Goal: Task Accomplishment & Management: Manage account settings

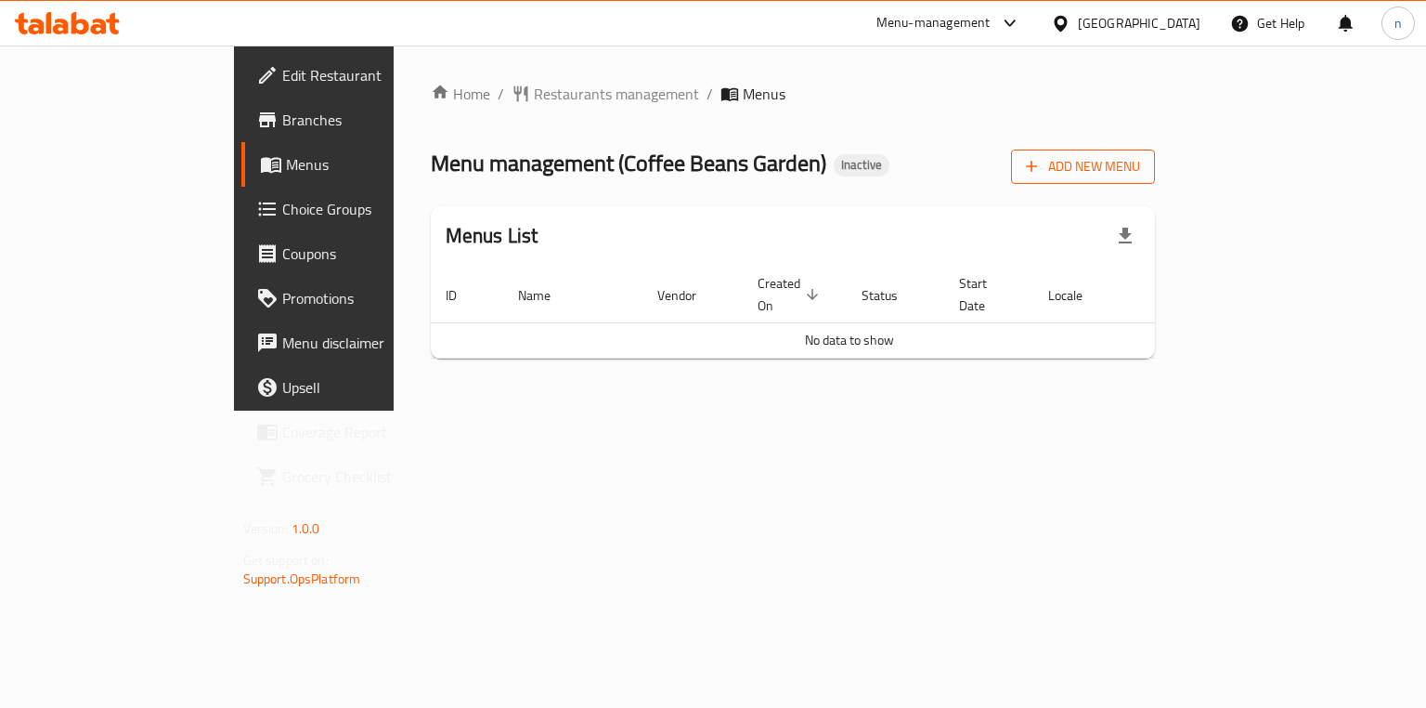
click at [1140, 159] on span "Add New Menu" at bounding box center [1083, 166] width 114 height 23
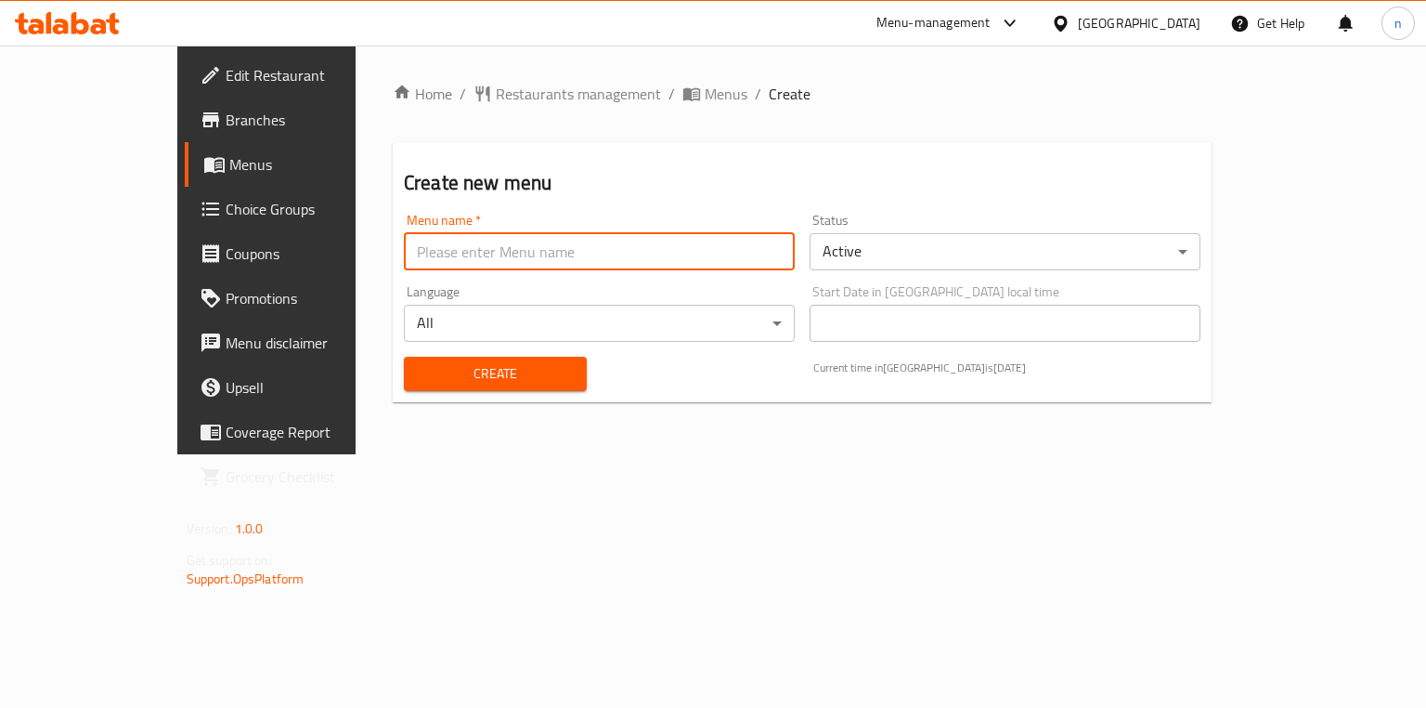
click at [676, 254] on input "text" at bounding box center [599, 251] width 391 height 37
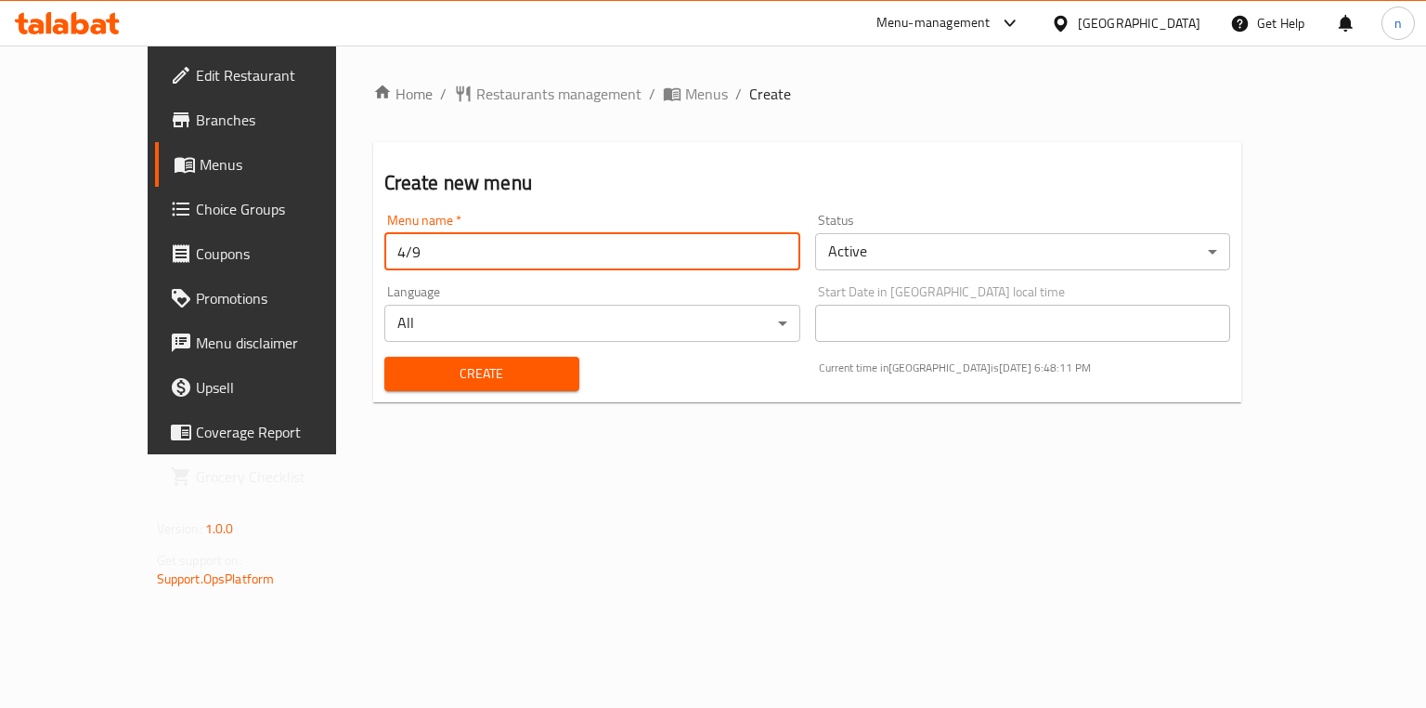
type input "4/9"
click at [384, 357] on button "Create" at bounding box center [481, 374] width 195 height 34
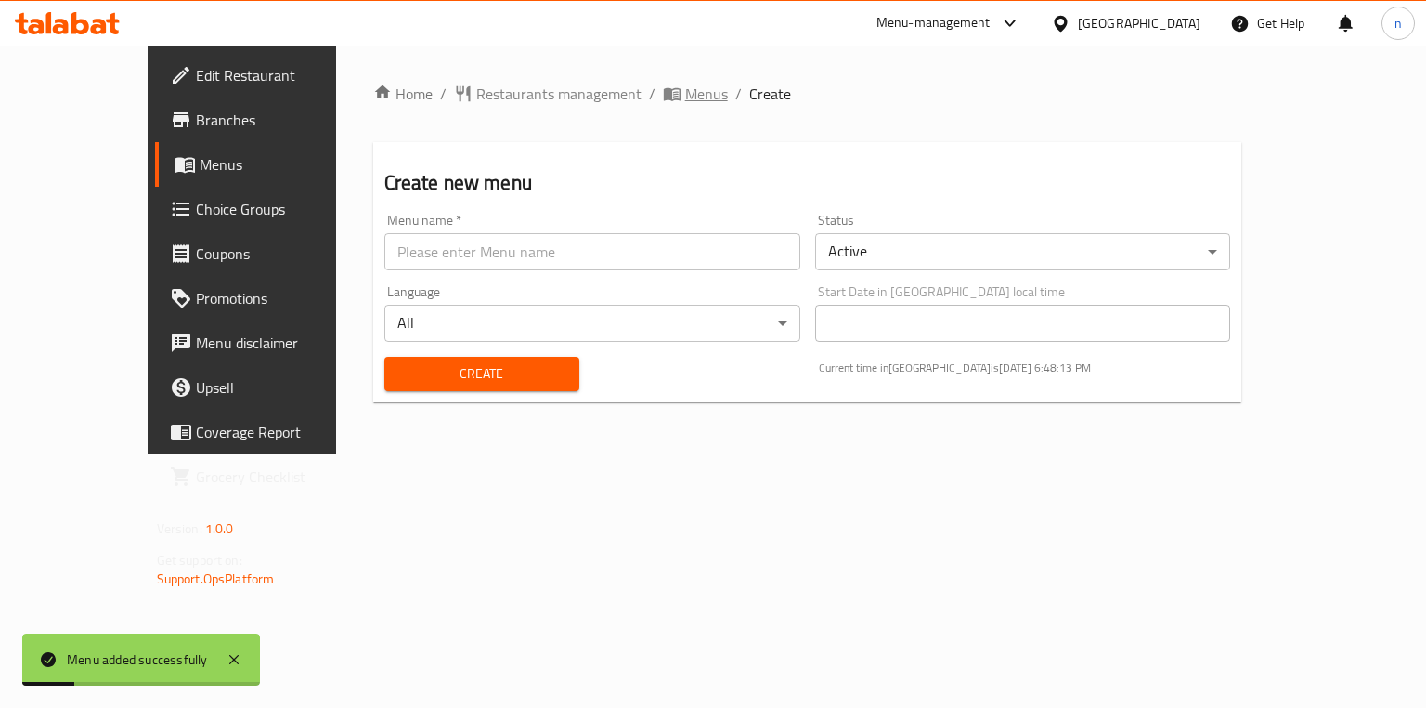
click at [685, 99] on span "Menus" at bounding box center [706, 94] width 43 height 22
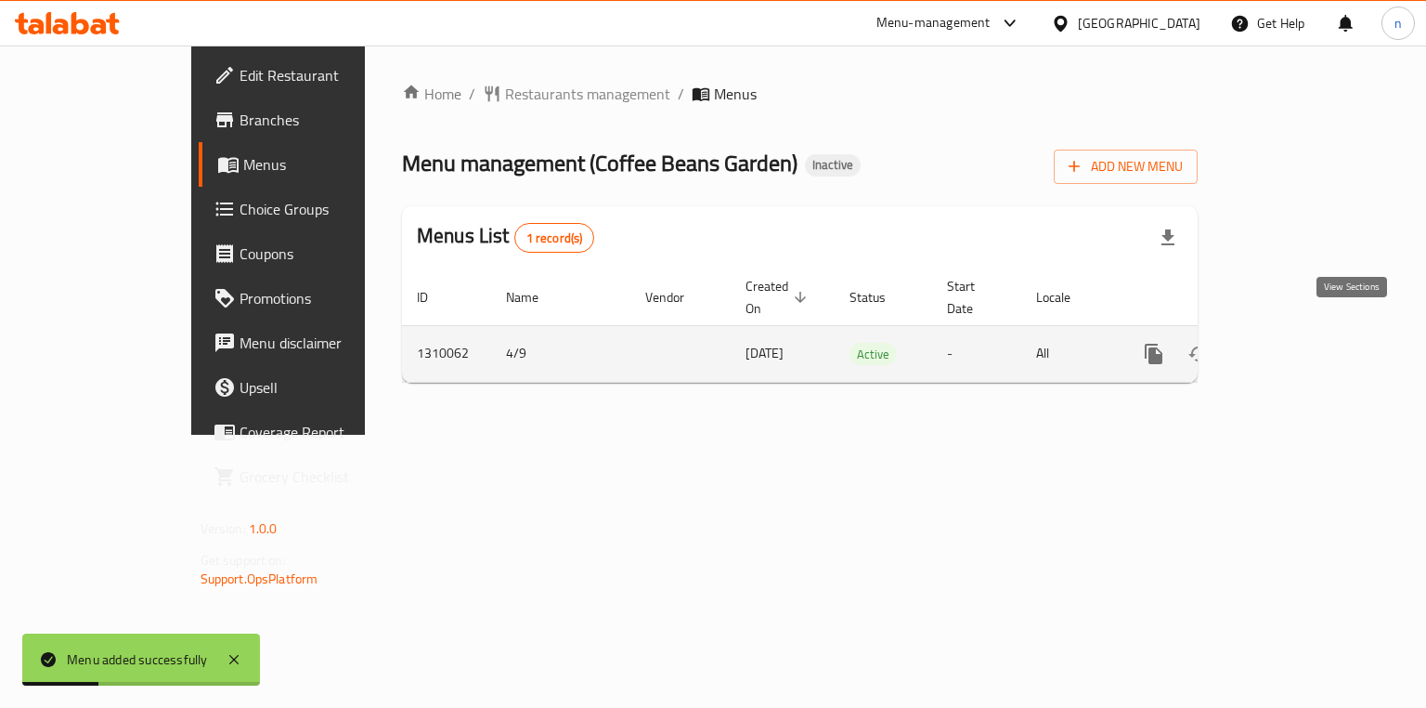
click at [1296, 345] on icon "enhanced table" at bounding box center [1288, 353] width 17 height 17
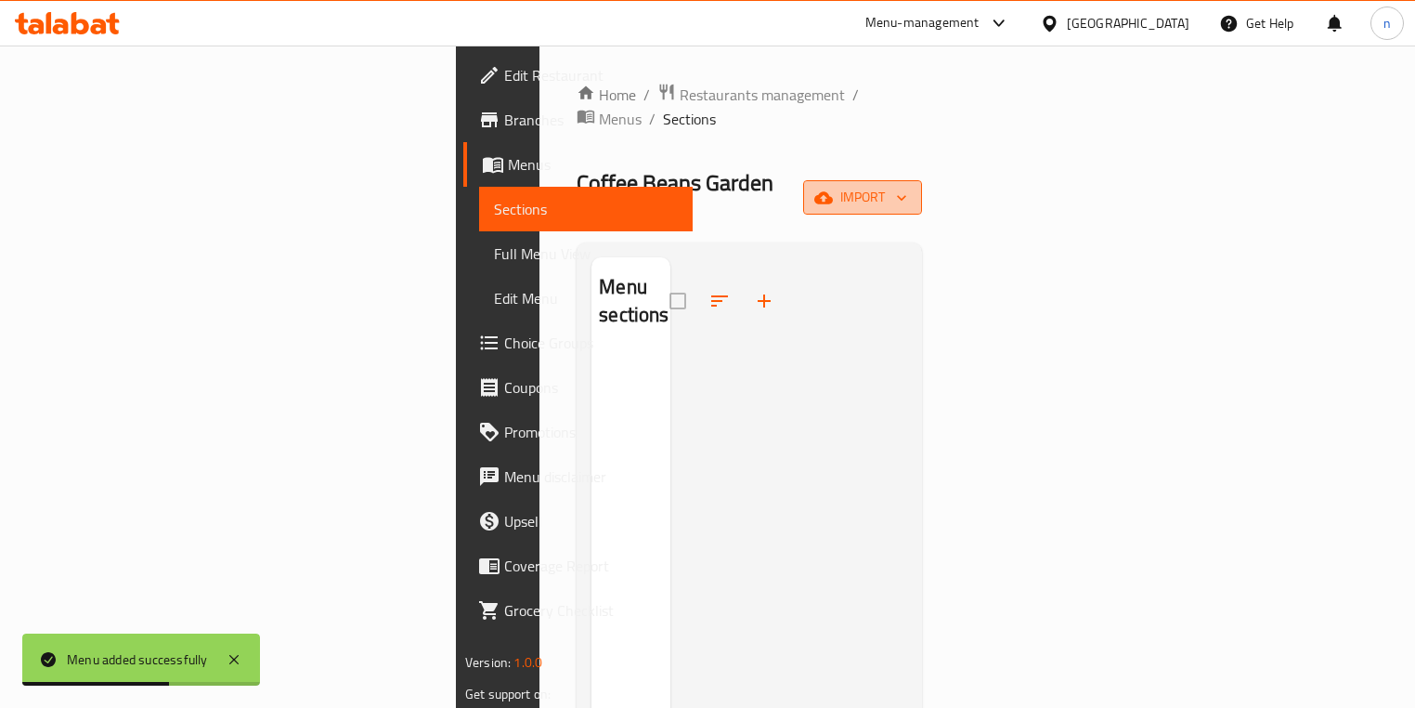
click at [911, 189] on icon "button" at bounding box center [901, 198] width 19 height 19
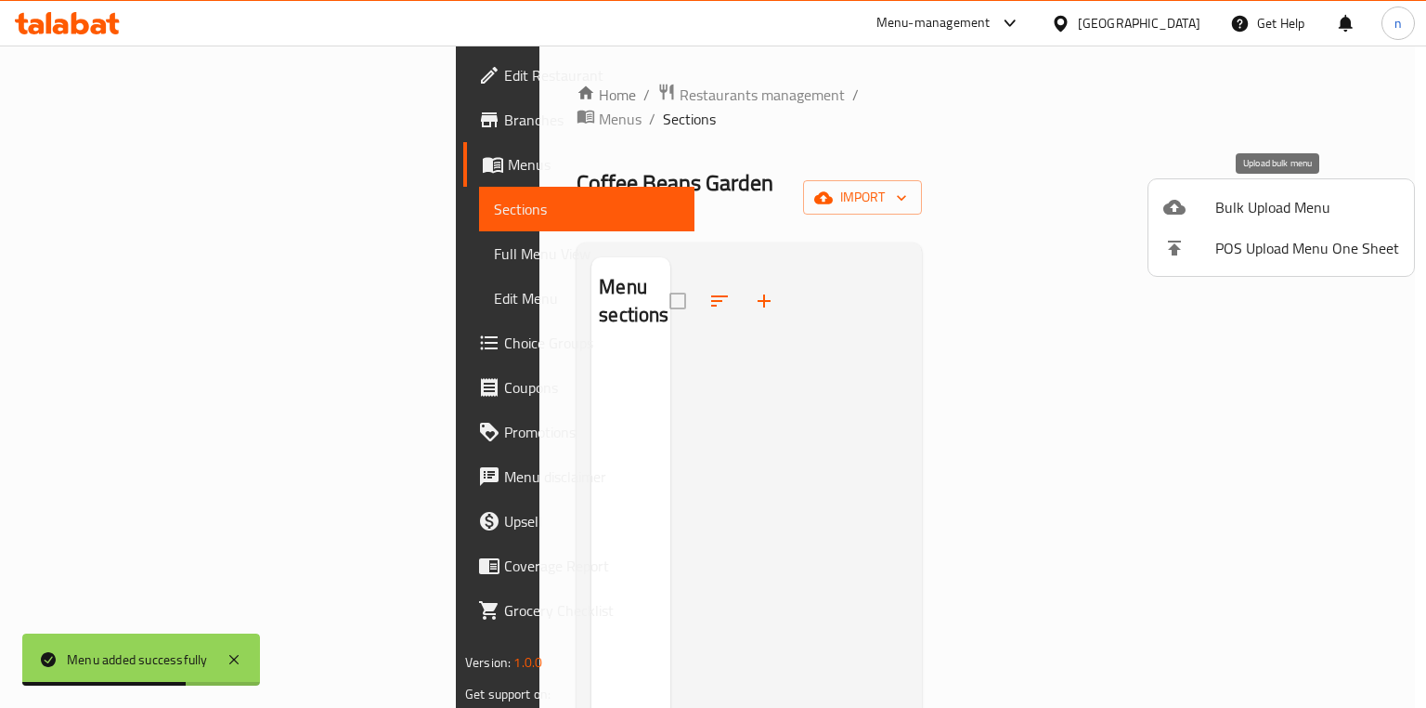
click at [1248, 218] on span "Bulk Upload Menu" at bounding box center [1308, 207] width 184 height 22
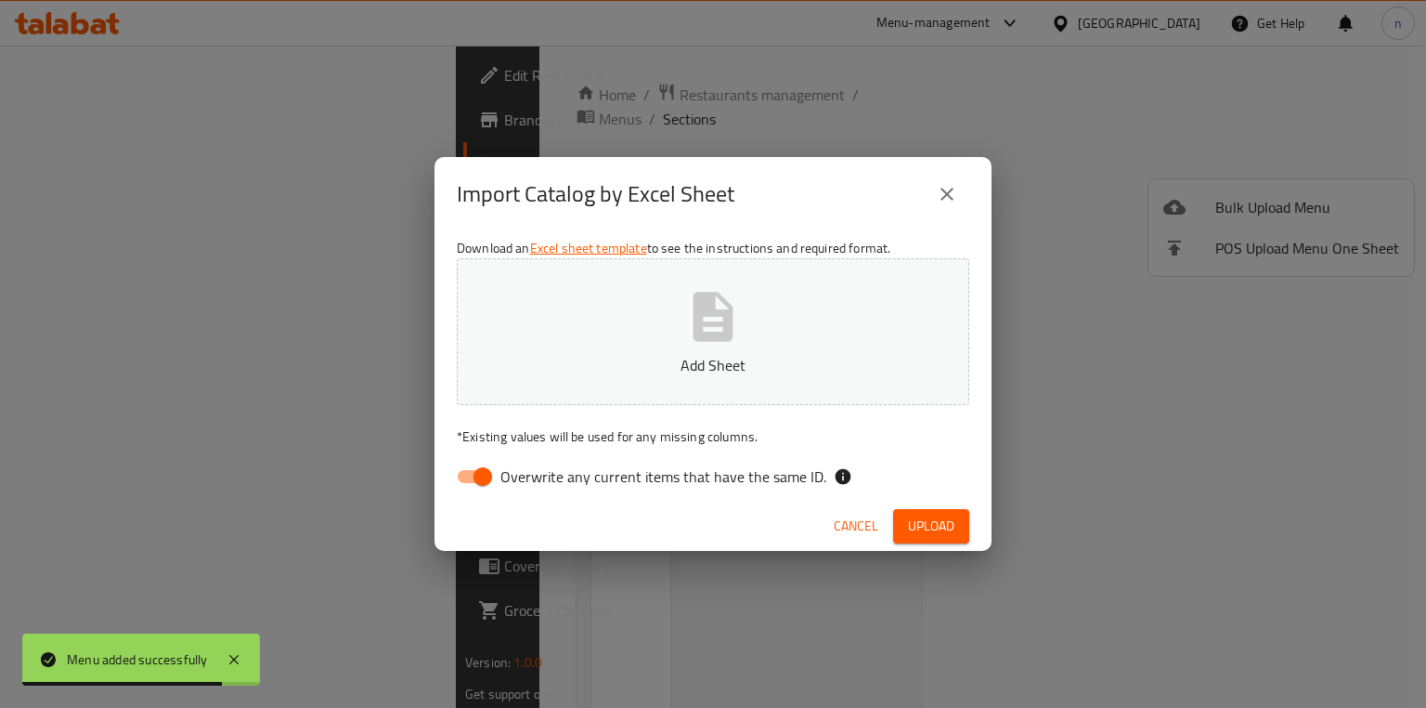
click at [475, 474] on input "Overwrite any current items that have the same ID." at bounding box center [483, 476] width 106 height 35
checkbox input "false"
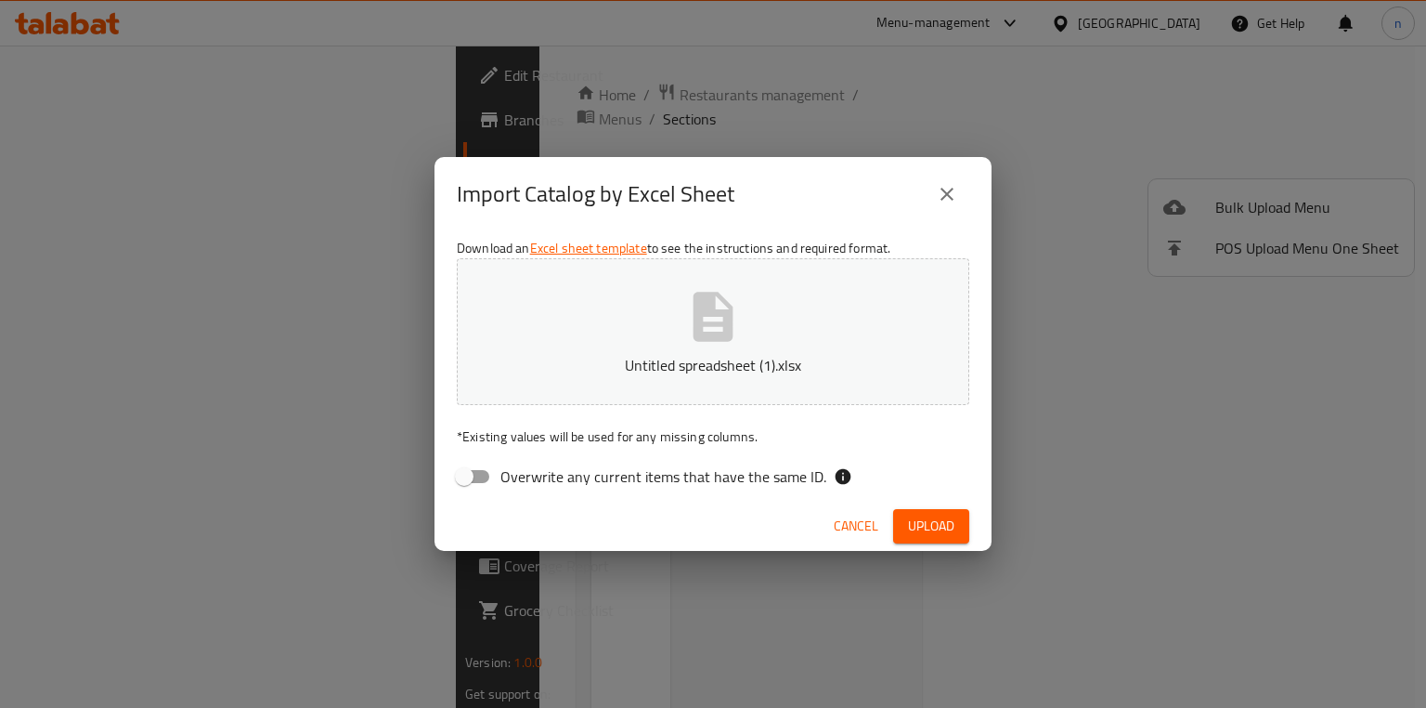
click at [954, 522] on span "Upload" at bounding box center [931, 525] width 46 height 23
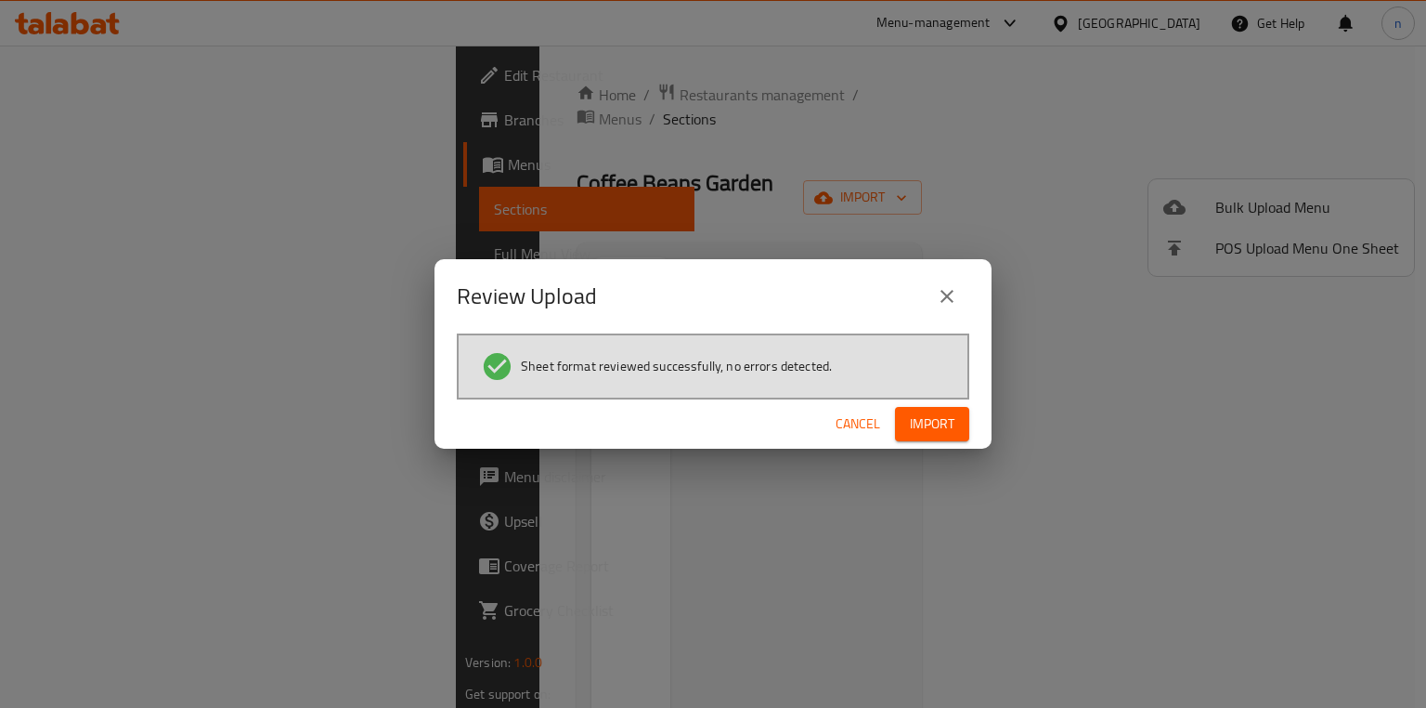
click at [943, 417] on span "Import" at bounding box center [932, 423] width 45 height 23
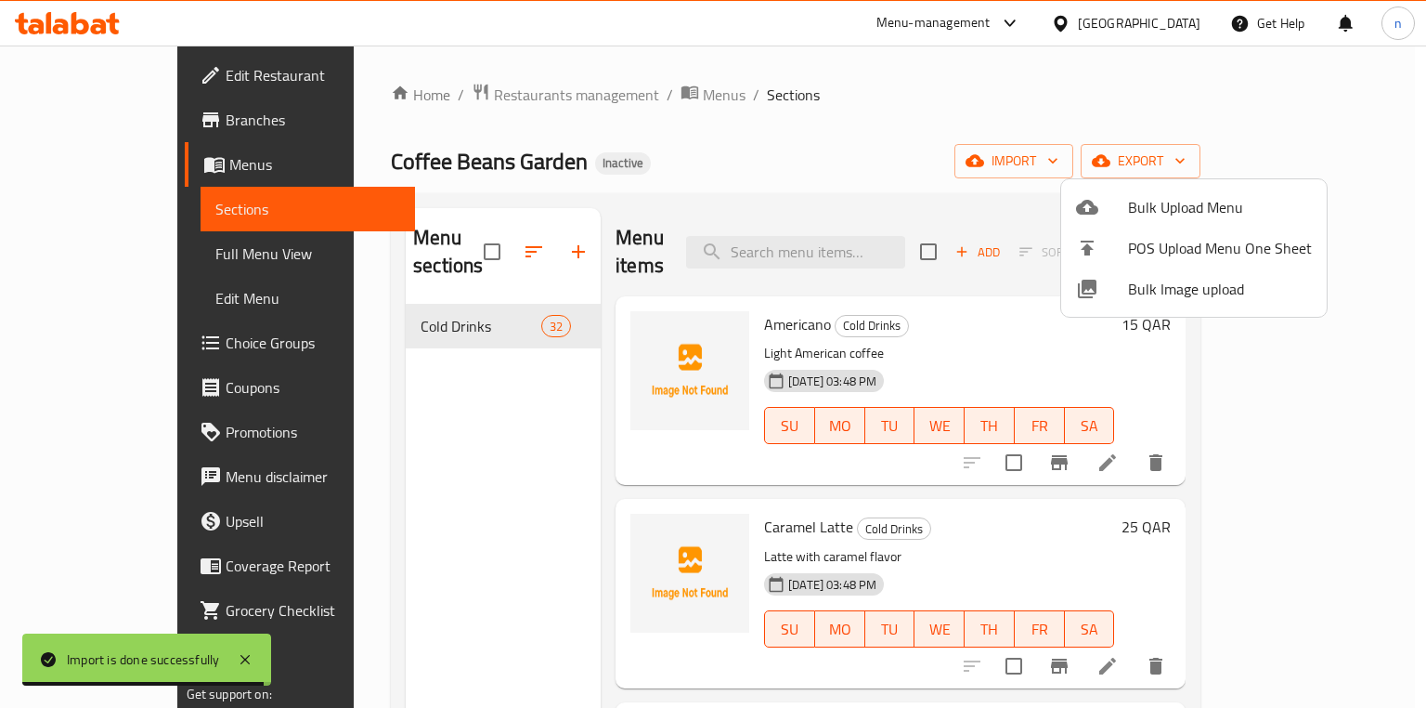
click at [795, 153] on div at bounding box center [713, 354] width 1426 height 708
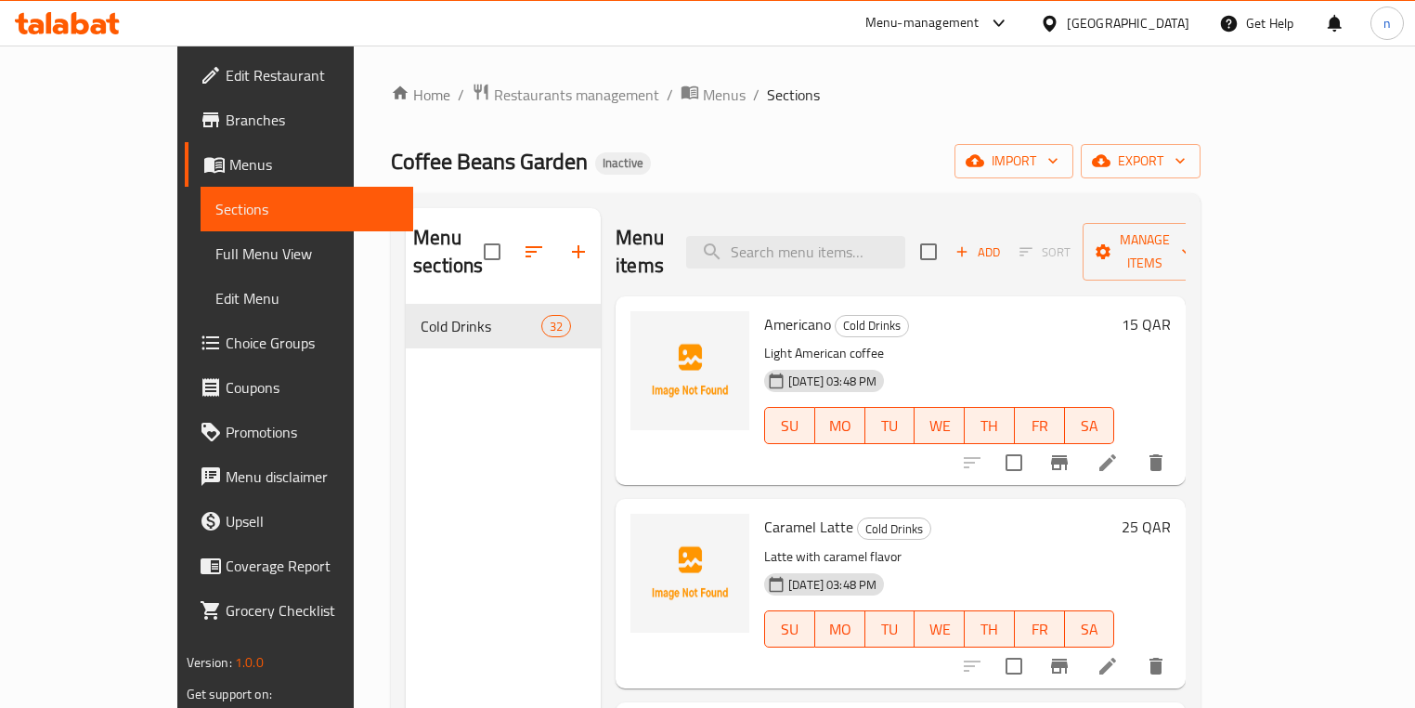
click at [226, 74] on span "Edit Restaurant" at bounding box center [313, 75] width 174 height 22
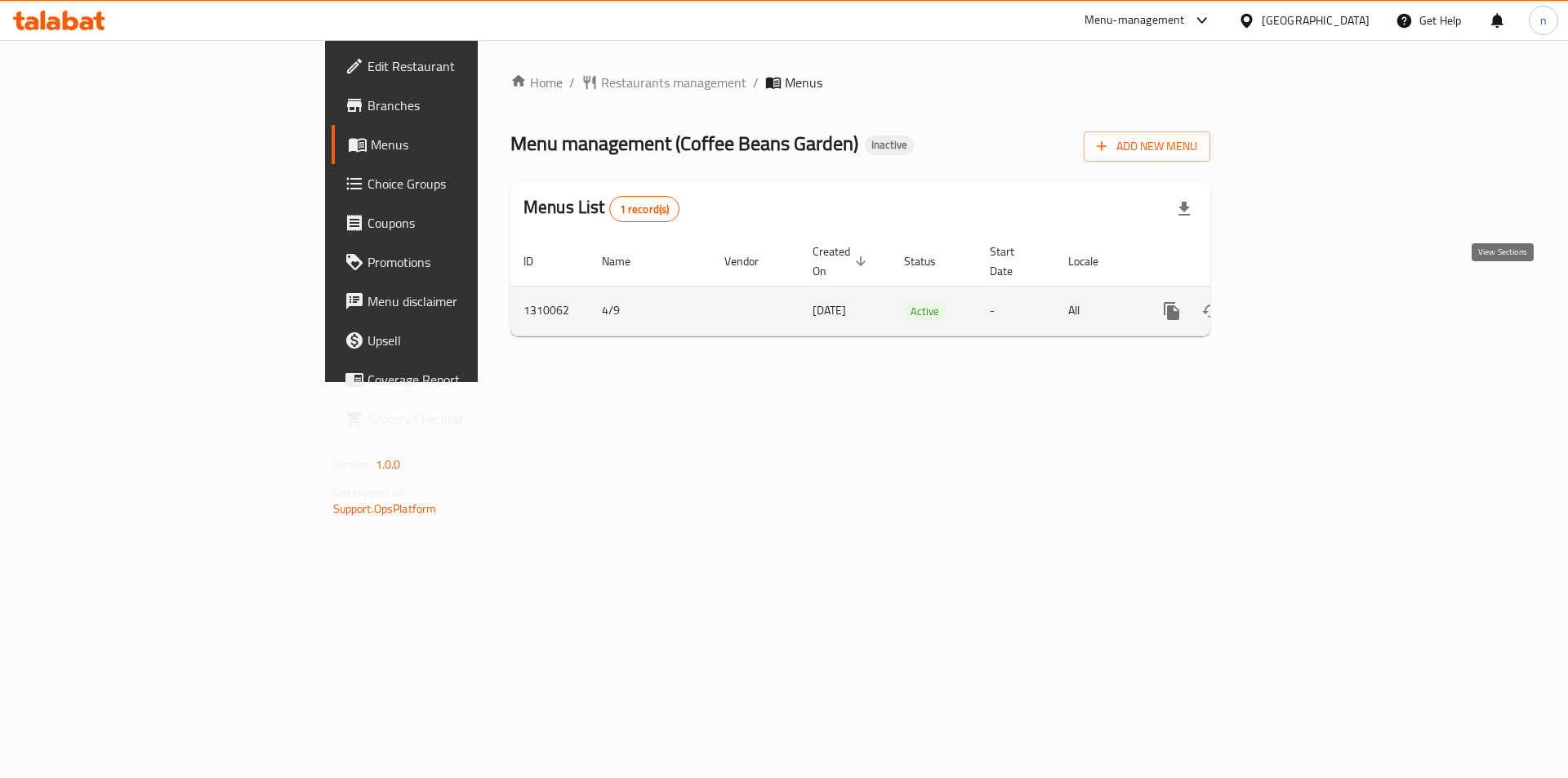
click at [1309, 292] on link "enhanced table" at bounding box center [1289, 311] width 40 height 40
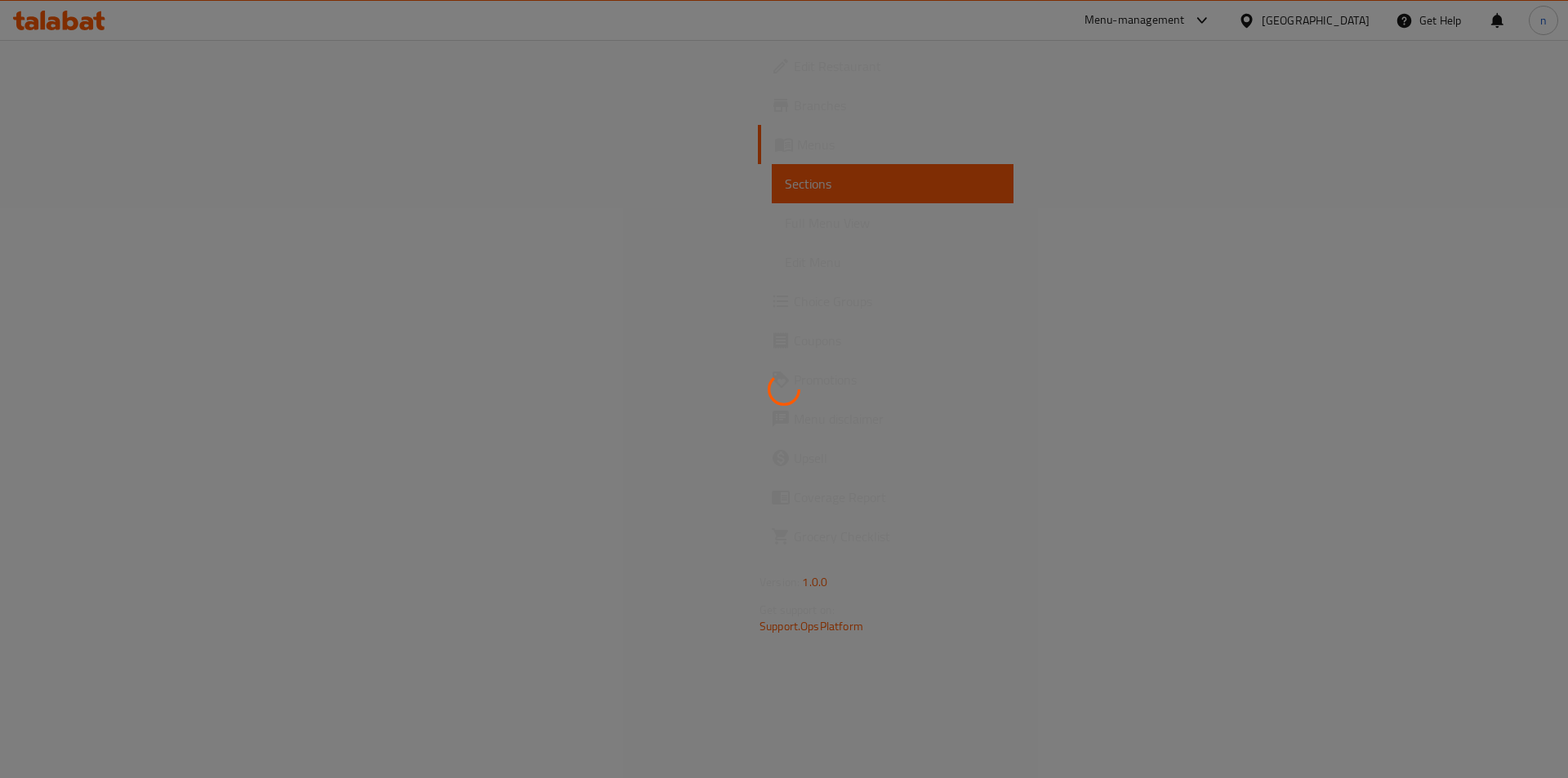
click at [1513, 287] on div at bounding box center [784, 389] width 1568 height 778
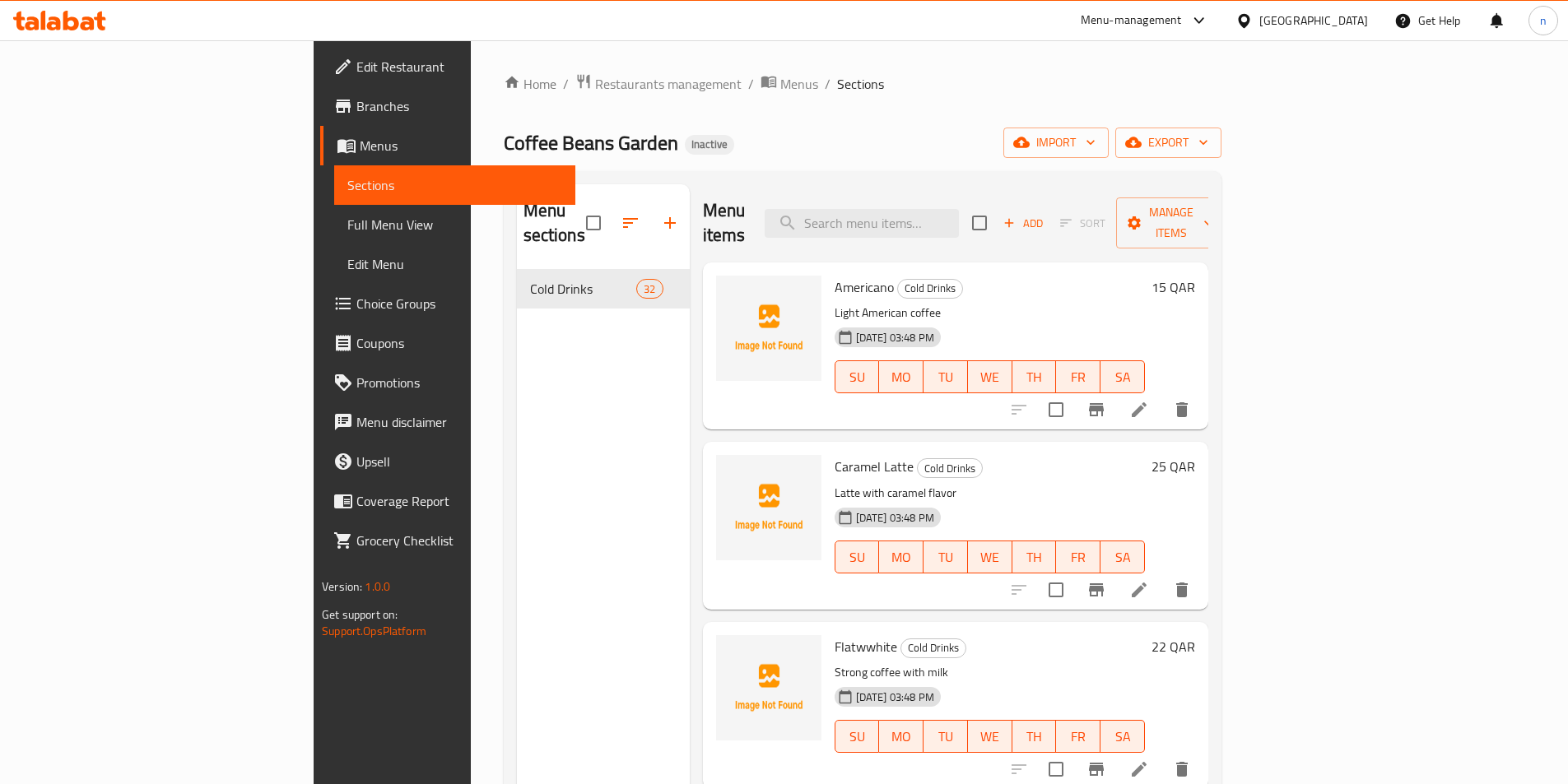
click at [1064, 127] on div "Home / Restaurants management / Menus / Sections Coffee Beans Garden Inactive i…" at bounding box center [862, 527] width 718 height 908
click at [347, 224] on span "Full Menu View" at bounding box center [455, 224] width 215 height 19
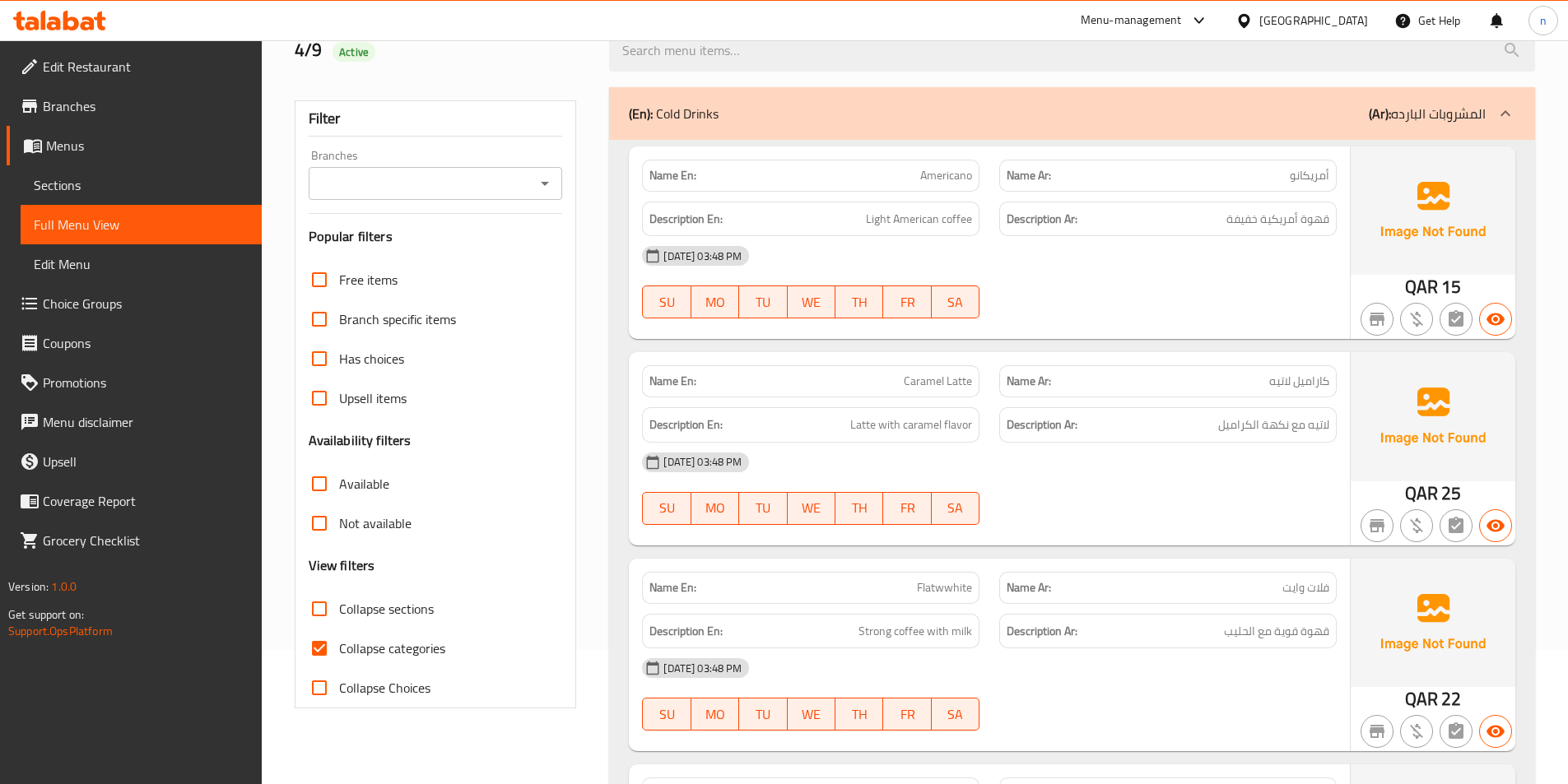
scroll to position [247, 0]
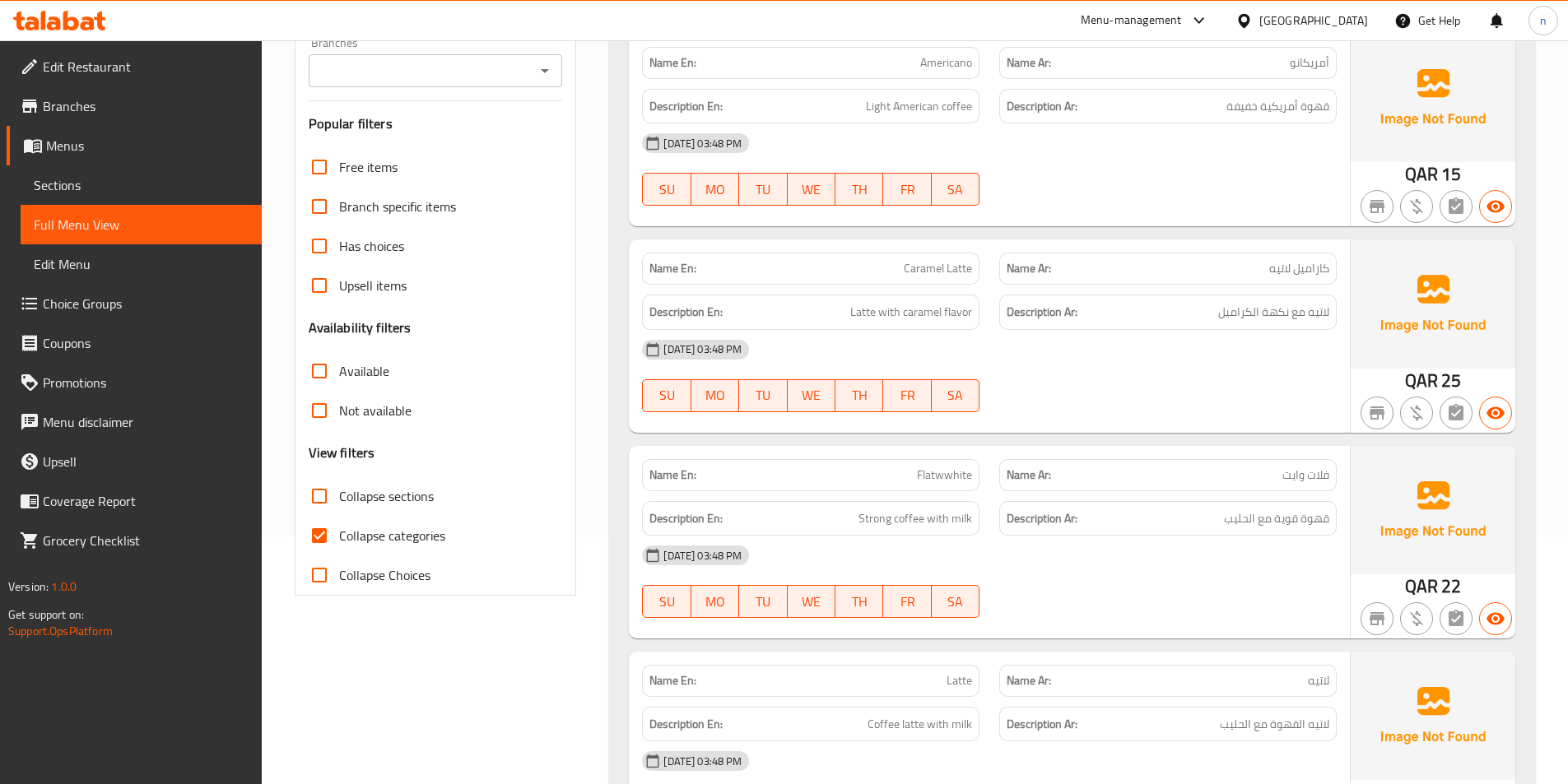
click at [330, 527] on input "Collapse categories" at bounding box center [319, 535] width 40 height 40
checkbox input "false"
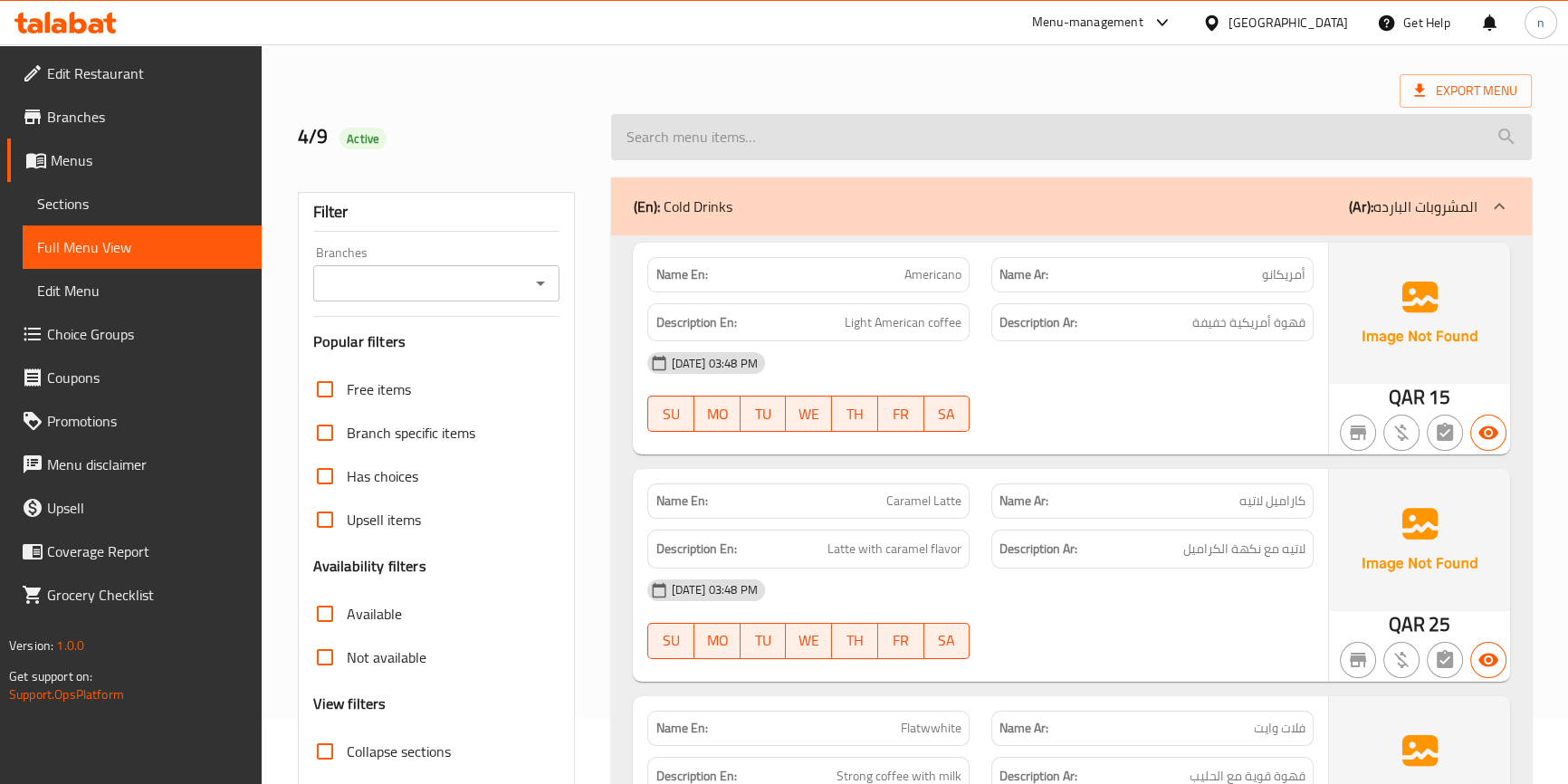
scroll to position [82, 0]
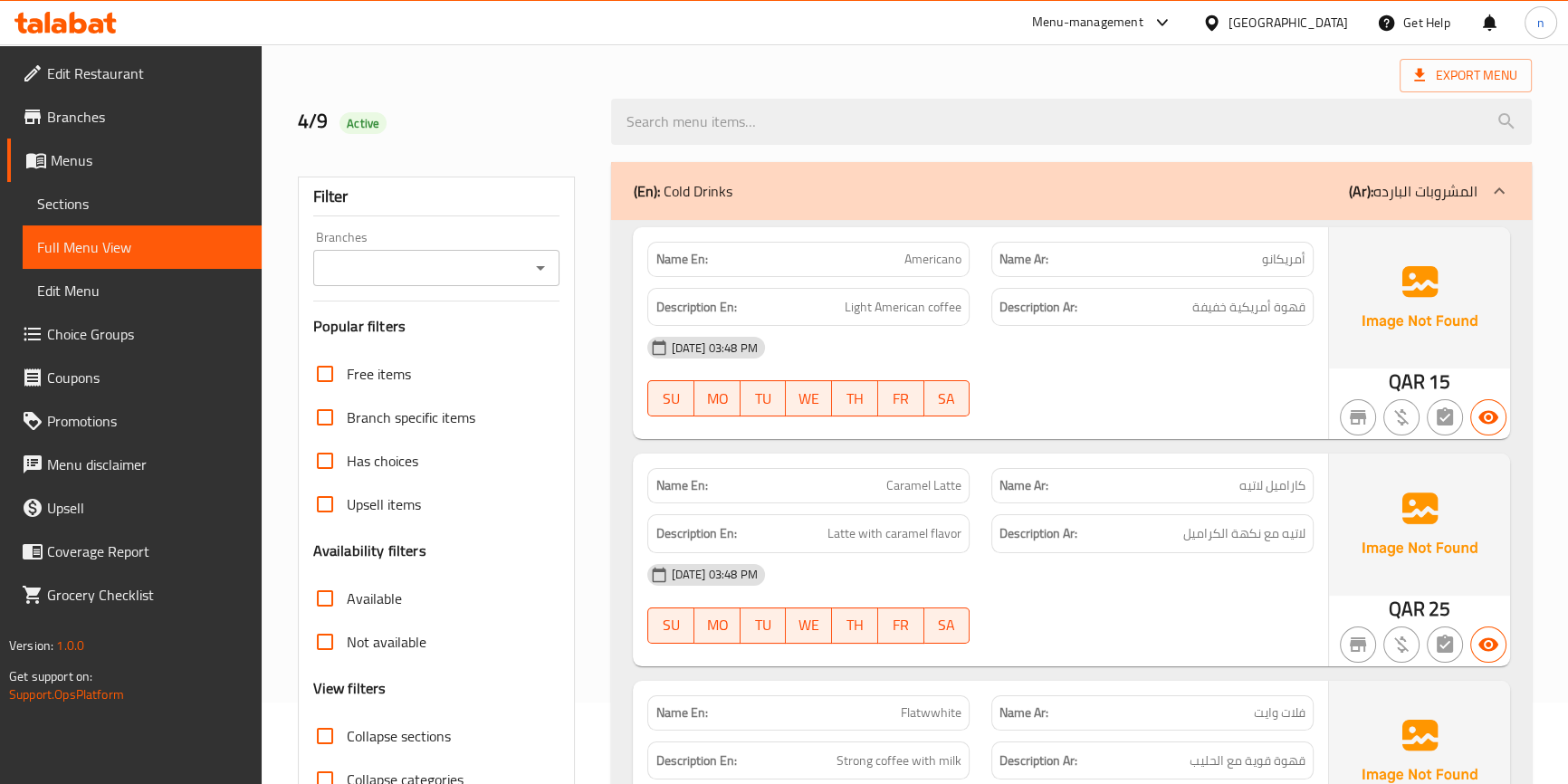
click at [1316, 96] on div at bounding box center [1072, 122] width 942 height 68
drag, startPoint x: 1237, startPoint y: 427, endPoint x: 1198, endPoint y: 415, distance: 40.8
click at [1237, 427] on div "Name En: Americano Name Ar: أمريكانو Description En: Light American coffee Desc…" at bounding box center [980, 333] width 694 height 212
click at [1184, 412] on div at bounding box center [1153, 416] width 344 height 21
click at [1222, 78] on div "Export Menu" at bounding box center [916, 75] width 1235 height 33
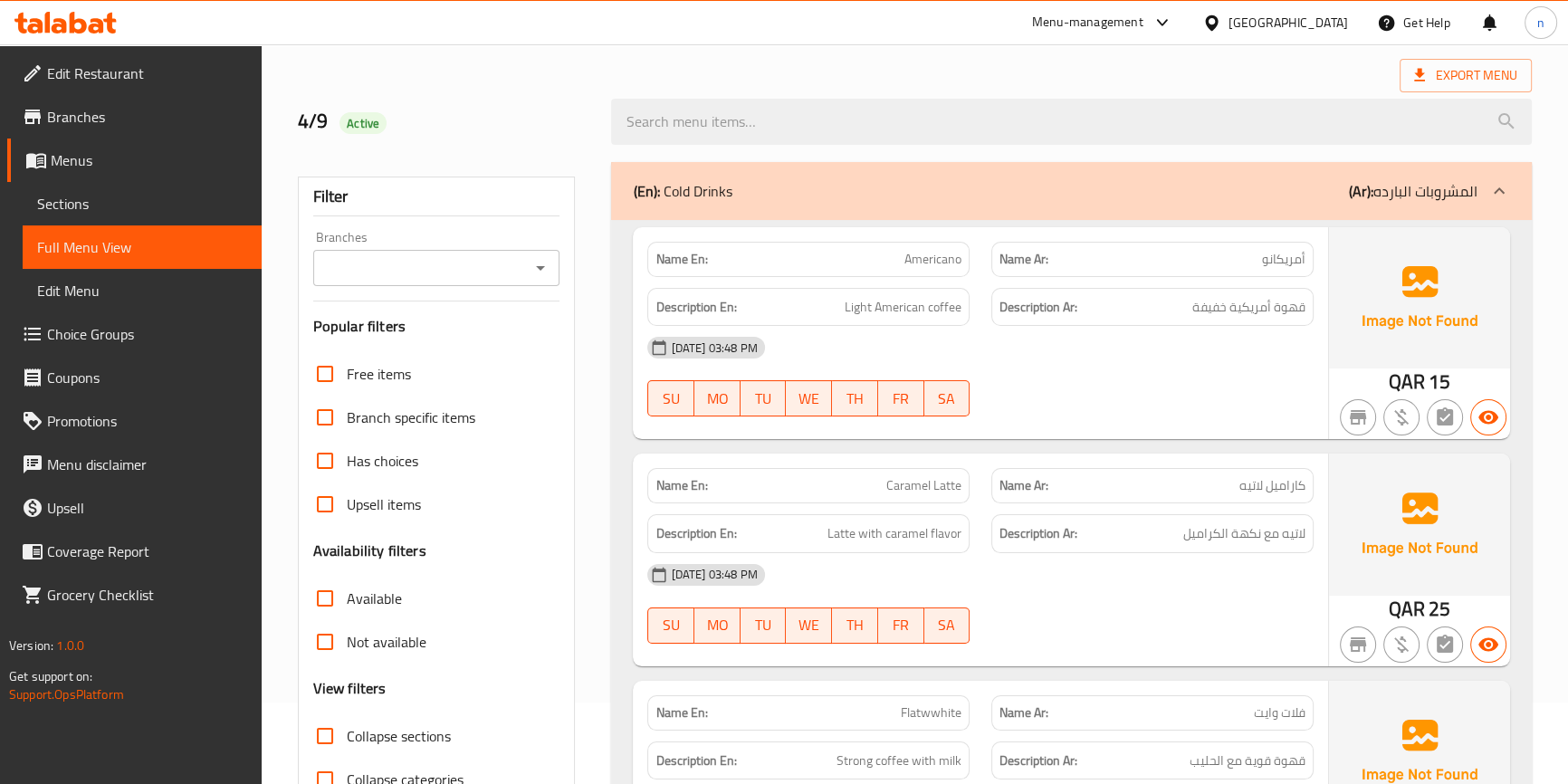
click at [1174, 86] on div "4/9 Active" at bounding box center [915, 122] width 1256 height 81
click at [1235, 372] on div "[DATE] 03:48 PM SU MO TU WE TH FR SA" at bounding box center [980, 376] width 687 height 101
click at [1234, 403] on div "[DATE] 03:48 PM SU MO TU WE TH FR SA" at bounding box center [980, 376] width 687 height 101
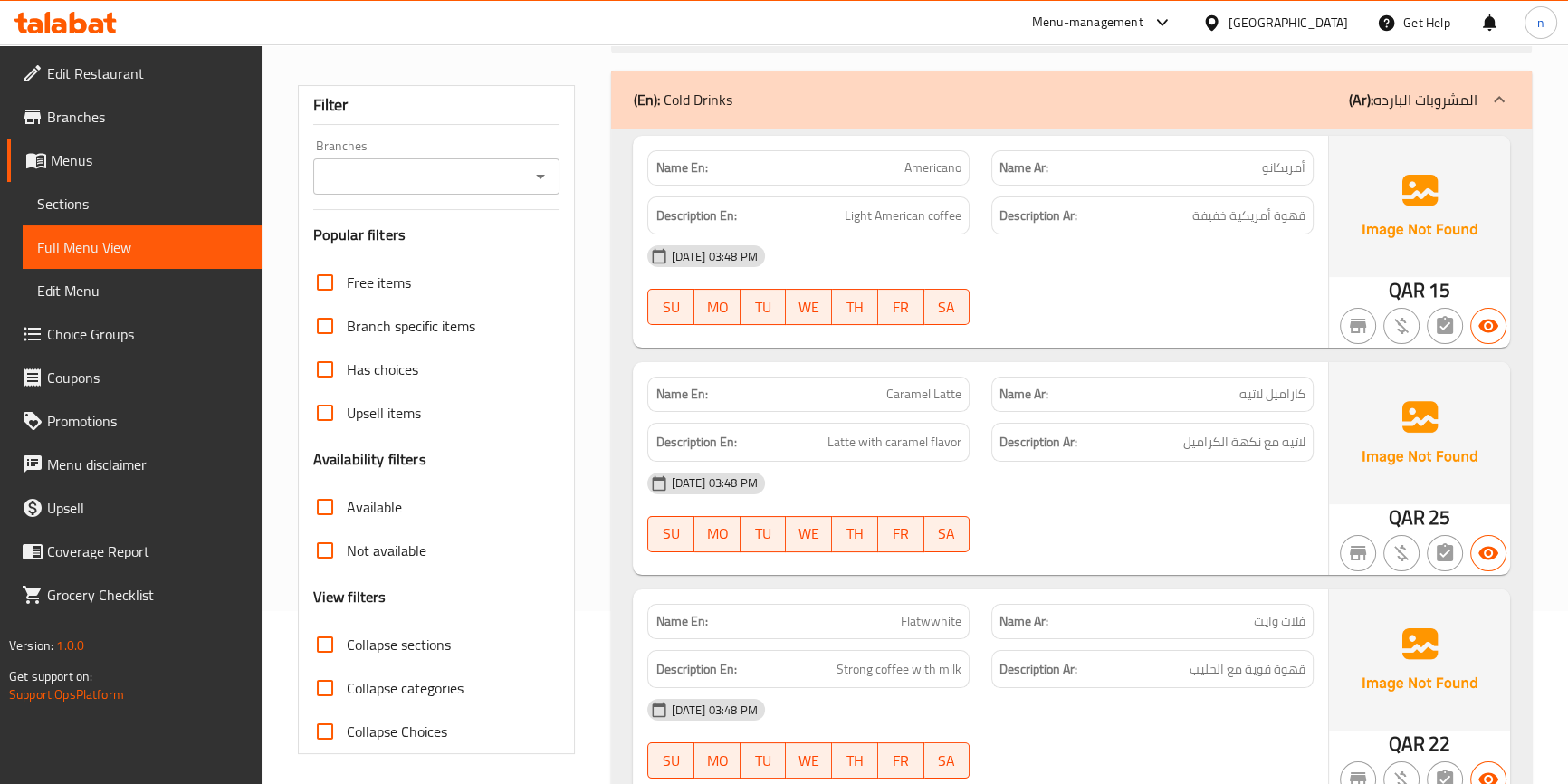
scroll to position [247, 0]
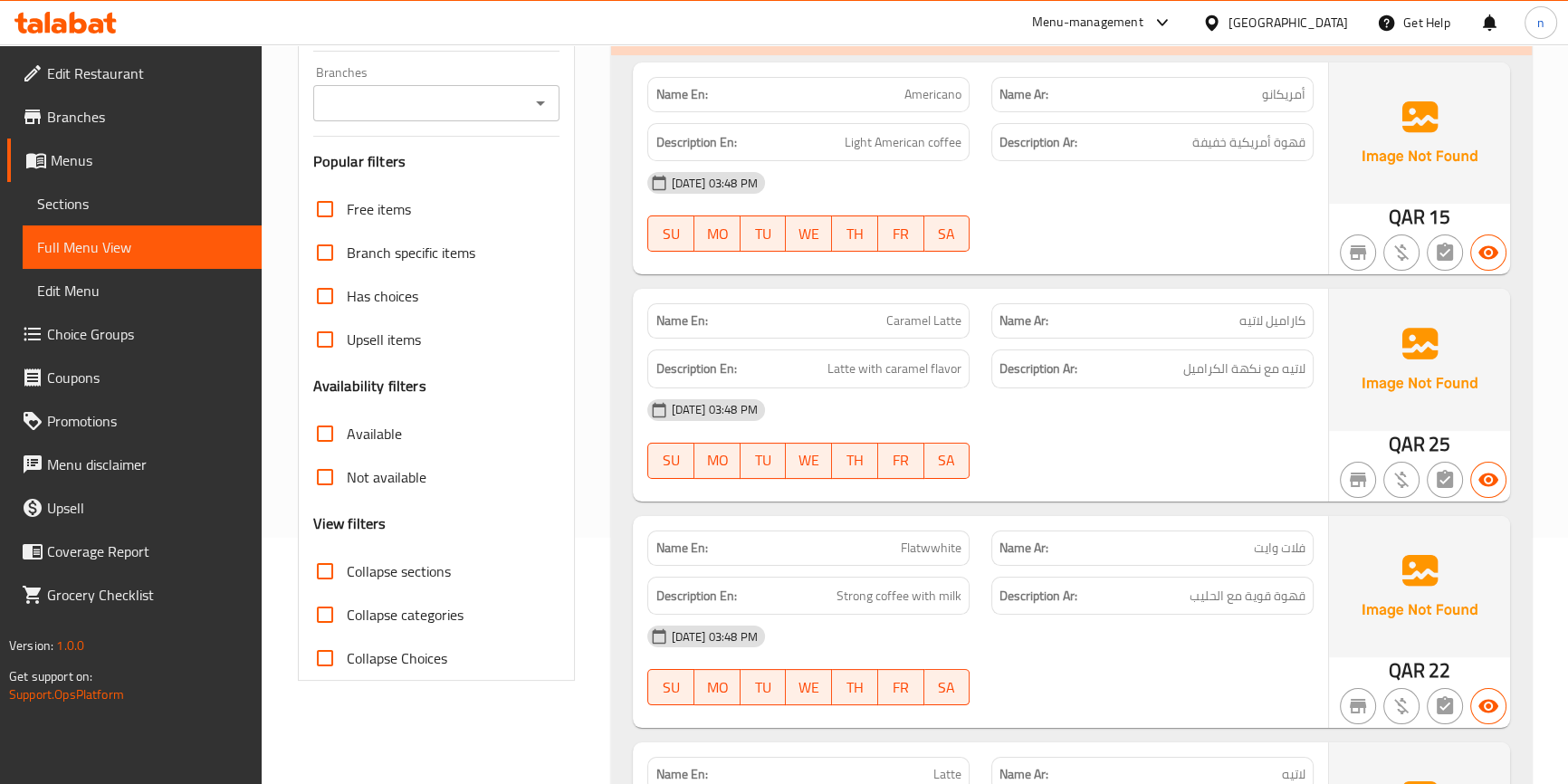
click at [1238, 444] on div "[DATE] 03:48 PM SU MO TU WE TH FR SA" at bounding box center [980, 439] width 687 height 101
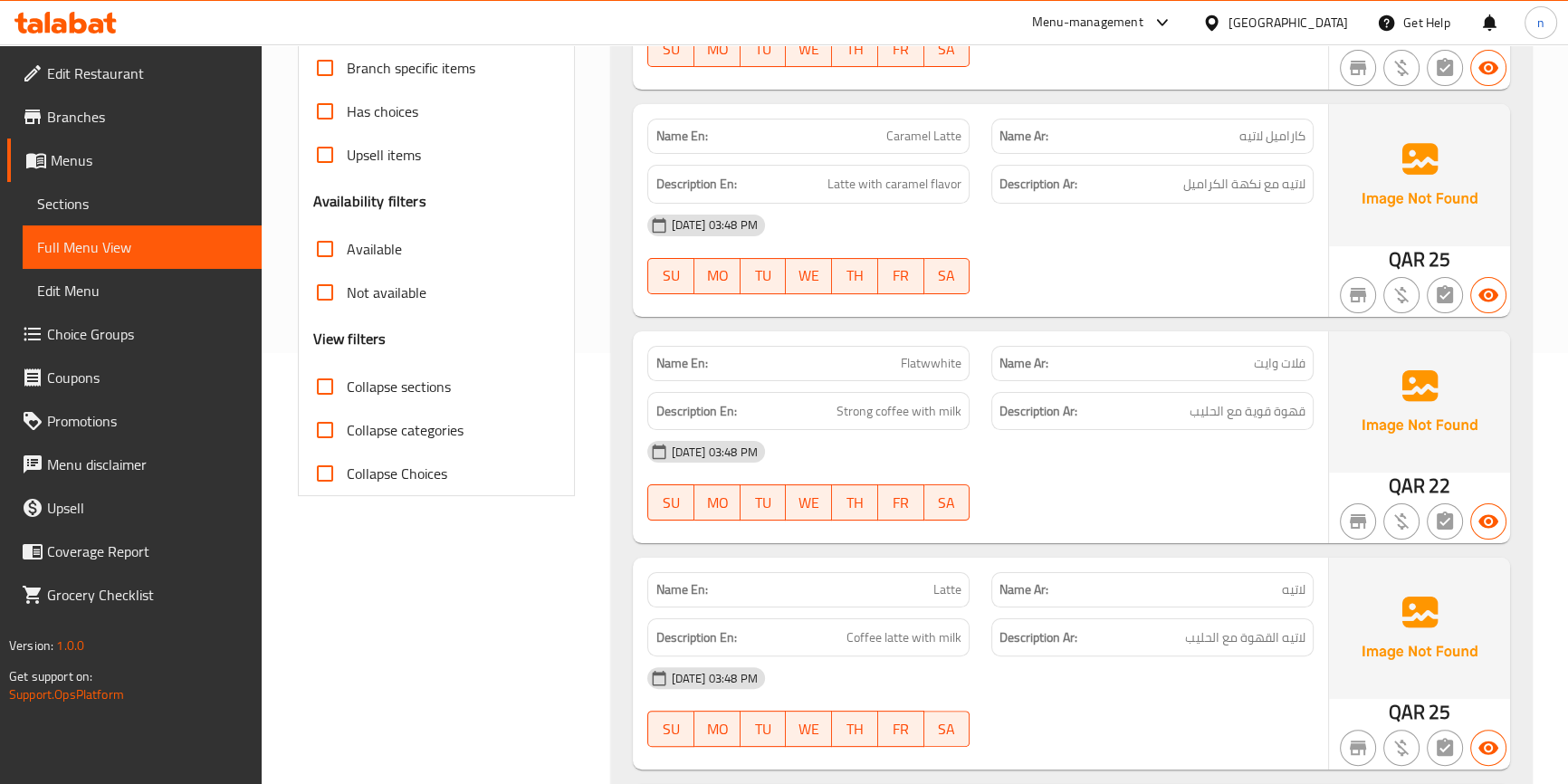
scroll to position [493, 0]
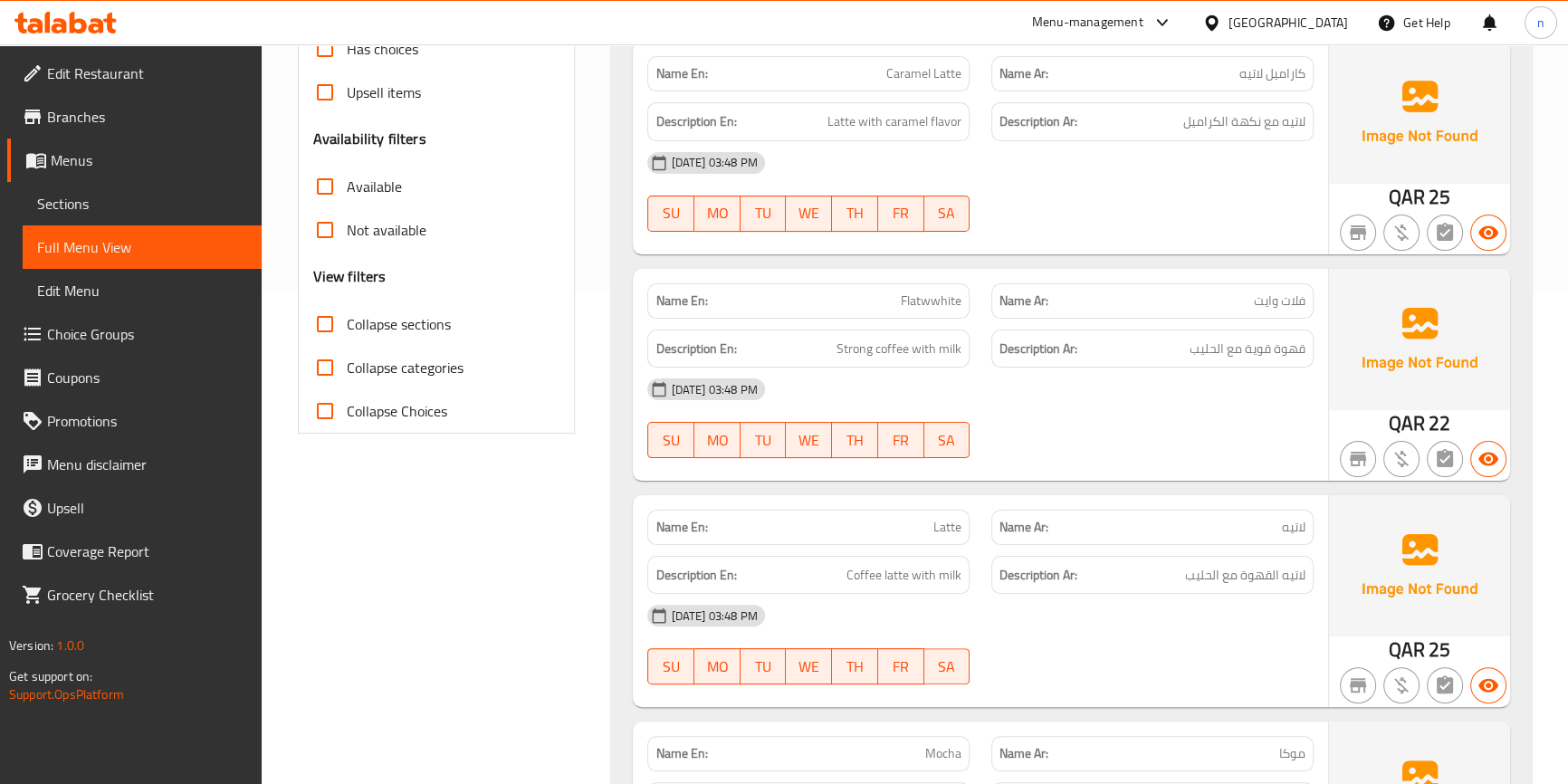
click at [1089, 394] on div "[DATE] 03:48 PM" at bounding box center [980, 389] width 687 height 44
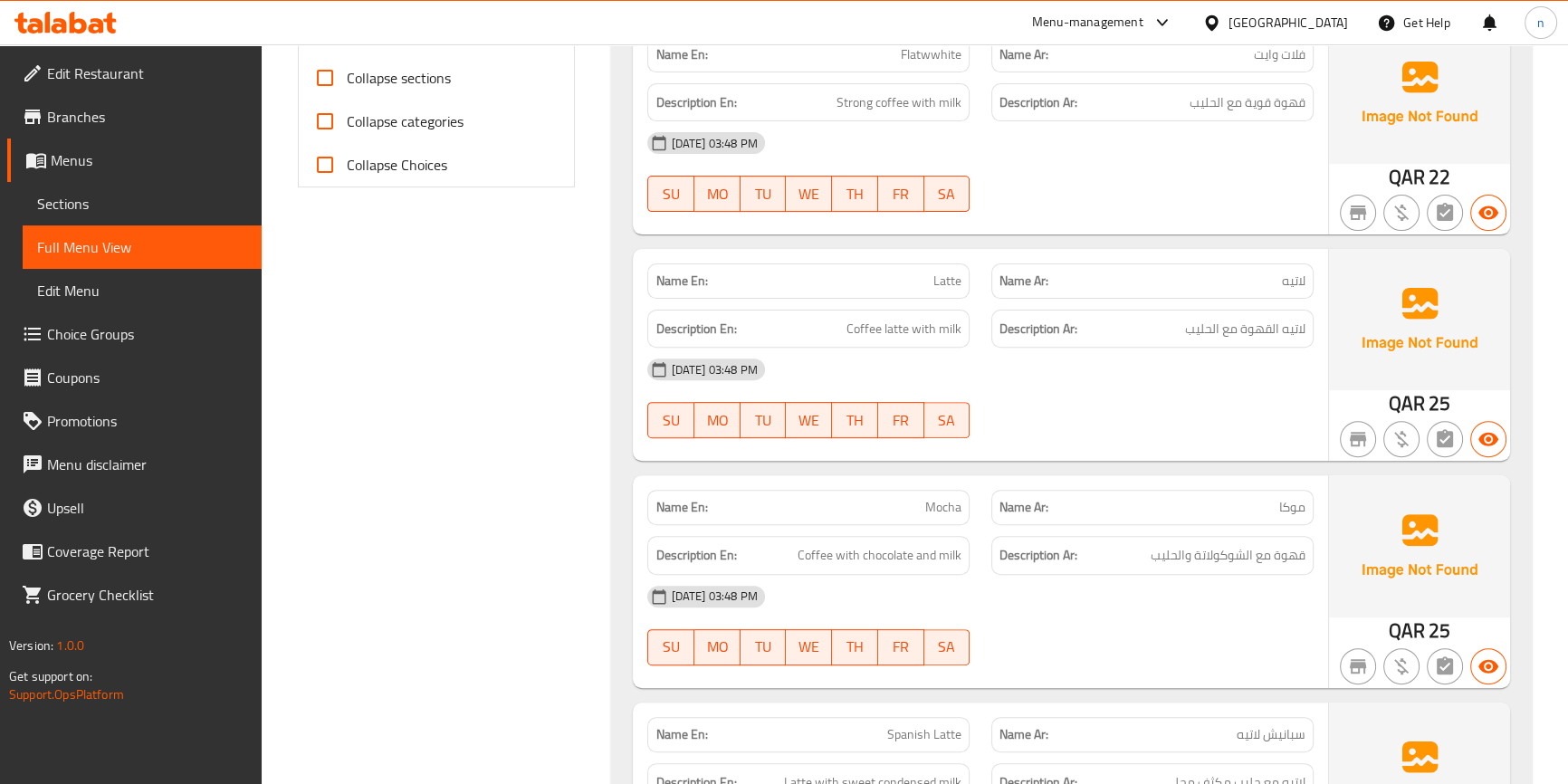
scroll to position [741, 0]
click at [1164, 390] on div "[DATE] 03:48 PM SU MO TU WE TH FR SA" at bounding box center [980, 398] width 687 height 101
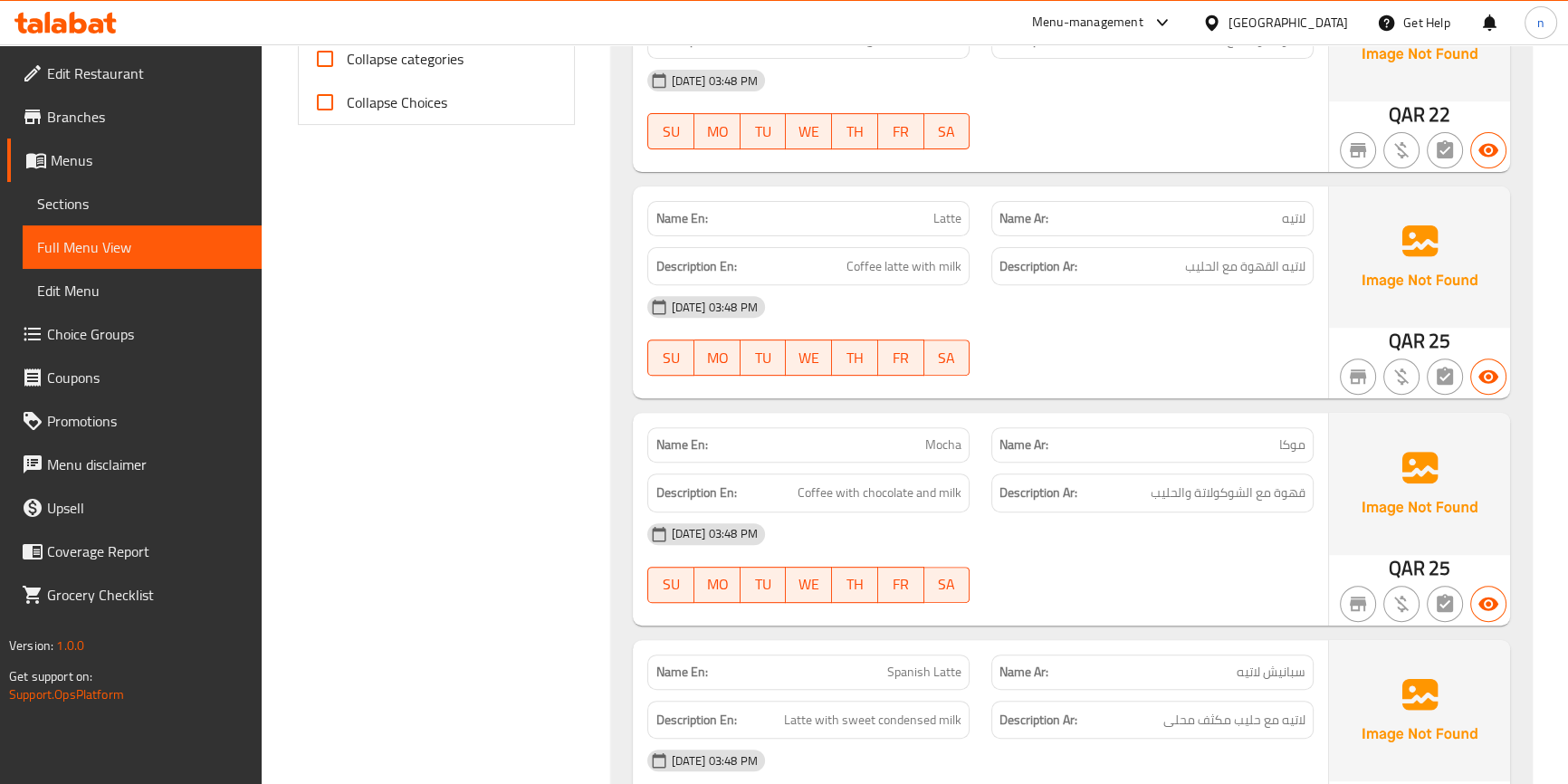
scroll to position [906, 0]
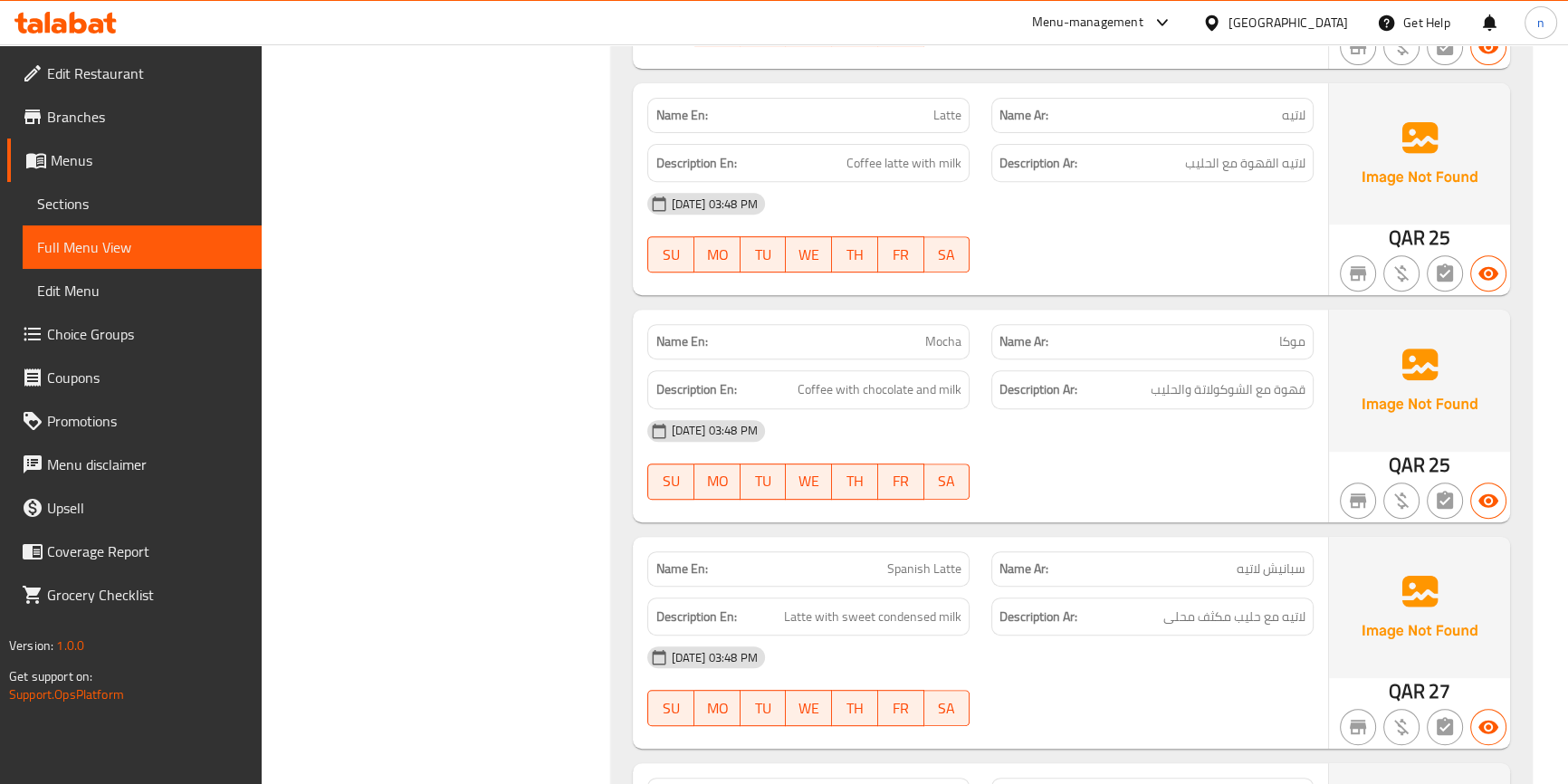
click at [1112, 464] on div "[DATE] 03:48 PM SU MO TU WE TH FR SA" at bounding box center [980, 460] width 687 height 101
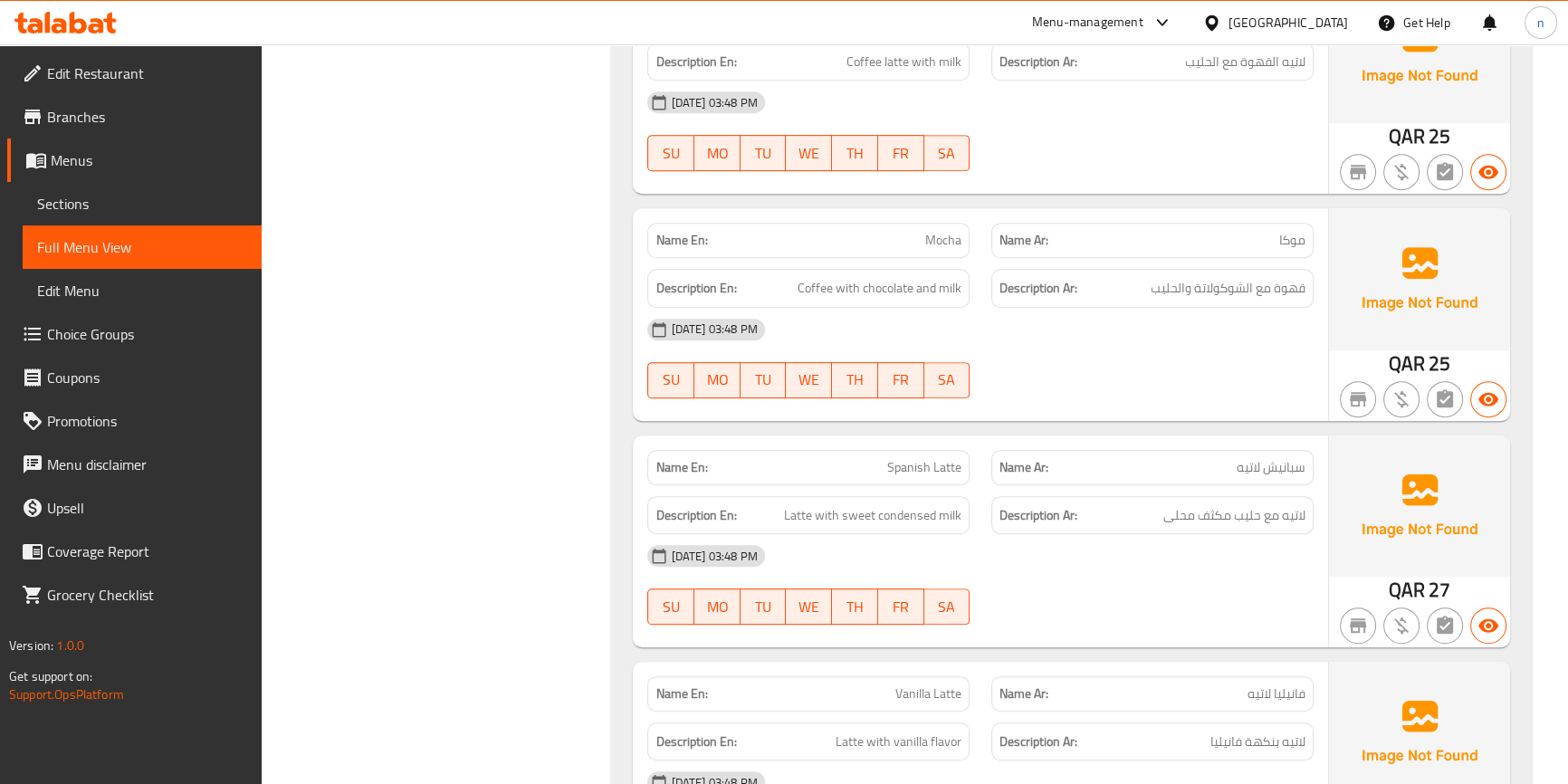
scroll to position [1152, 0]
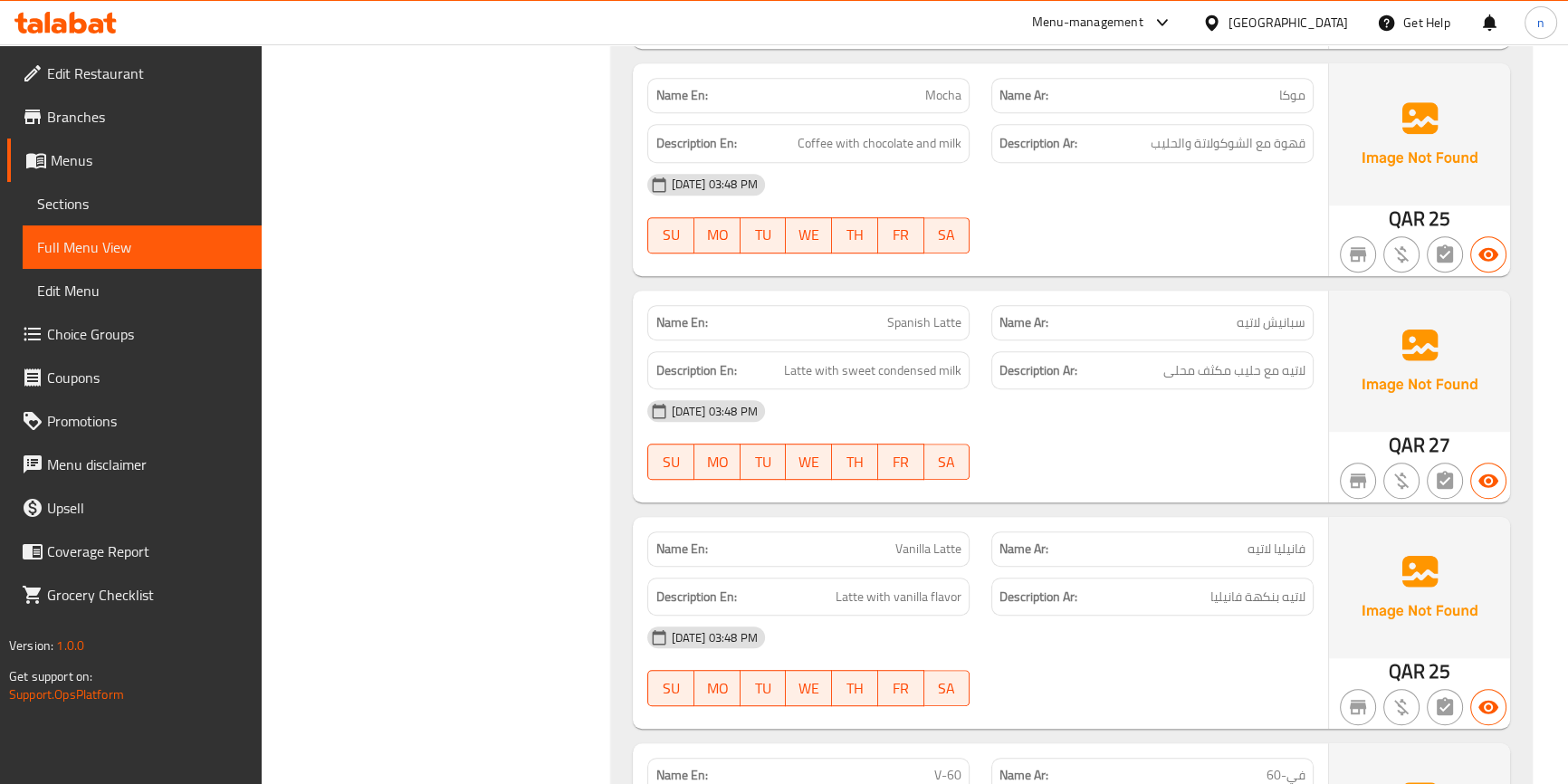
click at [1099, 428] on div "[DATE] 03:48 PM" at bounding box center [980, 411] width 687 height 44
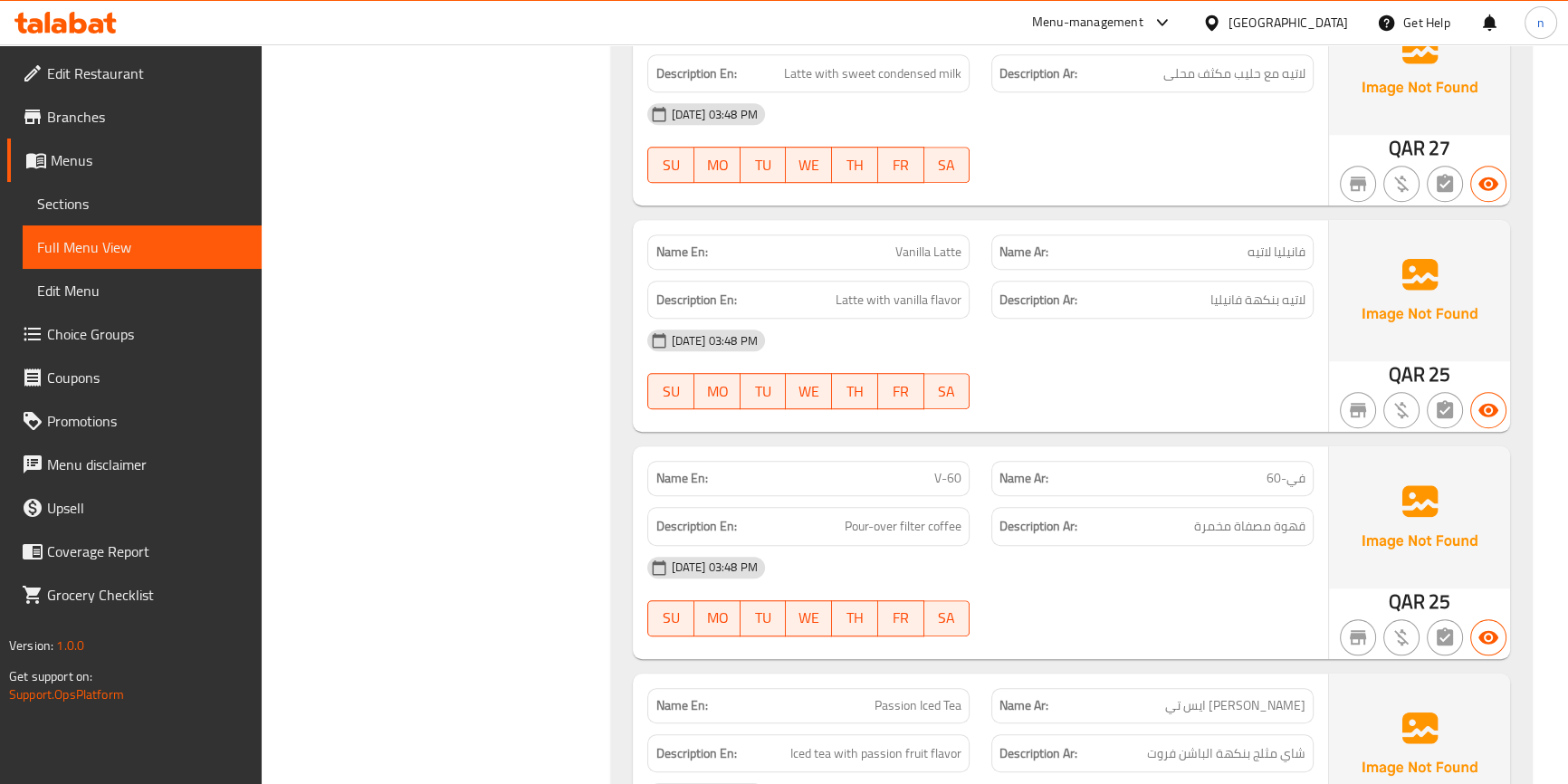
scroll to position [1481, 0]
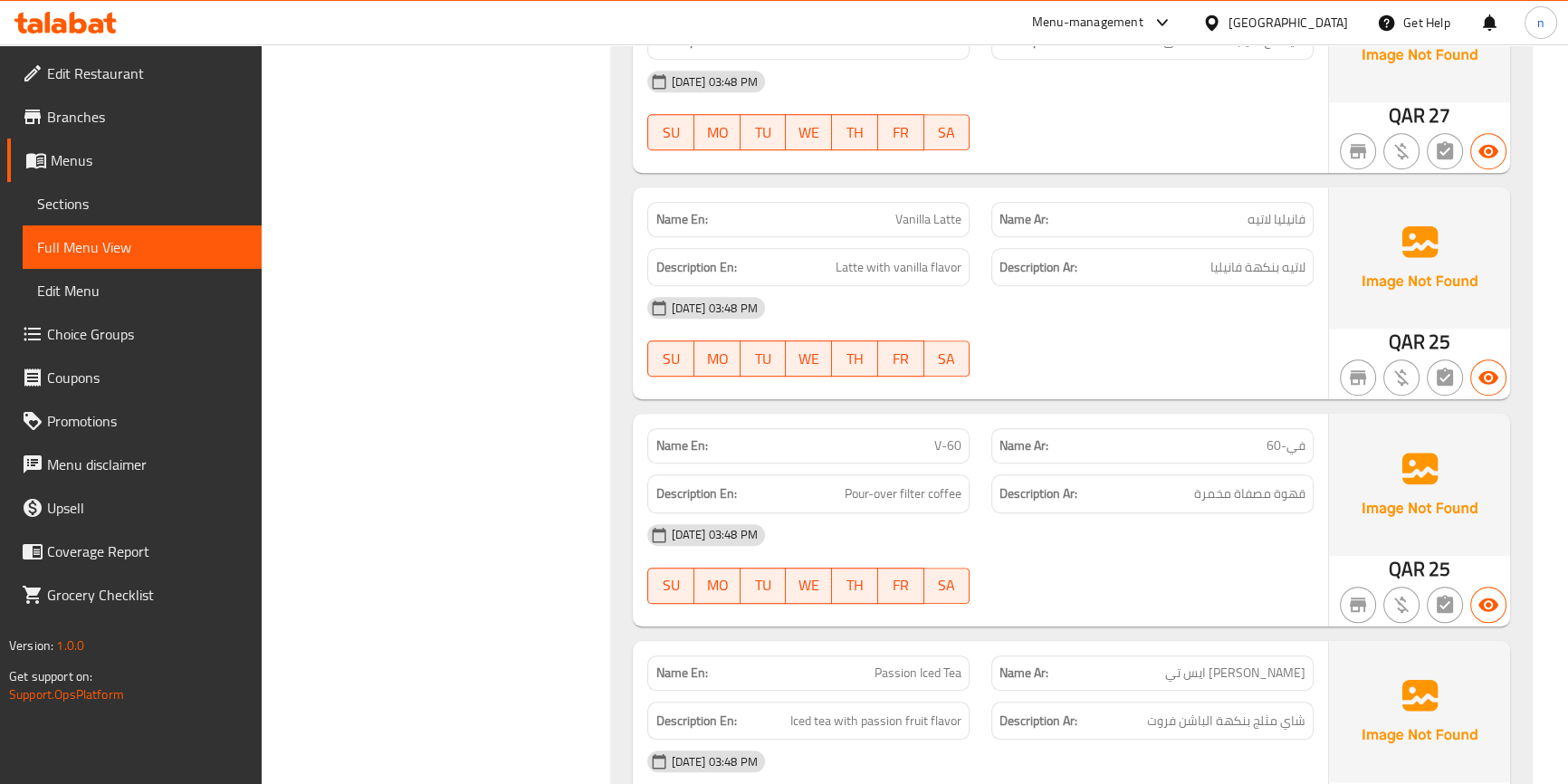
drag, startPoint x: 1081, startPoint y: 440, endPoint x: 1050, endPoint y: 353, distance: 92.4
click at [1050, 353] on div "[DATE] 03:48 PM SU MO TU WE TH FR SA" at bounding box center [980, 336] width 687 height 101
click at [1180, 342] on div "[DATE] 03:48 PM SU MO TU WE TH FR SA" at bounding box center [980, 336] width 687 height 101
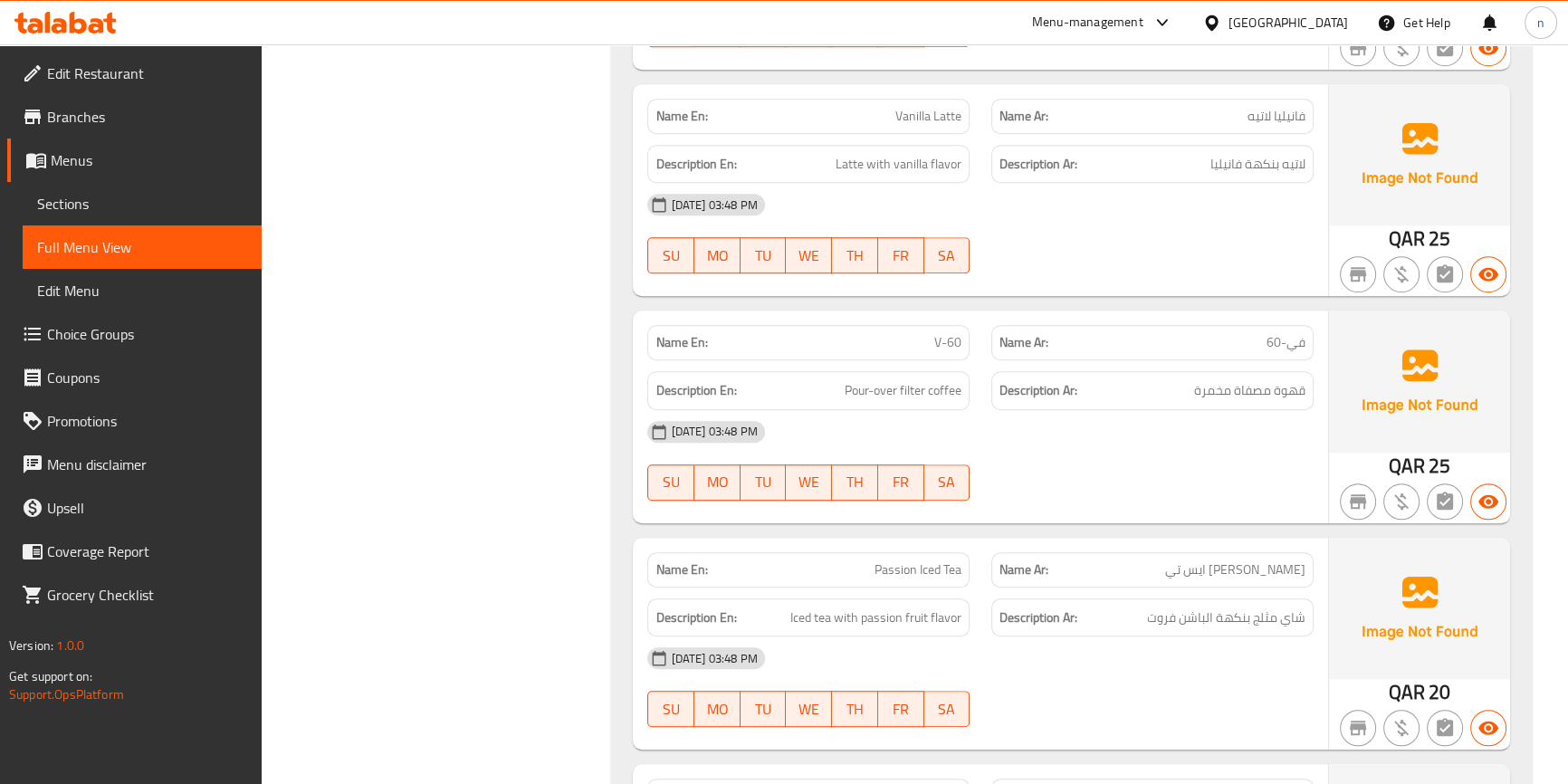
scroll to position [1729, 0]
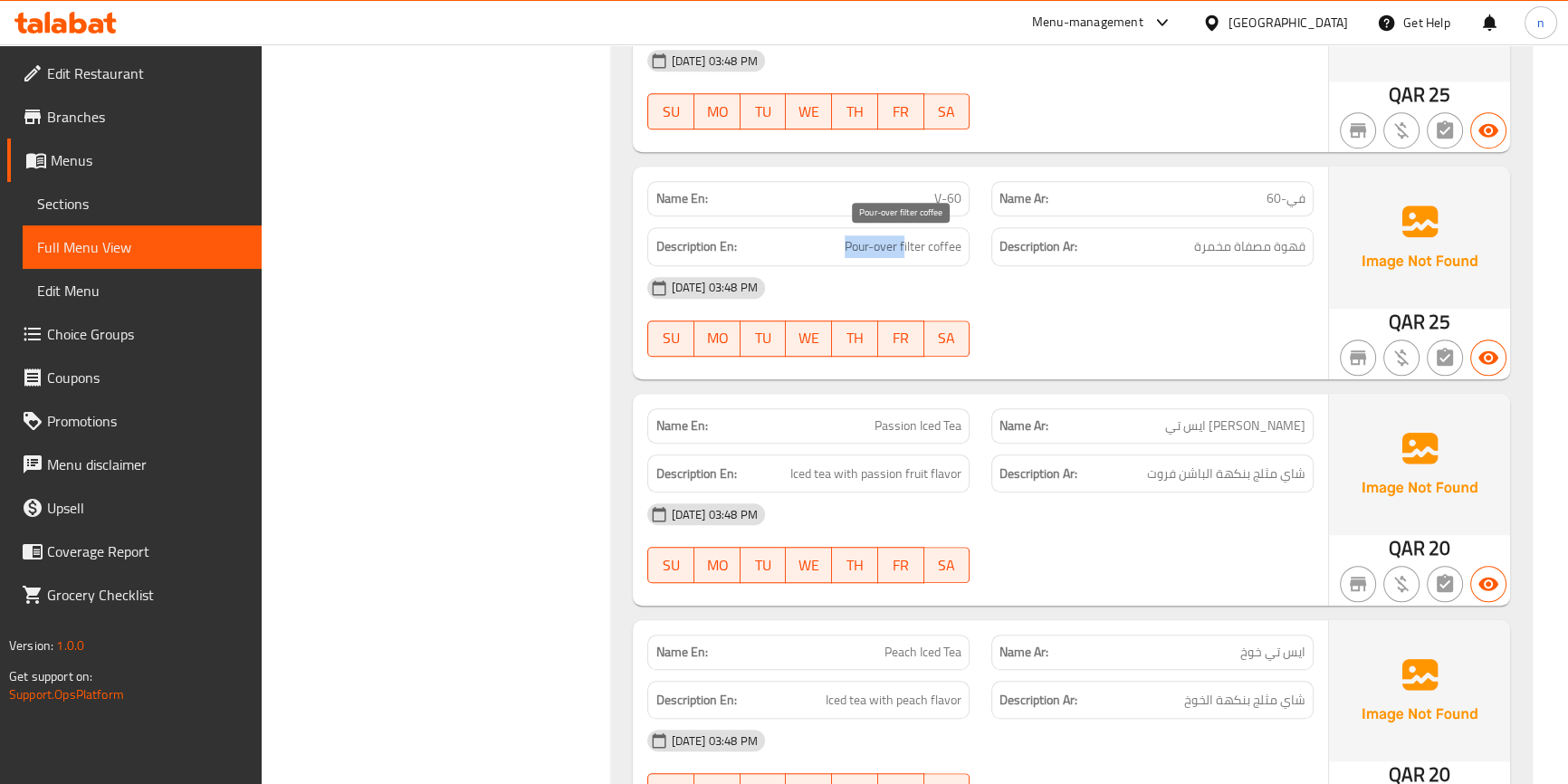
drag, startPoint x: 869, startPoint y: 255, endPoint x: 882, endPoint y: 254, distance: 13.0
click at [884, 254] on span "Pour-over filter coffee" at bounding box center [903, 246] width 117 height 22
click at [882, 253] on span "Pour-over filter coffee" at bounding box center [903, 246] width 117 height 22
drag, startPoint x: 882, startPoint y: 253, endPoint x: 911, endPoint y: 259, distance: 29.6
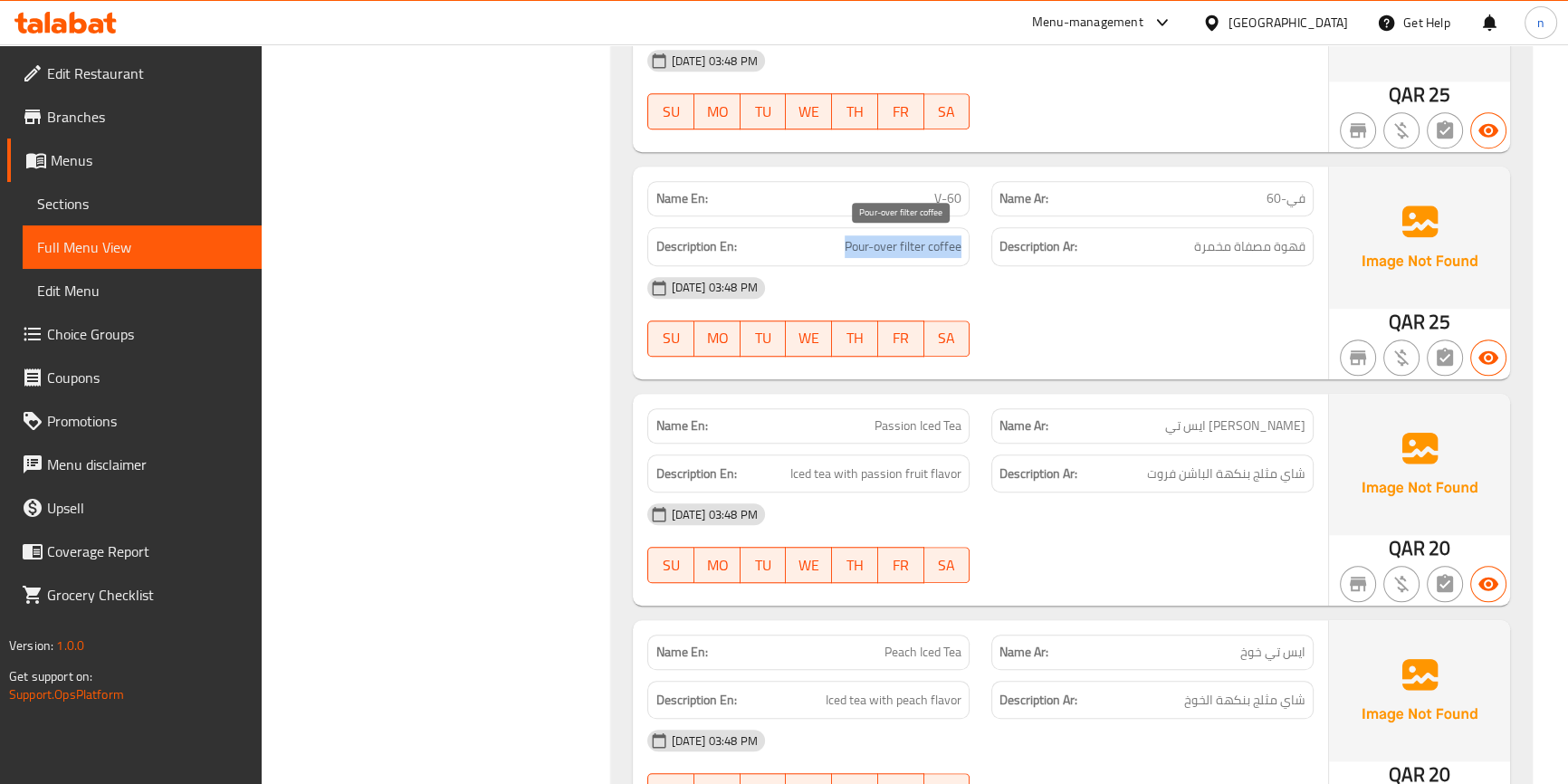
click at [911, 259] on div "Description En: Pour-over filter coffee" at bounding box center [808, 247] width 323 height 39
drag, startPoint x: 900, startPoint y: 249, endPoint x: 843, endPoint y: 254, distance: 57.2
click at [844, 254] on span "Pour-over filter coffee" at bounding box center [903, 246] width 117 height 22
drag, startPoint x: 935, startPoint y: 198, endPoint x: 966, endPoint y: 205, distance: 31.8
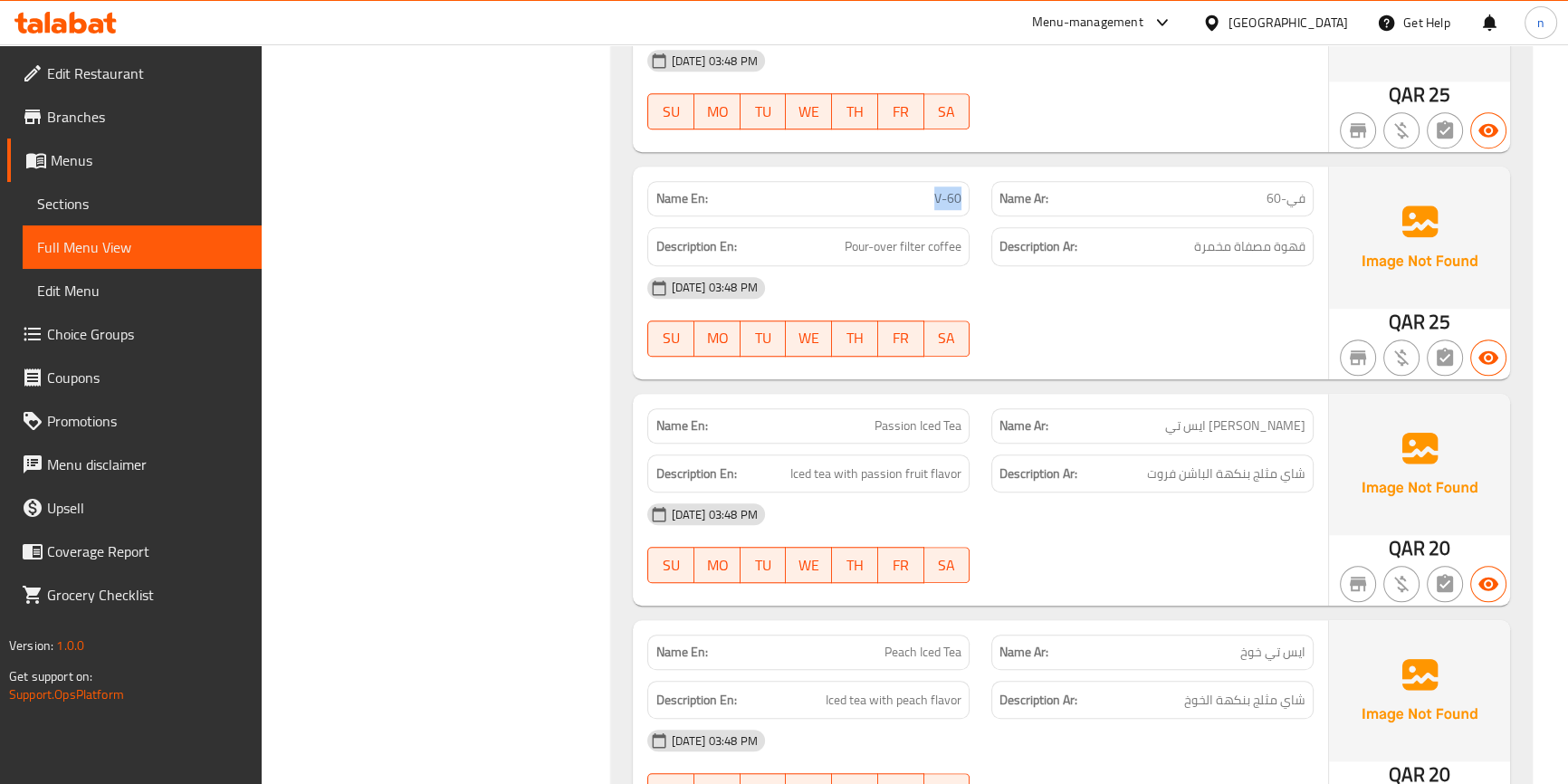
click at [966, 205] on div "Name En: V-60" at bounding box center [808, 199] width 323 height 35
copy span "V-60"
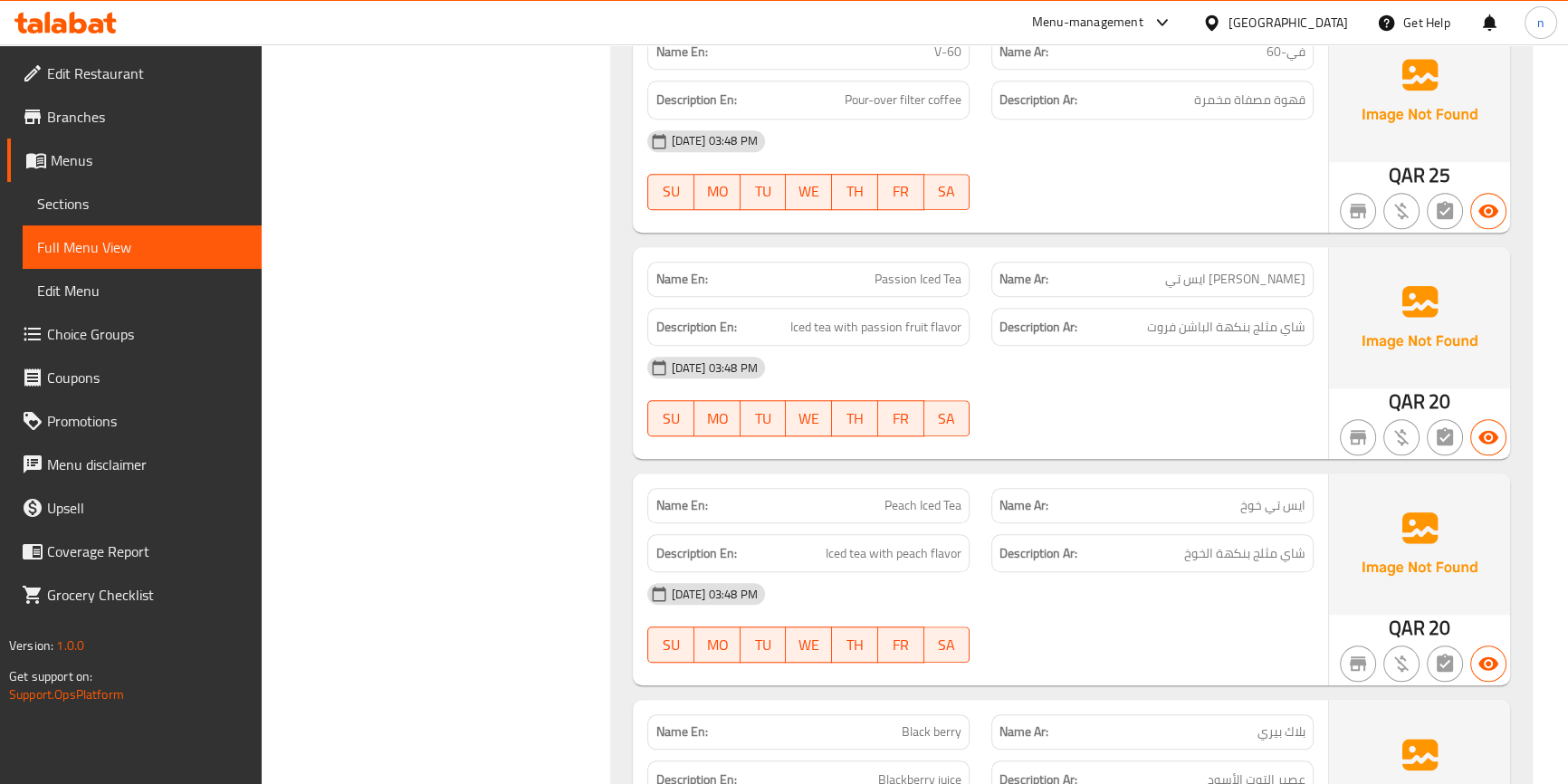
scroll to position [1893, 0]
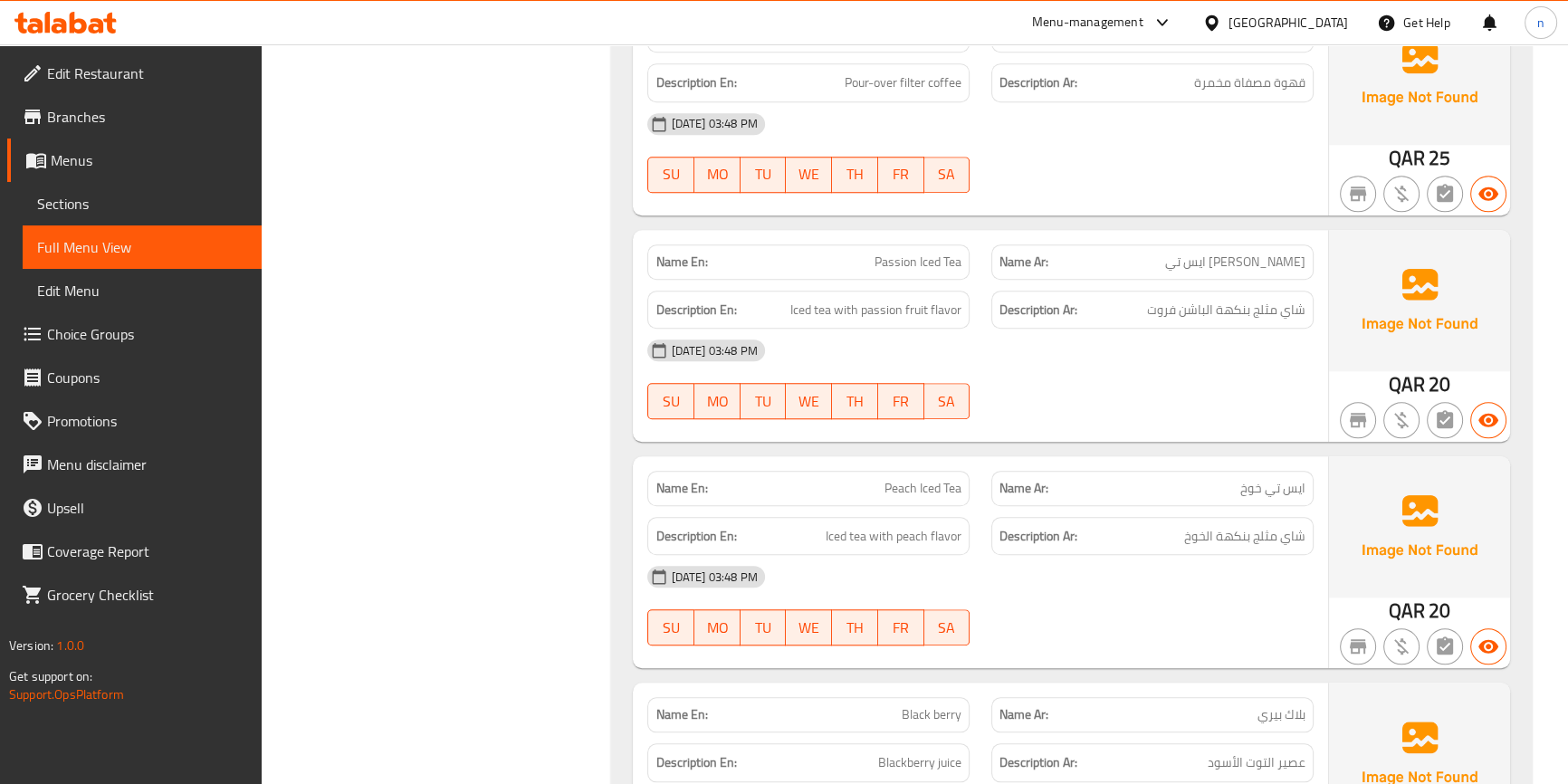
click at [1263, 401] on div "[DATE] 03:48 PM SU MO TU WE TH FR SA" at bounding box center [980, 379] width 687 height 101
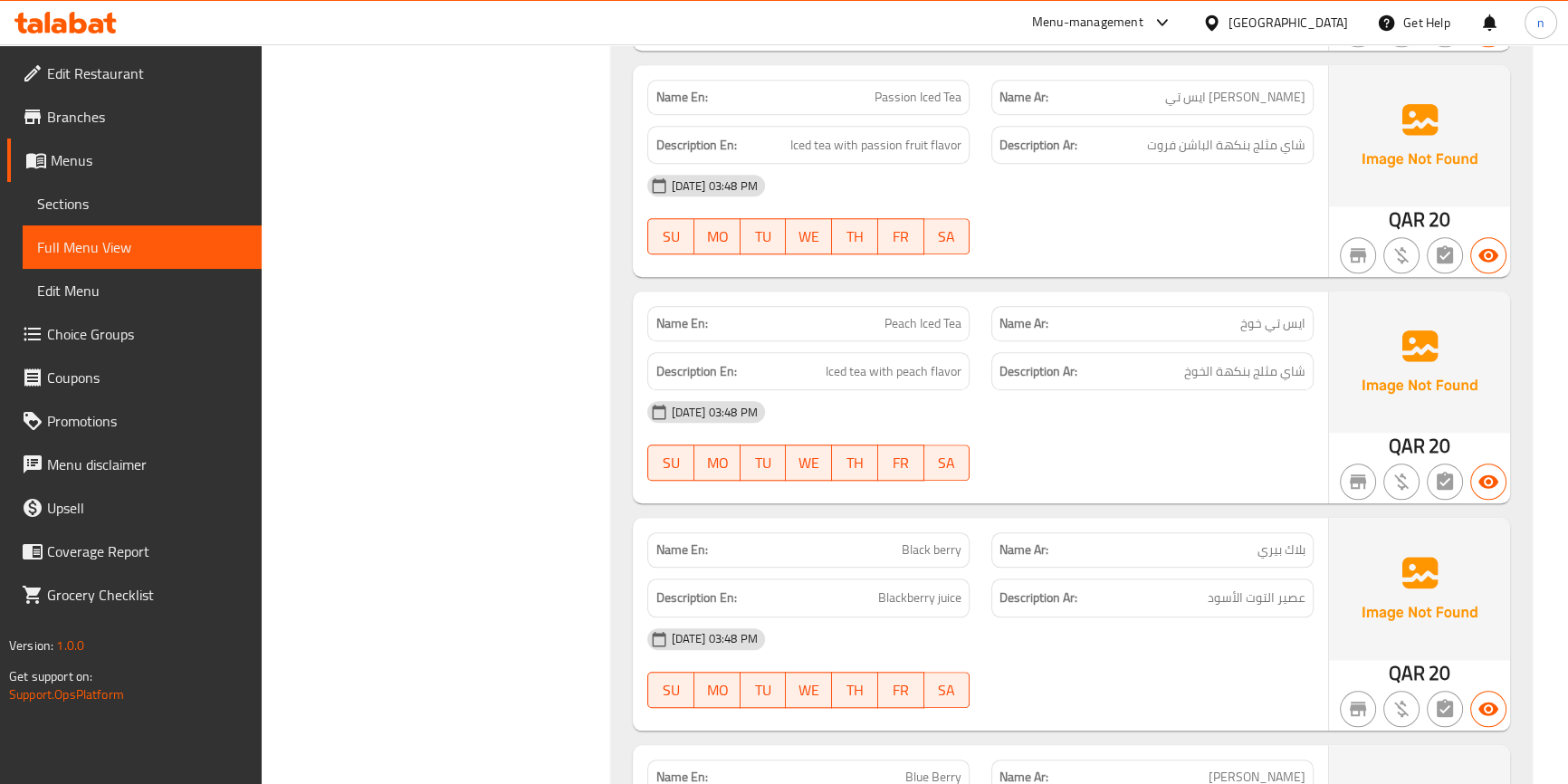
click at [1228, 423] on div "[DATE] 03:48 PM" at bounding box center [980, 412] width 687 height 44
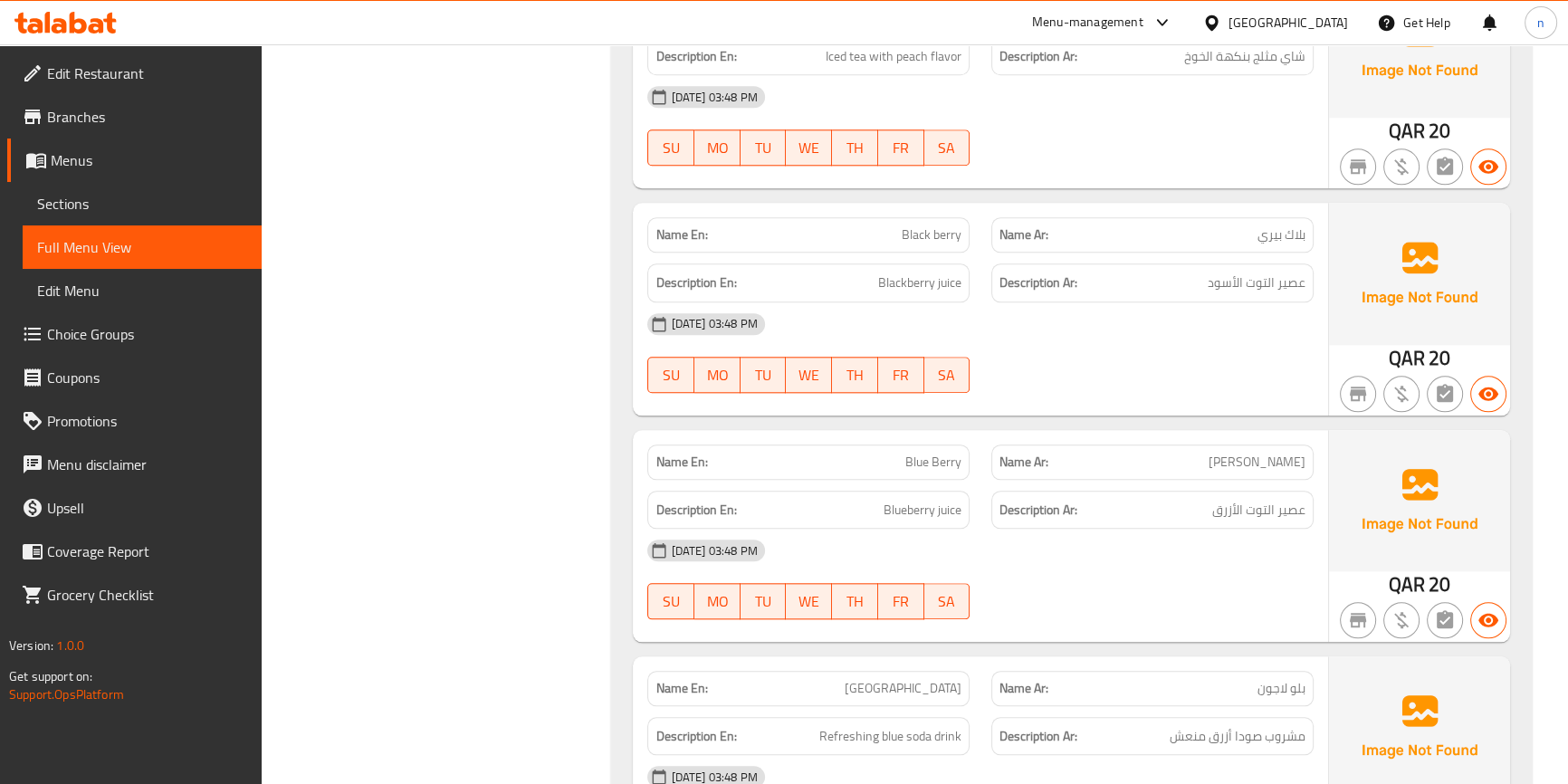
scroll to position [2387, 0]
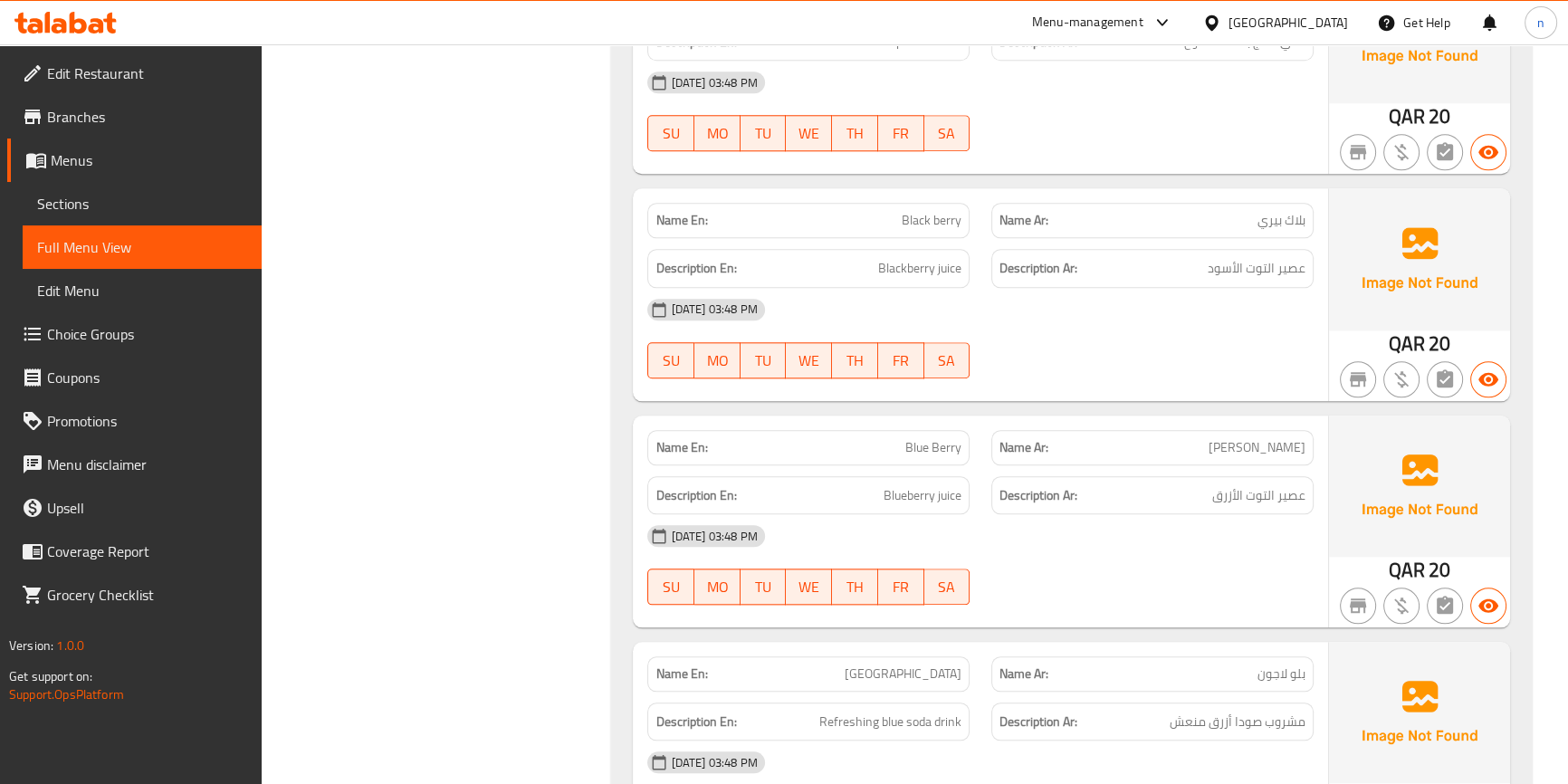
click at [1241, 381] on div at bounding box center [1153, 378] width 344 height 21
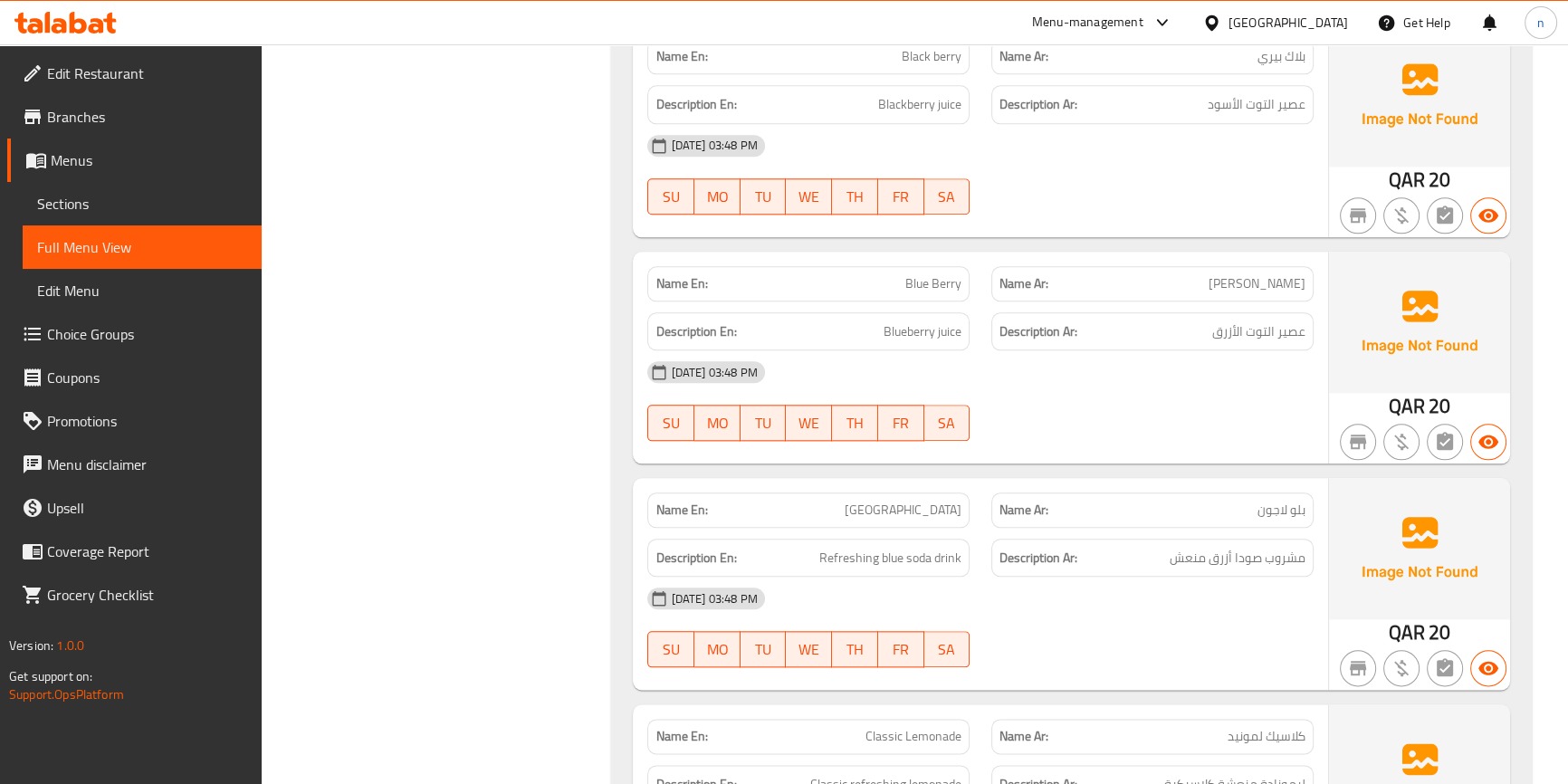
scroll to position [2552, 0]
click at [1223, 398] on div "[DATE] 03:48 PM SU MO TU WE TH FR SA" at bounding box center [980, 400] width 687 height 101
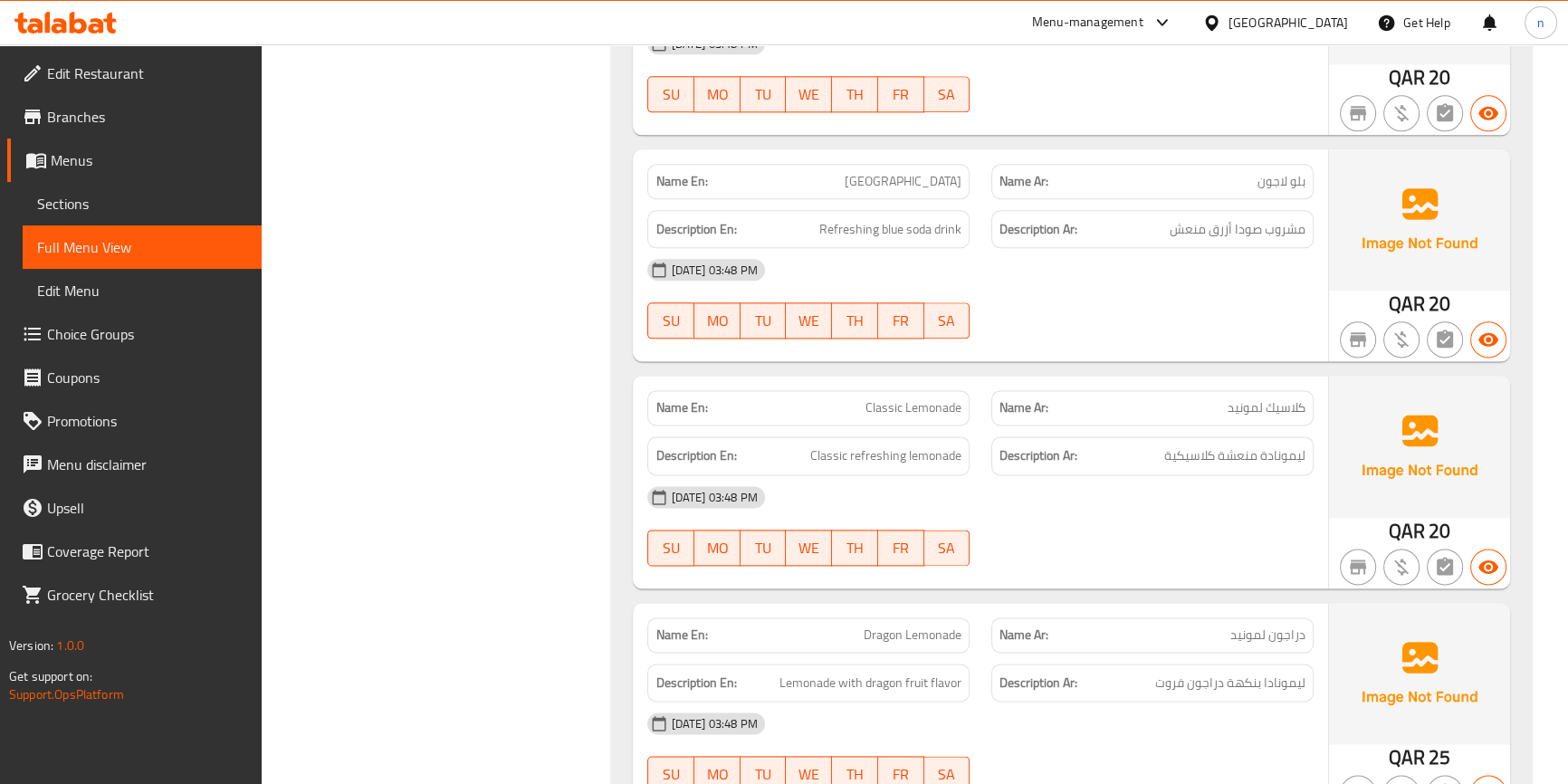
scroll to position [2881, 0]
click at [1227, 316] on div "[DATE] 03:48 PM SU MO TU WE TH FR SA" at bounding box center [980, 298] width 687 height 101
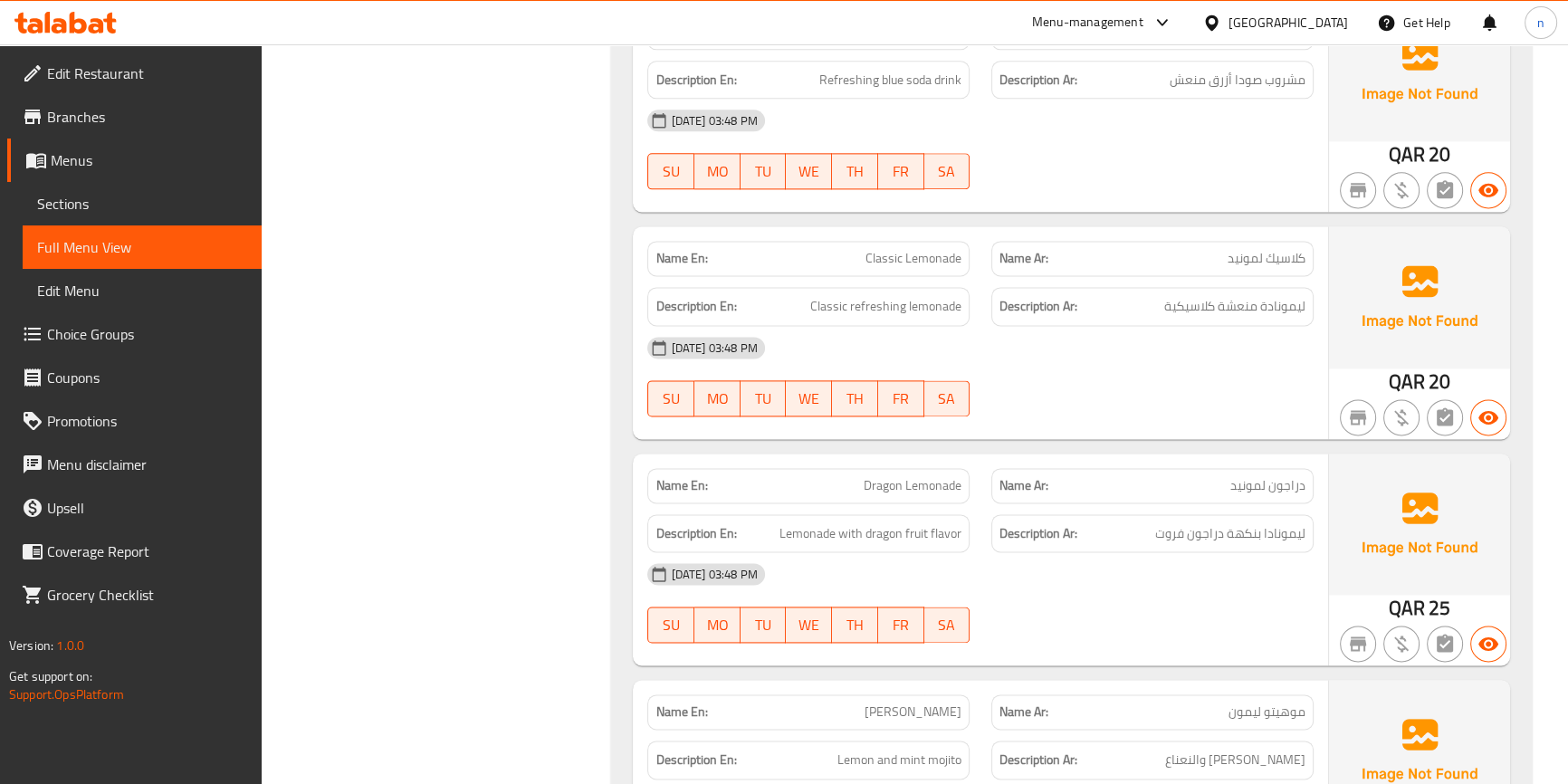
scroll to position [3127, 0]
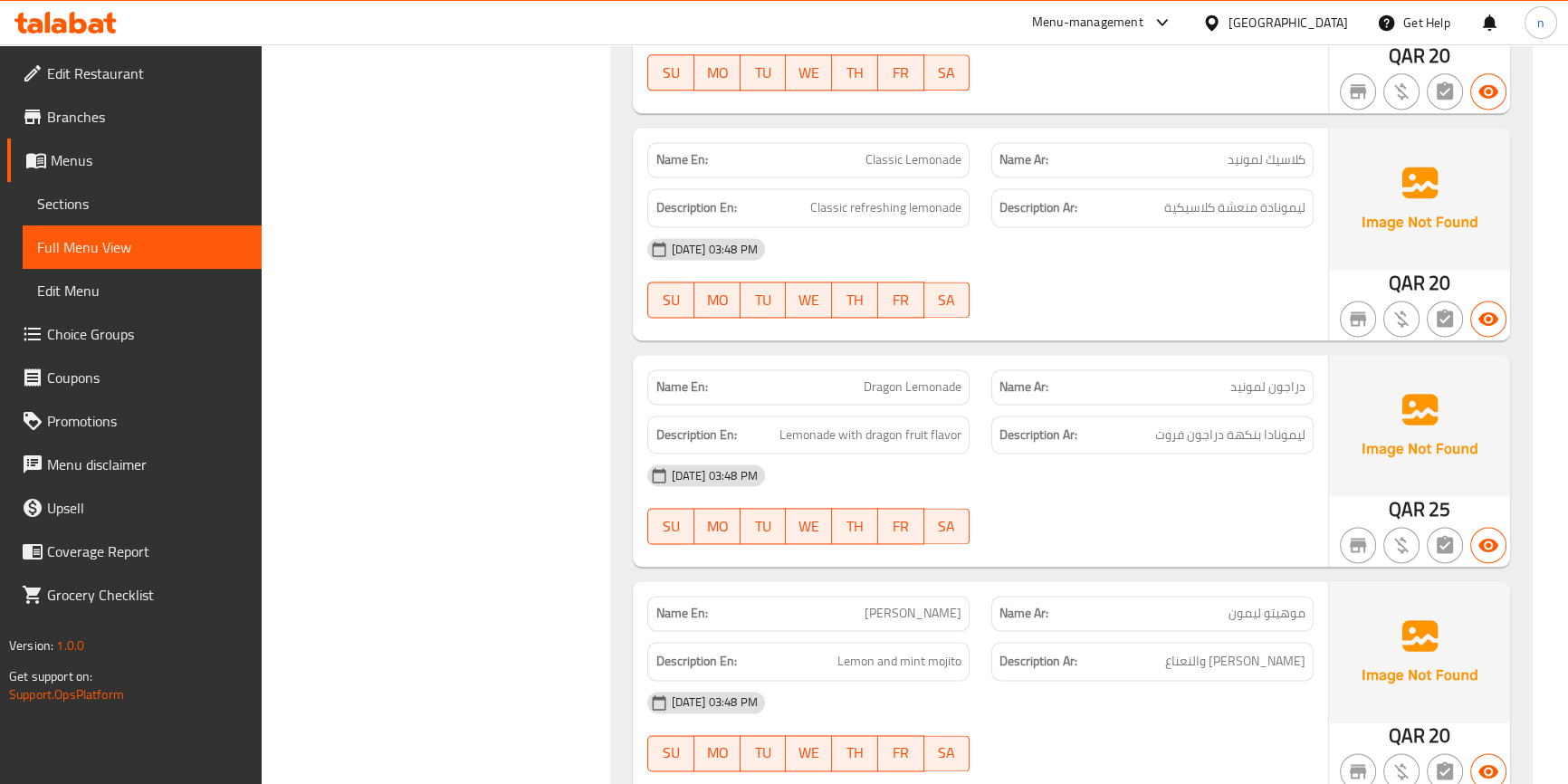
click at [1243, 310] on div at bounding box center [1153, 318] width 344 height 21
click at [894, 161] on span "Classic Lemonade" at bounding box center [914, 160] width 96 height 20
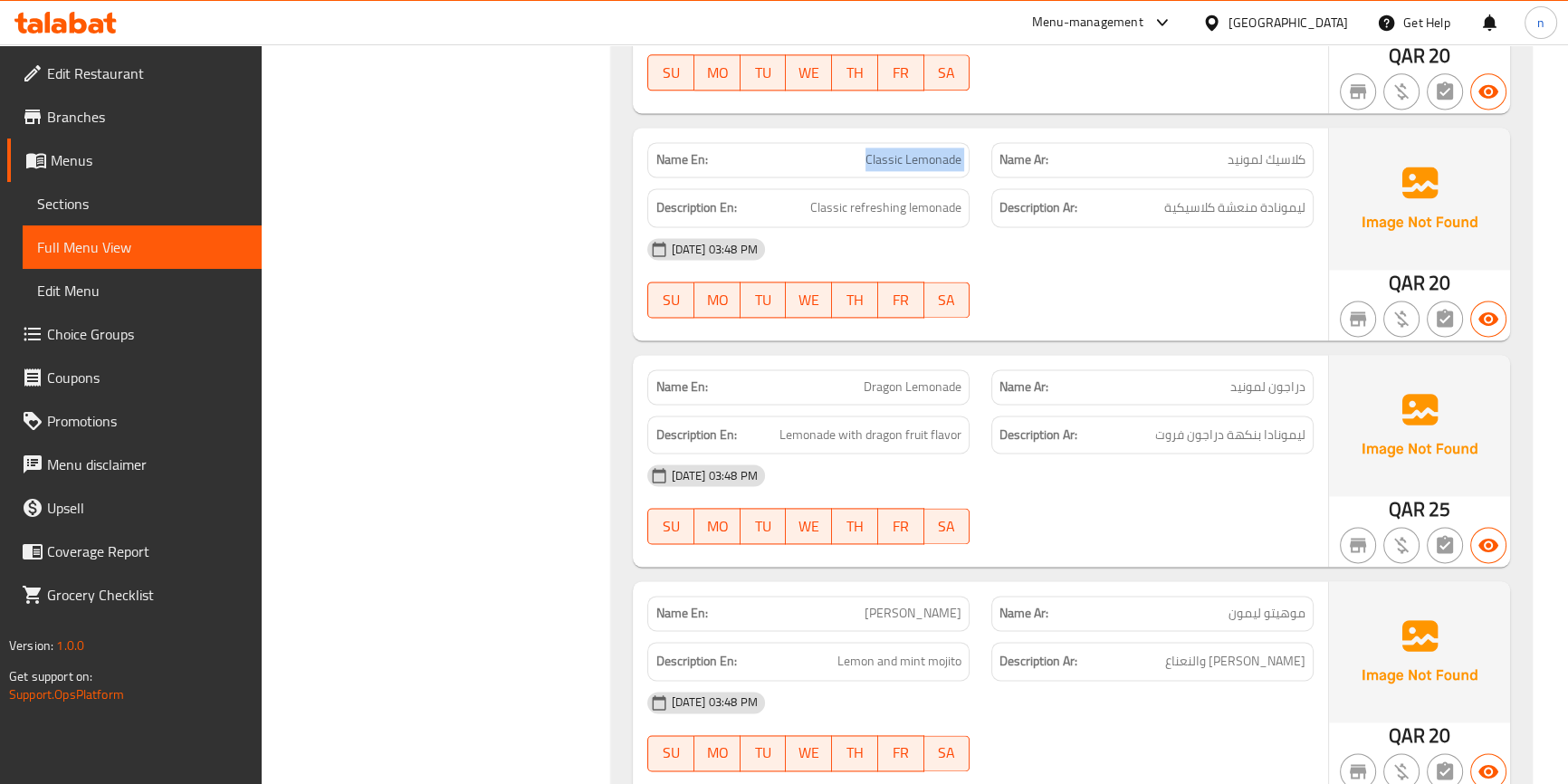
copy span "Classic Lemonade"
click at [1078, 309] on div at bounding box center [1153, 318] width 344 height 21
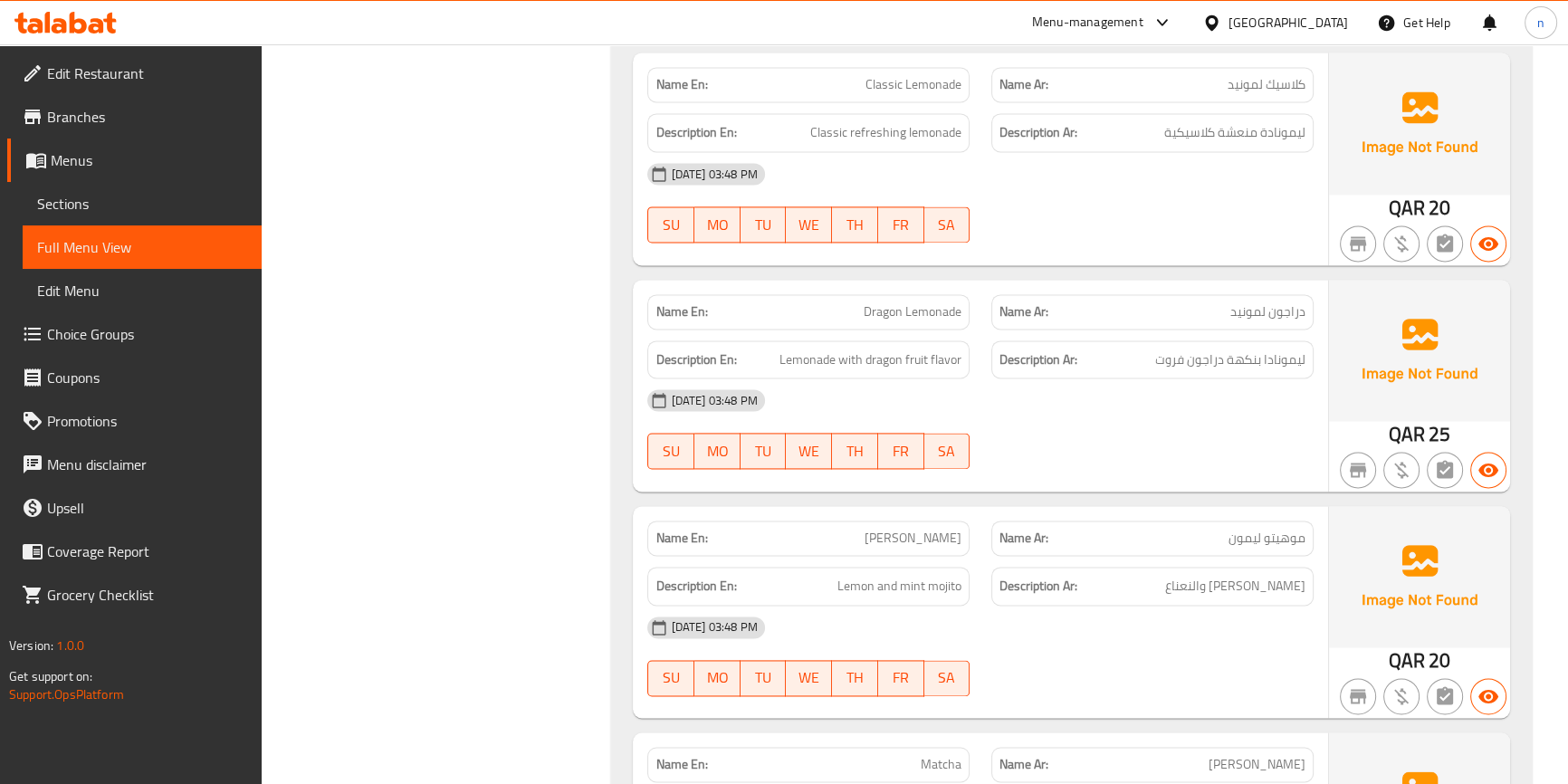
scroll to position [3292, 0]
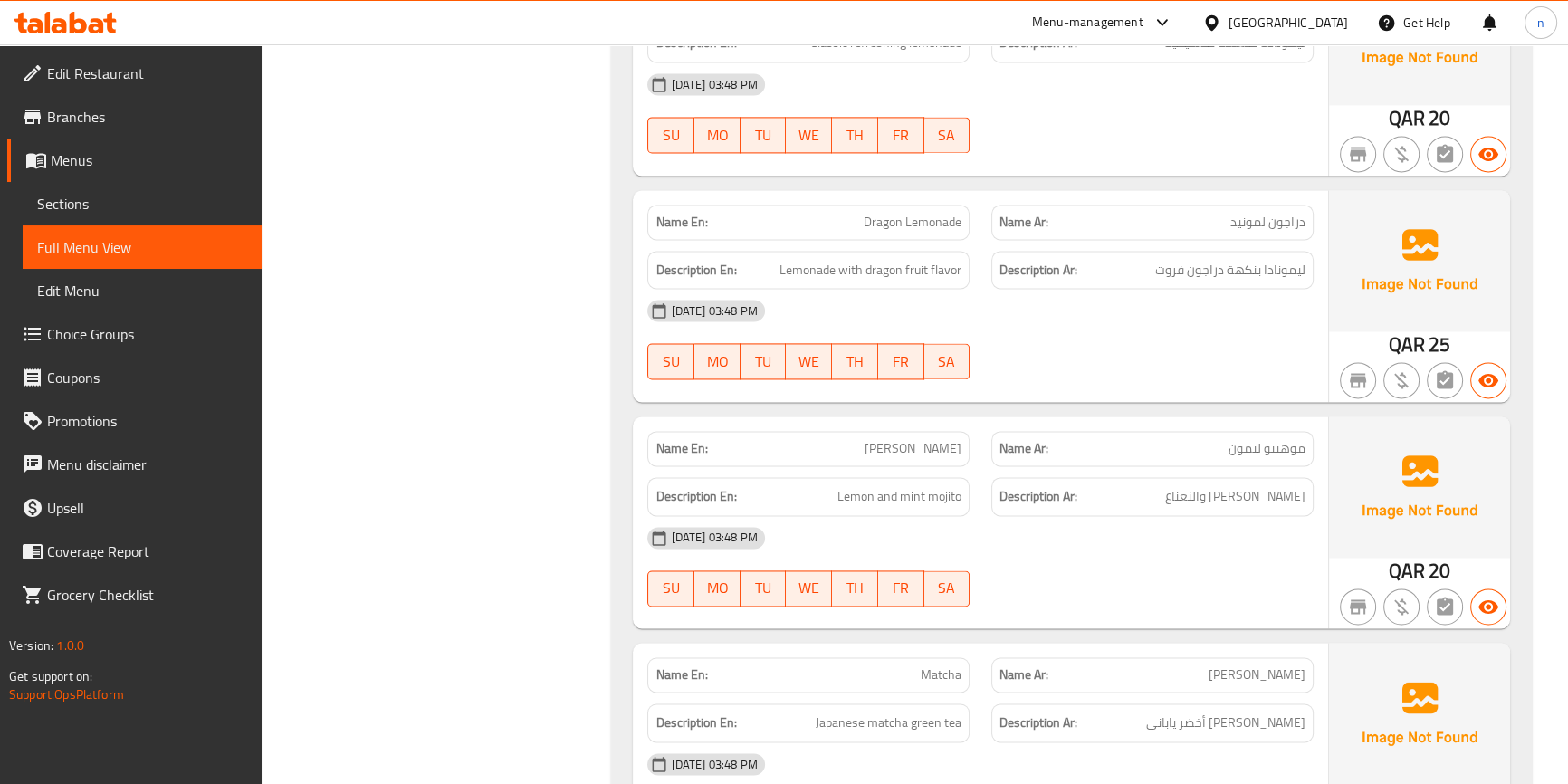
click at [931, 222] on span "Dragon Lemonade" at bounding box center [913, 222] width 98 height 20
copy span "Dragon Lemonade"
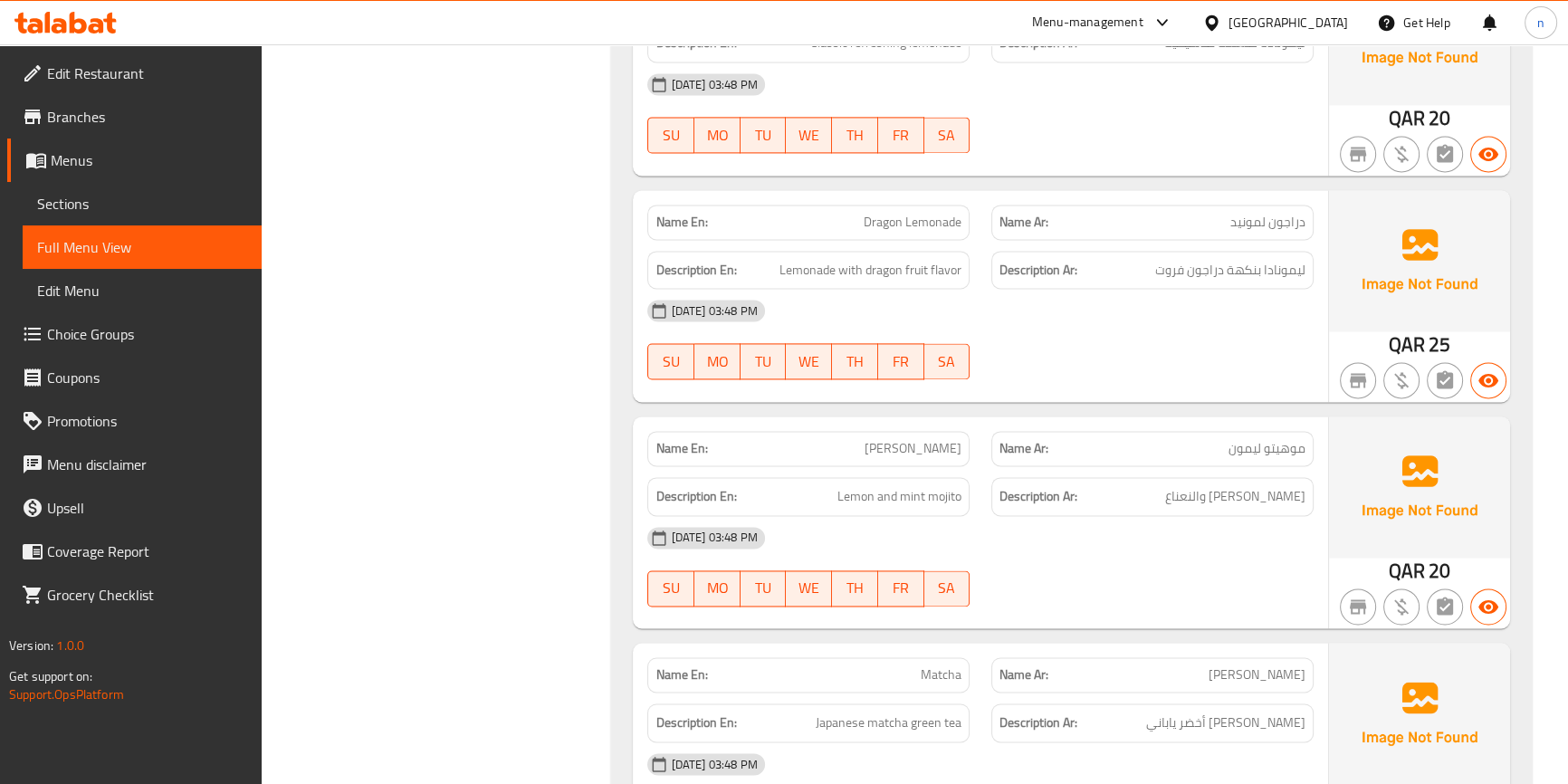
click at [537, 405] on div "Filter Branches Branches Popular filters Free items Branch specific items Has c…" at bounding box center [444, 649] width 314 height 7419
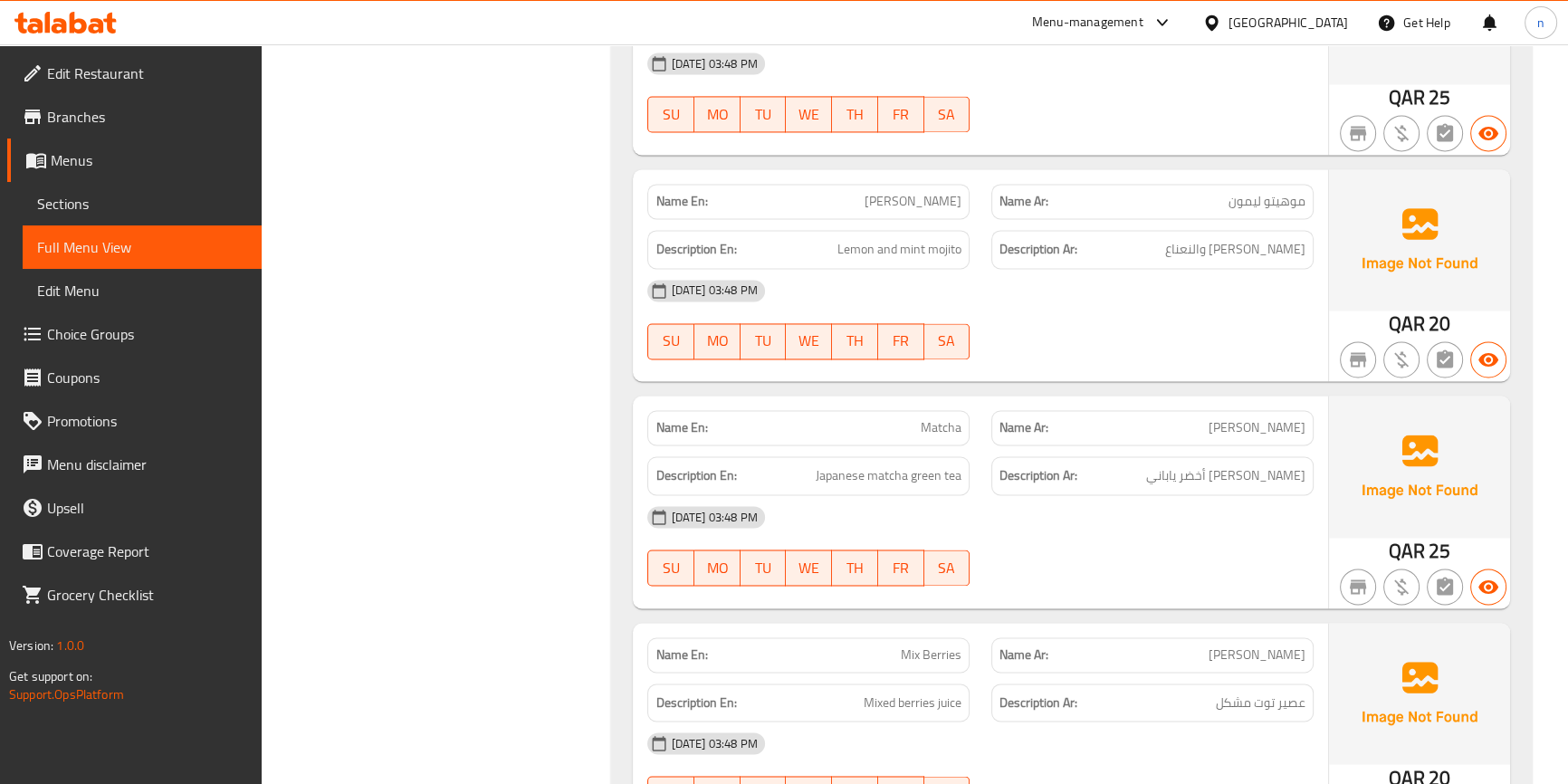
click at [1204, 311] on div "[DATE] 03:48 PM" at bounding box center [980, 291] width 687 height 44
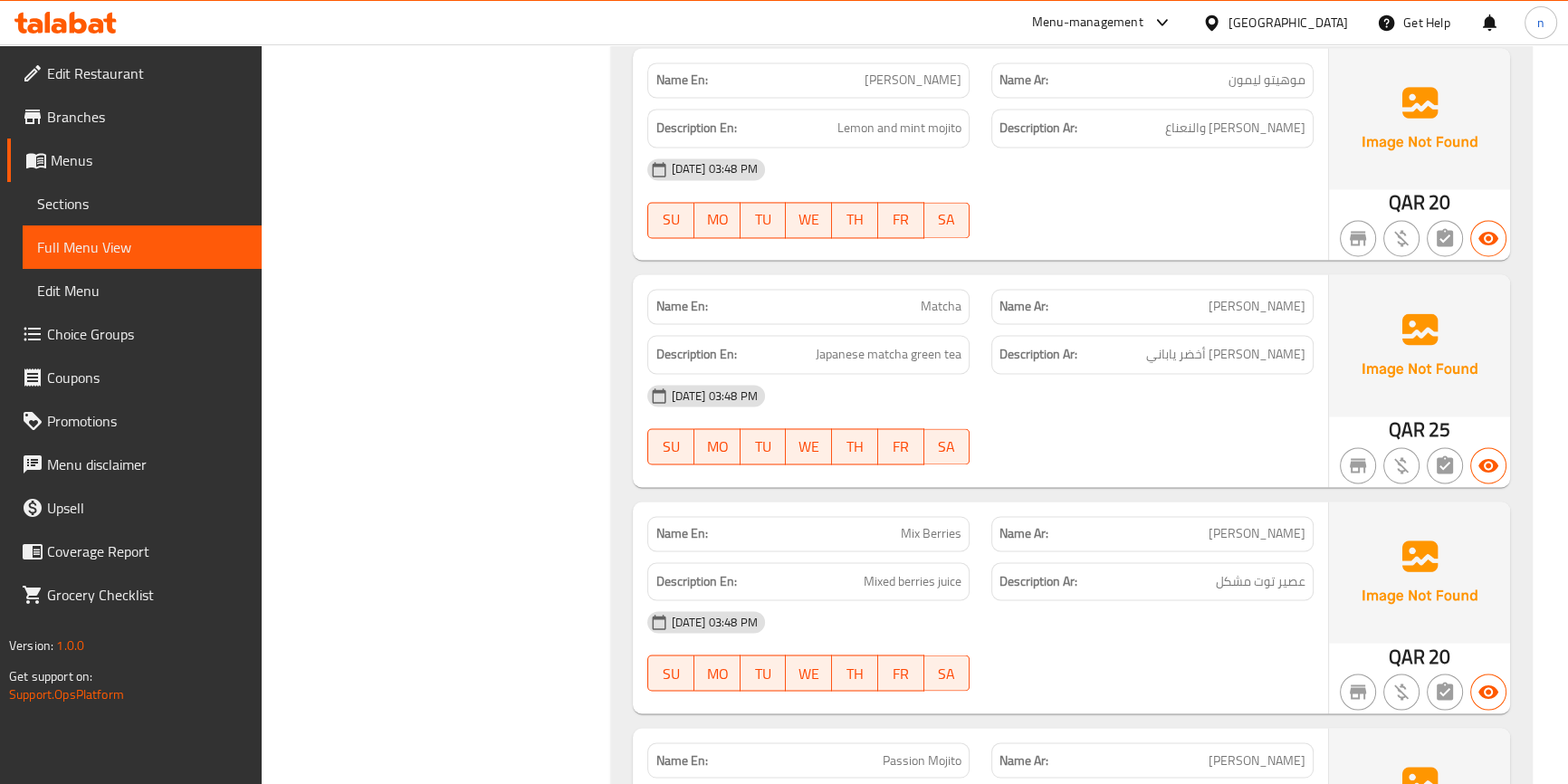
scroll to position [3704, 0]
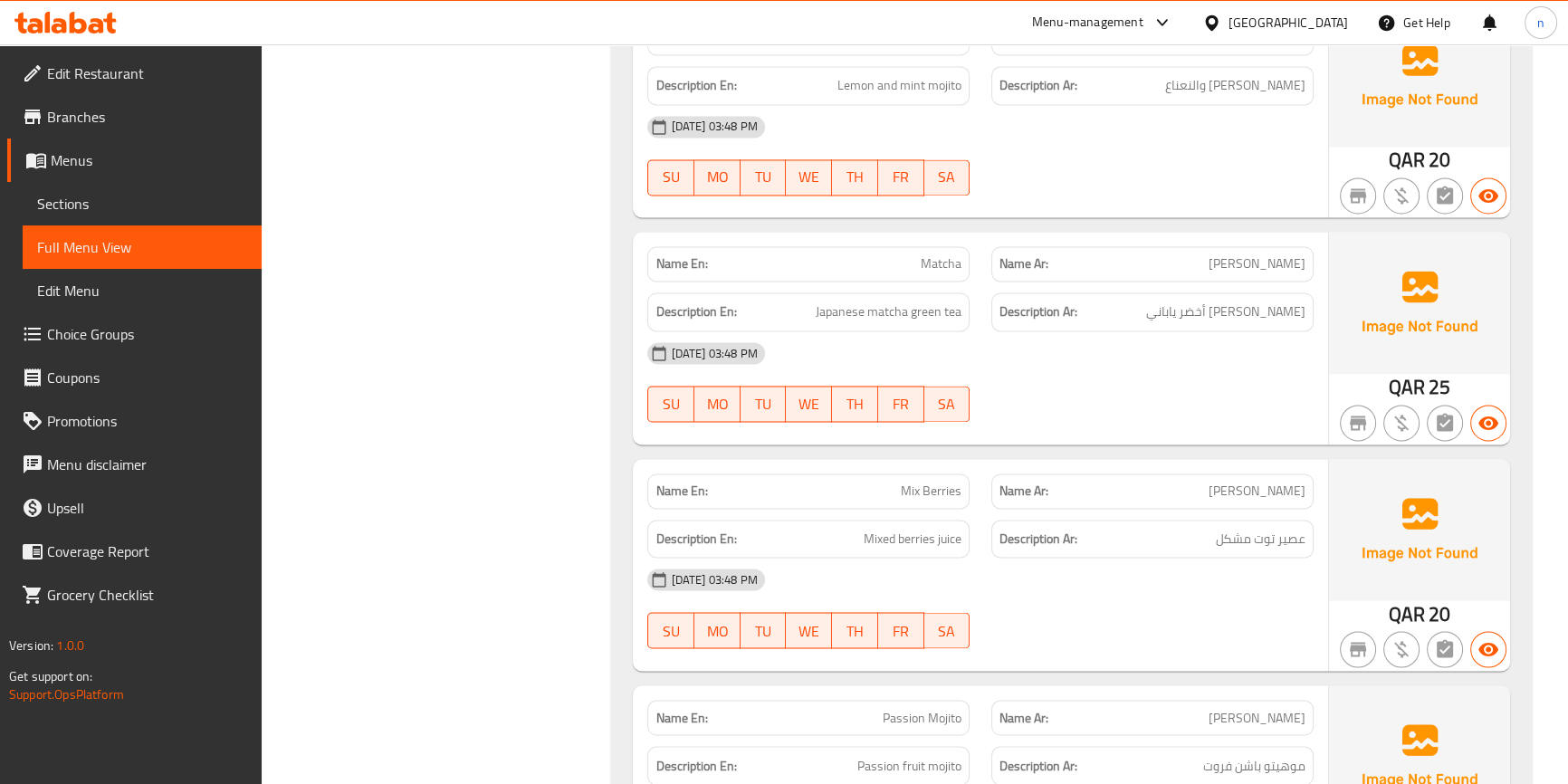
click at [463, 225] on div "Filter Branches Branches Popular filters Free items Branch specific items Has c…" at bounding box center [444, 239] width 314 height 7420
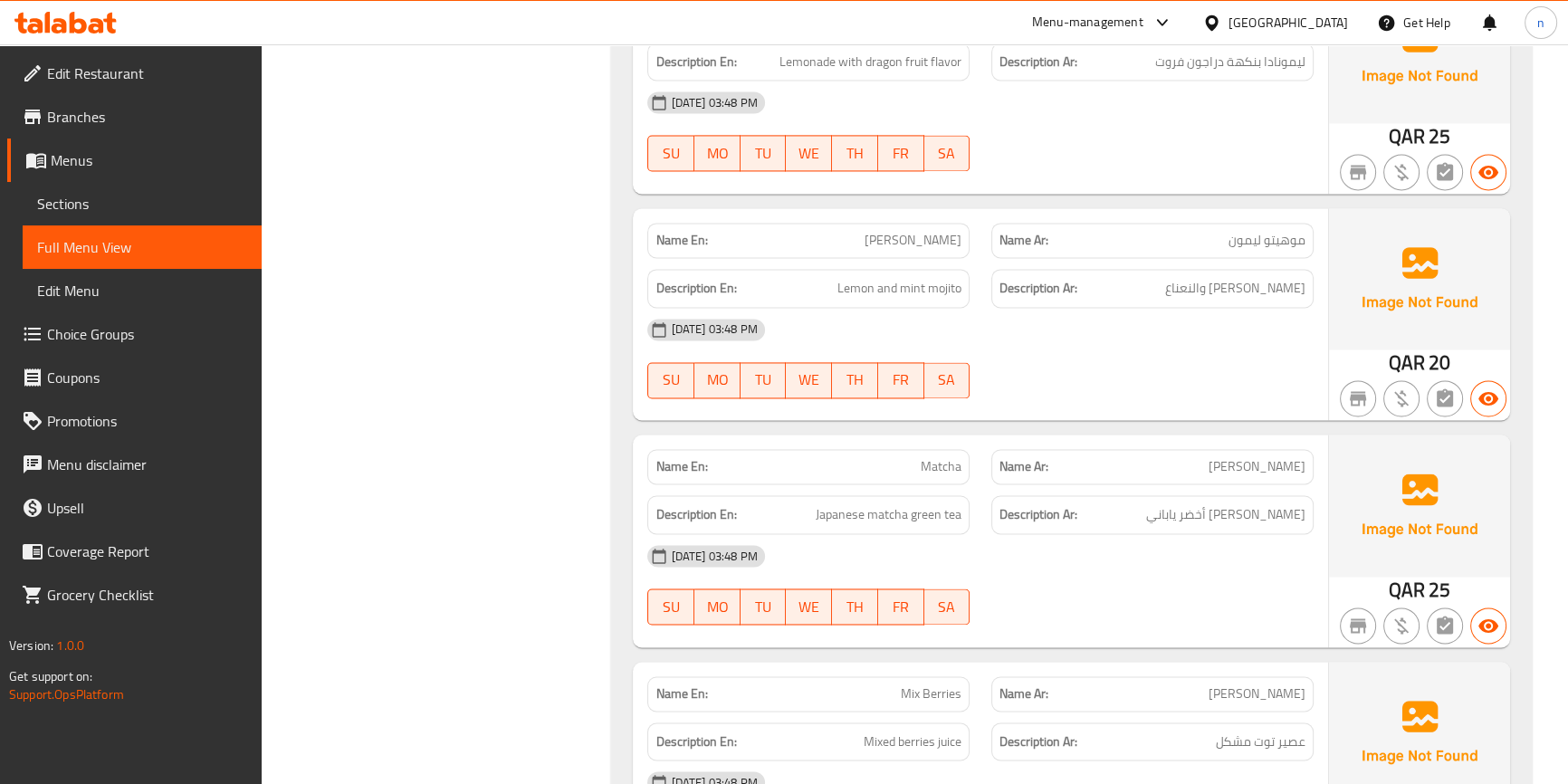
scroll to position [3457, 0]
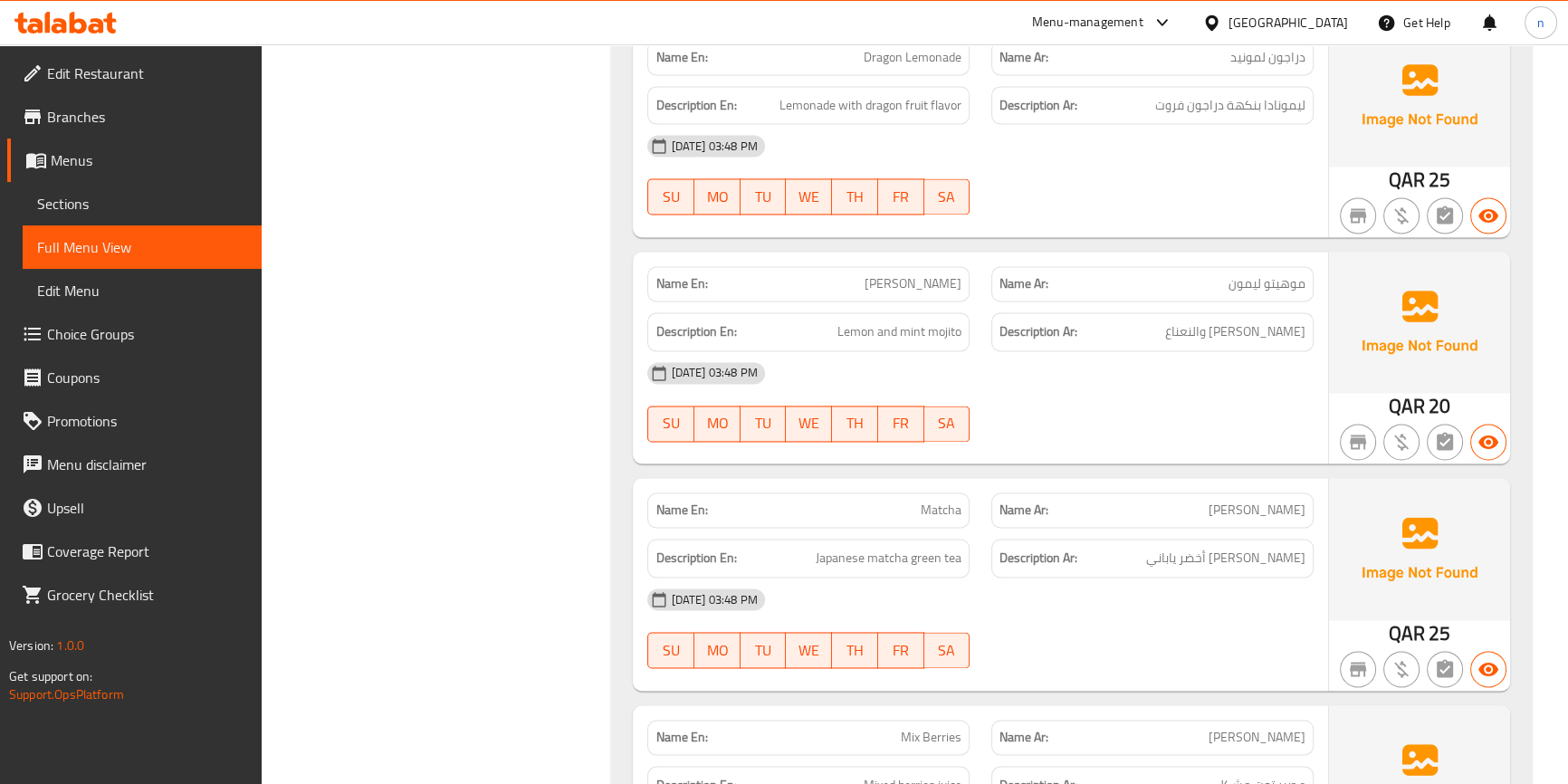
click at [496, 409] on div "Filter Branches Branches Popular filters Free items Branch specific items Has c…" at bounding box center [444, 485] width 314 height 7420
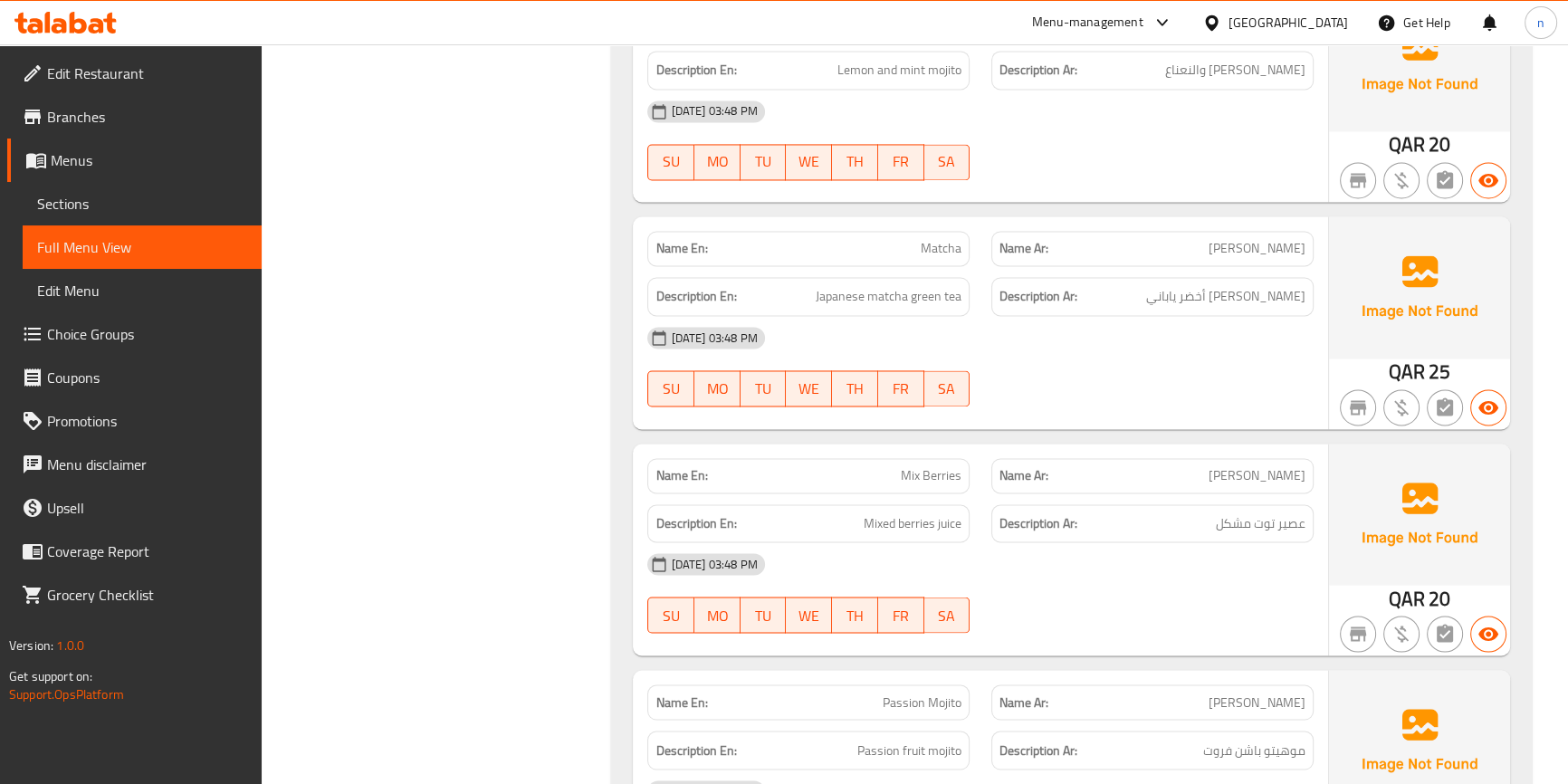
scroll to position [3785, 0]
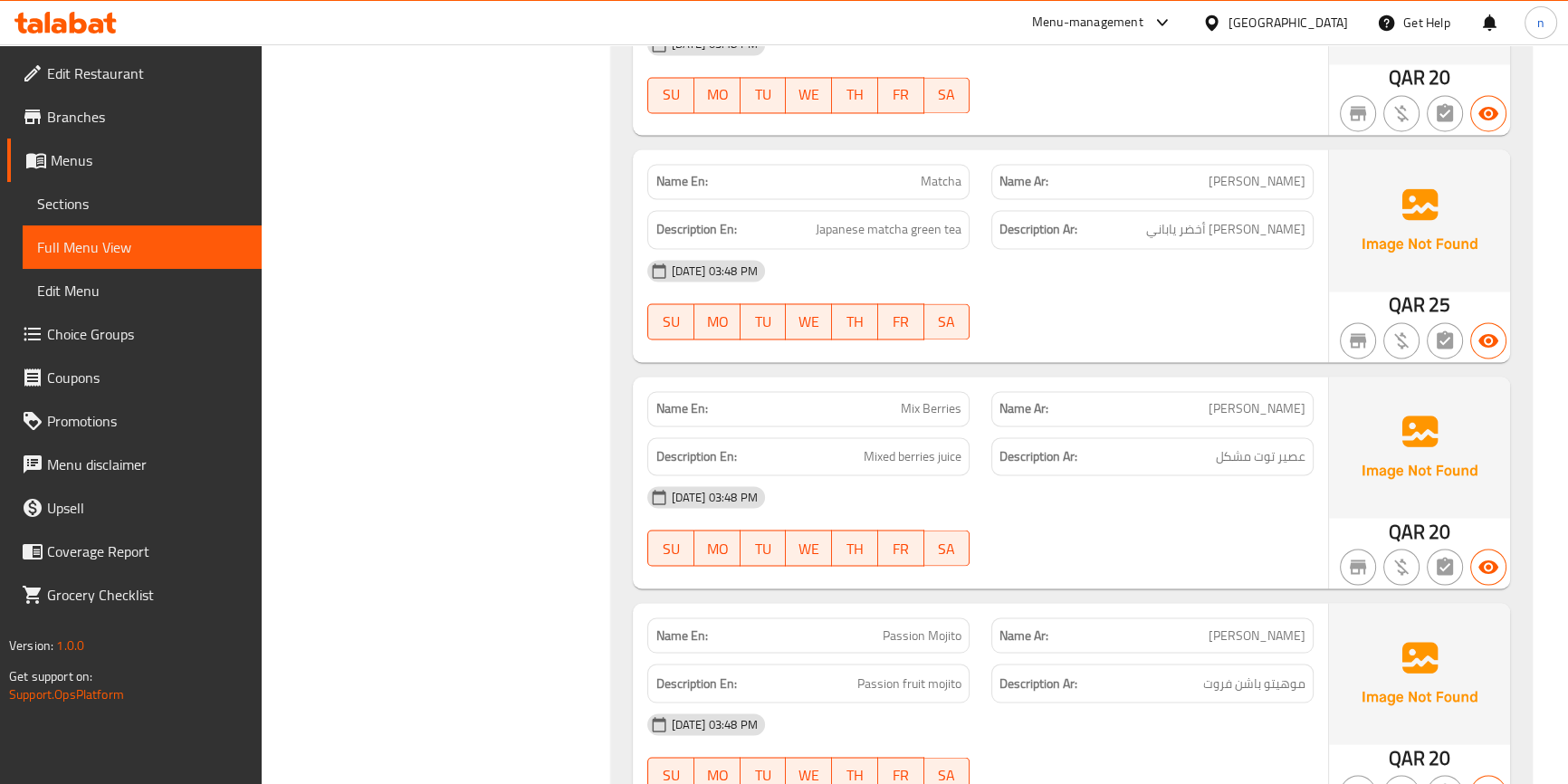
click at [597, 210] on div "Filter Branches Branches Popular filters Free items Branch specific items Has c…" at bounding box center [444, 156] width 314 height 7420
click at [542, 195] on div "Filter Branches Branches Popular filters Free items Branch specific items Has c…" at bounding box center [444, 156] width 314 height 7420
click at [497, 629] on div "Filter Branches Branches Popular filters Free items Branch specific items Has c…" at bounding box center [444, 156] width 314 height 7420
click at [1132, 529] on div "[DATE] 03:48 PM SU MO TU WE TH FR SA" at bounding box center [980, 527] width 687 height 101
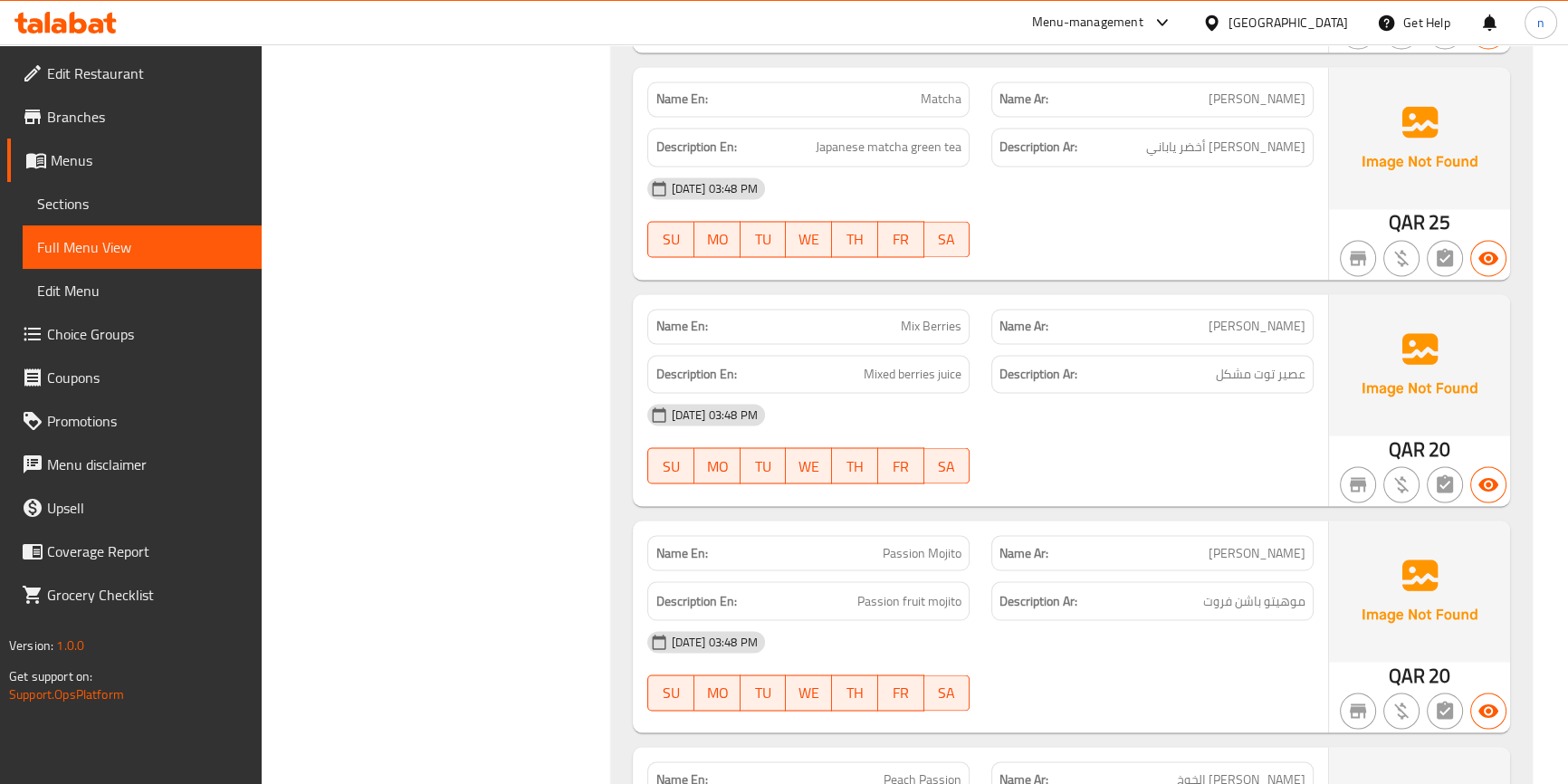
click at [1210, 441] on div "[DATE] 03:48 PM SU MO TU WE TH FR SA" at bounding box center [980, 444] width 687 height 101
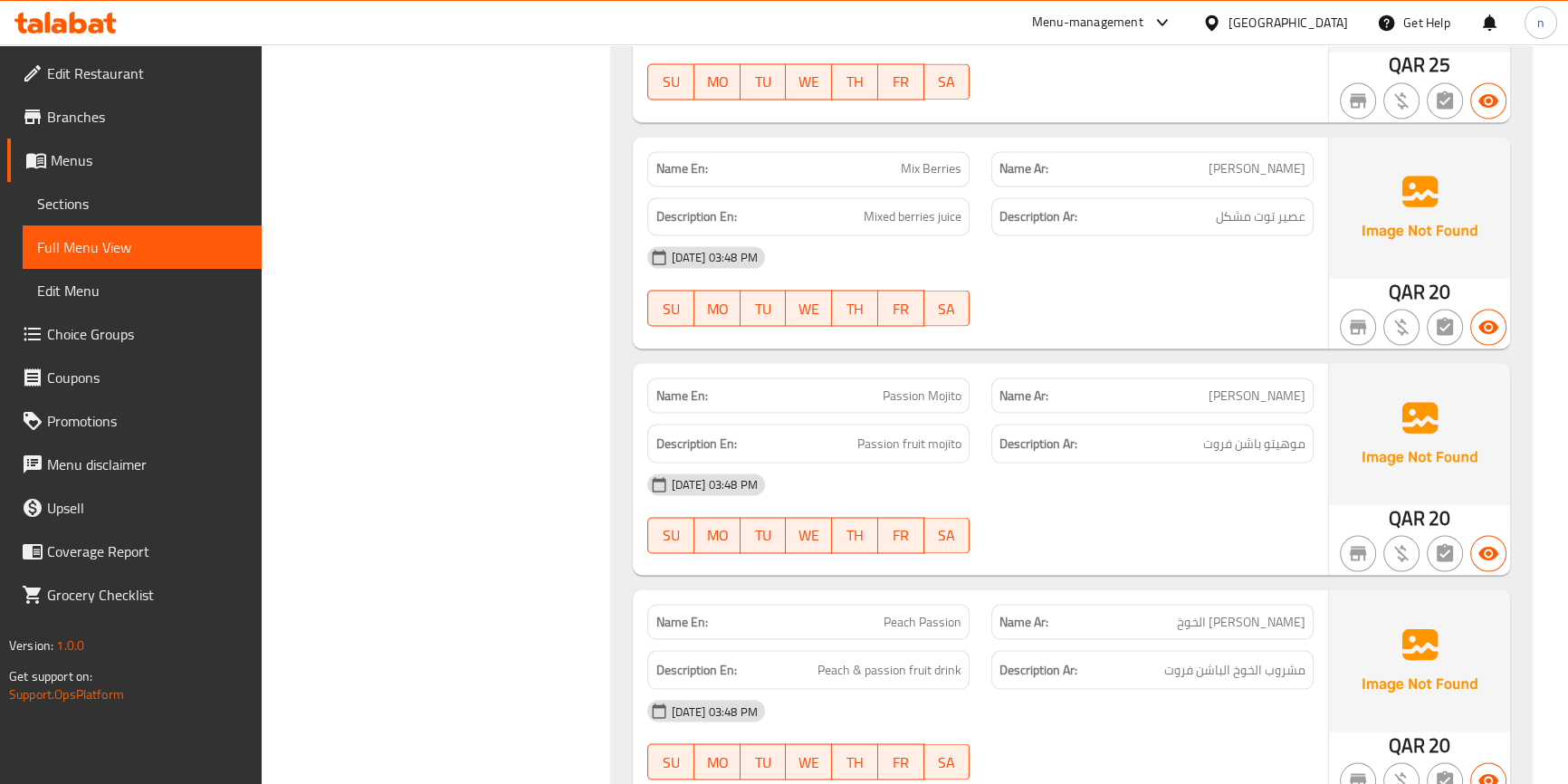
scroll to position [4033, 0]
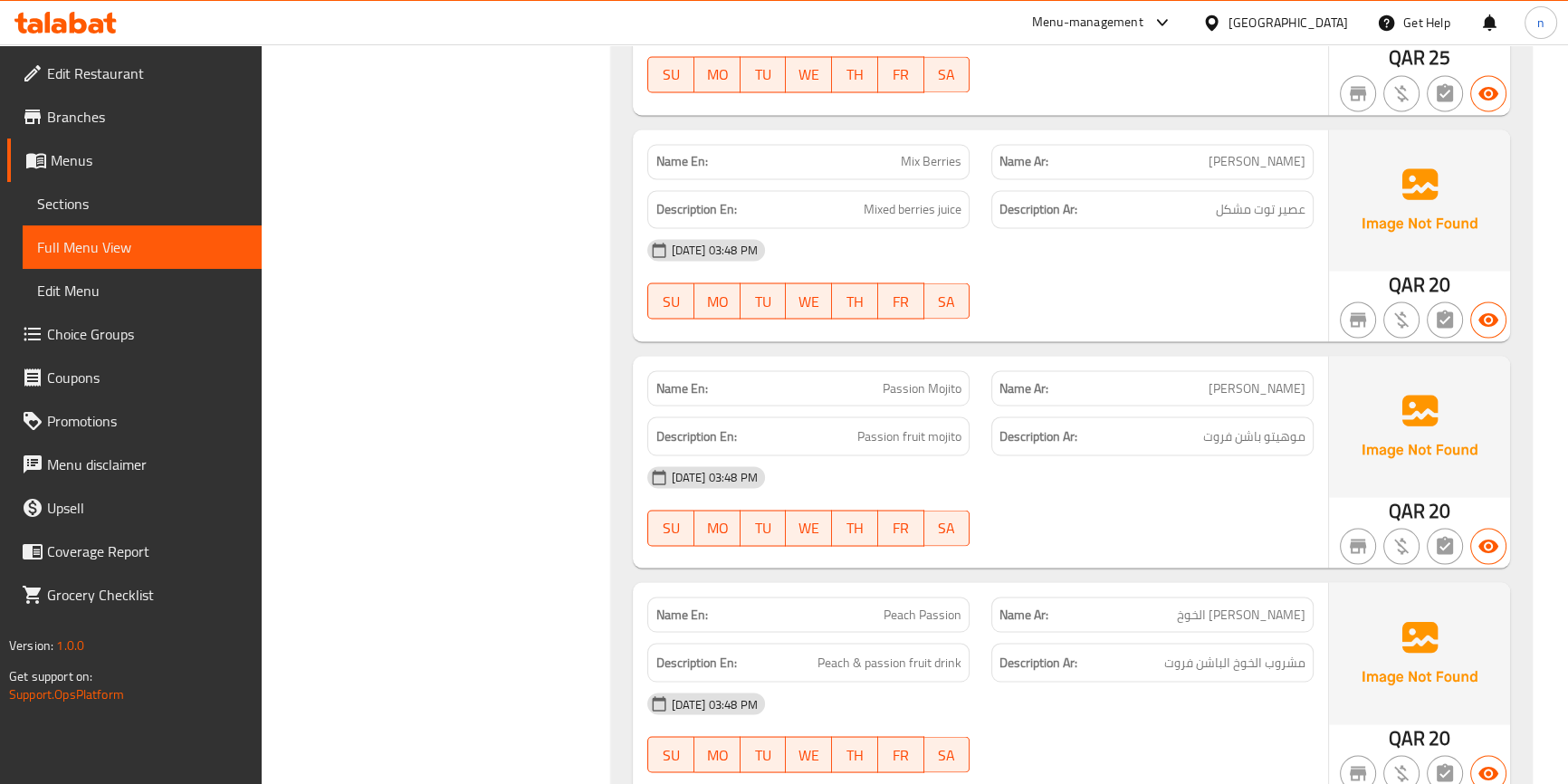
click at [1141, 503] on div "[DATE] 03:48 PM SU MO TU WE TH FR SA" at bounding box center [980, 506] width 687 height 101
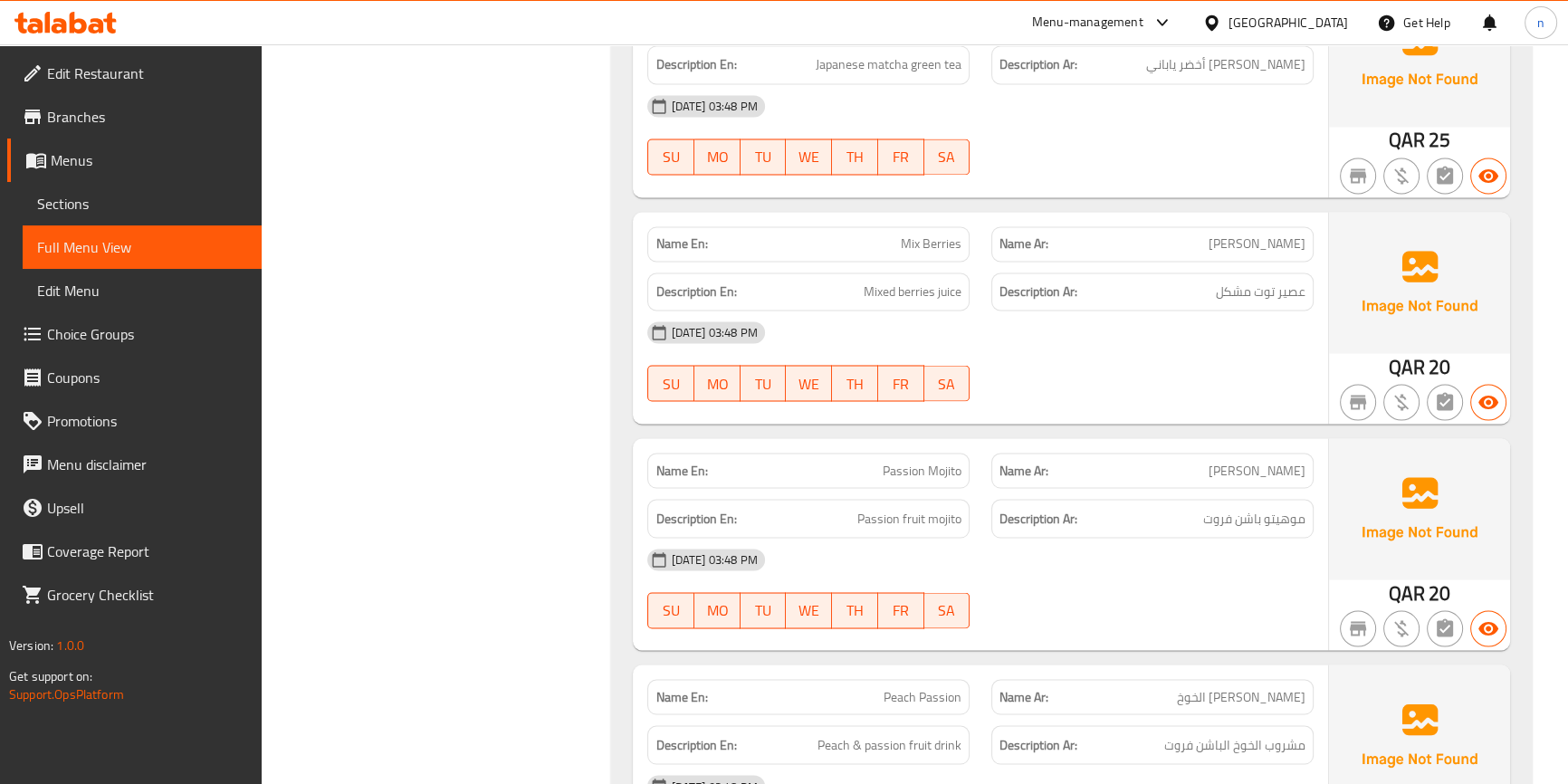
click at [873, 471] on p "Name En: Passion Mojito" at bounding box center [808, 471] width 306 height 20
click at [872, 471] on p "Name En: Passion Mojito" at bounding box center [808, 471] width 306 height 20
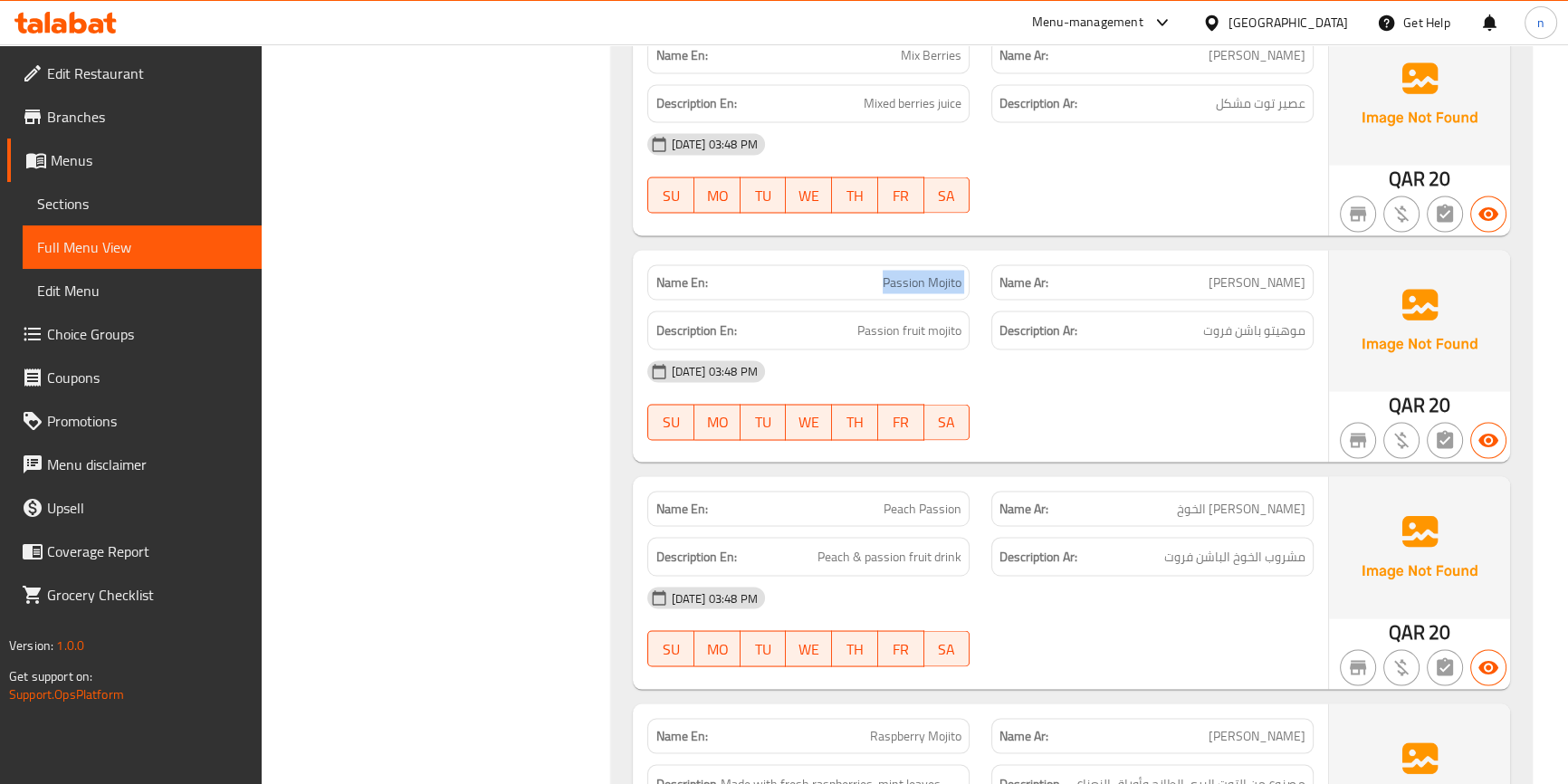
scroll to position [4280, 0]
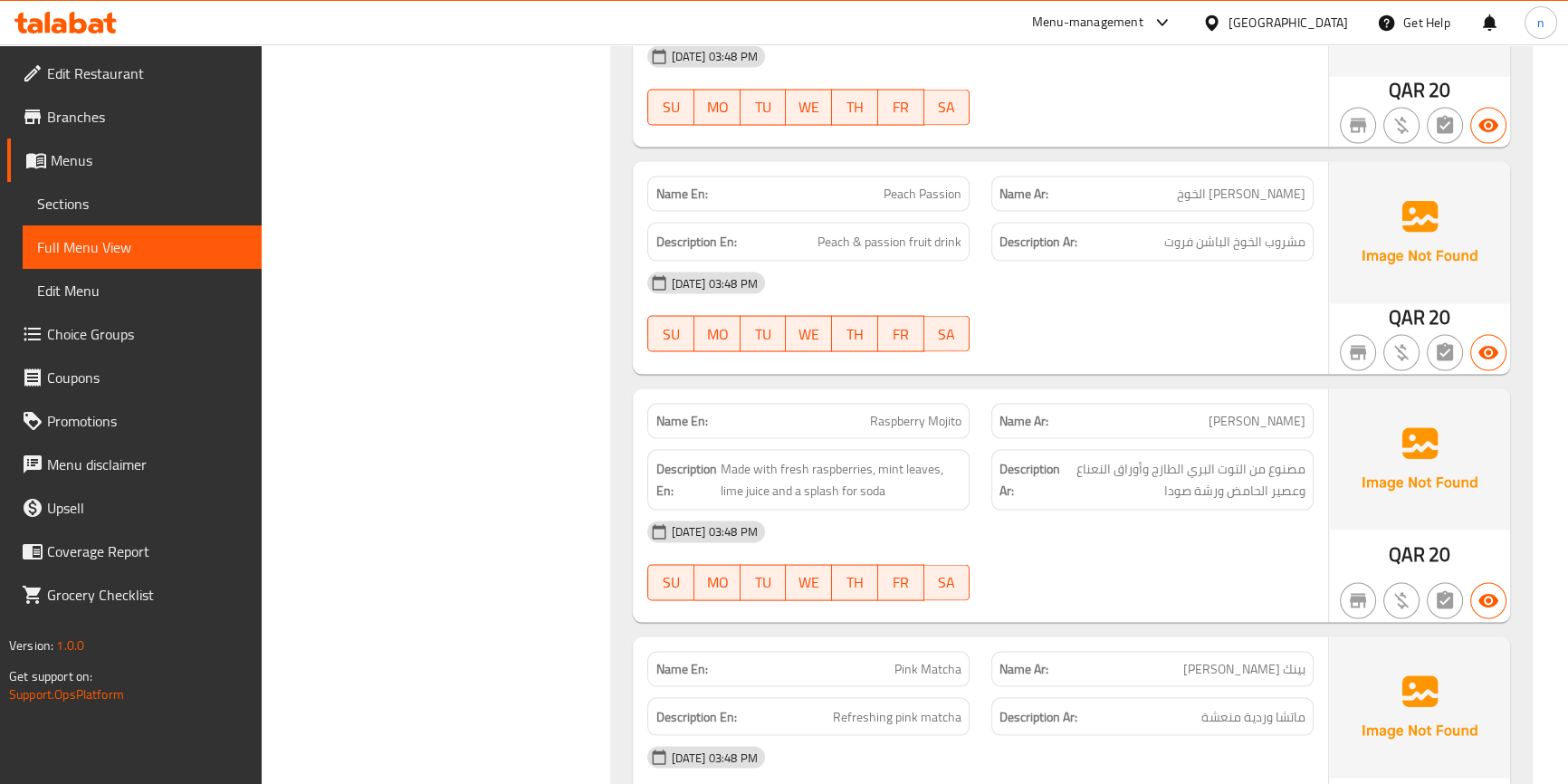
scroll to position [4363, 0]
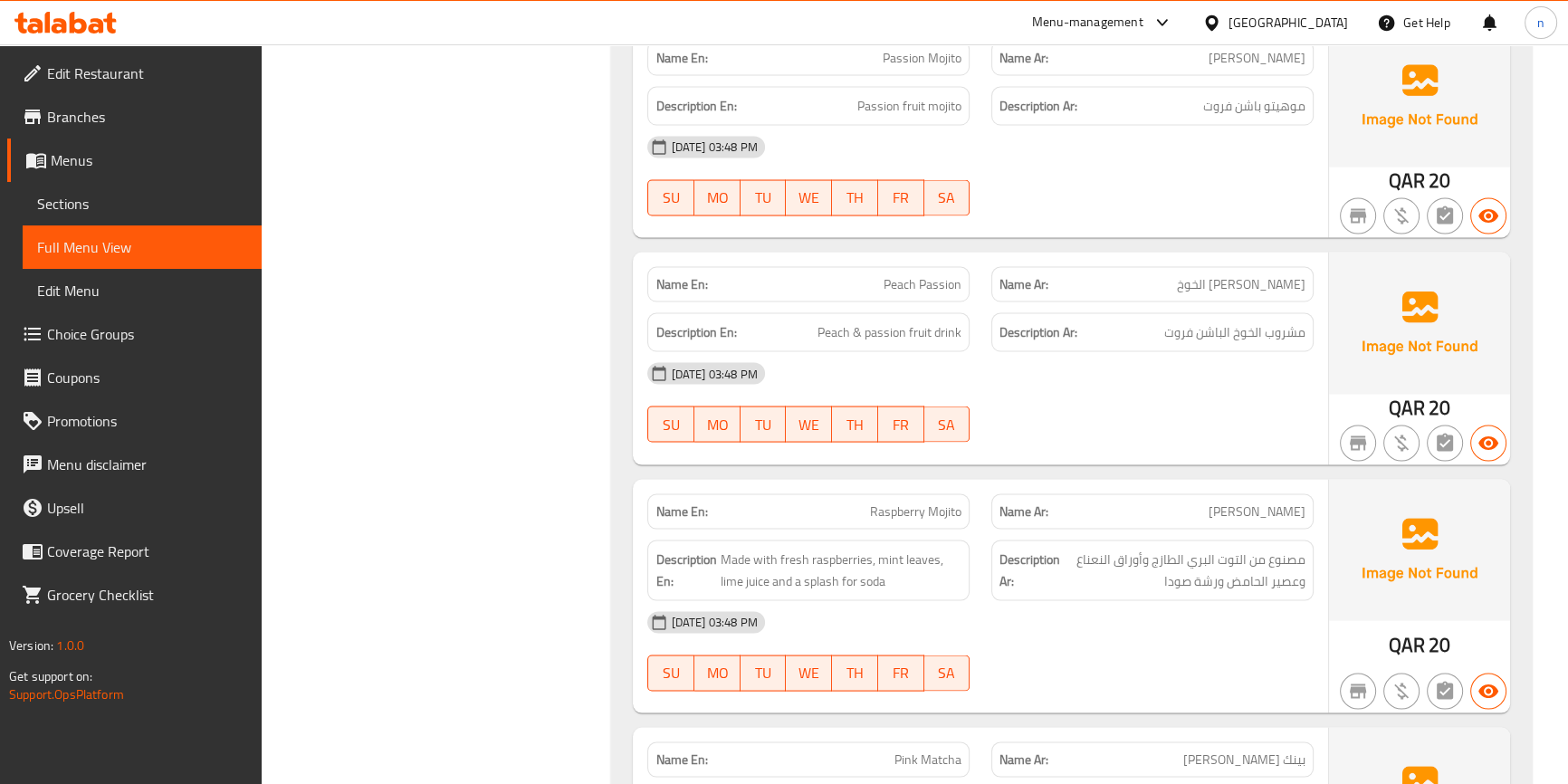
drag, startPoint x: 399, startPoint y: 225, endPoint x: 349, endPoint y: 210, distance: 52.2
click at [921, 279] on span "Peach Passion" at bounding box center [922, 285] width 78 height 20
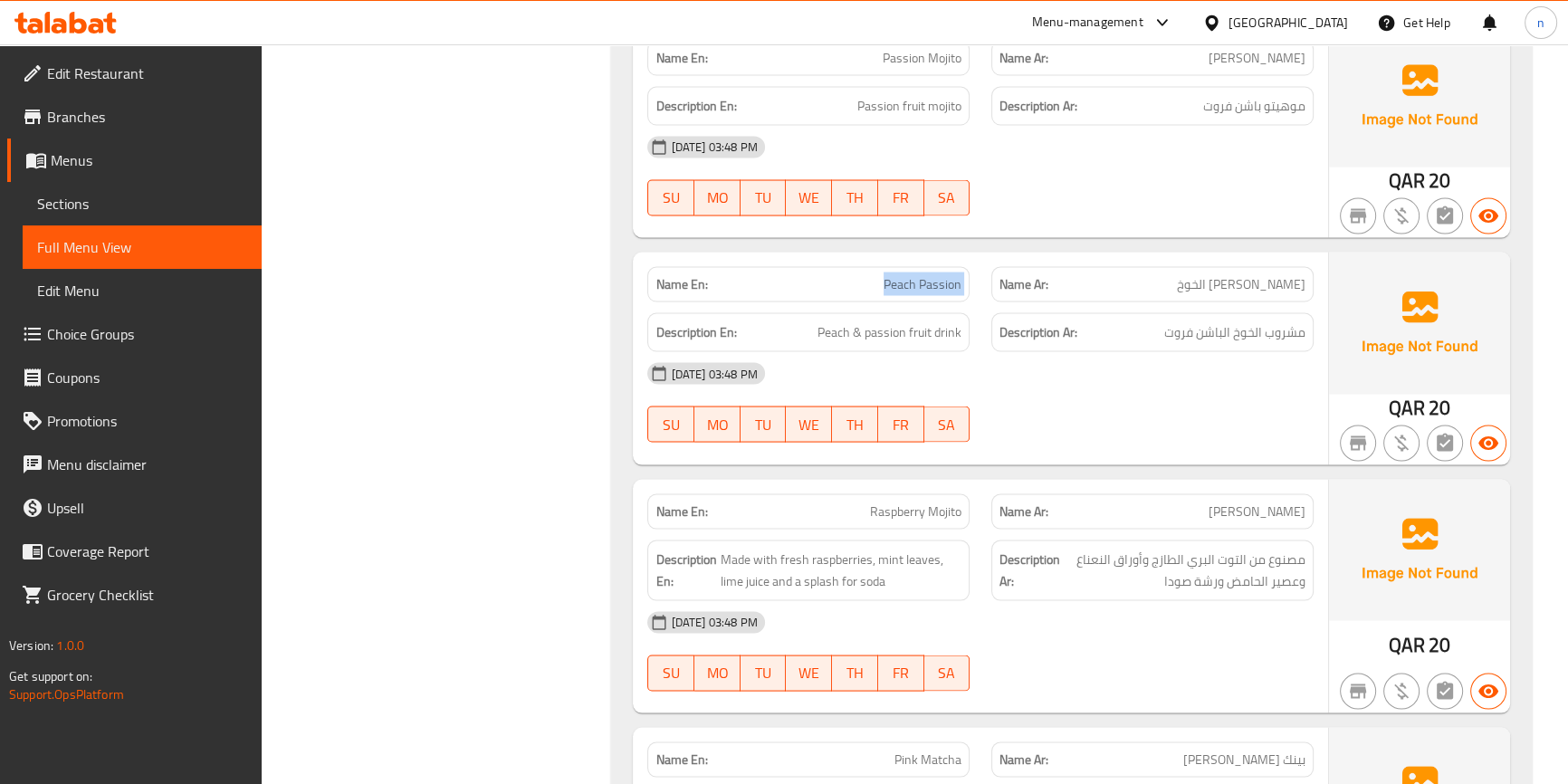
click at [921, 279] on span "Peach Passion" at bounding box center [922, 285] width 78 height 20
copy span "Peach Passion"
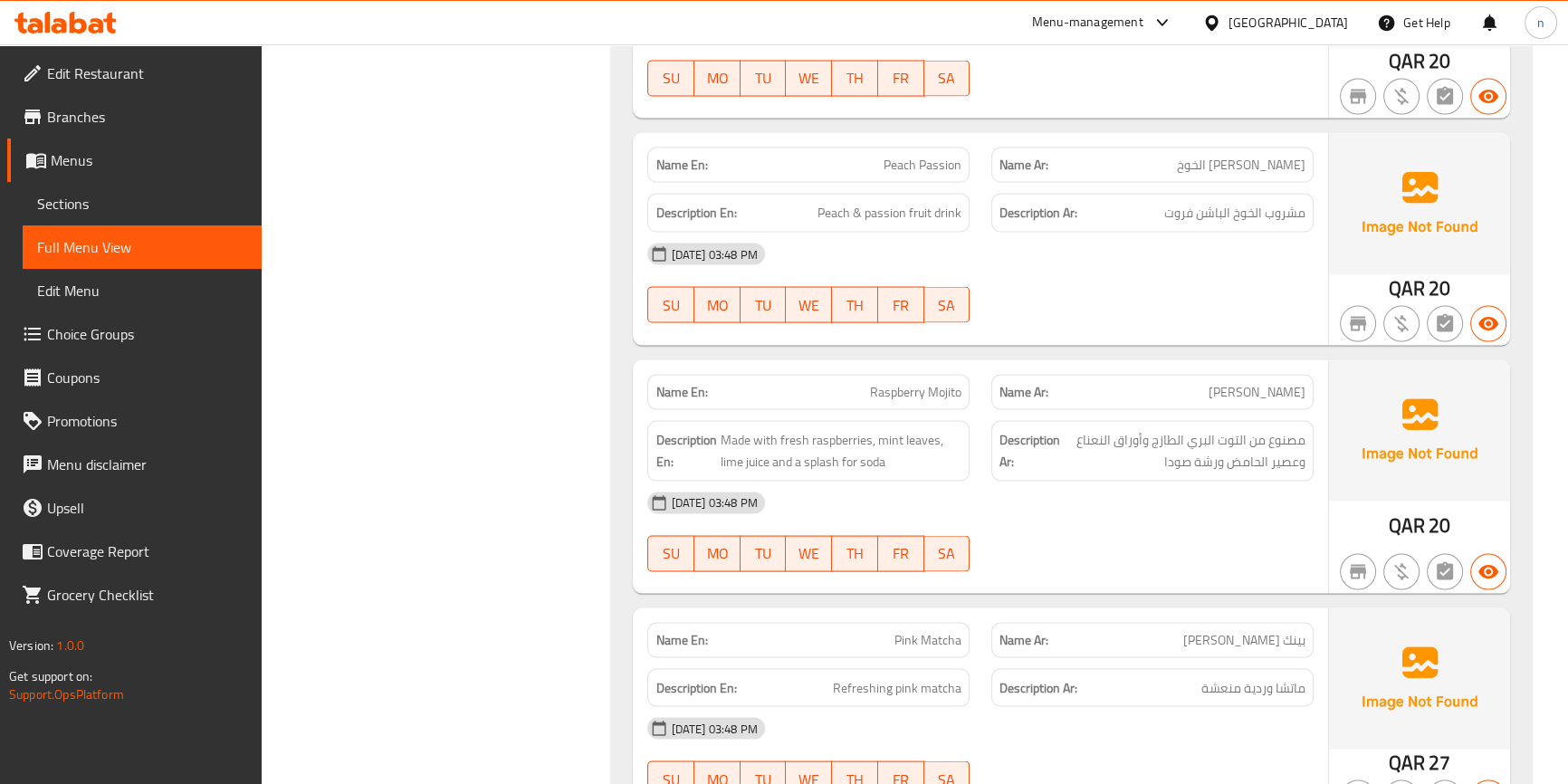
scroll to position [4445, 0]
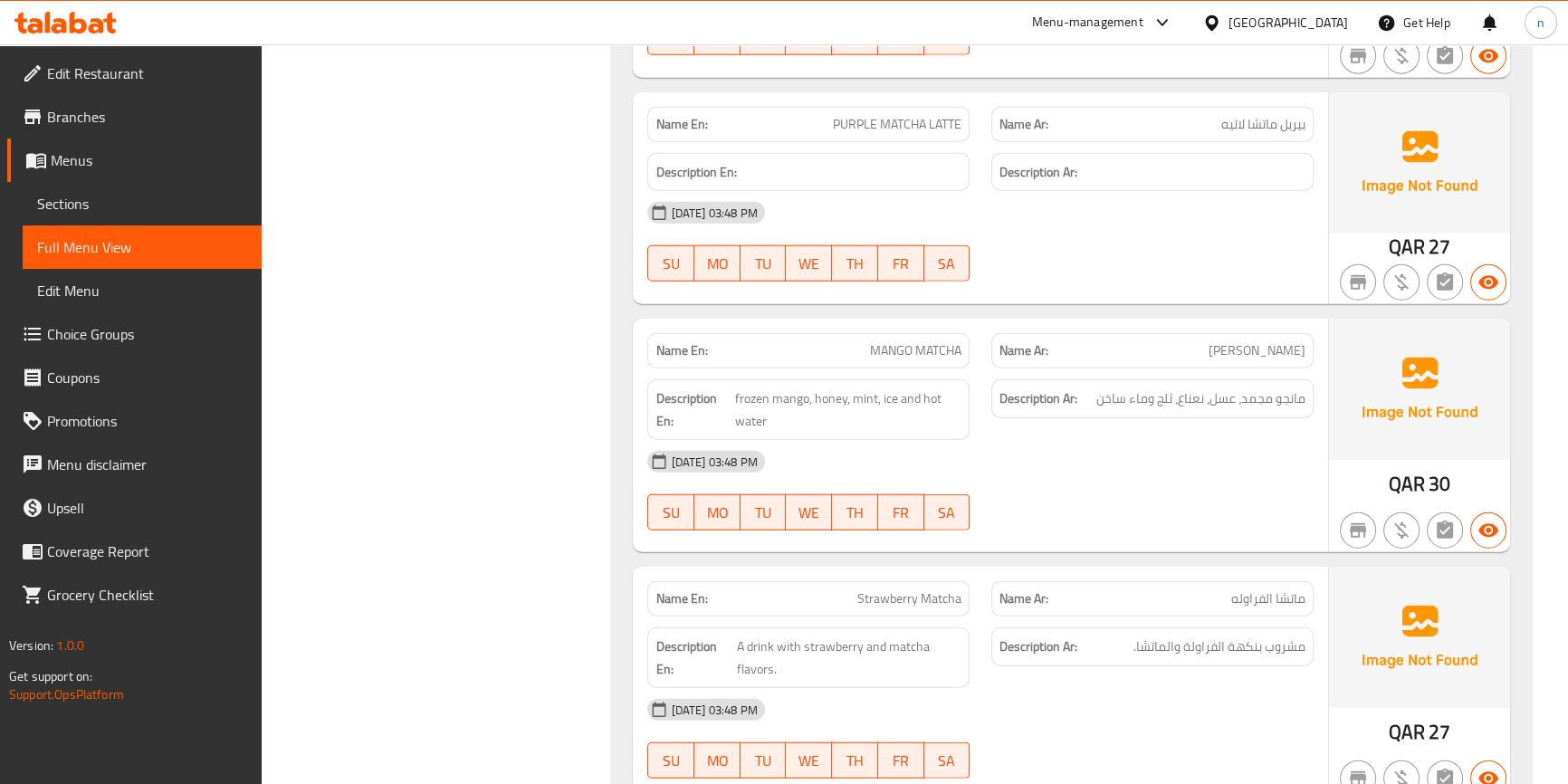
scroll to position [5679, 0]
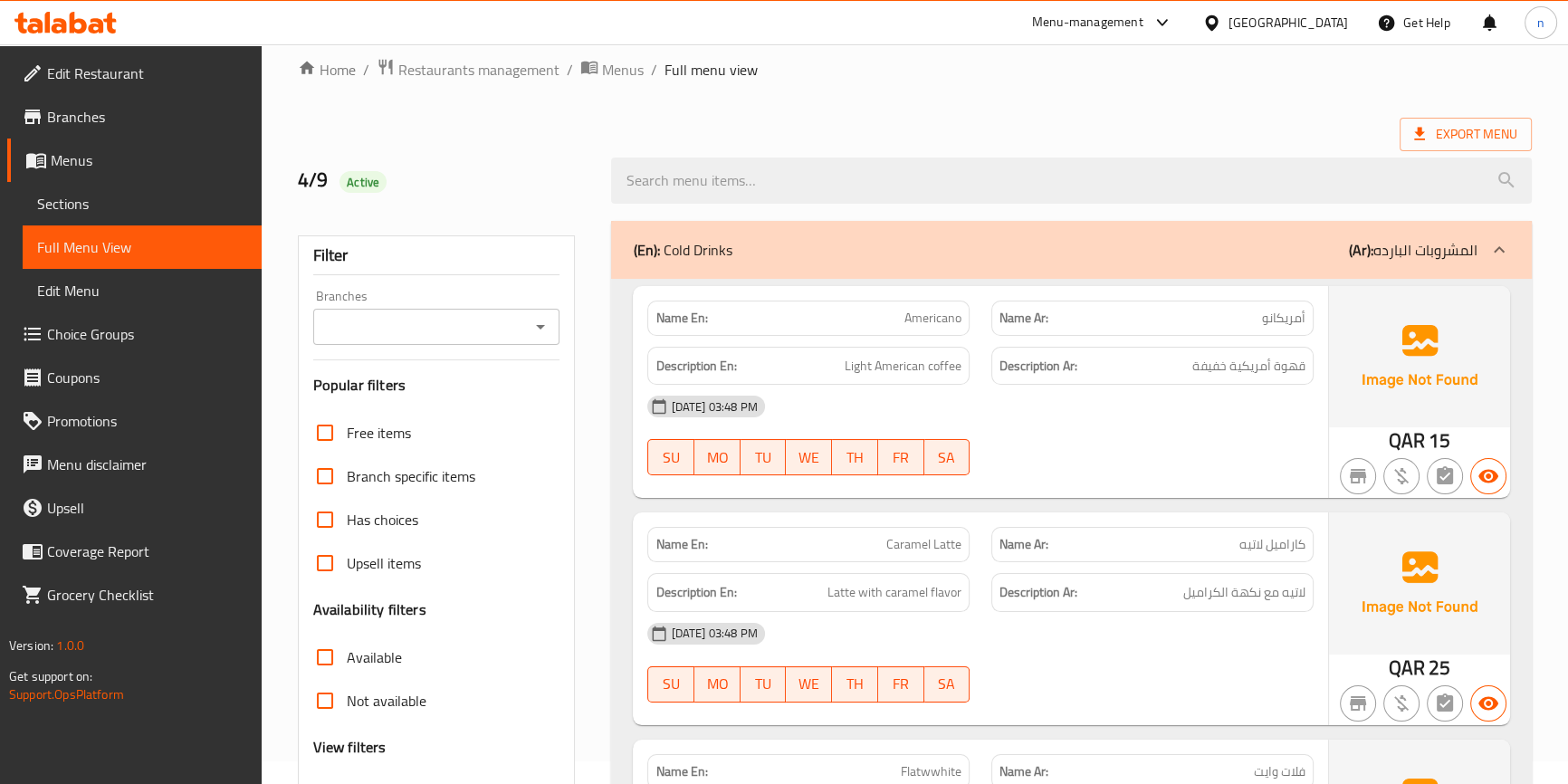
scroll to position [0, 0]
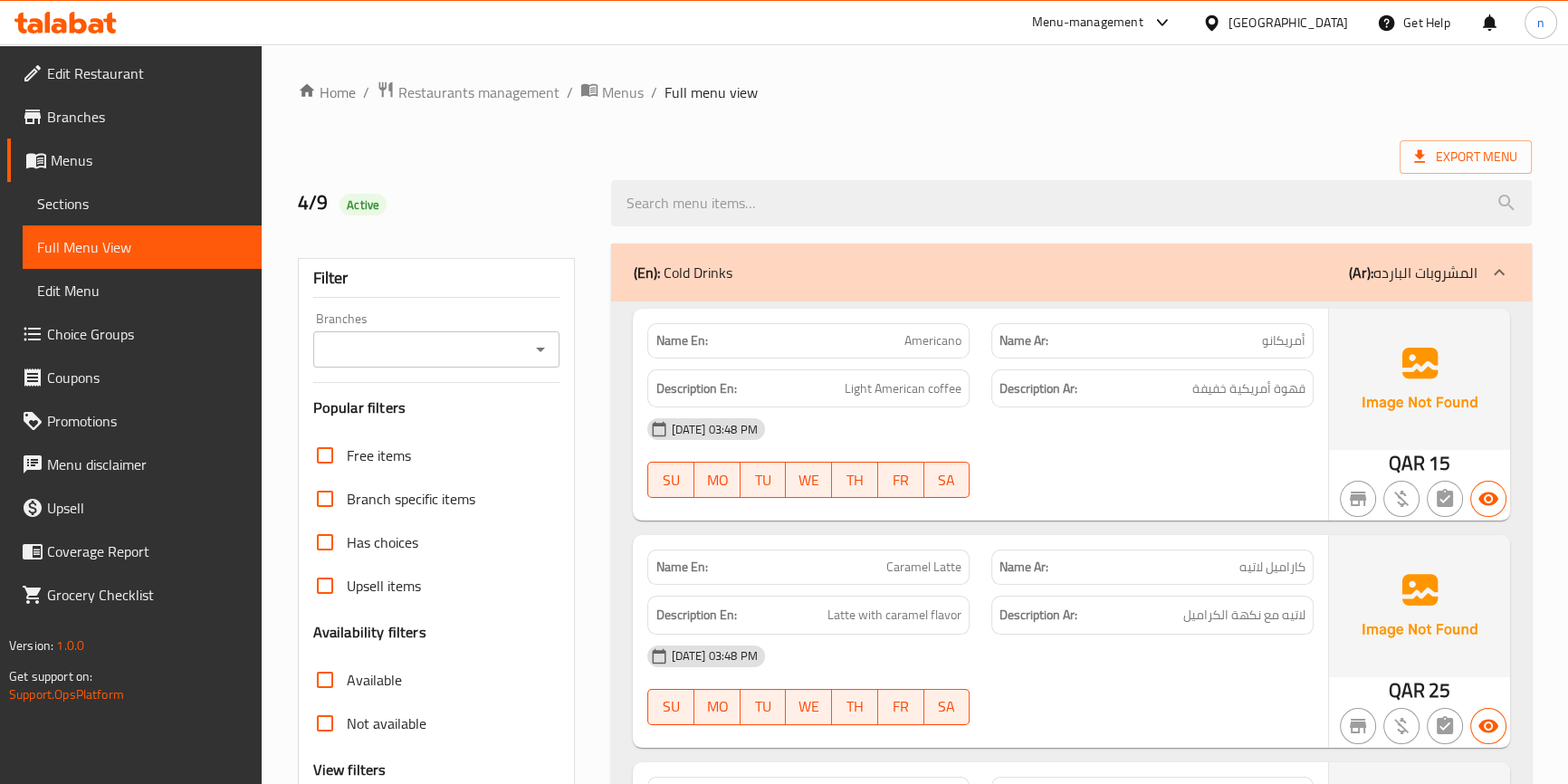
click at [96, 198] on span "Sections" at bounding box center [141, 204] width 210 height 21
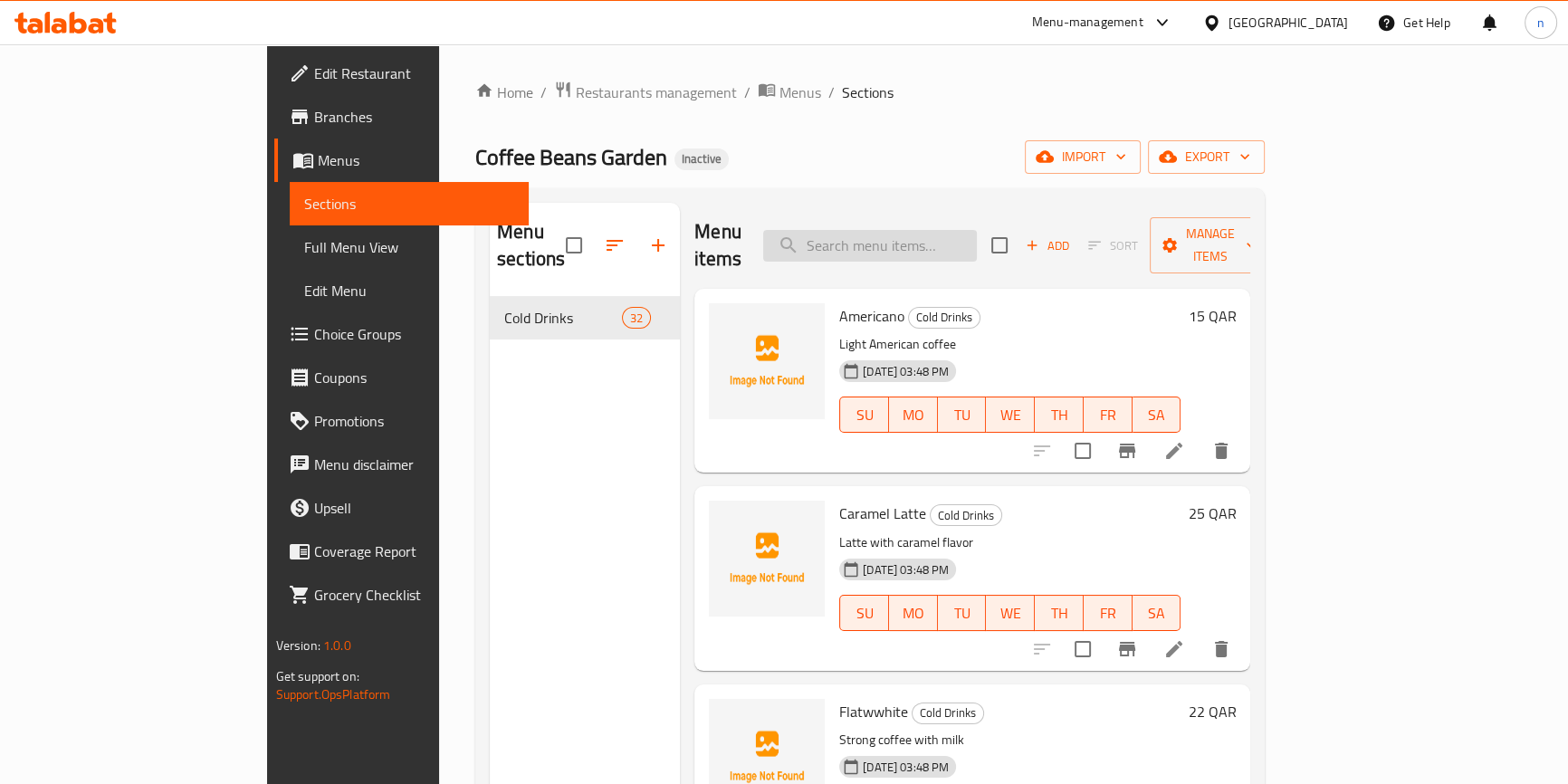
click at [977, 230] on input "search" at bounding box center [870, 246] width 214 height 32
paste input "V-60"
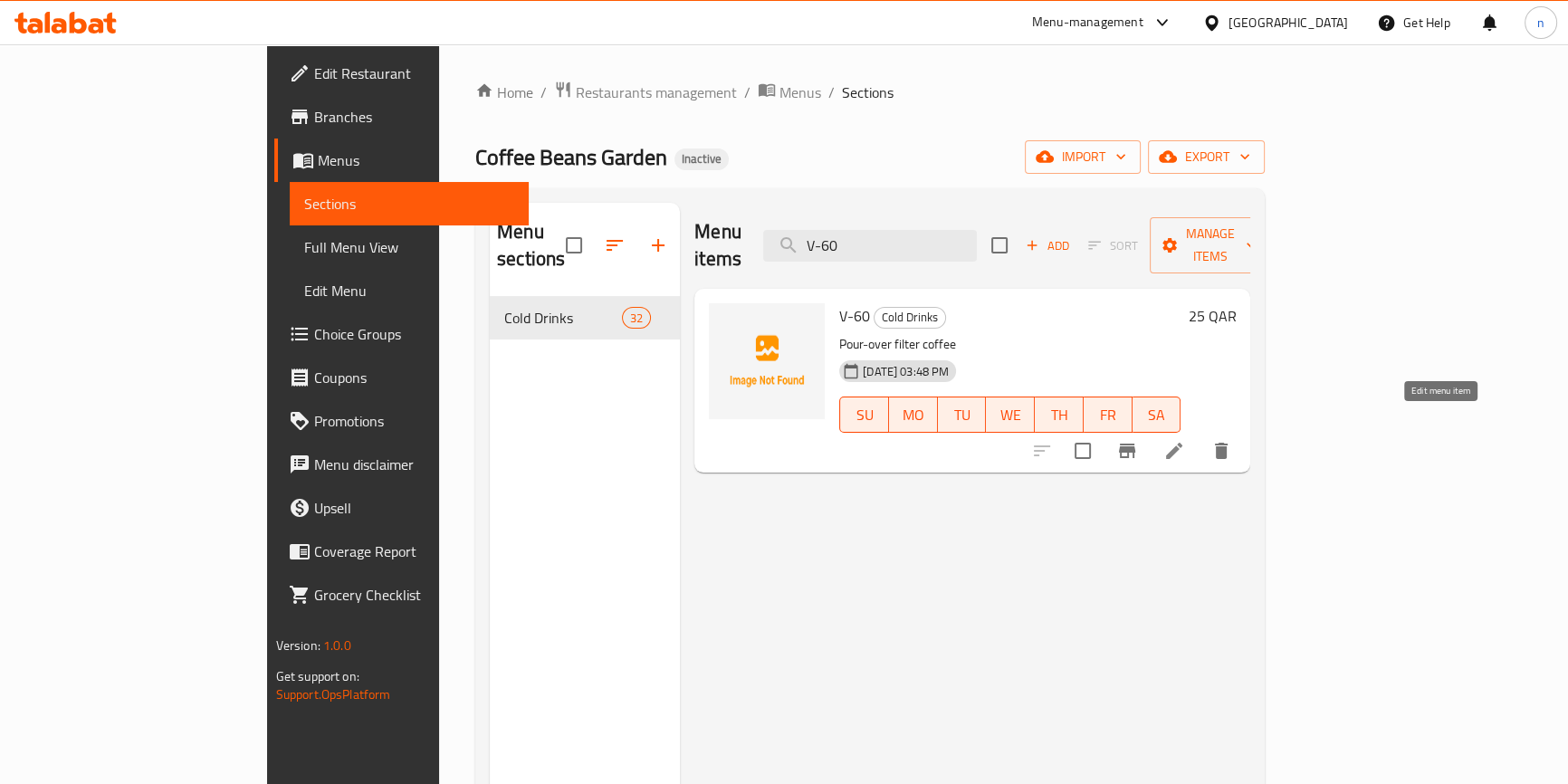
type input "V-60"
click at [1186, 440] on icon at bounding box center [1174, 451] width 21 height 21
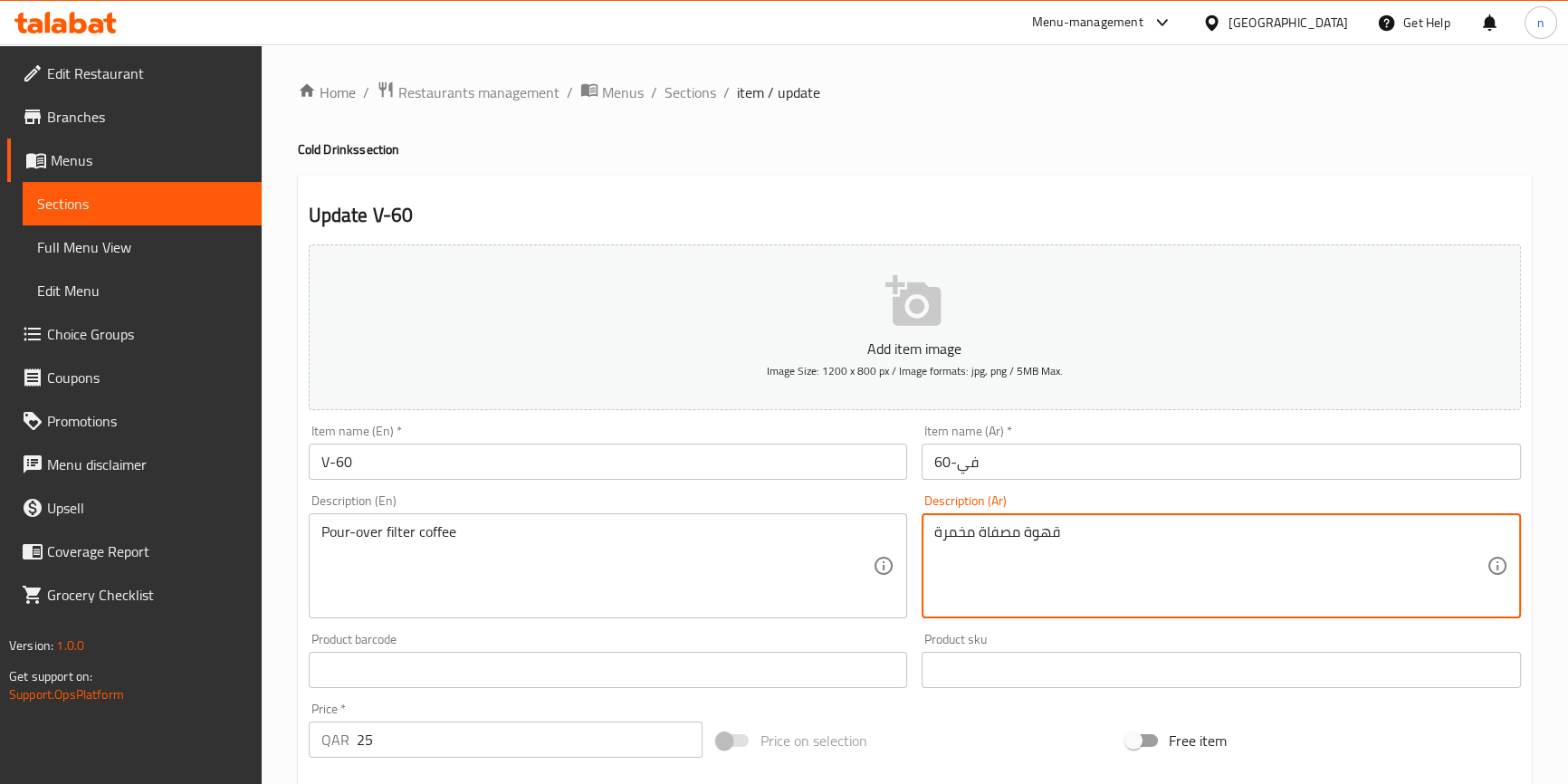
click at [1005, 543] on textarea "قهوة مصفاة مخمرة" at bounding box center [1210, 567] width 552 height 86
click at [967, 535] on textarea "قهوة فلتر مخمرة" at bounding box center [1210, 567] width 552 height 86
type textarea "قهوة فلتر باور اوفر"
click at [287, 653] on div "Home / Restaurants management / Menus / Sections / item / update Cold Drinks se…" at bounding box center [915, 662] width 1307 height 1235
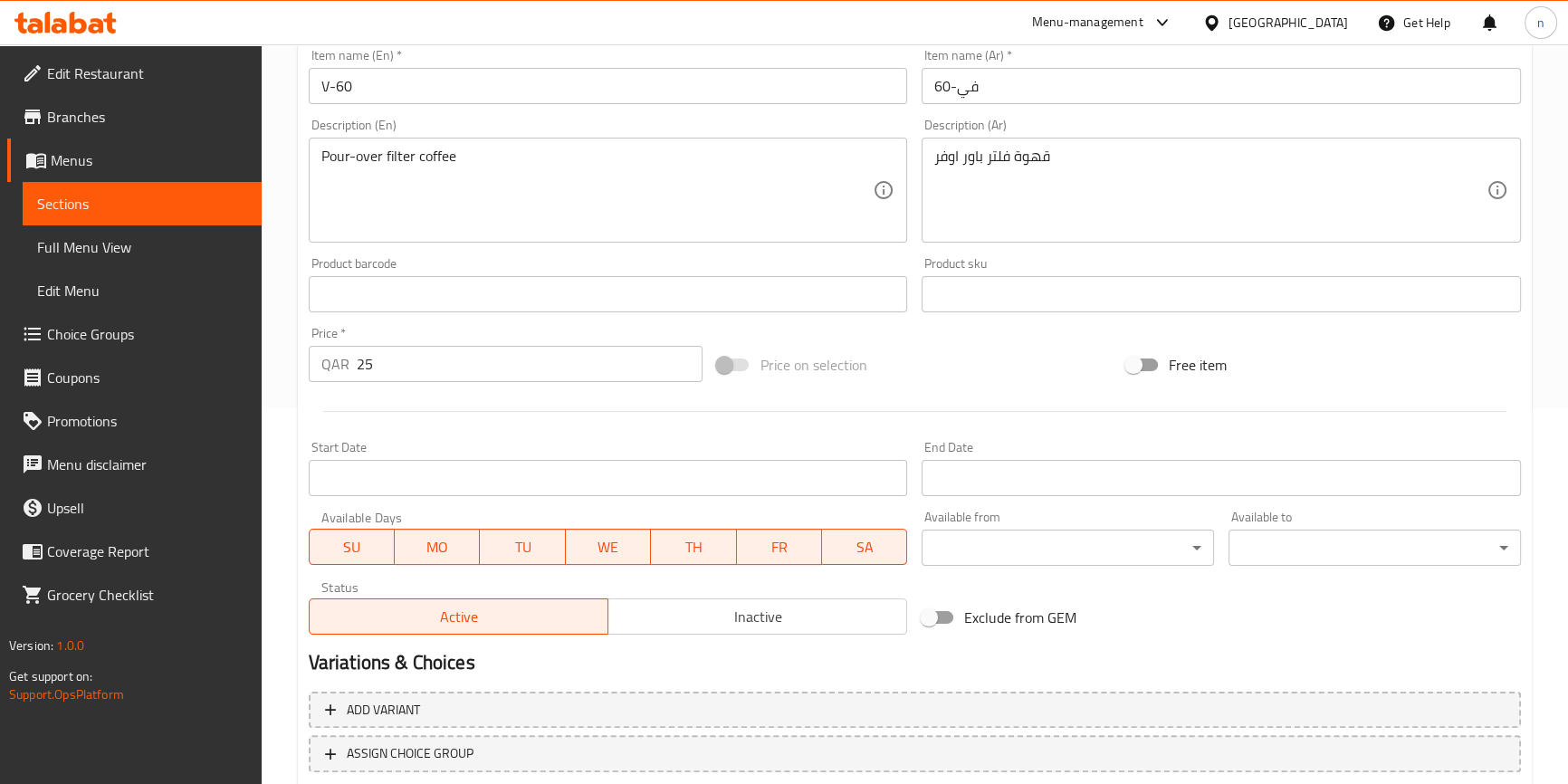
scroll to position [493, 0]
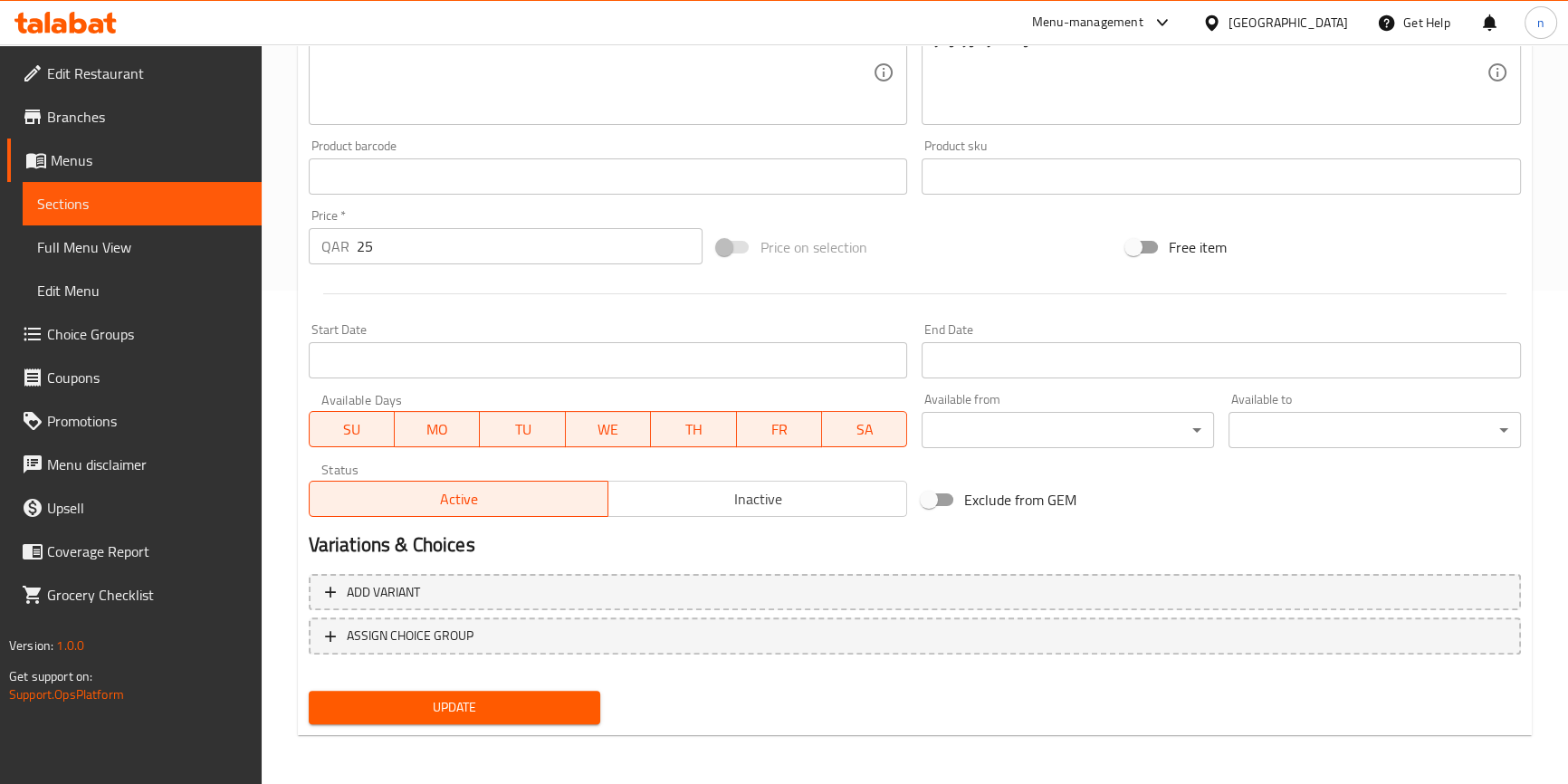
click at [387, 697] on span "Update" at bounding box center [455, 707] width 263 height 22
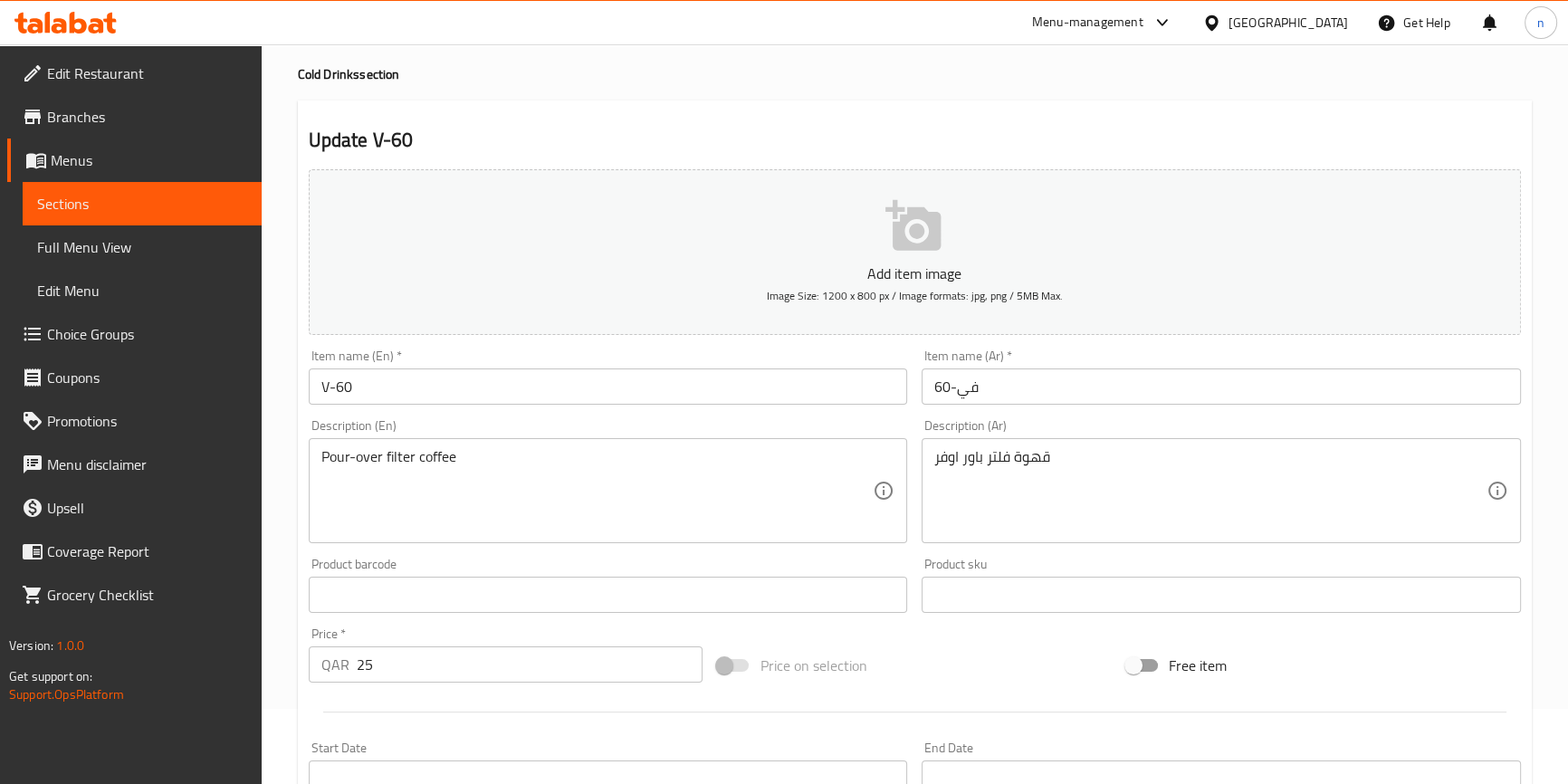
scroll to position [0, 0]
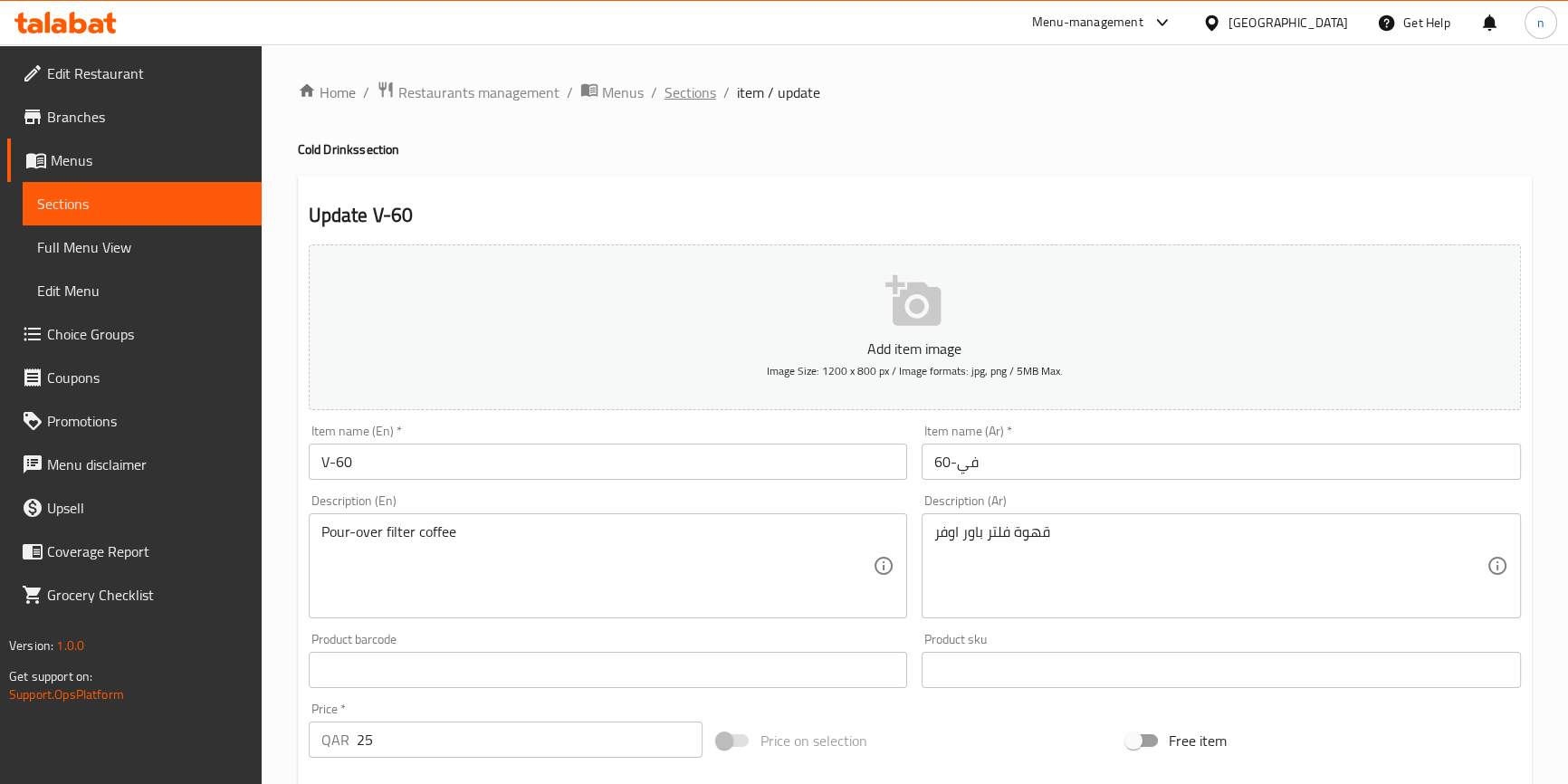
click at [675, 83] on span "Sections" at bounding box center [690, 93] width 52 height 21
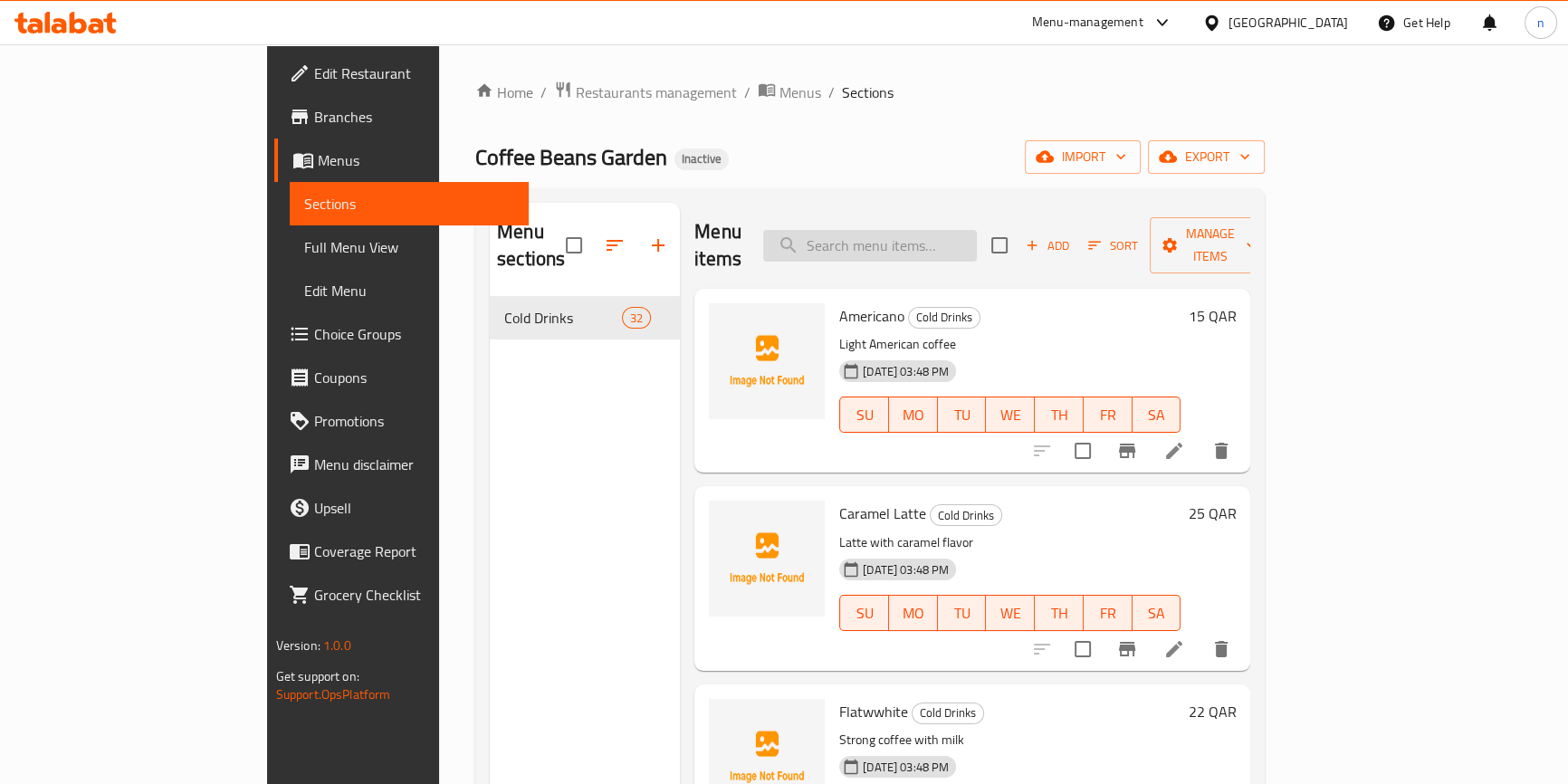
click at [949, 230] on input "search" at bounding box center [870, 246] width 214 height 32
paste input "Classic Lemonade"
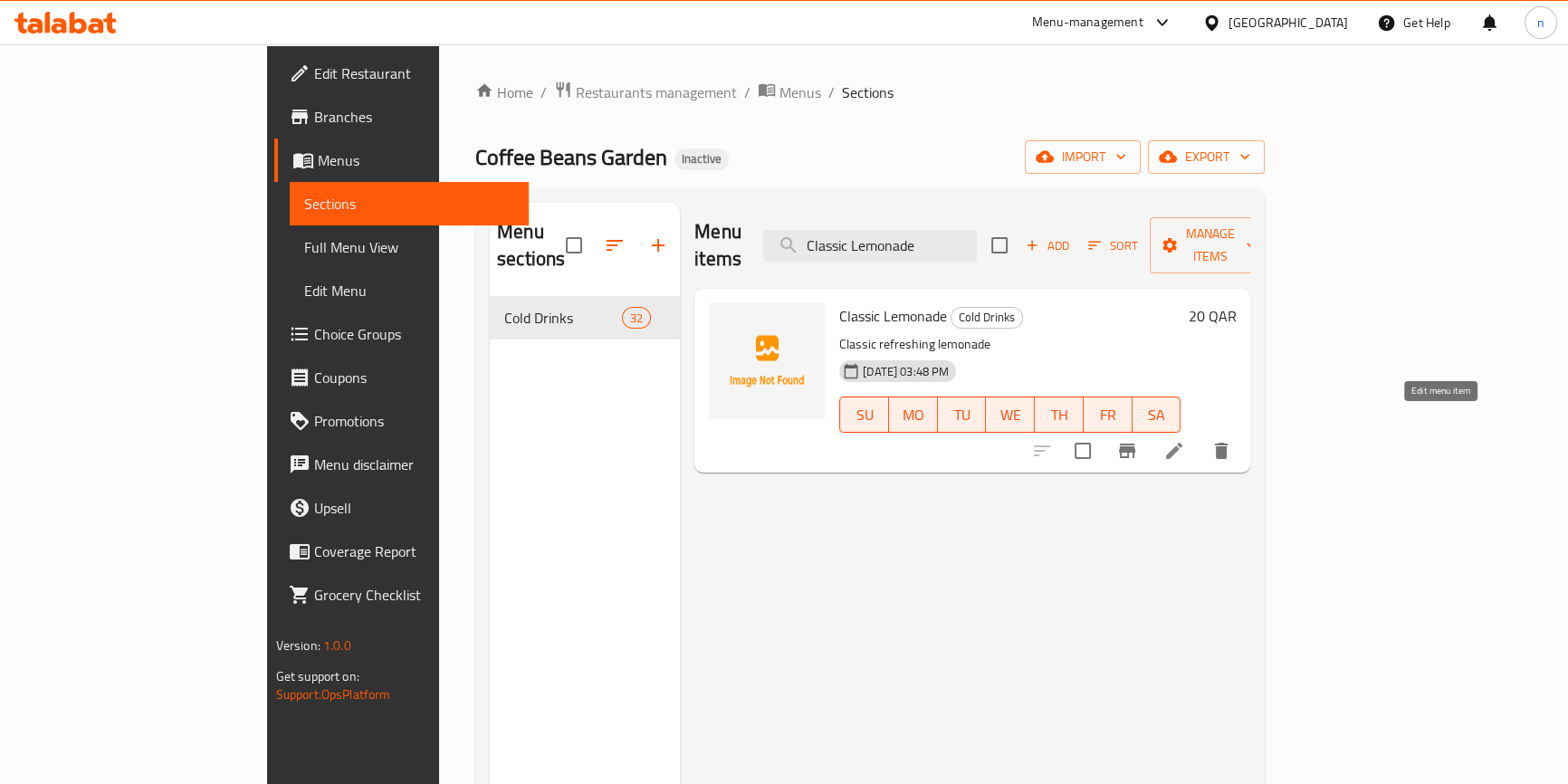
type input "Classic Lemonade"
click at [1183, 443] on icon at bounding box center [1174, 451] width 17 height 17
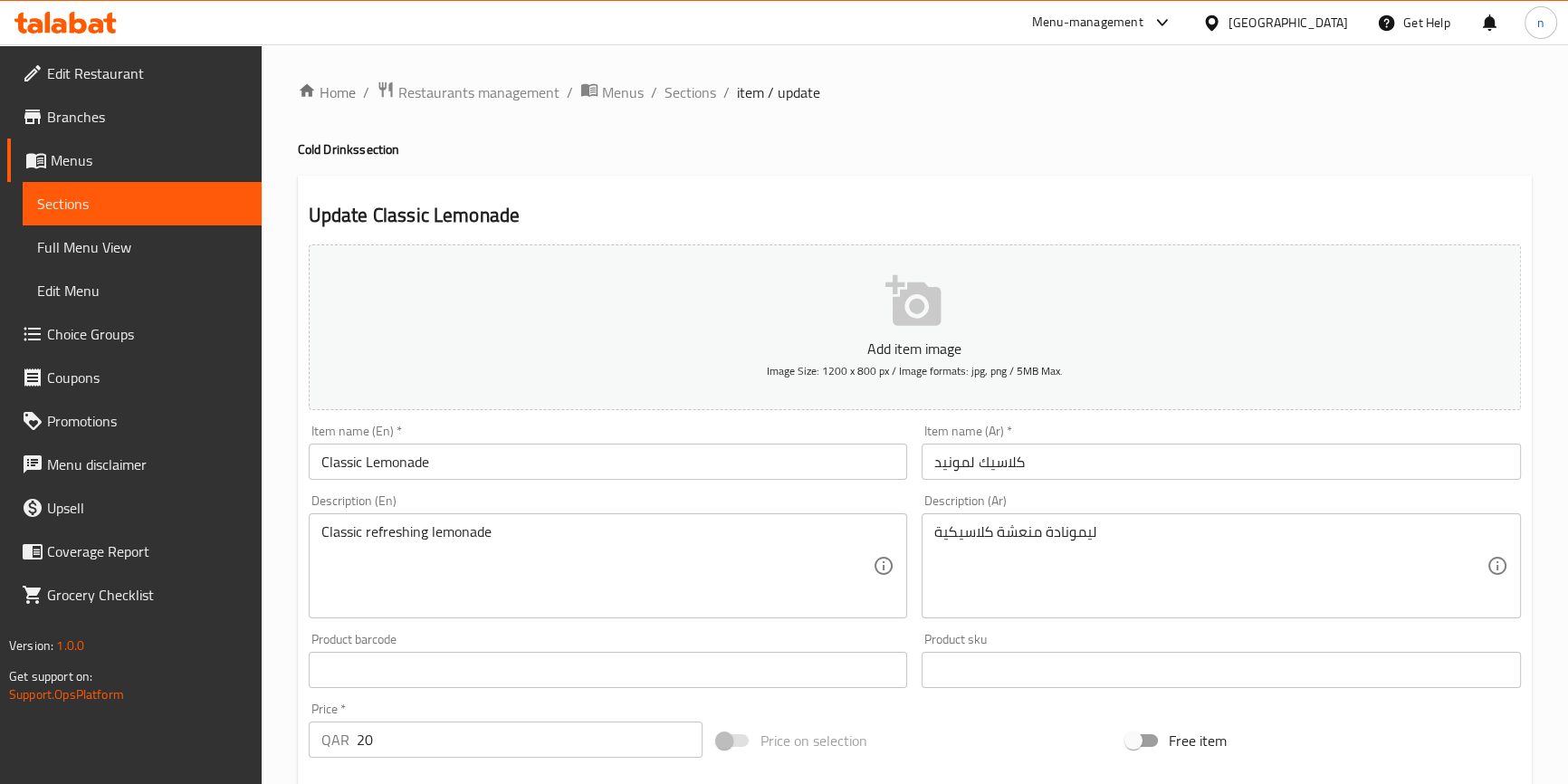
click at [958, 463] on input "كلاسيك لمونيد" at bounding box center [1221, 461] width 600 height 36
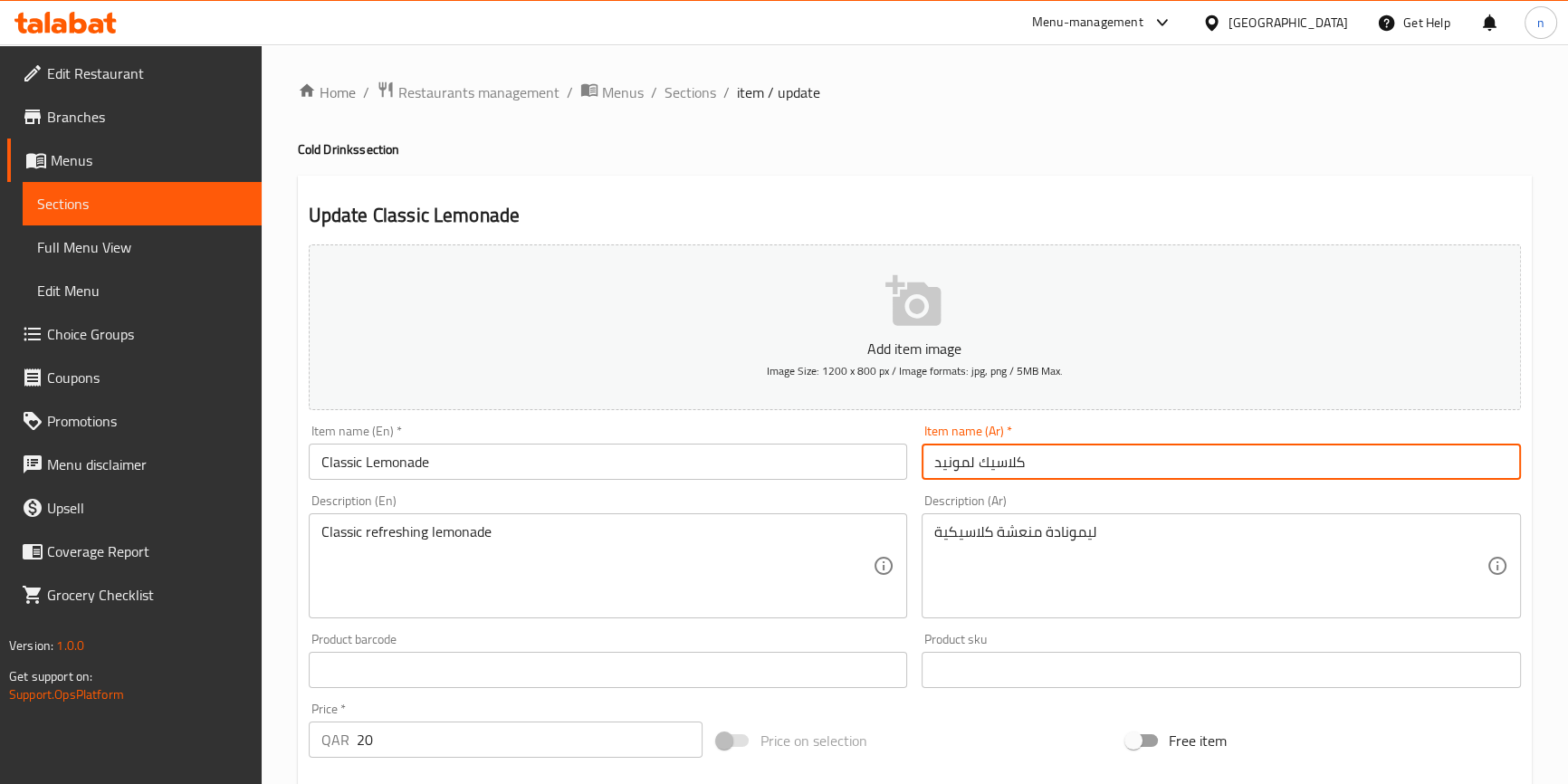
click at [958, 463] on input "كلاسيك لمونيد" at bounding box center [1221, 461] width 600 height 36
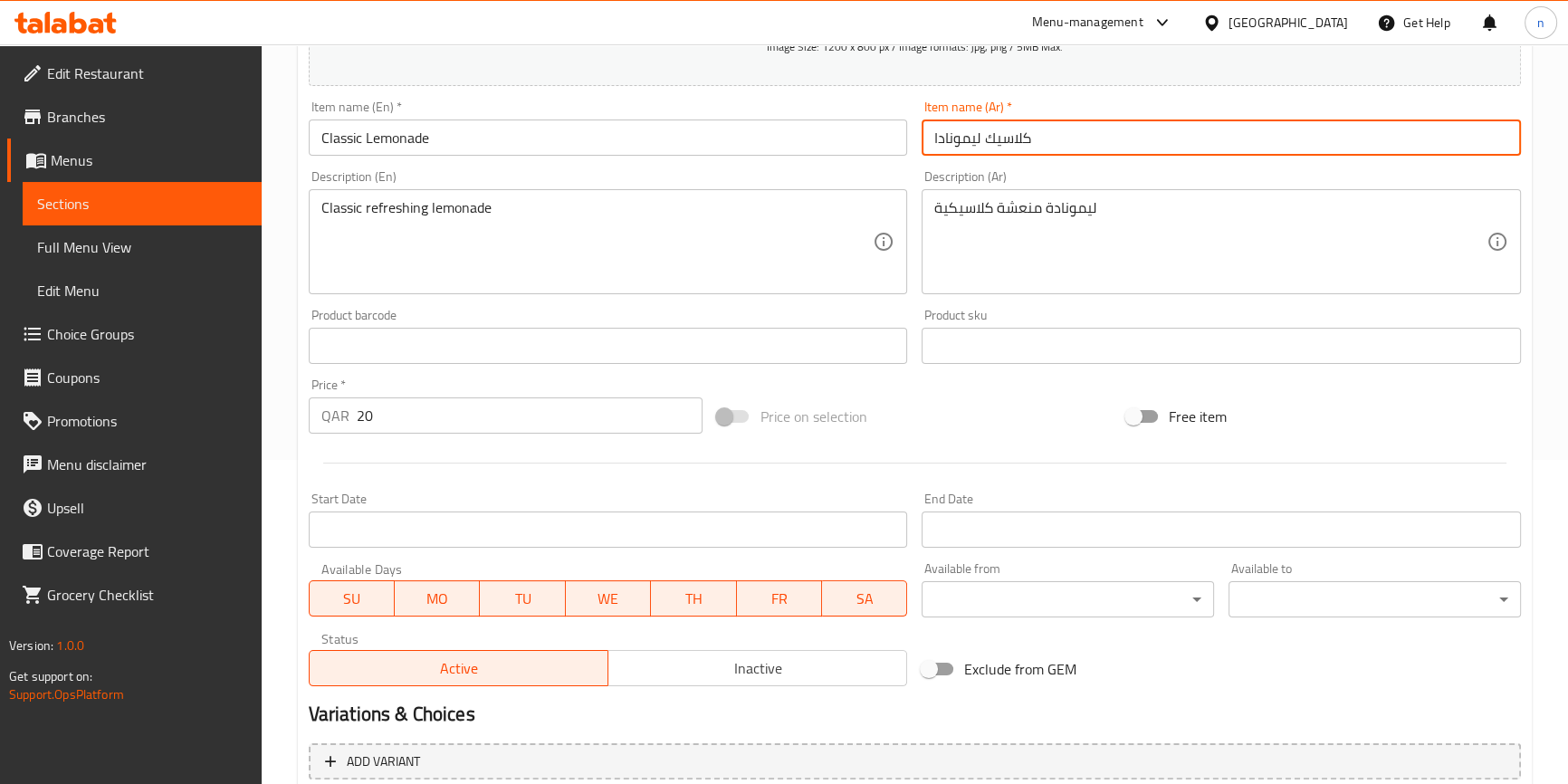
scroll to position [493, 0]
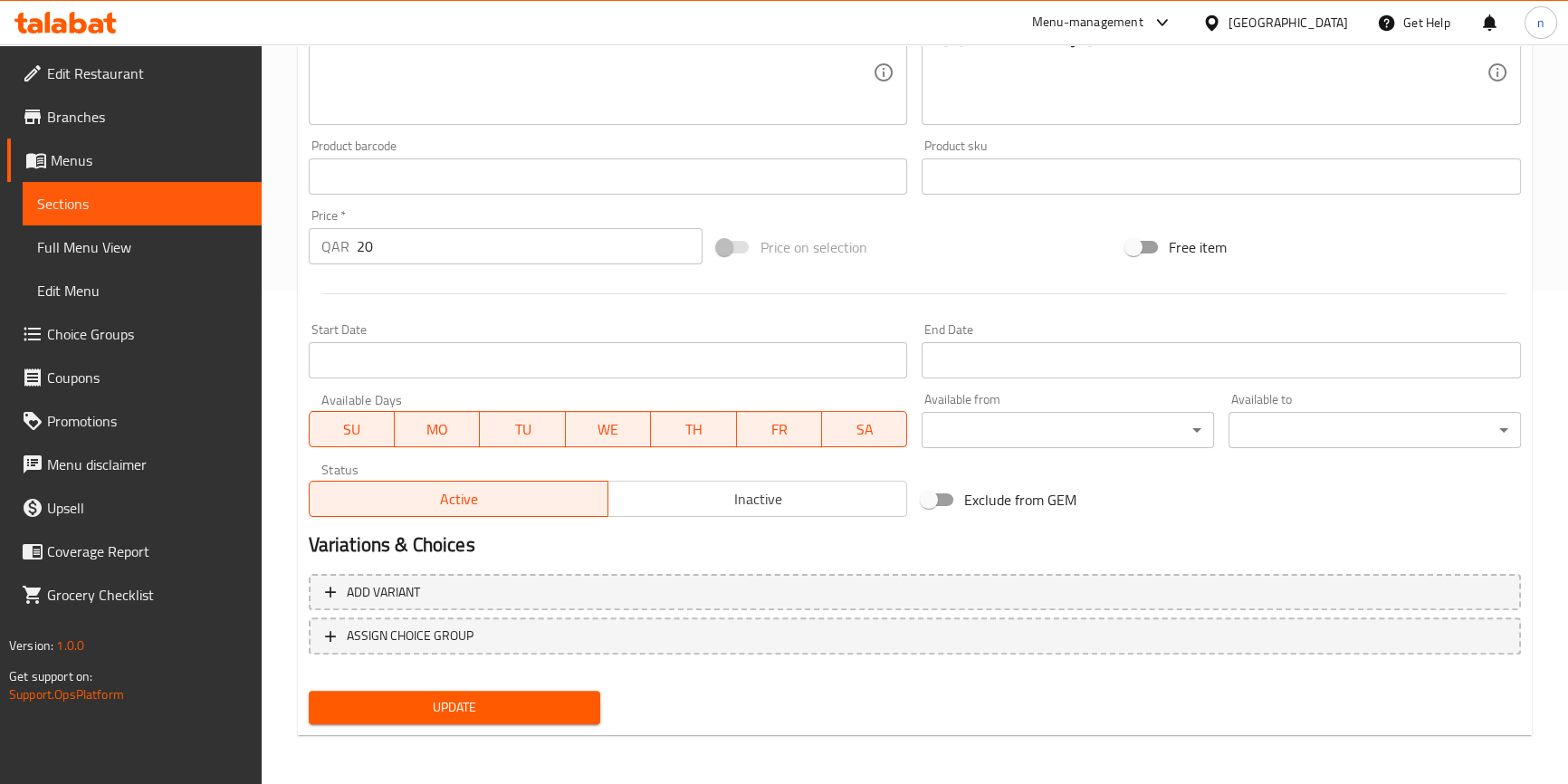
click at [461, 716] on span "Update" at bounding box center [455, 707] width 263 height 22
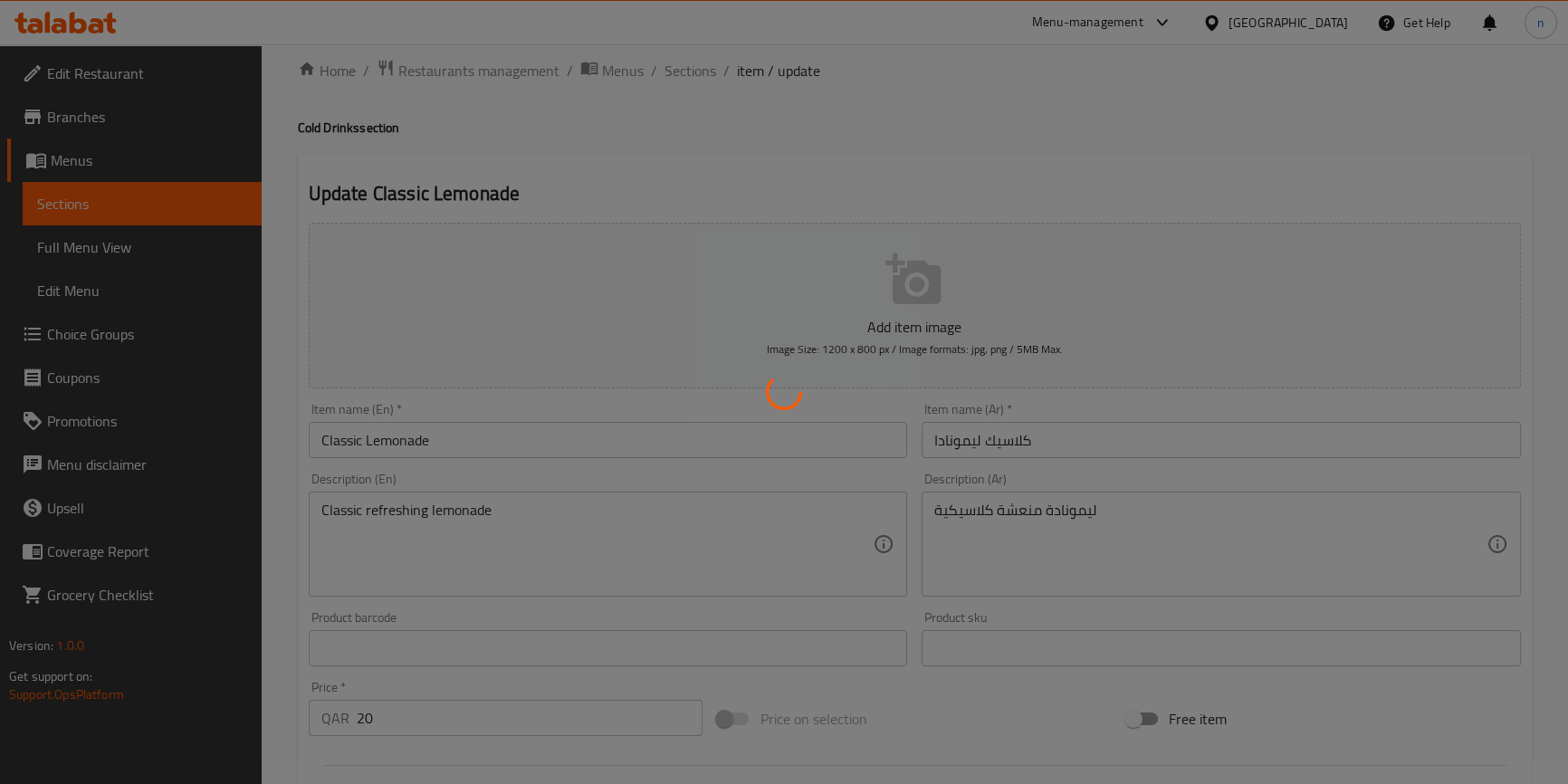
scroll to position [0, 0]
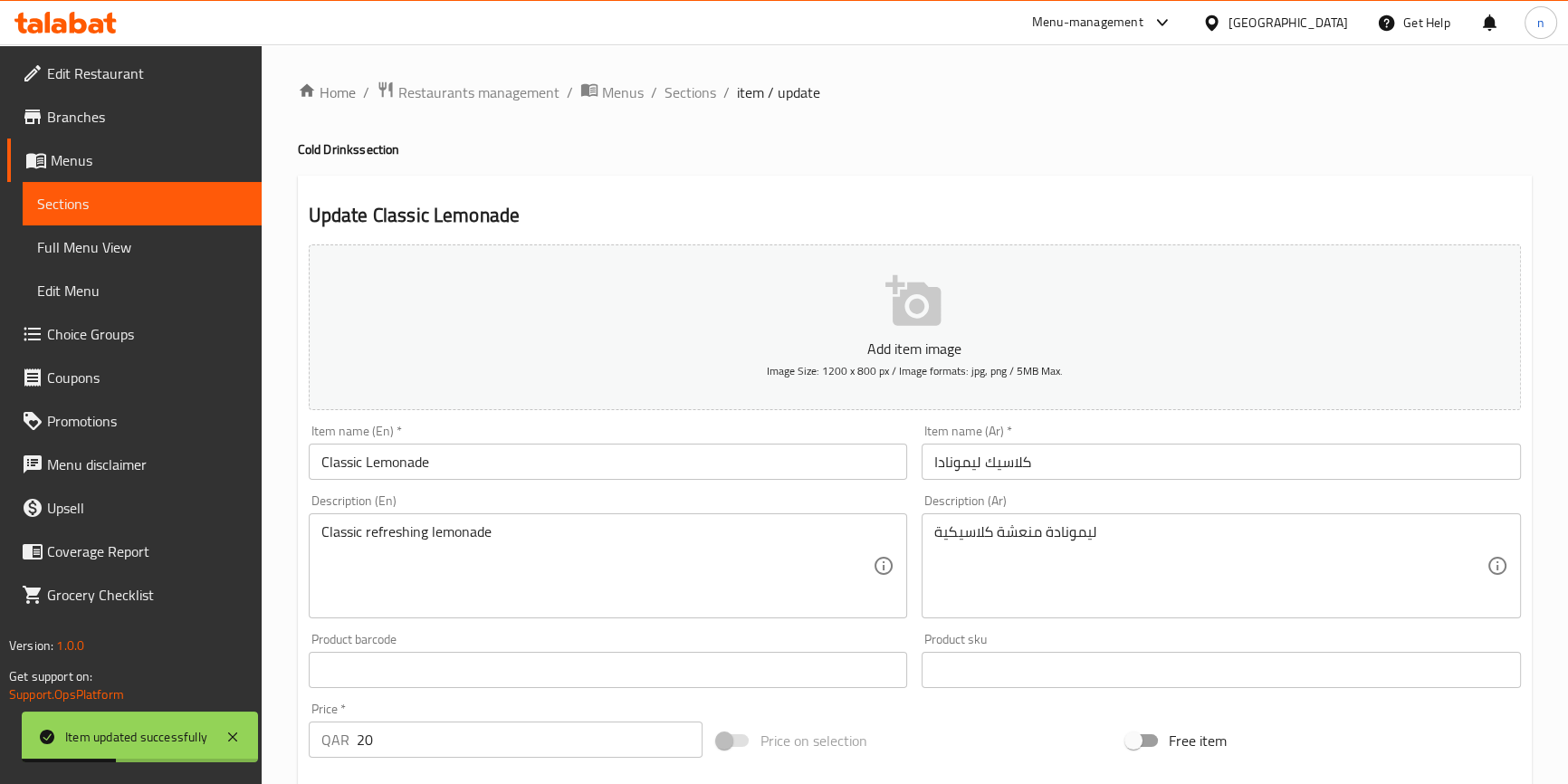
click at [929, 458] on input "كلاسيك ليمونادا" at bounding box center [1221, 461] width 600 height 36
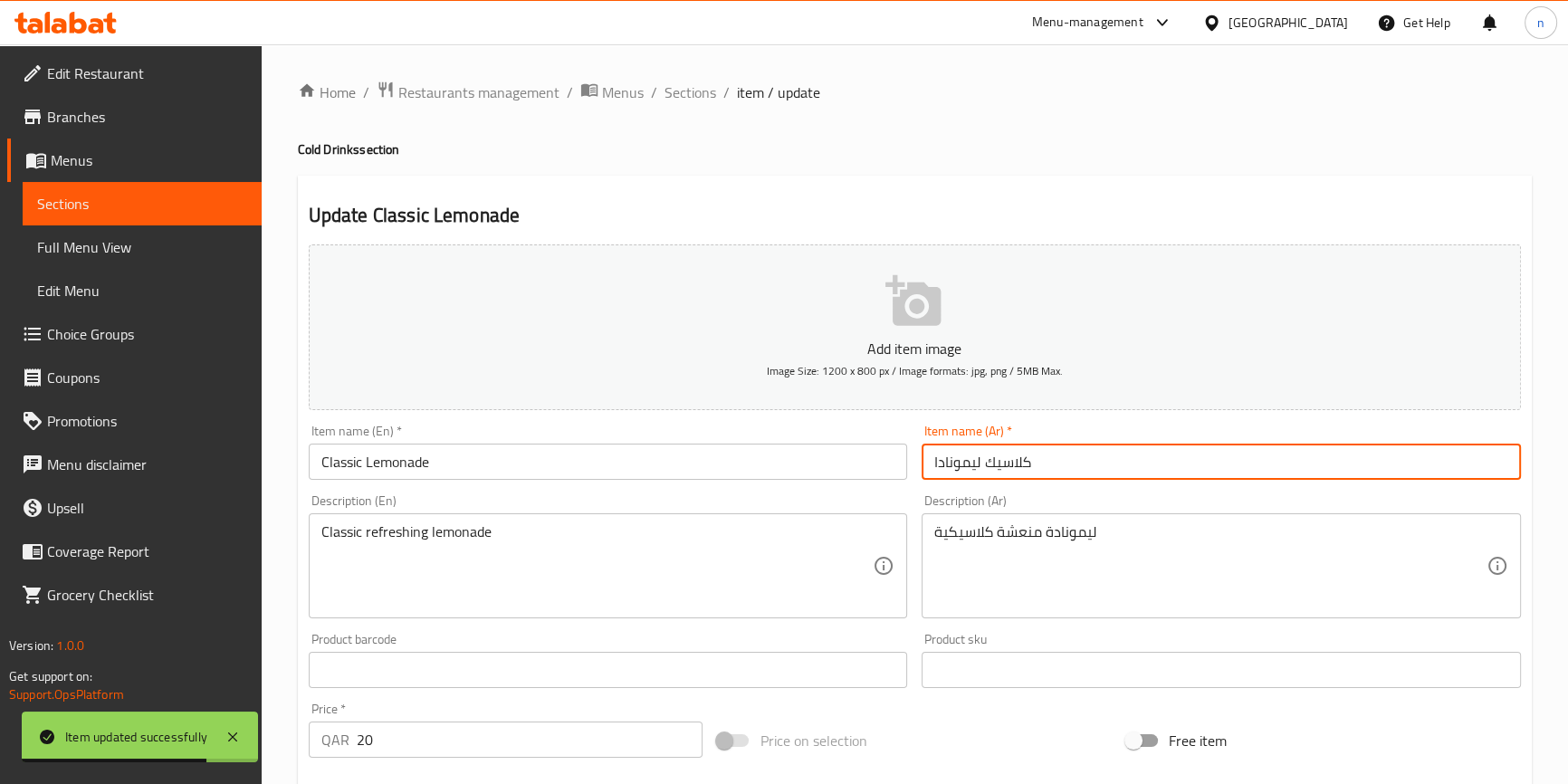
click at [1084, 450] on input "كلاسيك ليمونادا" at bounding box center [1221, 461] width 600 height 36
type input "كلاسيك ليمونادة"
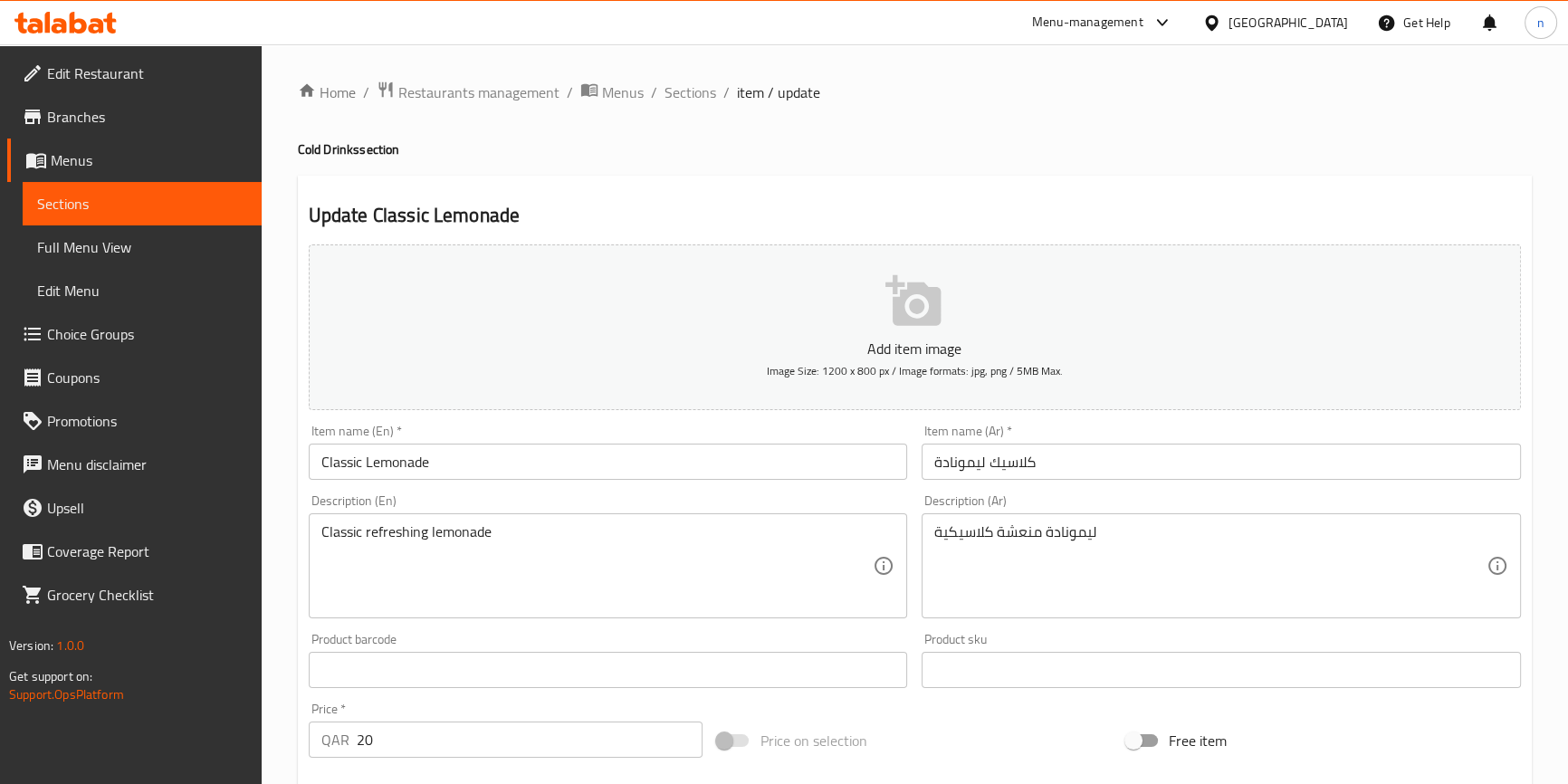
click at [965, 744] on div "Price on selection" at bounding box center [915, 741] width 410 height 49
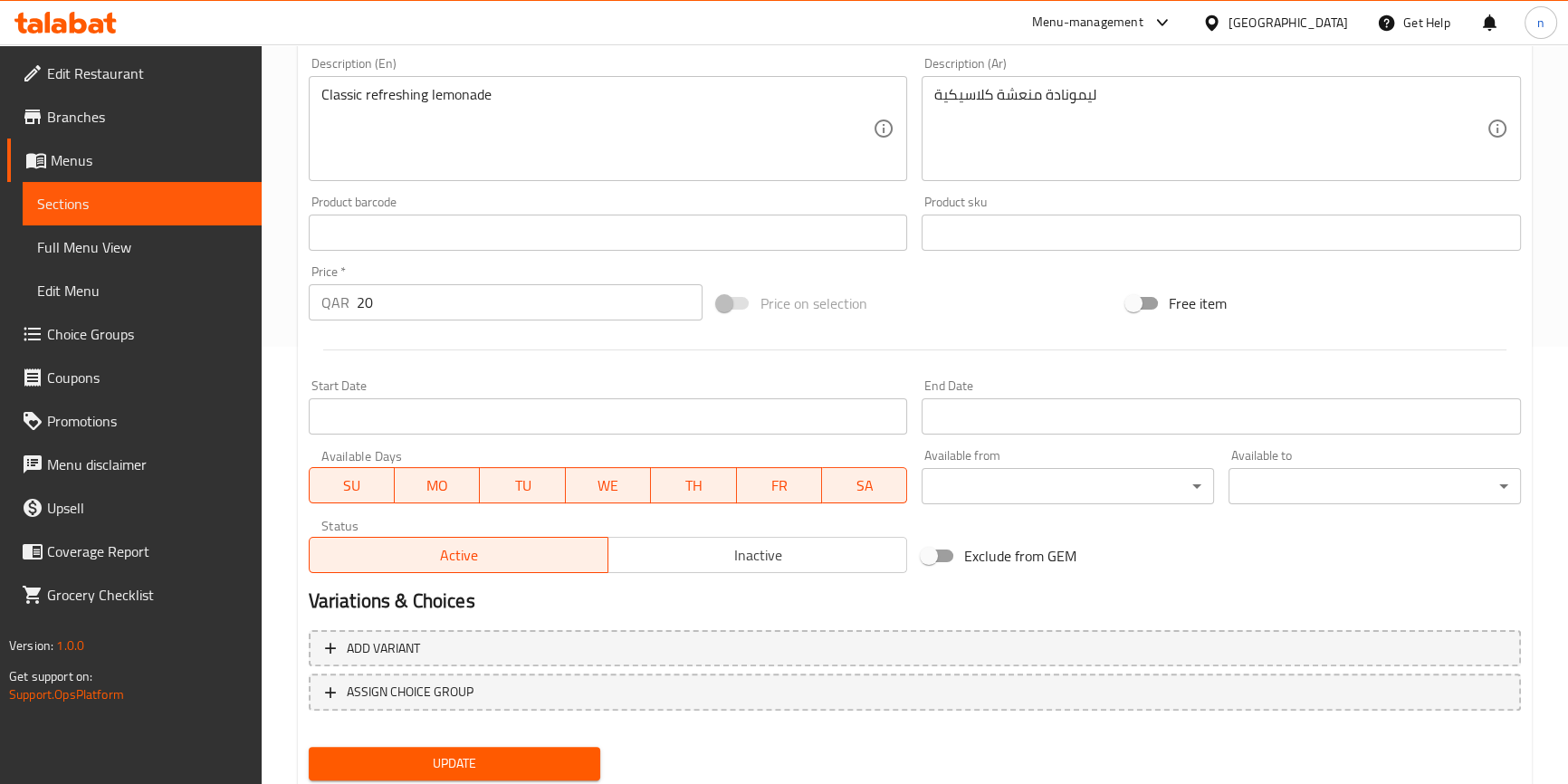
scroll to position [493, 0]
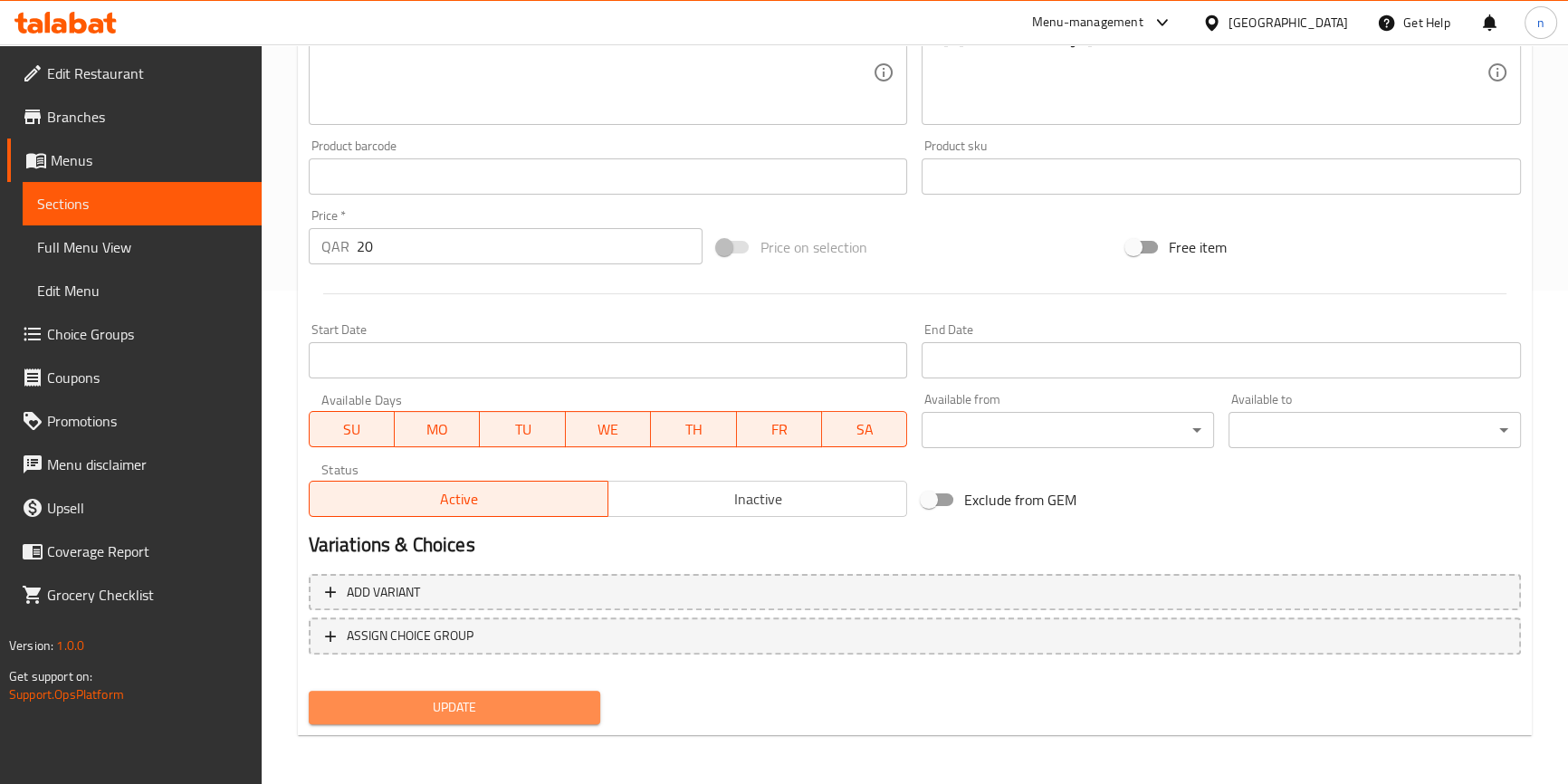
click at [485, 717] on span "Update" at bounding box center [455, 707] width 263 height 22
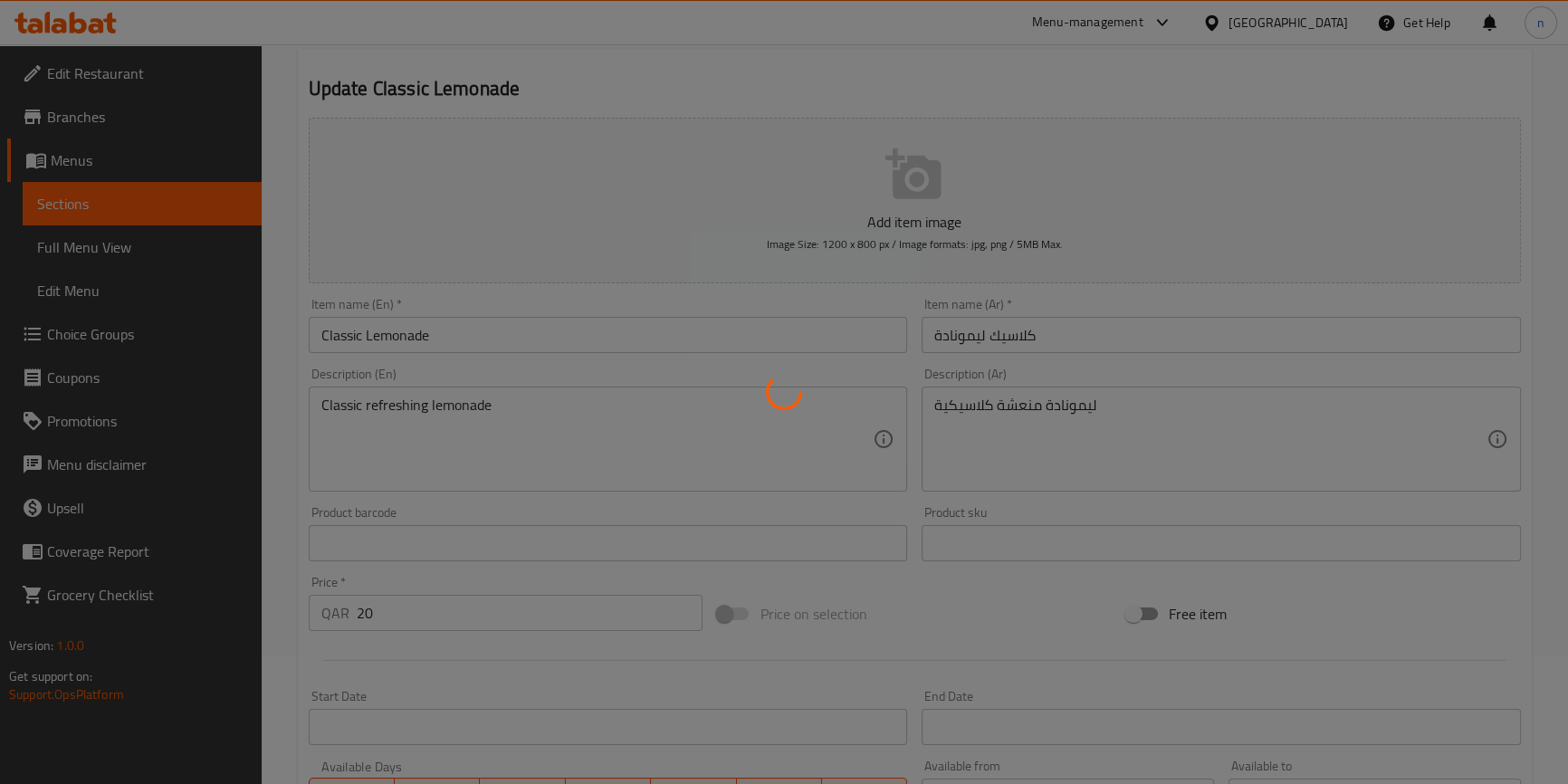
scroll to position [0, 0]
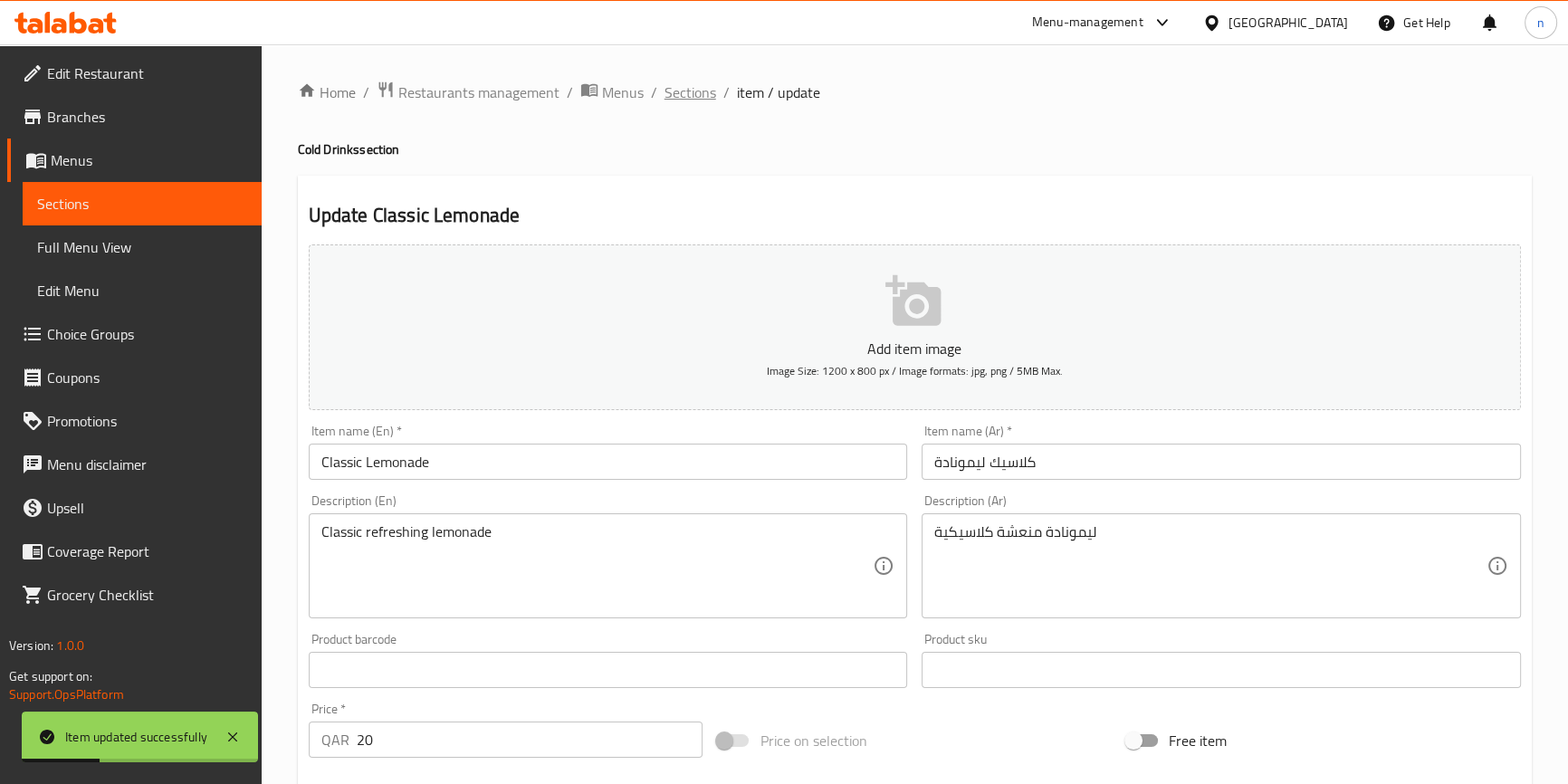
click at [694, 89] on span "Sections" at bounding box center [690, 93] width 52 height 21
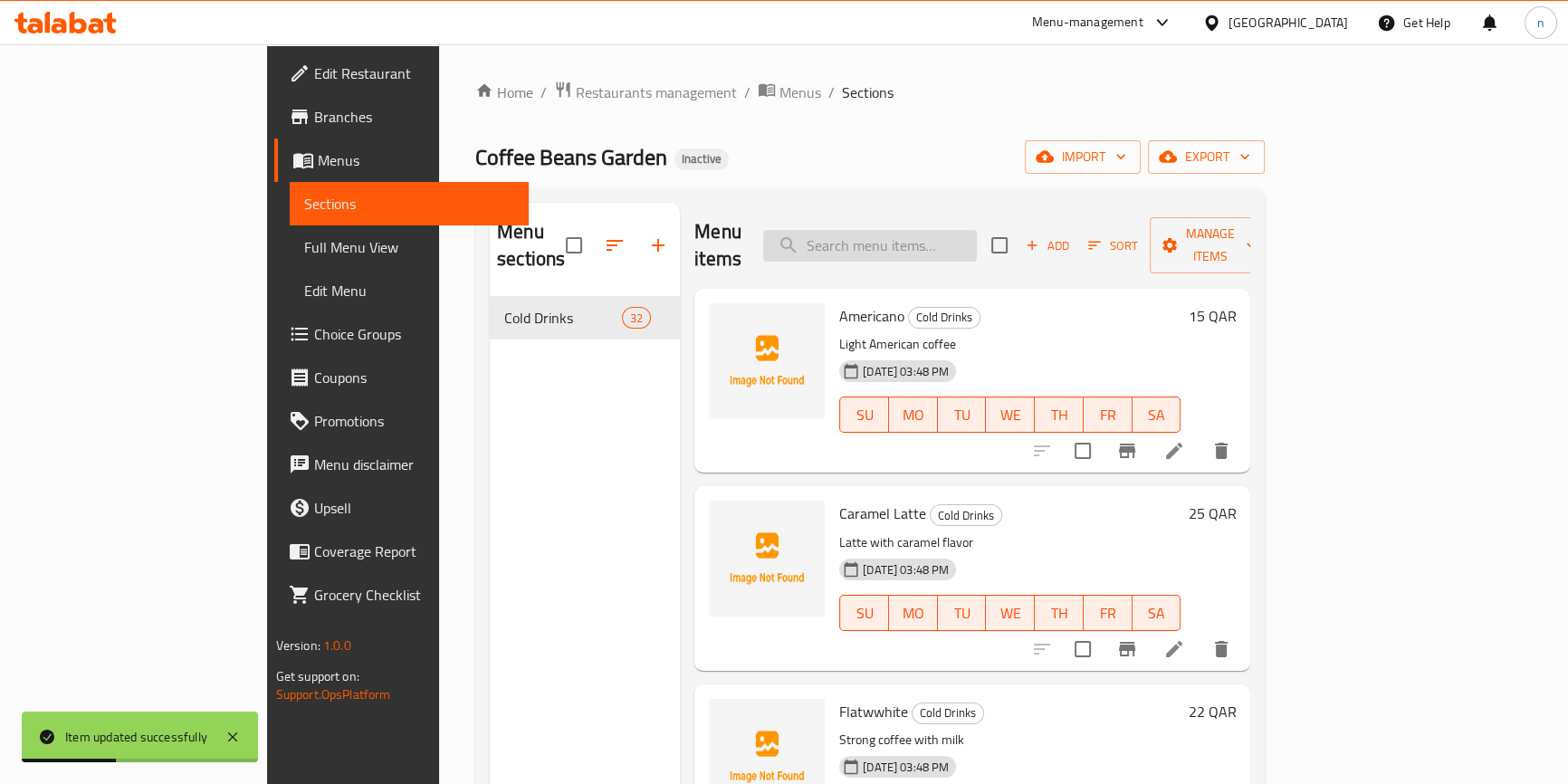
click at [925, 234] on input "search" at bounding box center [870, 246] width 214 height 32
paste input "Dragon Lemonade"
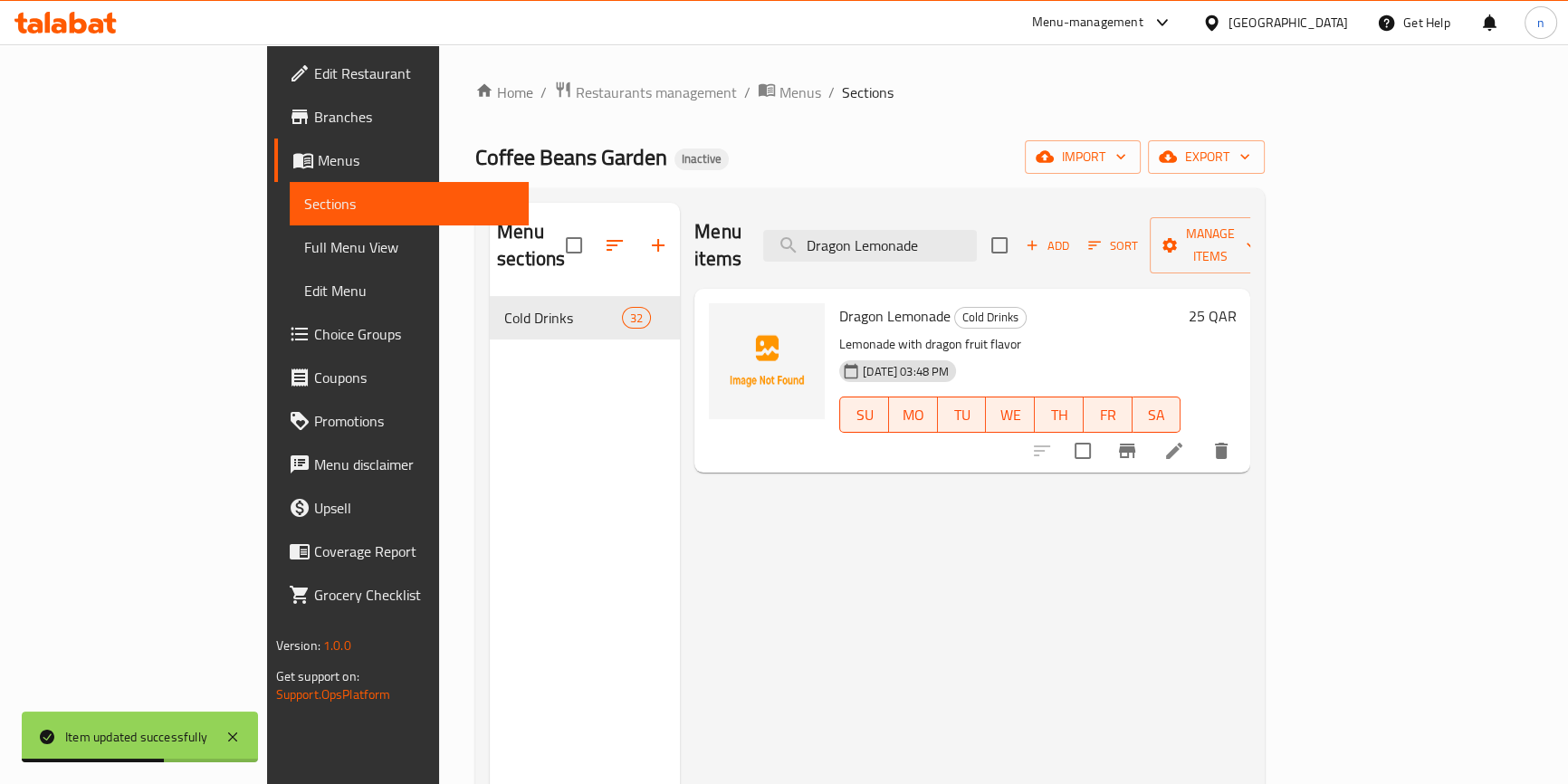
type input "Dragon Lemonade"
click at [1186, 440] on icon at bounding box center [1174, 451] width 21 height 21
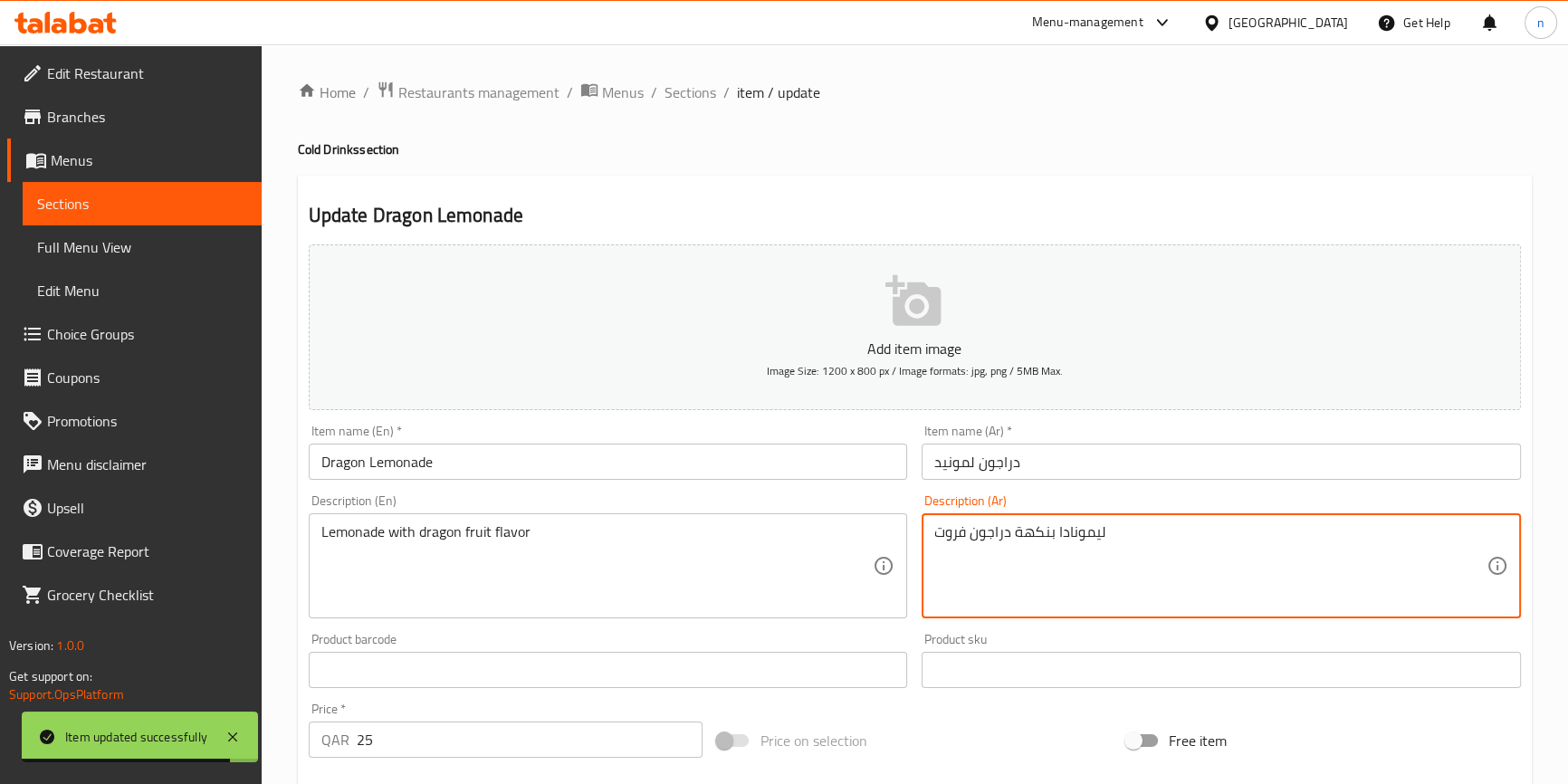
click at [1080, 534] on textarea "ليمونادا بنكهة دراجون فروت" at bounding box center [1210, 567] width 552 height 86
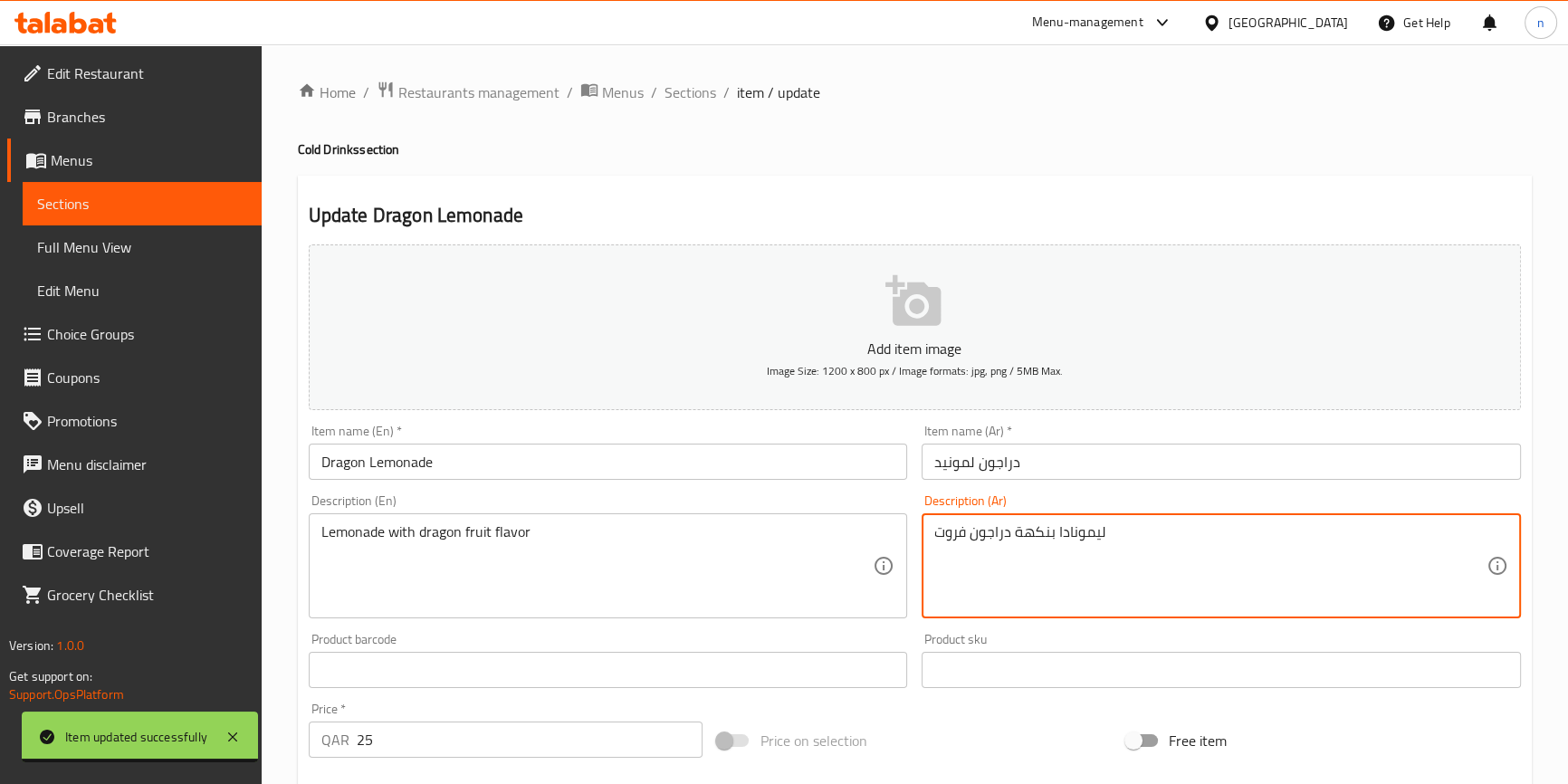
click at [1110, 564] on textarea "ليمونادا بنكهة دراجون فروت" at bounding box center [1210, 567] width 552 height 86
click at [1082, 521] on div "ليمونادا بنكهة دراجون فروت Description (Ar)" at bounding box center [1221, 567] width 600 height 105
click at [1082, 526] on textarea "ليمونادا بنكهة دراجون فروت" at bounding box center [1210, 567] width 552 height 86
click at [1082, 538] on textarea "ليمونادا بنكهة دراجون فروت" at bounding box center [1210, 567] width 552 height 86
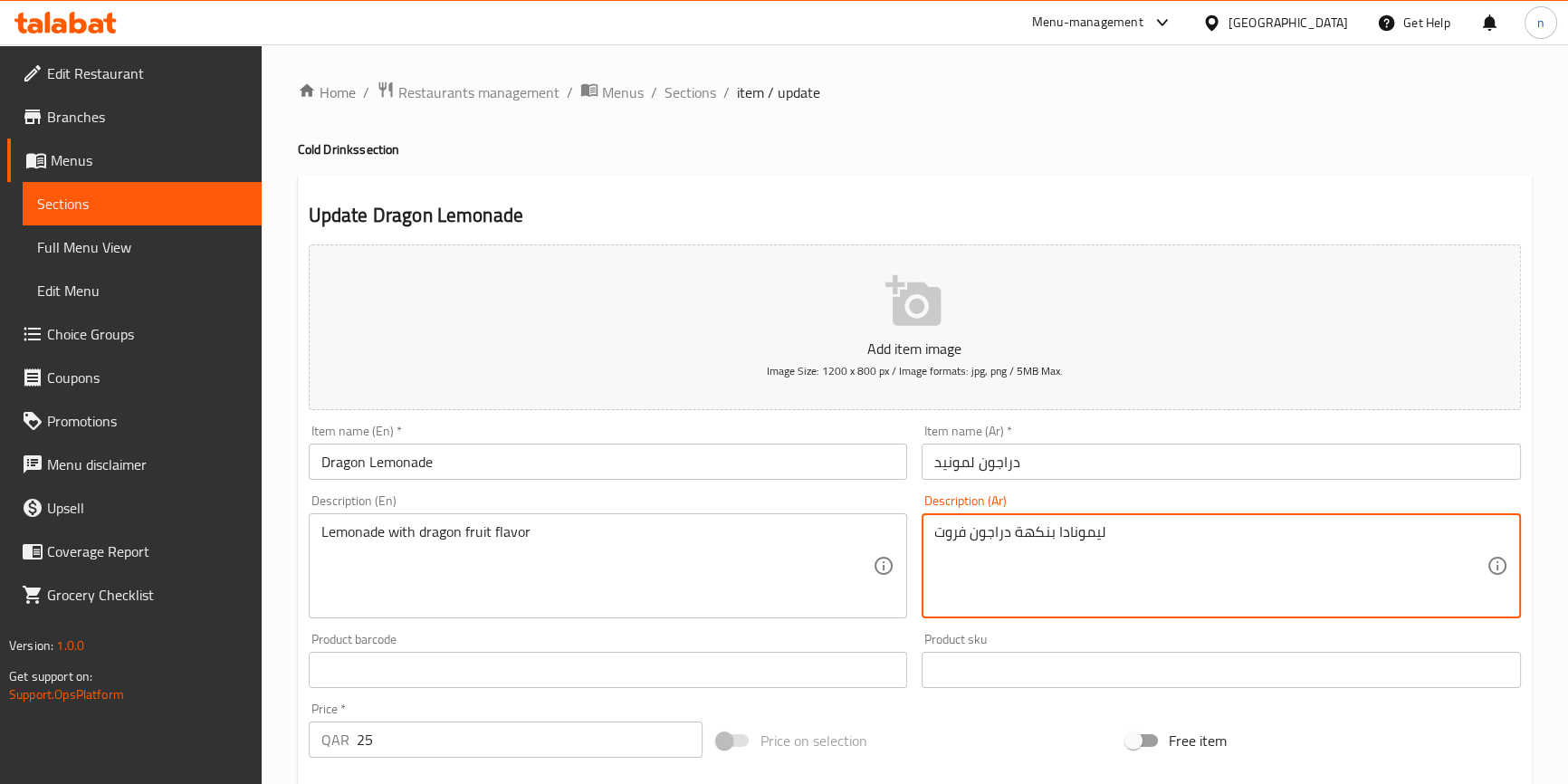
click at [1082, 538] on textarea "ليمونادا بنكهة دراجون فروت" at bounding box center [1210, 567] width 552 height 86
drag, startPoint x: 1082, startPoint y: 538, endPoint x: 1091, endPoint y: 580, distance: 43.0
click at [1087, 556] on textarea "ليمونادا بنكهة دراجون فروت" at bounding box center [1210, 567] width 552 height 86
click at [1091, 585] on textarea "ليمونادا بنكهة دراجون فروت" at bounding box center [1210, 567] width 552 height 86
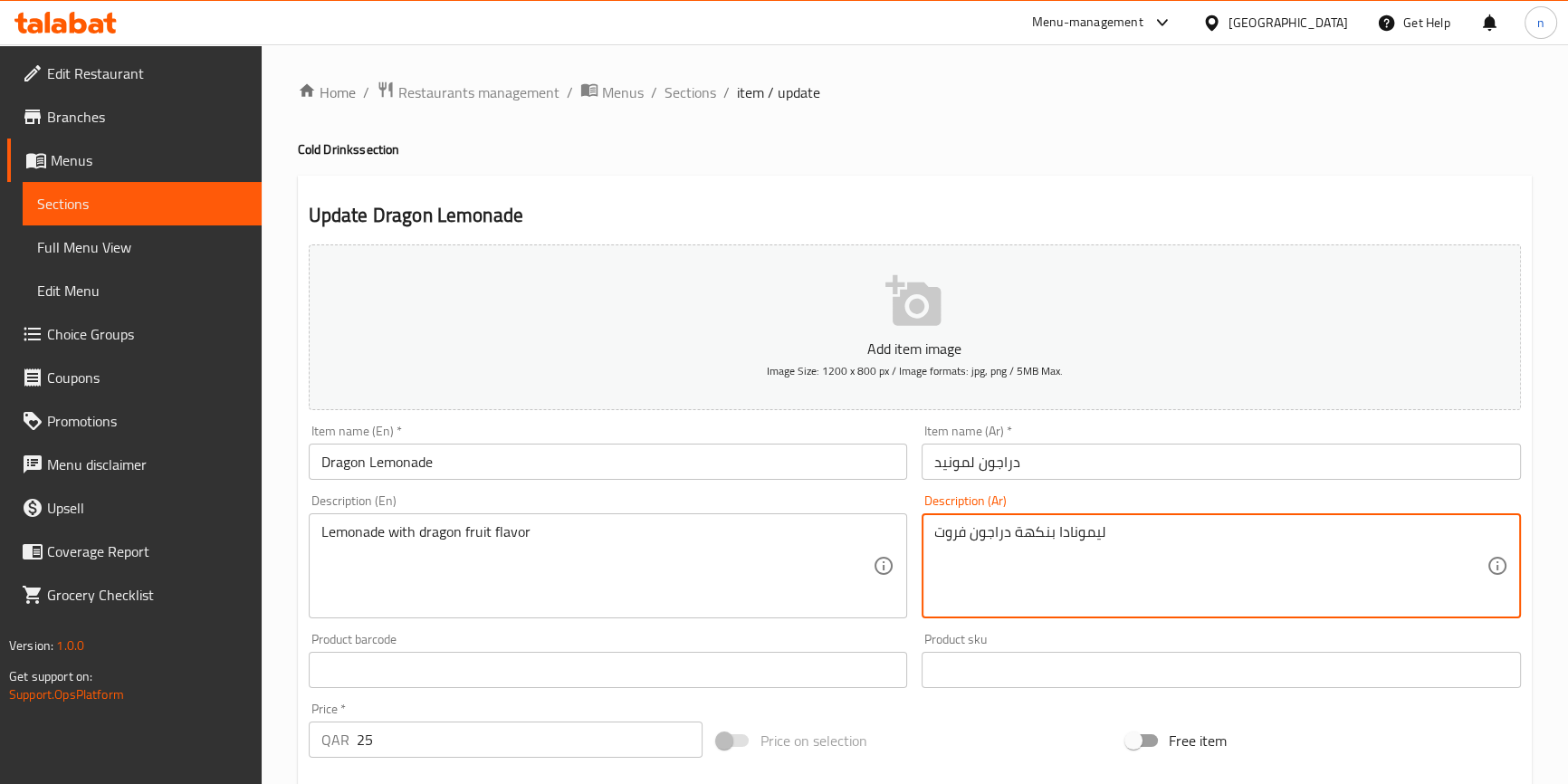
click at [1088, 537] on textarea "ليمونادا بنكهة دراجون فروت" at bounding box center [1210, 567] width 552 height 86
click at [960, 470] on input "دراجون لمونيد" at bounding box center [1221, 461] width 600 height 36
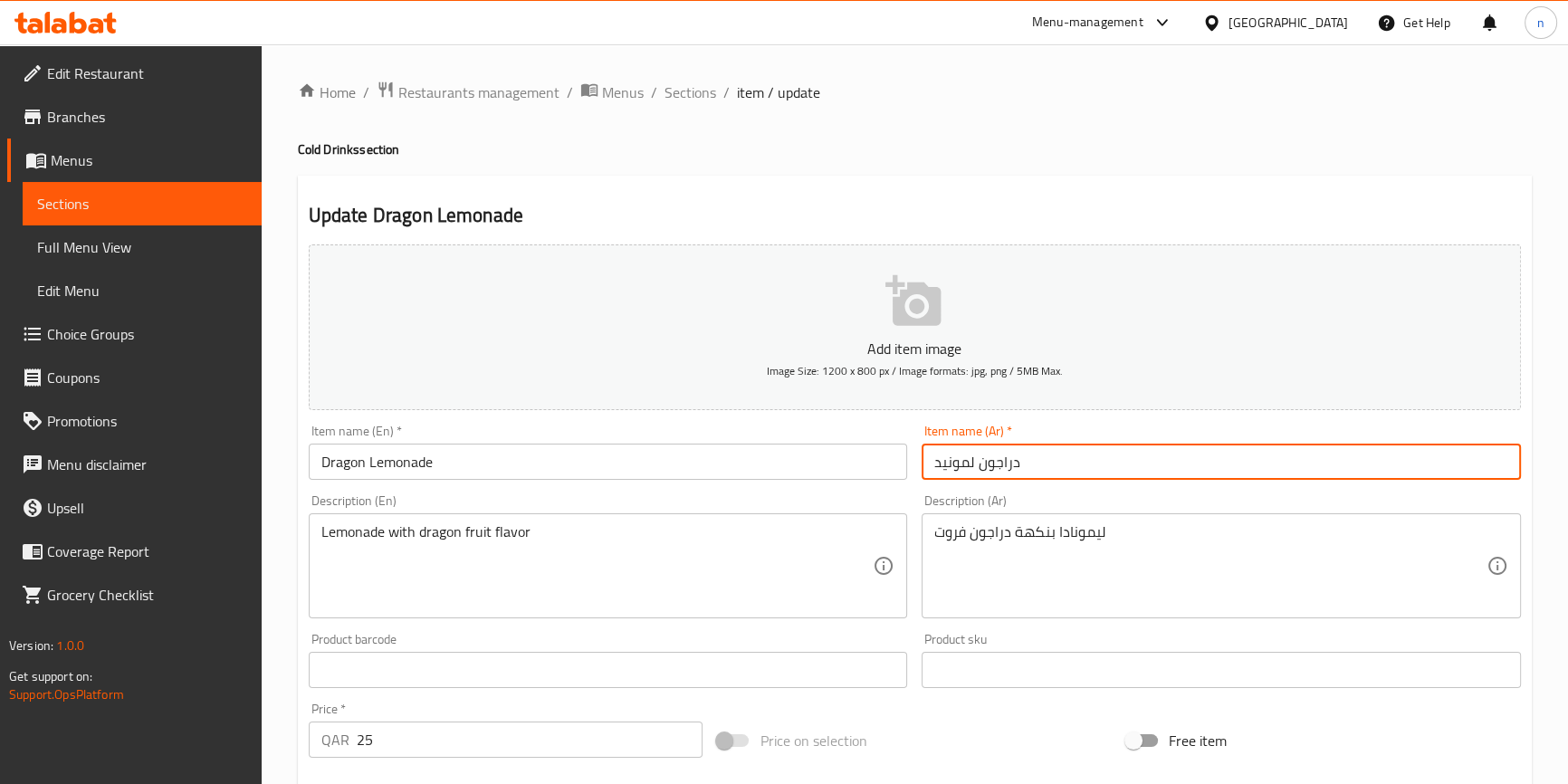
click at [960, 470] on input "دراجون لمونيد" at bounding box center [1221, 461] width 600 height 36
click at [960, 465] on input "دراجون لمونيد" at bounding box center [1221, 461] width 600 height 36
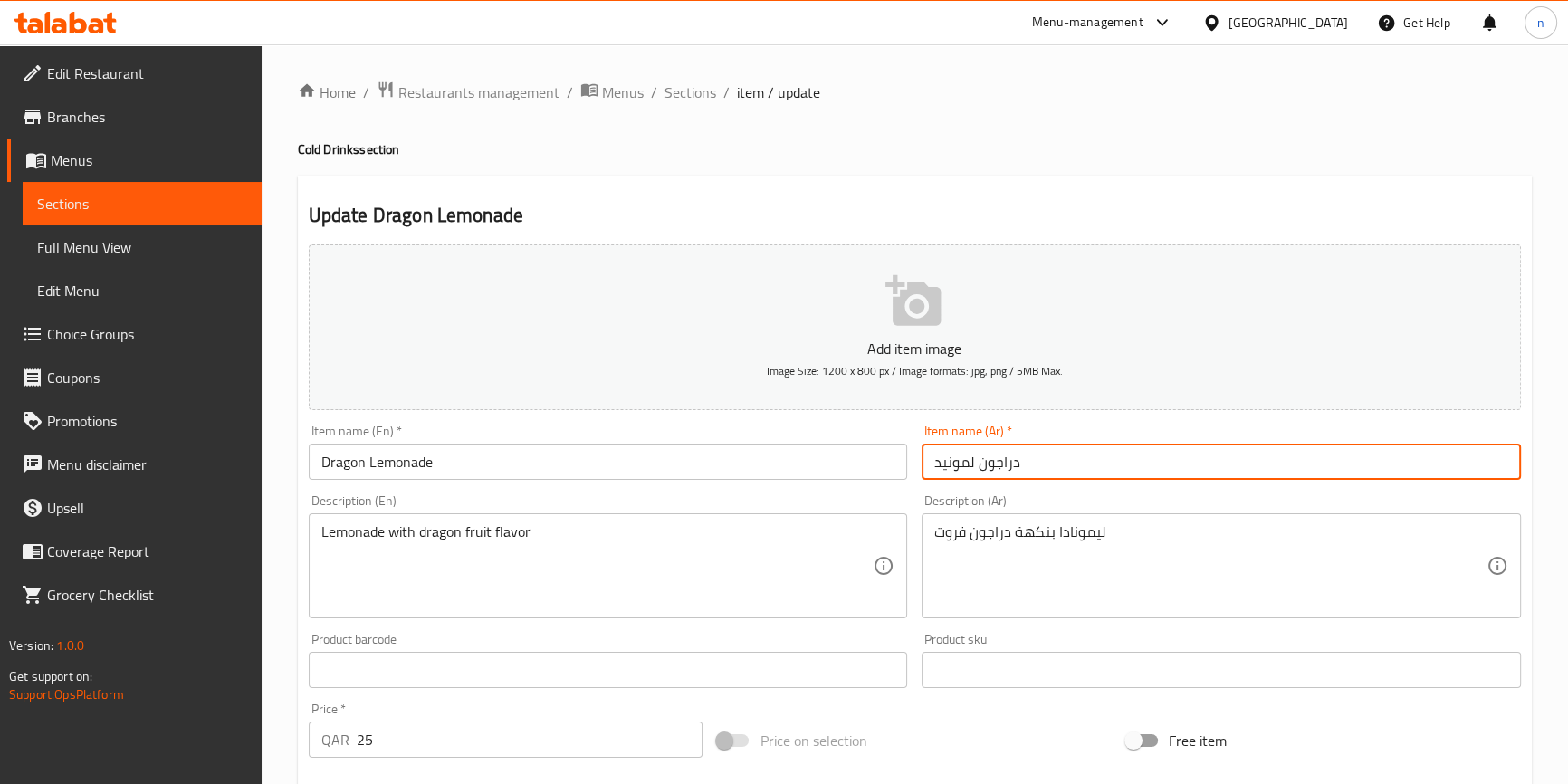
click at [991, 464] on input "دراجون لمونيد" at bounding box center [1221, 461] width 600 height 36
click at [969, 465] on input "دراجون لمونيد" at bounding box center [1221, 461] width 600 height 36
paste input "مونادا"
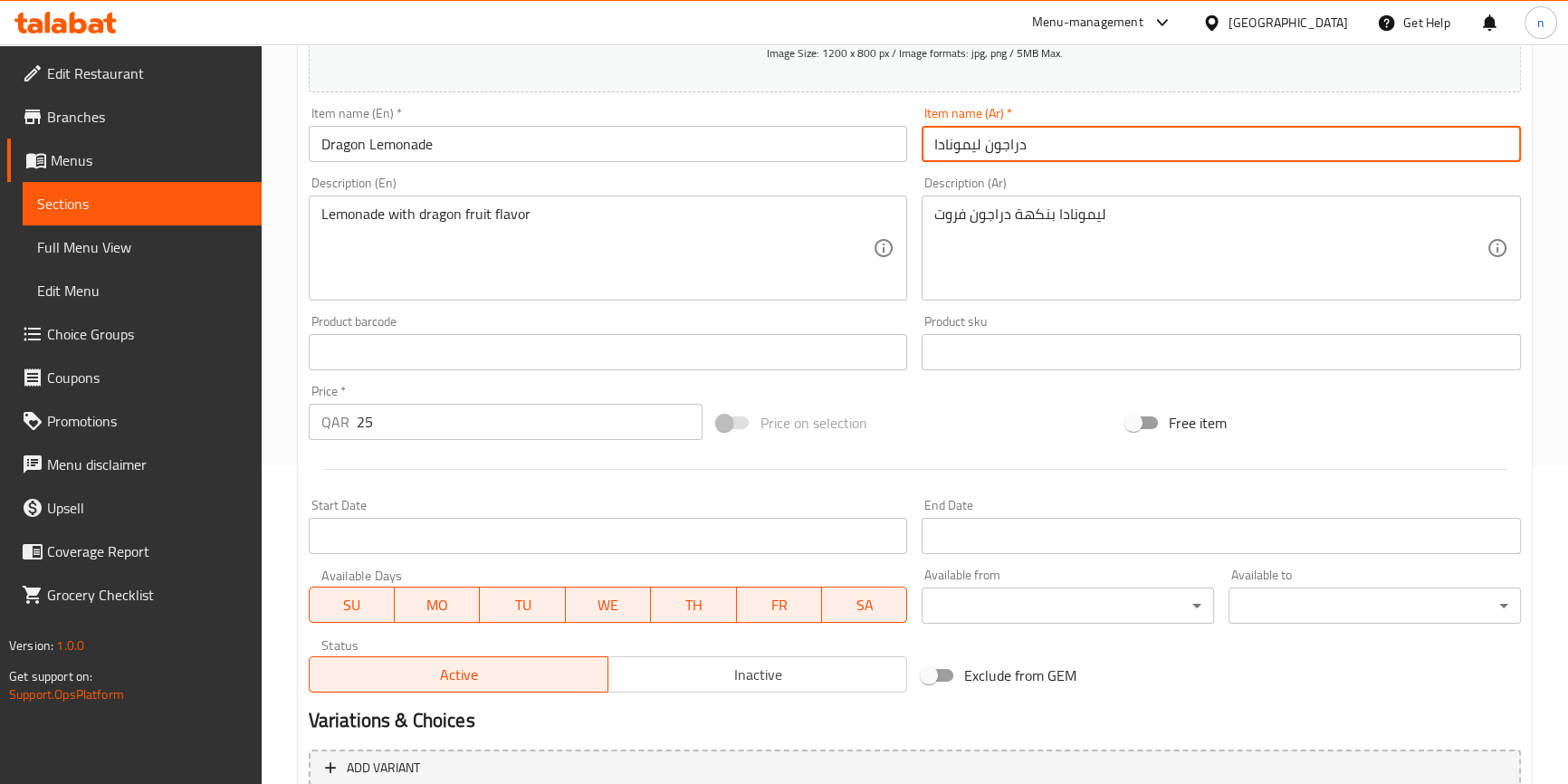
scroll to position [493, 0]
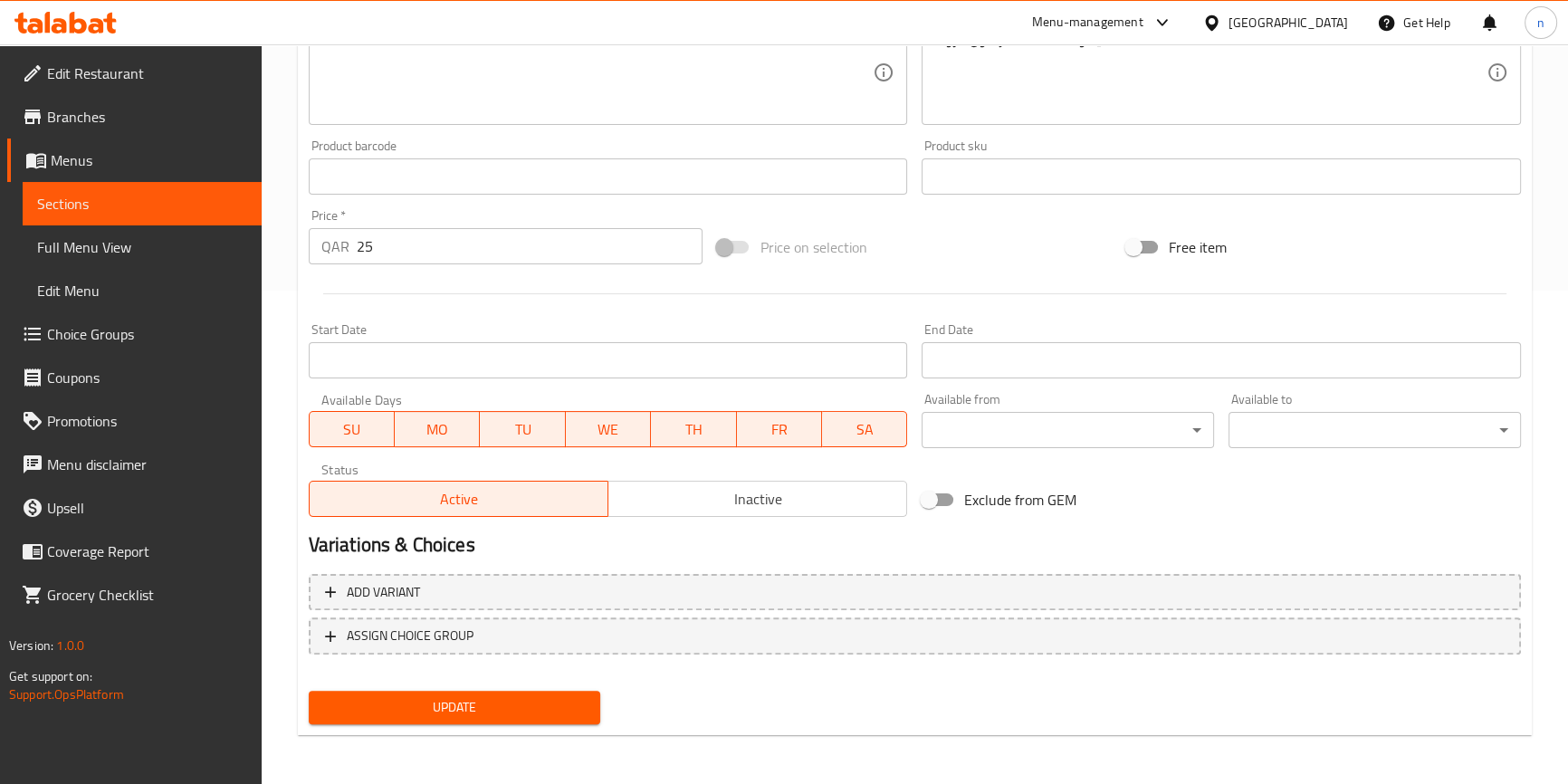
type input "دراجون ليمونادا"
click at [416, 704] on span "Update" at bounding box center [455, 707] width 263 height 22
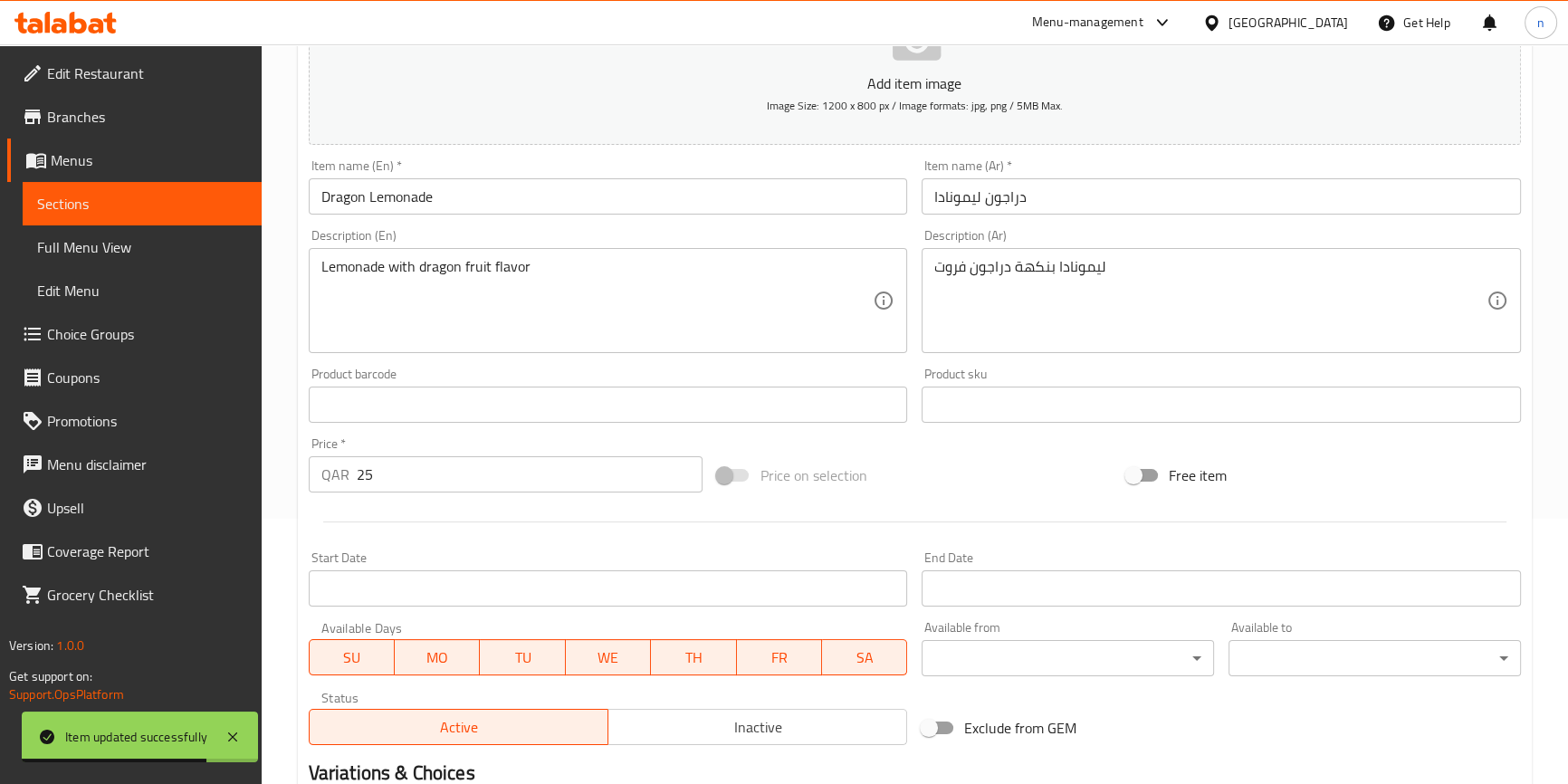
scroll to position [0, 0]
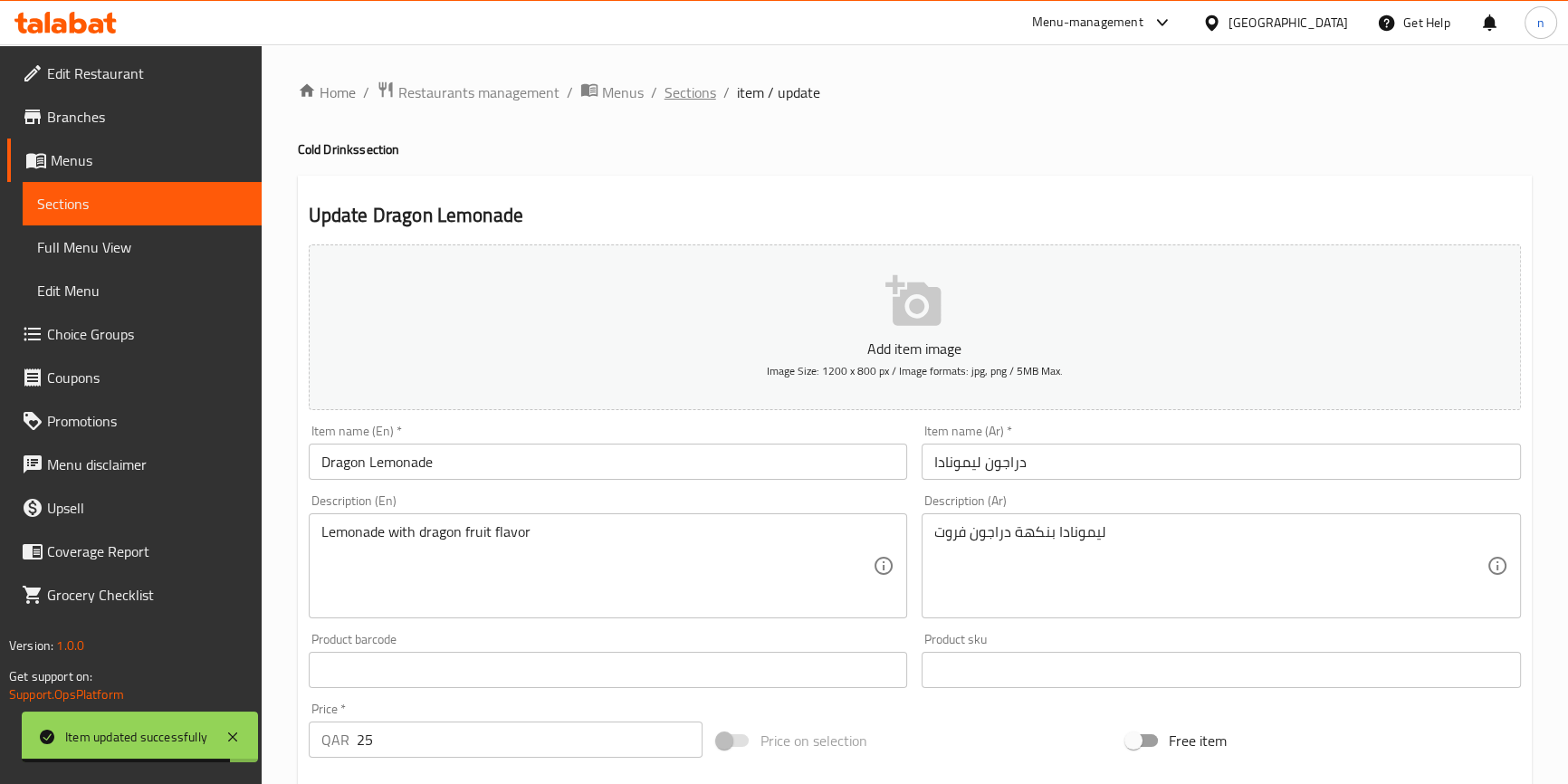
click at [702, 92] on span "Sections" at bounding box center [690, 93] width 52 height 21
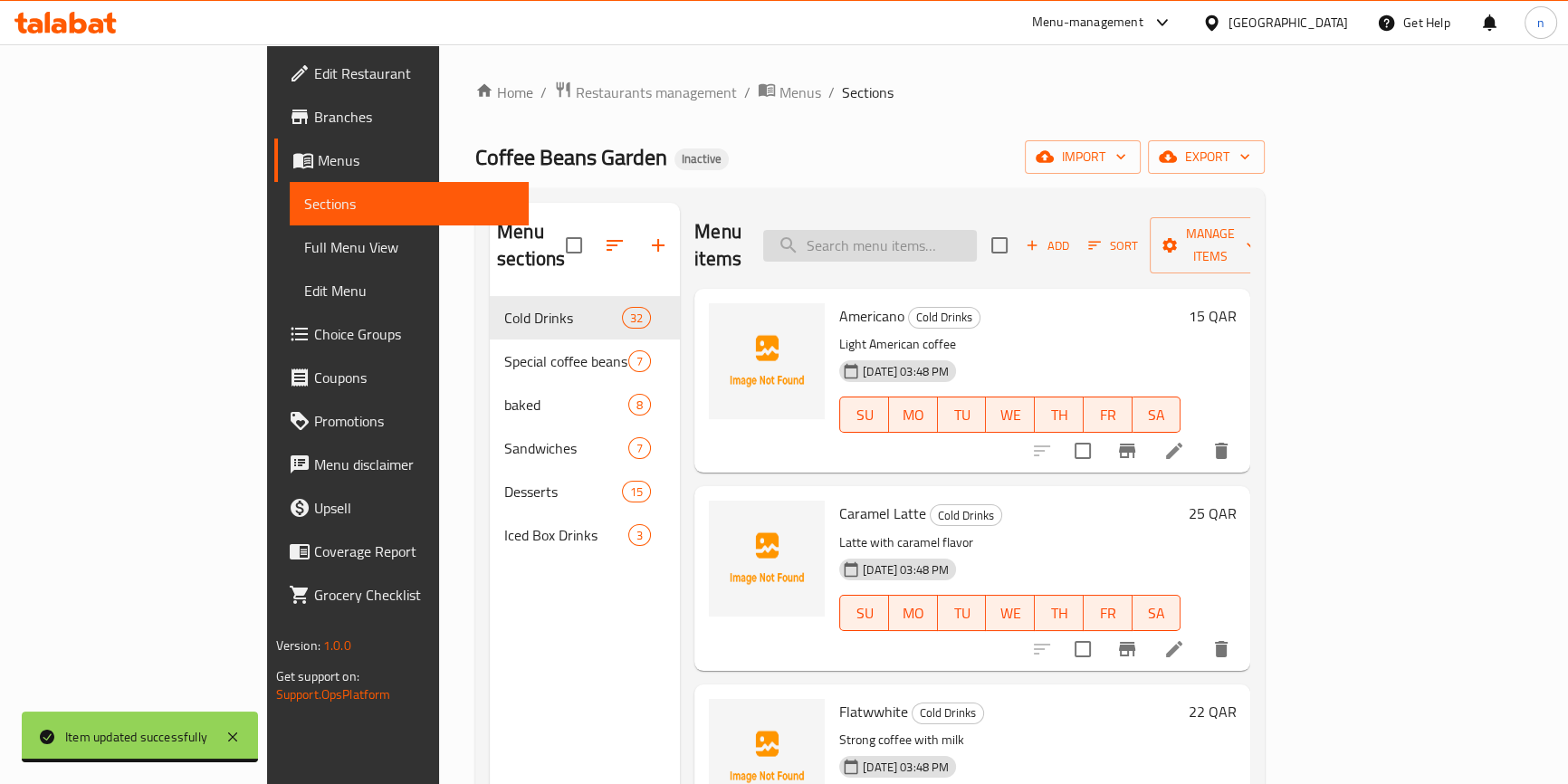
click at [949, 232] on input "search" at bounding box center [870, 246] width 214 height 32
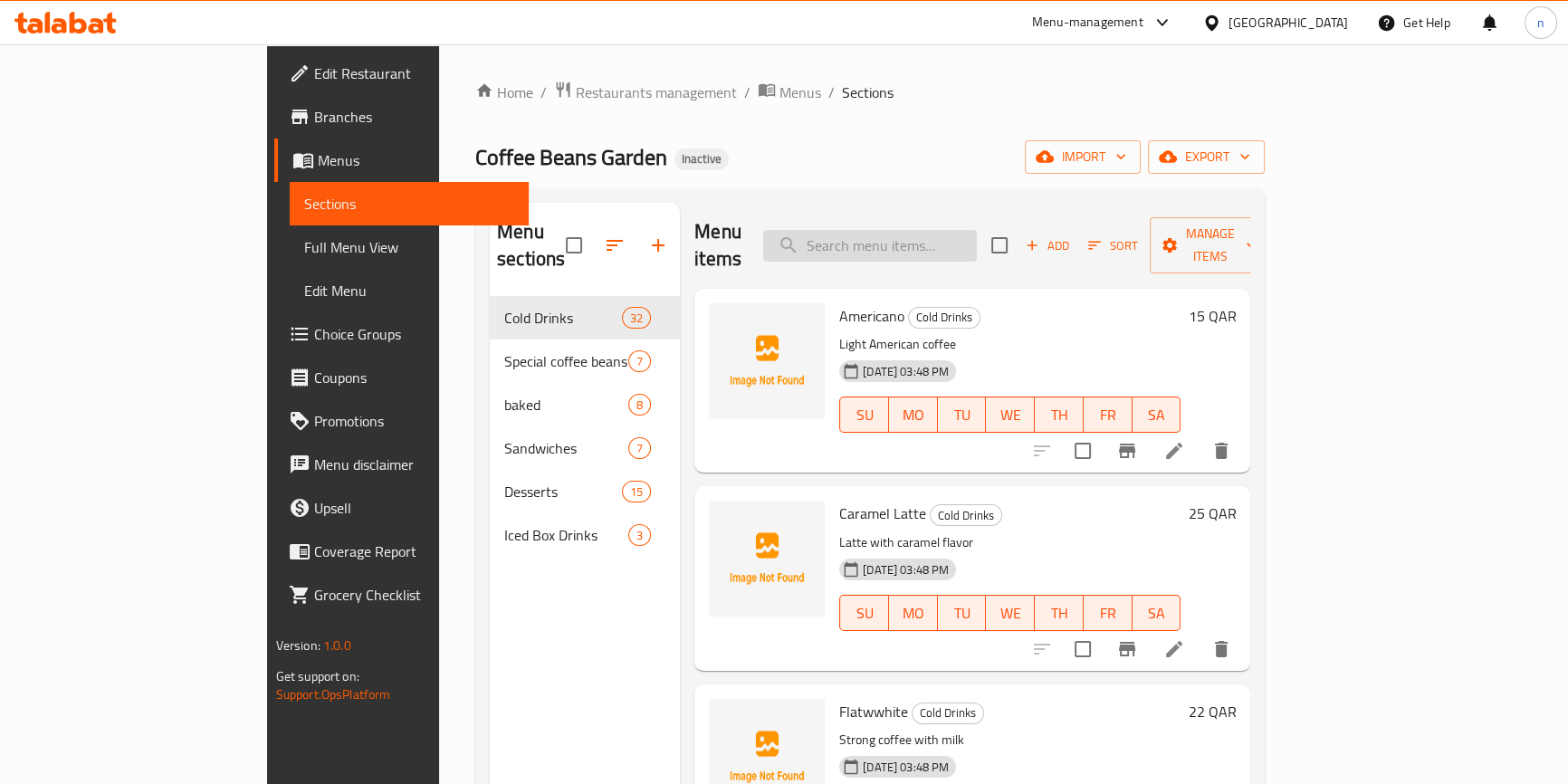
paste input "Peach Passion"
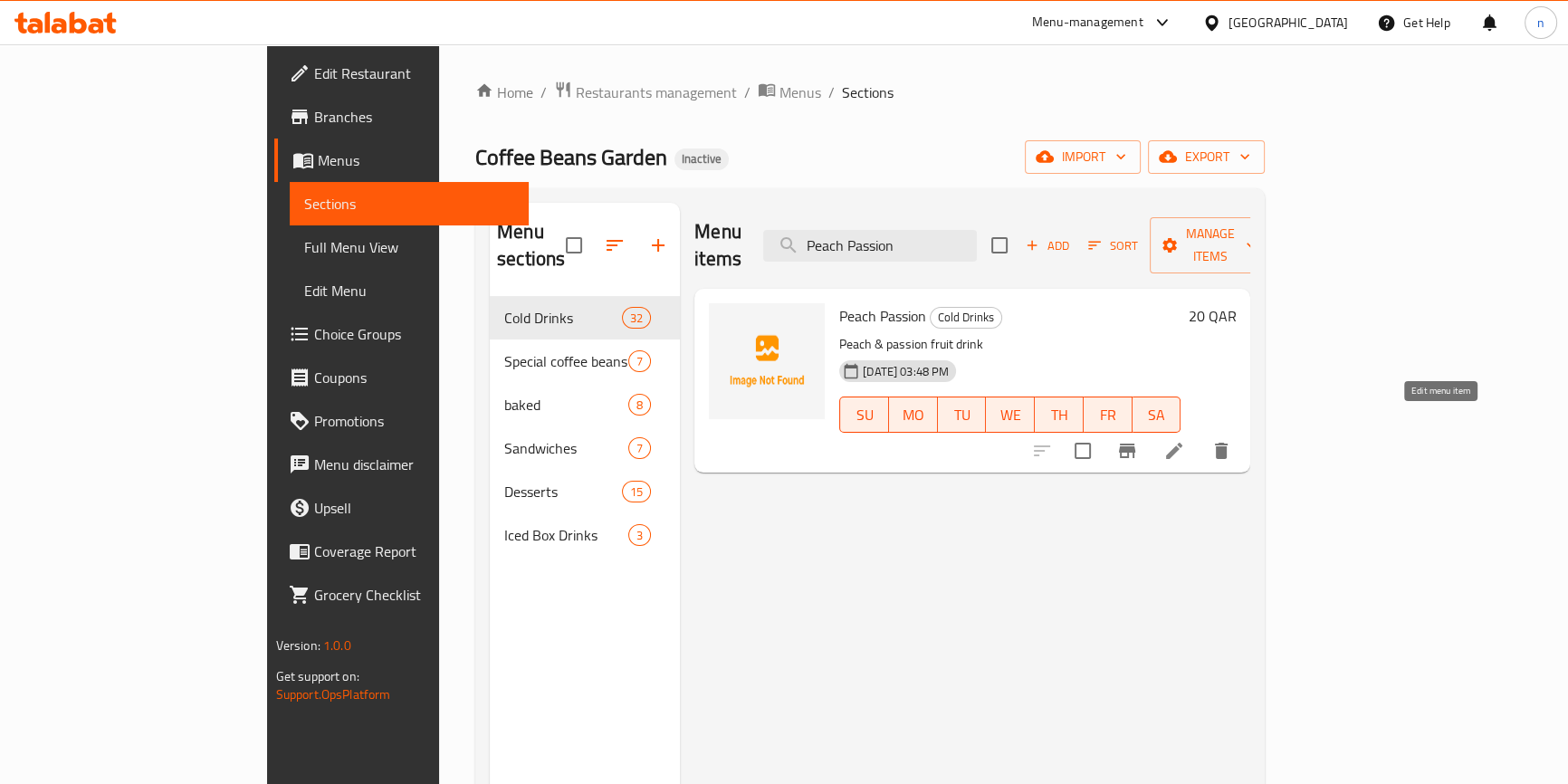
type input "Peach Passion"
click at [1186, 440] on icon at bounding box center [1174, 451] width 21 height 21
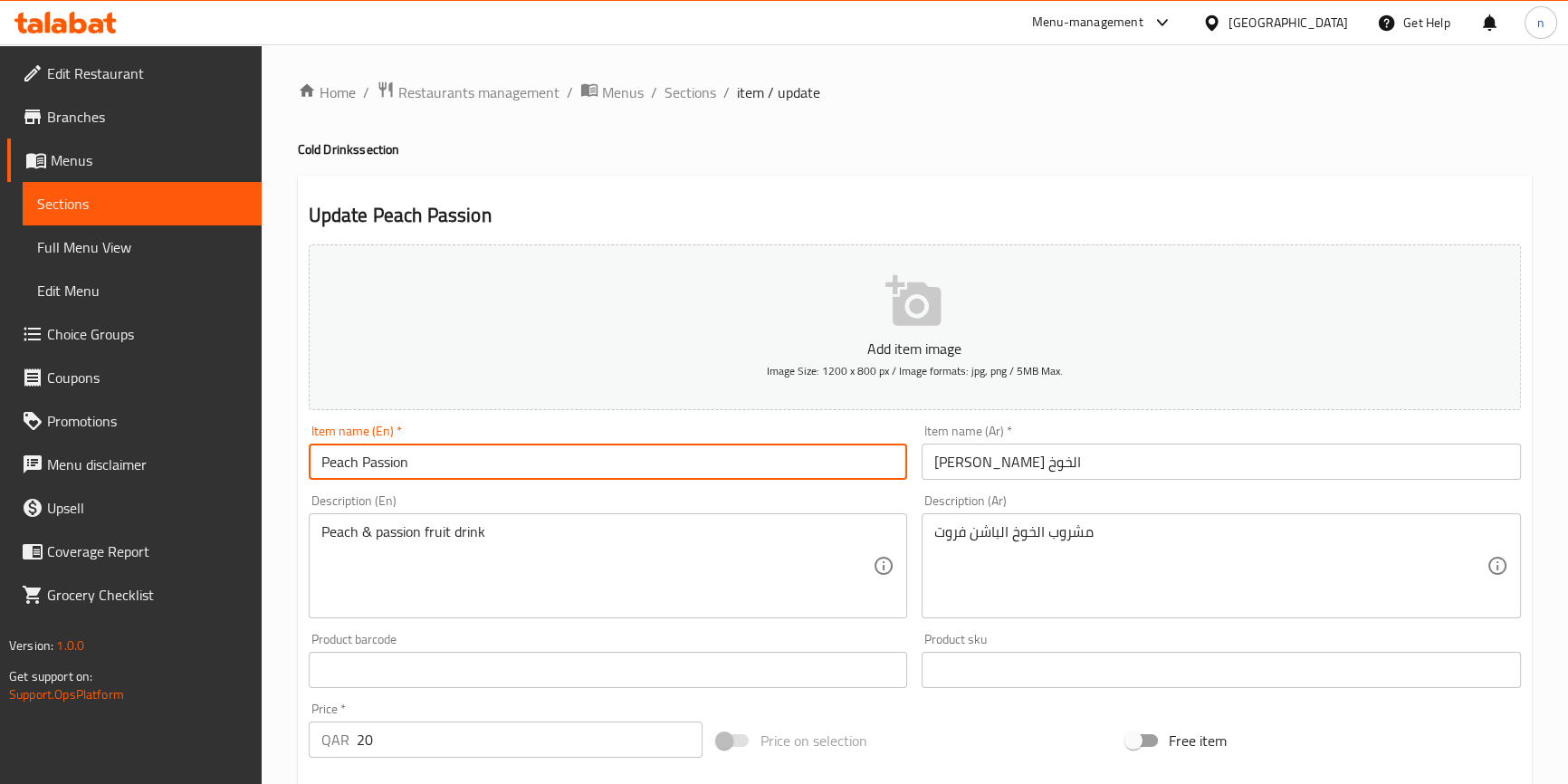
click at [568, 470] on input "Peach Passion" at bounding box center [608, 461] width 600 height 36
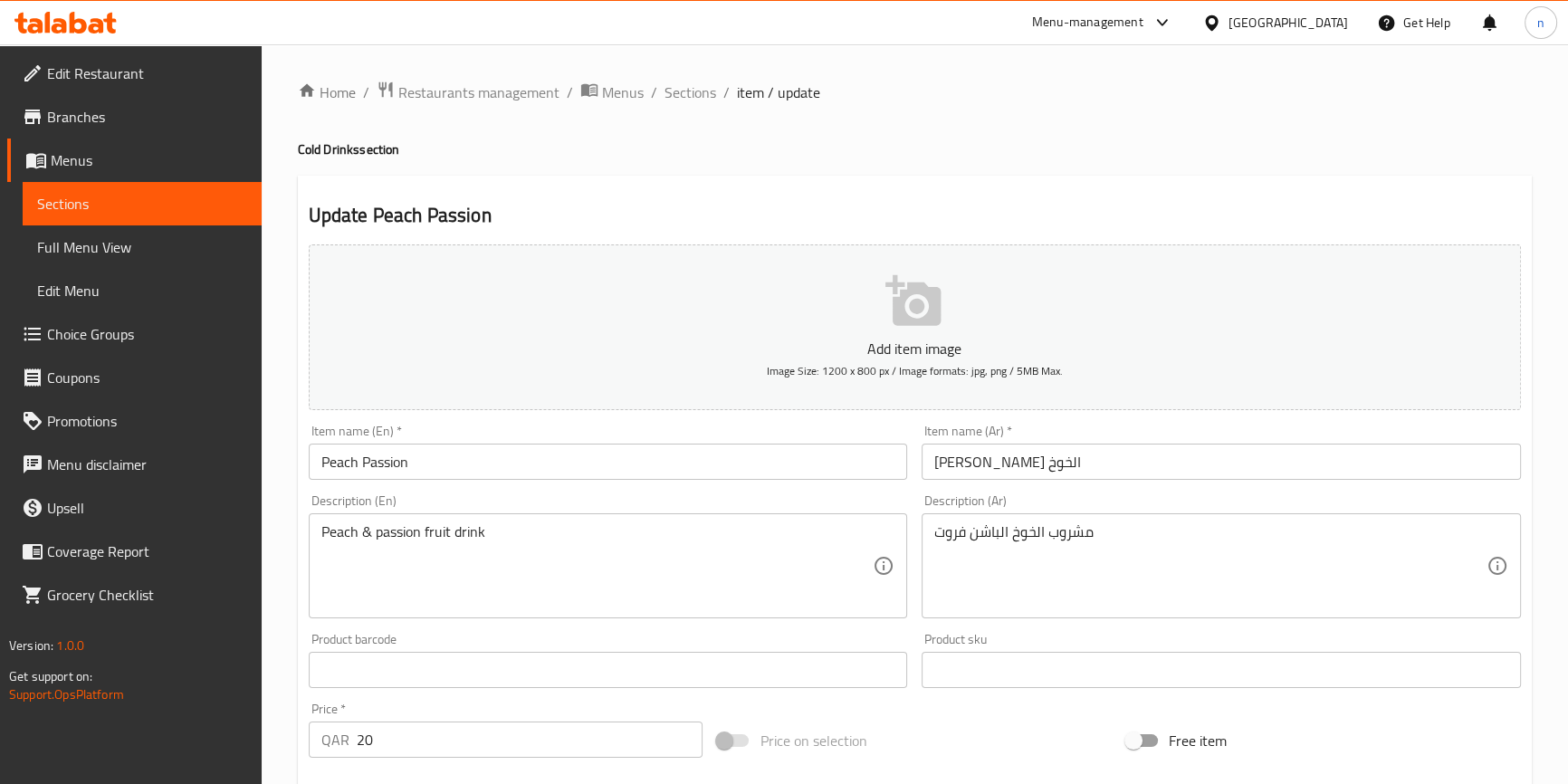
click at [633, 184] on div "Update Peach Passion Add item image Image Size: 1200 x 800 px / Image formats: …" at bounding box center [916, 702] width 1235 height 1054
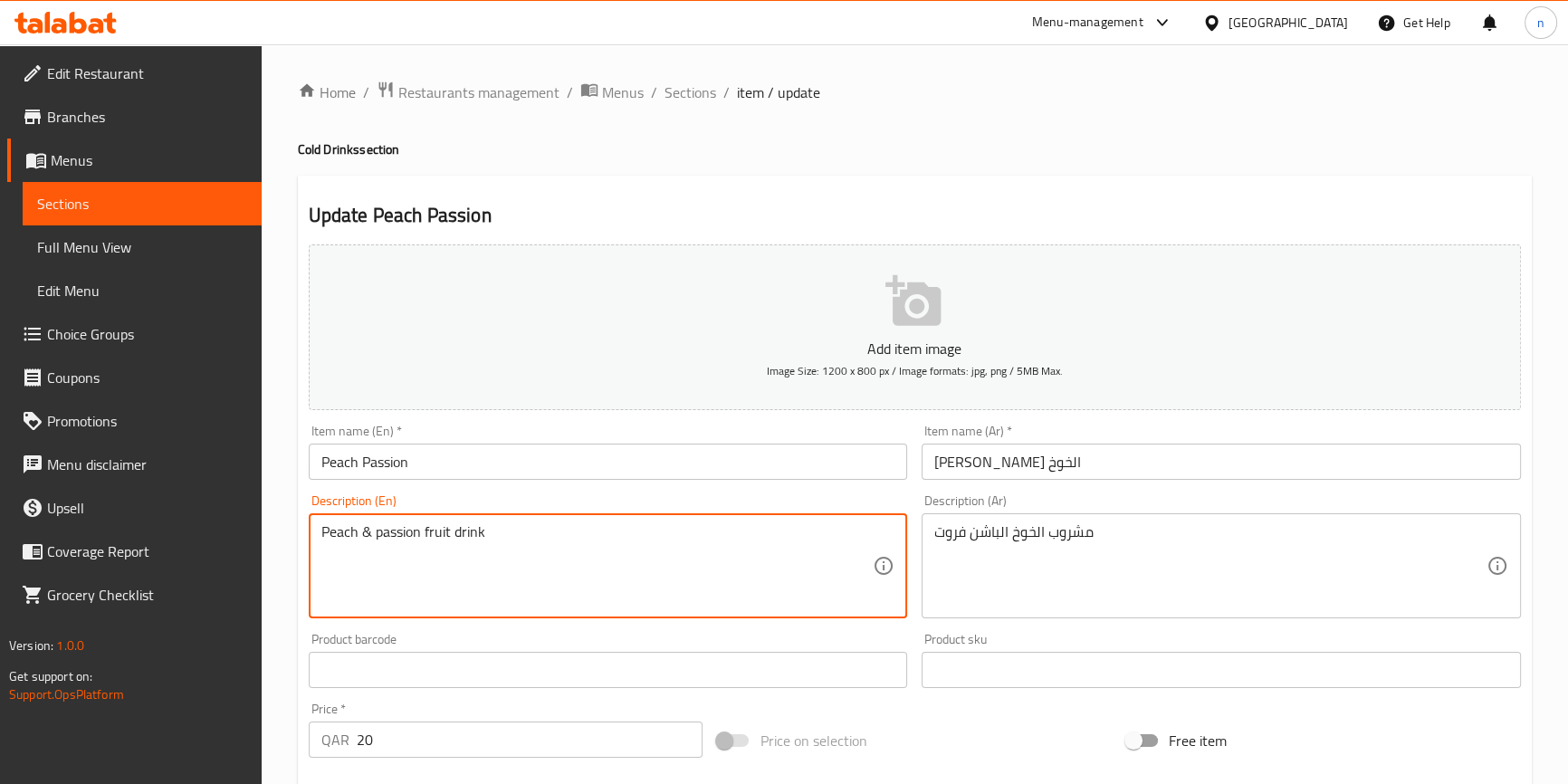
click at [430, 538] on textarea "Peach & passion fruit drink" at bounding box center [598, 567] width 552 height 86
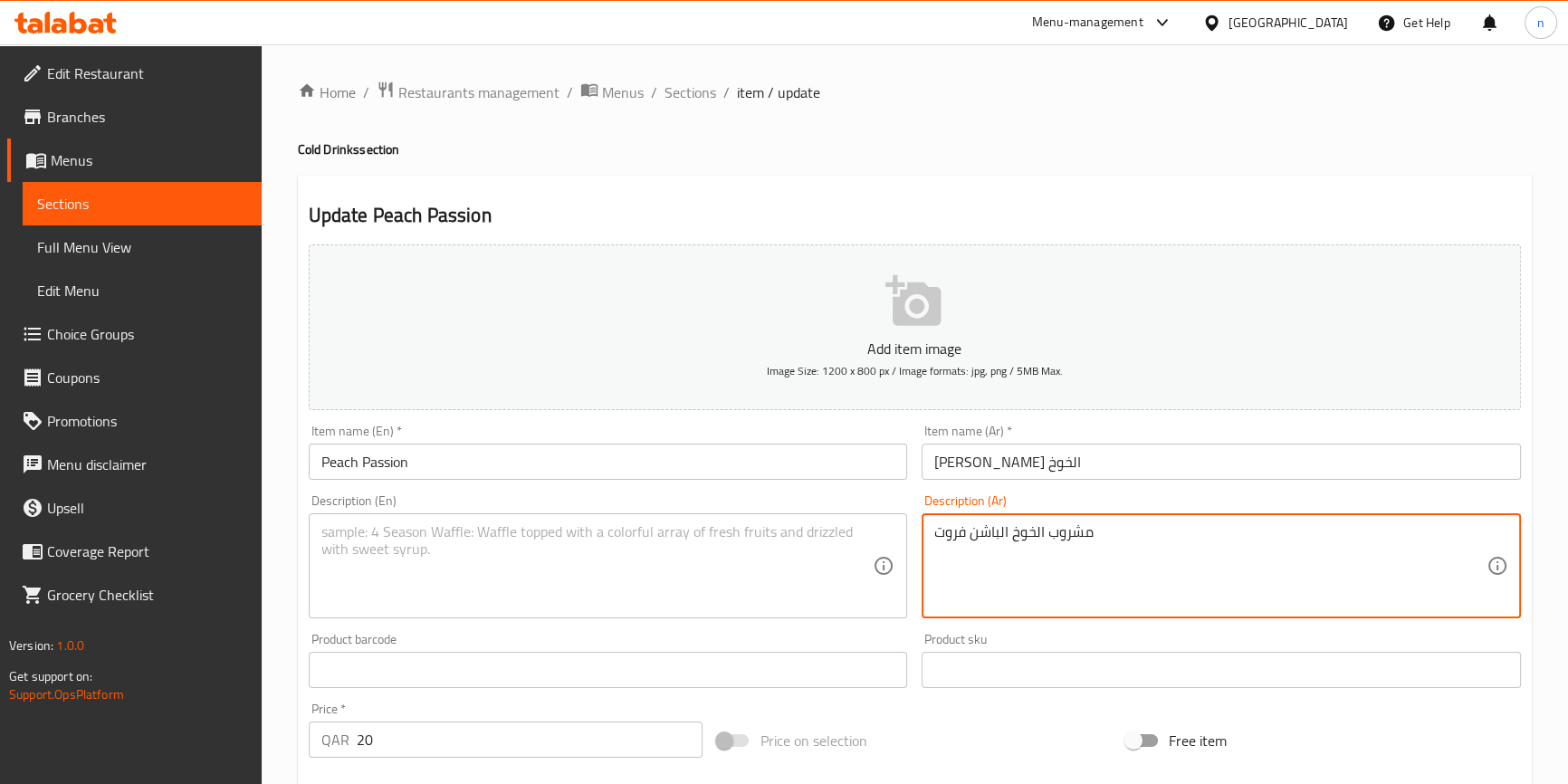
click at [1101, 569] on textarea "مشروب الخوخ الباشن فروت" at bounding box center [1210, 567] width 552 height 86
click at [1056, 557] on textarea "مشروب الخوخ الباشن فروت" at bounding box center [1210, 567] width 552 height 86
click at [837, 117] on div "Home / Restaurants management / Menus / Sections / item / update Cold Drinks se…" at bounding box center [916, 662] width 1235 height 1162
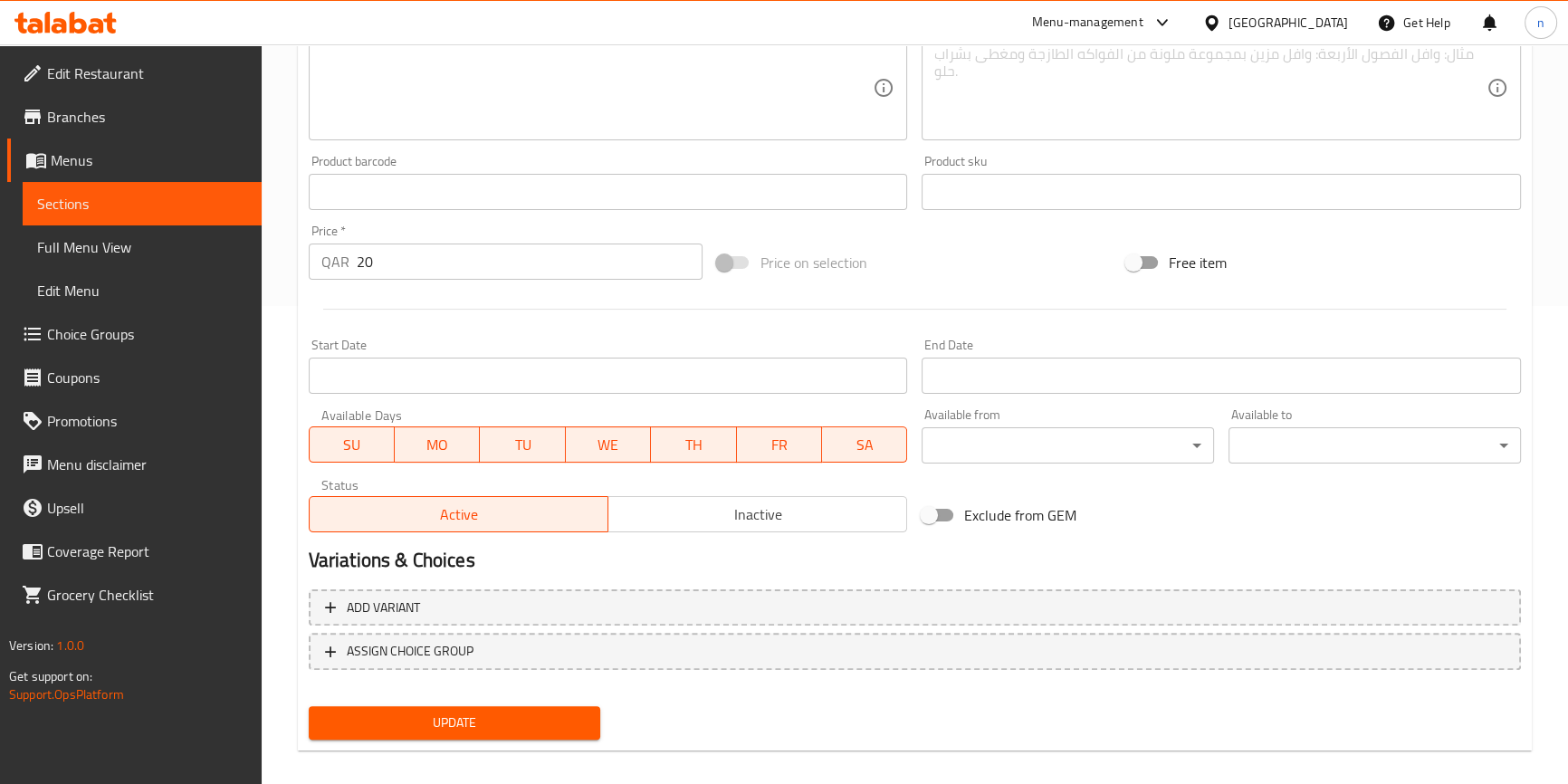
scroll to position [493, 0]
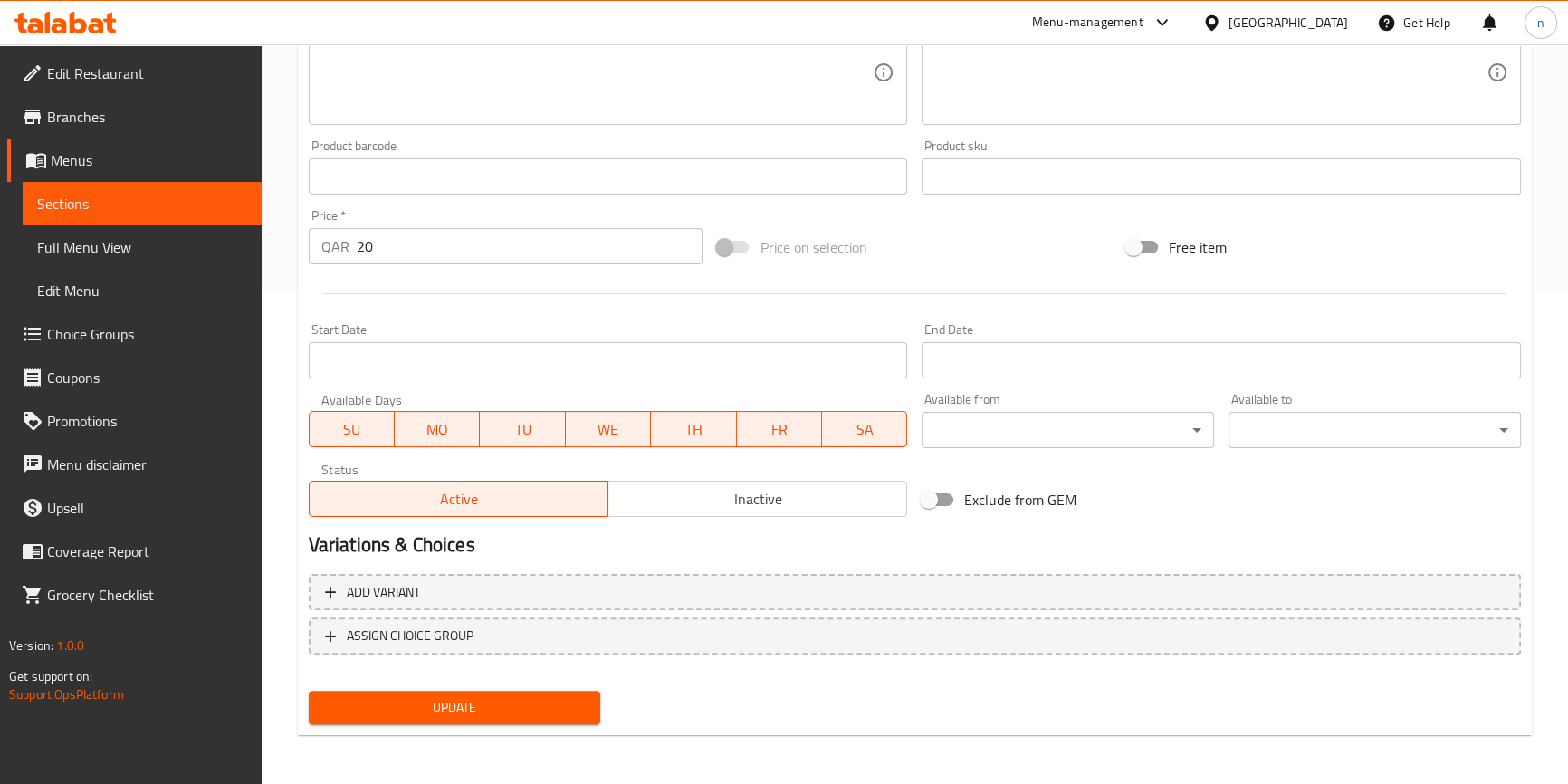
click at [497, 691] on button "Update" at bounding box center [455, 708] width 293 height 33
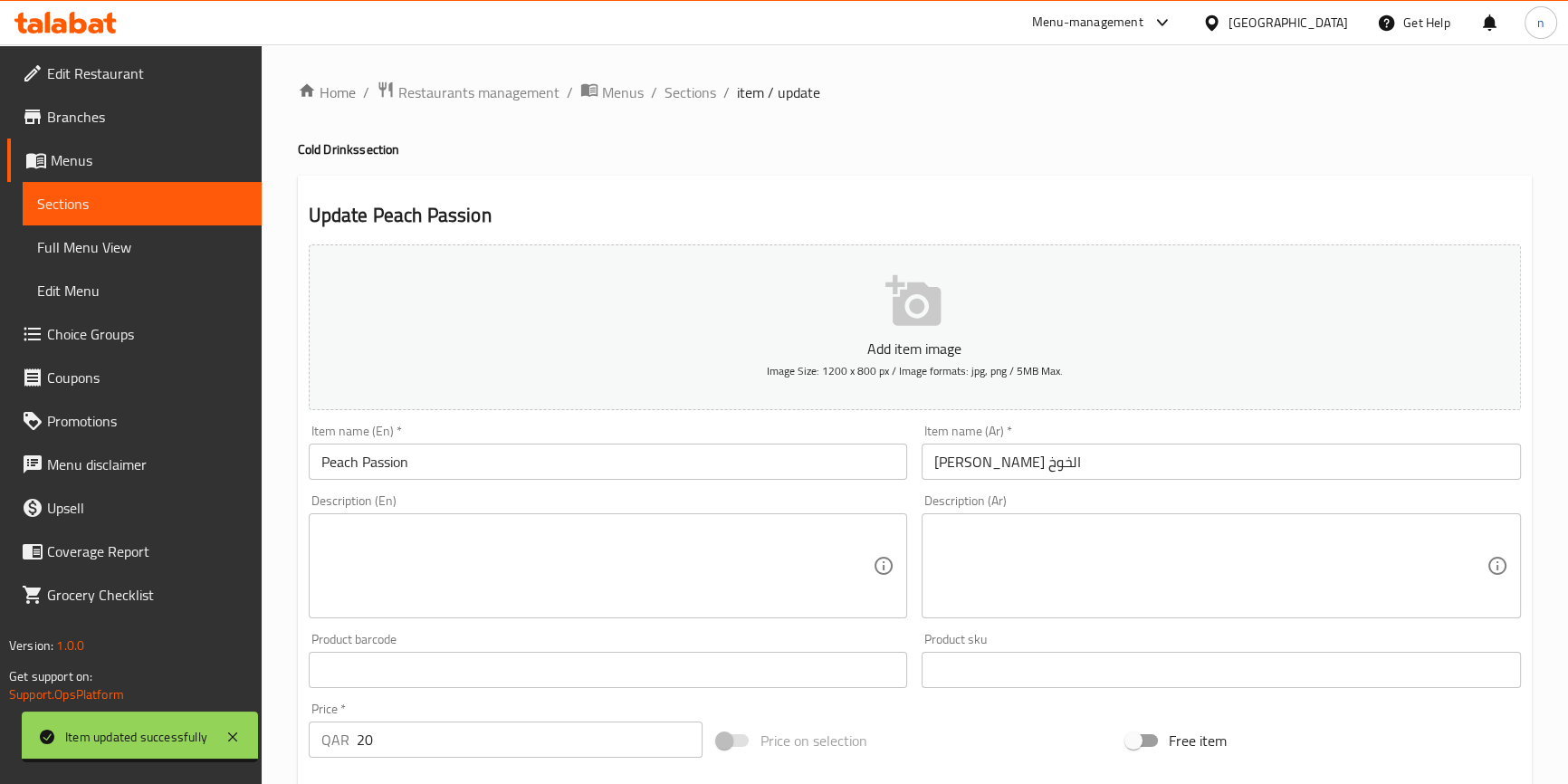
click at [967, 123] on div "Home / Restaurants management / Menus / Sections / item / update Cold Drinks se…" at bounding box center [916, 662] width 1235 height 1162
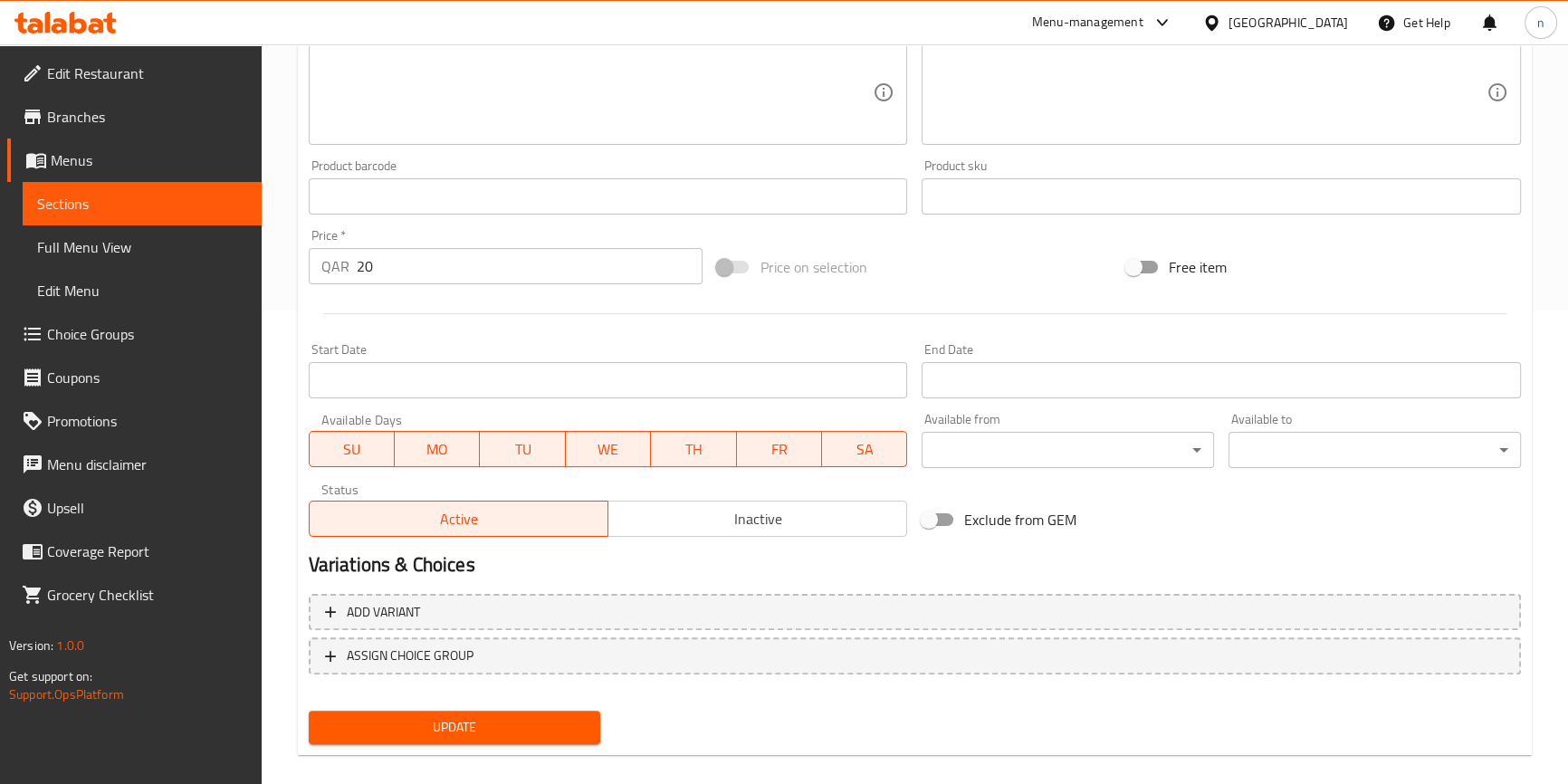
scroll to position [493, 0]
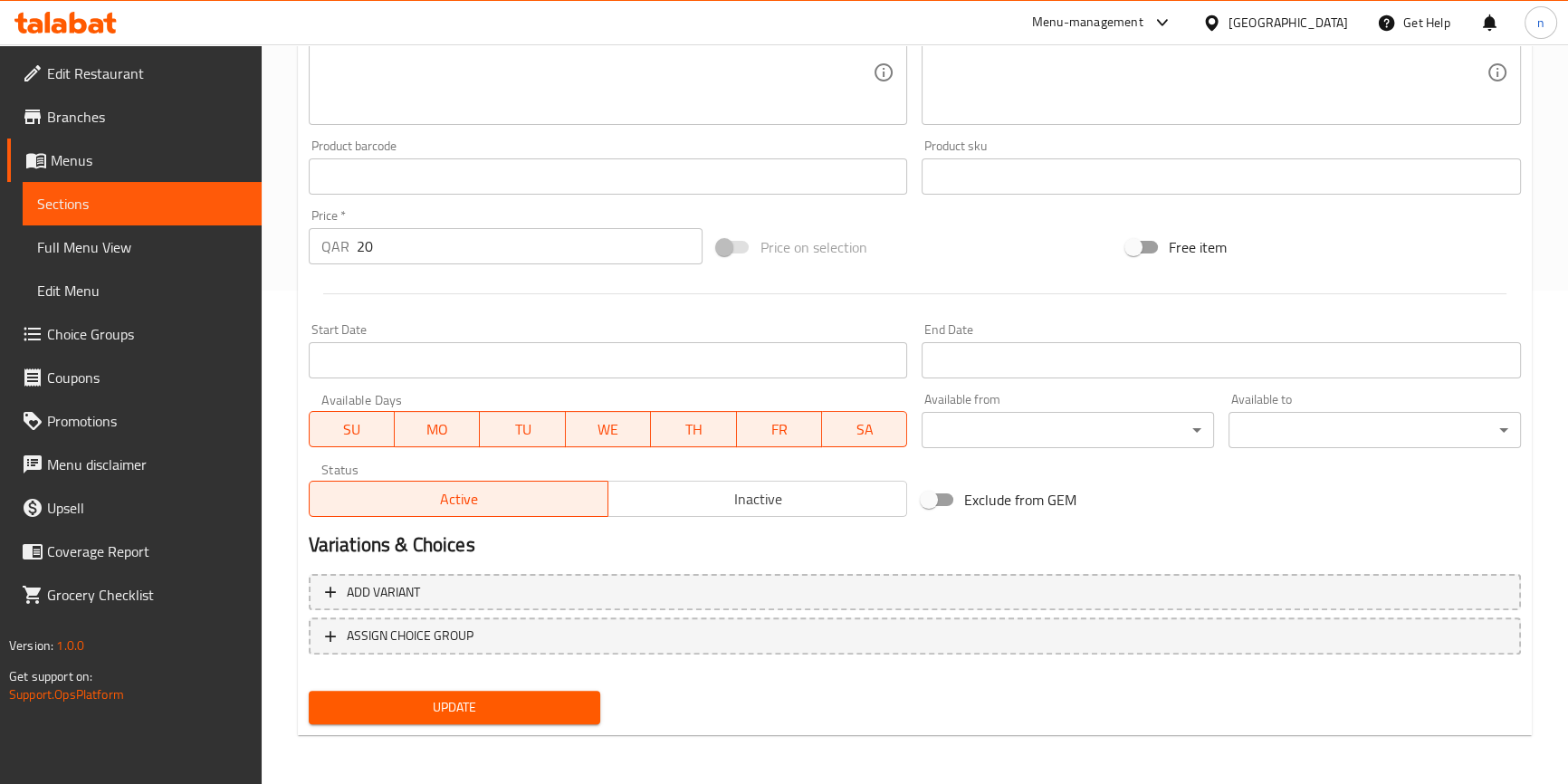
click at [450, 696] on span "Update" at bounding box center [455, 707] width 263 height 22
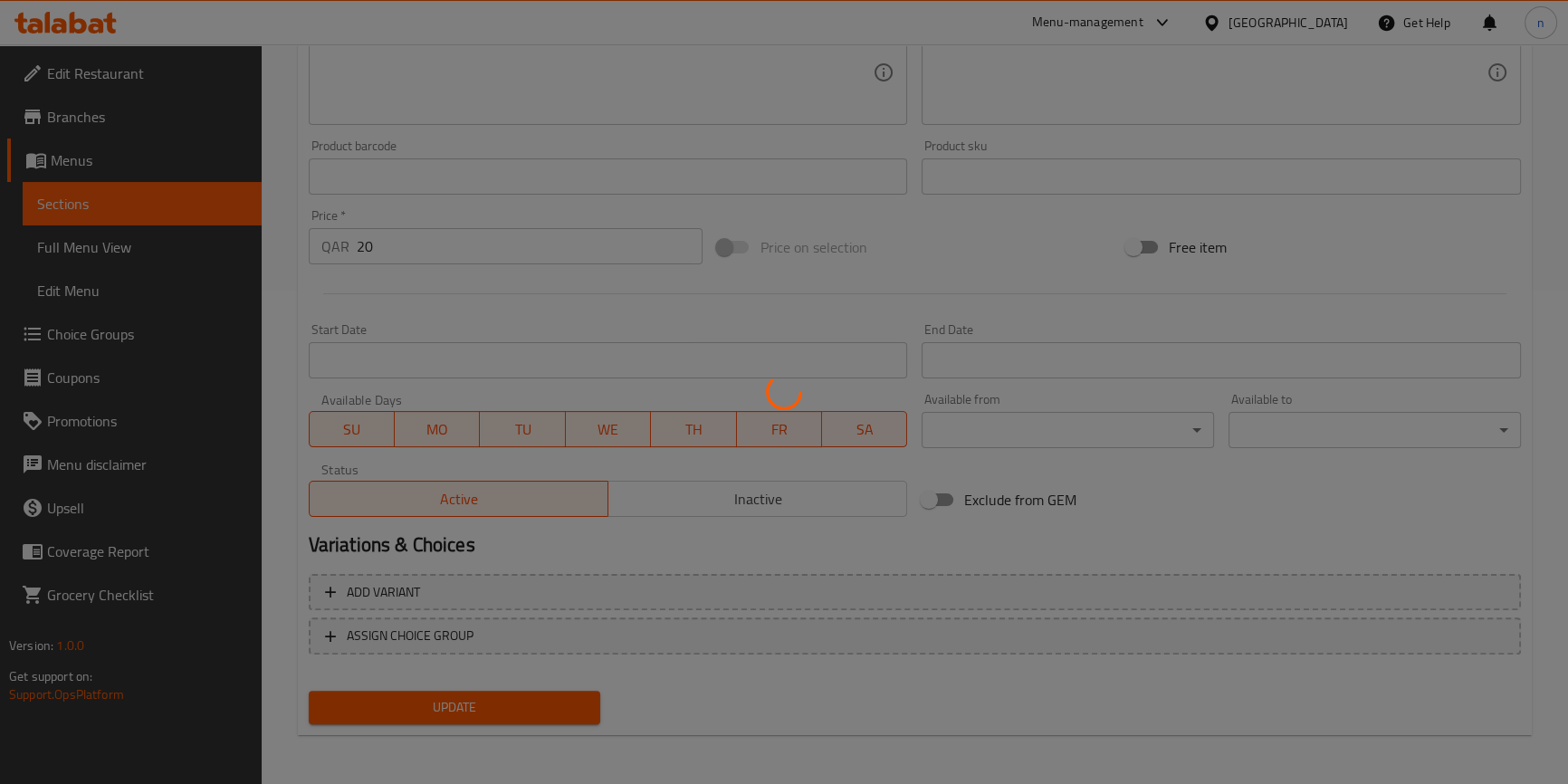
scroll to position [0, 0]
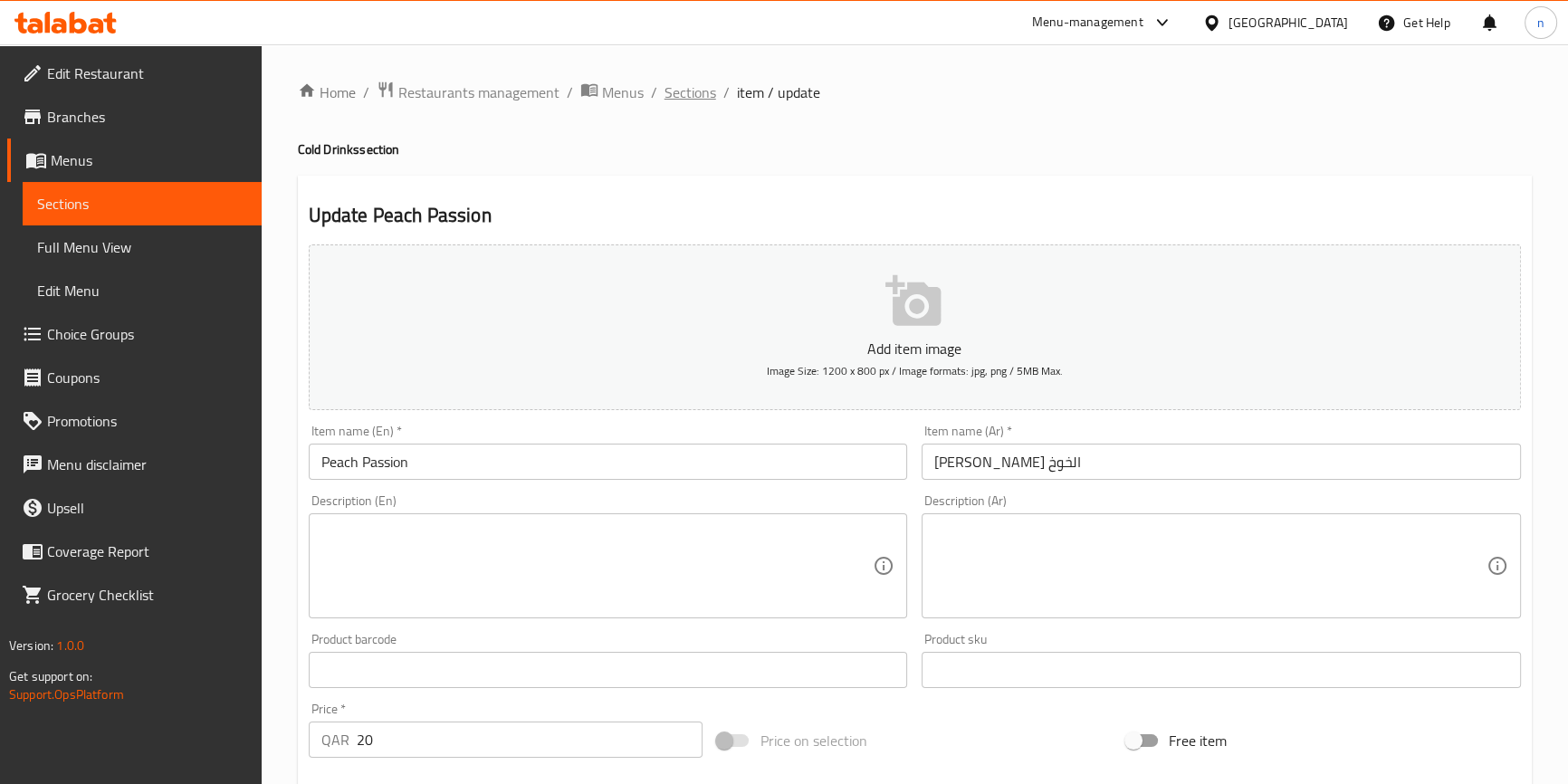
click at [668, 96] on span "Sections" at bounding box center [690, 93] width 52 height 21
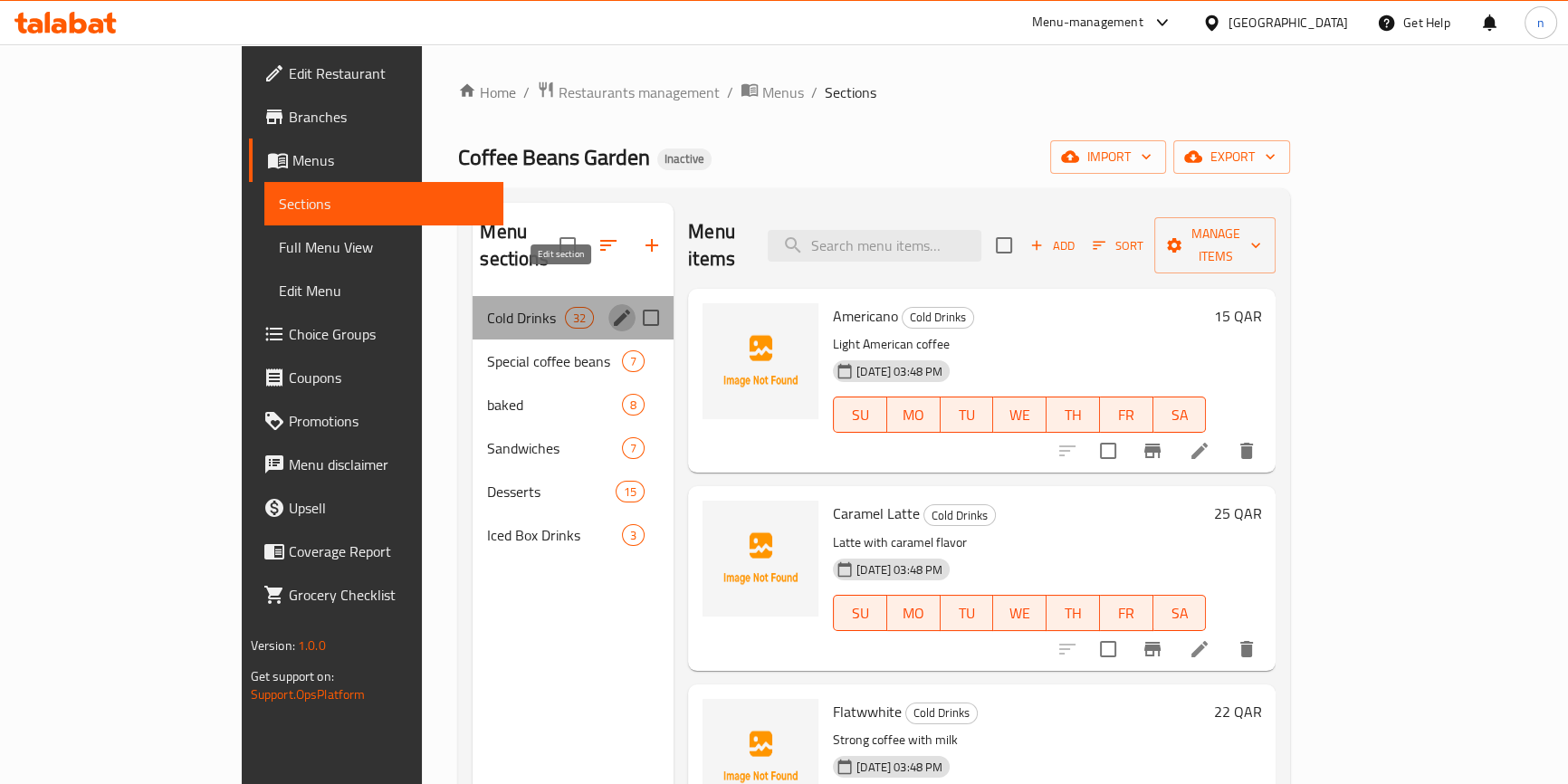
click at [611, 307] on icon "edit" at bounding box center [622, 318] width 21 height 21
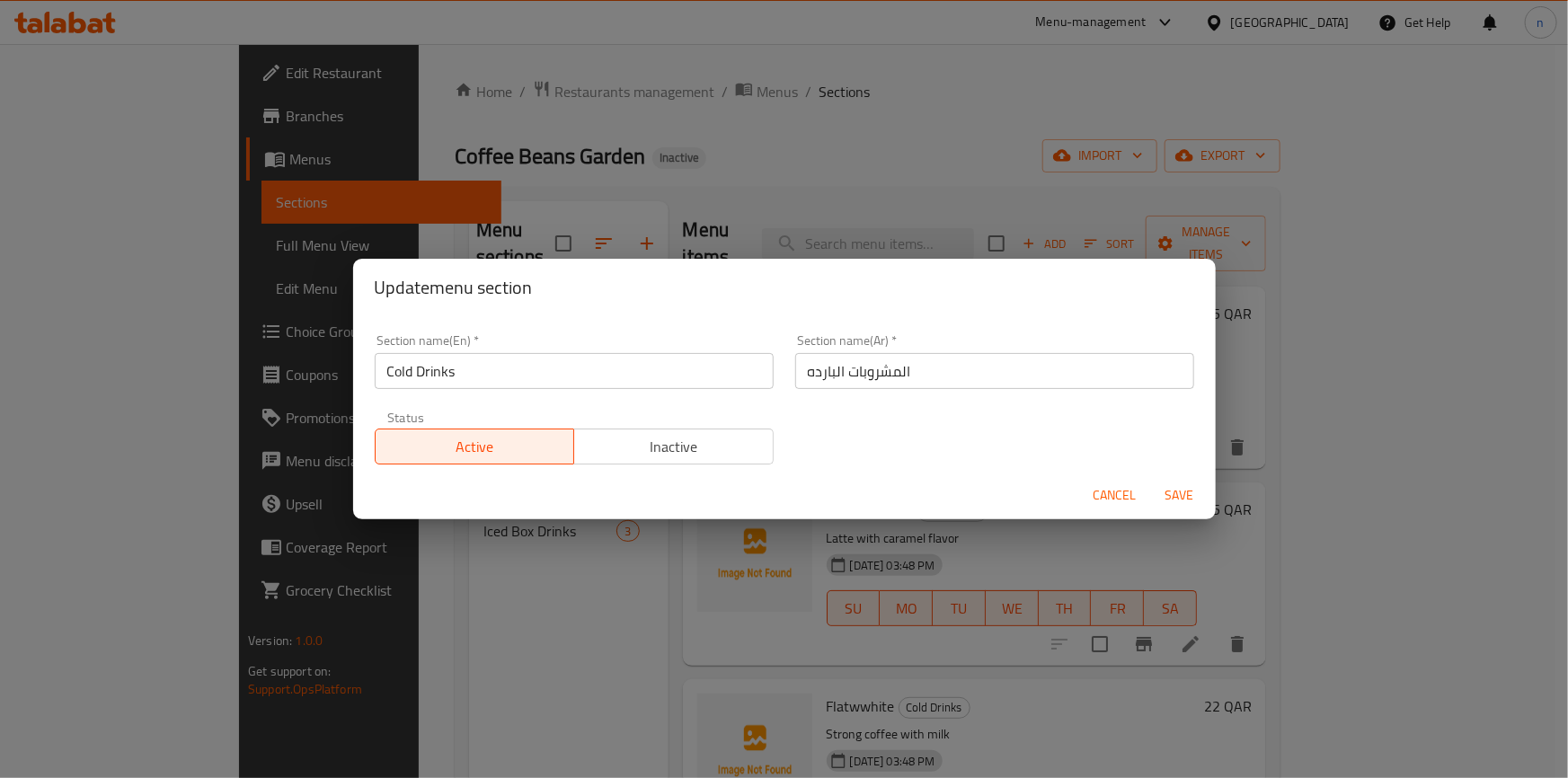
click at [396, 372] on input "Cold Drinks" at bounding box center [574, 371] width 399 height 36
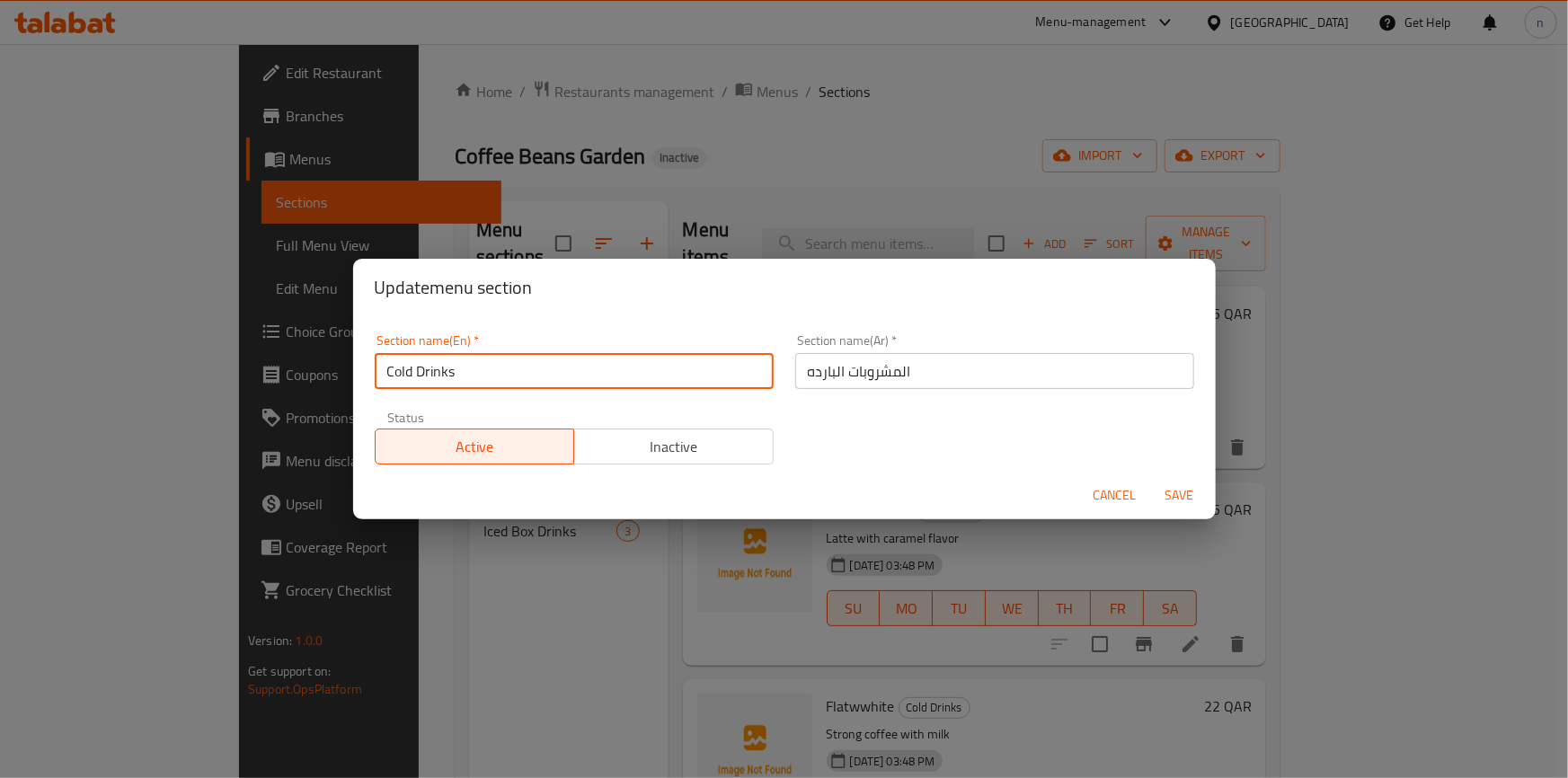
click at [396, 372] on input "Cold Drinks" at bounding box center [574, 371] width 399 height 36
click at [928, 104] on div "Update menu section Section name(En)   * Cold Drinks Section name(En) * Section…" at bounding box center [784, 389] width 1568 height 778
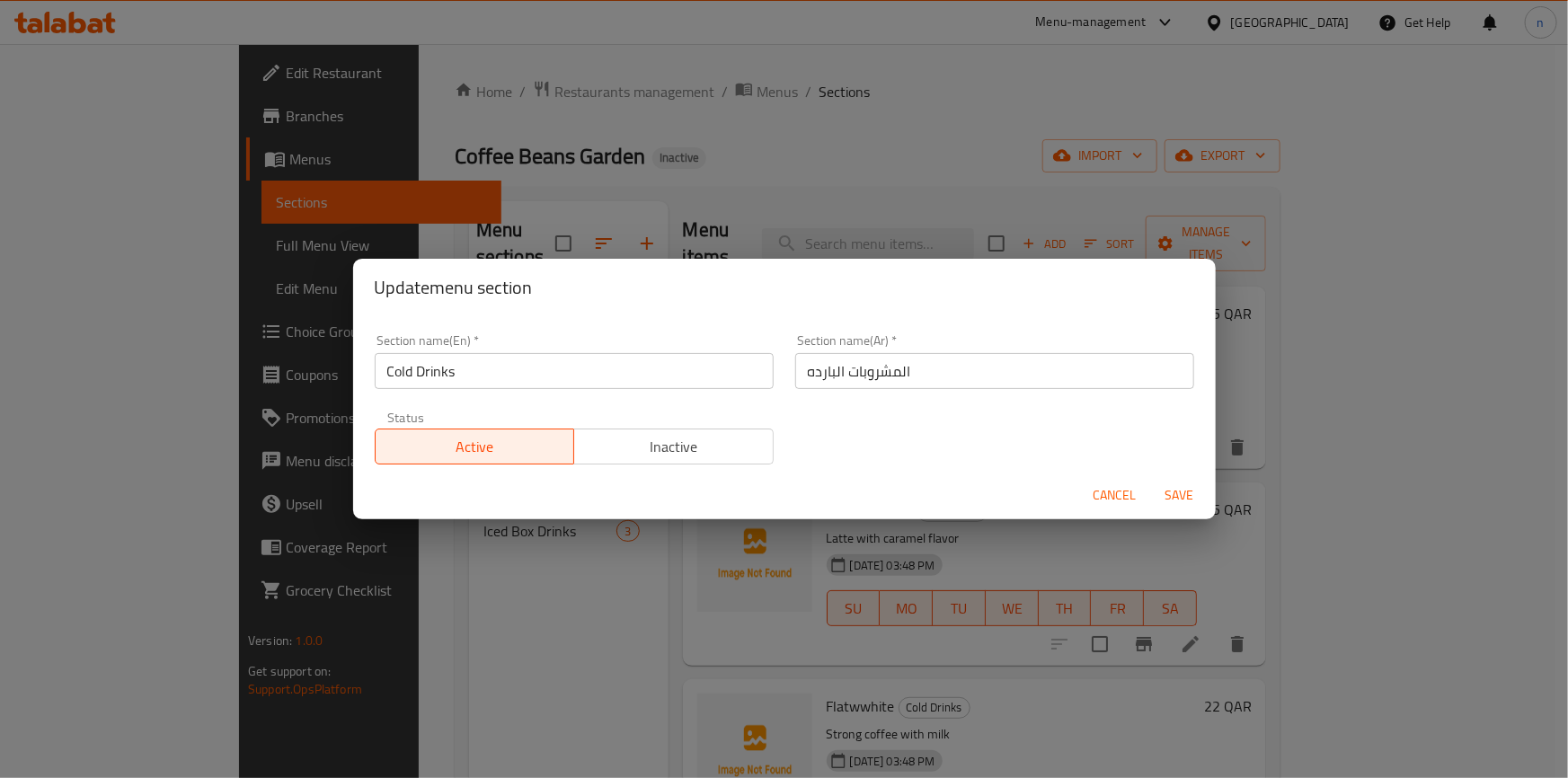
click at [1105, 503] on span "Cancel" at bounding box center [1115, 495] width 44 height 22
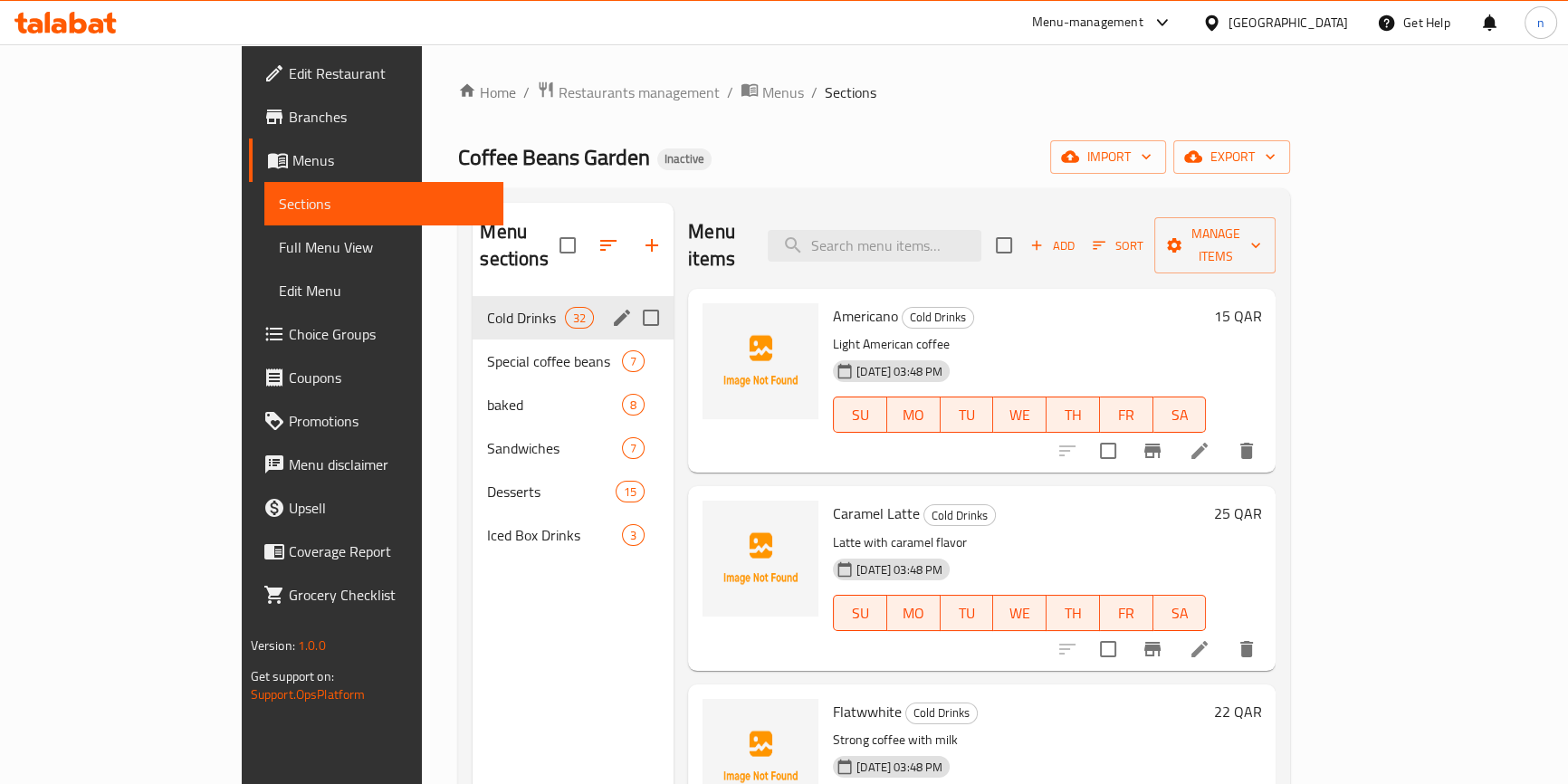
click at [1211, 440] on icon at bounding box center [1199, 451] width 21 height 21
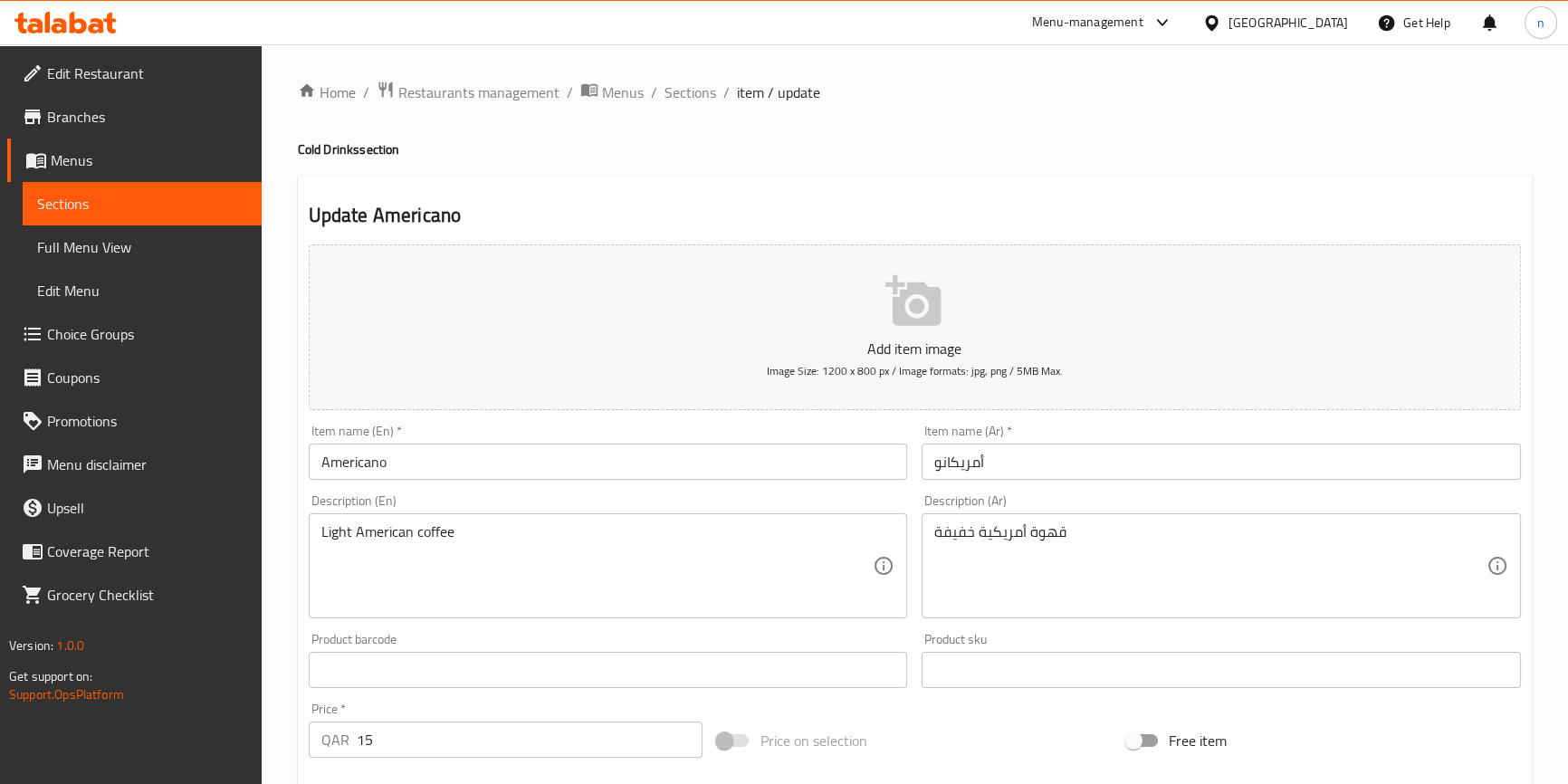
click at [307, 453] on div "Item name (En)   * Americano Item name (En) *" at bounding box center [608, 452] width 614 height 70
click at [319, 461] on input "Americano" at bounding box center [608, 461] width 600 height 36
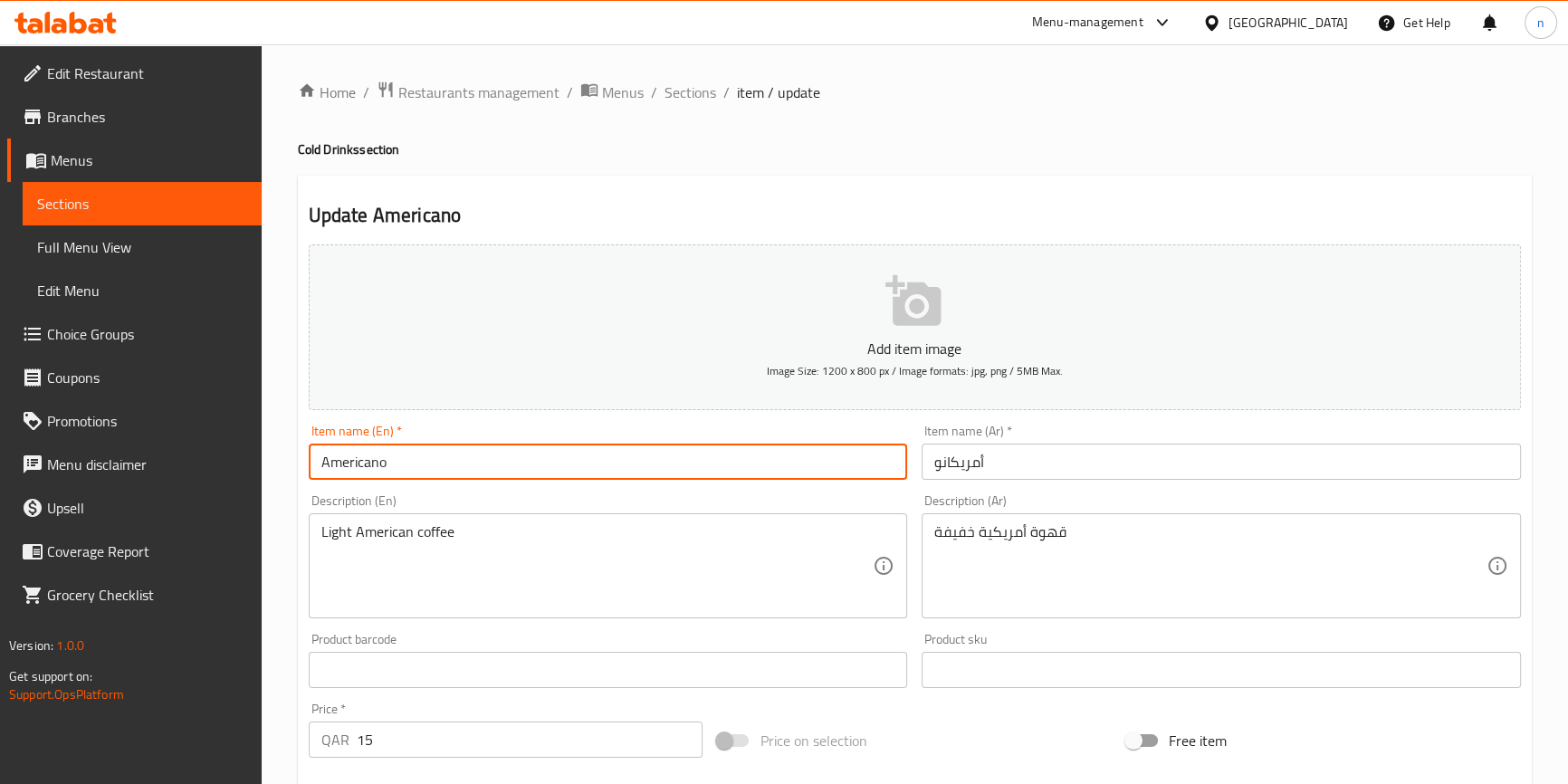
paste input "Cold"
type input "Cold Americano"
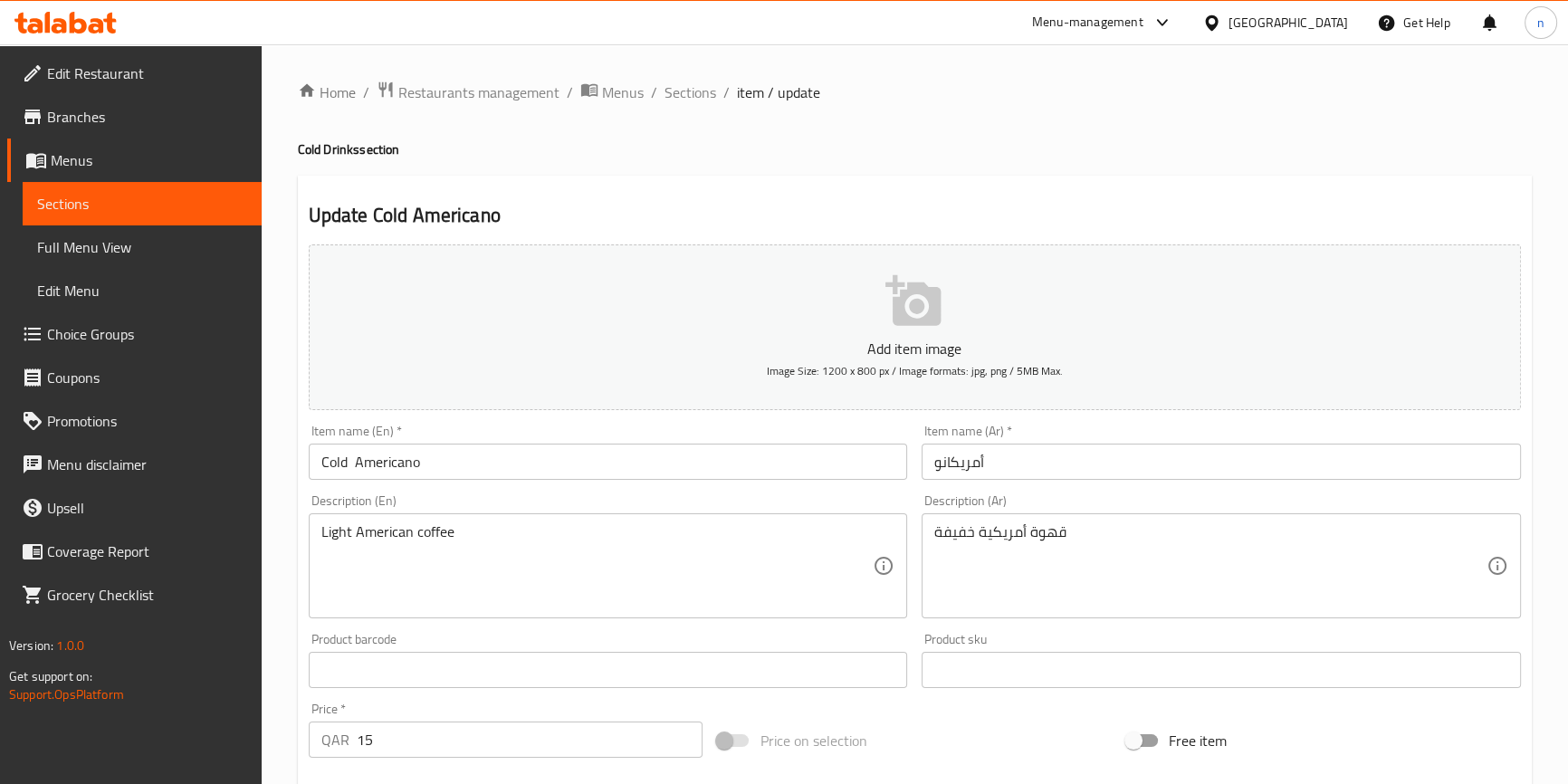
click at [1026, 458] on input "أمريكانو" at bounding box center [1221, 461] width 600 height 36
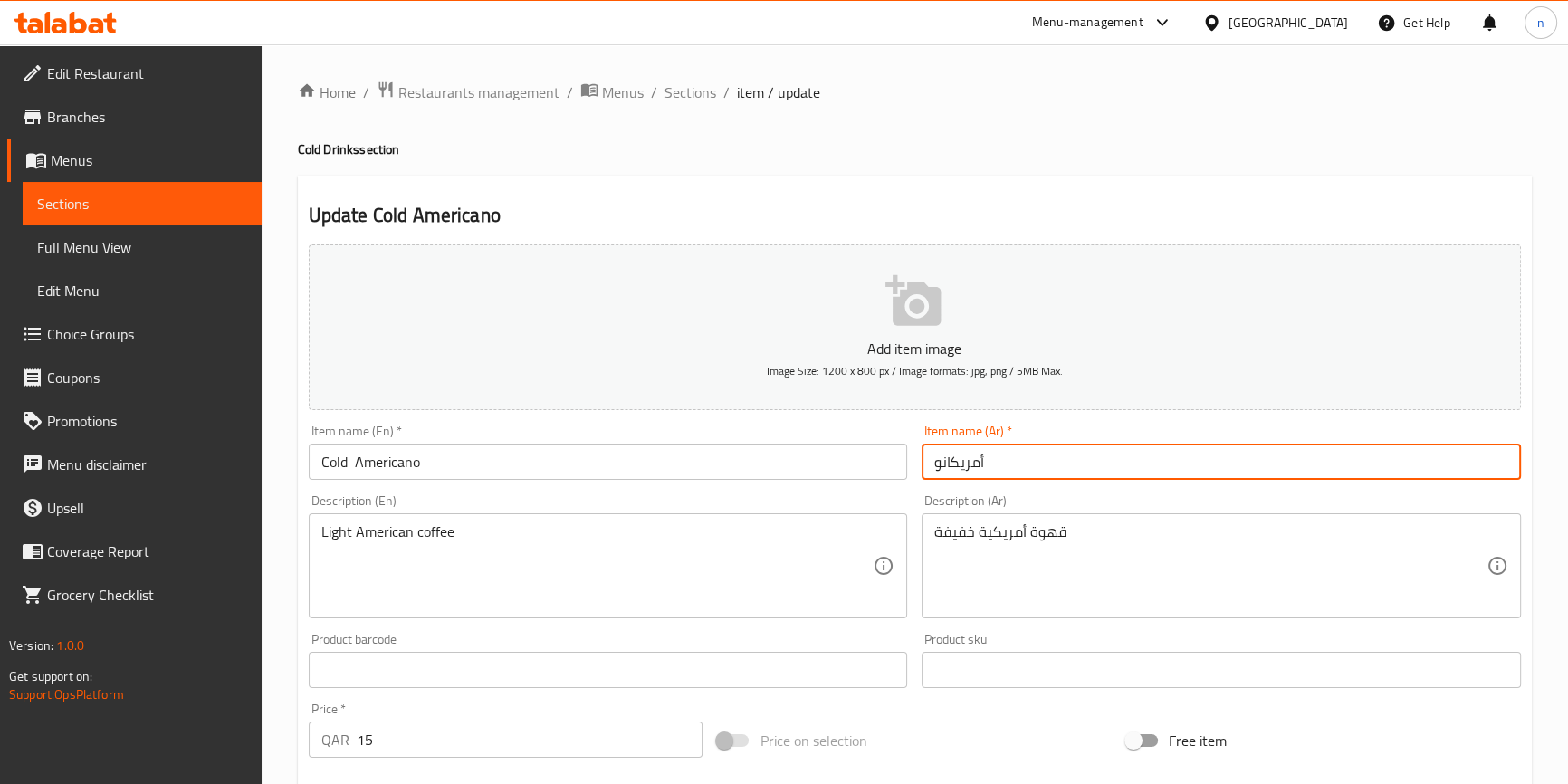
click at [371, 464] on input "Cold Americano" at bounding box center [608, 461] width 600 height 36
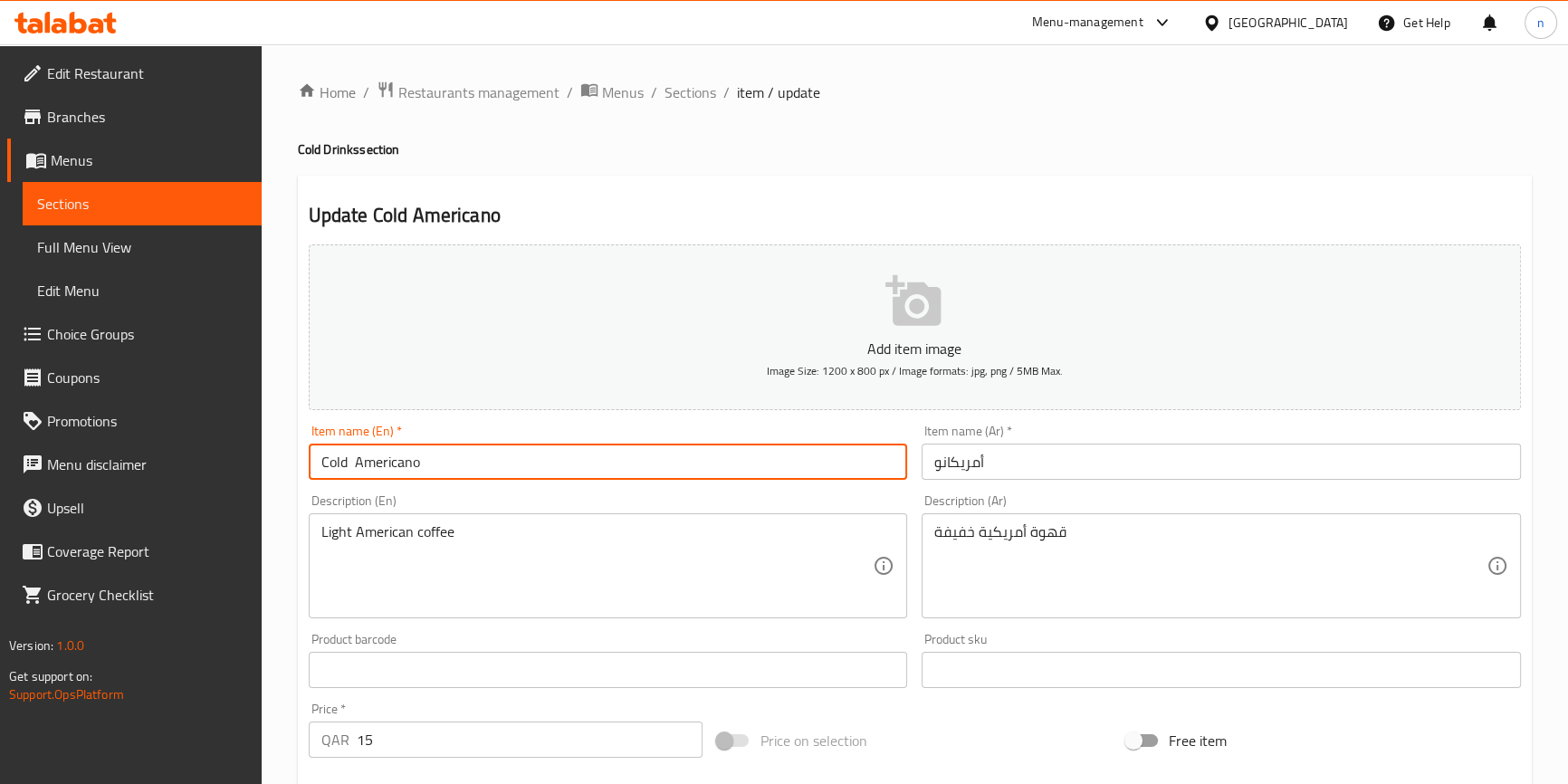
click at [371, 464] on input "Cold Americano" at bounding box center [608, 461] width 600 height 36
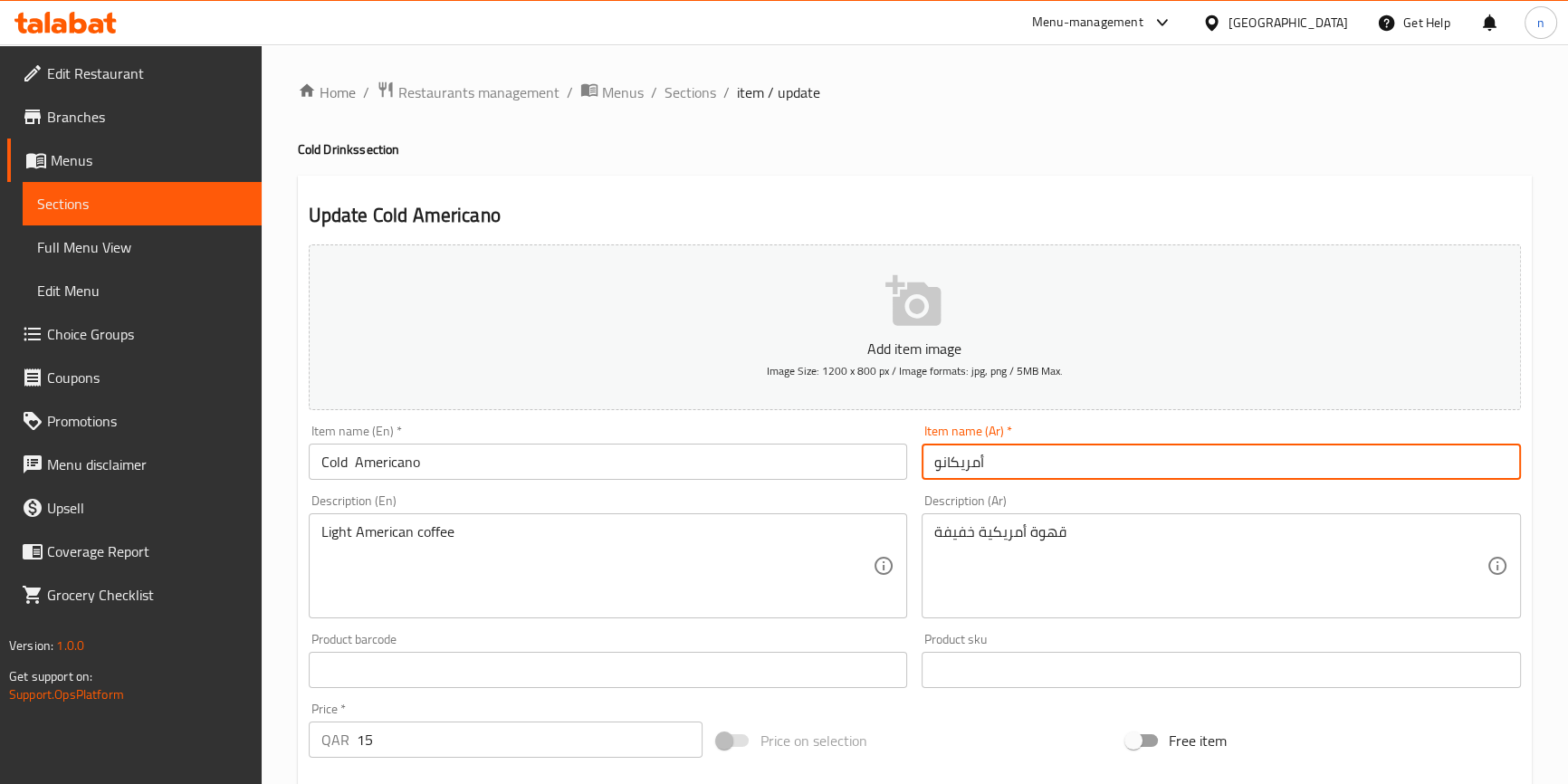
click at [979, 467] on input "أمريكانو" at bounding box center [1221, 461] width 600 height 36
paste input "بارد"
type input "أمريكانو بارد"
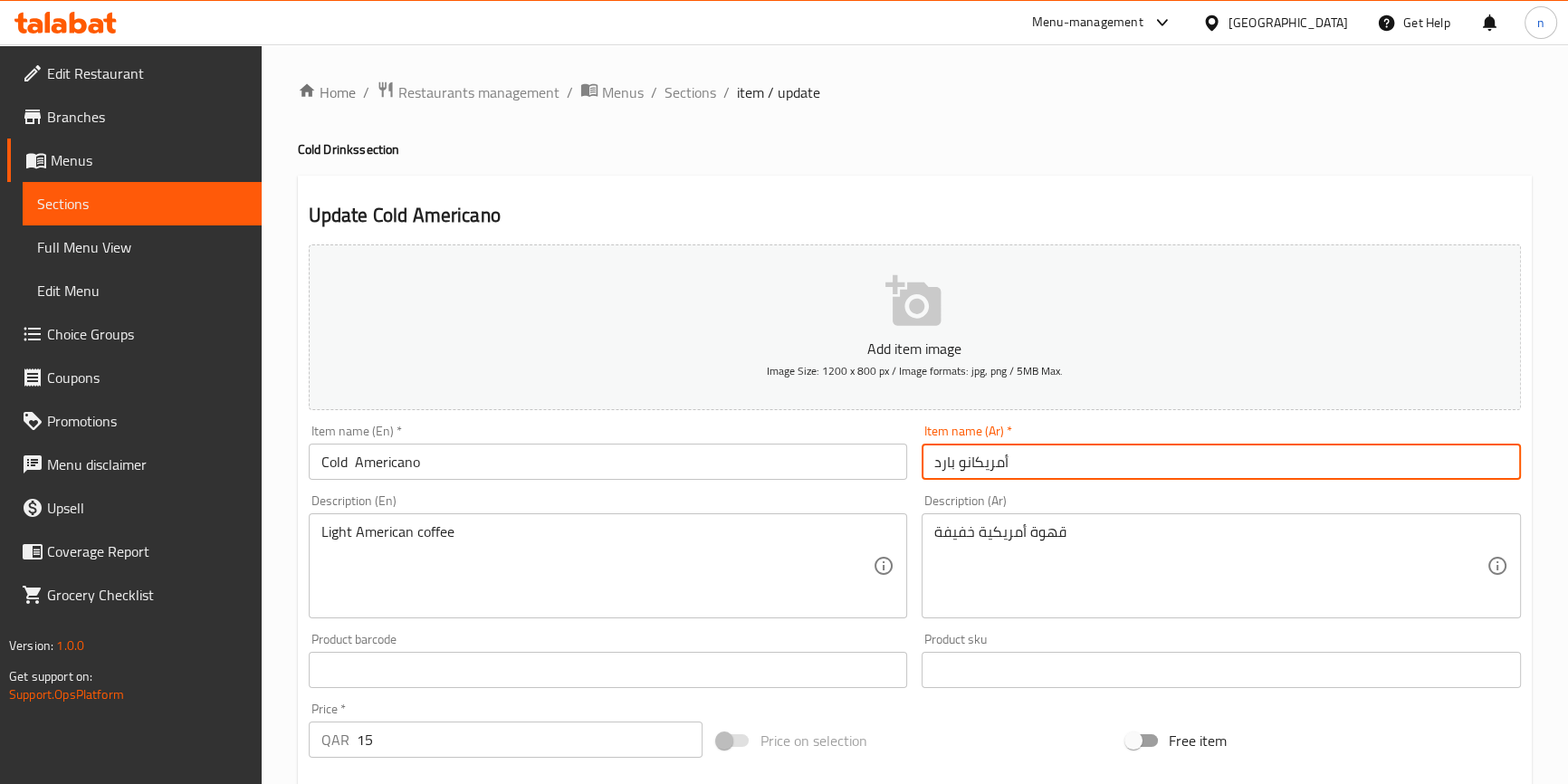
click at [910, 739] on div "Price on selection" at bounding box center [915, 741] width 410 height 49
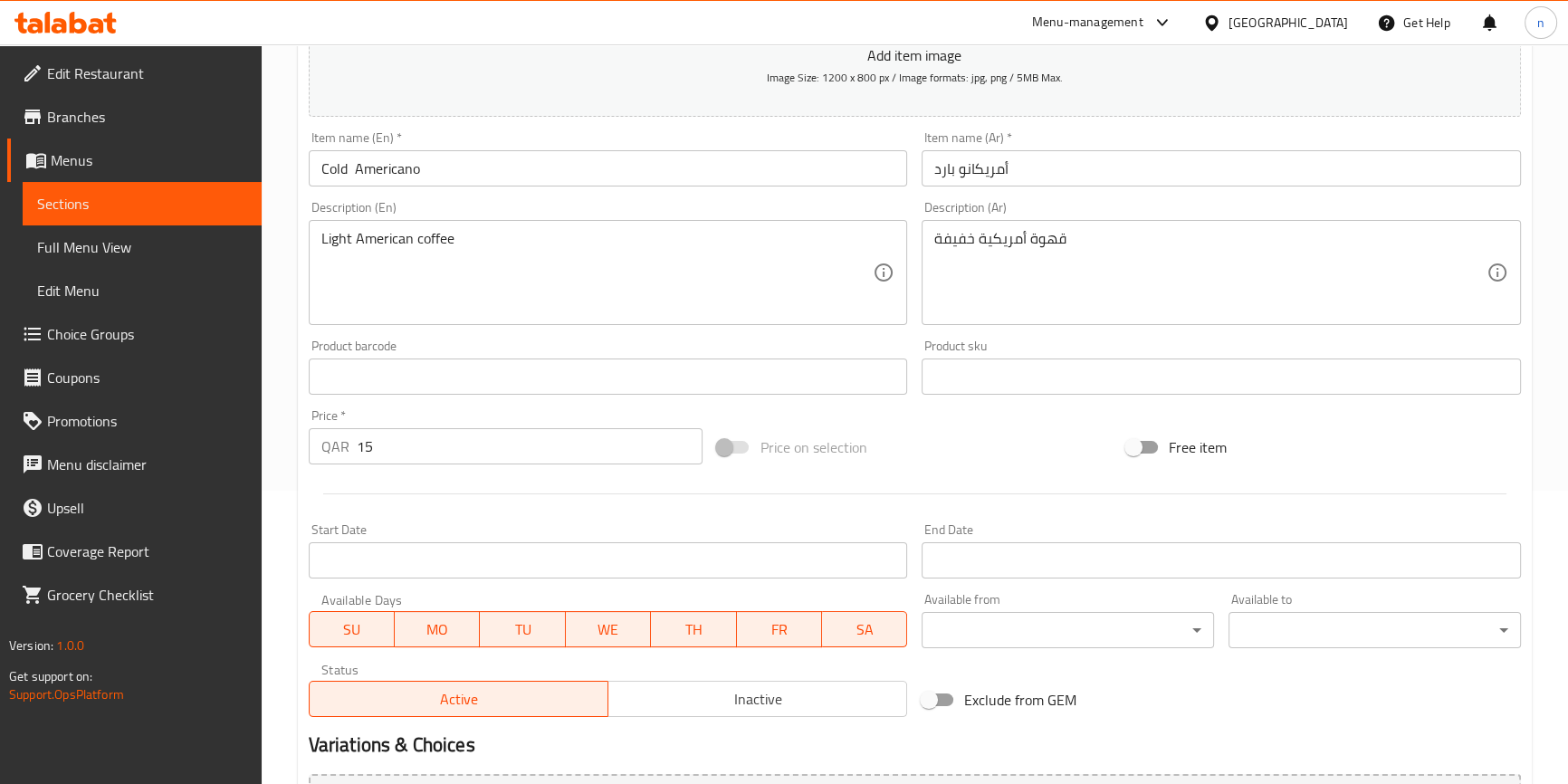
scroll to position [493, 0]
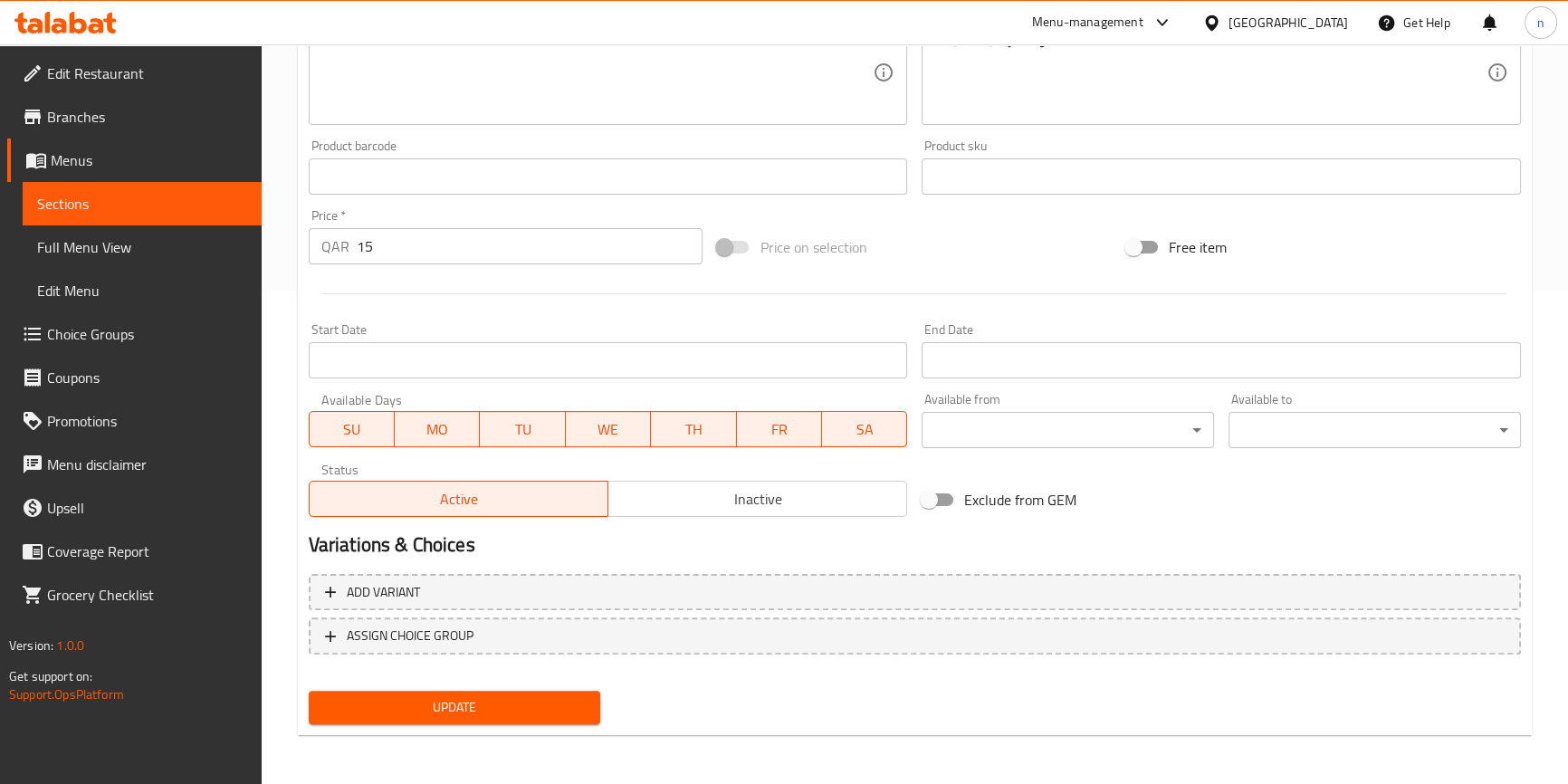
click at [520, 718] on button "Update" at bounding box center [455, 708] width 293 height 33
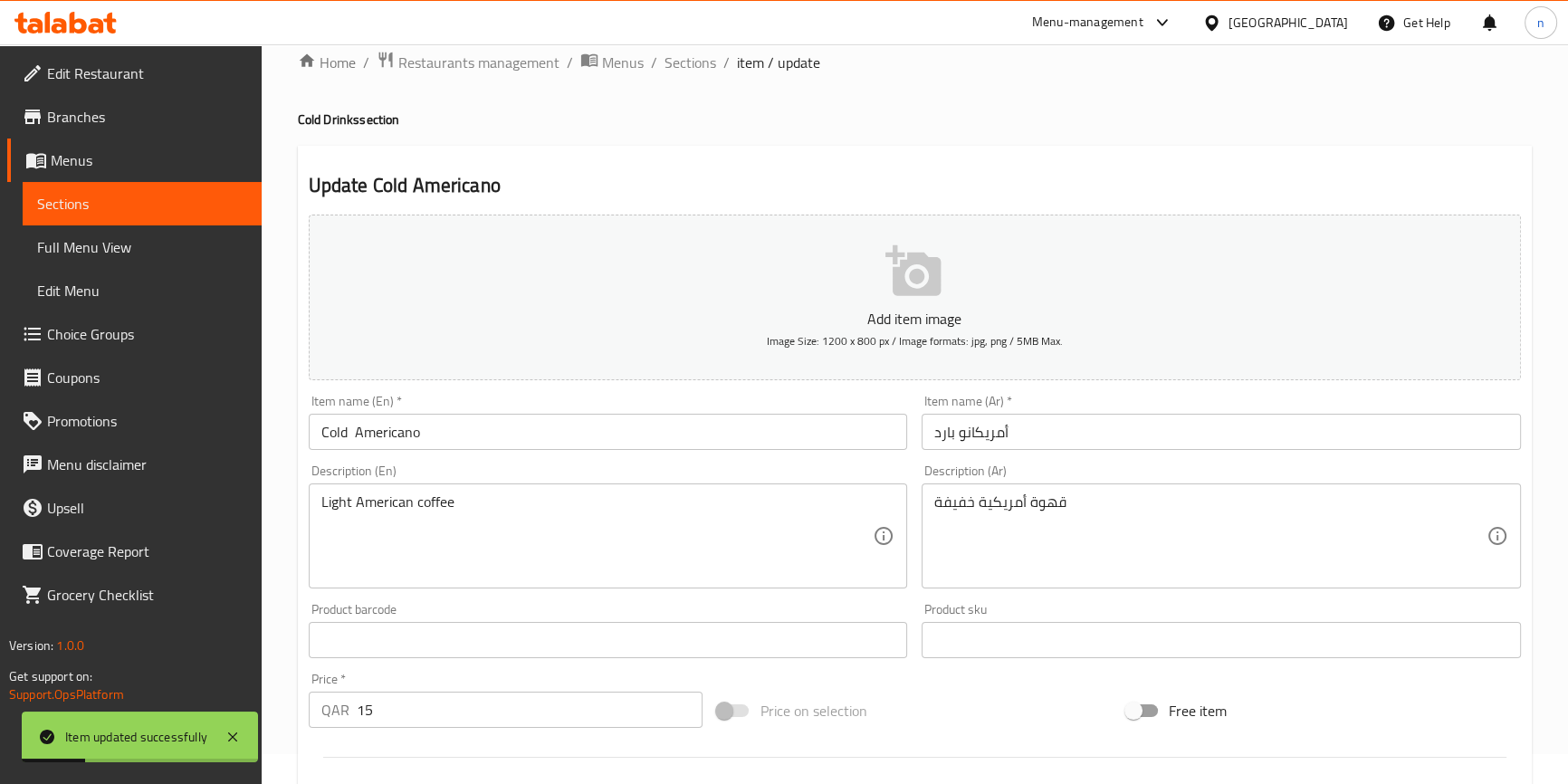
scroll to position [0, 0]
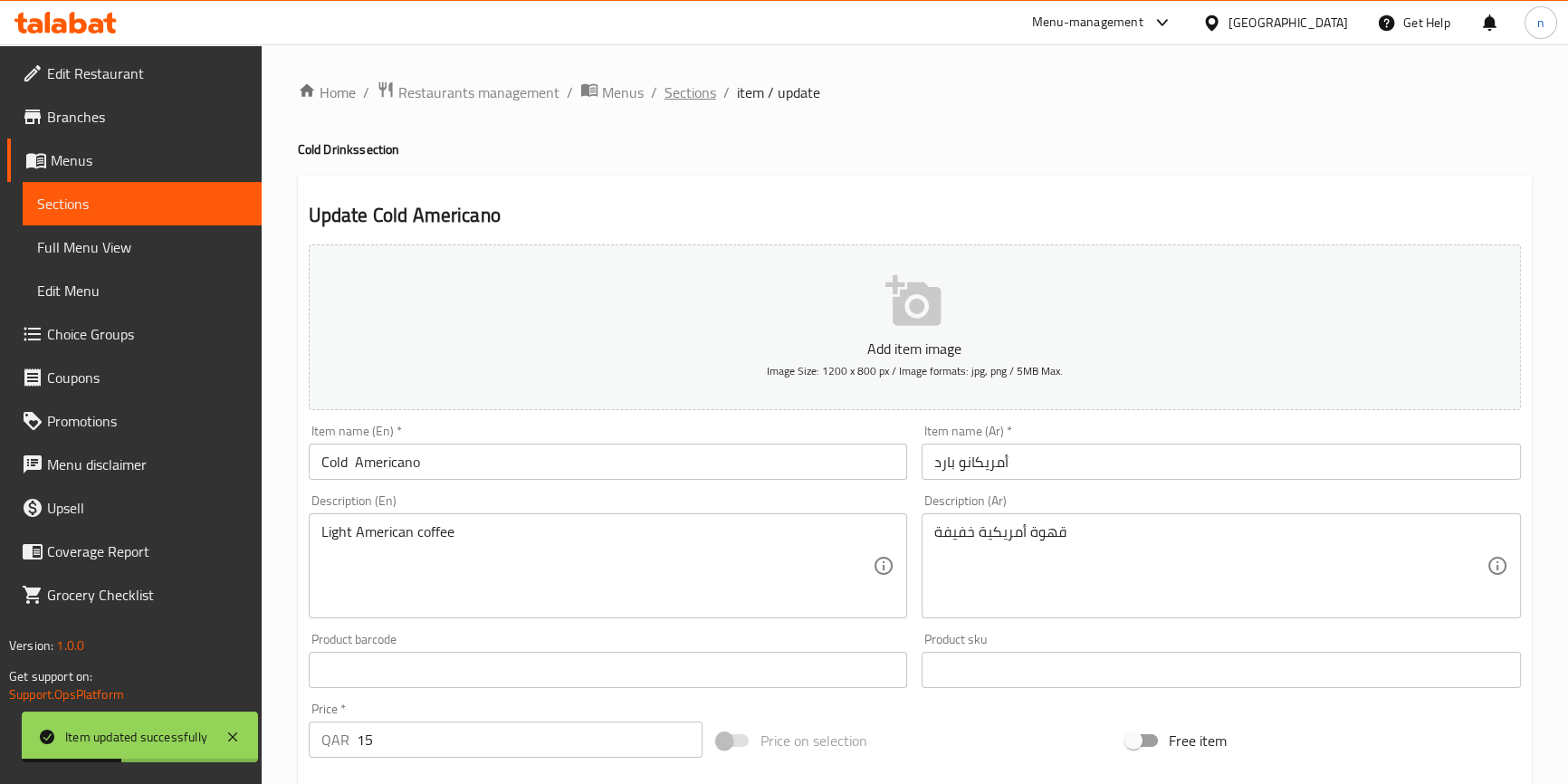
click at [691, 102] on span "Sections" at bounding box center [690, 93] width 52 height 21
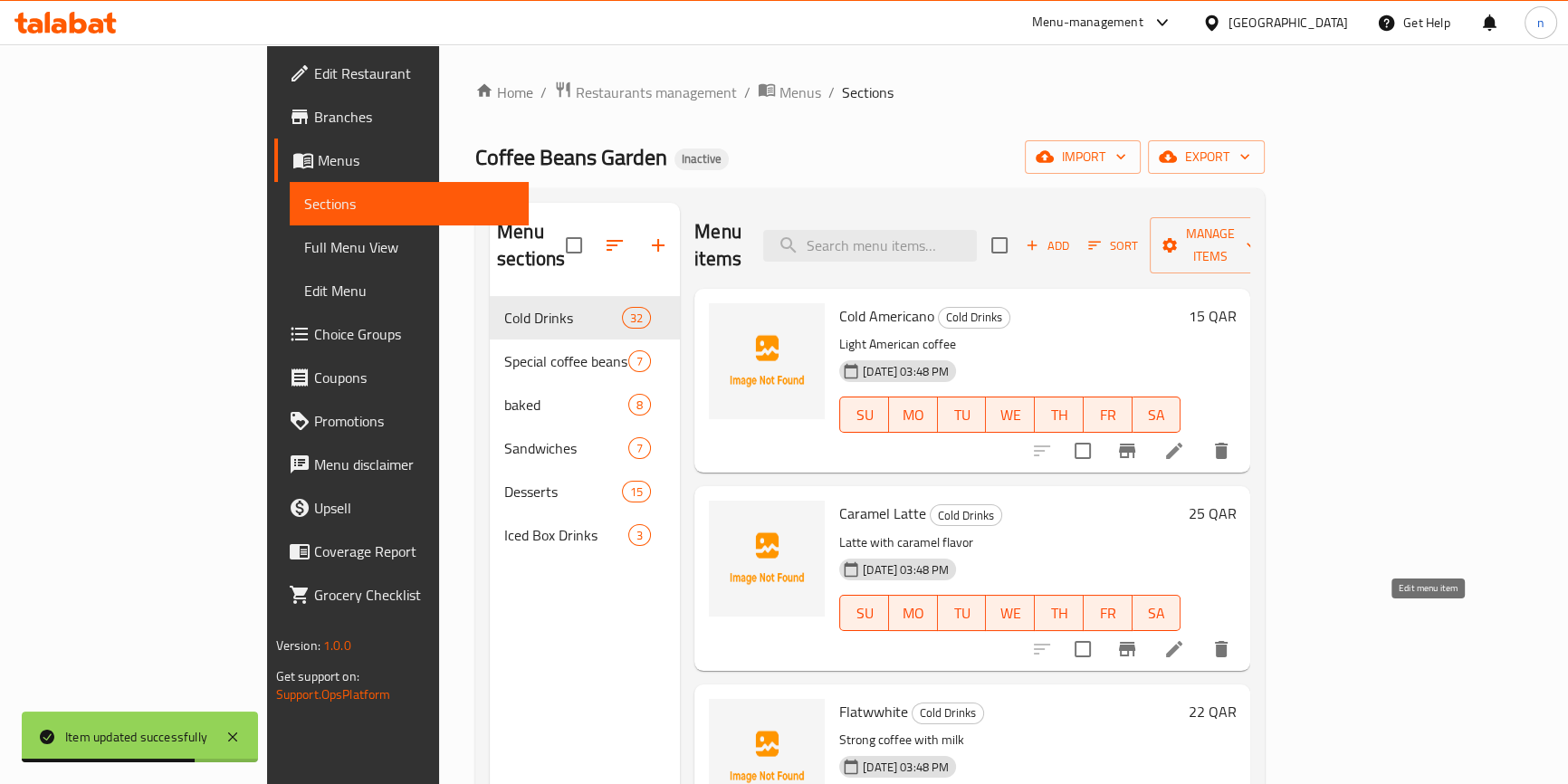
click at [1186, 639] on icon at bounding box center [1174, 649] width 21 height 21
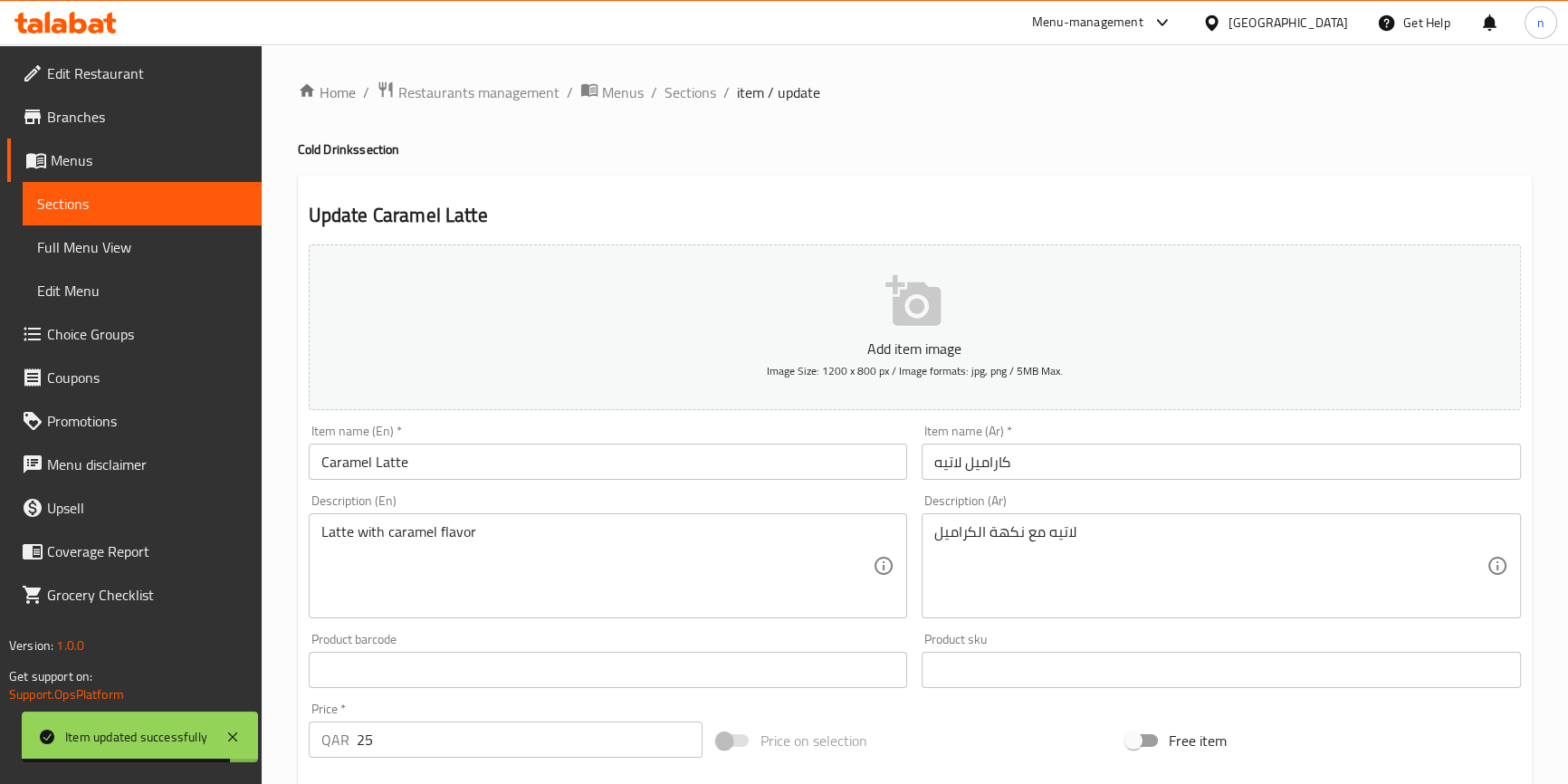
click at [569, 472] on input "Caramel Latte" at bounding box center [608, 461] width 600 height 36
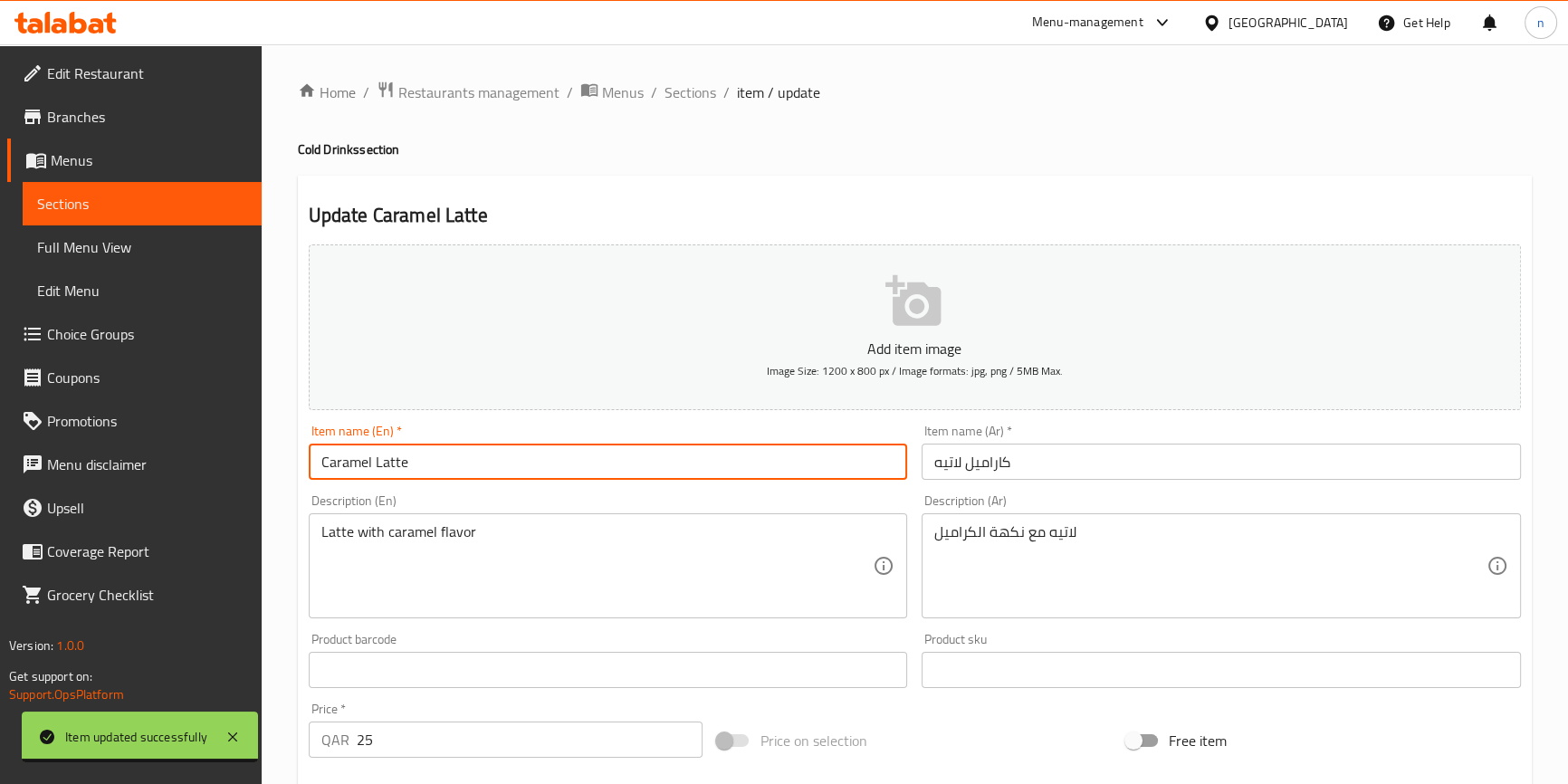
click at [316, 461] on input "Caramel Latte" at bounding box center [608, 461] width 600 height 36
paste input "أمريكانو بارد"
click at [308, 150] on h4 "Cold Drinks section" at bounding box center [916, 149] width 1235 height 19
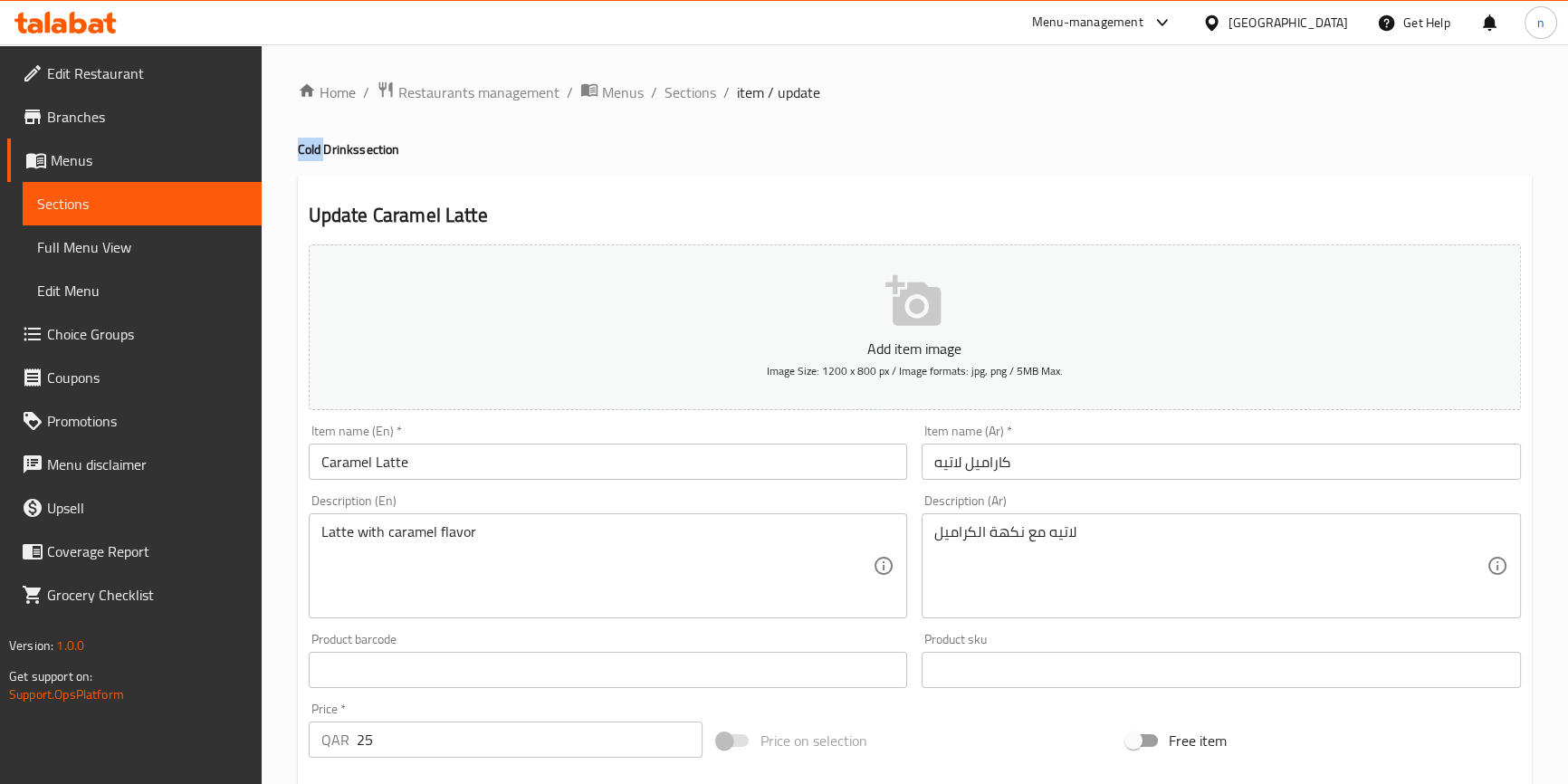
click at [308, 150] on h4 "Cold Drinks section" at bounding box center [916, 149] width 1235 height 19
copy h4 "Cold"
click at [318, 464] on input "Caramel Latte" at bounding box center [608, 461] width 600 height 36
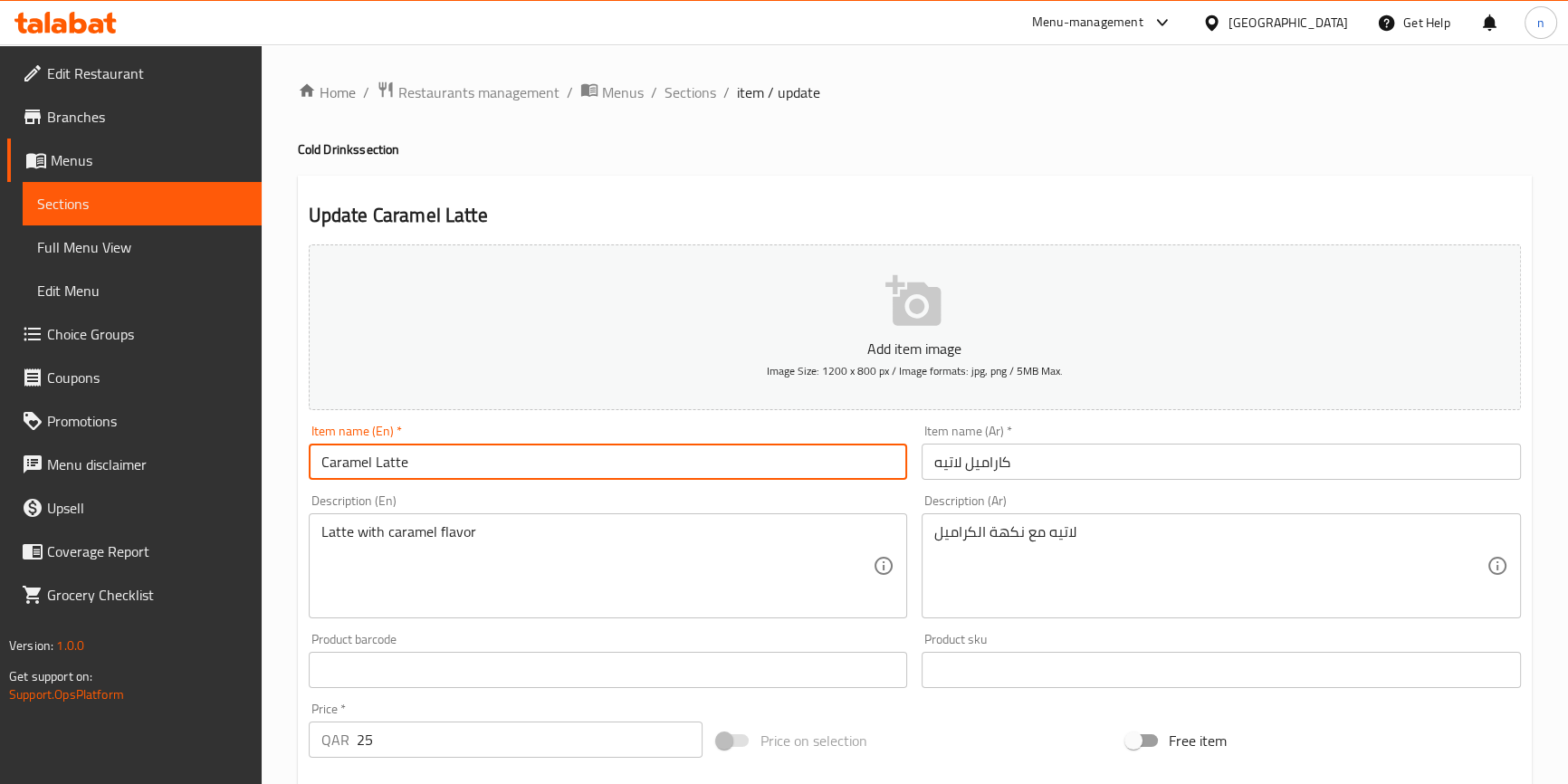
paste input "Cold"
type input "Cold Caramel Latte"
click at [966, 471] on input "كاراميل لاتيه" at bounding box center [1221, 461] width 600 height 36
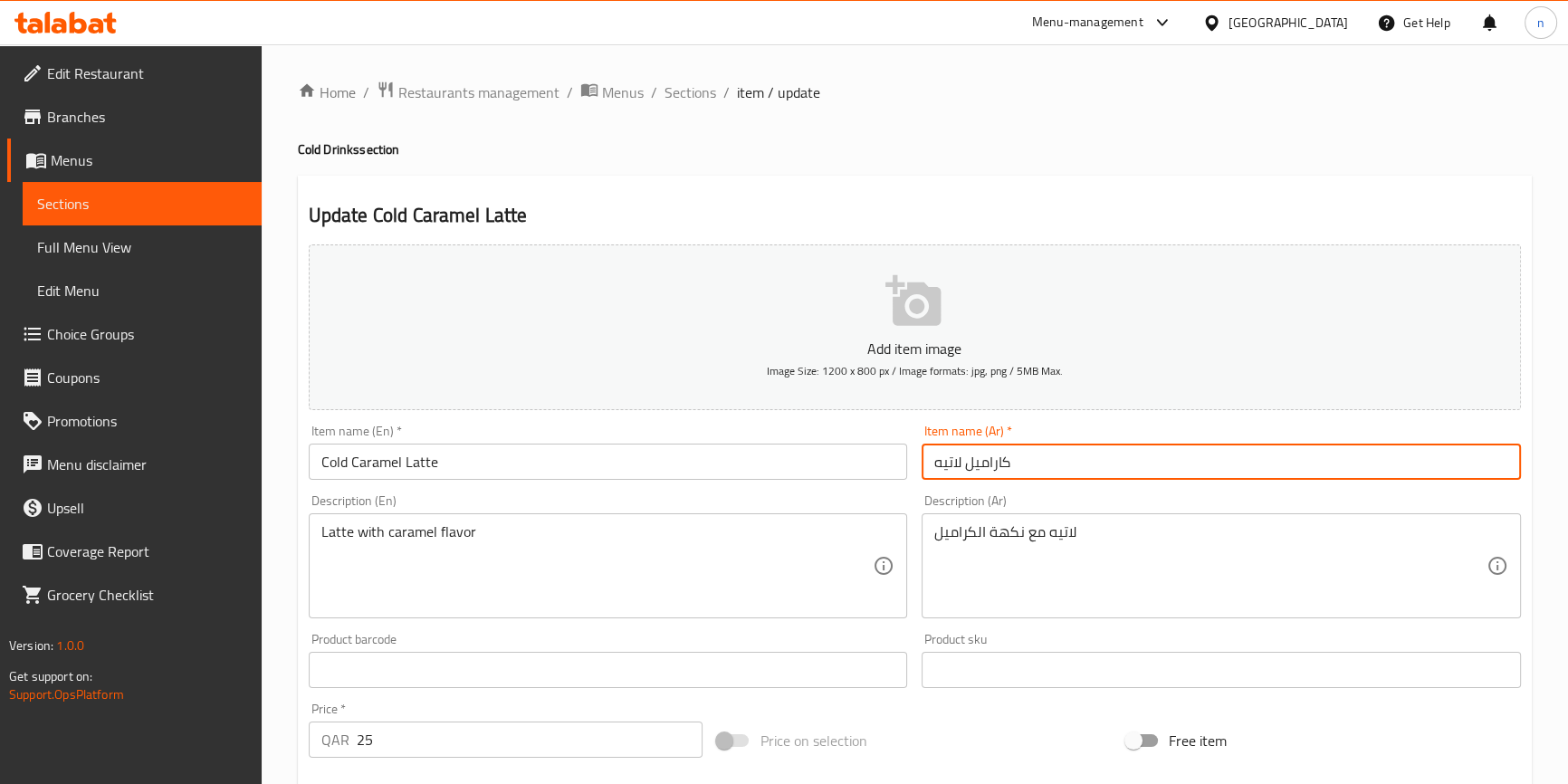
click at [966, 471] on input "كاراميل لاتيه" at bounding box center [1221, 461] width 600 height 36
drag, startPoint x: 976, startPoint y: 473, endPoint x: 955, endPoint y: 470, distance: 21.2
click at [955, 470] on input "كاراميل لاتيه" at bounding box center [1221, 461] width 600 height 36
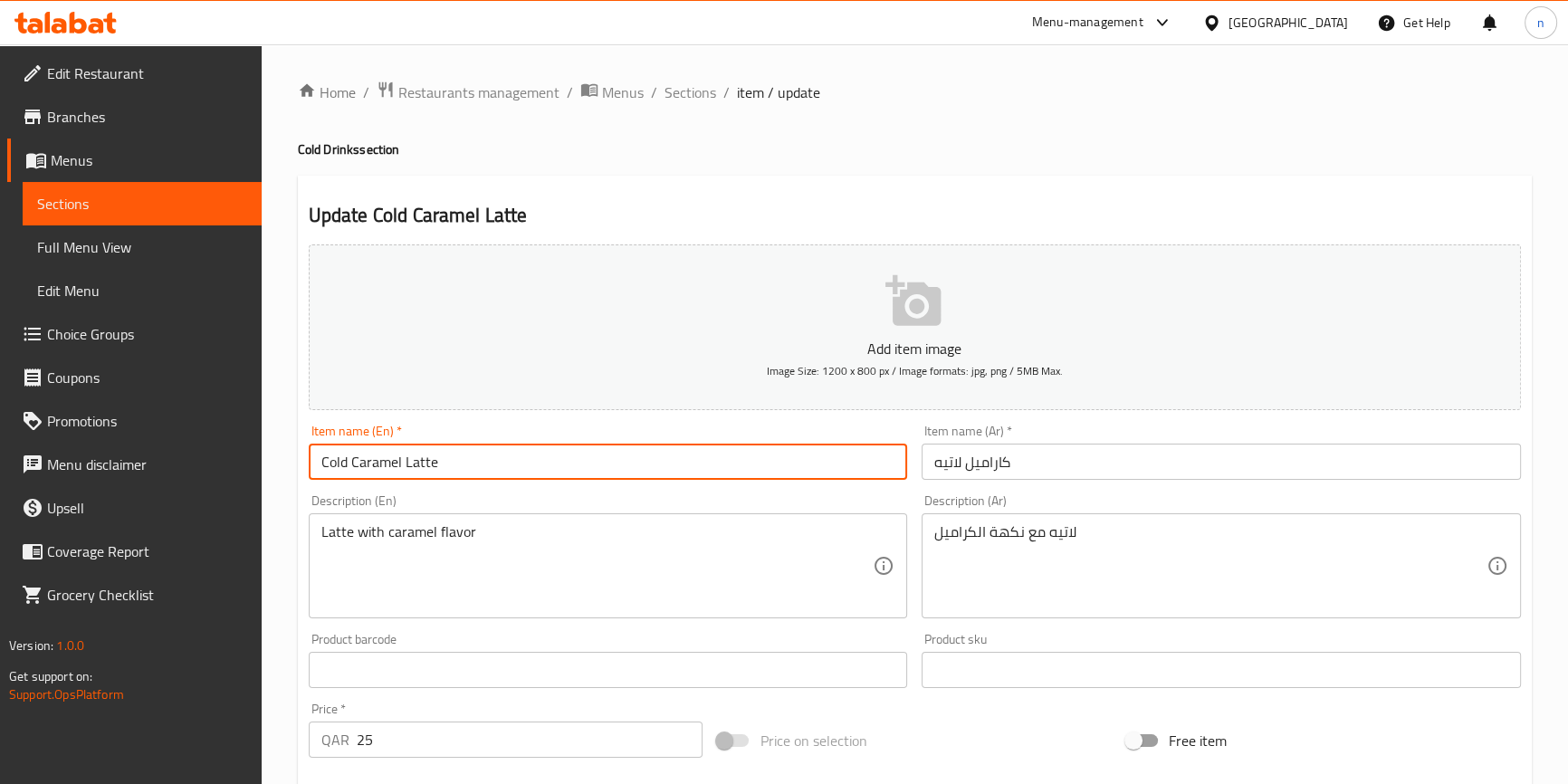
click at [543, 458] on input "Cold Caramel Latte" at bounding box center [608, 461] width 600 height 36
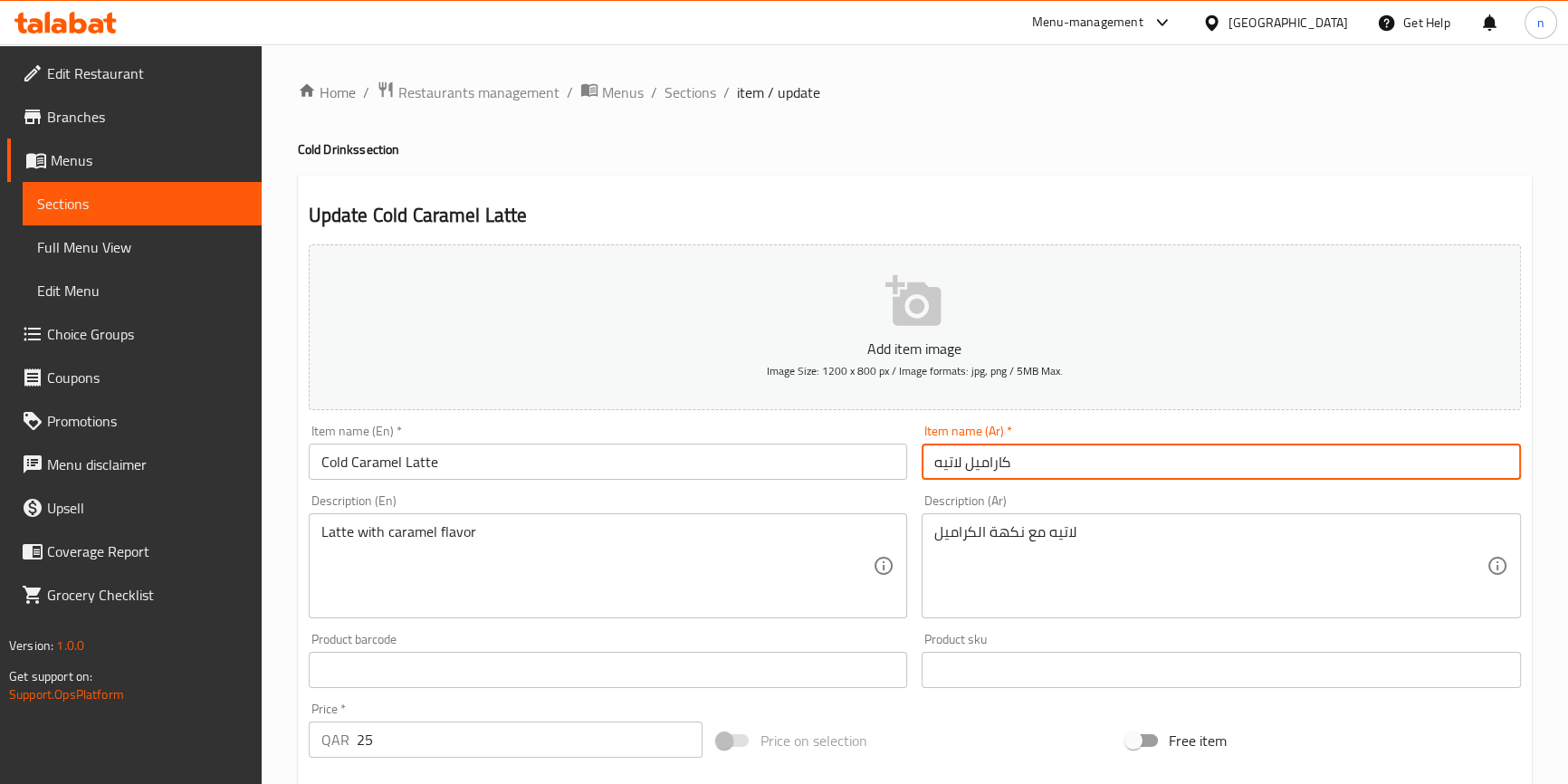
click at [1007, 463] on input "كاراميل لاتيه" at bounding box center [1221, 461] width 600 height 36
paste input "اتيه الكراميل البارد"
type input "لاتيه الكراميل البارد"
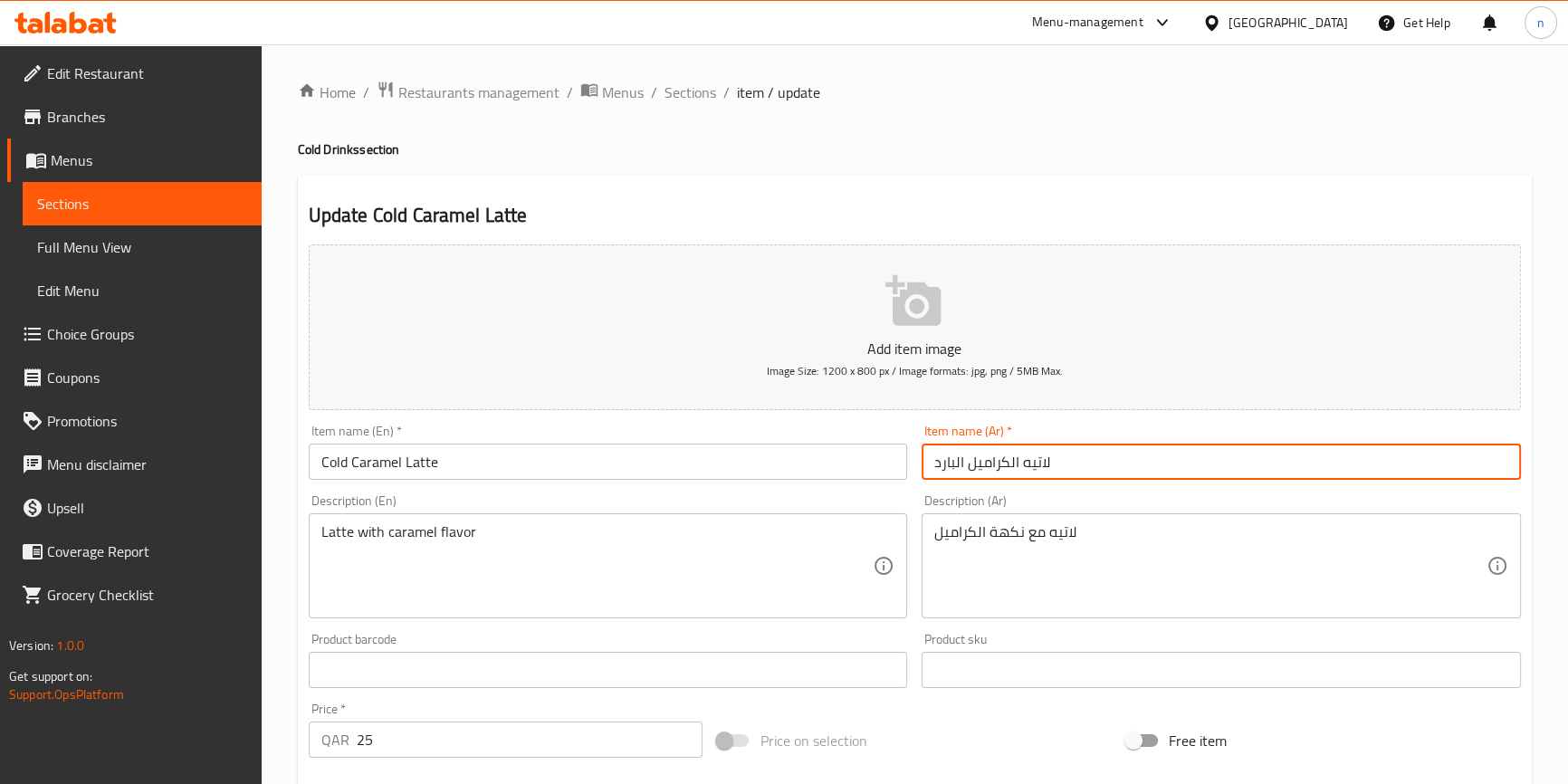
click at [286, 407] on div "Home / Restaurants management / Menus / Sections / item / update Cold Drinks se…" at bounding box center [915, 662] width 1307 height 1235
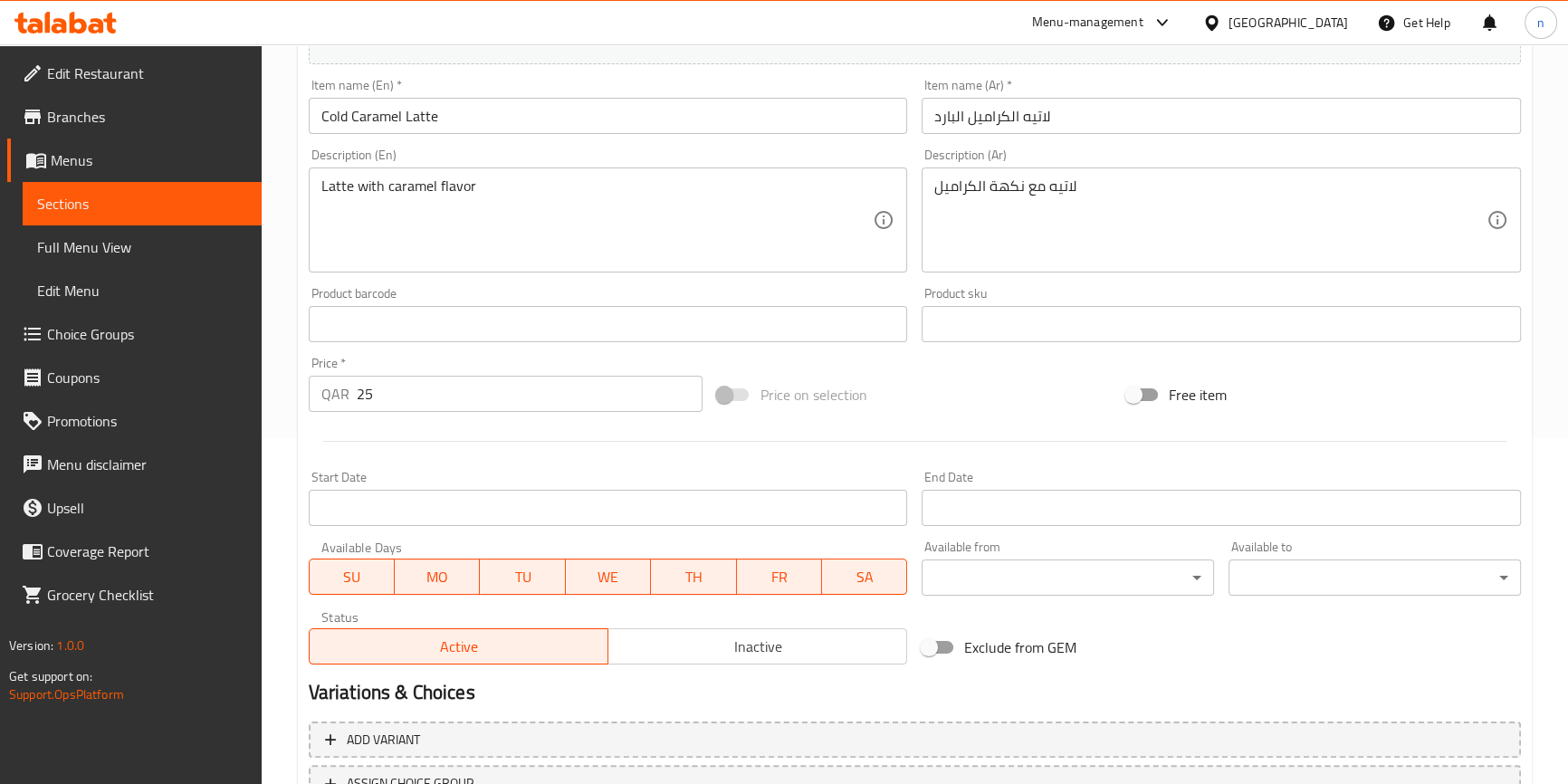
scroll to position [493, 0]
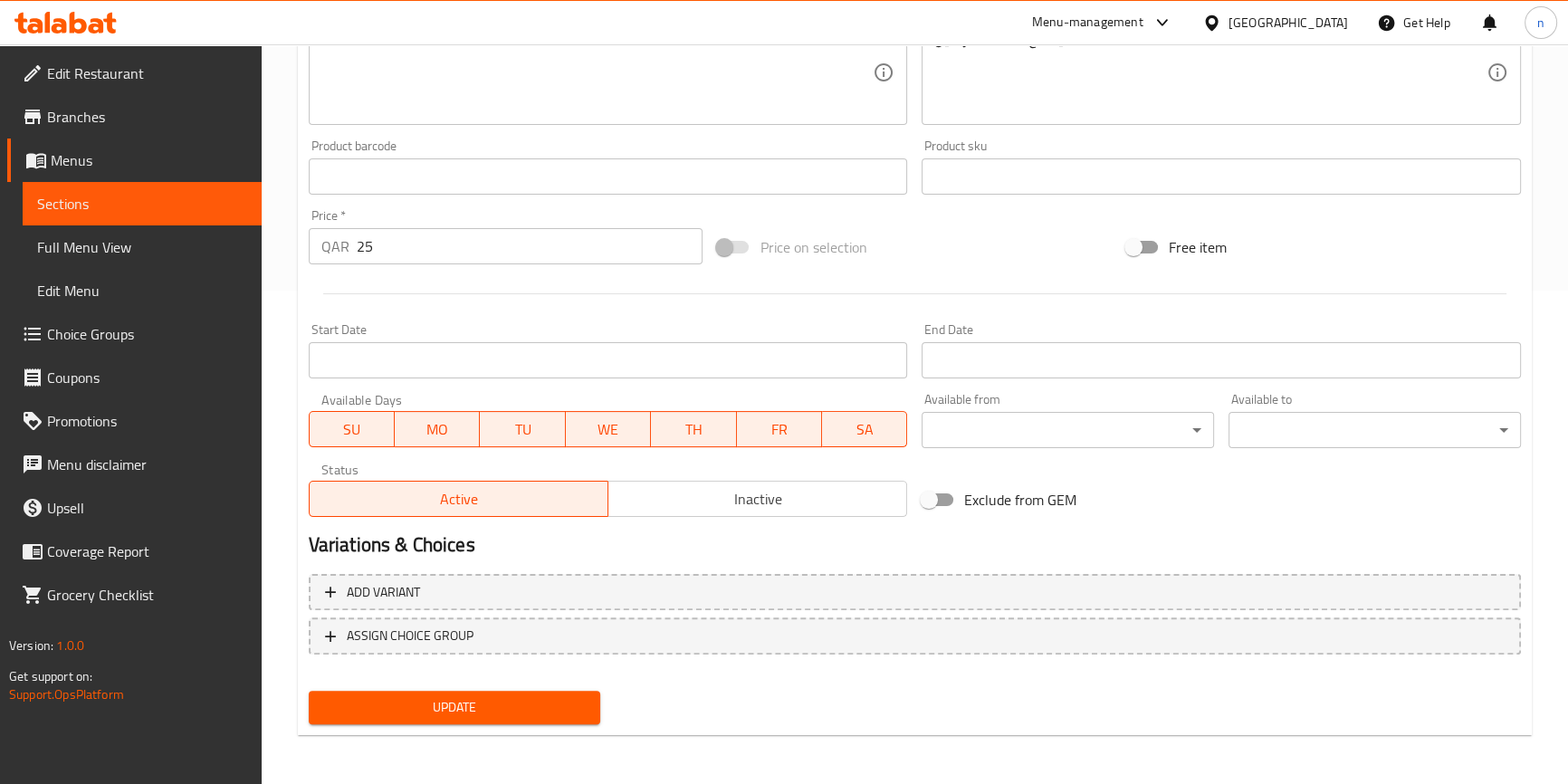
click at [444, 712] on span "Update" at bounding box center [455, 707] width 263 height 22
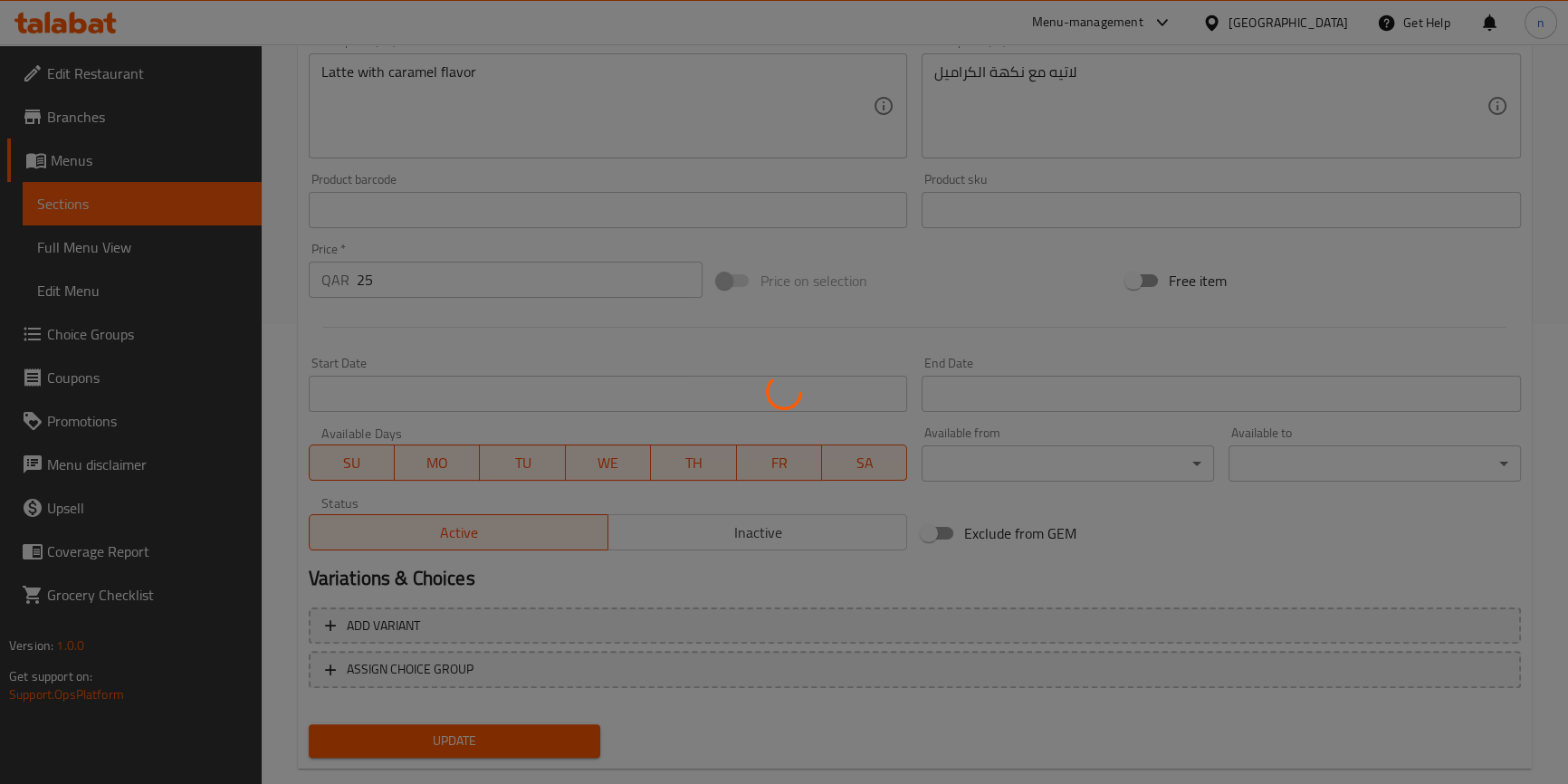
scroll to position [0, 0]
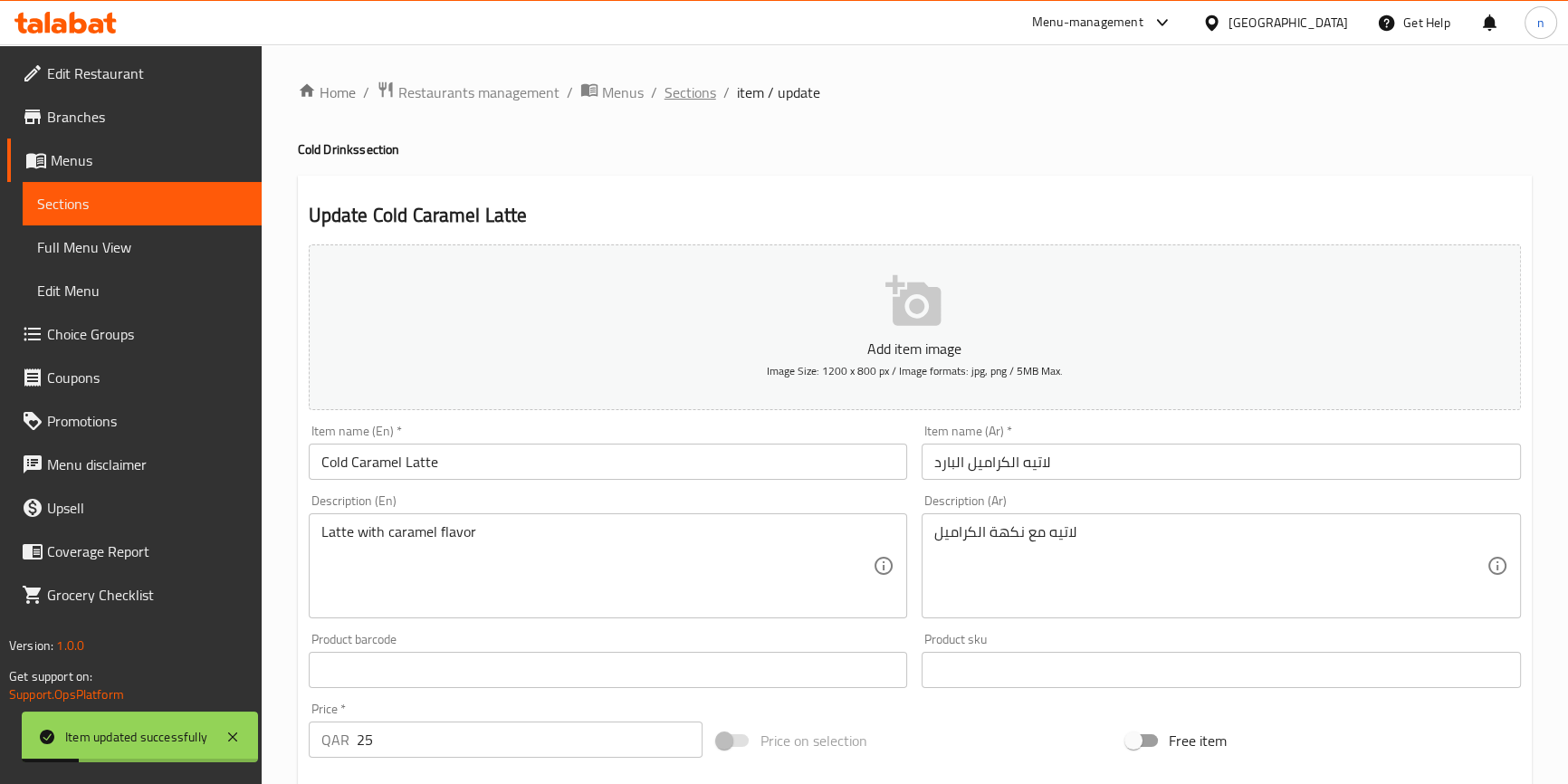
click at [690, 89] on span "Sections" at bounding box center [690, 93] width 52 height 21
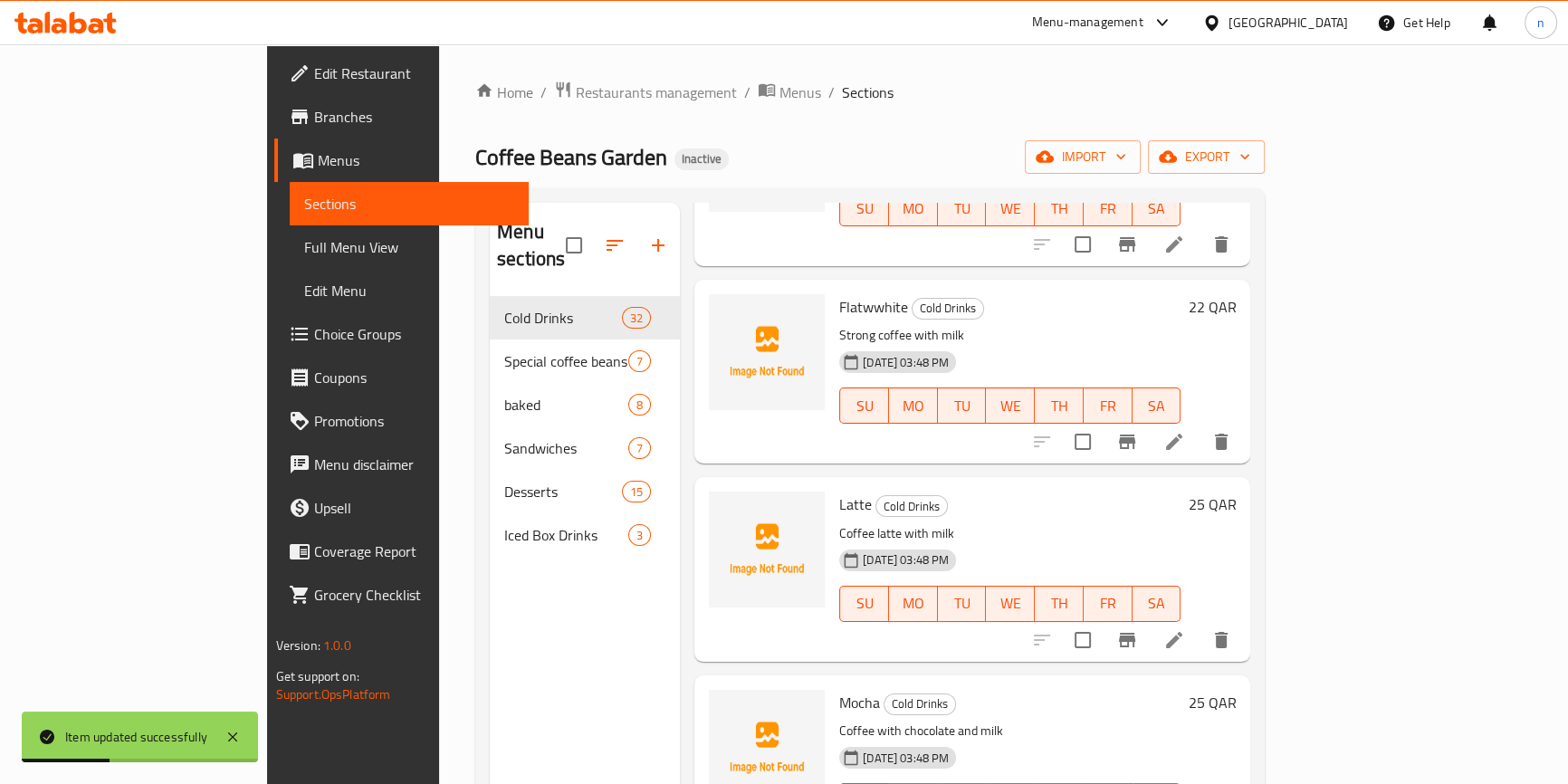
scroll to position [412, 0]
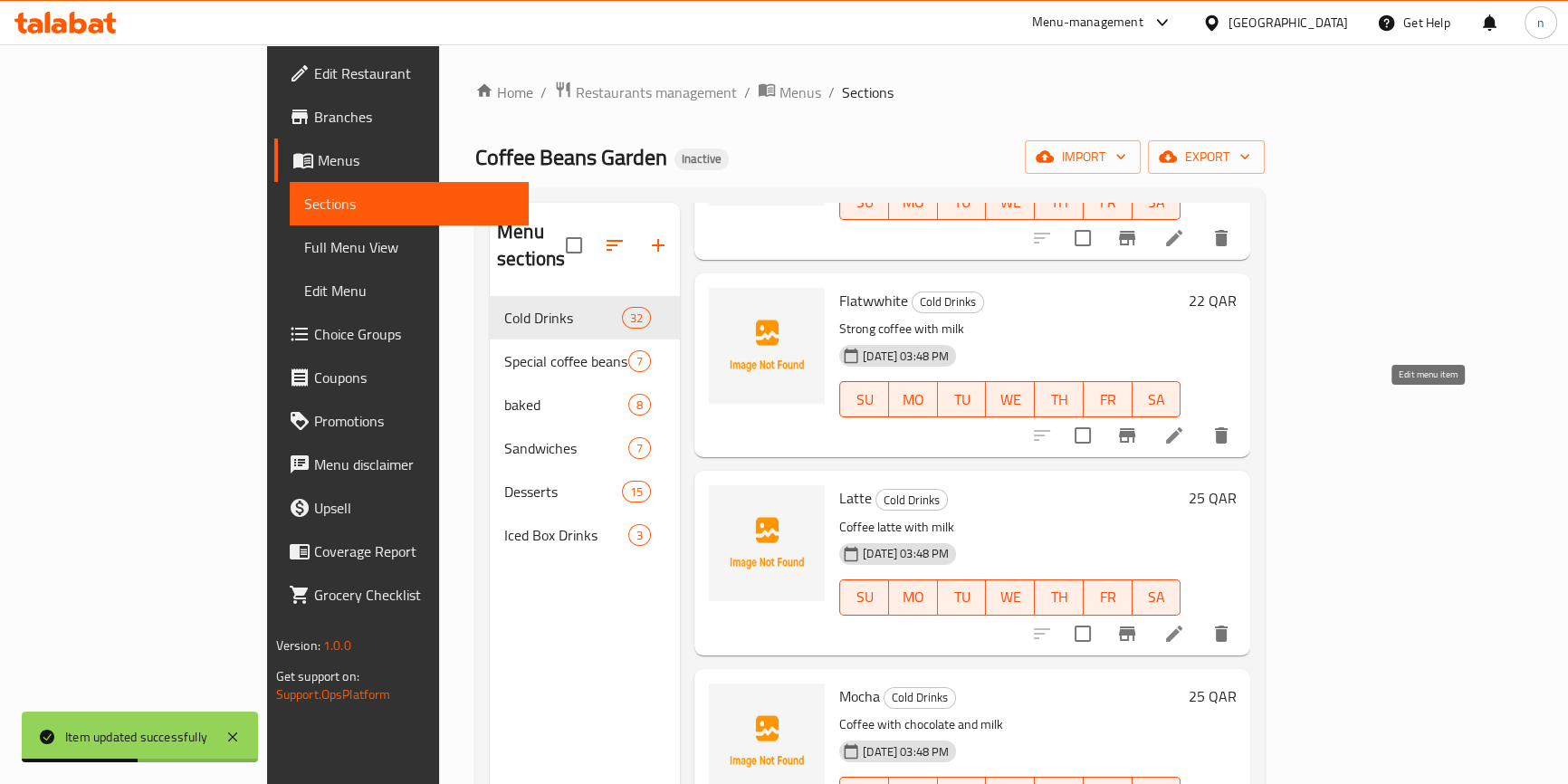
click at [1186, 425] on icon at bounding box center [1174, 436] width 21 height 21
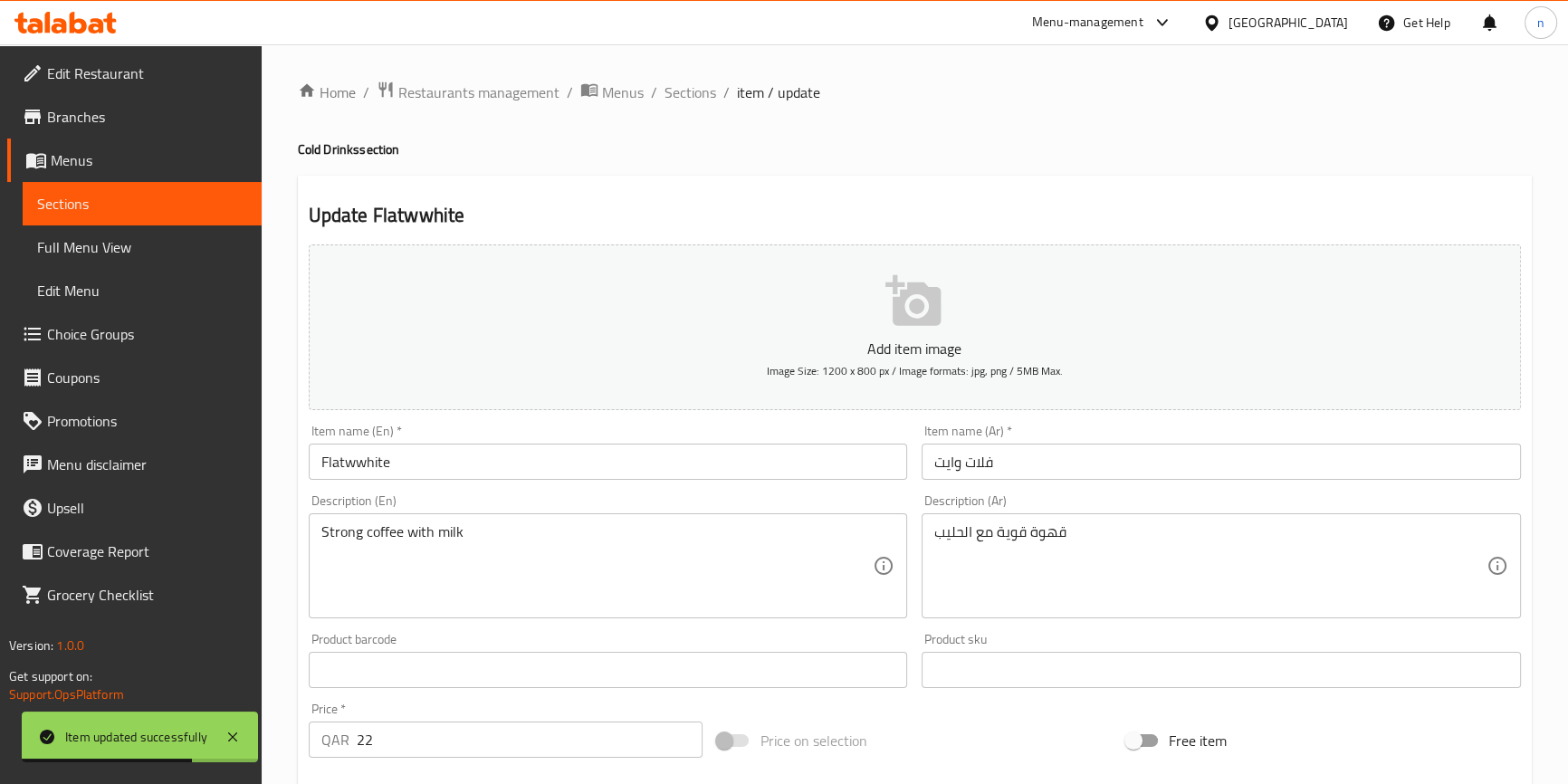
click at [300, 146] on h4 "Cold Drinks section" at bounding box center [916, 149] width 1235 height 19
click at [301, 145] on h4 "Cold Drinks section" at bounding box center [916, 149] width 1235 height 19
click at [308, 157] on h4 "Cold Drinks section" at bounding box center [916, 149] width 1235 height 19
click at [308, 156] on h4 "Cold Drinks section" at bounding box center [916, 149] width 1235 height 19
copy h4 "Cold"
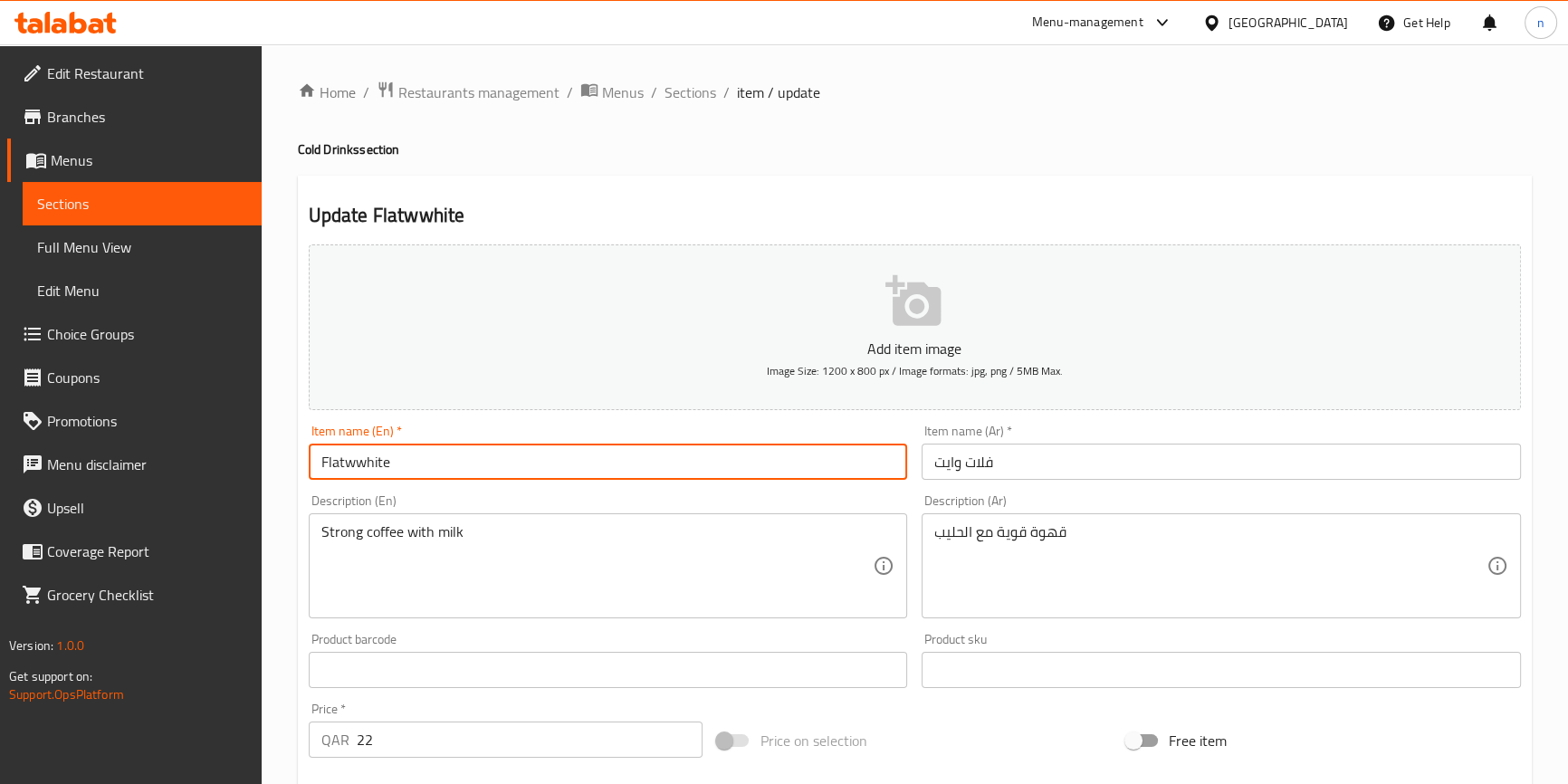
click at [323, 460] on input "Flatwwhite" at bounding box center [608, 461] width 600 height 36
paste input "Cold"
click at [481, 462] on input "Cold Flatwwhite" at bounding box center [608, 461] width 600 height 36
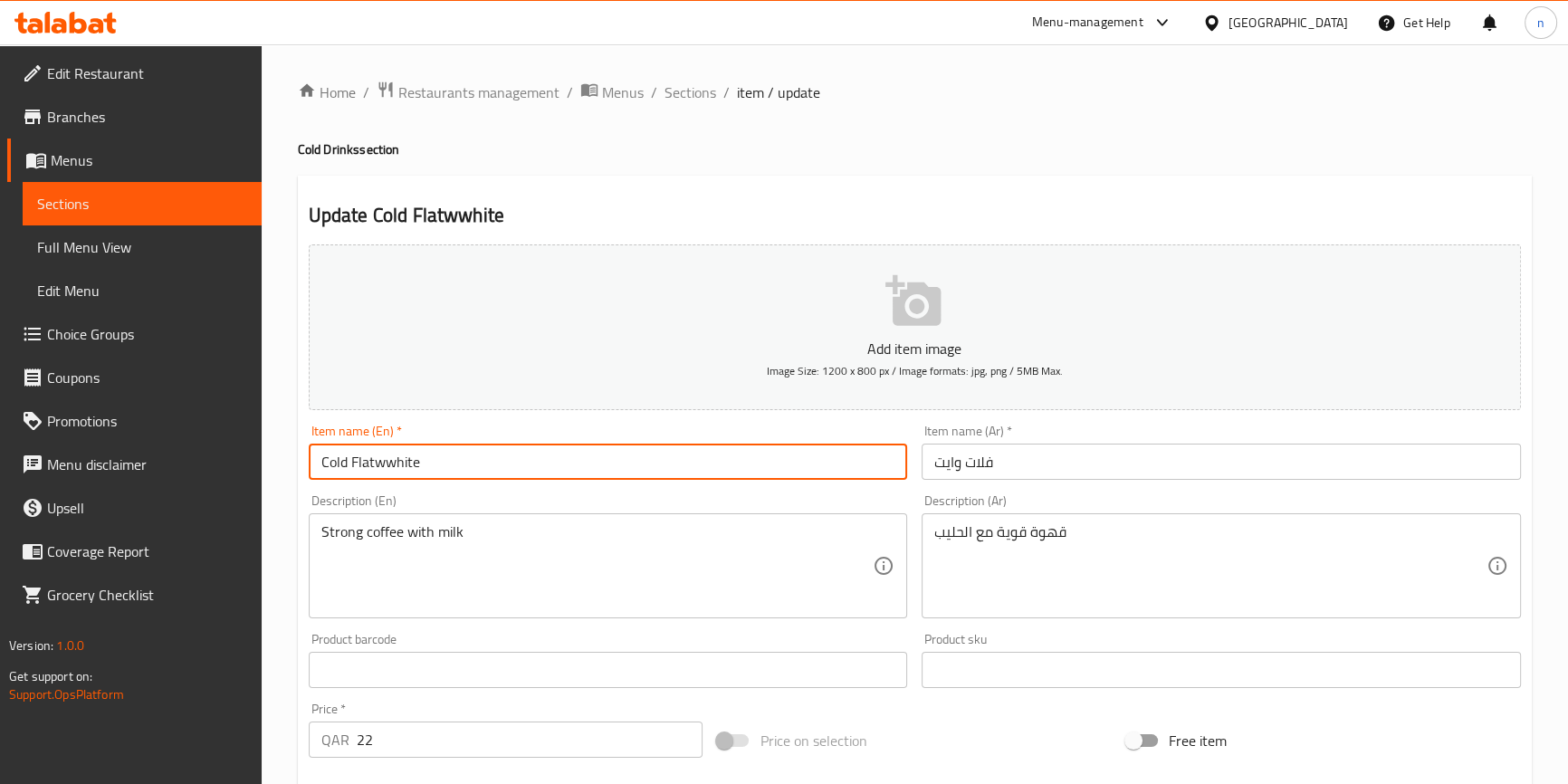
click at [481, 462] on input "Cold Flatwwhite" at bounding box center [608, 461] width 600 height 36
type input "Cold Flatwwhite"
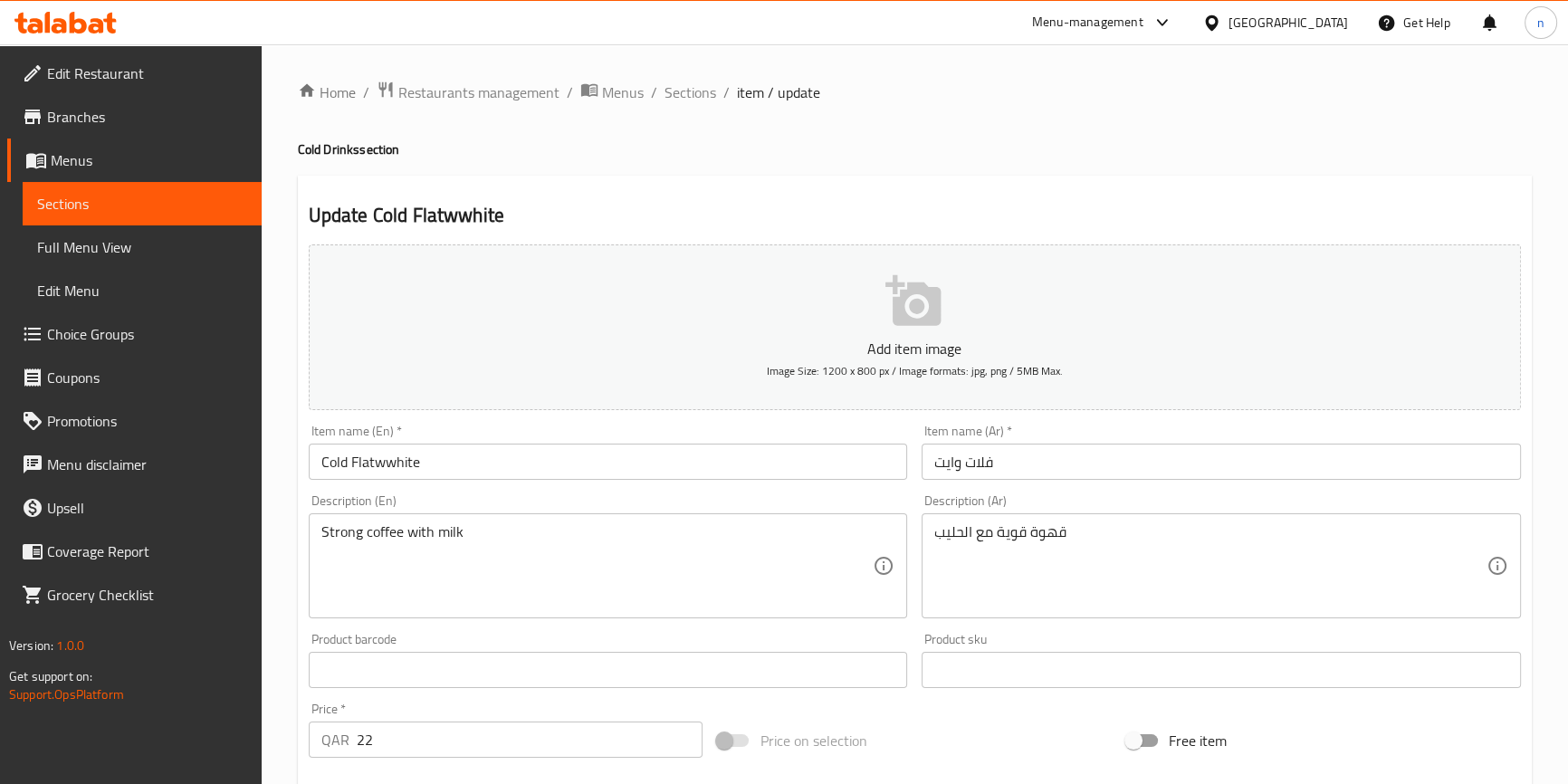
drag, startPoint x: 36, startPoint y: 511, endPoint x: 942, endPoint y: 465, distance: 907.2
click at [942, 465] on input "فلات وايت" at bounding box center [1221, 461] width 600 height 36
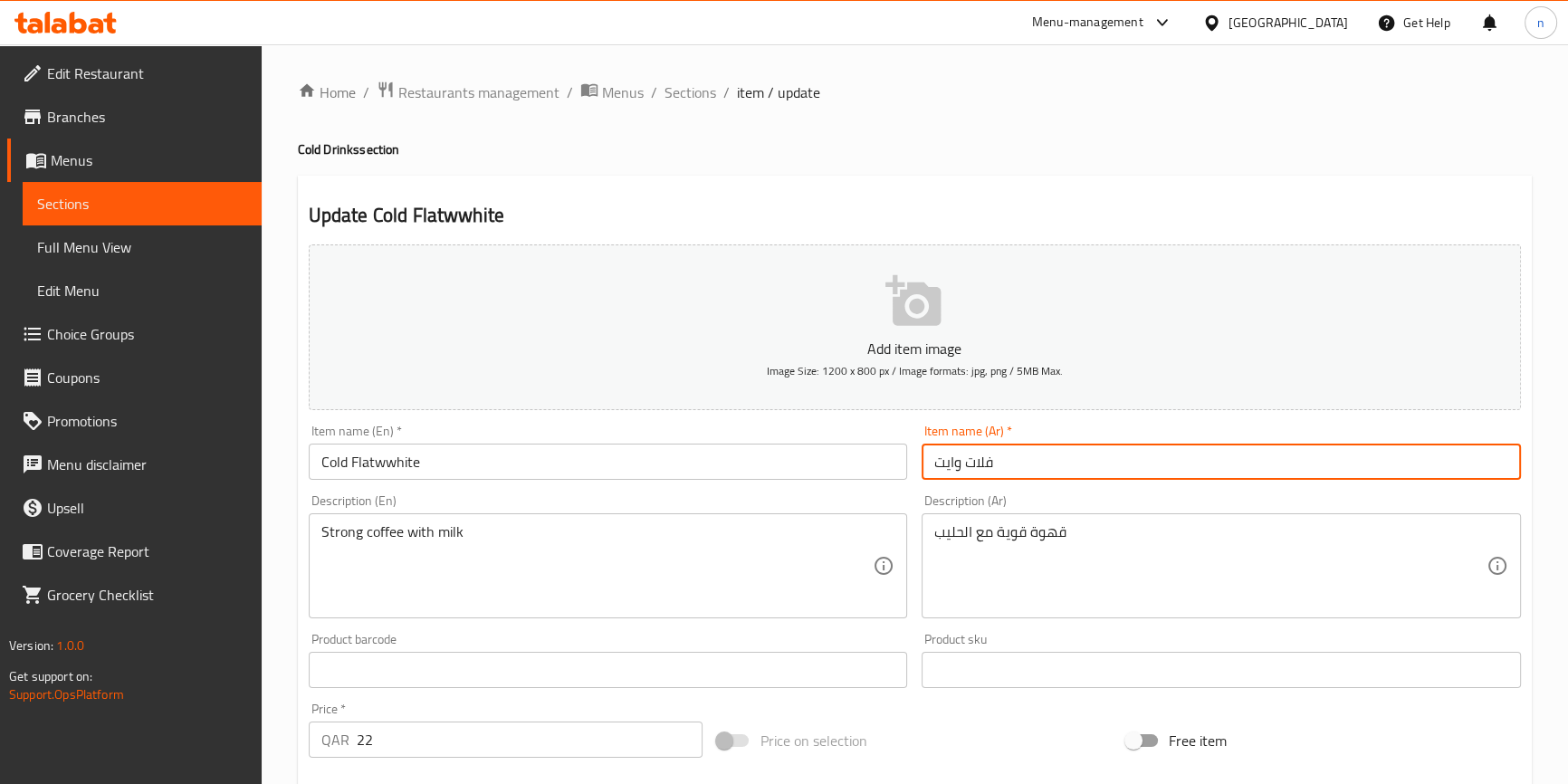
click at [927, 464] on input "فلات وايت" at bounding box center [1221, 461] width 600 height 36
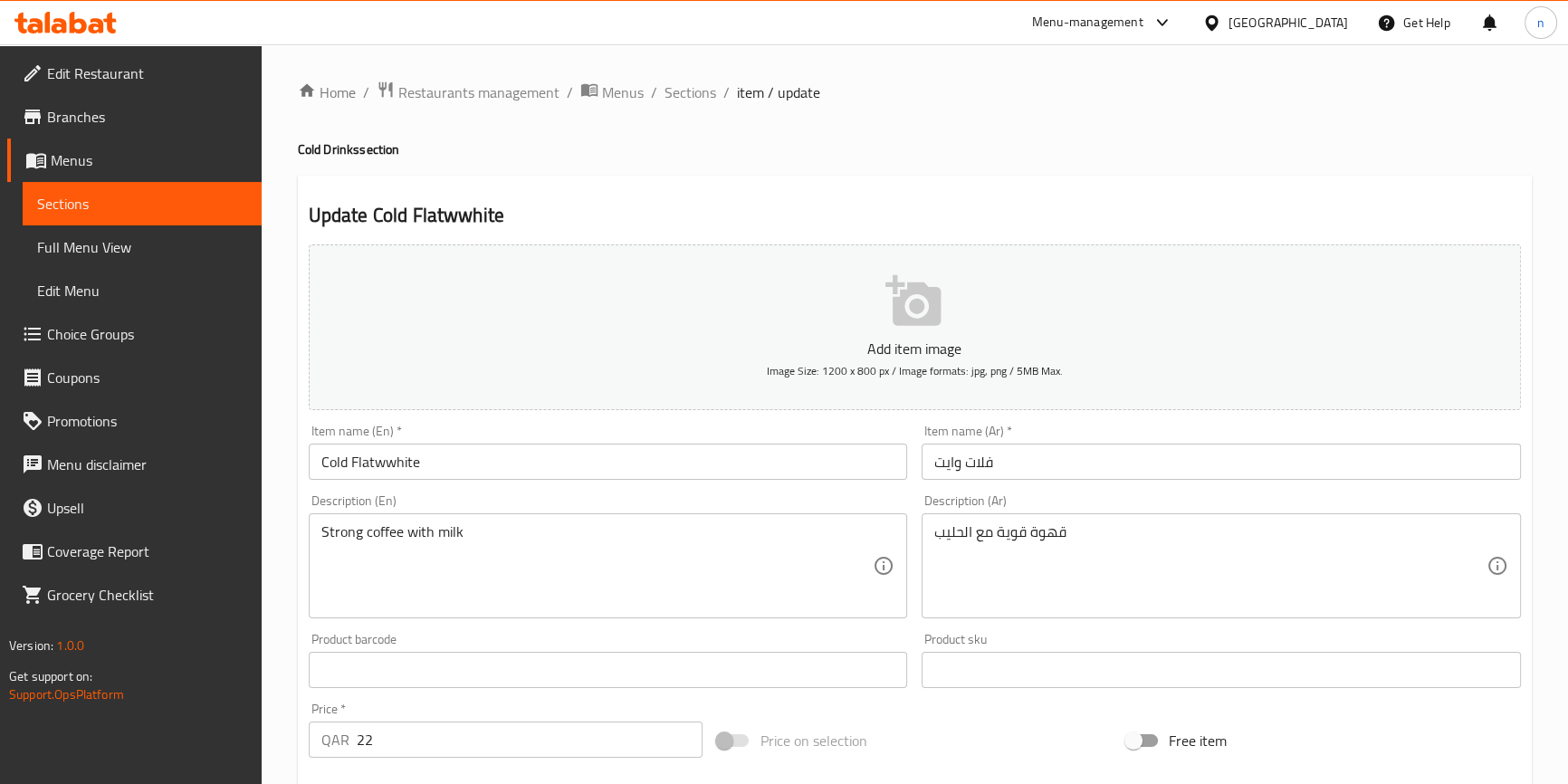
click at [1122, 477] on input "فلات وايت" at bounding box center [1221, 461] width 600 height 36
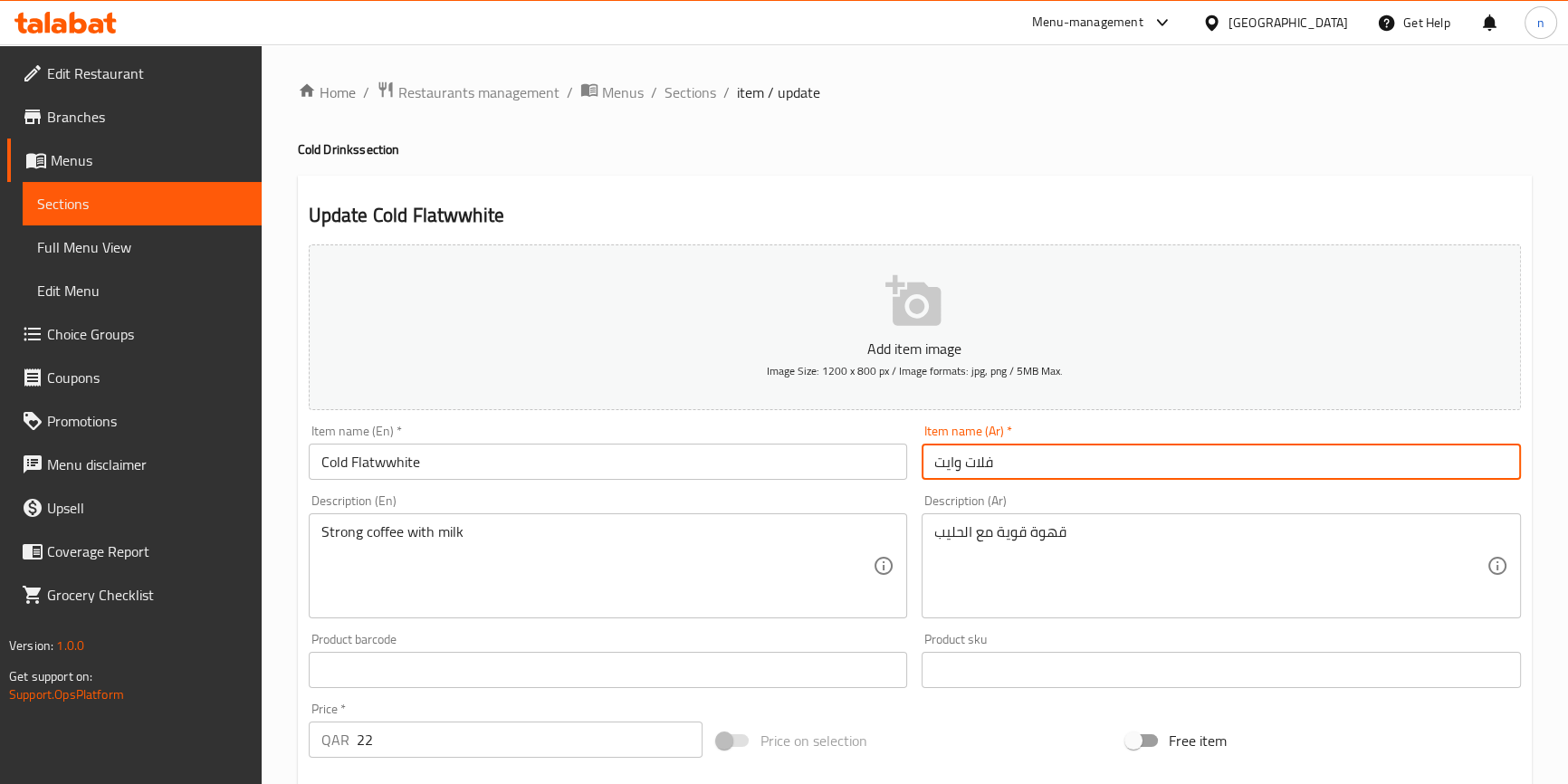
click at [990, 470] on input "فلات وايت" at bounding box center [1221, 461] width 600 height 36
click at [1262, 462] on input "فلات وايت" at bounding box center [1221, 461] width 600 height 36
type input "فلات وايت بارد"
click at [1199, 158] on h4 "Cold Drinks section" at bounding box center [916, 149] width 1235 height 19
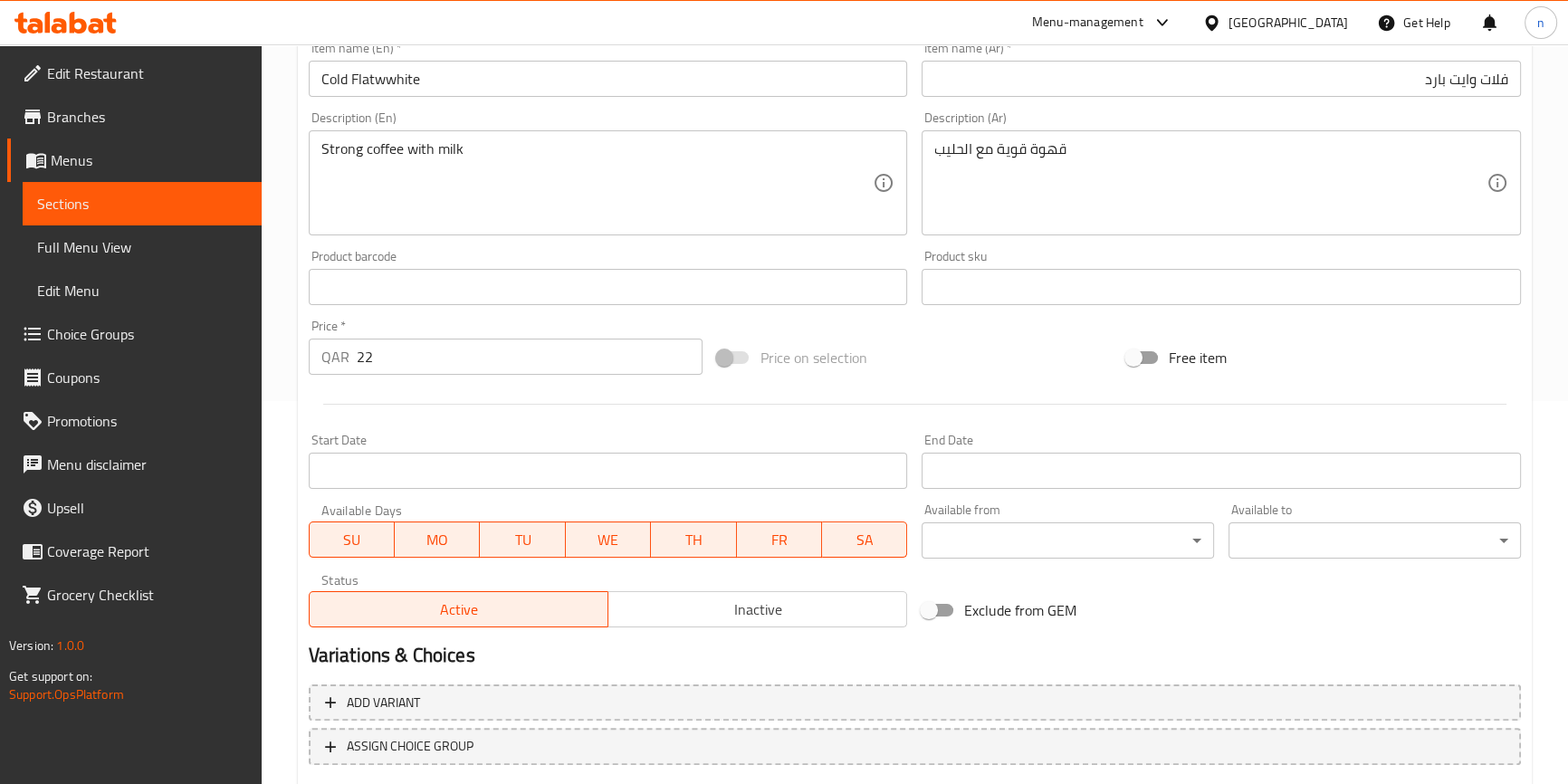
scroll to position [493, 0]
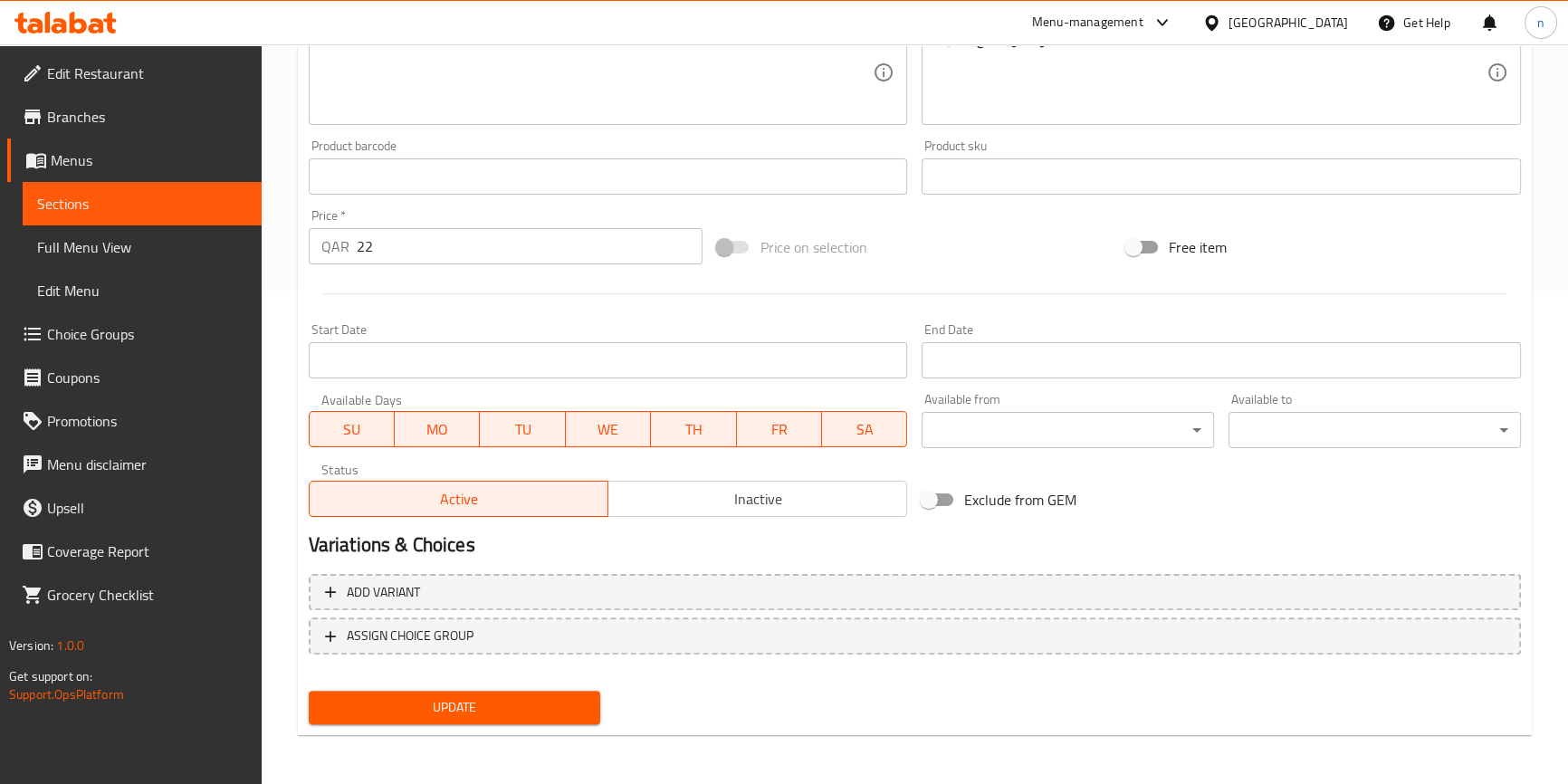
click at [469, 706] on span "Update" at bounding box center [455, 707] width 263 height 22
click at [469, 706] on div at bounding box center [784, 392] width 1568 height 784
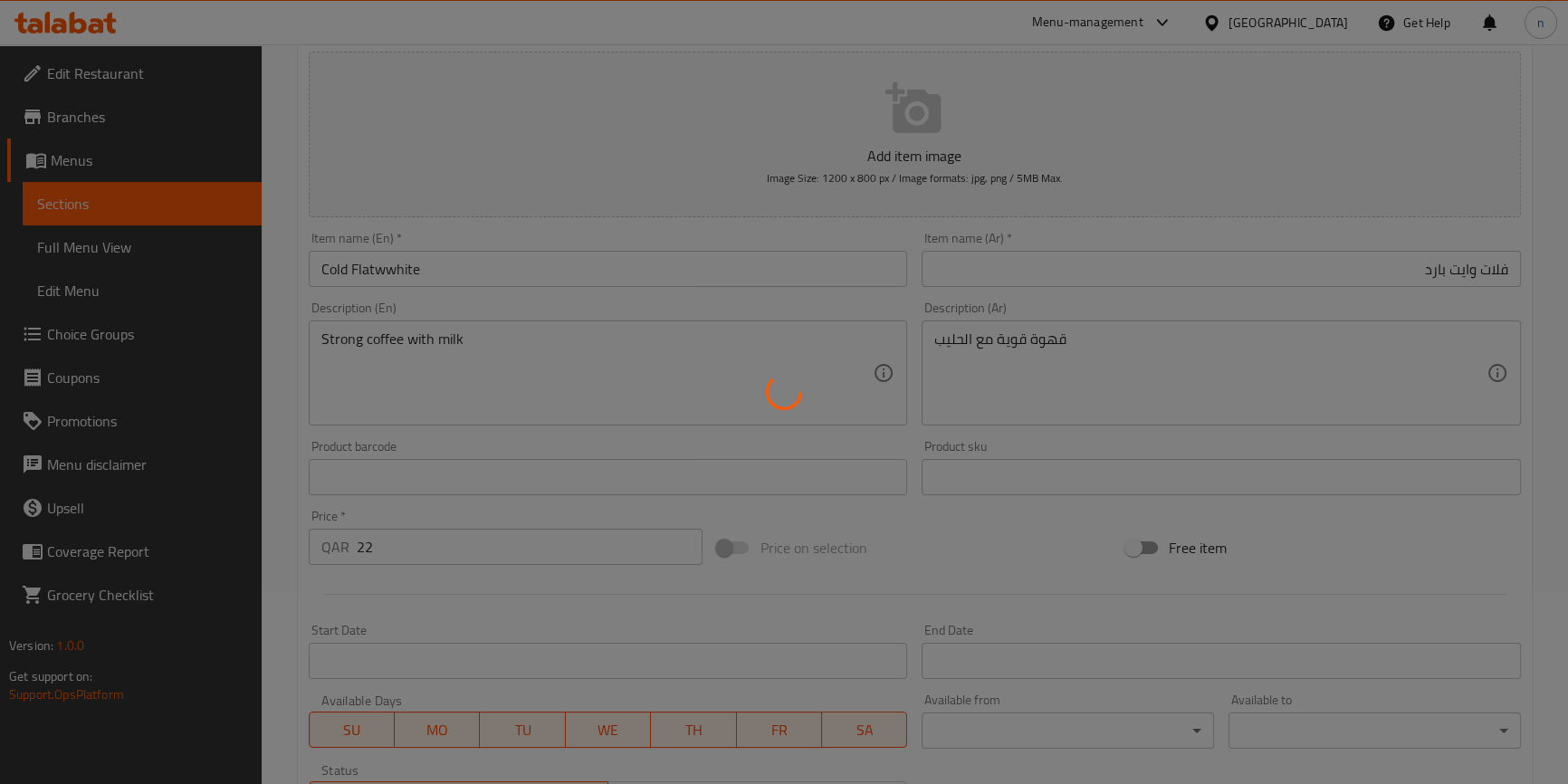
scroll to position [0, 0]
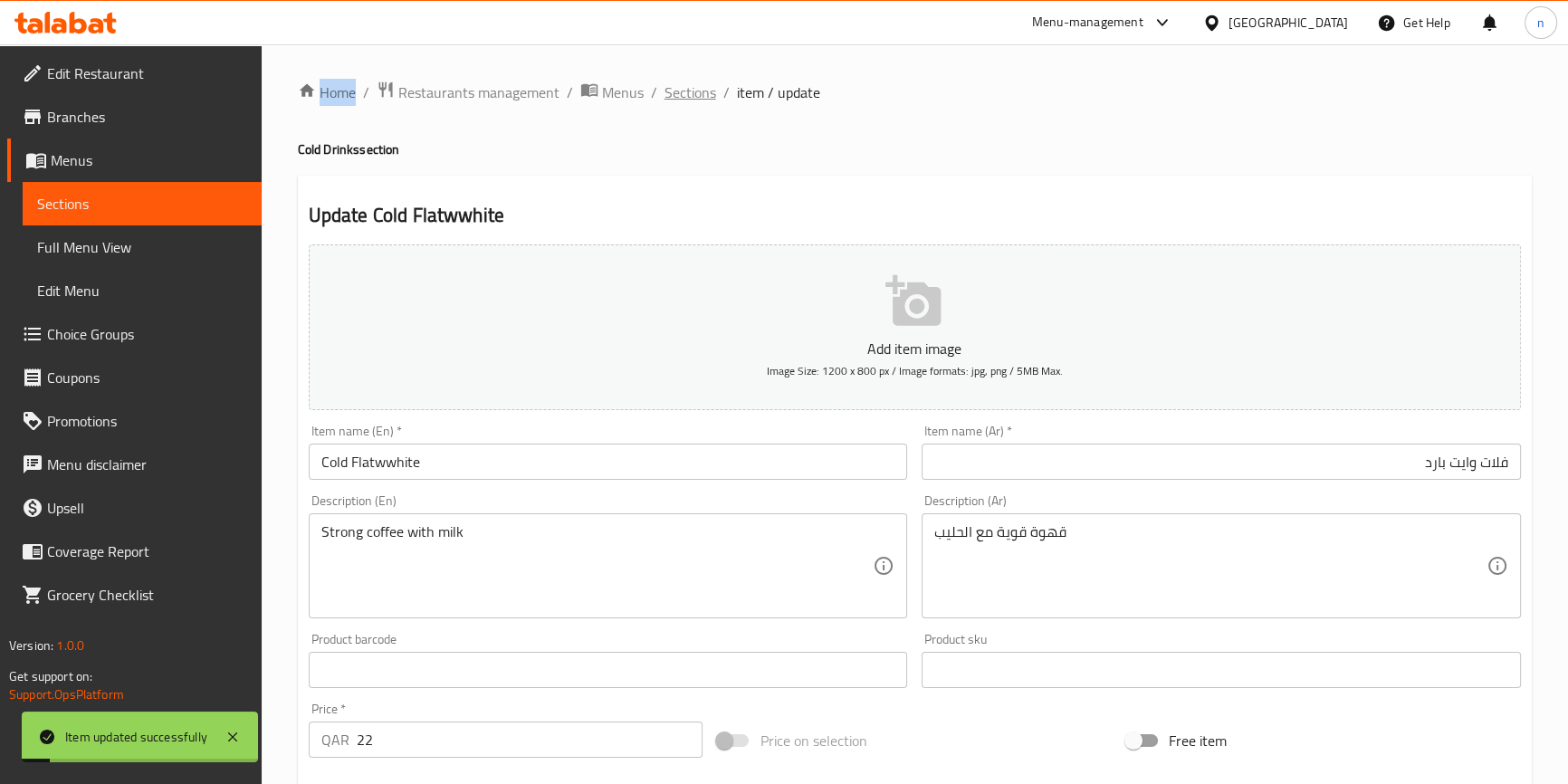
click at [702, 99] on span "Sections" at bounding box center [690, 93] width 52 height 21
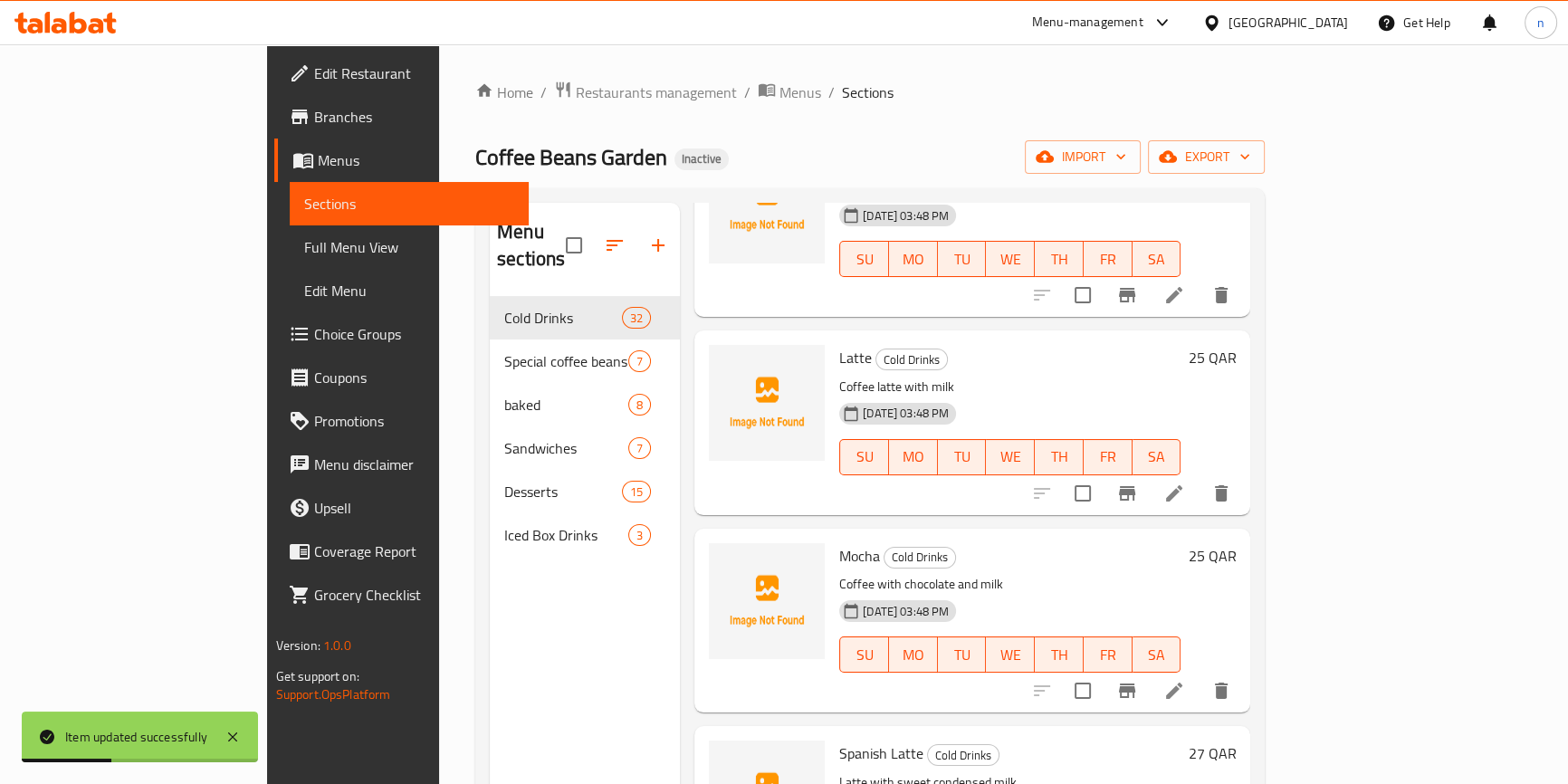
scroll to position [576, 0]
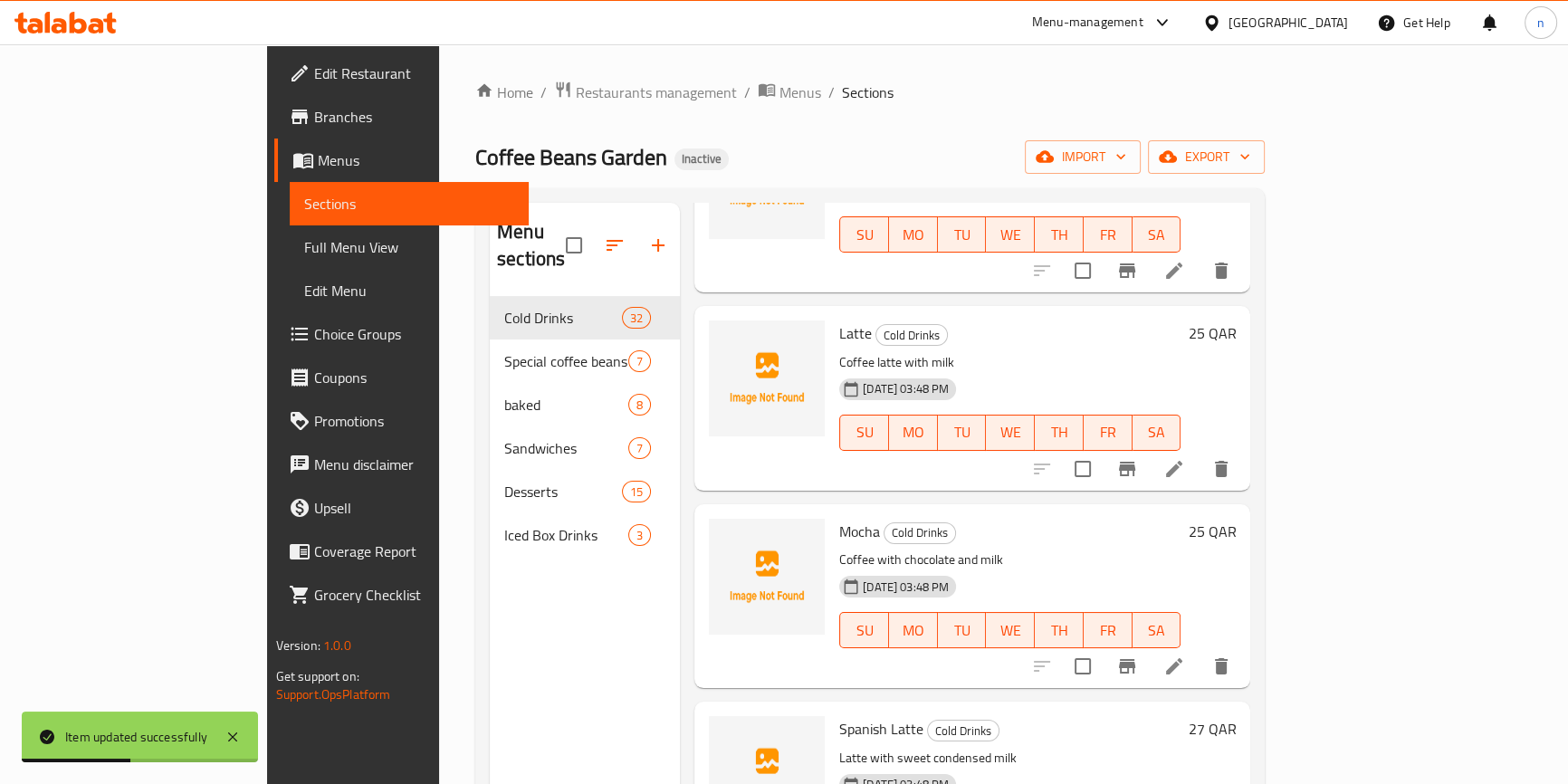
click at [1199, 452] on li at bounding box center [1174, 468] width 51 height 32
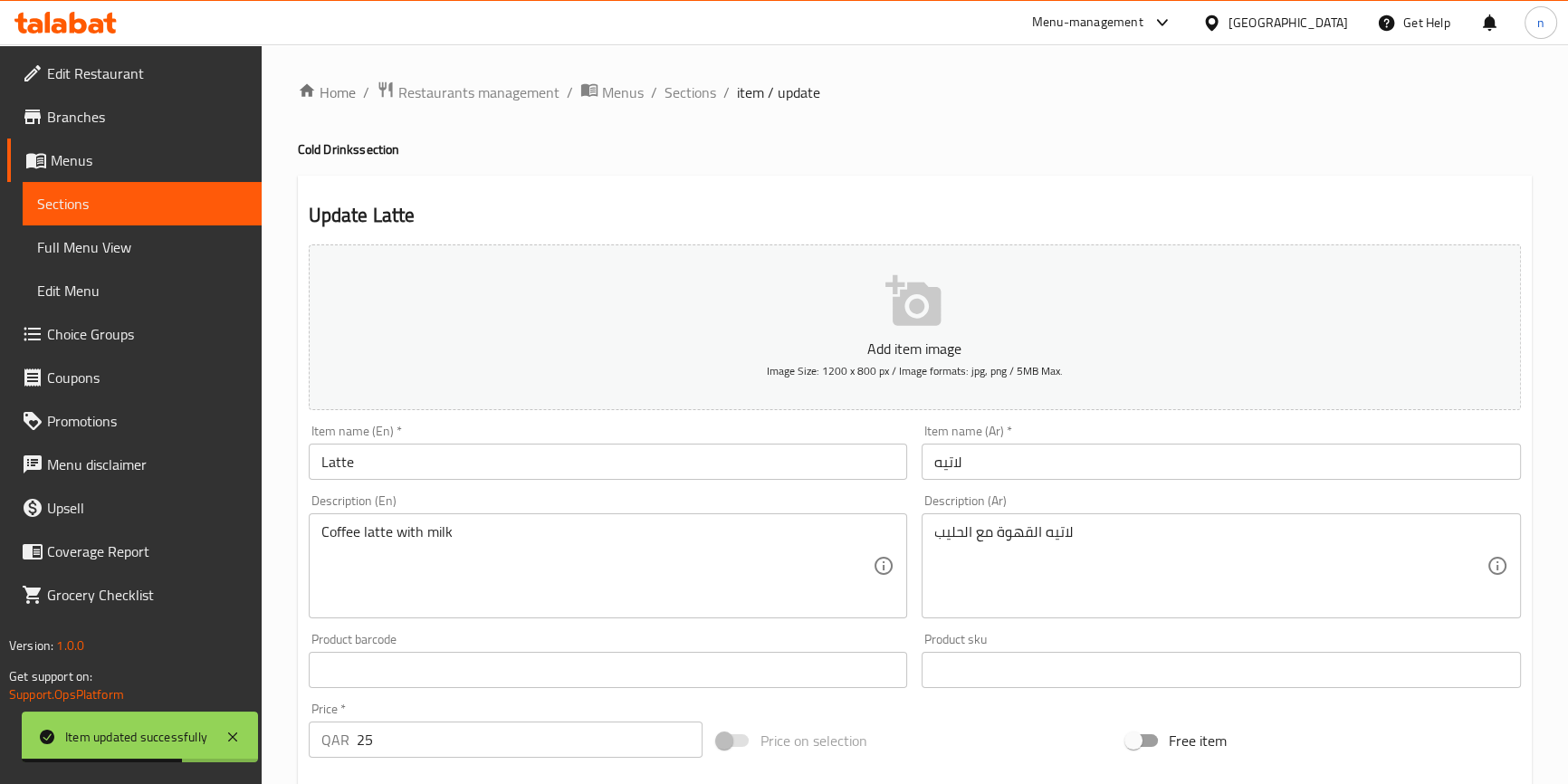
click at [309, 471] on input "Latte" at bounding box center [608, 461] width 600 height 36
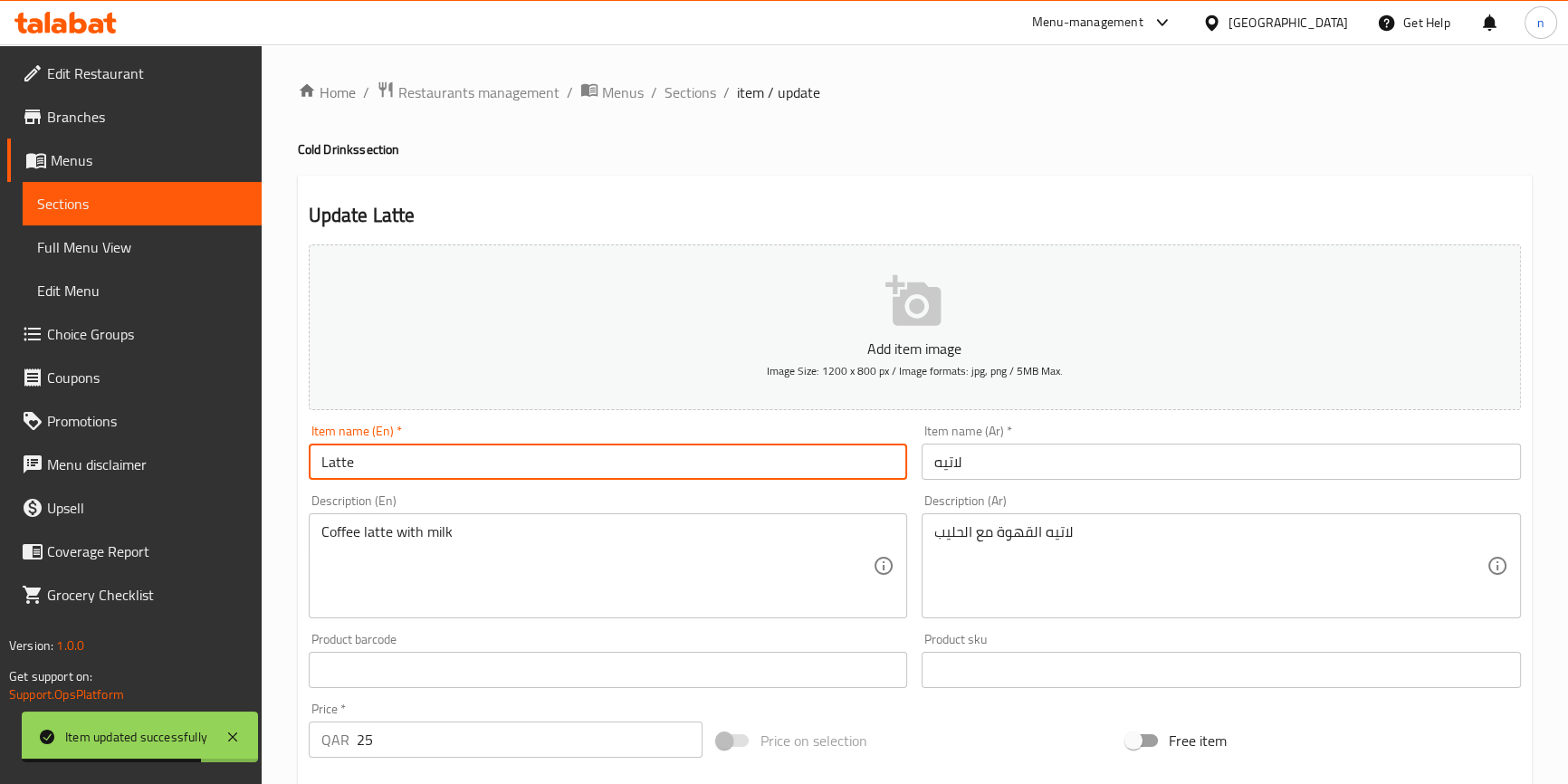
paste input "الفلاتوايت البارد"
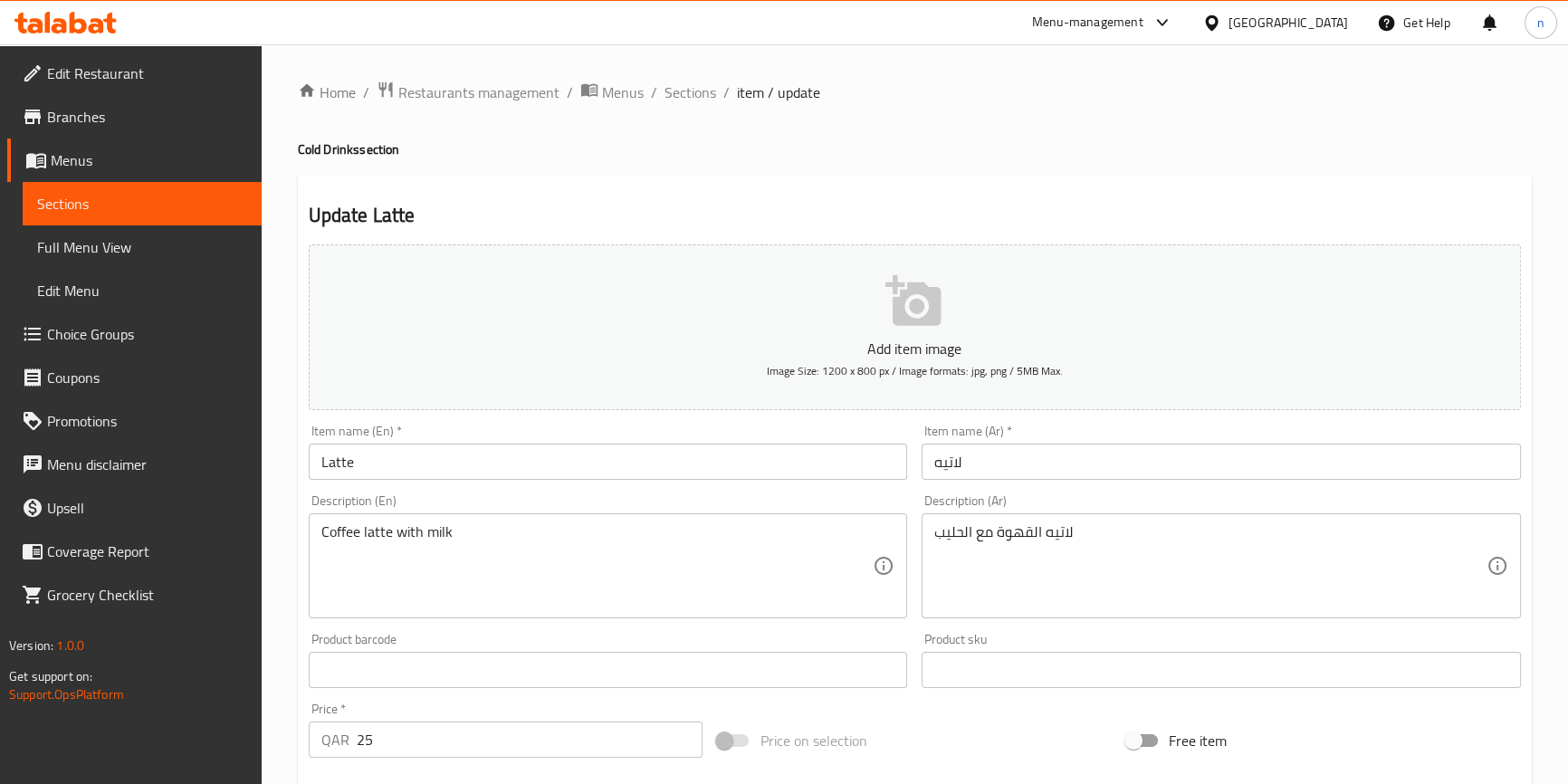
click at [318, 457] on input "Latte" at bounding box center [608, 461] width 600 height 36
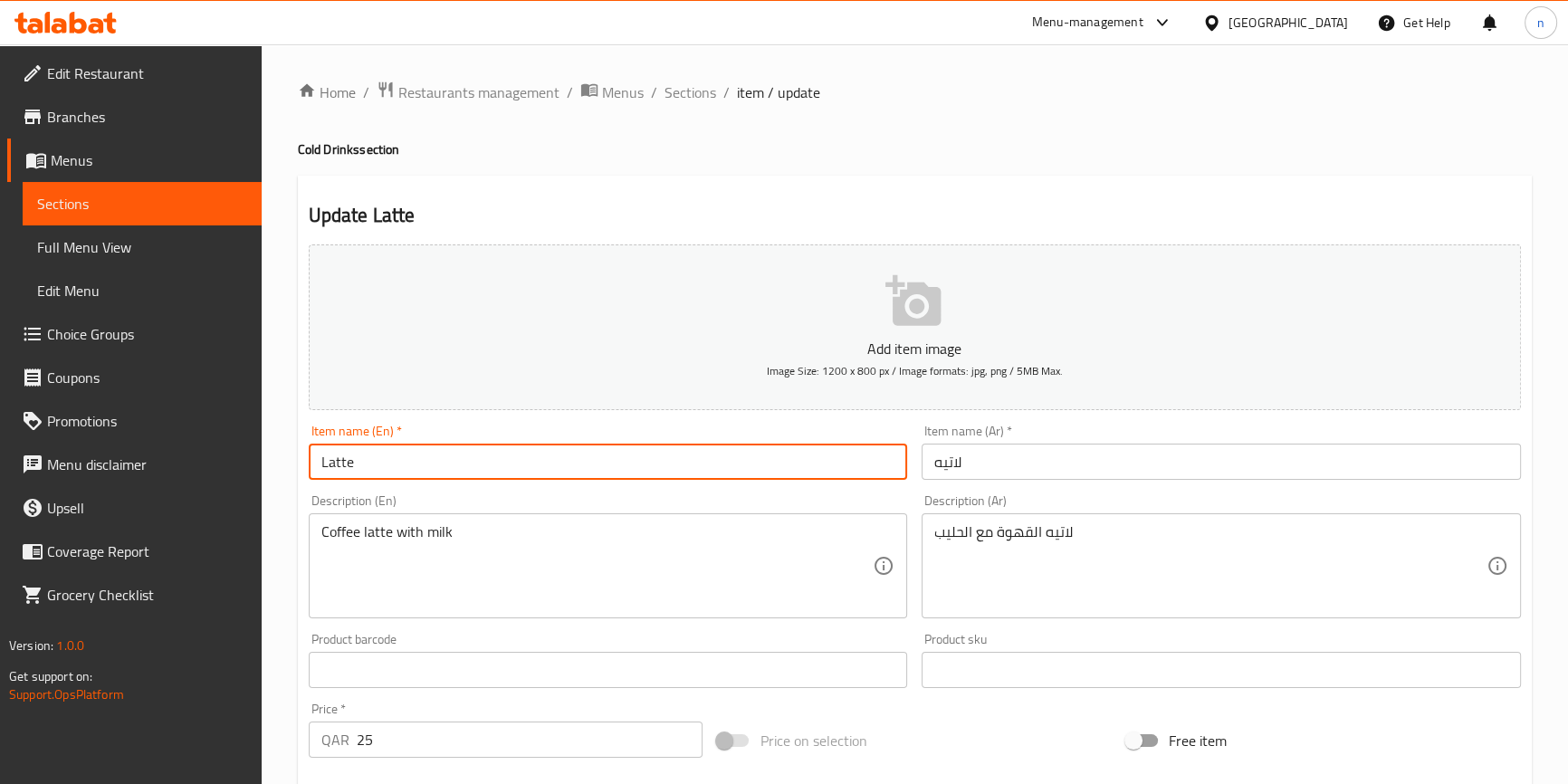
paste input "Cold"
type input "Cold Latte"
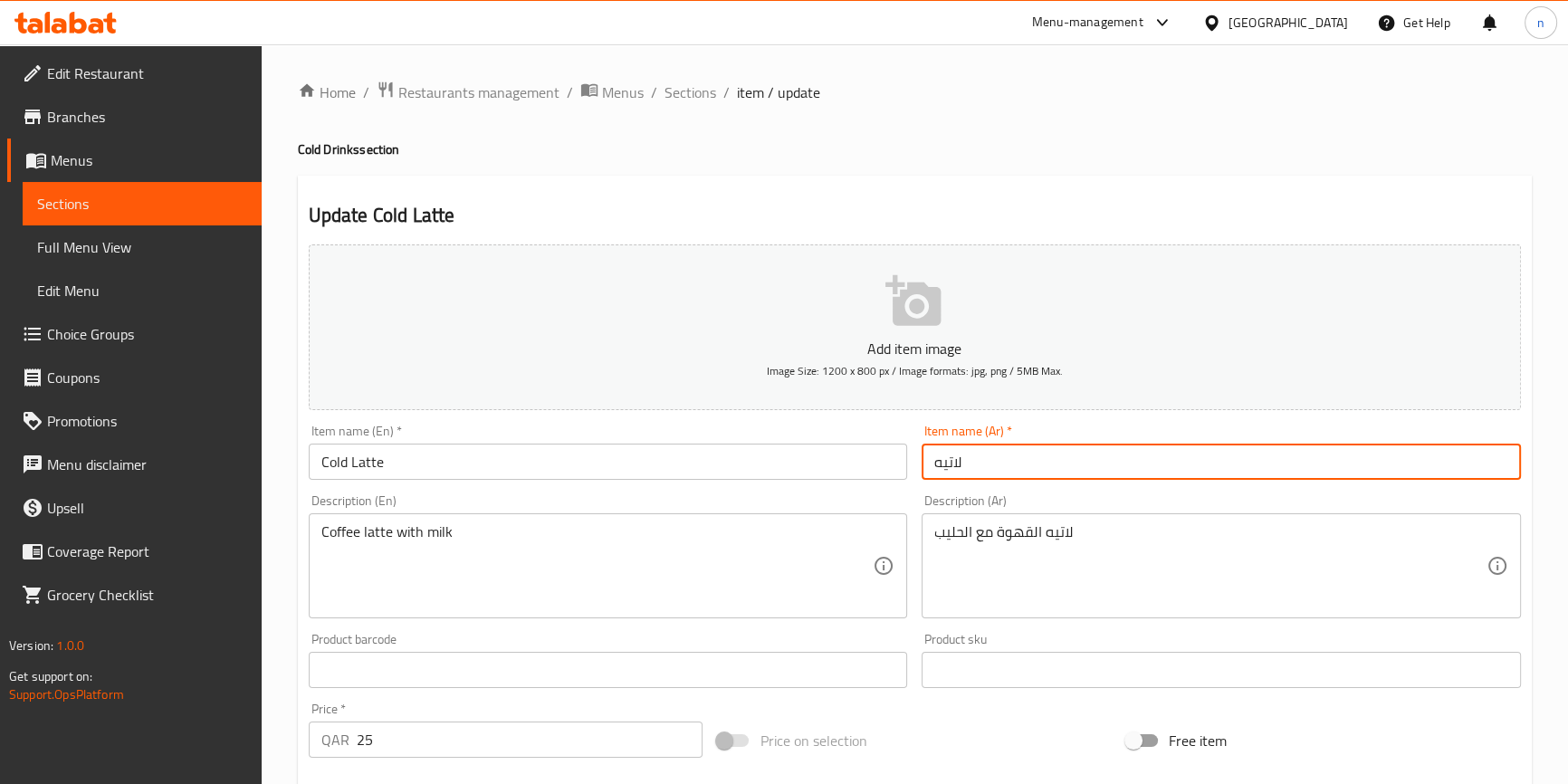
click at [932, 471] on input "لاتيه" at bounding box center [1221, 461] width 600 height 36
click at [971, 456] on input "لاتيه" at bounding box center [1221, 461] width 600 height 36
click at [958, 468] on input "لاتيهبارد" at bounding box center [1221, 461] width 600 height 36
type input "لاتيه بارد"
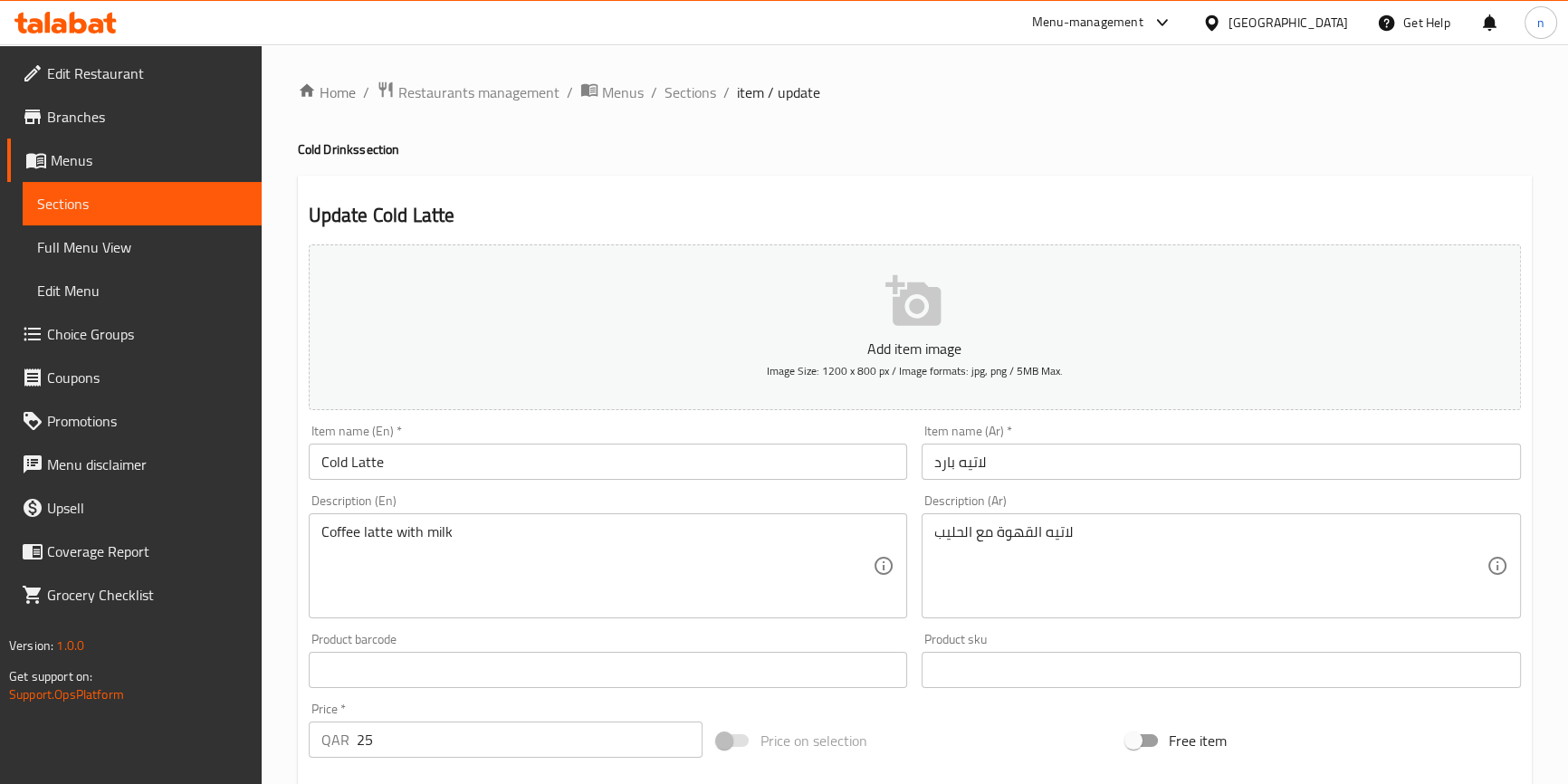
click at [270, 572] on div "Home / Restaurants management / Menus / Sections / item / update Cold Drinks se…" at bounding box center [915, 662] width 1307 height 1235
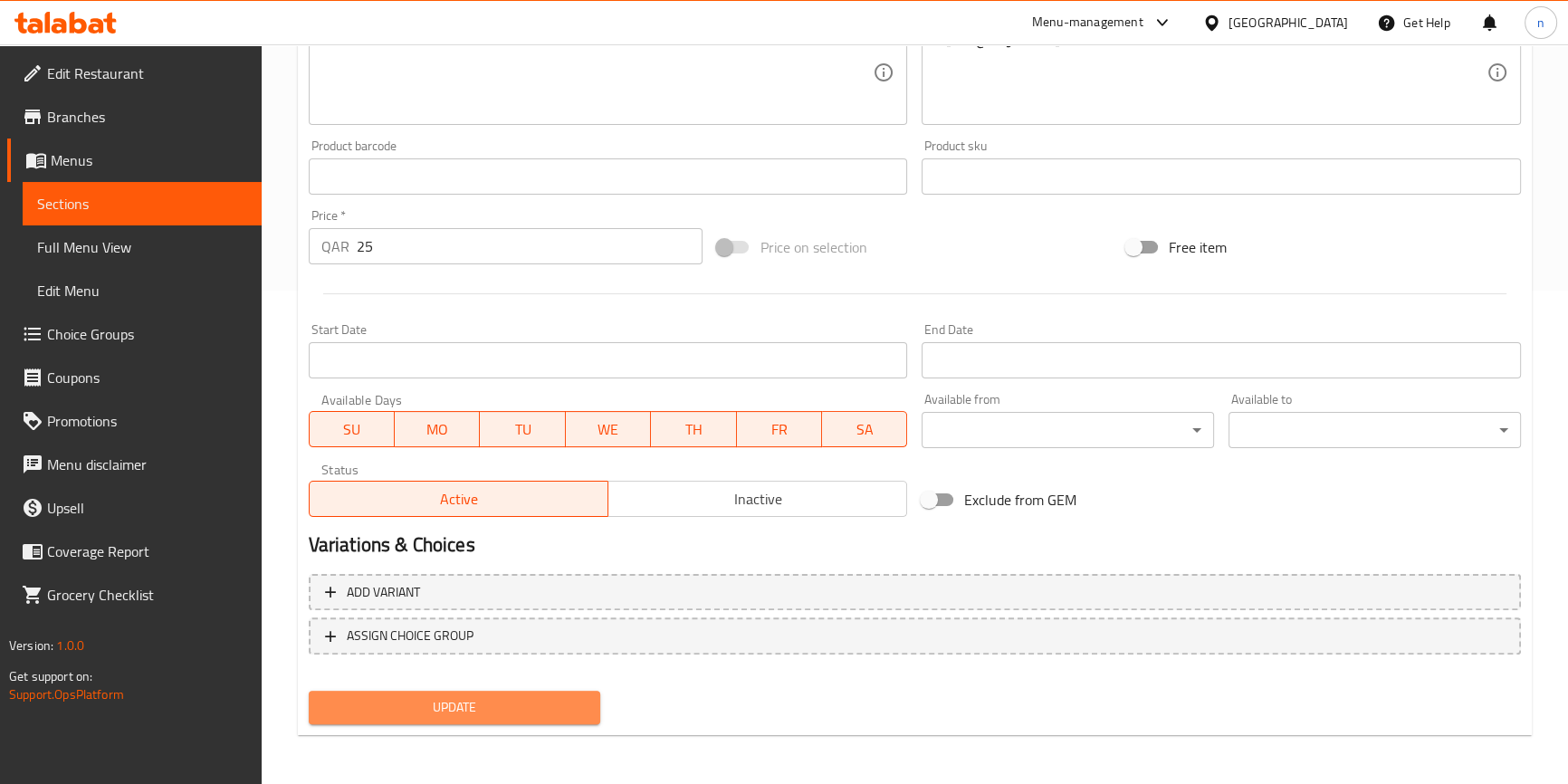
click at [489, 721] on button "Update" at bounding box center [455, 708] width 293 height 33
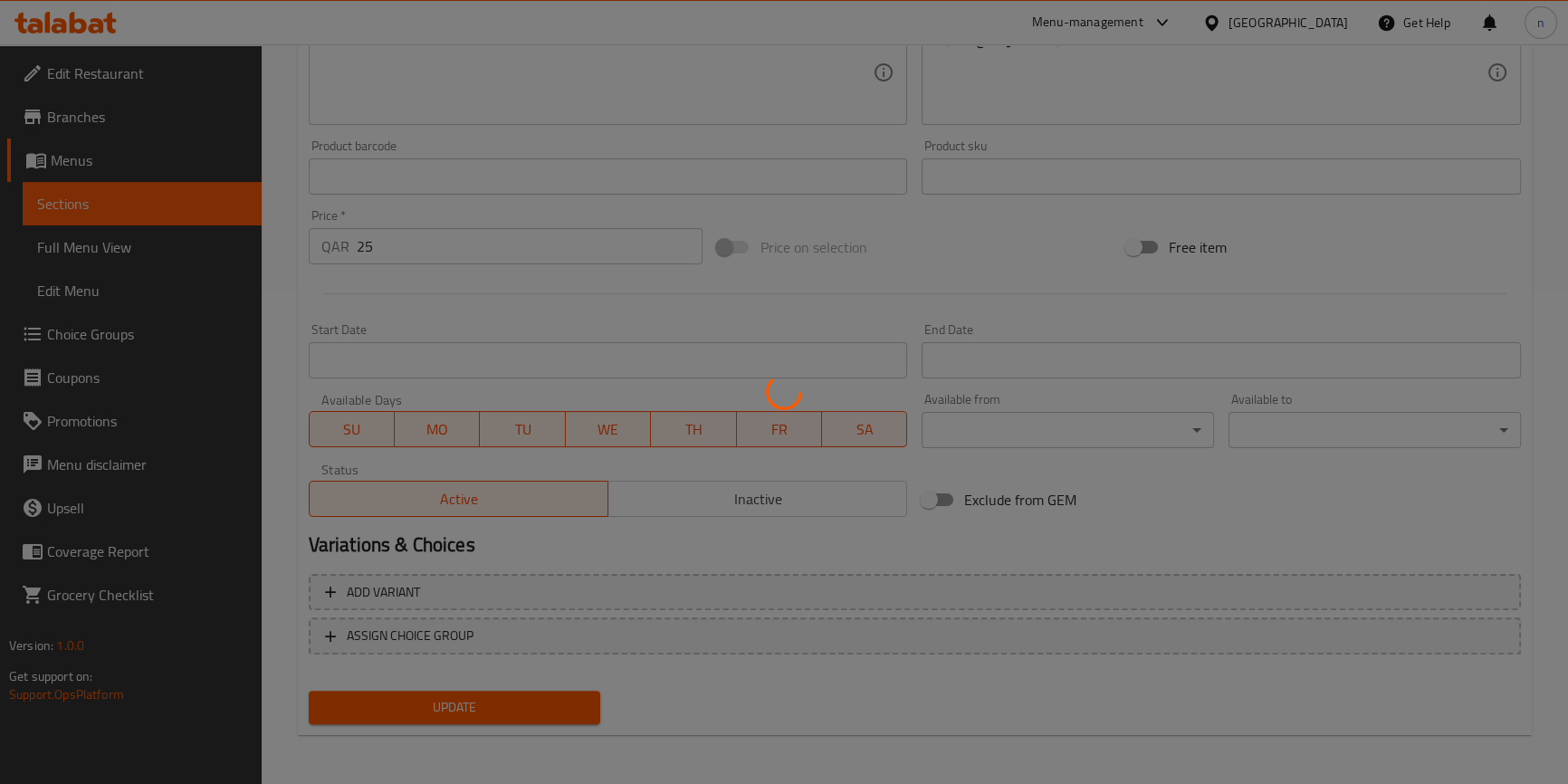
scroll to position [0, 0]
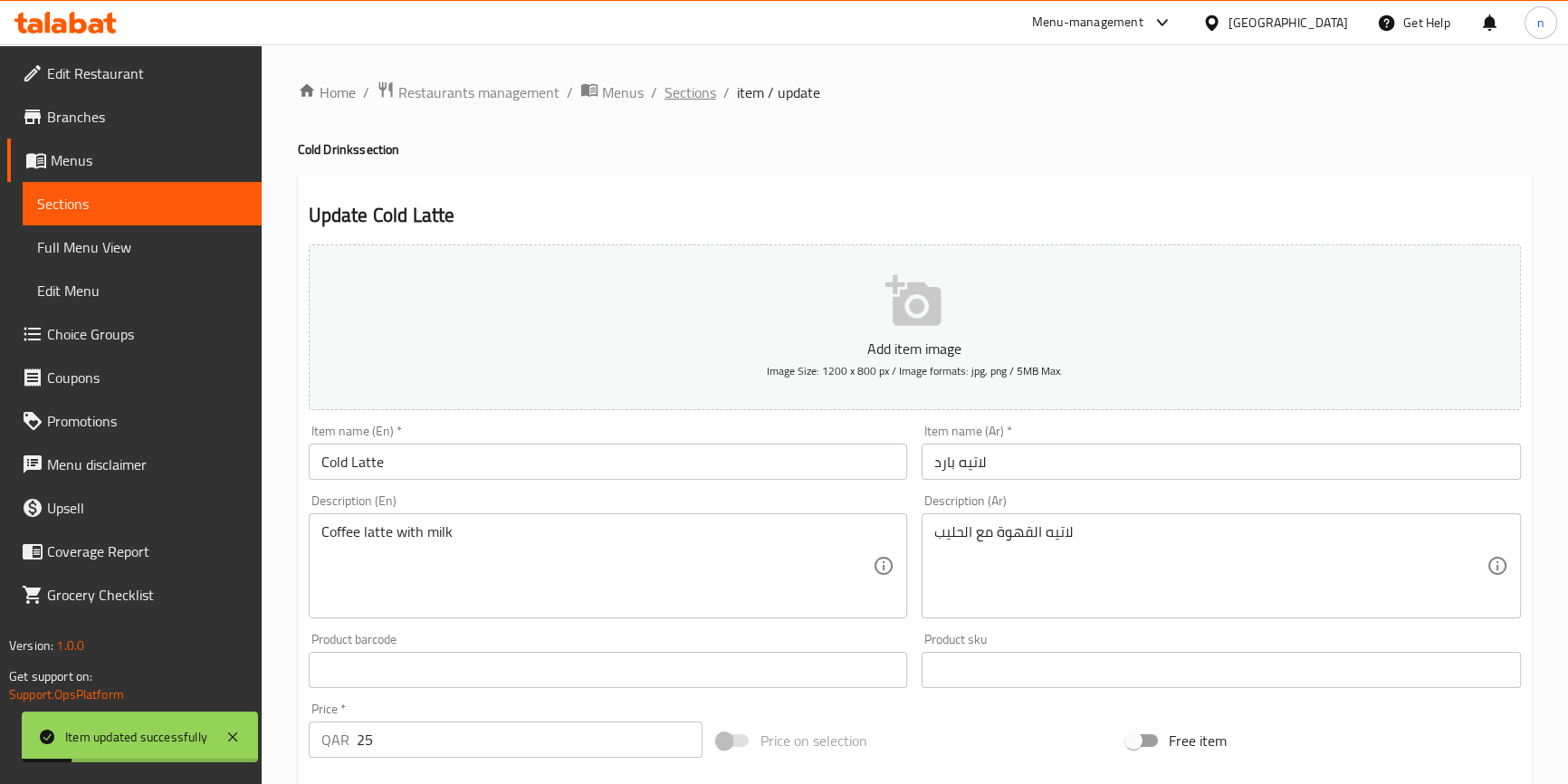
click at [683, 88] on span "Sections" at bounding box center [690, 93] width 52 height 21
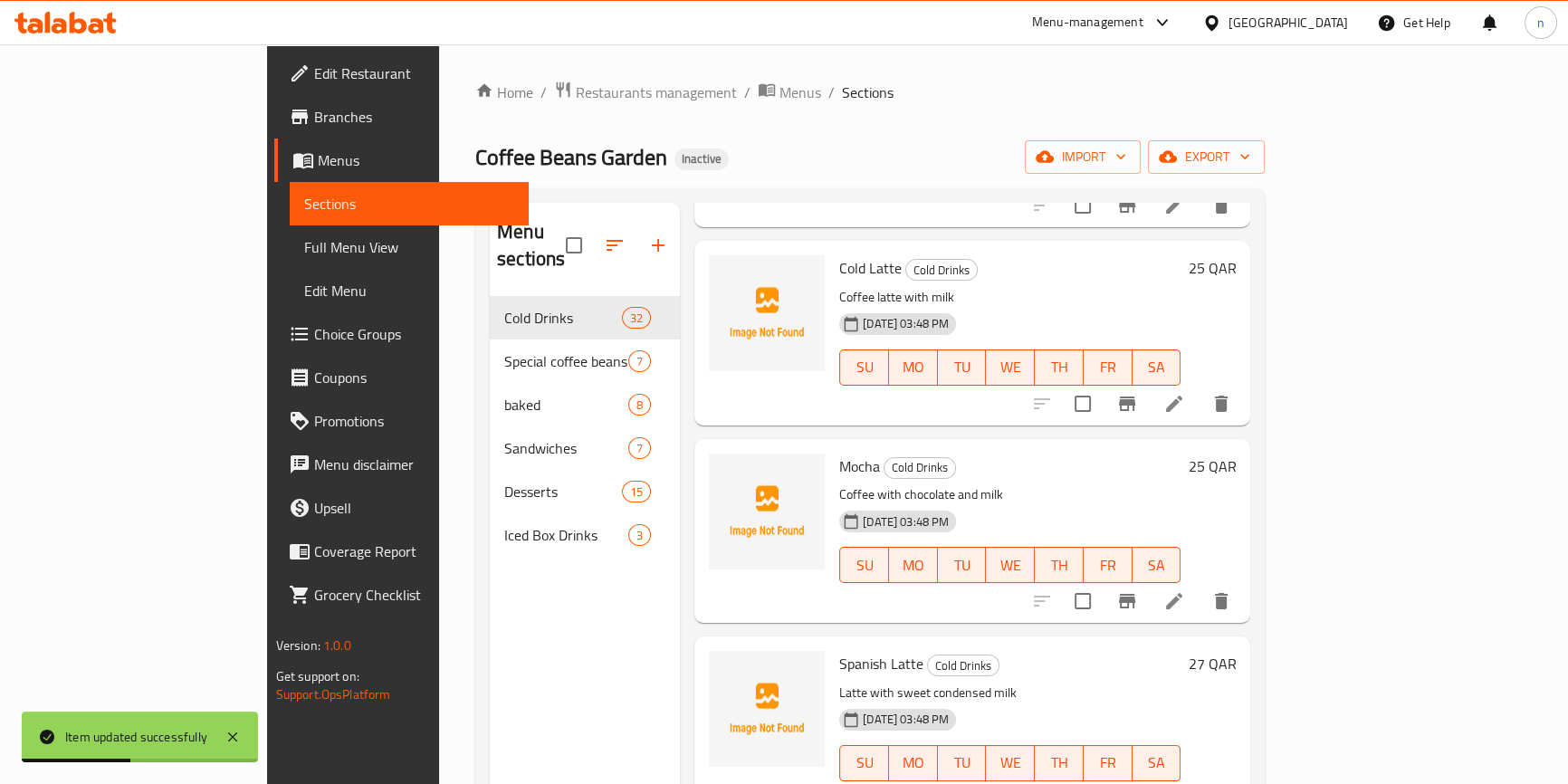
scroll to position [658, 0]
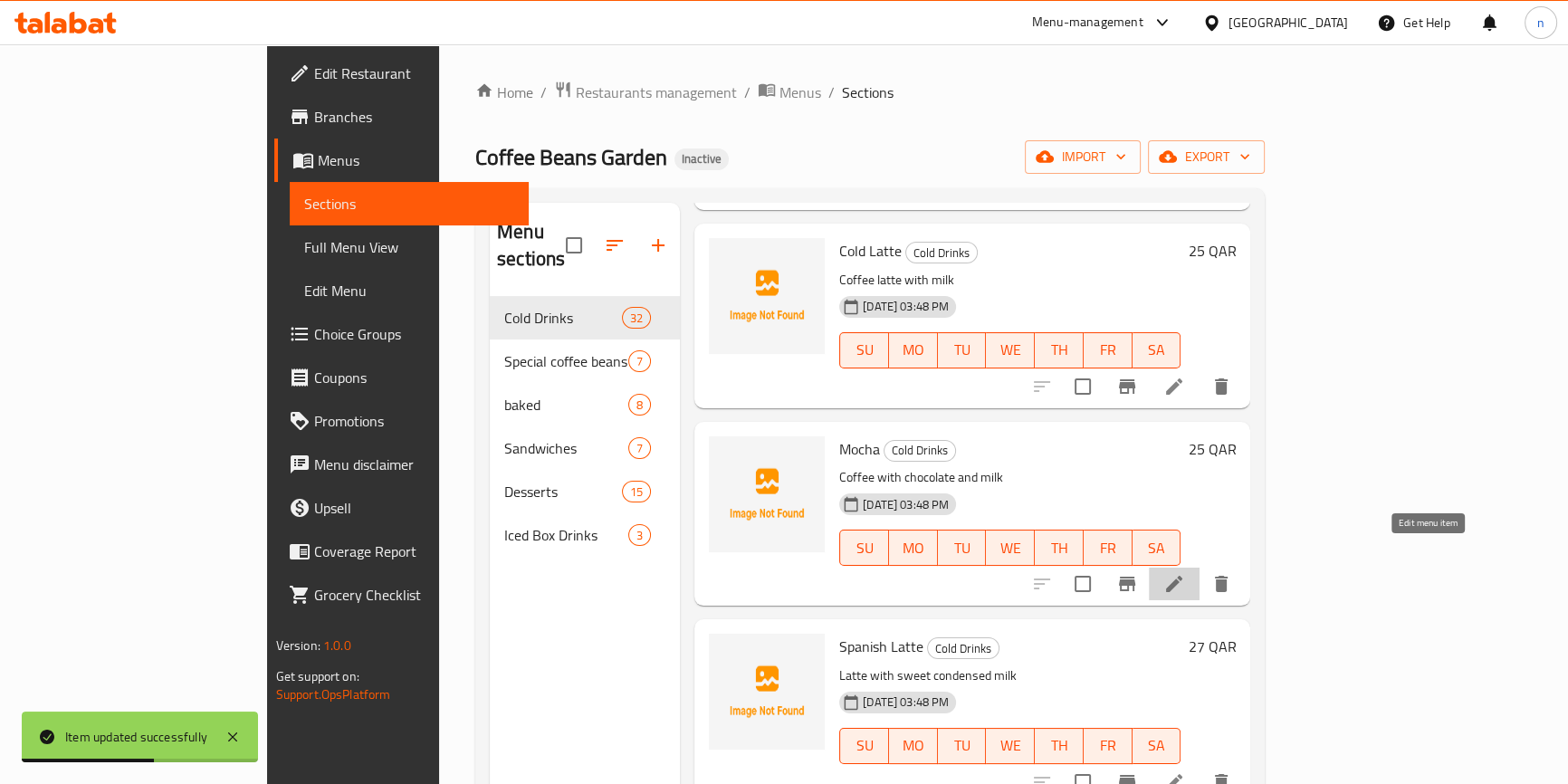
click at [1186, 573] on icon at bounding box center [1174, 584] width 21 height 21
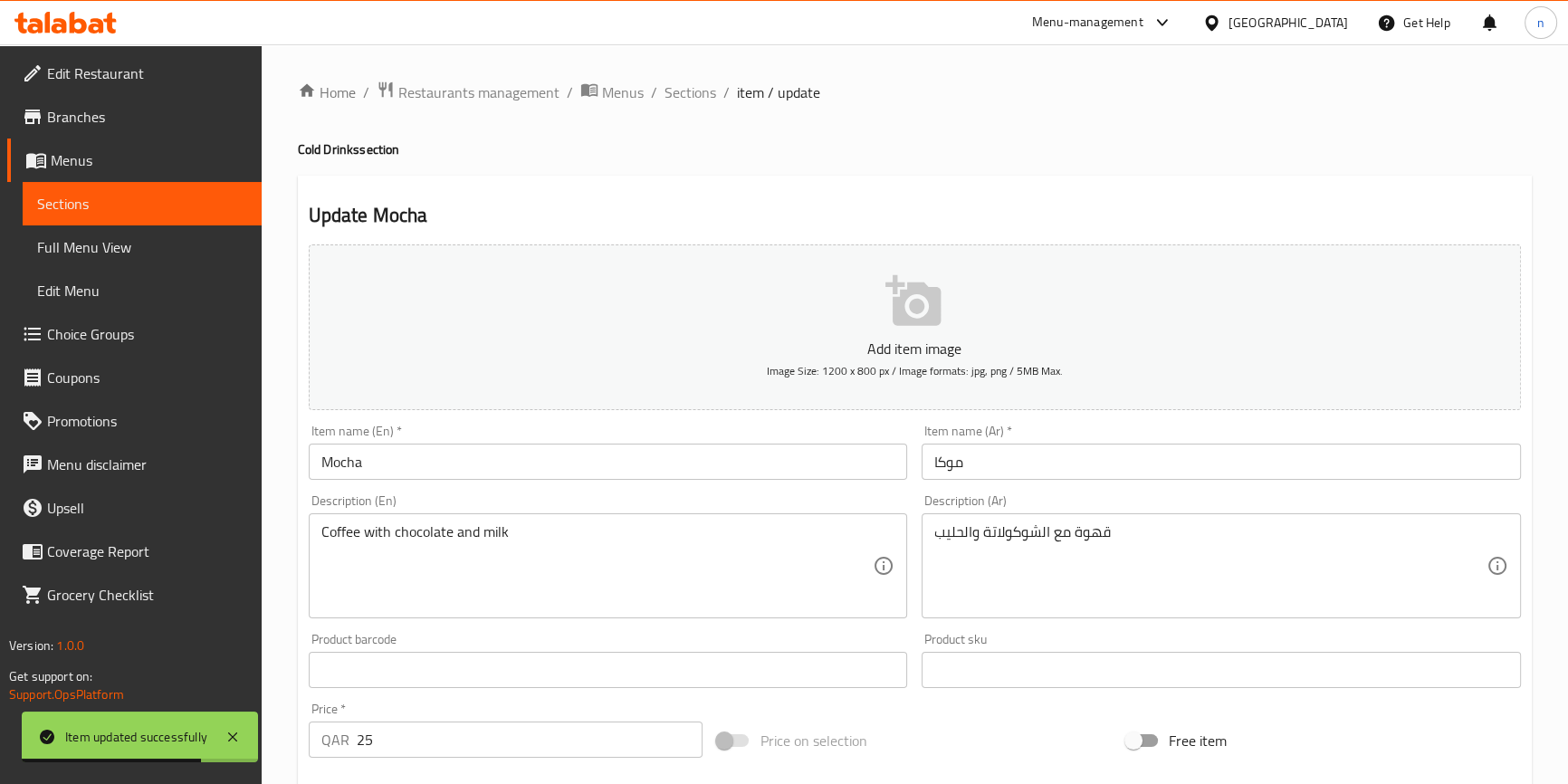
click at [321, 461] on input "Mocha" at bounding box center [608, 461] width 600 height 36
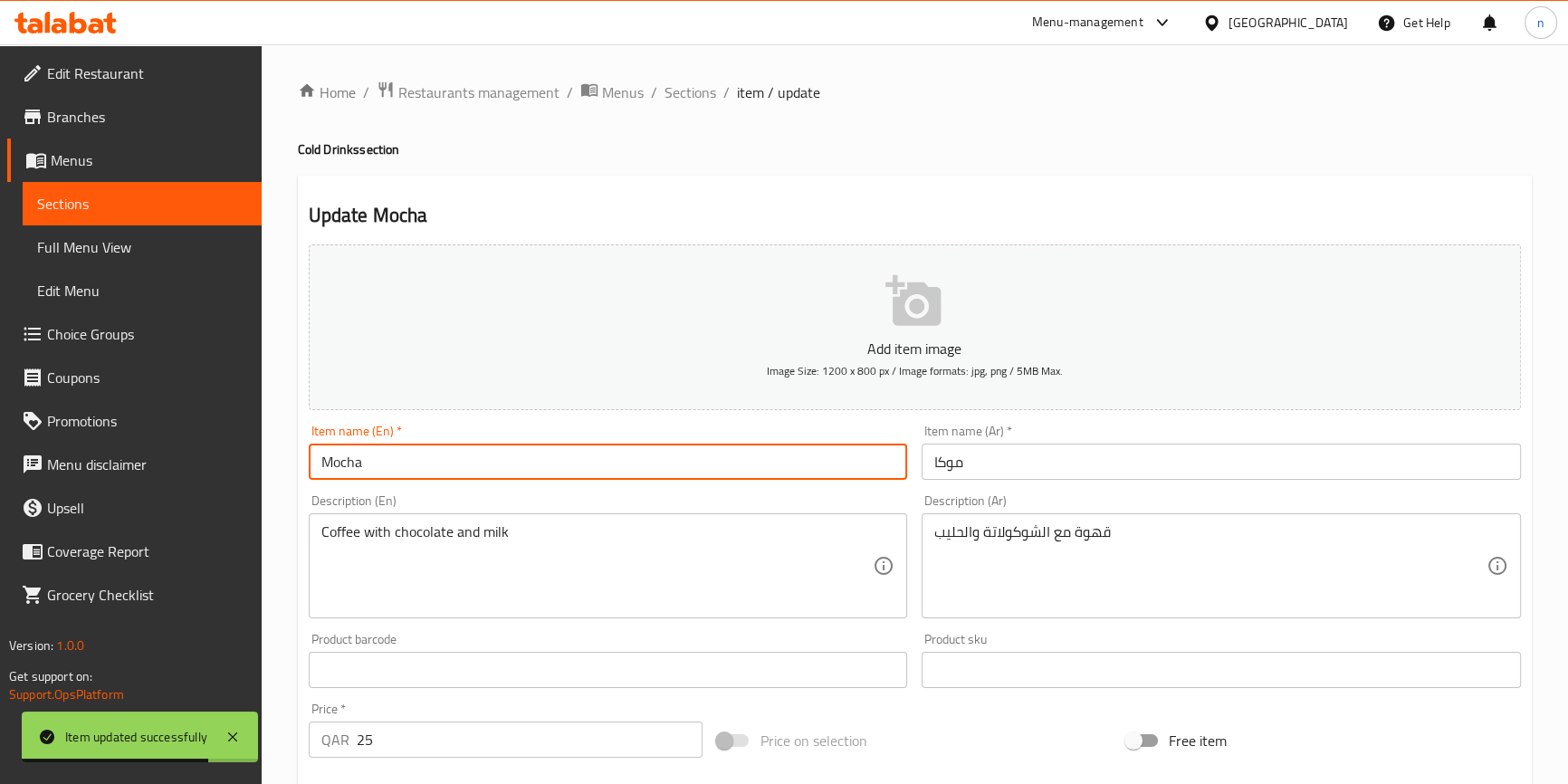
click at [321, 461] on input "Mocha" at bounding box center [608, 461] width 600 height 36
paste input "Cold"
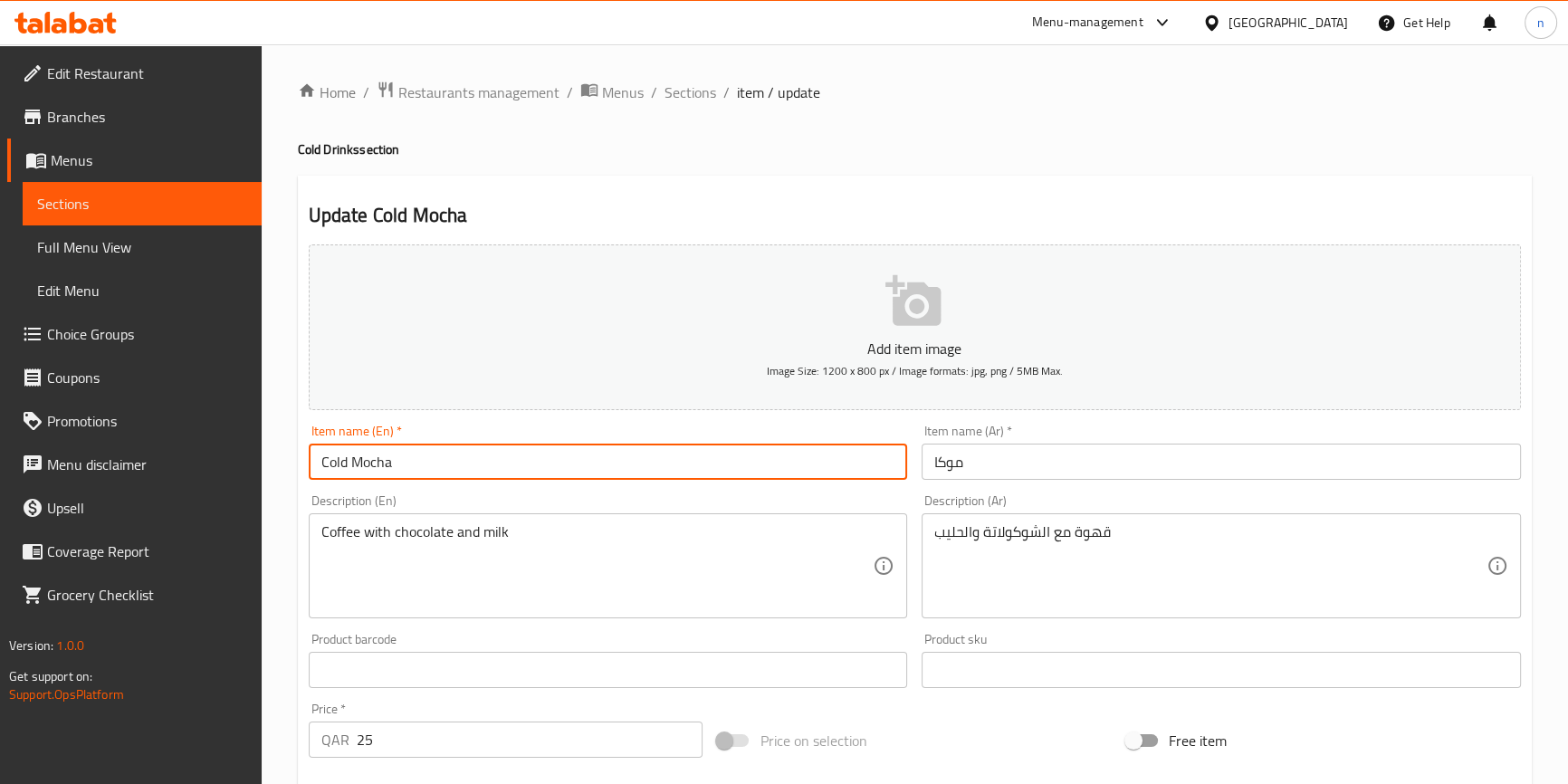
type input "Cold Mocha"
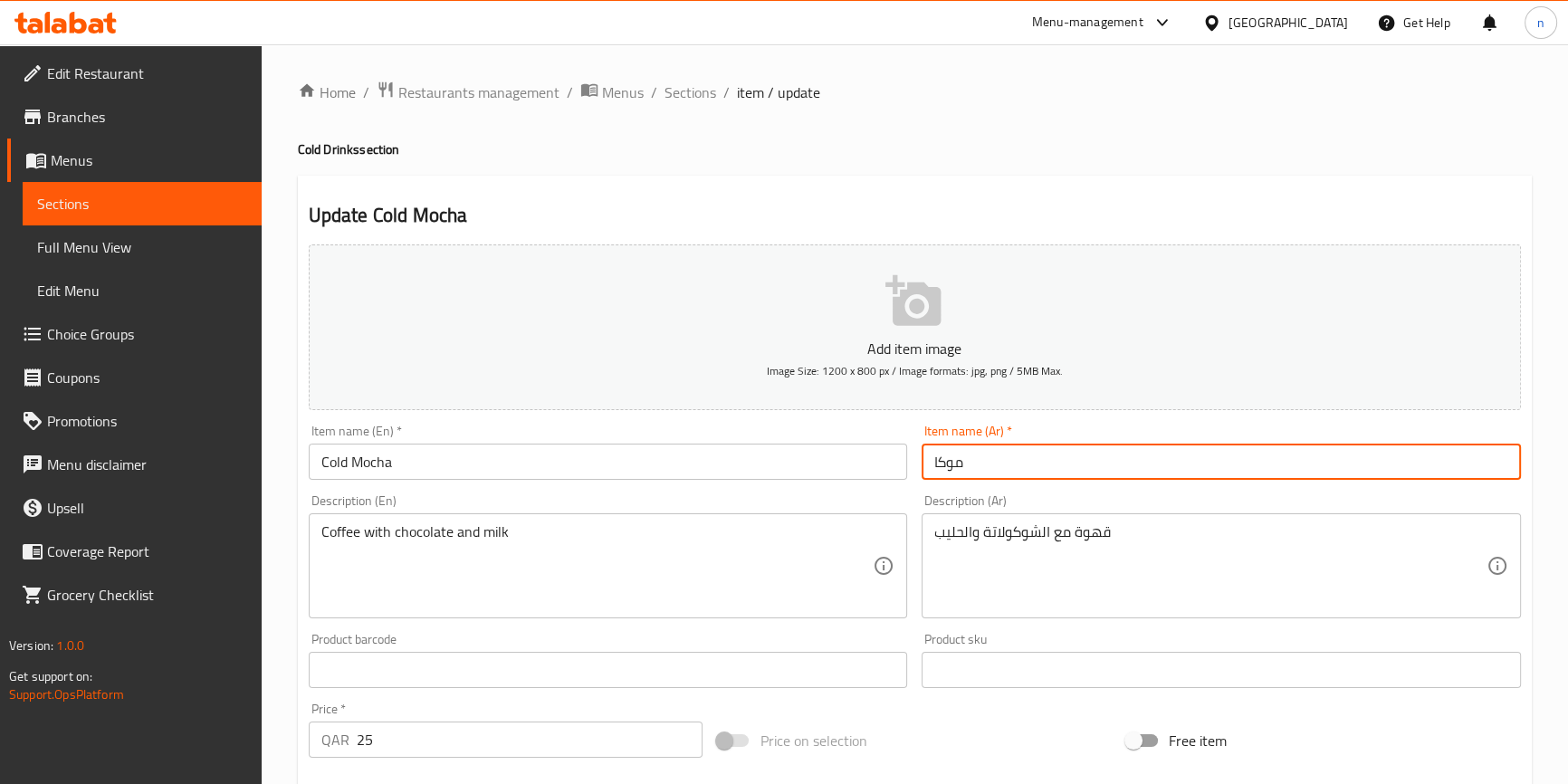
click at [988, 472] on input "موكا" at bounding box center [1221, 461] width 600 height 36
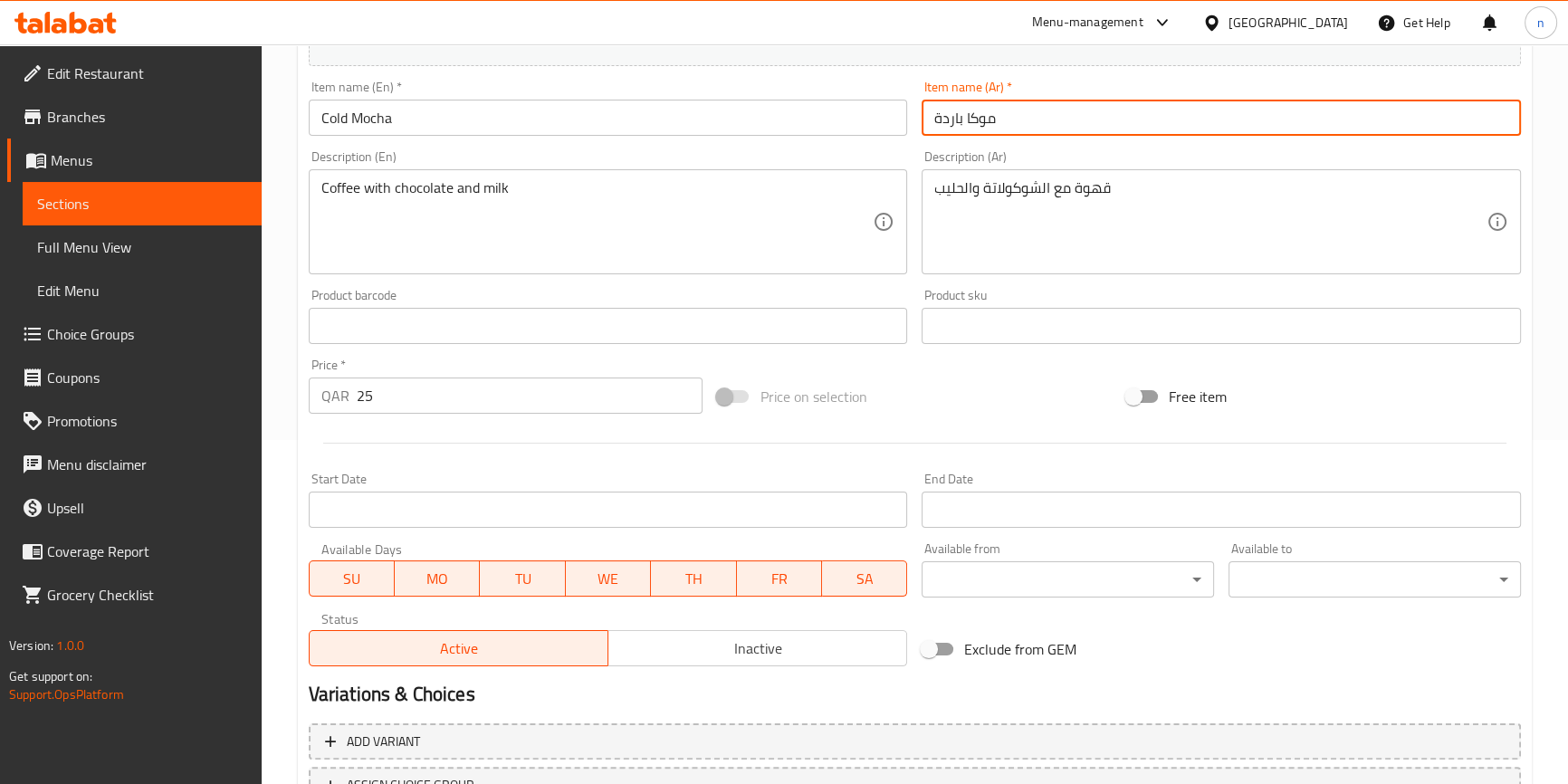
scroll to position [493, 0]
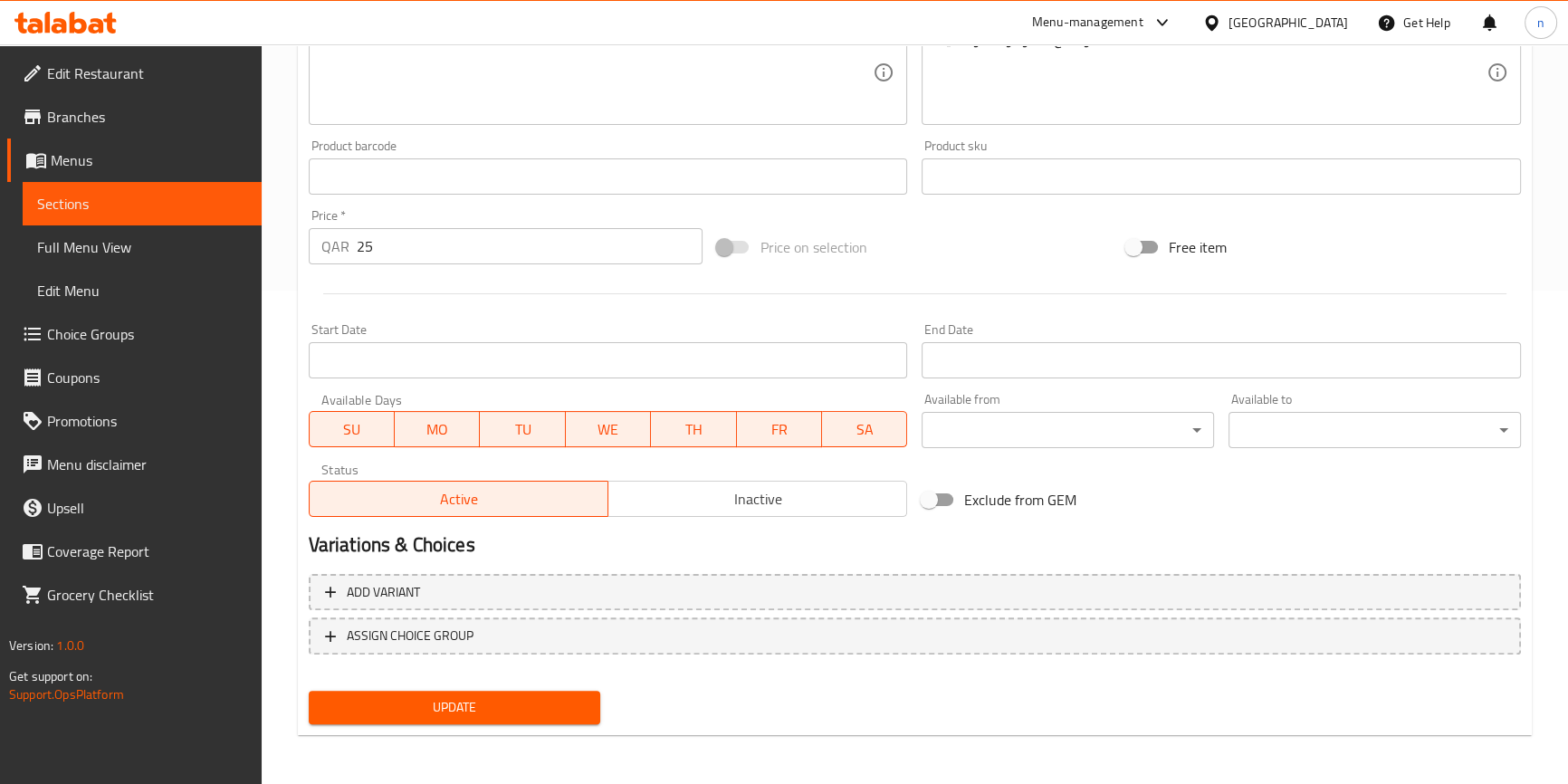
type input "موكا باردة"
click at [473, 725] on div "Update" at bounding box center [454, 707] width 307 height 48
click at [478, 718] on button "Update" at bounding box center [455, 708] width 293 height 33
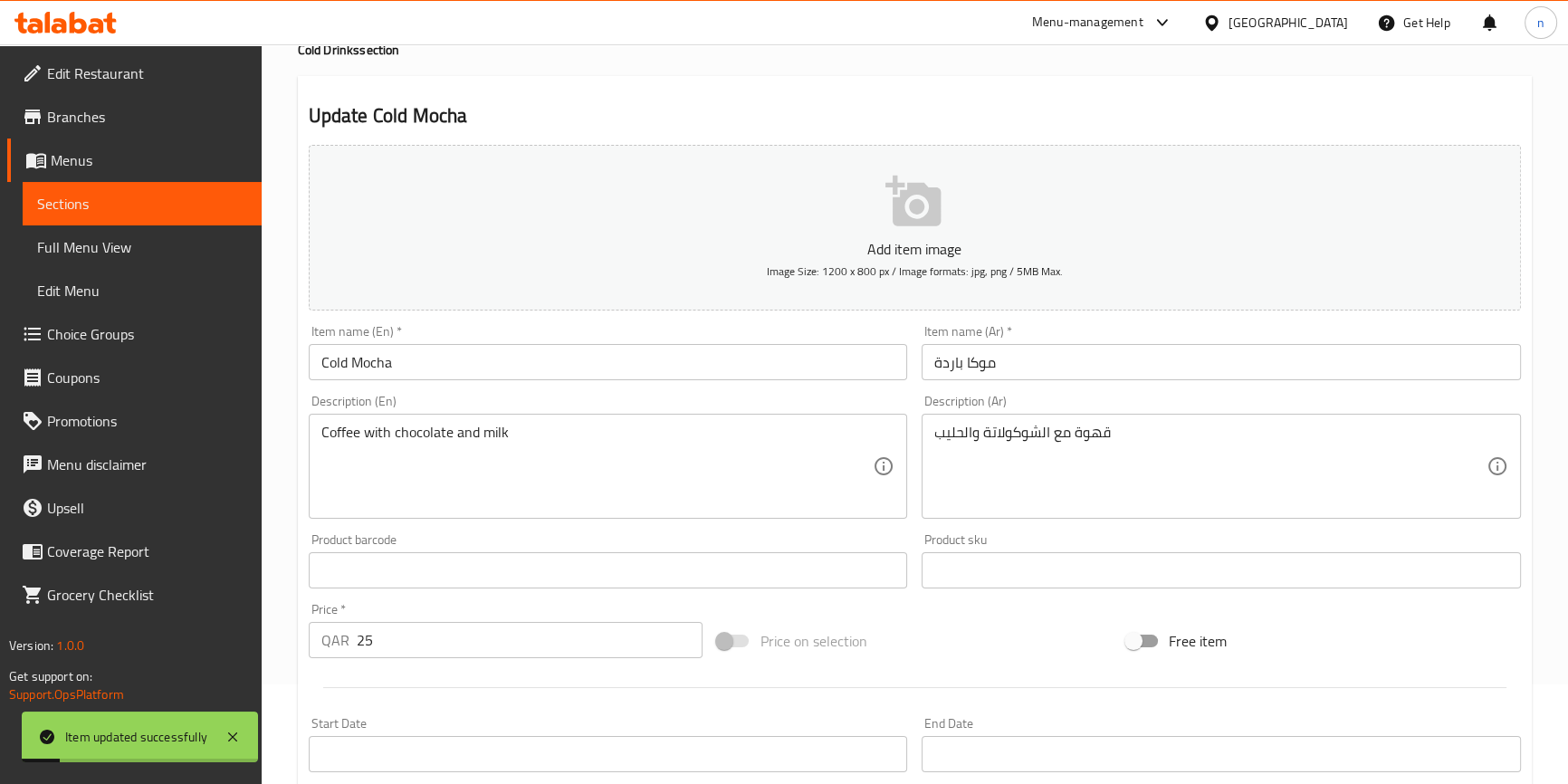
scroll to position [0, 0]
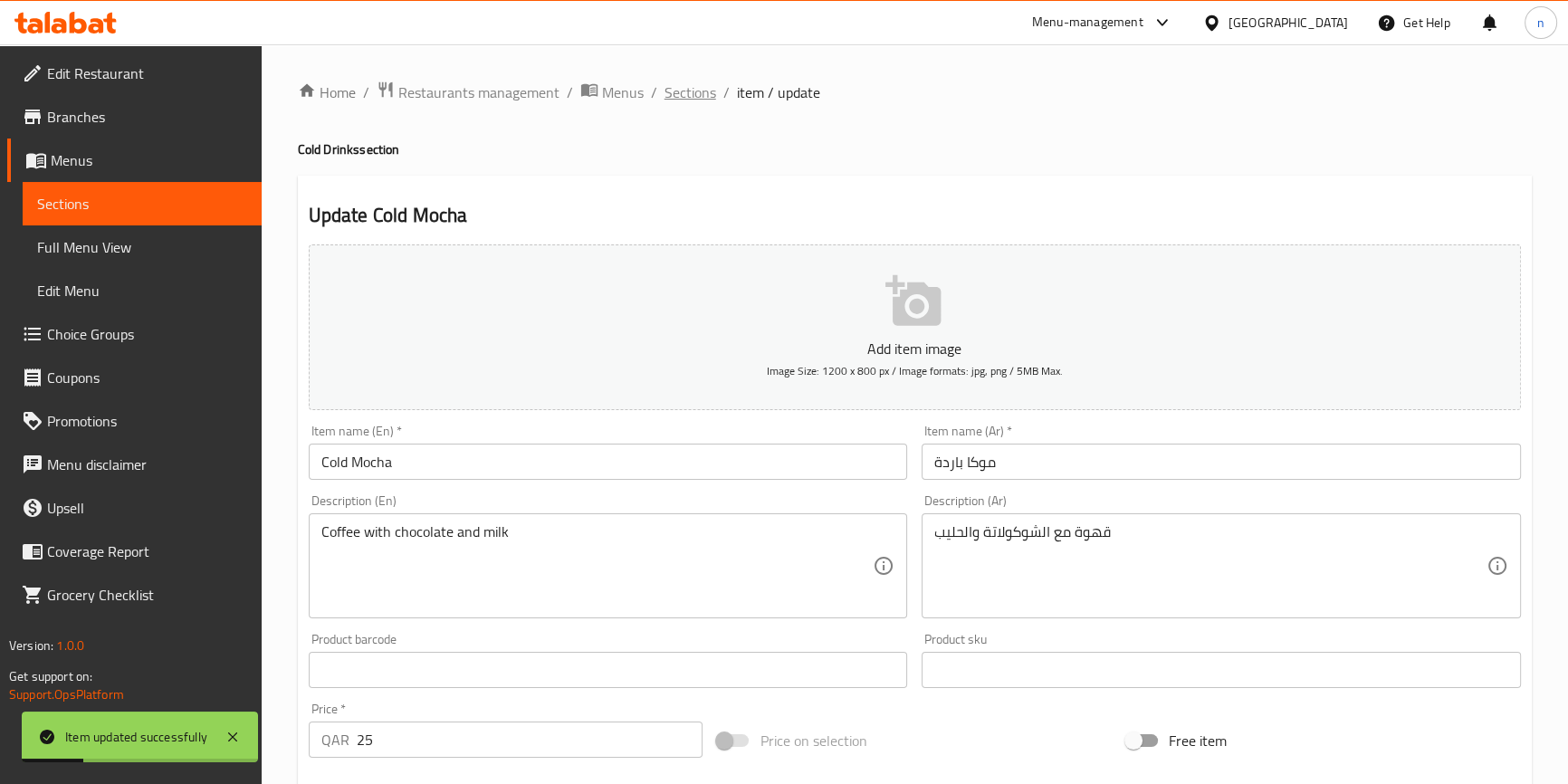
click at [684, 98] on span "Sections" at bounding box center [690, 93] width 52 height 21
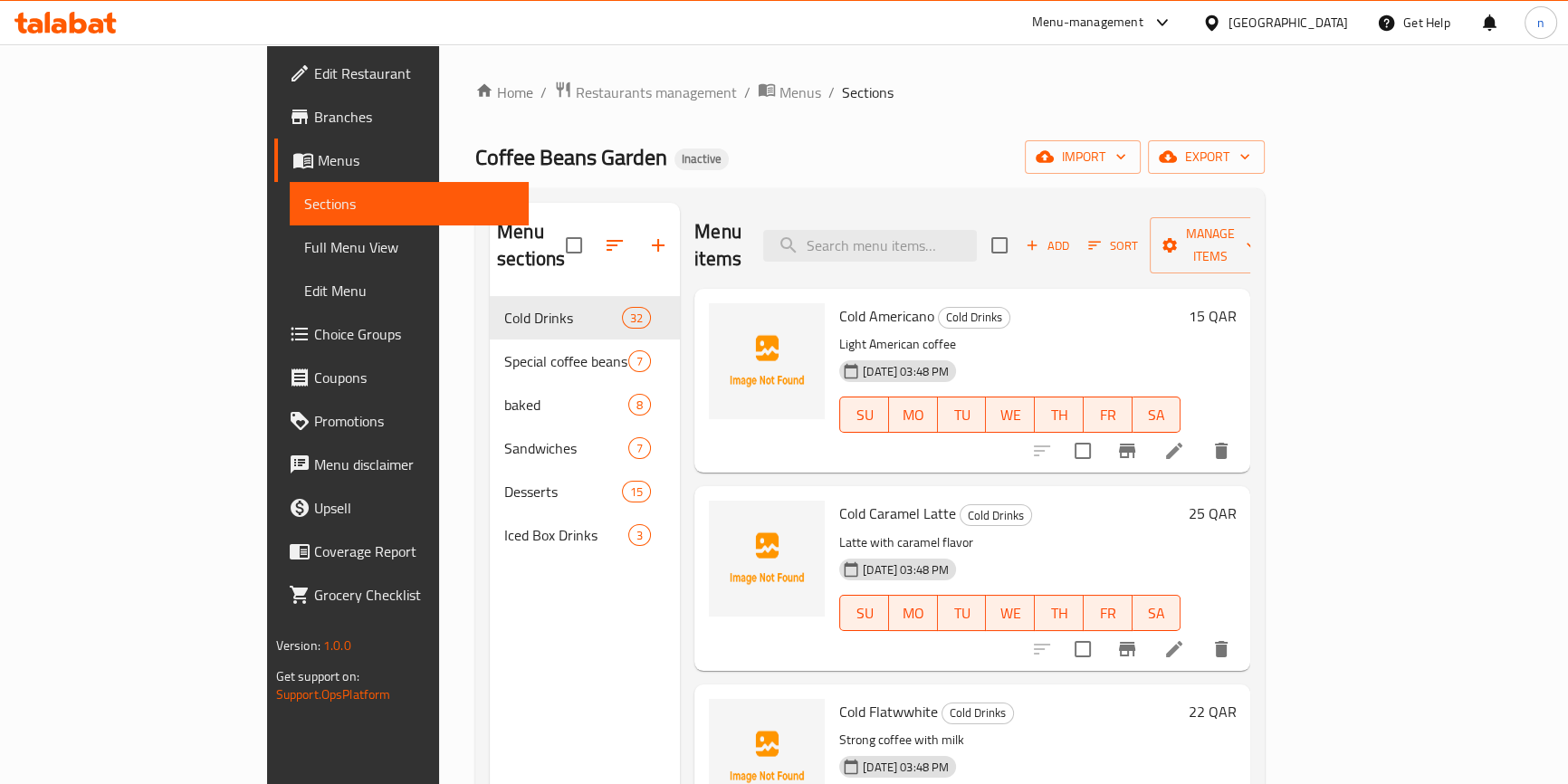
click at [1122, 109] on div "Home / Restaurants management / Menus / Sections Coffee Beans Garden Inactive i…" at bounding box center [871, 541] width 790 height 921
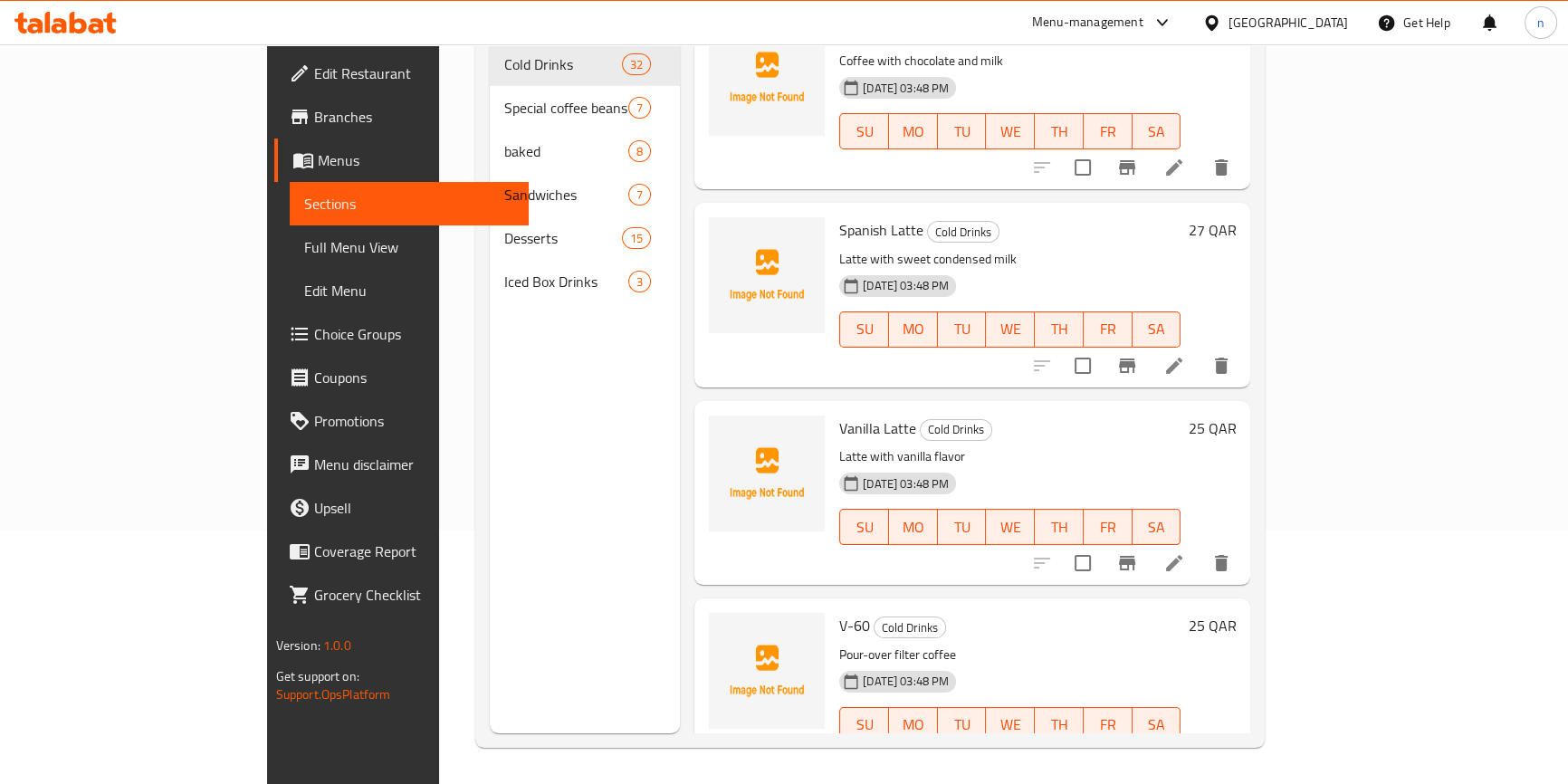
scroll to position [823, 0]
click at [1186, 353] on icon at bounding box center [1174, 364] width 21 height 21
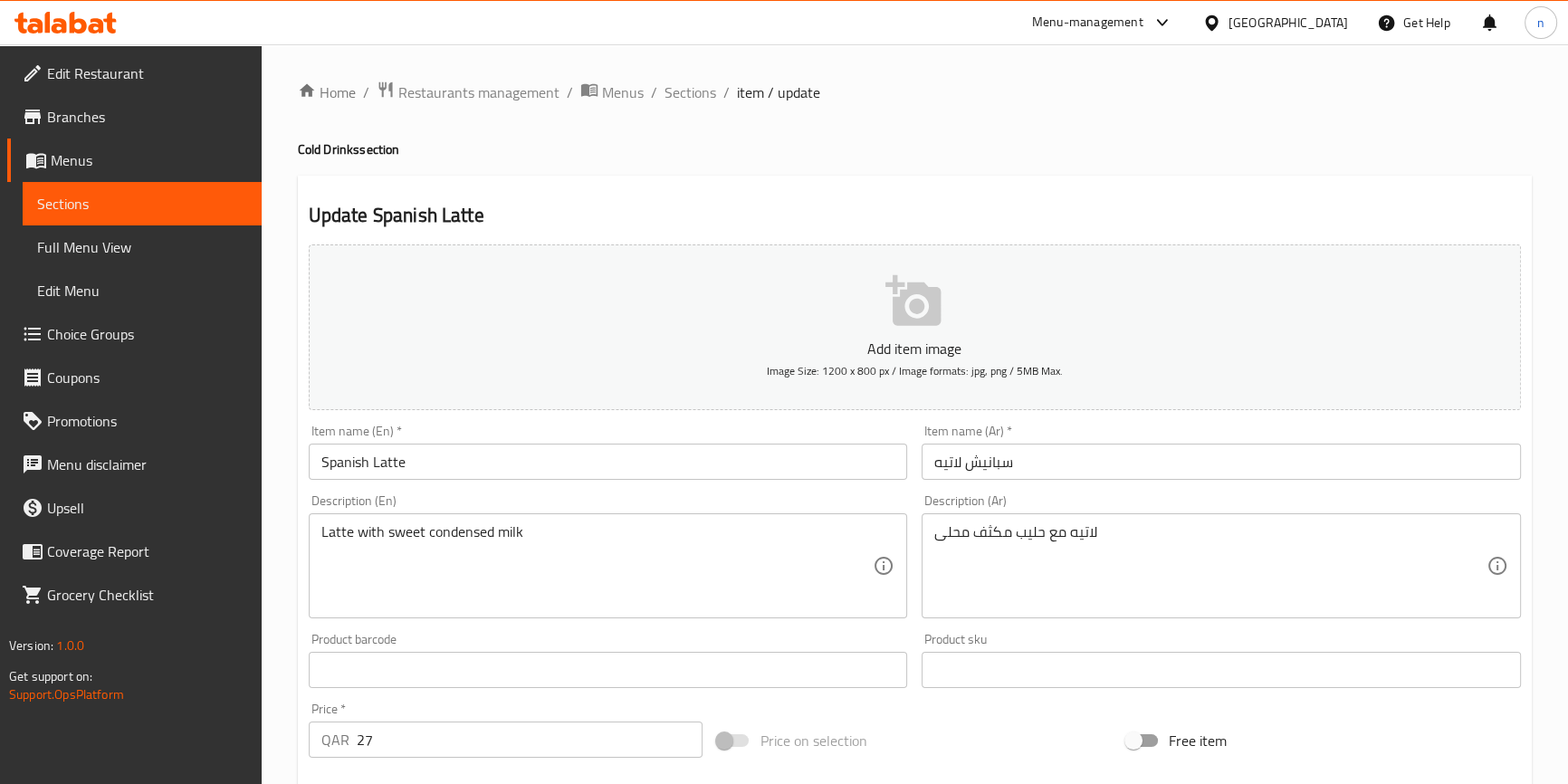
click at [304, 156] on h4 "Cold Drinks section" at bounding box center [916, 149] width 1235 height 19
copy h4 "Cold"
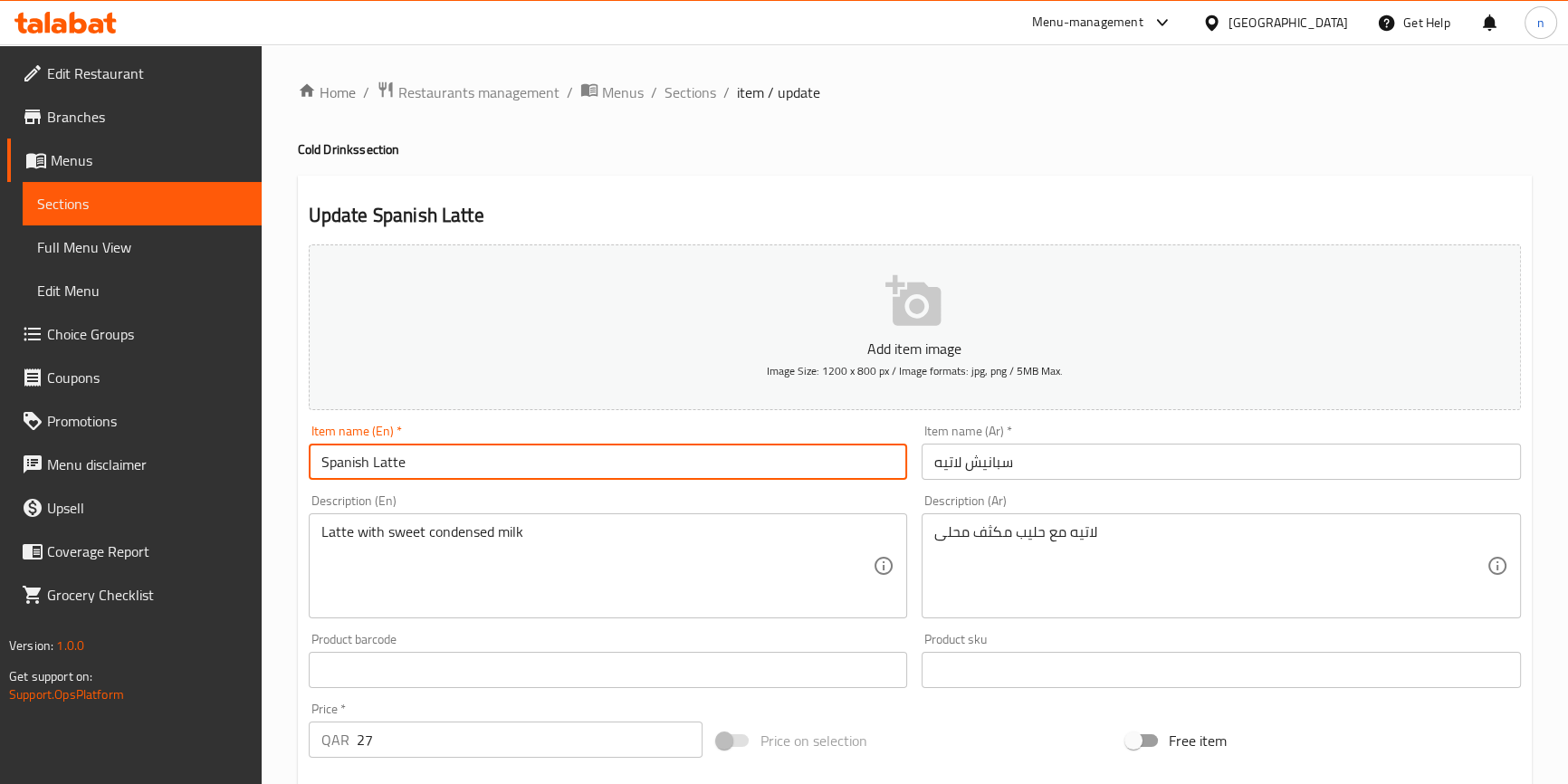
click at [318, 463] on input "Spanish Latte" at bounding box center [608, 461] width 600 height 36
paste input "Cold"
type input "Cold Spanish Latte"
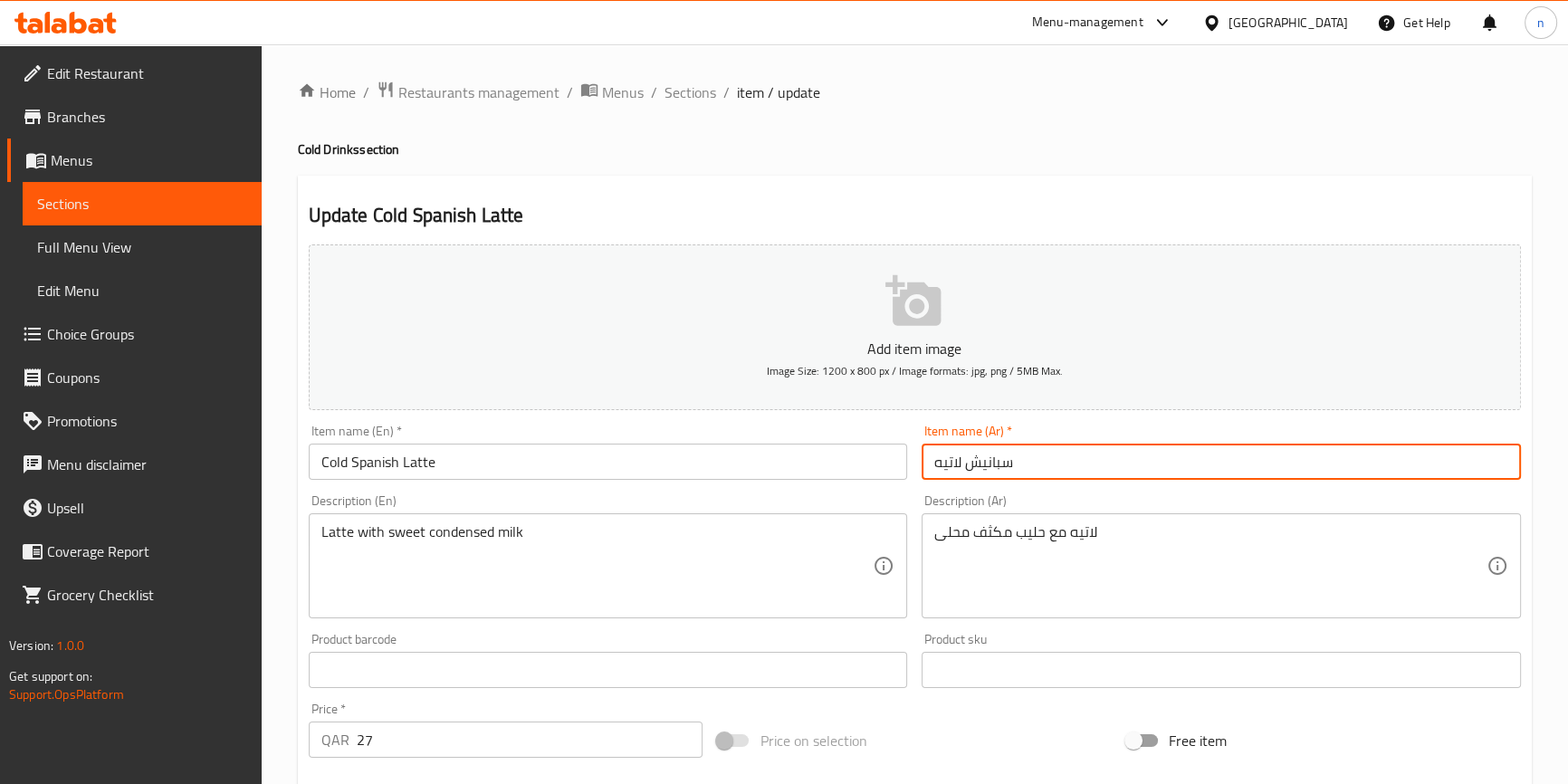
click at [1028, 463] on input "سبانيش لاتيه" at bounding box center [1221, 461] width 600 height 36
type input "سبانيش لاتيه بارد"
click at [793, 128] on div "Home / Restaurants management / Menus / Sections / item / update Cold Drinks se…" at bounding box center [916, 662] width 1235 height 1162
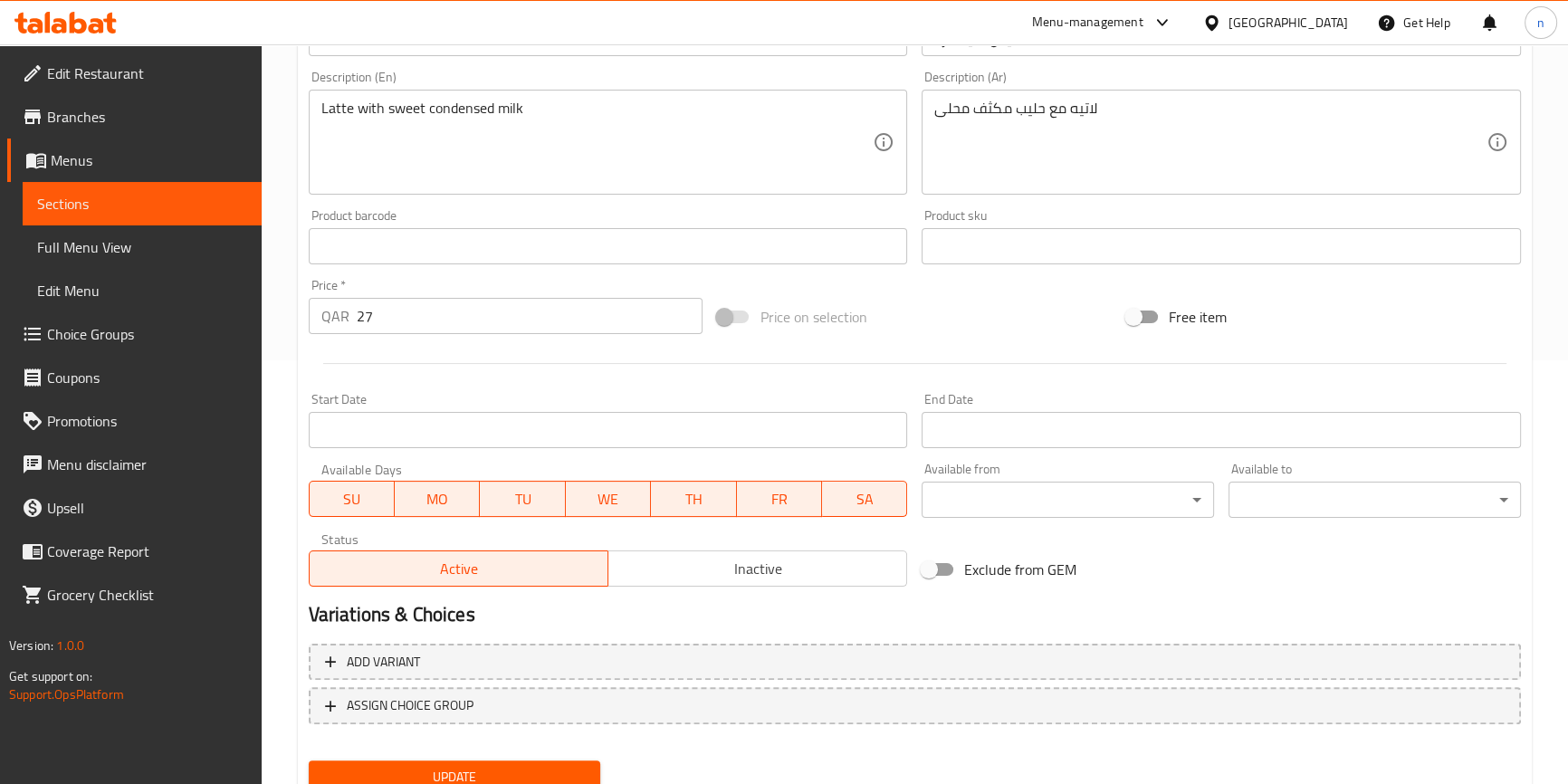
scroll to position [493, 0]
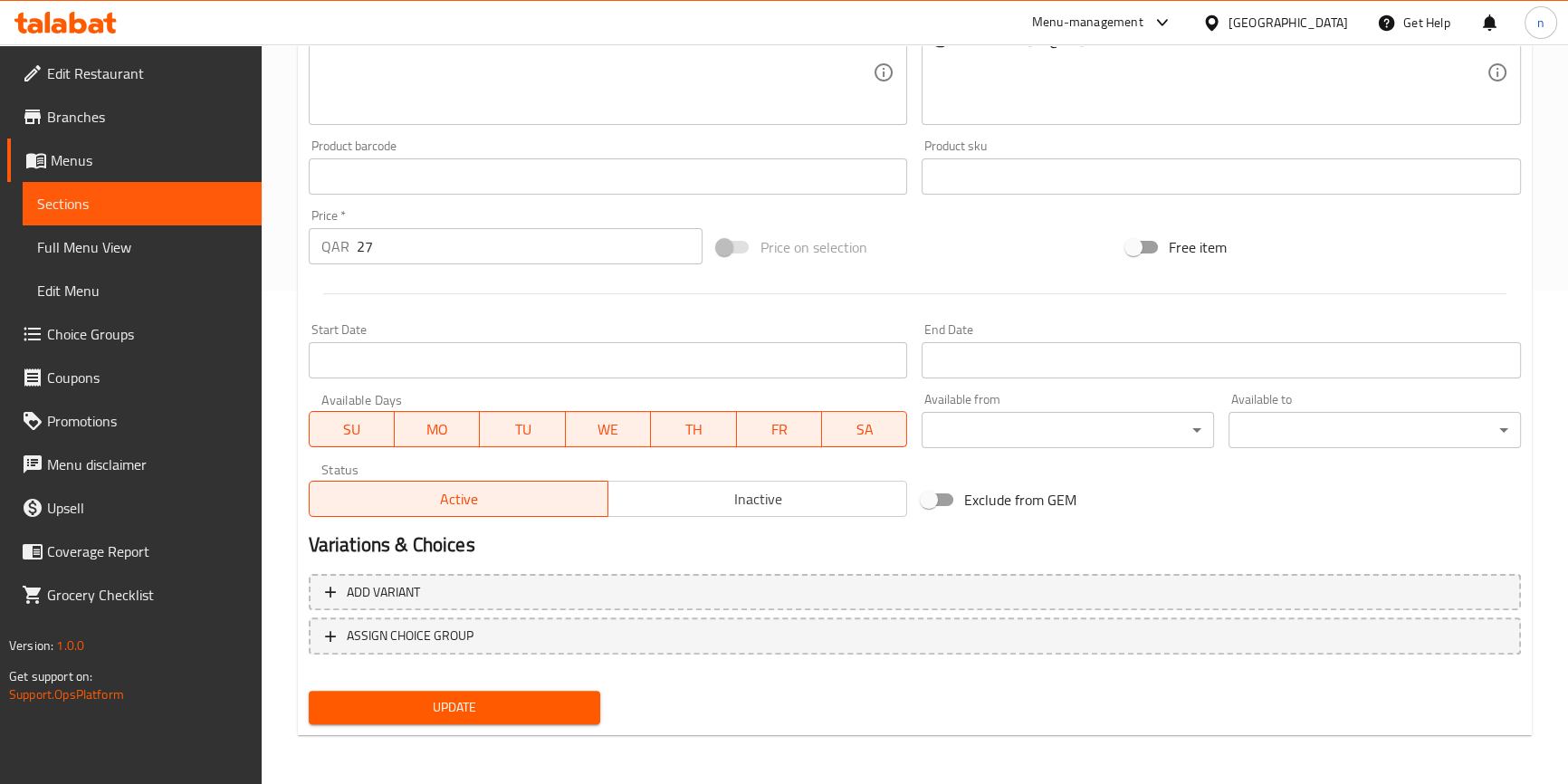
click at [501, 715] on span "Update" at bounding box center [455, 707] width 263 height 22
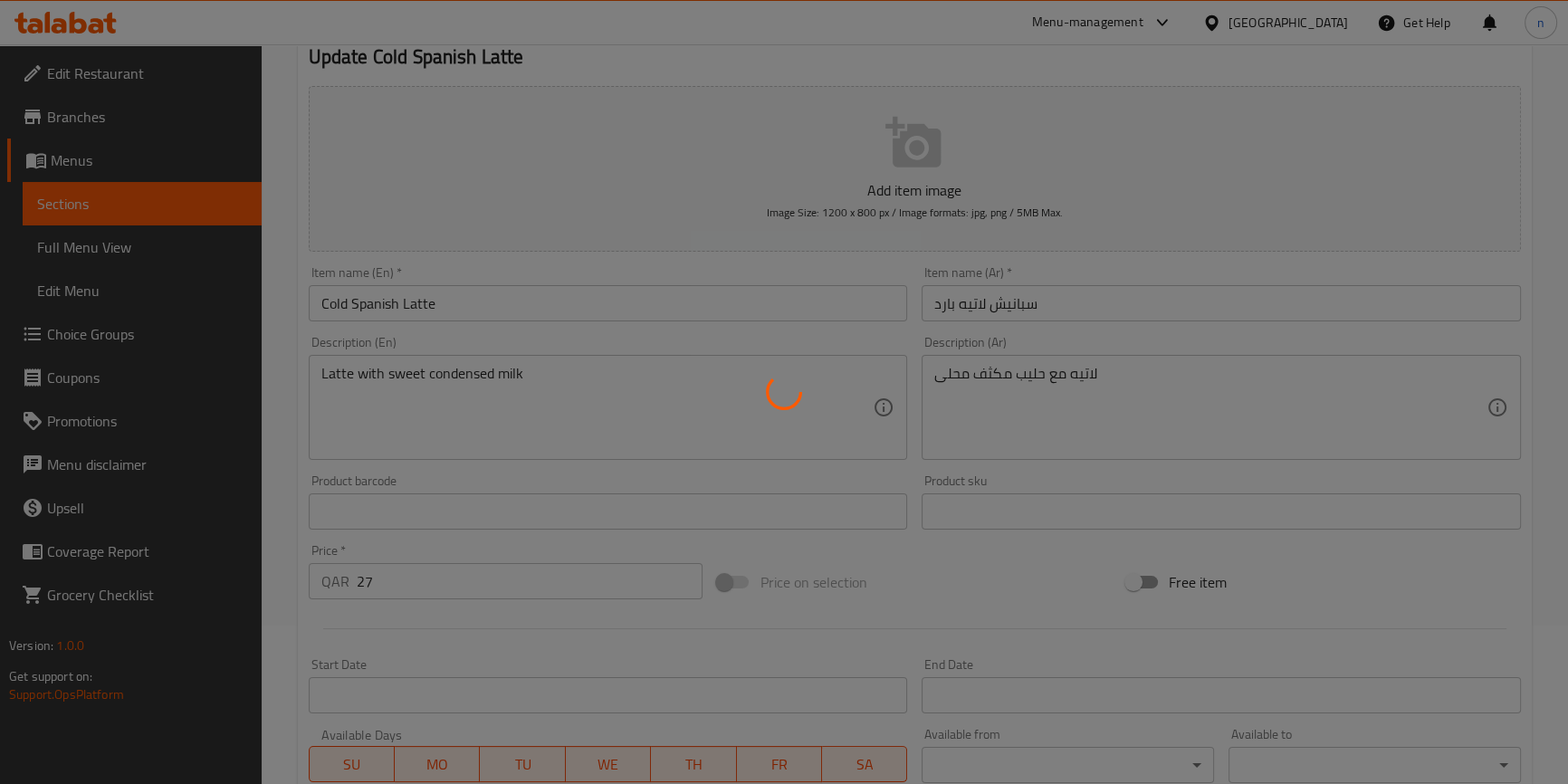
scroll to position [0, 0]
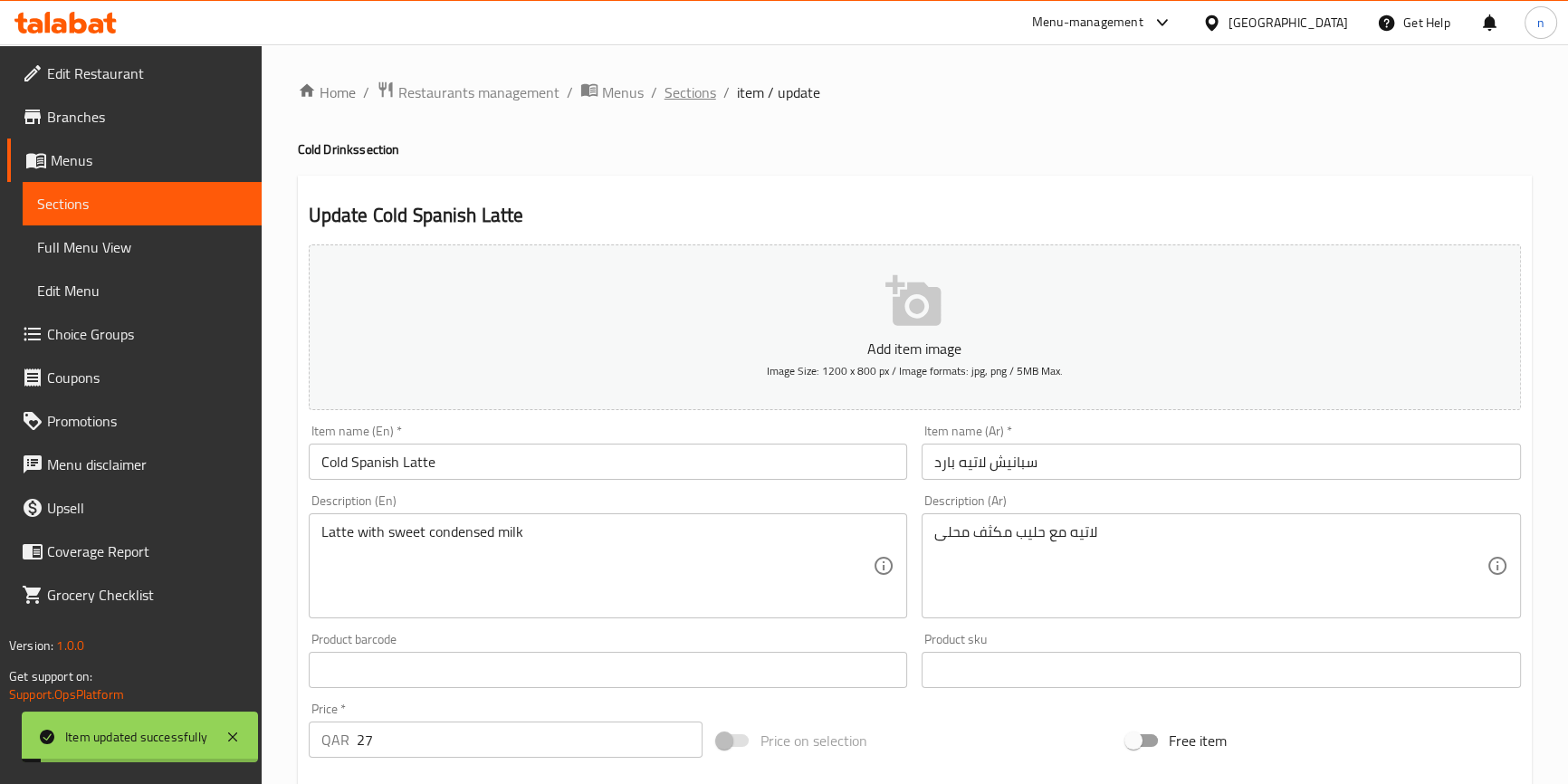
click at [696, 93] on span "Sections" at bounding box center [690, 93] width 52 height 21
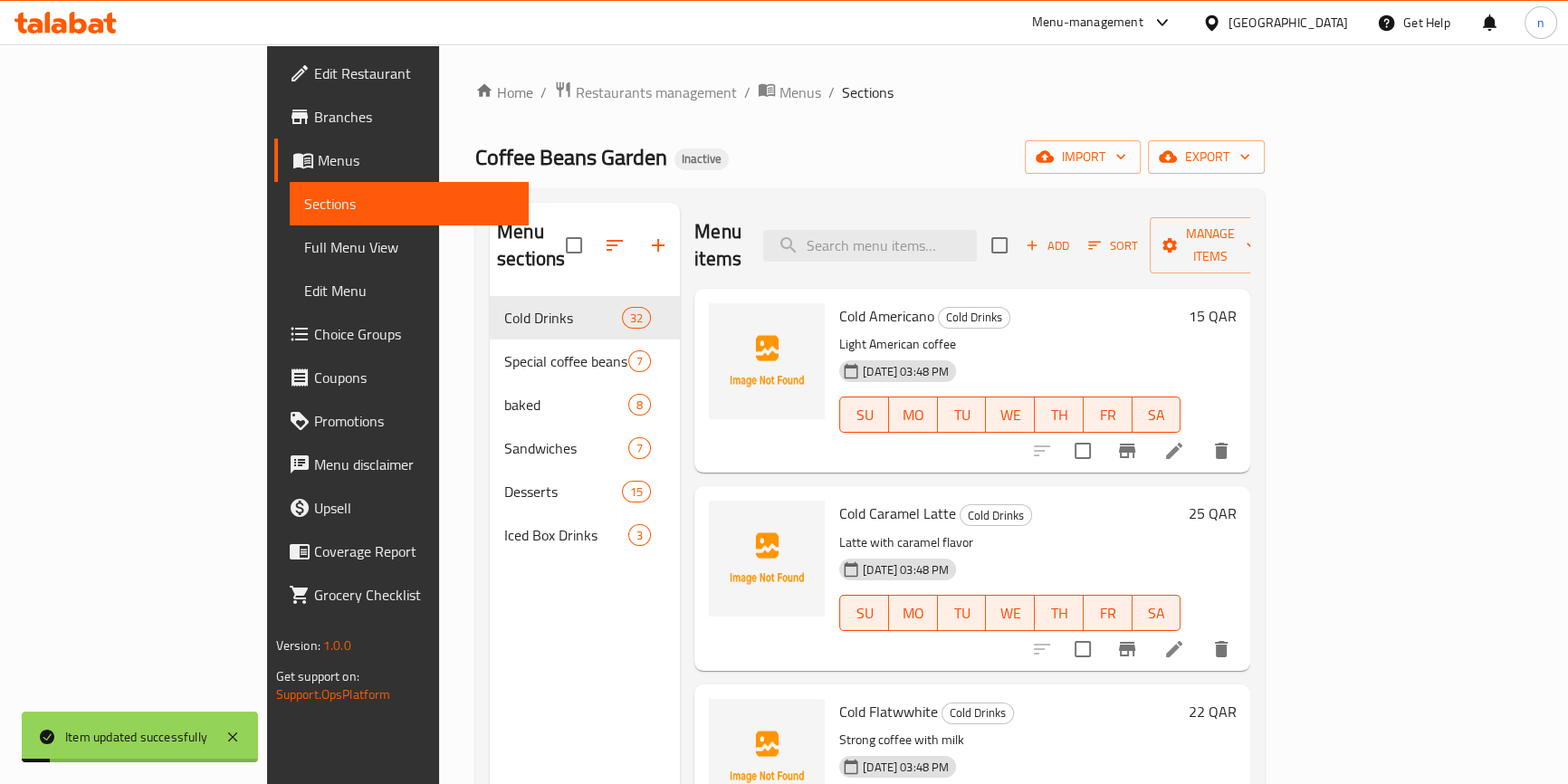
click at [1054, 134] on div "Home / Restaurants management / Menus / Sections Coffee Beans Garden Inactive i…" at bounding box center [871, 541] width 790 height 921
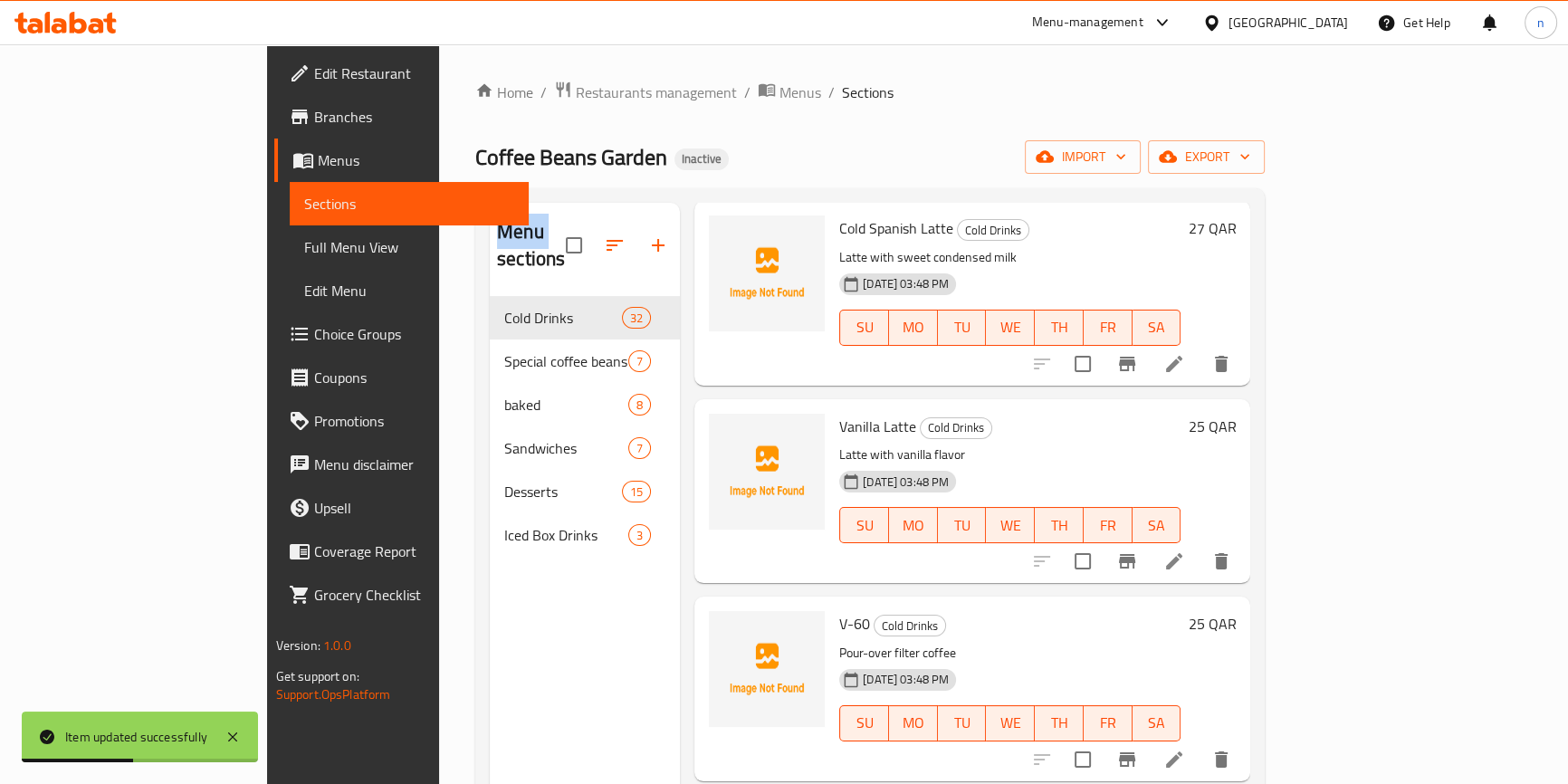
scroll to position [1152, 0]
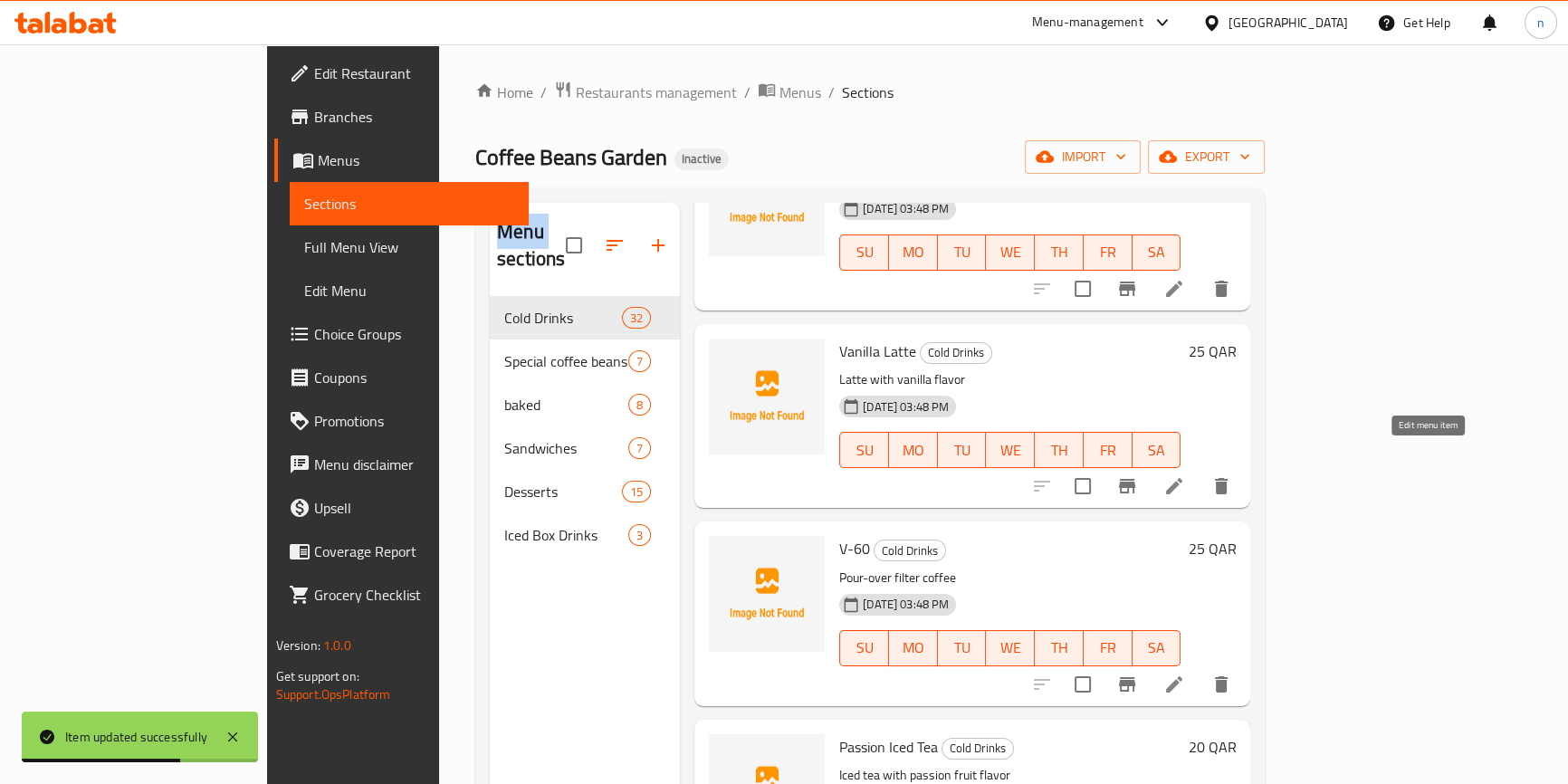
click at [1183, 478] on icon at bounding box center [1174, 486] width 17 height 17
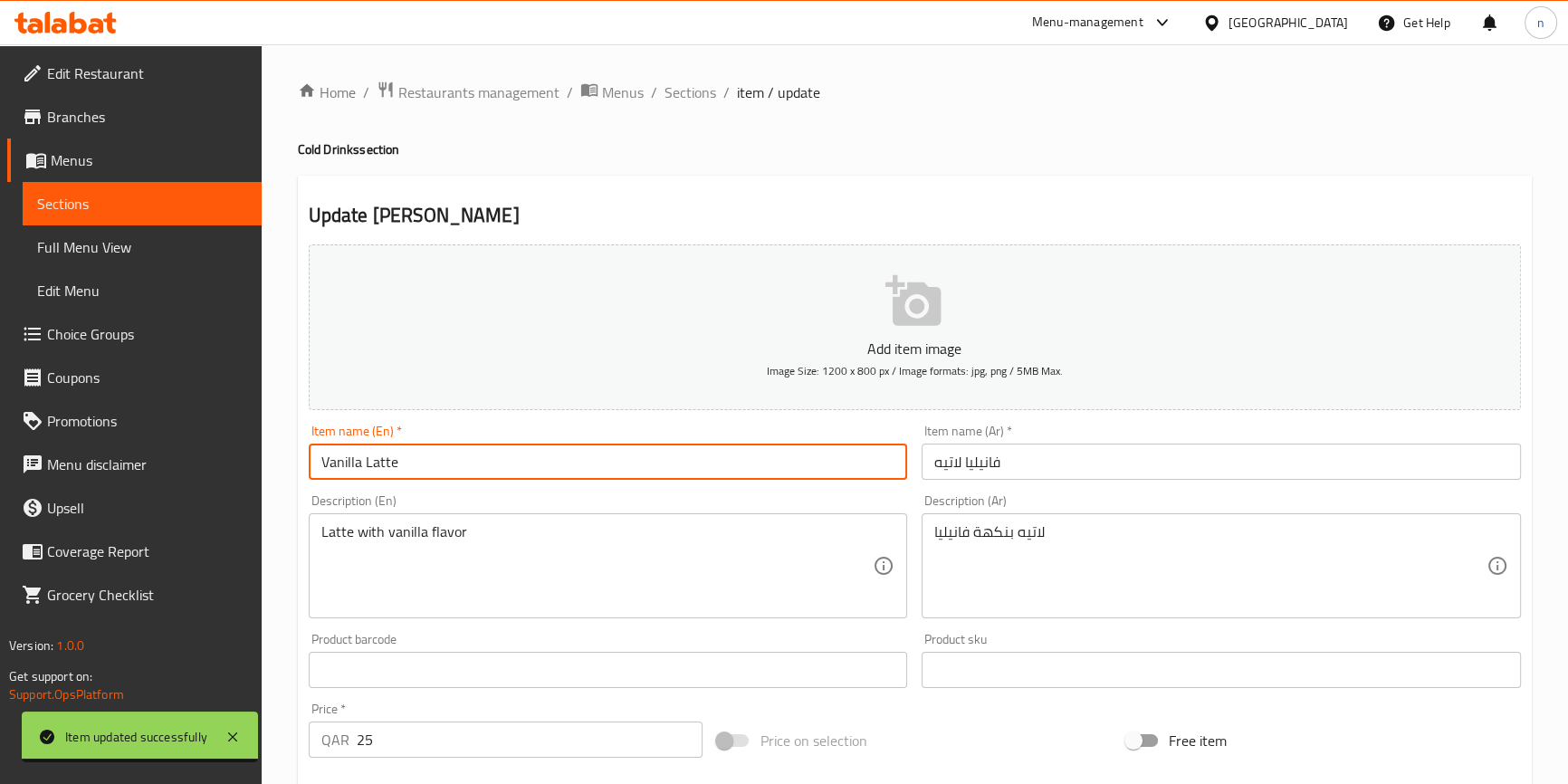
click at [311, 463] on input "Vanilla Latte" at bounding box center [608, 461] width 600 height 36
paste input "Cold"
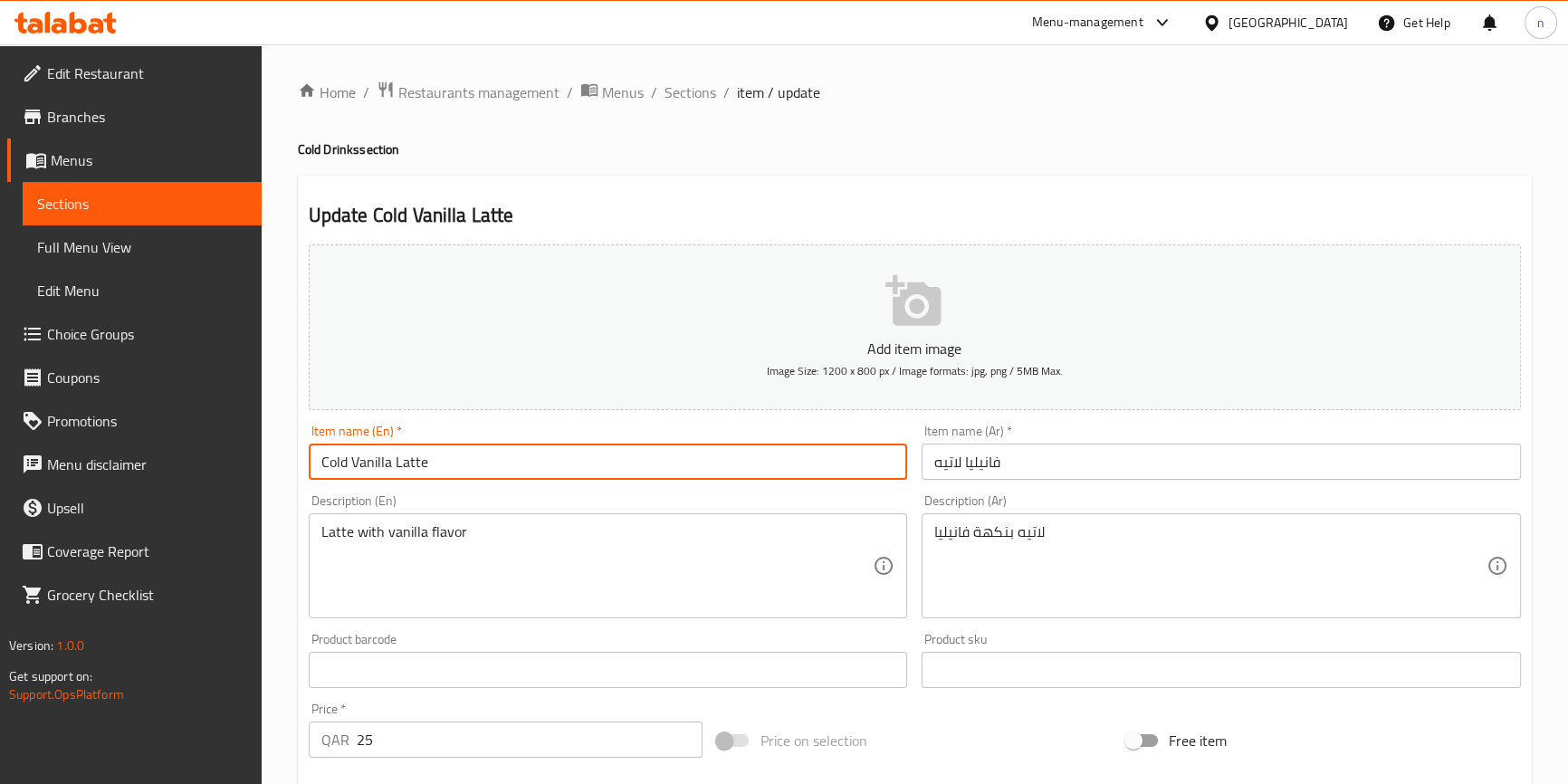
type input "Cold Vanilla Latte"
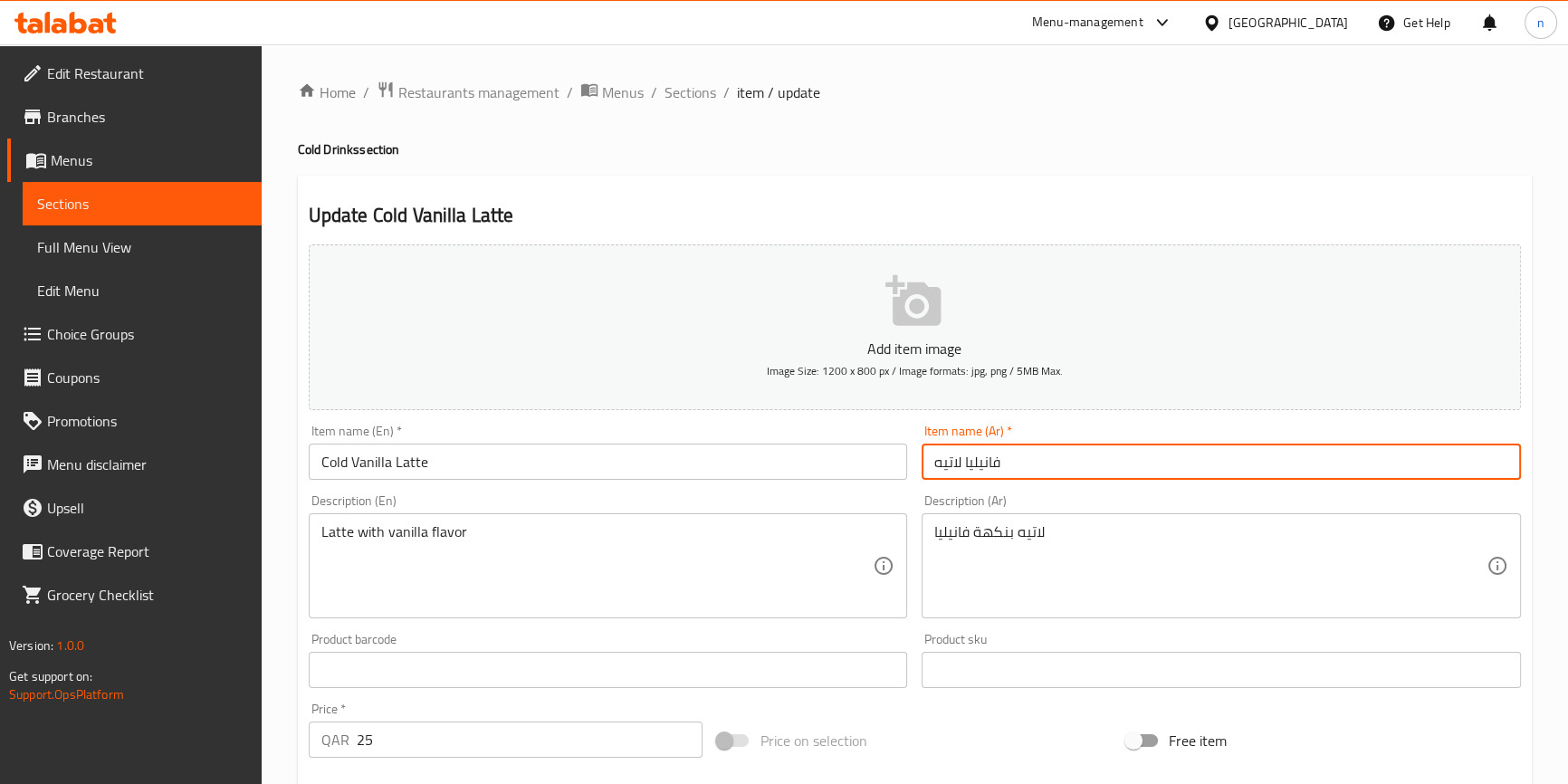
click at [1045, 476] on input "فانيليا لاتيه" at bounding box center [1221, 461] width 600 height 36
type input "فانيليا لاتيه بارد"
click at [902, 219] on h2 "Update Cold Vanilla Latte" at bounding box center [915, 216] width 1212 height 27
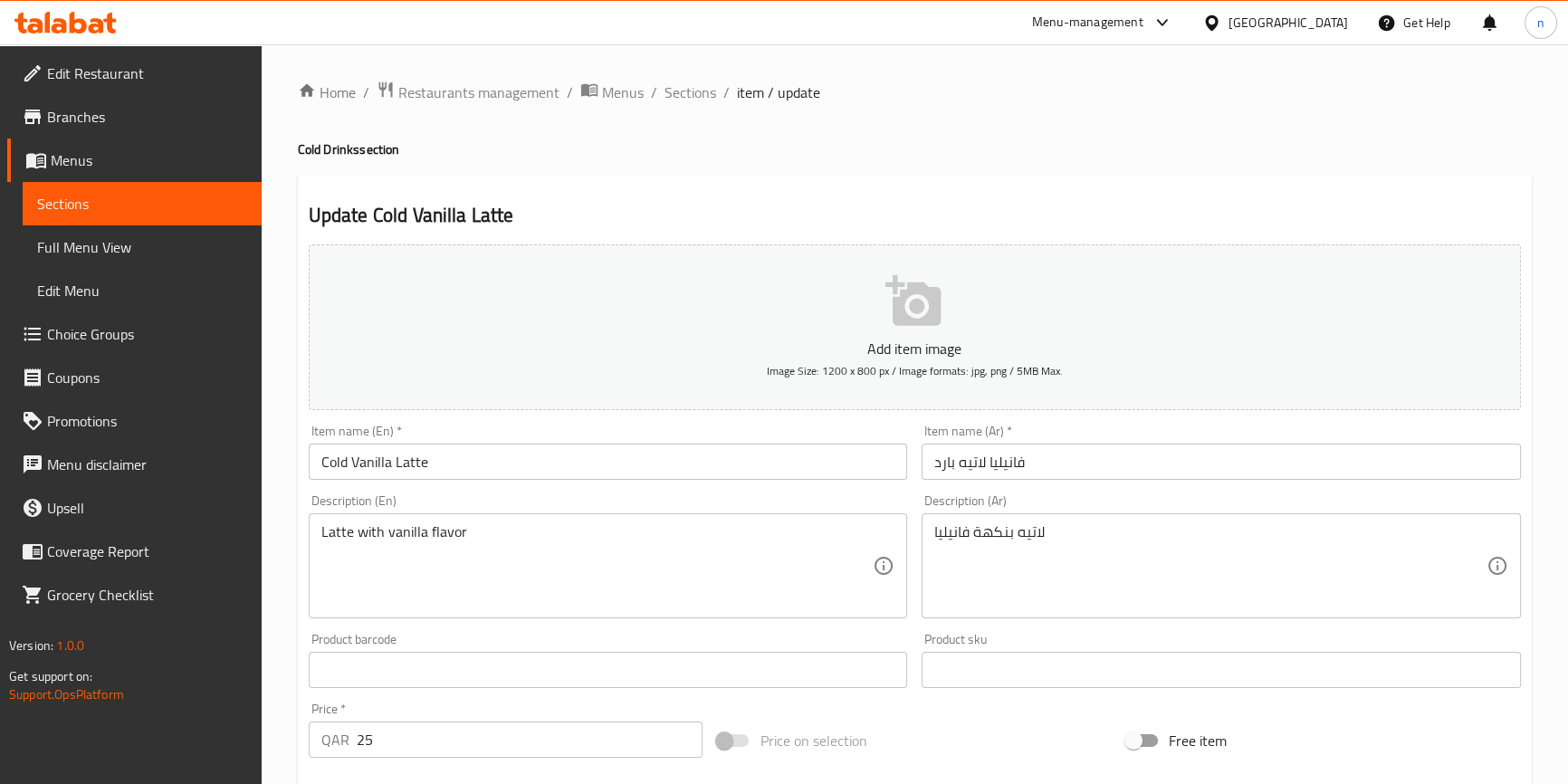
scroll to position [493, 0]
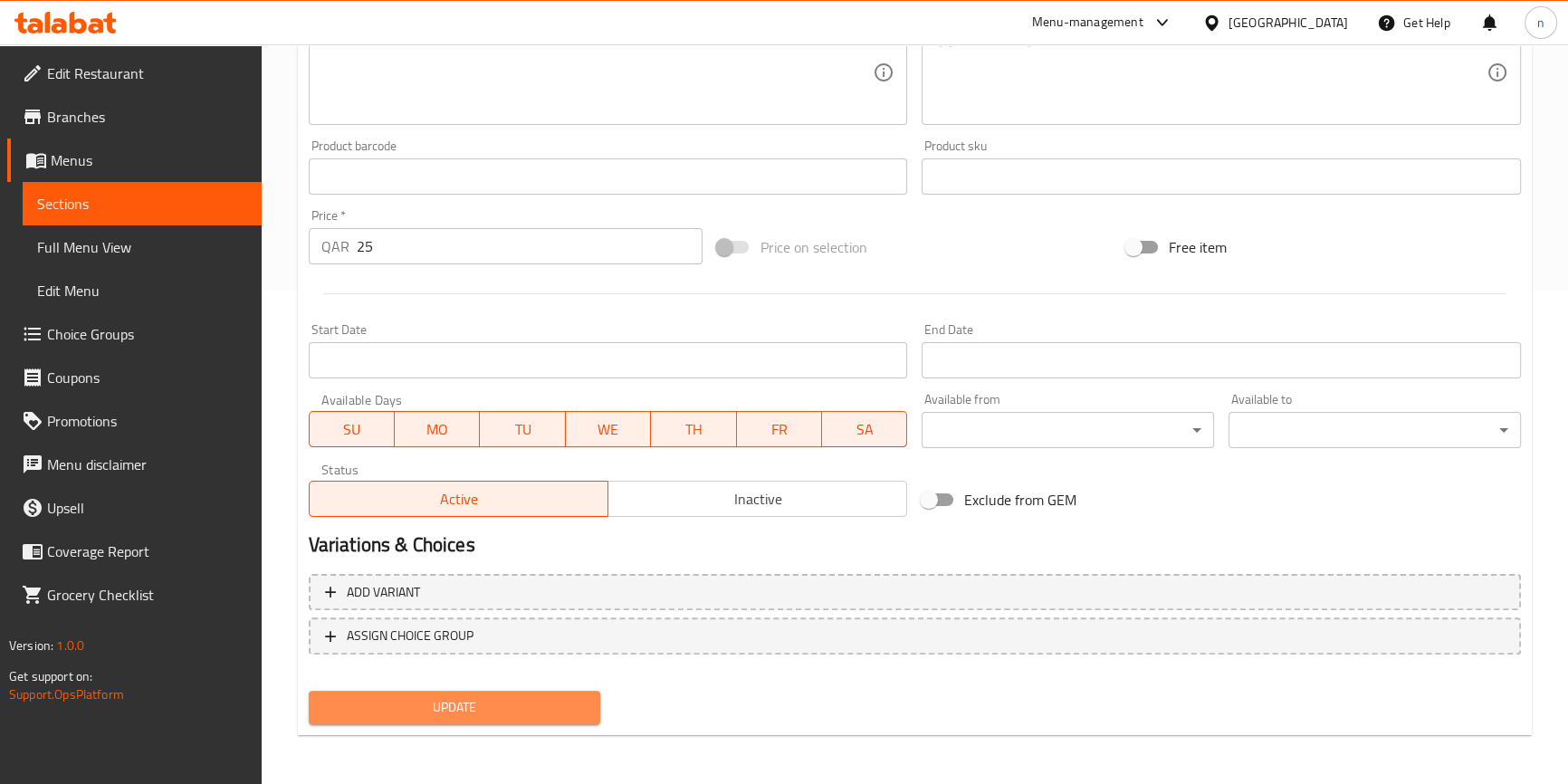
click at [548, 708] on span "Update" at bounding box center [455, 707] width 263 height 22
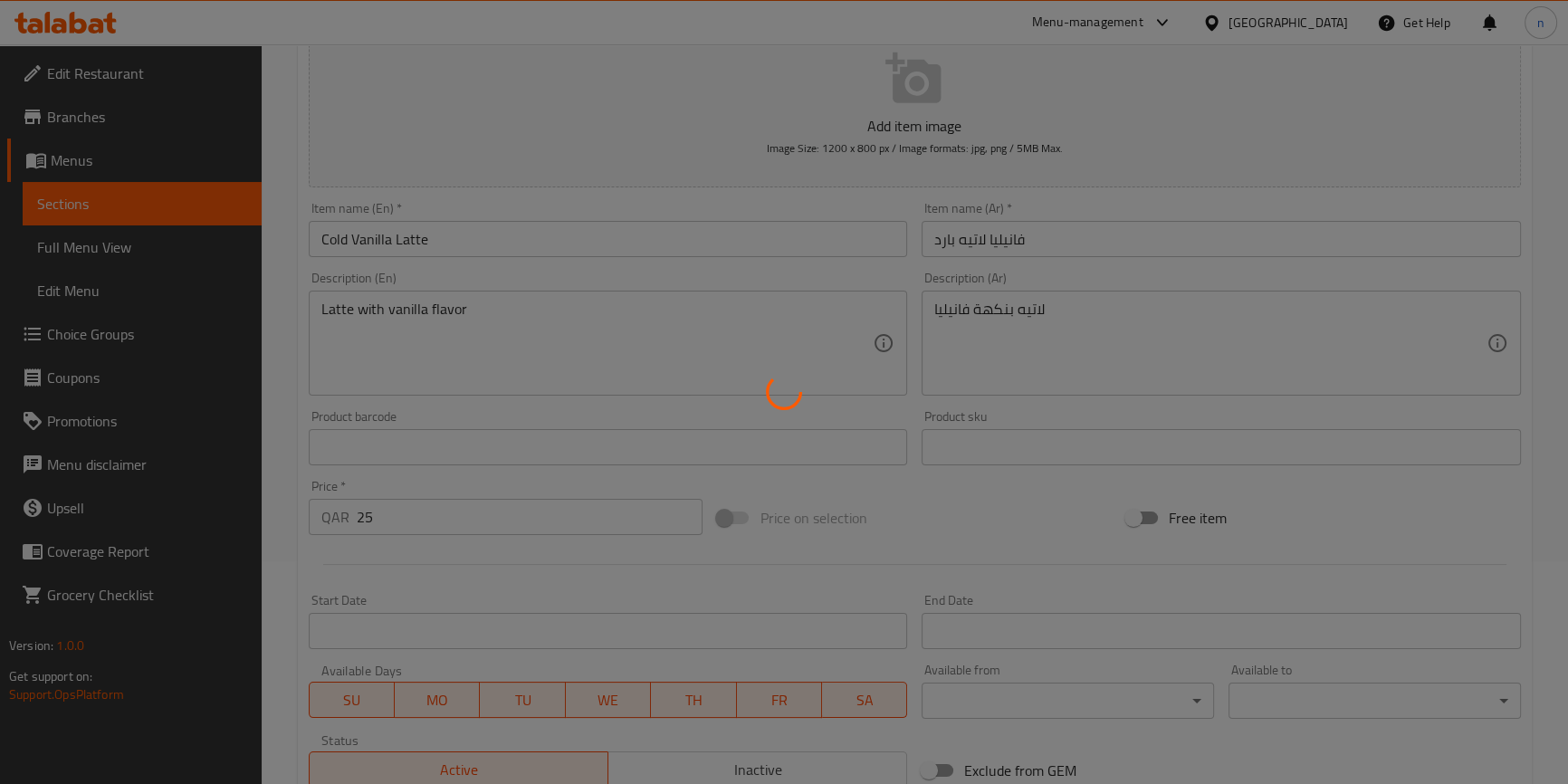
scroll to position [0, 0]
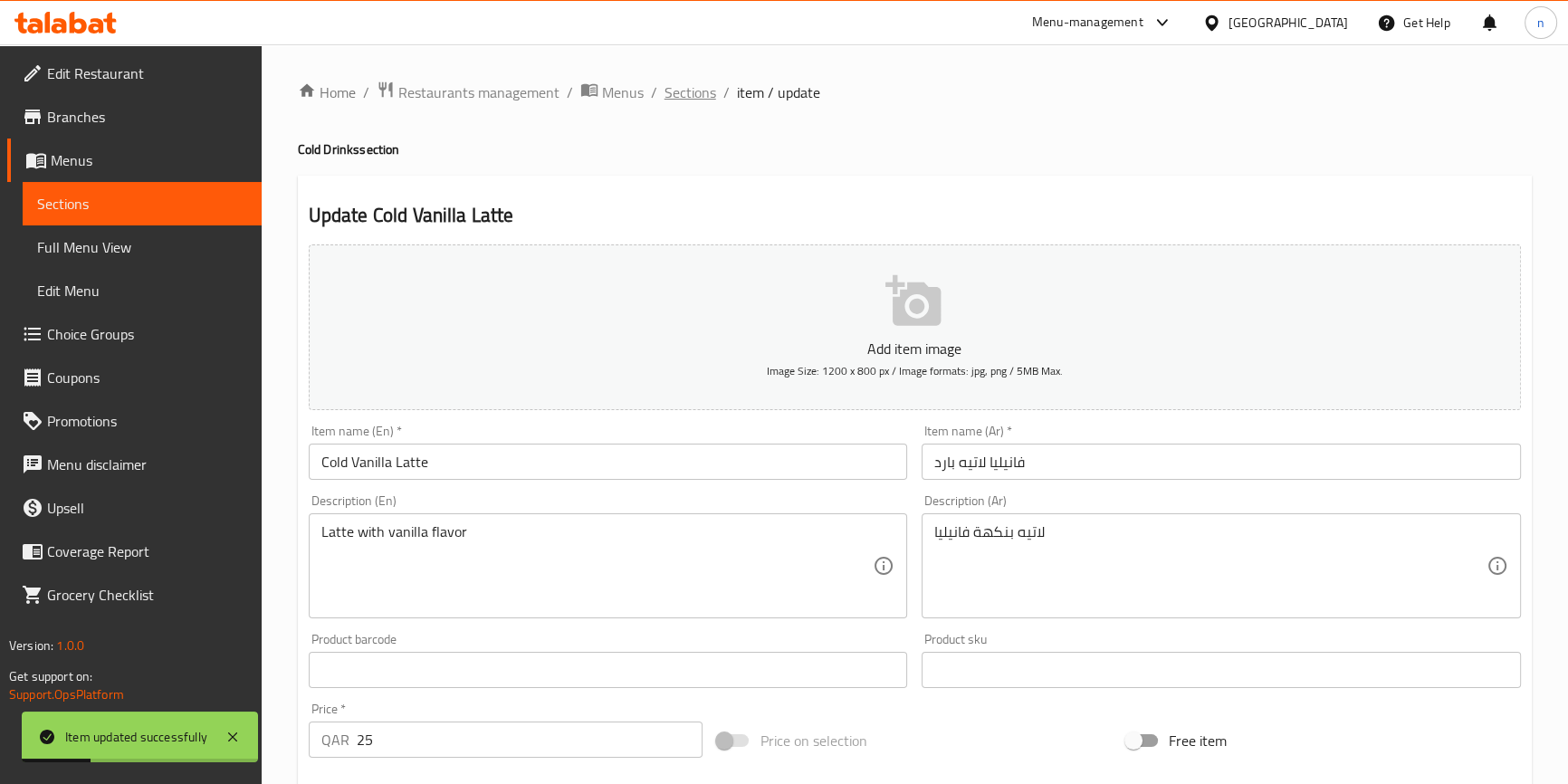
click at [683, 94] on span "Sections" at bounding box center [690, 93] width 52 height 21
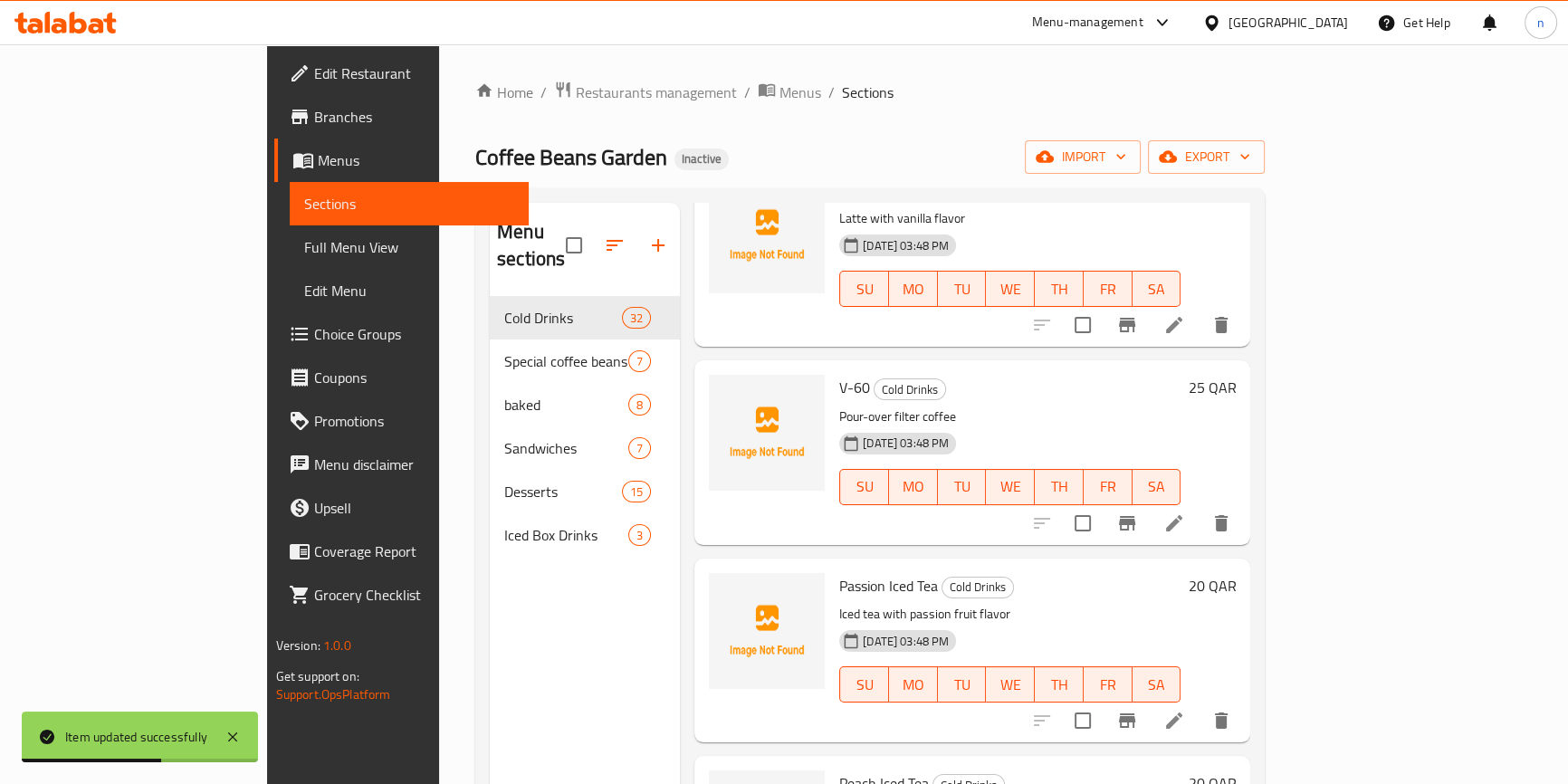
scroll to position [1399, 0]
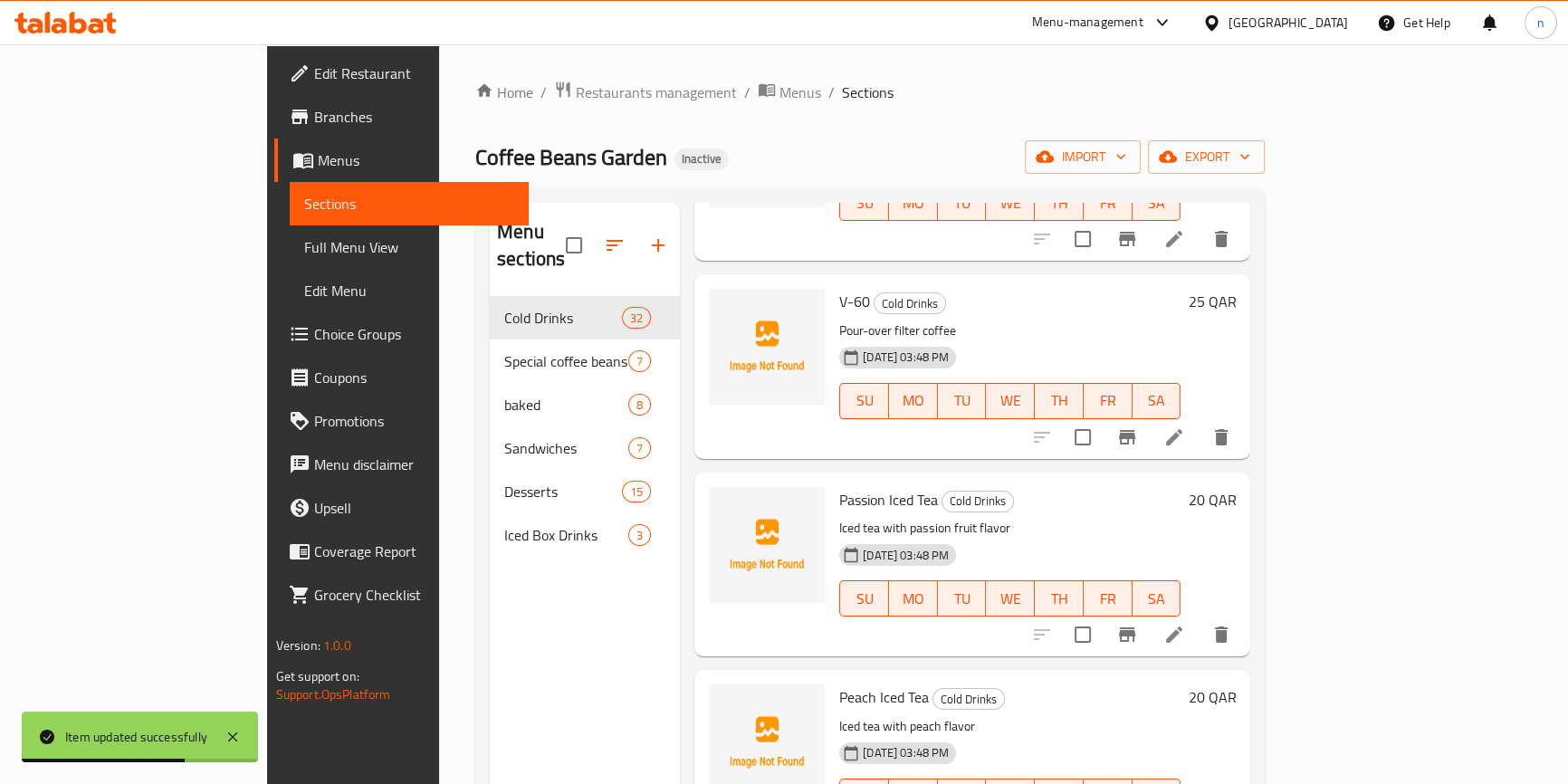
click at [1199, 421] on li at bounding box center [1174, 437] width 51 height 32
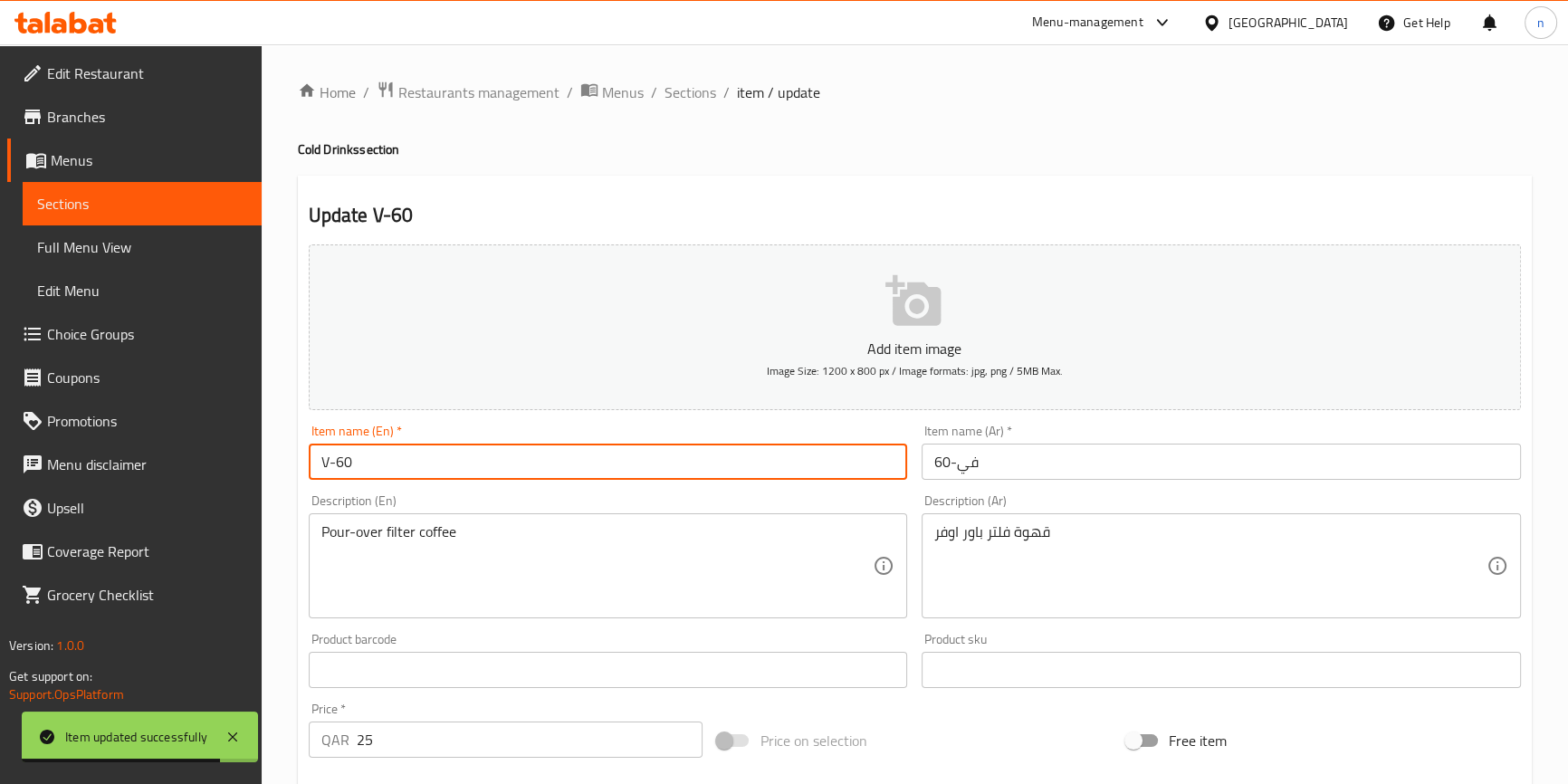
click at [535, 472] on input "V-60" at bounding box center [608, 461] width 600 height 36
click at [315, 463] on input "V-60" at bounding box center [608, 461] width 600 height 36
paste input "Cold"
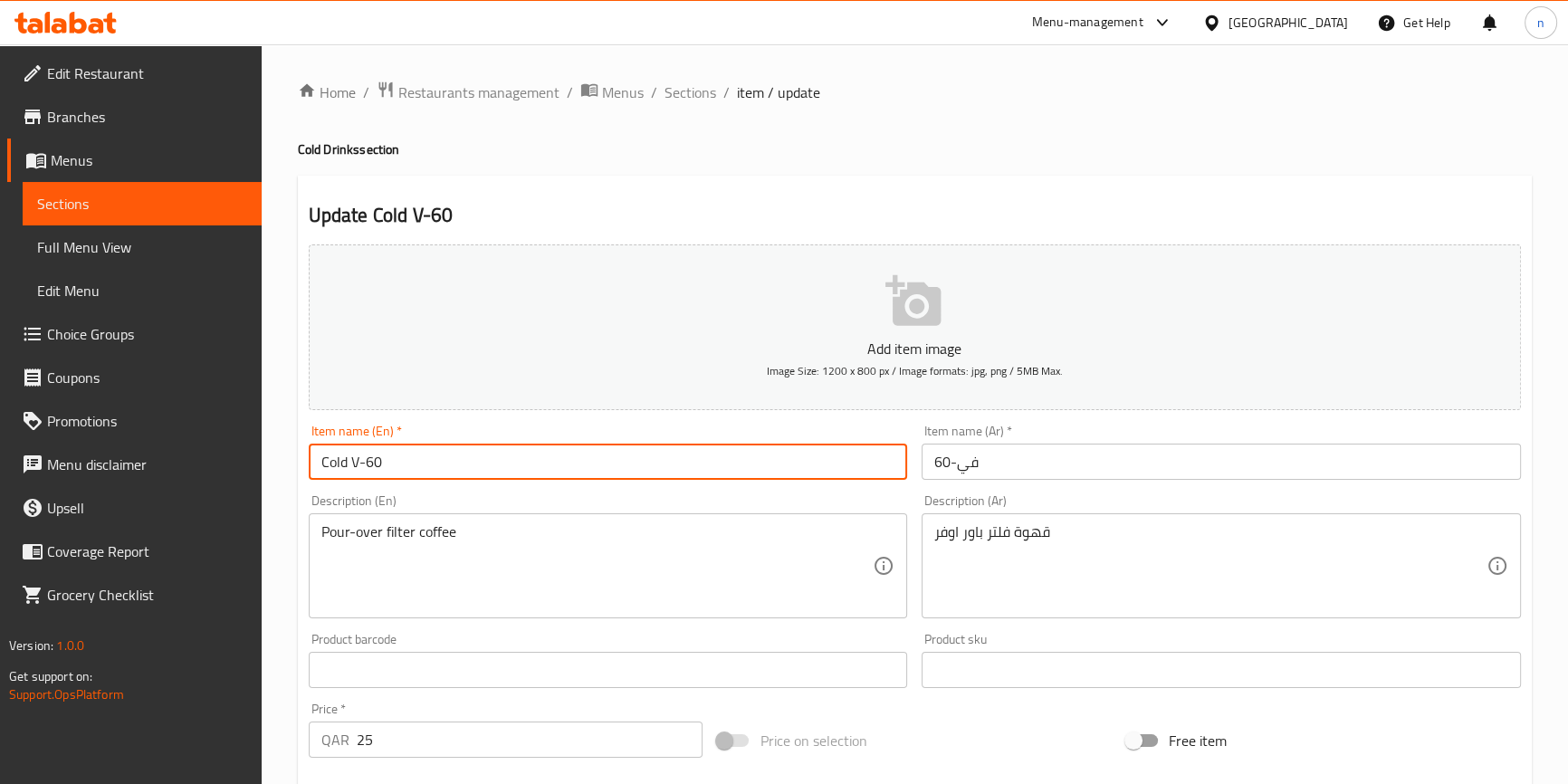
type input "Cold V-60"
click at [989, 472] on input "في-60" at bounding box center [1221, 461] width 600 height 36
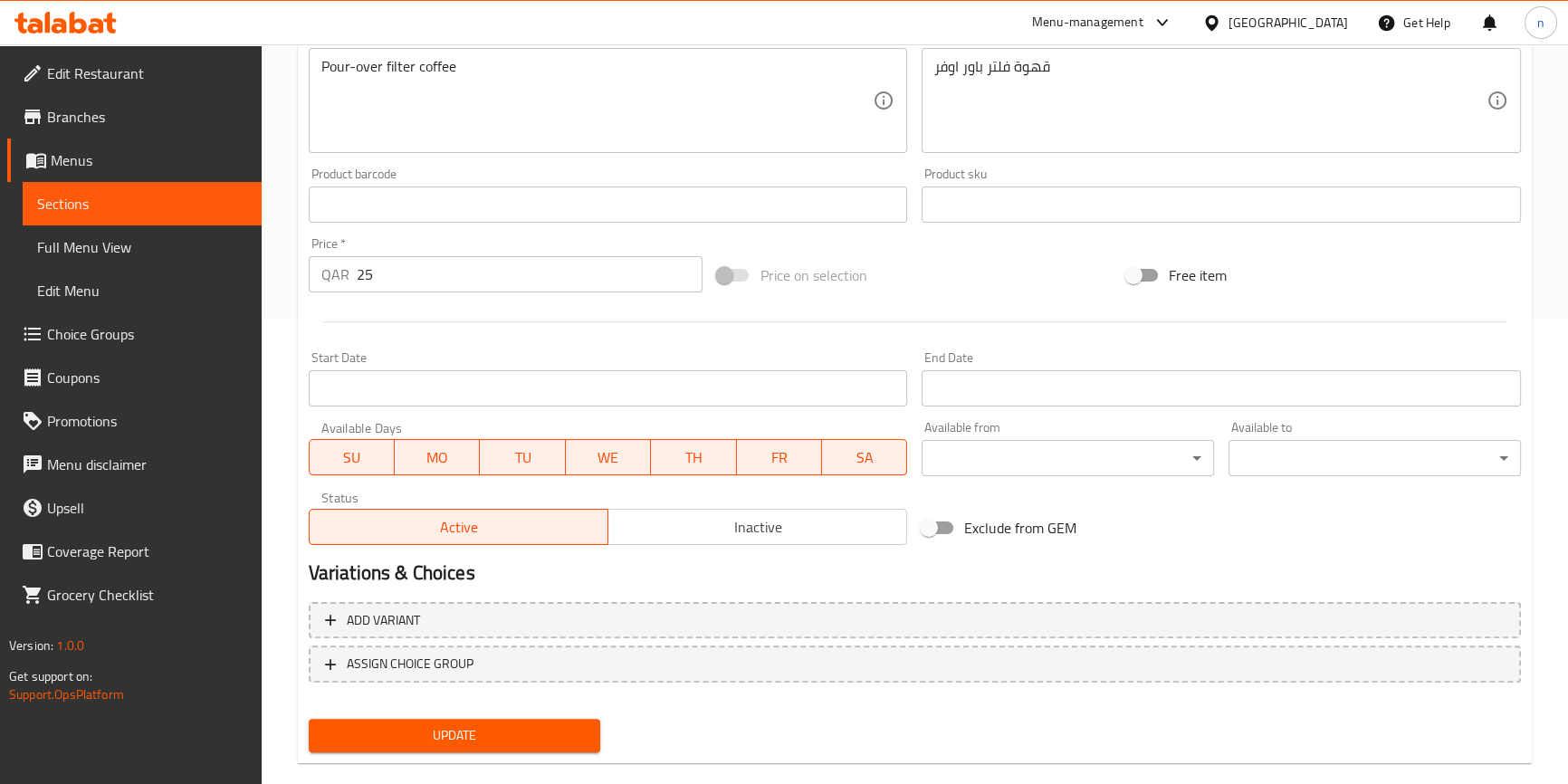
scroll to position [493, 0]
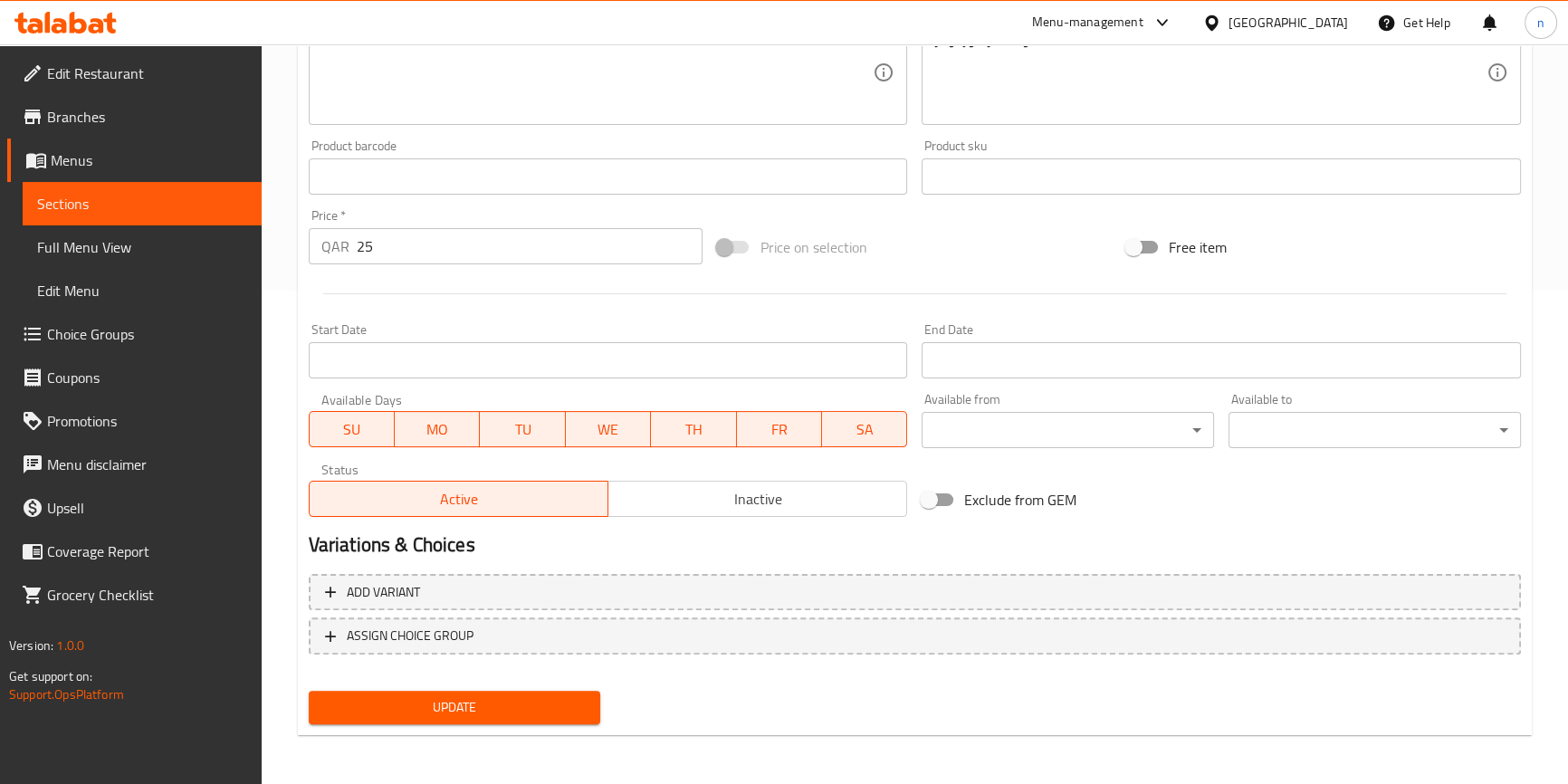
type input "في-60 بارد"
click at [587, 716] on button "Update" at bounding box center [455, 708] width 293 height 33
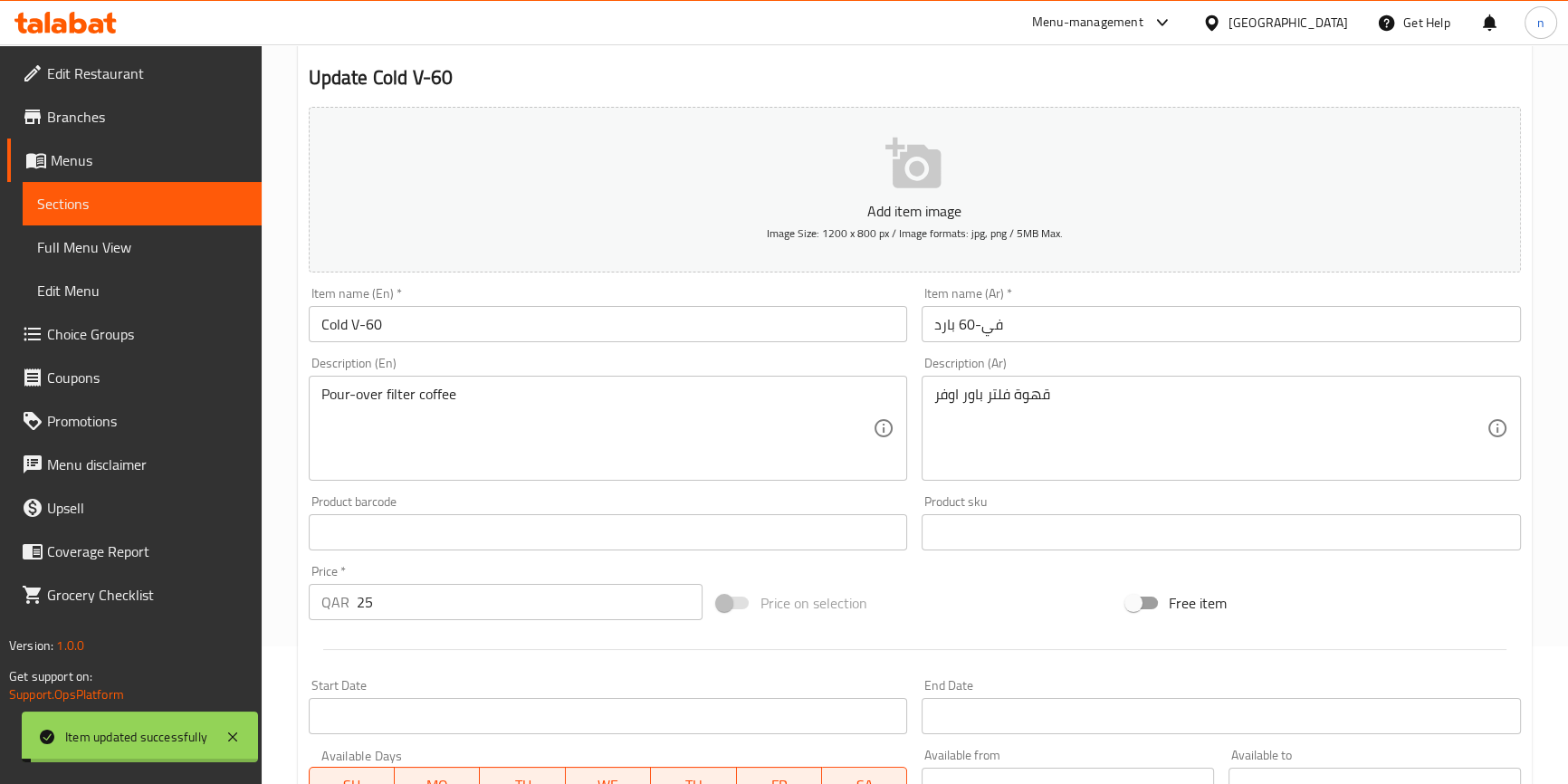
scroll to position [0, 0]
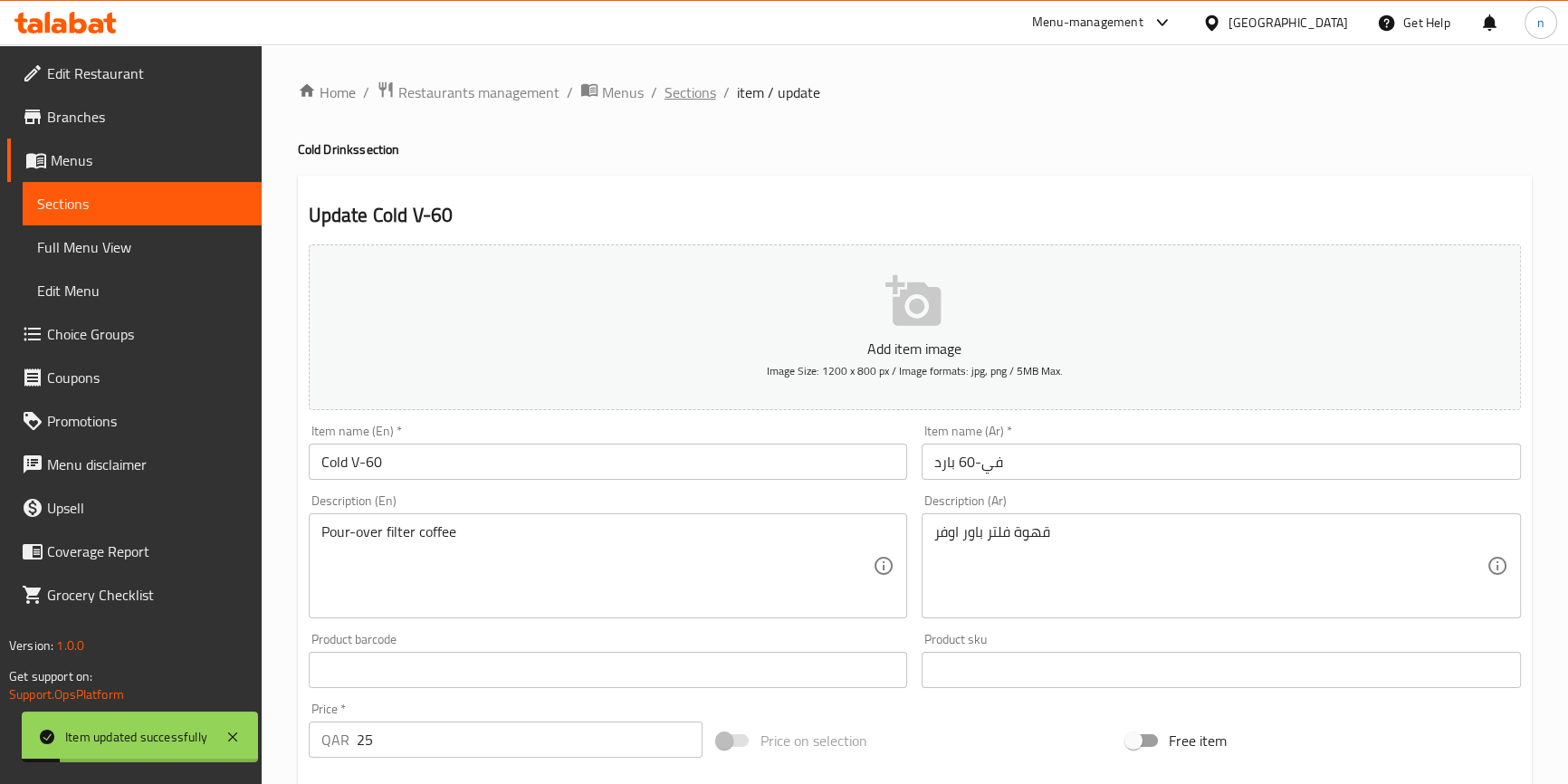
click at [672, 94] on span "Sections" at bounding box center [690, 93] width 52 height 21
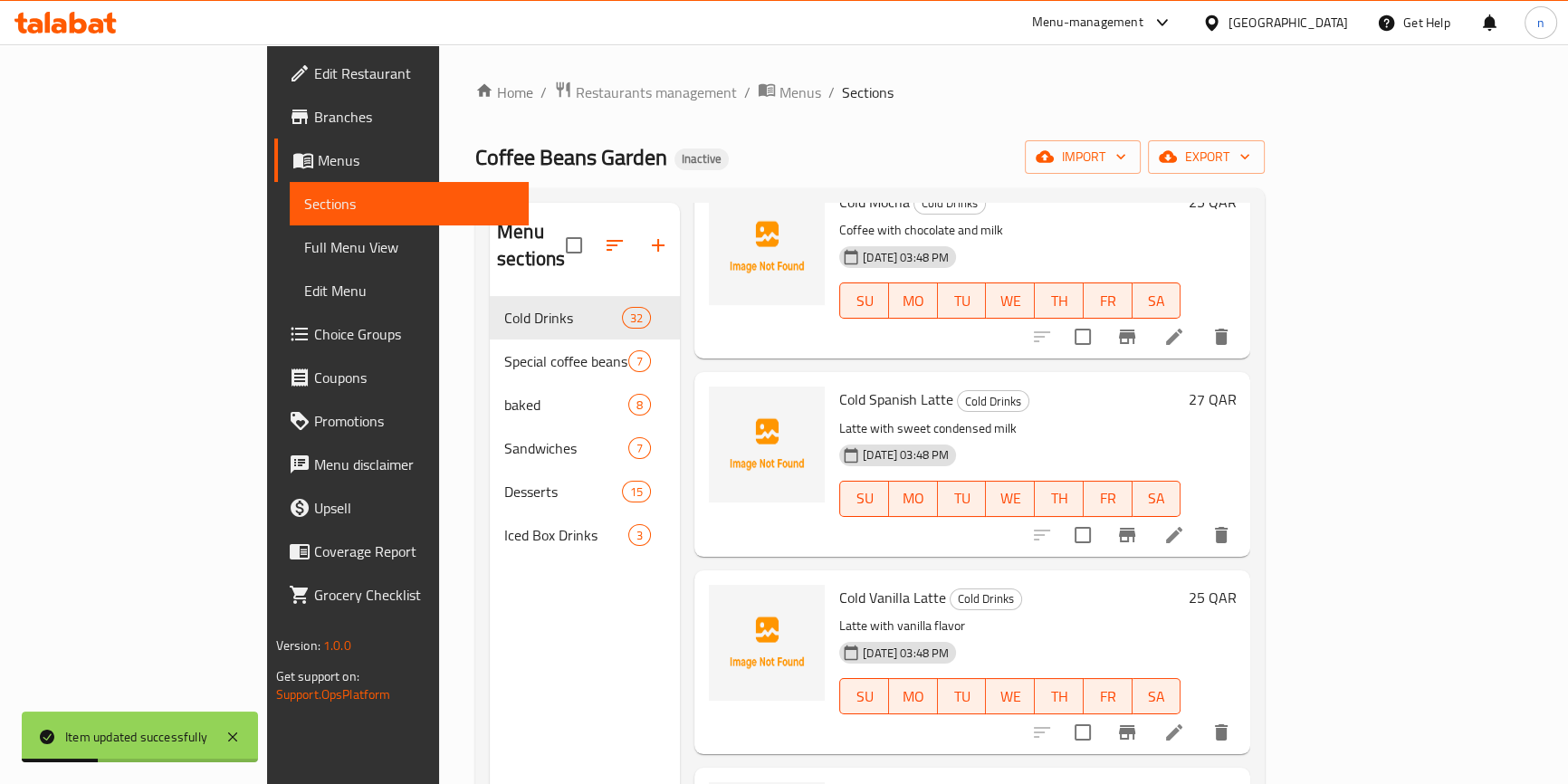
scroll to position [1399, 0]
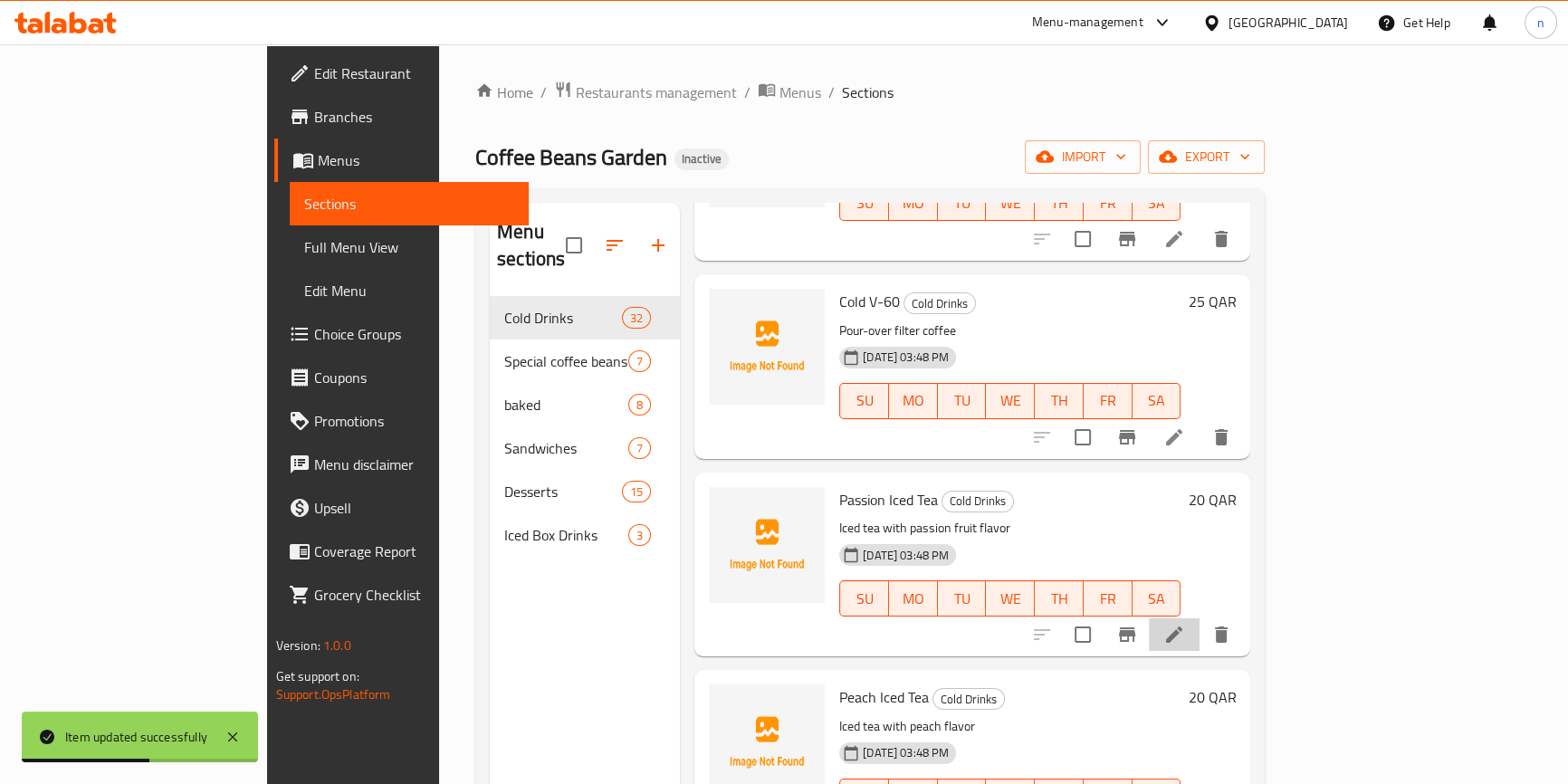
click at [1199, 618] on li at bounding box center [1174, 634] width 51 height 32
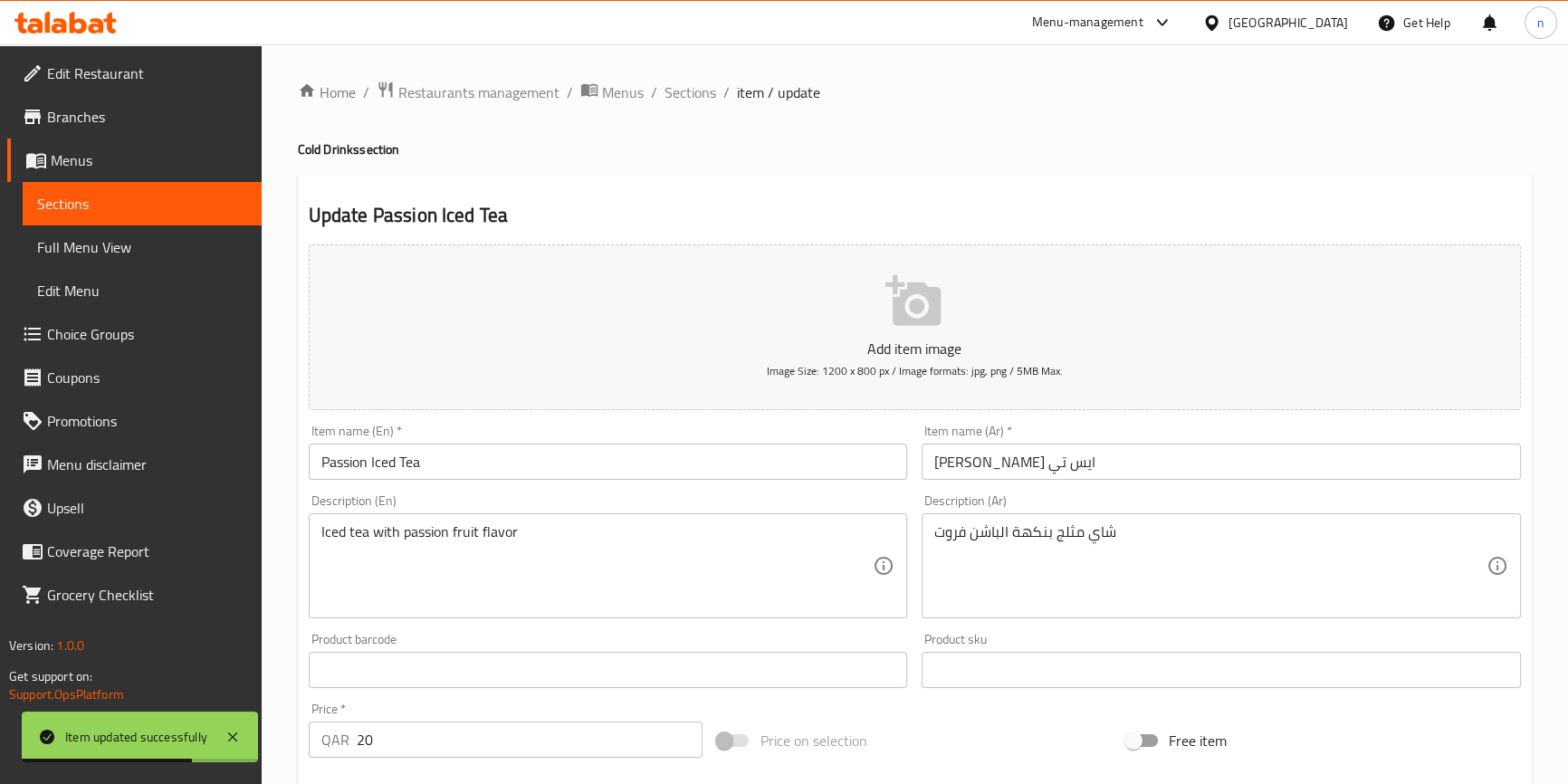
click at [320, 456] on input "Passion Iced Tea" at bounding box center [608, 461] width 600 height 36
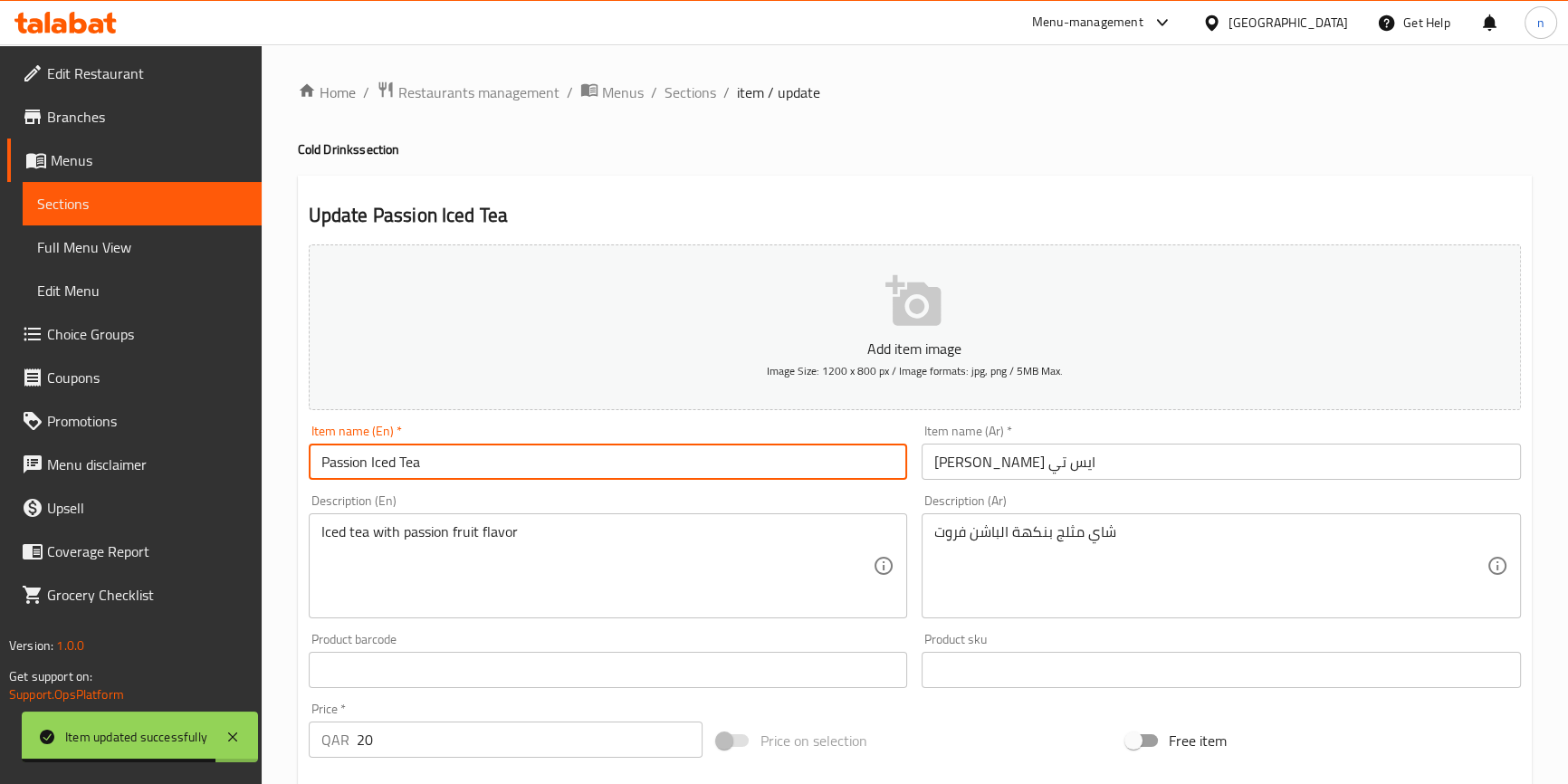
paste input "Cold"
type input "Cold Passion Iced Tea"
click at [1059, 465] on input "باشن ايس تي" at bounding box center [1221, 461] width 600 height 36
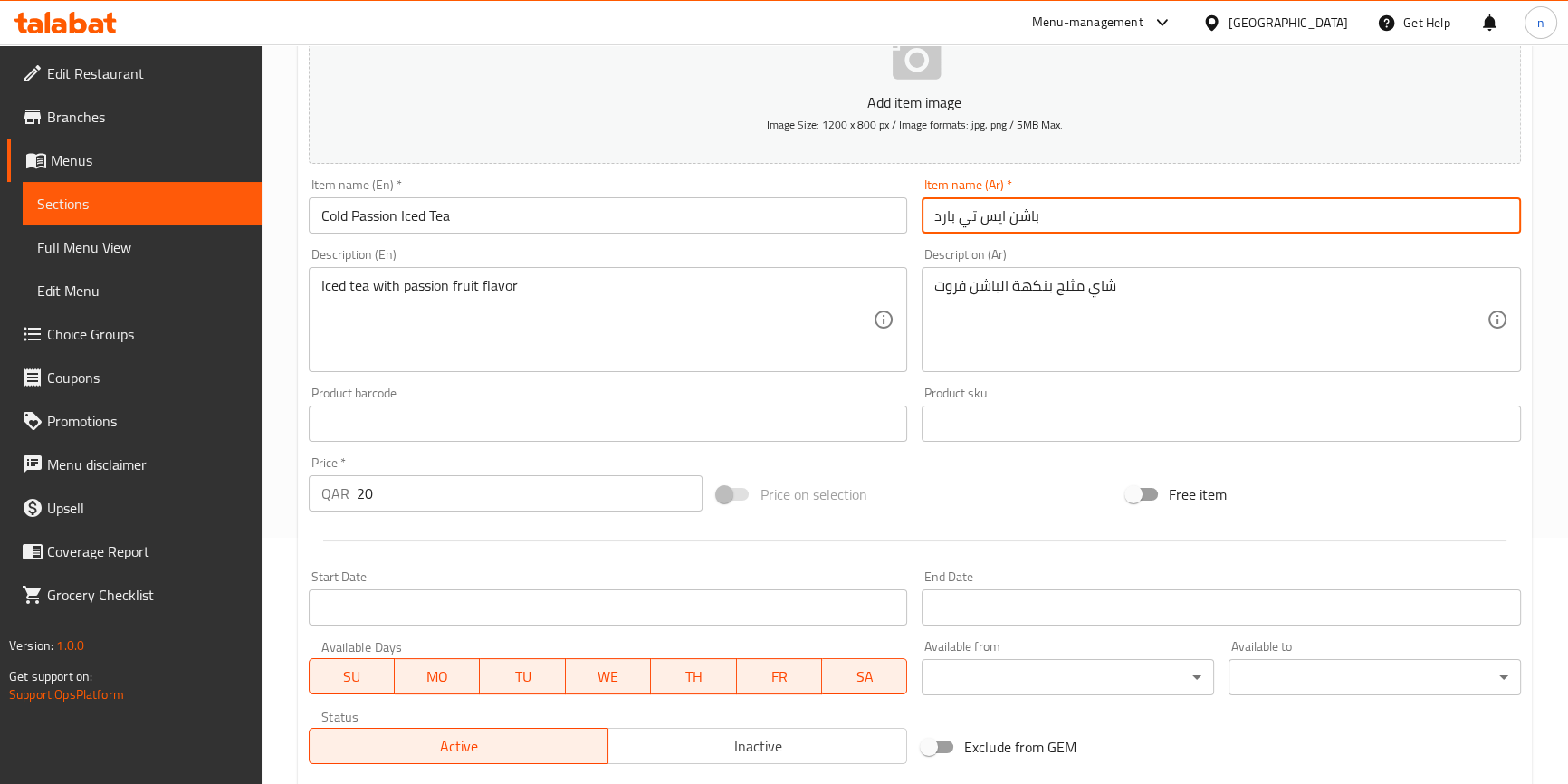
scroll to position [493, 0]
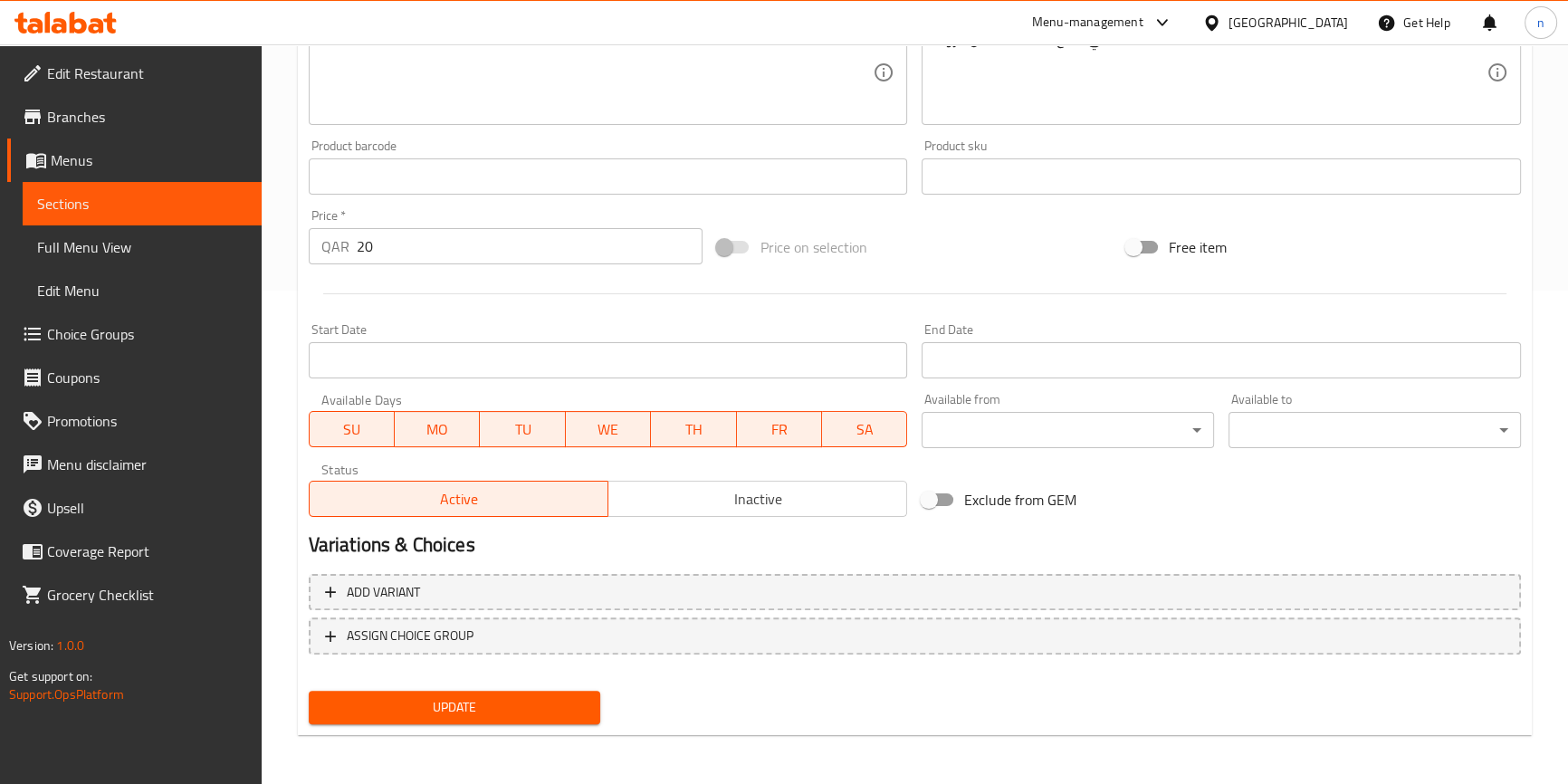
type input "باشن ايس تي بارد"
click at [497, 714] on span "Update" at bounding box center [455, 707] width 263 height 22
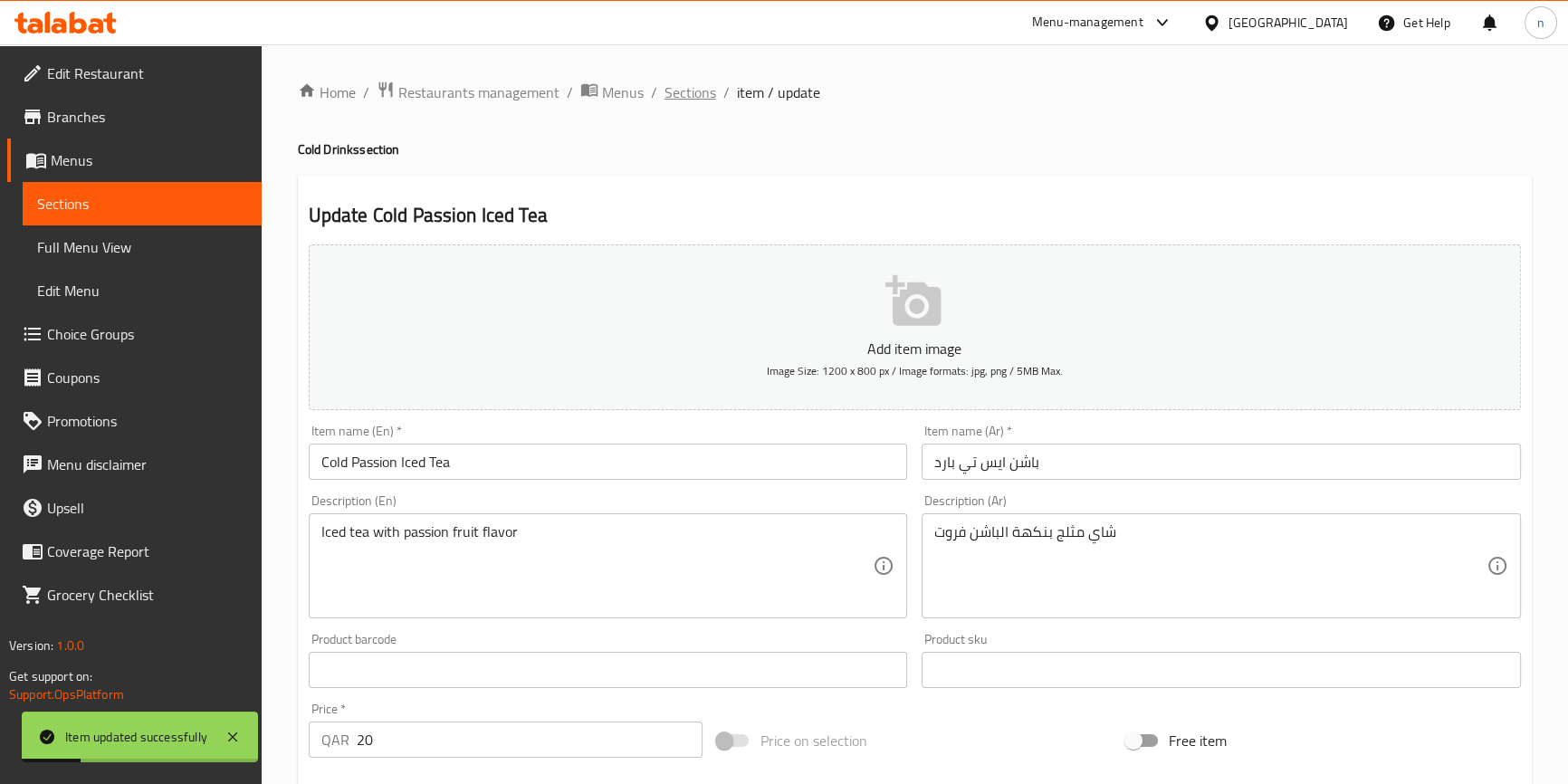
click at [693, 82] on span "Sections" at bounding box center [690, 93] width 52 height 21
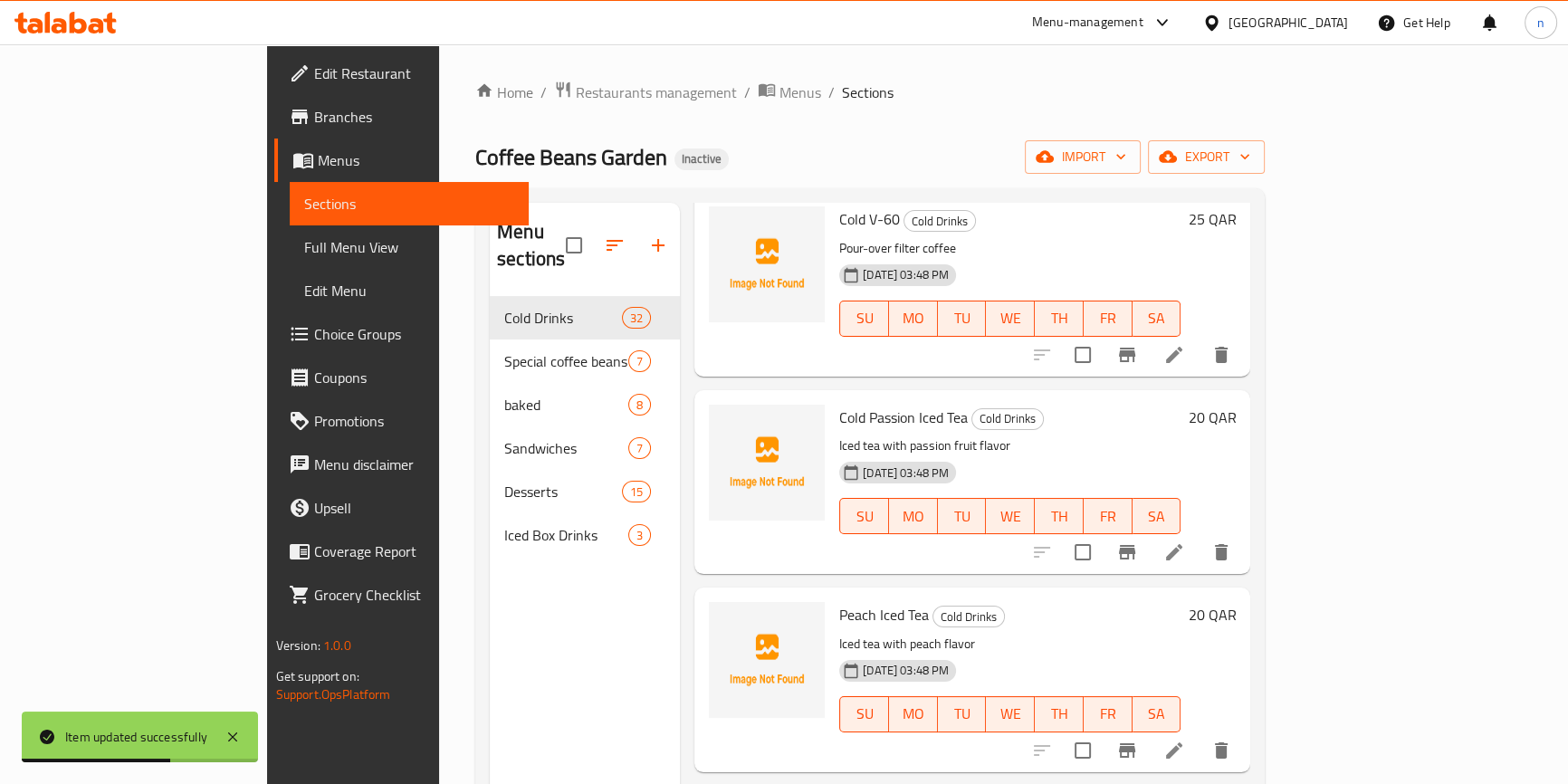
scroll to position [1646, 0]
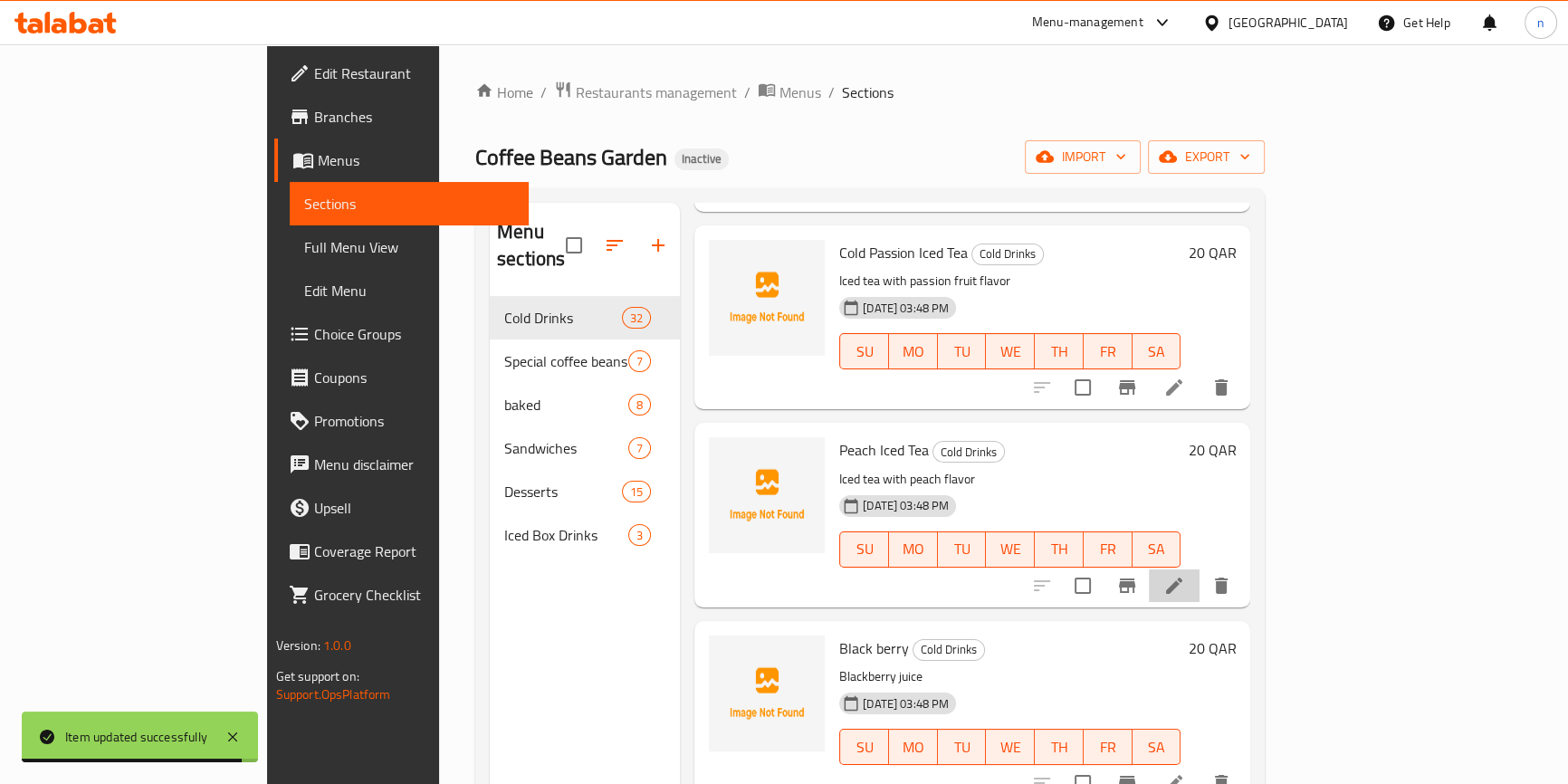
click at [1199, 572] on li at bounding box center [1174, 585] width 51 height 32
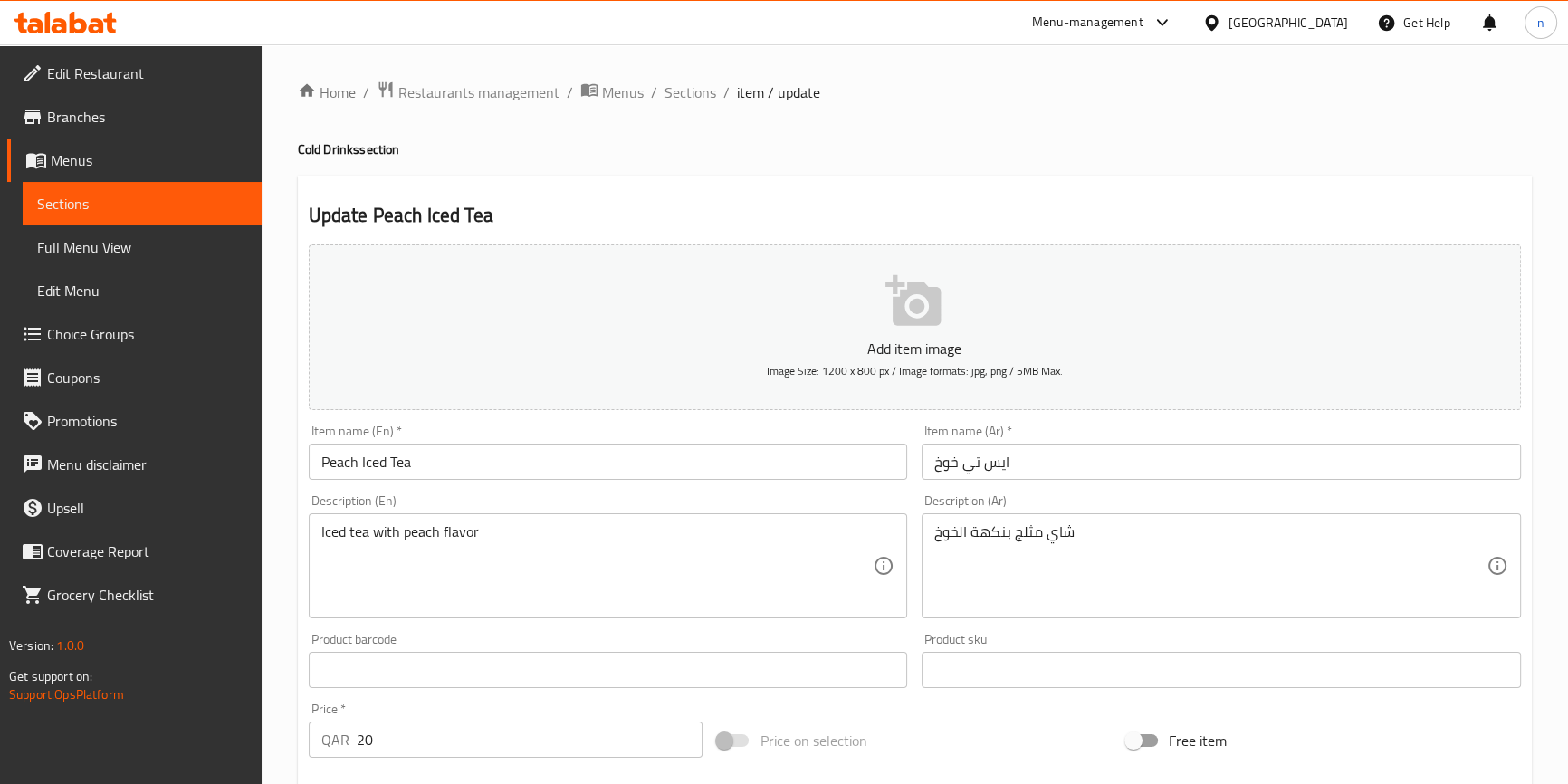
click at [315, 466] on input "Peach Iced Tea" at bounding box center [608, 461] width 600 height 36
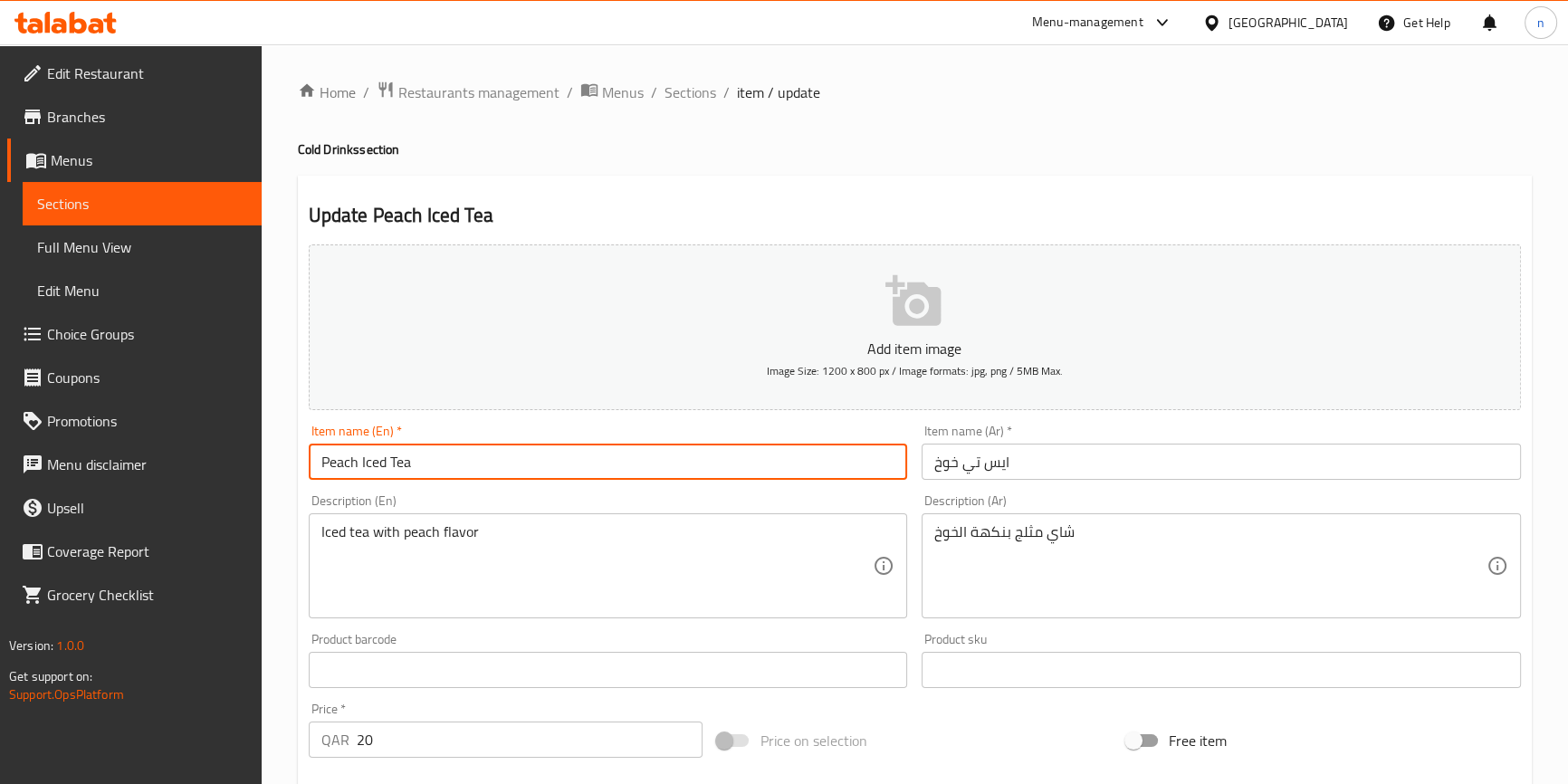
paste input "Cold"
type input "Cold Peach Iced Tea"
click at [923, 474] on input "ايس تي خوخ" at bounding box center [1221, 461] width 600 height 36
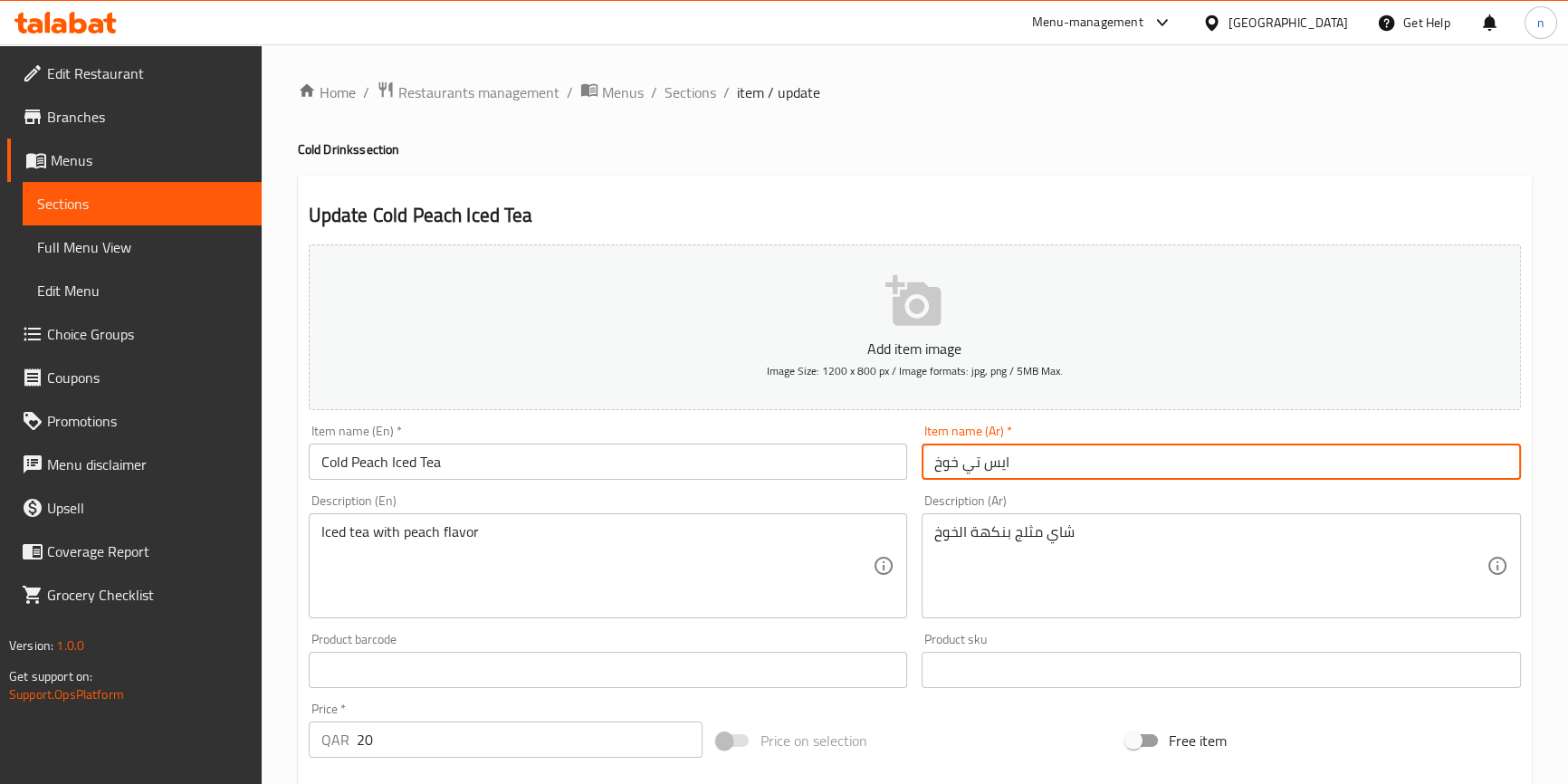
click at [1039, 476] on input "ايس تي خوخ" at bounding box center [1221, 461] width 600 height 36
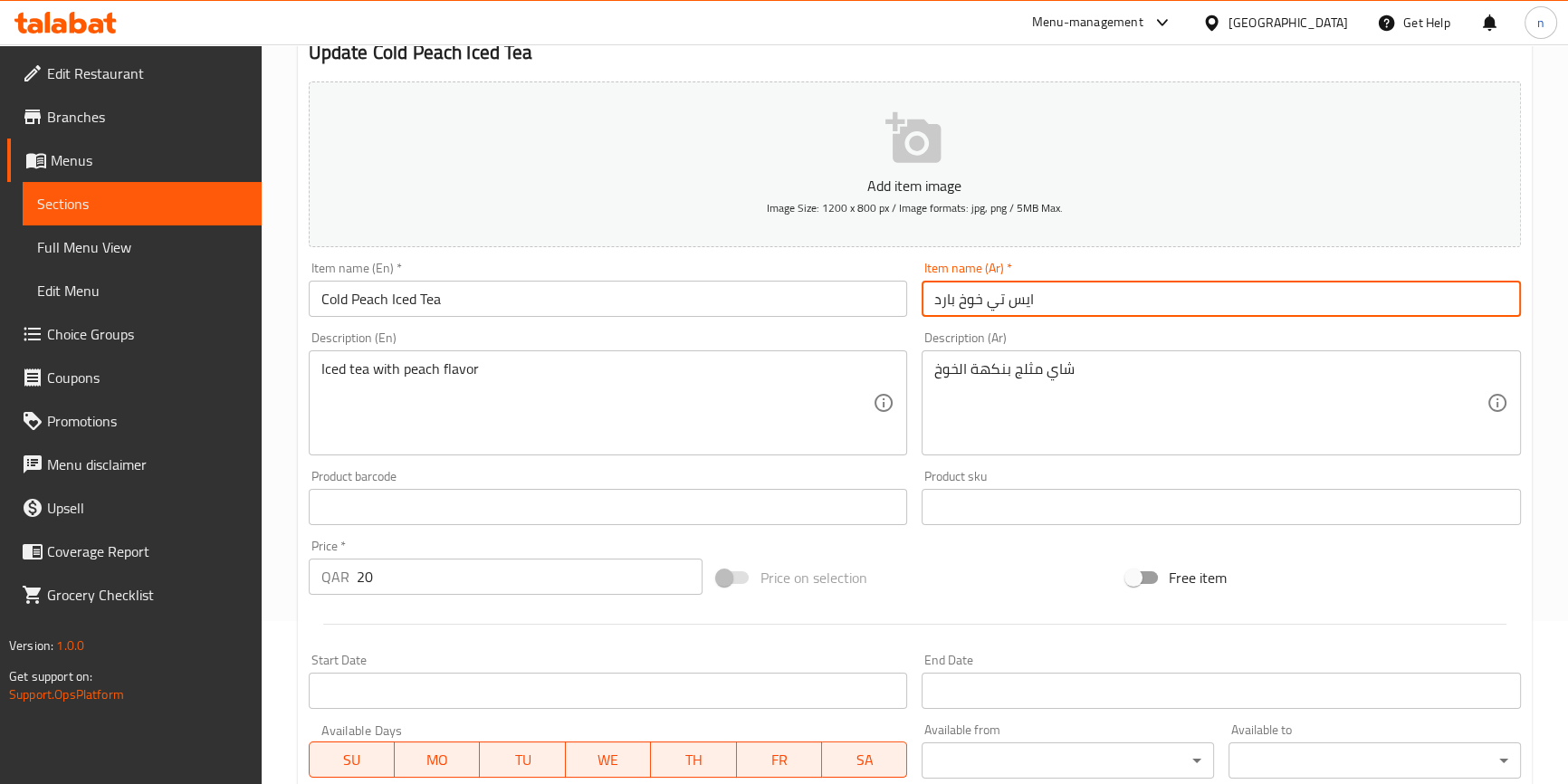
scroll to position [493, 0]
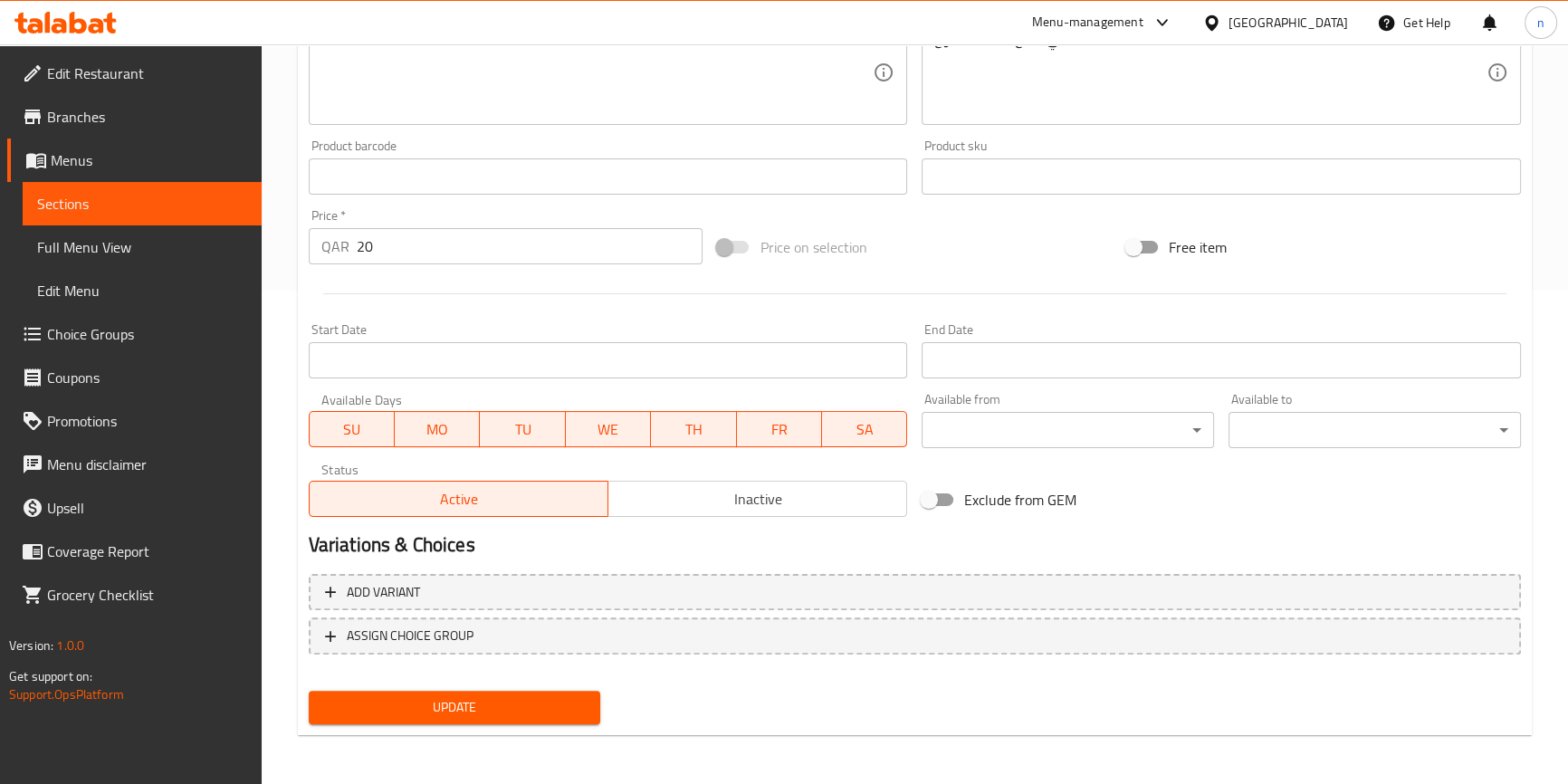
type input "ايس تي خوخ بارد"
click at [502, 691] on button "Update" at bounding box center [455, 708] width 293 height 33
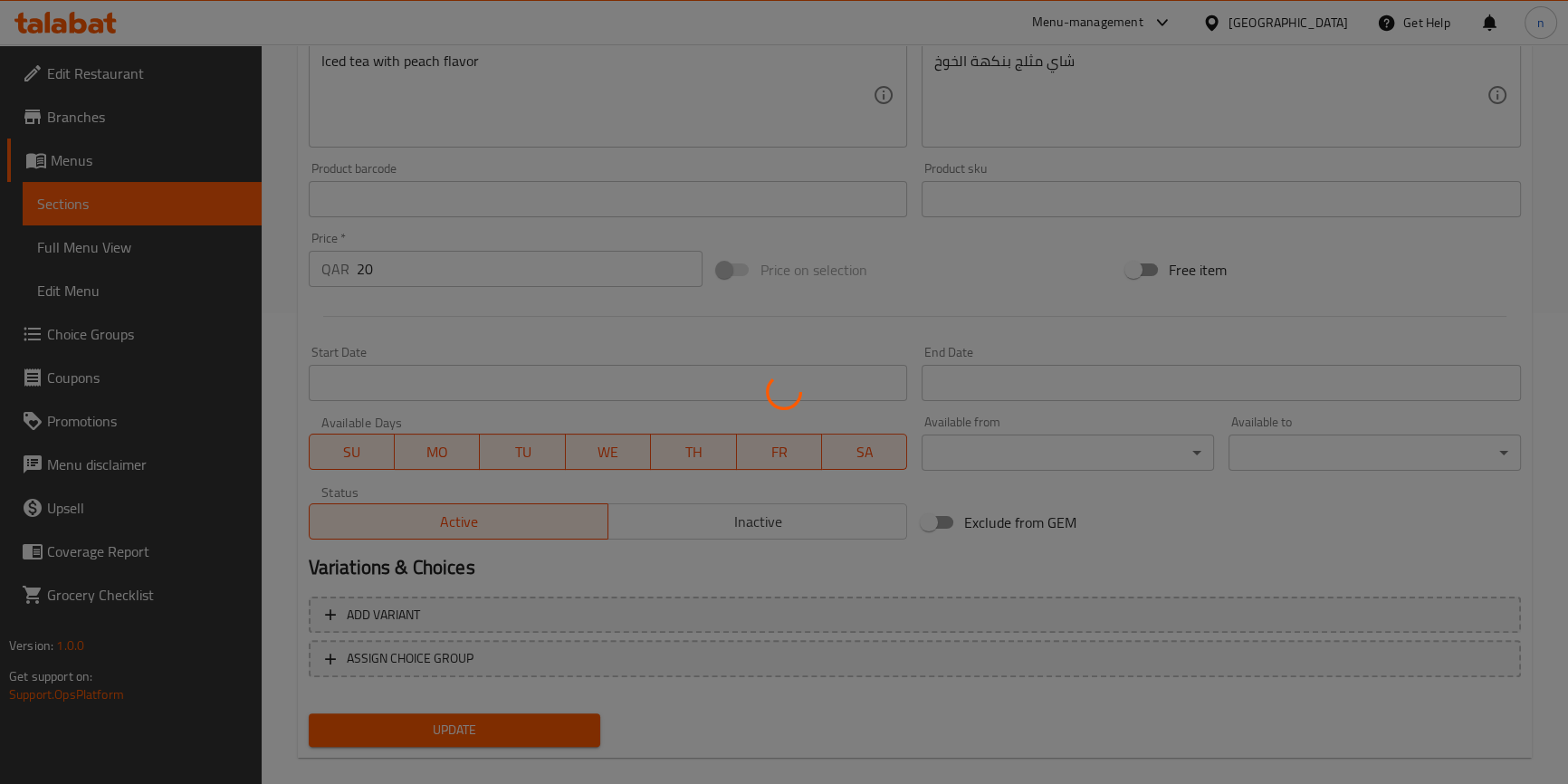
scroll to position [0, 0]
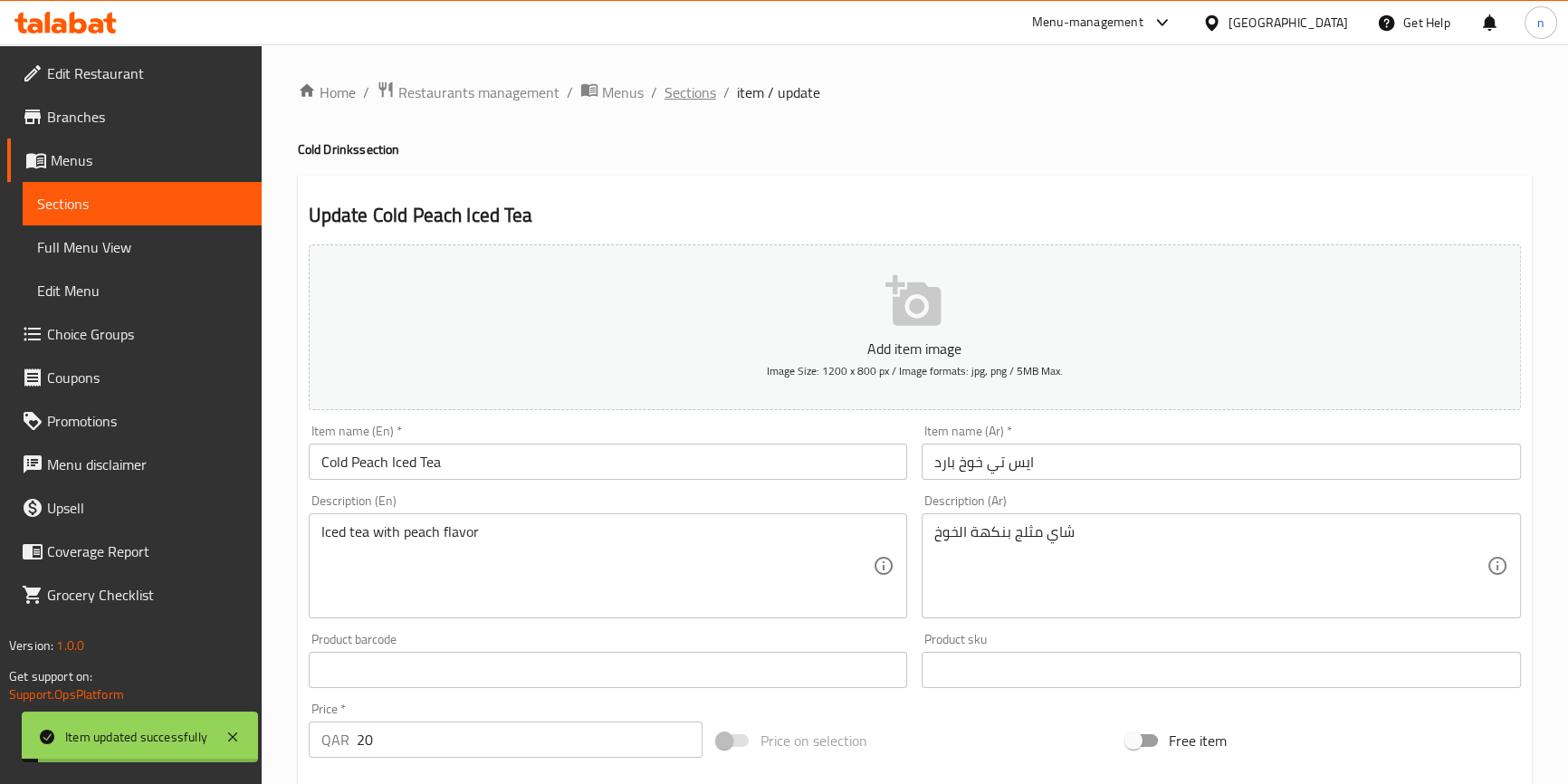
click at [693, 83] on span "Sections" at bounding box center [690, 93] width 52 height 21
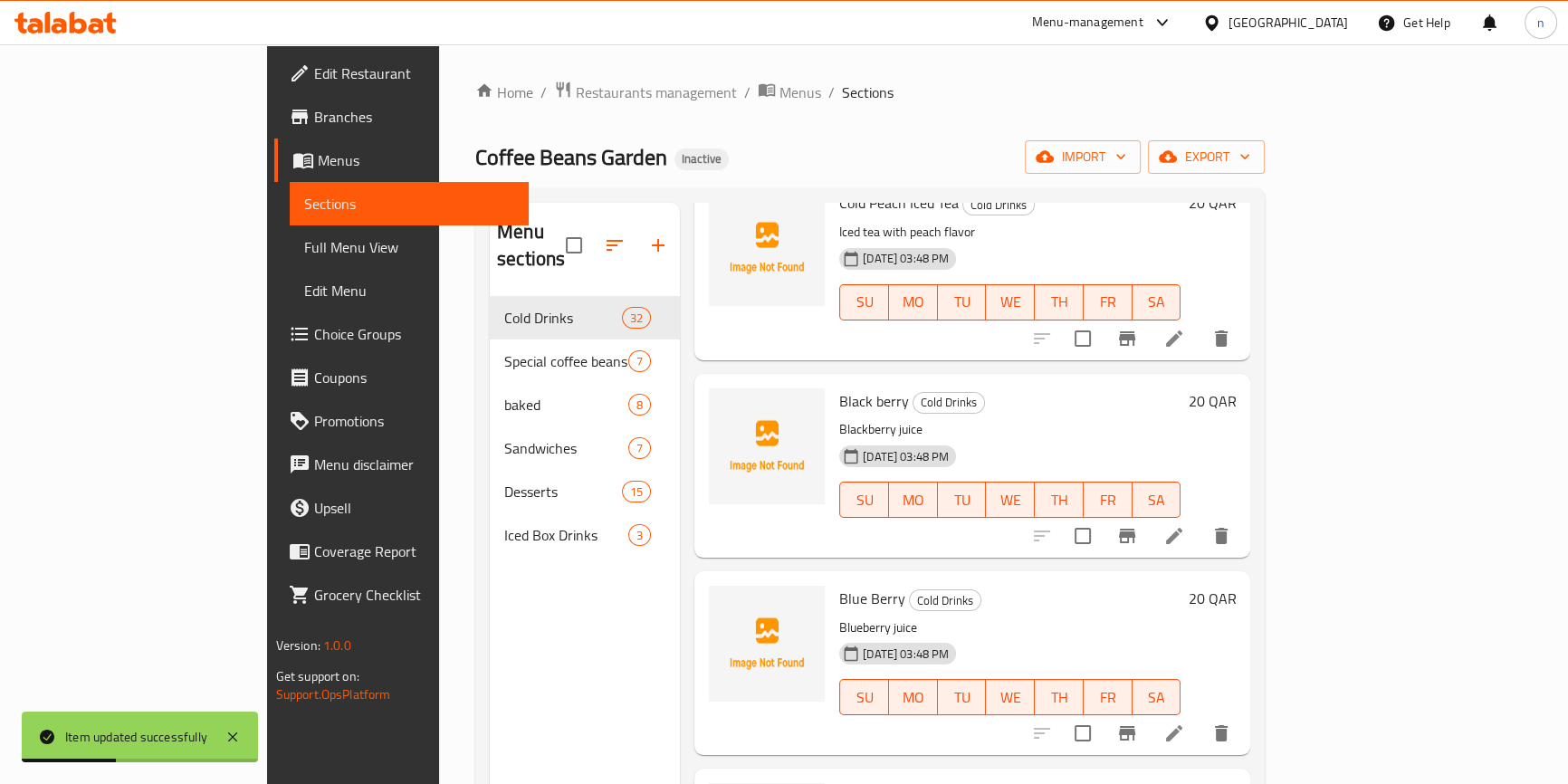
scroll to position [1975, 0]
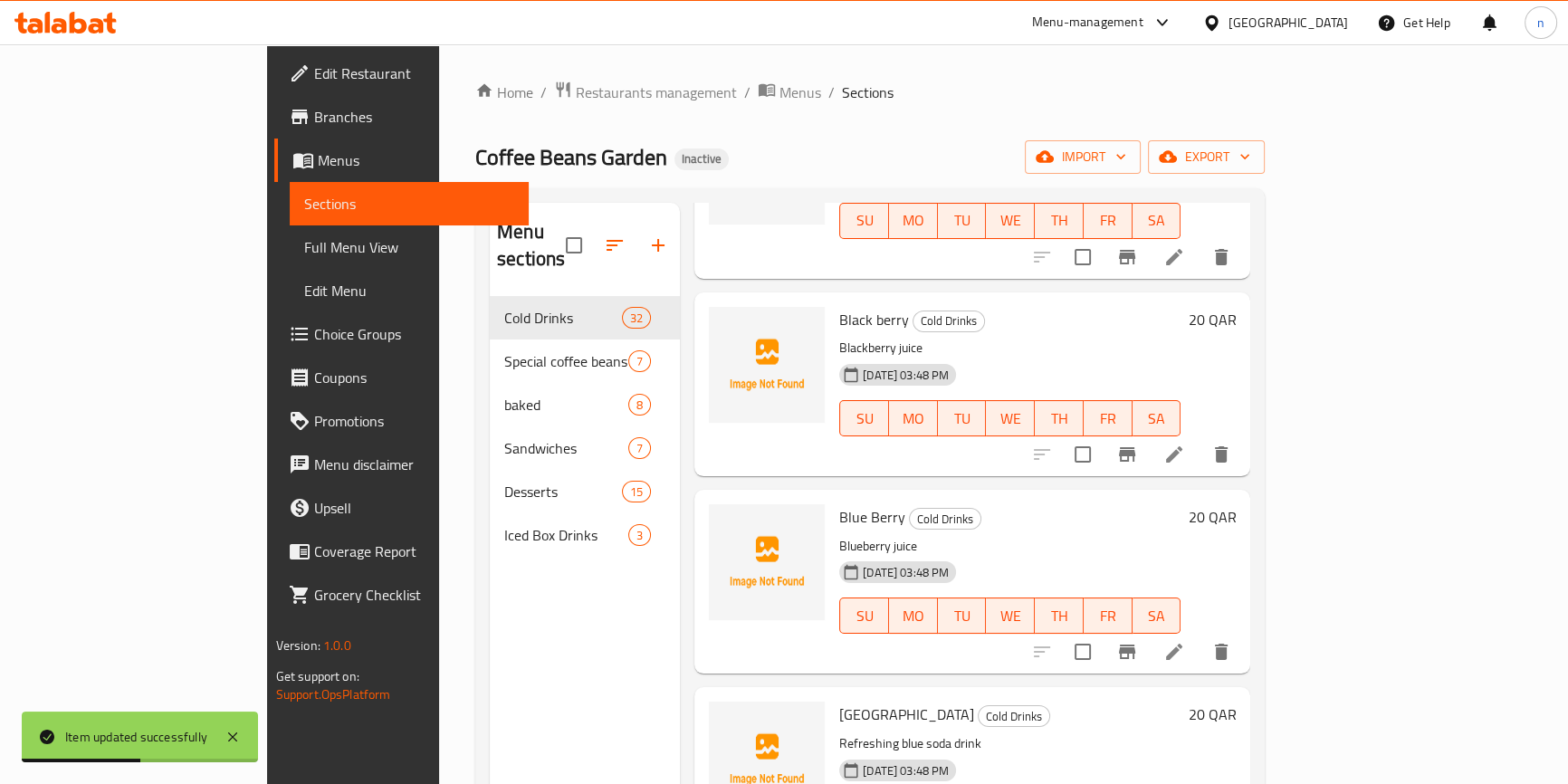
click at [1199, 438] on li at bounding box center [1174, 453] width 51 height 32
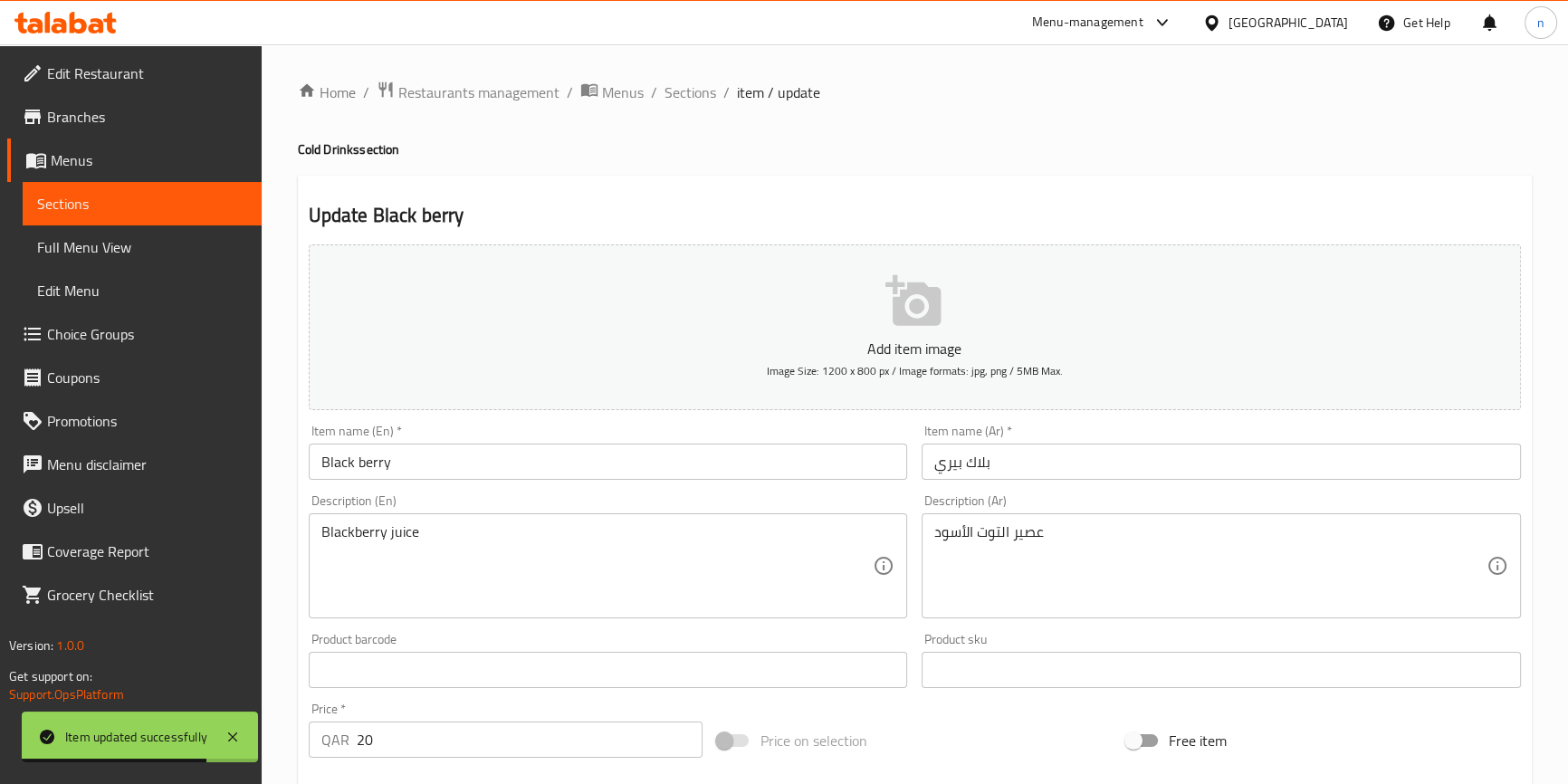
click at [316, 463] on input "Black berry" at bounding box center [608, 461] width 600 height 36
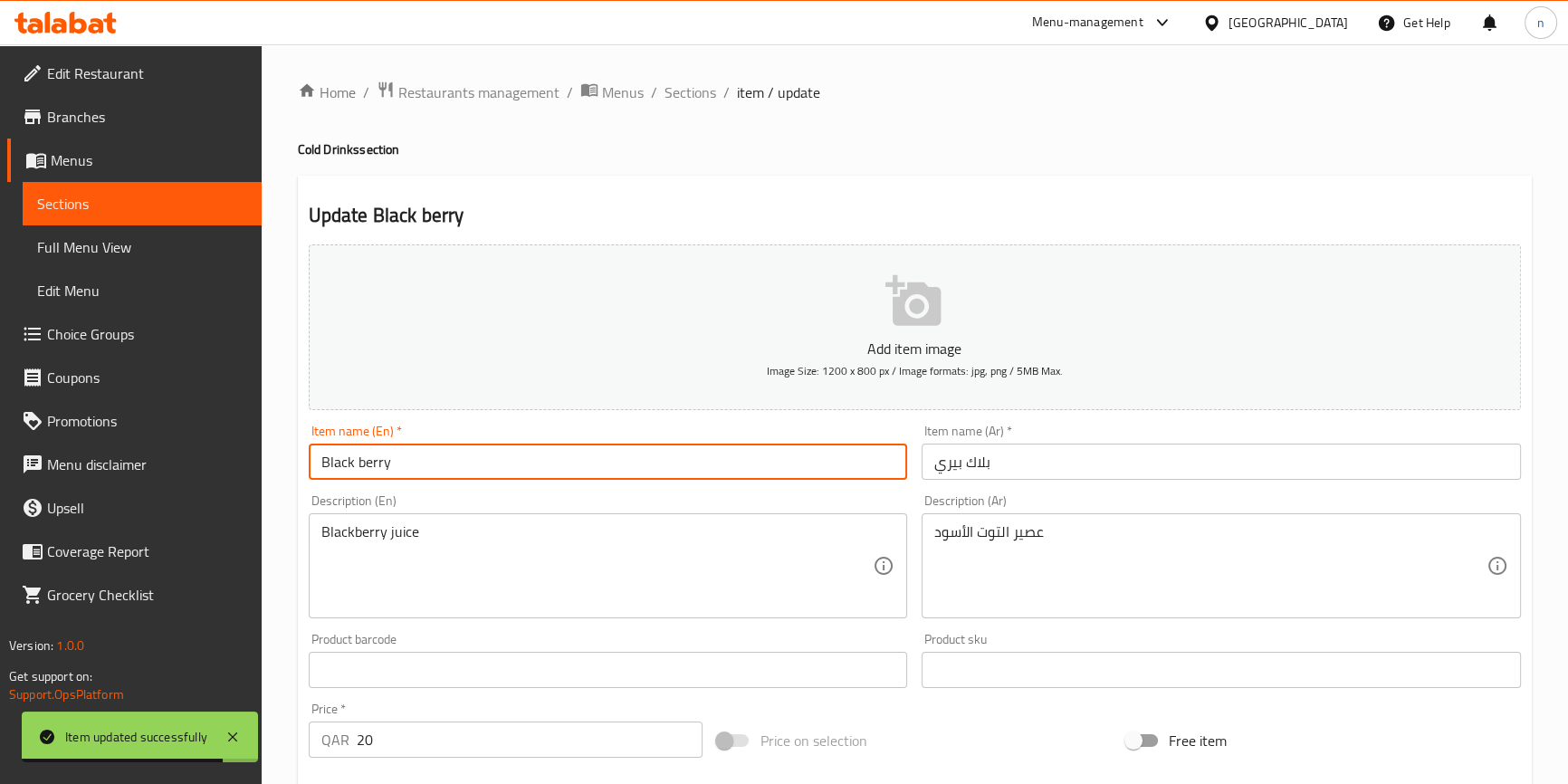
paste input "Cold"
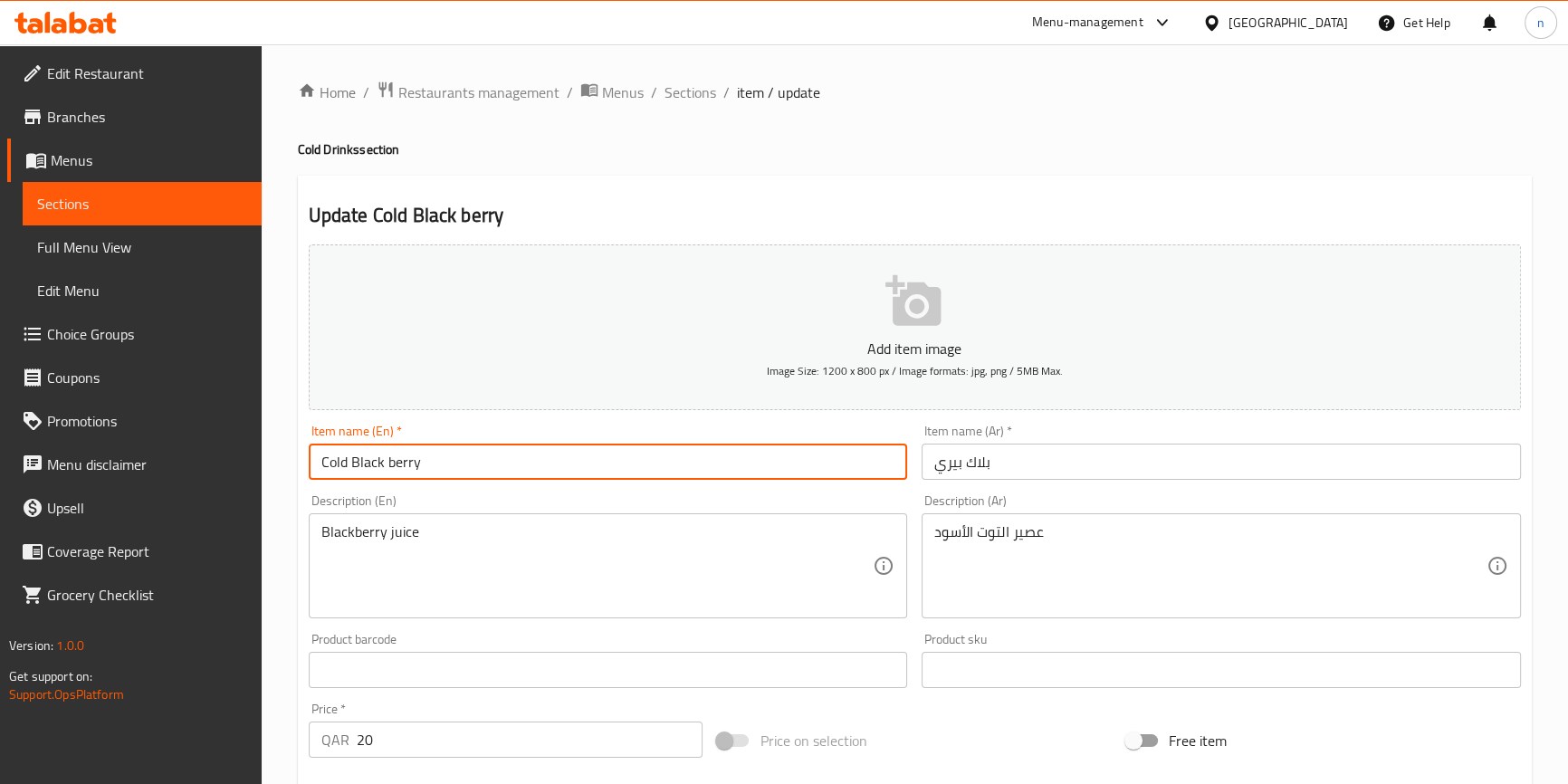
type input "Cold Black berry"
click at [1014, 458] on input "بلاك بيري" at bounding box center [1221, 461] width 600 height 36
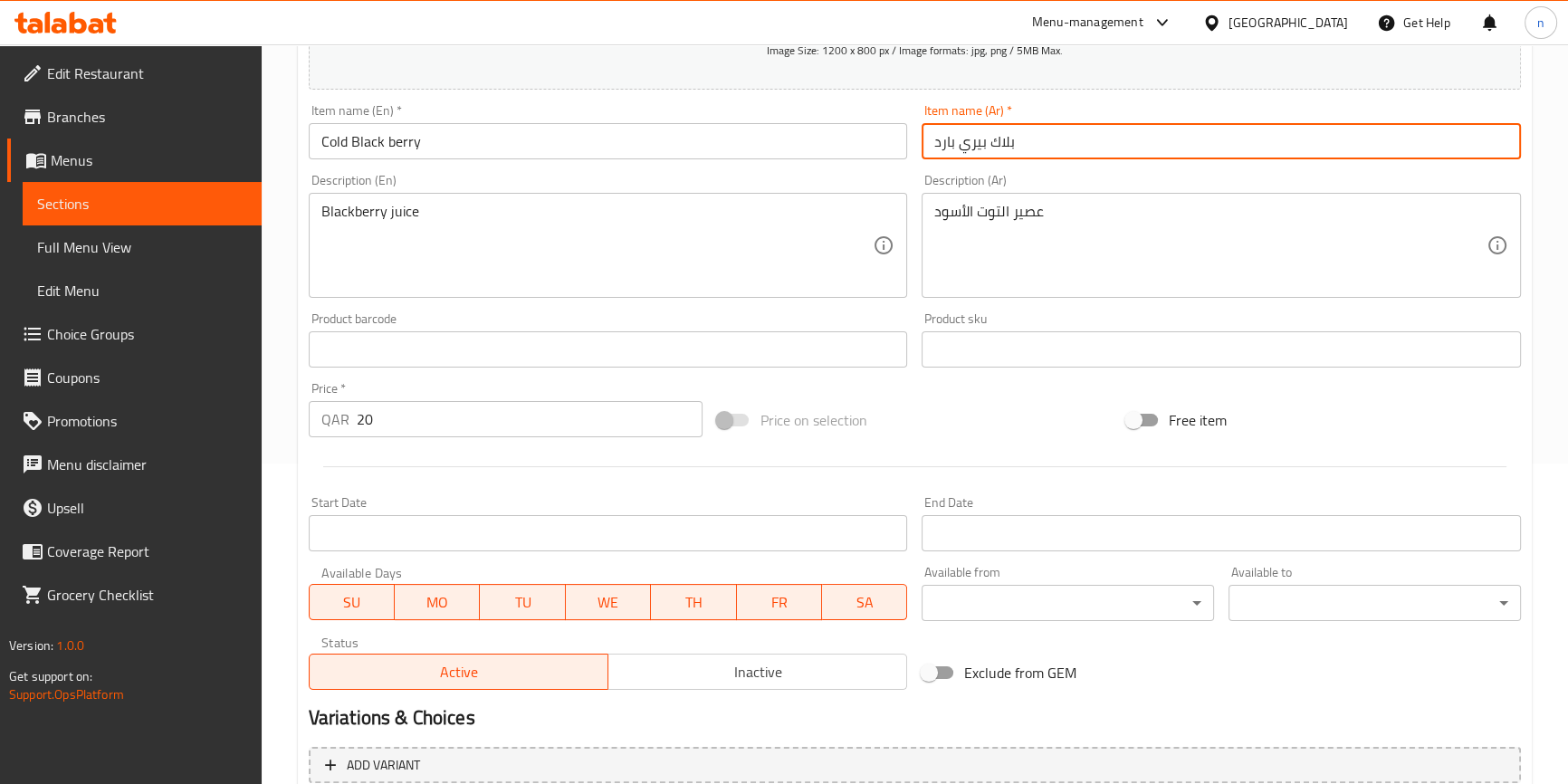
scroll to position [493, 0]
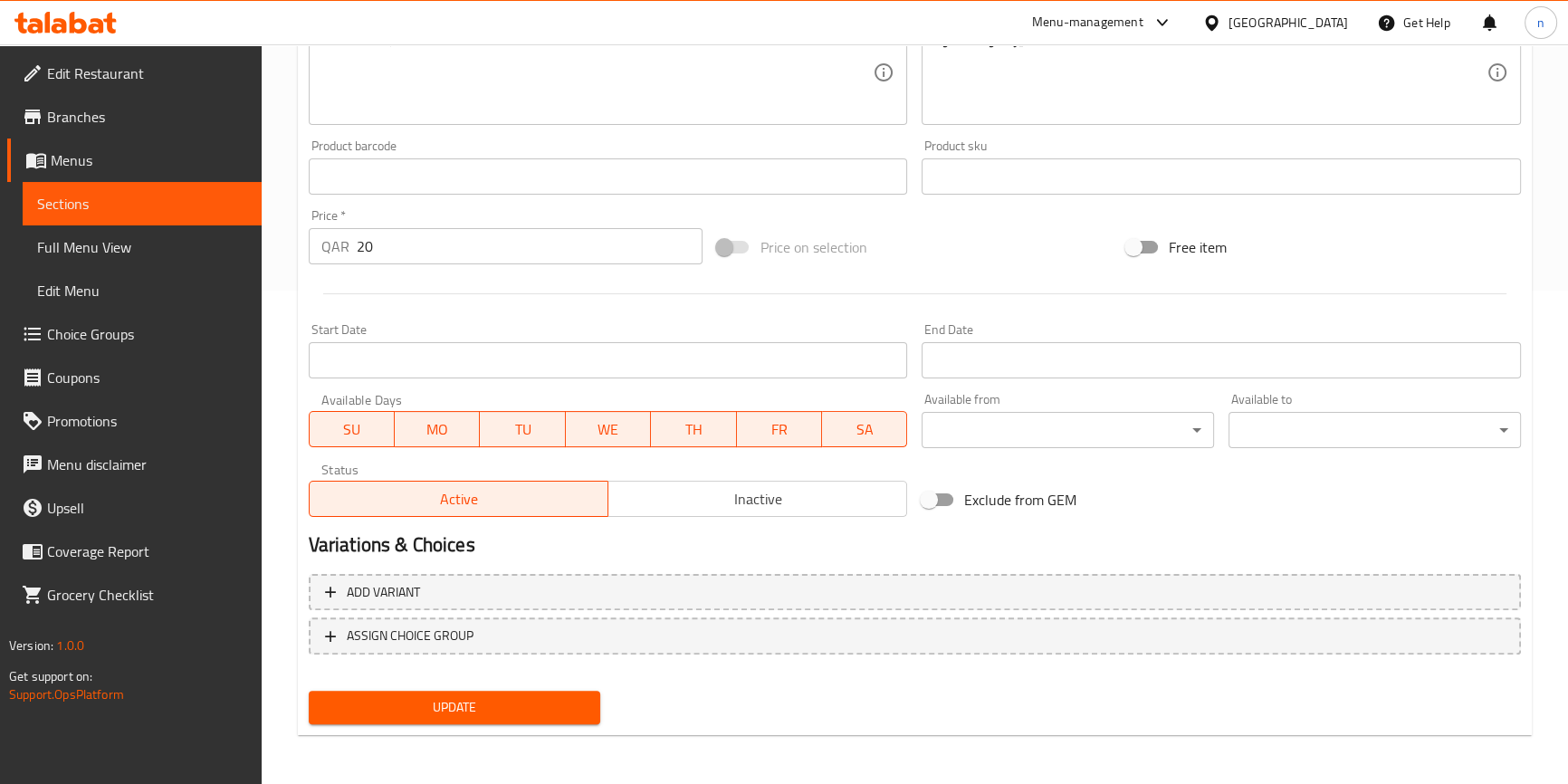
type input "بلاك بيري بارد"
click at [490, 696] on span "Update" at bounding box center [455, 707] width 263 height 22
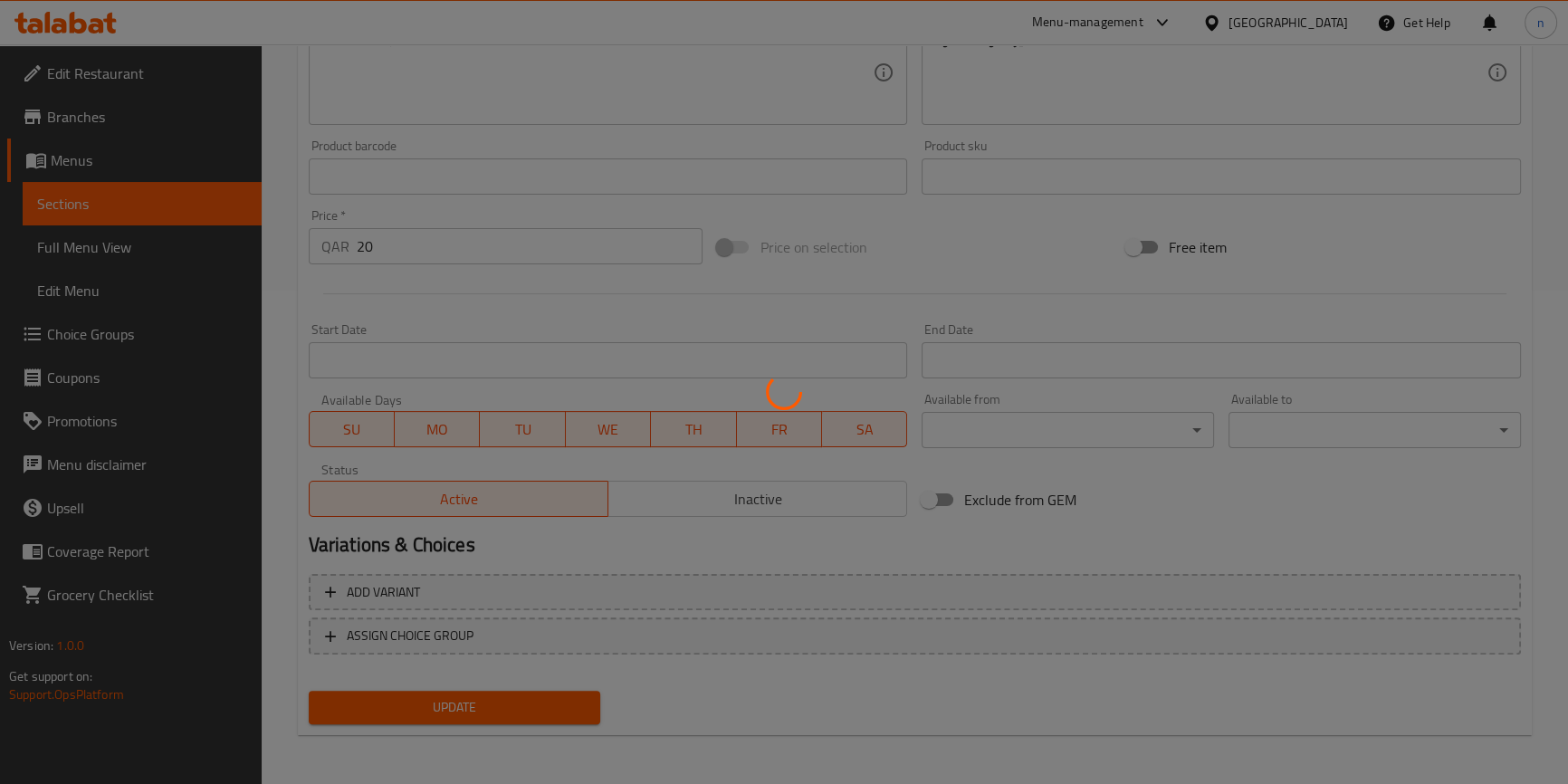
scroll to position [0, 0]
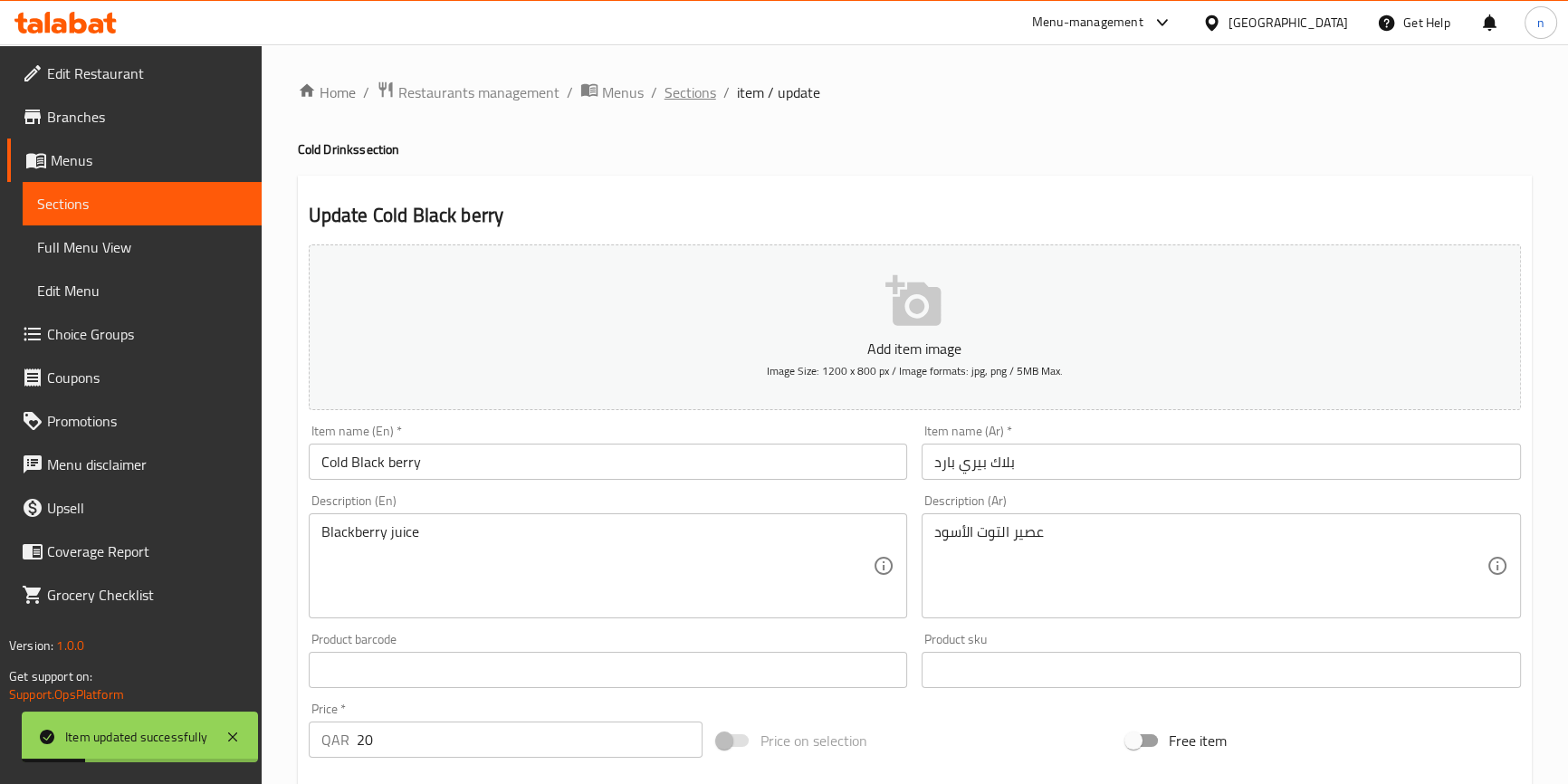
click at [688, 94] on span "Sections" at bounding box center [690, 93] width 52 height 21
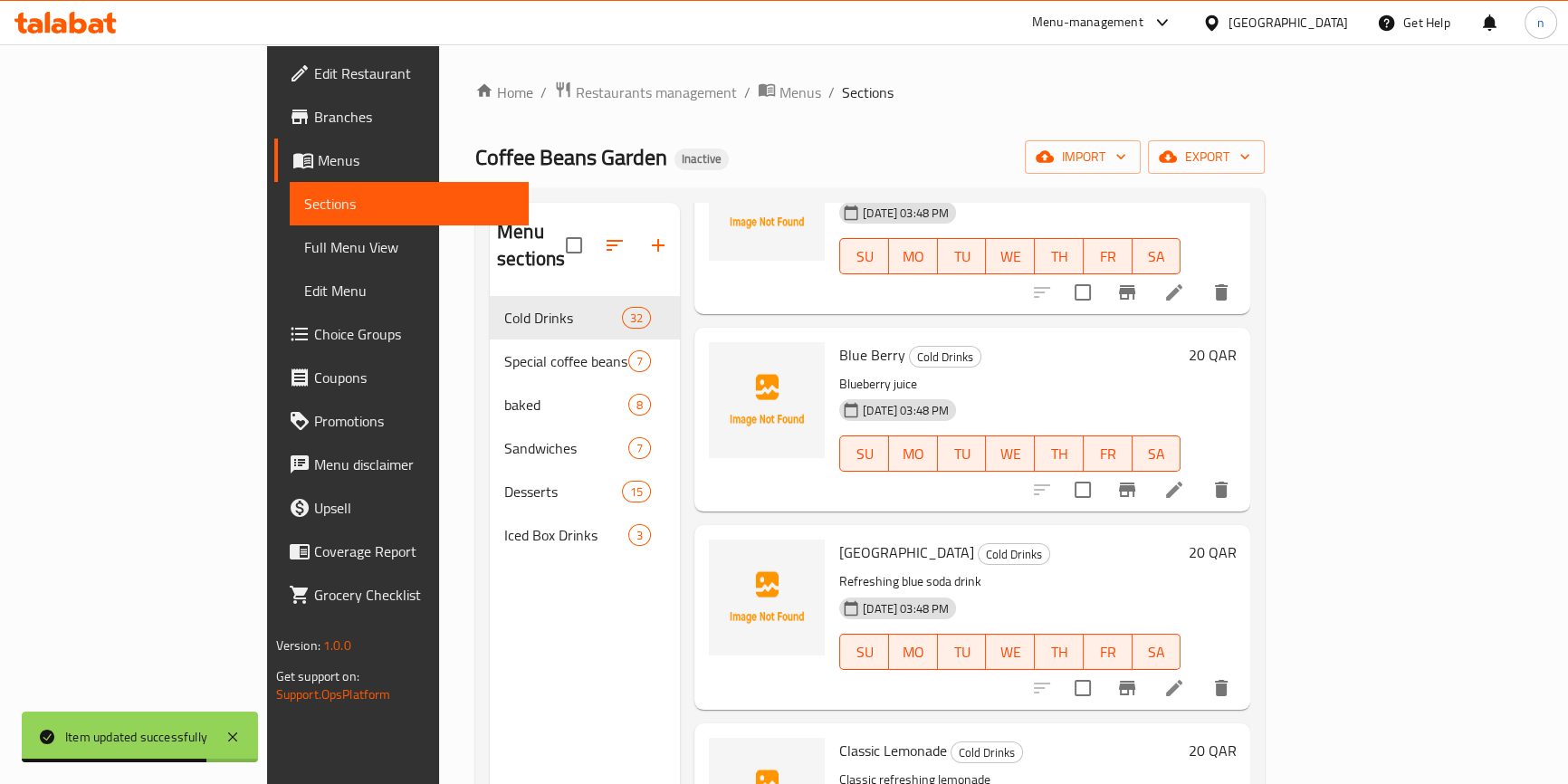
scroll to position [2139, 0]
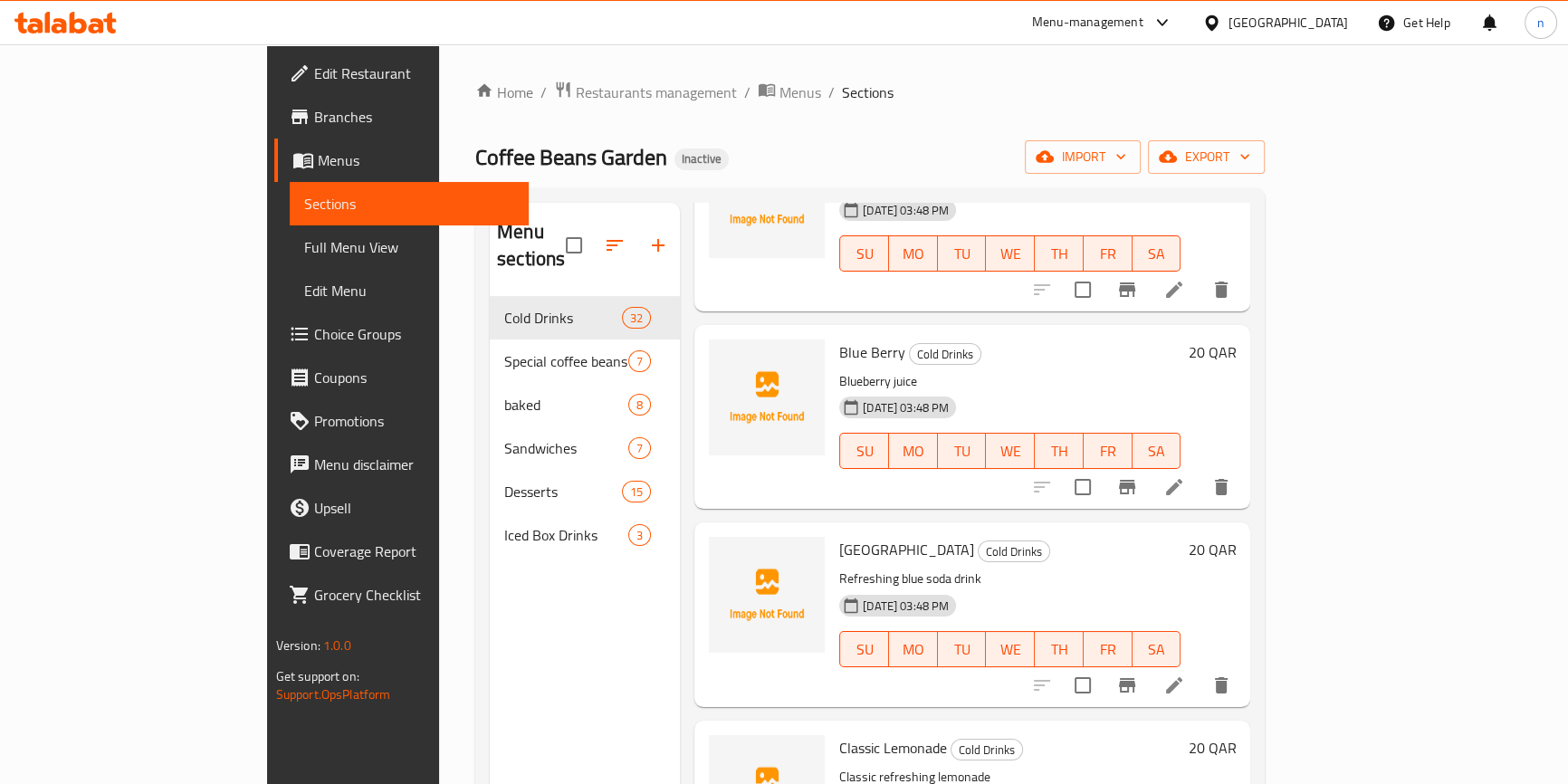
click at [993, 371] on p "Blueberry juice" at bounding box center [1010, 381] width 341 height 22
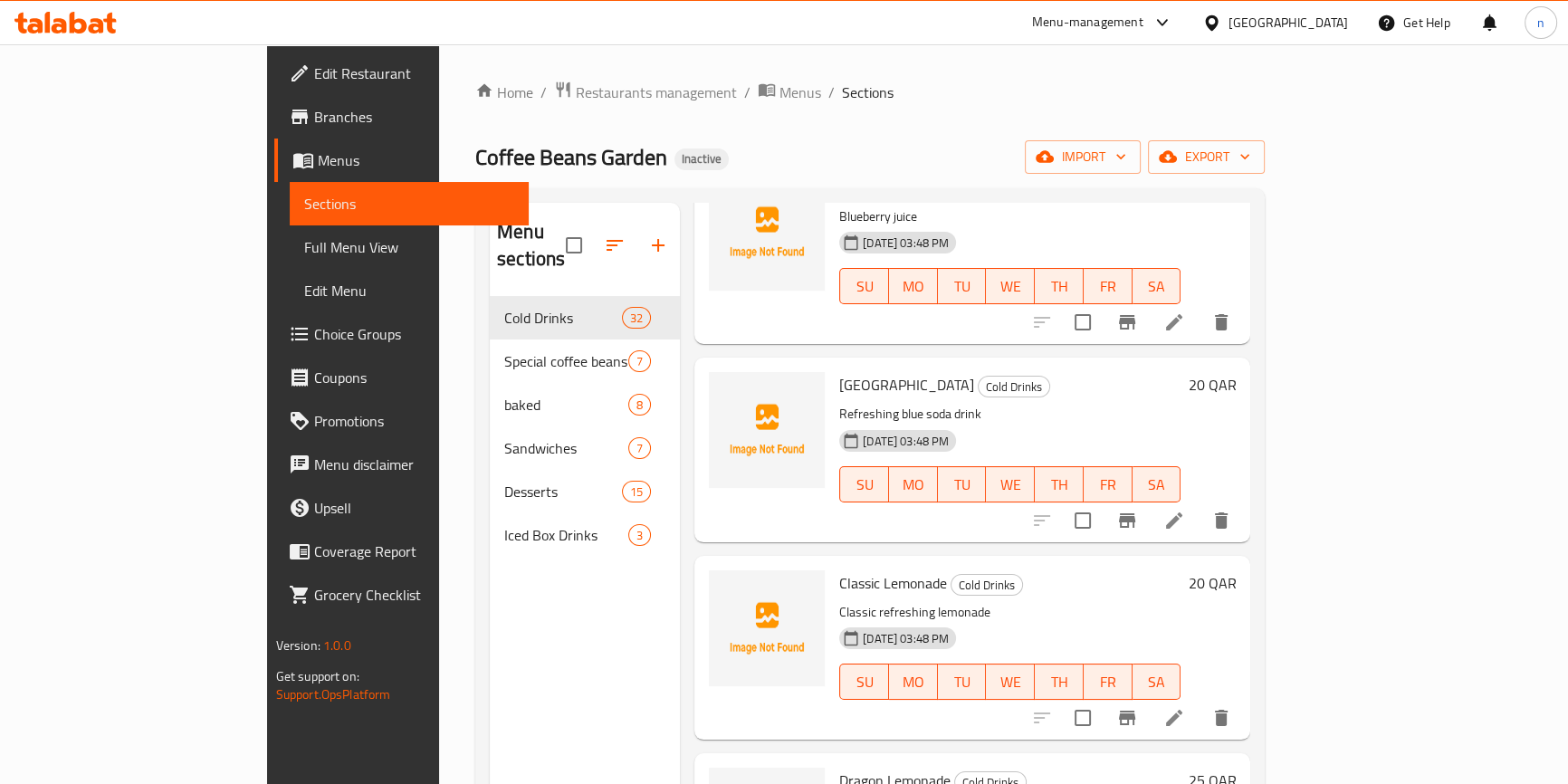
scroll to position [1975, 0]
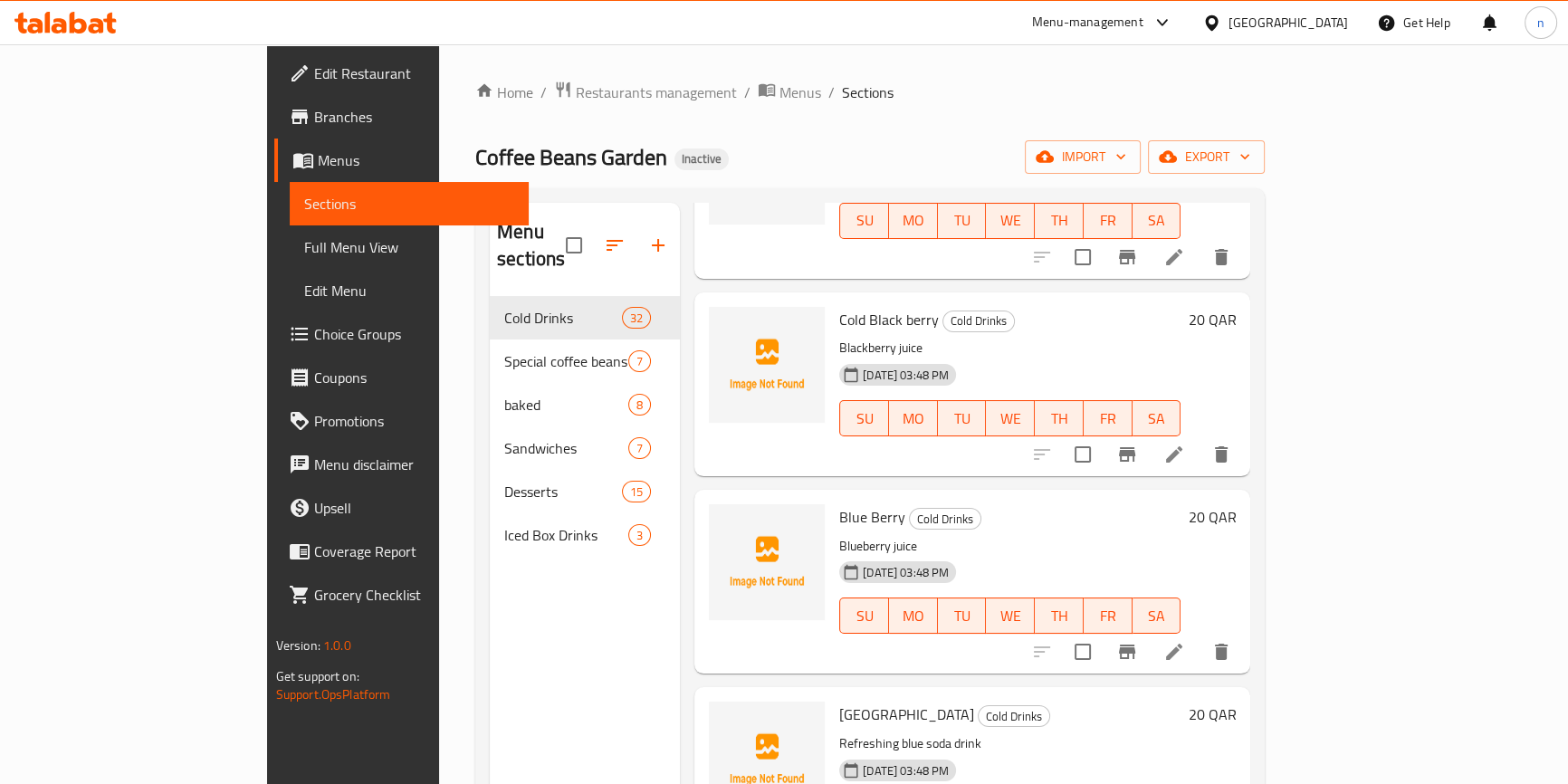
click at [963, 454] on div "Menu items Add Sort Manage items Cold Americano Cold Drinks Light American coff…" at bounding box center [964, 595] width 570 height 784
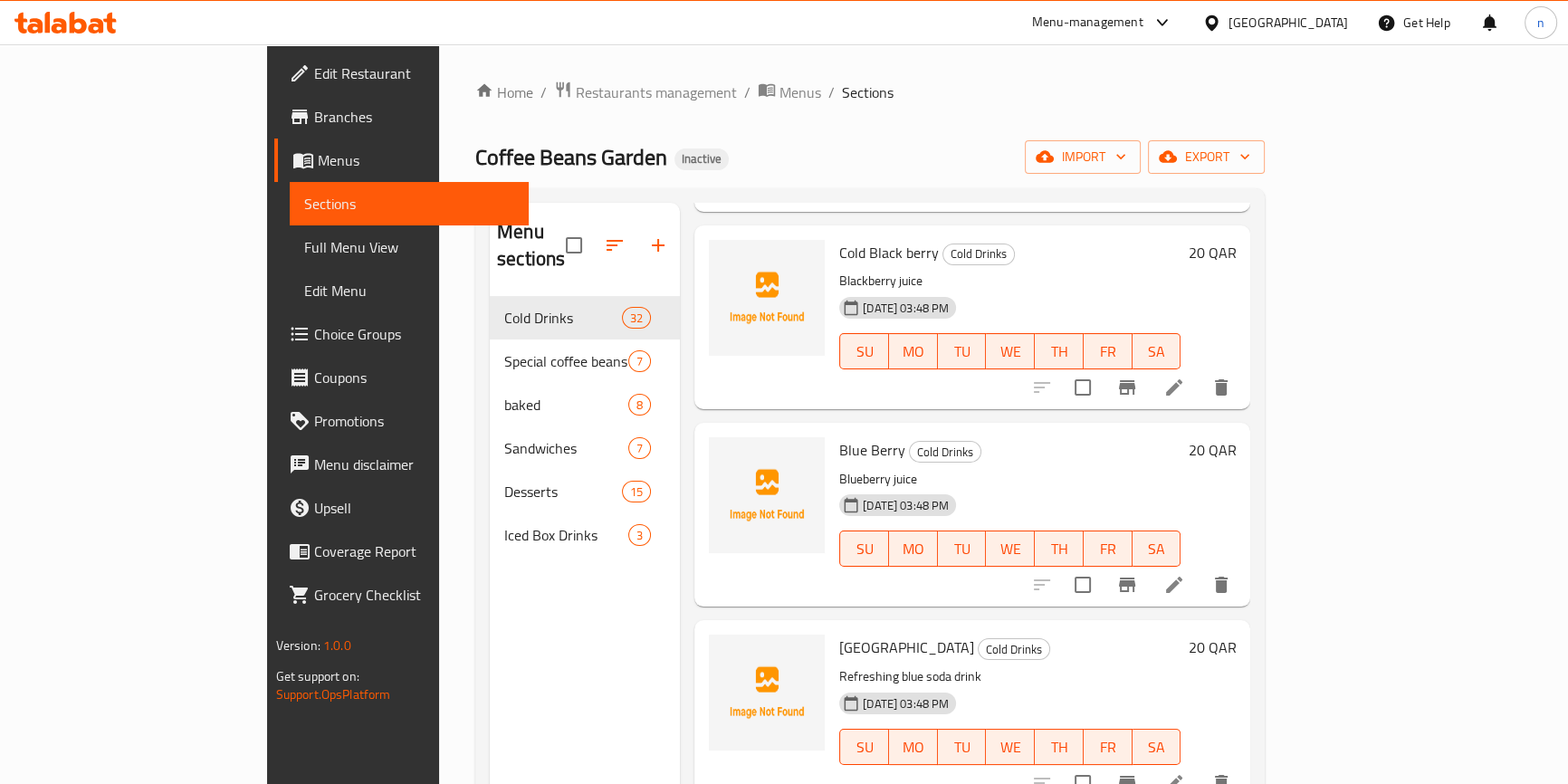
scroll to position [2058, 0]
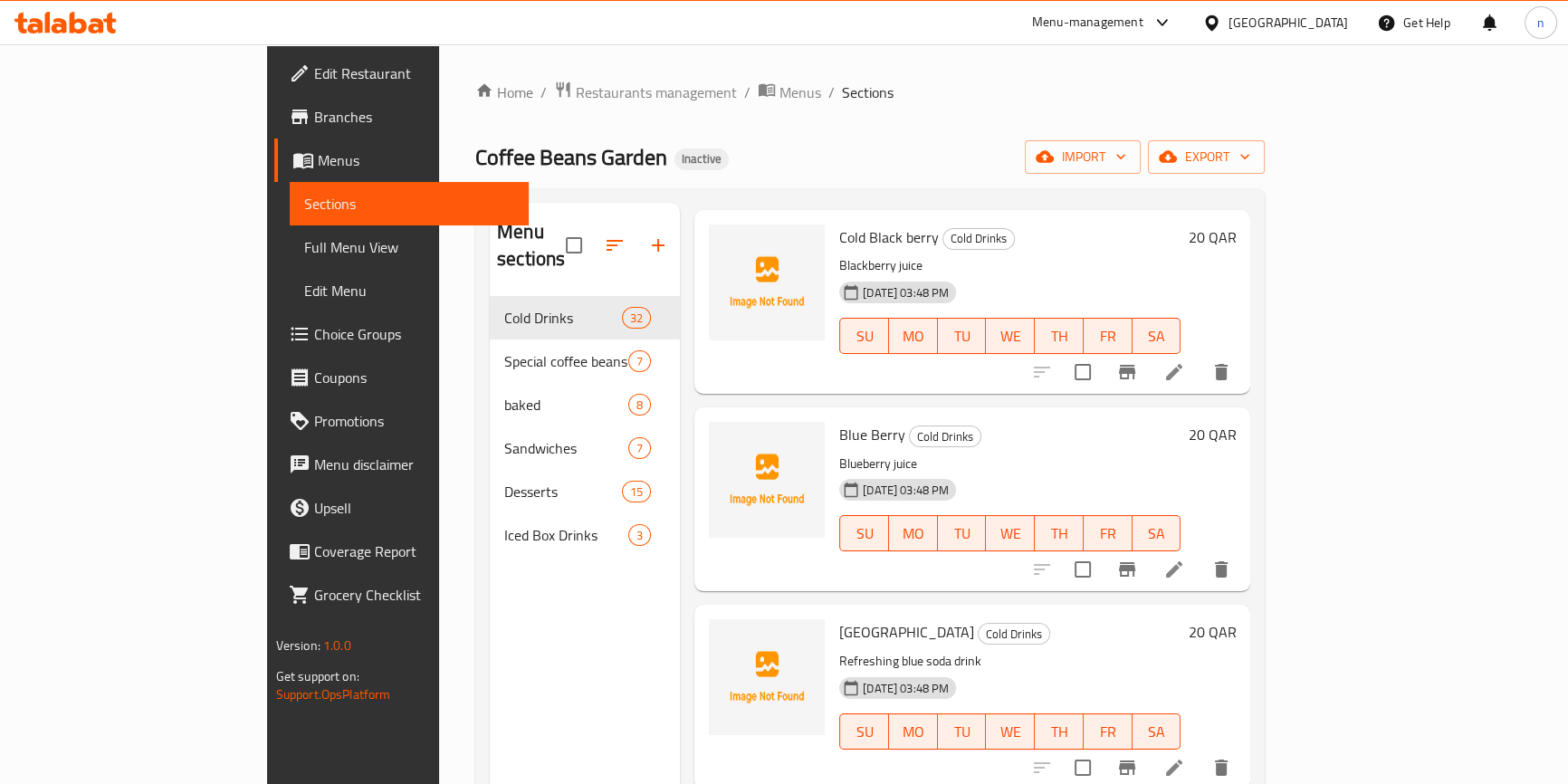
click at [1186, 559] on icon at bounding box center [1174, 569] width 21 height 21
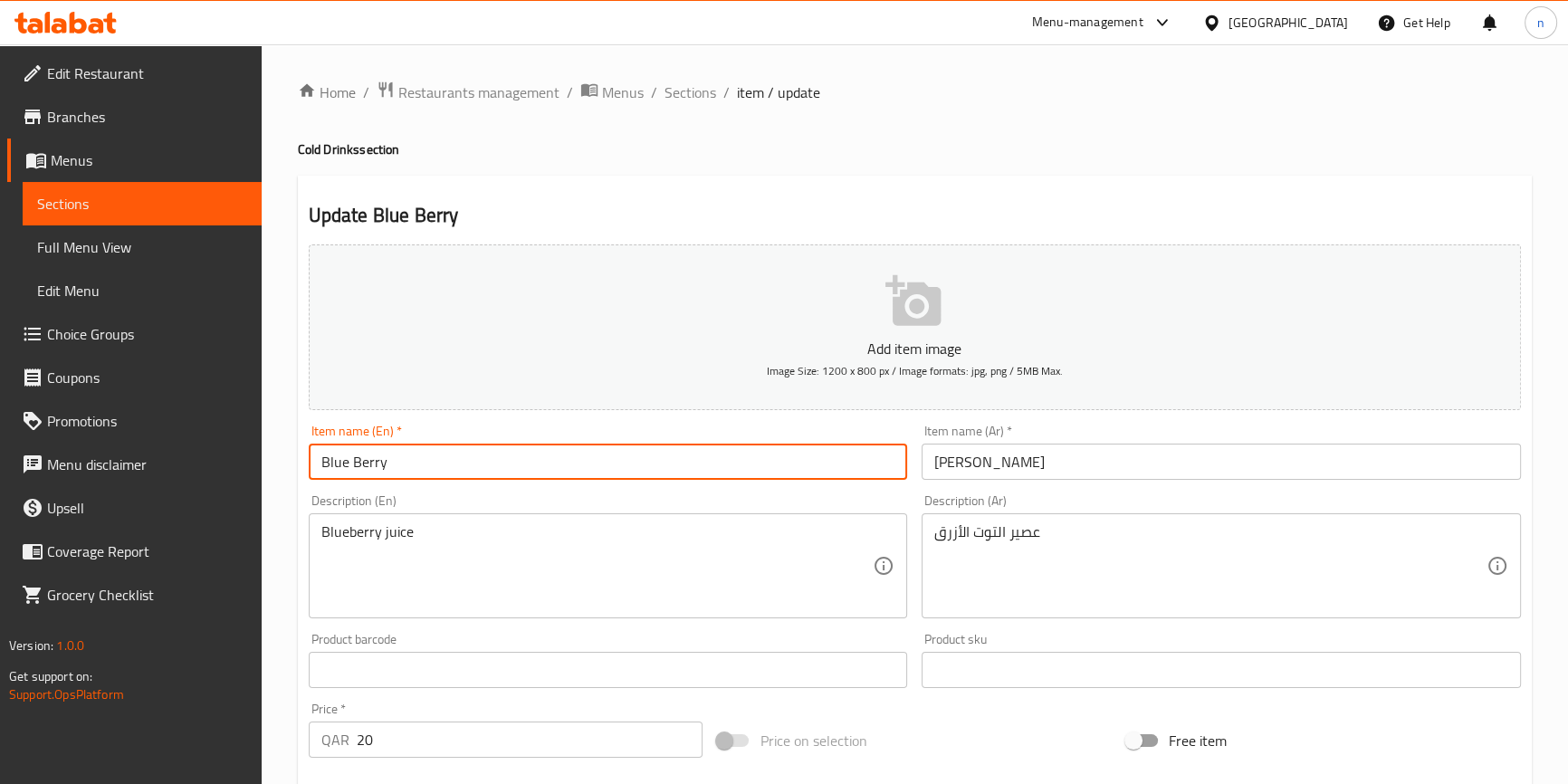
click at [317, 455] on input "Blue Berry" at bounding box center [608, 461] width 600 height 36
paste input "Cold"
type input "Cold Blue Berry"
click at [1000, 468] on input "بلو بيري" at bounding box center [1221, 461] width 600 height 36
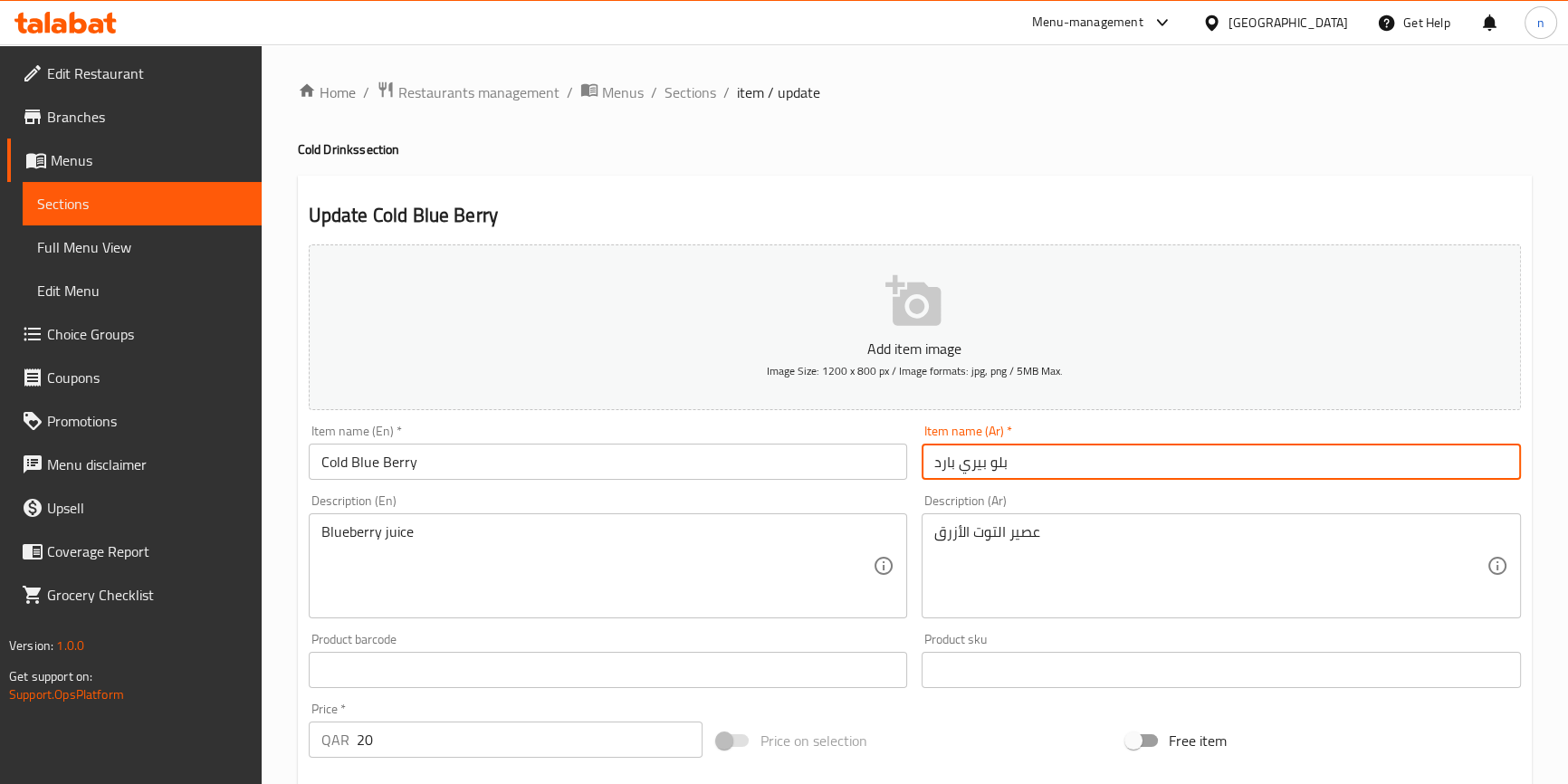
type input "بلو بيري بارد"
click at [971, 121] on div "Home / Restaurants management / Menus / Sections / item / update Cold Drinks se…" at bounding box center [916, 662] width 1235 height 1162
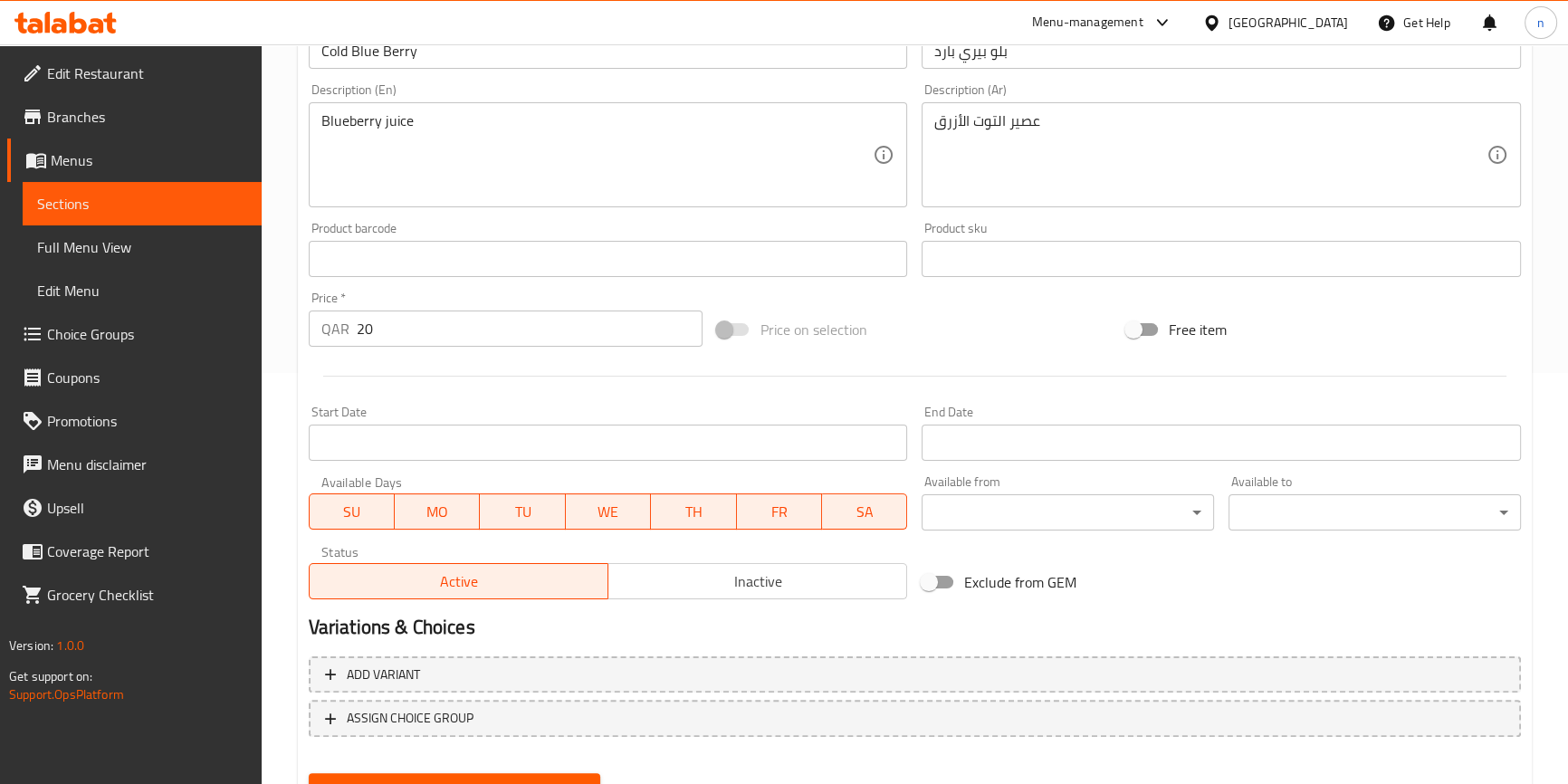
scroll to position [493, 0]
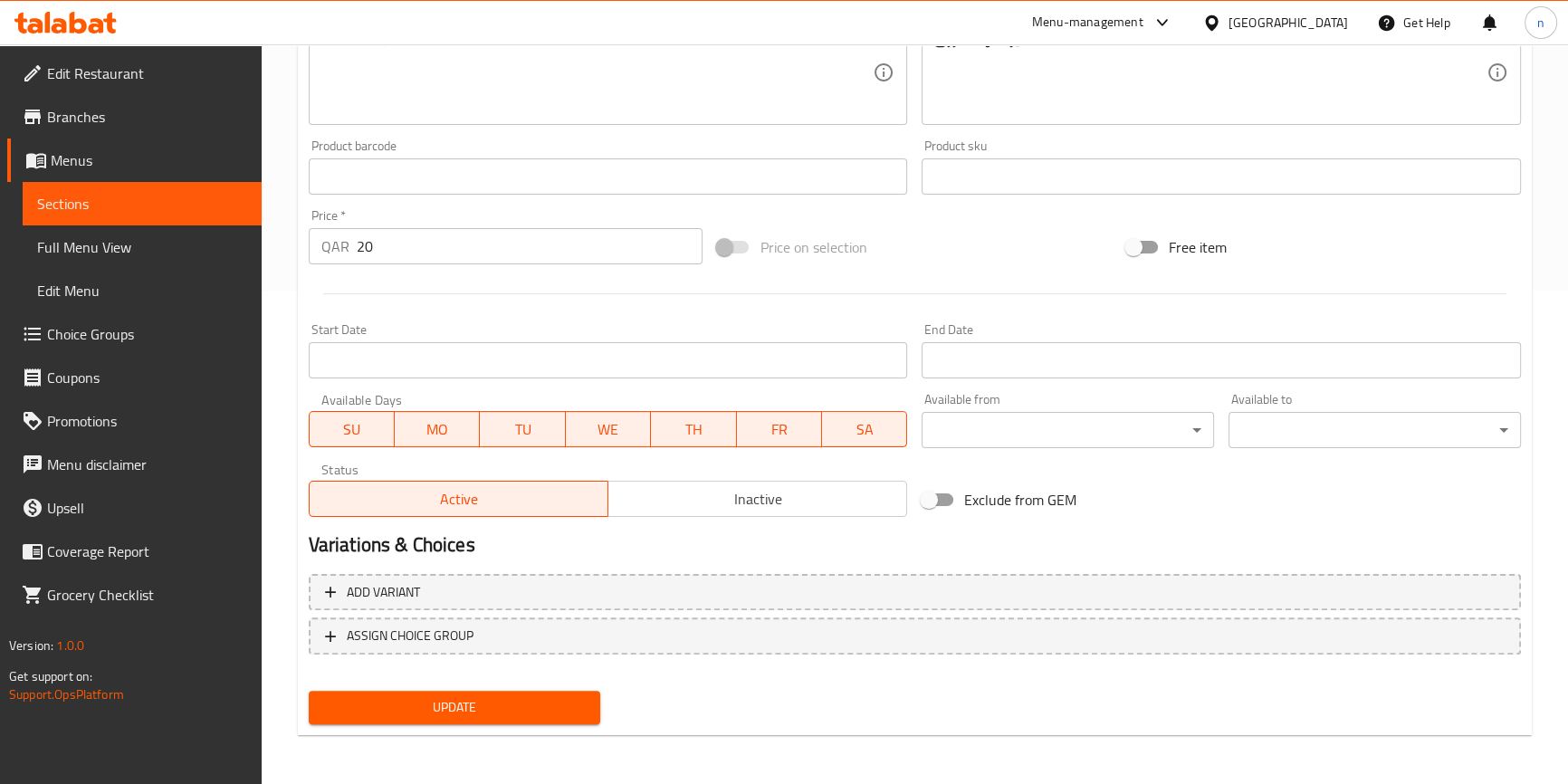
click at [498, 700] on span "Update" at bounding box center [455, 707] width 263 height 22
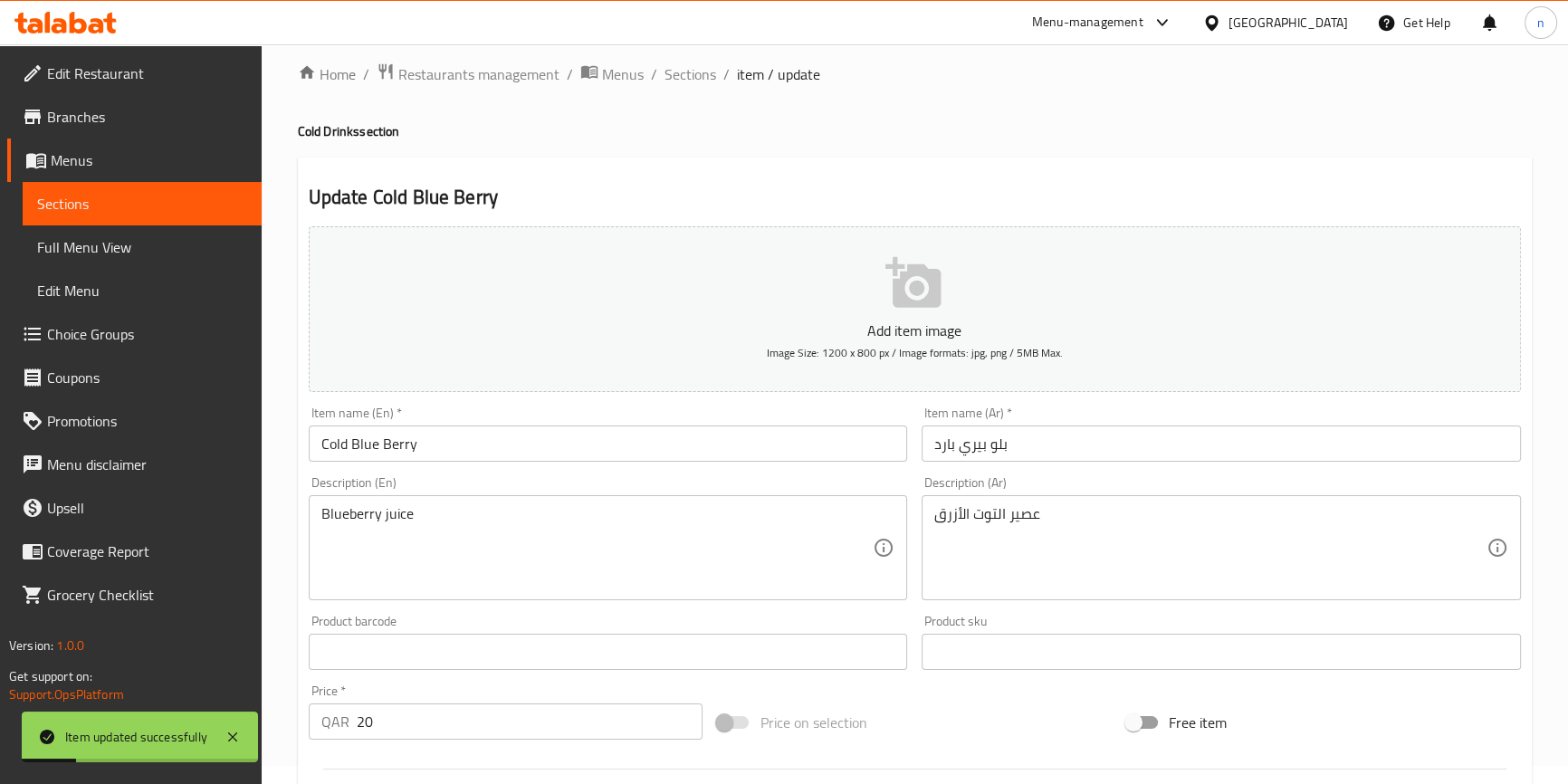
scroll to position [0, 0]
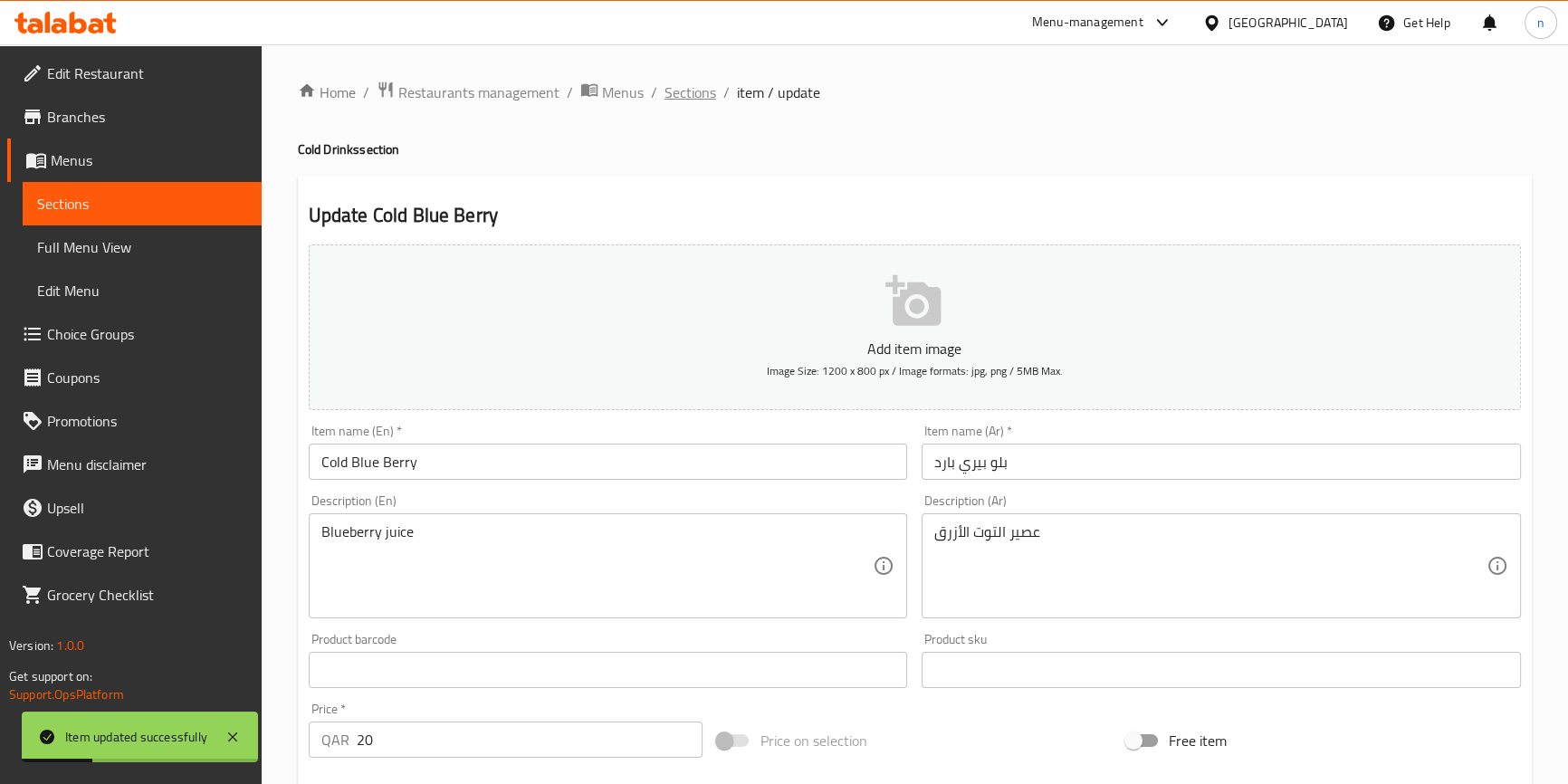
click at [692, 94] on span "Sections" at bounding box center [690, 93] width 52 height 21
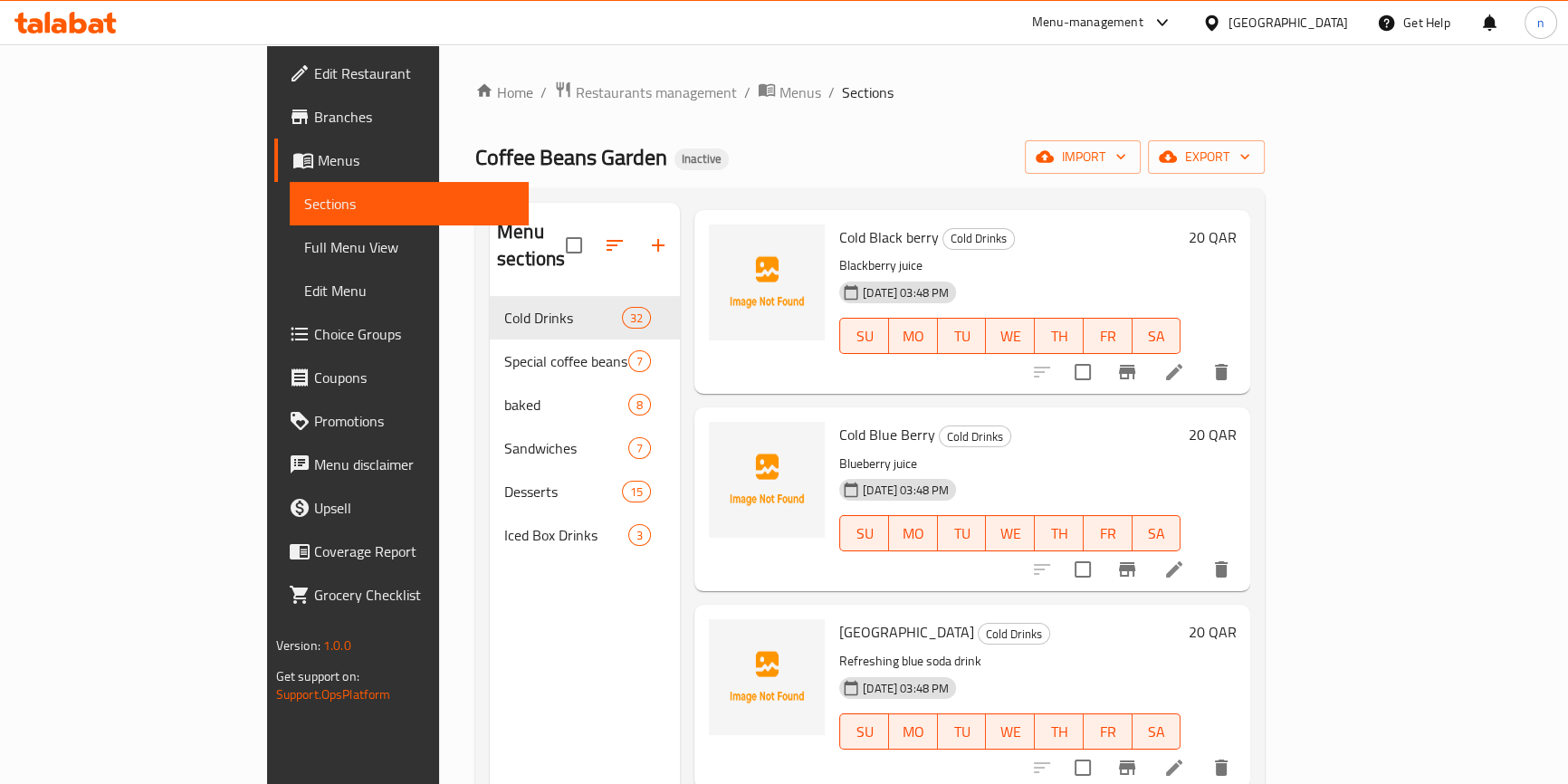
scroll to position [2304, 0]
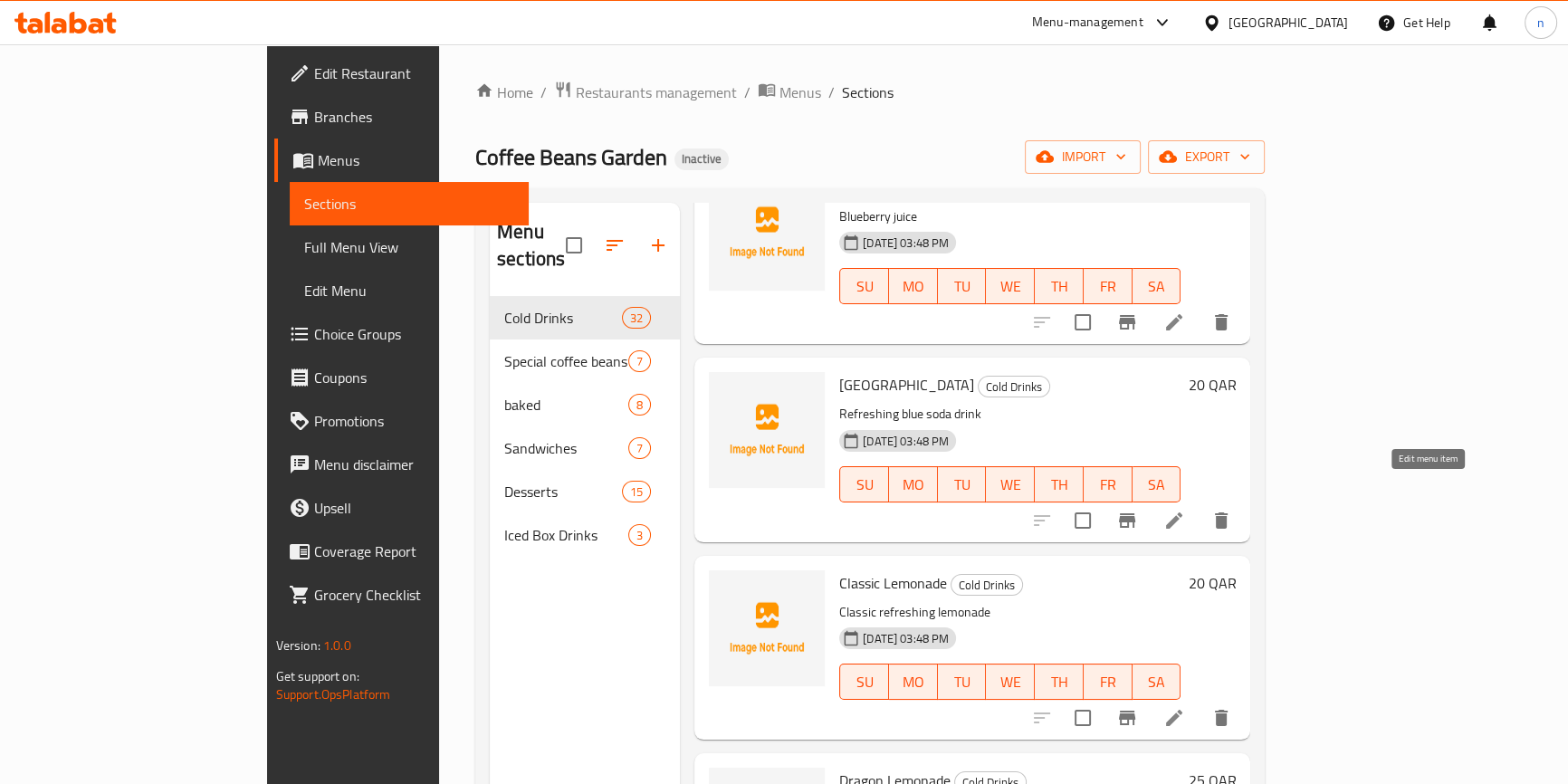
click at [1186, 510] on icon at bounding box center [1174, 521] width 21 height 21
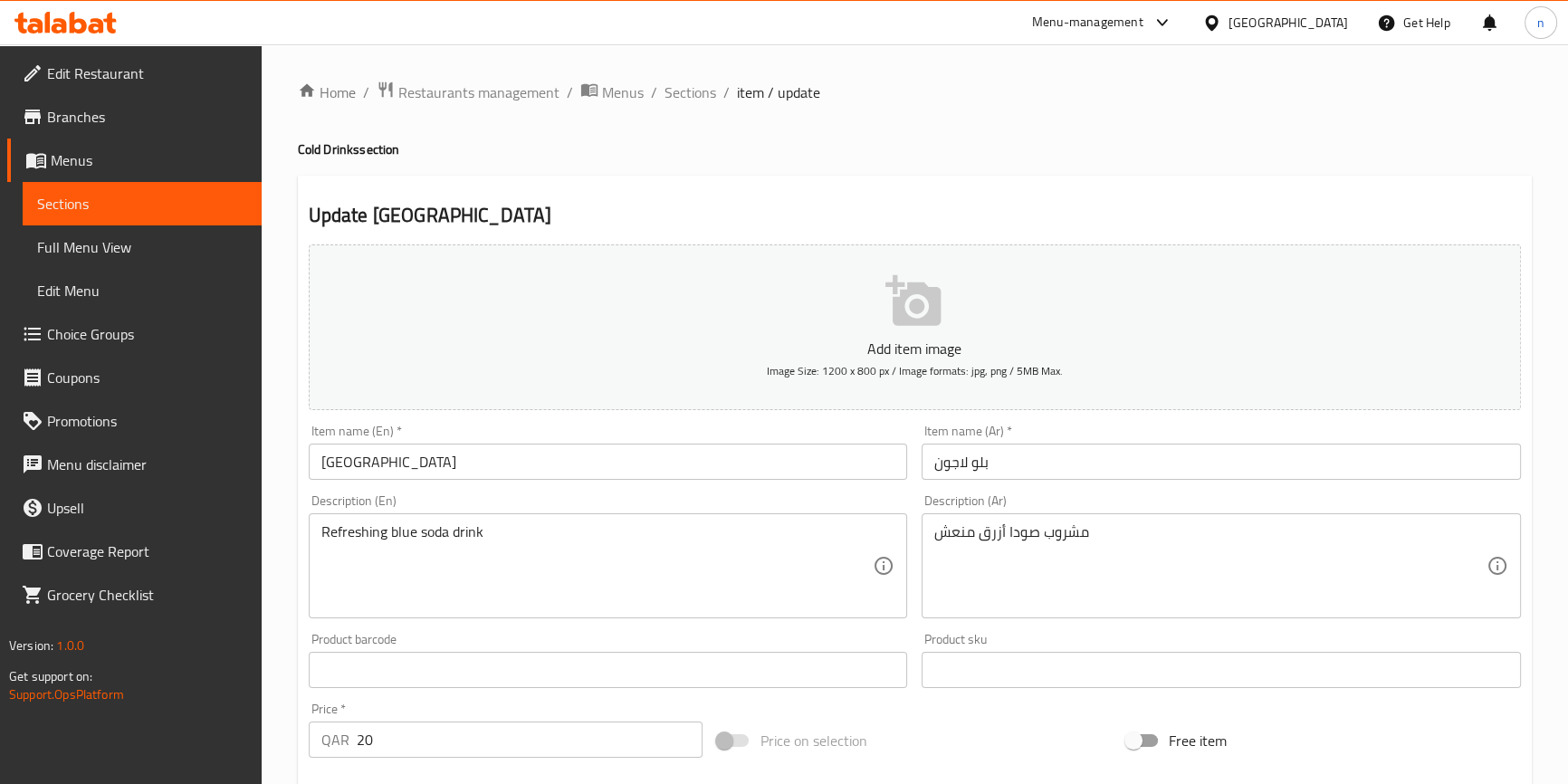
click at [314, 463] on input "Blue Lagoon" at bounding box center [608, 461] width 600 height 36
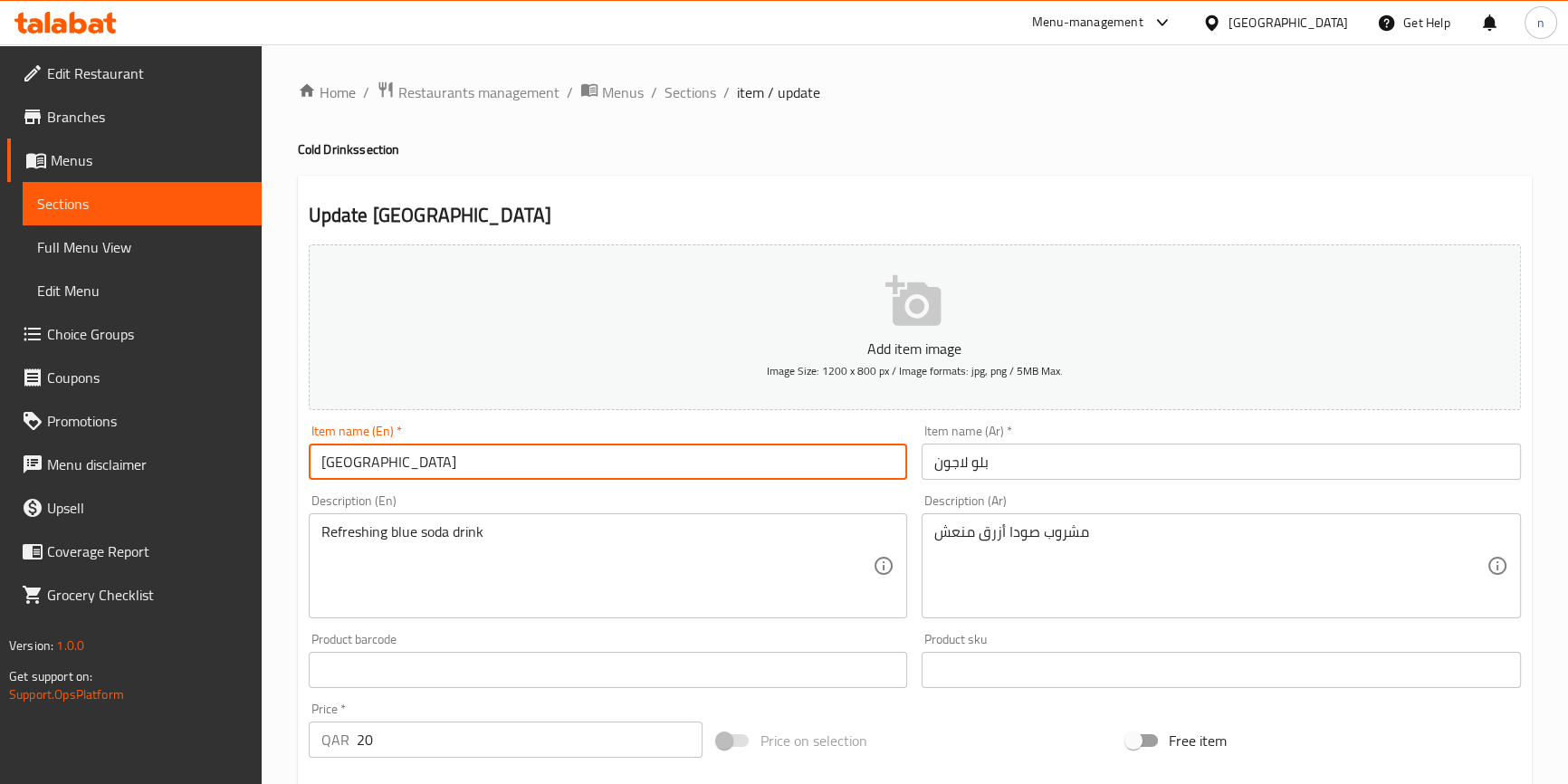
paste input "Cold"
type input "Cold [GEOGRAPHIC_DATA]"
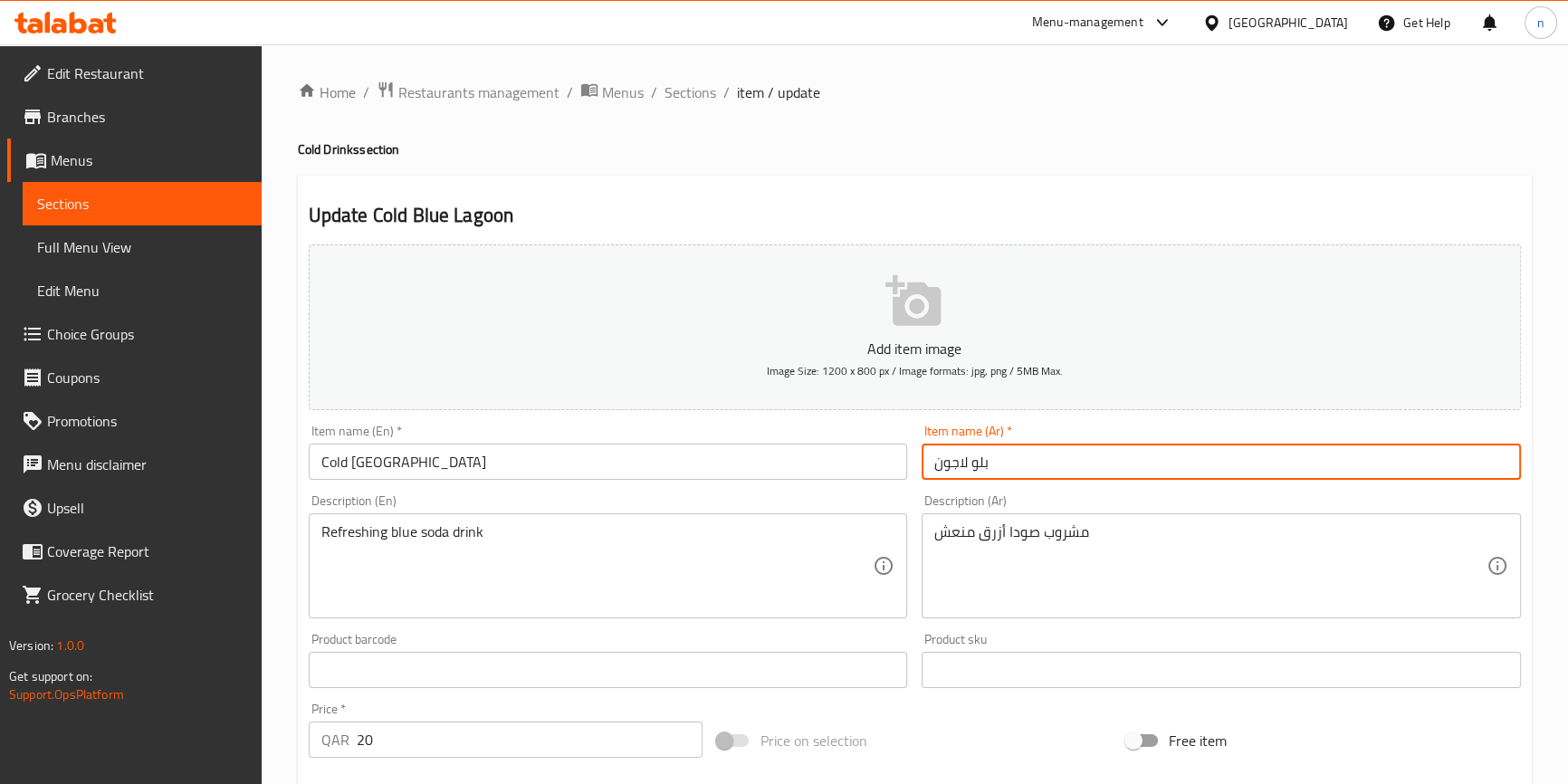
click at [1023, 464] on input "بلو لاجون" at bounding box center [1221, 461] width 600 height 36
click at [953, 465] on input "بلو لاجون يارد" at bounding box center [1221, 461] width 600 height 36
click at [949, 467] on input "بلو لاجون يارد" at bounding box center [1221, 461] width 600 height 36
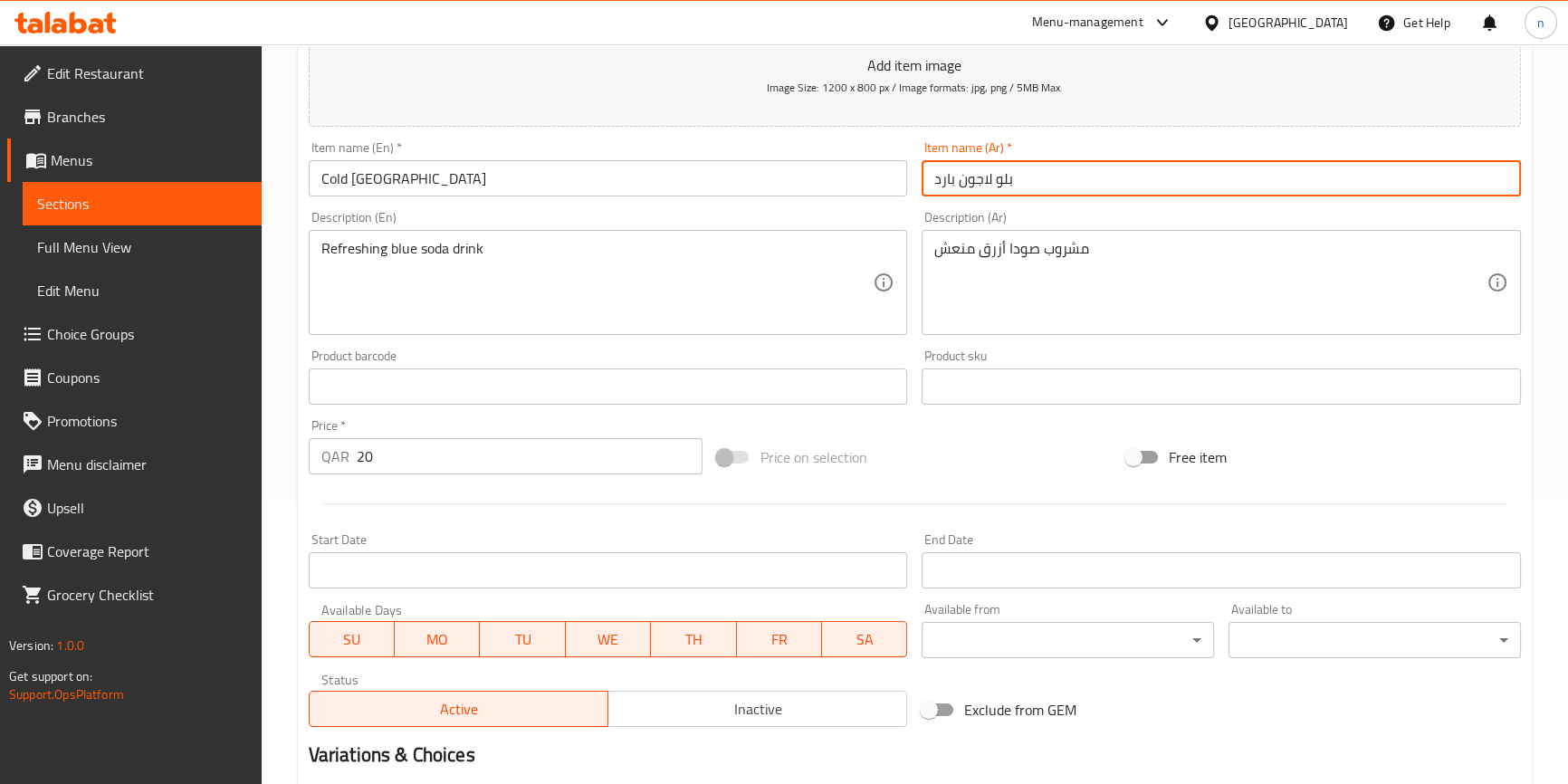
scroll to position [493, 0]
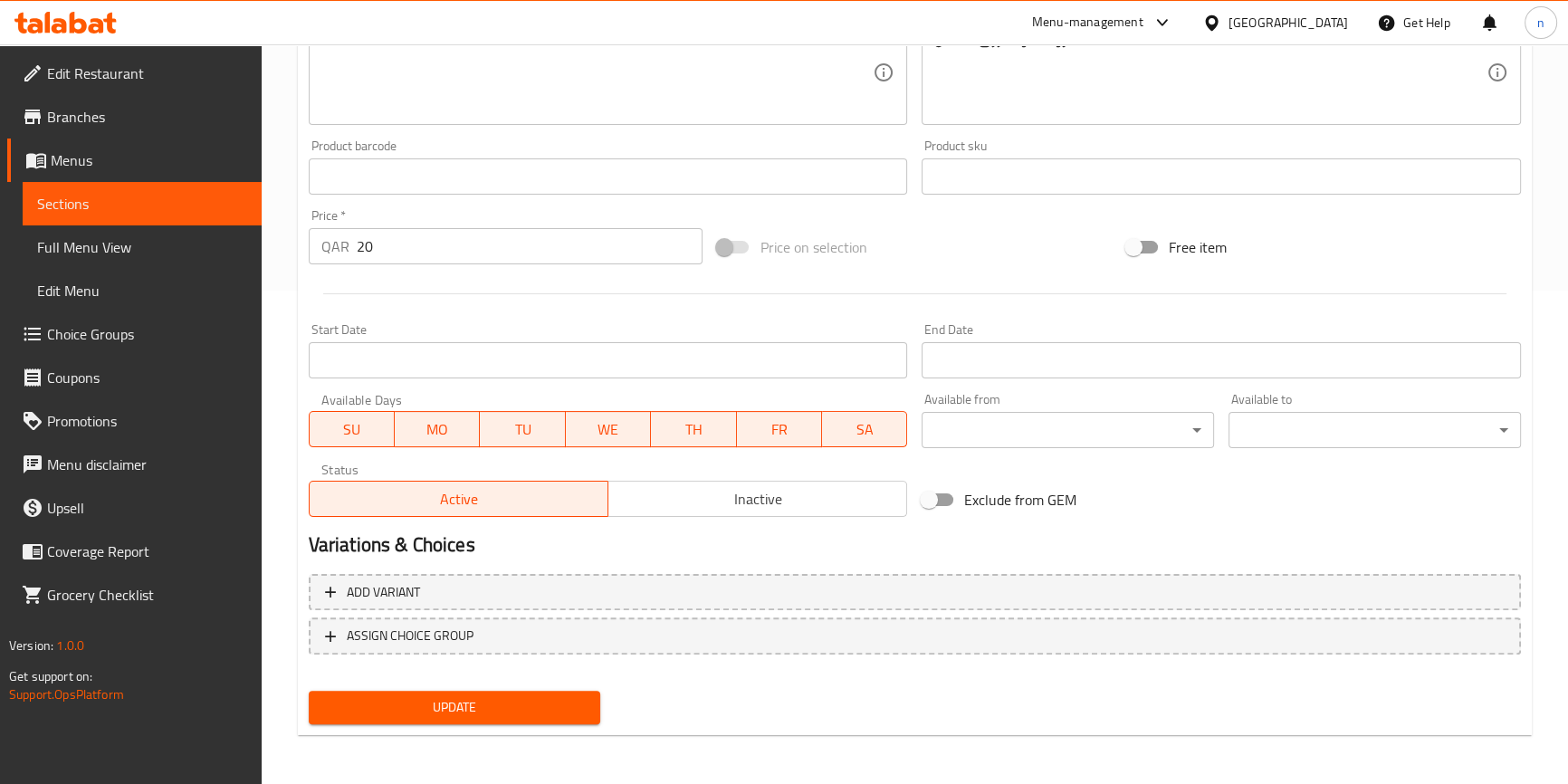
type input "بلو لاجون بارد"
click at [512, 693] on button "Update" at bounding box center [455, 708] width 293 height 33
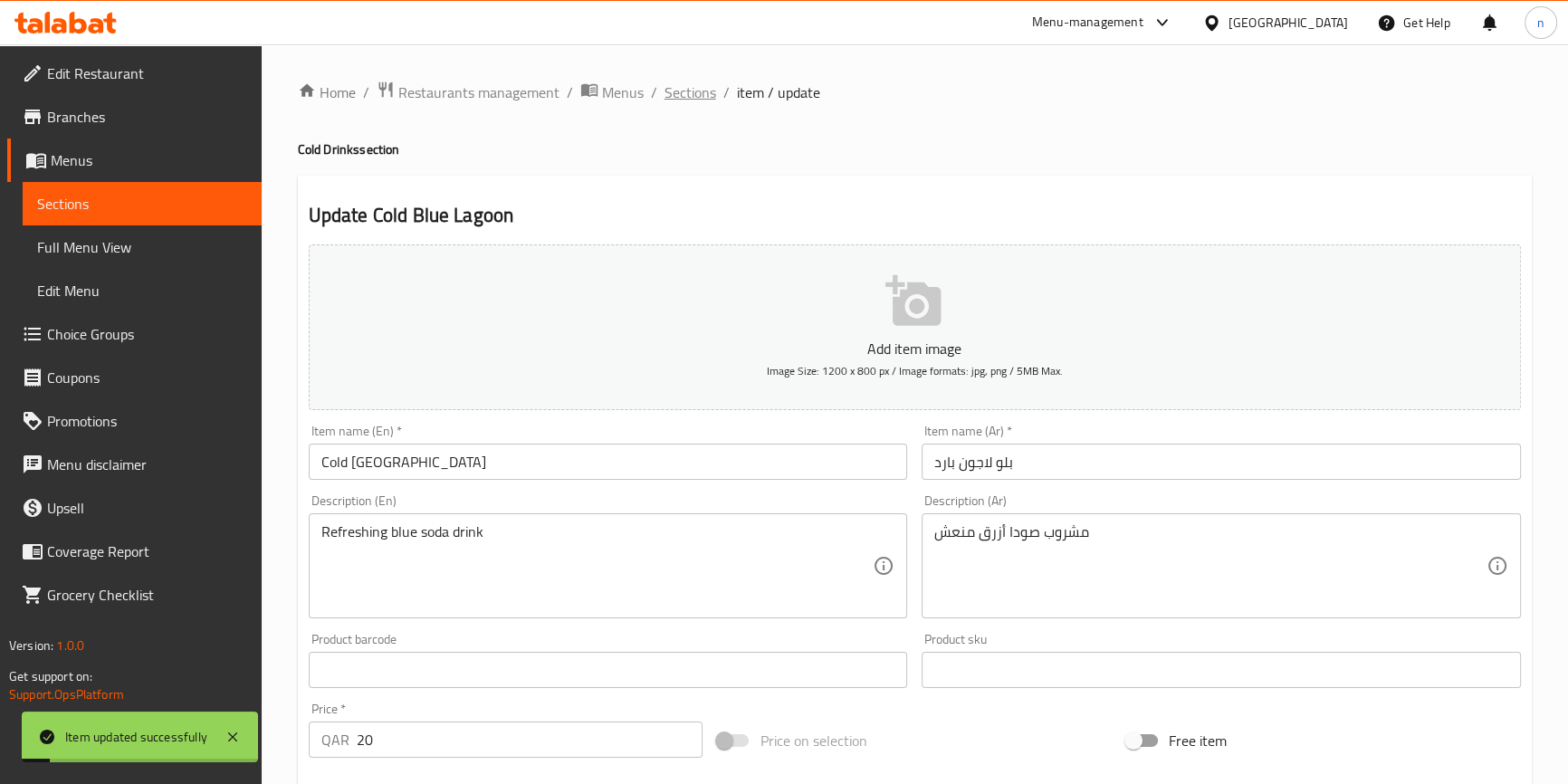
click at [699, 88] on span "Sections" at bounding box center [690, 93] width 52 height 21
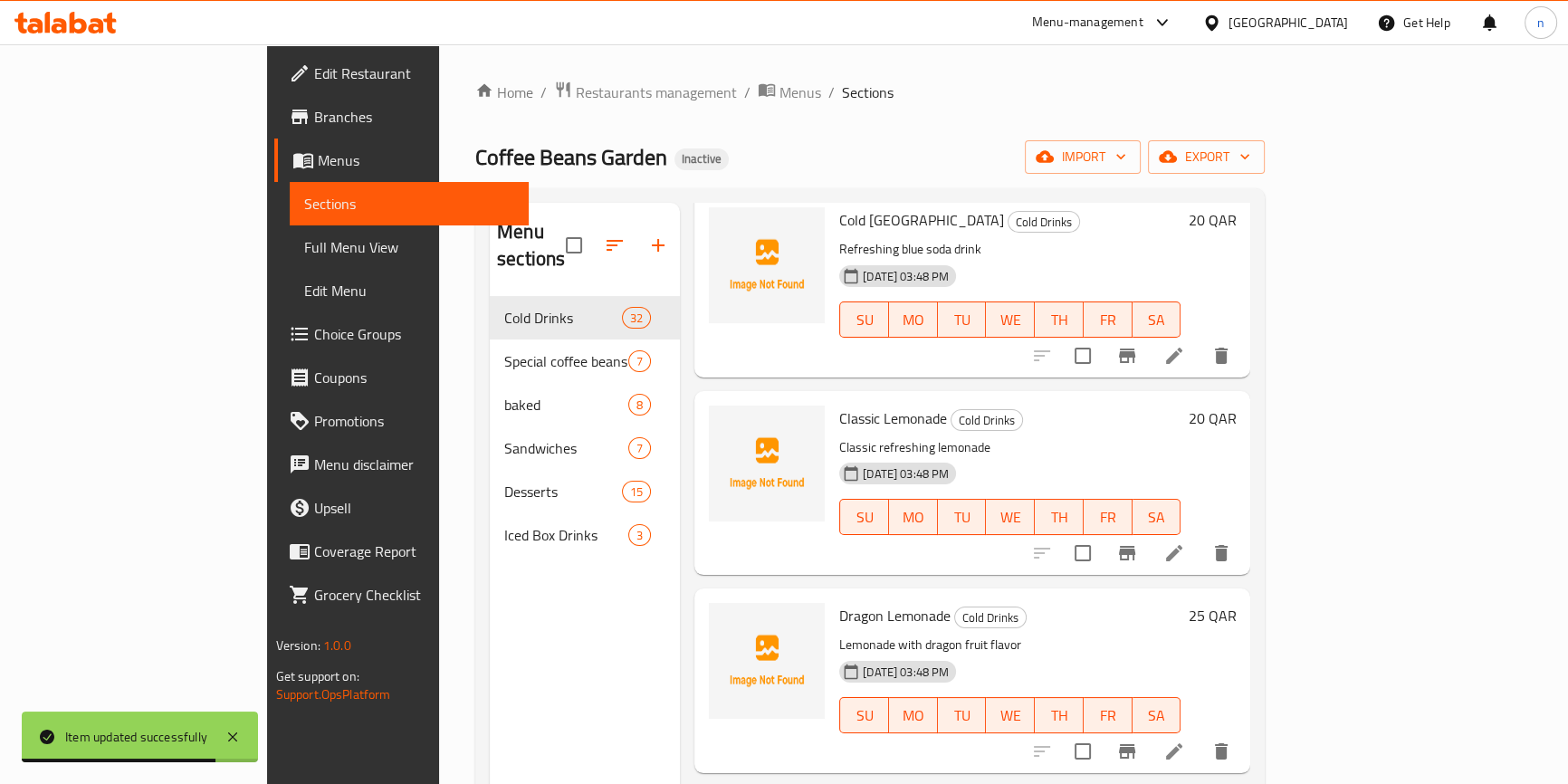
scroll to position [2634, 0]
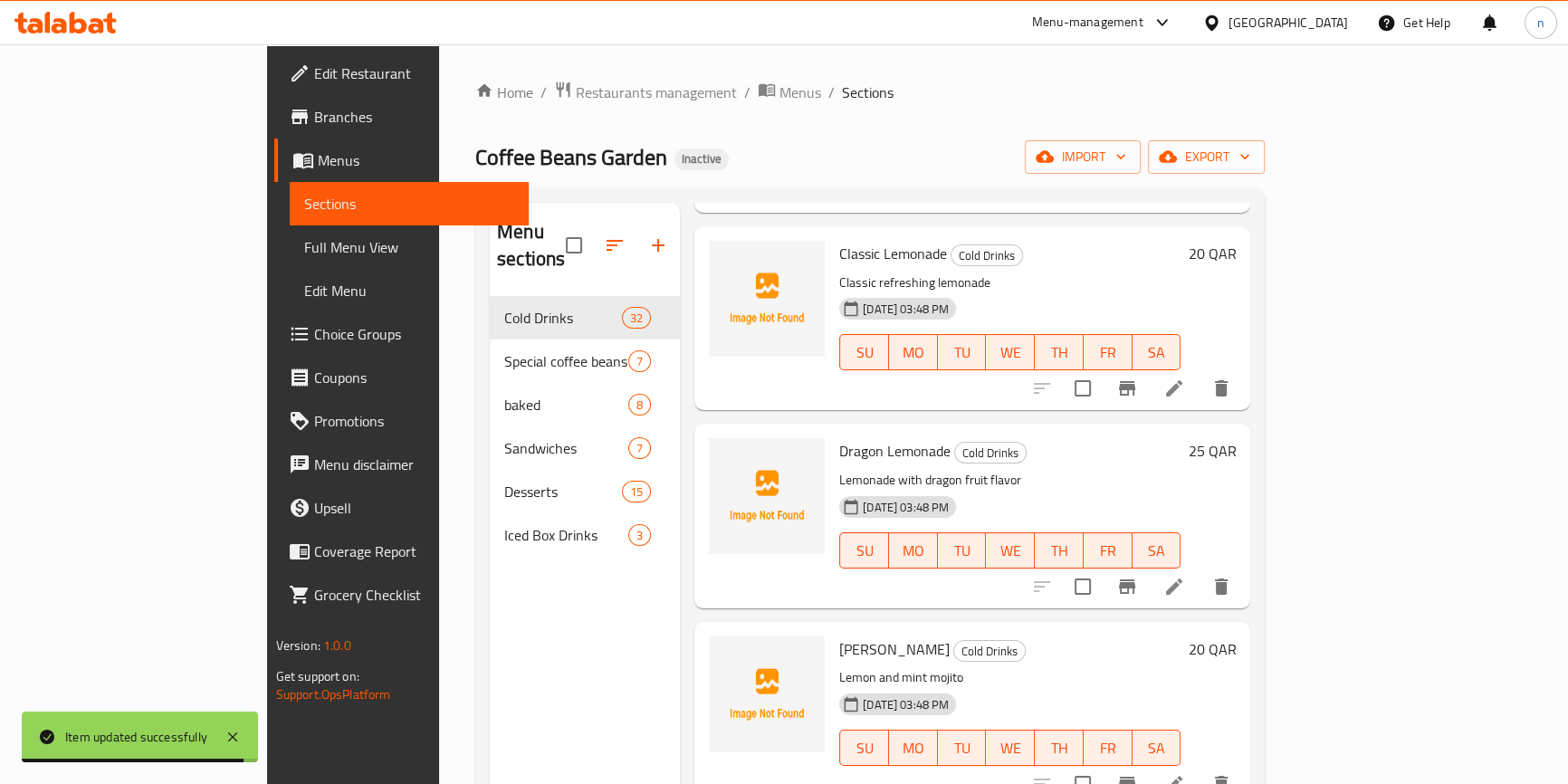
click at [1199, 374] on li at bounding box center [1174, 388] width 51 height 32
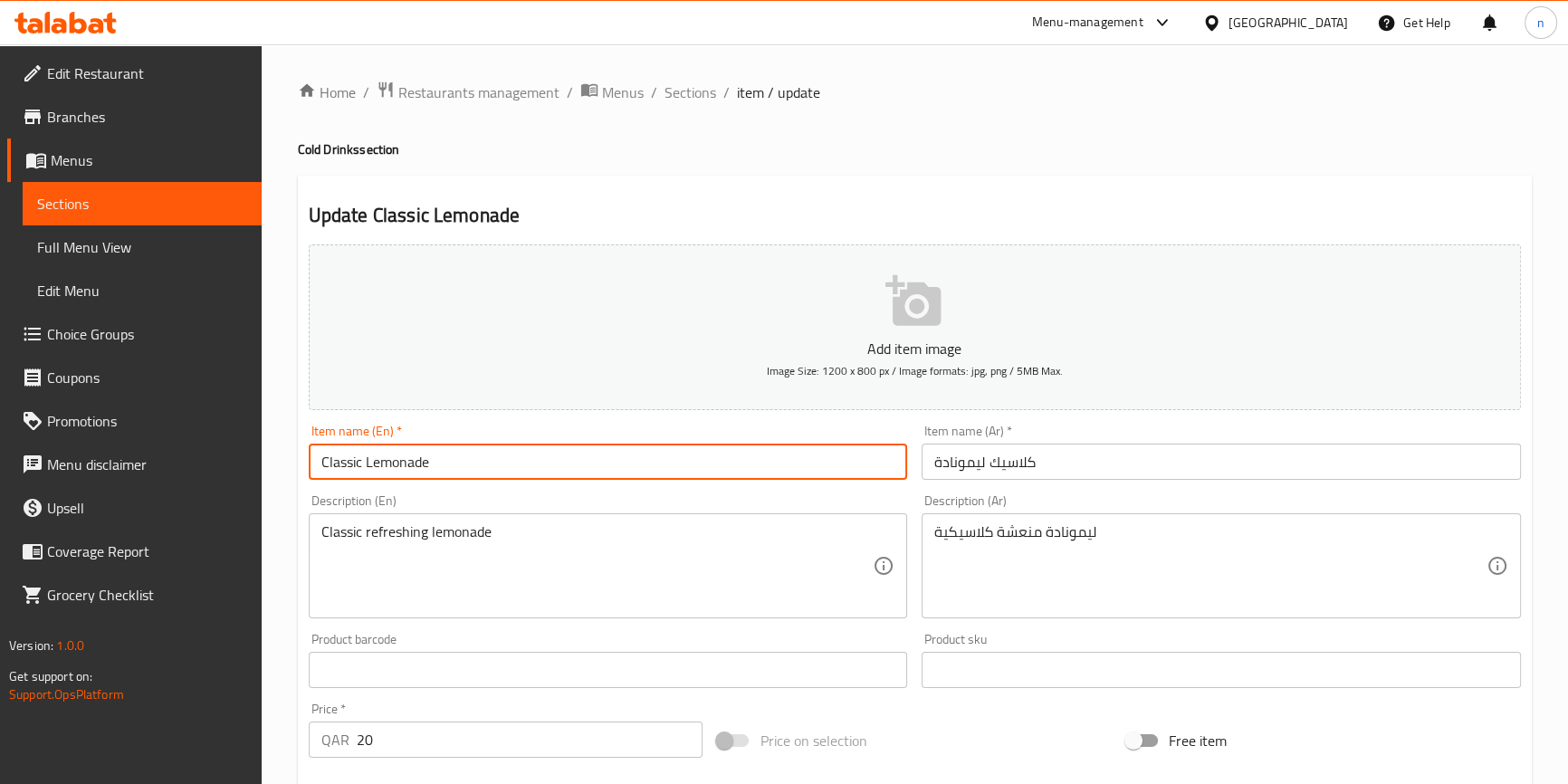
click at [322, 462] on input "Classic Lemonade" at bounding box center [608, 461] width 600 height 36
paste input "Cold"
type input "Cold Classic Lemonade"
click at [1077, 469] on input "كلاسيك ليمونادة" at bounding box center [1221, 461] width 600 height 36
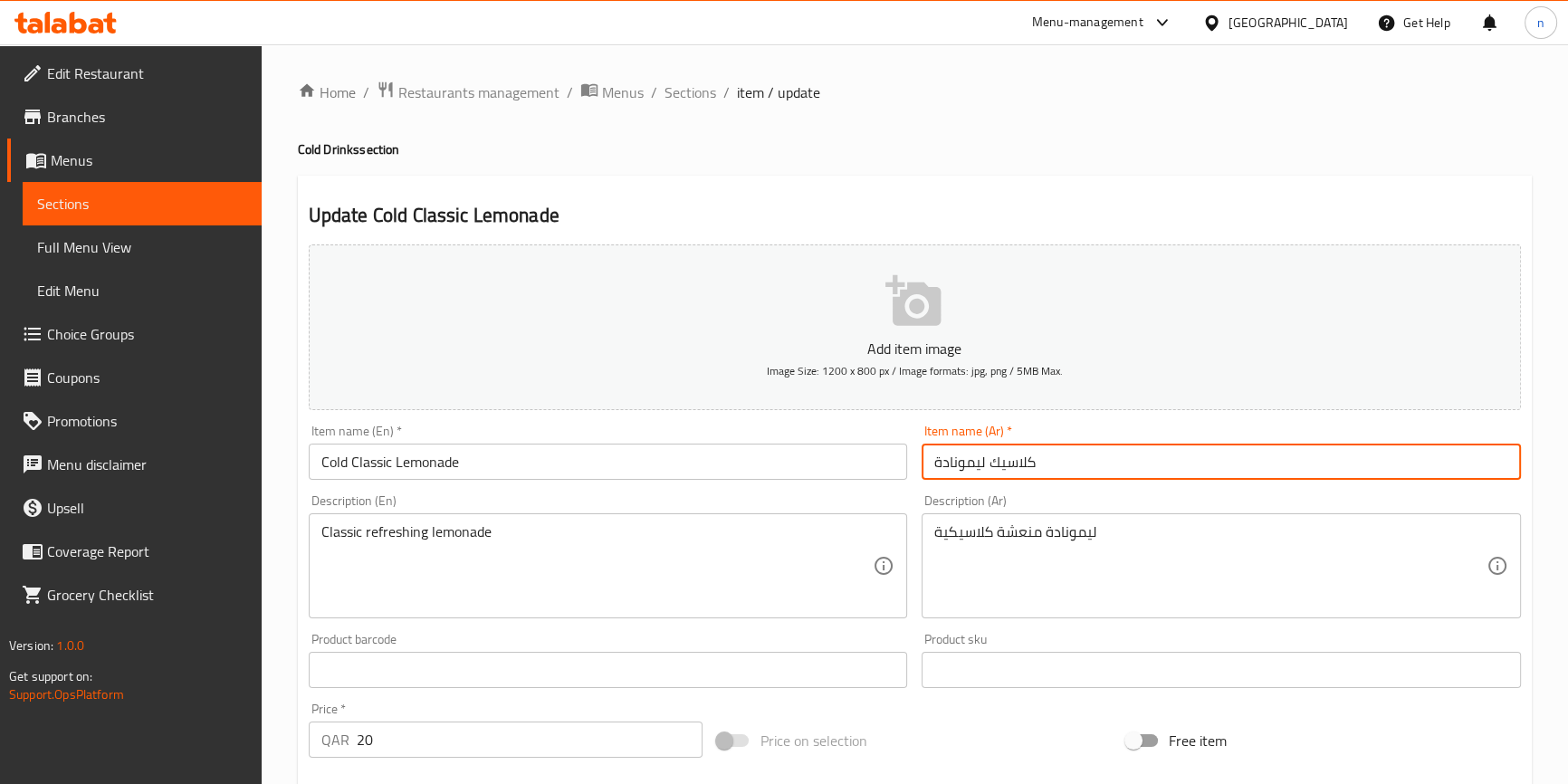
click at [1075, 469] on input "كلاسيك ليمونادة" at bounding box center [1221, 461] width 600 height 36
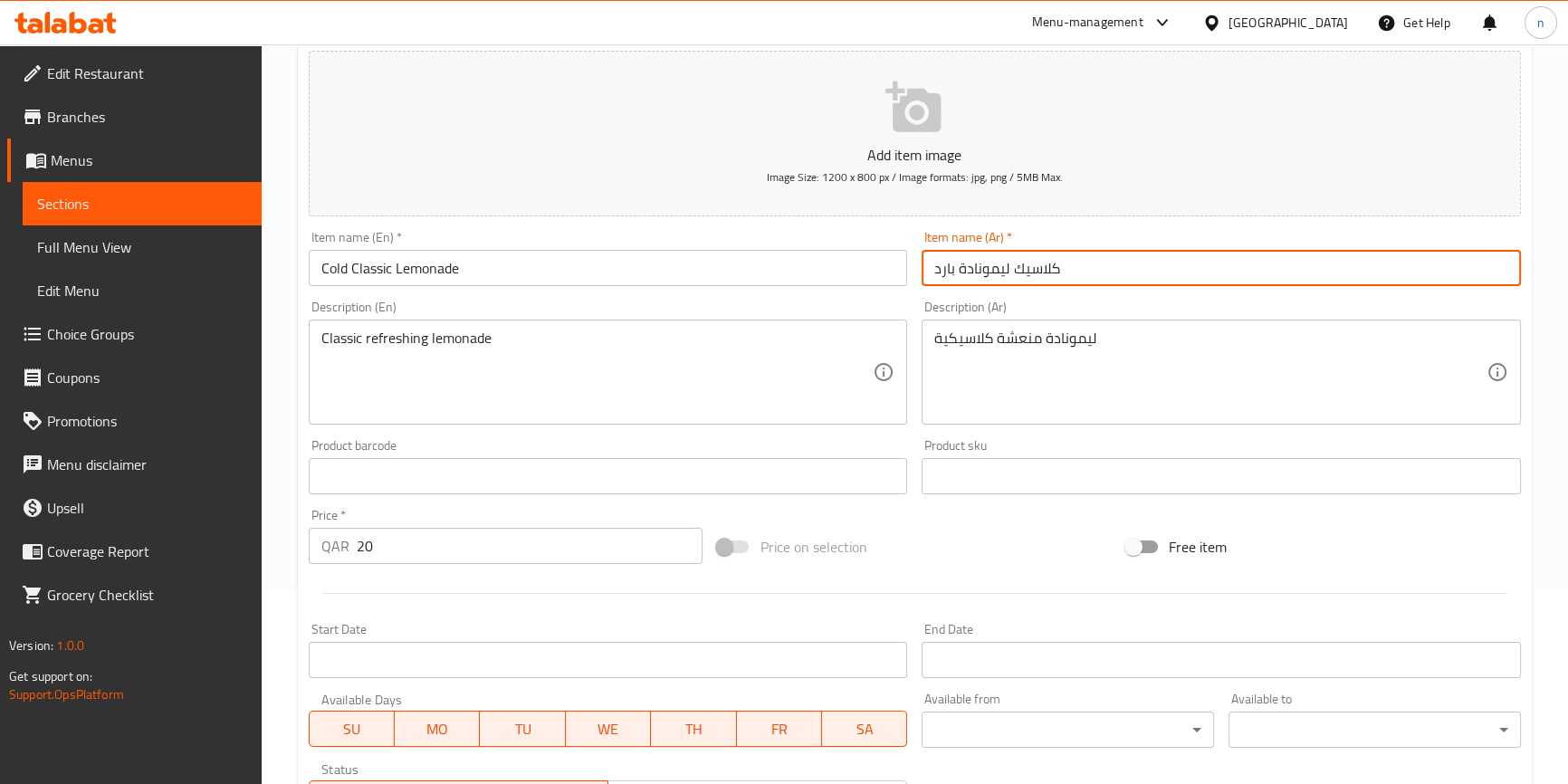
scroll to position [493, 0]
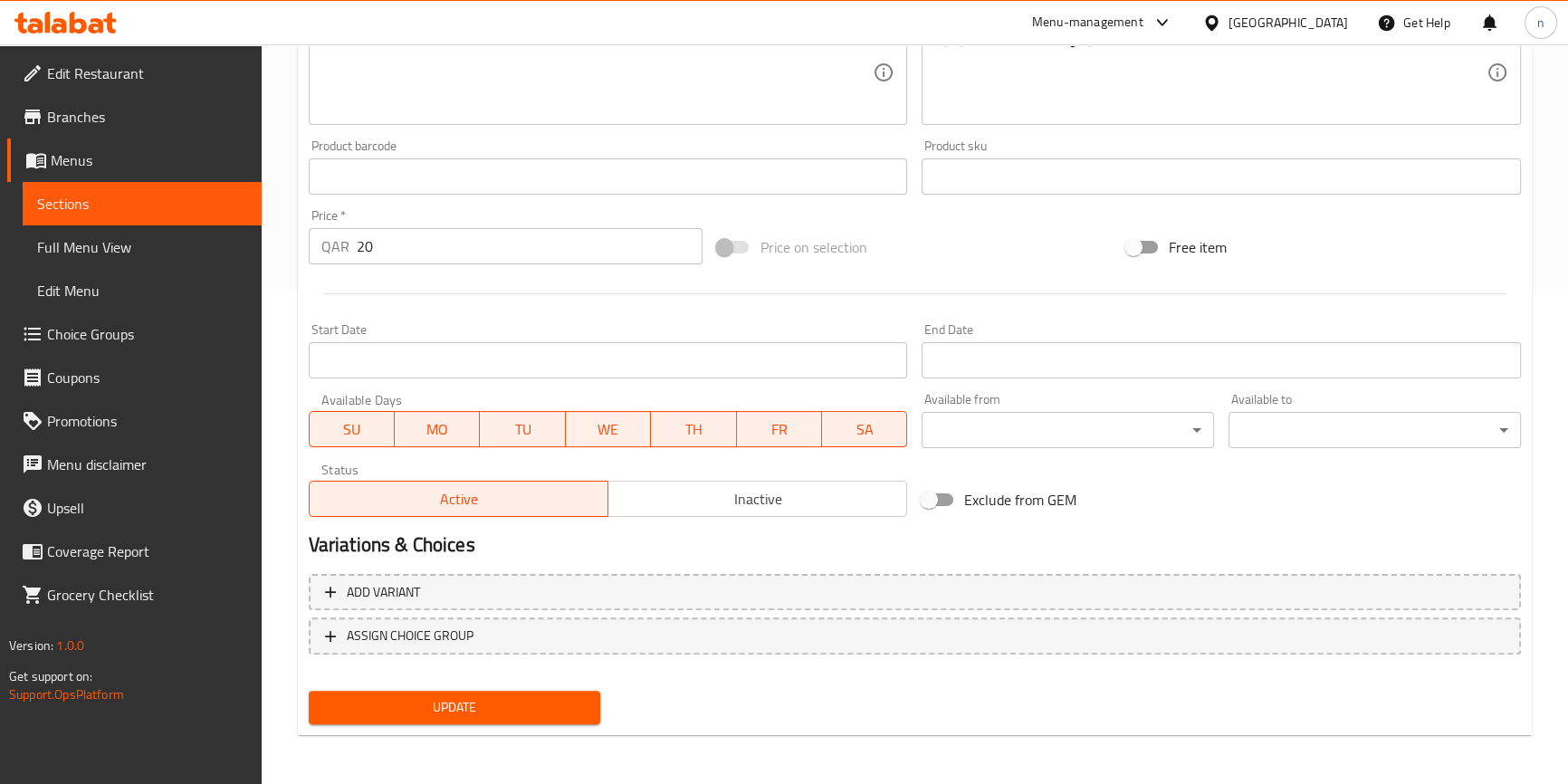
type input "كلاسيك ليمونادة بارد"
click at [532, 706] on span "Update" at bounding box center [455, 707] width 263 height 22
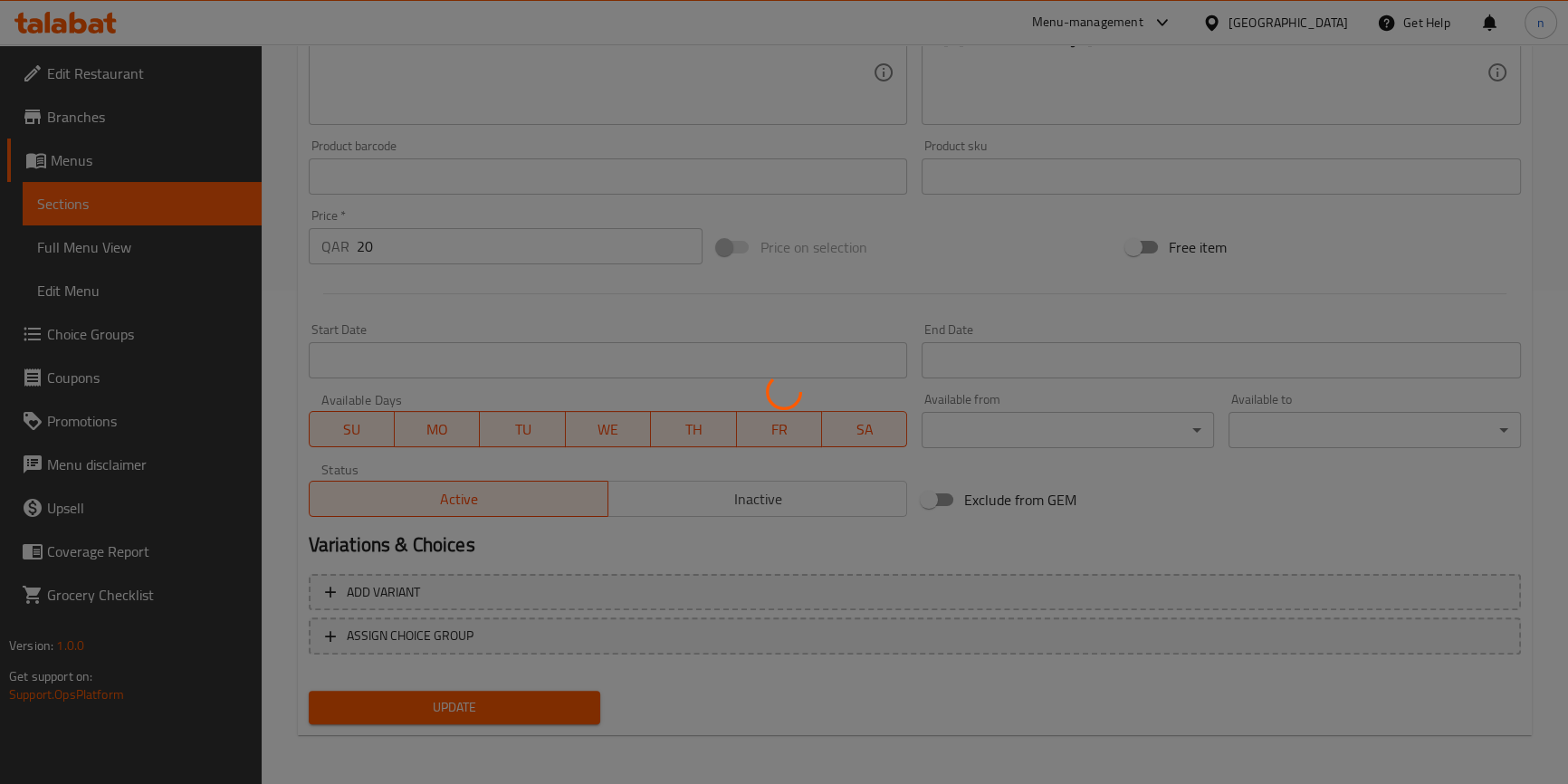
scroll to position [0, 0]
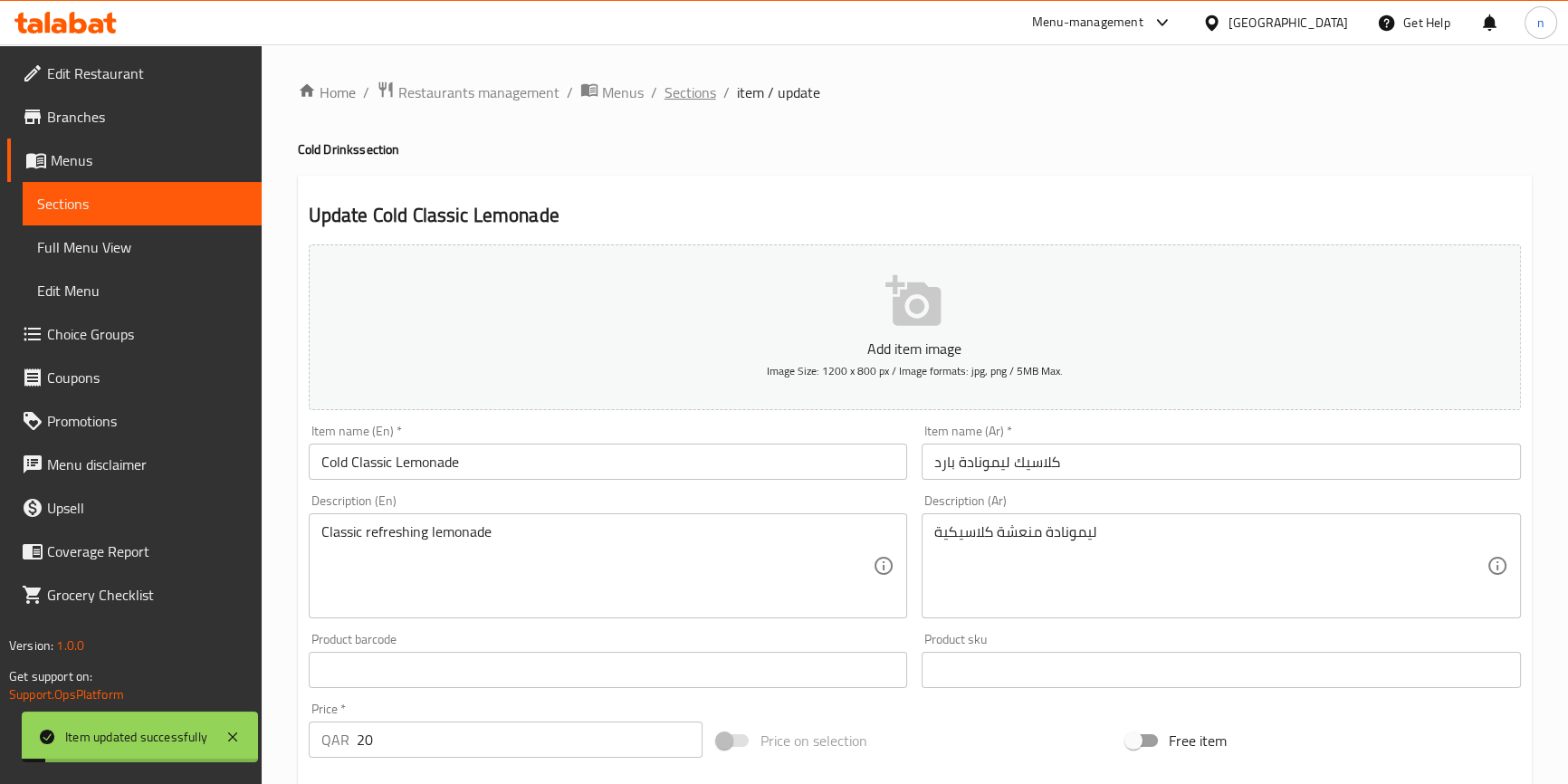
click at [696, 85] on span "Sections" at bounding box center [690, 93] width 52 height 21
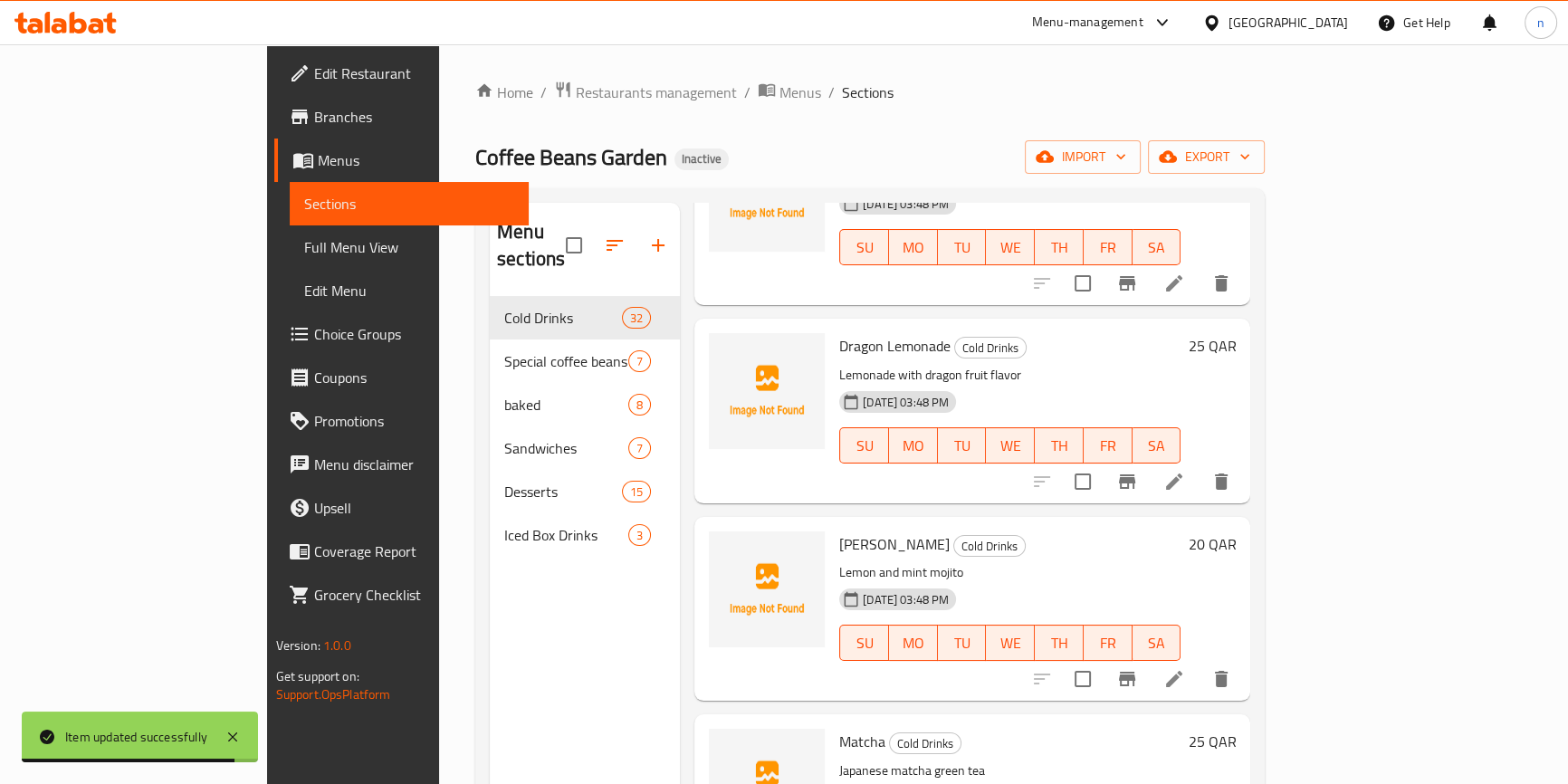
scroll to position [2552, 0]
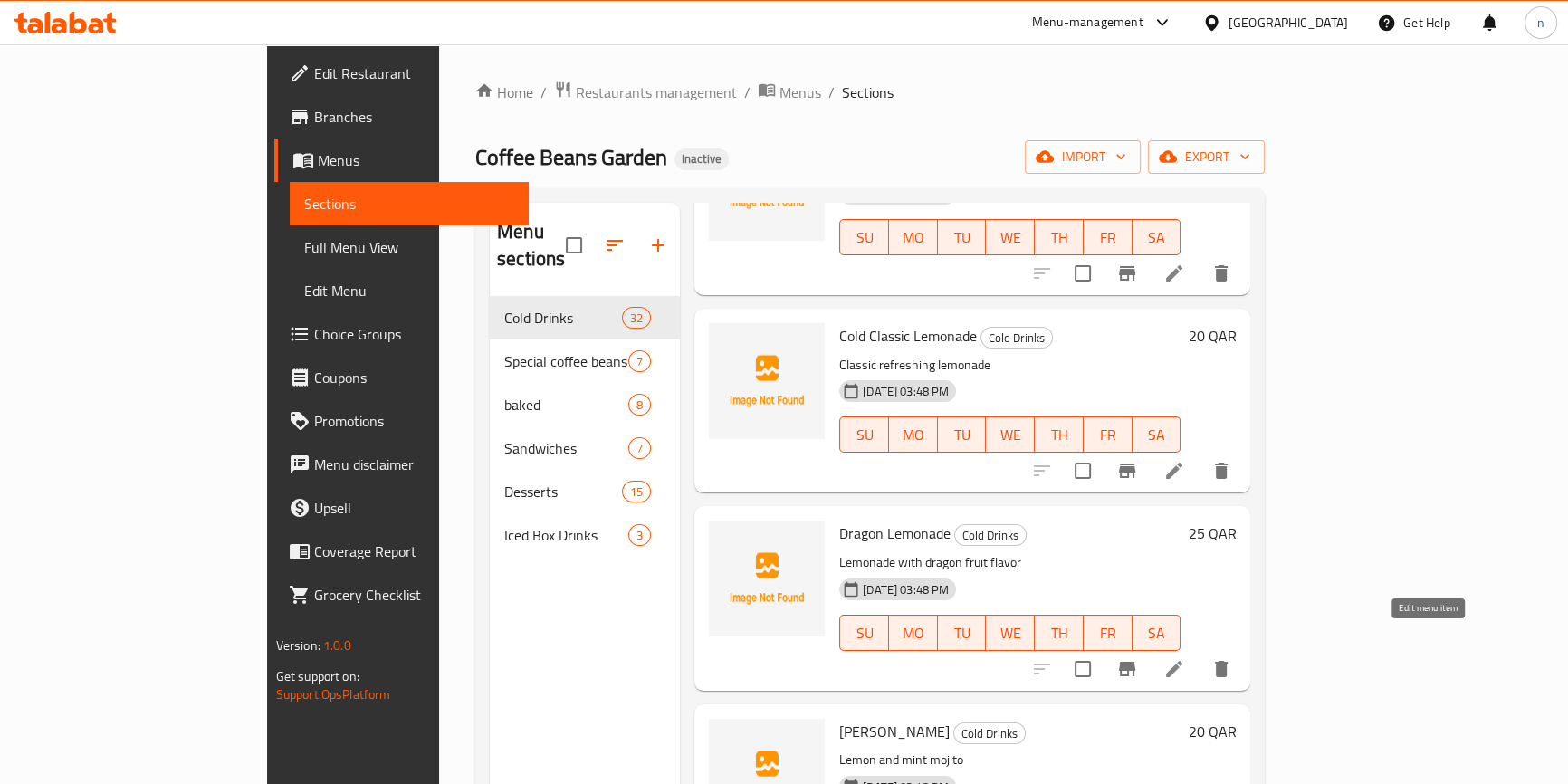
click at [1186, 658] on icon at bounding box center [1174, 669] width 21 height 21
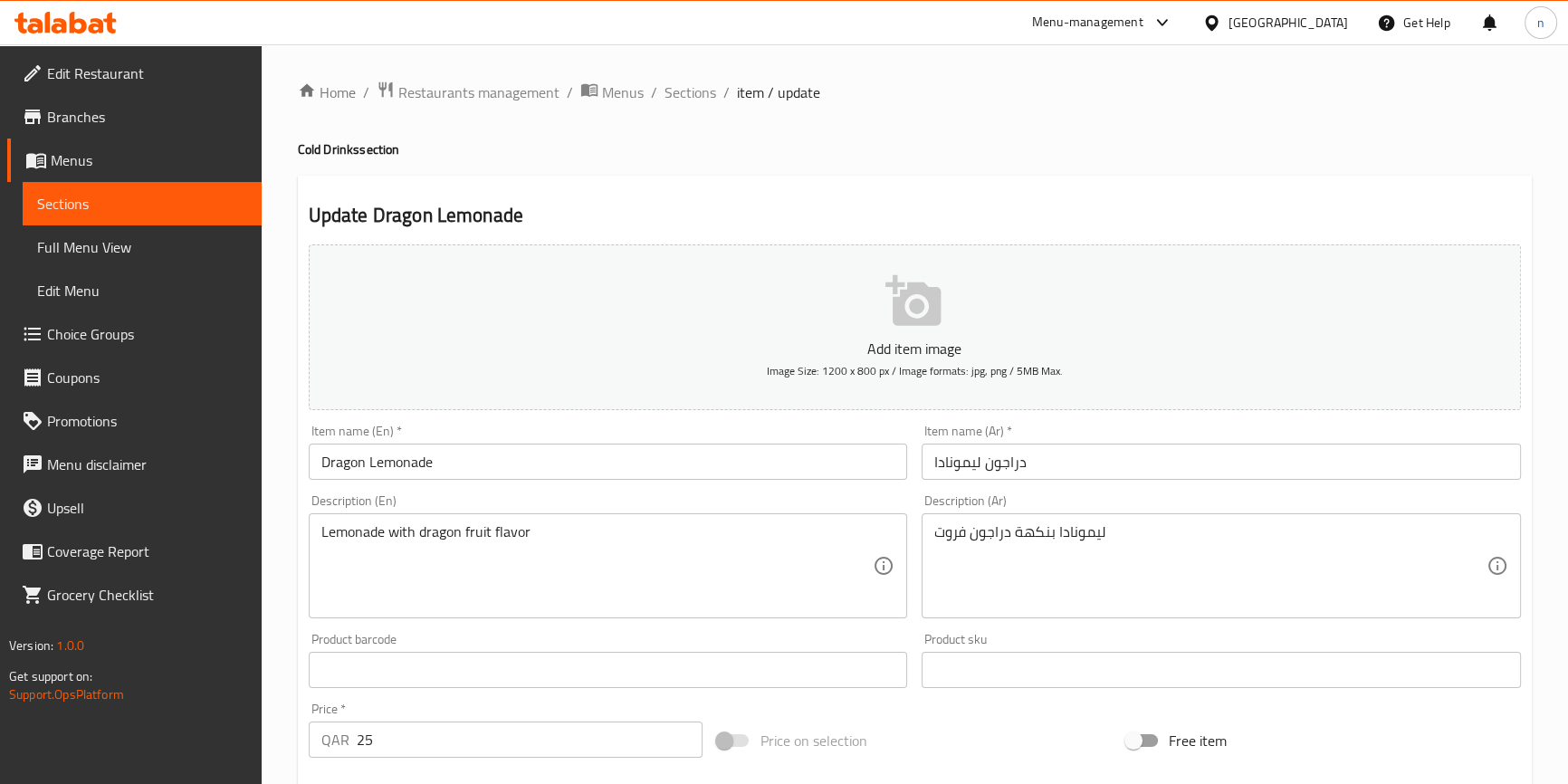
click at [314, 463] on input "Dragon Lemonade" at bounding box center [608, 461] width 600 height 36
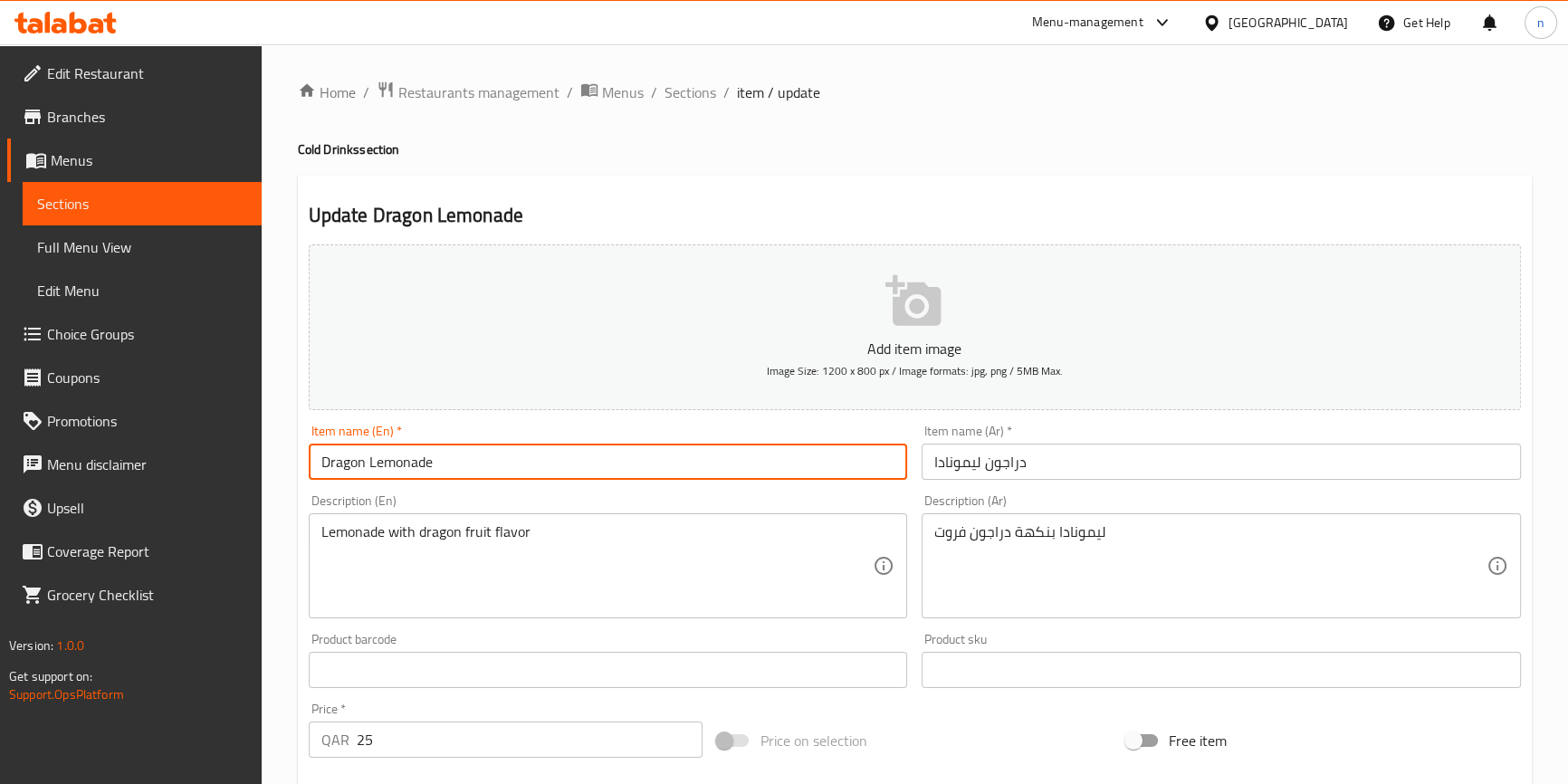
paste input "Cold"
type input "Cold Dragon Lemonade"
click at [1055, 469] on input "دراجون ليمونادا" at bounding box center [1221, 461] width 600 height 36
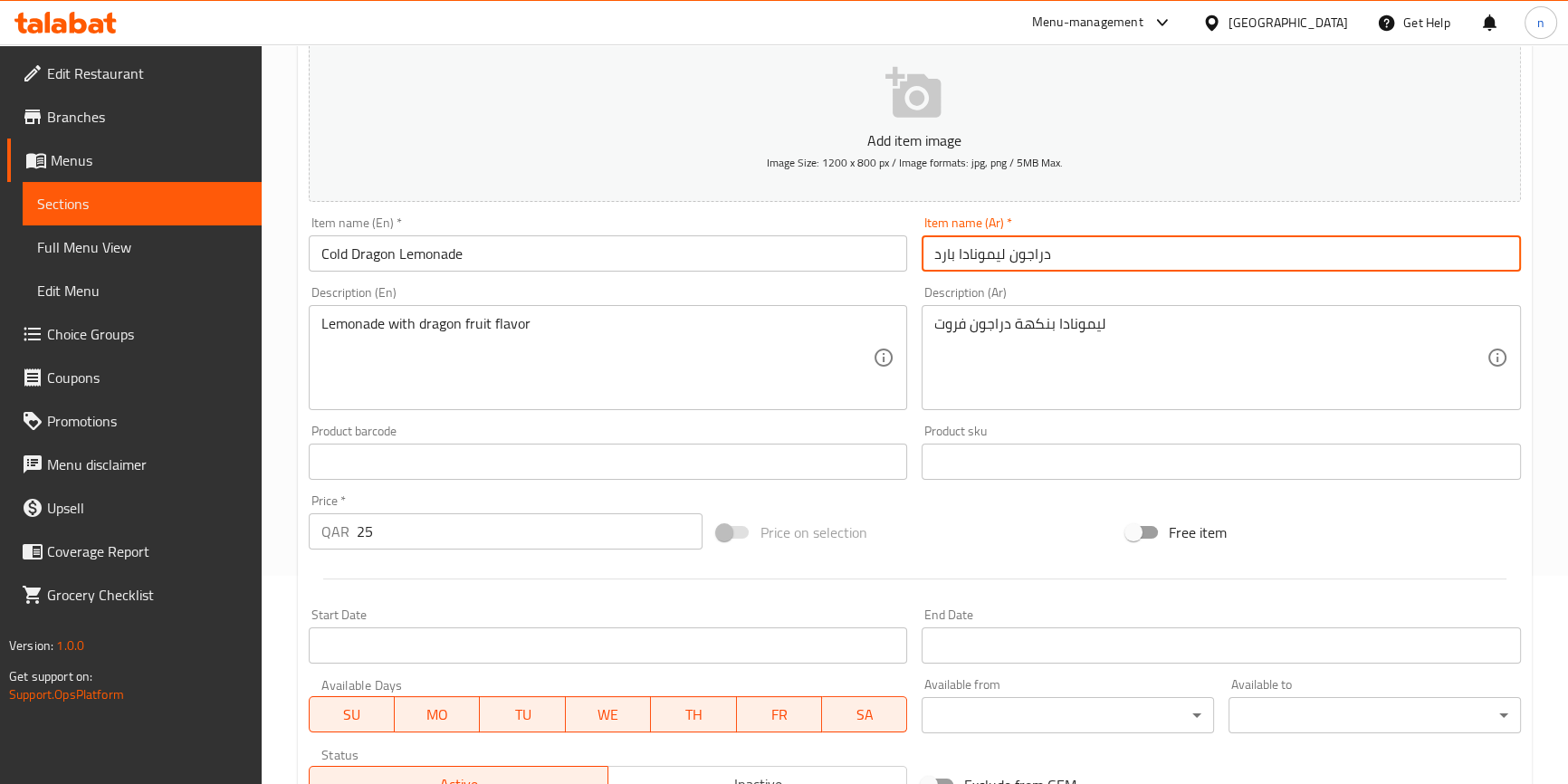
scroll to position [493, 0]
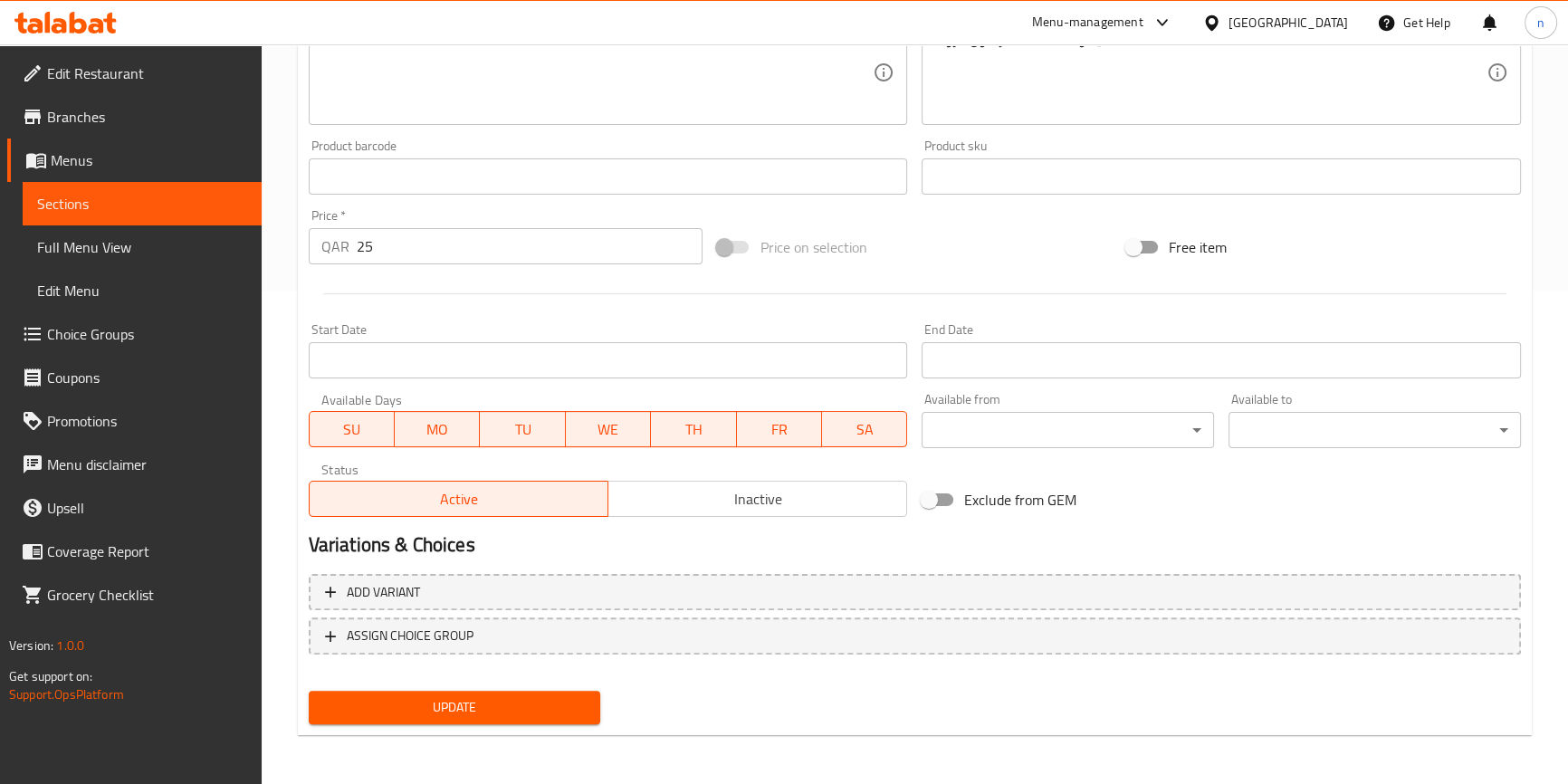
type input "دراجون ليمونادا بارد"
click at [489, 710] on span "Update" at bounding box center [455, 707] width 263 height 22
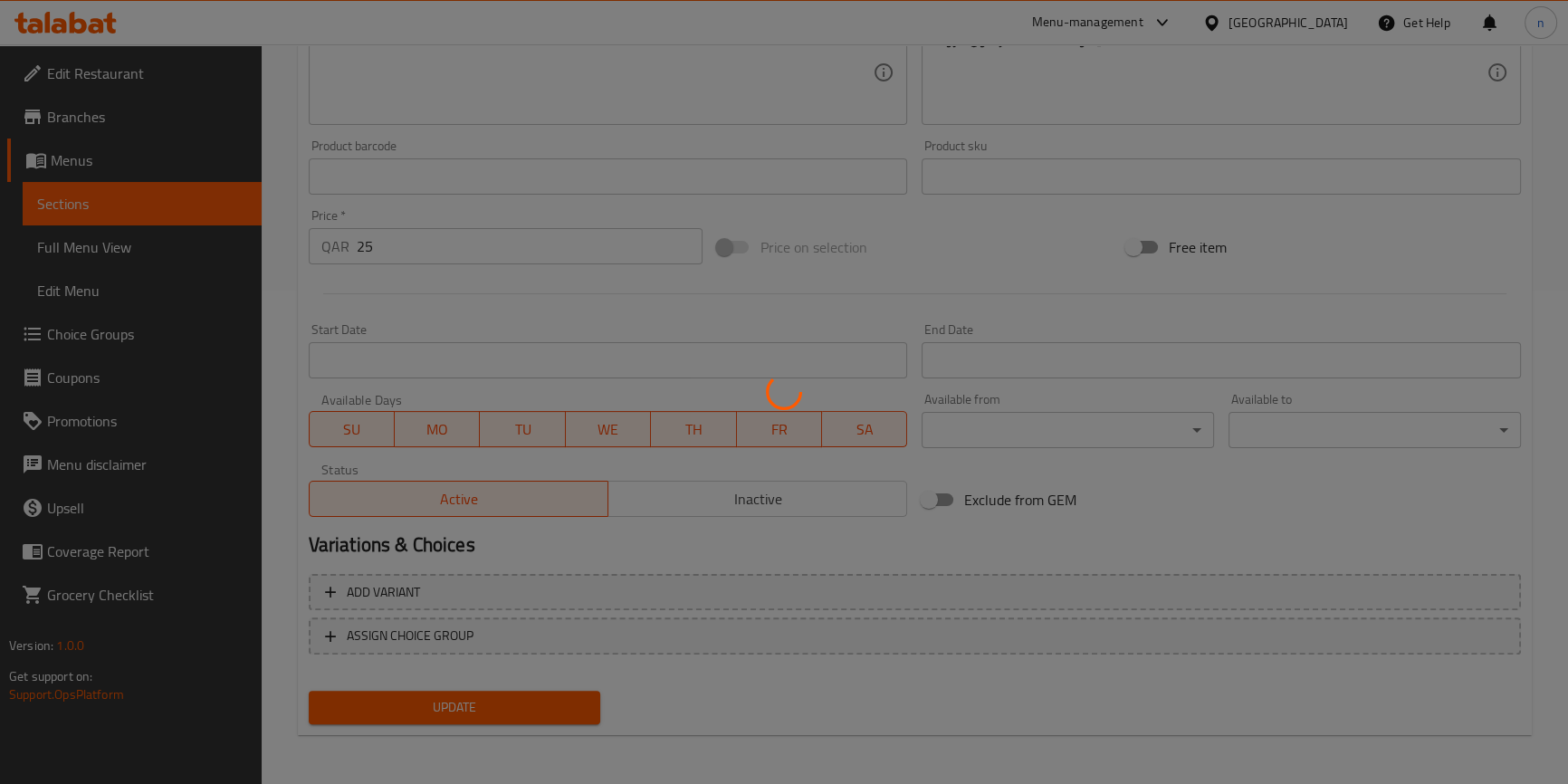
scroll to position [0, 0]
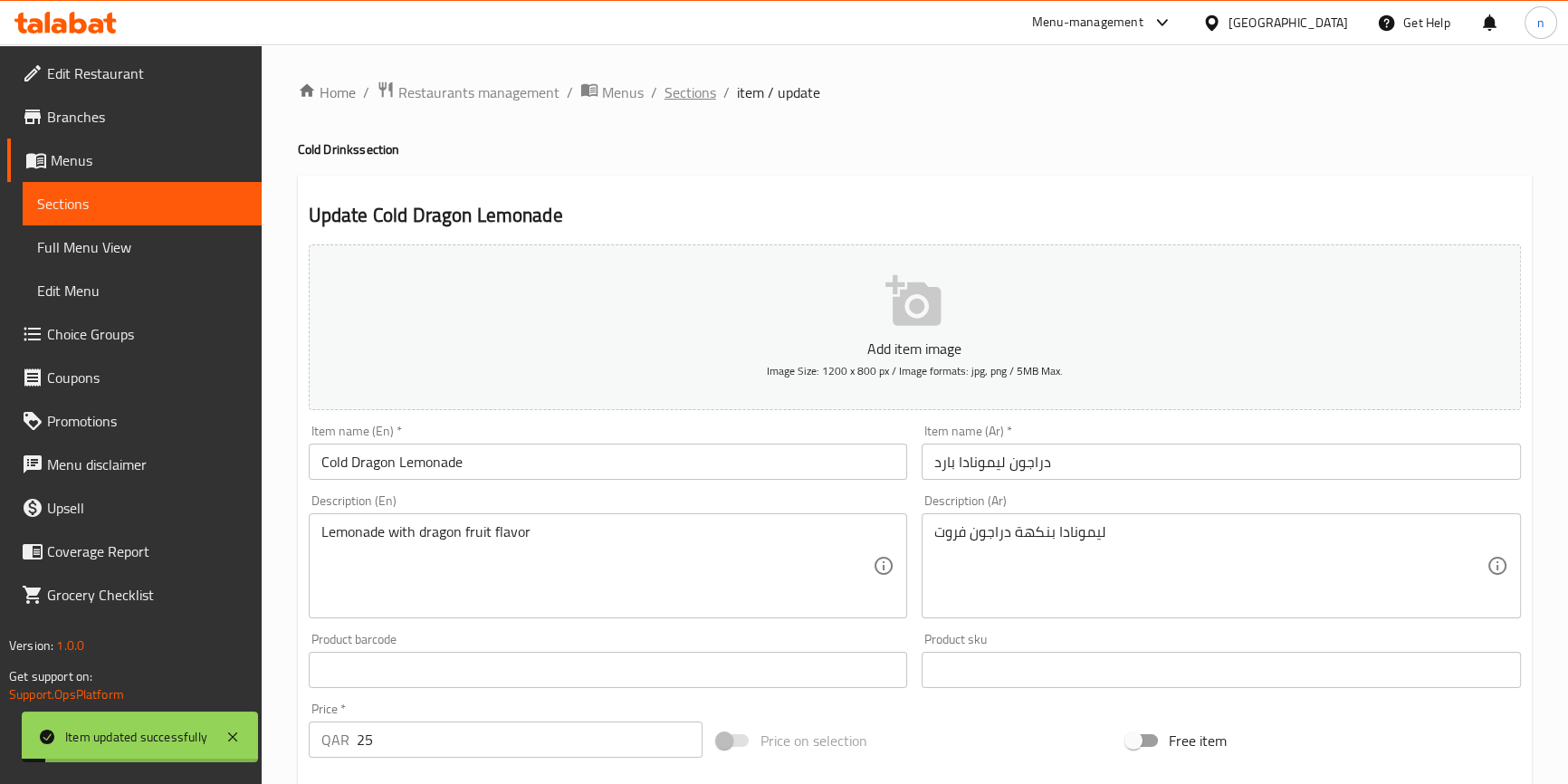
click at [686, 98] on span "Sections" at bounding box center [690, 93] width 52 height 21
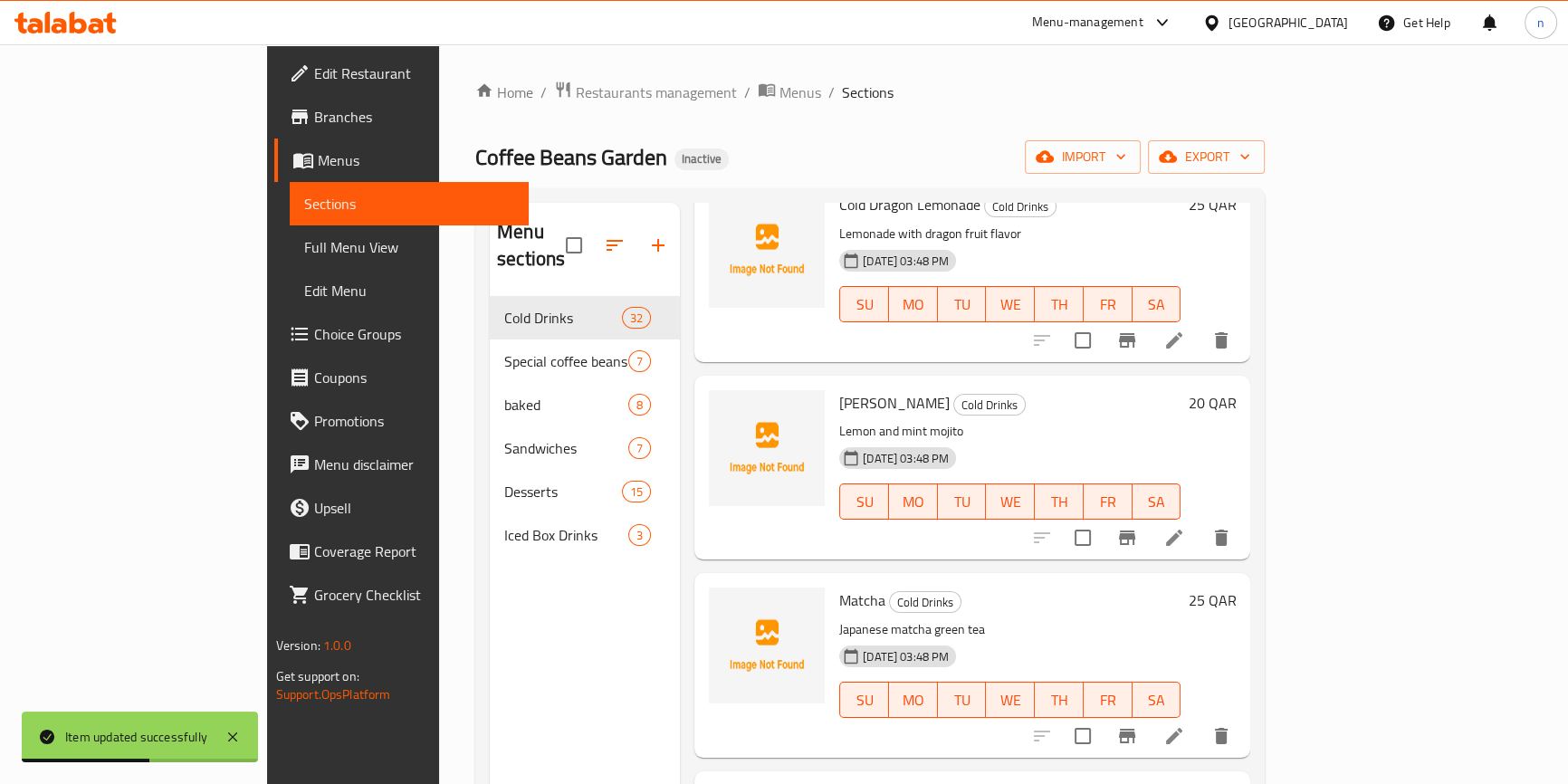
scroll to position [2962, 0]
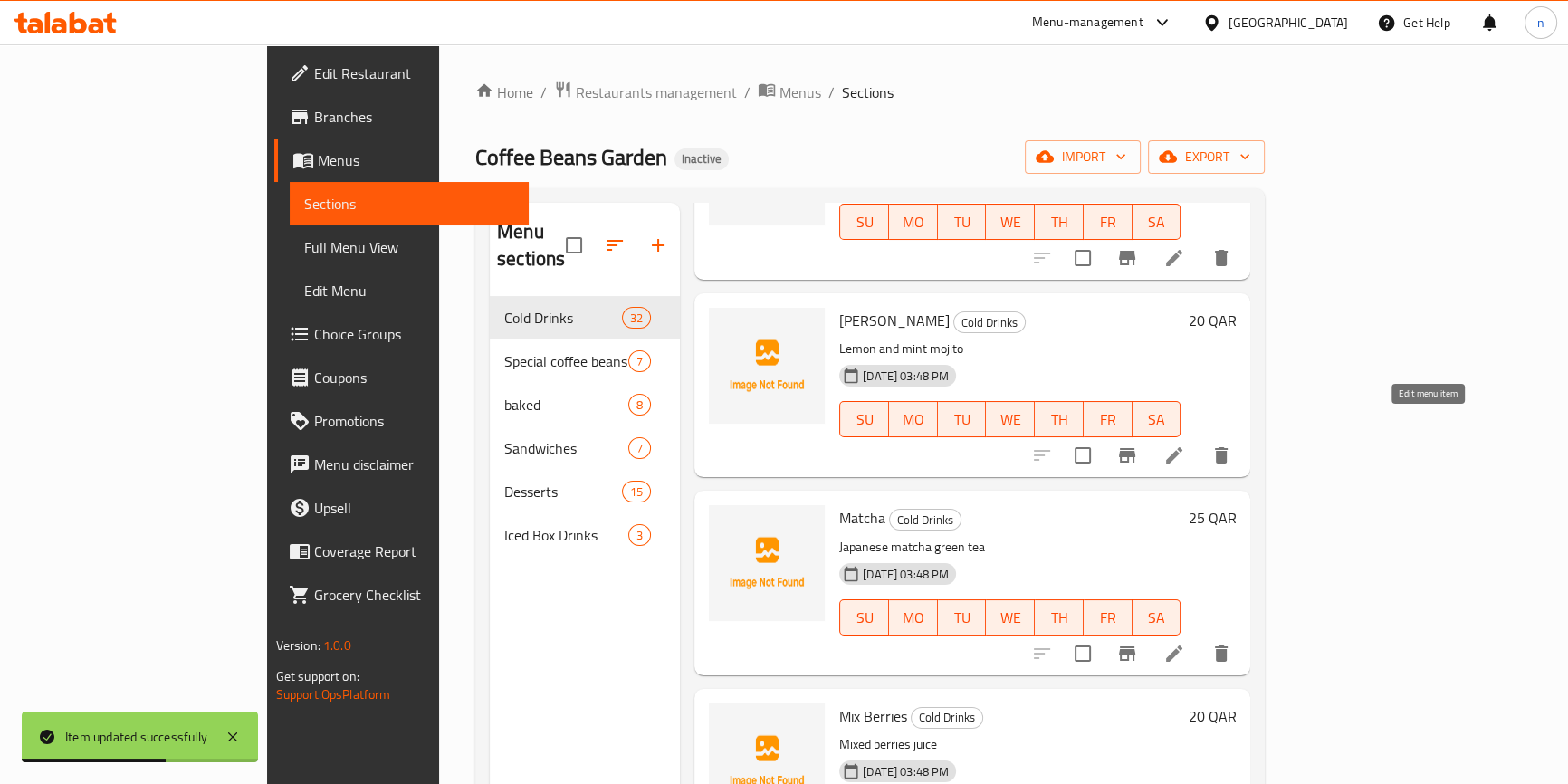
click at [1186, 445] on icon at bounding box center [1174, 455] width 21 height 21
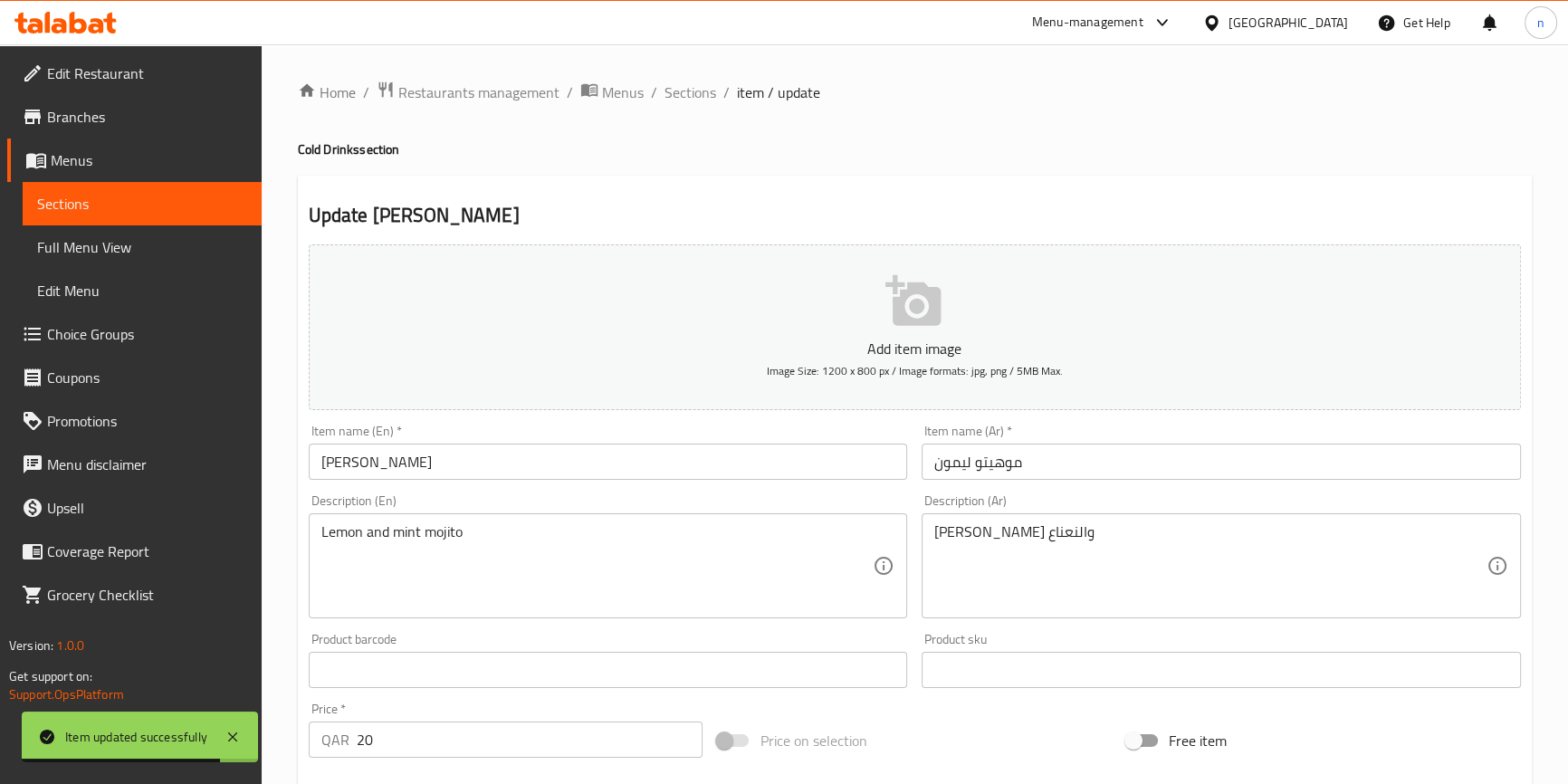
click at [309, 465] on input "Lemon Mojito" at bounding box center [608, 461] width 600 height 36
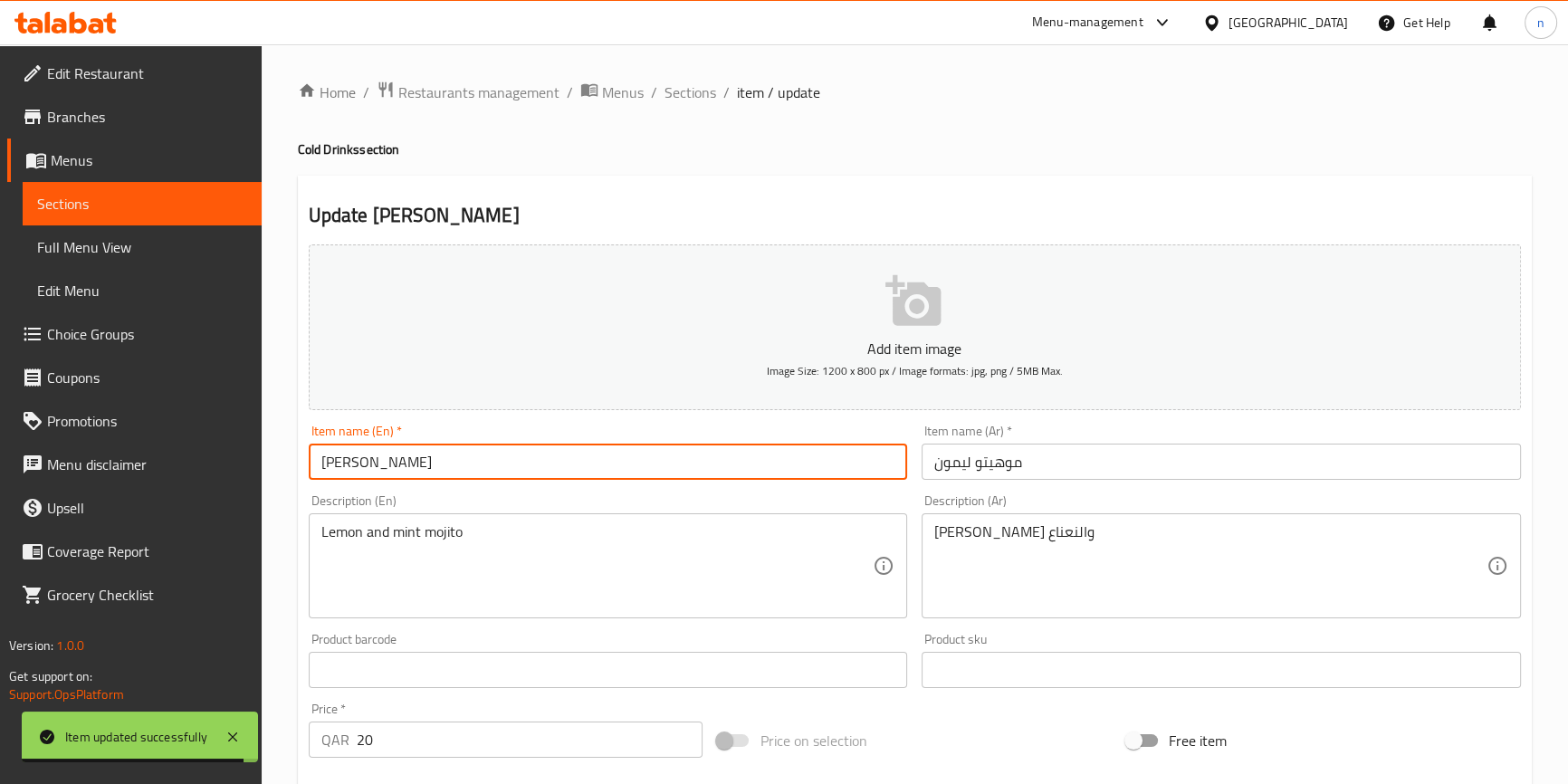
paste input "Cold"
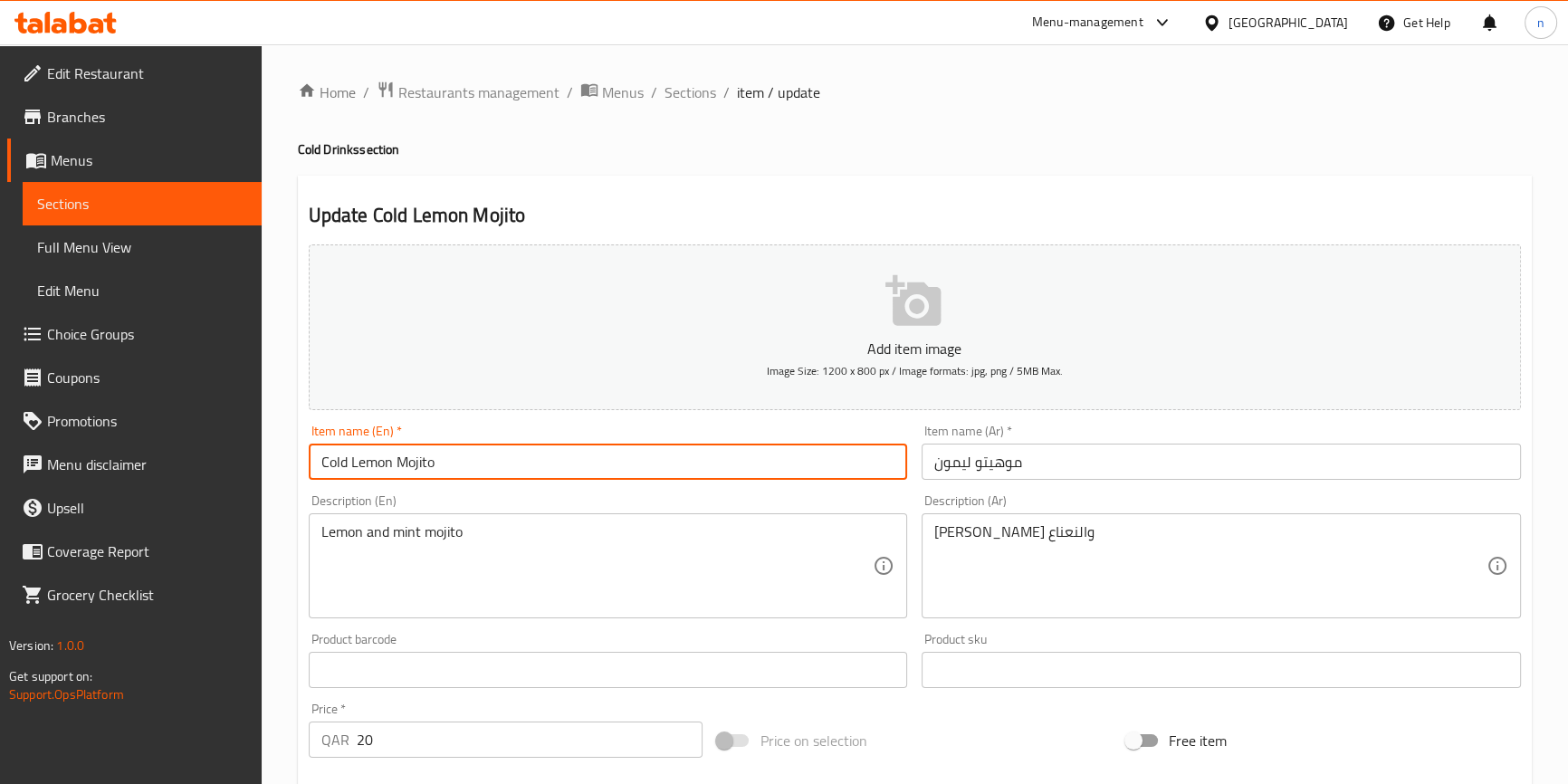
type input "Cold Lemon Mojito"
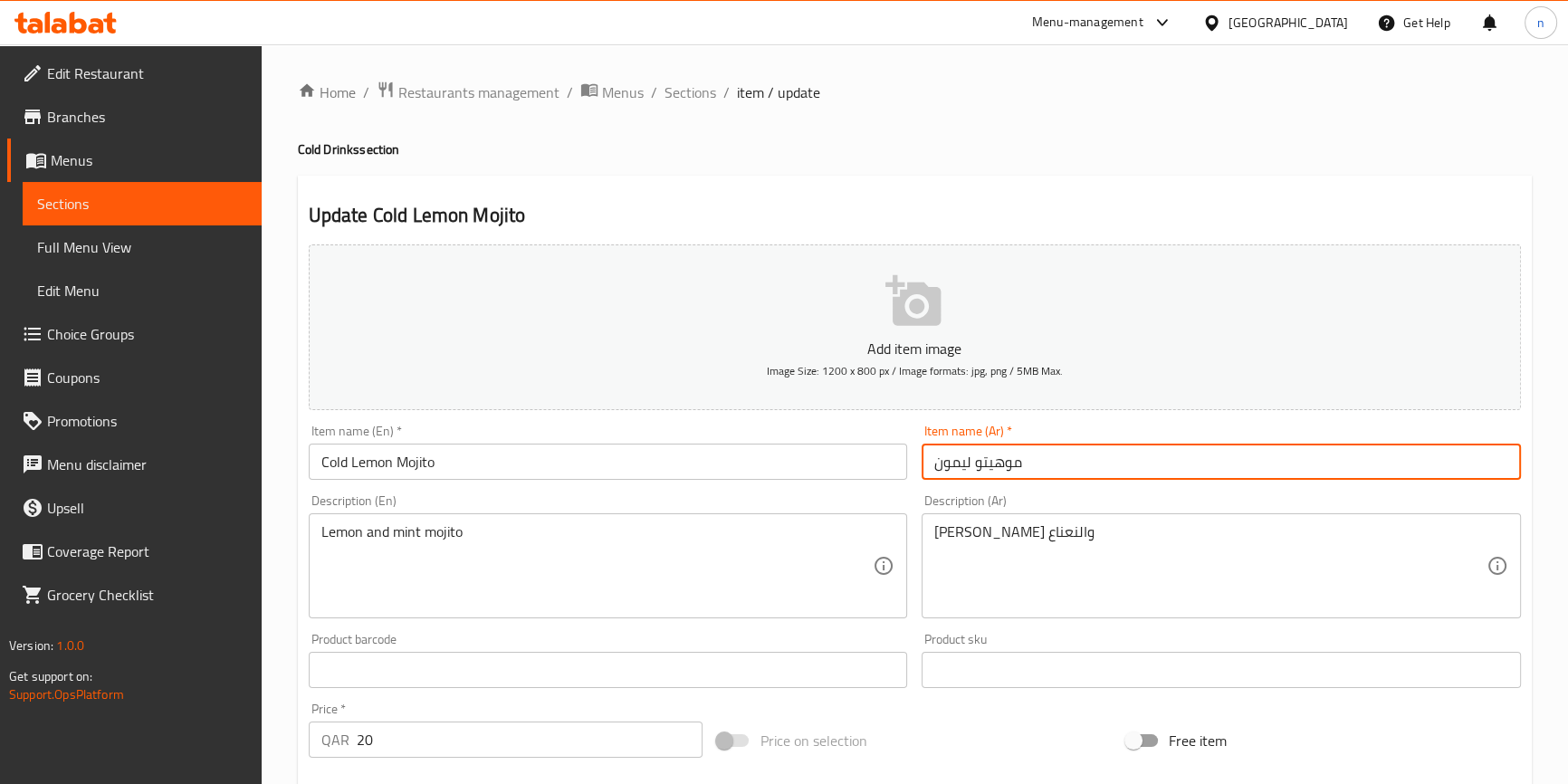
click at [1070, 463] on input "موهيتو ليمون" at bounding box center [1221, 461] width 600 height 36
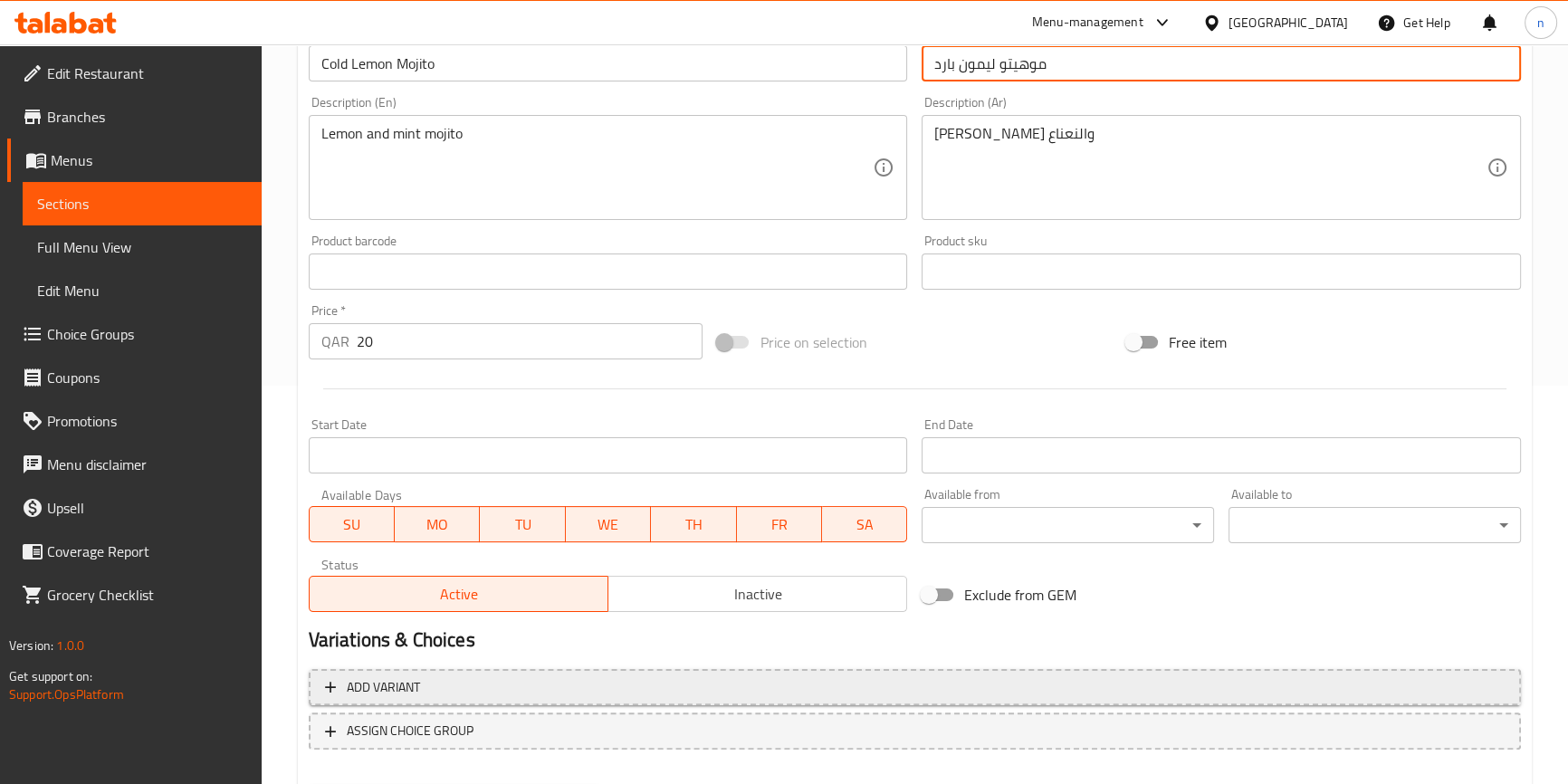
scroll to position [493, 0]
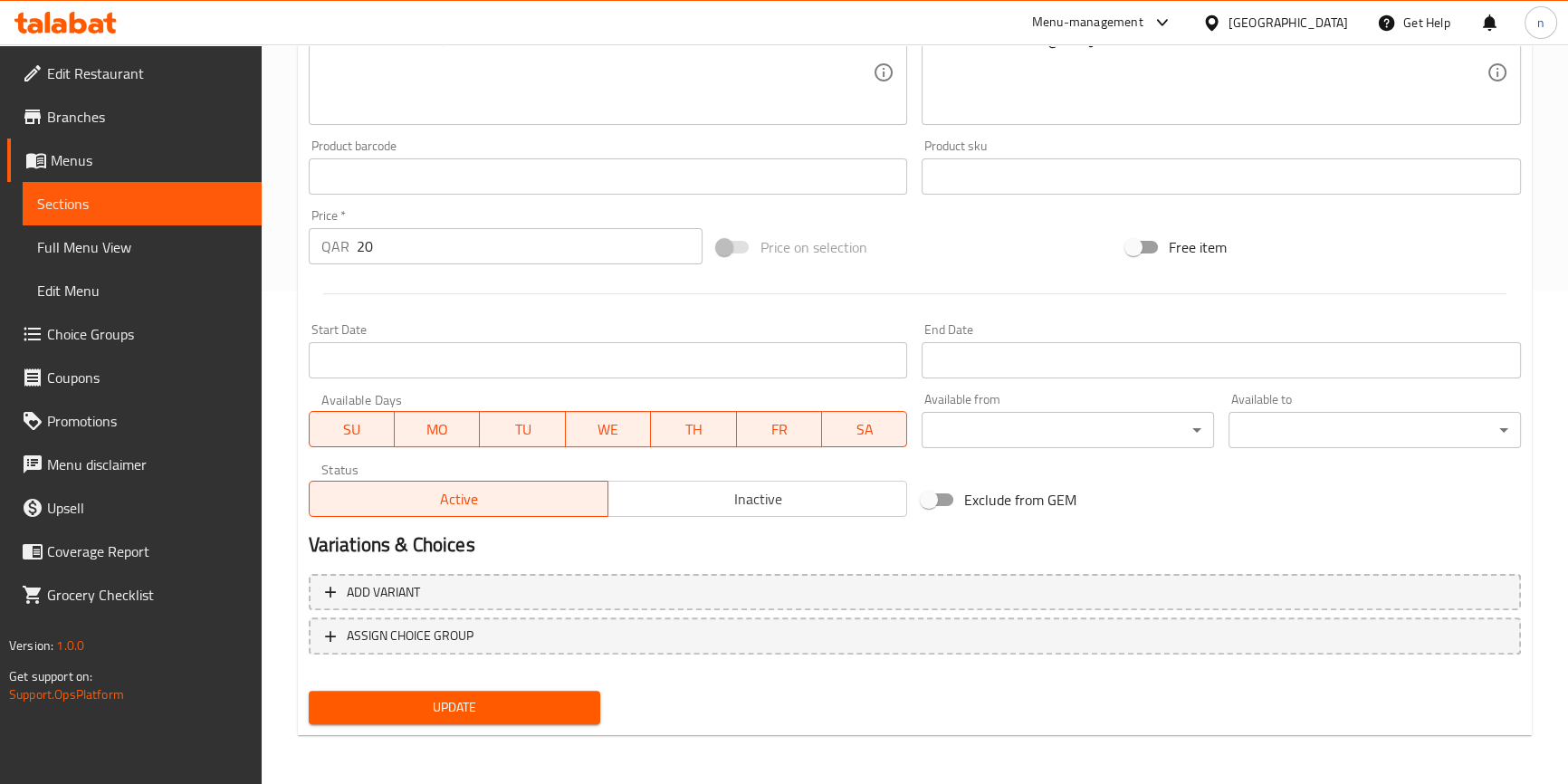
type input "موهيتو ليمون بارد"
click at [570, 718] on button "Update" at bounding box center [455, 708] width 293 height 33
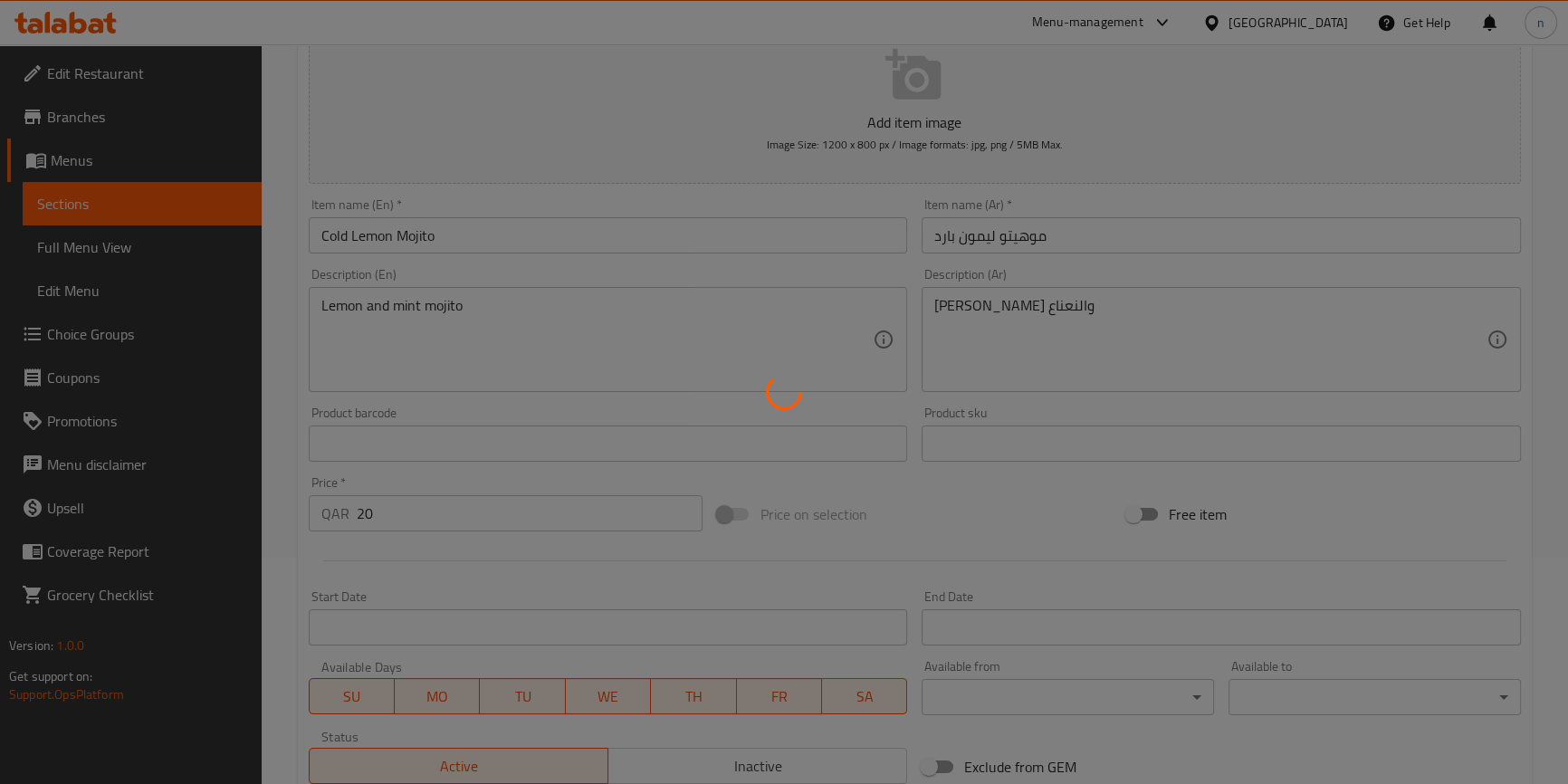
scroll to position [0, 0]
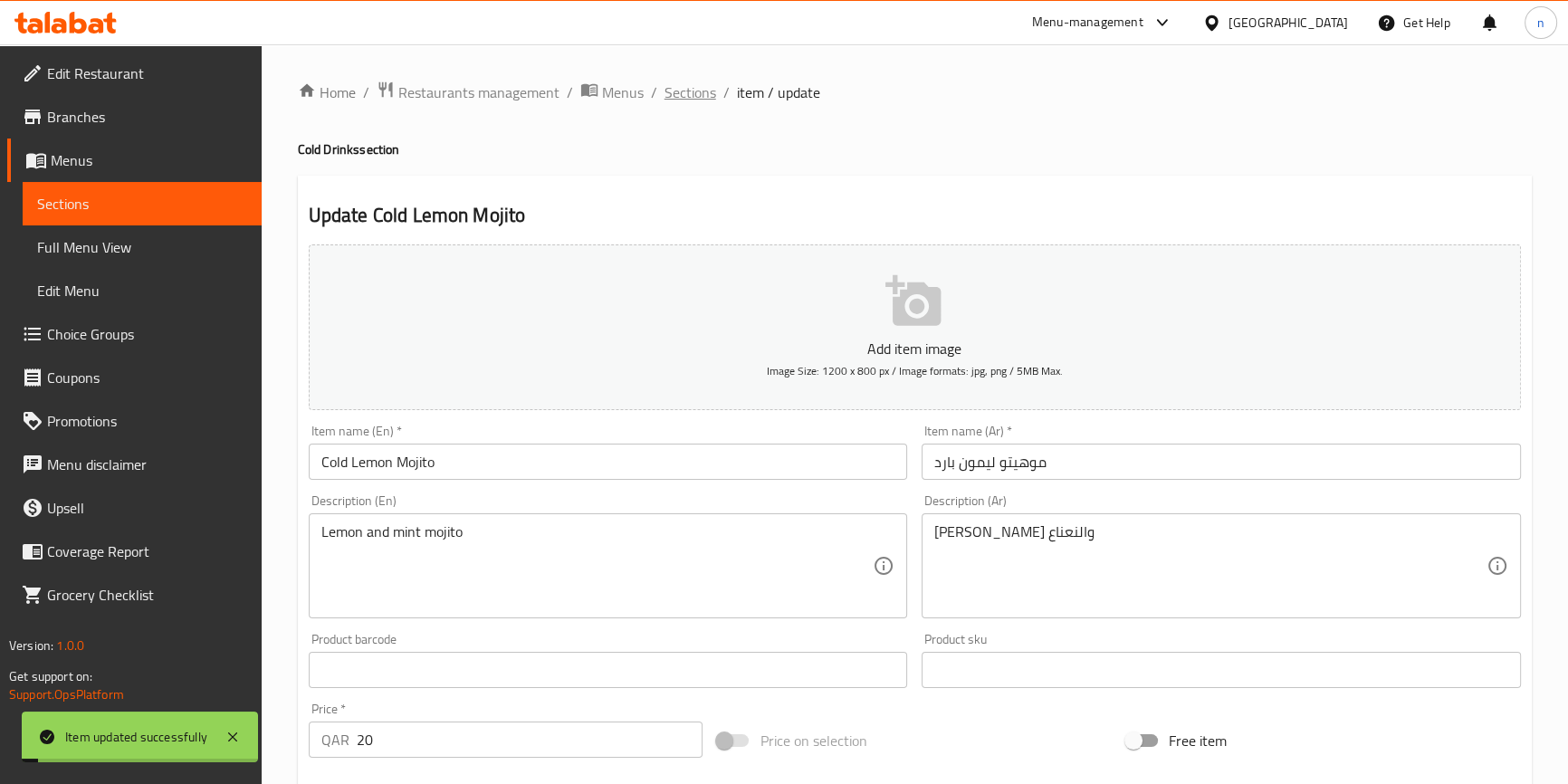
click at [677, 89] on span "Sections" at bounding box center [690, 93] width 52 height 21
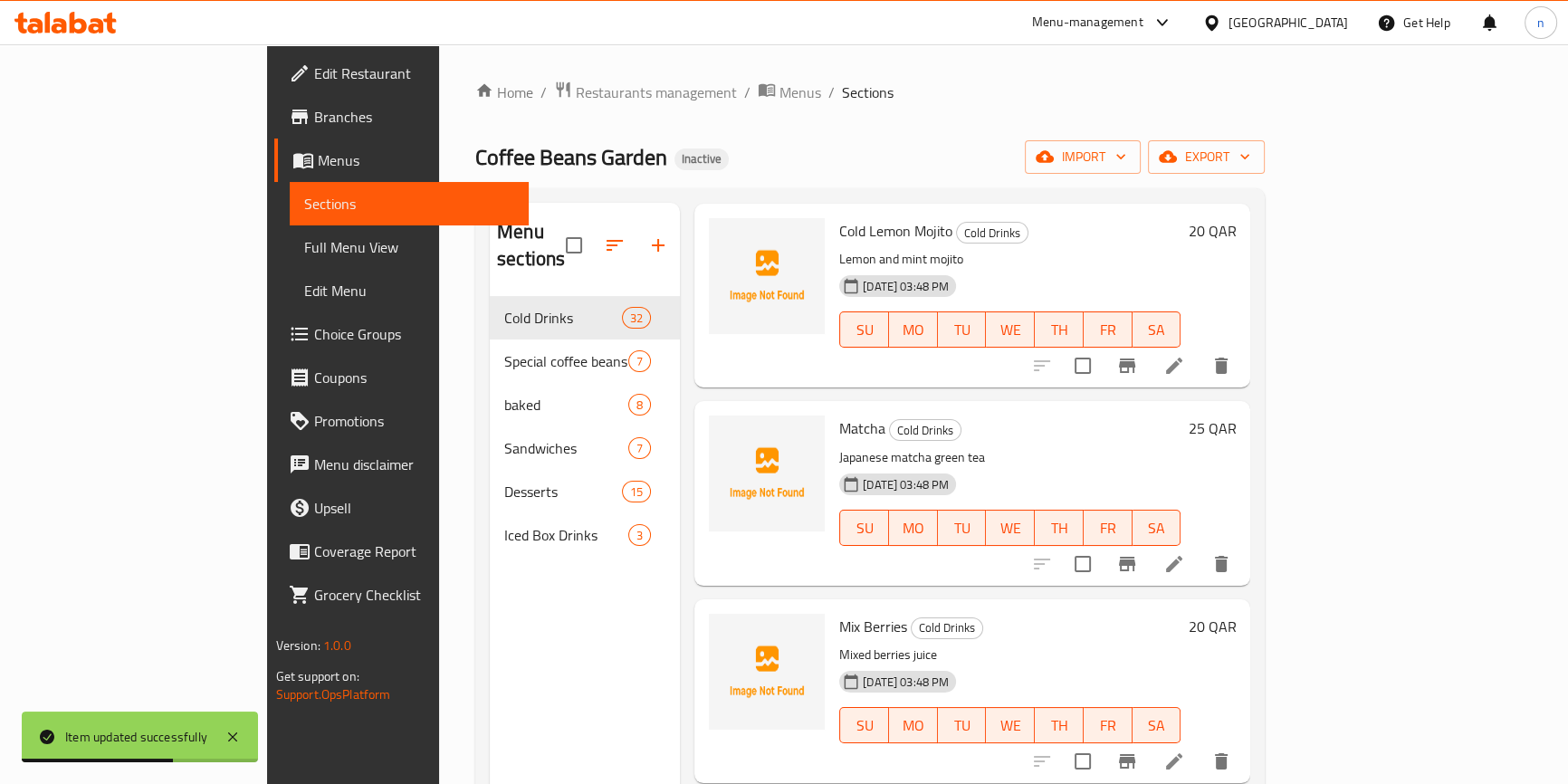
scroll to position [3045, 0]
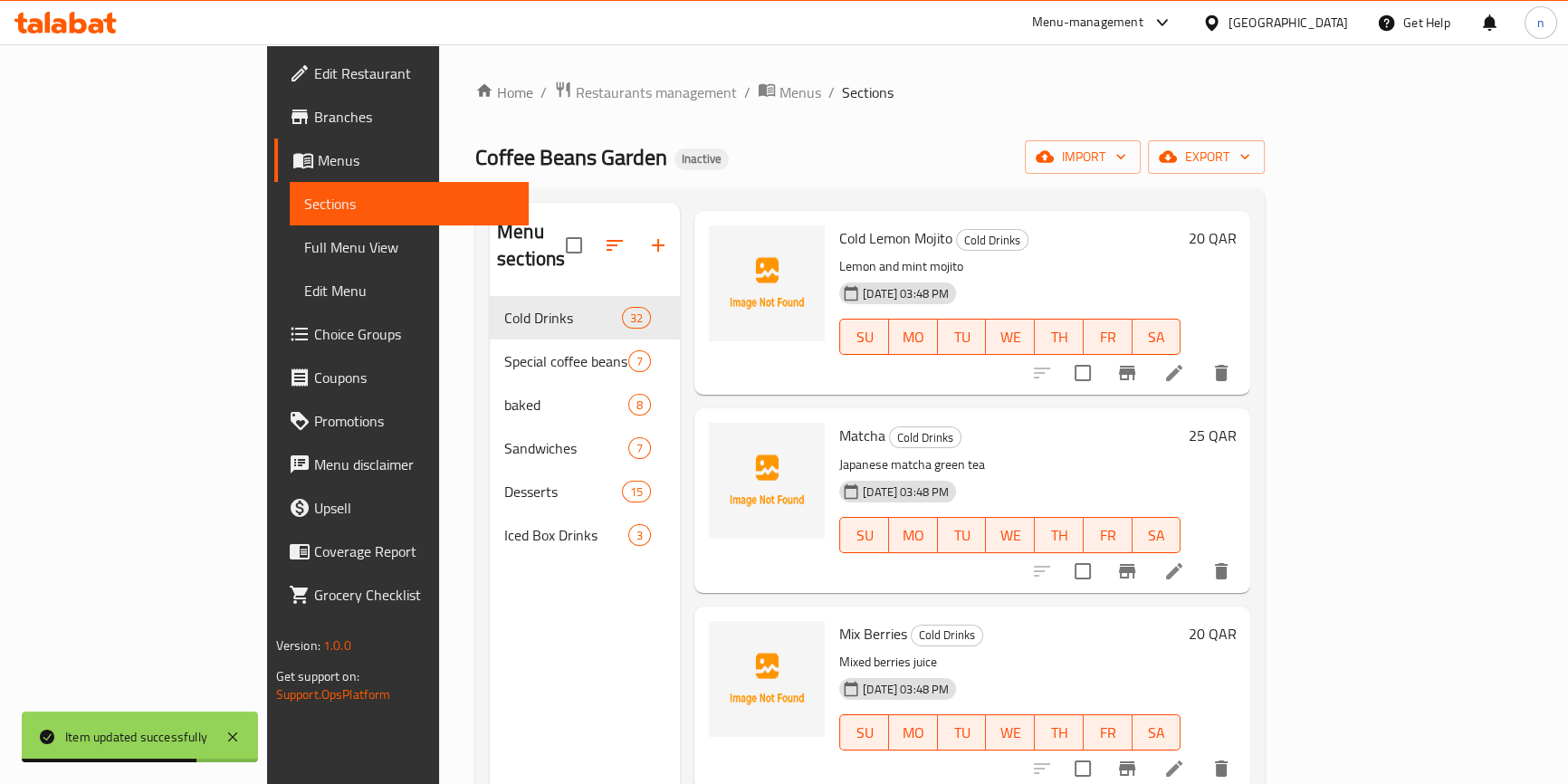
click at [1183, 564] on icon at bounding box center [1174, 571] width 17 height 17
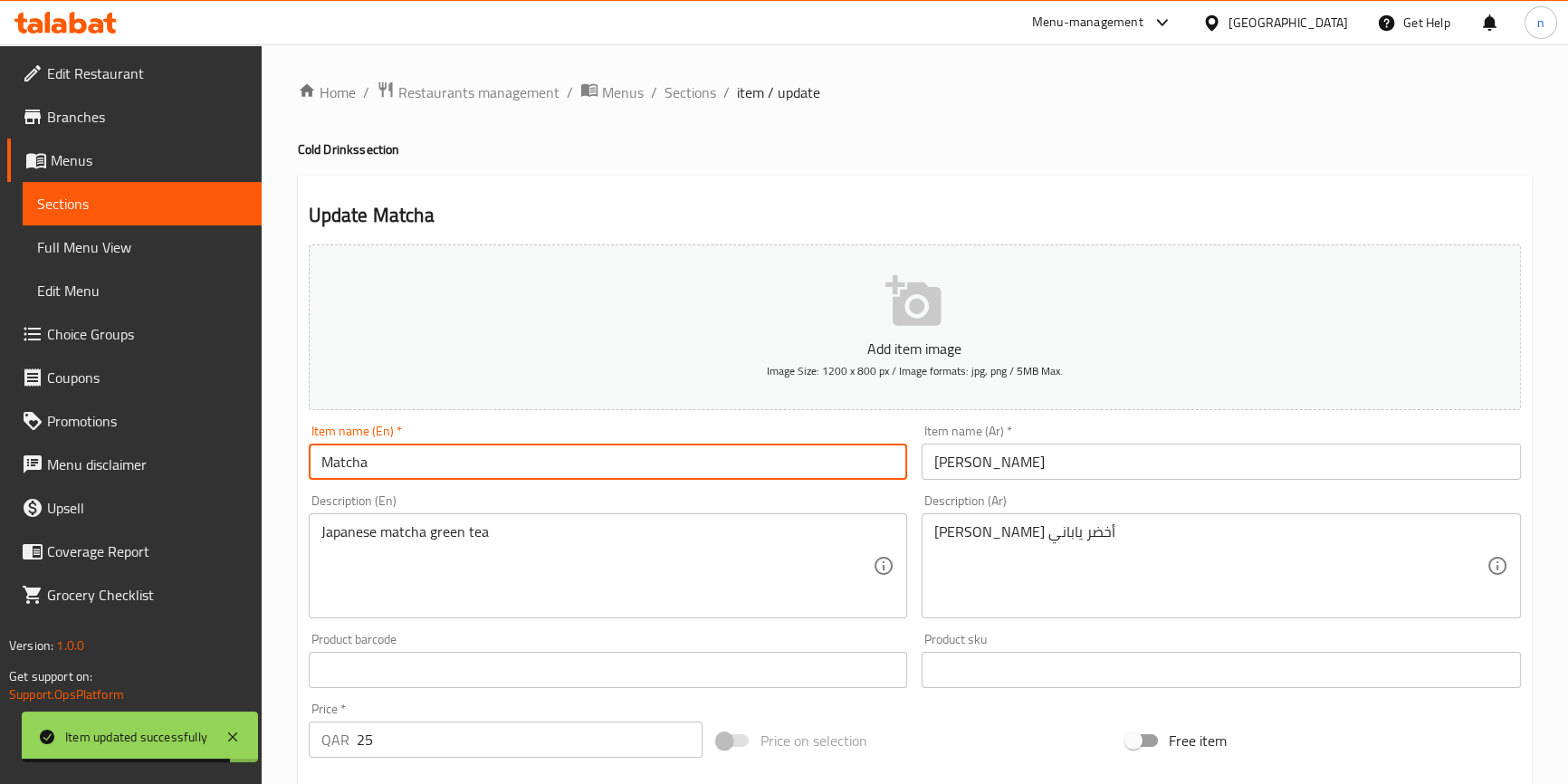
click at [487, 471] on input "Matcha" at bounding box center [608, 461] width 600 height 36
click at [318, 469] on input "Matcha" at bounding box center [608, 461] width 600 height 36
paste input "Cold"
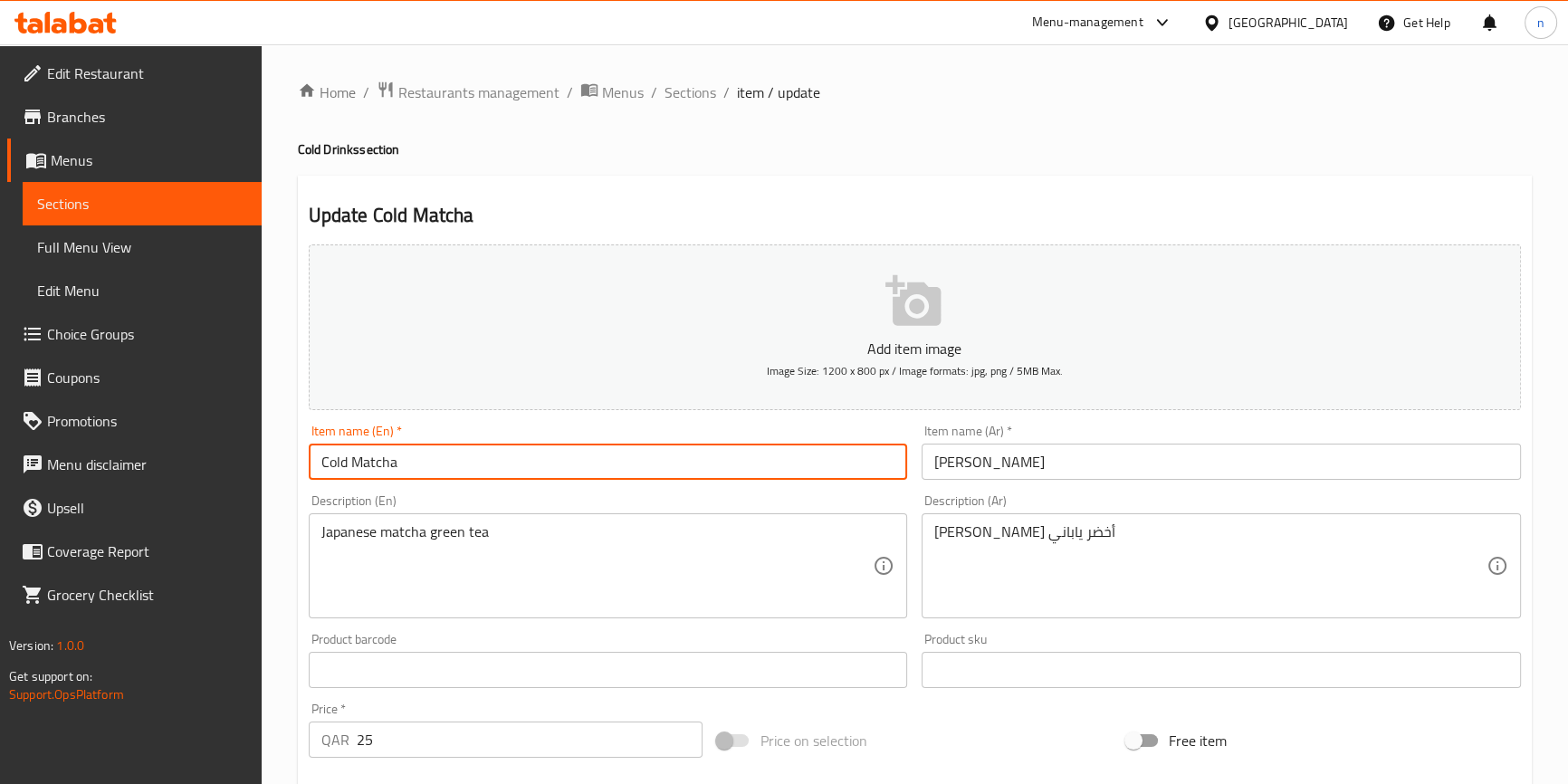
type input "Cold Matcha"
click at [974, 473] on input "ماتشا" at bounding box center [1221, 461] width 600 height 36
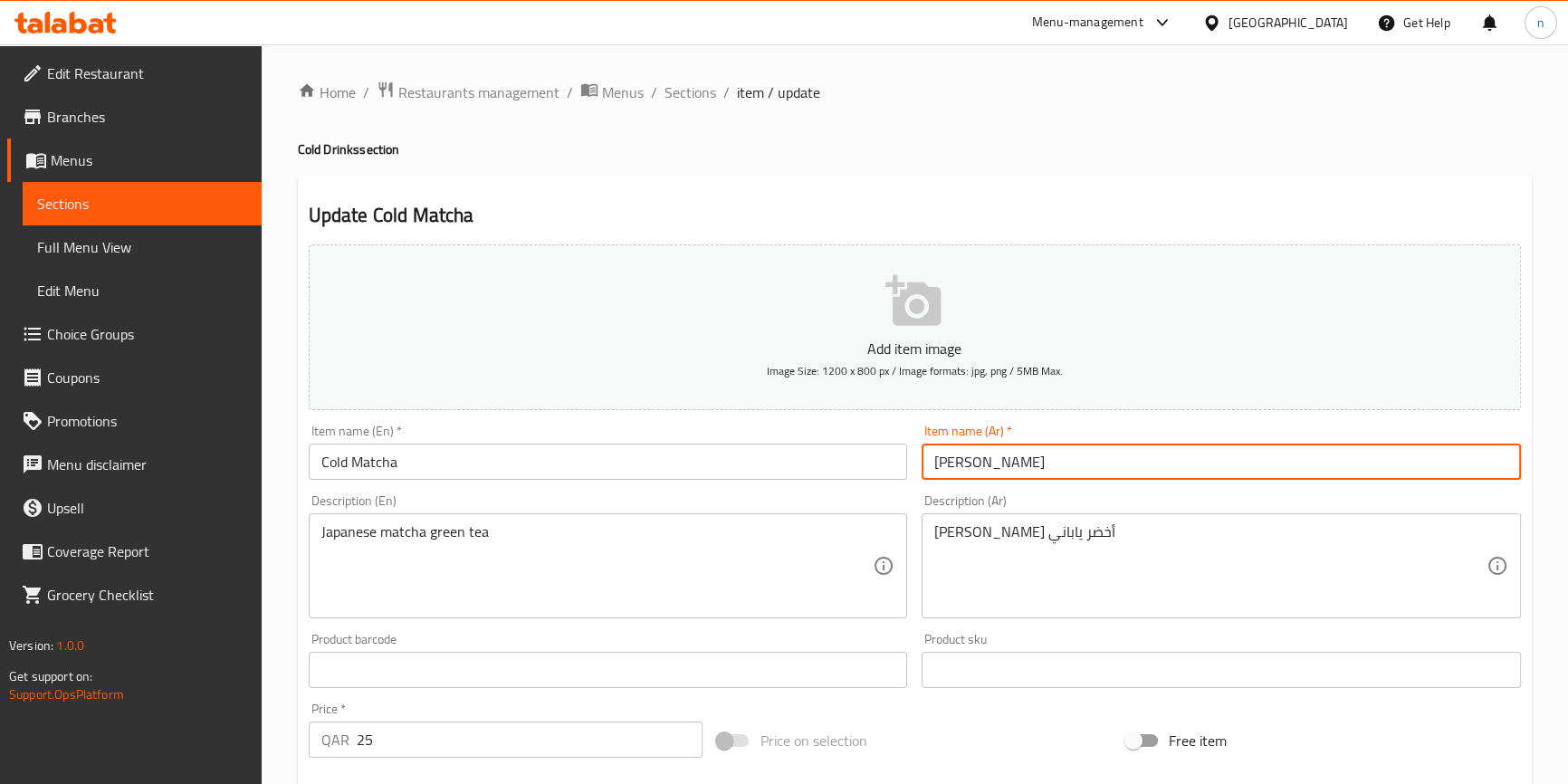
click at [987, 463] on input "ماتشا" at bounding box center [1221, 461] width 600 height 36
click at [970, 465] on input "ماتشا" at bounding box center [1221, 461] width 600 height 36
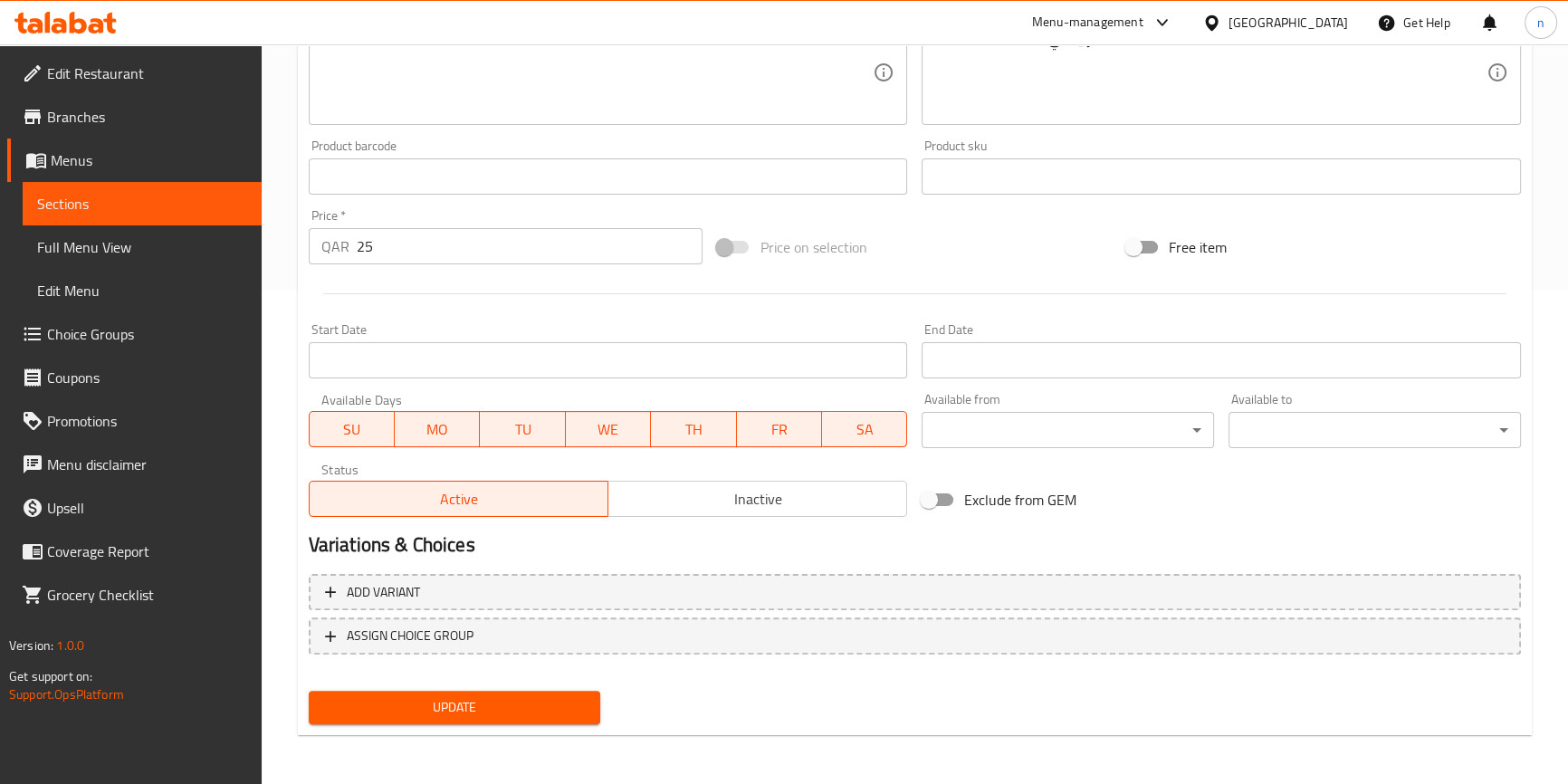
type input "[PERSON_NAME]"
click at [386, 717] on button "Update" at bounding box center [455, 708] width 293 height 33
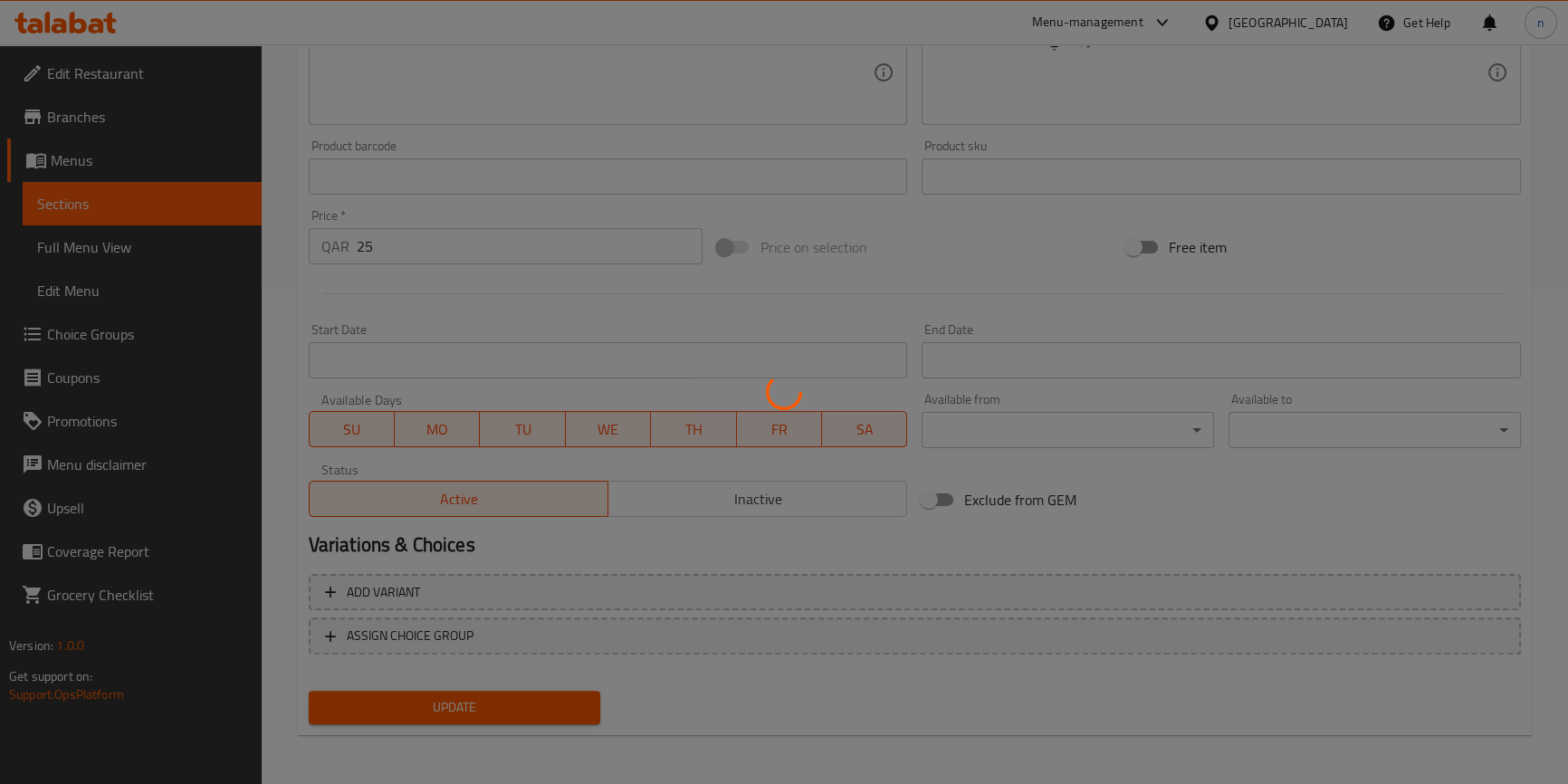
scroll to position [0, 0]
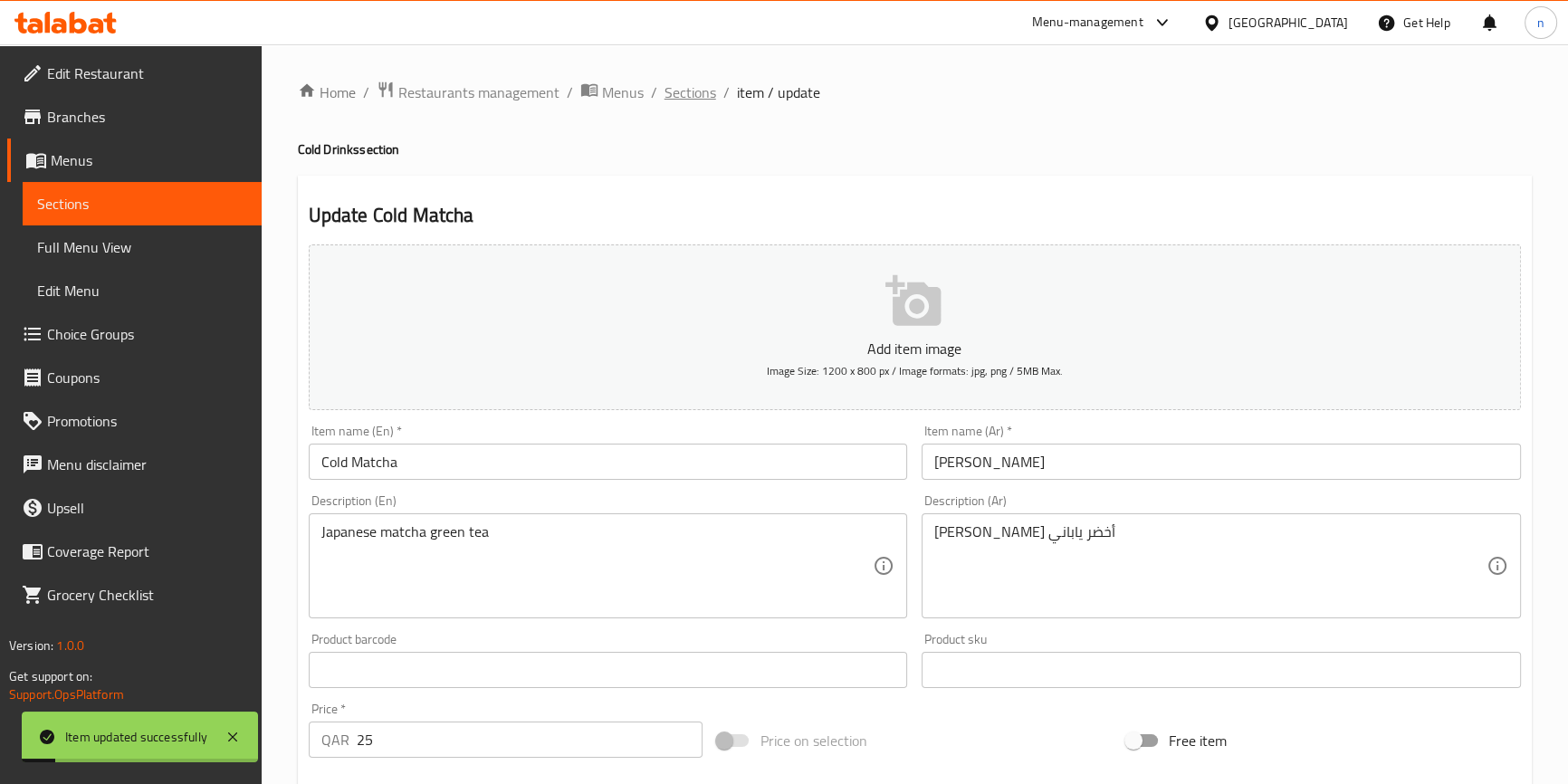
click at [674, 98] on span "Sections" at bounding box center [690, 93] width 52 height 21
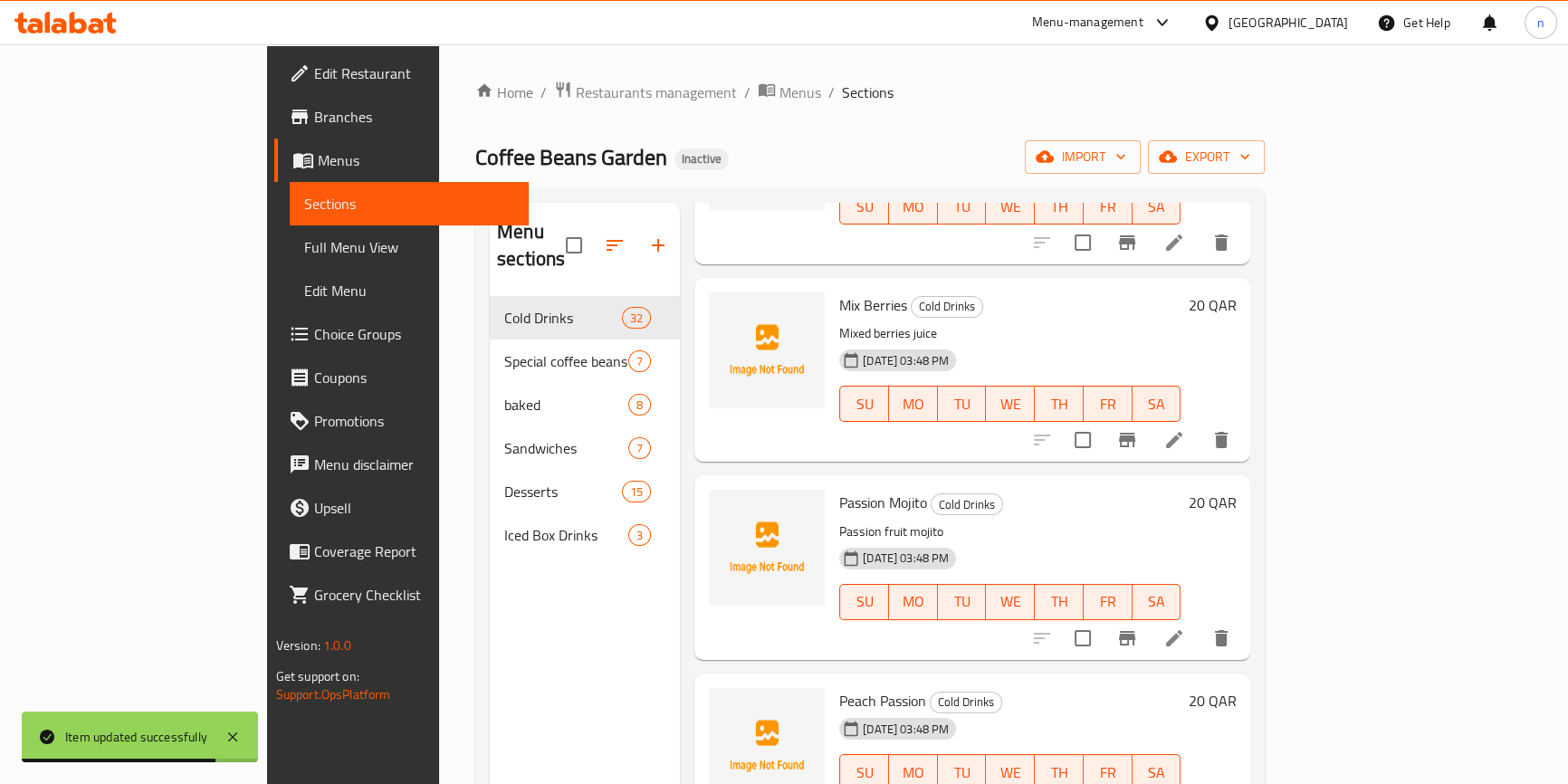
scroll to position [3375, 0]
click at [1199, 423] on li at bounding box center [1174, 439] width 51 height 32
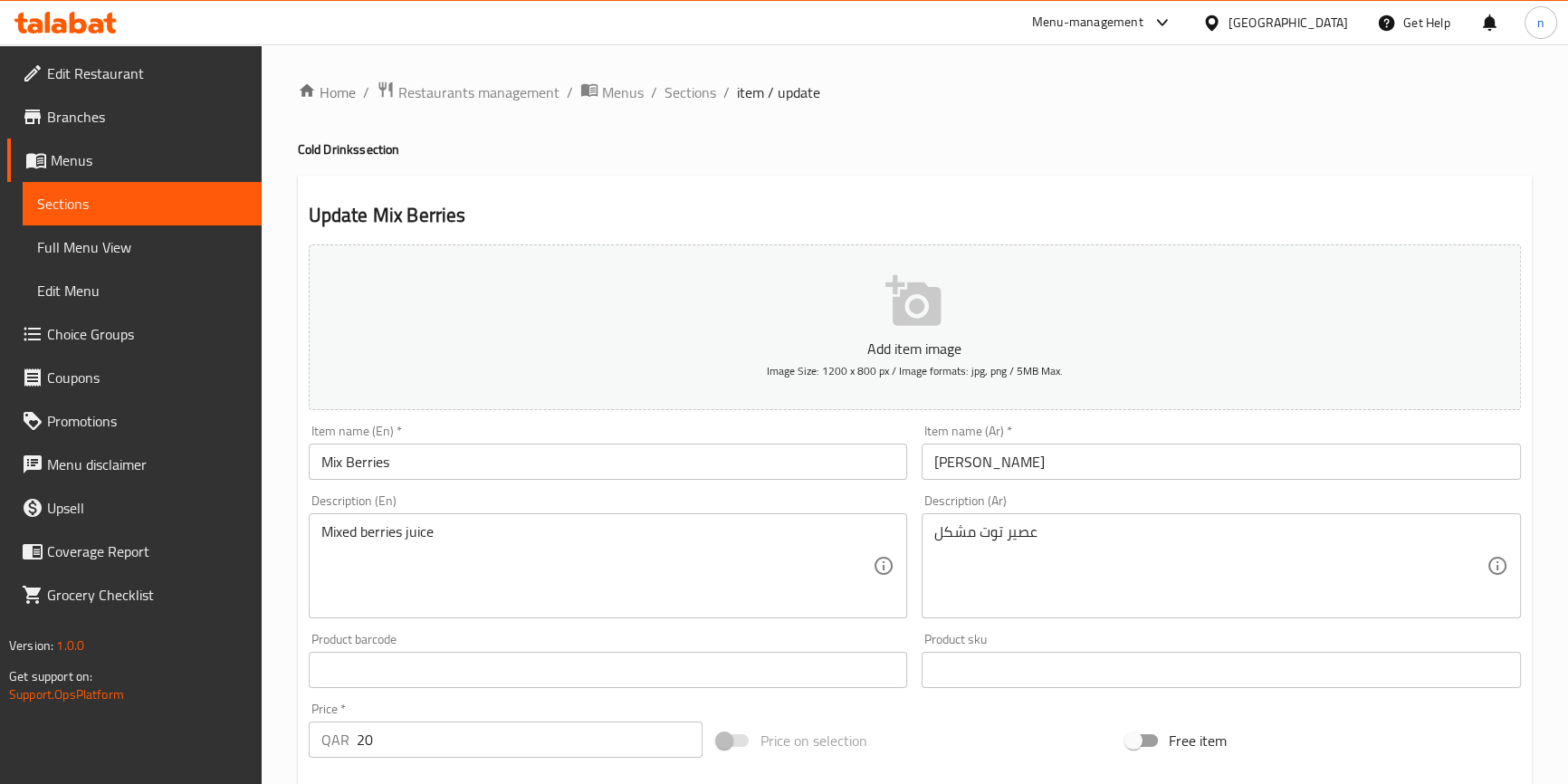
click at [317, 461] on input "Mix Berries" at bounding box center [608, 461] width 600 height 36
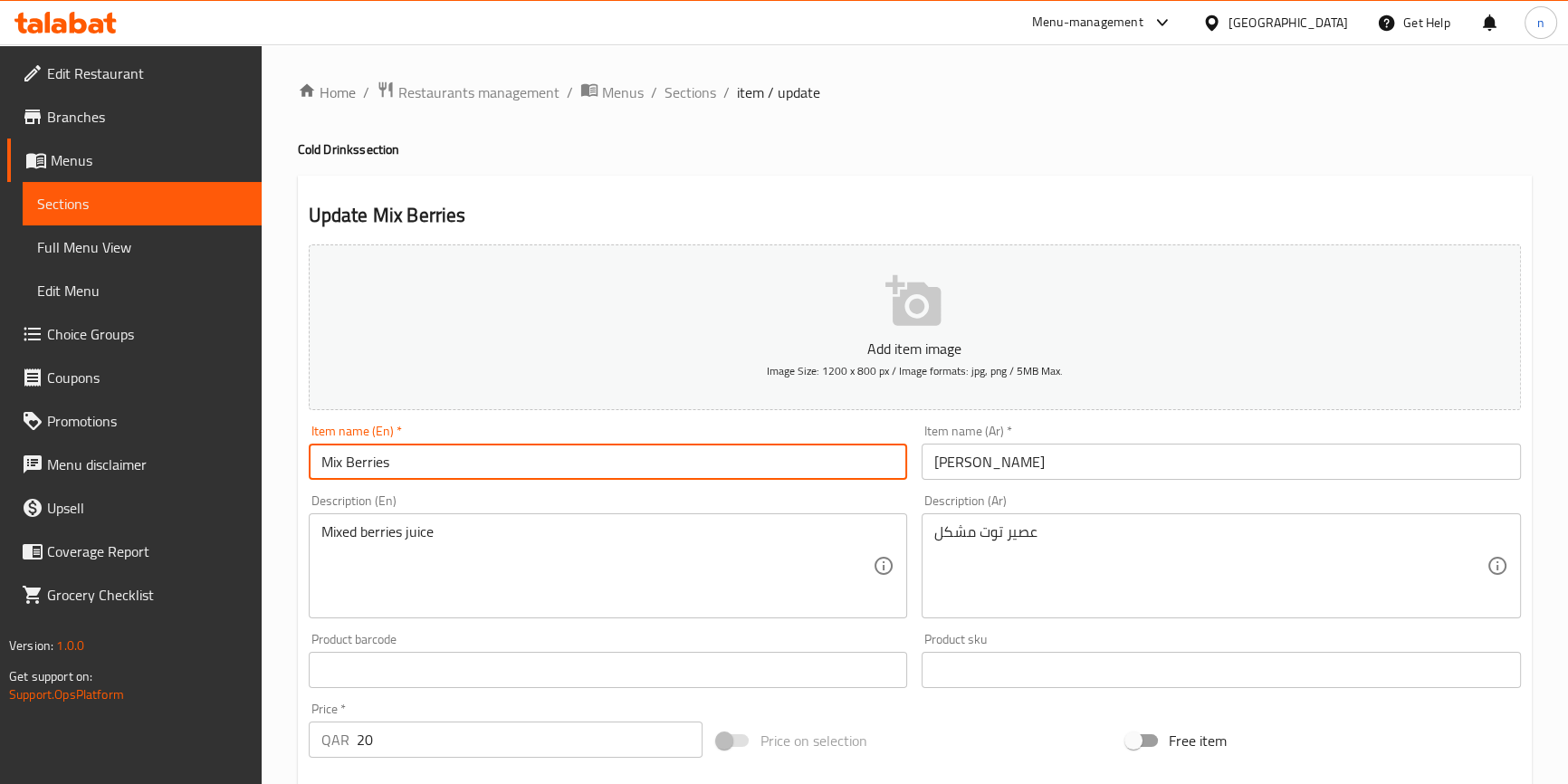
paste input "Cold"
type input "Cold Mix Berries"
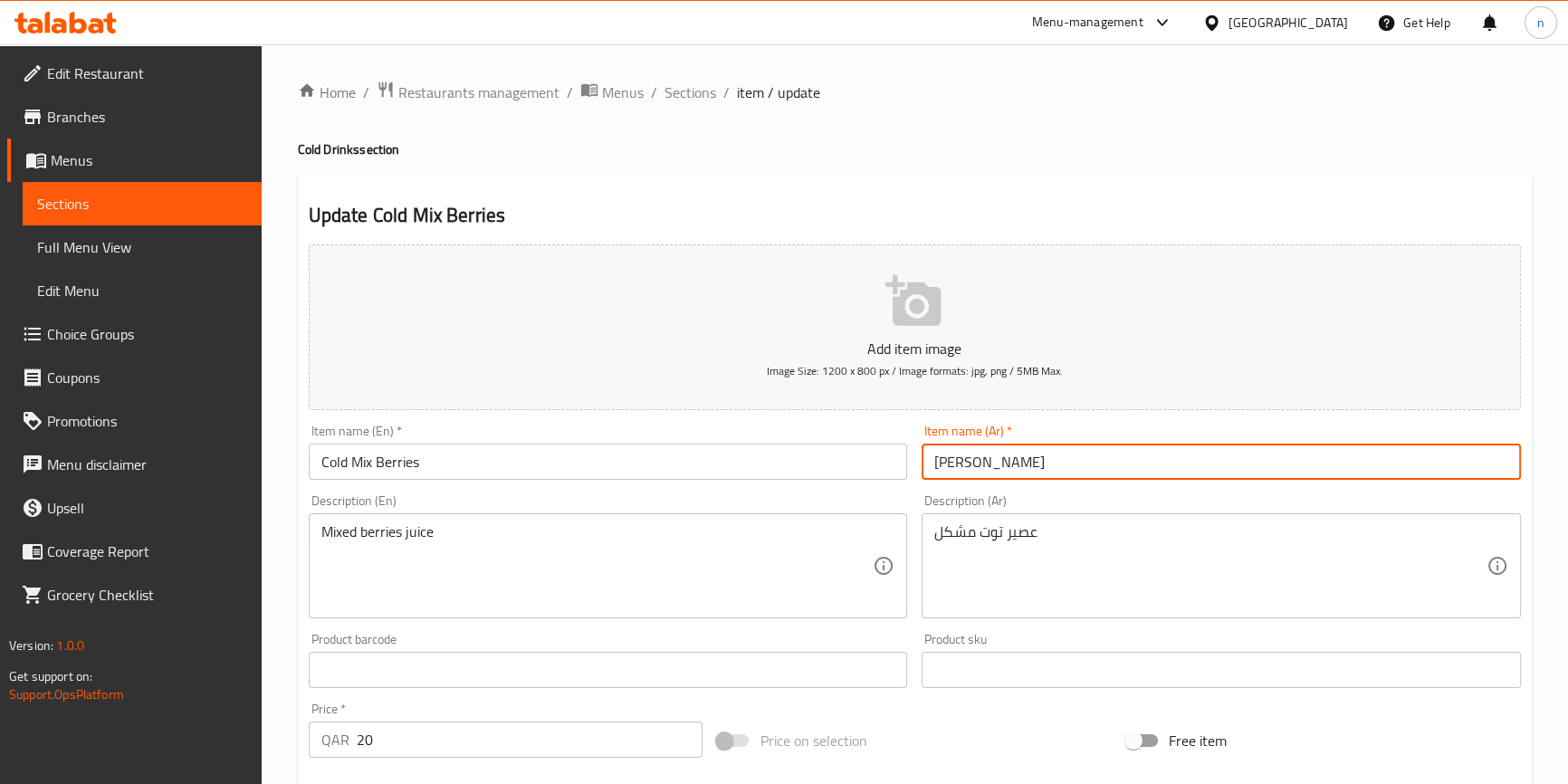
click at [1024, 471] on input "مكس بيري" at bounding box center [1221, 461] width 600 height 36
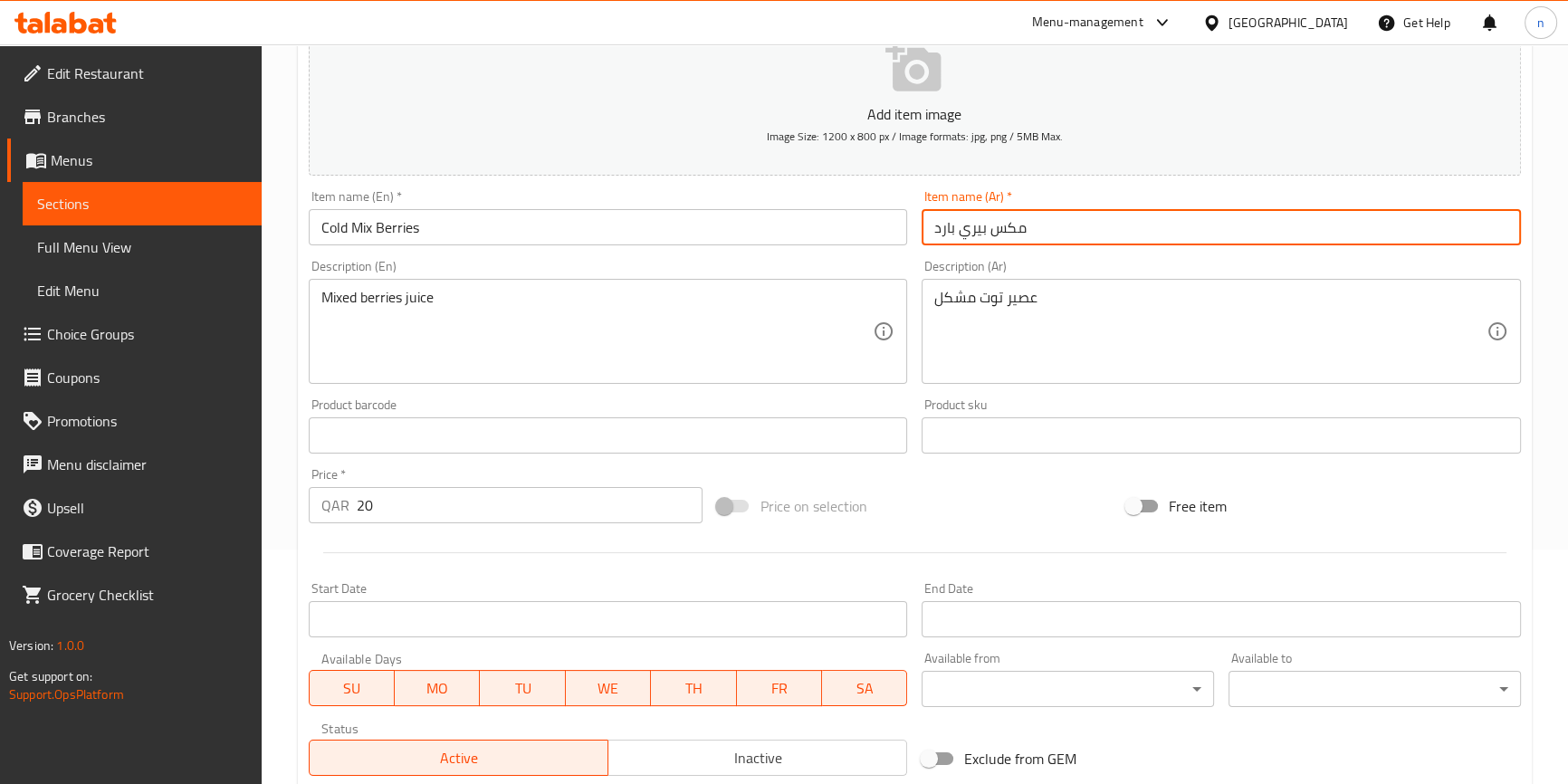
scroll to position [493, 0]
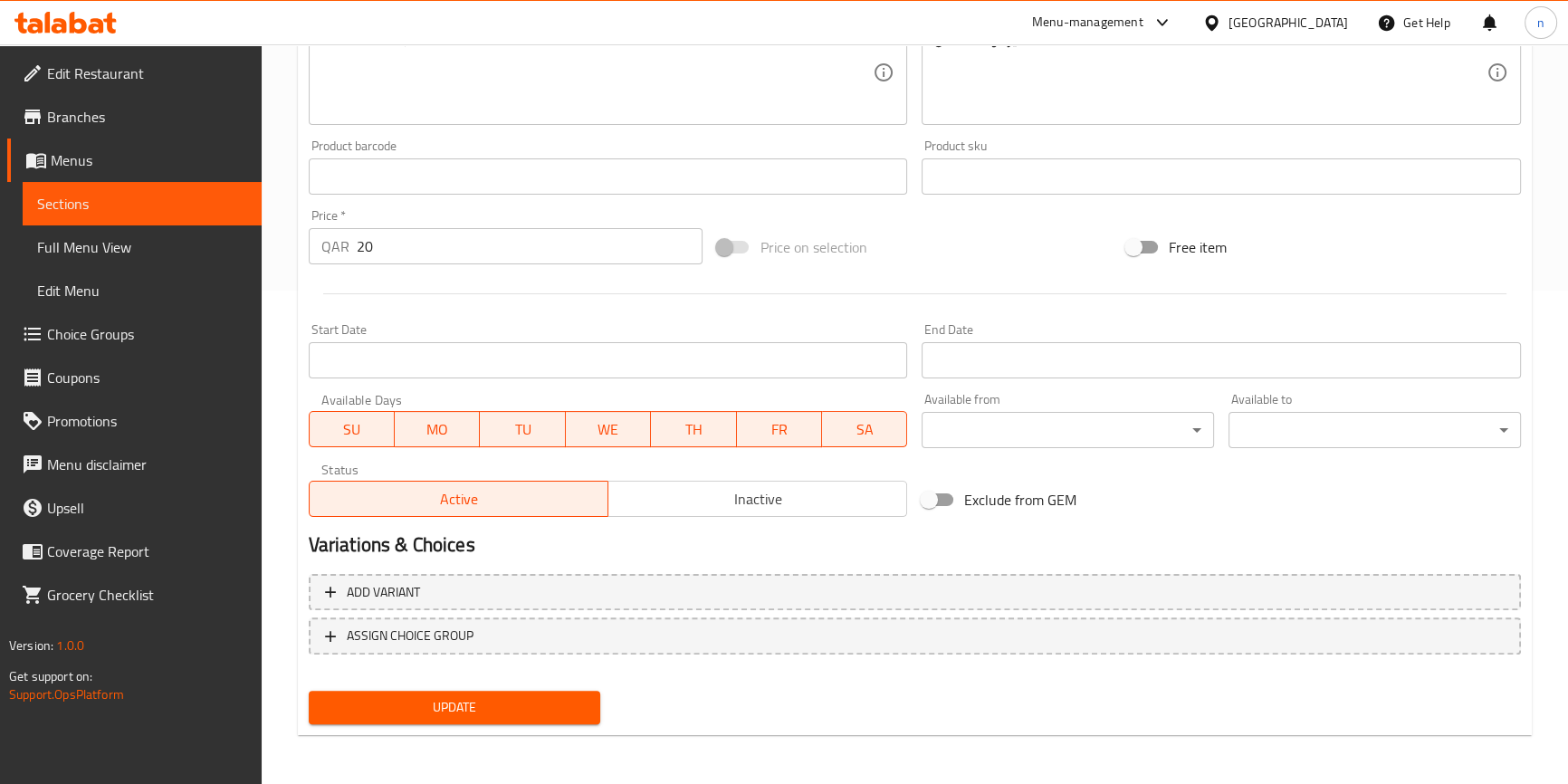
type input "مكس بيري بارد"
click at [503, 696] on span "Update" at bounding box center [455, 707] width 263 height 22
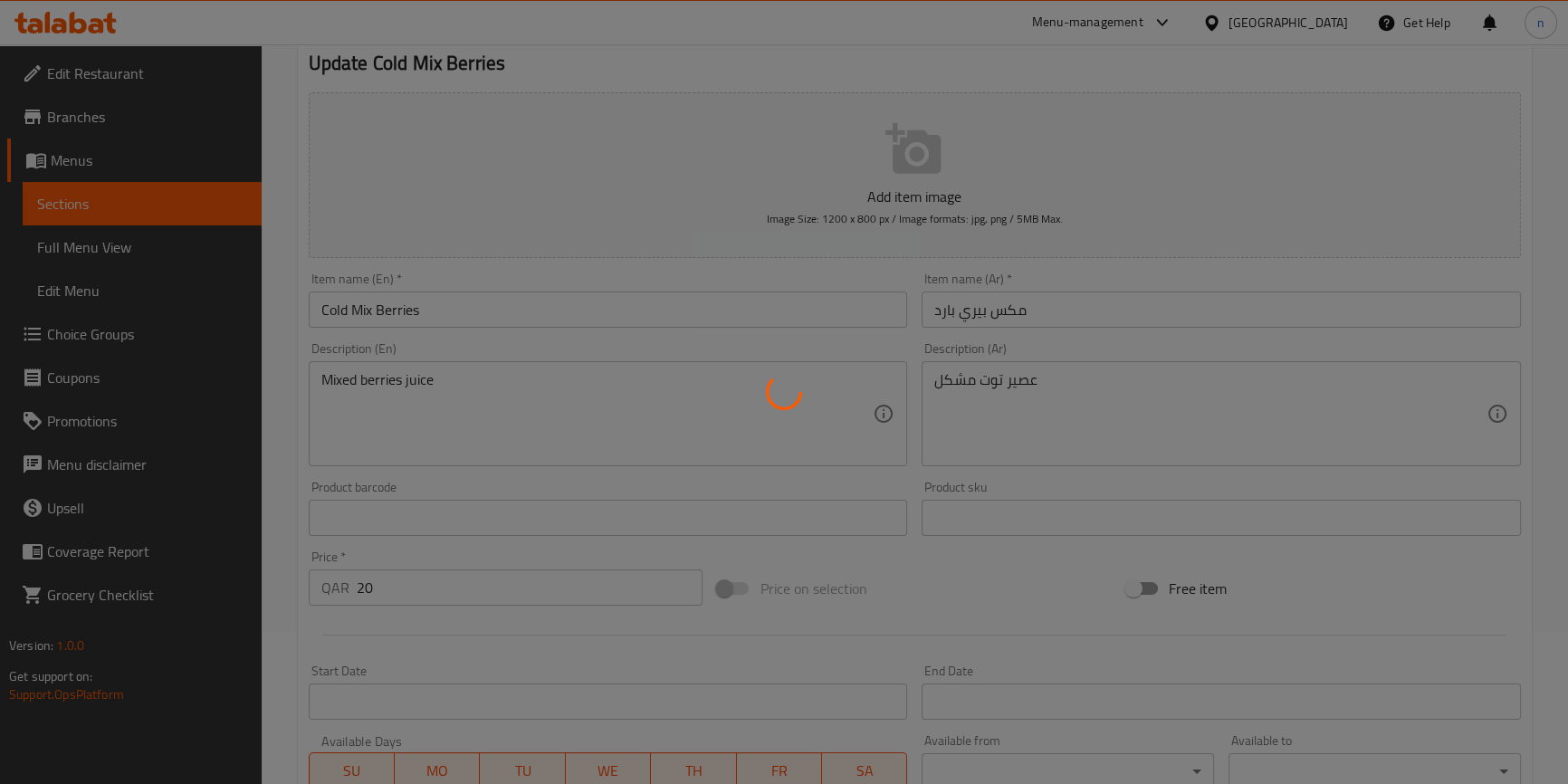
scroll to position [0, 0]
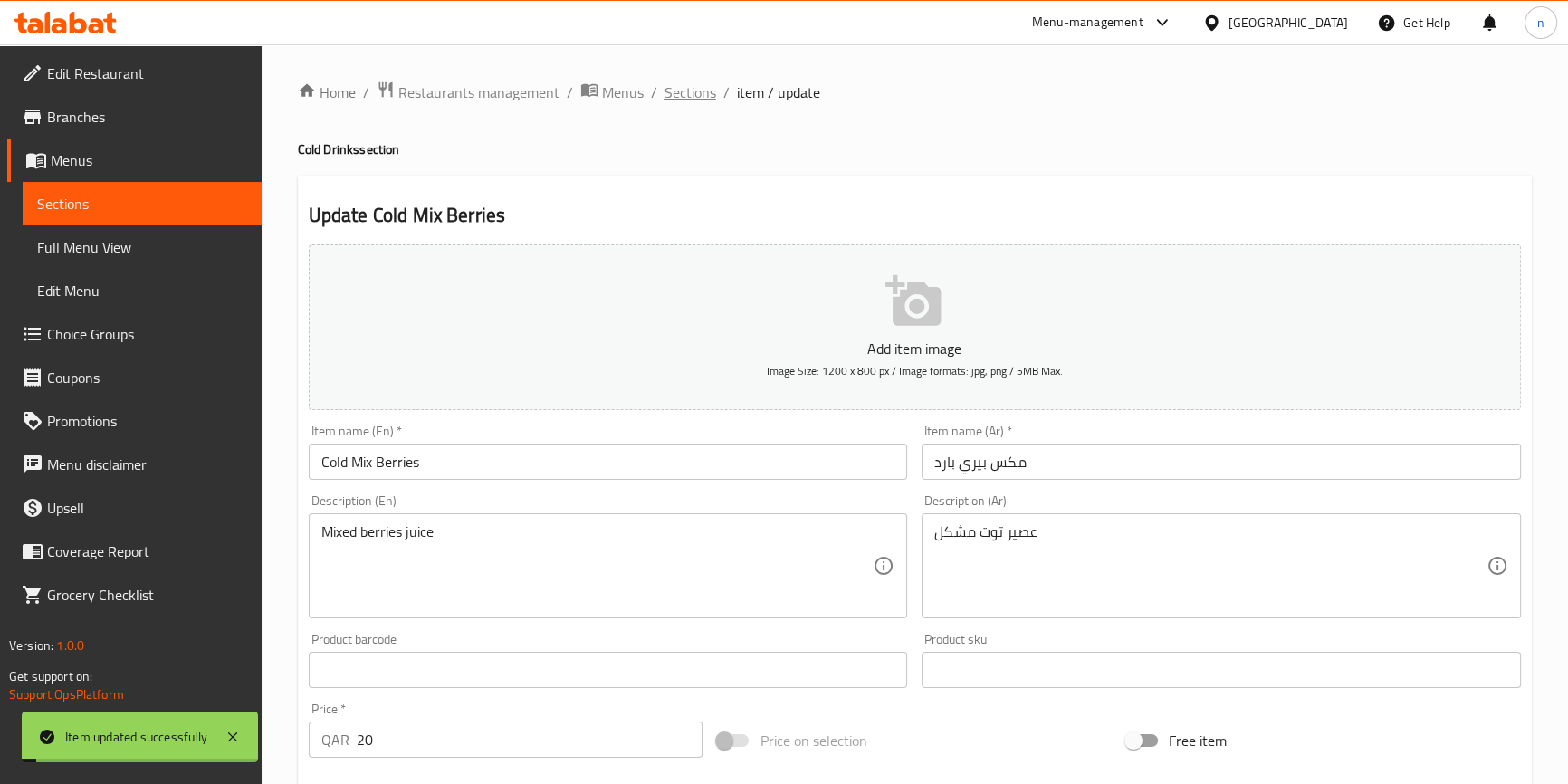
click at [704, 99] on span "Sections" at bounding box center [690, 93] width 52 height 21
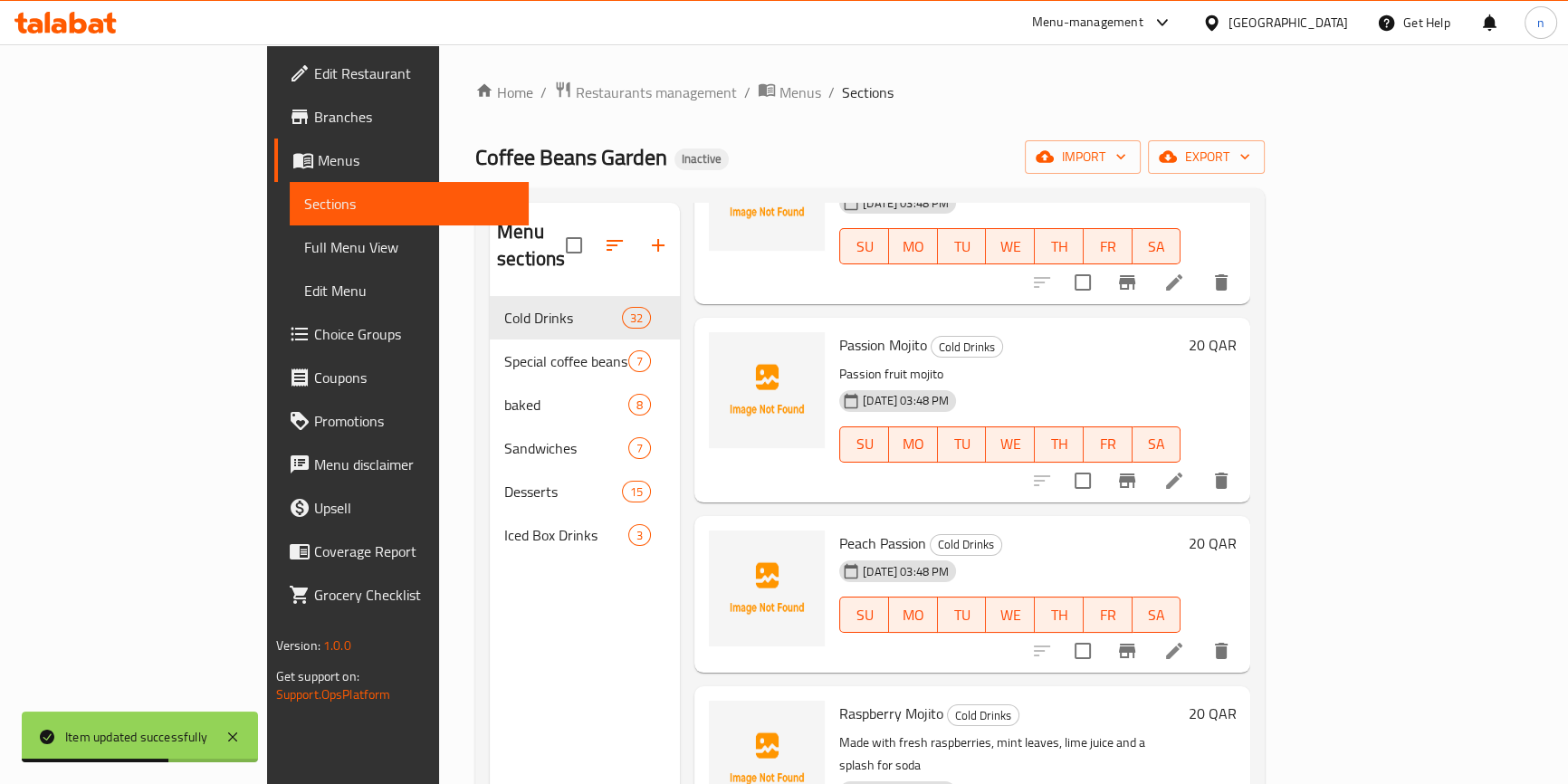
scroll to position [3540, 0]
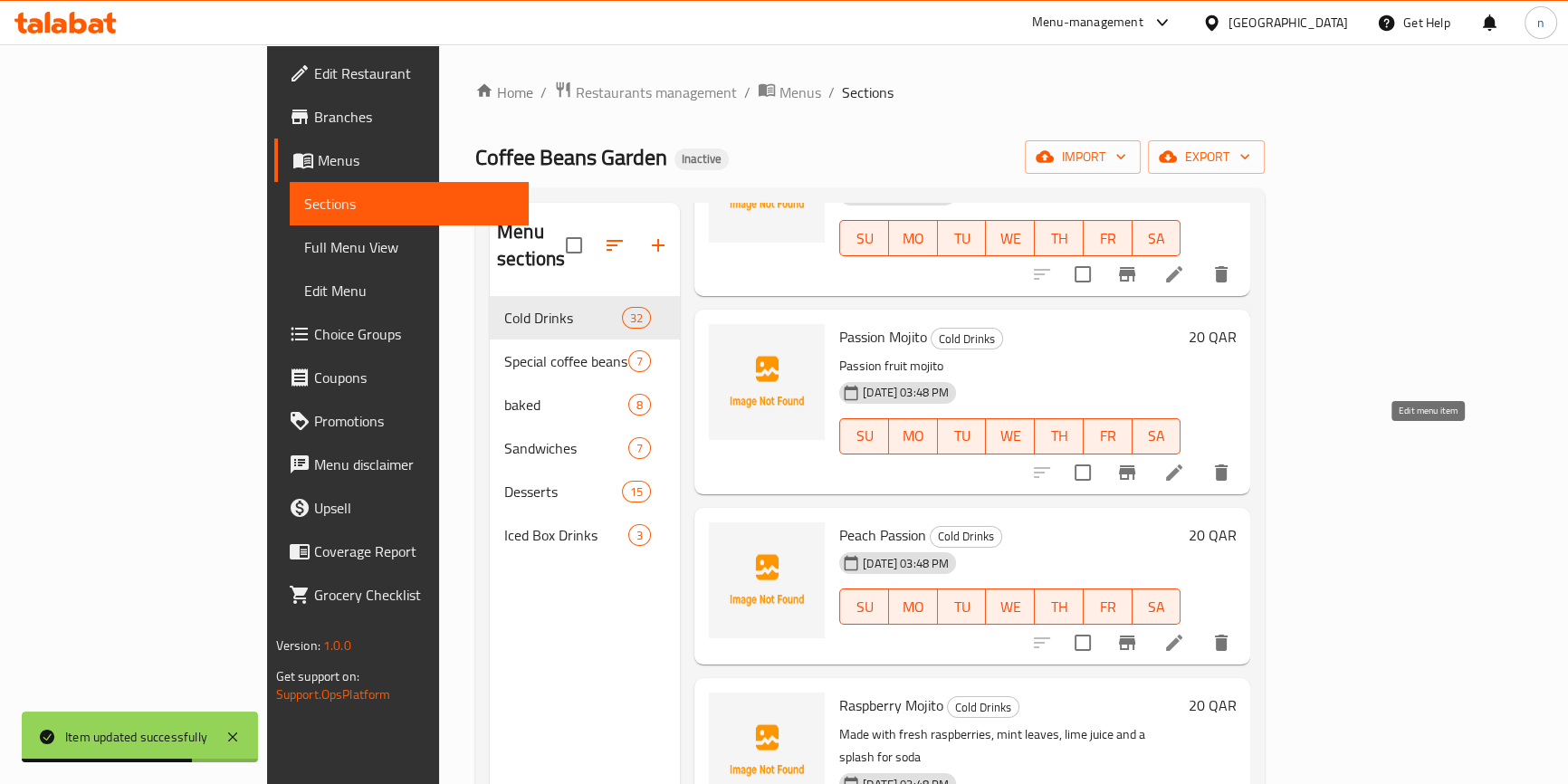
click at [1183, 464] on icon at bounding box center [1174, 472] width 17 height 17
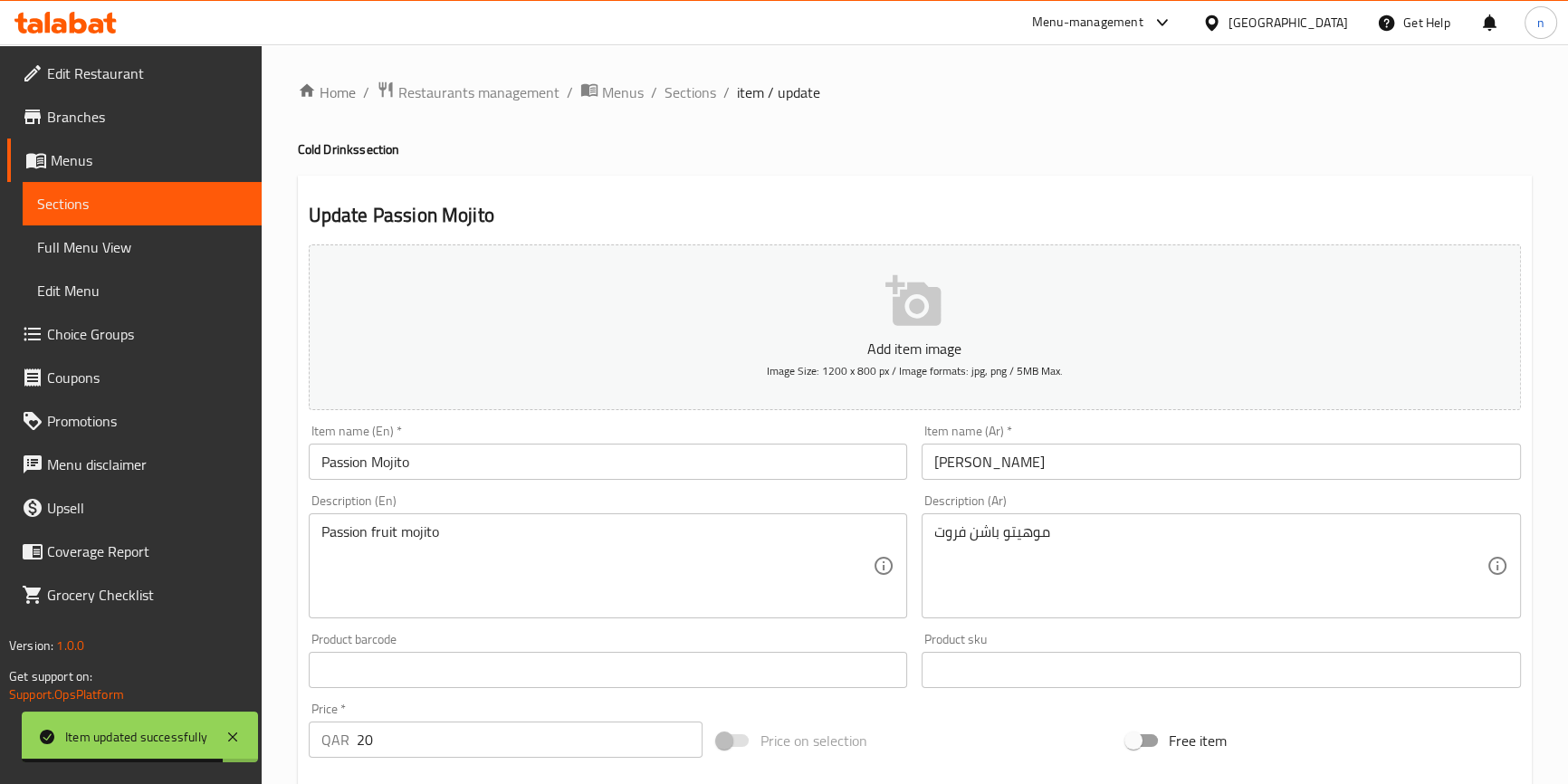
click at [318, 463] on input "Passion Mojito" at bounding box center [608, 461] width 600 height 36
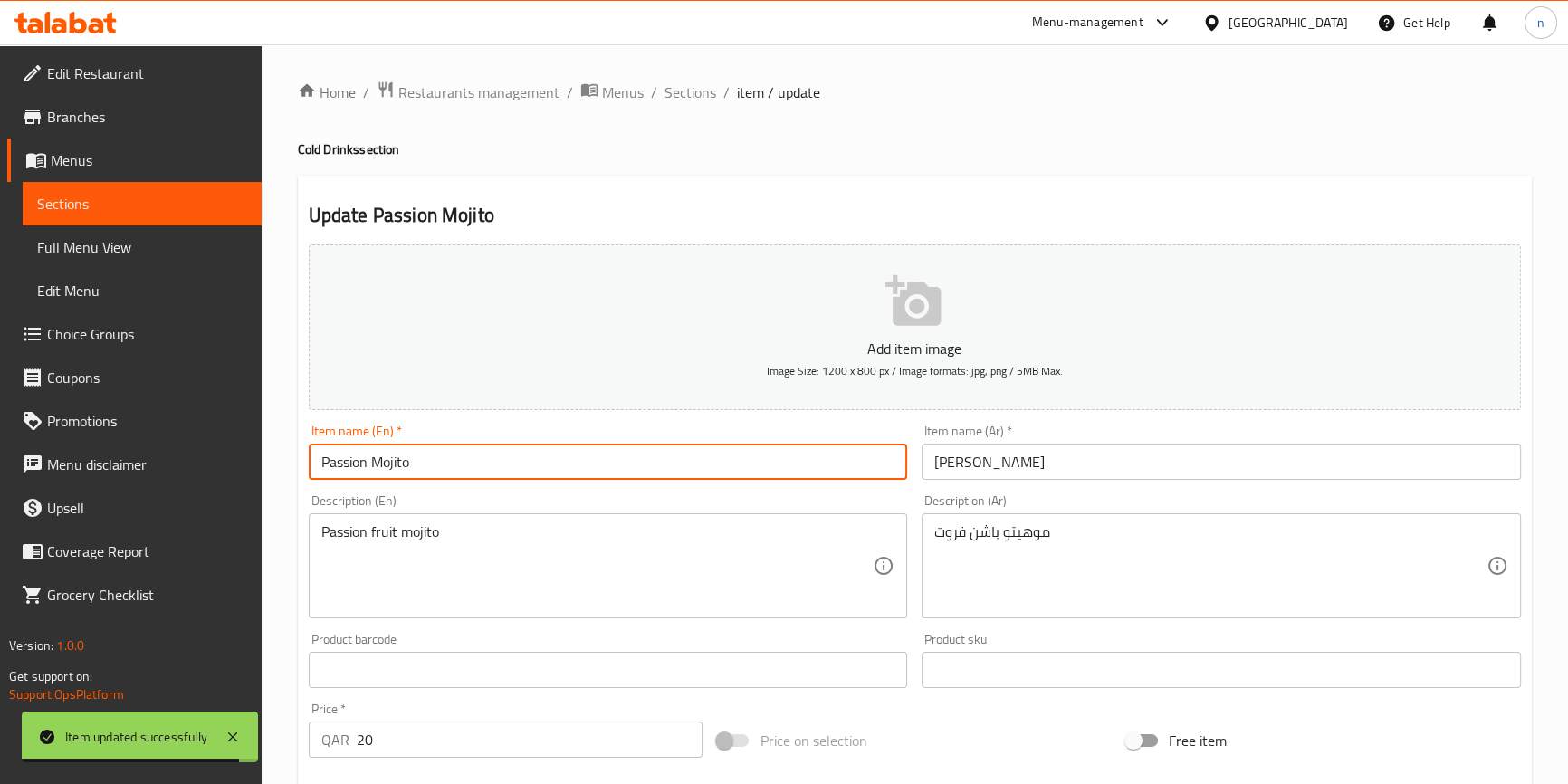
paste input "Cold"
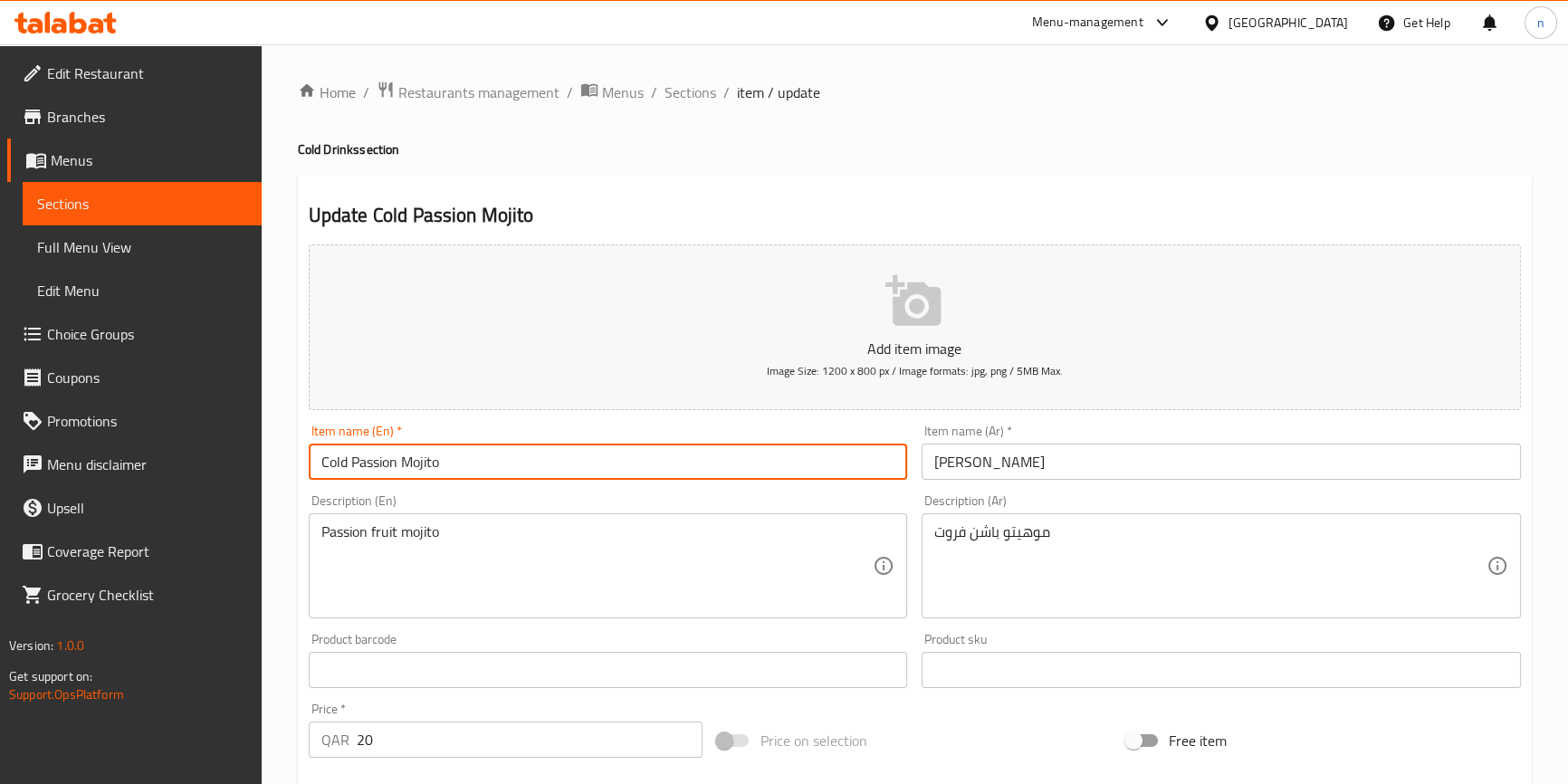
type input "Cold Passion Mojito"
click at [1072, 462] on input "موهيتو الباشن" at bounding box center [1221, 461] width 600 height 36
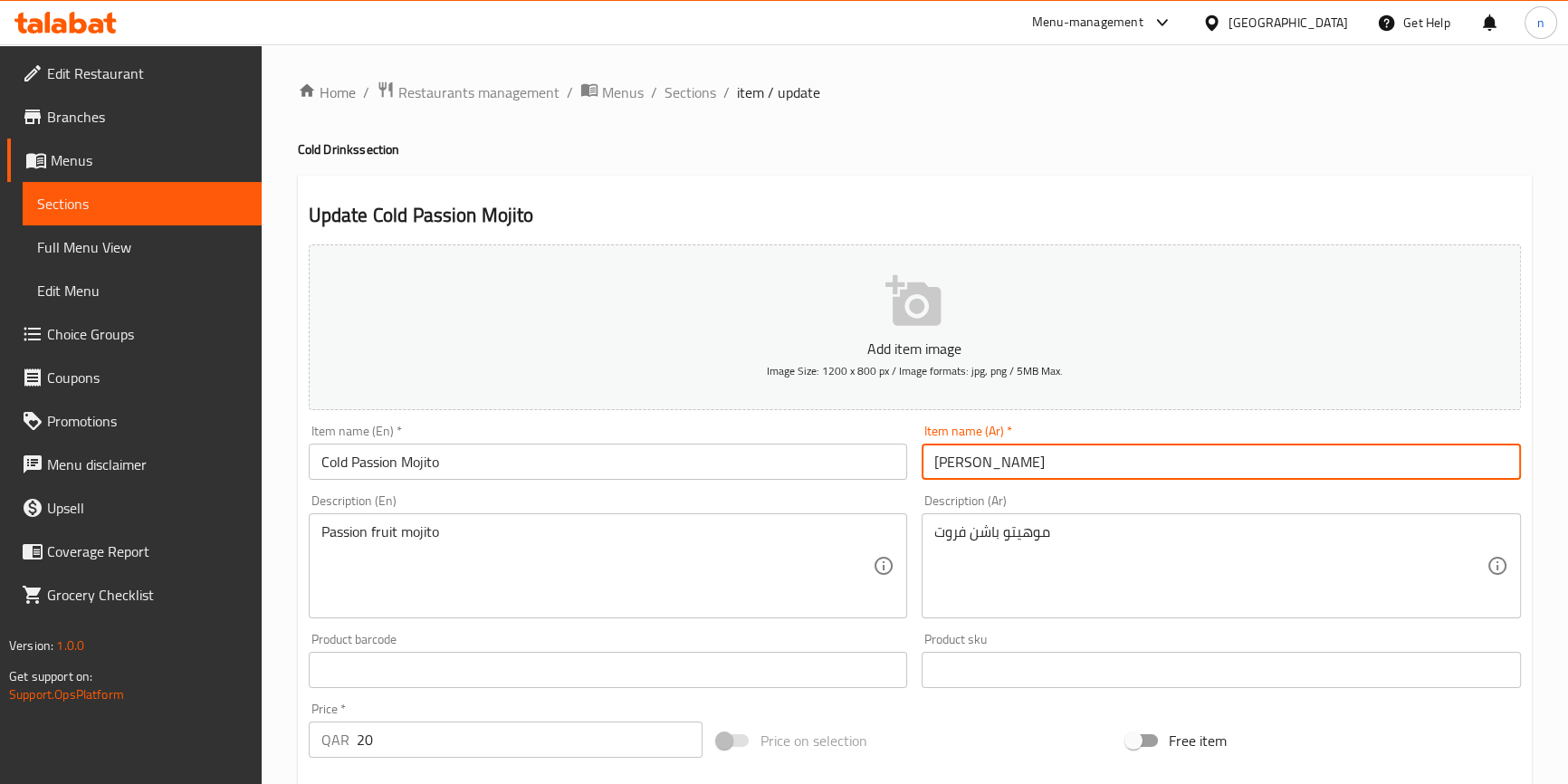
click at [1072, 462] on input "موهيتو الباشن" at bounding box center [1221, 461] width 600 height 36
click at [1046, 461] on input "موهيتو الباشن" at bounding box center [1221, 461] width 600 height 36
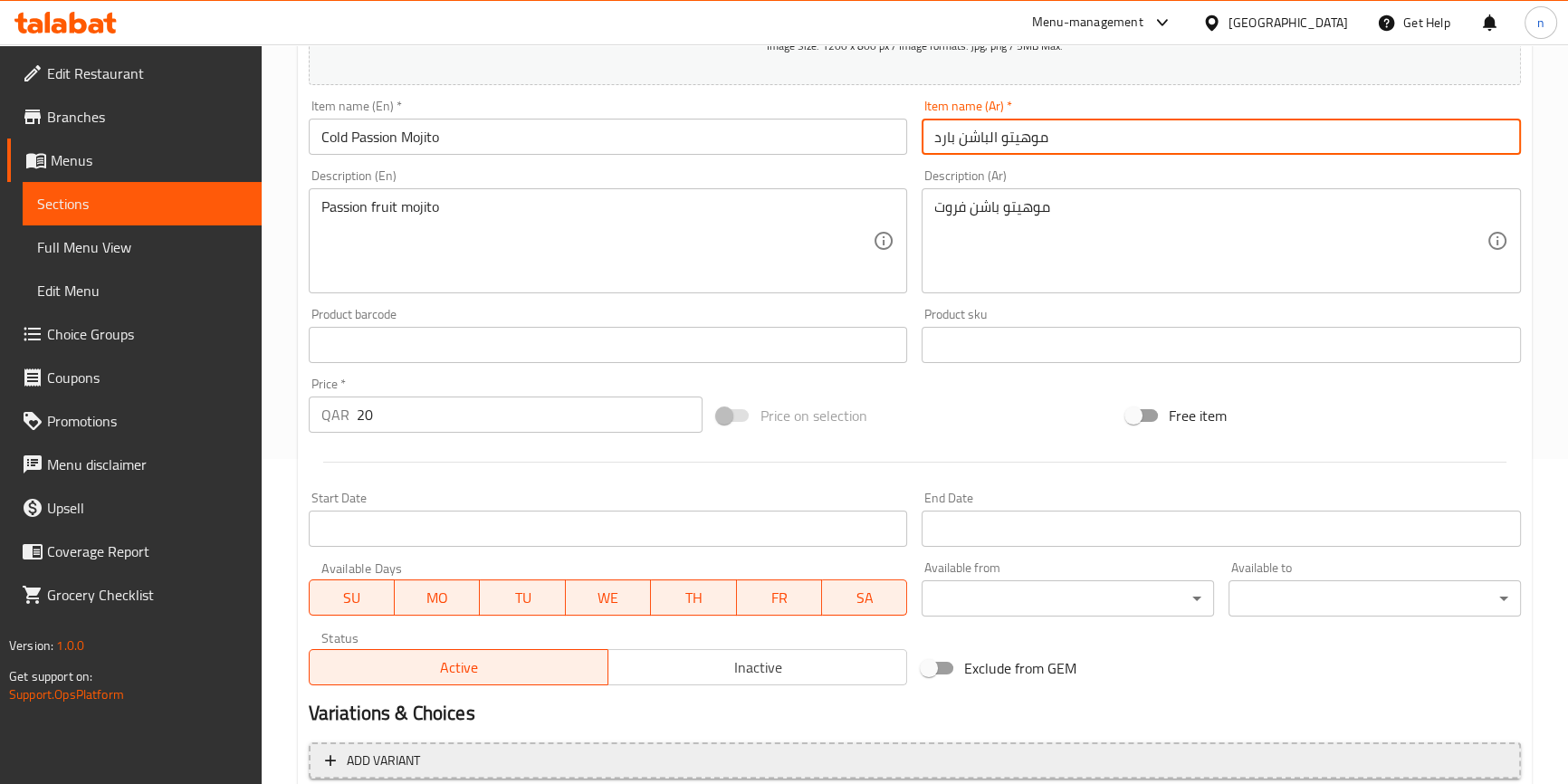
scroll to position [493, 0]
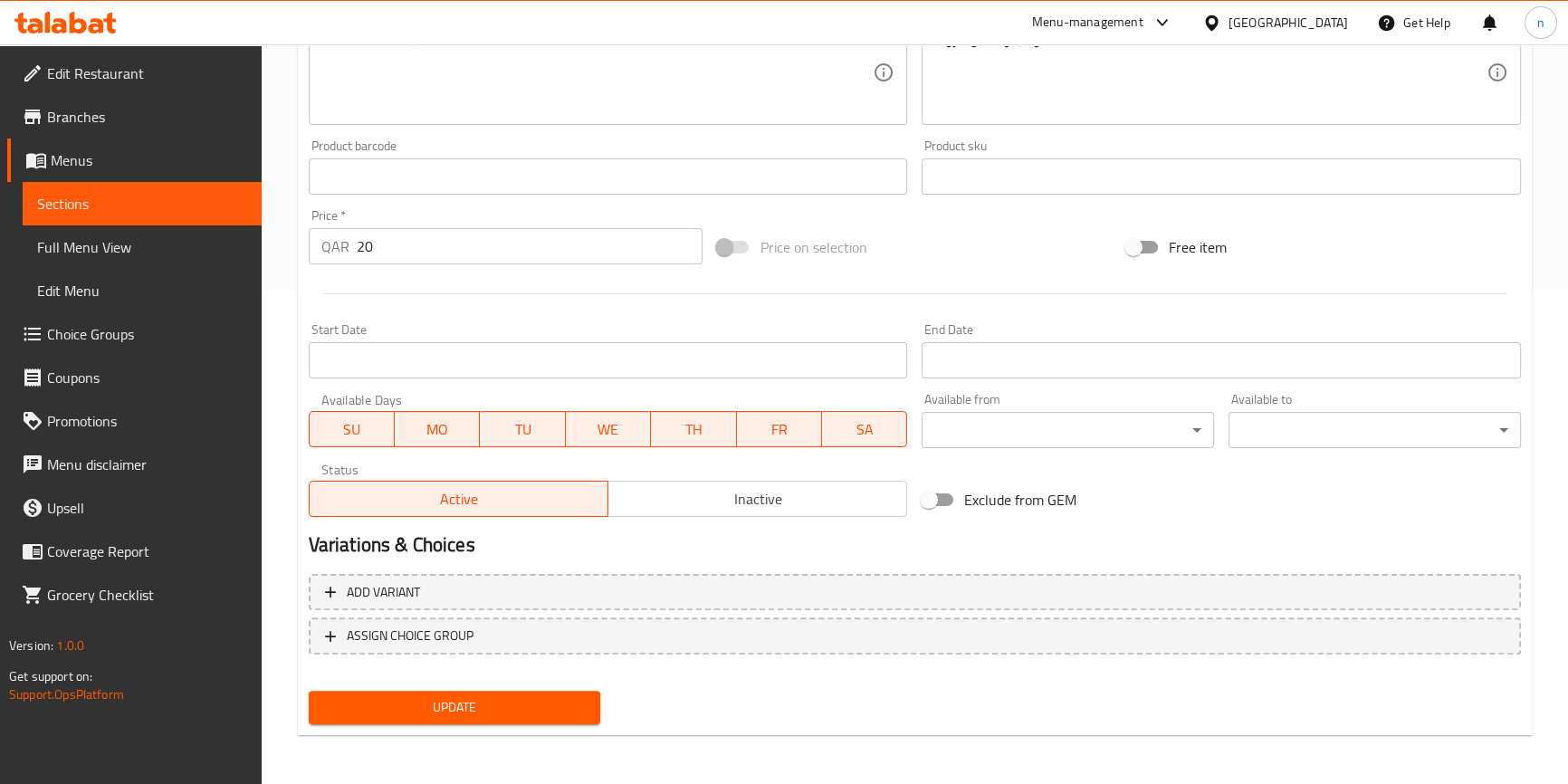
type input "موهيتو الباشن بارد"
click at [533, 691] on button "Update" at bounding box center [455, 708] width 293 height 33
click at [533, 689] on div at bounding box center [784, 392] width 1568 height 784
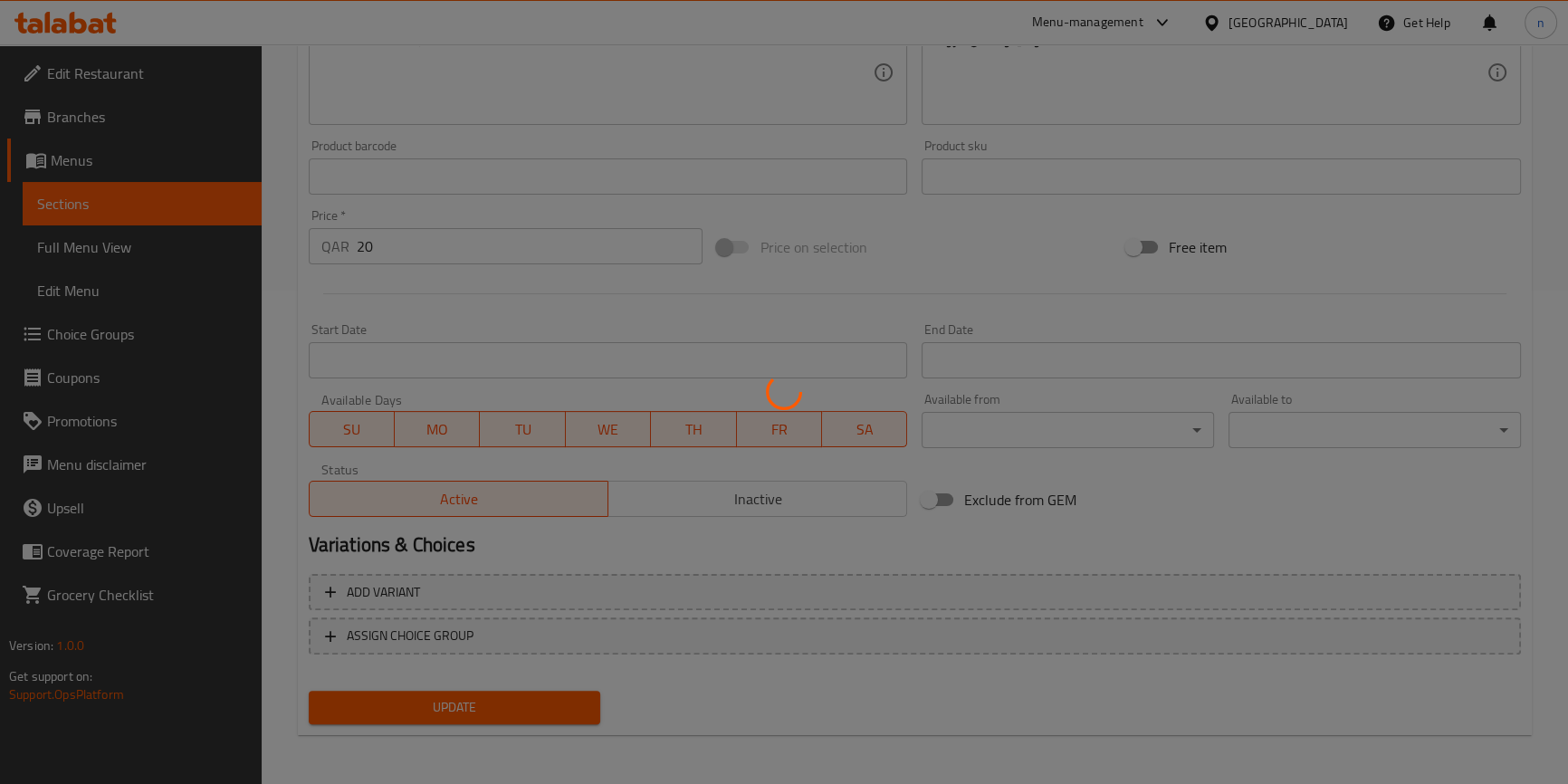
scroll to position [0, 0]
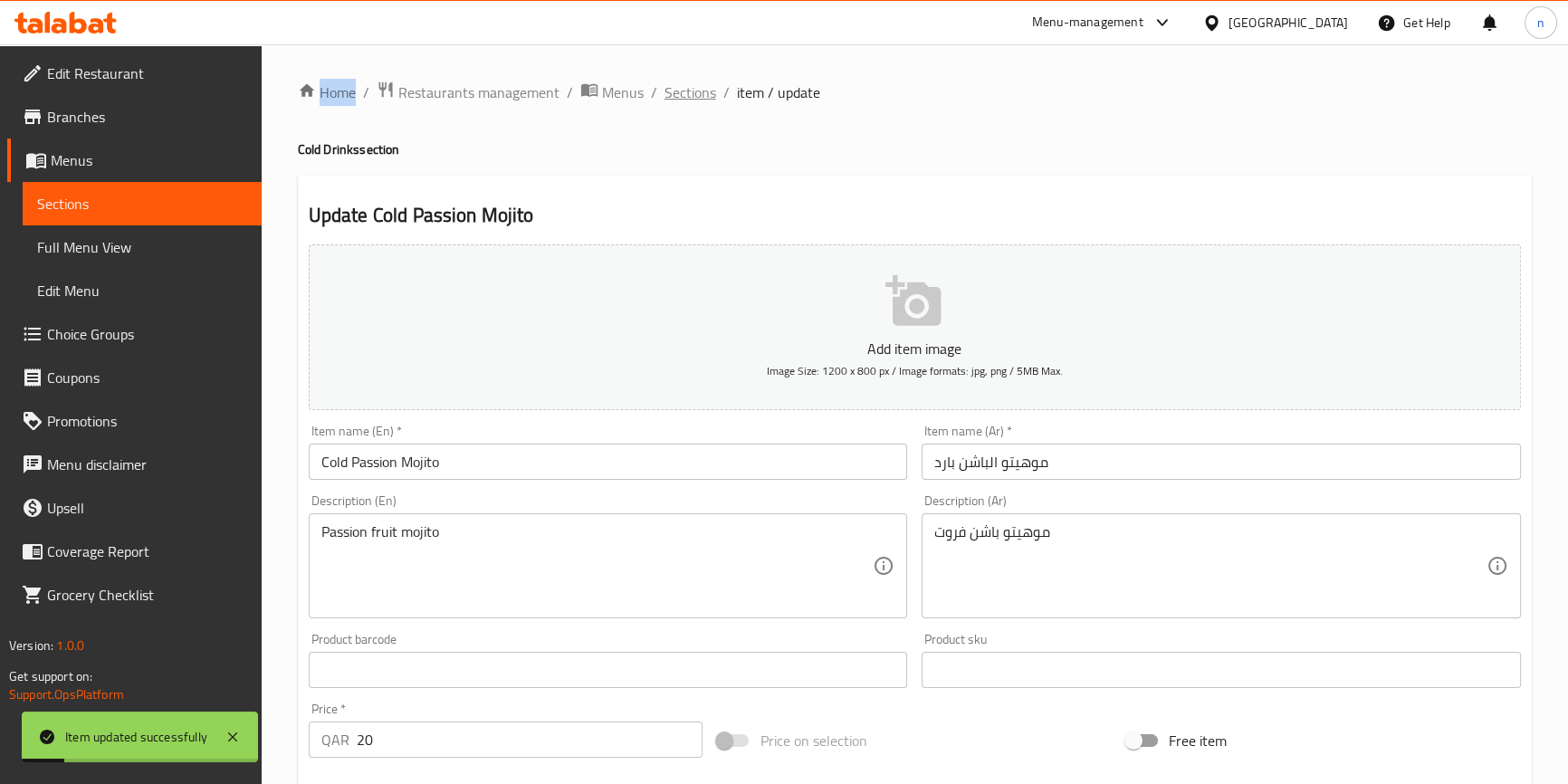
click at [700, 100] on span "Sections" at bounding box center [690, 93] width 52 height 21
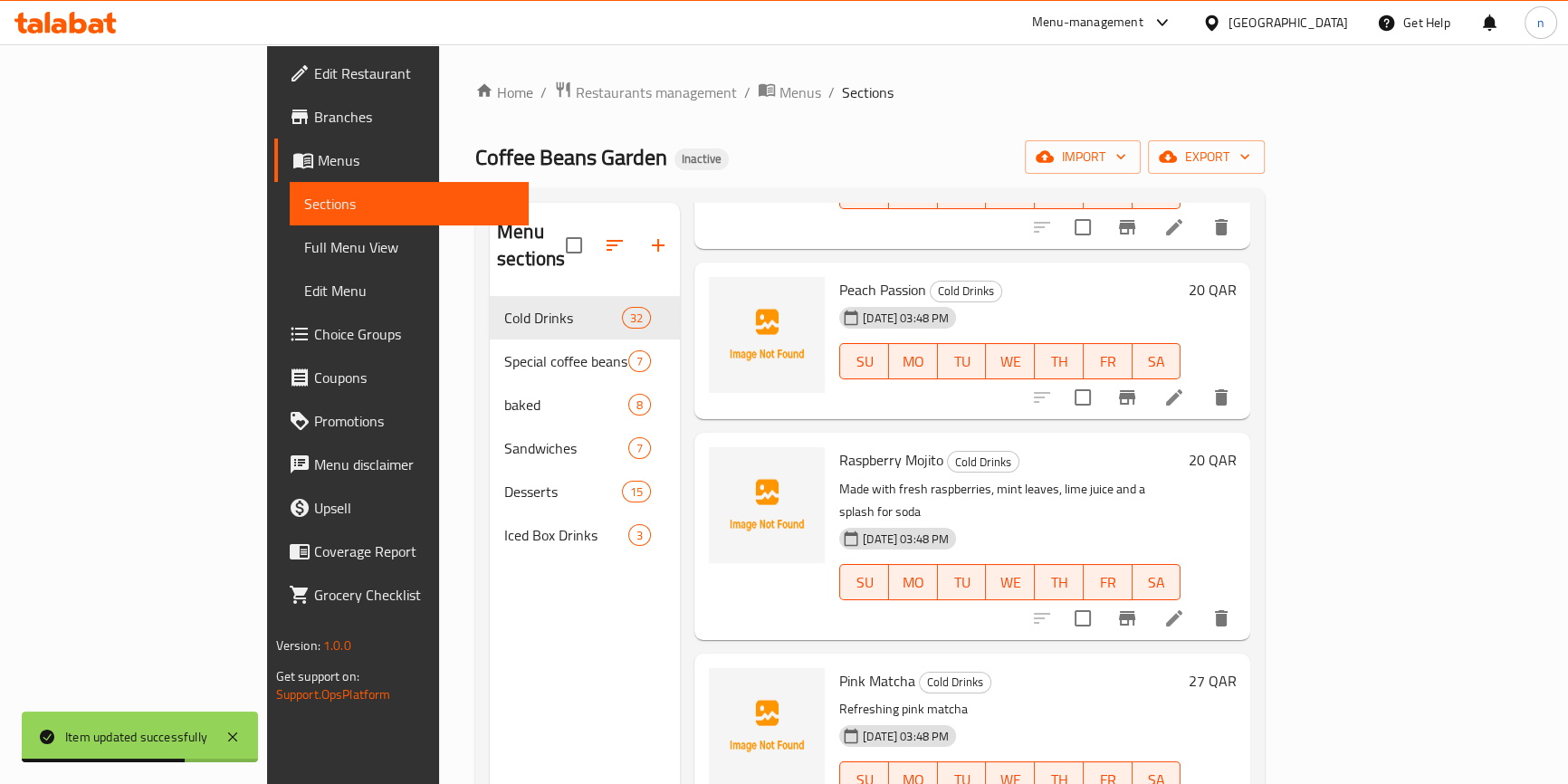
scroll to position [3785, 0]
click at [1199, 380] on li at bounding box center [1174, 396] width 51 height 32
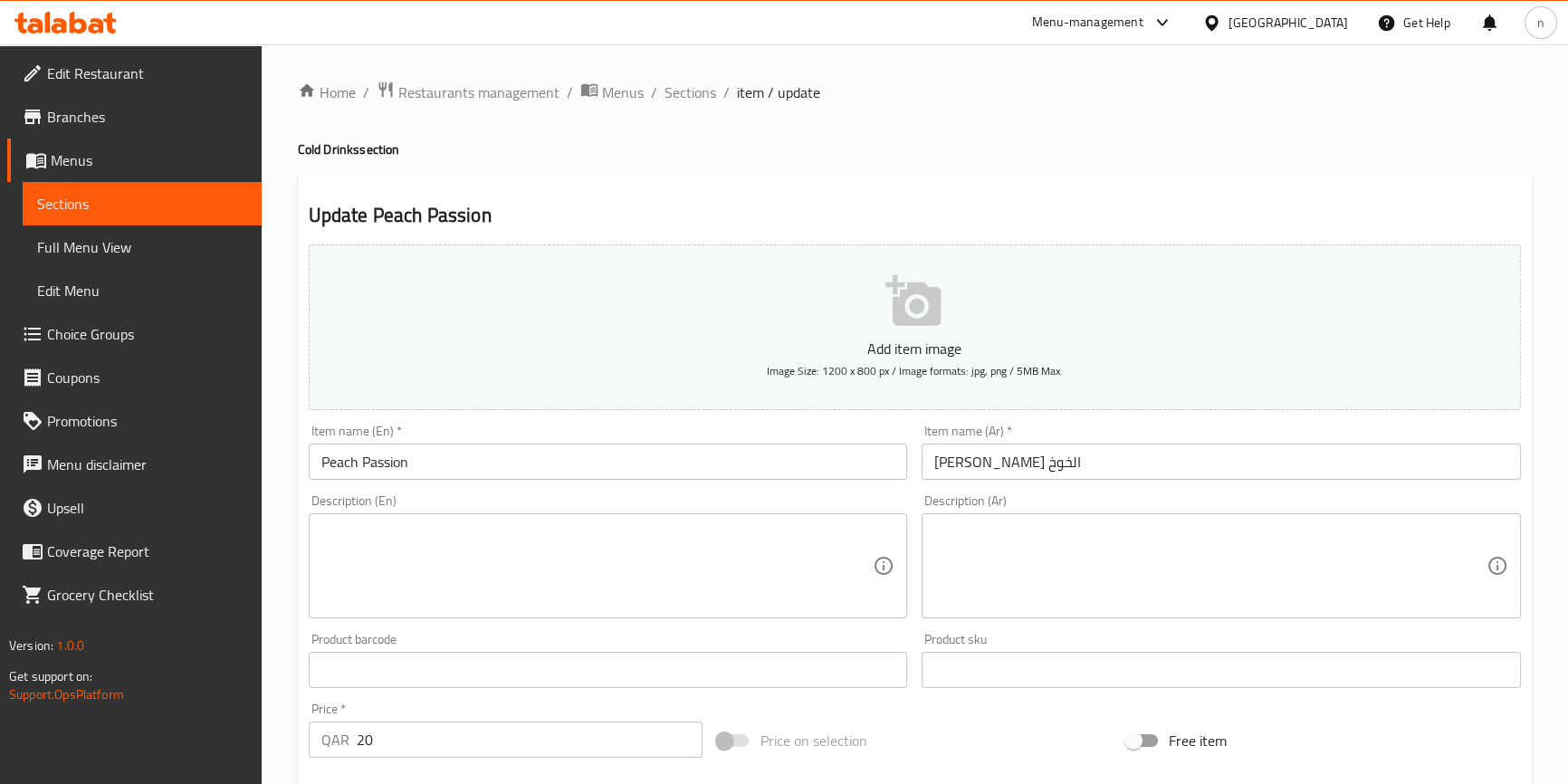
click at [320, 465] on input "Peach Passion" at bounding box center [608, 461] width 600 height 36
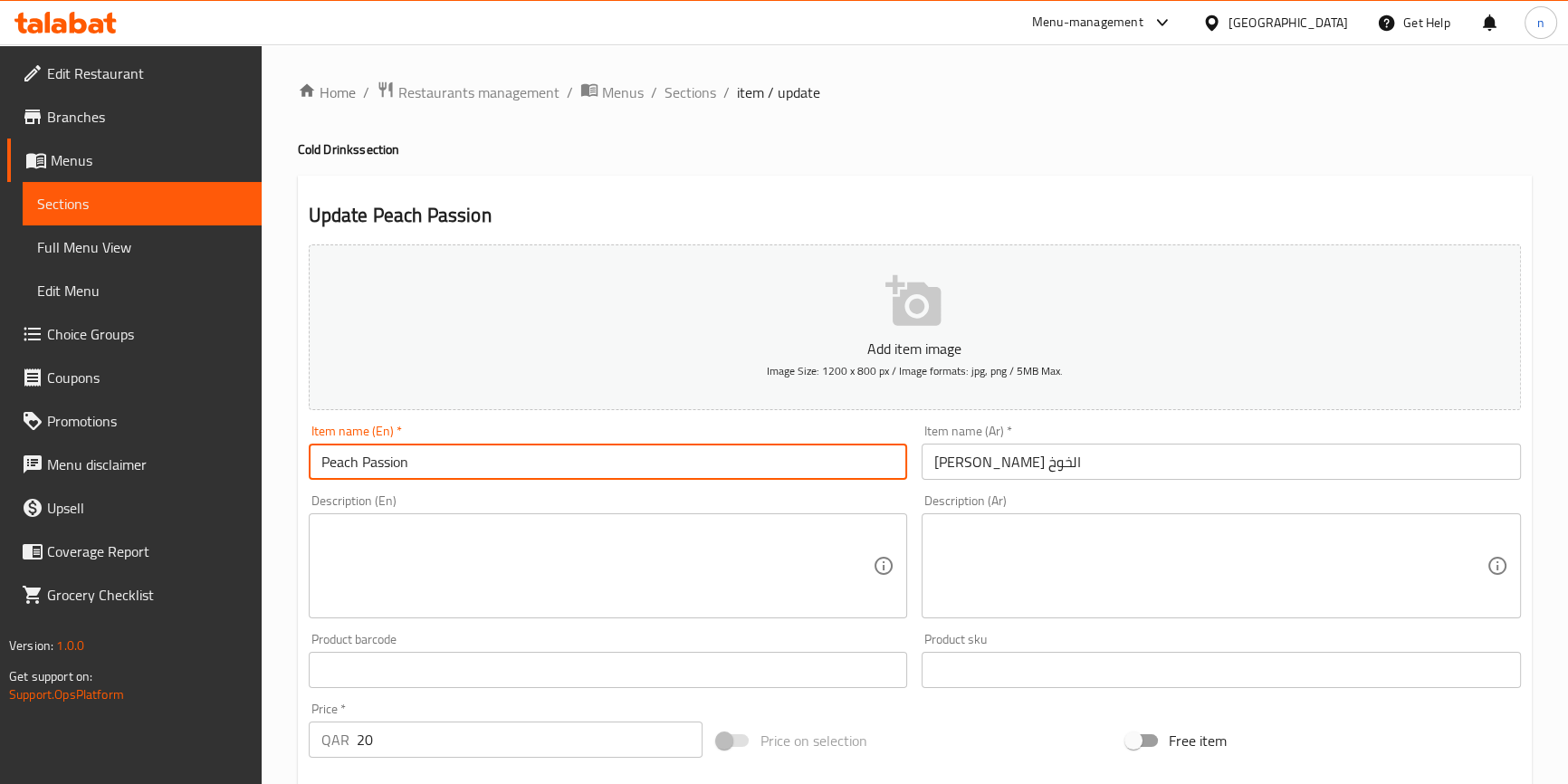
click at [320, 465] on input "Peach Passion" at bounding box center [608, 461] width 600 height 36
click at [317, 469] on input "Peach Passion" at bounding box center [608, 461] width 600 height 36
paste input "Cold"
type input "Cold Peach Passion"
click at [1009, 460] on input "باشن الخوخ" at bounding box center [1221, 461] width 600 height 36
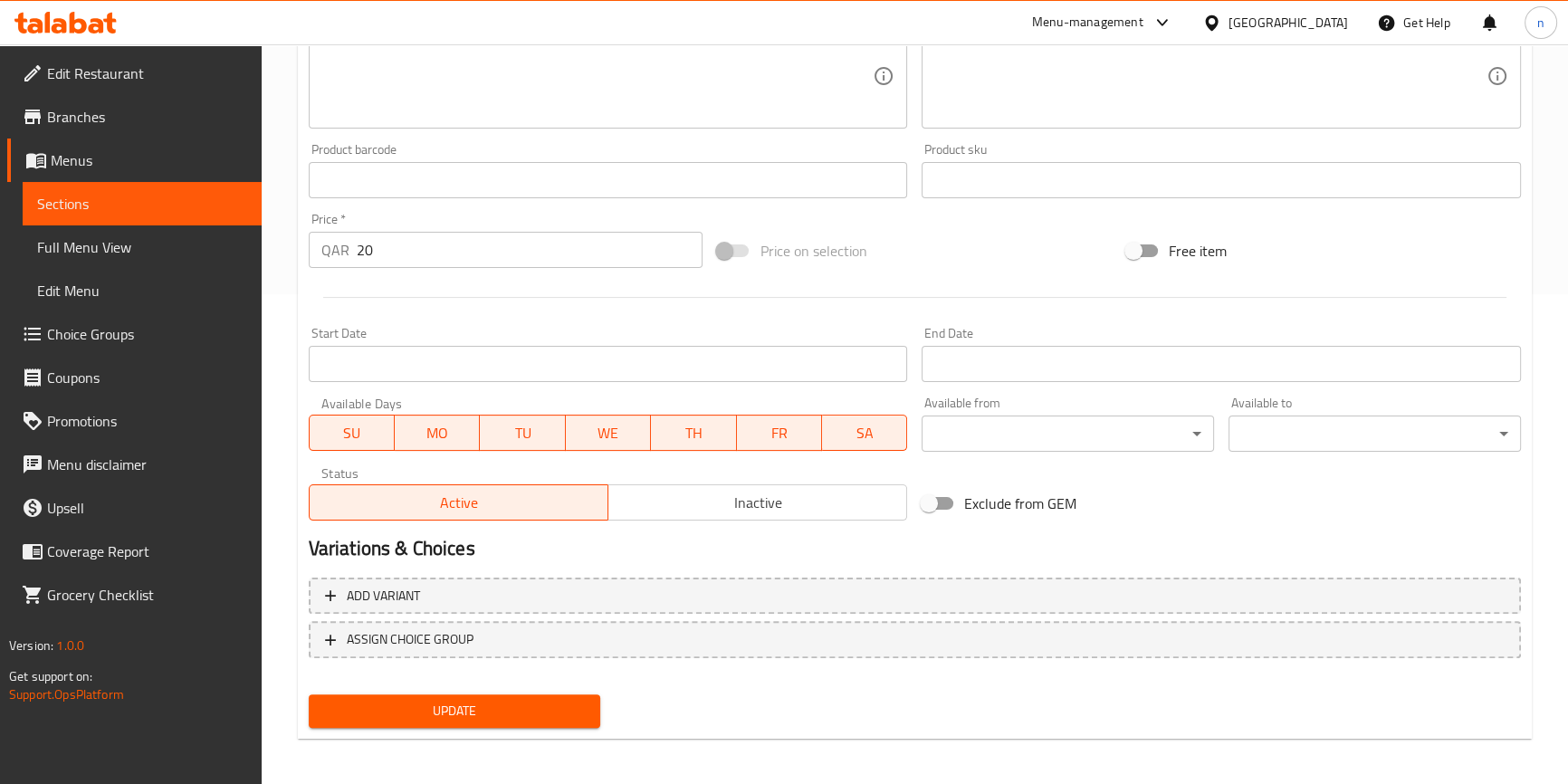
scroll to position [493, 0]
type input "باشن الخوخ بارد"
click at [337, 704] on span "Update" at bounding box center [455, 707] width 263 height 22
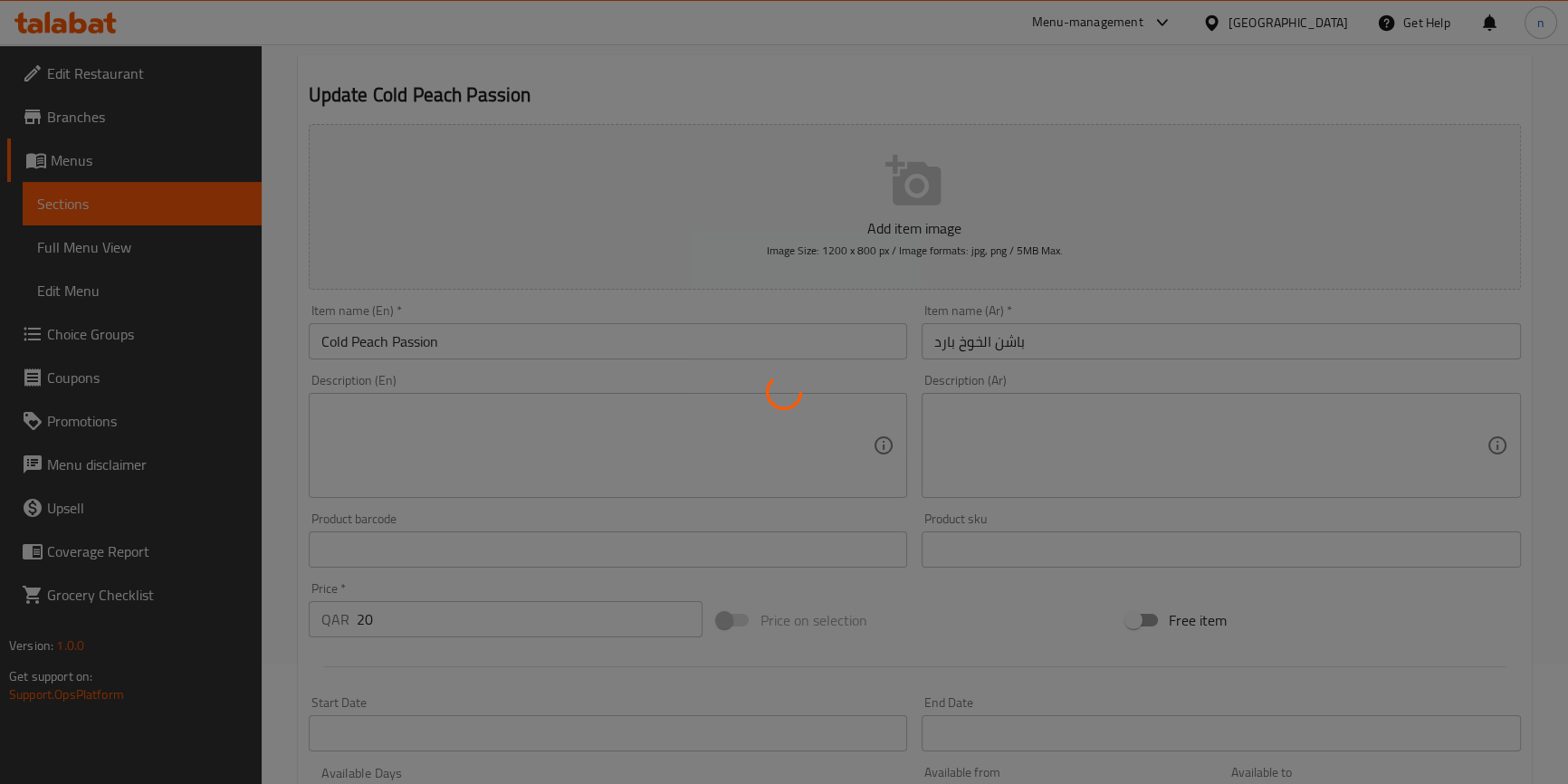
scroll to position [0, 0]
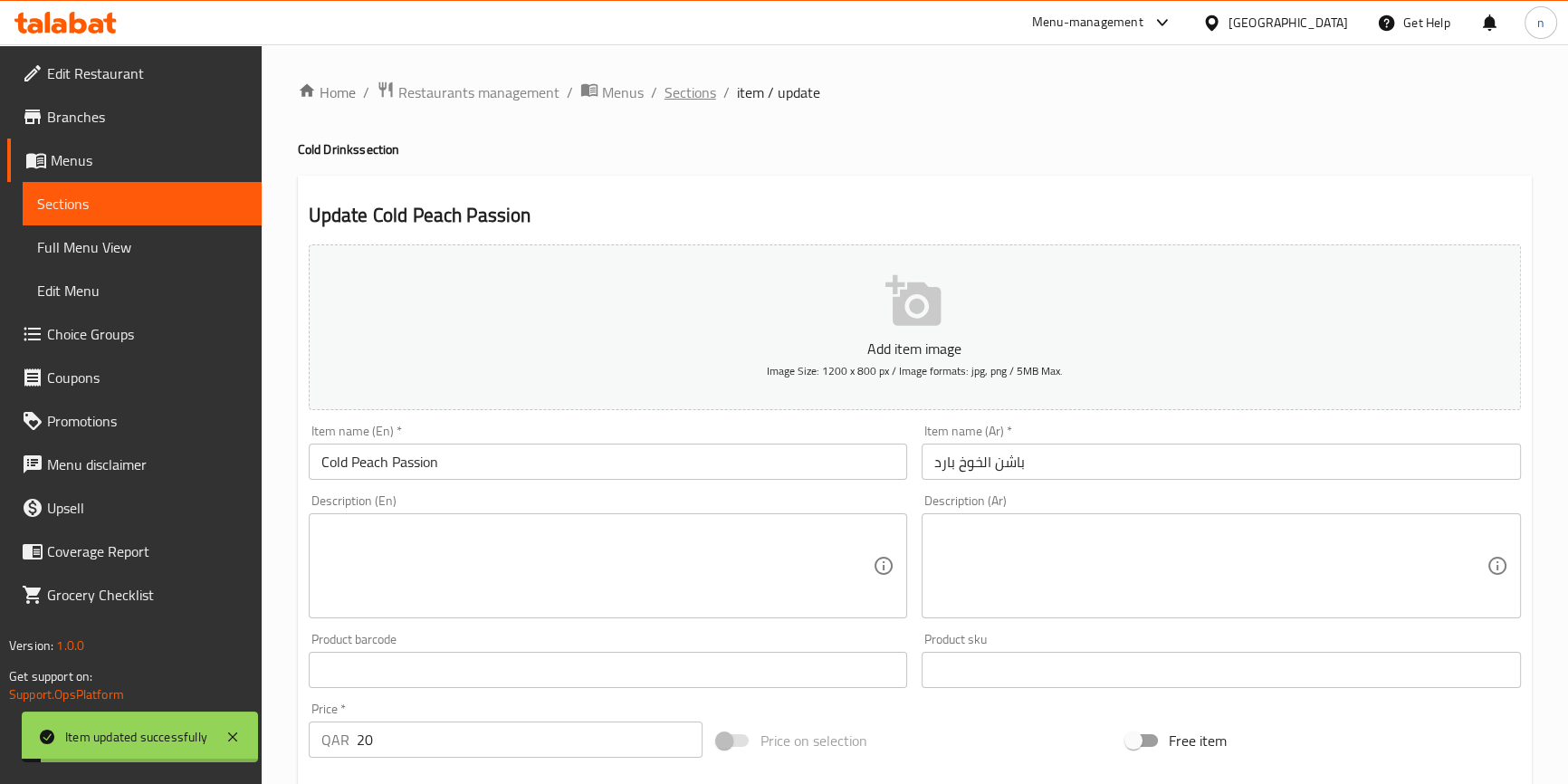
click at [695, 91] on span "Sections" at bounding box center [690, 93] width 52 height 21
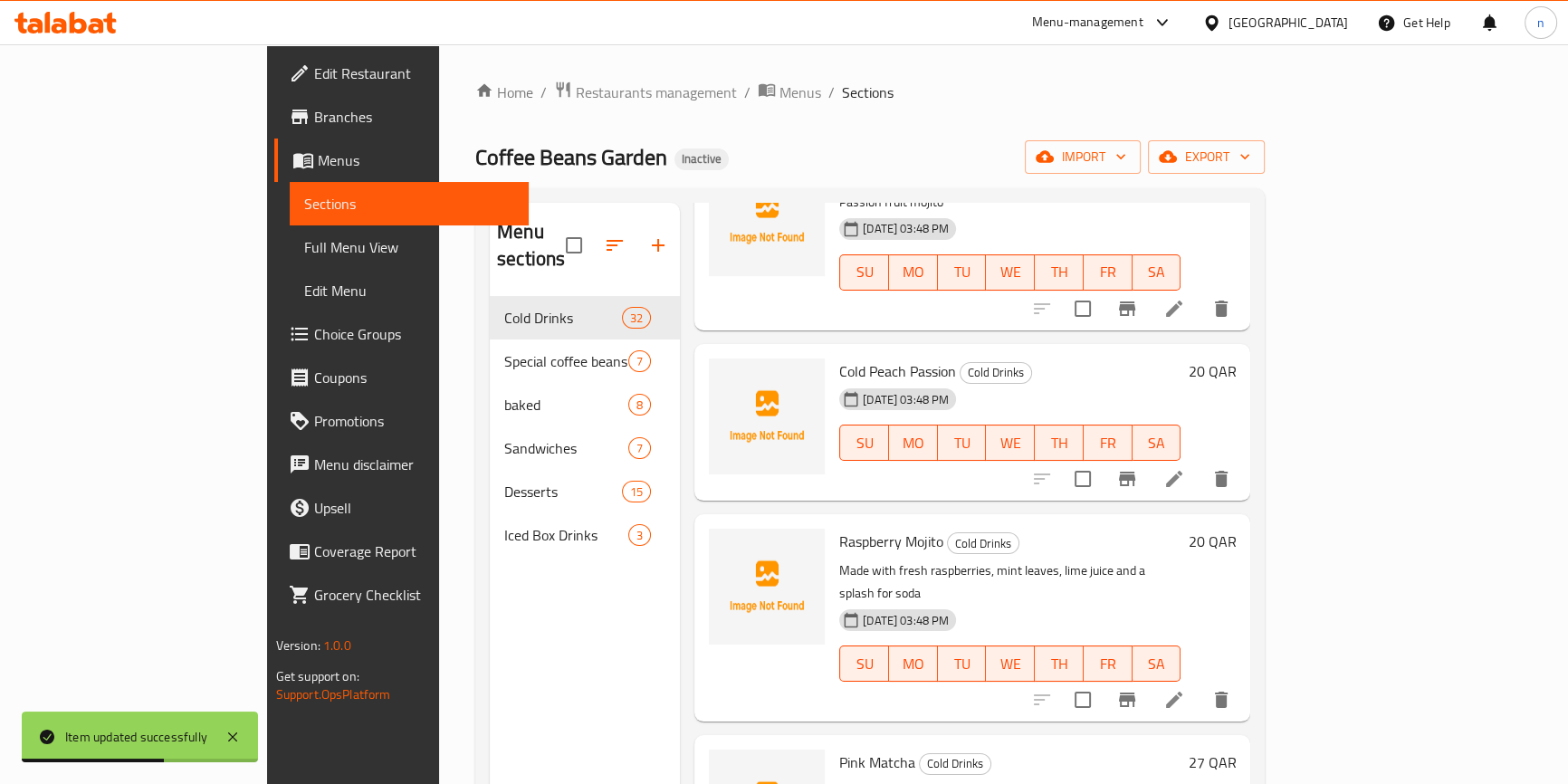
scroll to position [3868, 0]
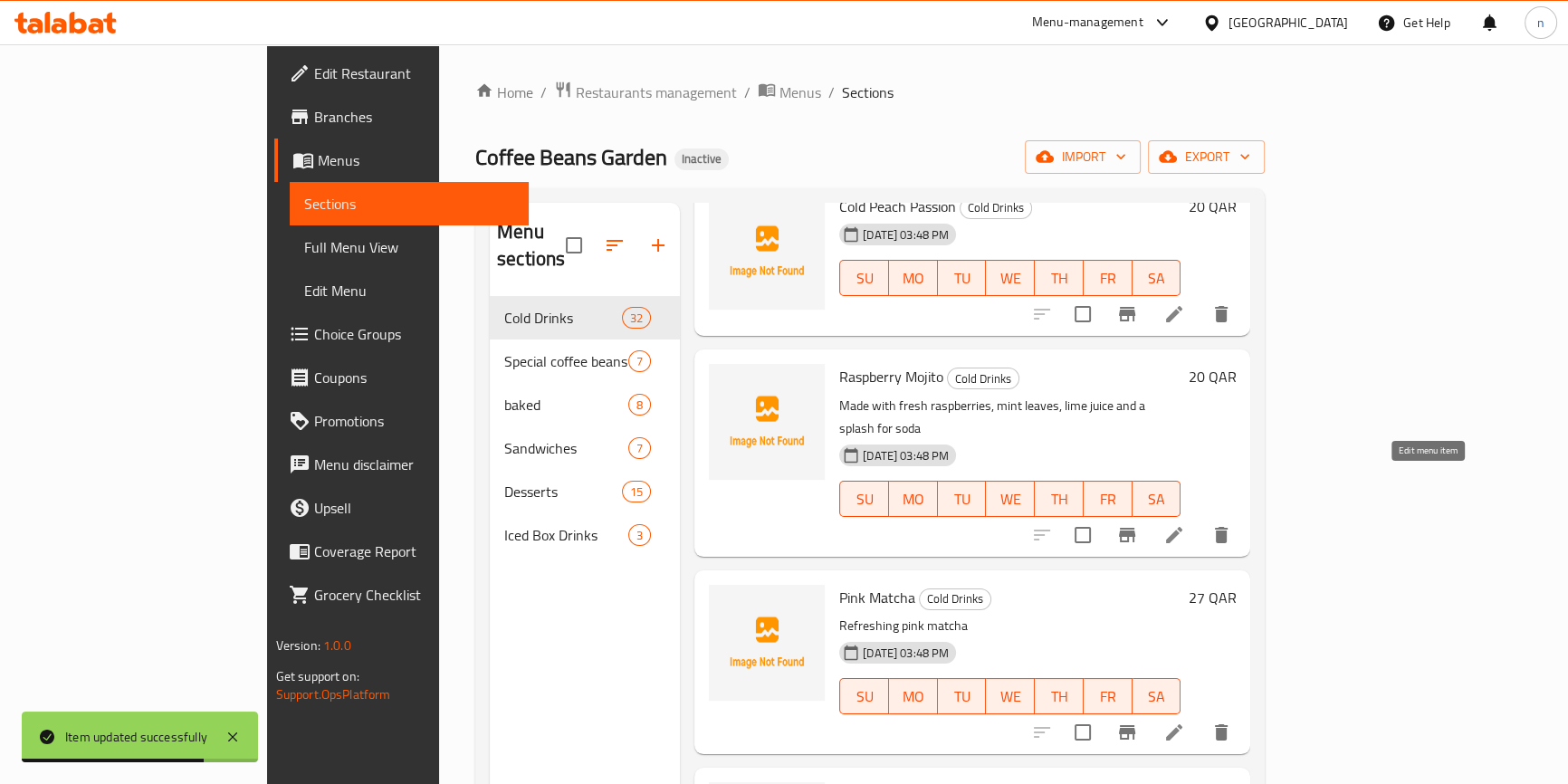
click at [1186, 525] on icon at bounding box center [1174, 535] width 21 height 21
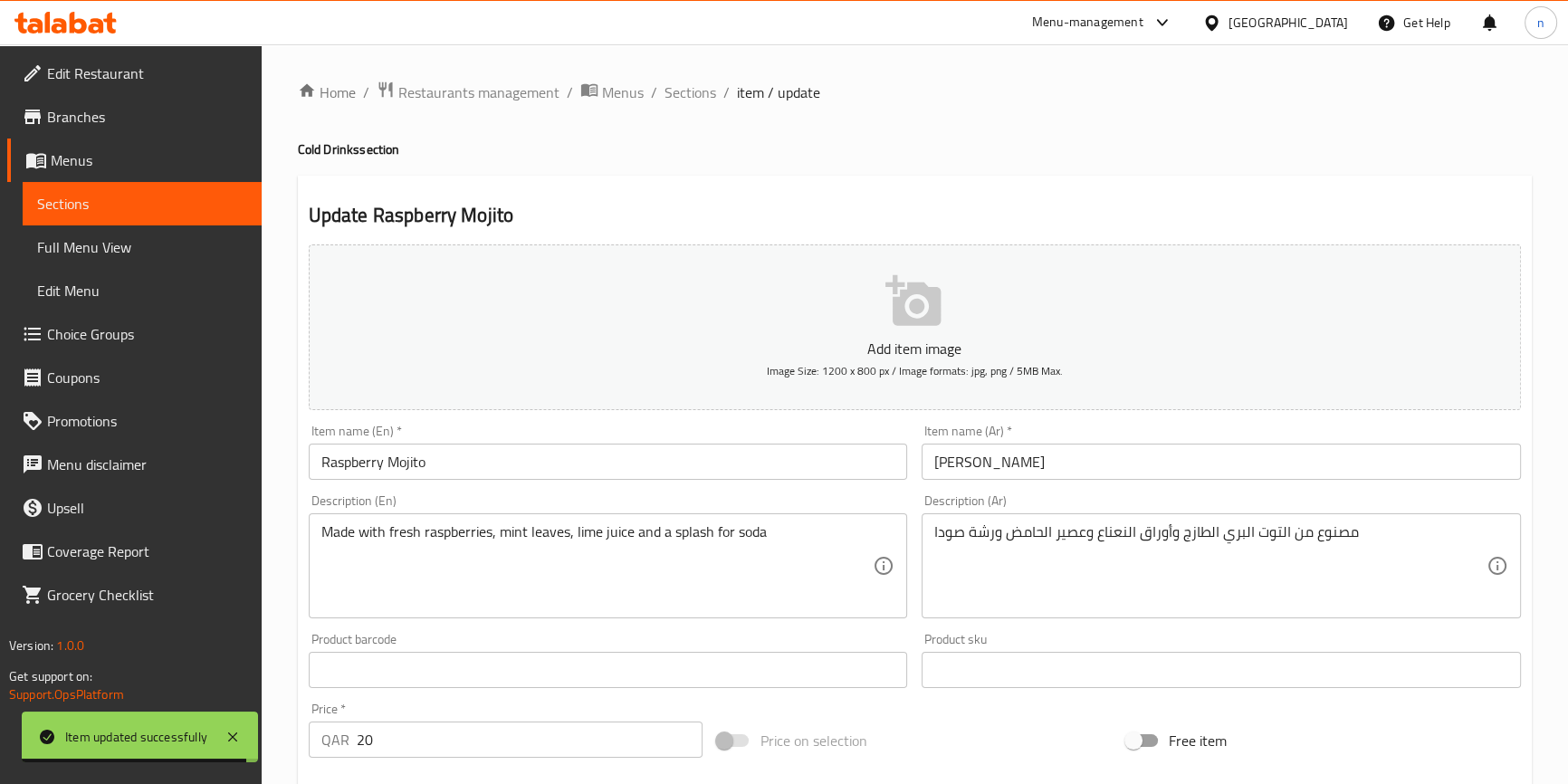
click at [319, 453] on input "Raspberry Mojito" at bounding box center [608, 461] width 600 height 36
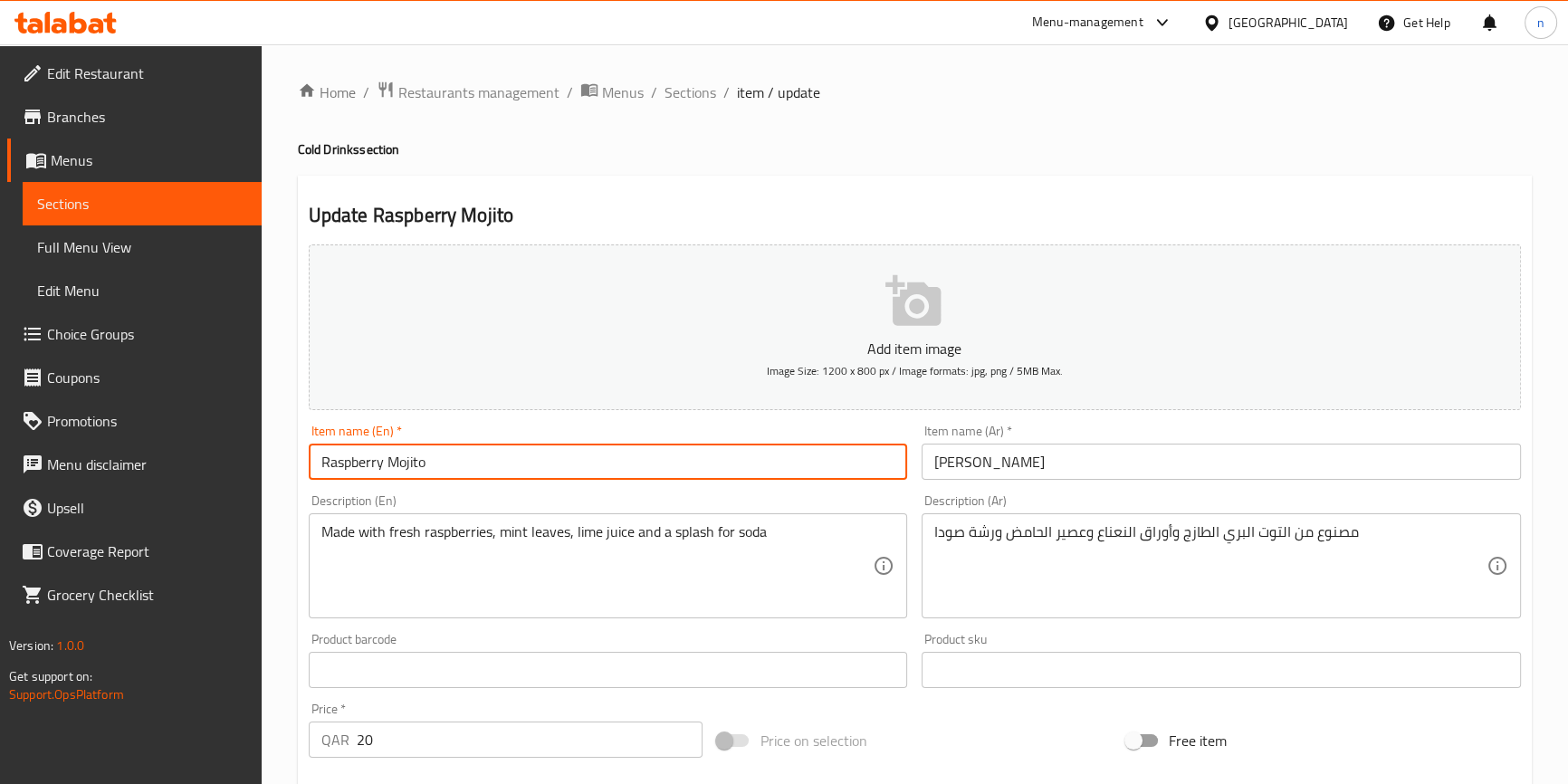
paste input "Cold"
type input "Cold Raspberry Mojito"
click at [1111, 463] on input "موهيتو روزبيري" at bounding box center [1221, 461] width 600 height 36
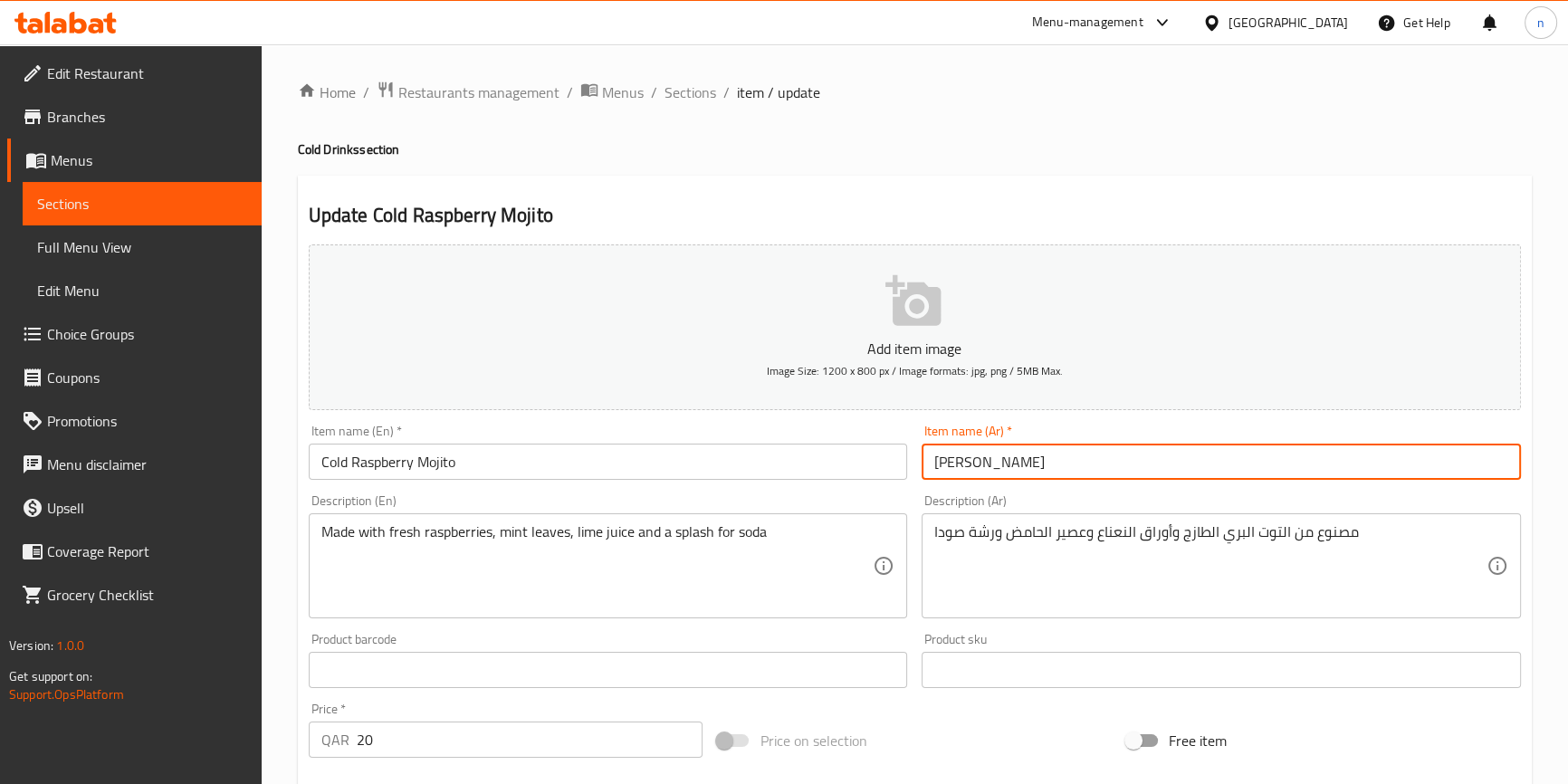
scroll to position [493, 0]
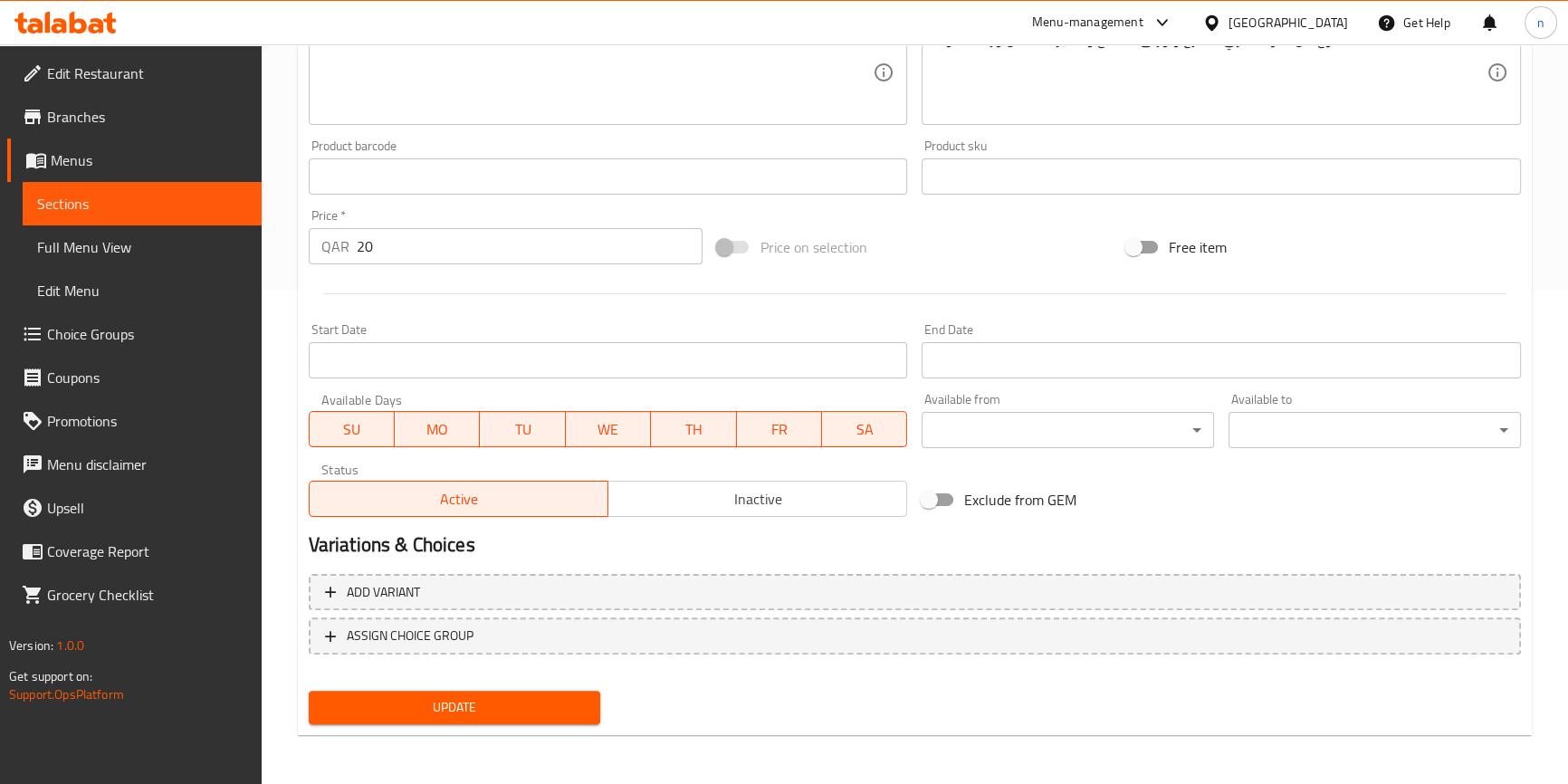
type input "[PERSON_NAME]"
click at [592, 703] on button "Update" at bounding box center [455, 708] width 293 height 33
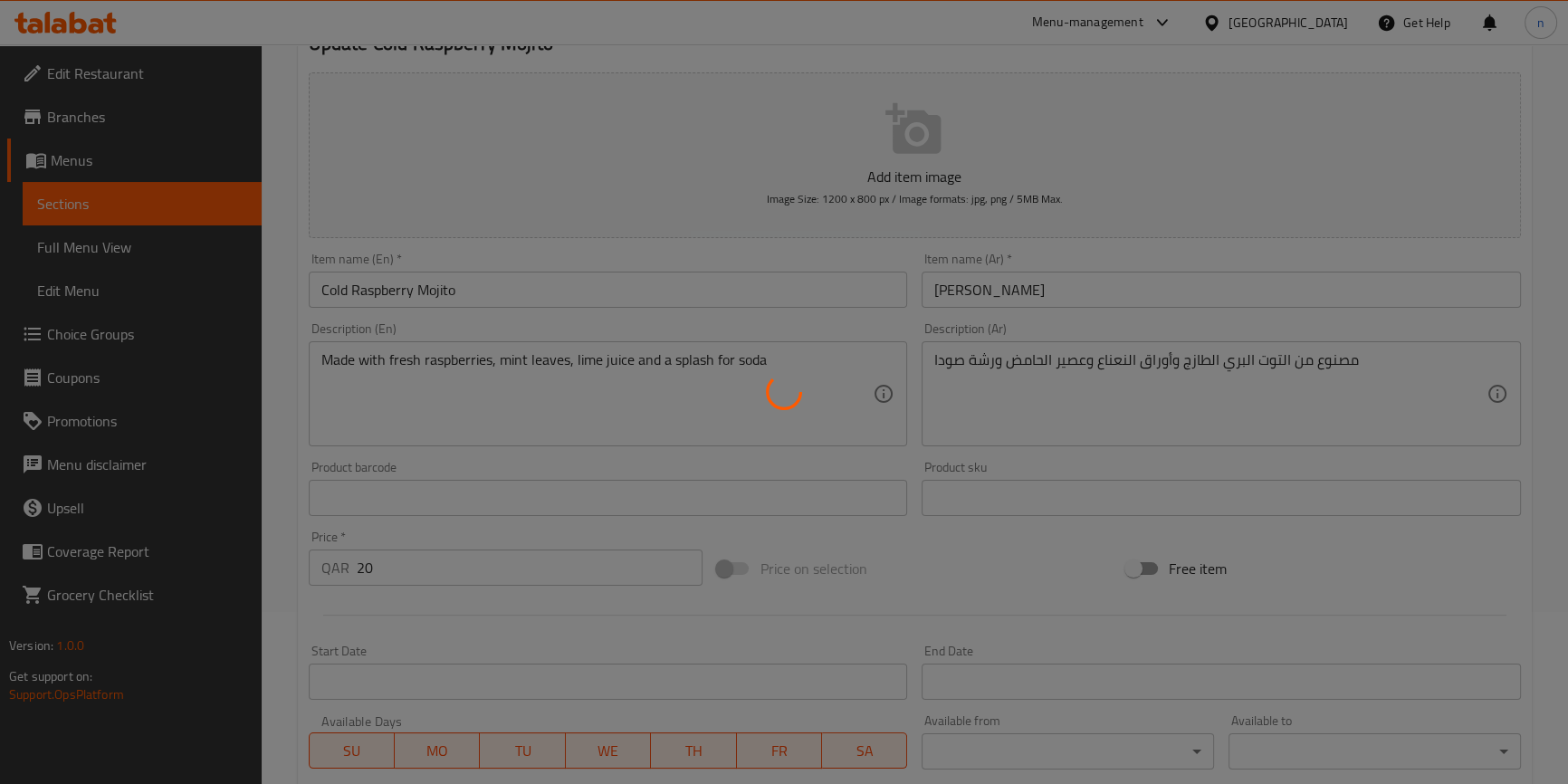
scroll to position [0, 0]
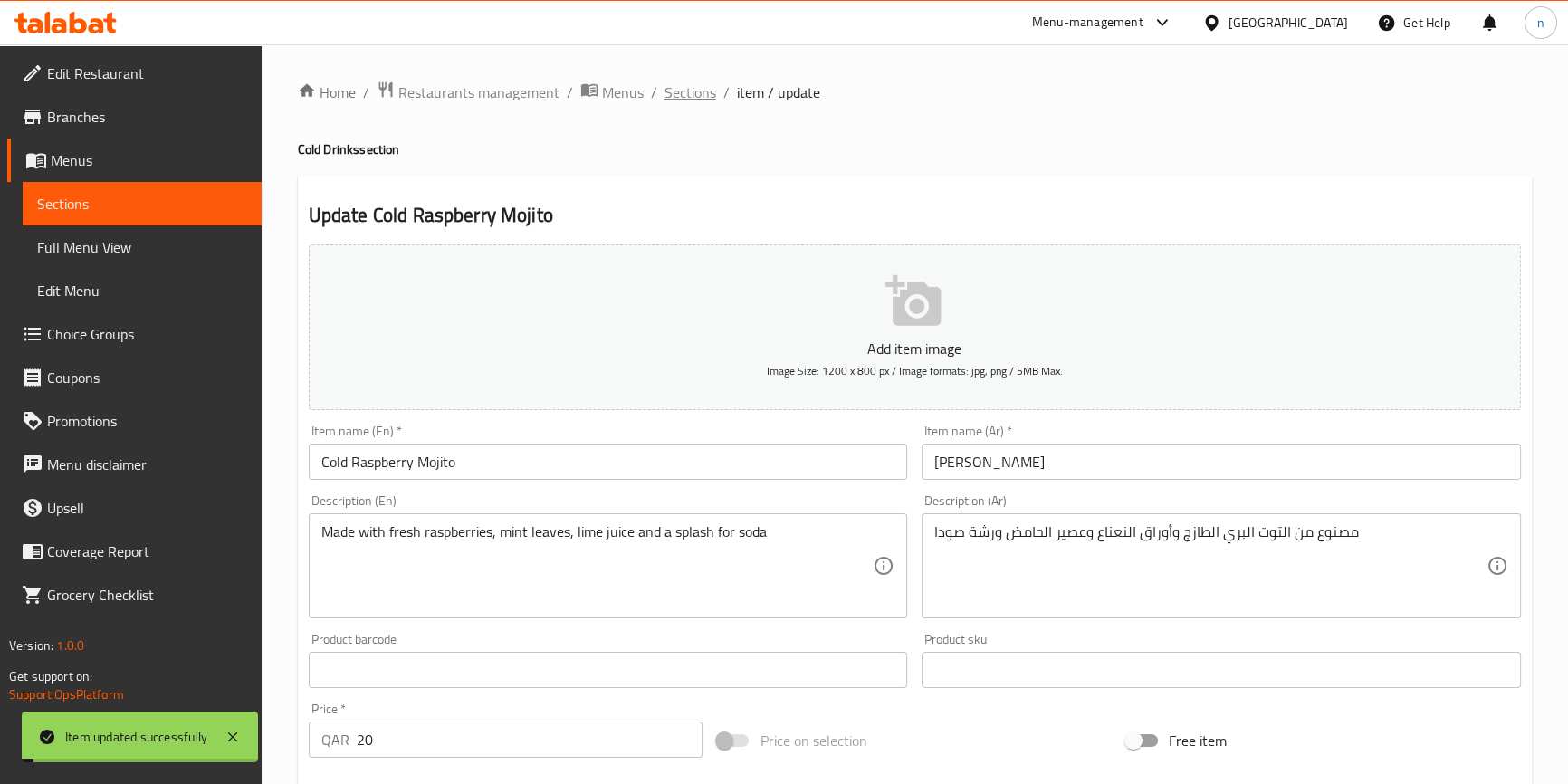
click at [703, 96] on span "Sections" at bounding box center [690, 93] width 52 height 21
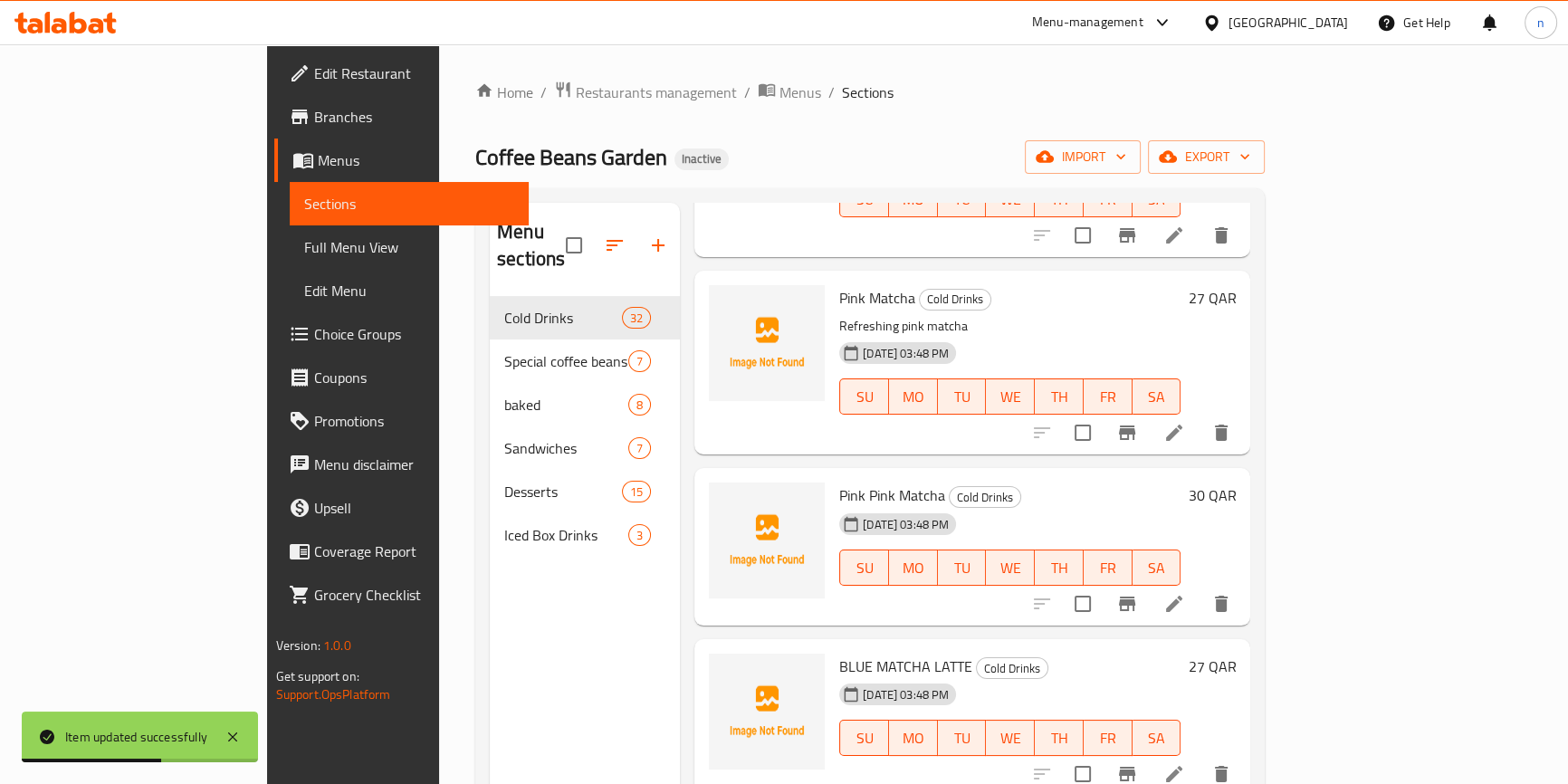
scroll to position [4198, 0]
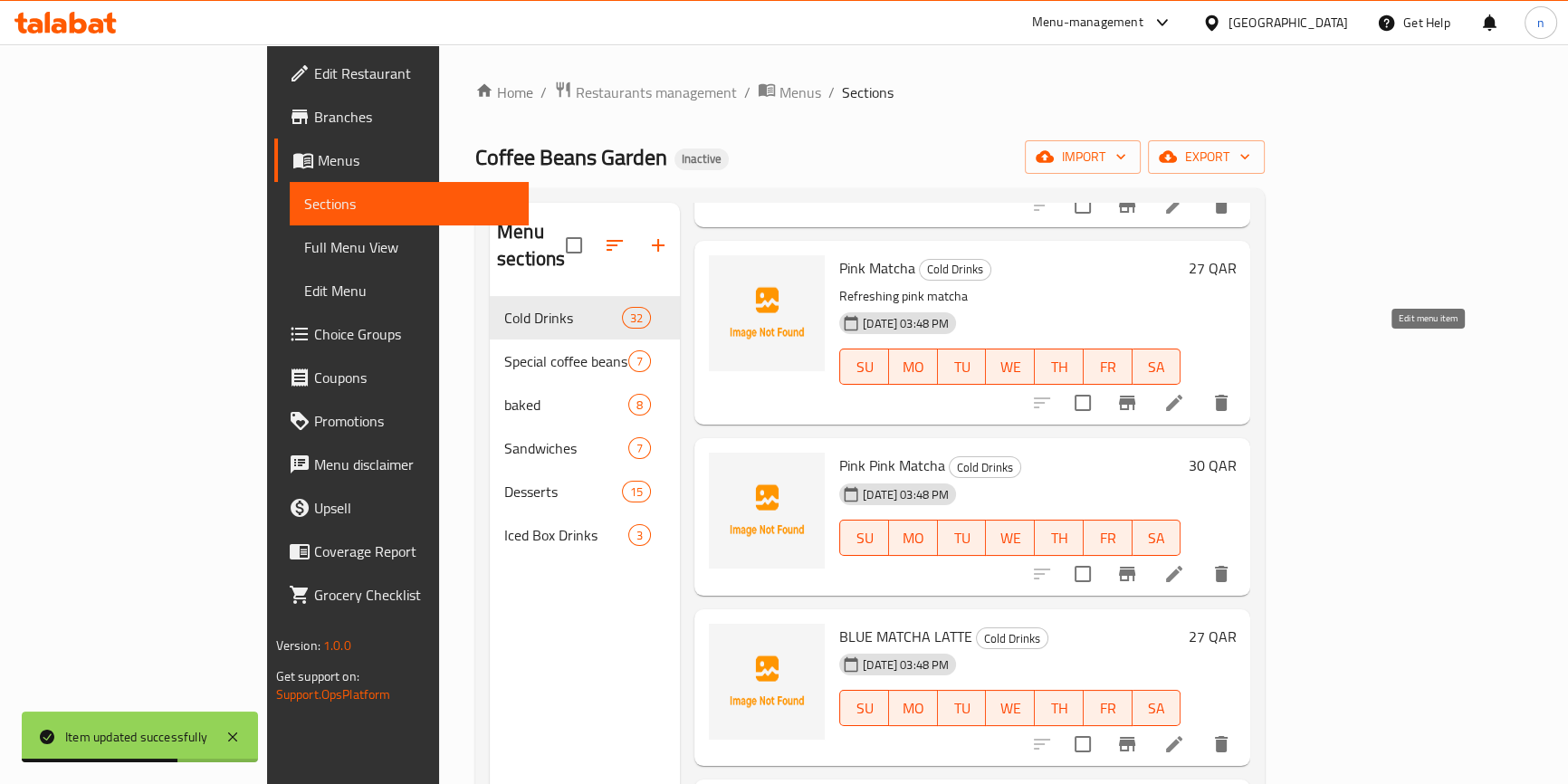
click at [1186, 392] on icon at bounding box center [1174, 403] width 21 height 21
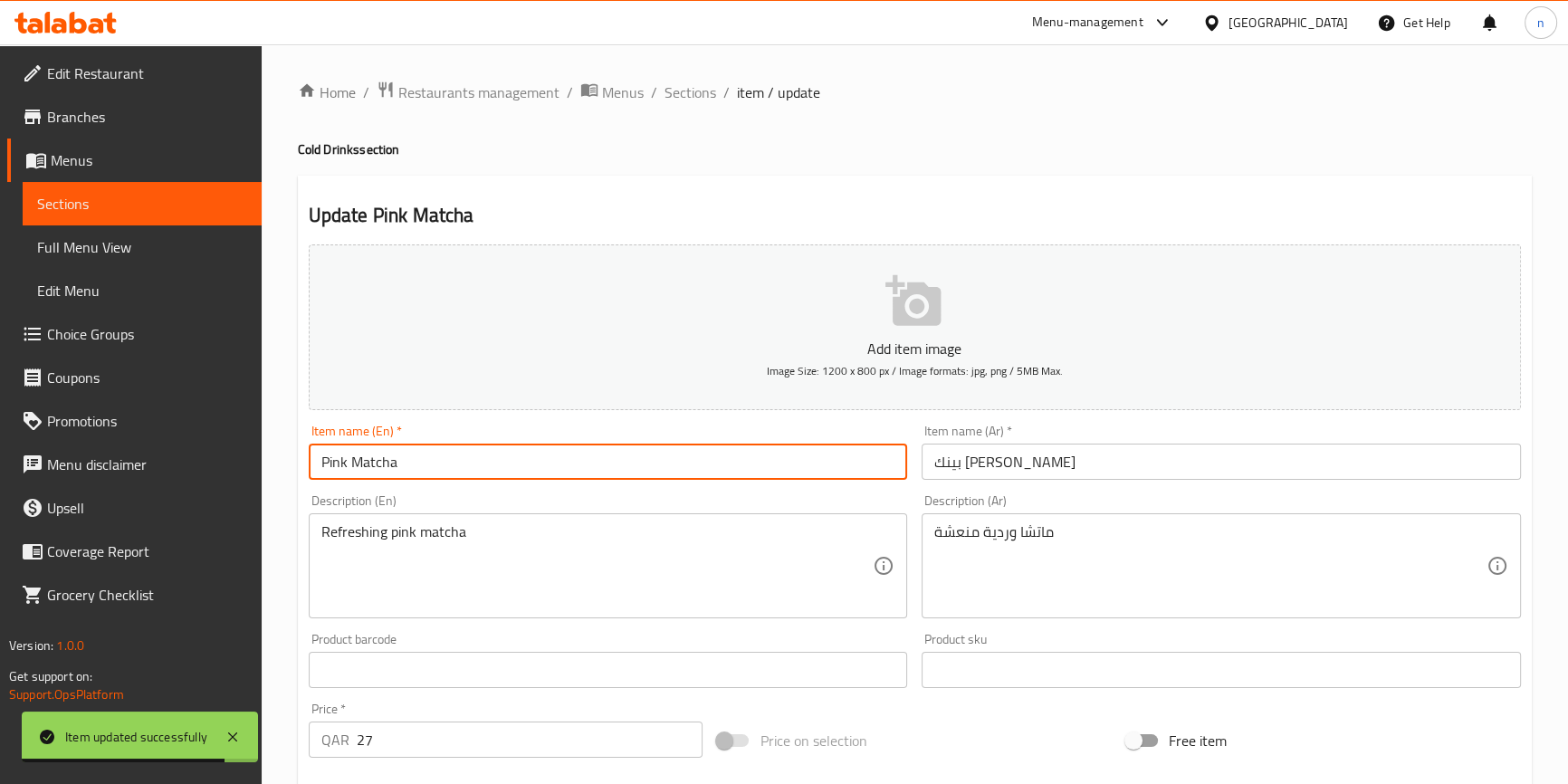
click at [314, 464] on input "Pink Matcha" at bounding box center [608, 461] width 600 height 36
paste input "Cold"
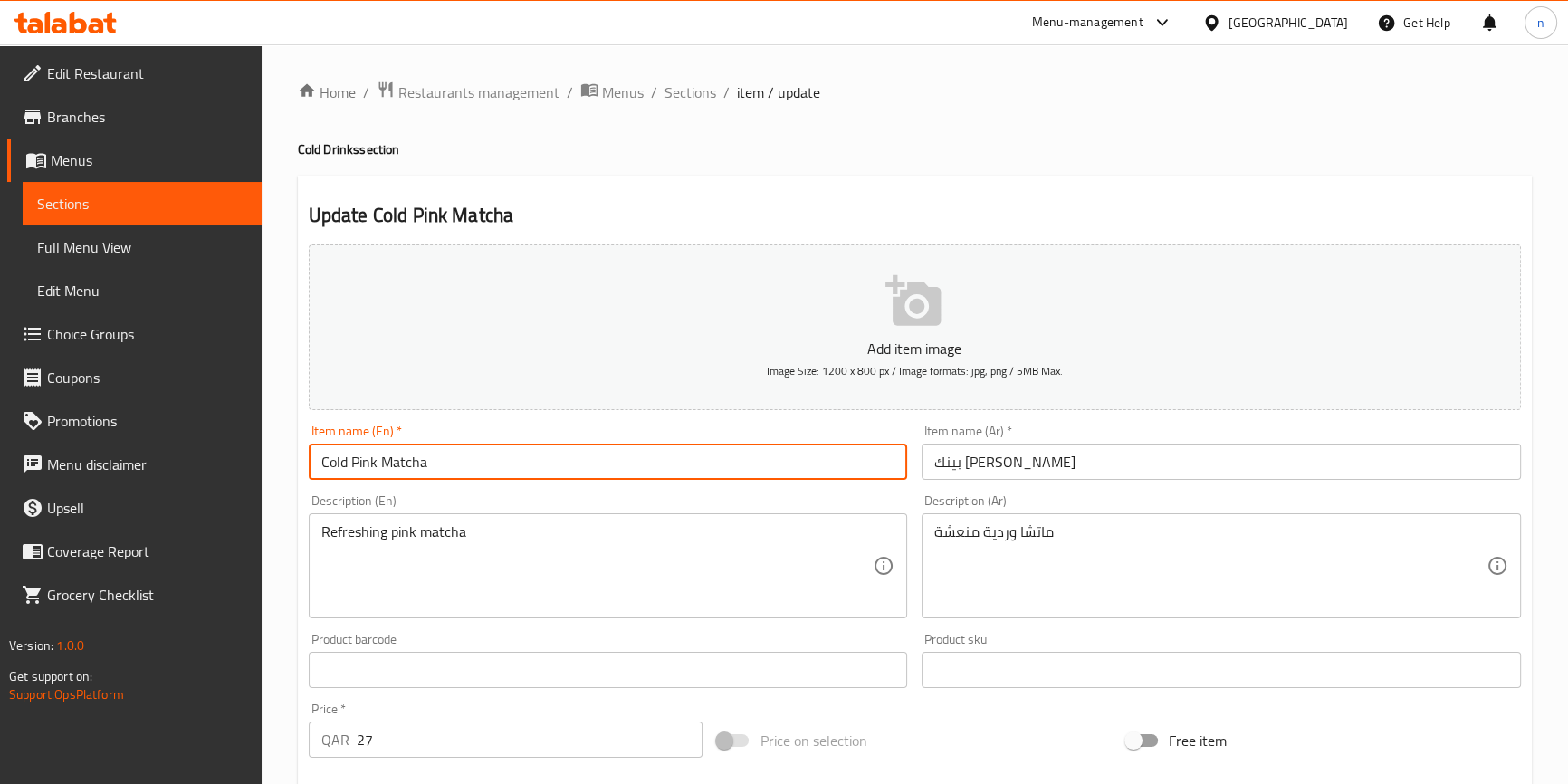
type input "Cold Pink Matcha"
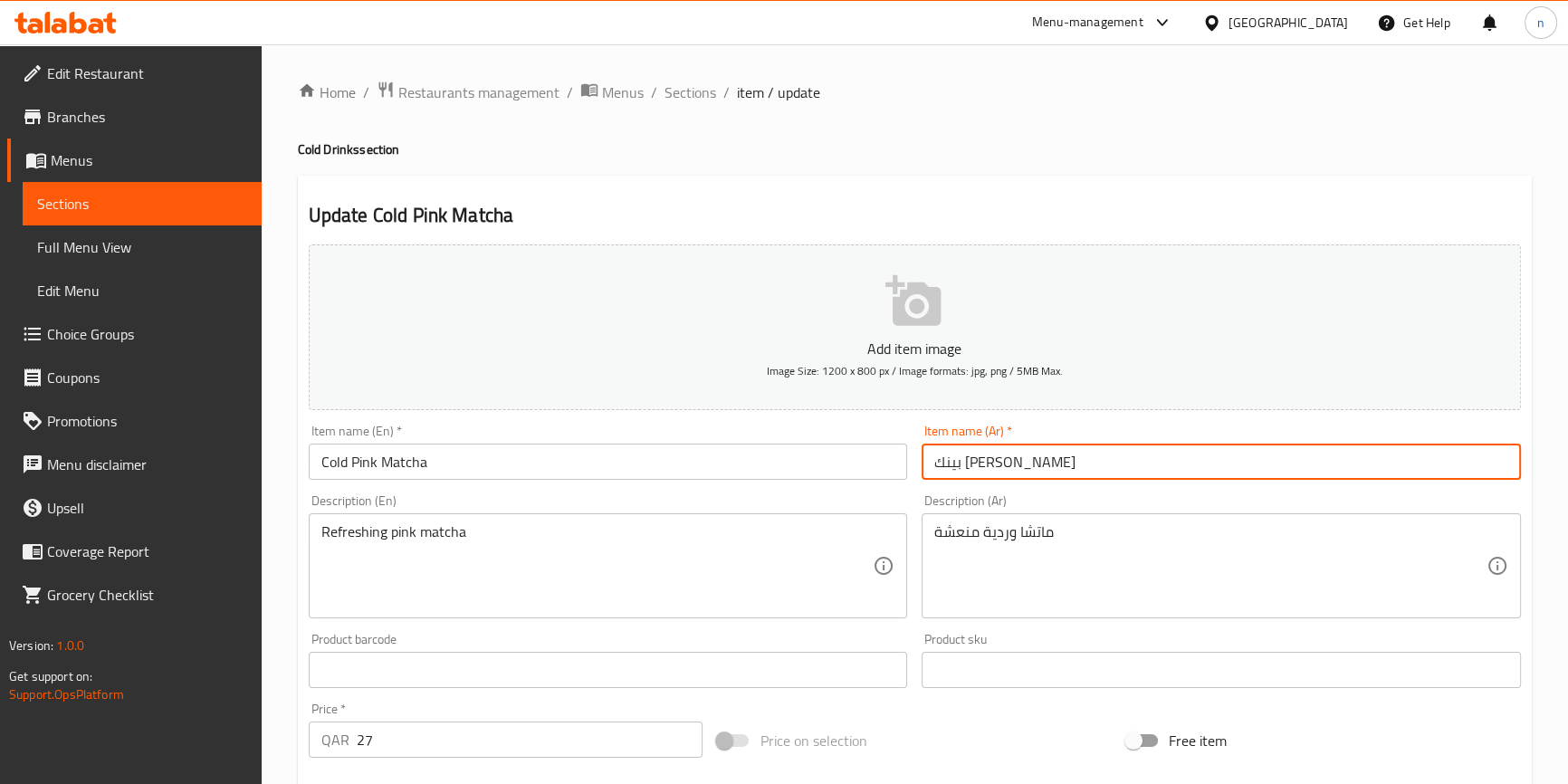
click at [1027, 471] on input "بينك ماتشا" at bounding box center [1221, 461] width 600 height 36
click at [951, 464] on input "بينك ماتشابارد" at bounding box center [1221, 461] width 600 height 36
click at [958, 465] on input "بينك ماتشابارد" at bounding box center [1221, 461] width 600 height 36
click at [954, 465] on input "بينك ماتشابارد" at bounding box center [1221, 461] width 600 height 36
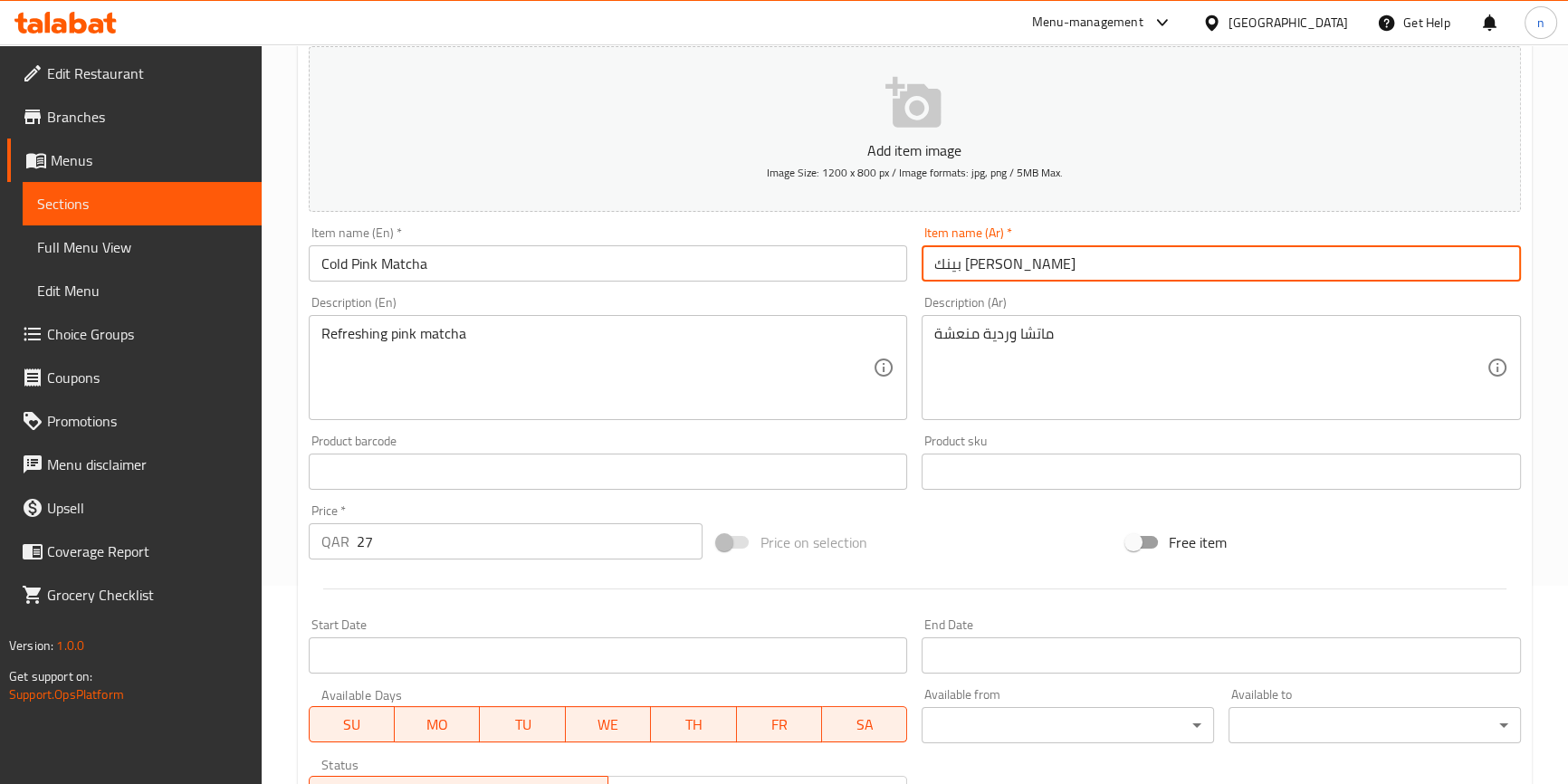
scroll to position [493, 0]
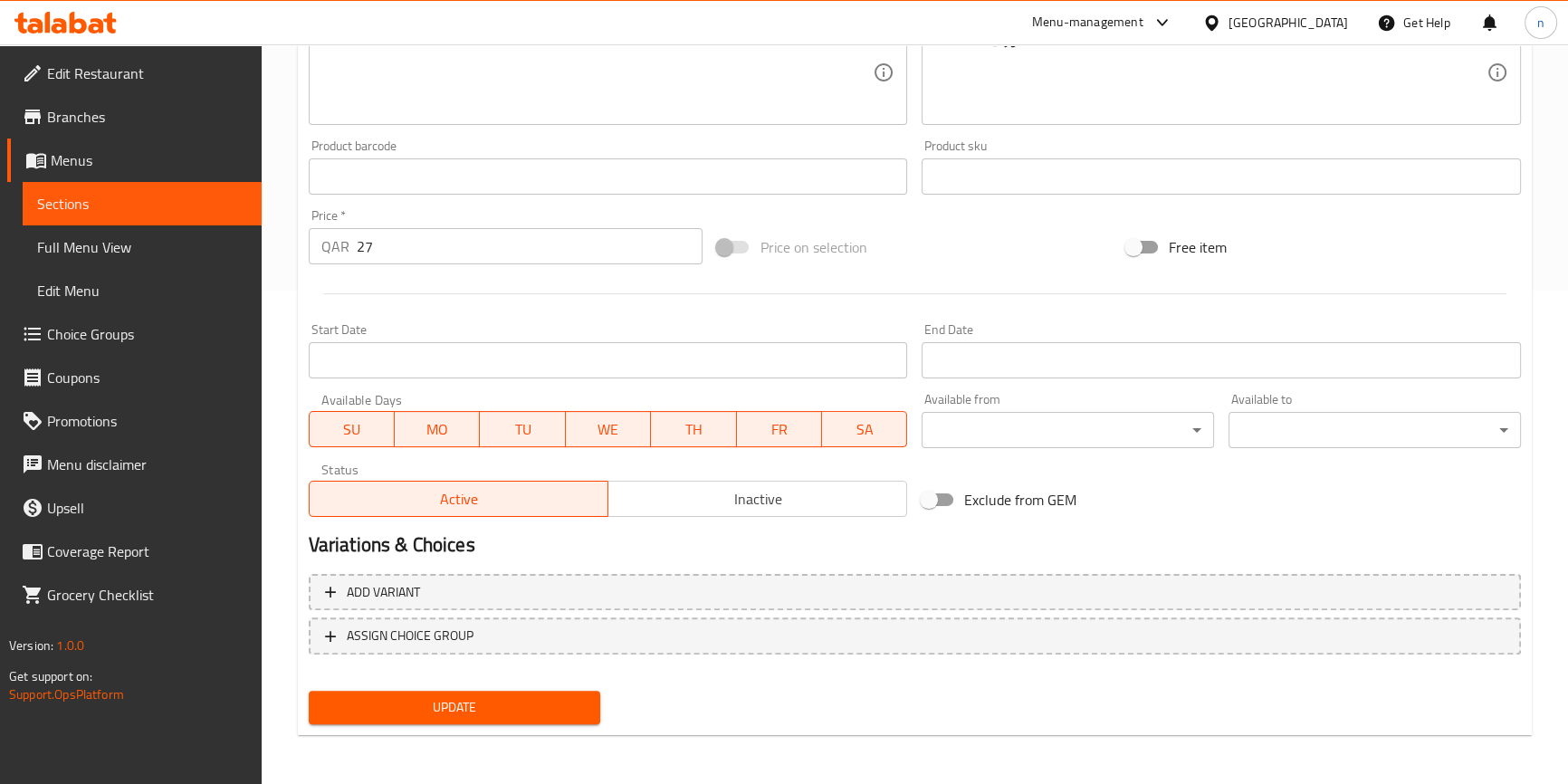
type input "بينك [PERSON_NAME]"
click at [502, 701] on span "Update" at bounding box center [455, 707] width 263 height 22
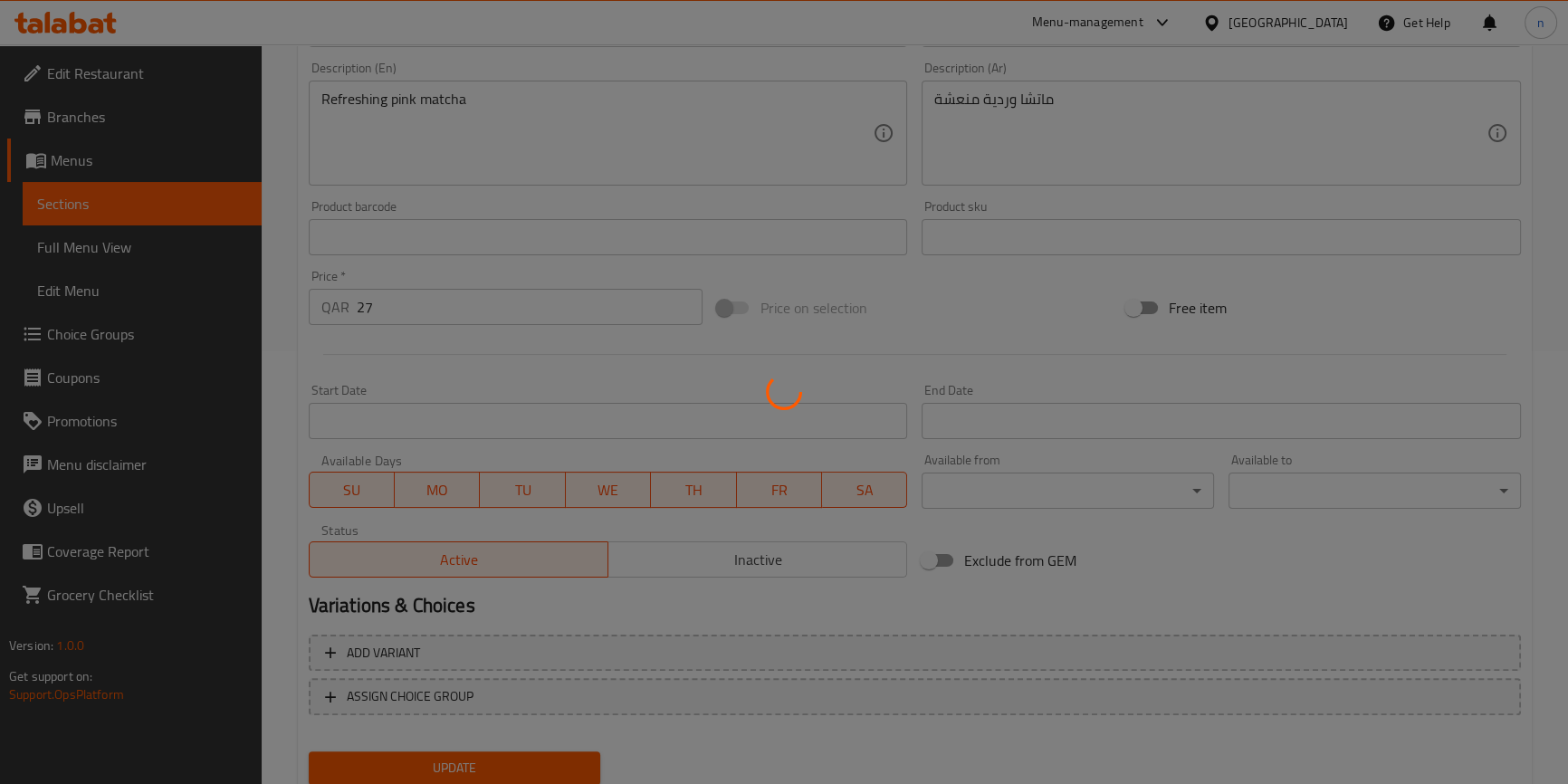
scroll to position [0, 0]
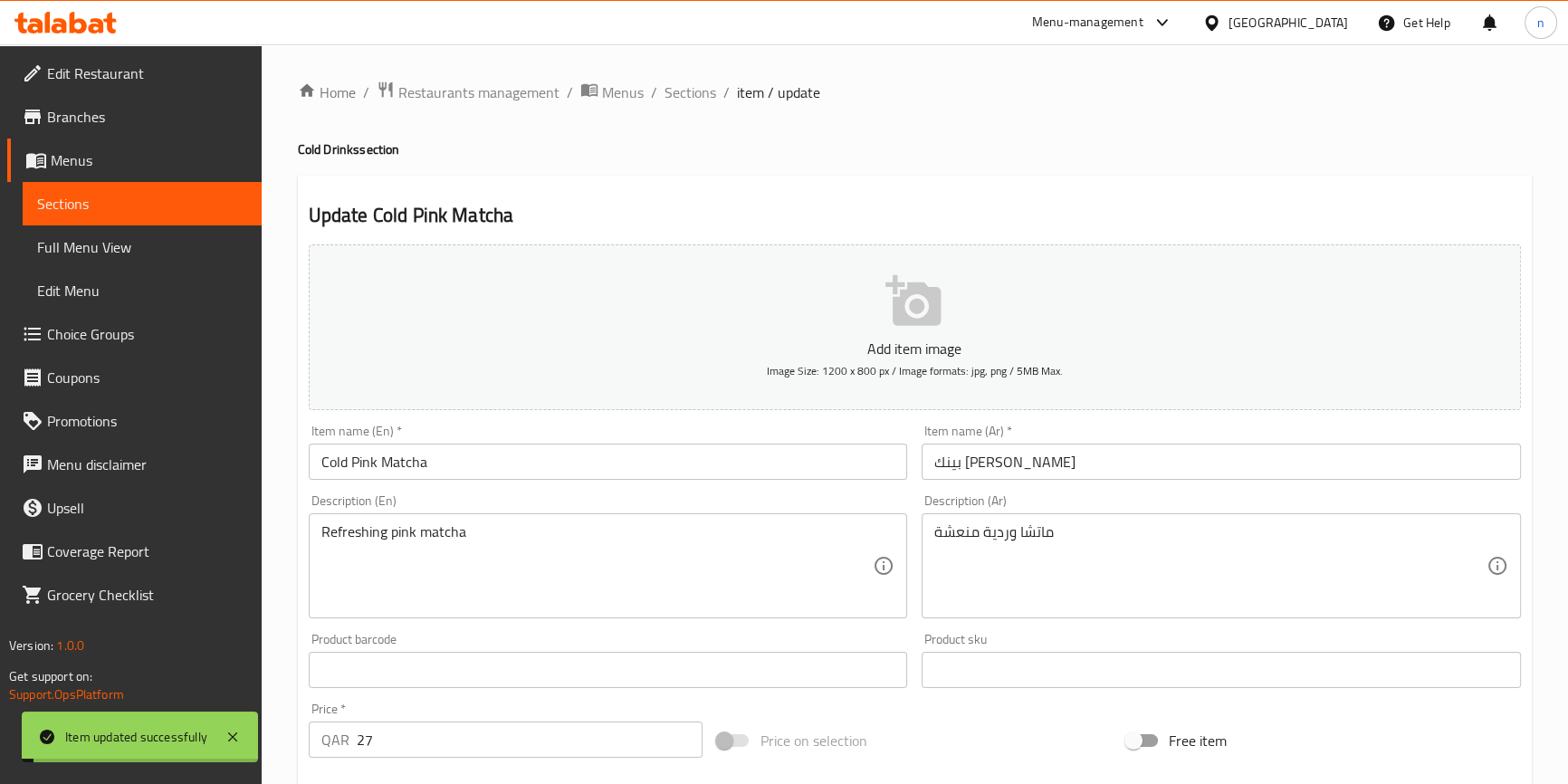
click at [700, 95] on span "Sections" at bounding box center [690, 93] width 52 height 21
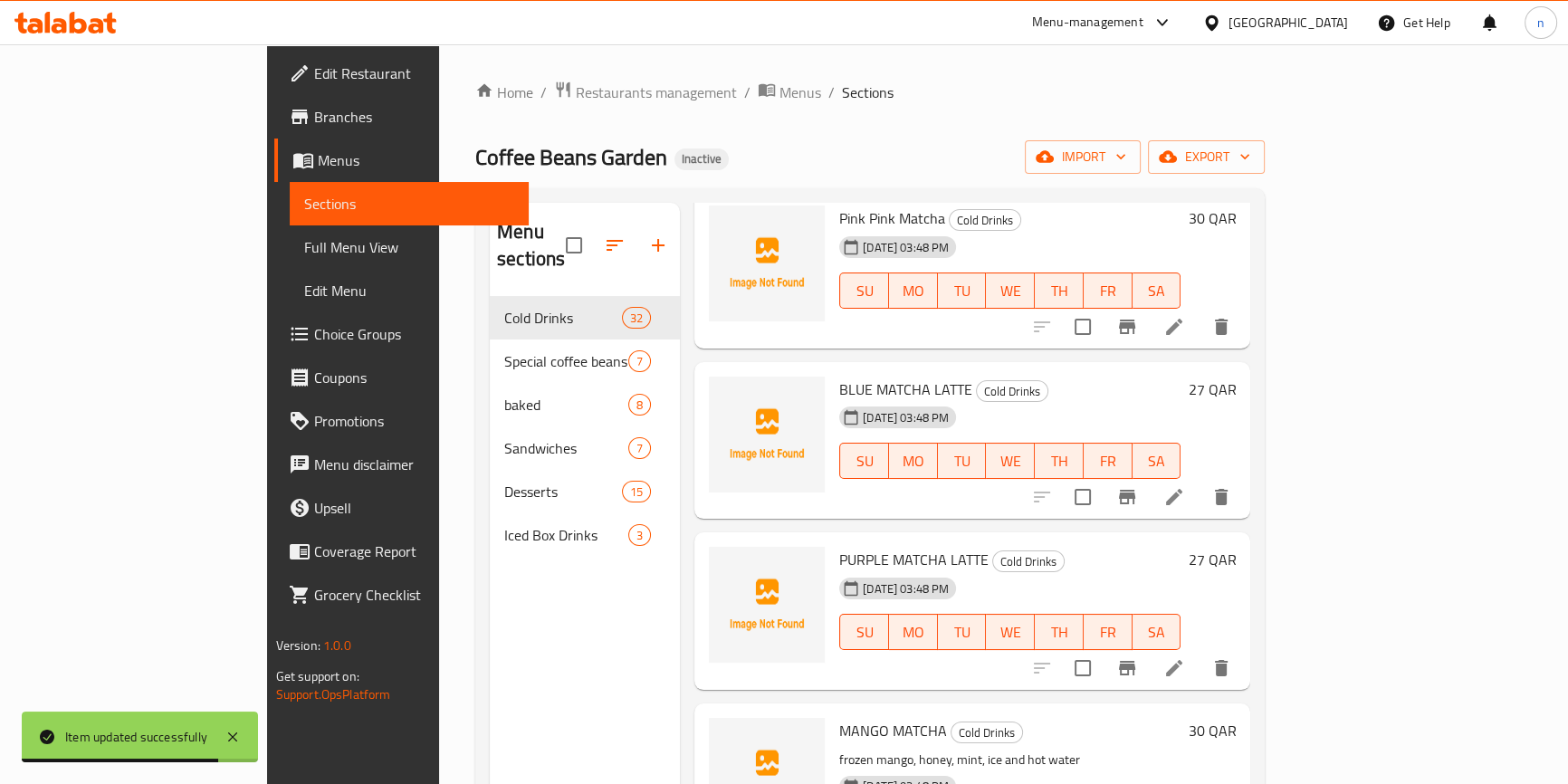
scroll to position [4280, 0]
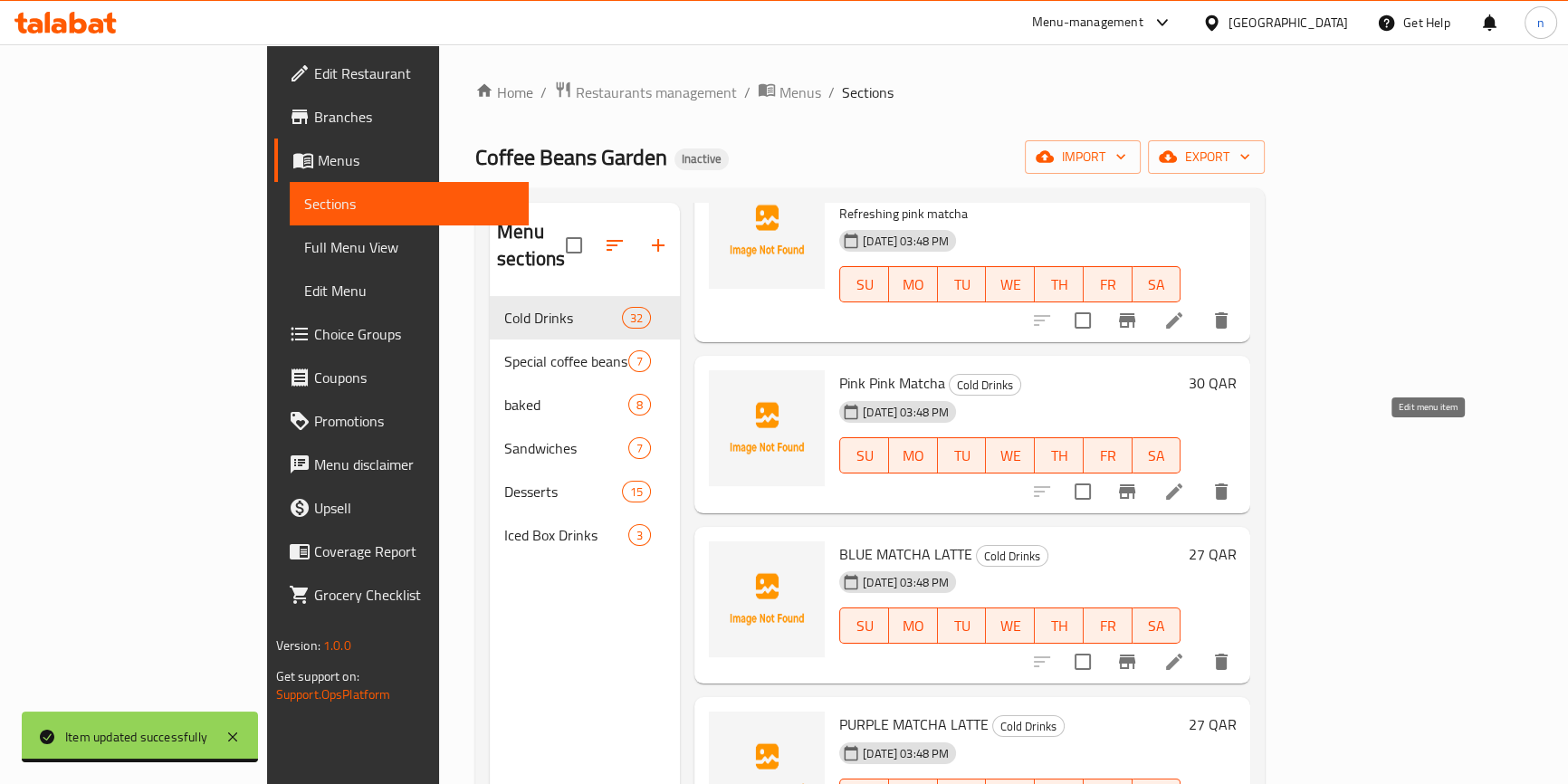
click at [1186, 481] on icon at bounding box center [1174, 491] width 21 height 21
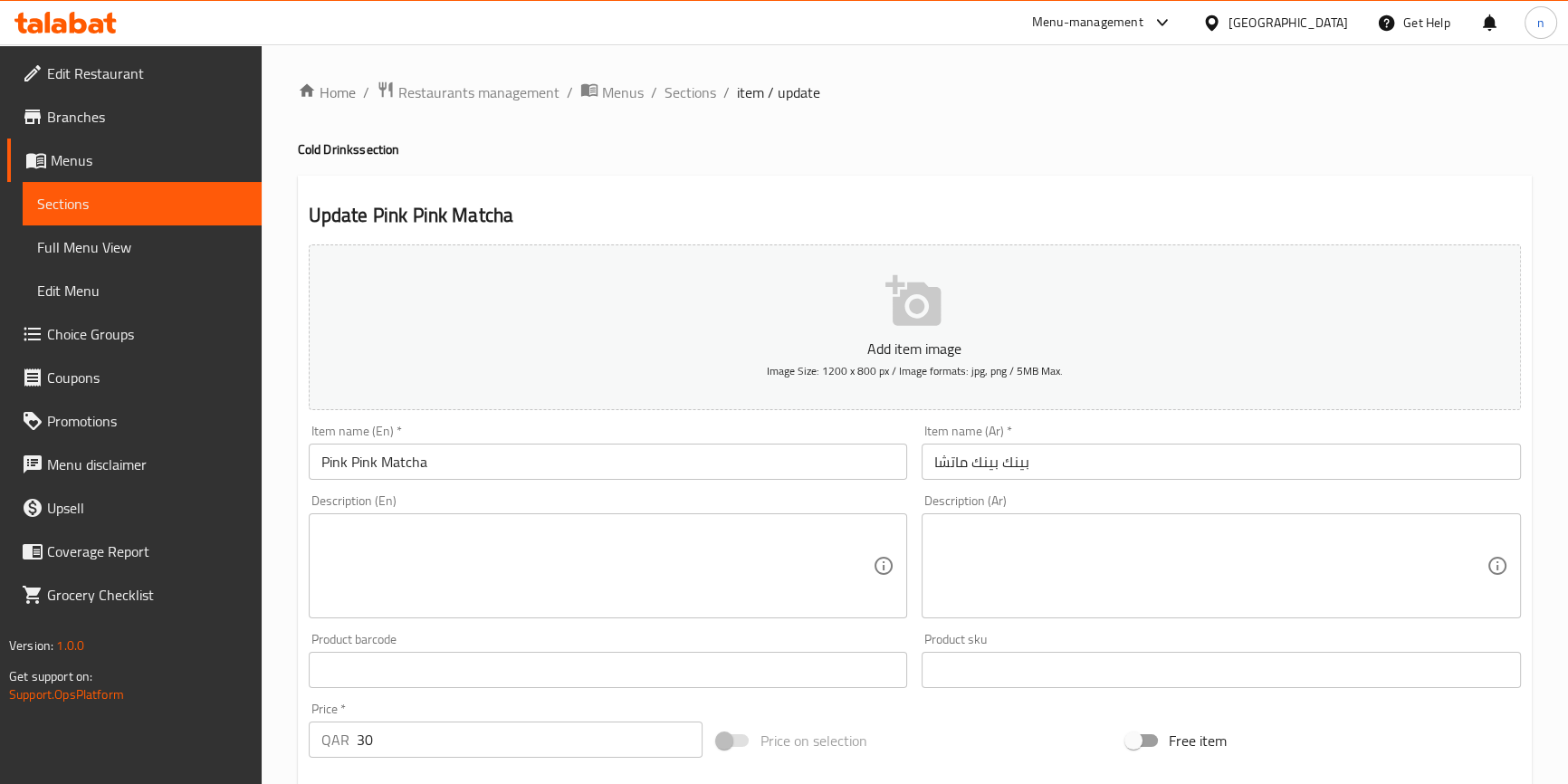
click at [319, 462] on input "Pink Pink Matcha" at bounding box center [608, 461] width 600 height 36
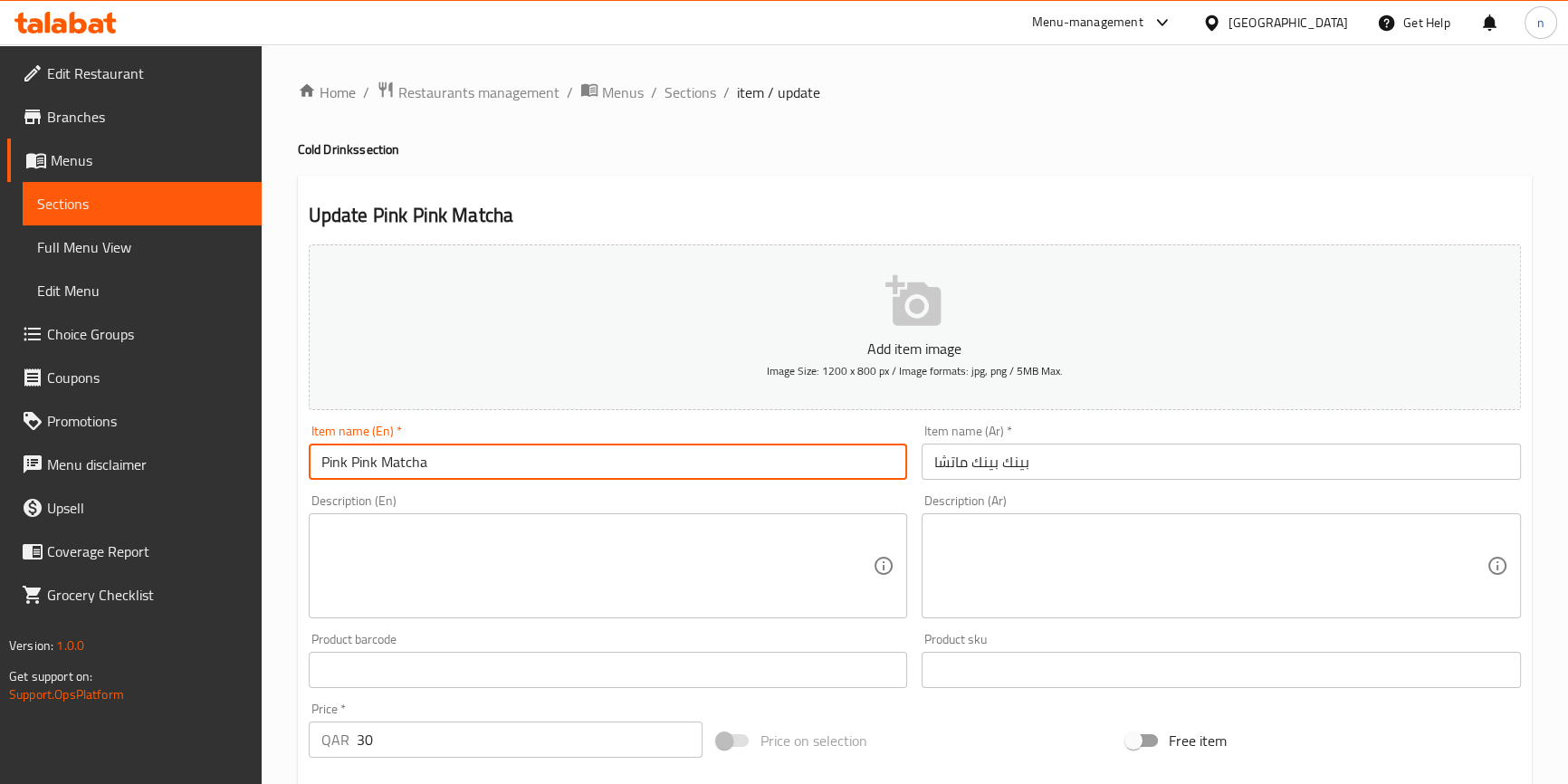
click at [319, 462] on input "Pink Pink Matcha" at bounding box center [608, 461] width 600 height 36
click at [314, 463] on input "Pink Pink Matcha" at bounding box center [608, 461] width 600 height 36
paste input "Cold"
type input "Cold Pink Pink Matcha"
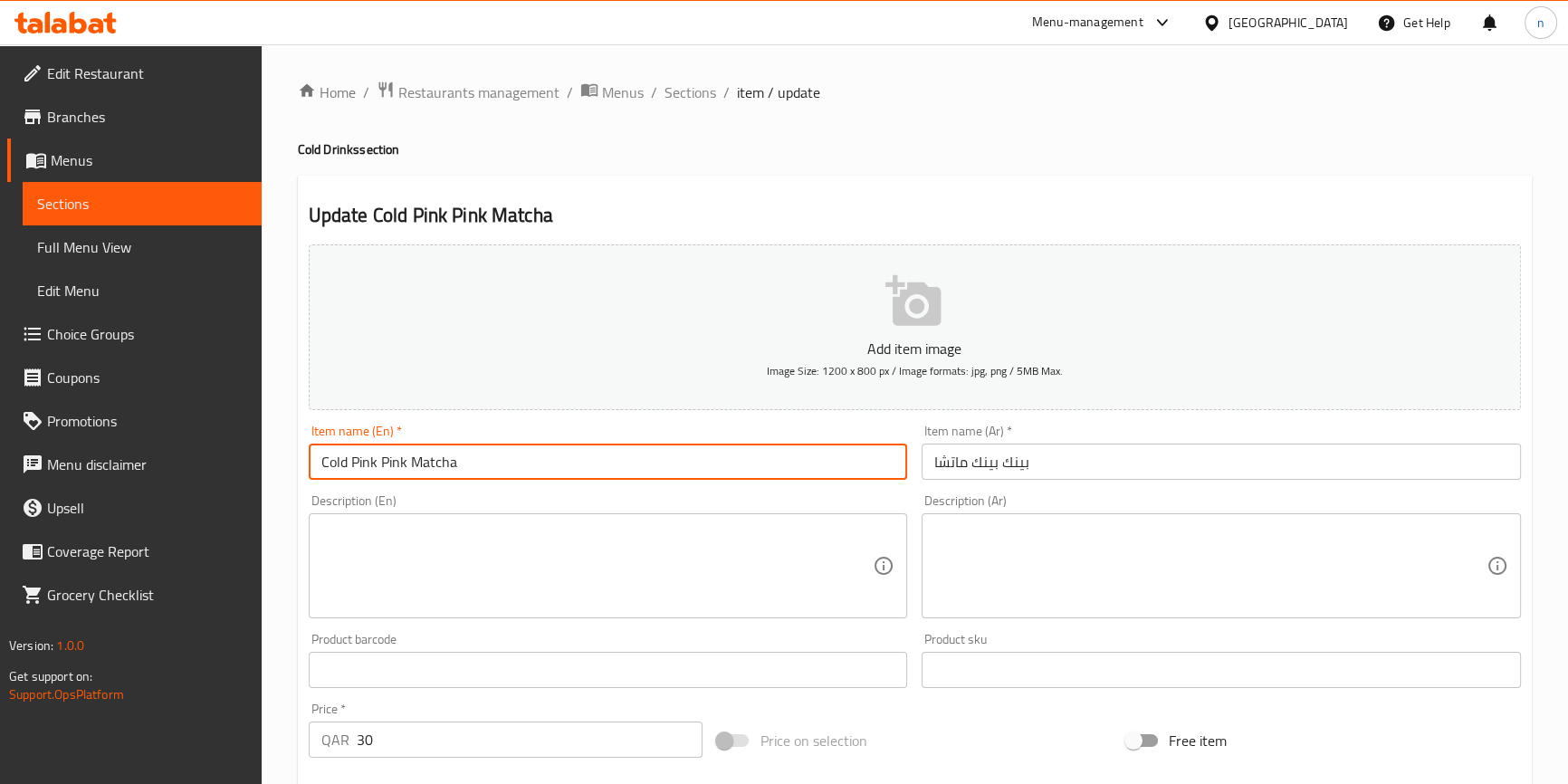
click at [1062, 469] on input "بينك بينك ماتشا" at bounding box center [1221, 461] width 600 height 36
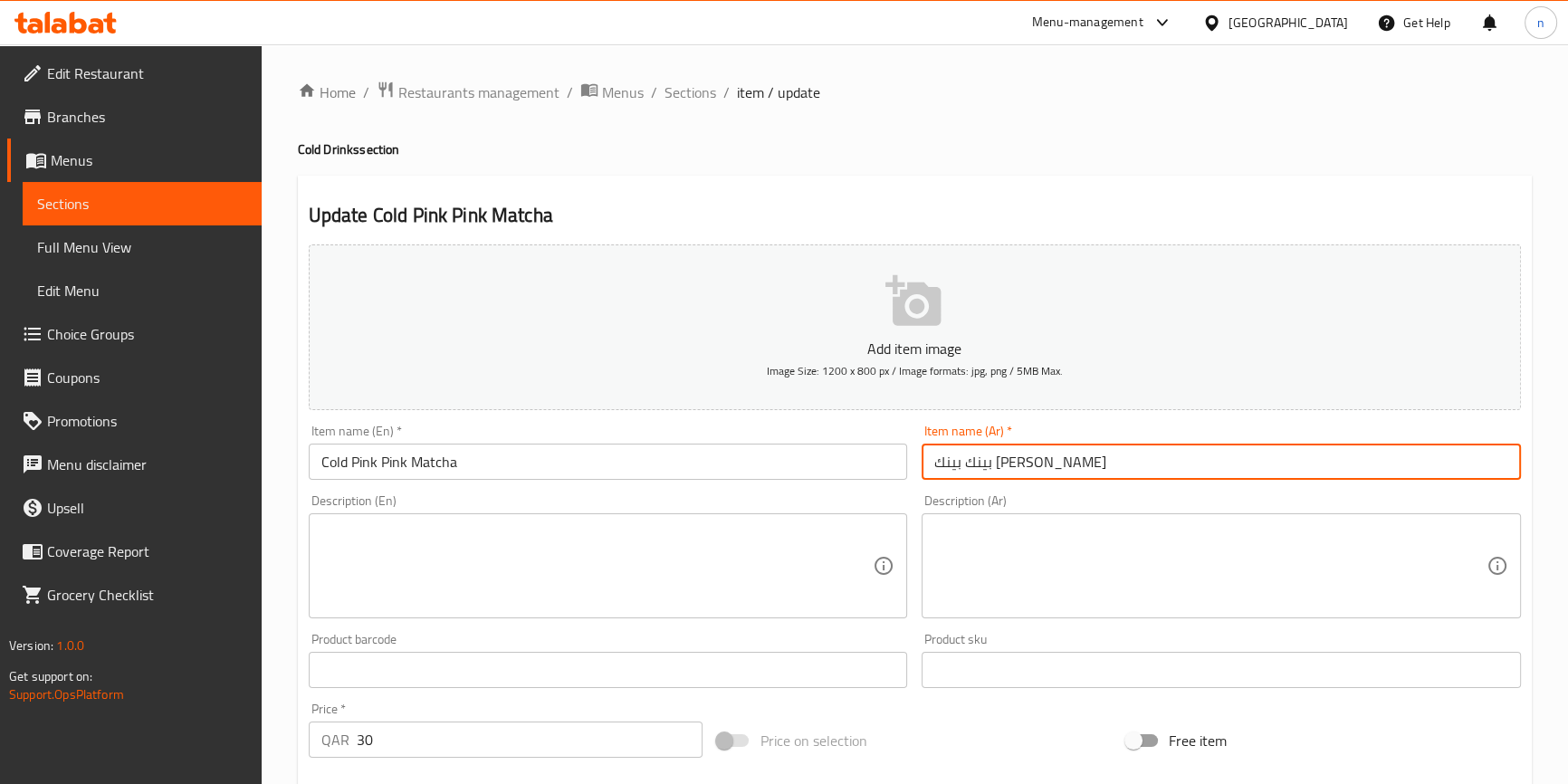
scroll to position [493, 0]
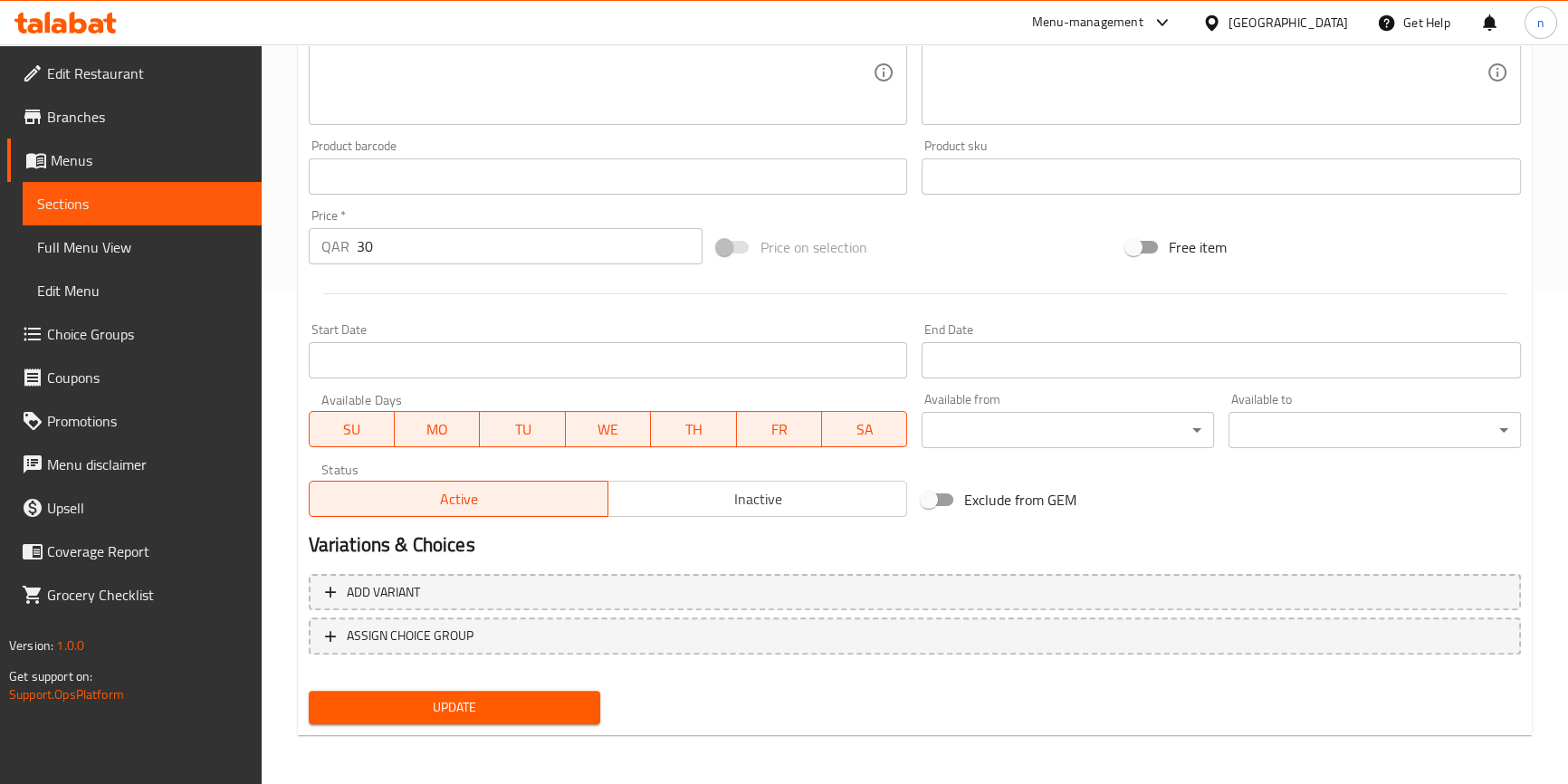
type input "بينك بينك [PERSON_NAME]"
click at [482, 708] on span "Update" at bounding box center [455, 707] width 263 height 22
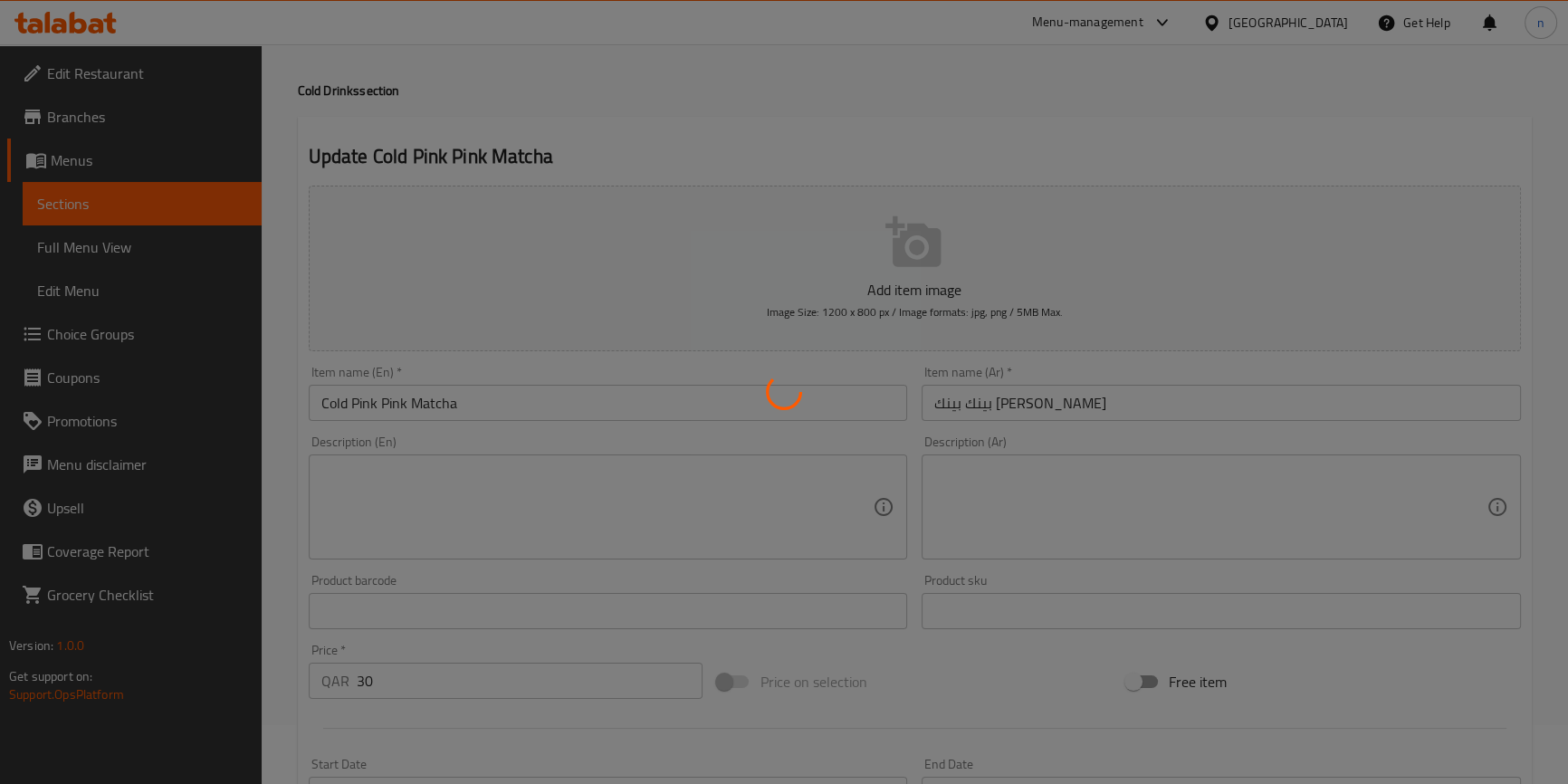
scroll to position [0, 0]
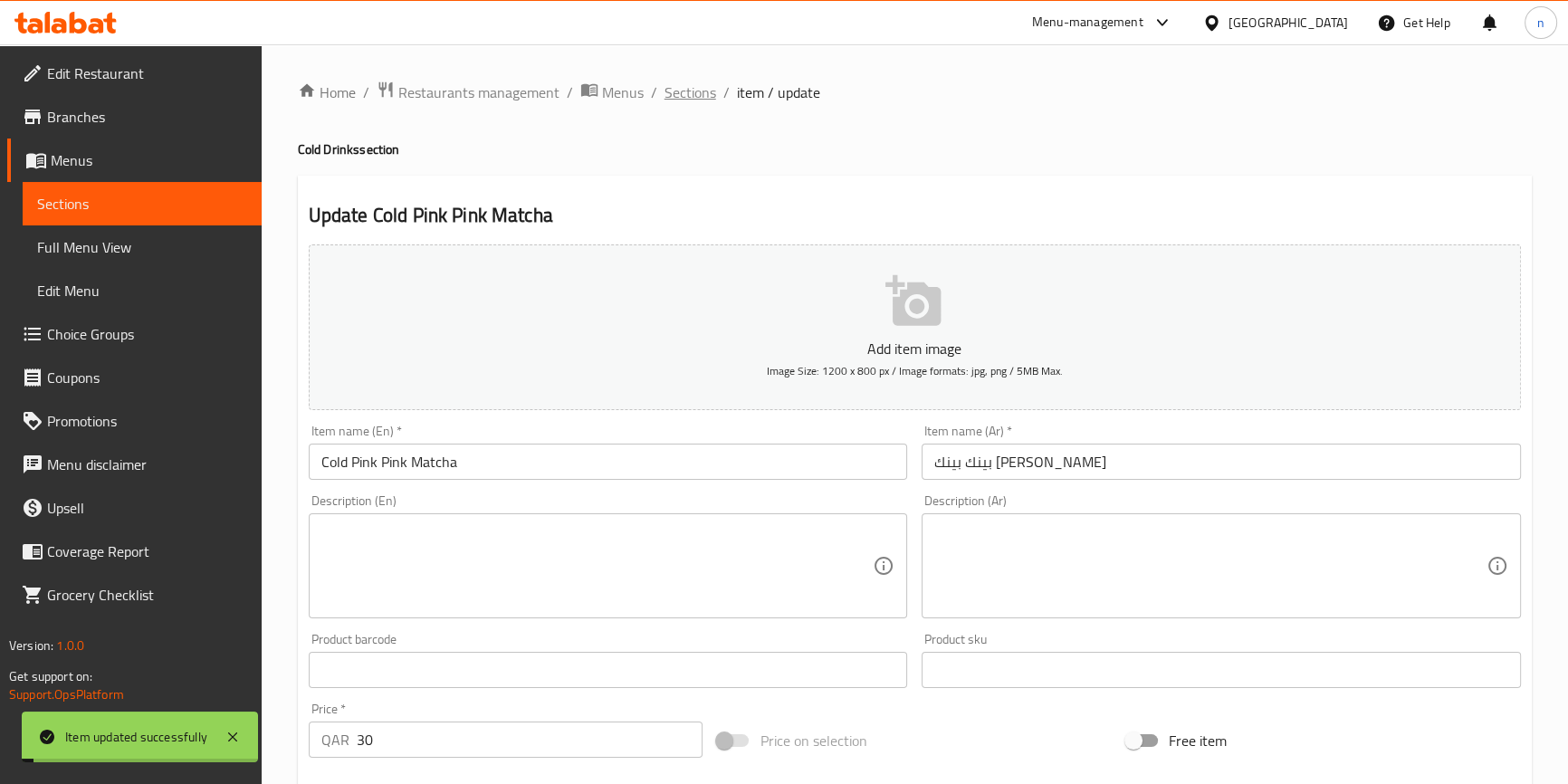
click at [686, 90] on span "Sections" at bounding box center [690, 93] width 52 height 21
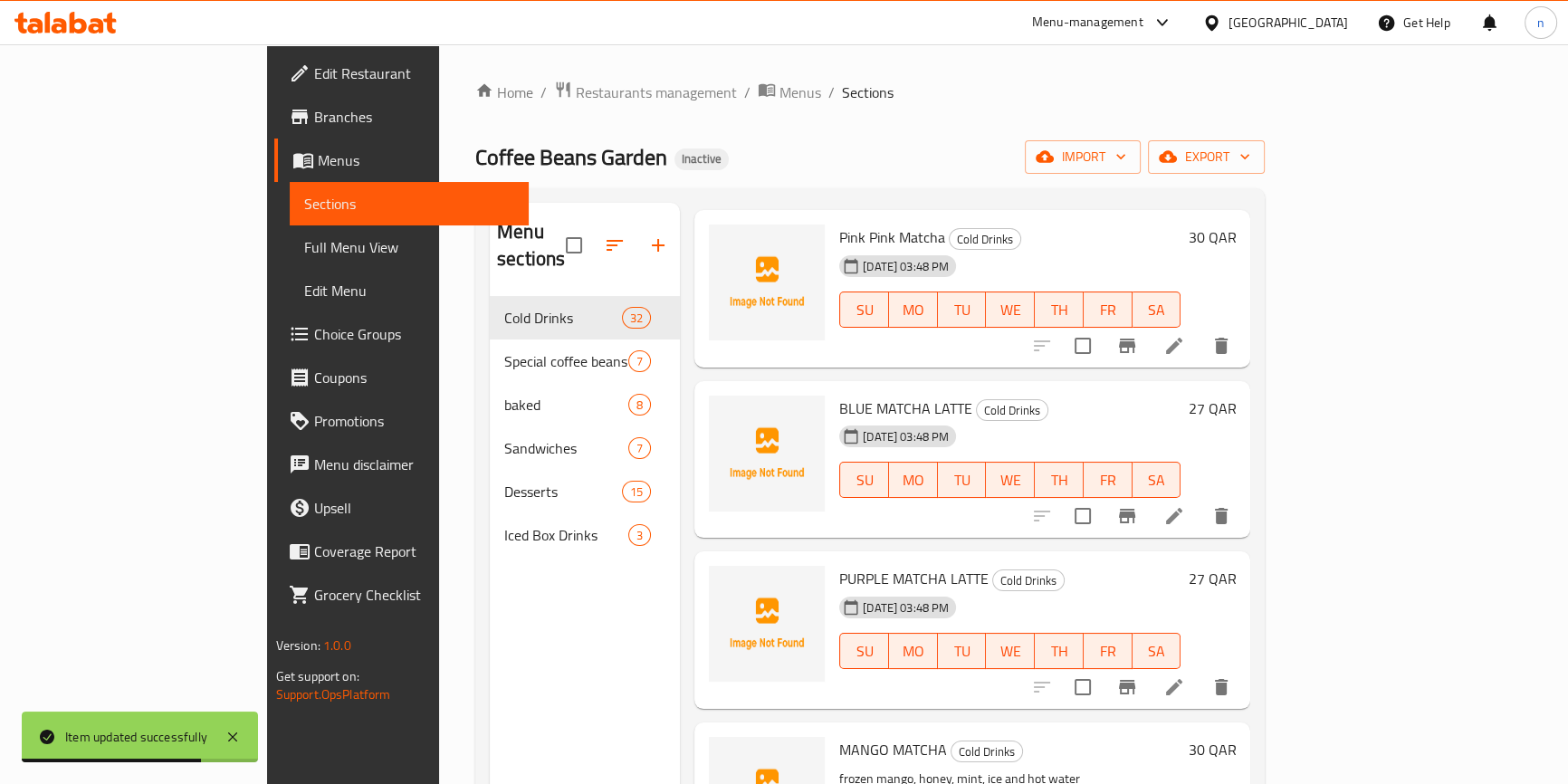
scroll to position [4528, 0]
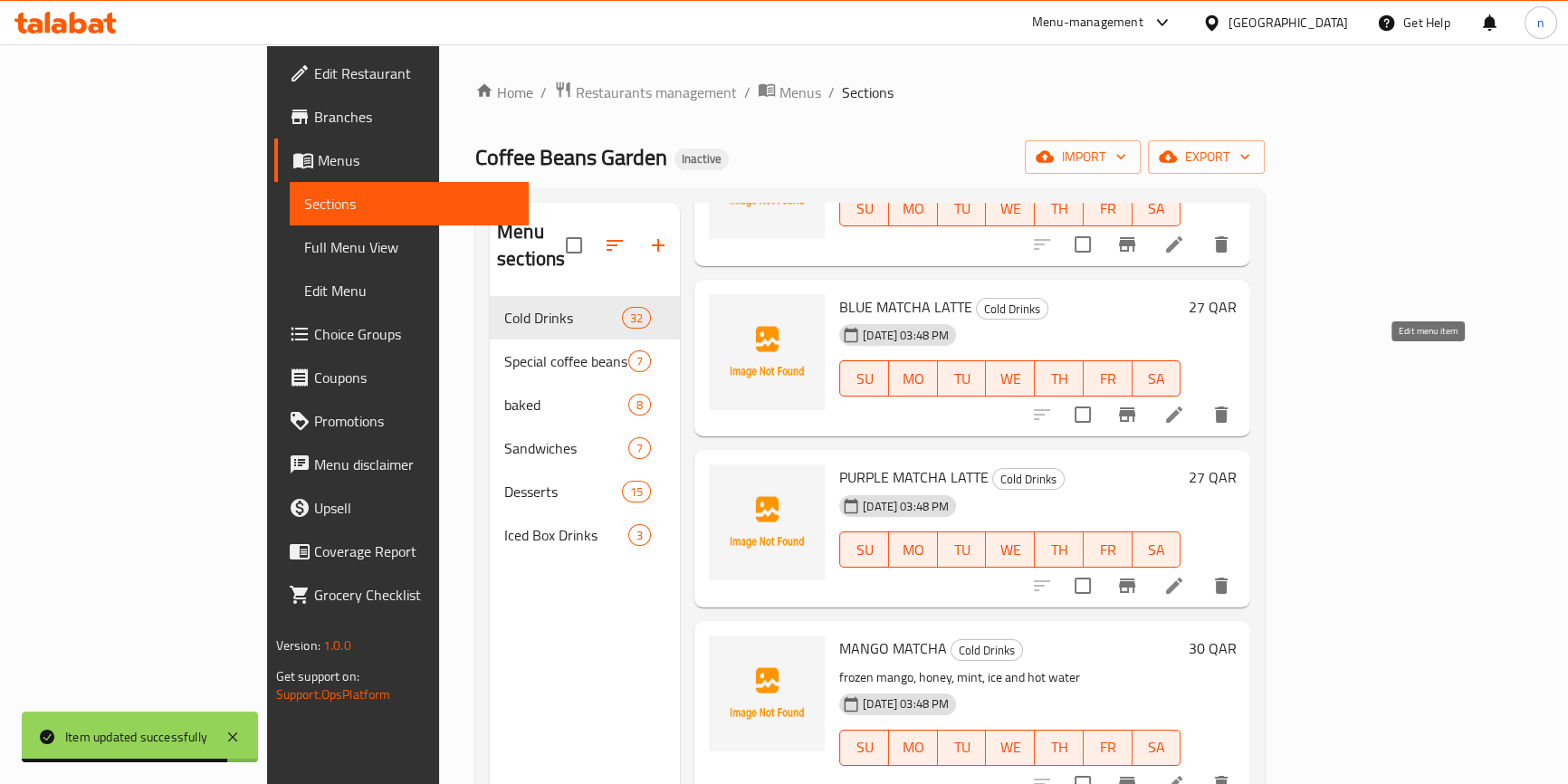
click at [1186, 404] on icon at bounding box center [1174, 414] width 21 height 21
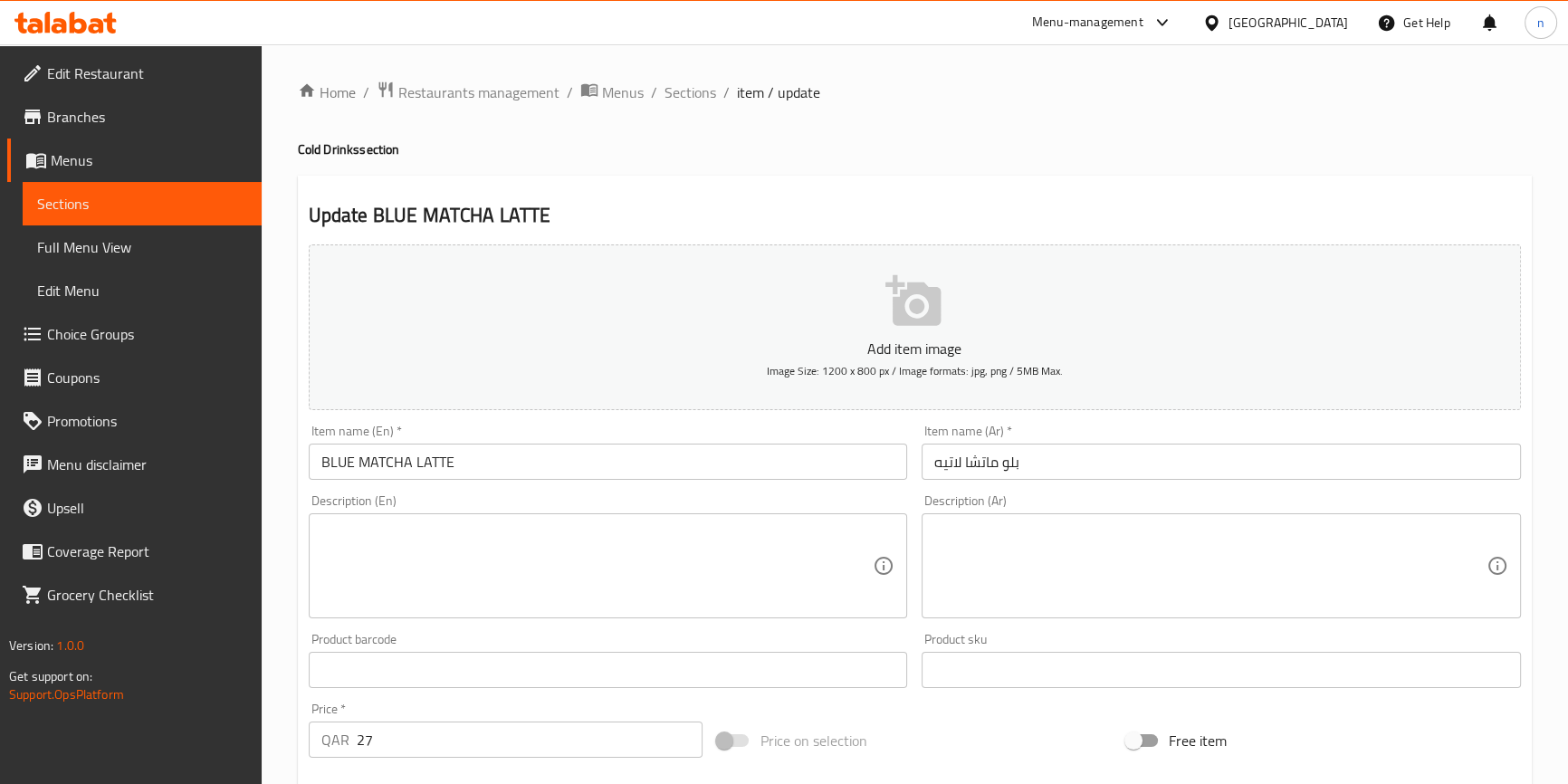
click at [320, 465] on input "BLUE MATCHA LATTE" at bounding box center [608, 461] width 600 height 36
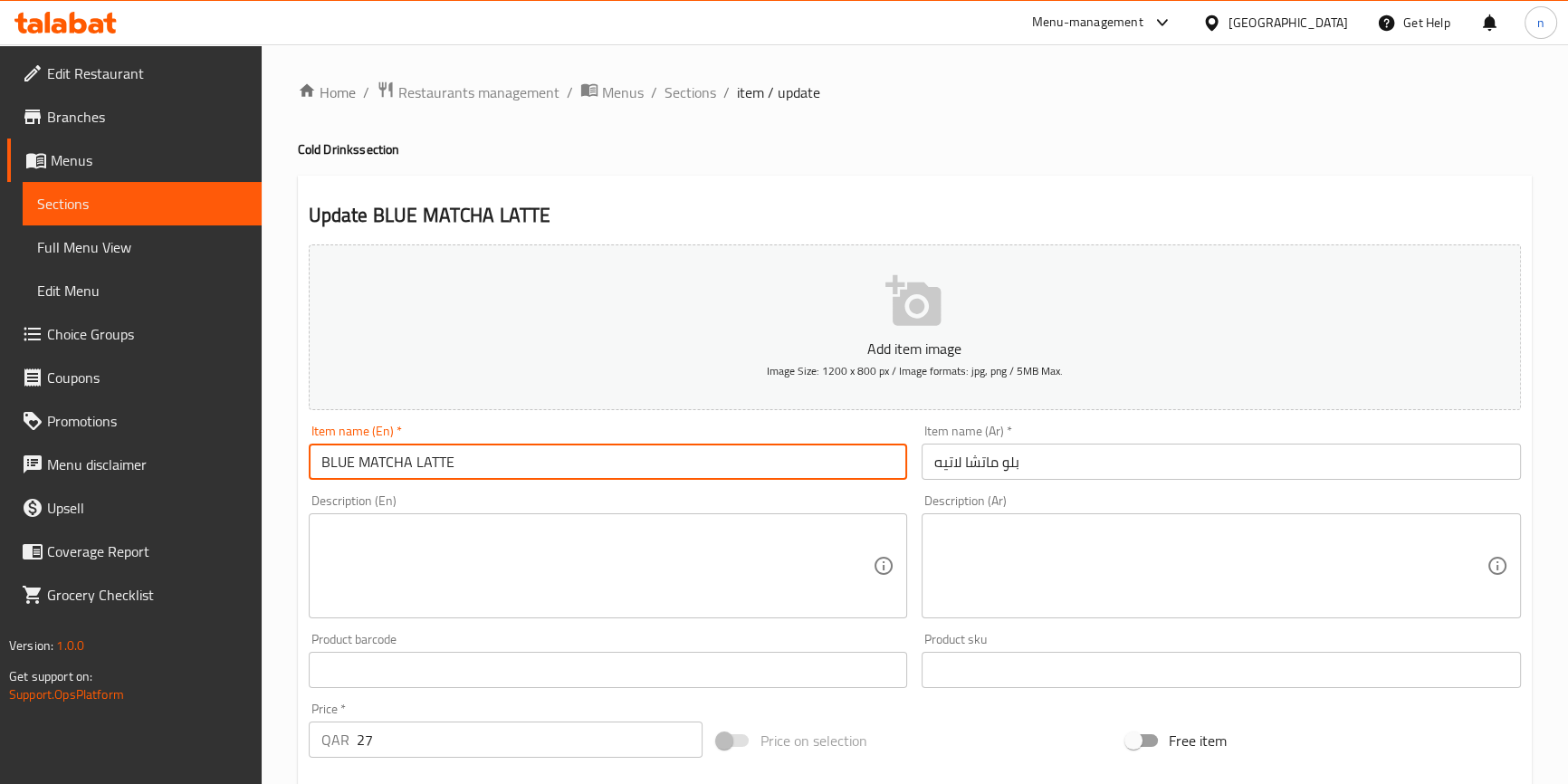
click at [317, 463] on input "BLUE MATCHA LATTE" at bounding box center [608, 461] width 600 height 36
paste input "Cold"
type input "Cold BLUE MATCHA LATTE"
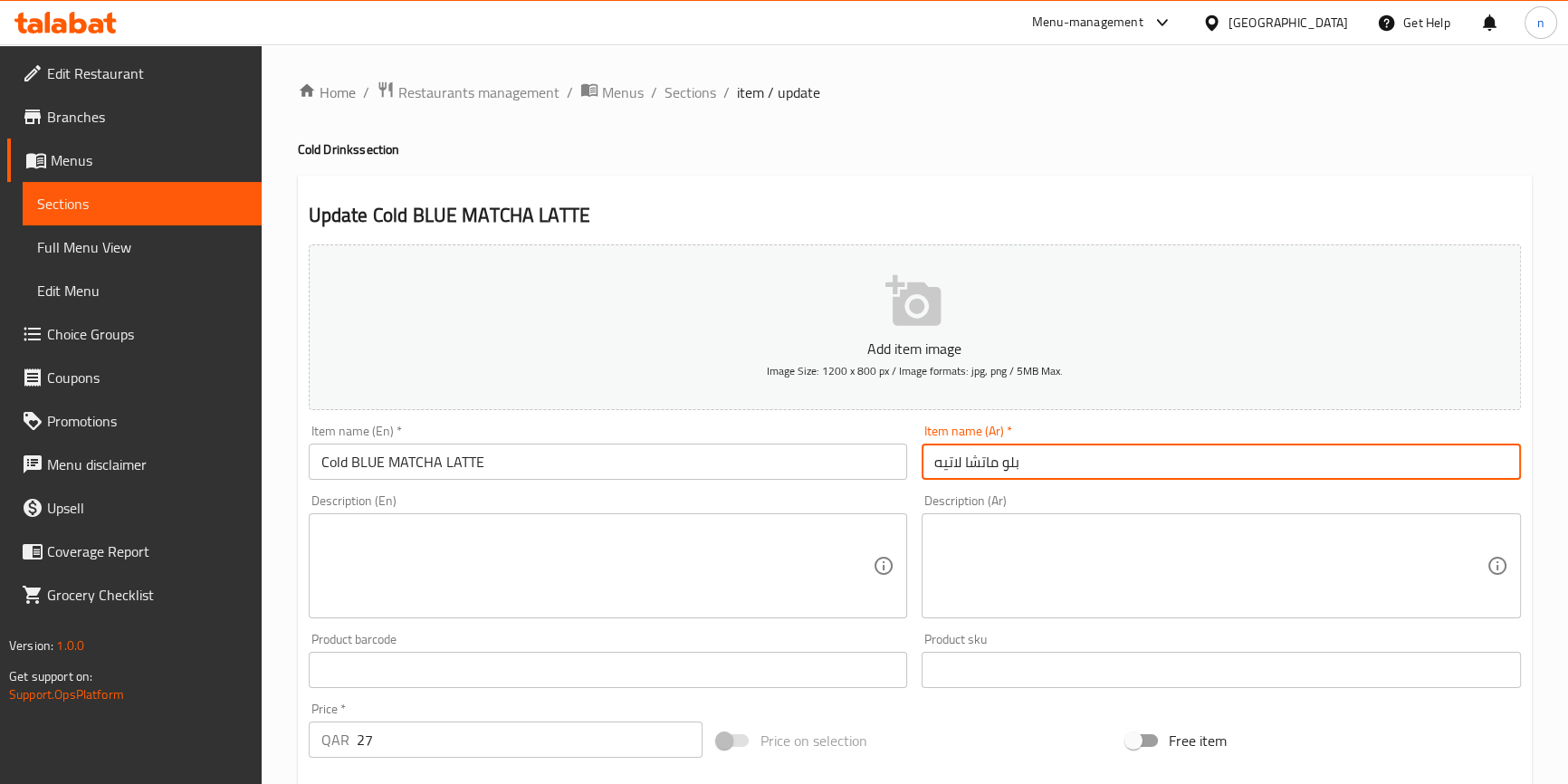
click at [1074, 465] on input "بلو ماتشا لاتيه" at bounding box center [1221, 461] width 600 height 36
click at [950, 463] on input "بلو ماتشا لاتيه يارد" at bounding box center [1221, 461] width 600 height 36
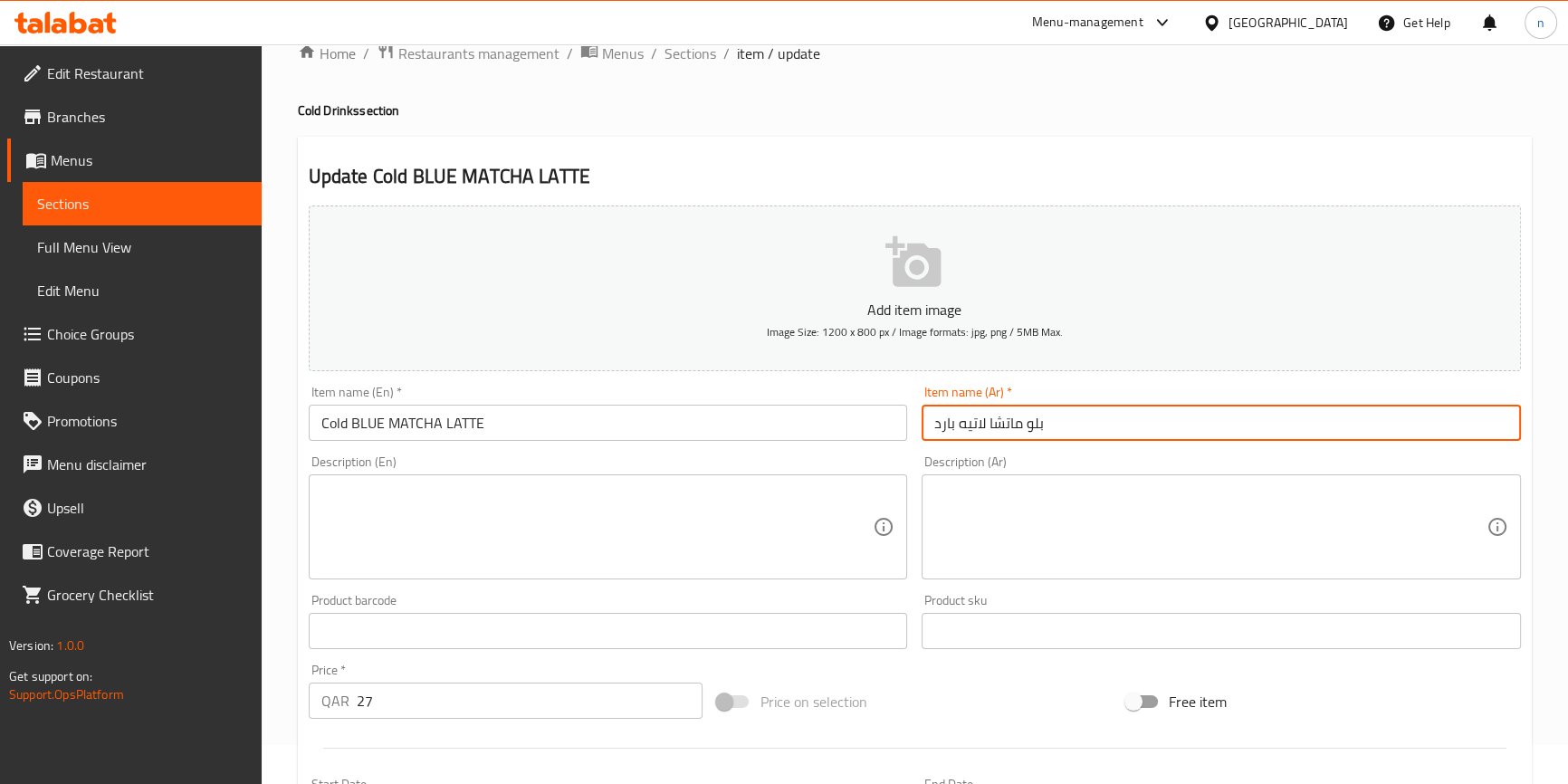
scroll to position [493, 0]
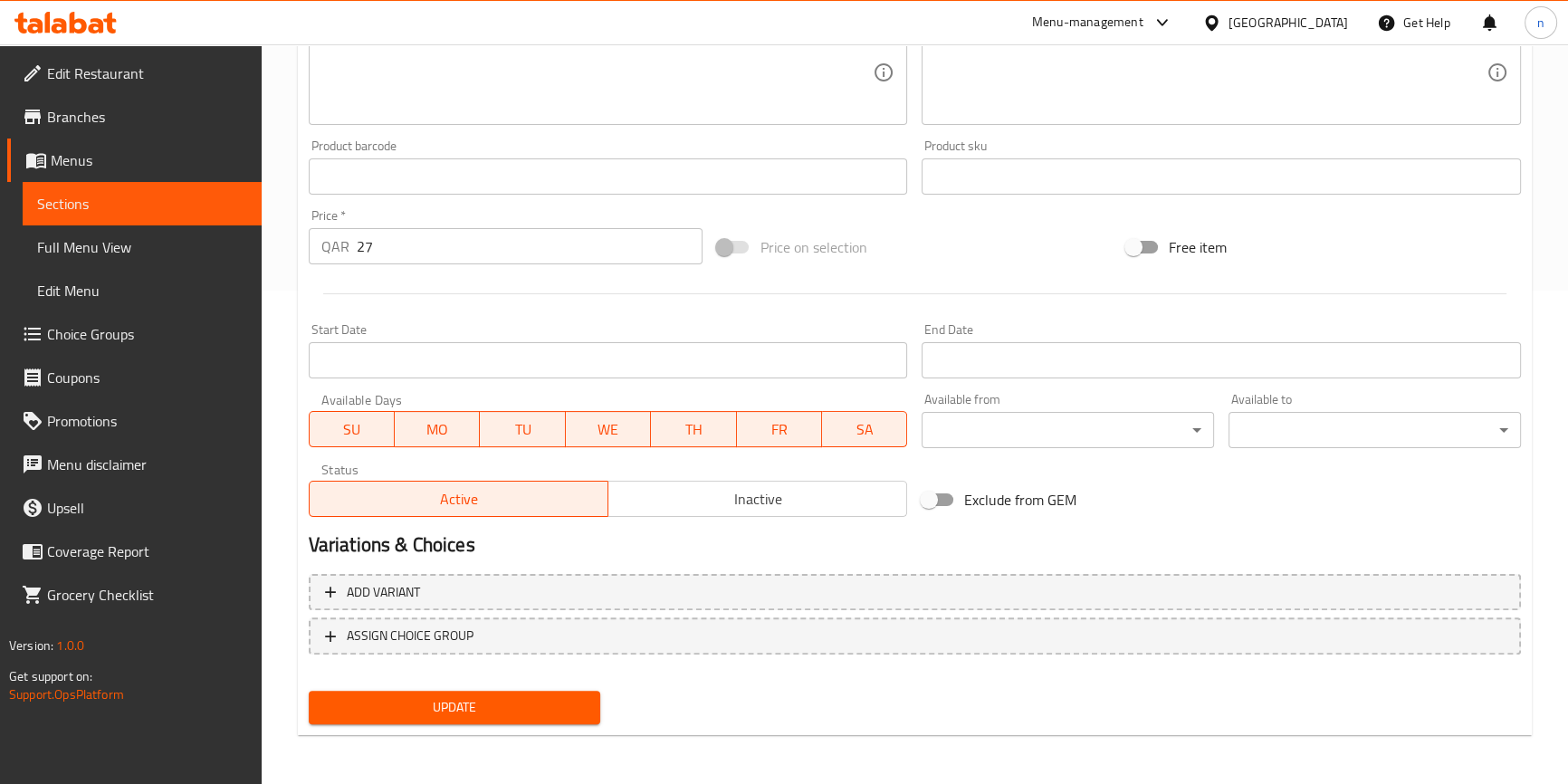
type input "بلو ماتشا لاتيه بارد"
click at [416, 709] on span "Update" at bounding box center [455, 707] width 263 height 22
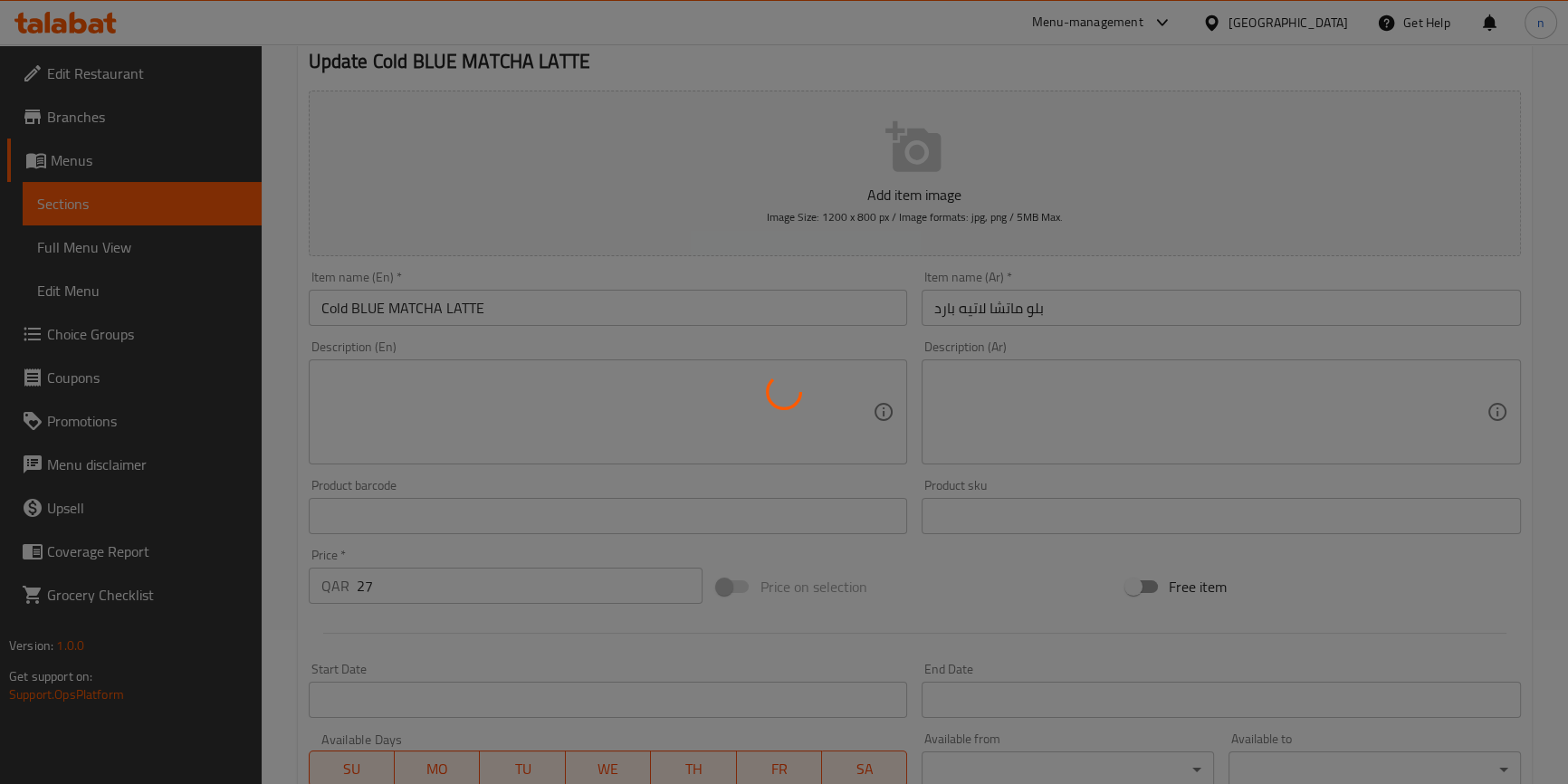
scroll to position [0, 0]
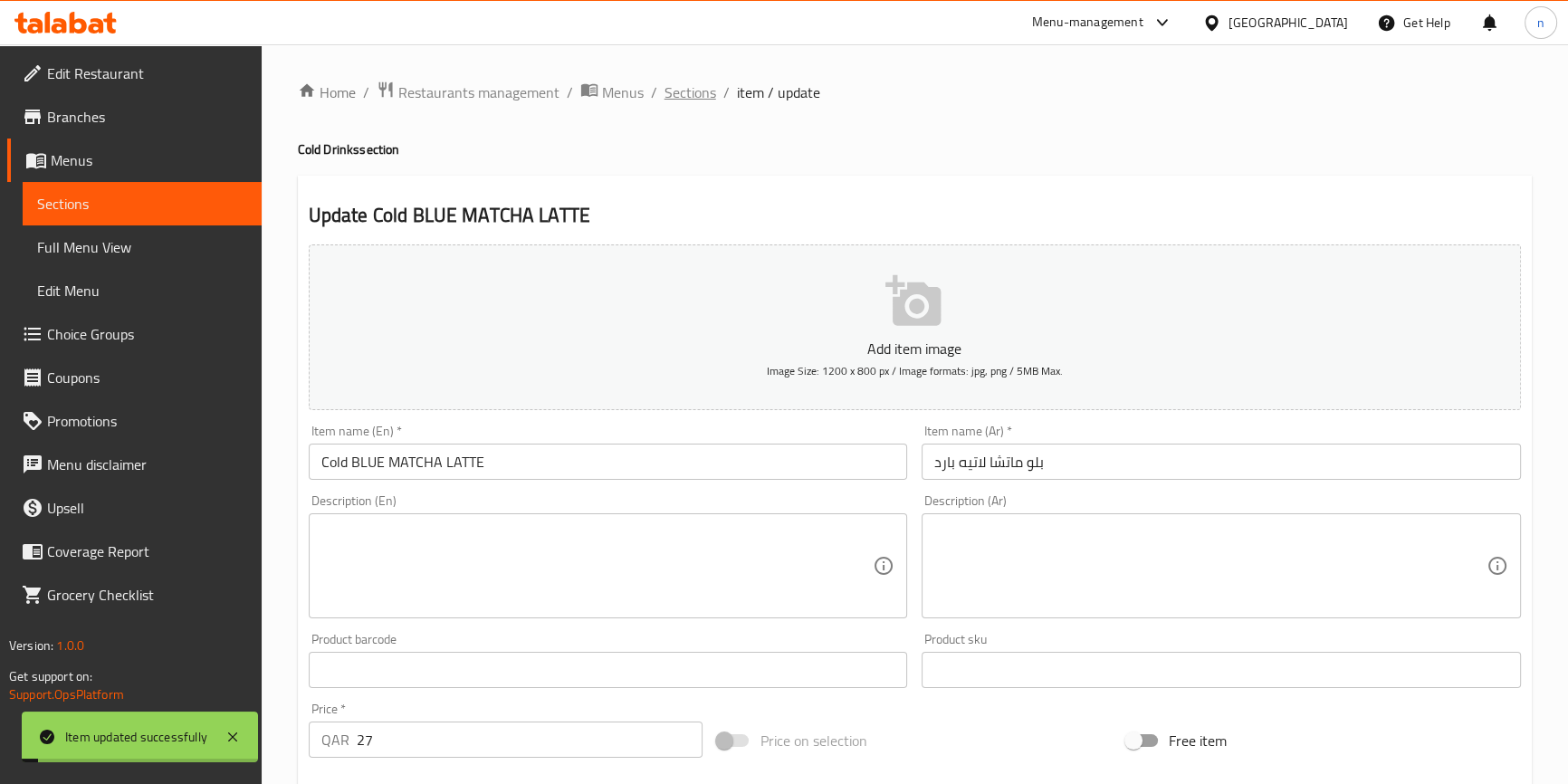
click at [676, 98] on span "Sections" at bounding box center [690, 93] width 52 height 21
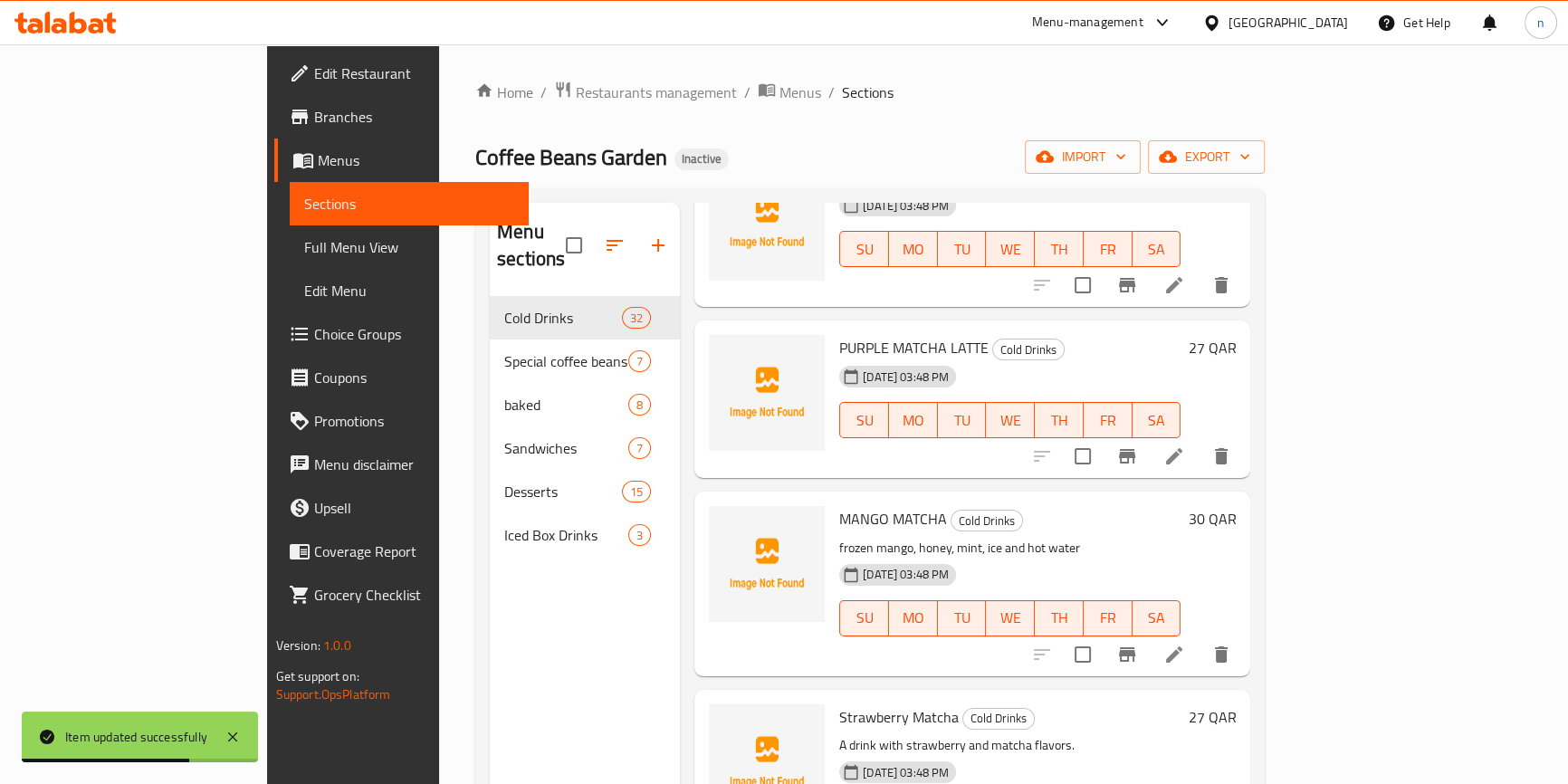
scroll to position [4609, 0]
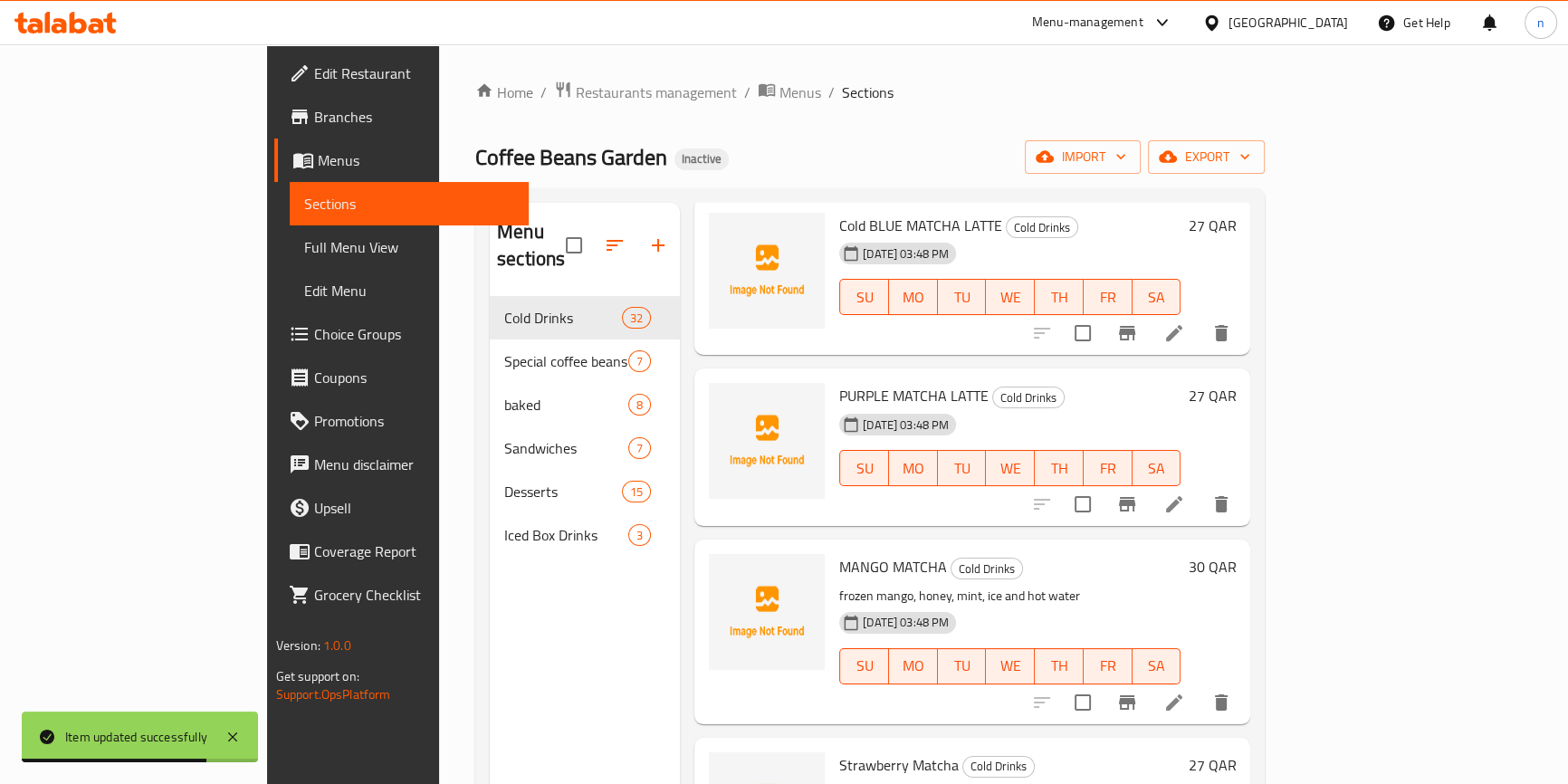
click at [1243, 483] on div at bounding box center [1132, 504] width 222 height 44
click at [1186, 493] on icon at bounding box center [1174, 504] width 21 height 21
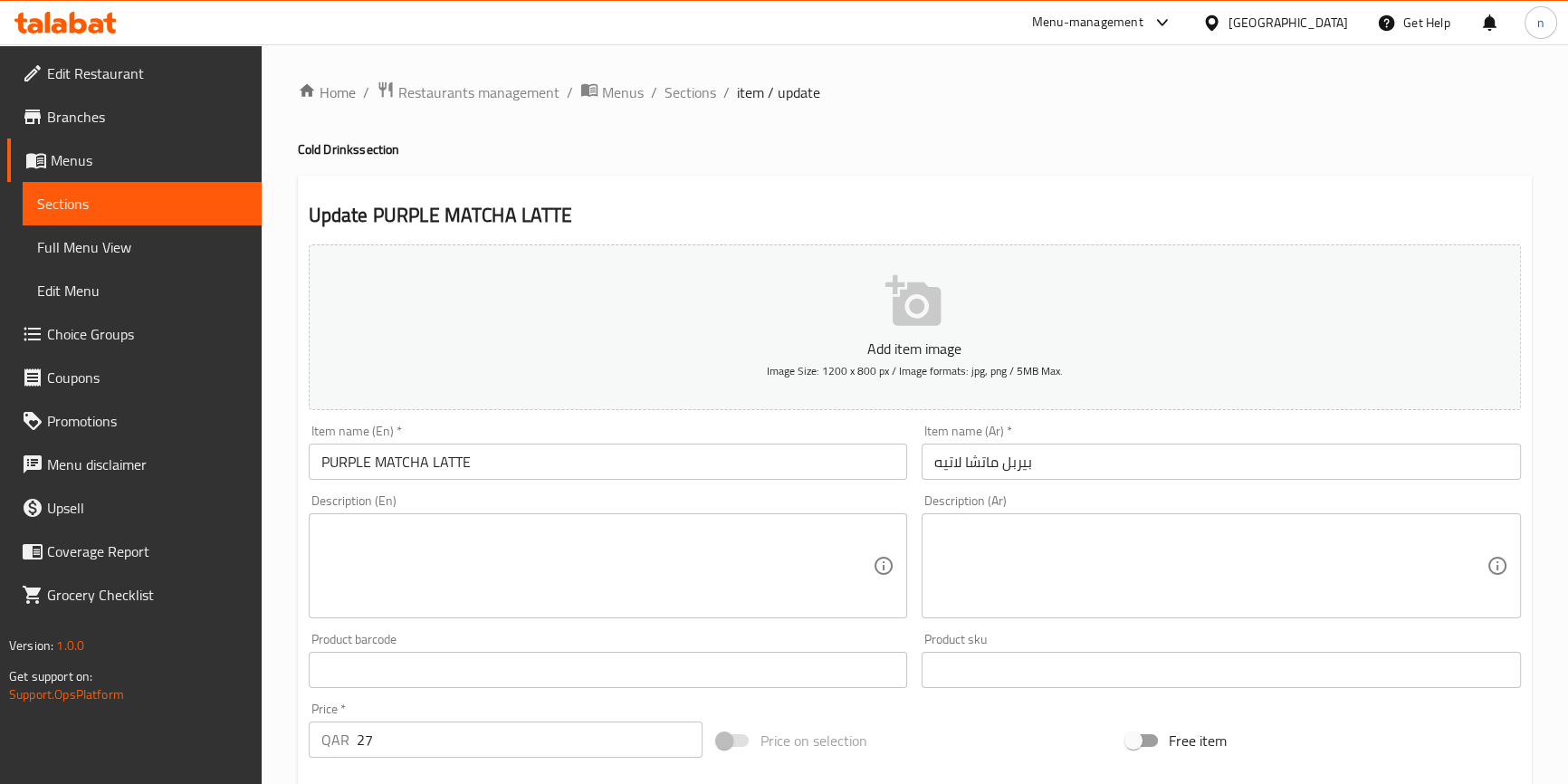
click at [317, 465] on input "PURPLE MATCHA LATTE" at bounding box center [608, 461] width 600 height 36
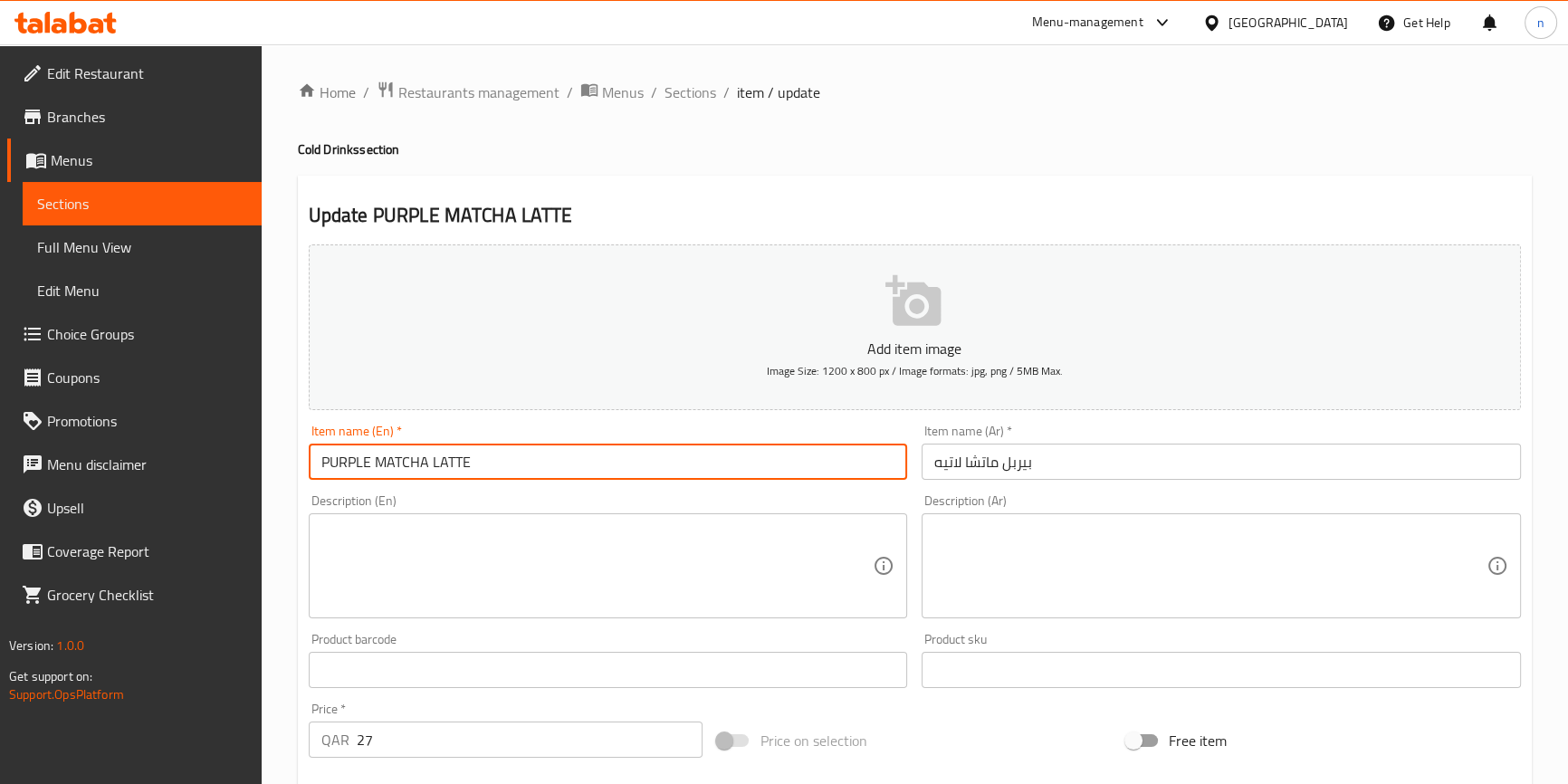
paste input "Cold"
type input "Cold PURPLE MATCHA LATTE"
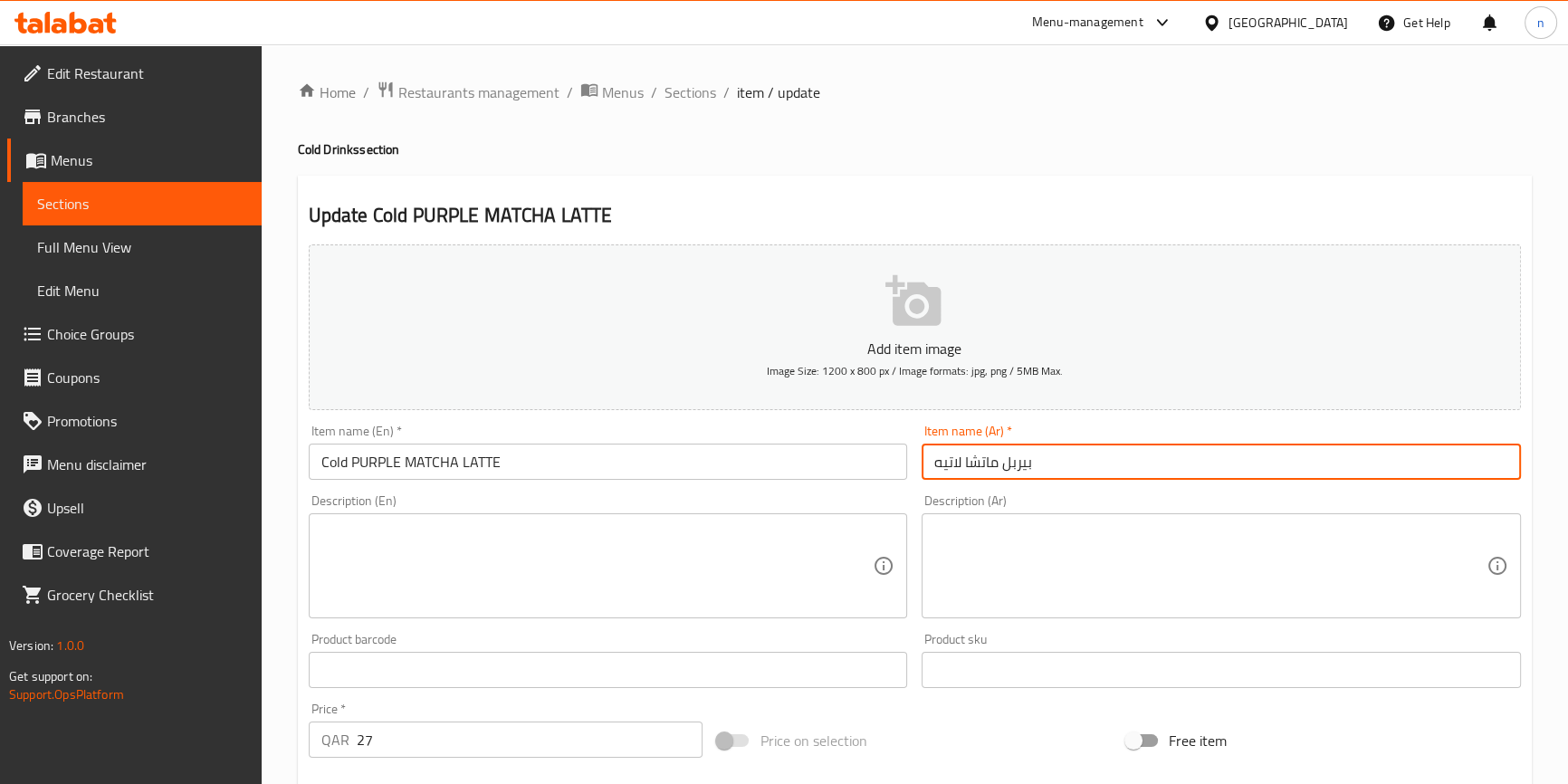
click at [1055, 468] on input "بيربل ماتشا لاتيه" at bounding box center [1221, 461] width 600 height 36
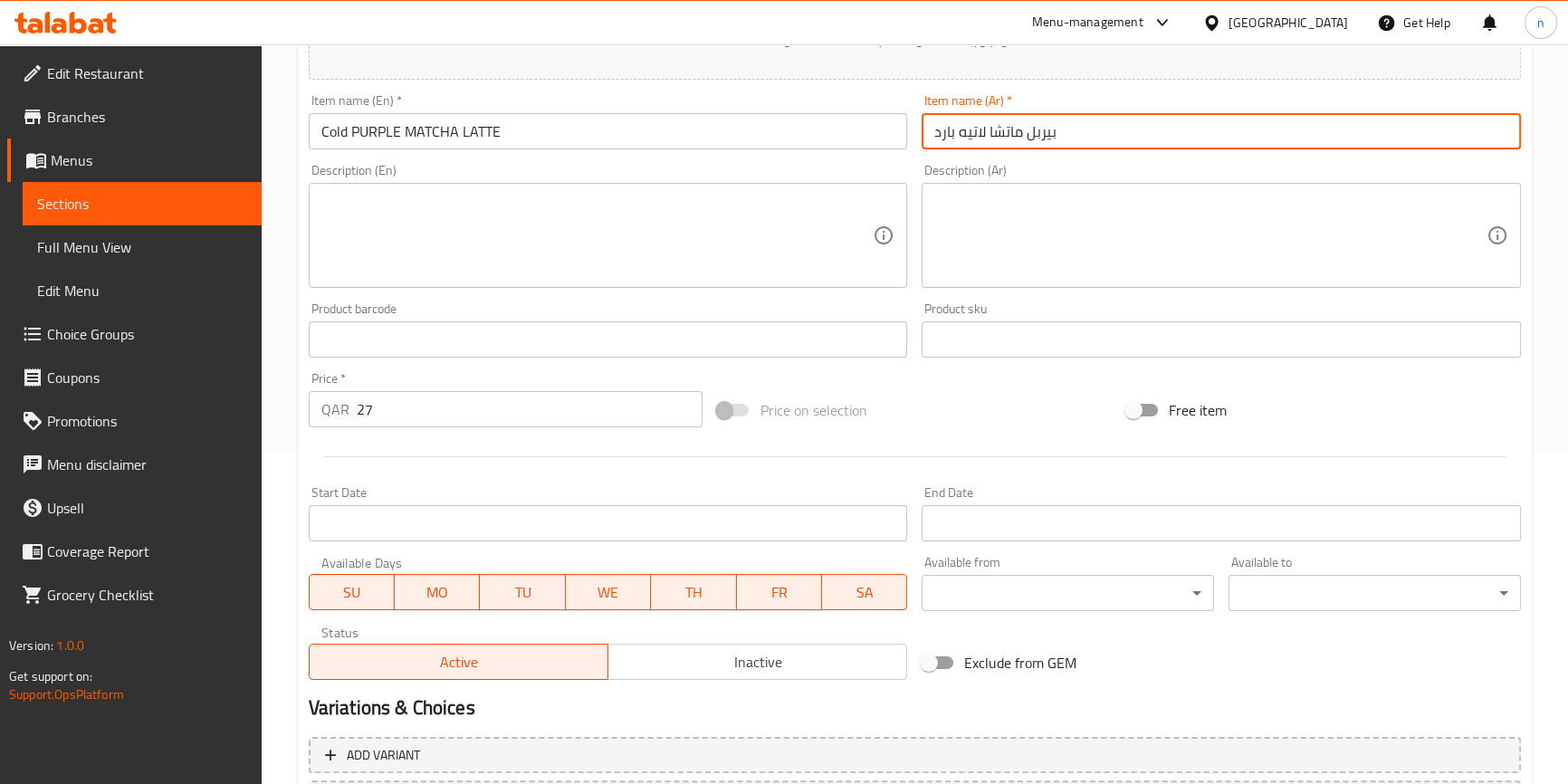
scroll to position [493, 0]
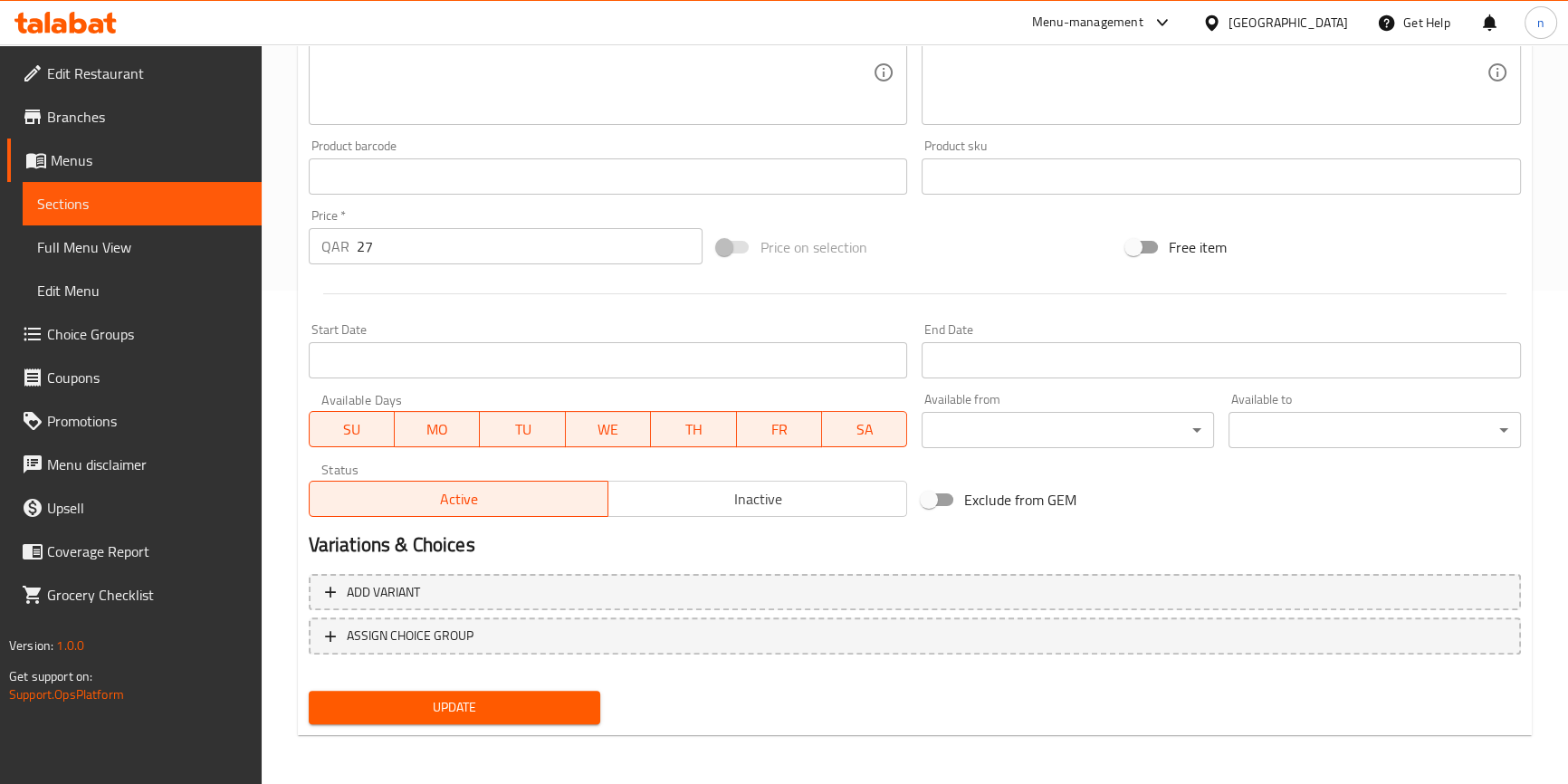
type input "بيربل ماتشا لاتيه بارد"
click at [539, 712] on span "Update" at bounding box center [455, 707] width 263 height 22
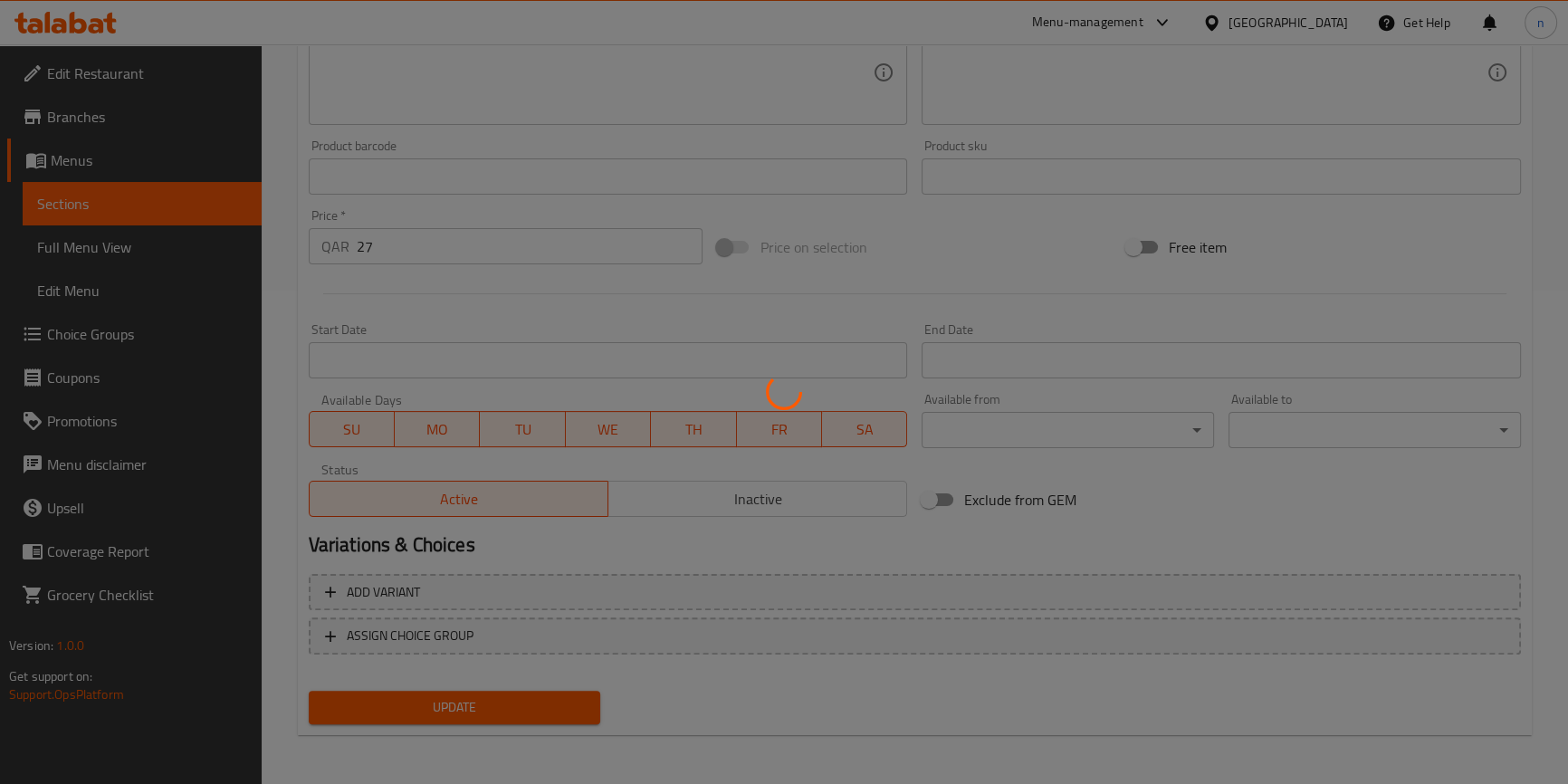
scroll to position [0, 0]
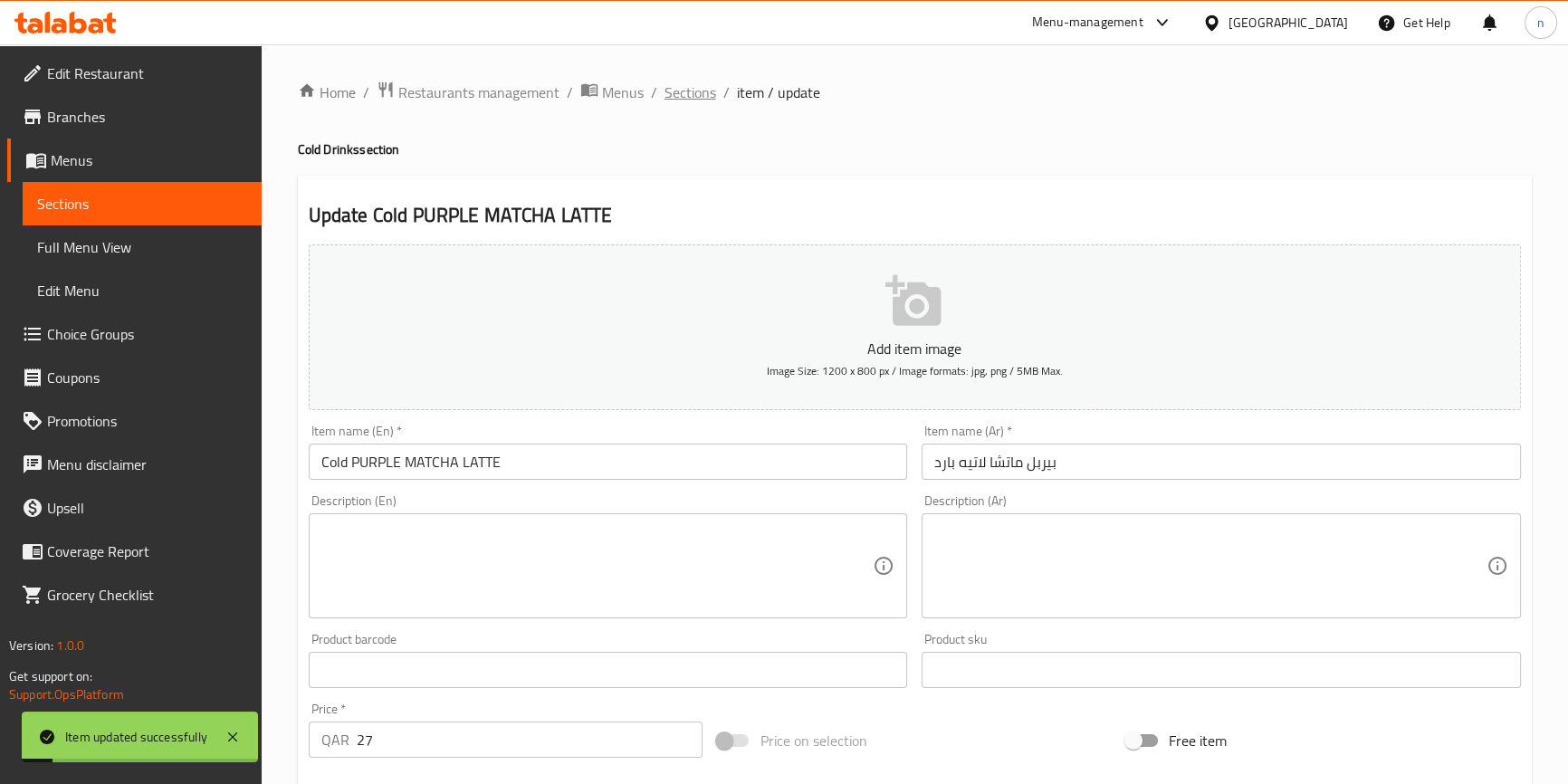
click at [686, 83] on span "Sections" at bounding box center [690, 93] width 52 height 21
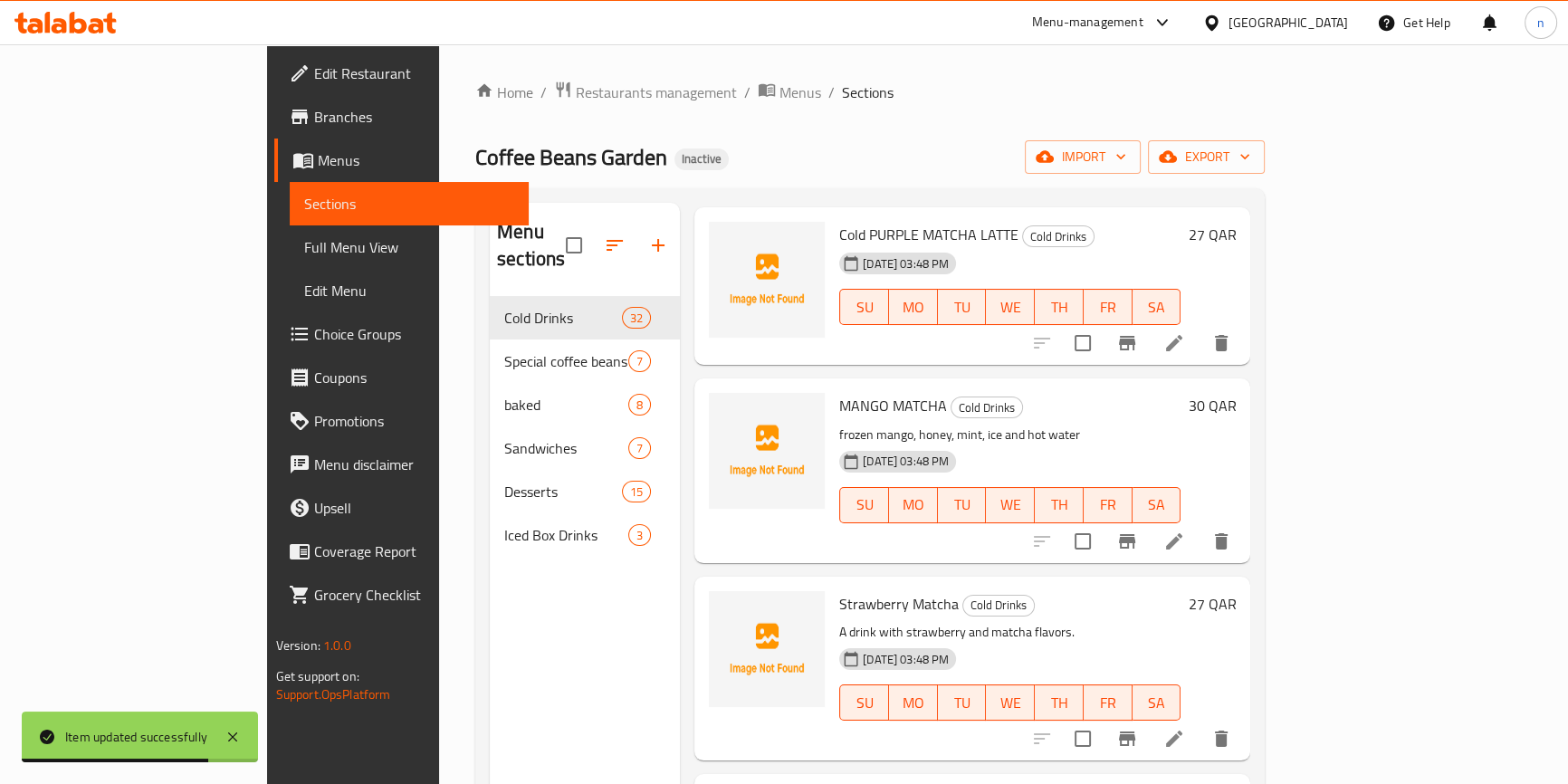
scroll to position [4774, 0]
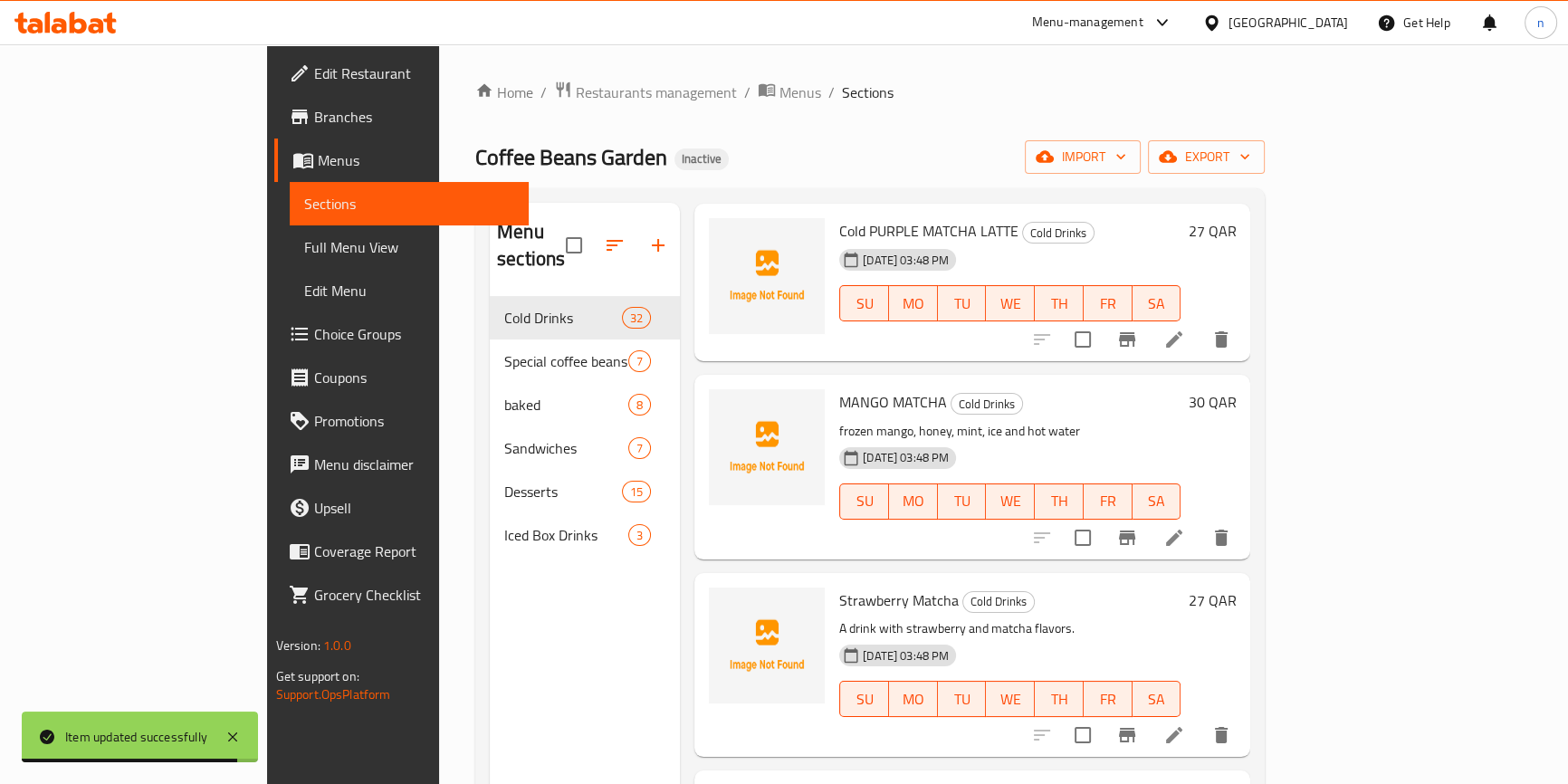
click at [1199, 522] on li at bounding box center [1174, 537] width 51 height 32
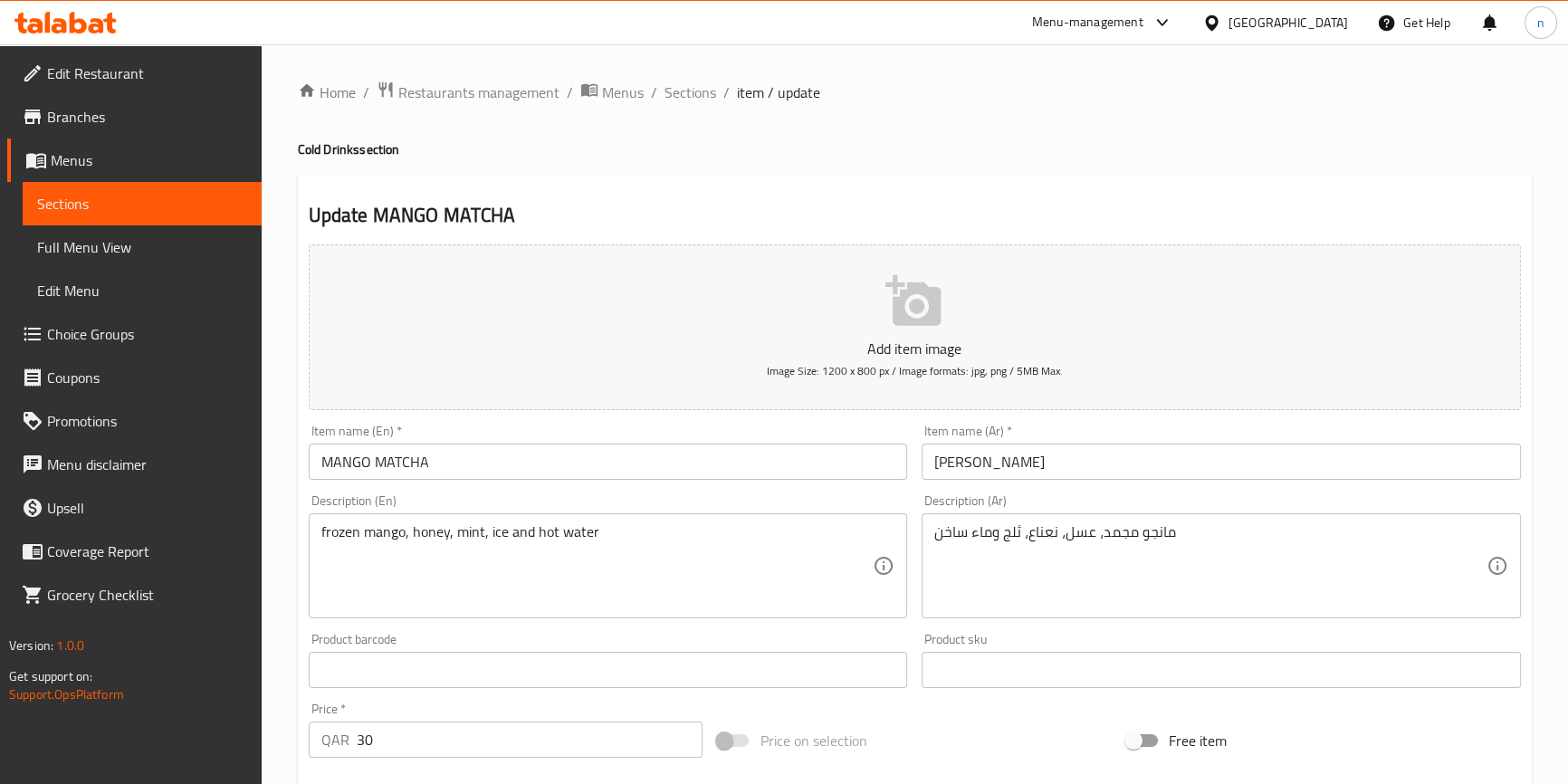
click at [320, 464] on input "MANGO MATCHA" at bounding box center [608, 461] width 600 height 36
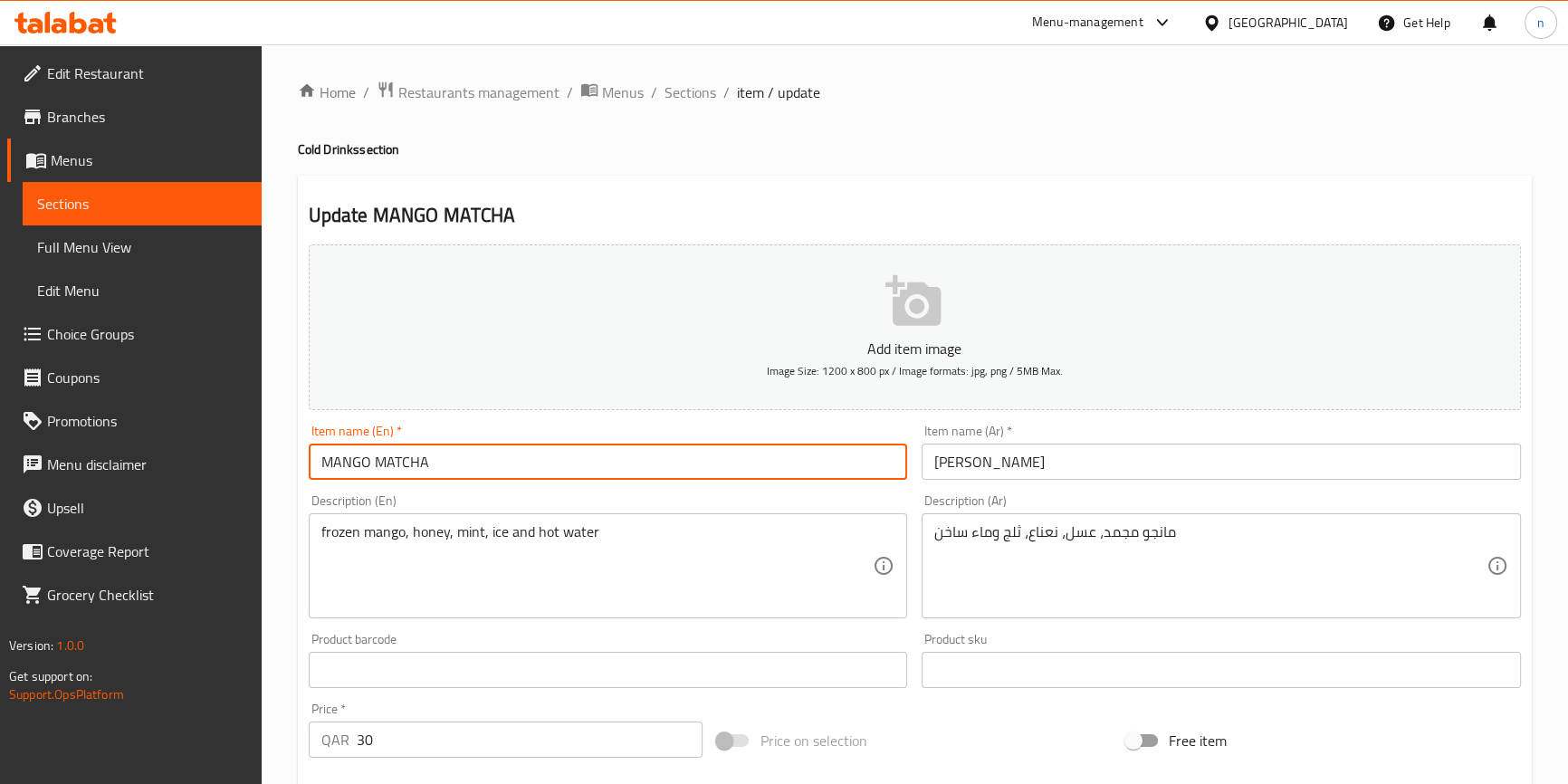
paste input "Cold"
type input "Cold MANGO MATCHA"
click at [1027, 471] on input "ماتشا المانجو" at bounding box center [1221, 461] width 600 height 36
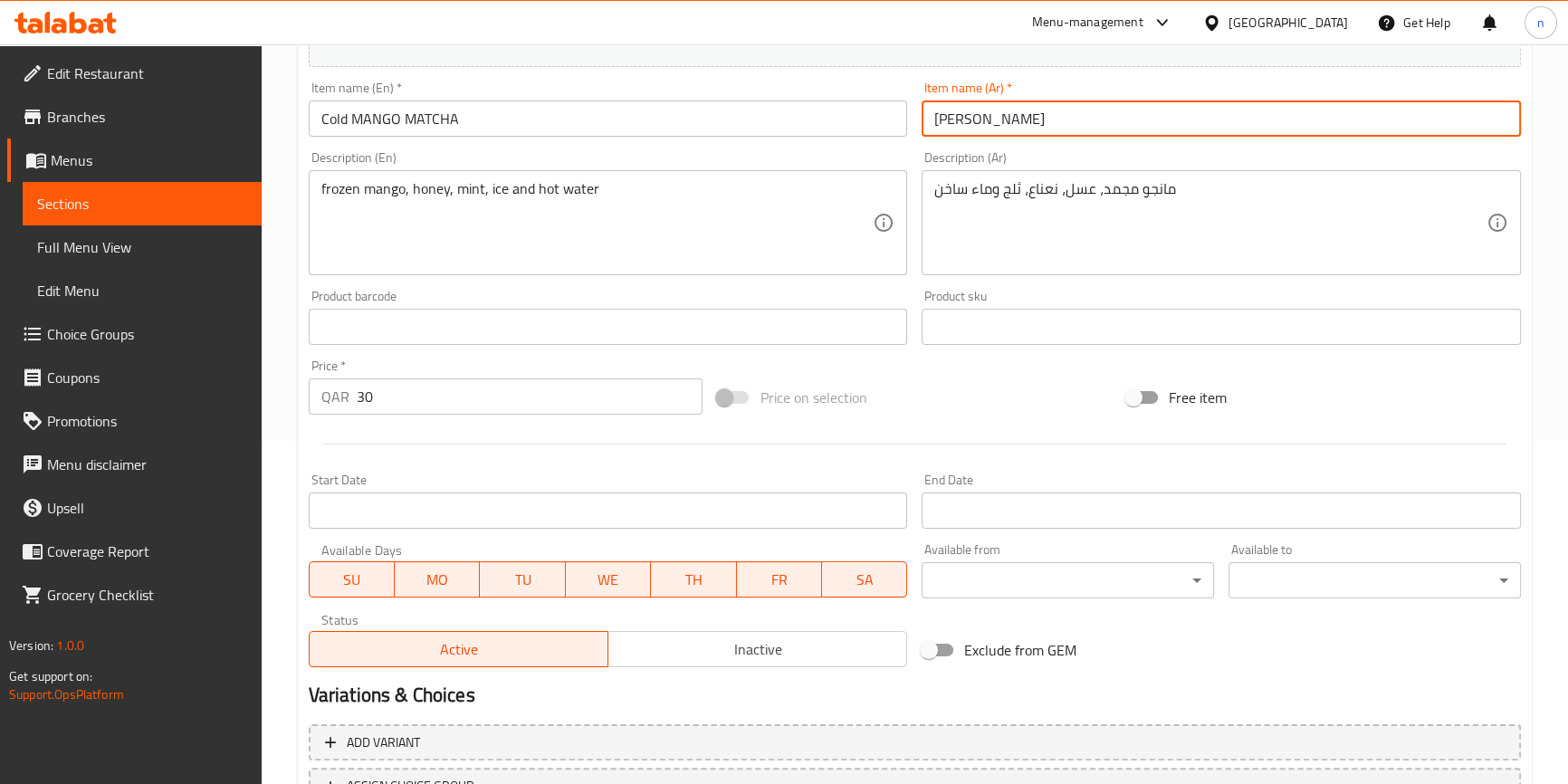
scroll to position [493, 0]
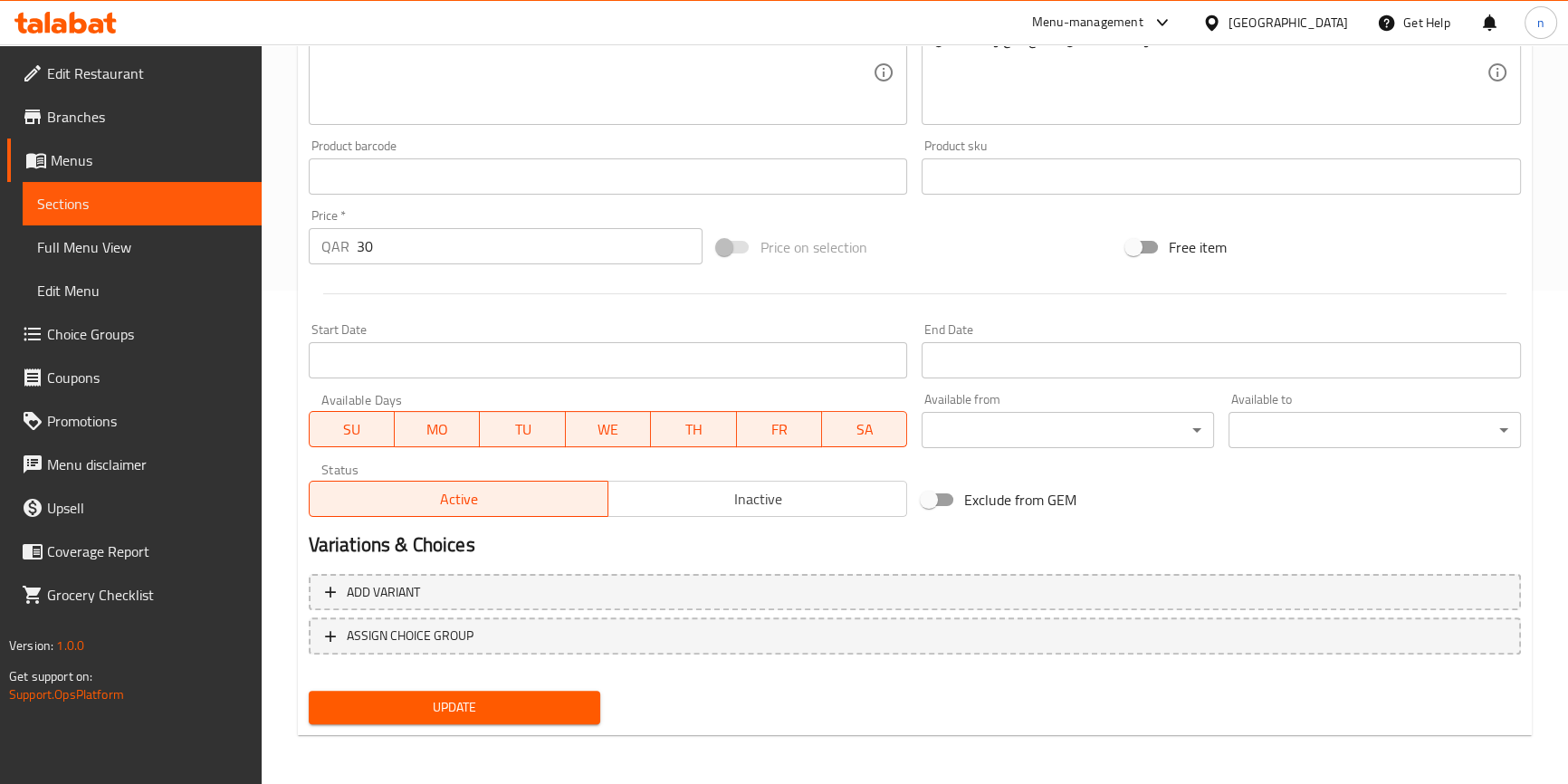
type input "[PERSON_NAME]"
click at [562, 696] on span "Update" at bounding box center [455, 707] width 263 height 22
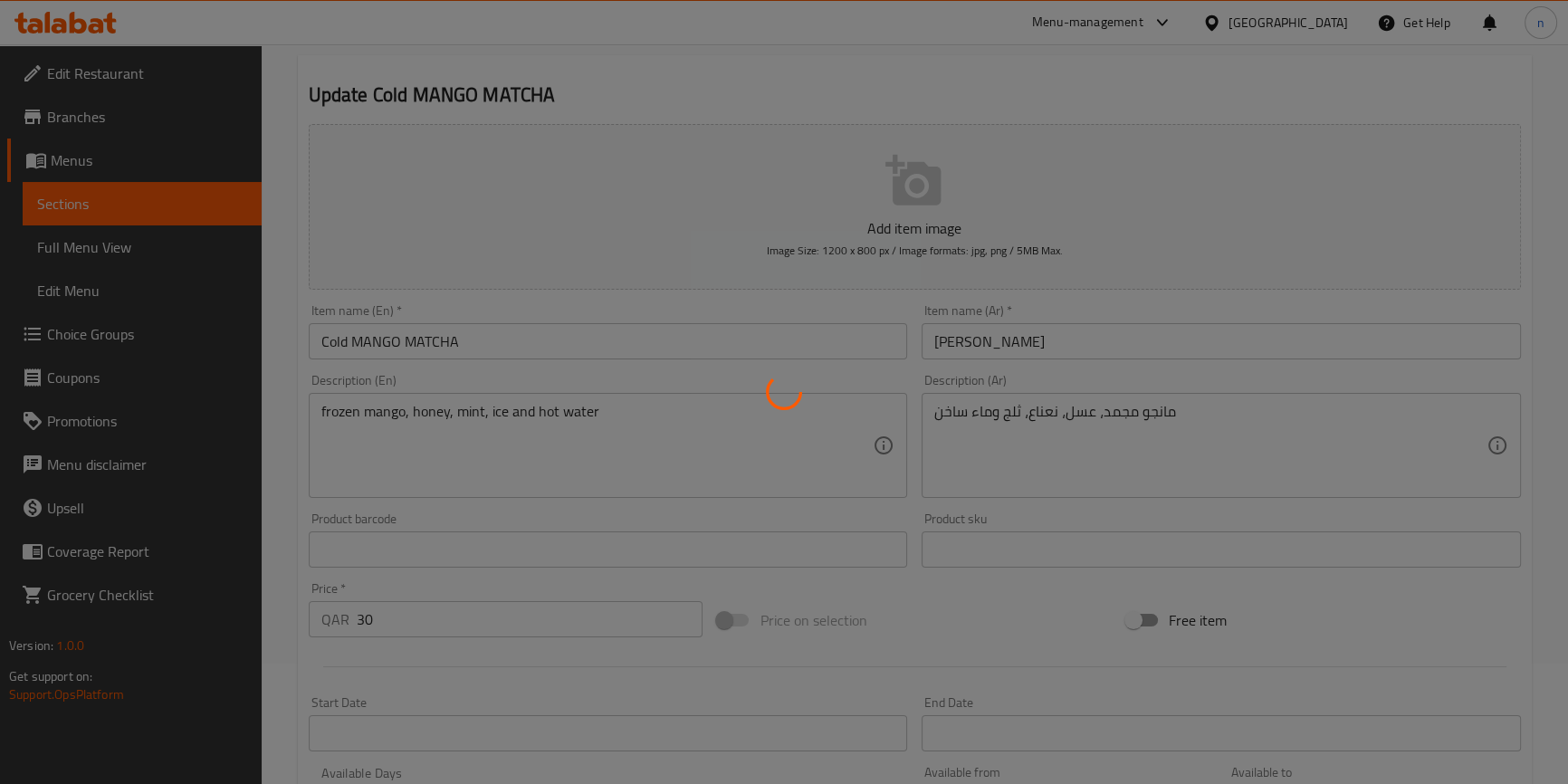
scroll to position [0, 0]
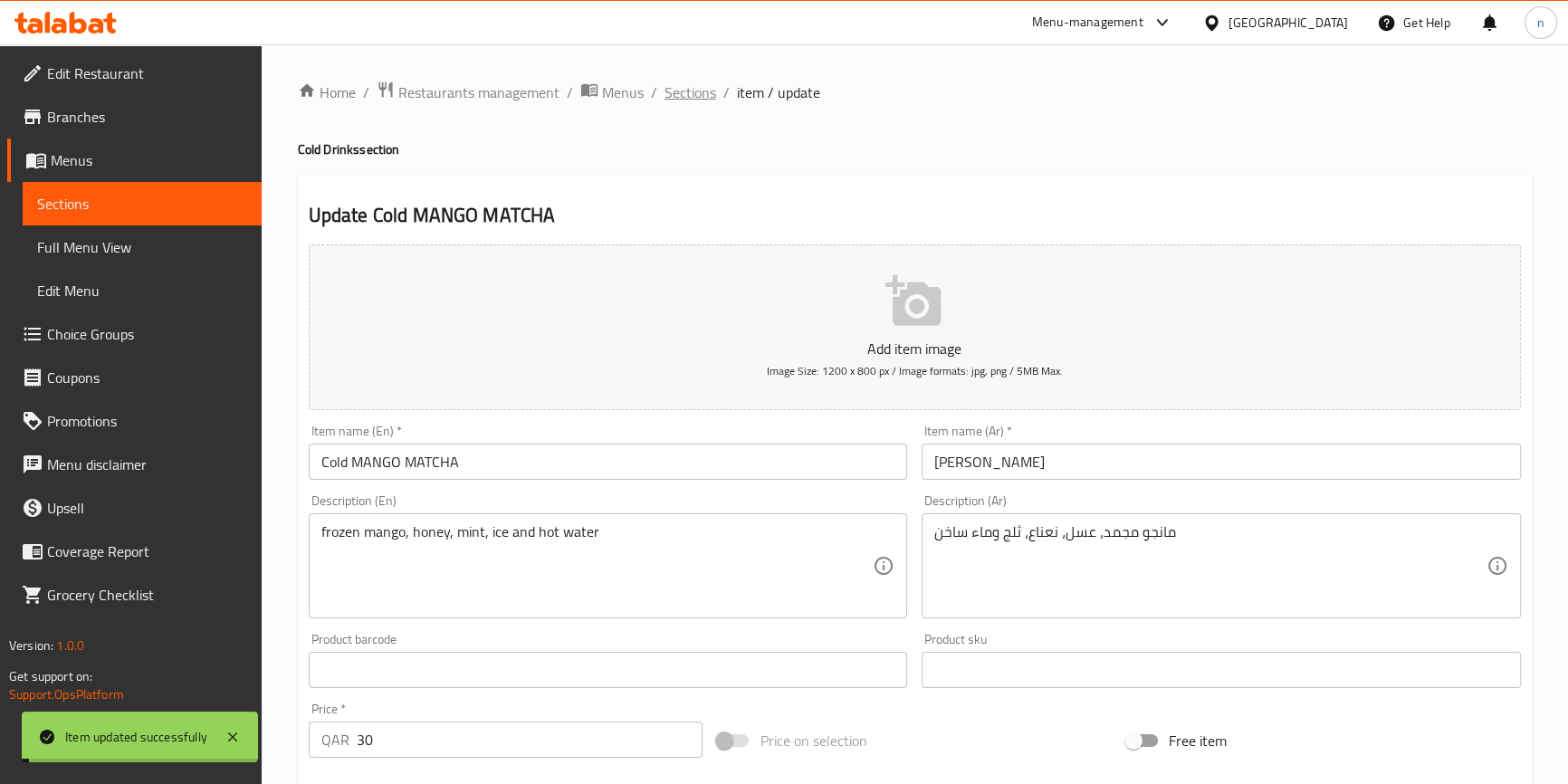
click at [673, 83] on span "Sections" at bounding box center [690, 93] width 52 height 21
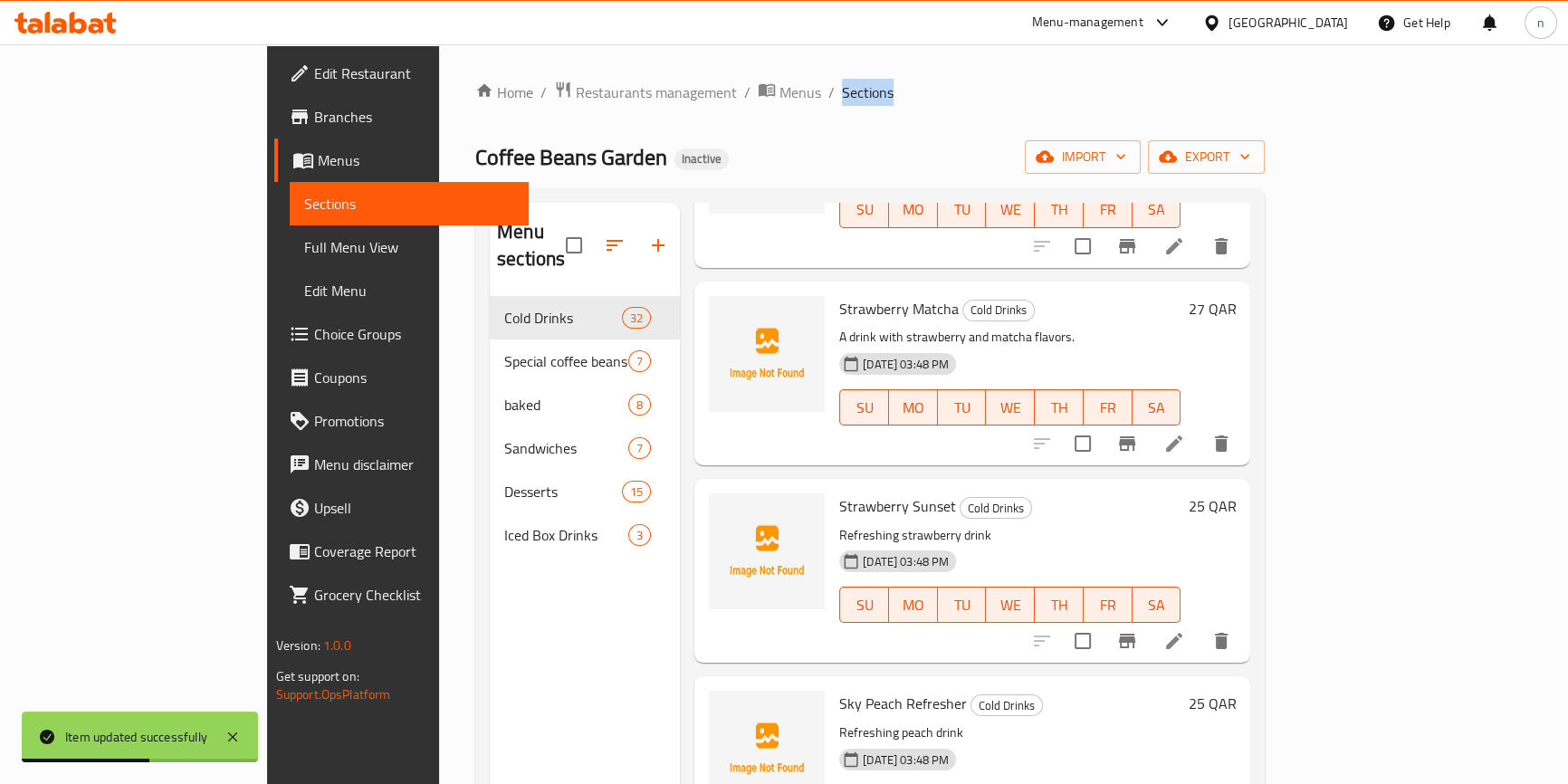
scroll to position [5104, 0]
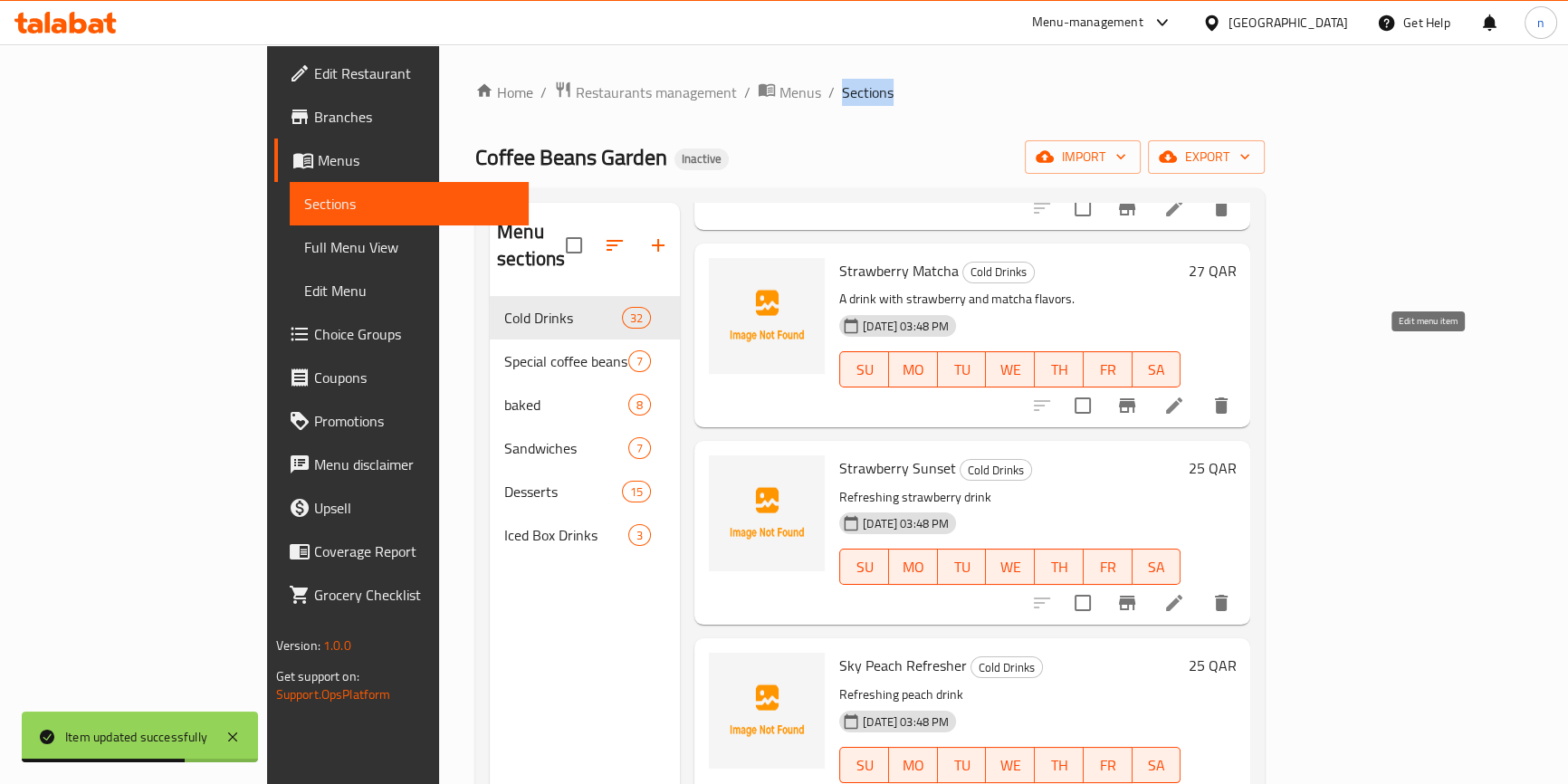
click at [1186, 395] on icon at bounding box center [1174, 406] width 21 height 21
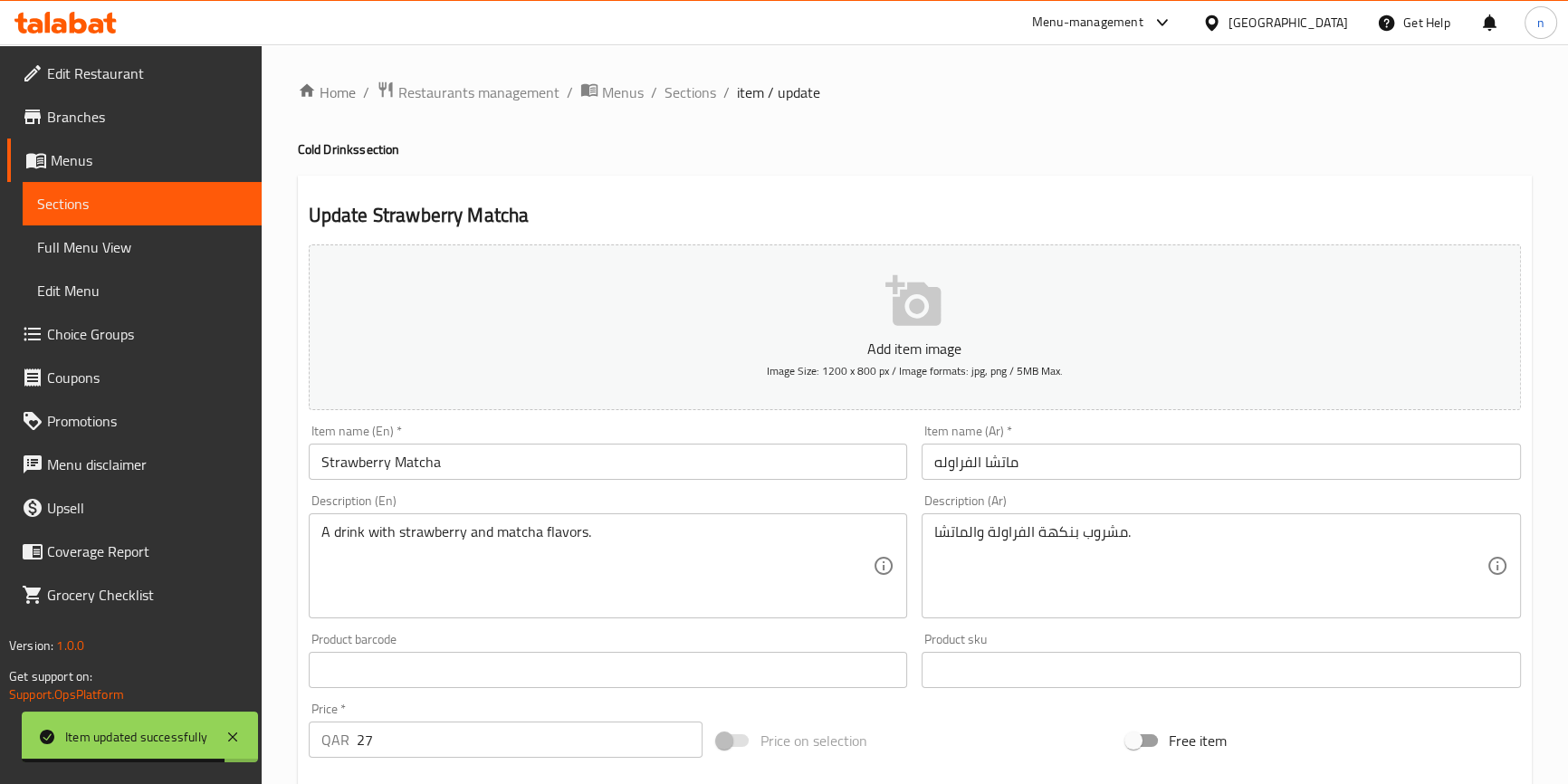
click at [318, 460] on input "Strawberry Matcha" at bounding box center [608, 461] width 600 height 36
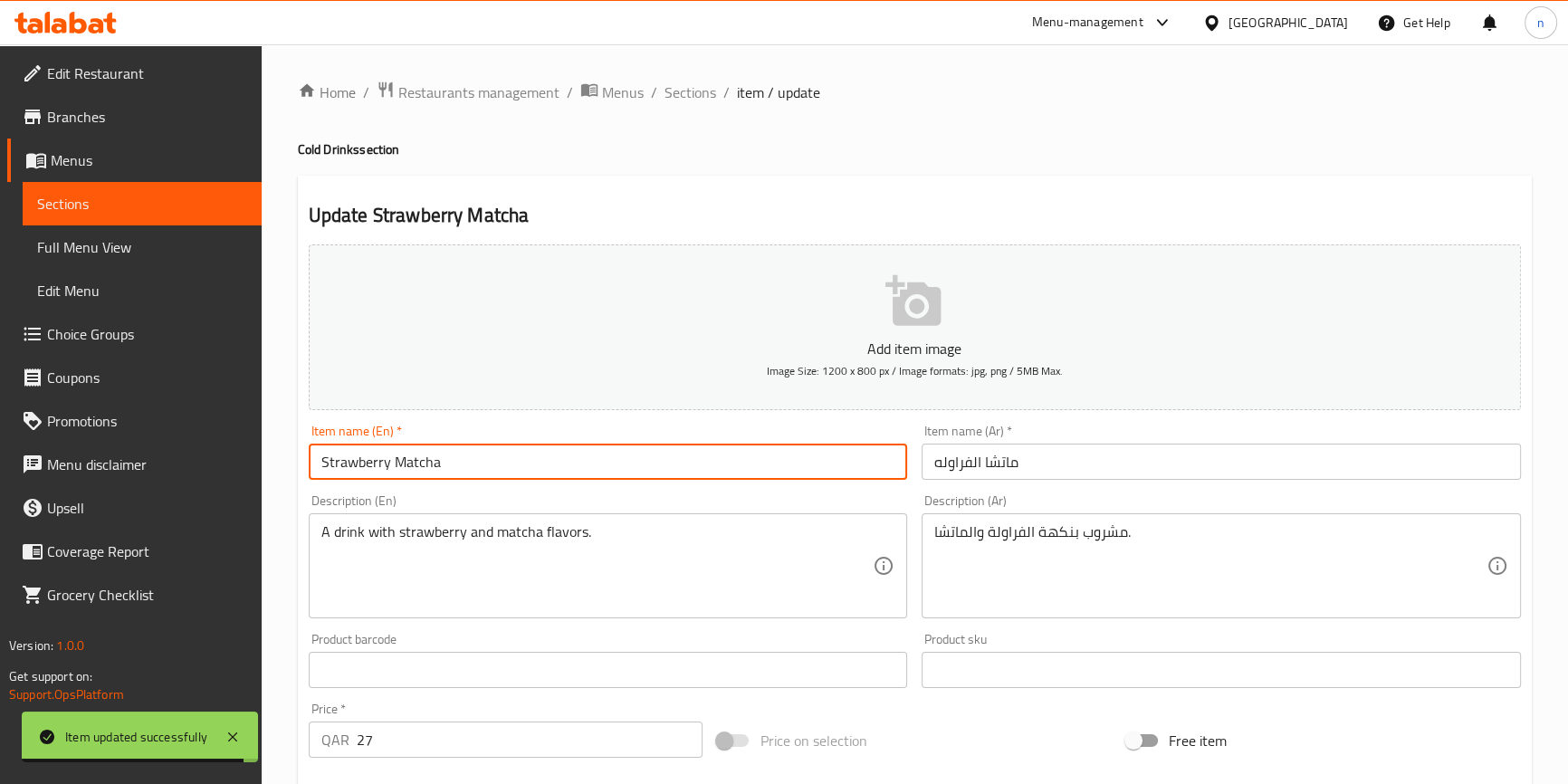
paste input "Cold"
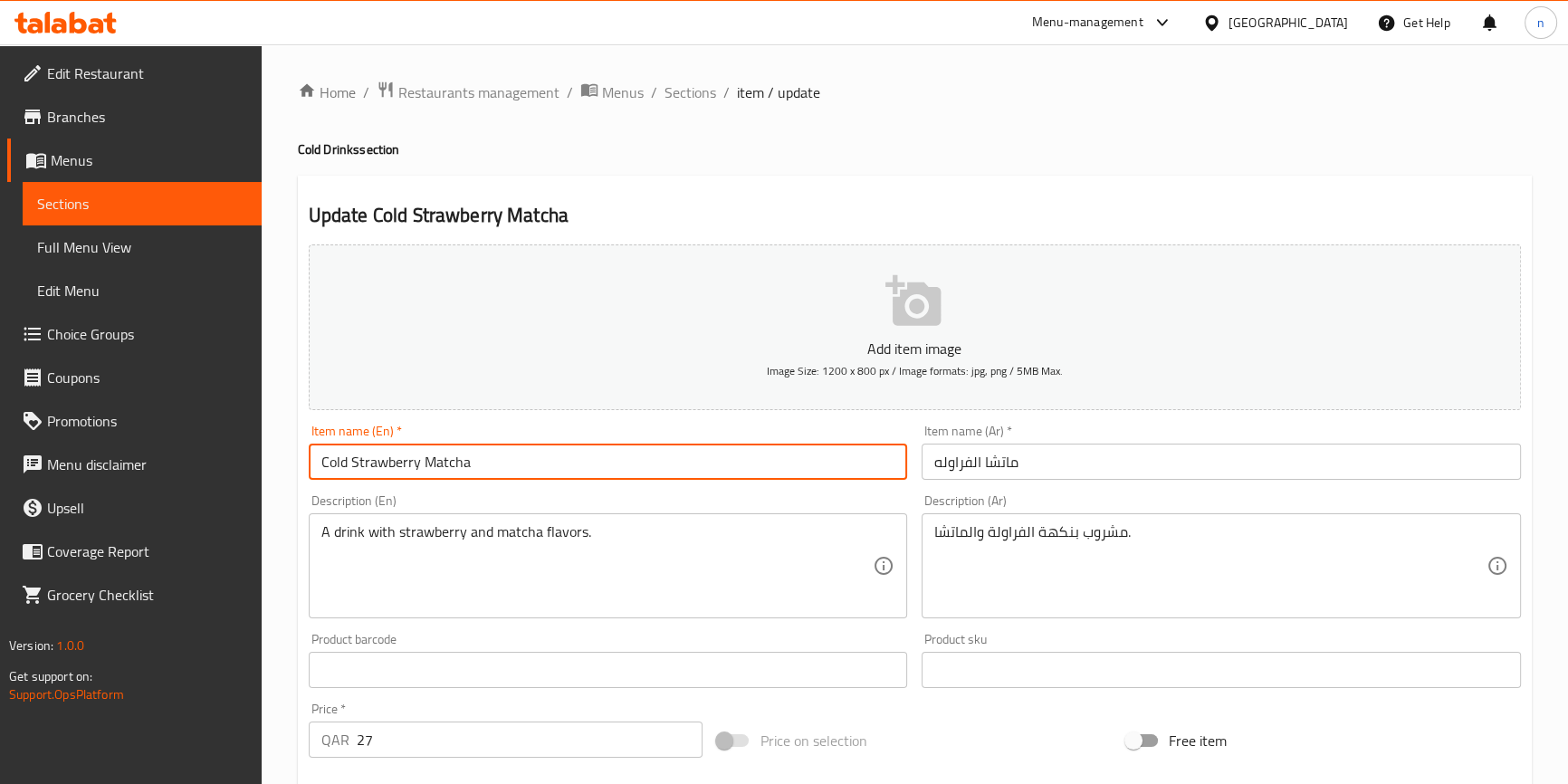
type input "Cold Strawberry Matcha"
click at [1040, 462] on input "ماتشا الفراوله" at bounding box center [1221, 461] width 600 height 36
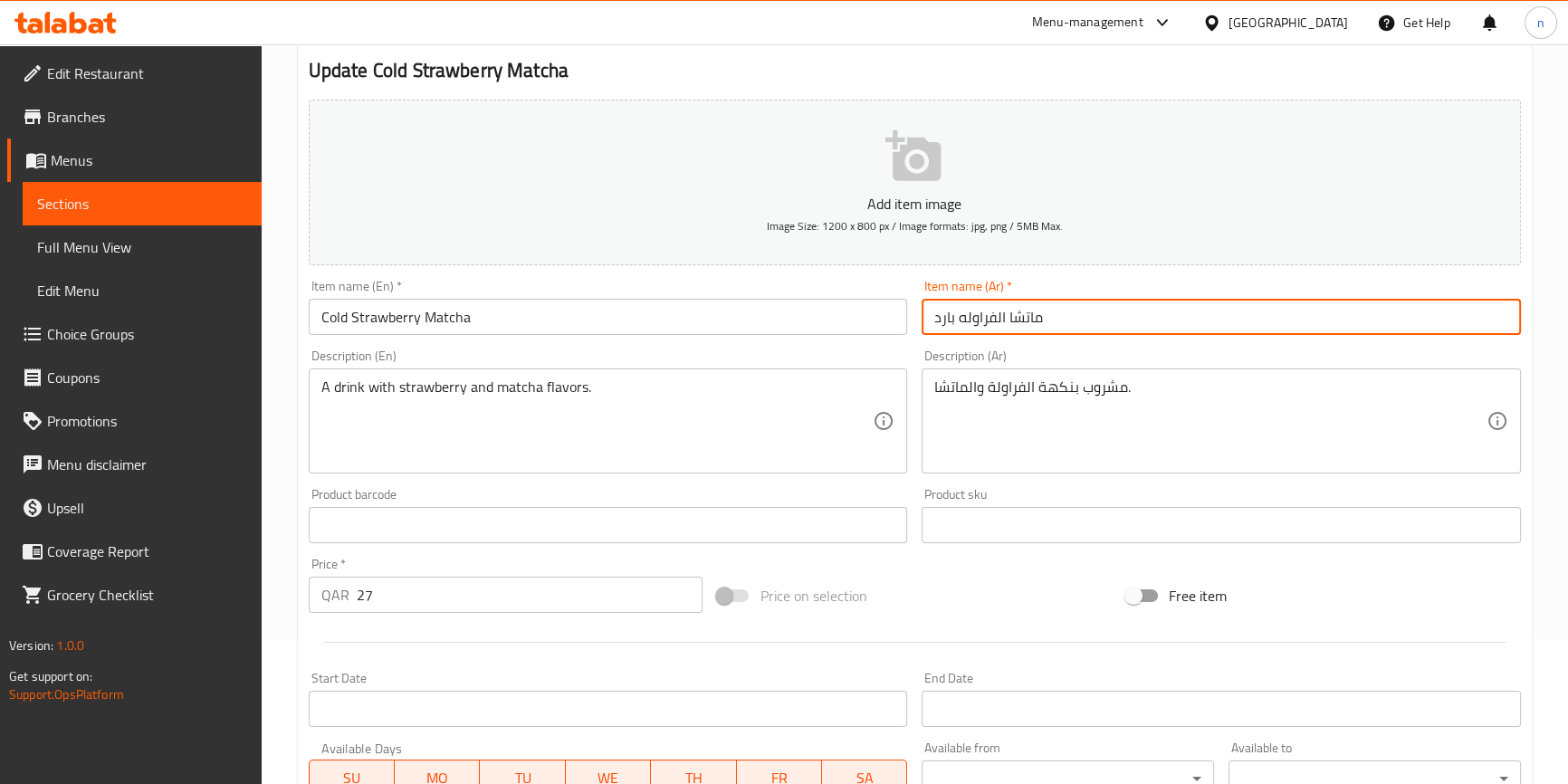
scroll to position [493, 0]
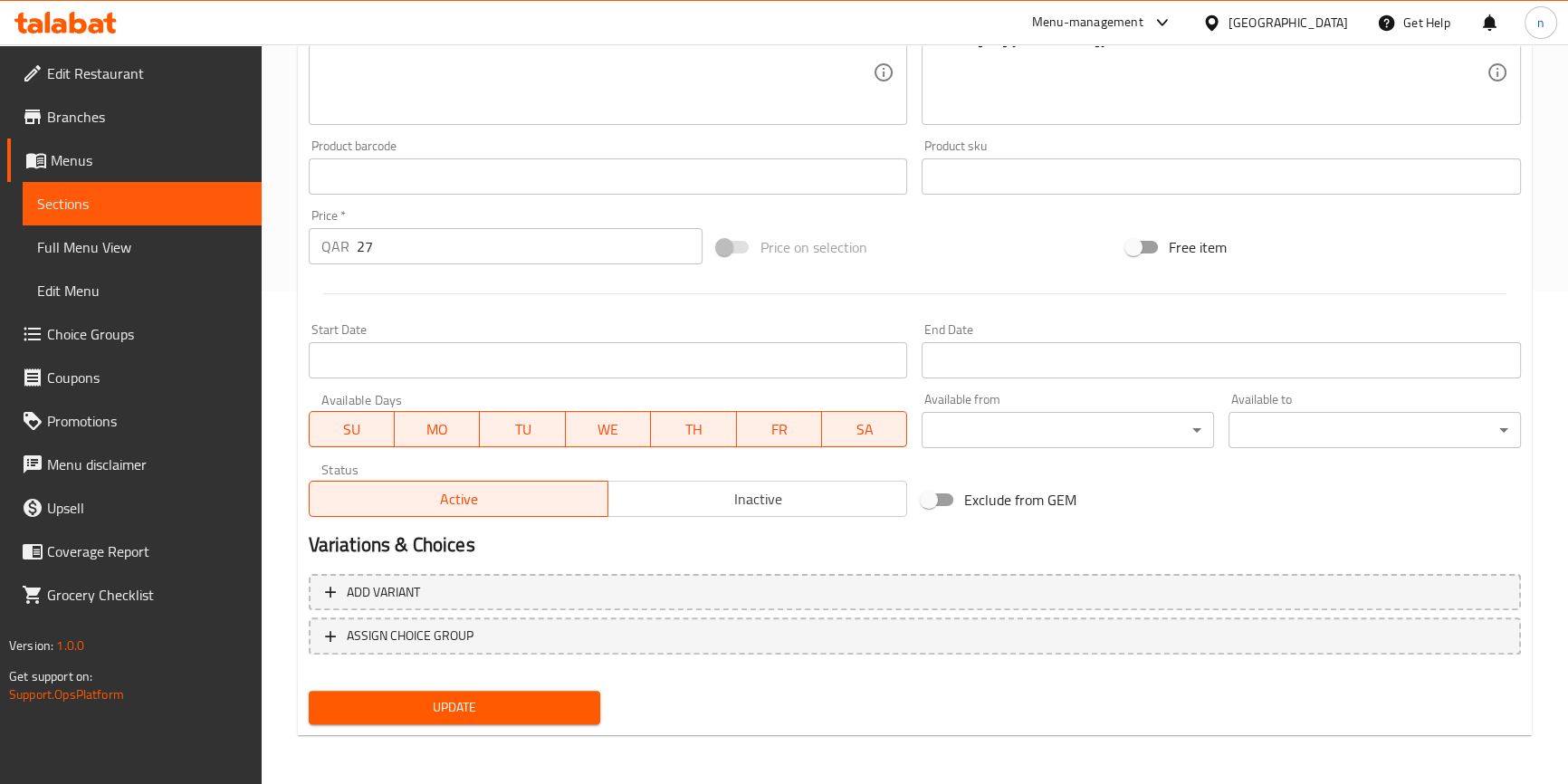
type input "ماتشا الفراوله بارد"
click at [552, 718] on button "Update" at bounding box center [455, 708] width 293 height 33
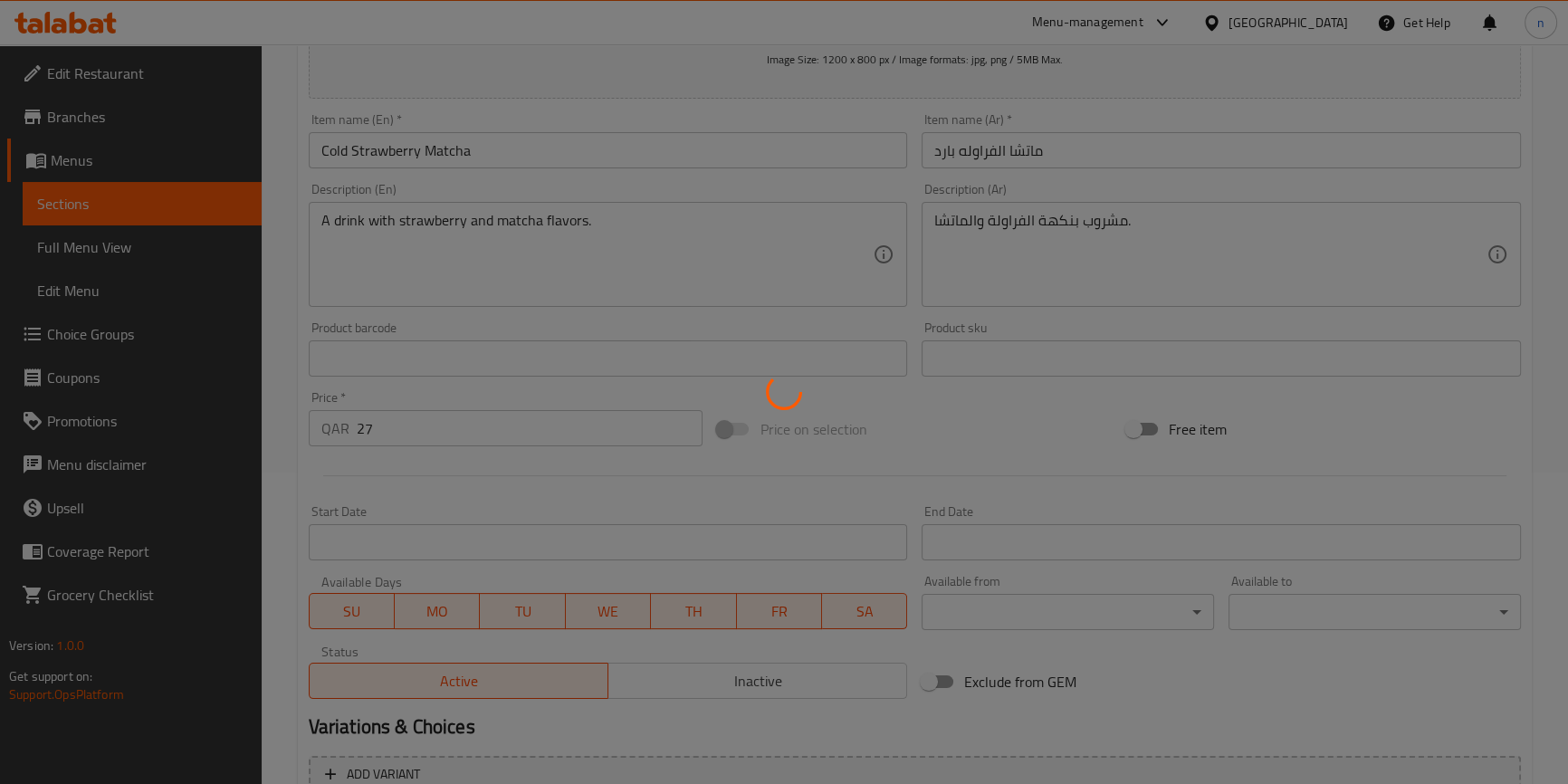
scroll to position [0, 0]
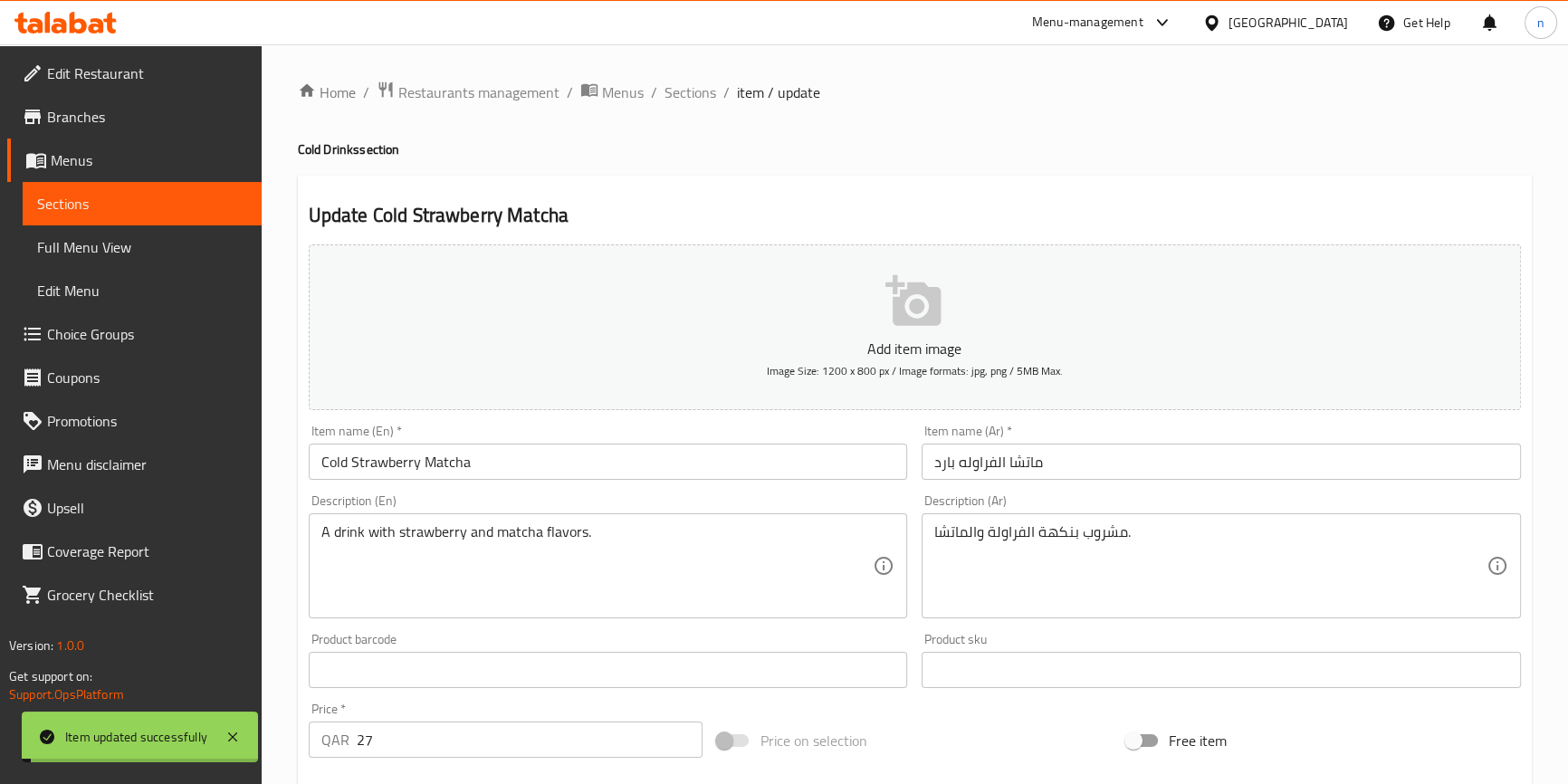
click at [695, 91] on span "Sections" at bounding box center [690, 93] width 52 height 21
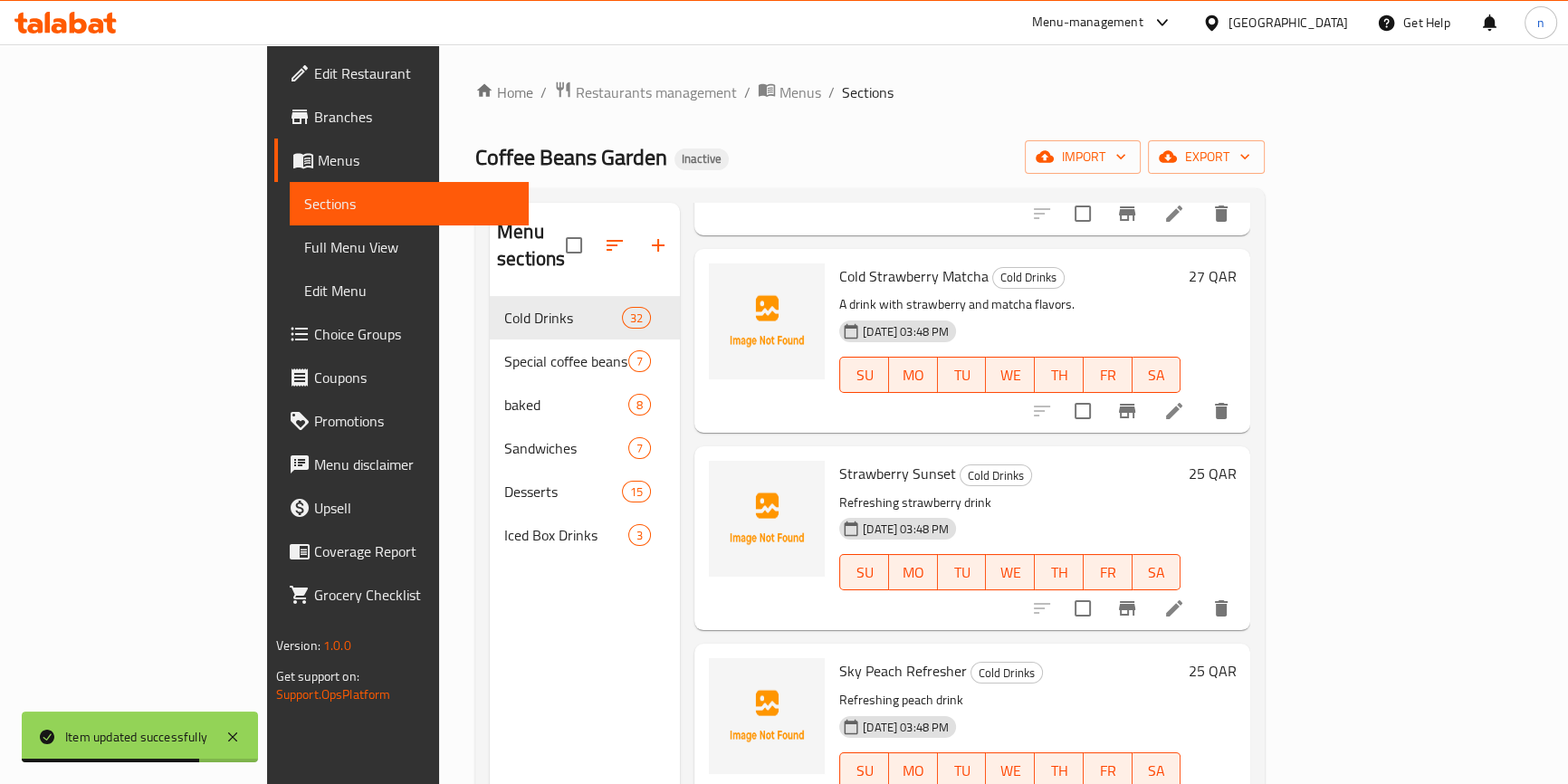
scroll to position [5104, 0]
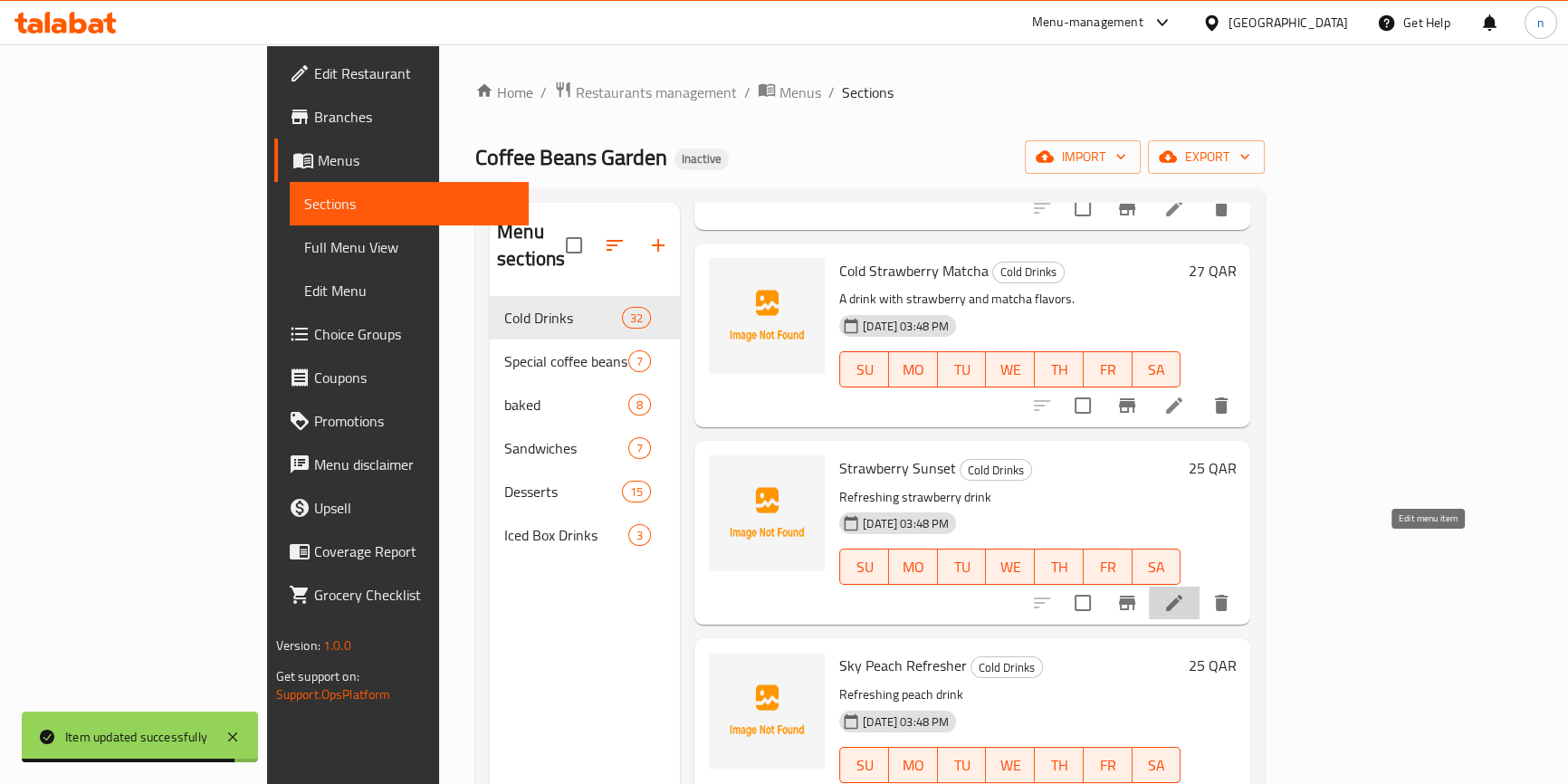
click at [1186, 592] on icon at bounding box center [1174, 603] width 21 height 21
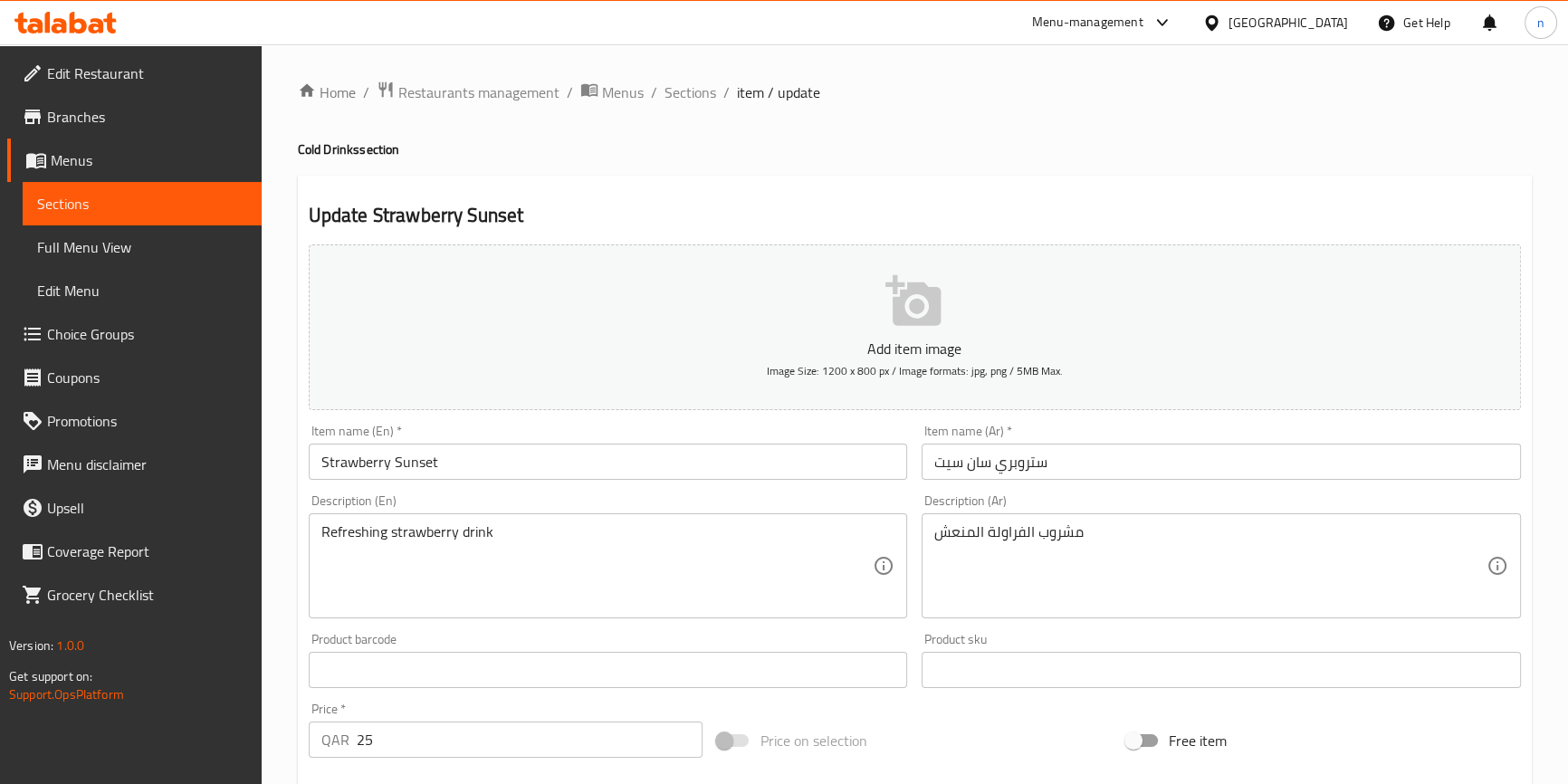
click at [311, 462] on input "Strawberry Sunset" at bounding box center [608, 461] width 600 height 36
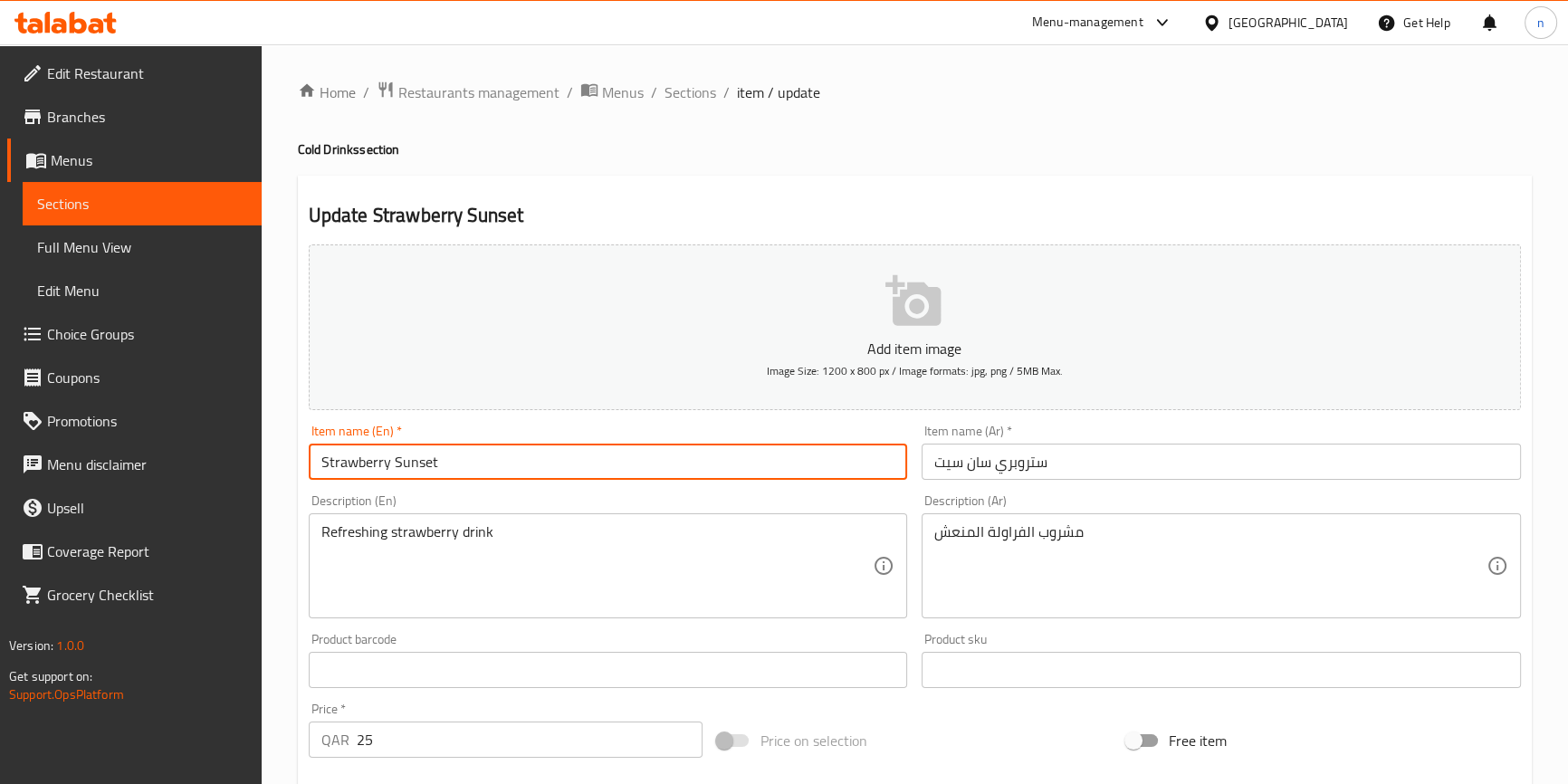
paste input "Cold"
type input "Cold Strawberry Sunset"
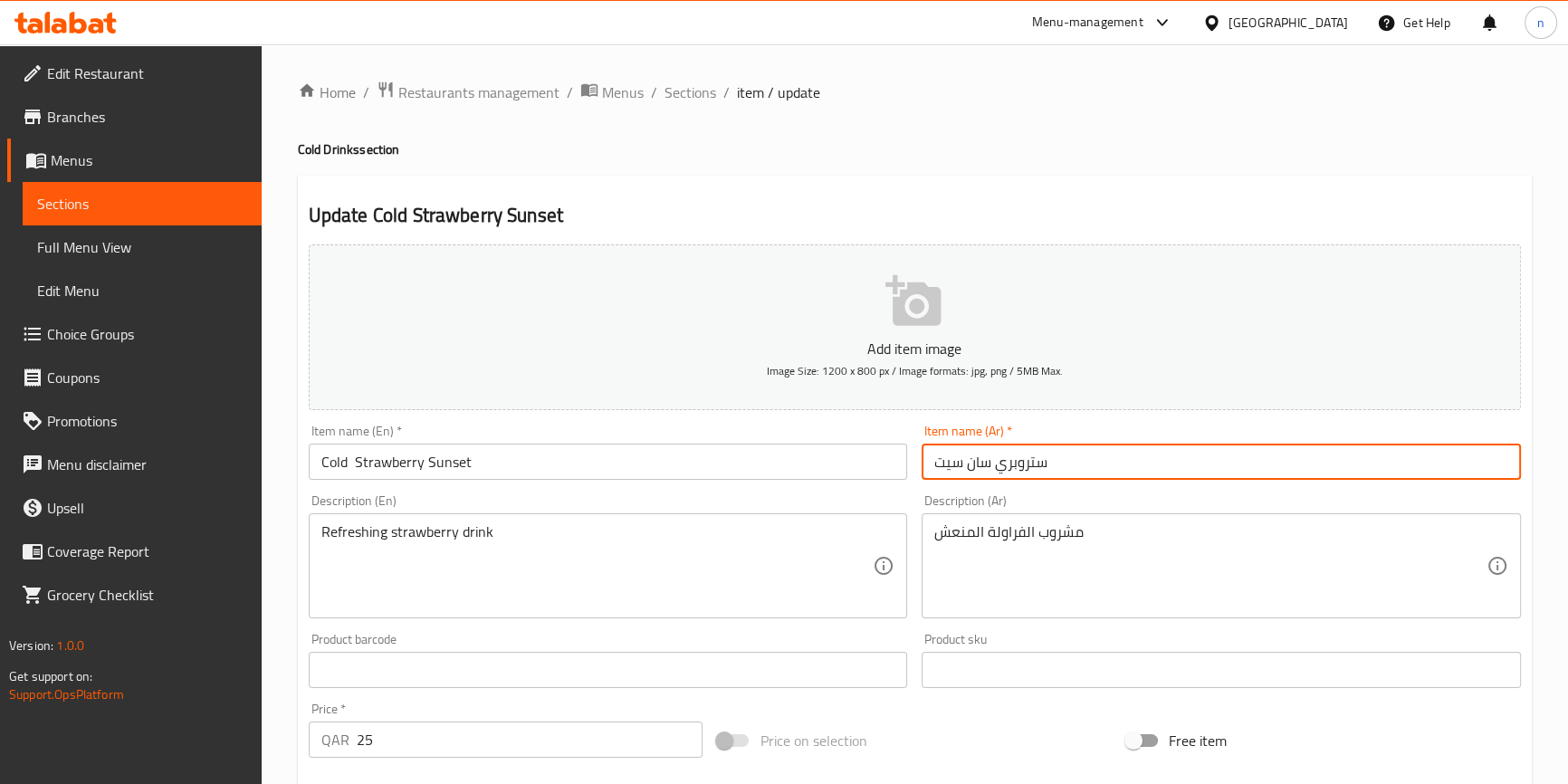
click at [1056, 463] on input "ستروبري سان سيت" at bounding box center [1221, 461] width 600 height 36
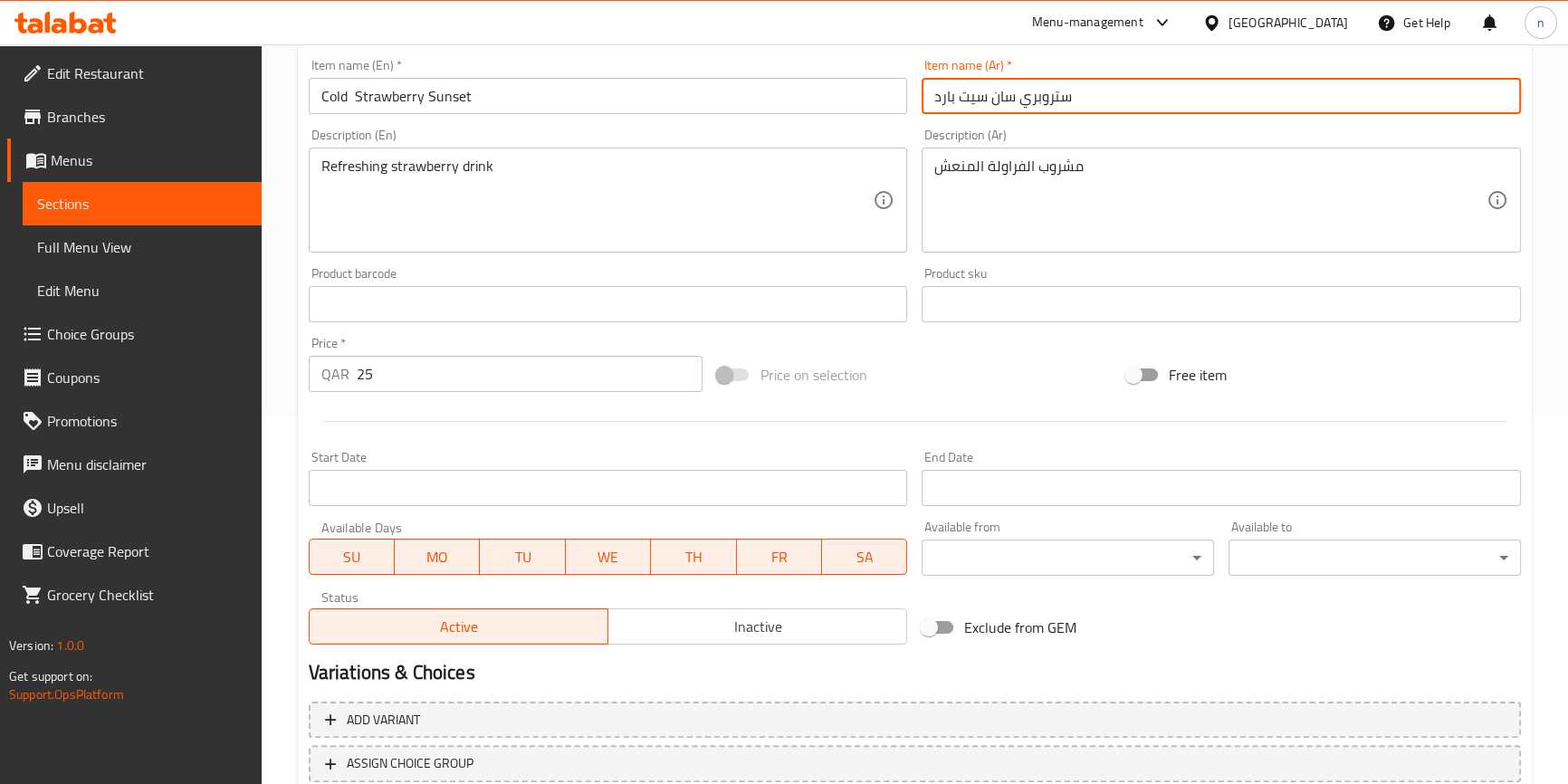
scroll to position [493, 0]
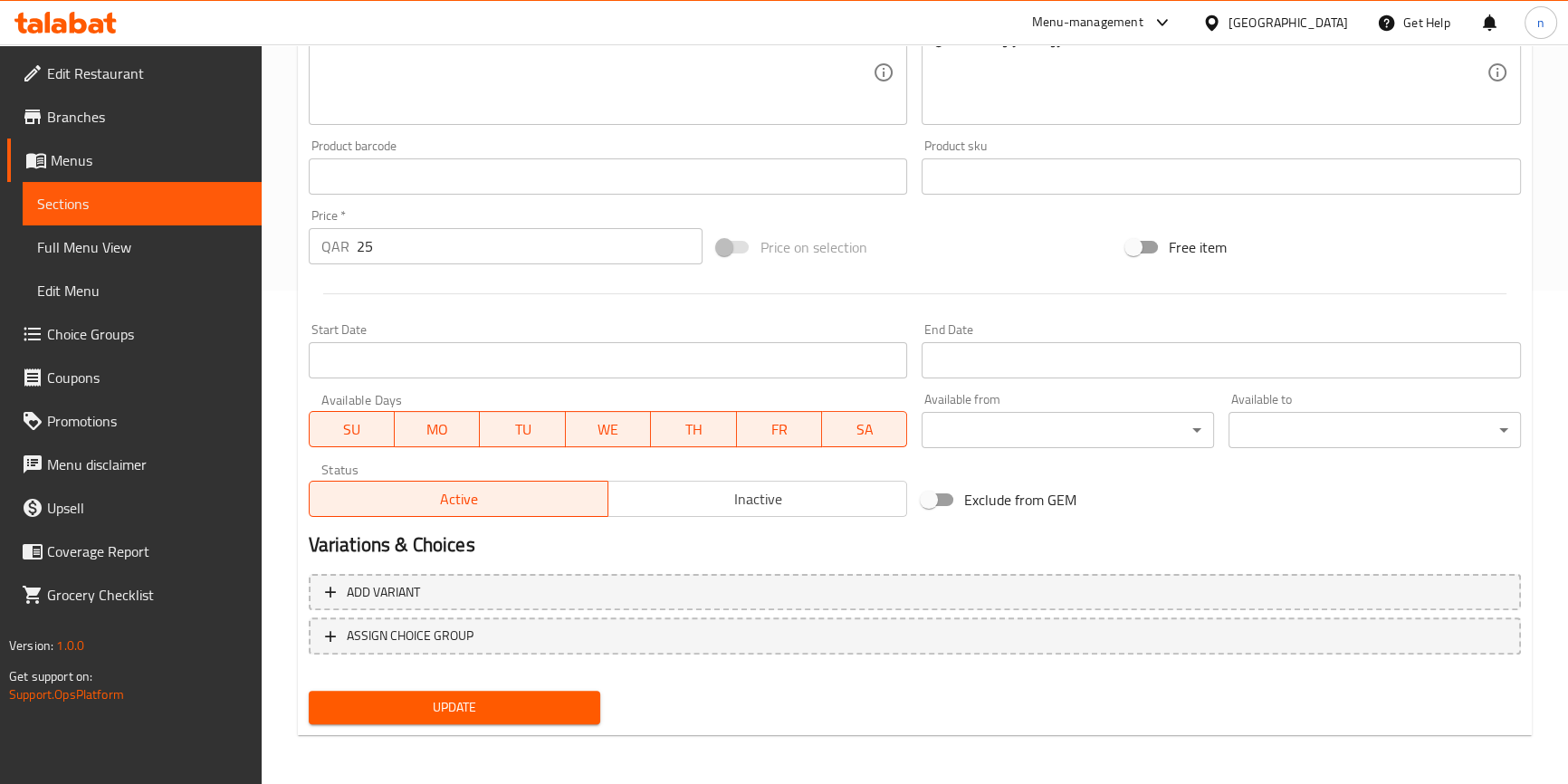
type input "ستروبري سان سيت بارد"
click at [533, 706] on span "Update" at bounding box center [455, 707] width 263 height 22
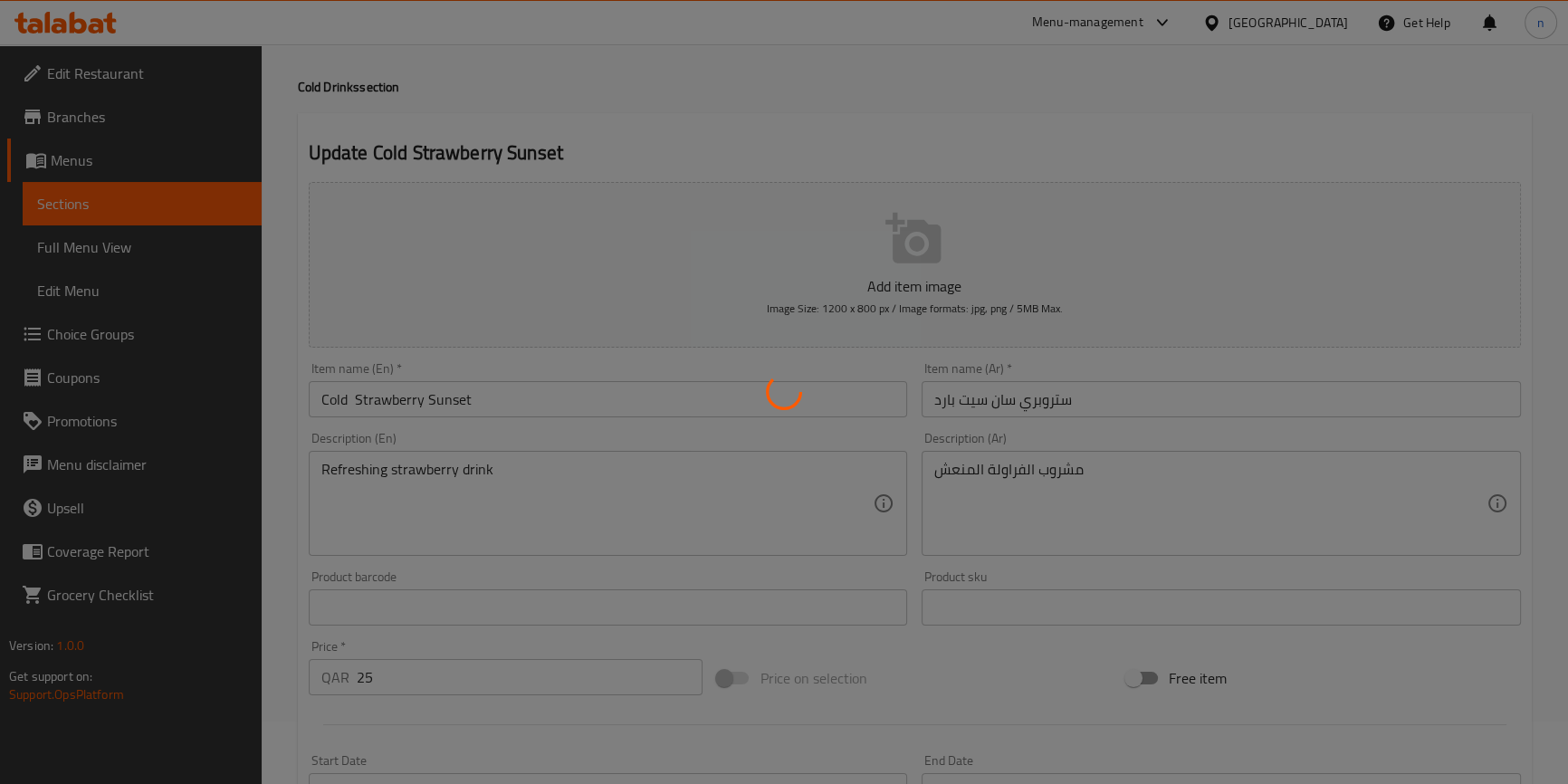
scroll to position [0, 0]
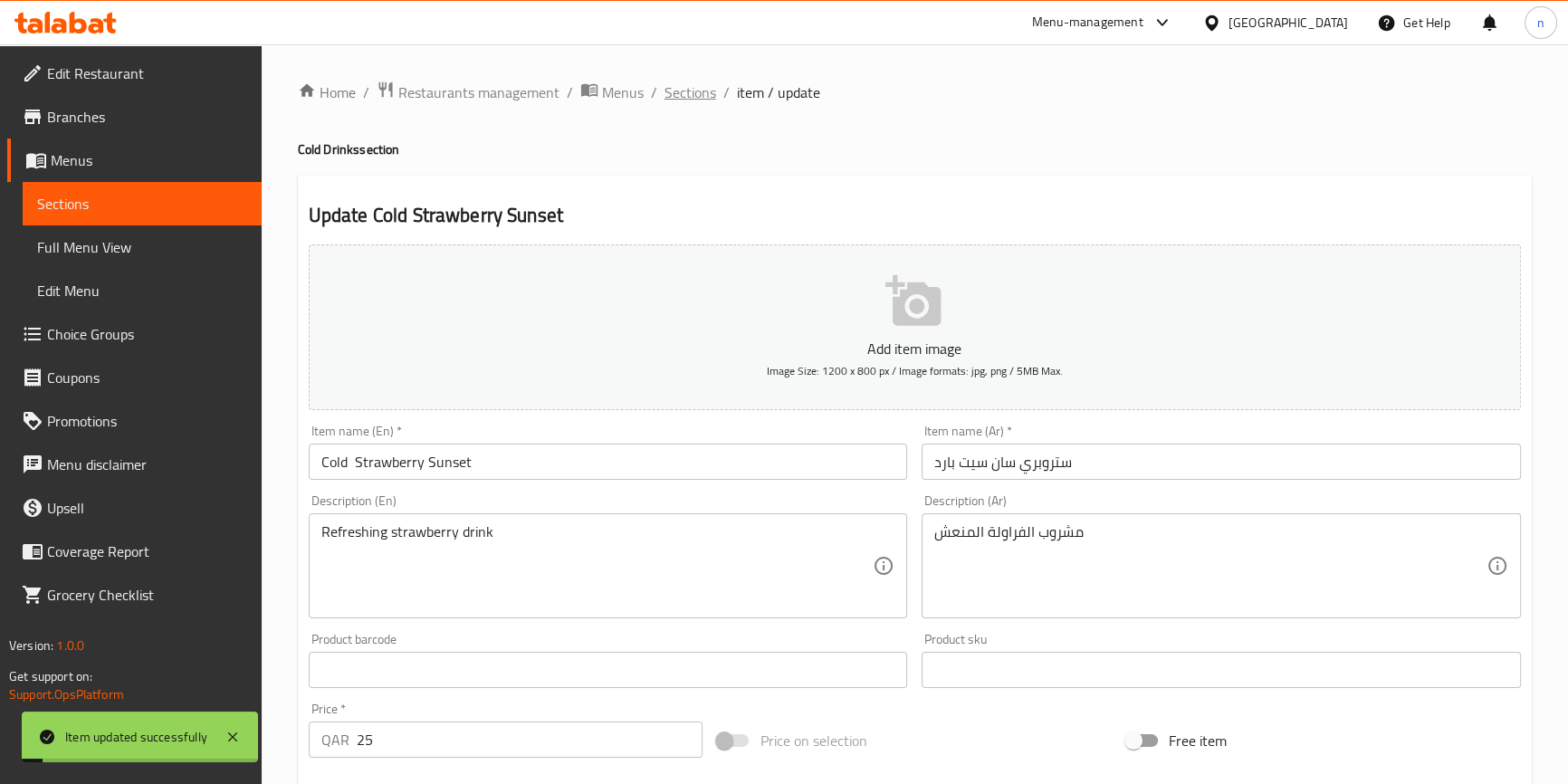
click at [695, 100] on span "Sections" at bounding box center [690, 93] width 52 height 21
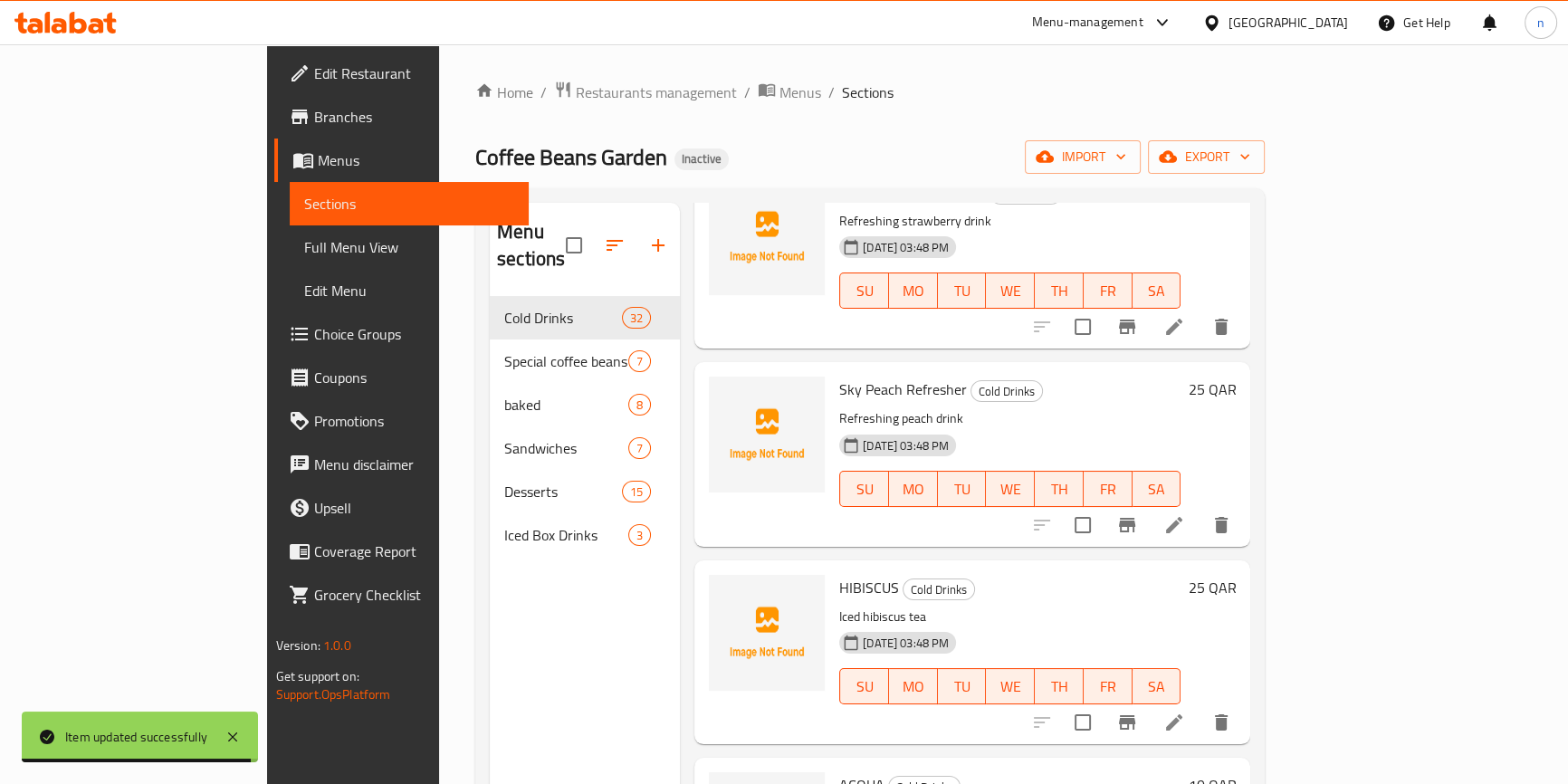
scroll to position [5481, 0]
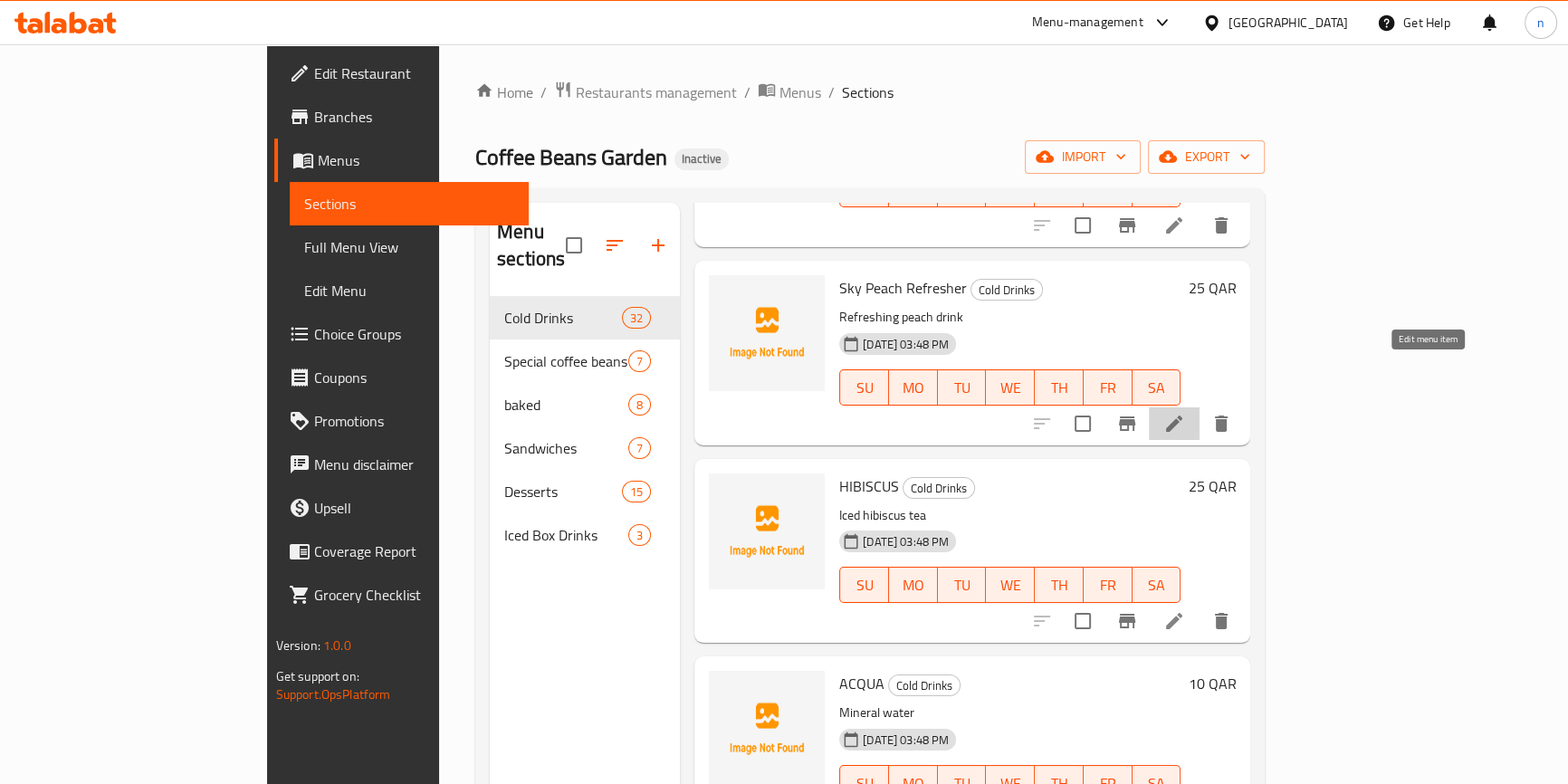
click at [1186, 412] on icon at bounding box center [1174, 423] width 21 height 21
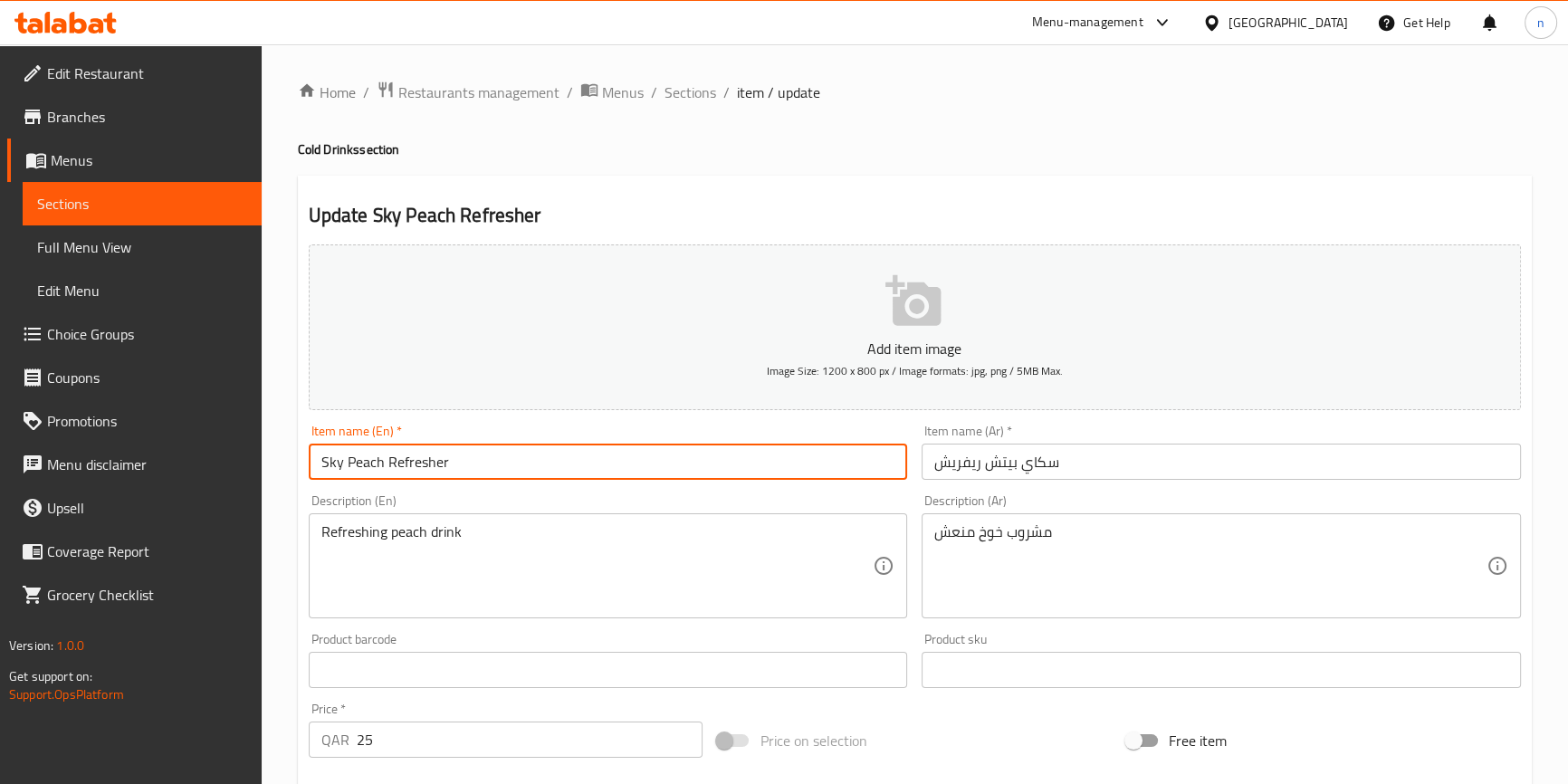
click at [317, 457] on input "Sky Peach Refresher" at bounding box center [608, 461] width 600 height 36
paste input "Cold"
type input "Cold Sky Peach Refresher"
click at [1068, 464] on input "سكاي بيتش ريفريش" at bounding box center [1221, 461] width 600 height 36
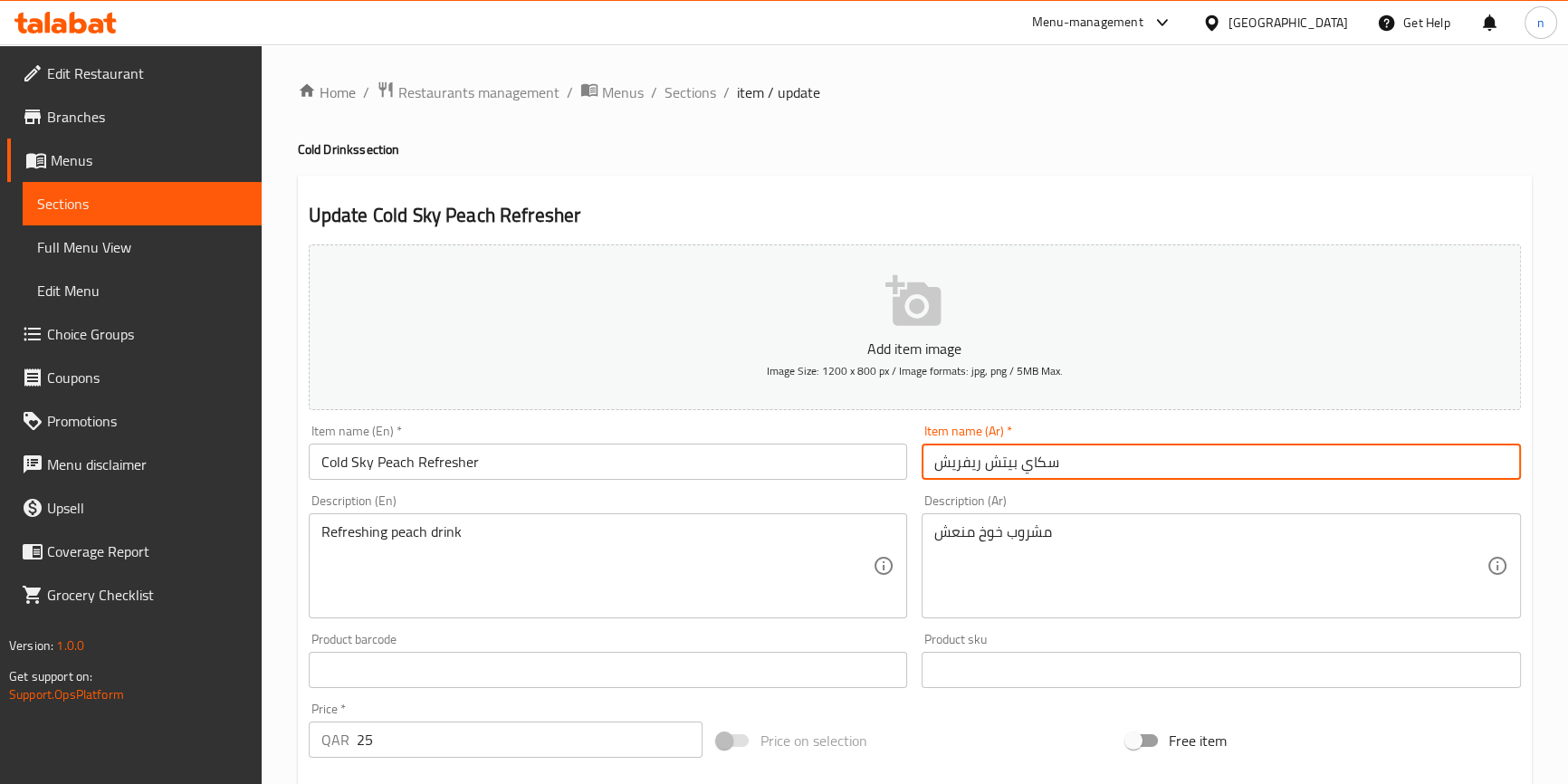
click at [1068, 464] on input "سكاي بيتش ريفريش" at bounding box center [1221, 461] width 600 height 36
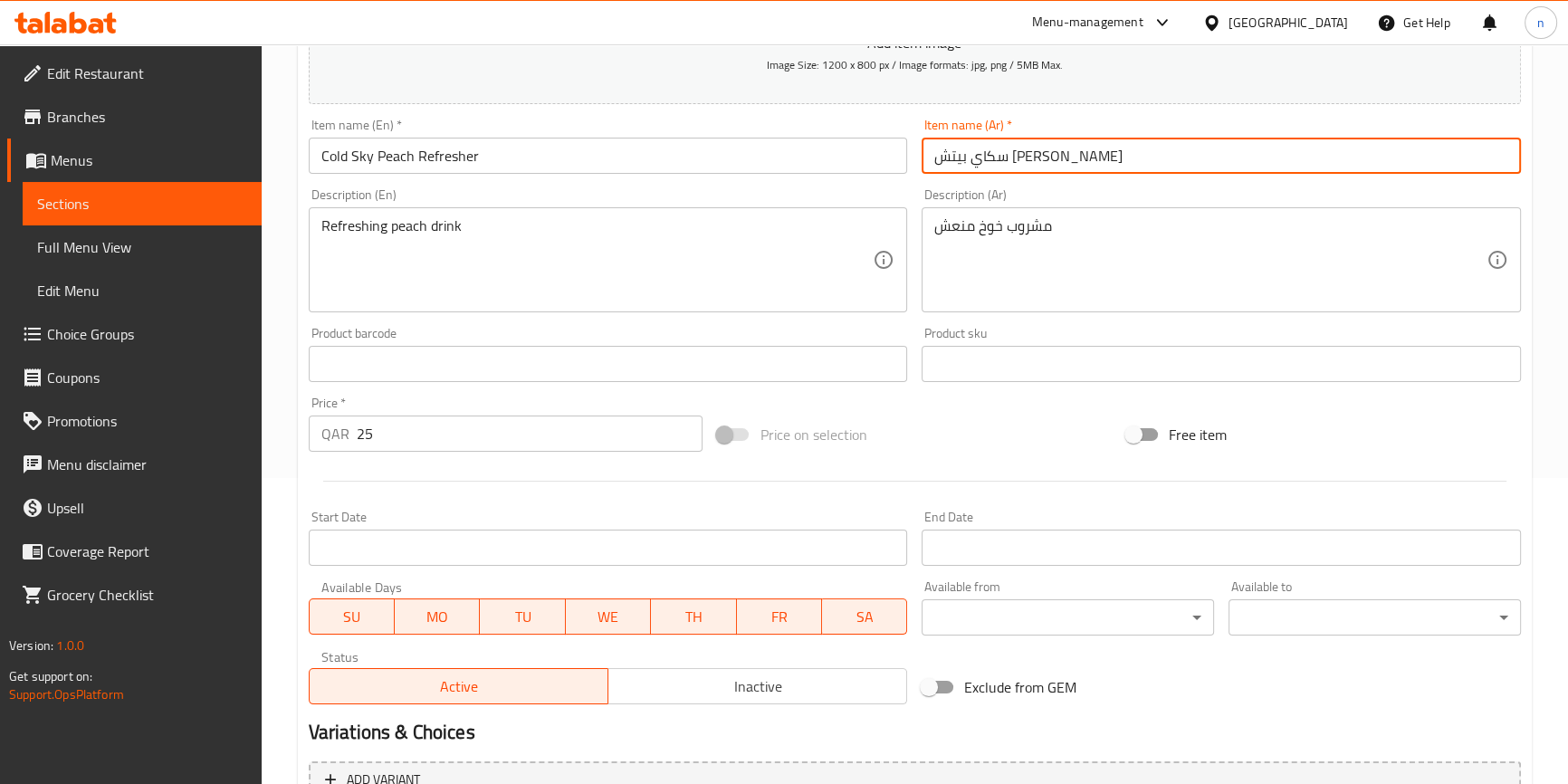
scroll to position [493, 0]
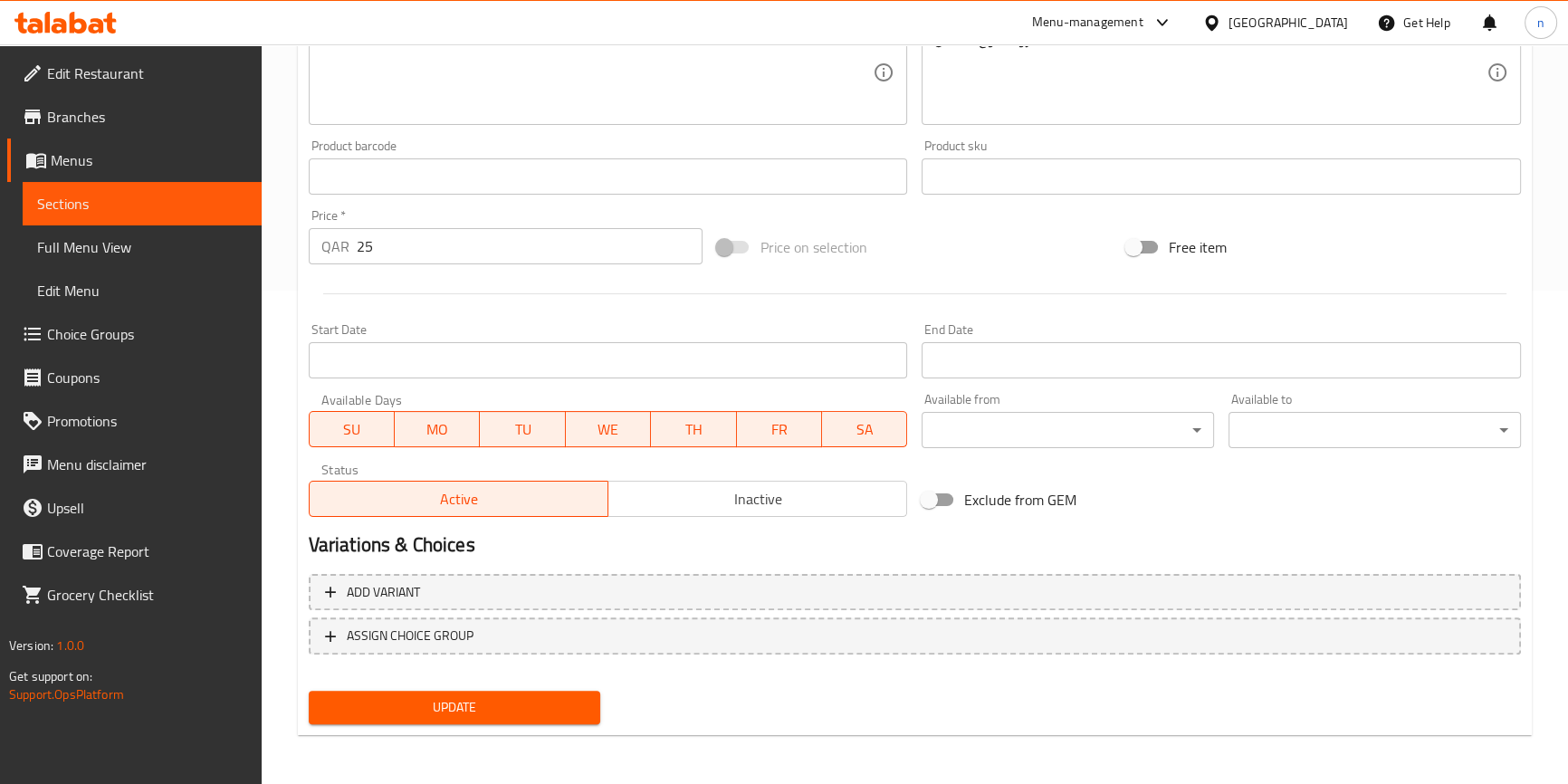
type input "سكاي بيتش [PERSON_NAME]"
click at [515, 693] on button "Update" at bounding box center [455, 708] width 293 height 33
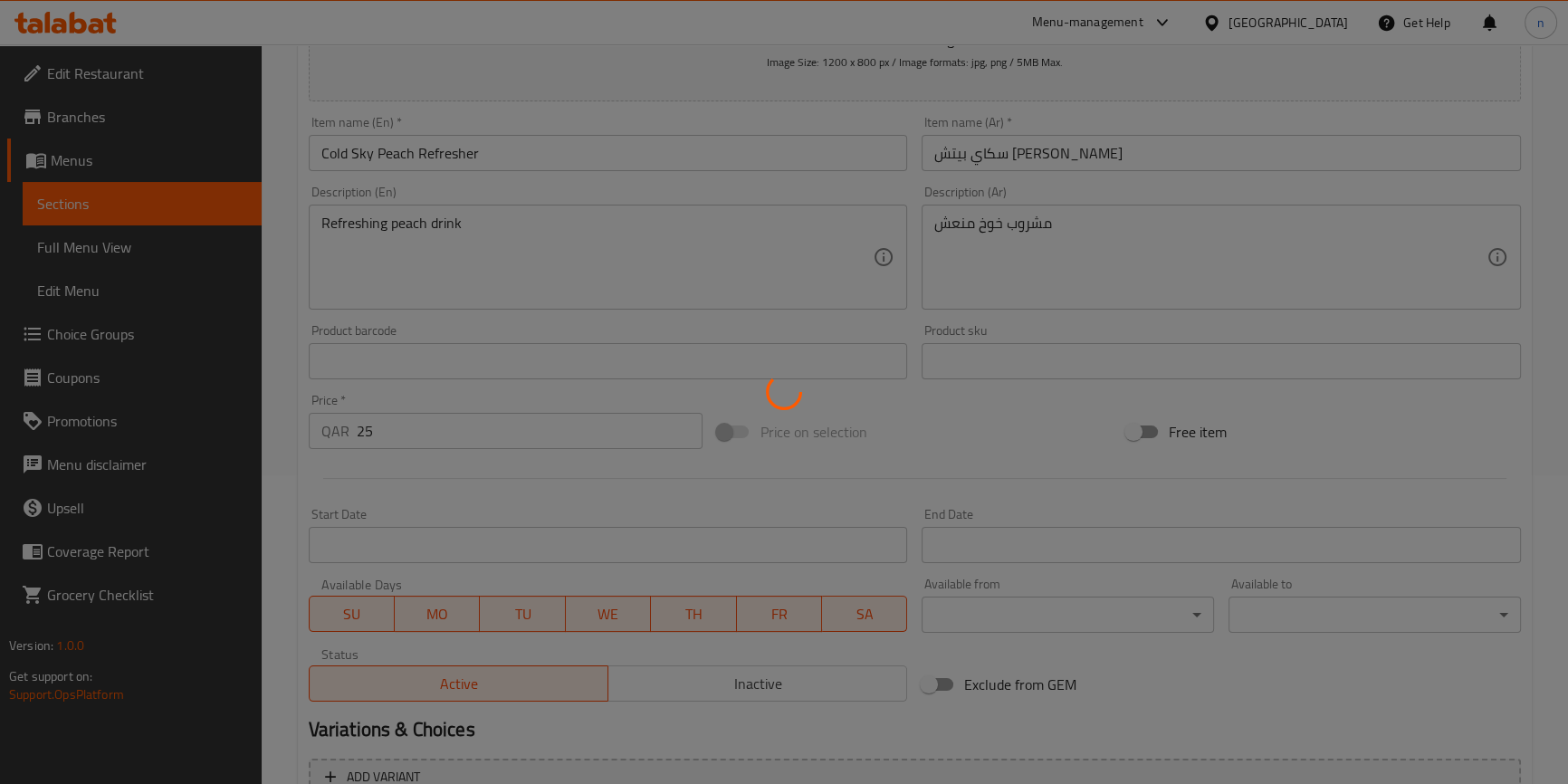
scroll to position [0, 0]
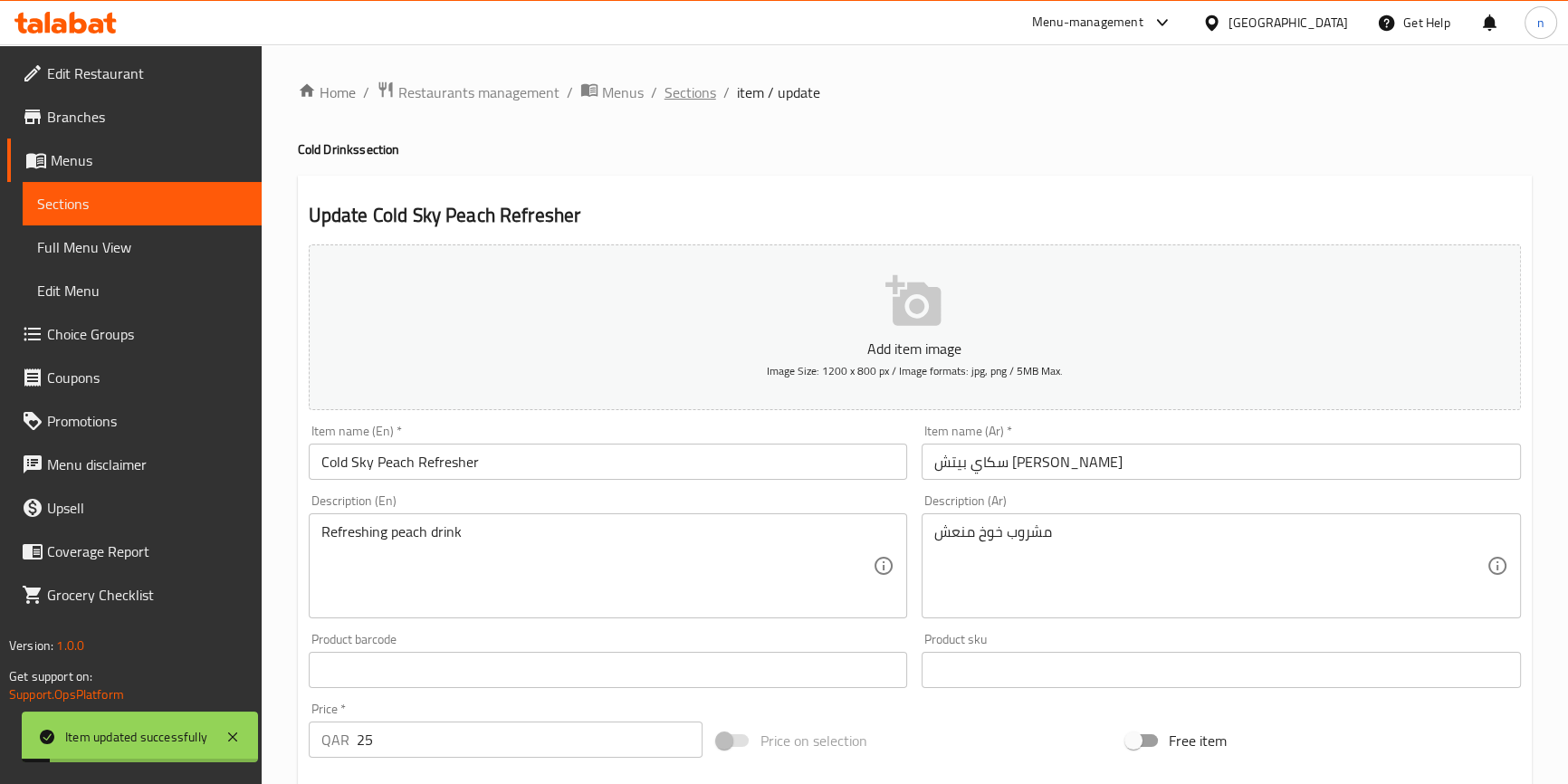
click at [693, 91] on span "Sections" at bounding box center [690, 93] width 52 height 21
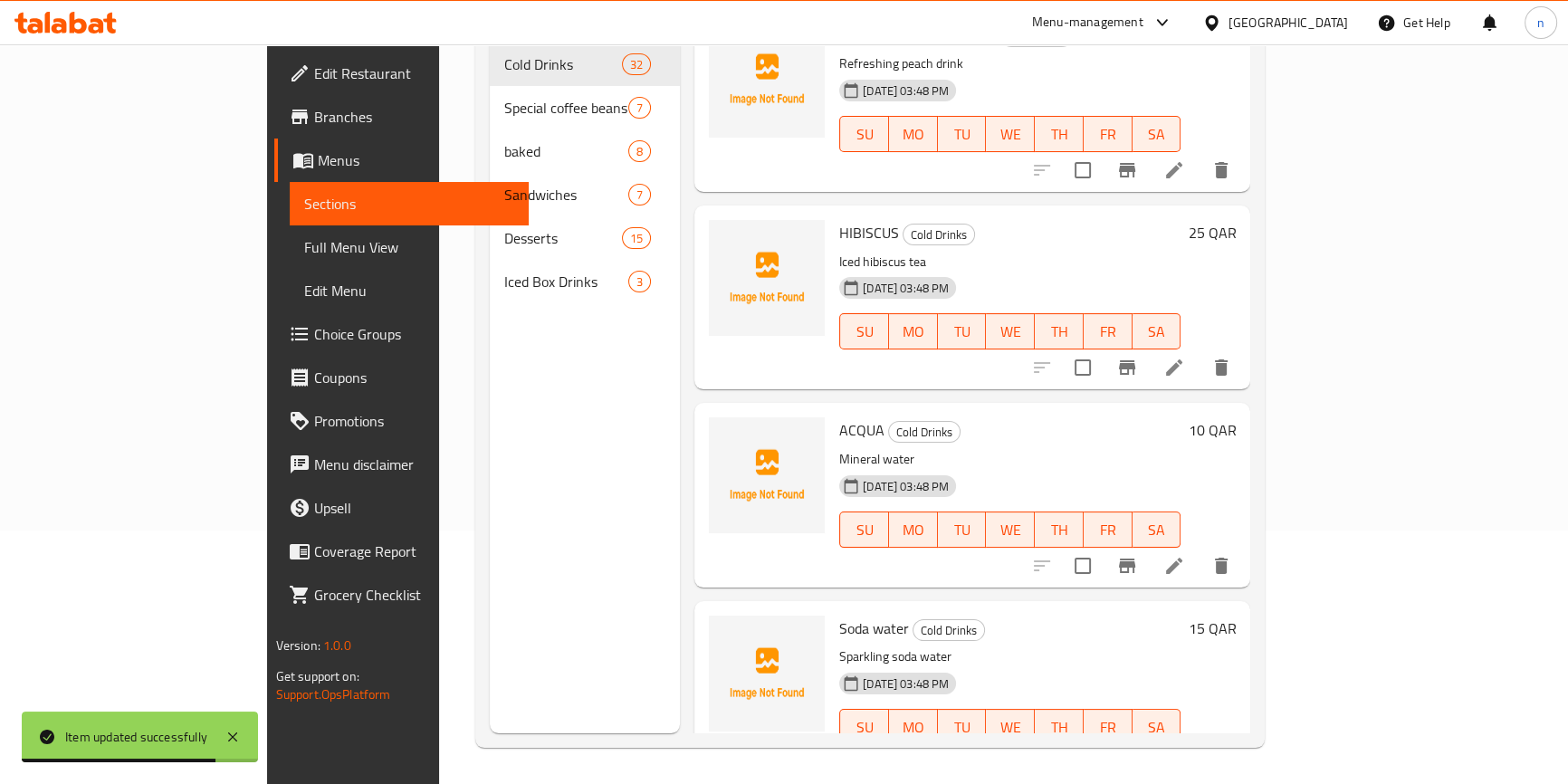
scroll to position [254, 0]
click at [1186, 357] on icon at bounding box center [1174, 368] width 21 height 21
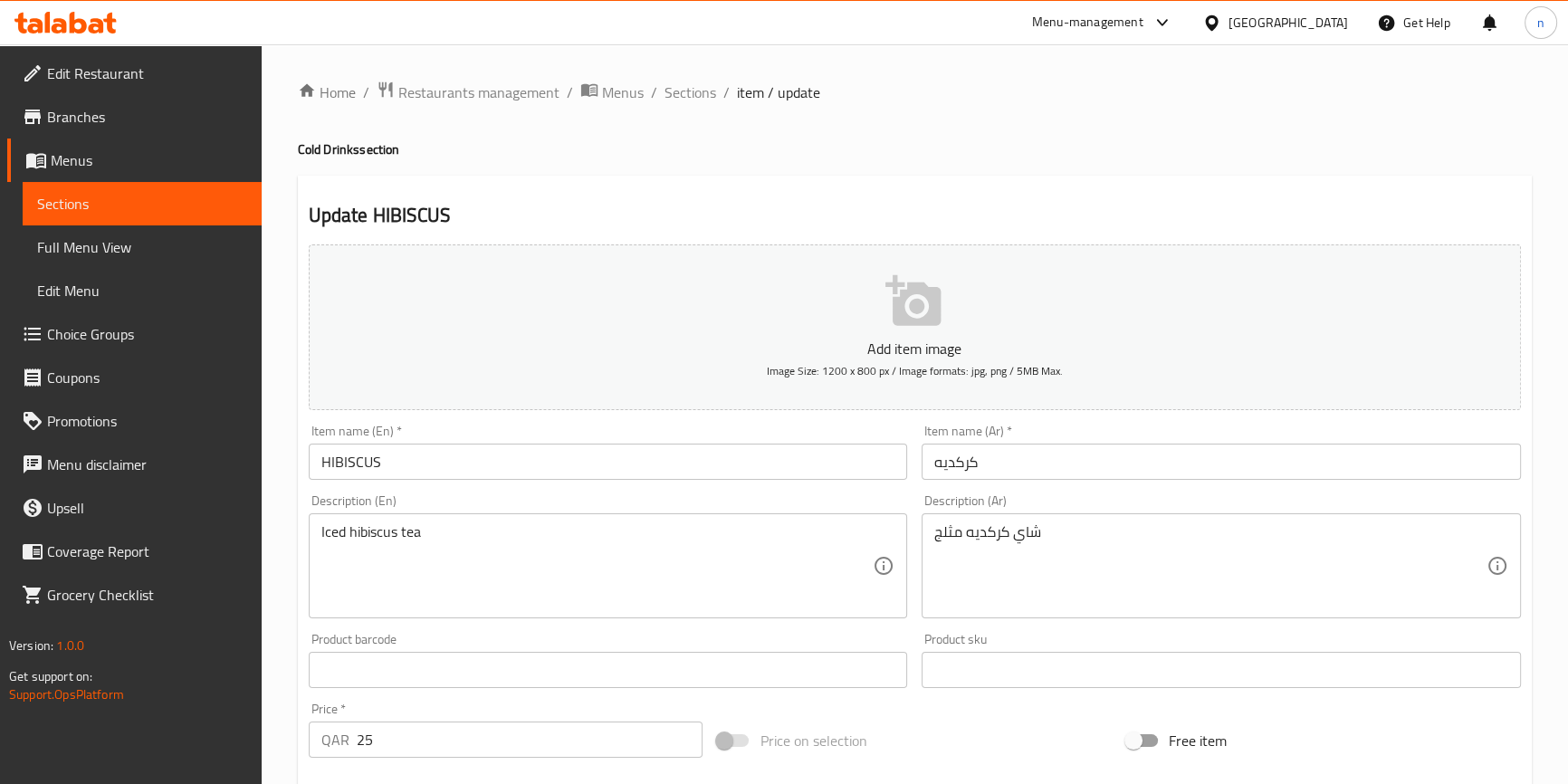
click at [316, 451] on input "HIBISCUS" at bounding box center [608, 461] width 600 height 36
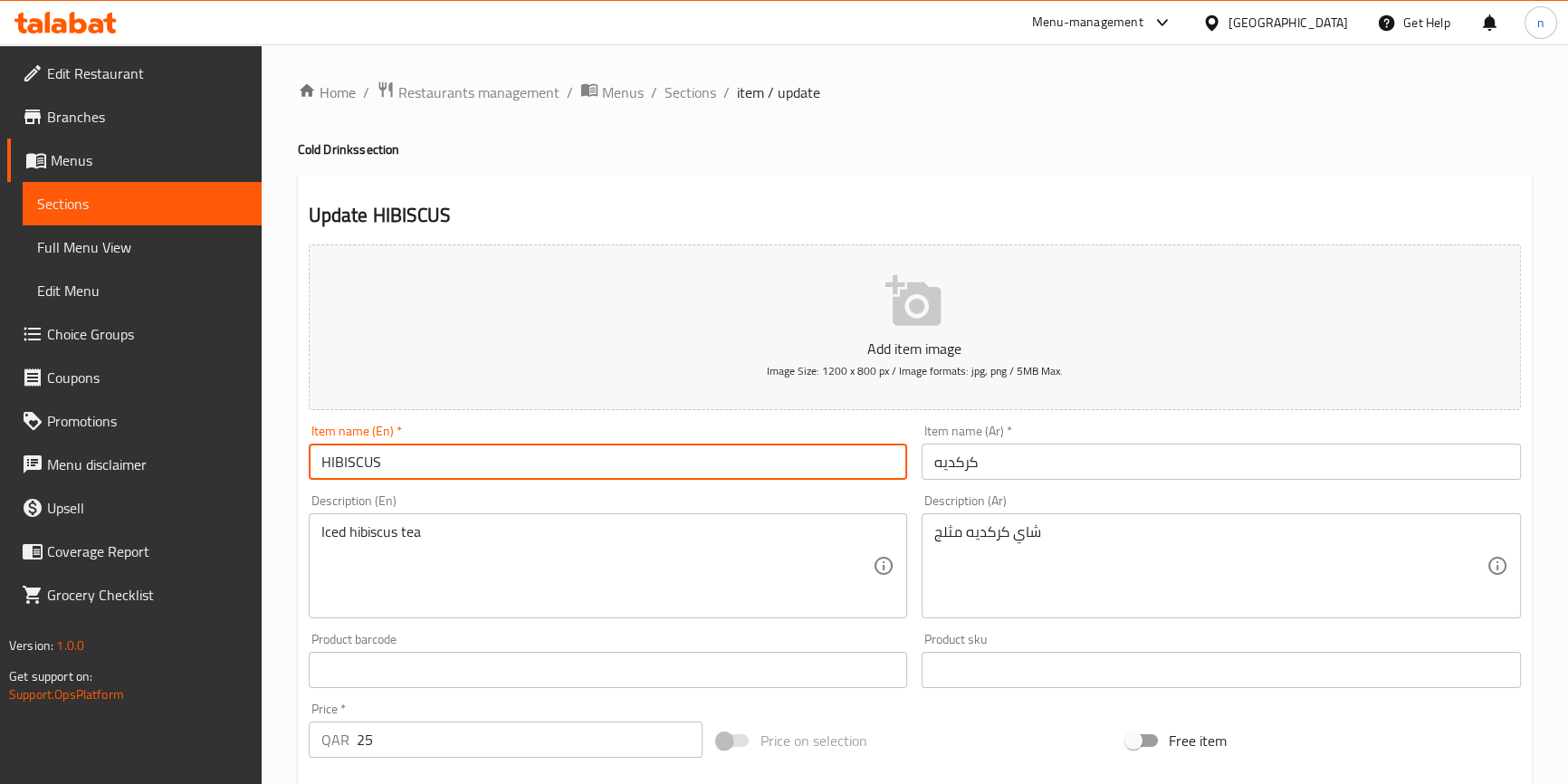
paste input "Cold"
type input "Cold HIBISCUS"
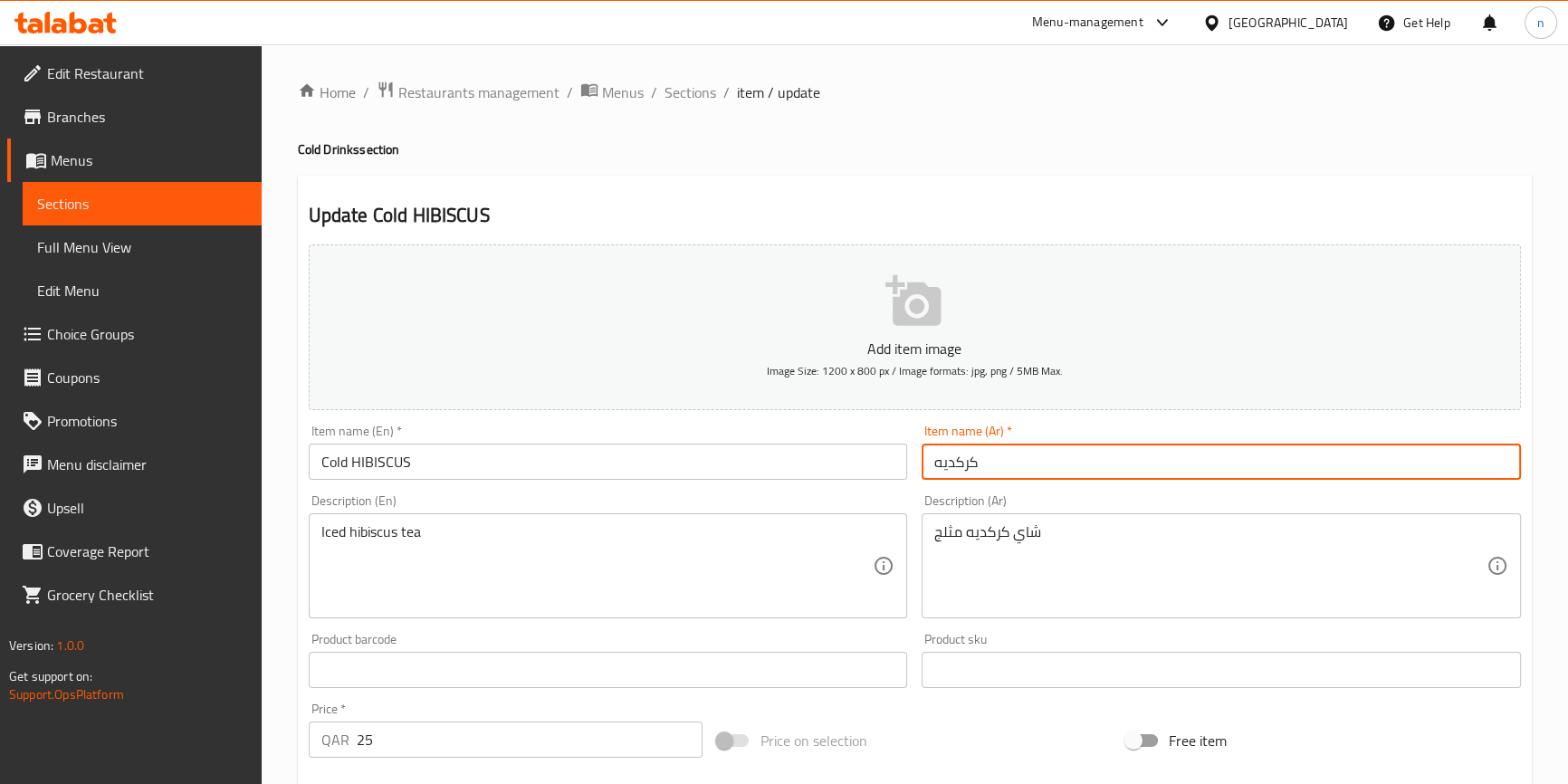
click at [977, 469] on input "كركديه" at bounding box center [1221, 461] width 600 height 36
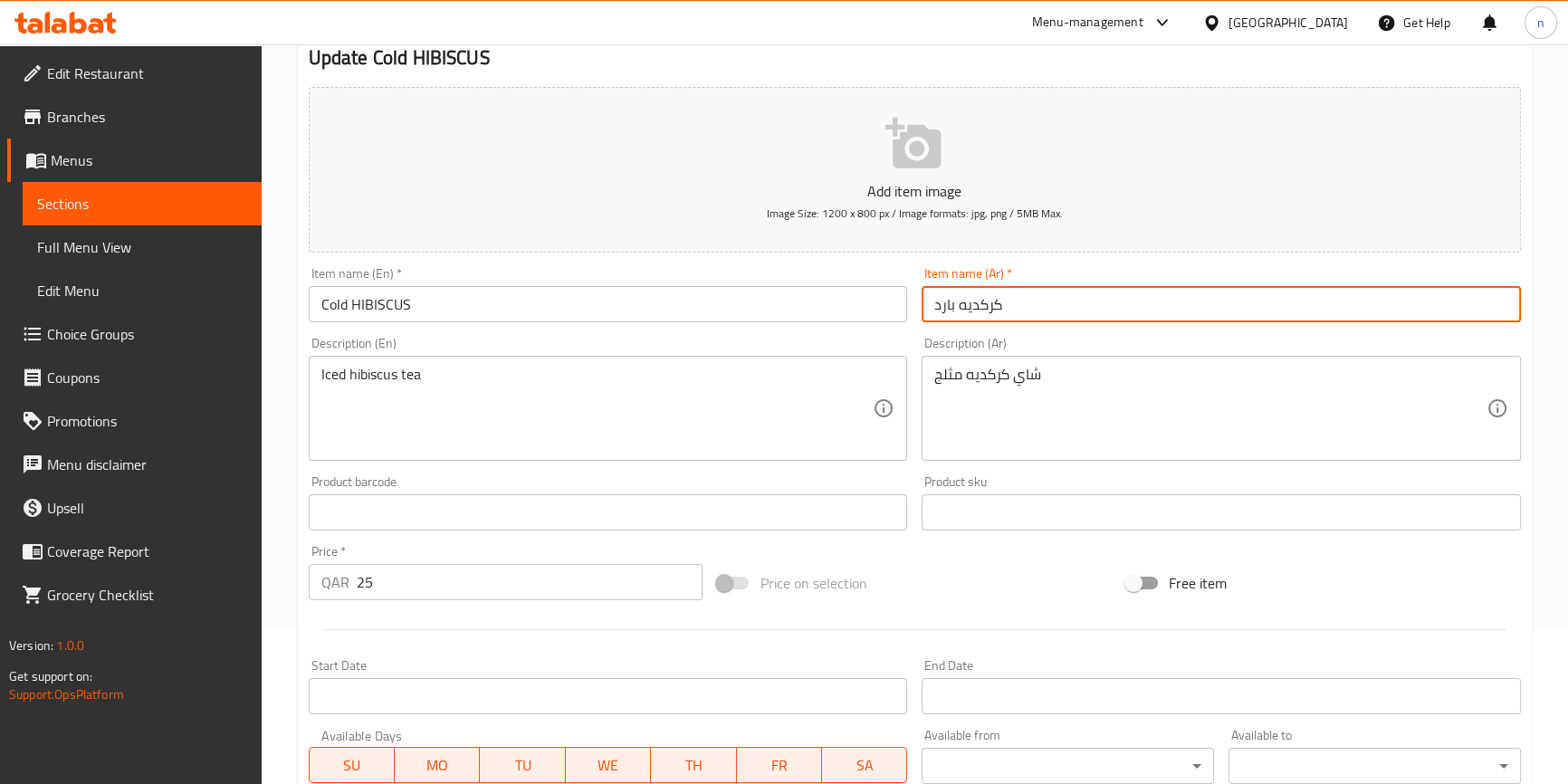
scroll to position [493, 0]
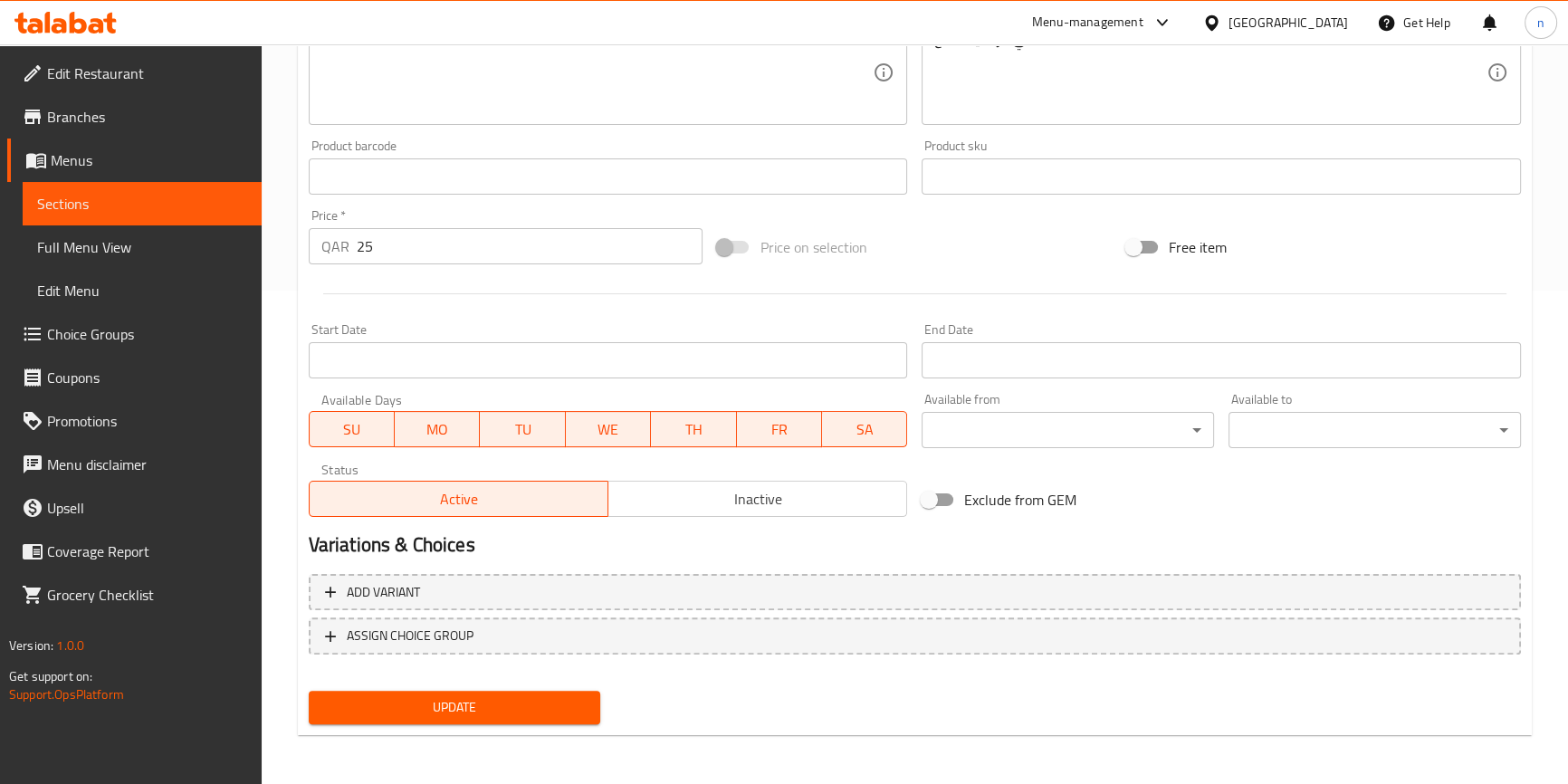
type input "كركديه بارد"
click at [470, 714] on span "Update" at bounding box center [455, 707] width 263 height 22
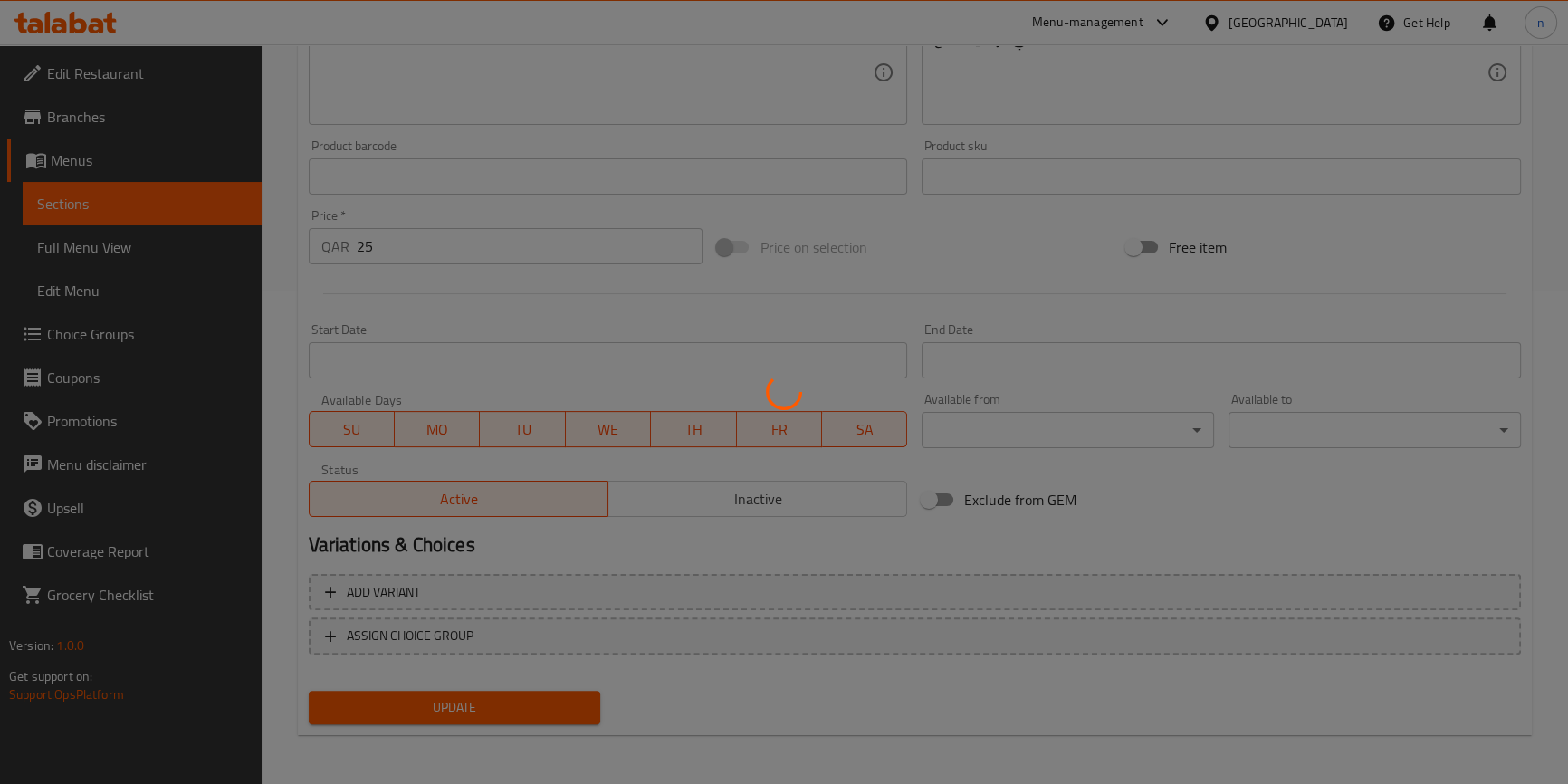
scroll to position [0, 0]
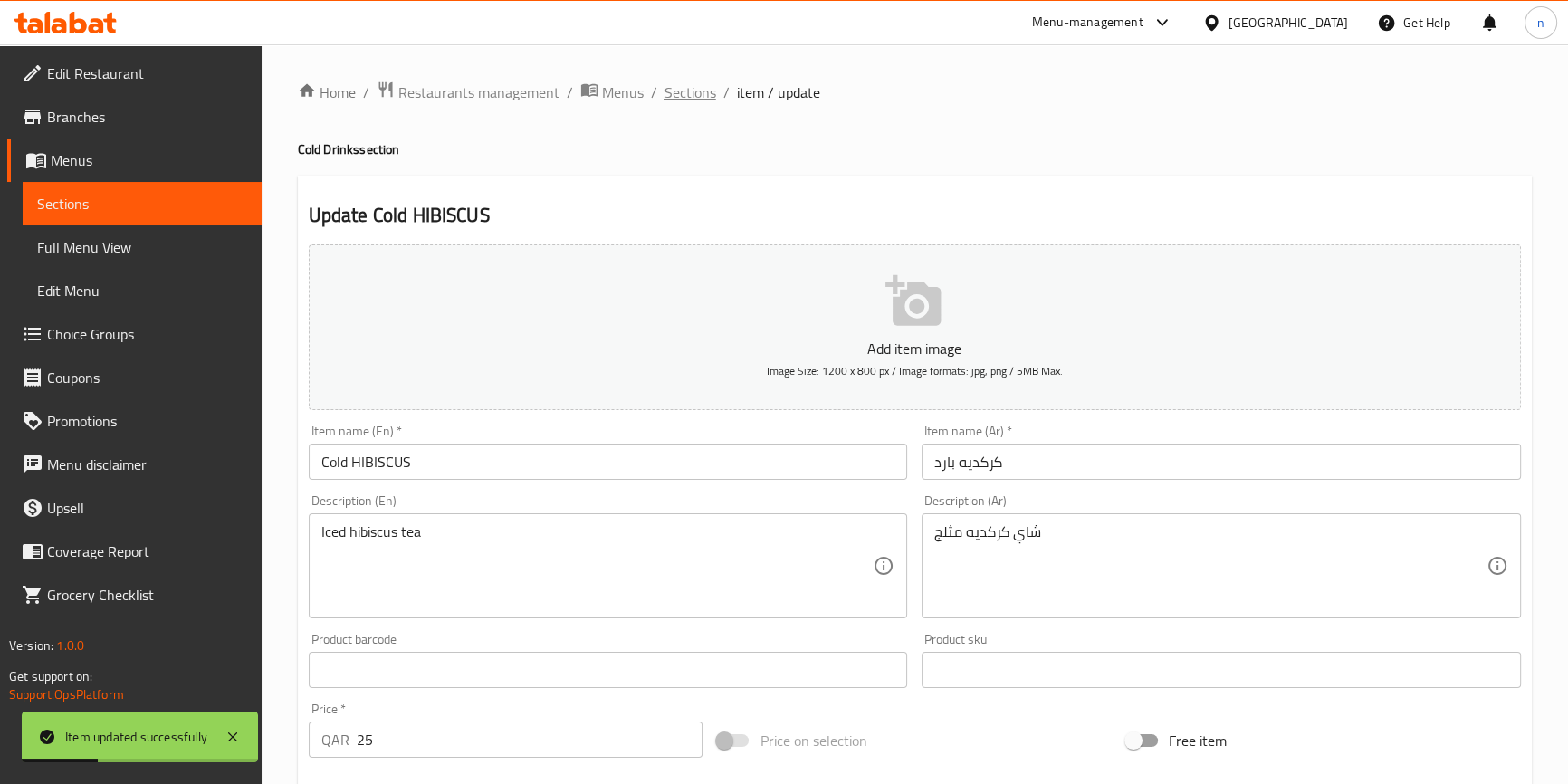
click at [686, 88] on span "Sections" at bounding box center [690, 93] width 52 height 21
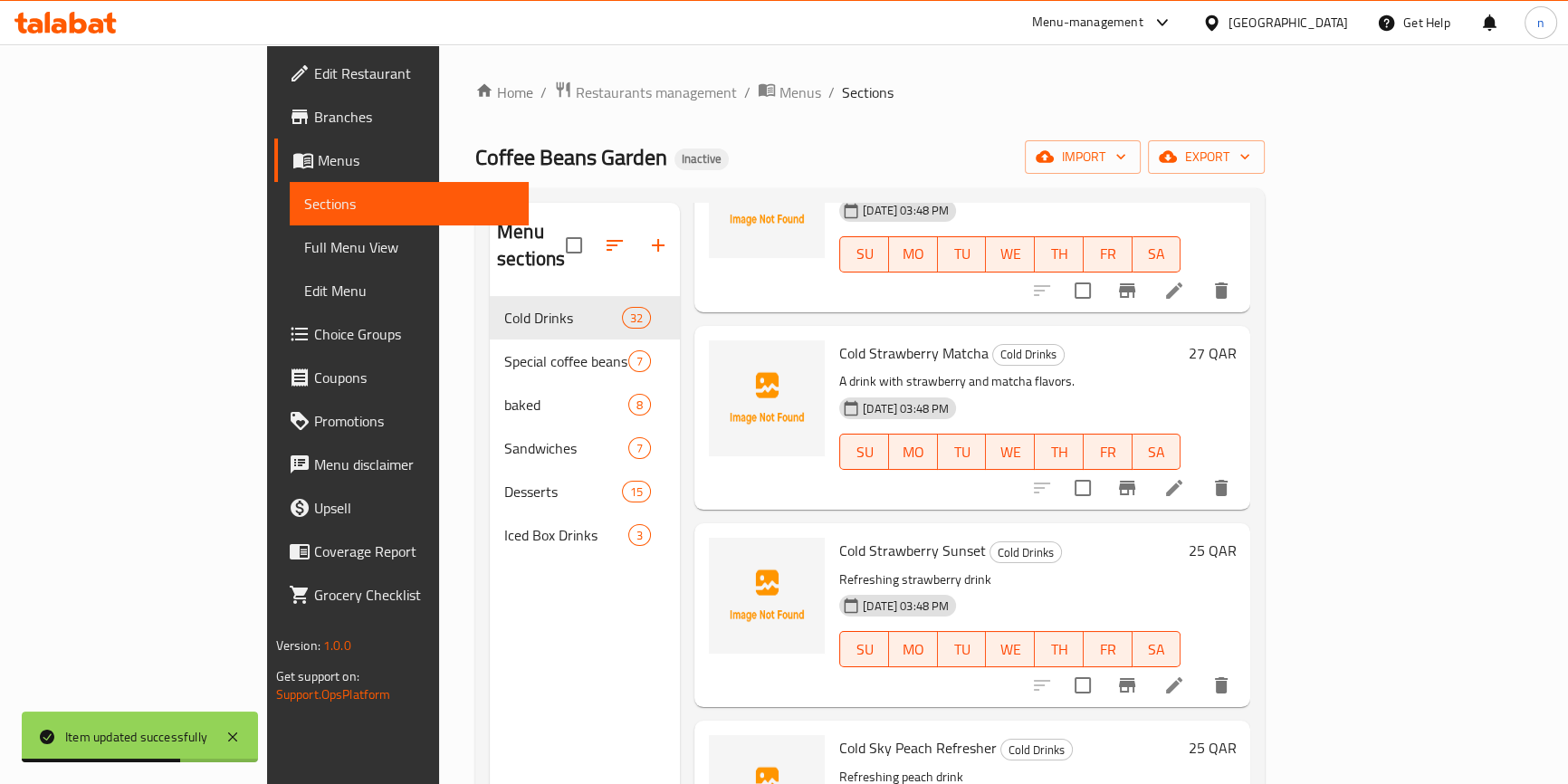
scroll to position [5481, 0]
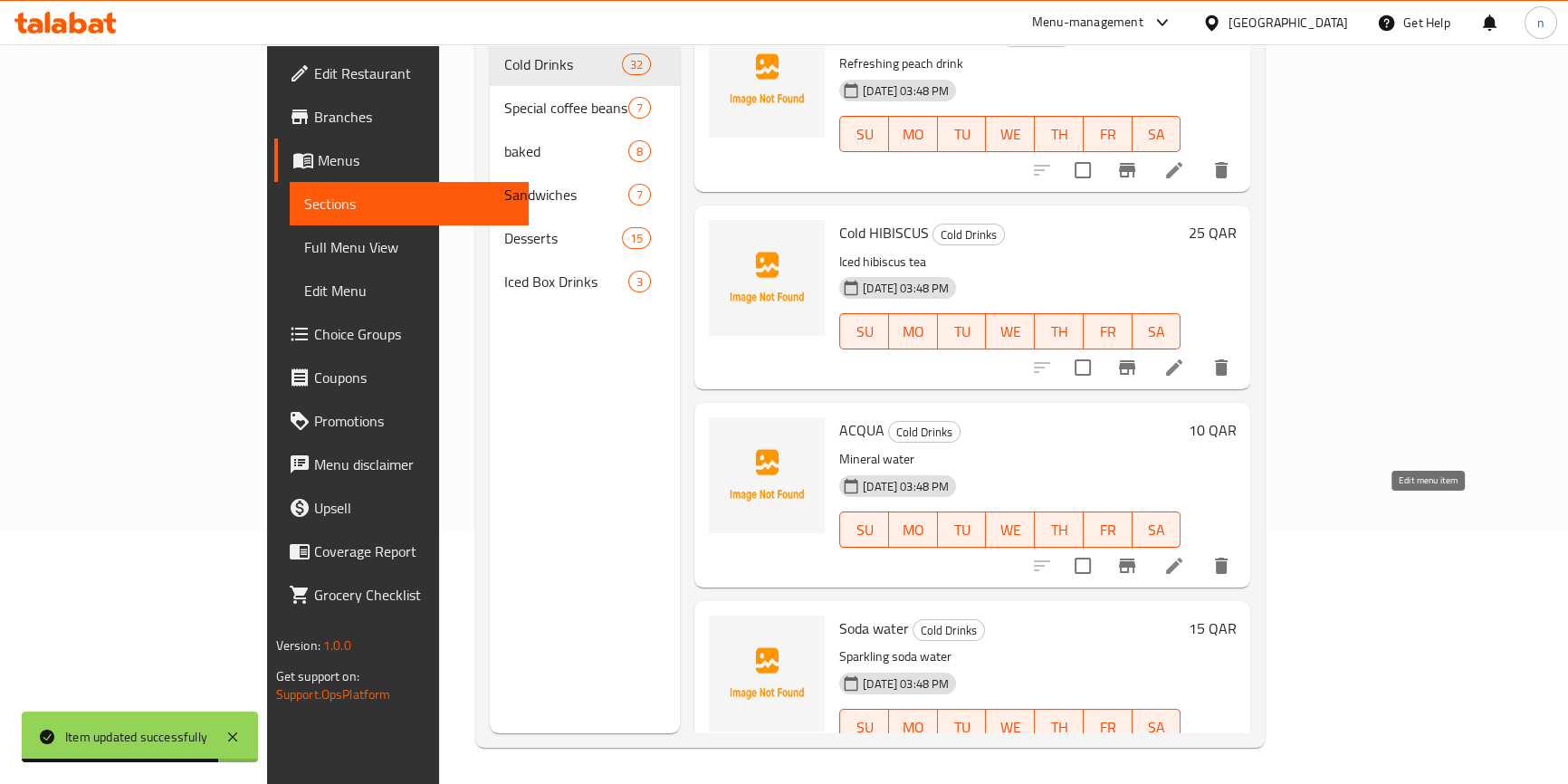
click at [1186, 555] on icon at bounding box center [1174, 566] width 21 height 21
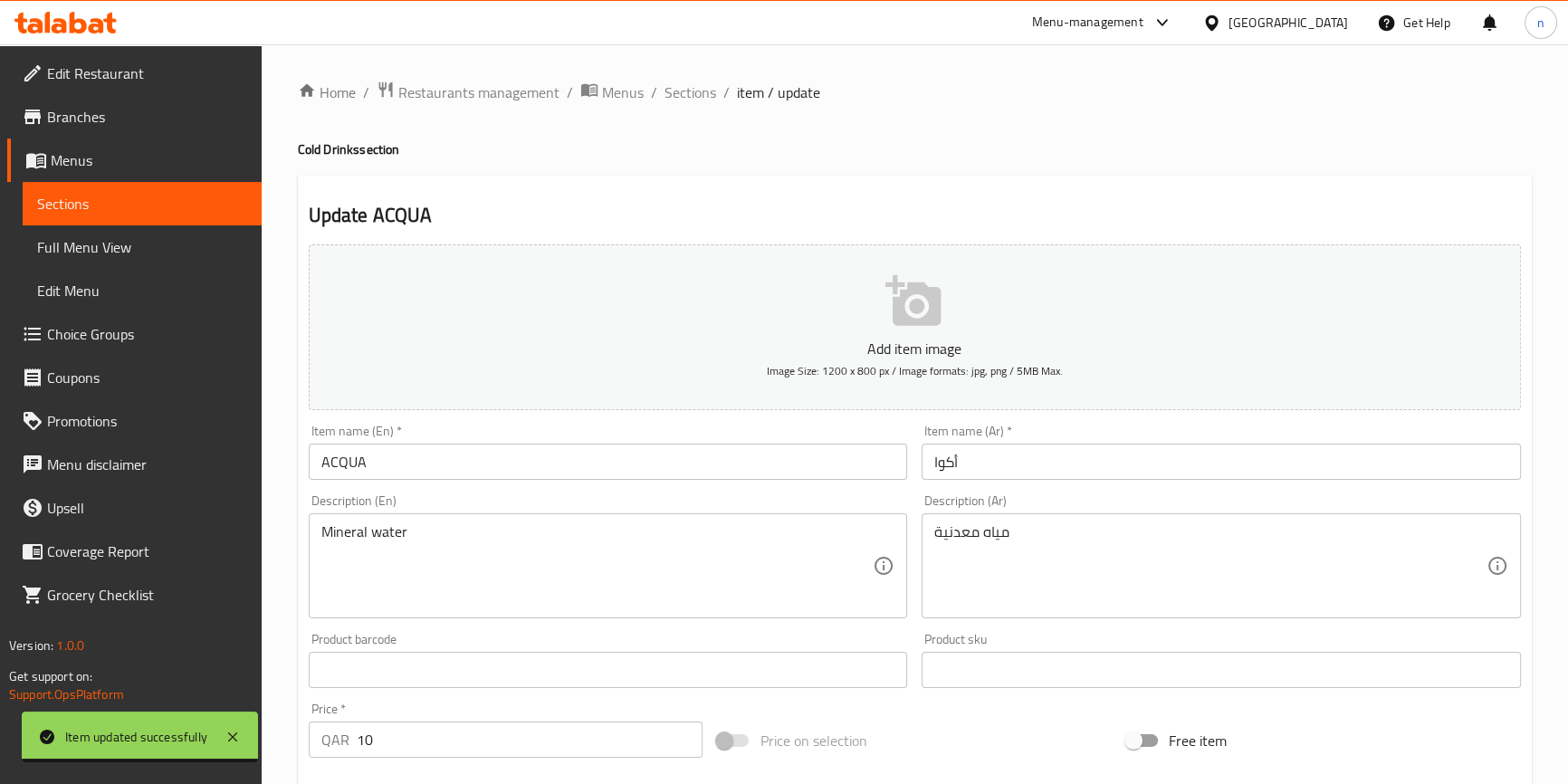
click at [312, 457] on input "ACQUA" at bounding box center [608, 461] width 600 height 36
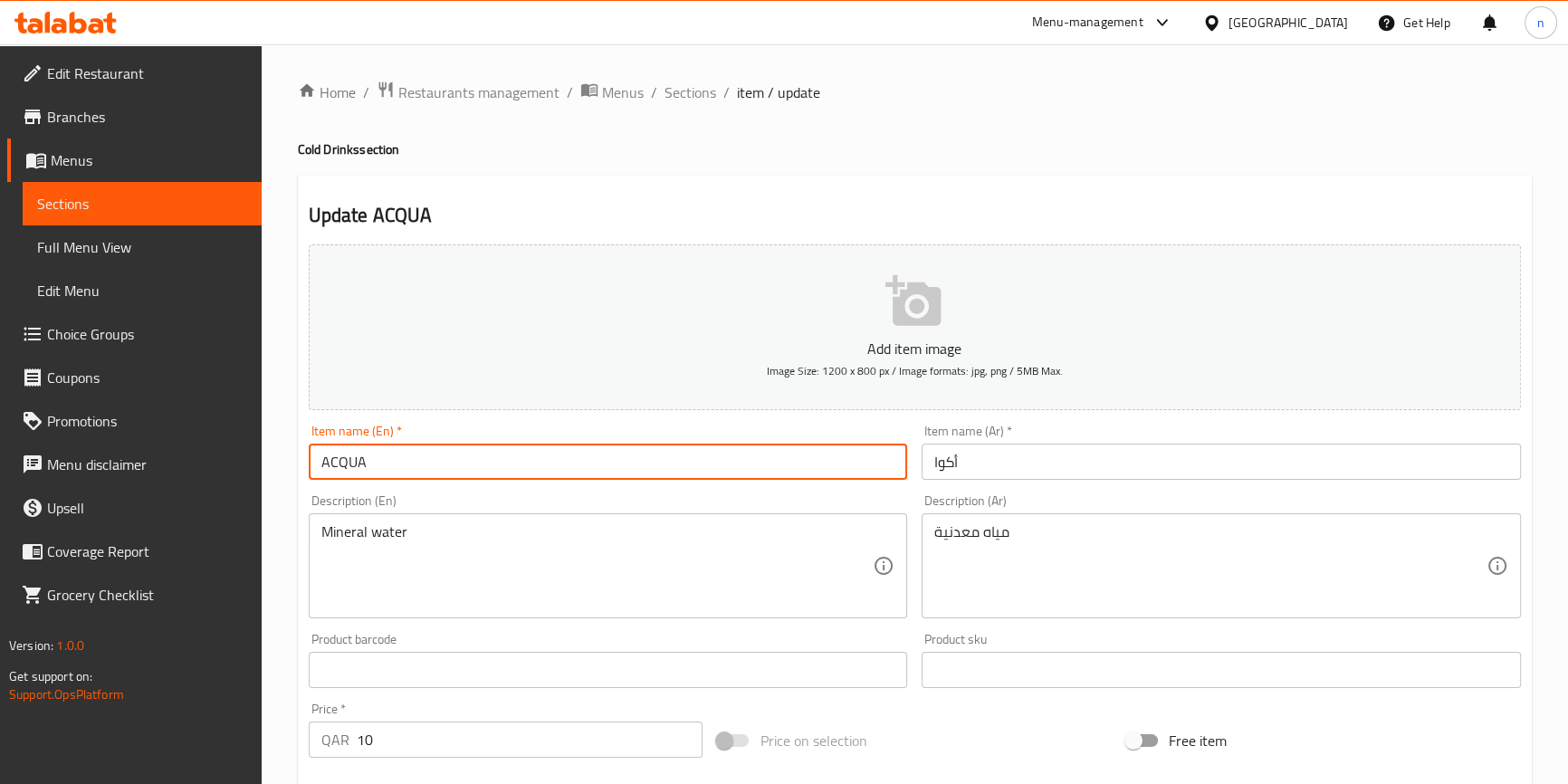
paste input "Cold"
type input "Cold ACQUA"
click at [1024, 455] on input "أكوا" at bounding box center [1221, 461] width 600 height 36
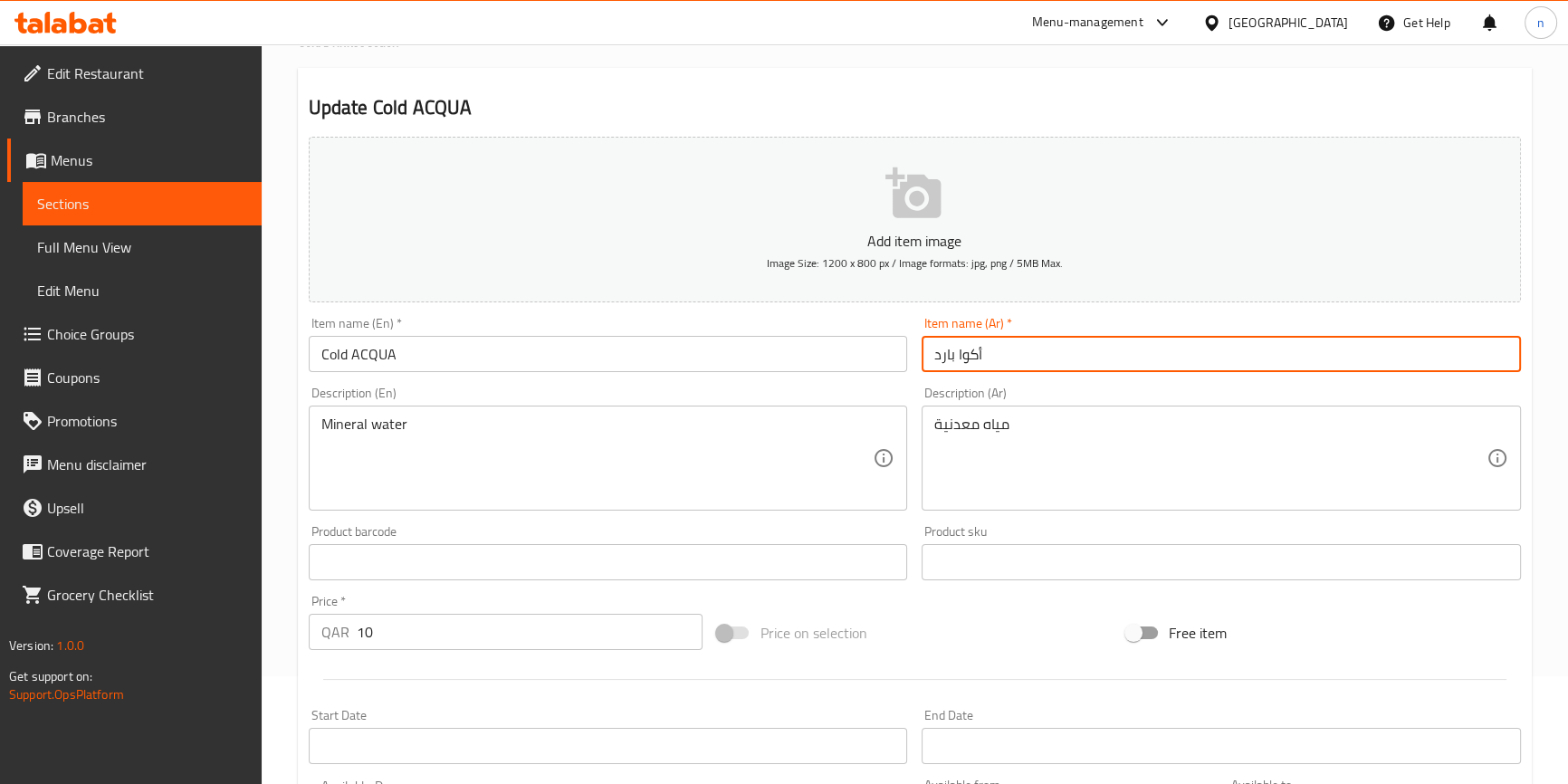
scroll to position [493, 0]
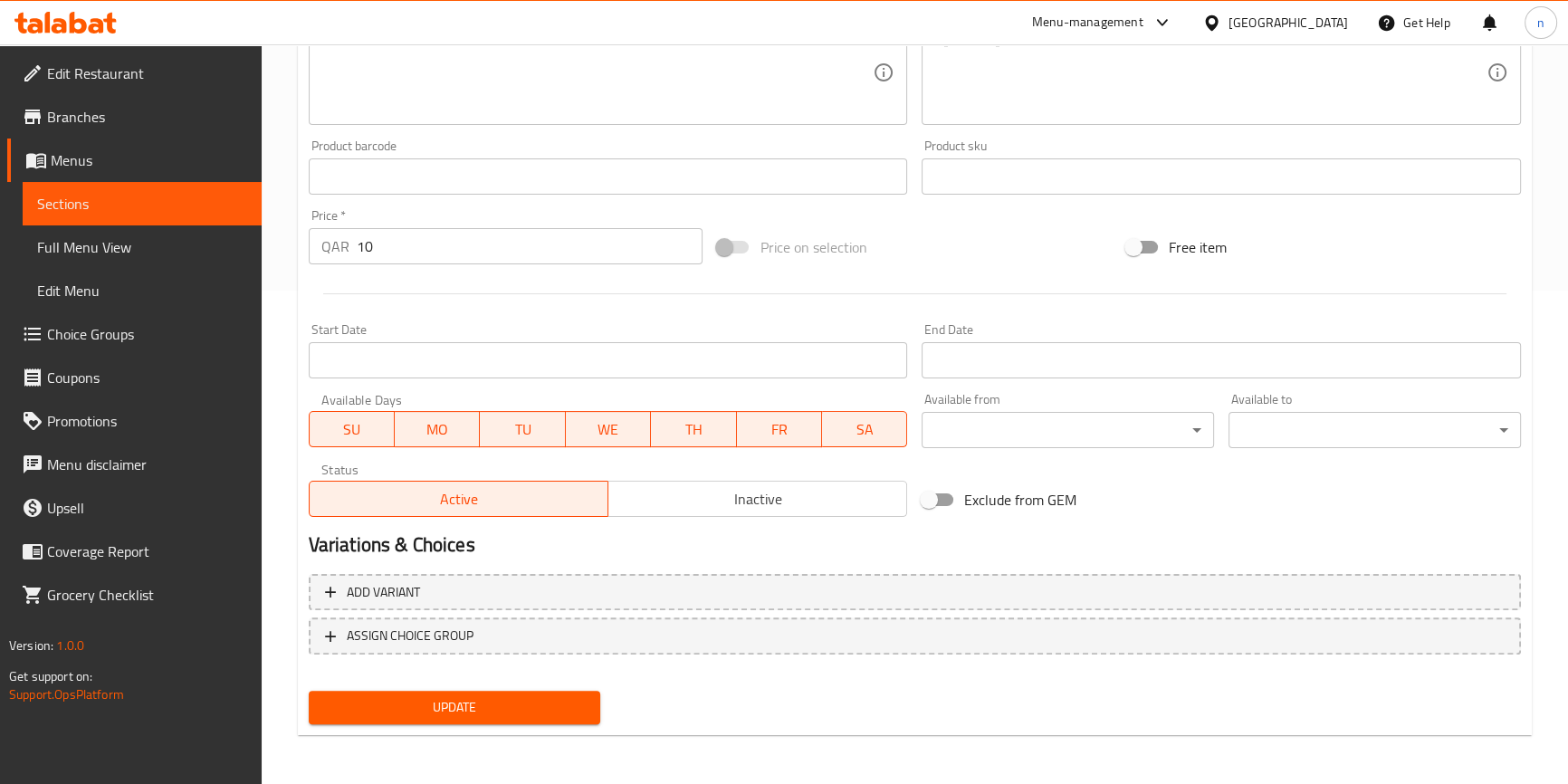
type input "أكوا بارد"
click at [527, 707] on span "Update" at bounding box center [455, 707] width 263 height 22
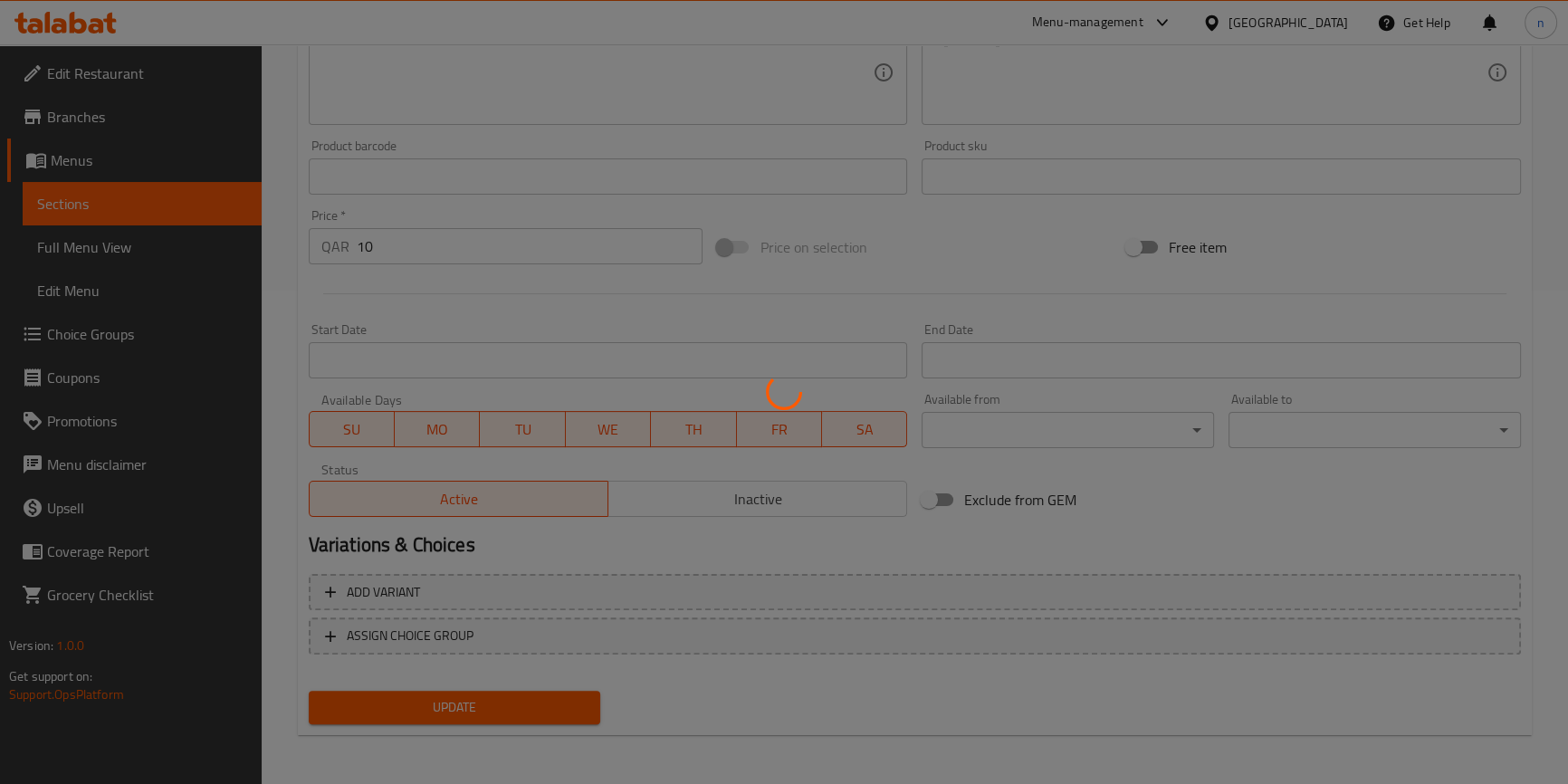
click at [527, 707] on div at bounding box center [784, 392] width 1568 height 784
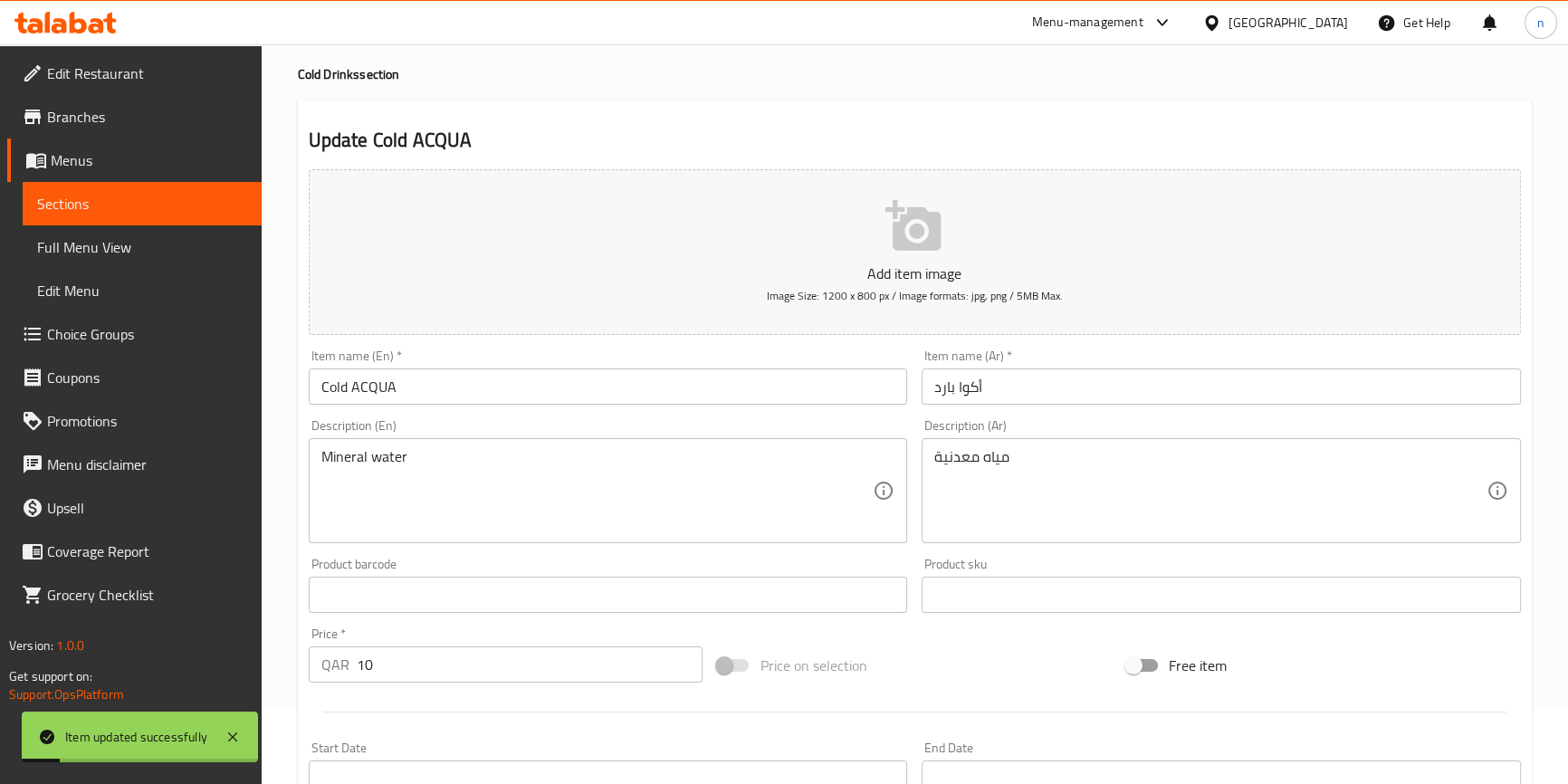
scroll to position [0, 0]
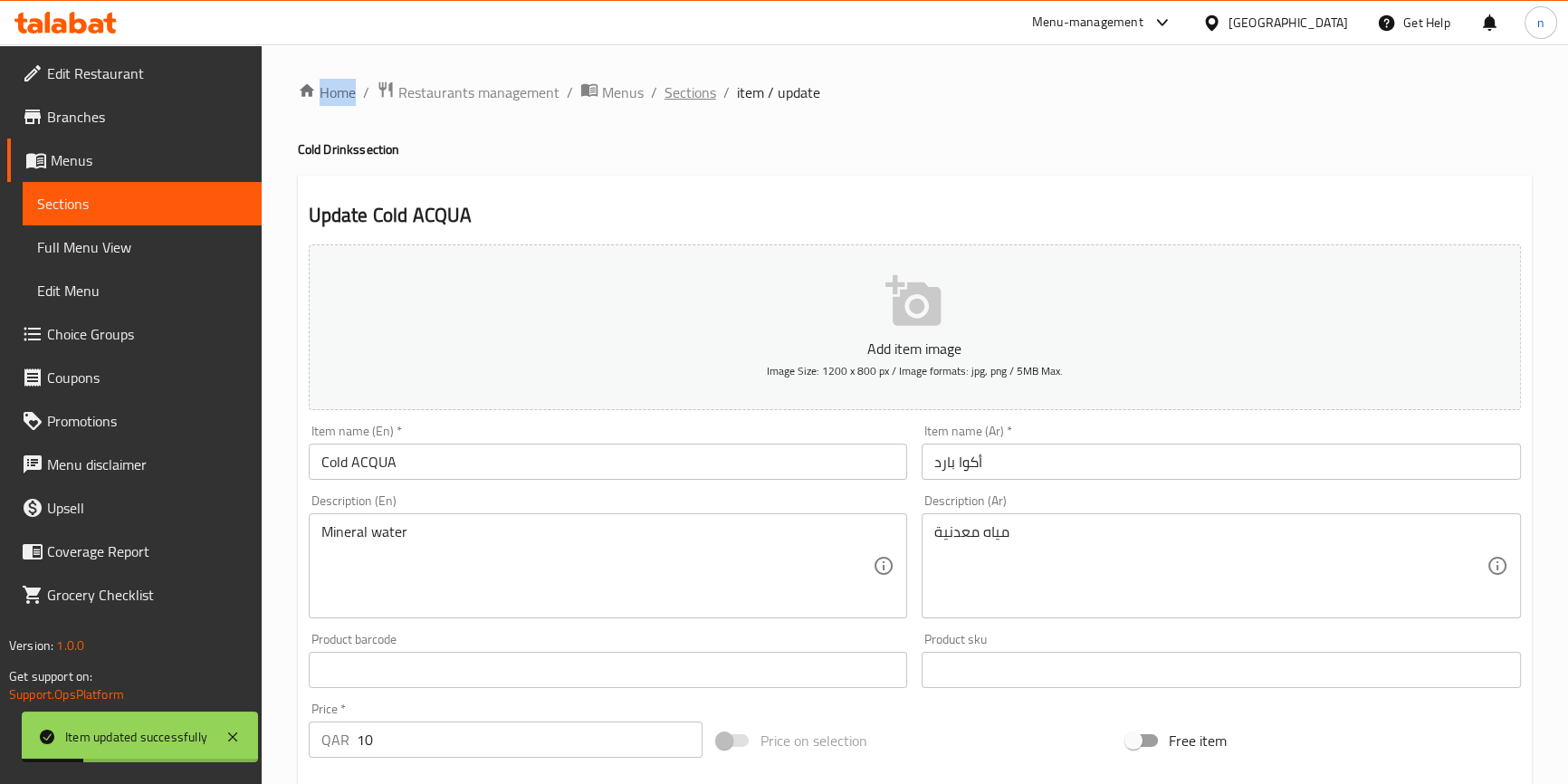
click at [705, 82] on span "Sections" at bounding box center [690, 93] width 52 height 21
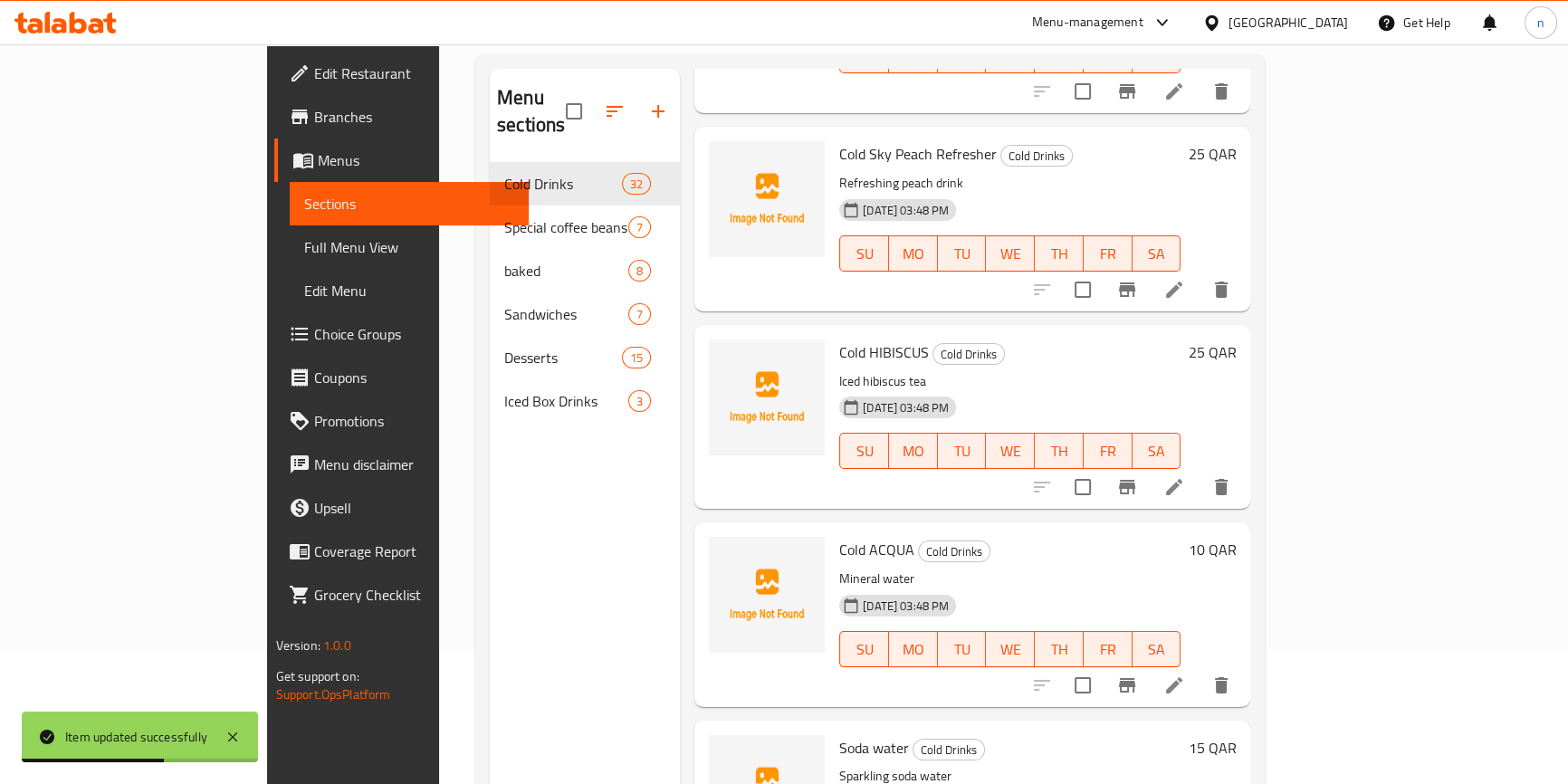
scroll to position [254, 0]
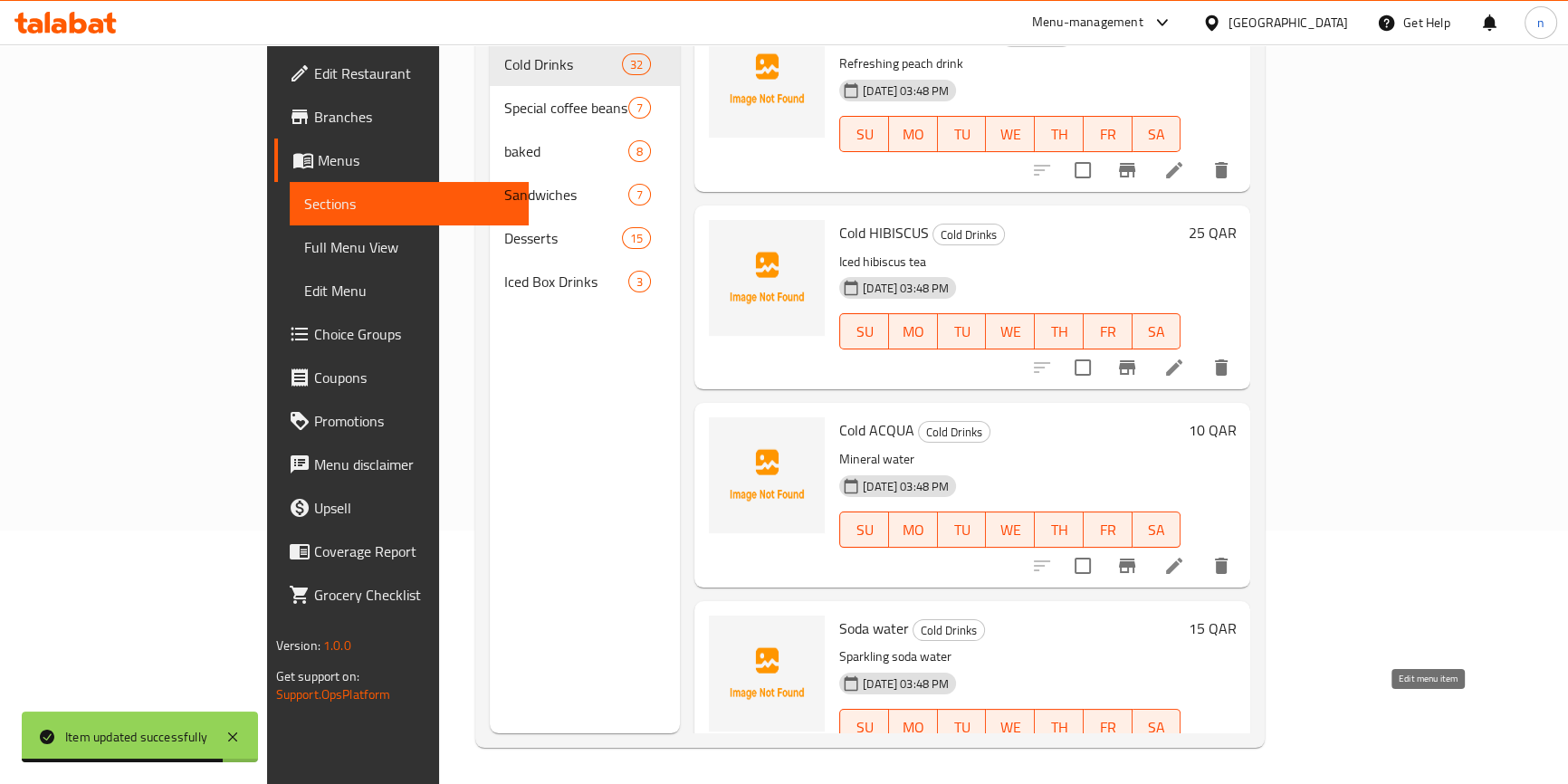
click at [1183, 755] on icon at bounding box center [1174, 763] width 17 height 17
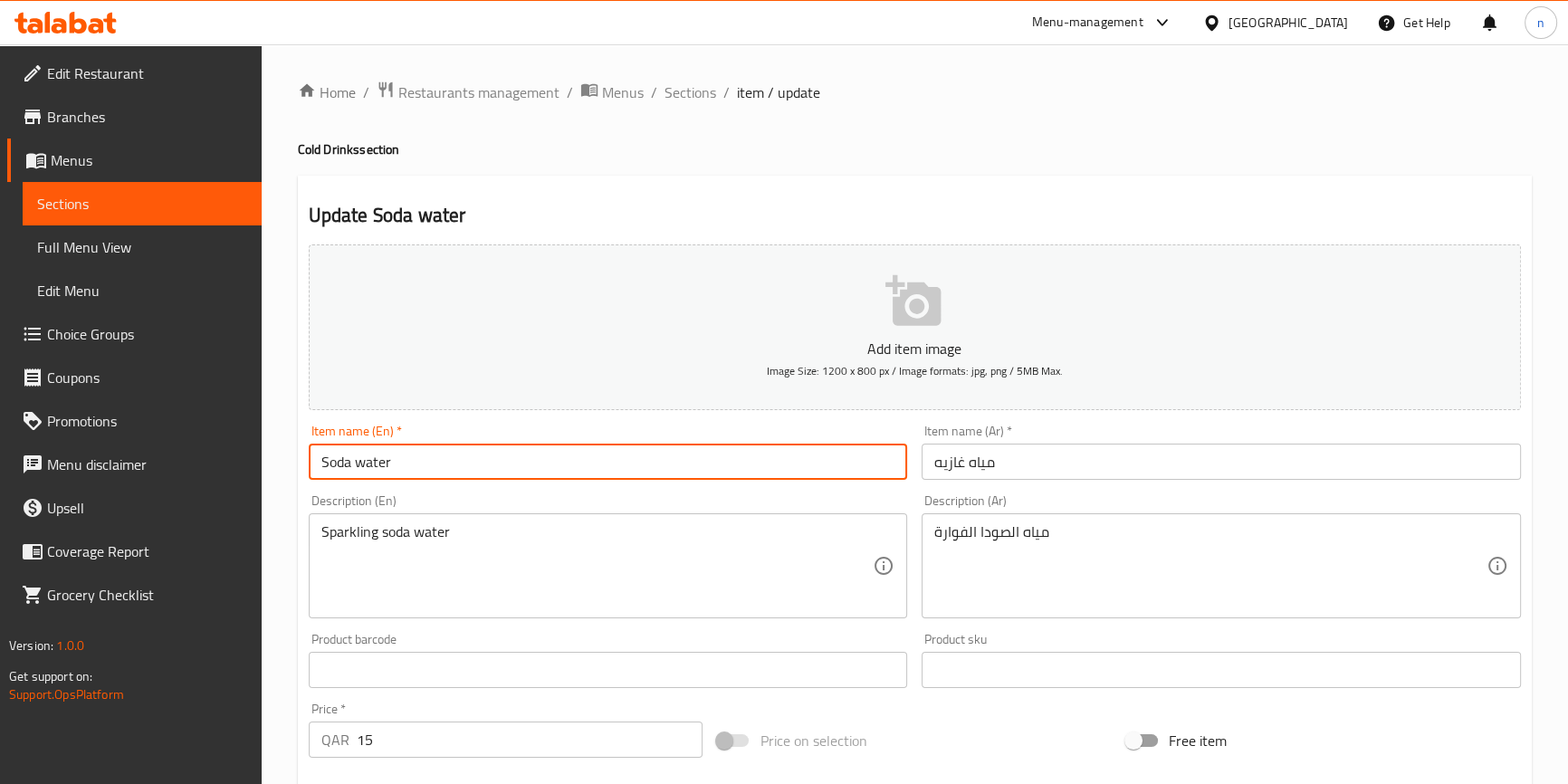
click at [317, 470] on input "Soda water" at bounding box center [608, 461] width 600 height 36
paste input "Cold"
type input "Cold Soda water"
click at [1059, 445] on input "مياه غازيه" at bounding box center [1221, 461] width 600 height 36
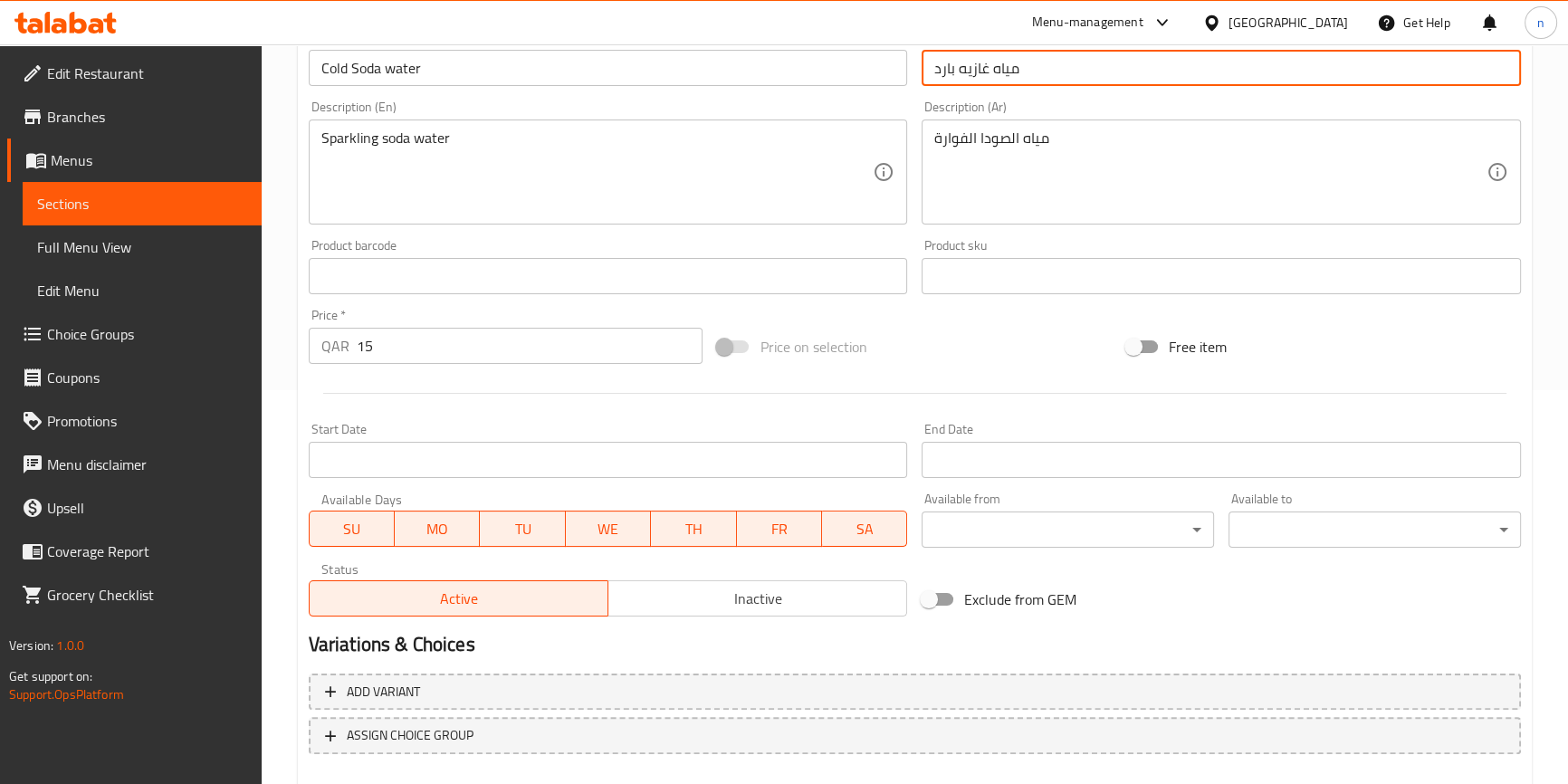
scroll to position [493, 0]
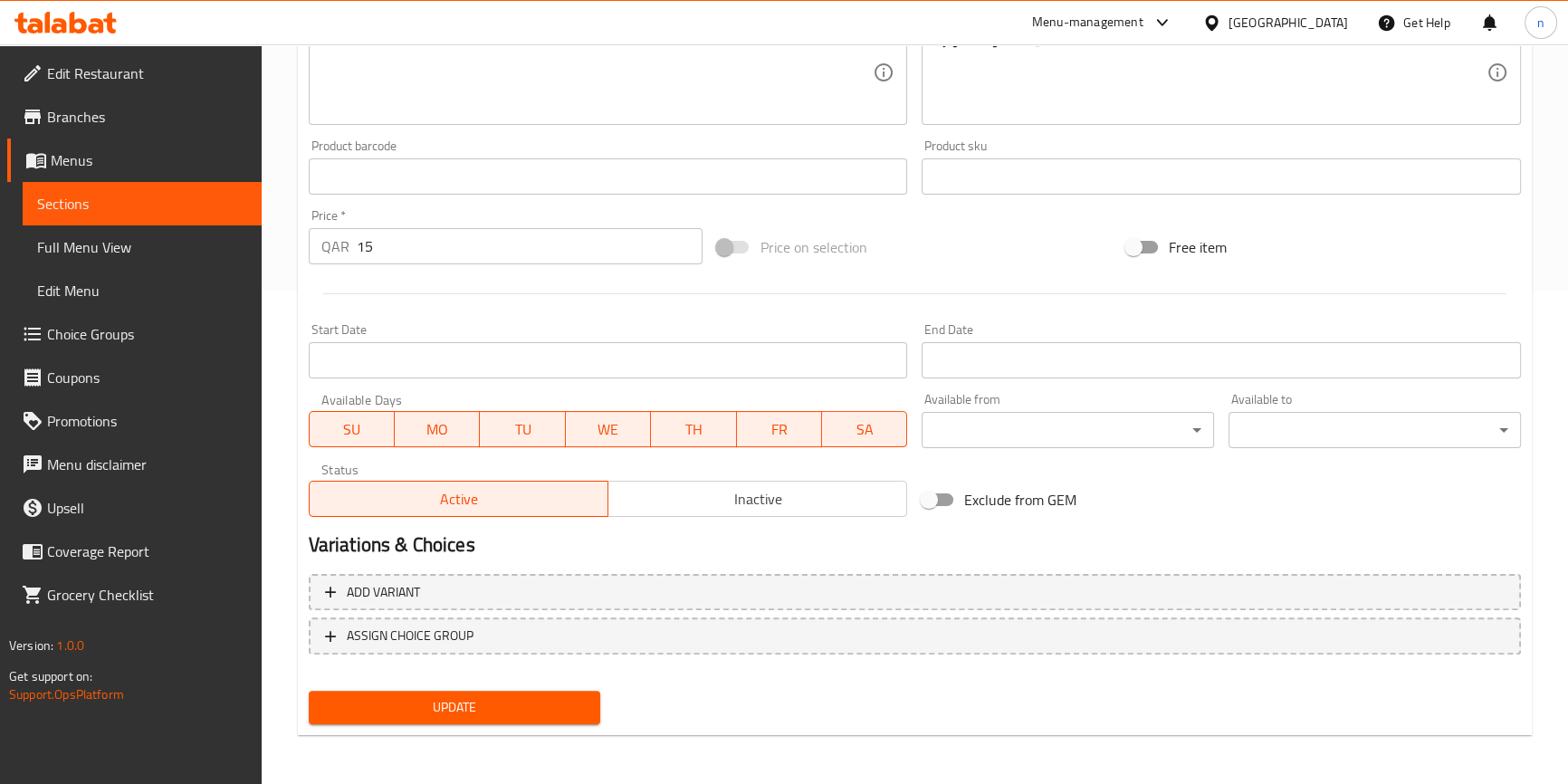
type input "مياه غازيه بارد"
click at [374, 684] on div "Update" at bounding box center [454, 707] width 307 height 48
click at [374, 691] on button "Update" at bounding box center [455, 708] width 293 height 33
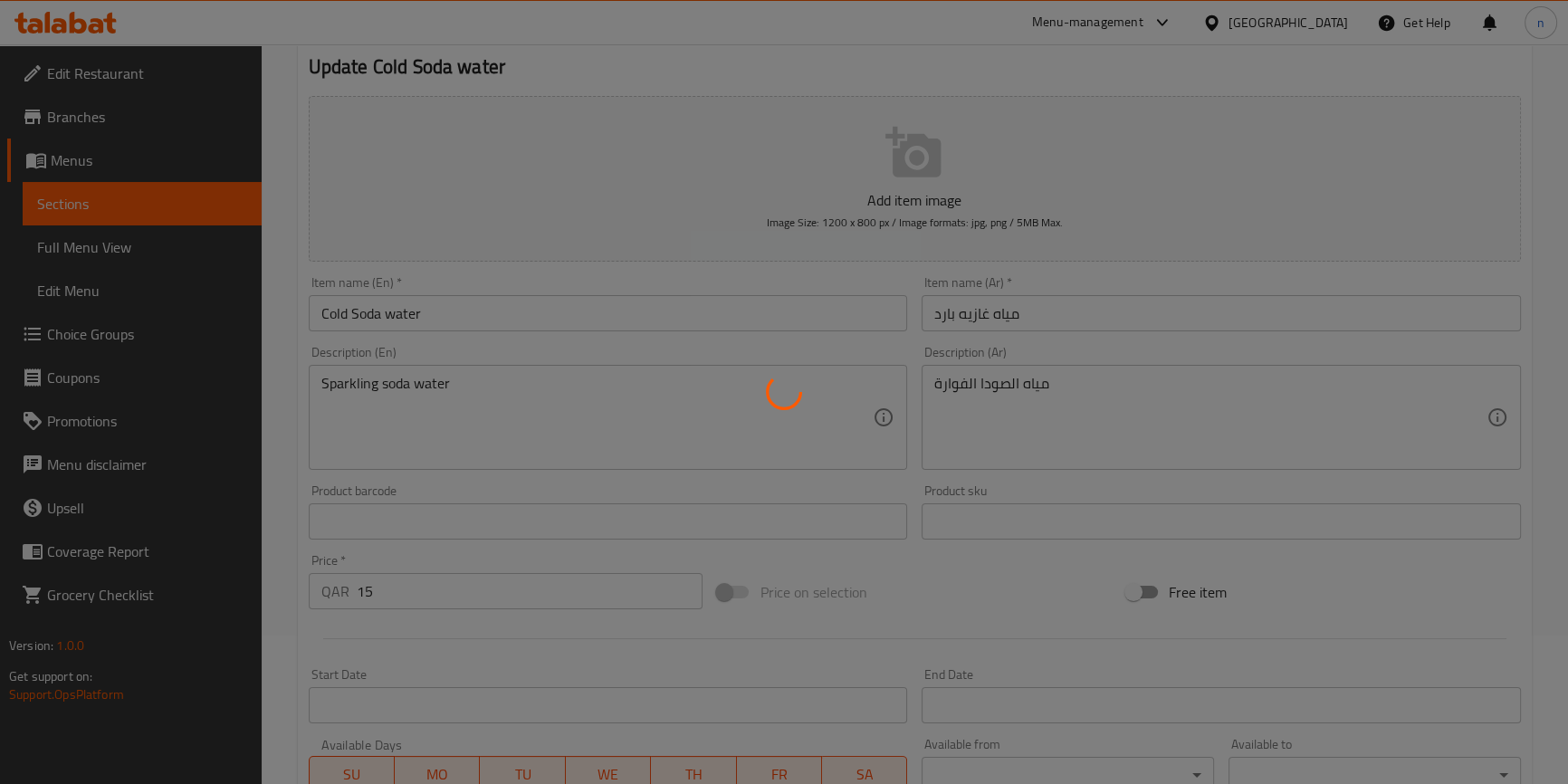
scroll to position [0, 0]
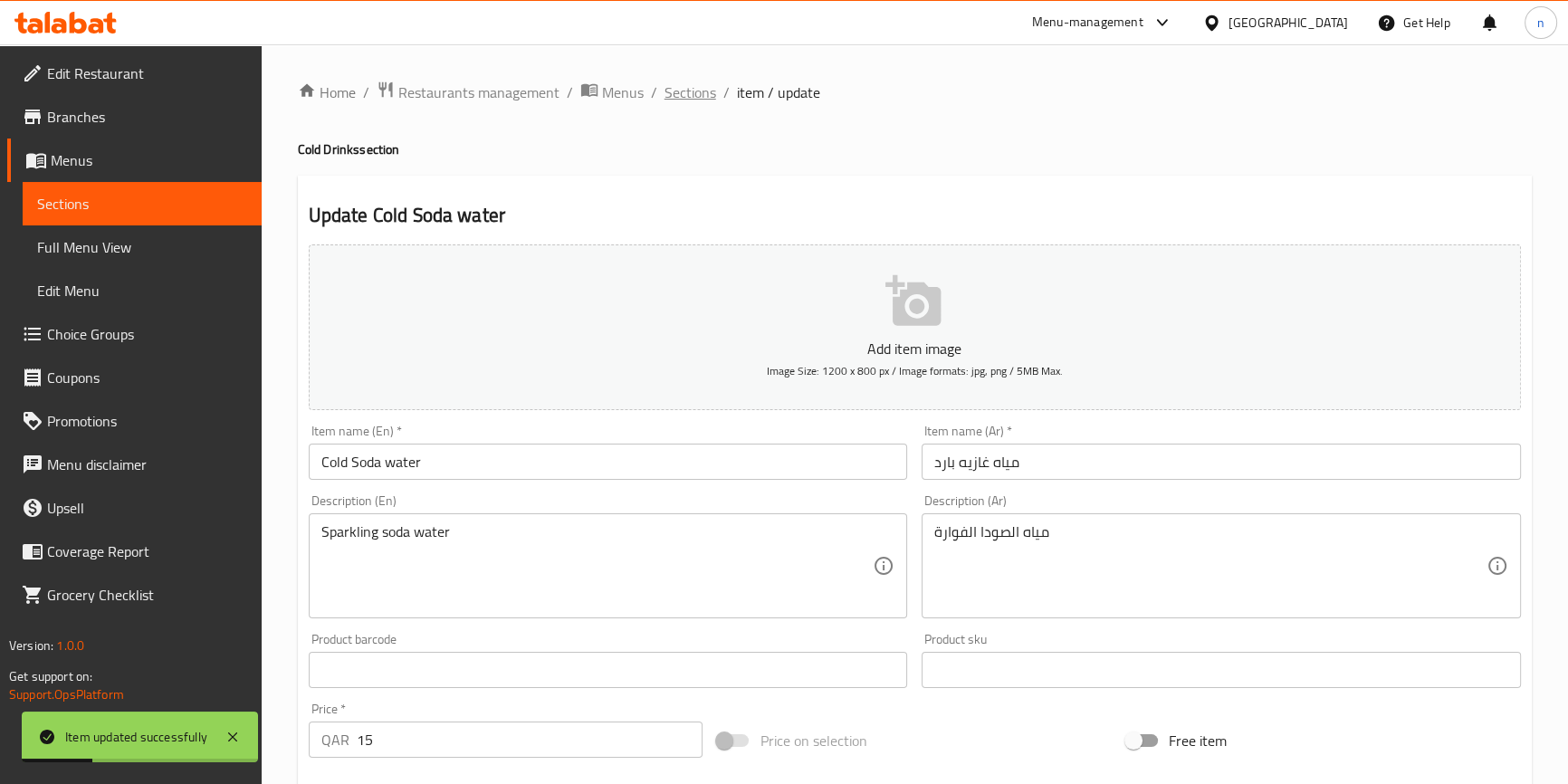
click at [679, 92] on span "Sections" at bounding box center [690, 93] width 52 height 21
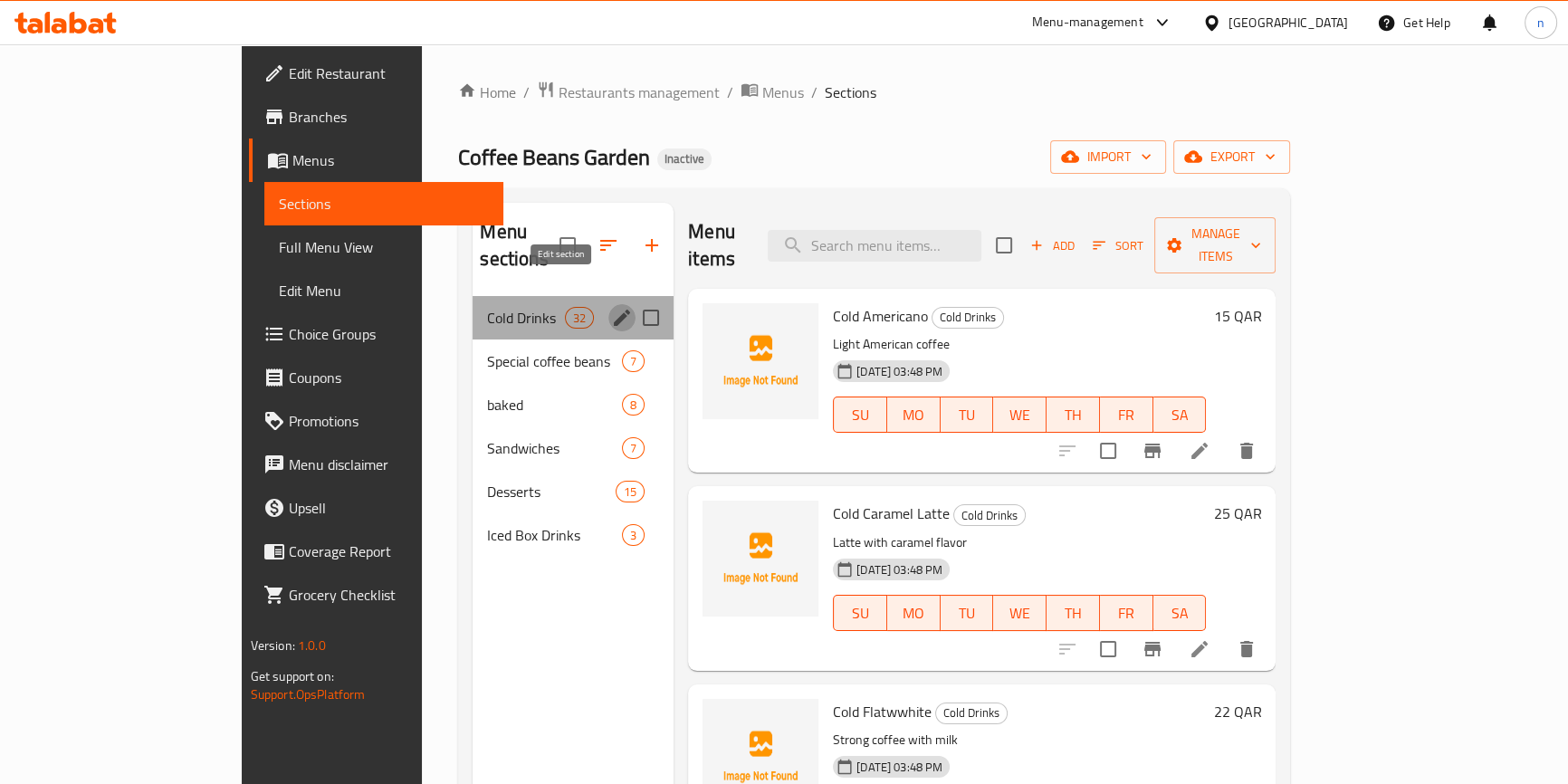
click at [614, 310] on icon "edit" at bounding box center [622, 318] width 17 height 17
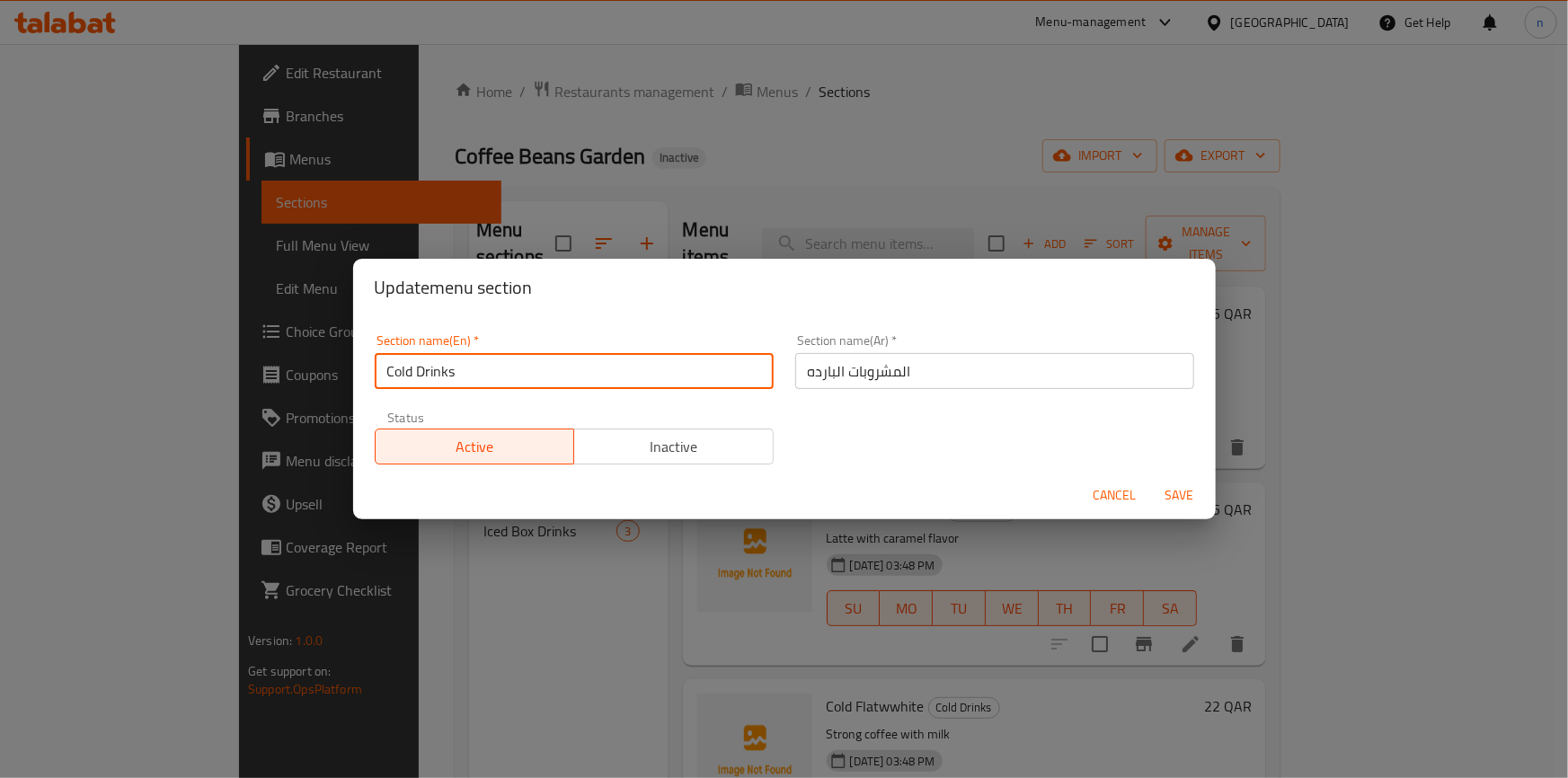
click at [436, 370] on input "Cold Drinks" at bounding box center [574, 371] width 399 height 36
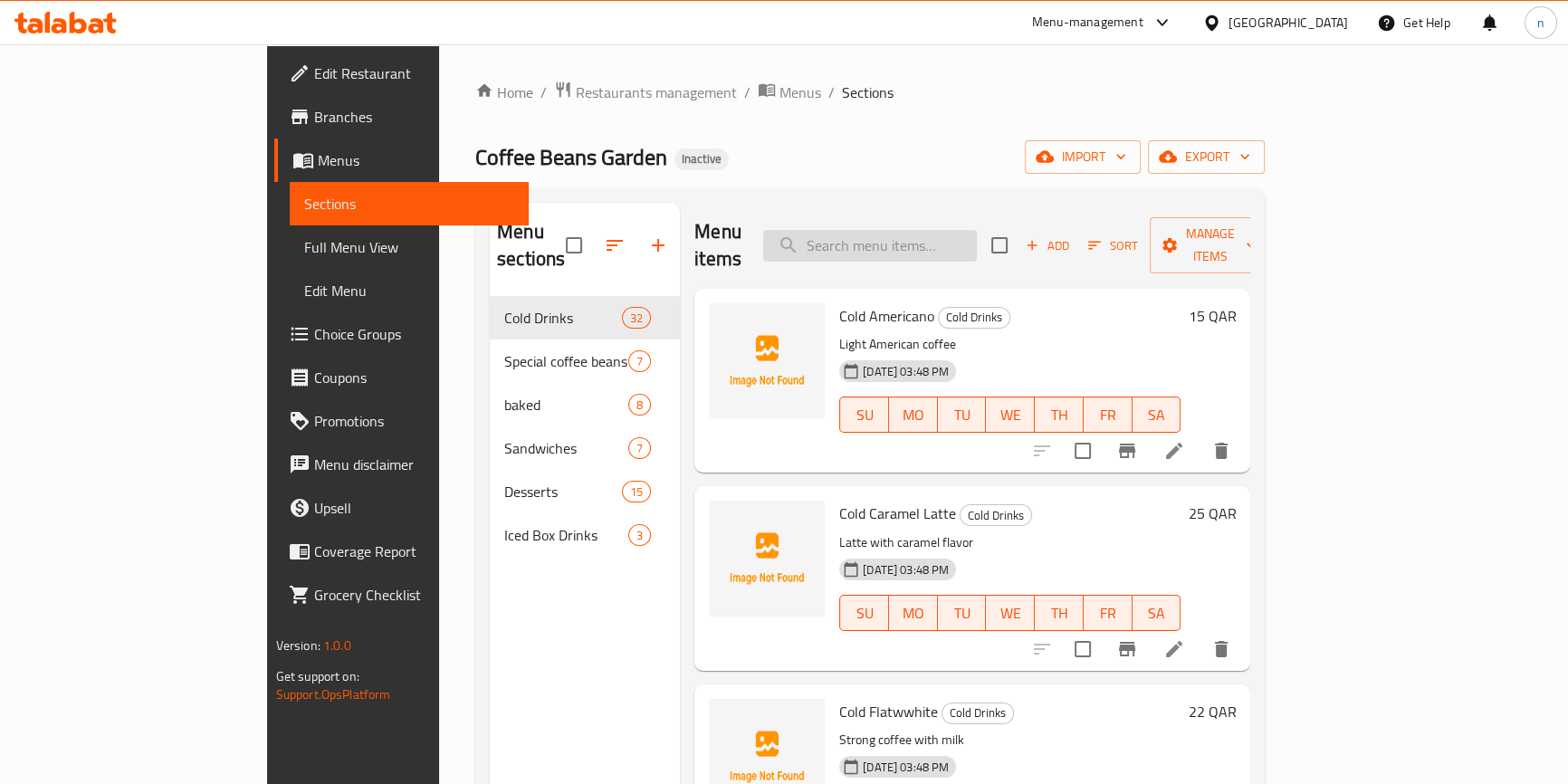
click at [977, 231] on input "search" at bounding box center [870, 246] width 214 height 32
click at [1005, 181] on div "Home / Restaurants management / Menus / Sections Coffee Beans Garden Inactive i…" at bounding box center [871, 541] width 790 height 921
click at [964, 245] on input "search" at bounding box center [870, 246] width 214 height 32
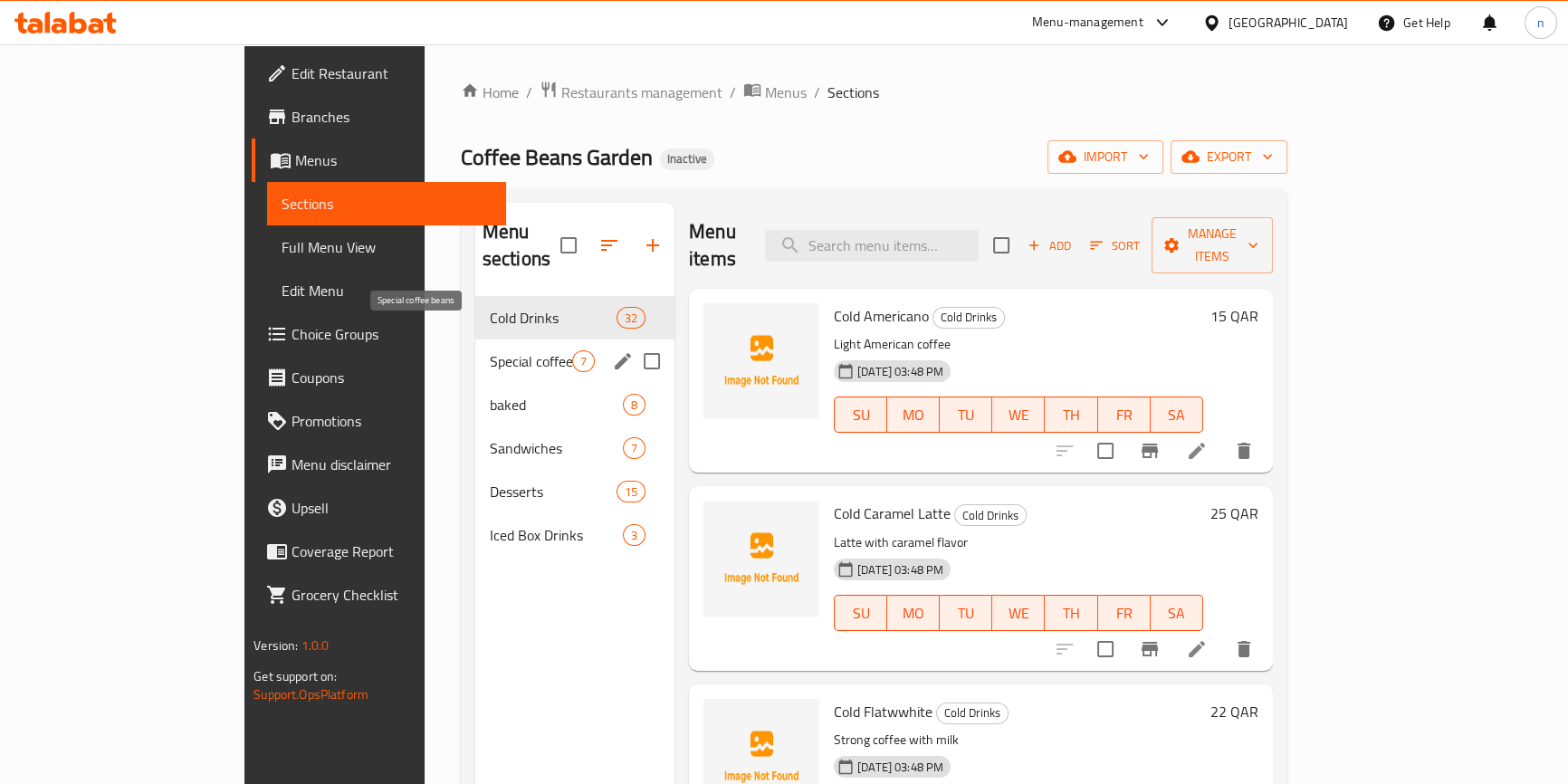
click at [490, 350] on span "Special coffee beans" at bounding box center [530, 361] width 83 height 21
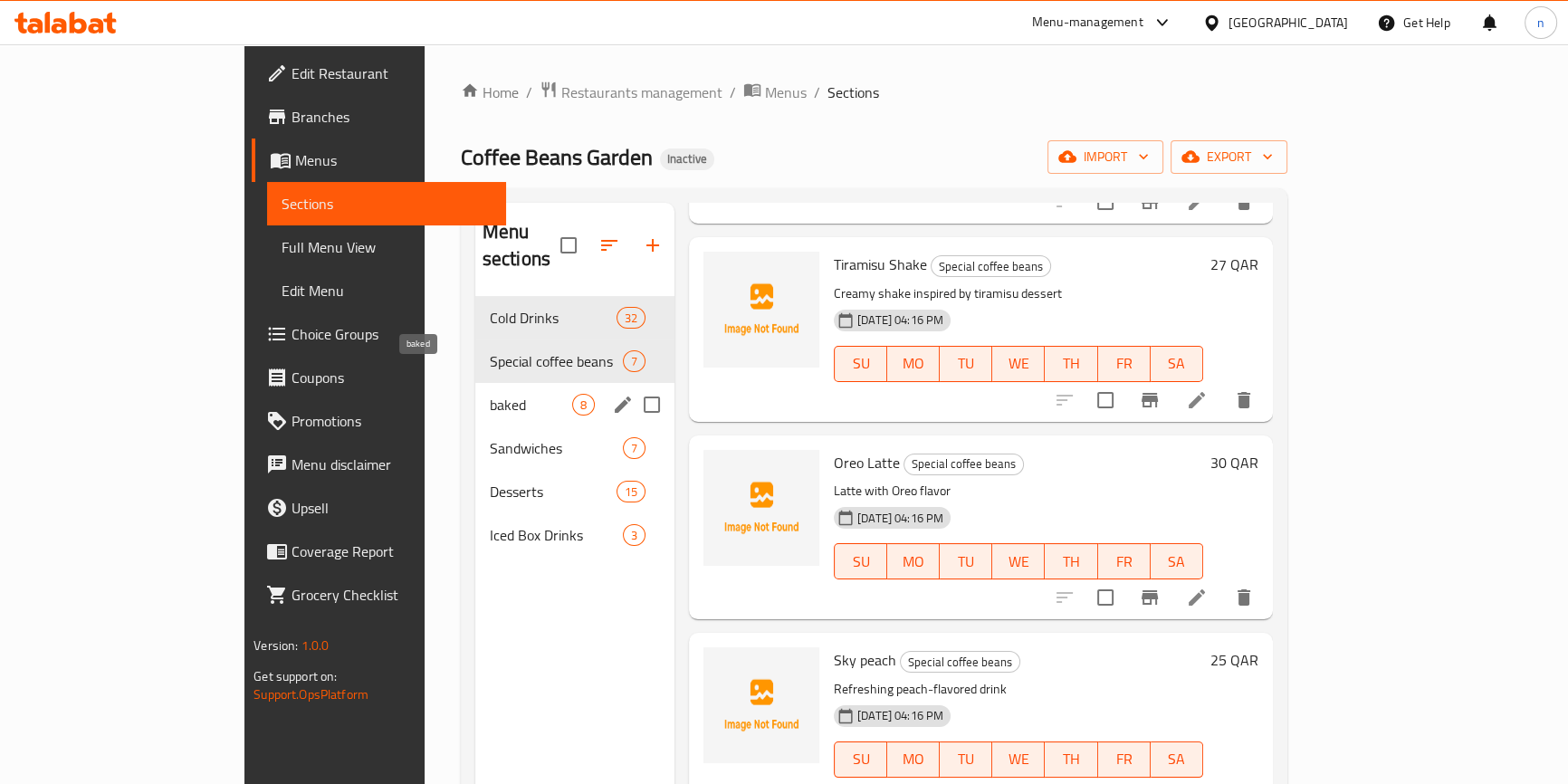
click at [490, 394] on span "baked" at bounding box center [530, 405] width 83 height 21
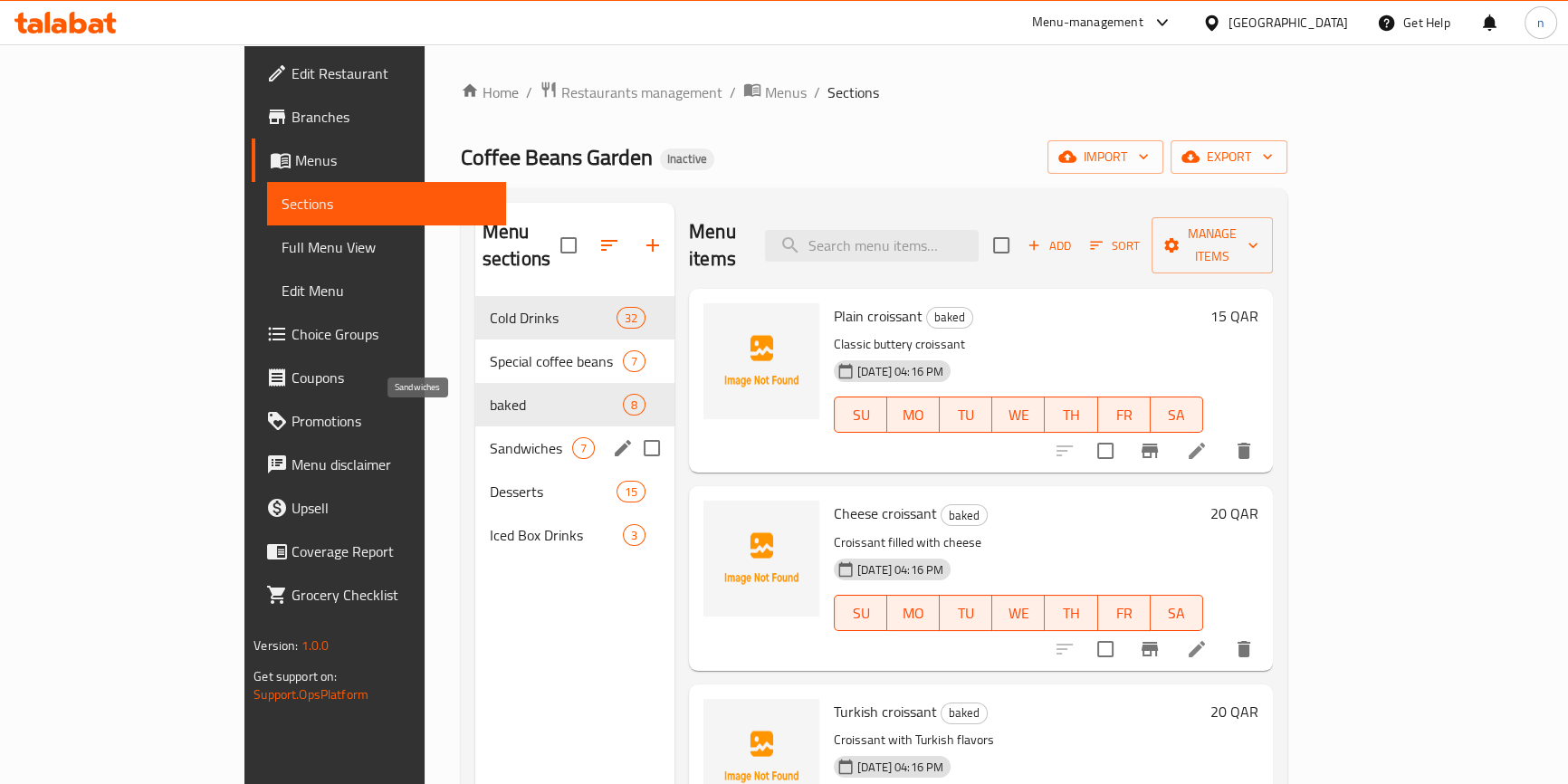
click at [490, 438] on span "Sandwiches" at bounding box center [530, 449] width 83 height 21
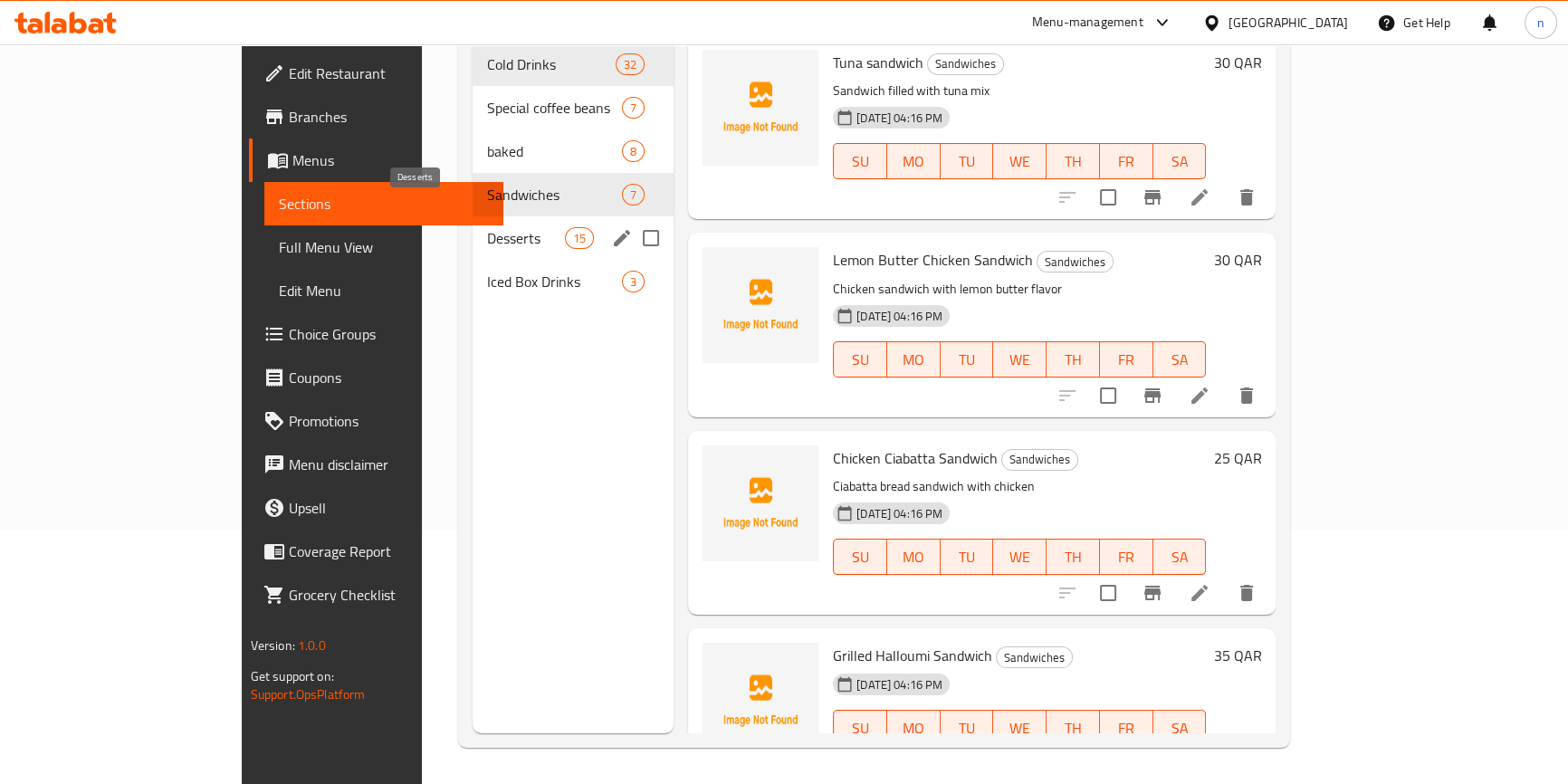
click at [488, 227] on span "Desserts" at bounding box center [526, 238] width 77 height 21
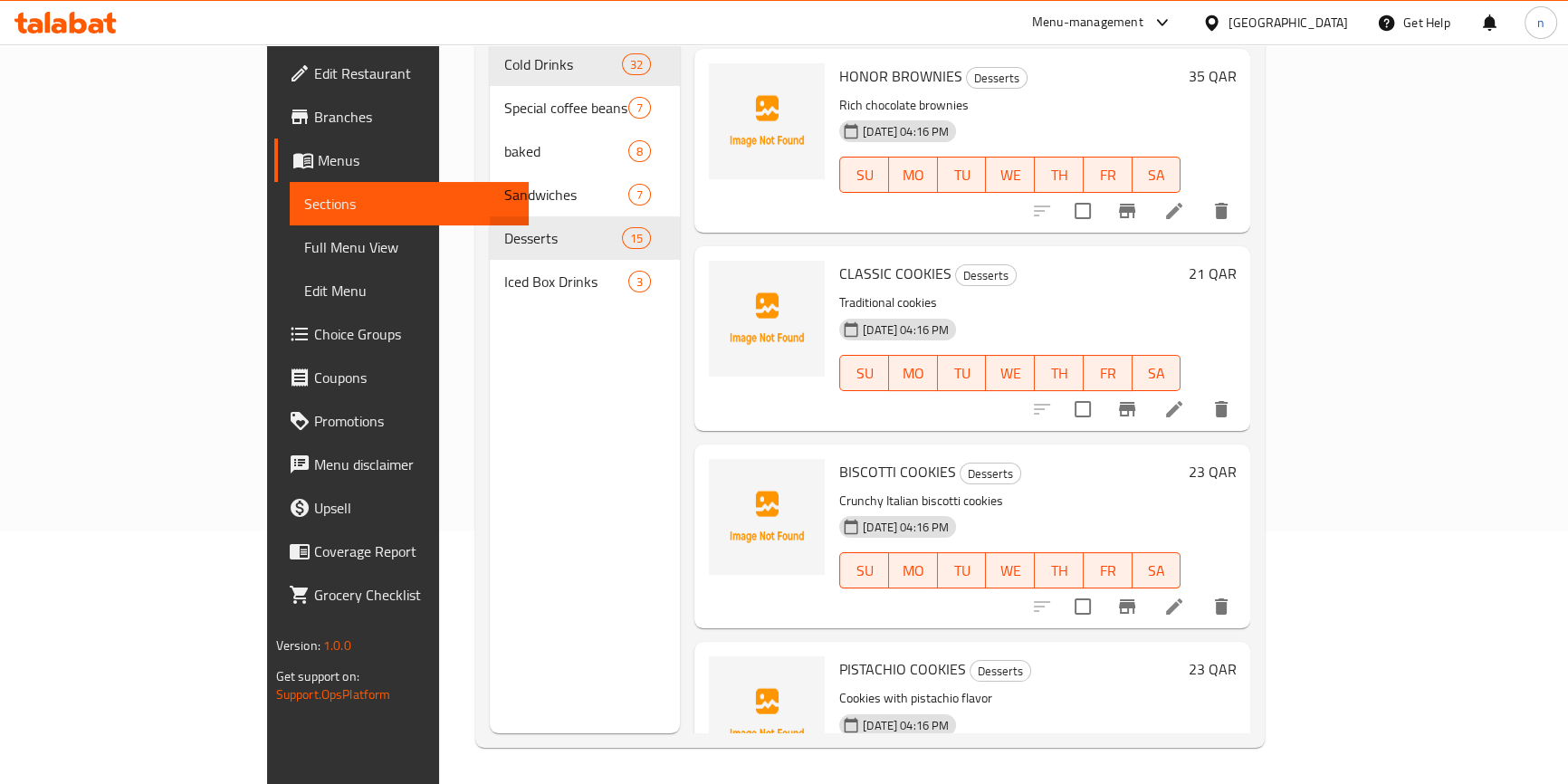
scroll to position [2227, 0]
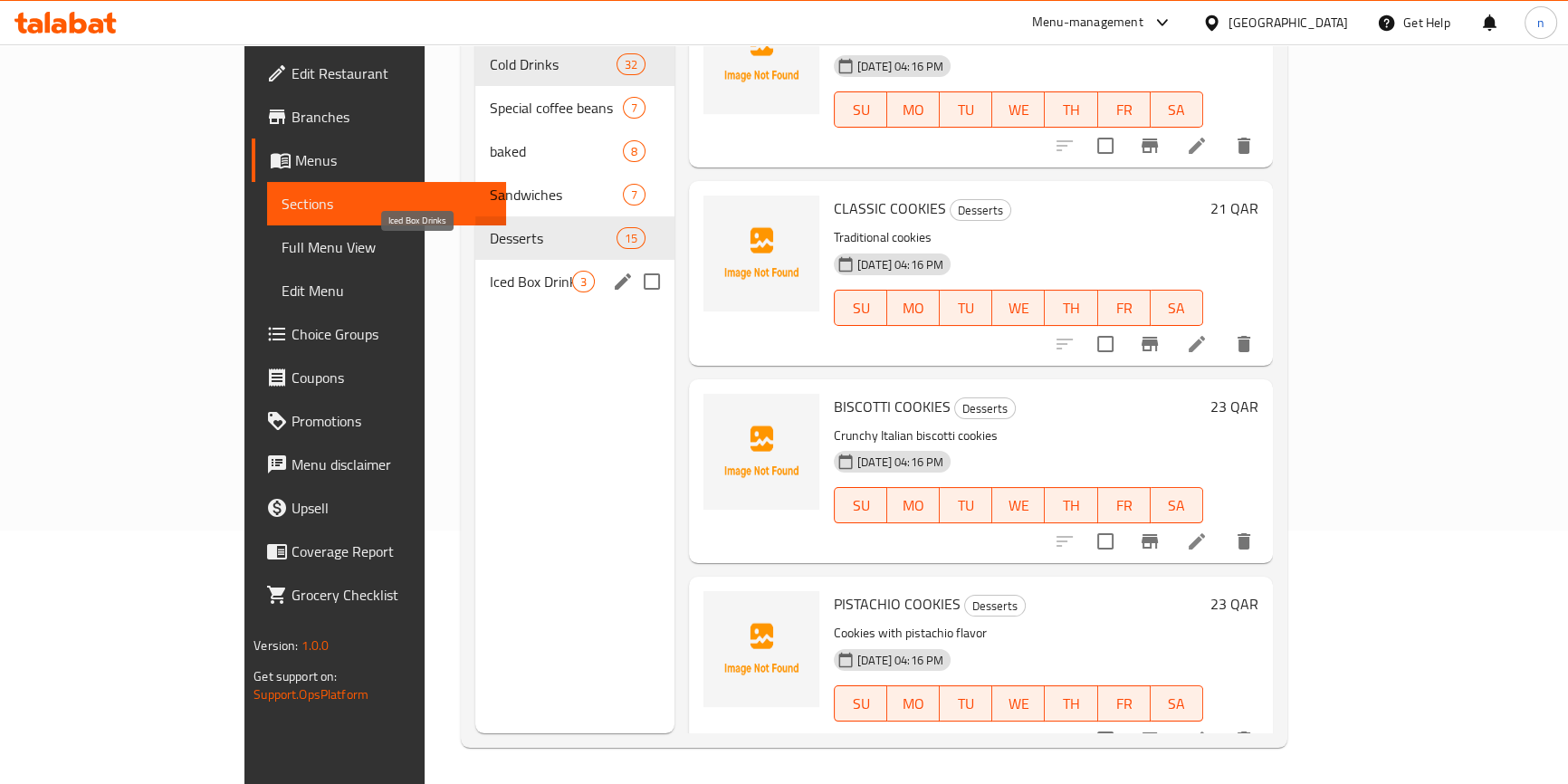
click at [490, 271] on span "Iced Box Drinks" at bounding box center [530, 282] width 83 height 21
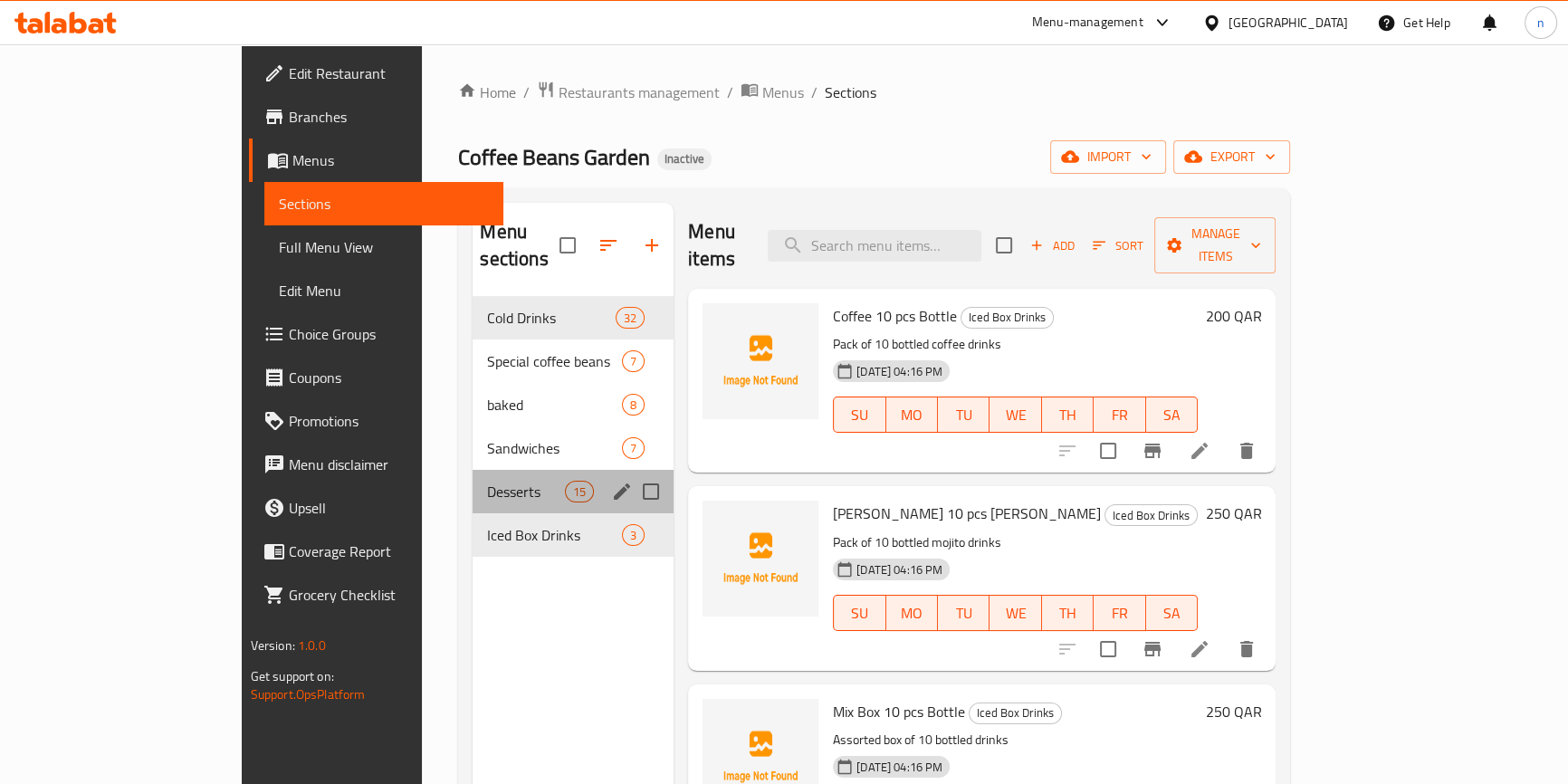
click at [473, 470] on div "Desserts 15" at bounding box center [573, 491] width 201 height 44
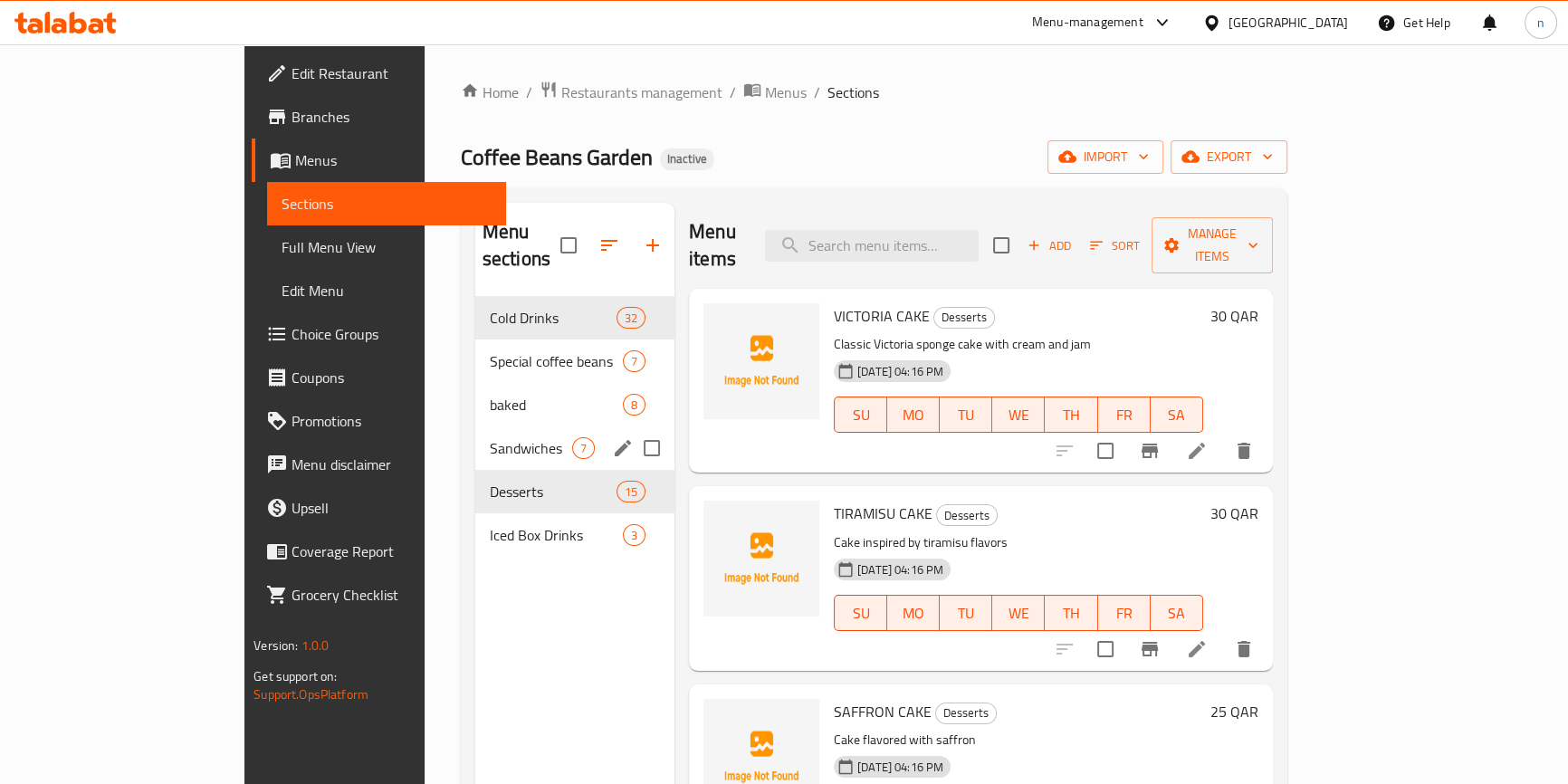
click at [490, 438] on span "Sandwiches" at bounding box center [530, 449] width 83 height 21
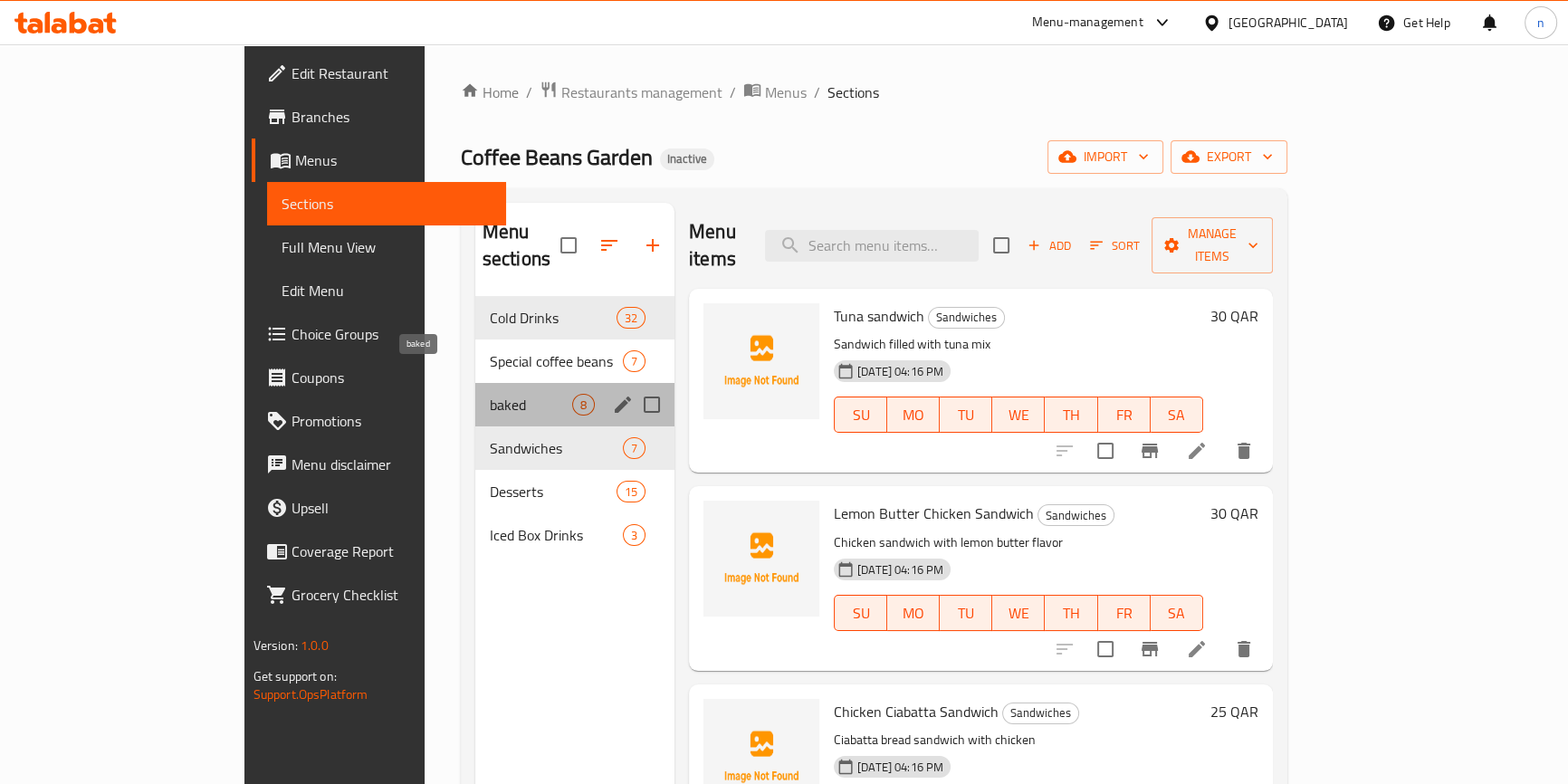
click at [490, 394] on span "baked" at bounding box center [530, 405] width 83 height 21
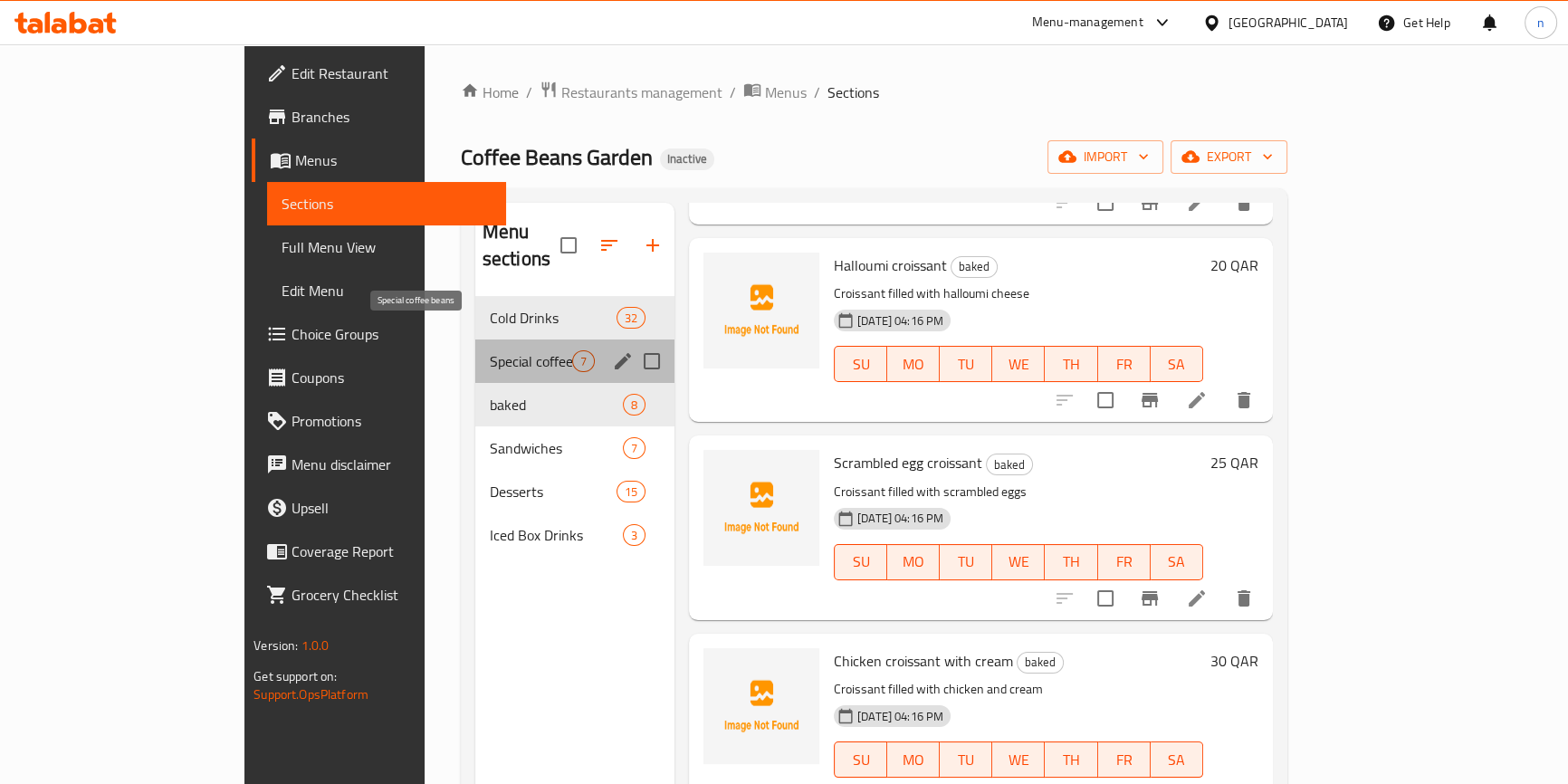
click at [490, 350] on span "Special coffee beans" at bounding box center [530, 361] width 83 height 21
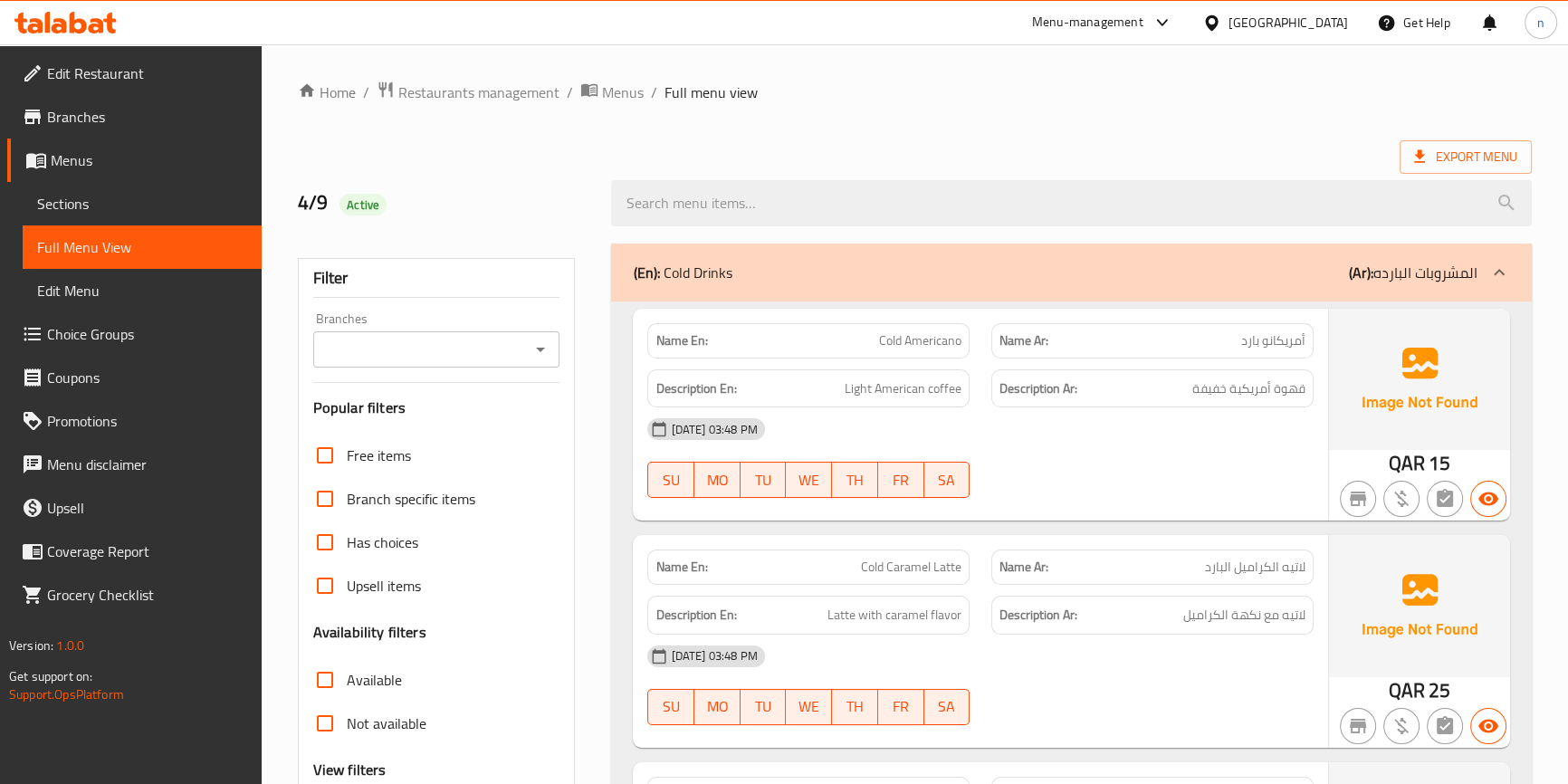
click at [1232, 451] on div "[DATE] 03:48 PM SU MO TU WE TH FR SA" at bounding box center [980, 458] width 687 height 101
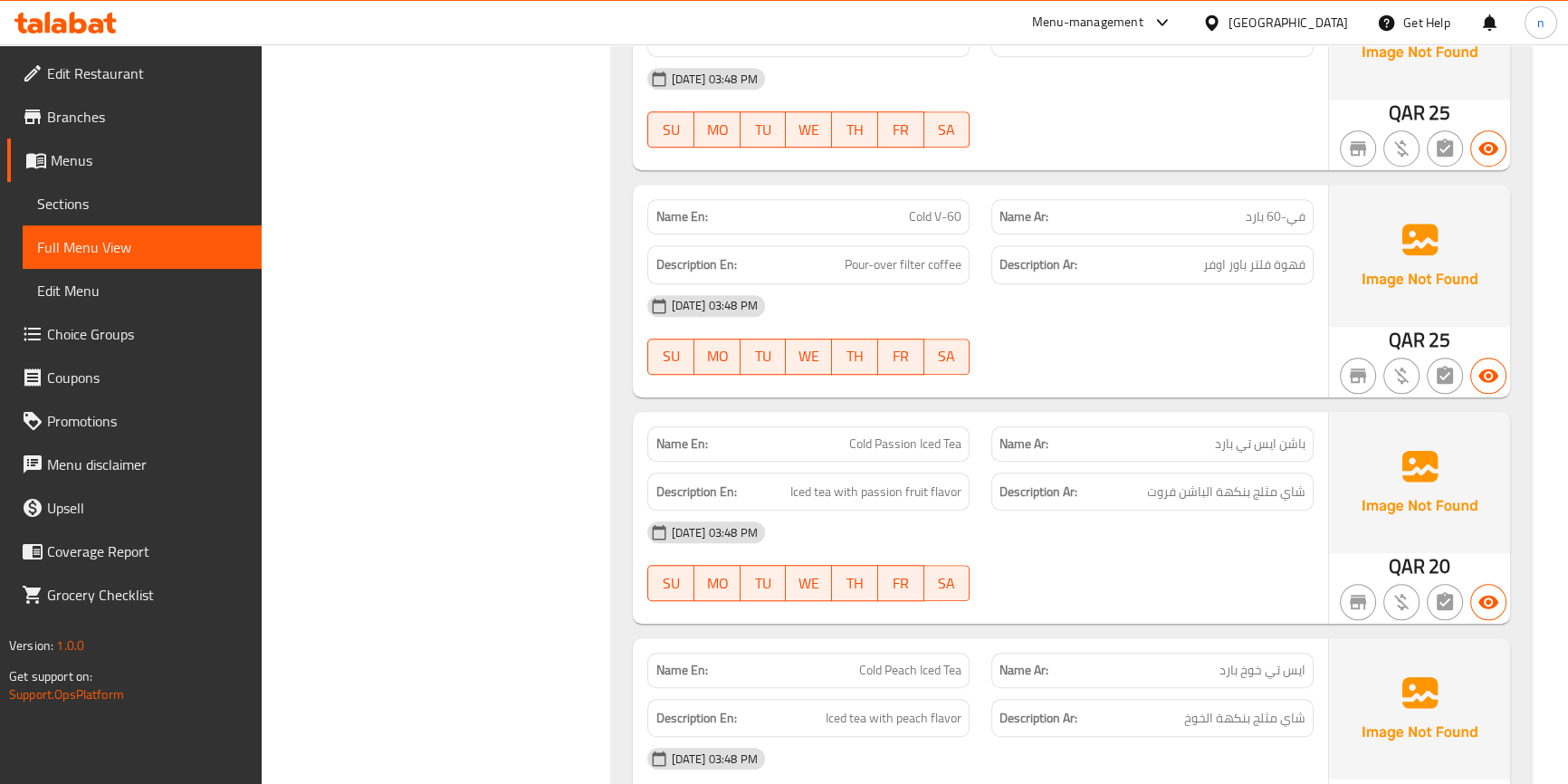
scroll to position [1811, 0]
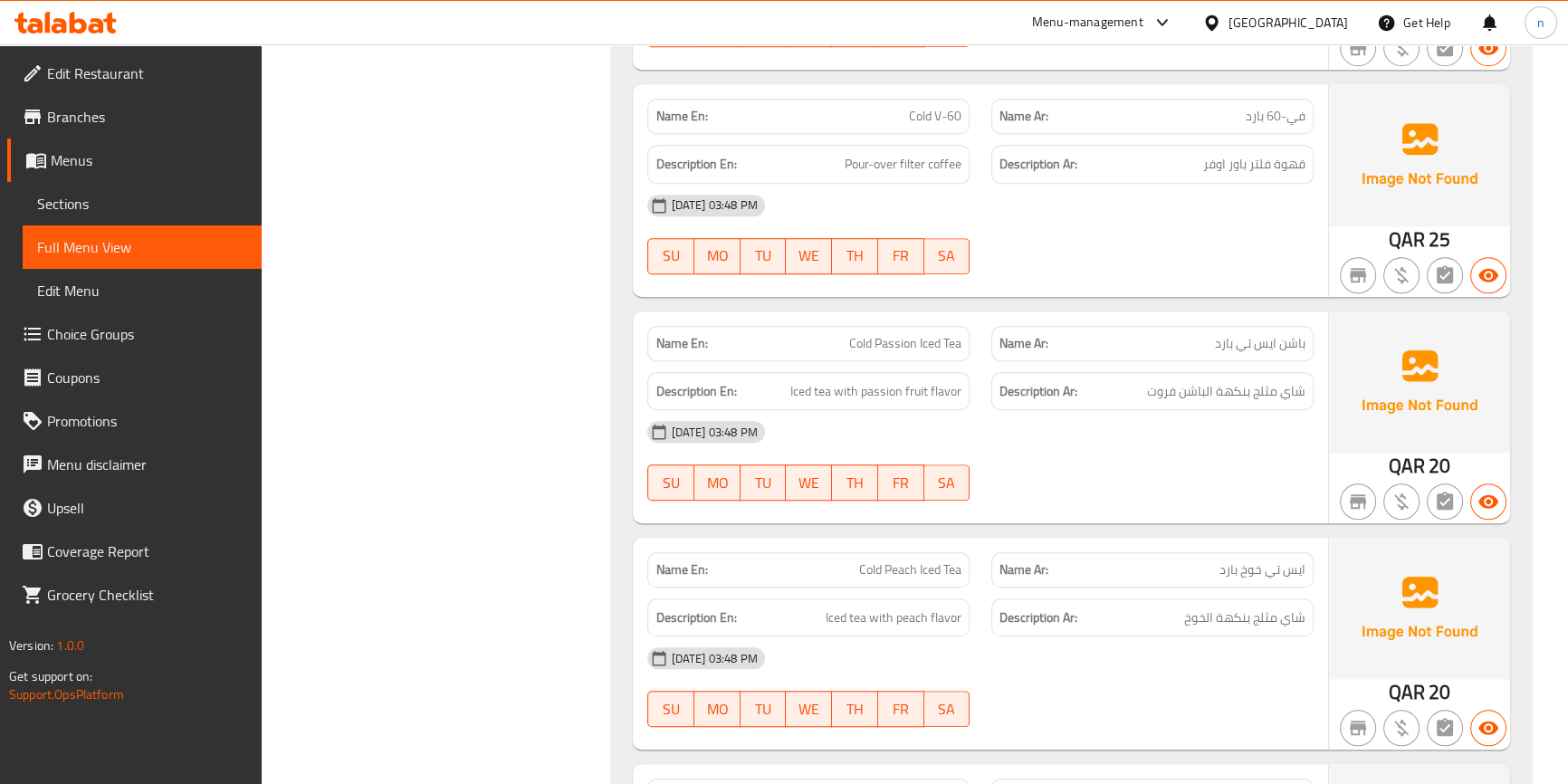
click at [1215, 207] on div "[DATE] 03:48 PM" at bounding box center [980, 206] width 687 height 44
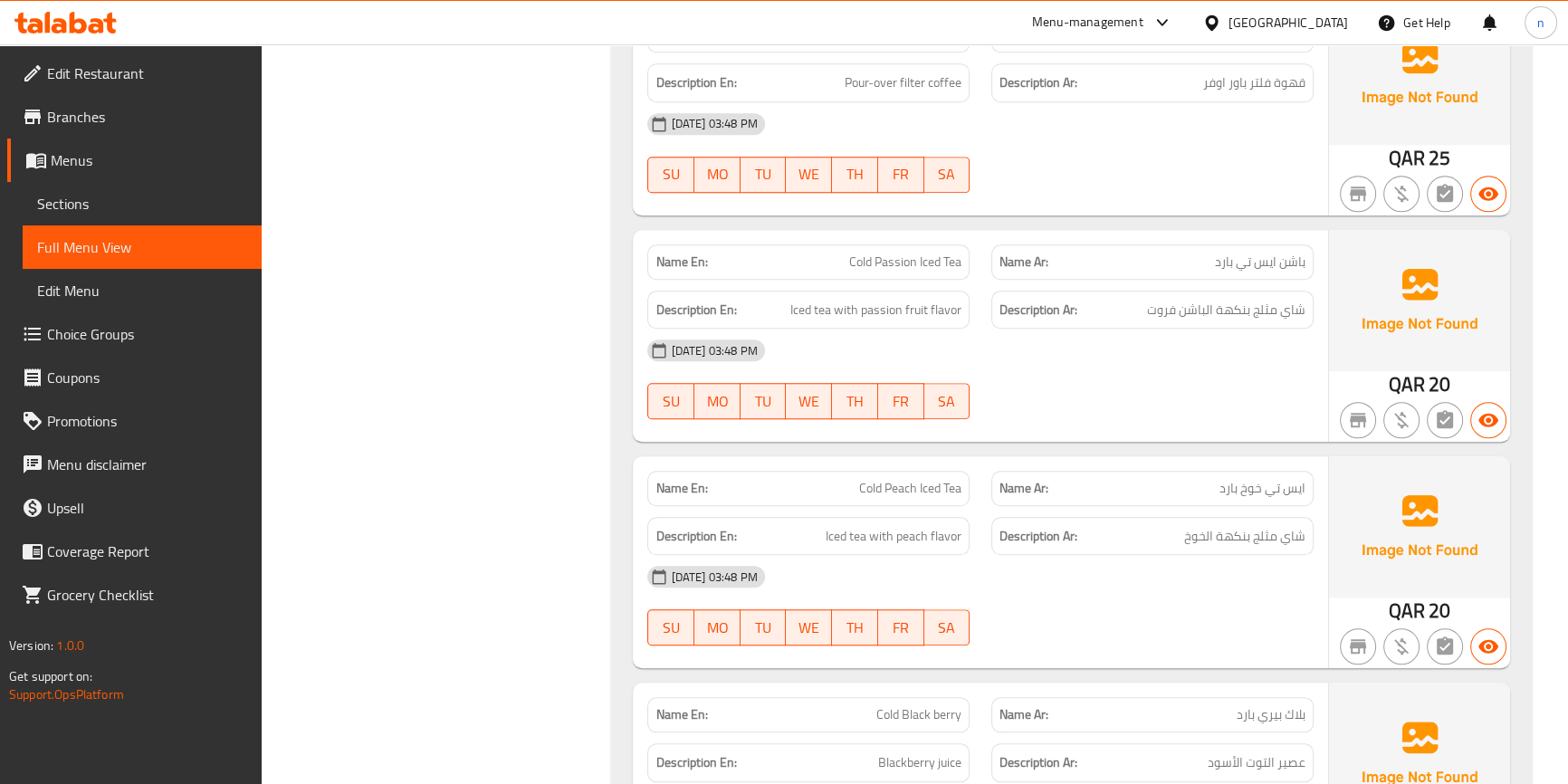
click at [1125, 351] on div "[DATE] 03:48 PM" at bounding box center [980, 350] width 687 height 44
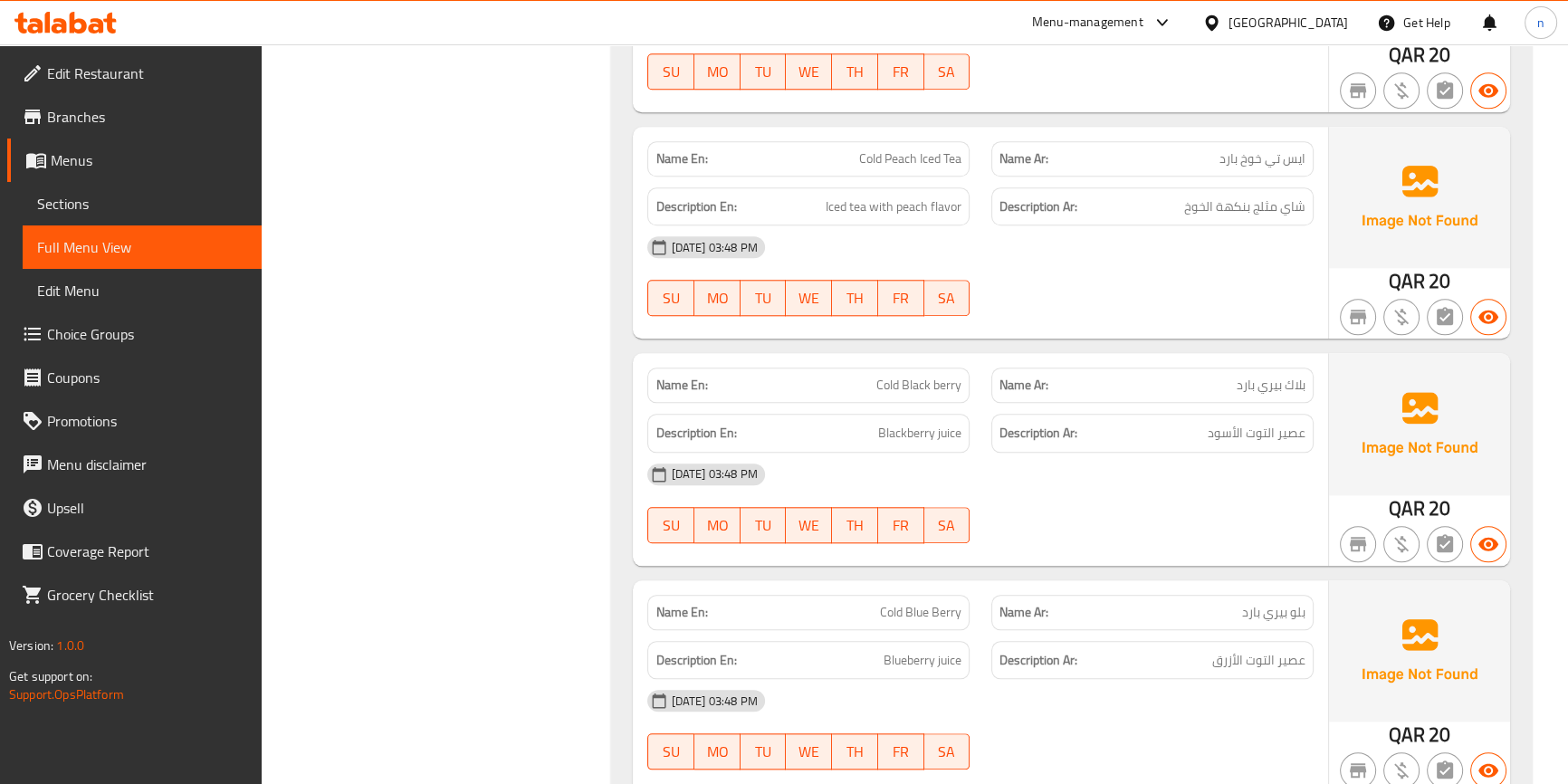
click at [1160, 260] on div "[DATE] 03:48 PM" at bounding box center [980, 247] width 687 height 44
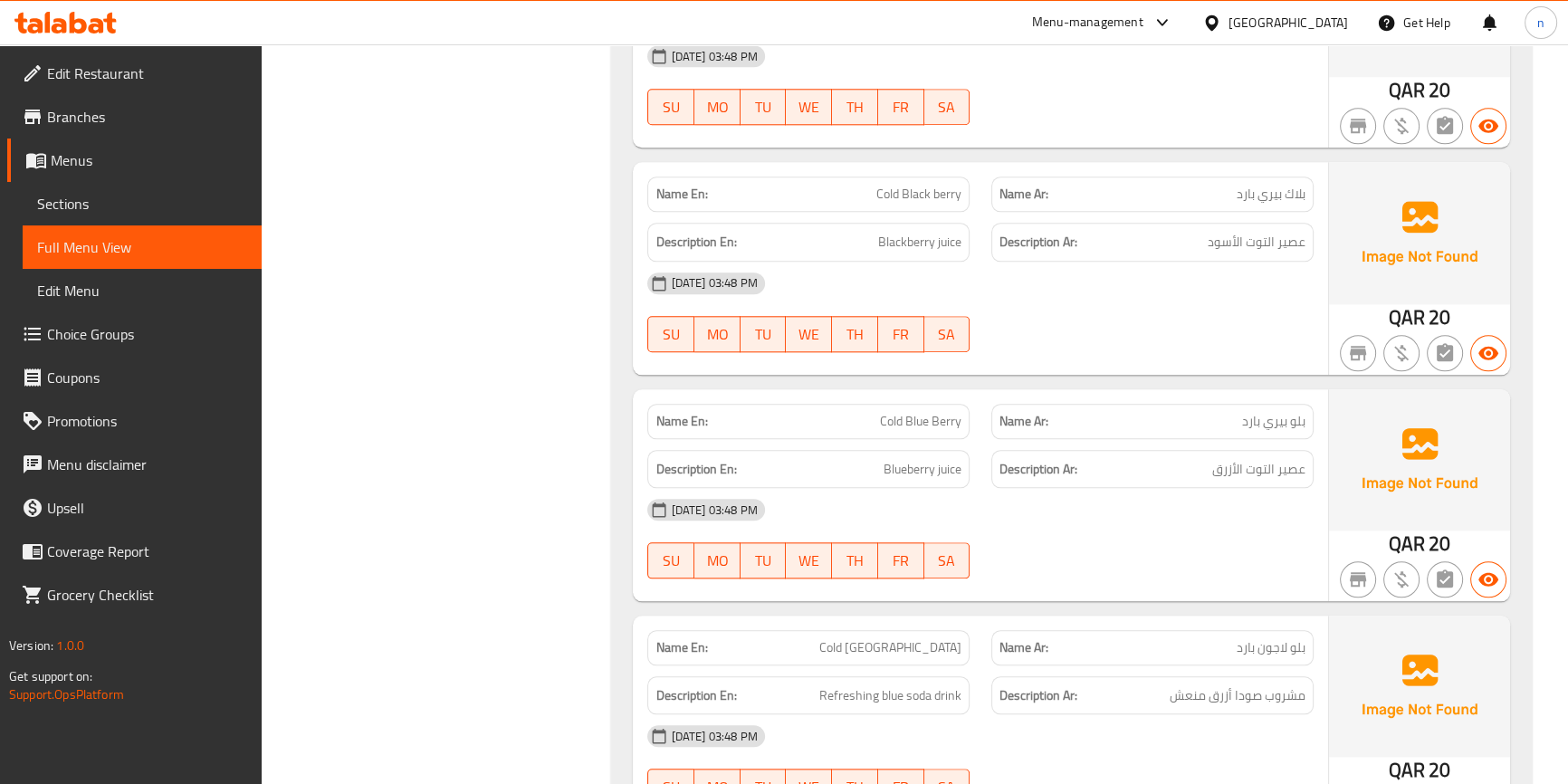
scroll to position [2387, 0]
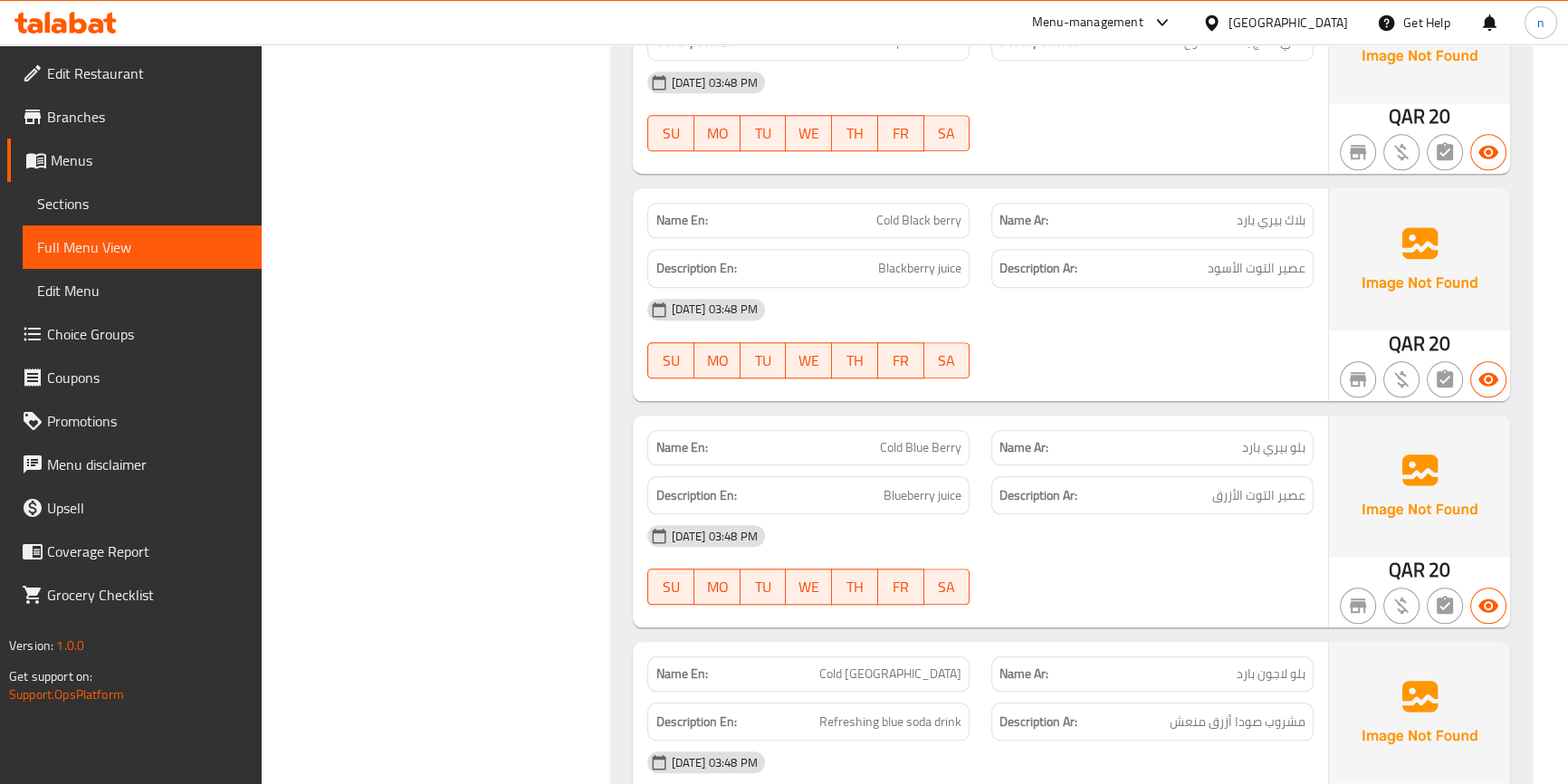
click at [1274, 317] on div "[DATE] 03:48 PM" at bounding box center [980, 309] width 687 height 44
click at [1269, 317] on div "[DATE] 03:48 PM" at bounding box center [980, 309] width 687 height 44
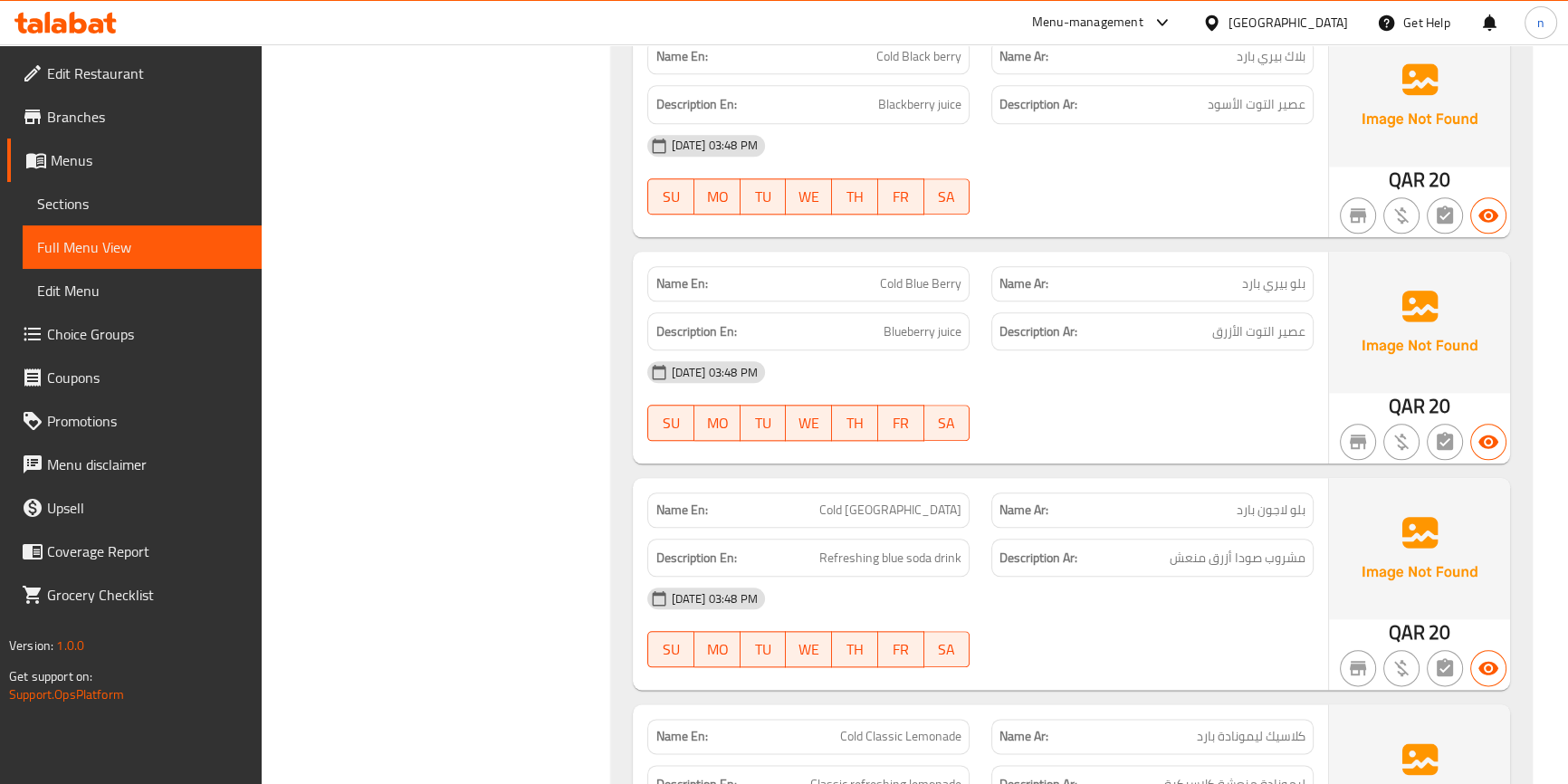
scroll to position [2552, 0]
click at [1196, 376] on div "[DATE] 03:48 PM" at bounding box center [980, 371] width 687 height 44
click at [1143, 435] on div at bounding box center [1153, 440] width 344 height 21
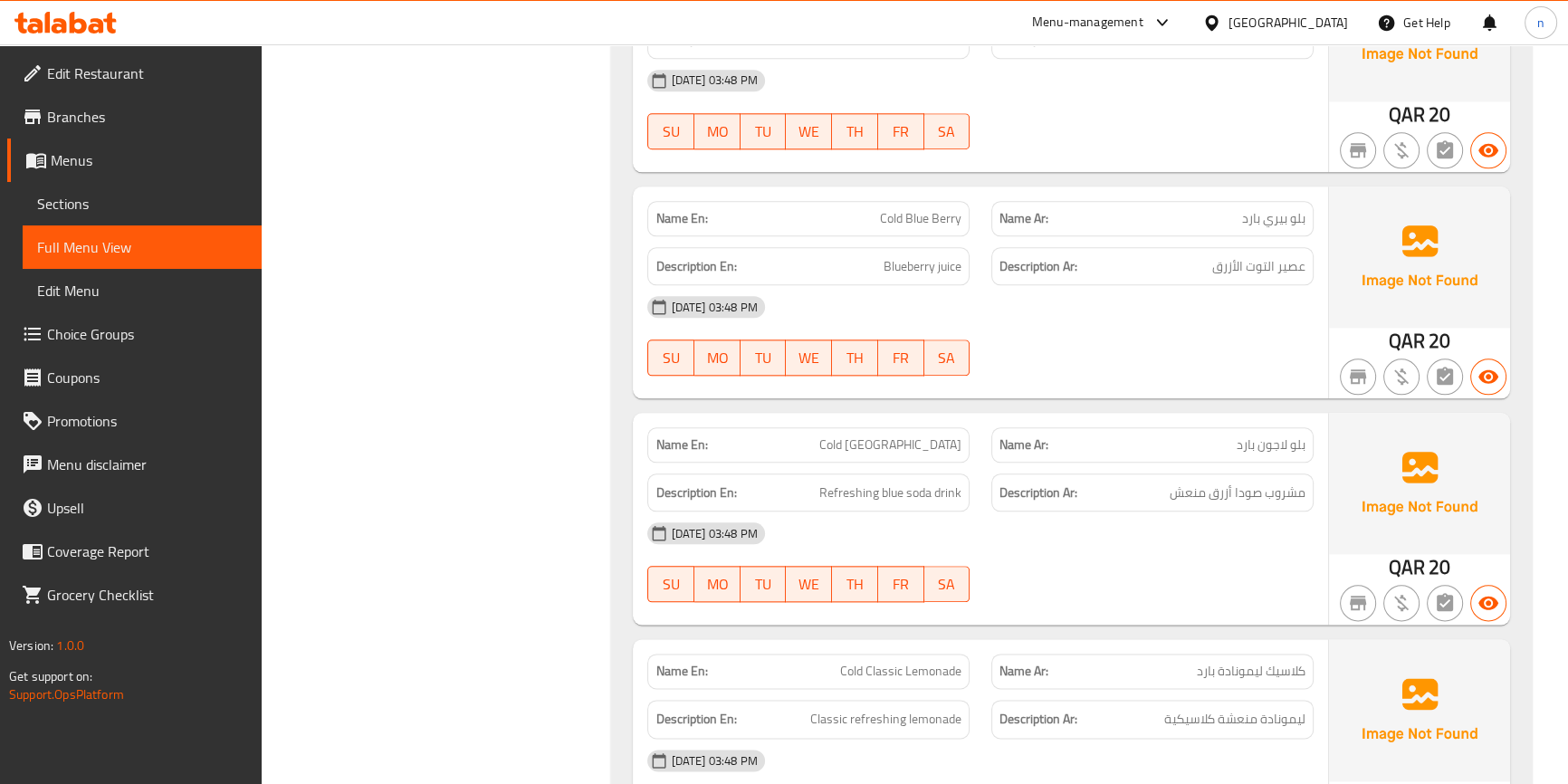
scroll to position [2717, 0]
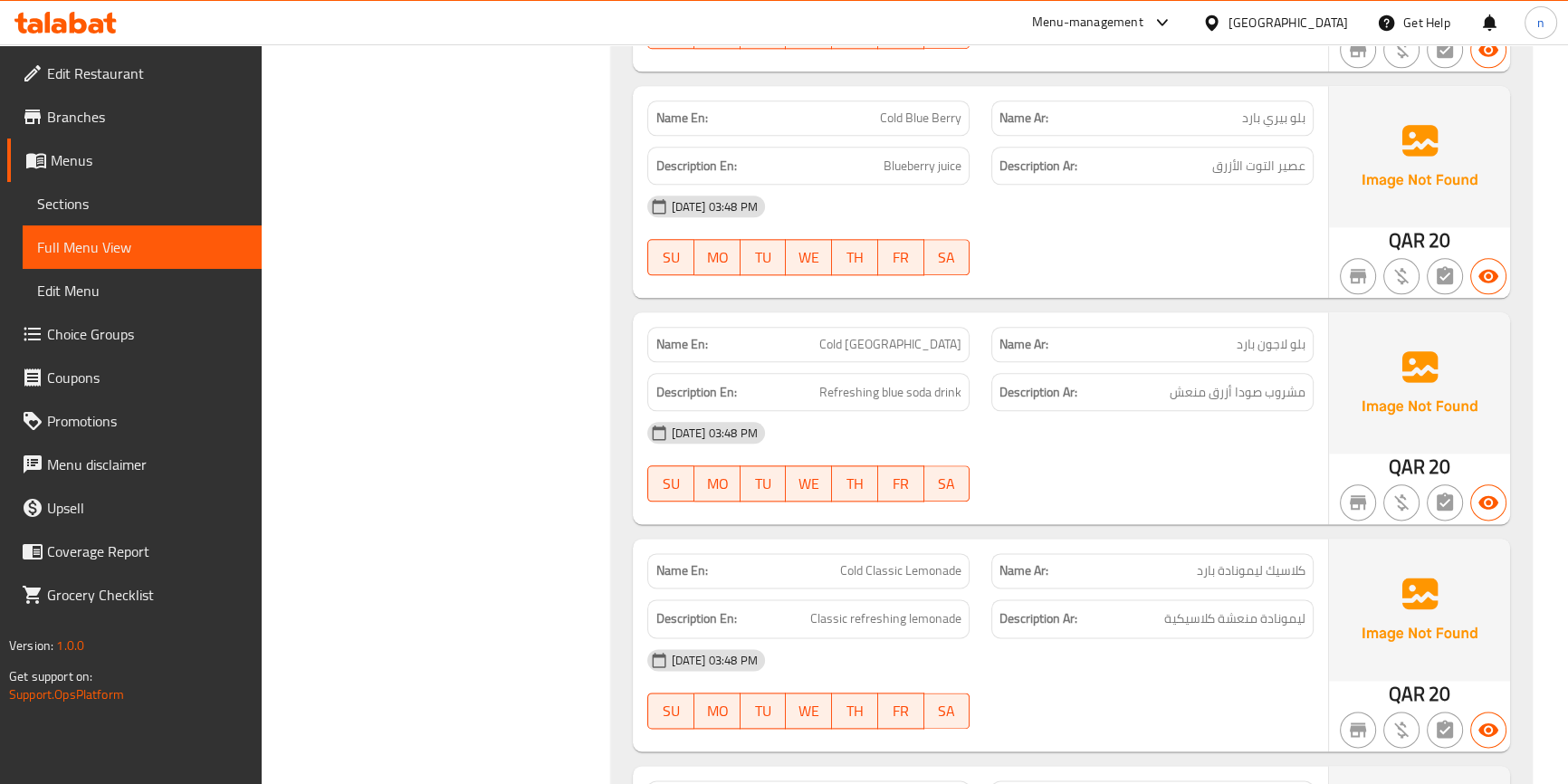
click at [1147, 425] on div "[DATE] 03:48 PM" at bounding box center [980, 433] width 687 height 44
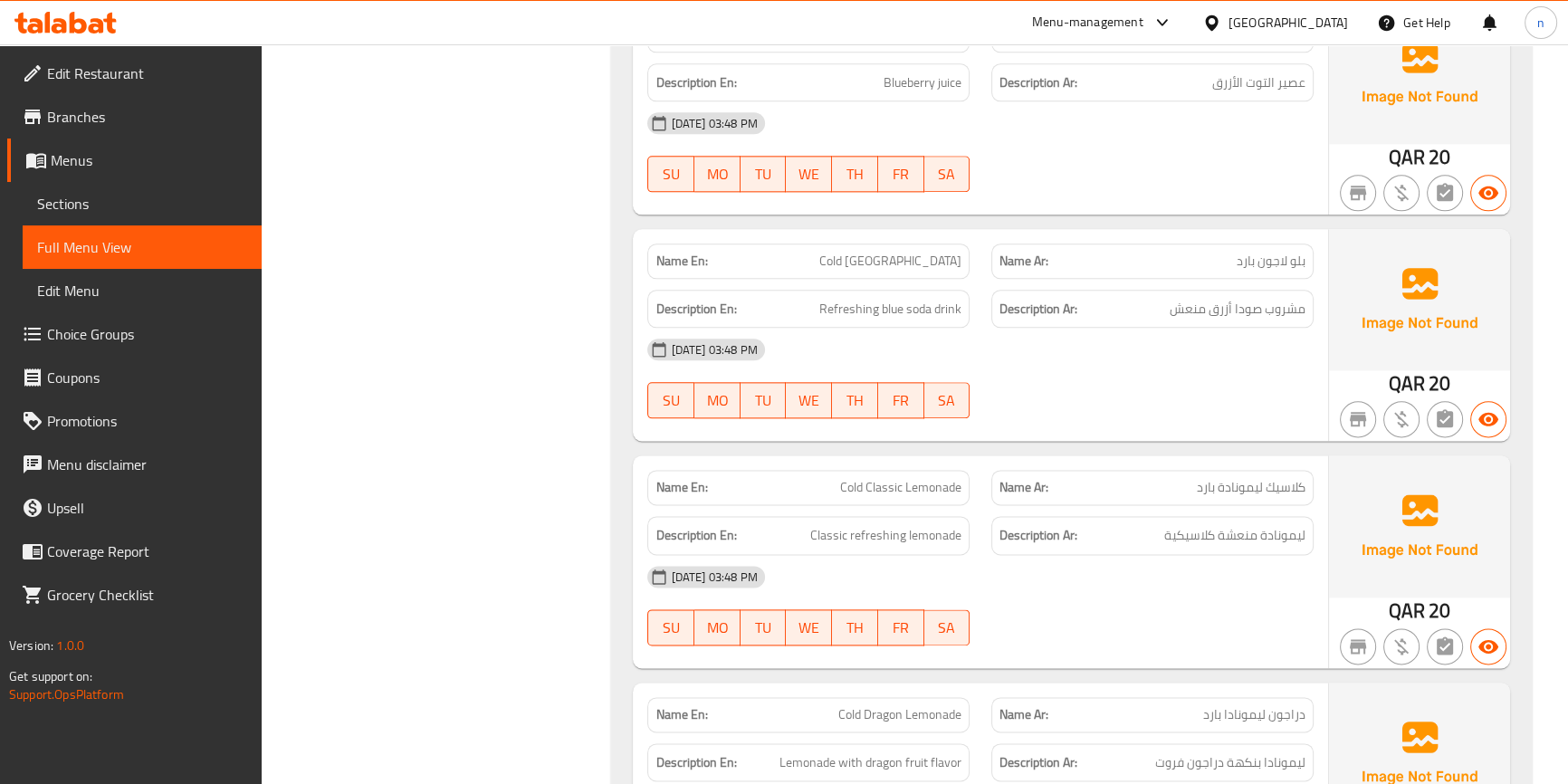
scroll to position [2881, 0]
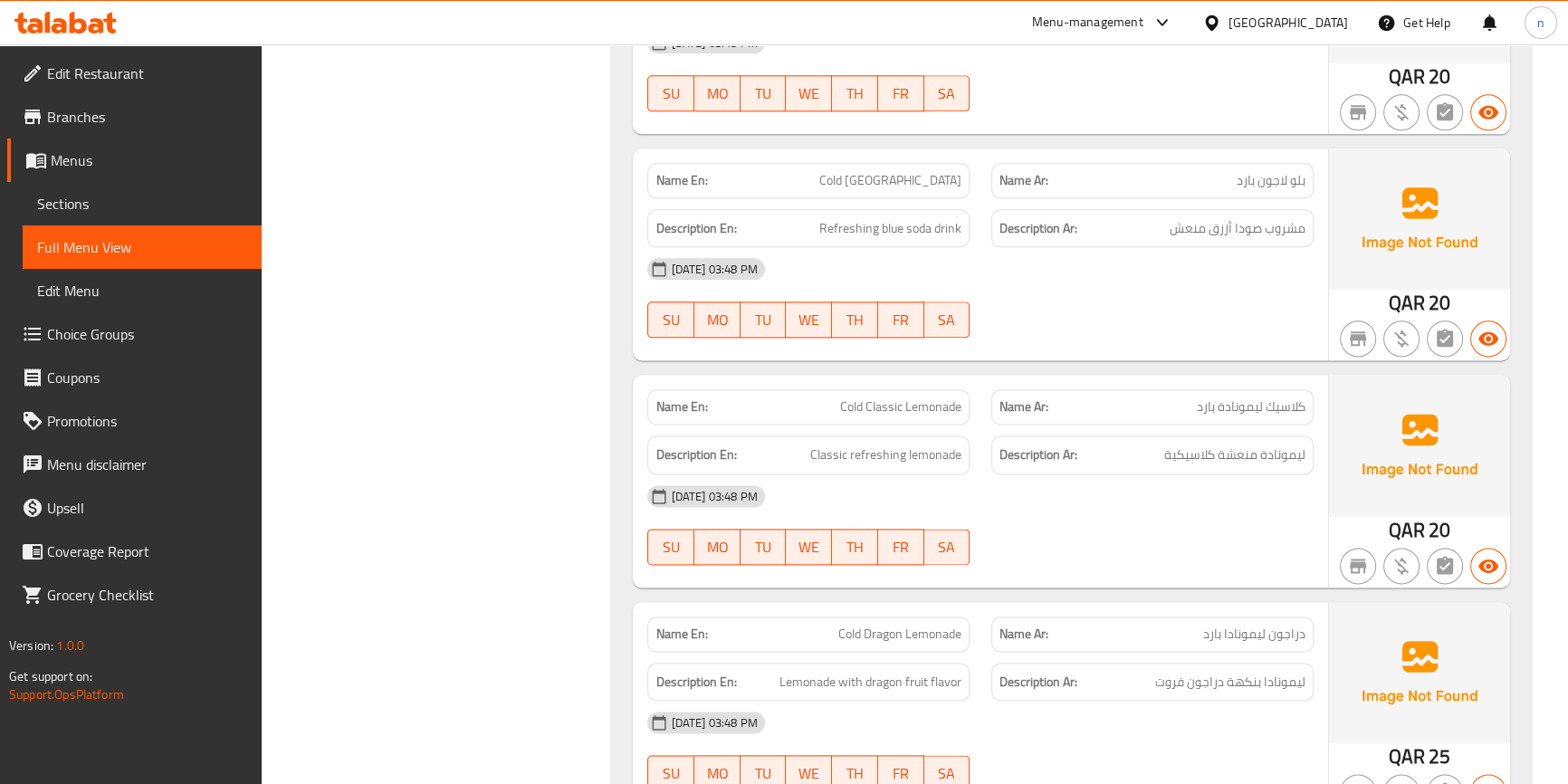
click at [1188, 550] on div "04-09-2025 03:48 PM SU MO TU WE TH FR SA" at bounding box center [980, 526] width 687 height 101
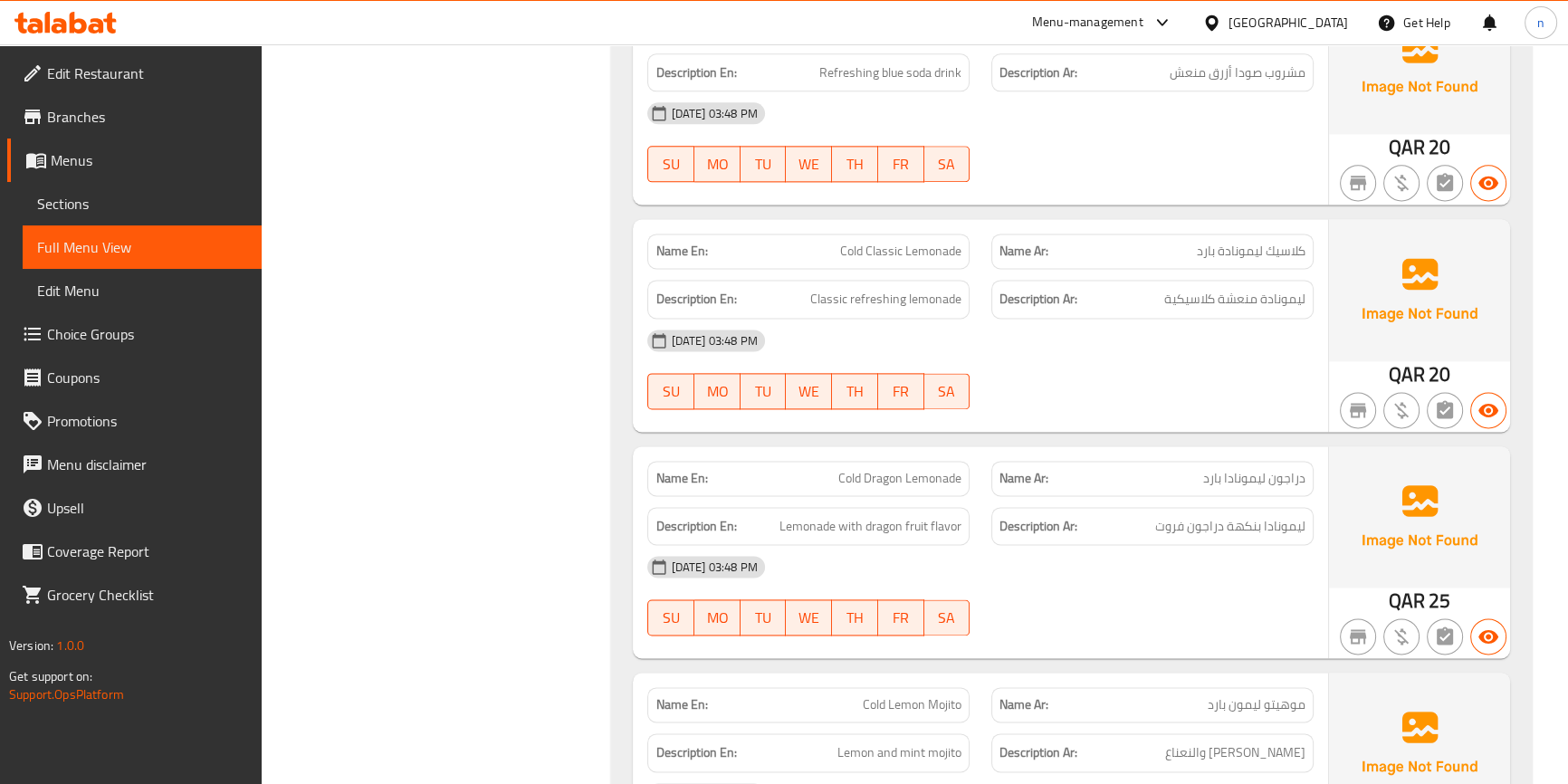
scroll to position [3210, 0]
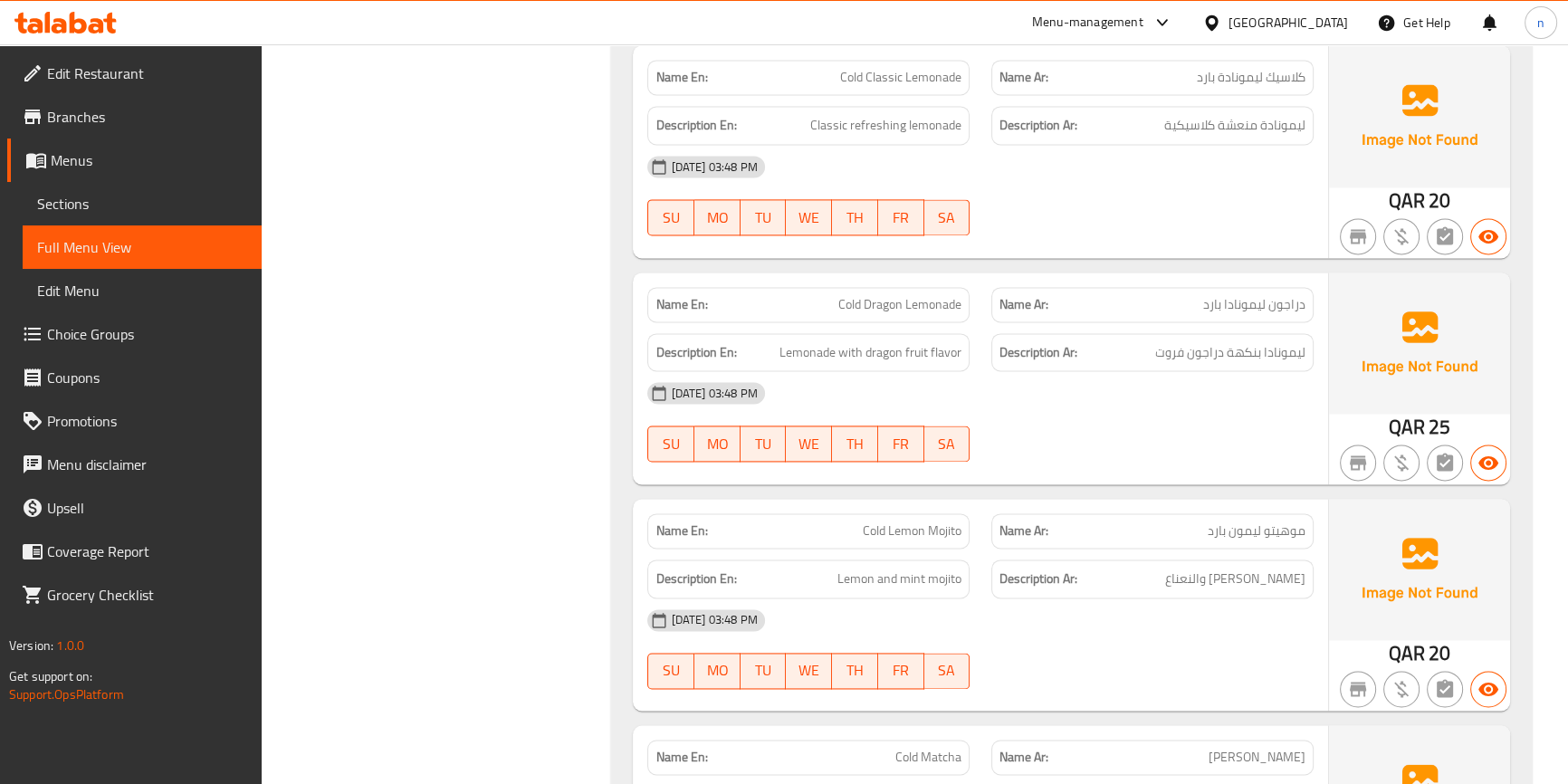
click at [1196, 448] on div "04-09-2025 03:48 PM SU MO TU WE TH FR SA" at bounding box center [980, 422] width 687 height 101
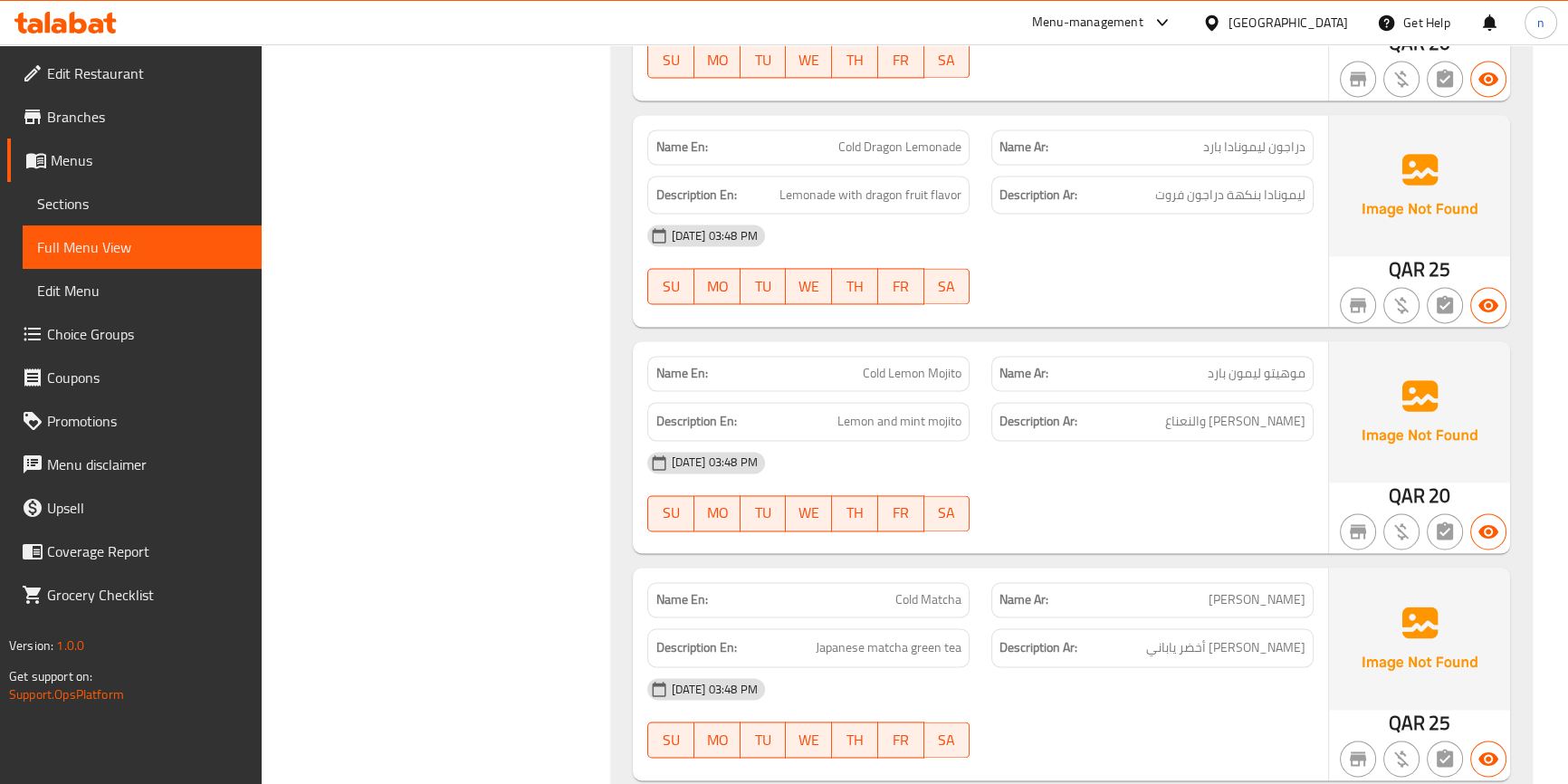
scroll to position [3457, 0]
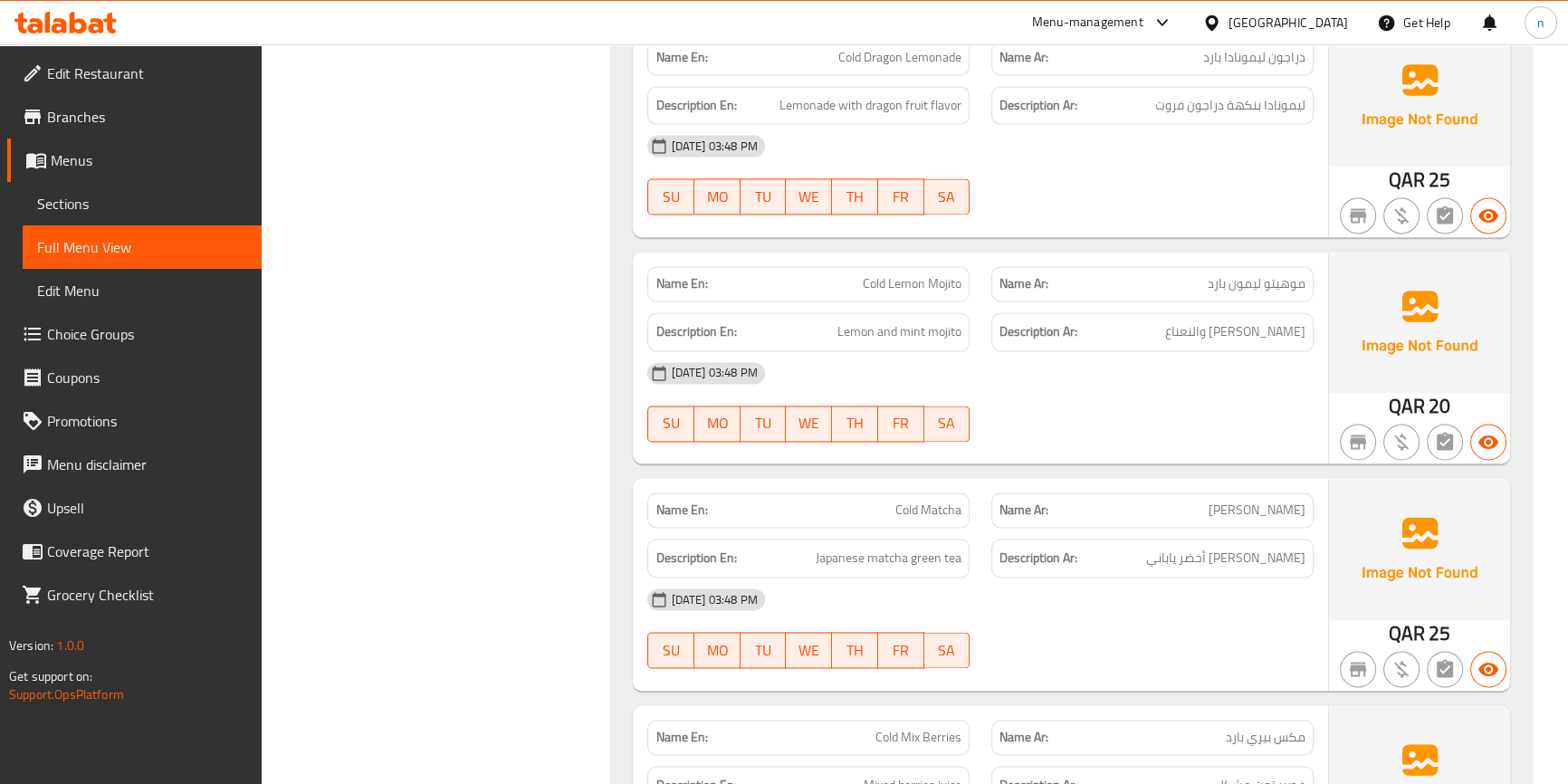
click at [1190, 407] on div "04-09-2025 03:48 PM SU MO TU WE TH FR SA" at bounding box center [980, 402] width 687 height 101
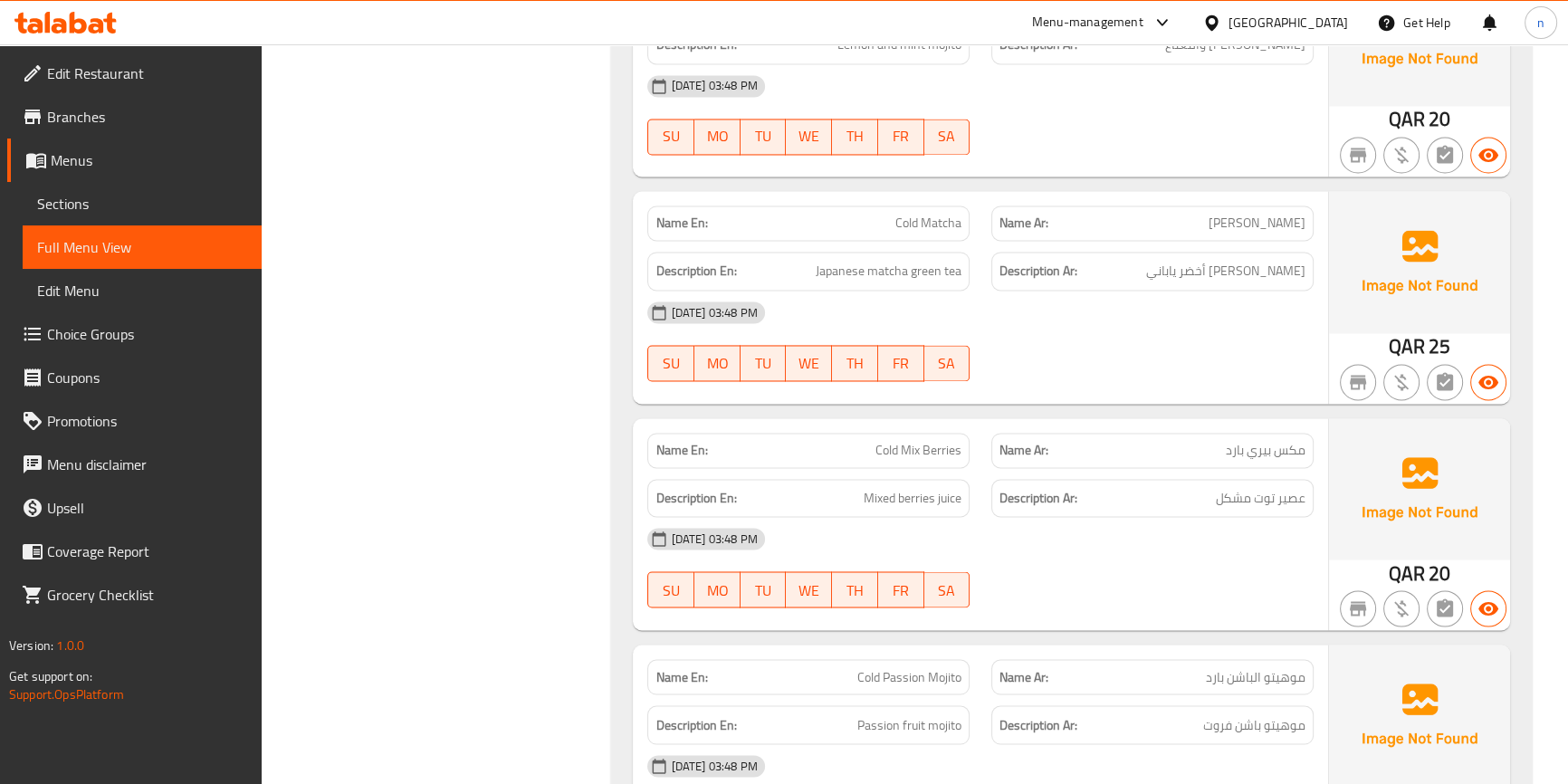
scroll to position [3704, 0]
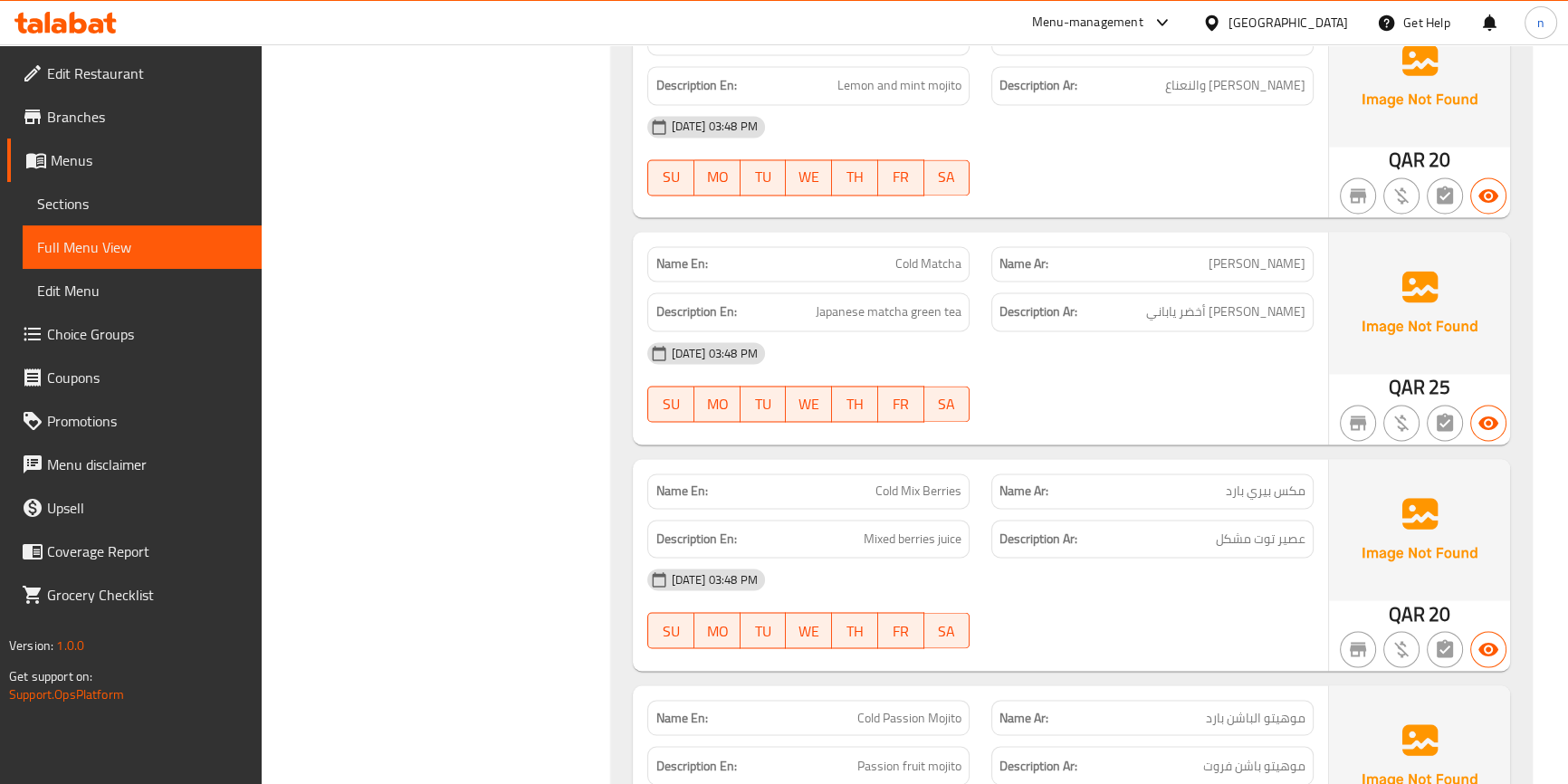
click at [1152, 368] on div "[DATE] 03:48 PM" at bounding box center [980, 353] width 687 height 44
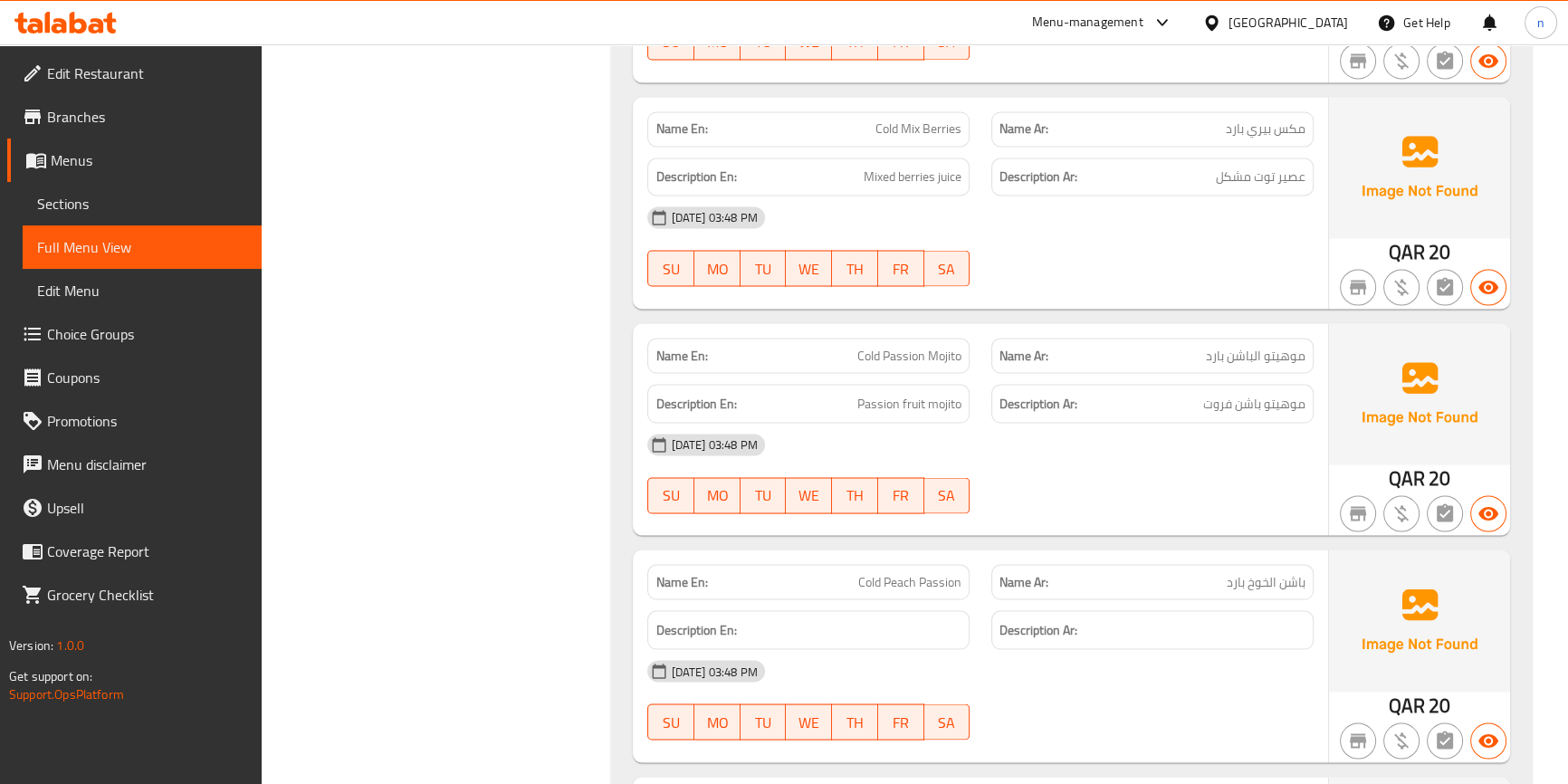
scroll to position [4115, 0]
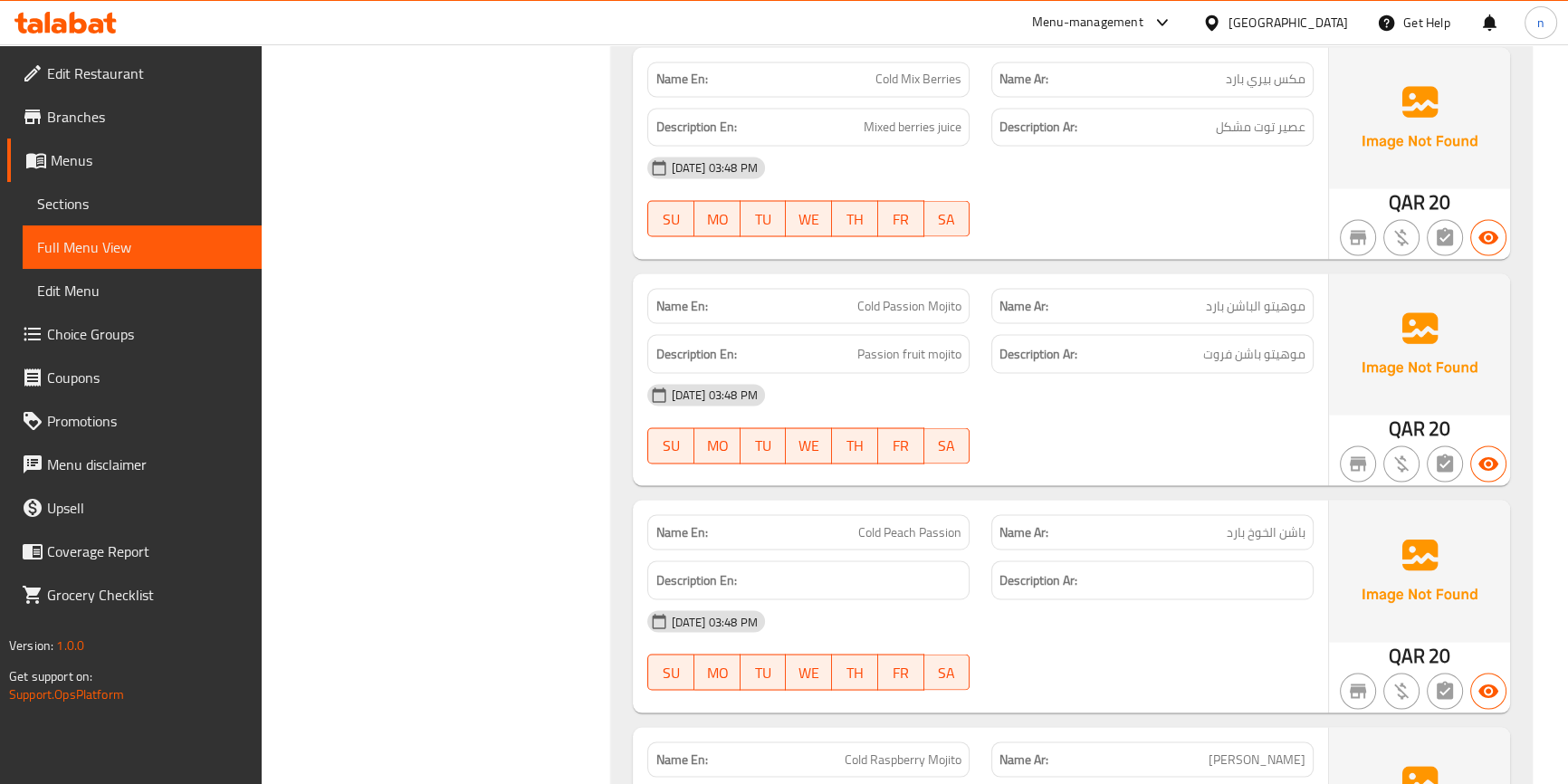
click at [1240, 373] on div "[DATE] 03:48 PM" at bounding box center [980, 395] width 687 height 44
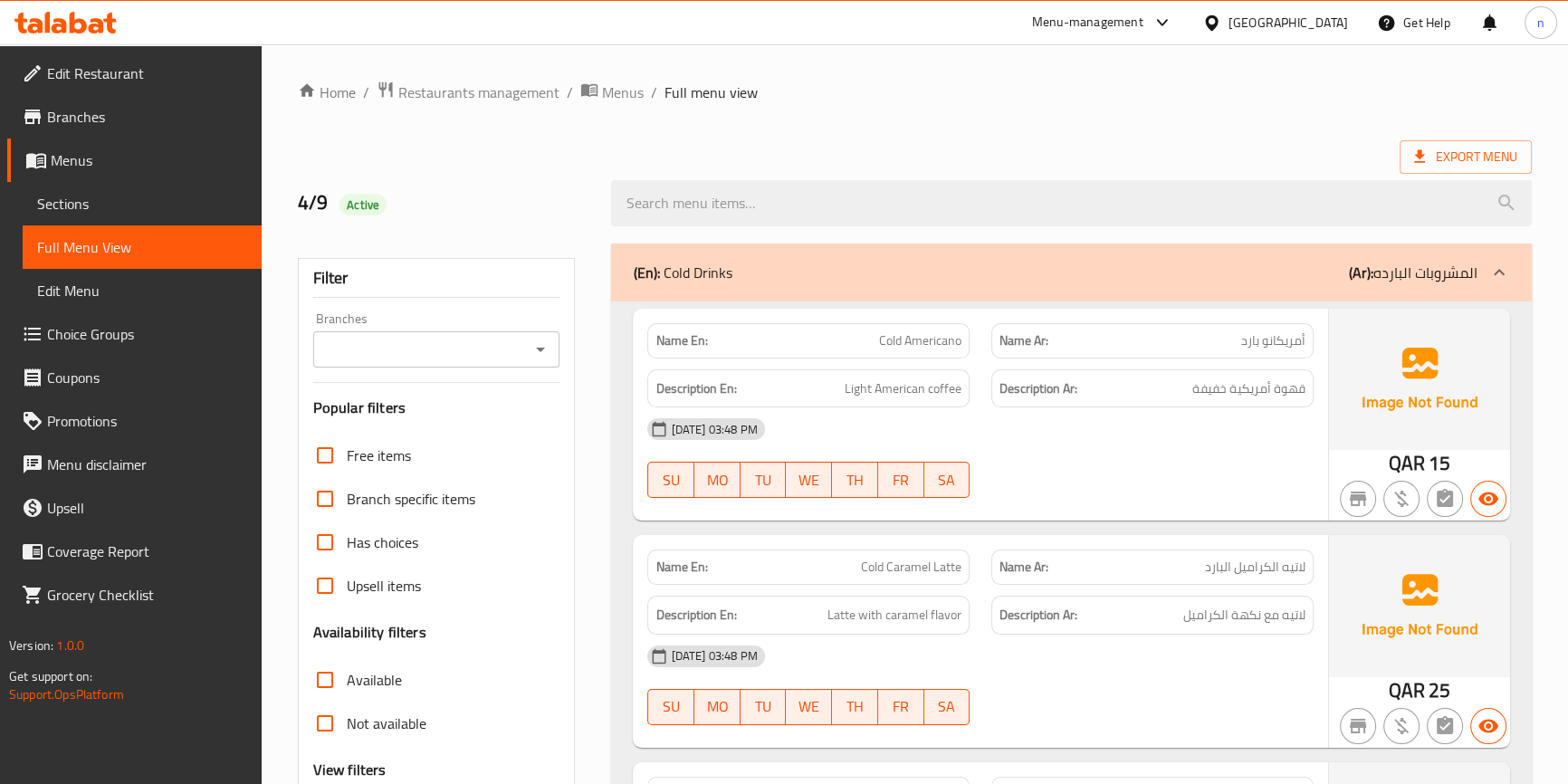
scroll to position [178, 0]
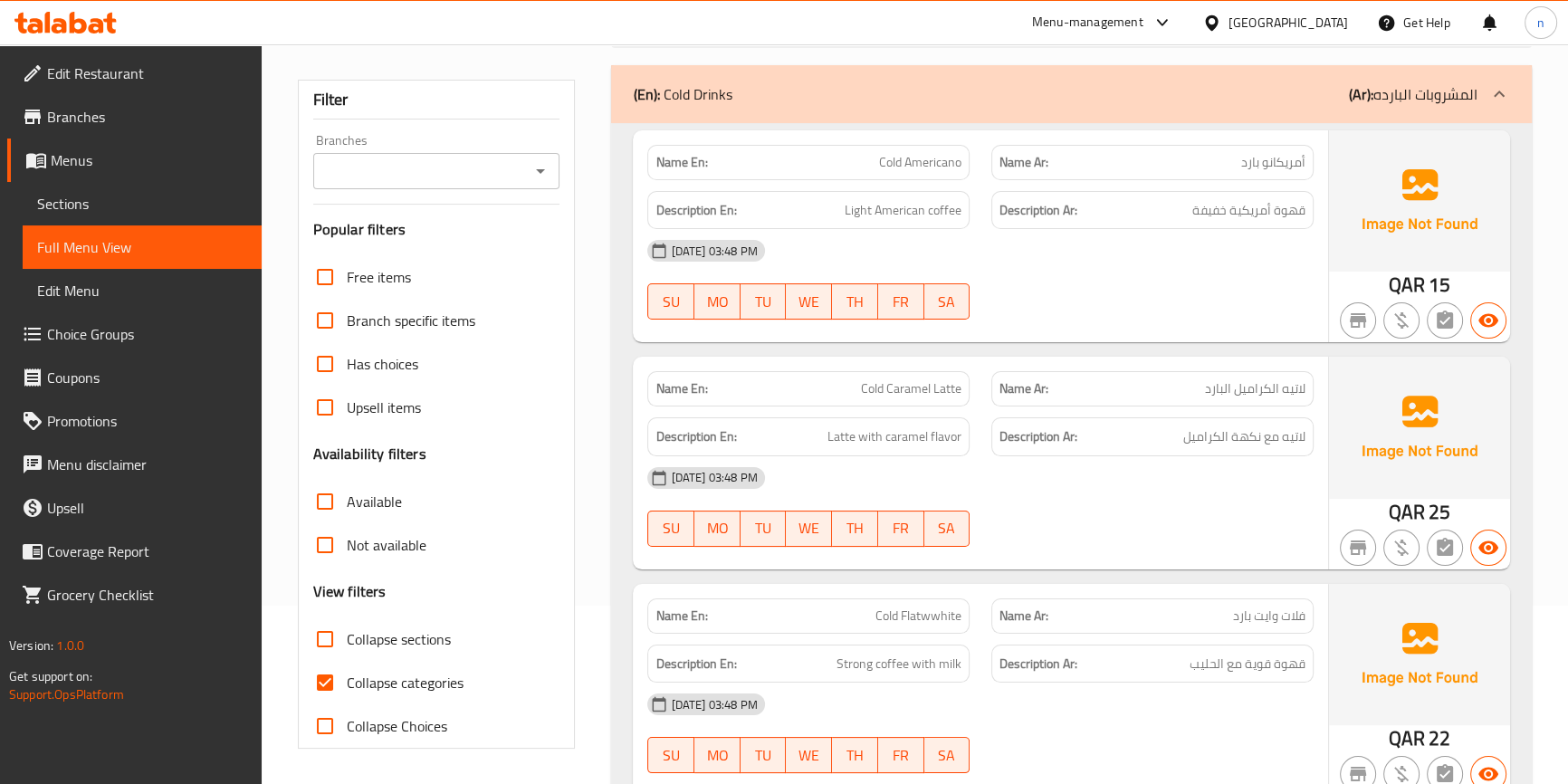
click at [322, 682] on input "Collapse categories" at bounding box center [325, 683] width 44 height 44
checkbox input "false"
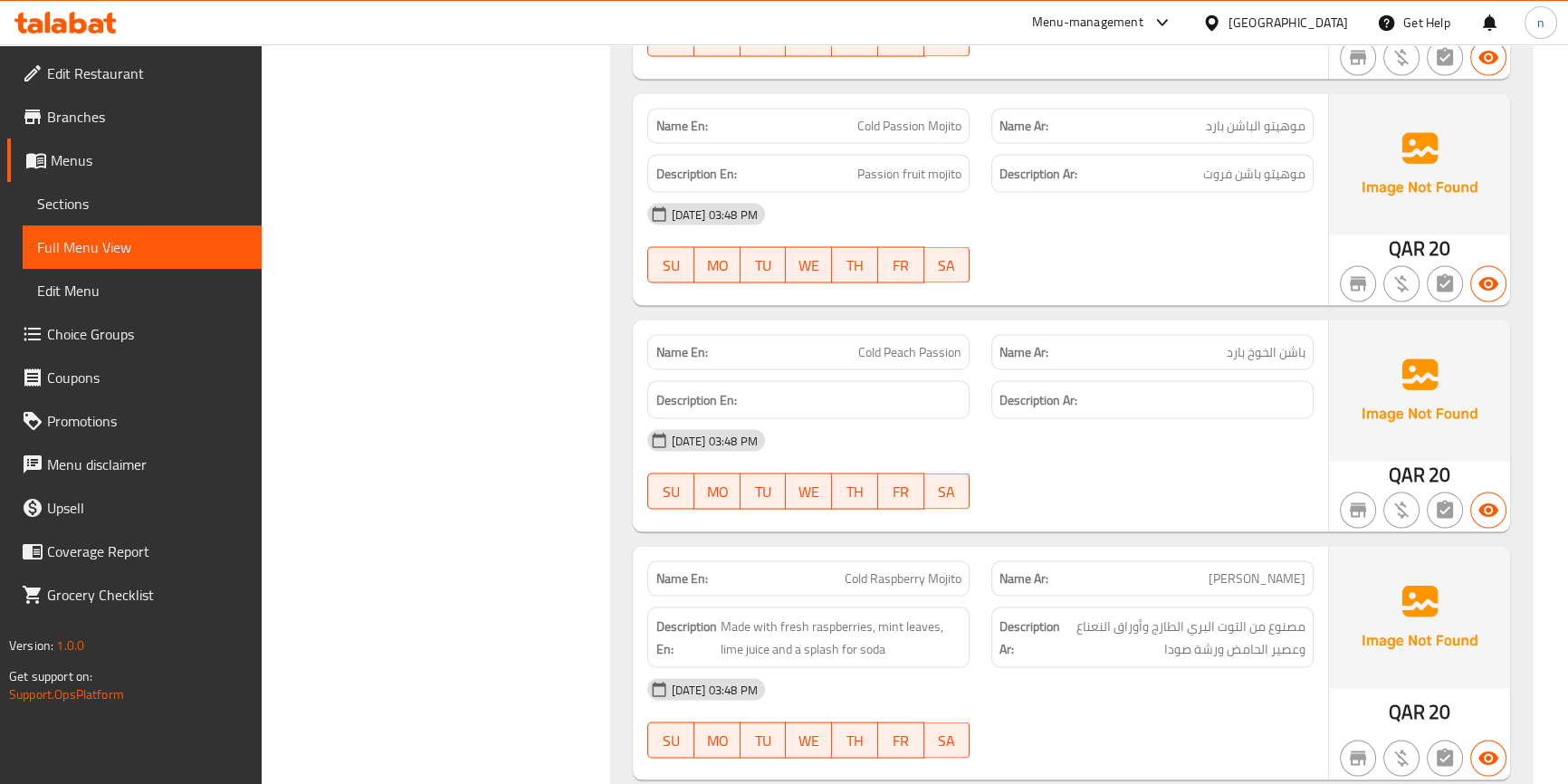
scroll to position [4129, 0]
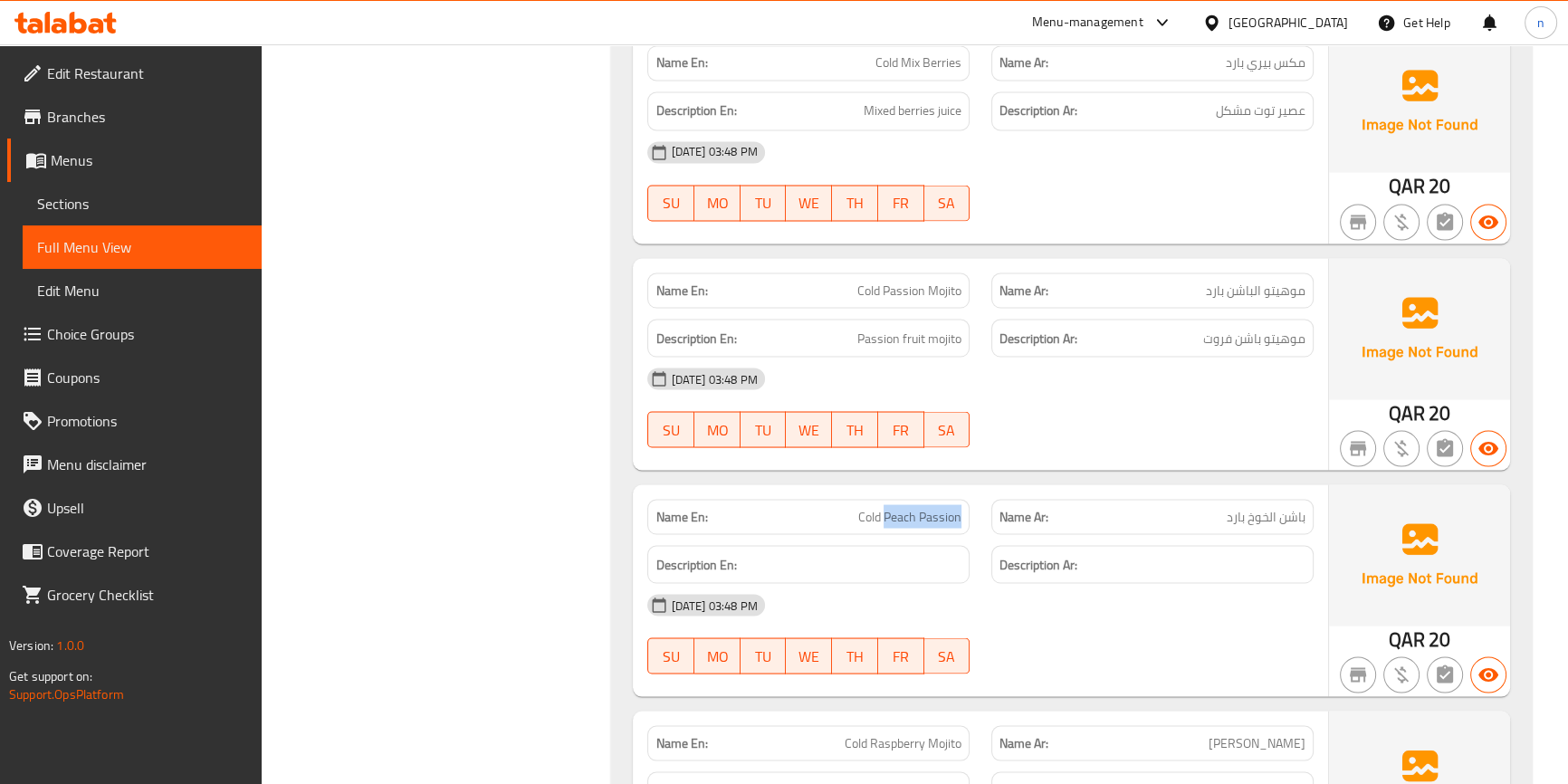
drag, startPoint x: 885, startPoint y: 521, endPoint x: 978, endPoint y: 514, distance: 93.3
click at [978, 514] on div "Name En: Cold Peach Passion" at bounding box center [808, 517] width 344 height 58
copy span "Peach Passion"
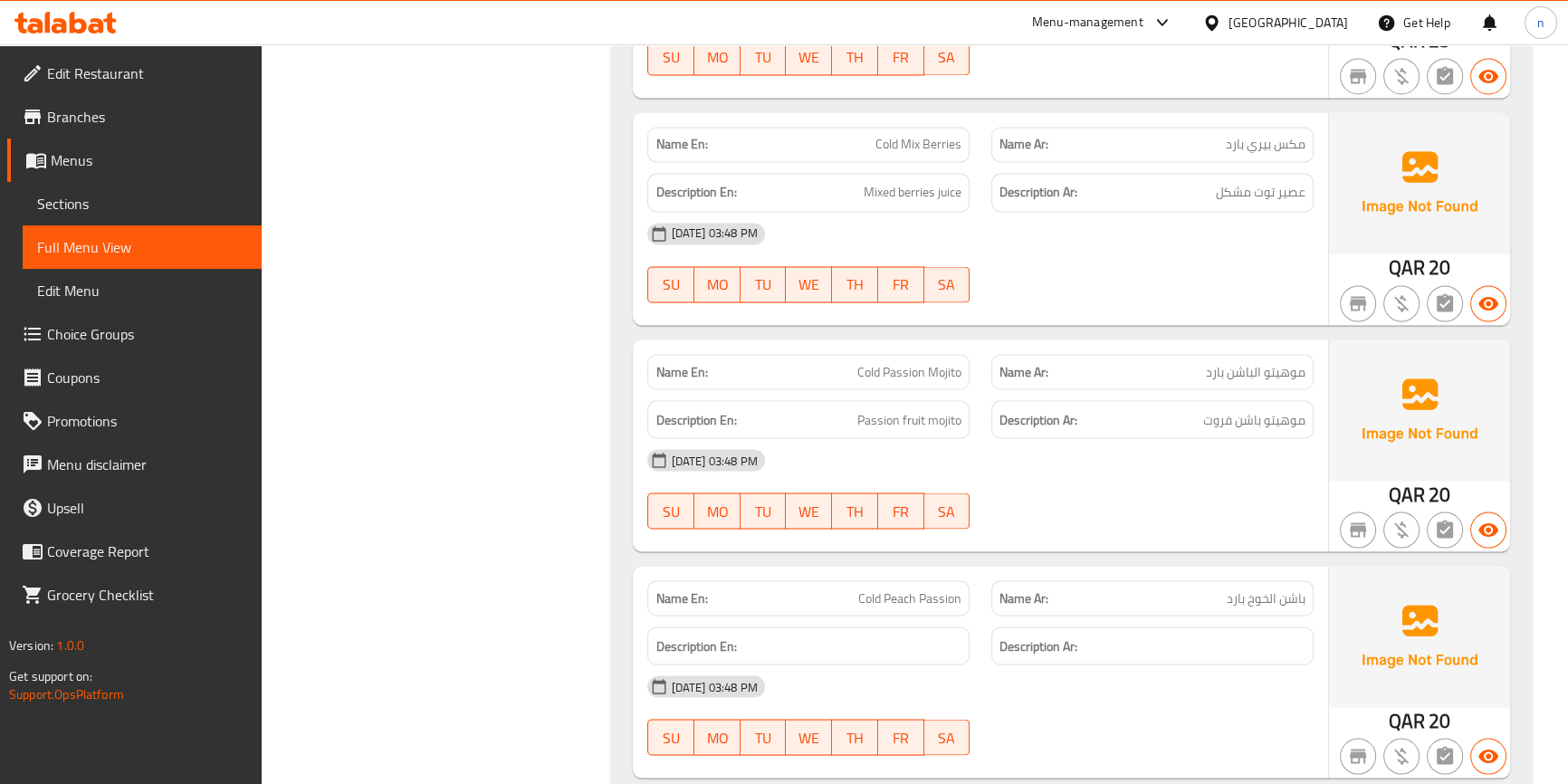
click at [1117, 262] on div "[DATE] 03:48 PM SU MO TU WE TH FR SA" at bounding box center [980, 262] width 687 height 101
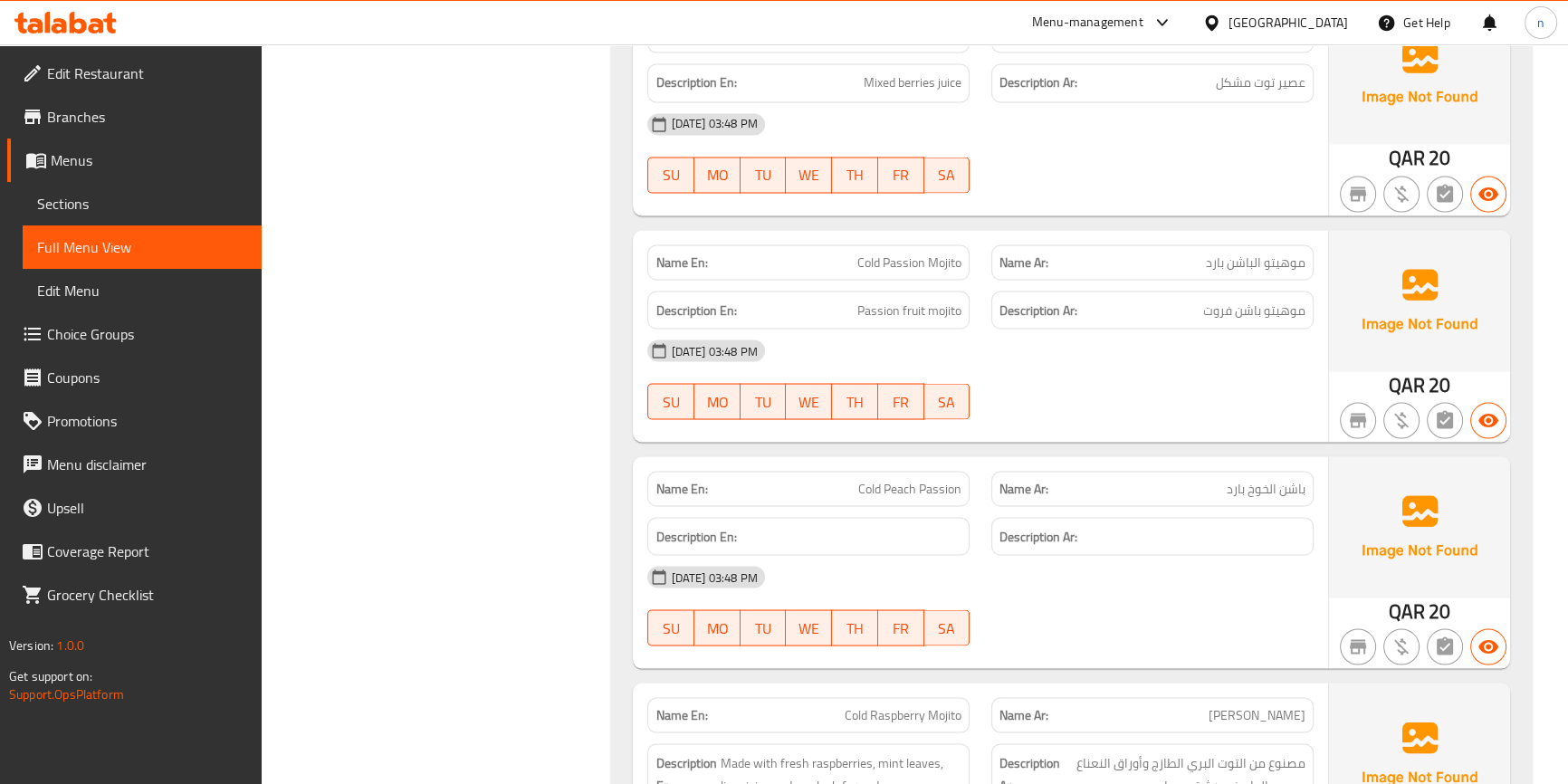
scroll to position [4129, 0]
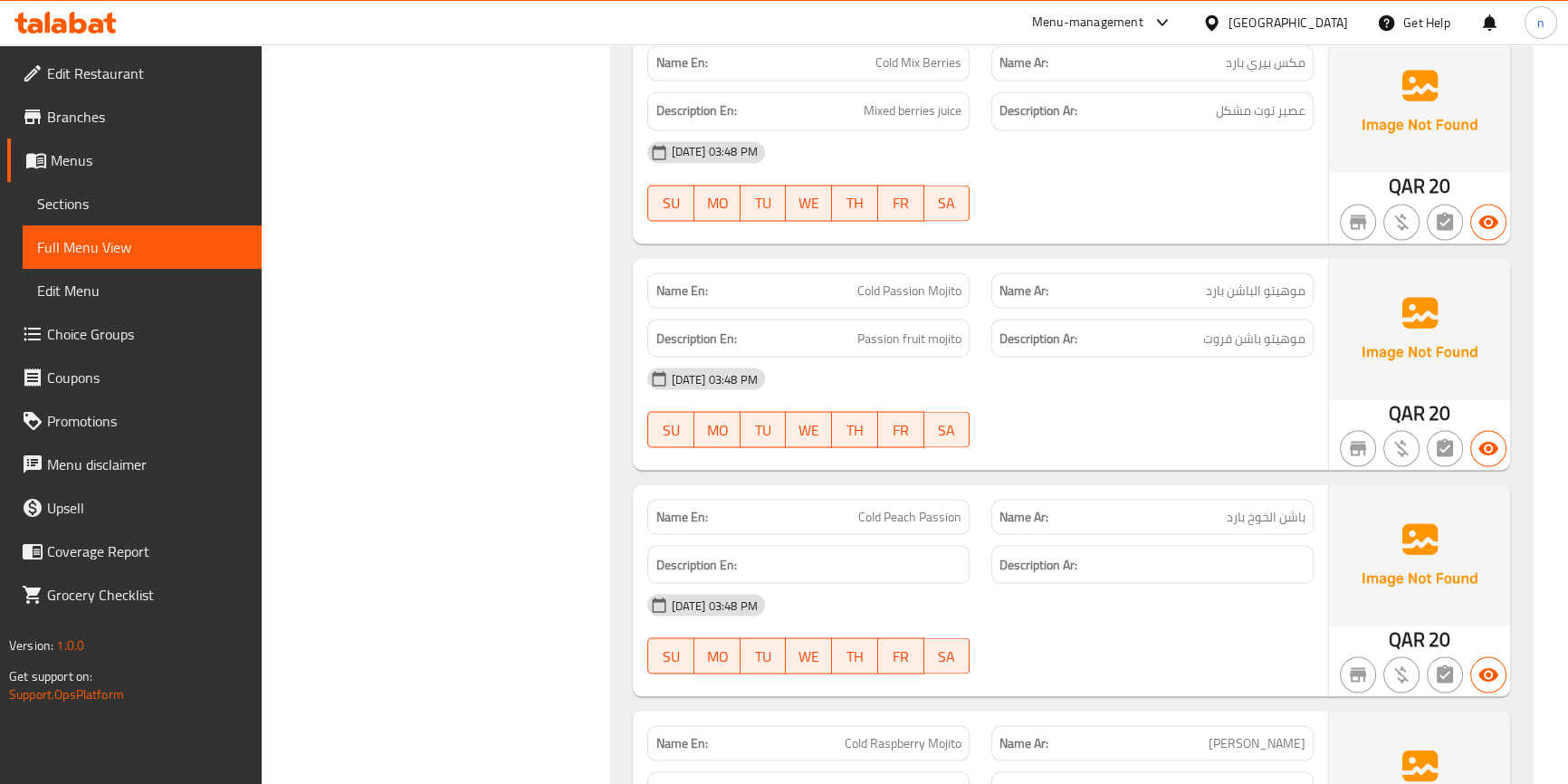
click at [1233, 216] on div at bounding box center [1153, 220] width 344 height 21
click at [1137, 396] on div "[DATE] 03:48 PM" at bounding box center [980, 378] width 687 height 44
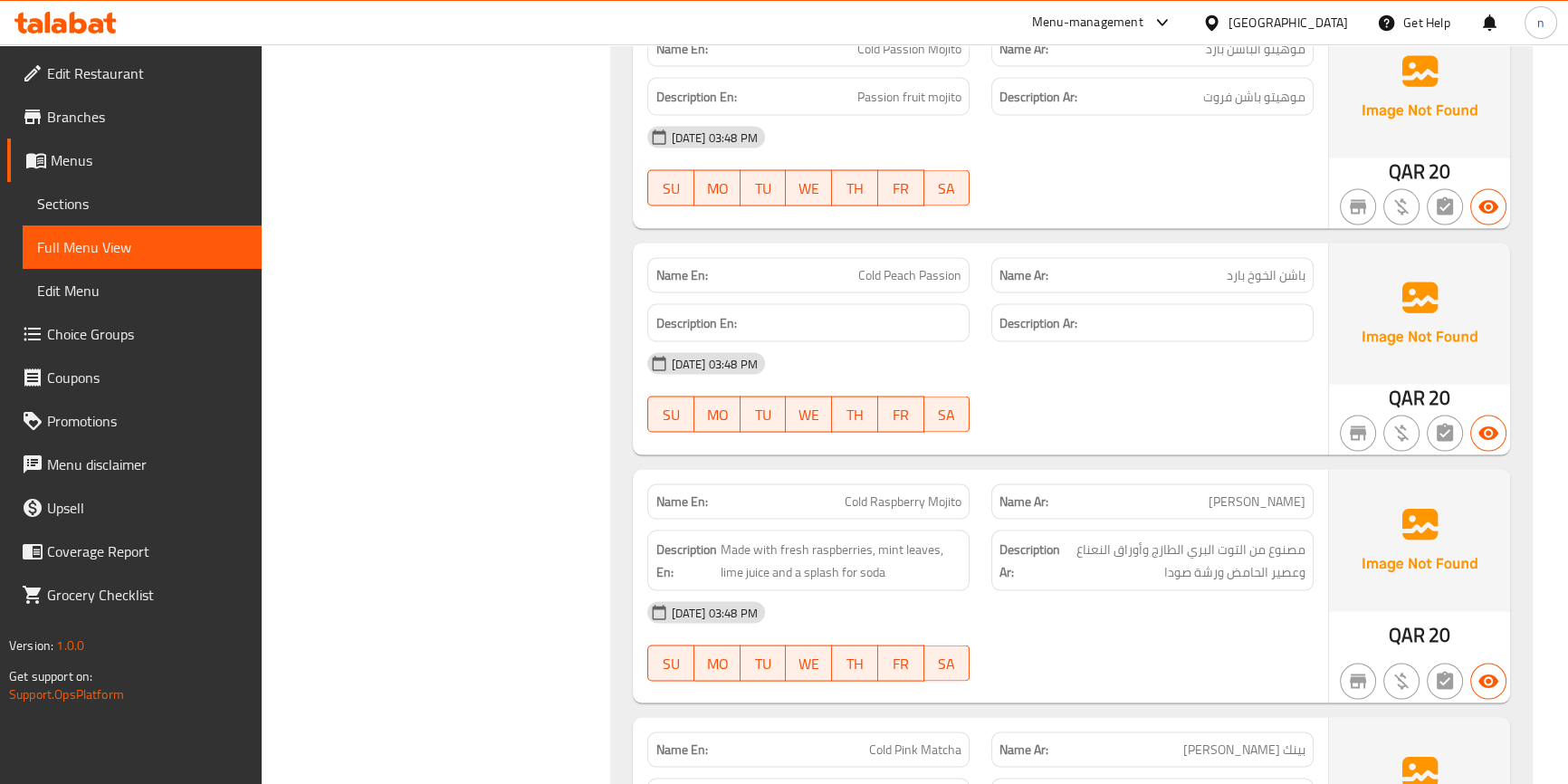
scroll to position [4376, 0]
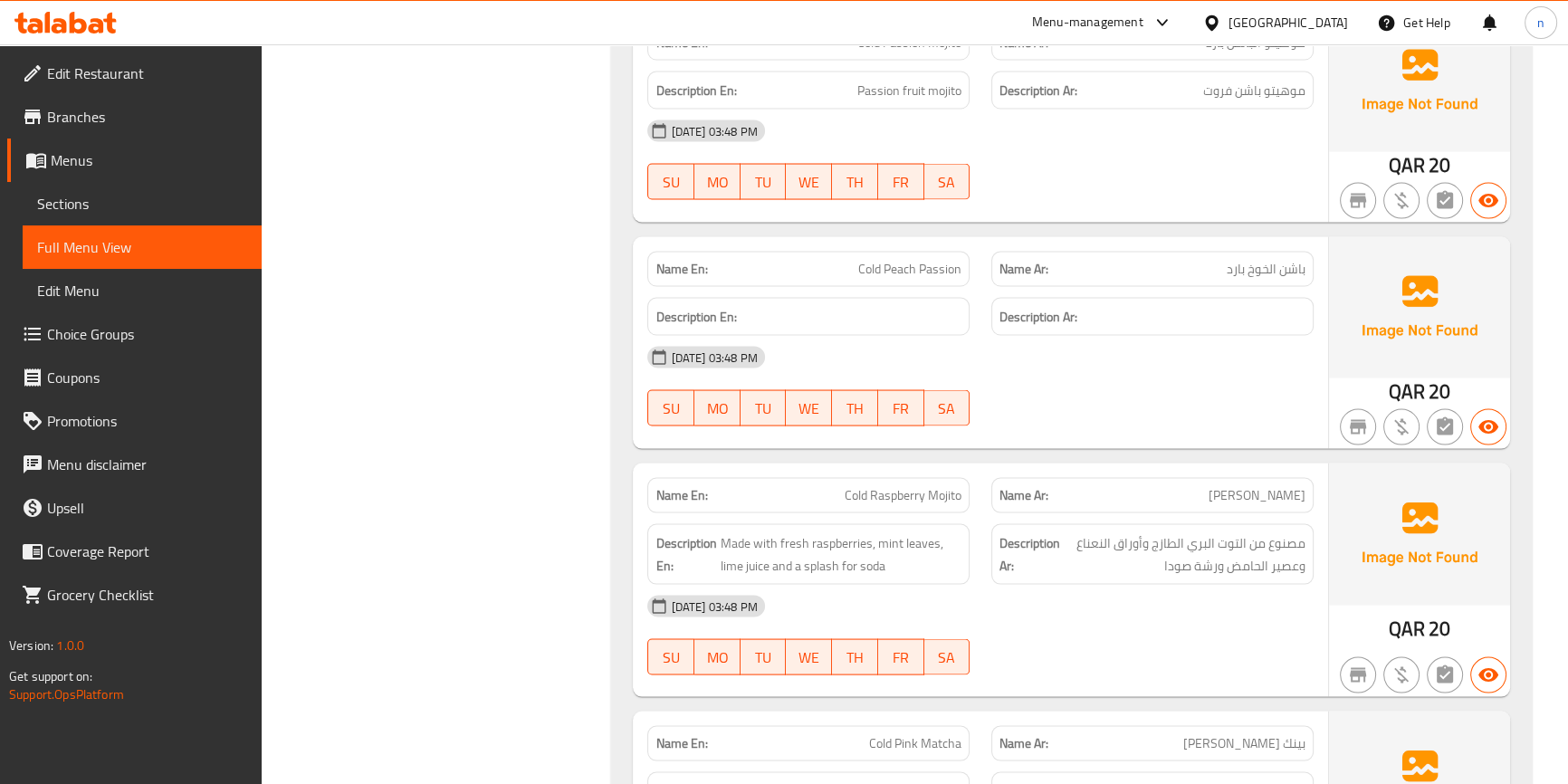
click at [1240, 349] on div "[DATE] 03:48 PM" at bounding box center [980, 358] width 687 height 44
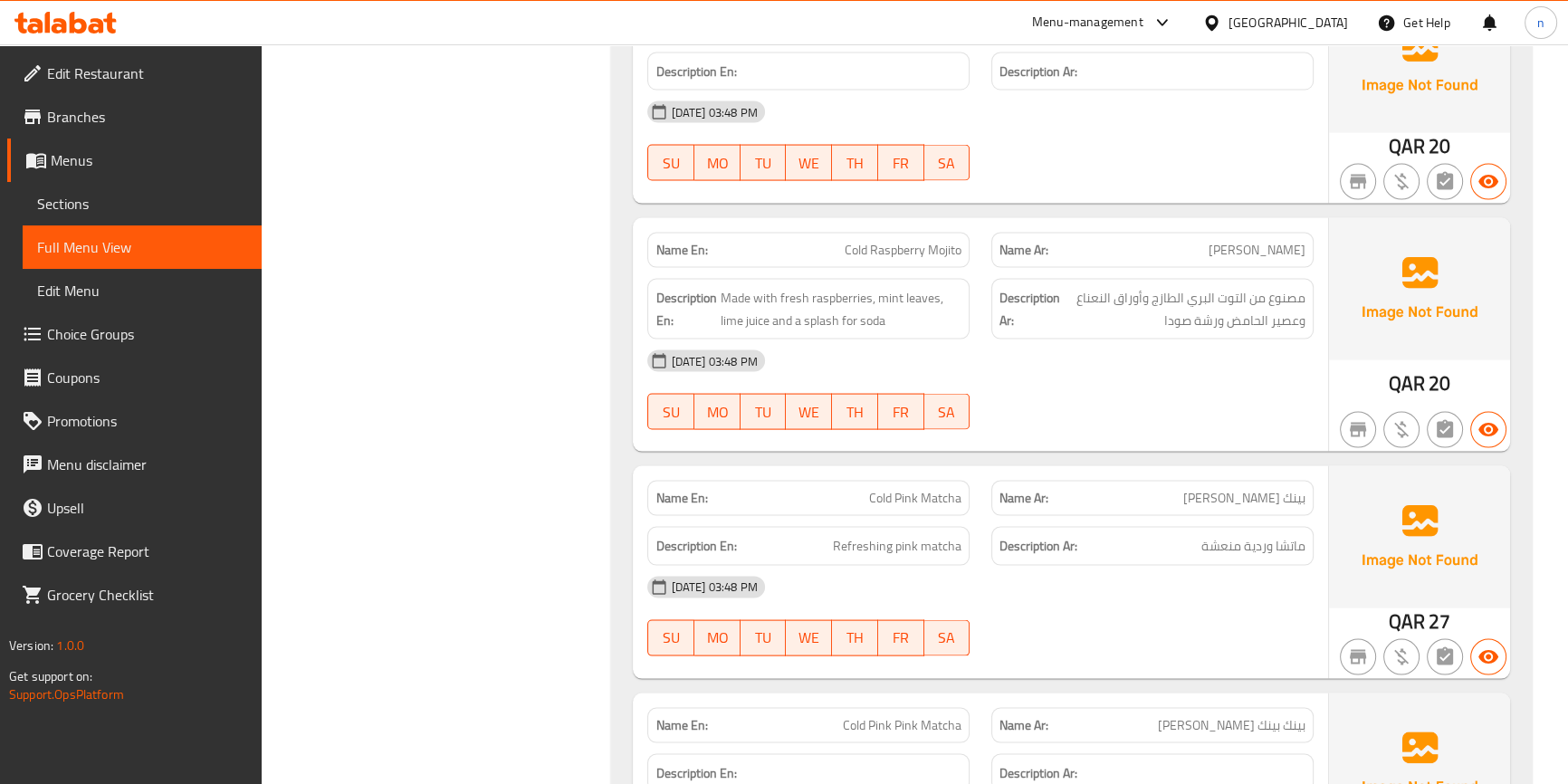
scroll to position [4623, 0]
click at [1257, 368] on div "[DATE] 03:48 PM" at bounding box center [980, 359] width 687 height 44
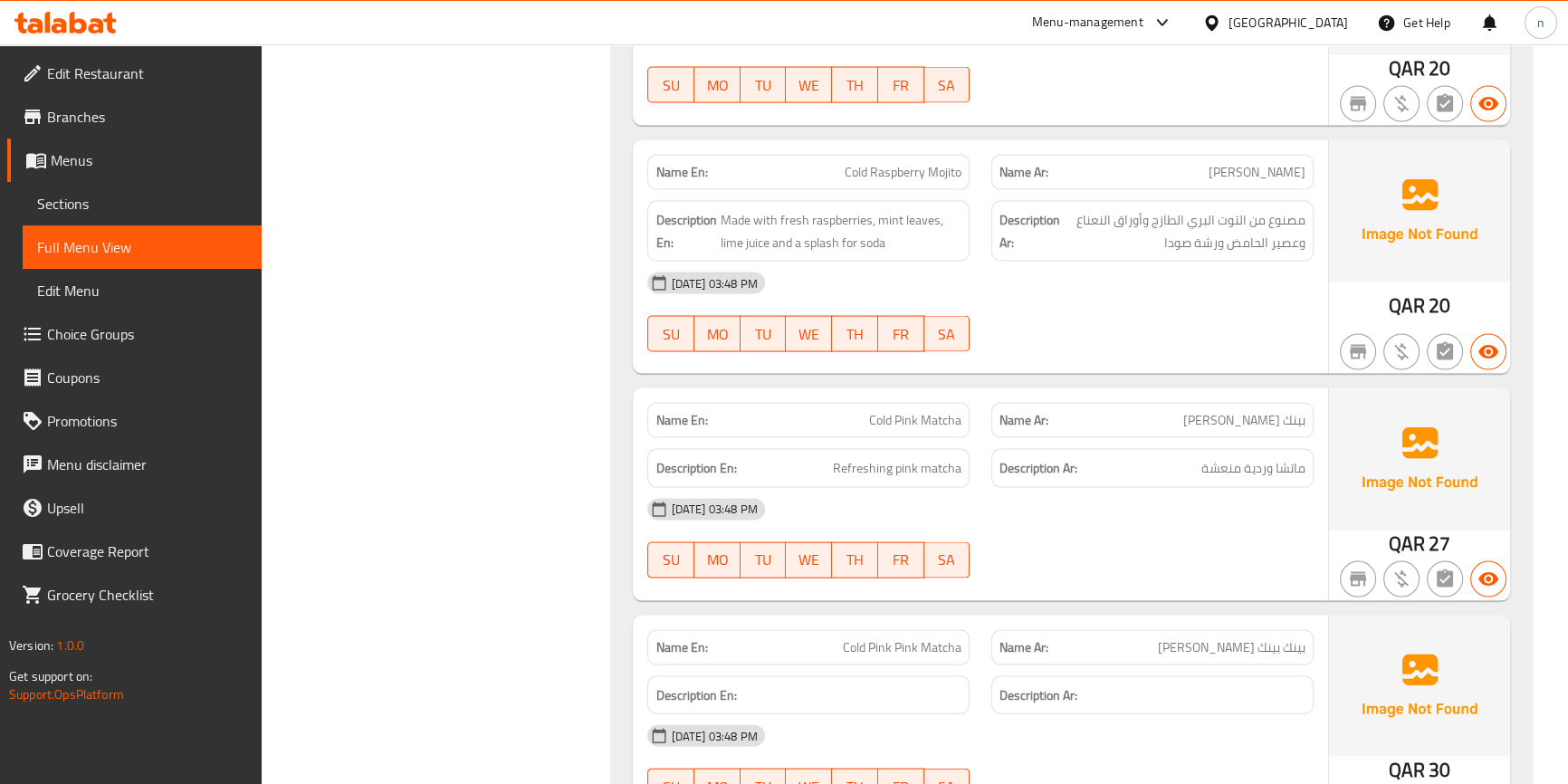
scroll to position [4788, 0]
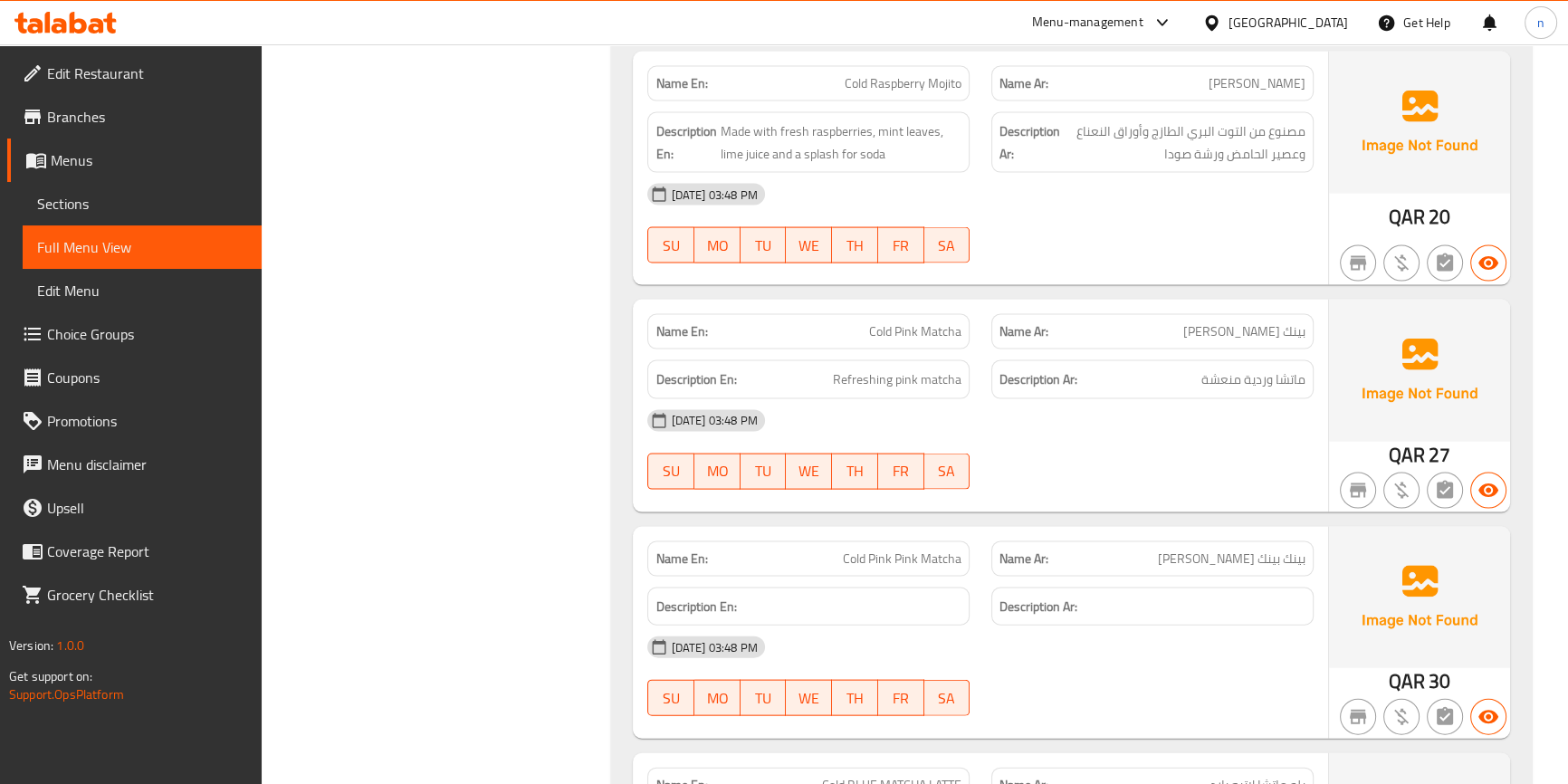
click at [1122, 429] on div "[DATE] 03:48 PM" at bounding box center [980, 421] width 687 height 44
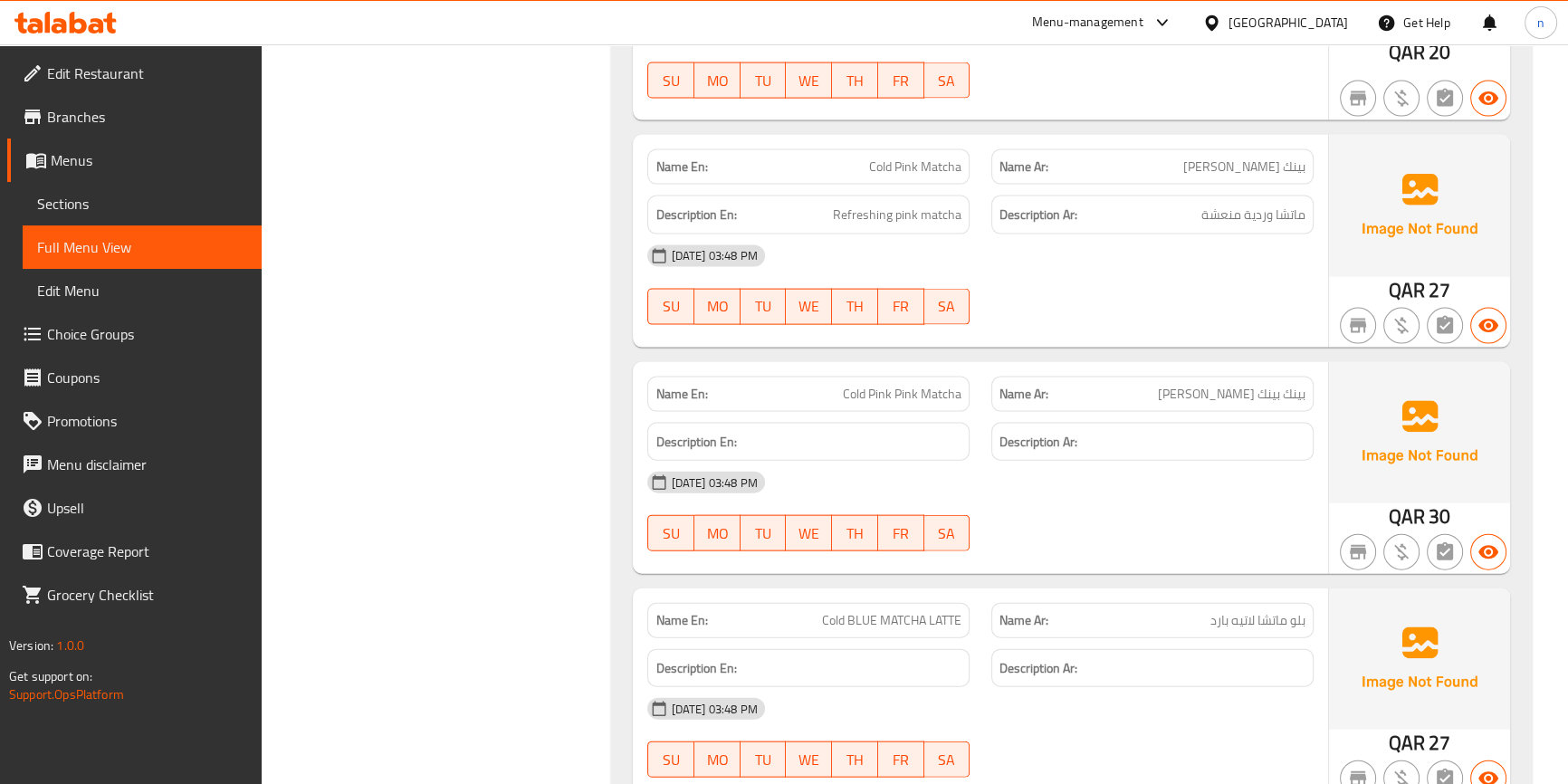
click at [1188, 482] on div "[DATE] 03:48 PM" at bounding box center [980, 483] width 687 height 44
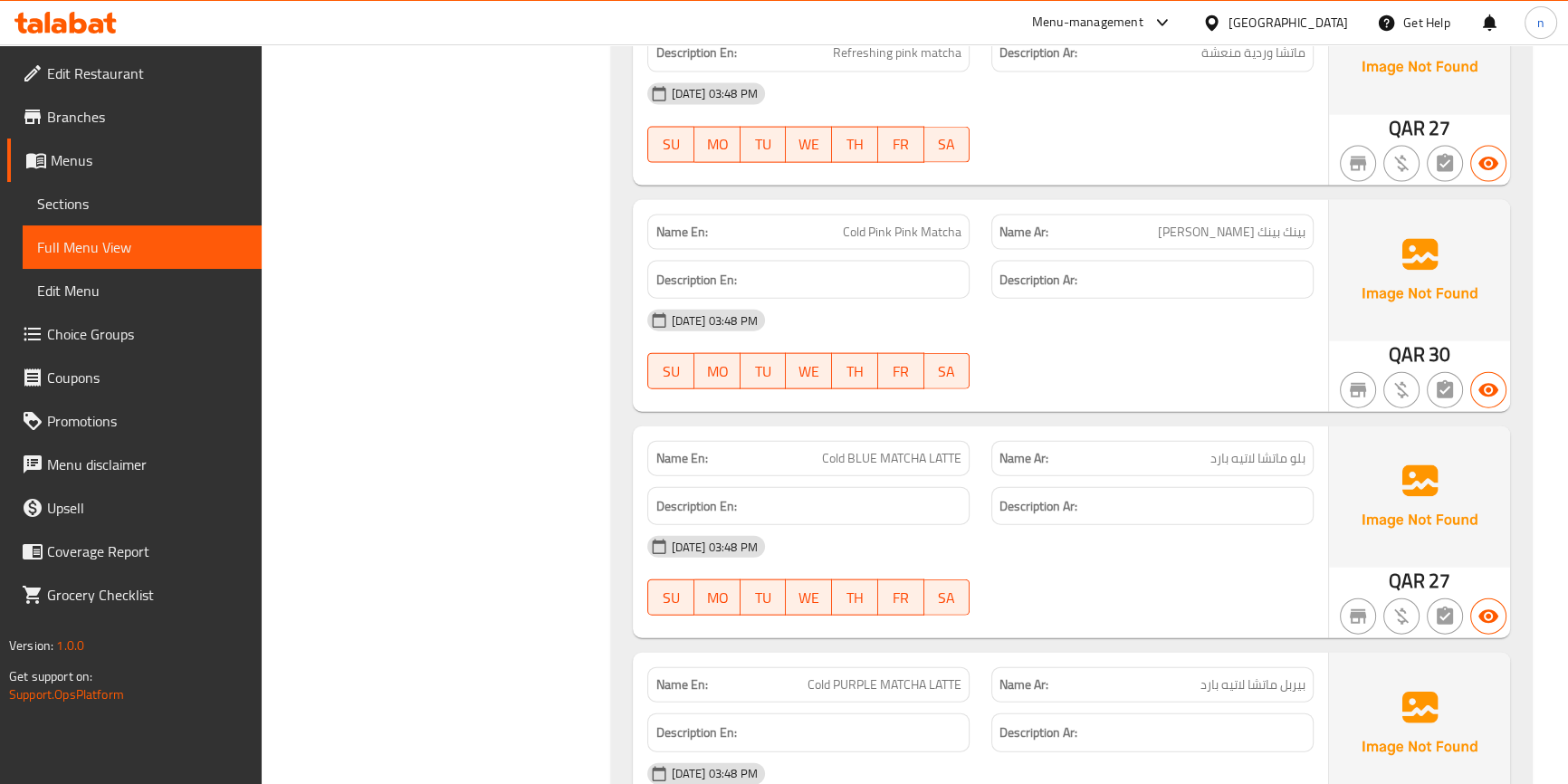
scroll to position [5199, 0]
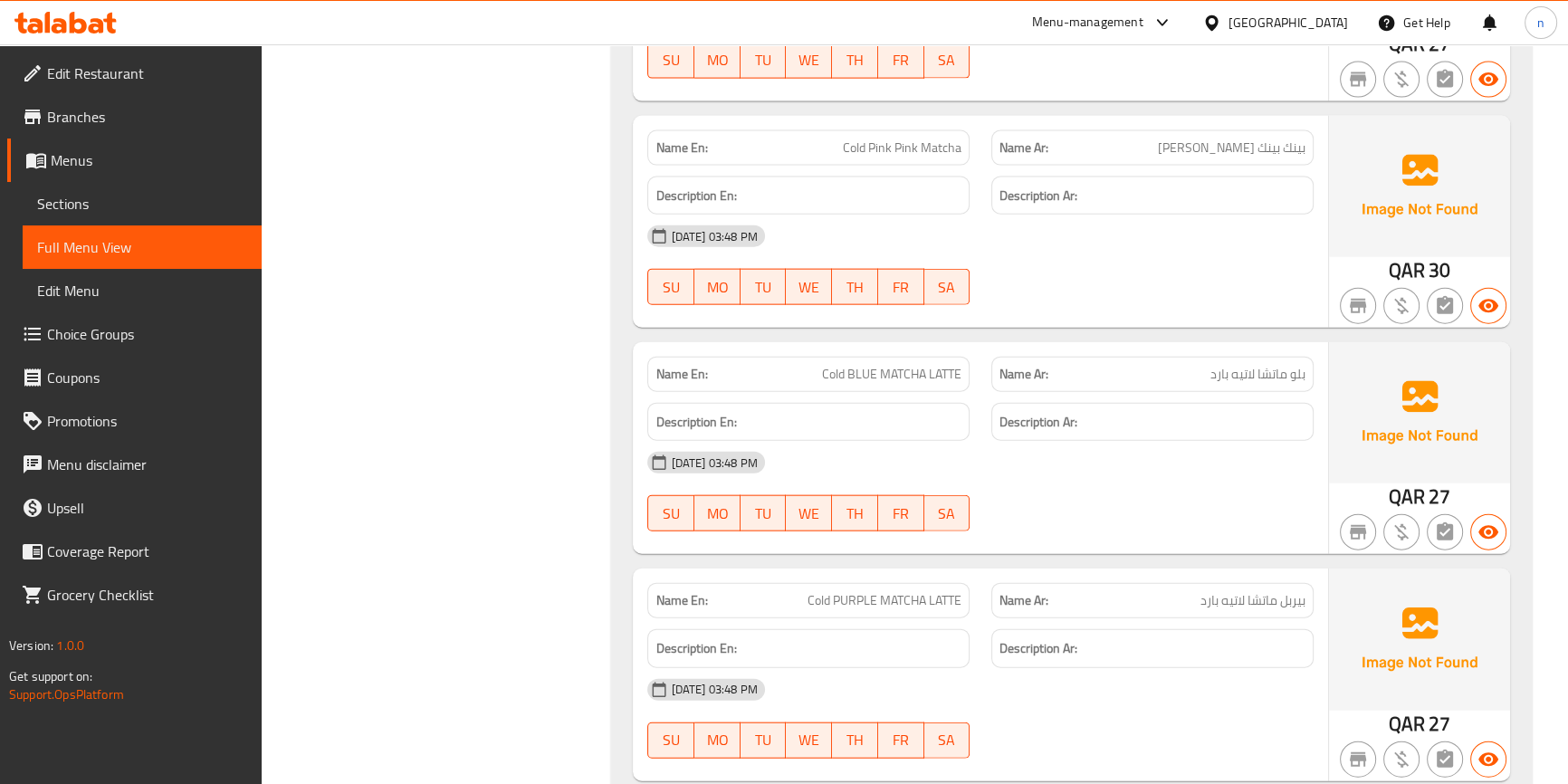
click at [1210, 496] on div "[DATE] 03:48 PM SU MO TU WE TH FR SA" at bounding box center [980, 491] width 687 height 101
click at [1232, 307] on div at bounding box center [1153, 305] width 344 height 21
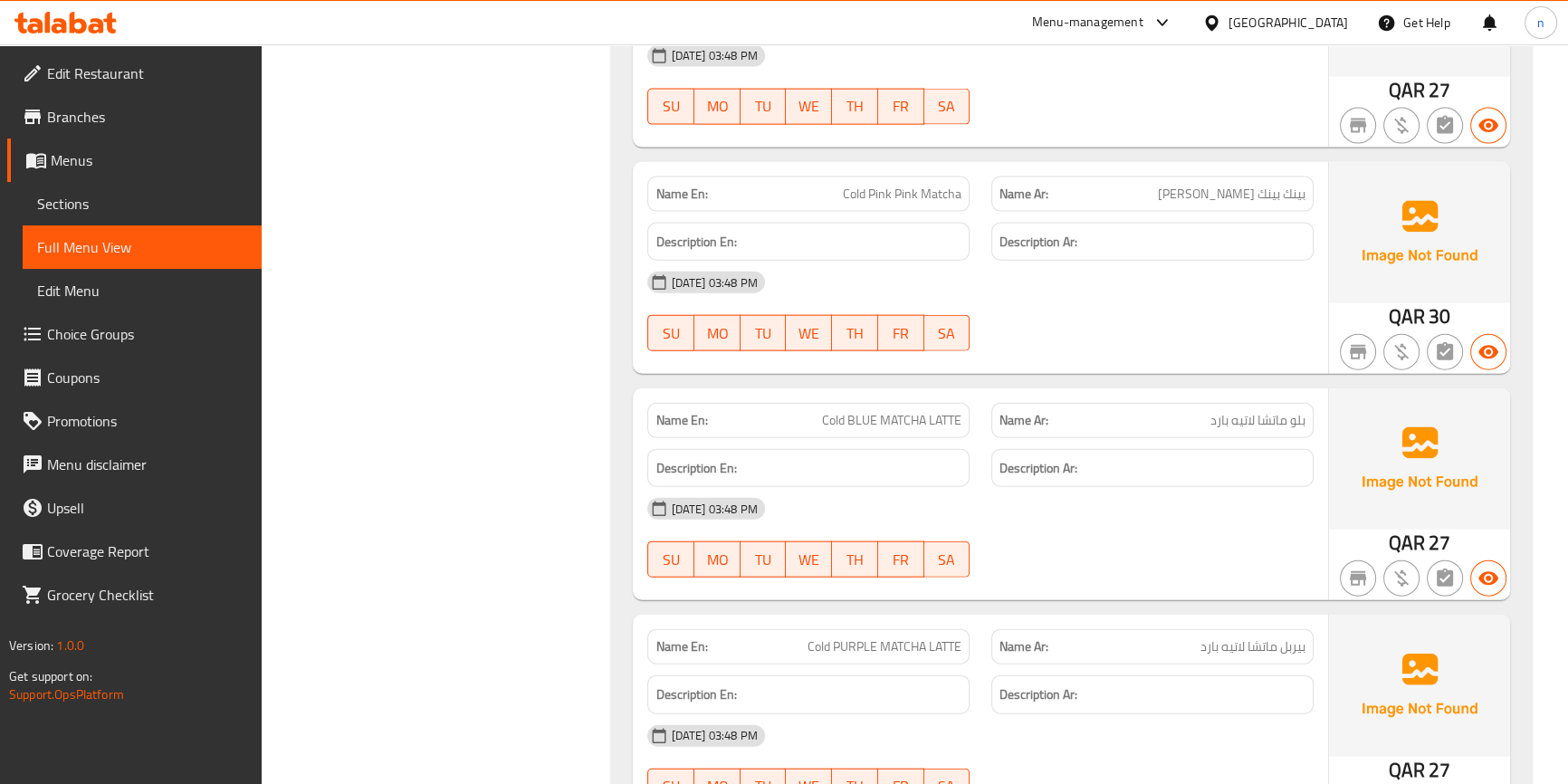
scroll to position [5035, 0]
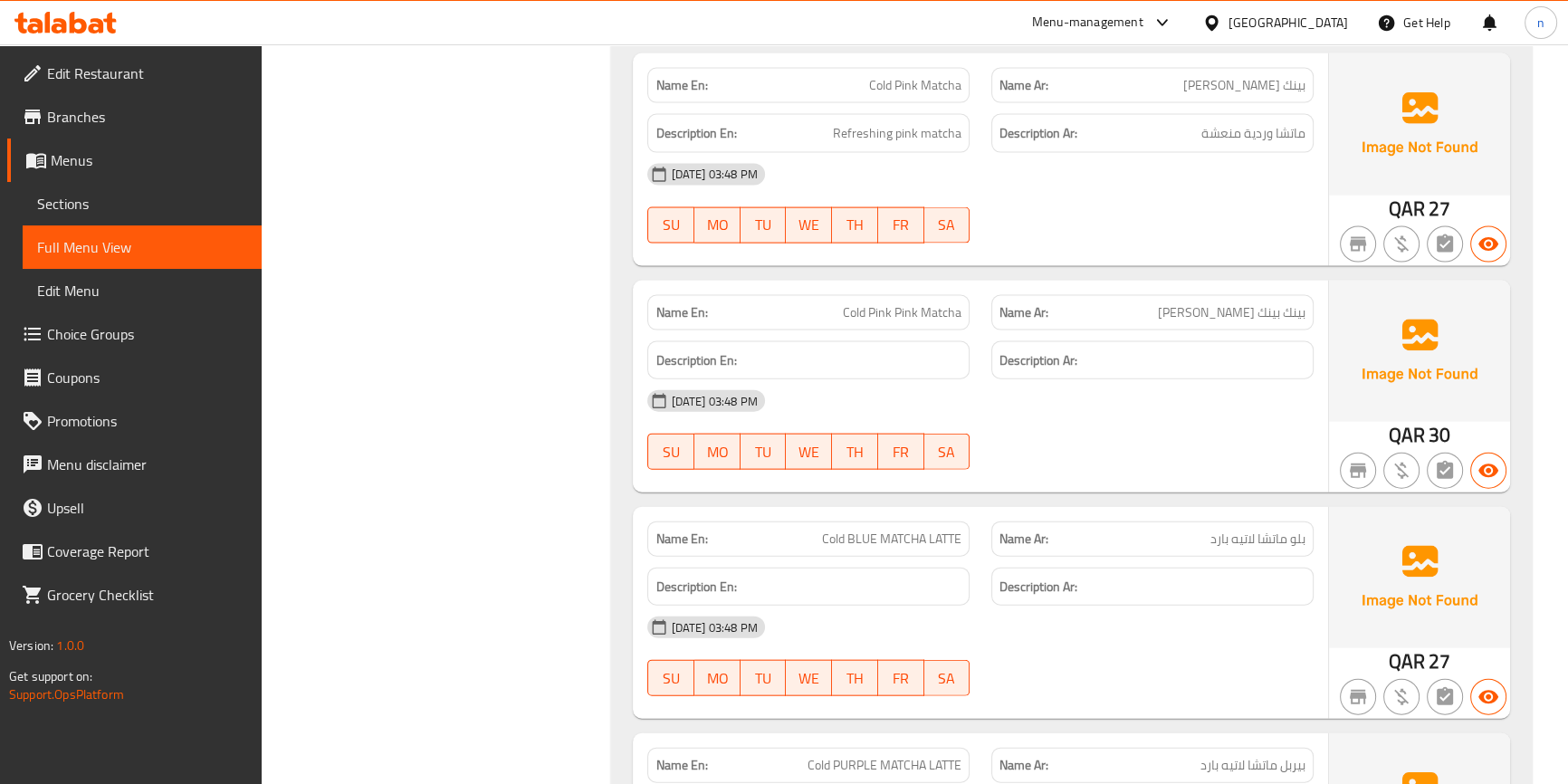
click at [1227, 209] on div "[DATE] 03:48 PM SU MO TU WE TH FR SA" at bounding box center [980, 204] width 687 height 101
click at [1142, 468] on div at bounding box center [1153, 470] width 344 height 21
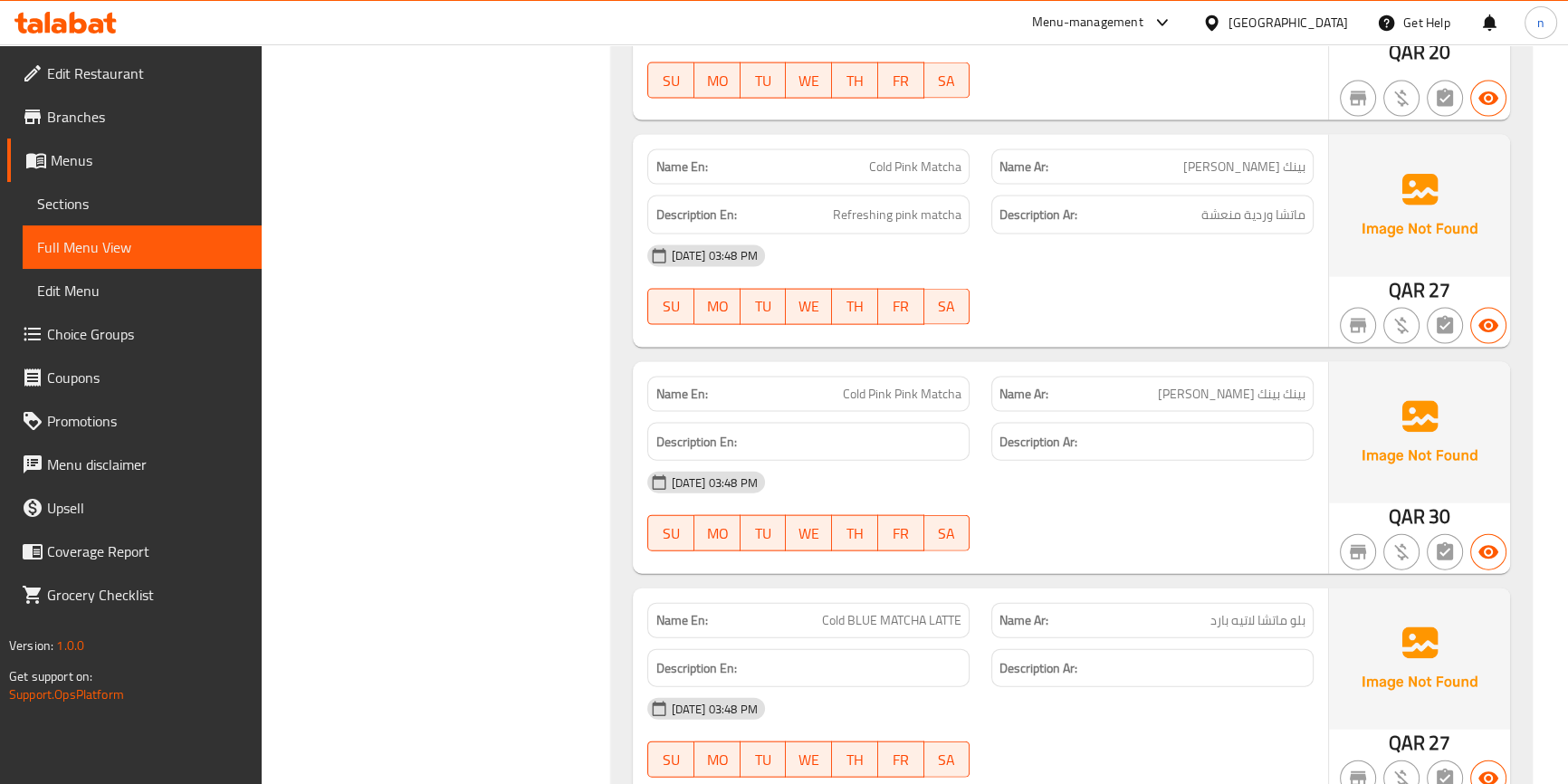
click at [1235, 337] on div "Name En: Cold Pink Matcha Name Ar: بينك [PERSON_NAME] Description En: Refreshin…" at bounding box center [980, 240] width 694 height 212
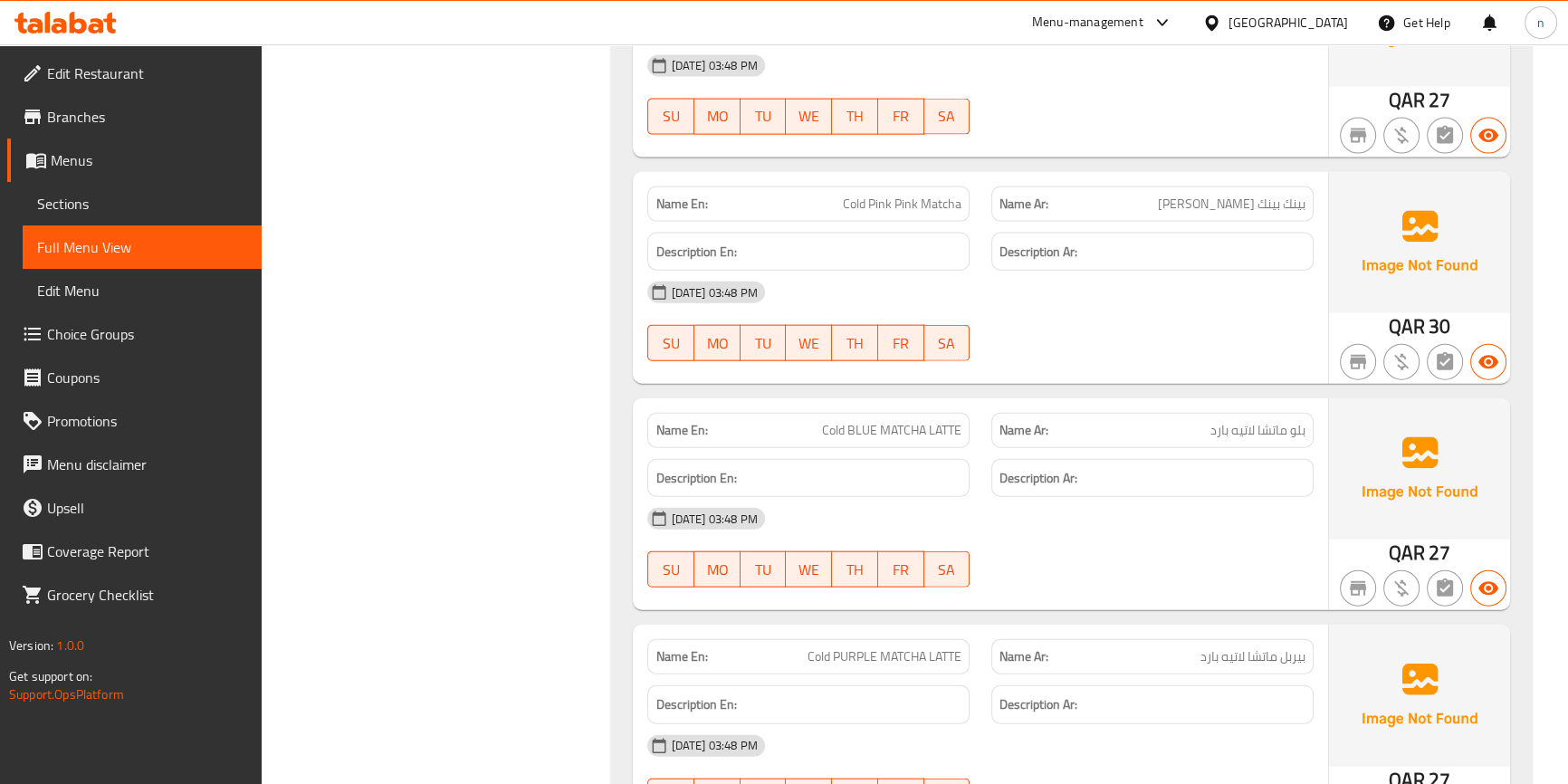
scroll to position [5116, 0]
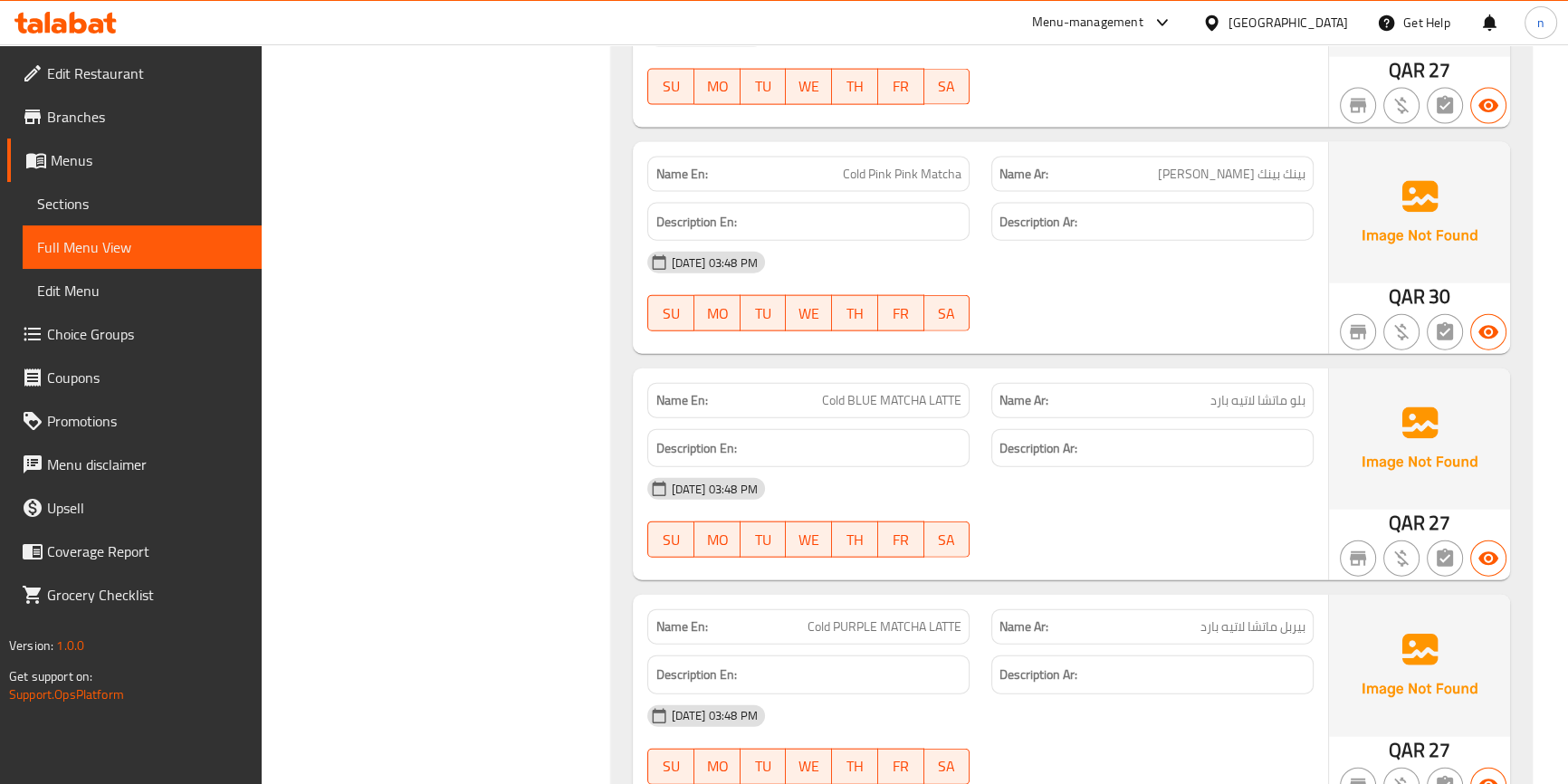
scroll to position [5199, 0]
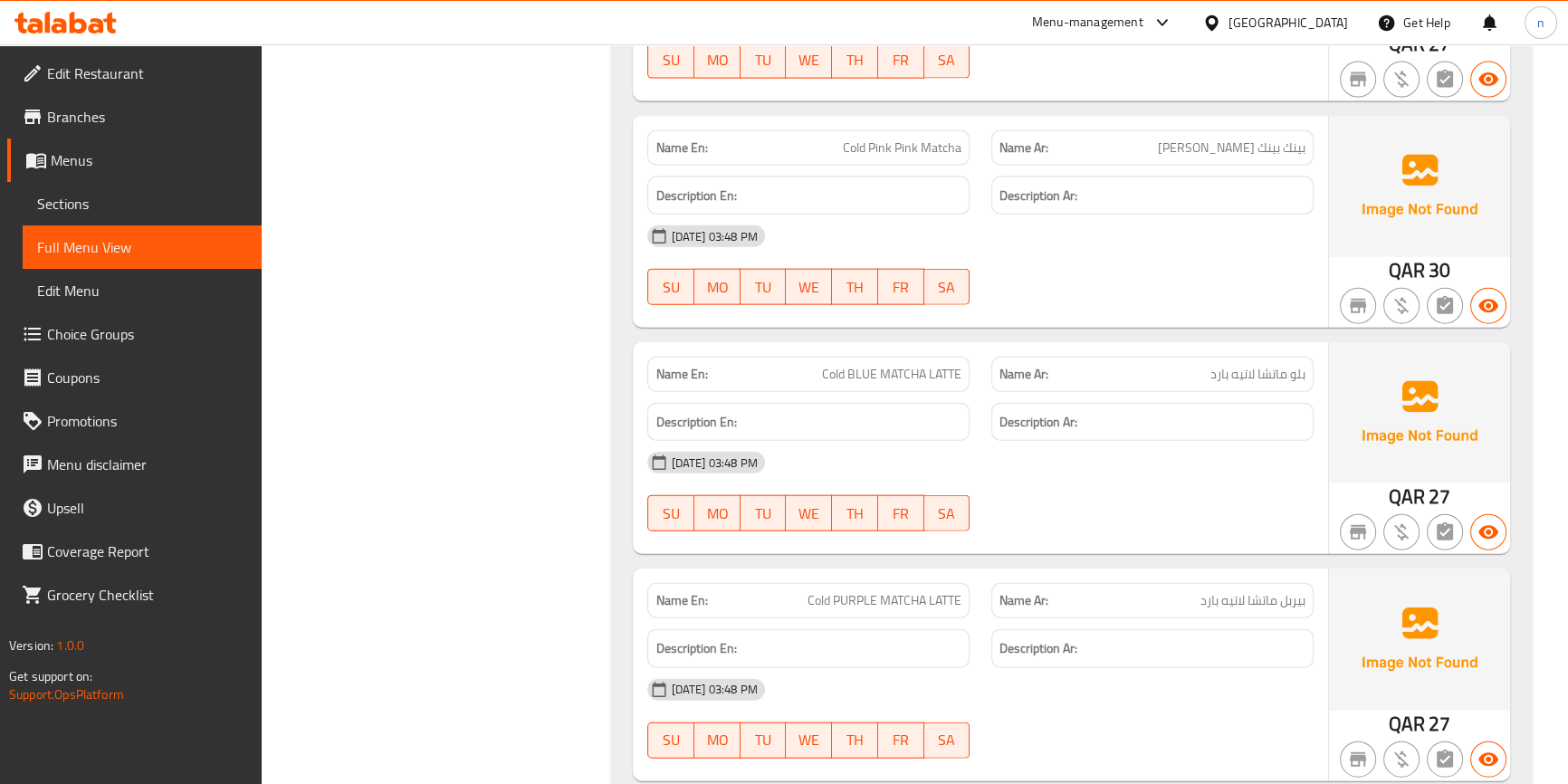
click at [1200, 487] on div "[DATE] 03:48 PM SU MO TU WE TH FR SA" at bounding box center [980, 491] width 687 height 101
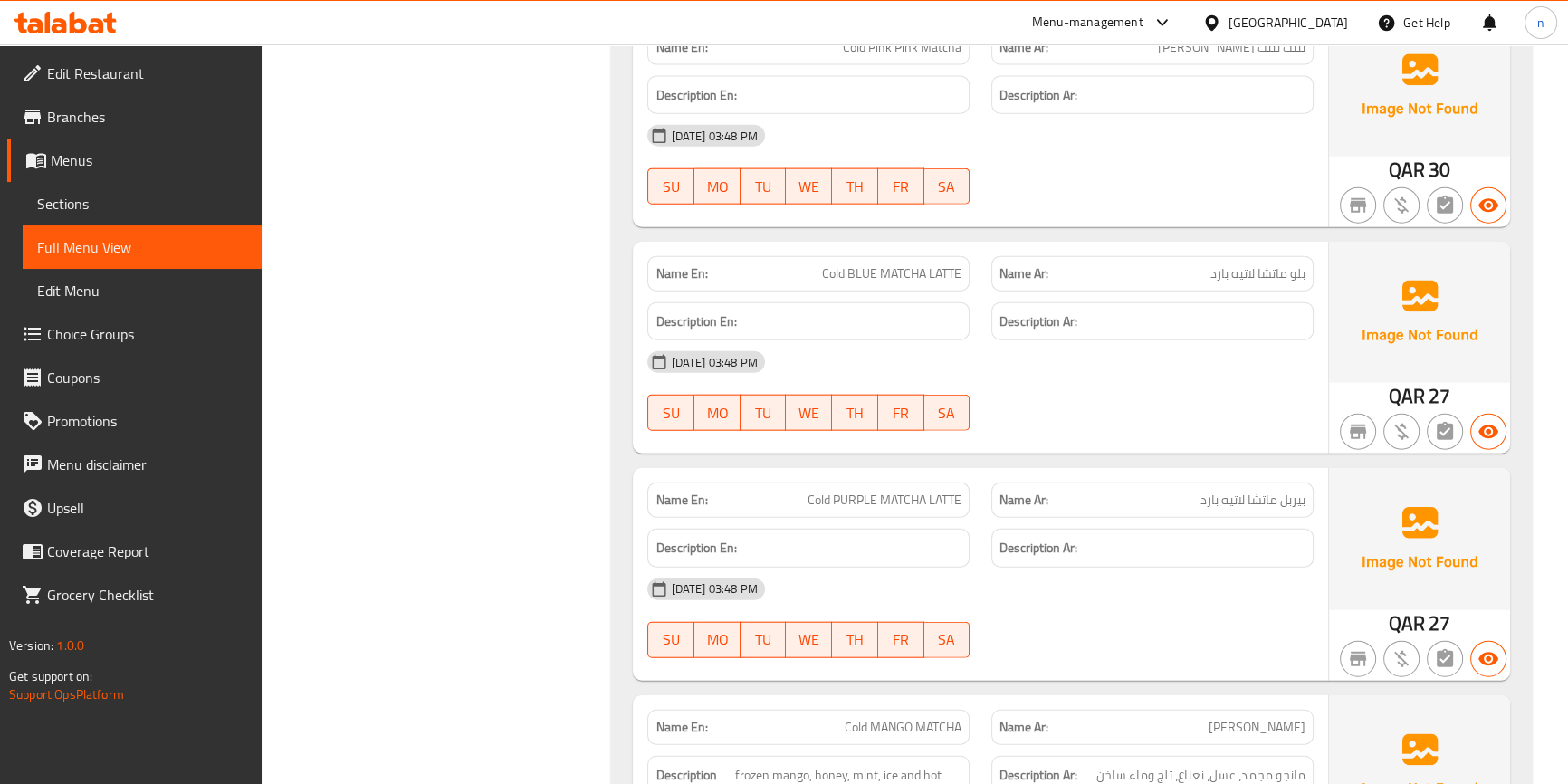
scroll to position [5446, 0]
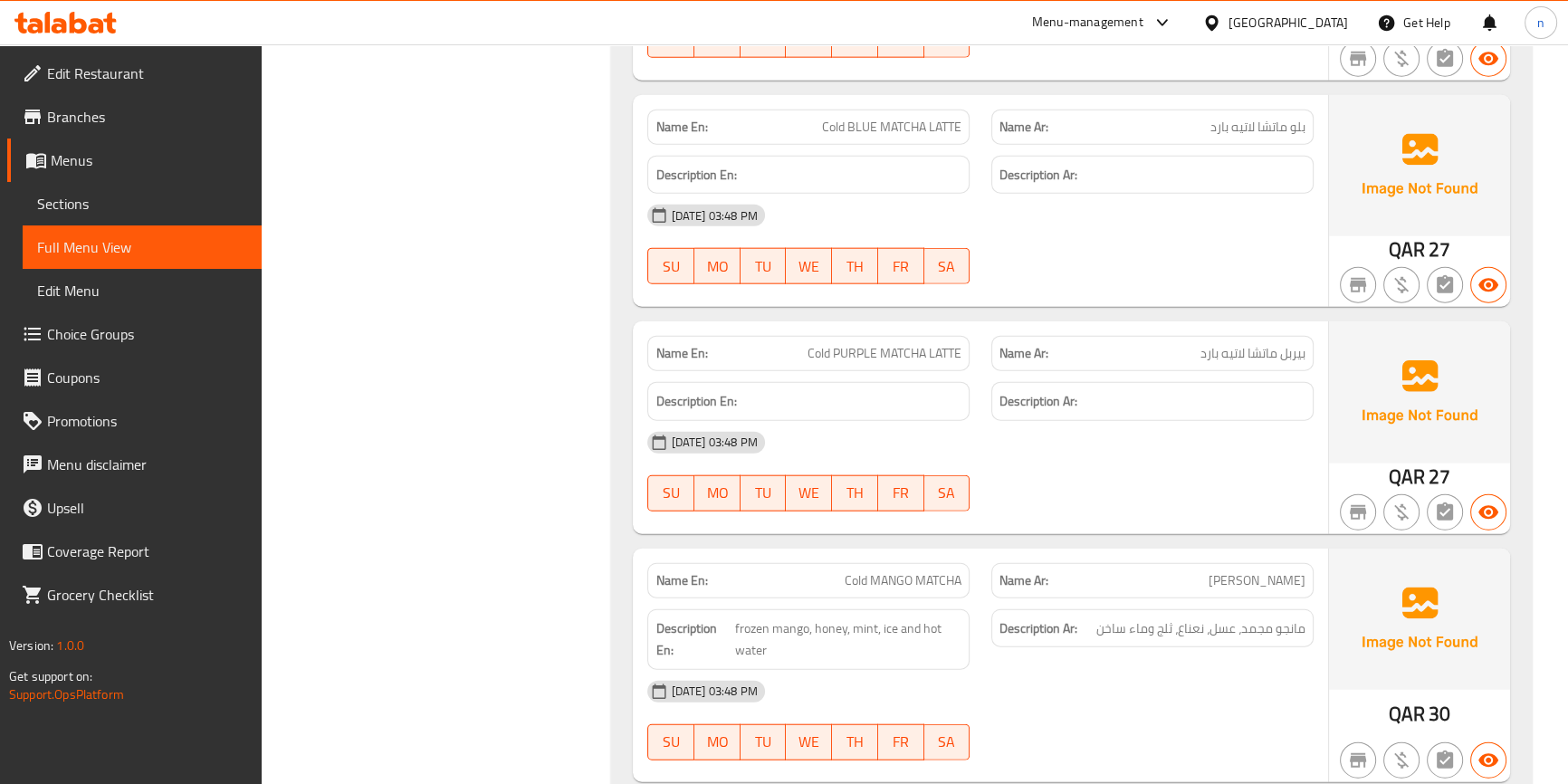
click at [1118, 483] on div "04-09-2025 03:48 PM SU MO TU WE TH FR SA" at bounding box center [980, 472] width 687 height 101
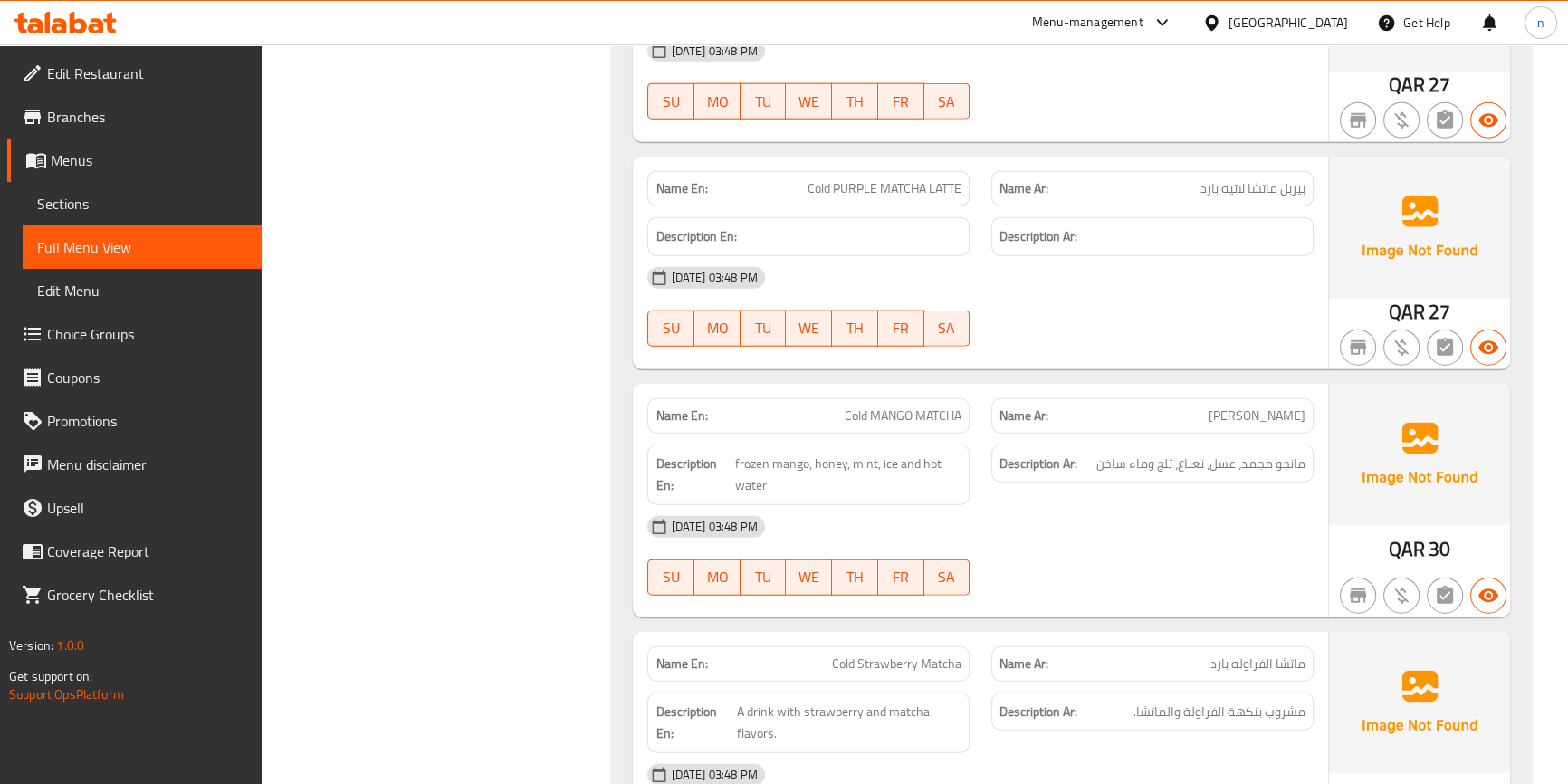
scroll to position [5694, 0]
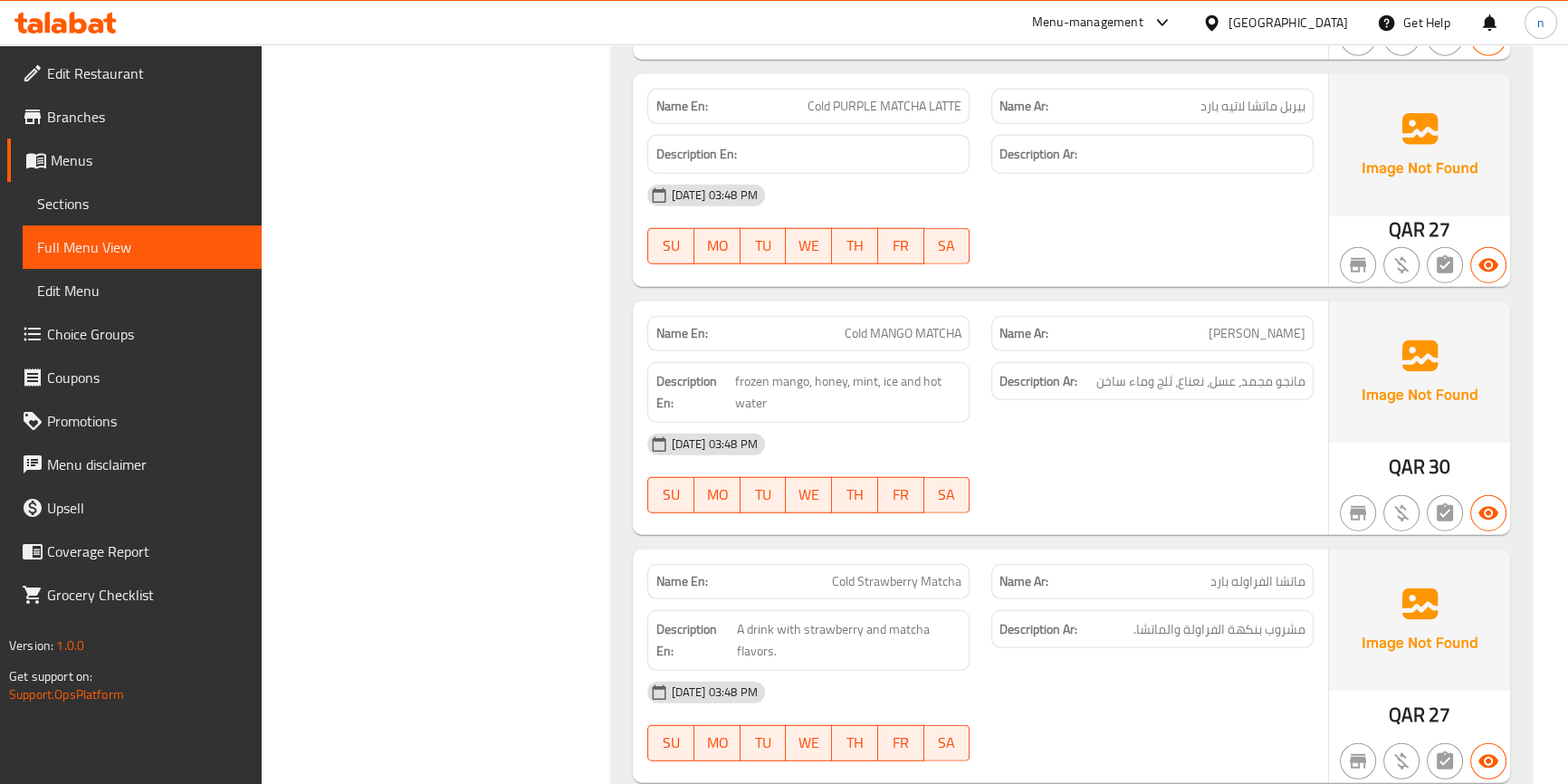
click at [1093, 445] on div "[DATE] 03:48 PM" at bounding box center [980, 445] width 687 height 44
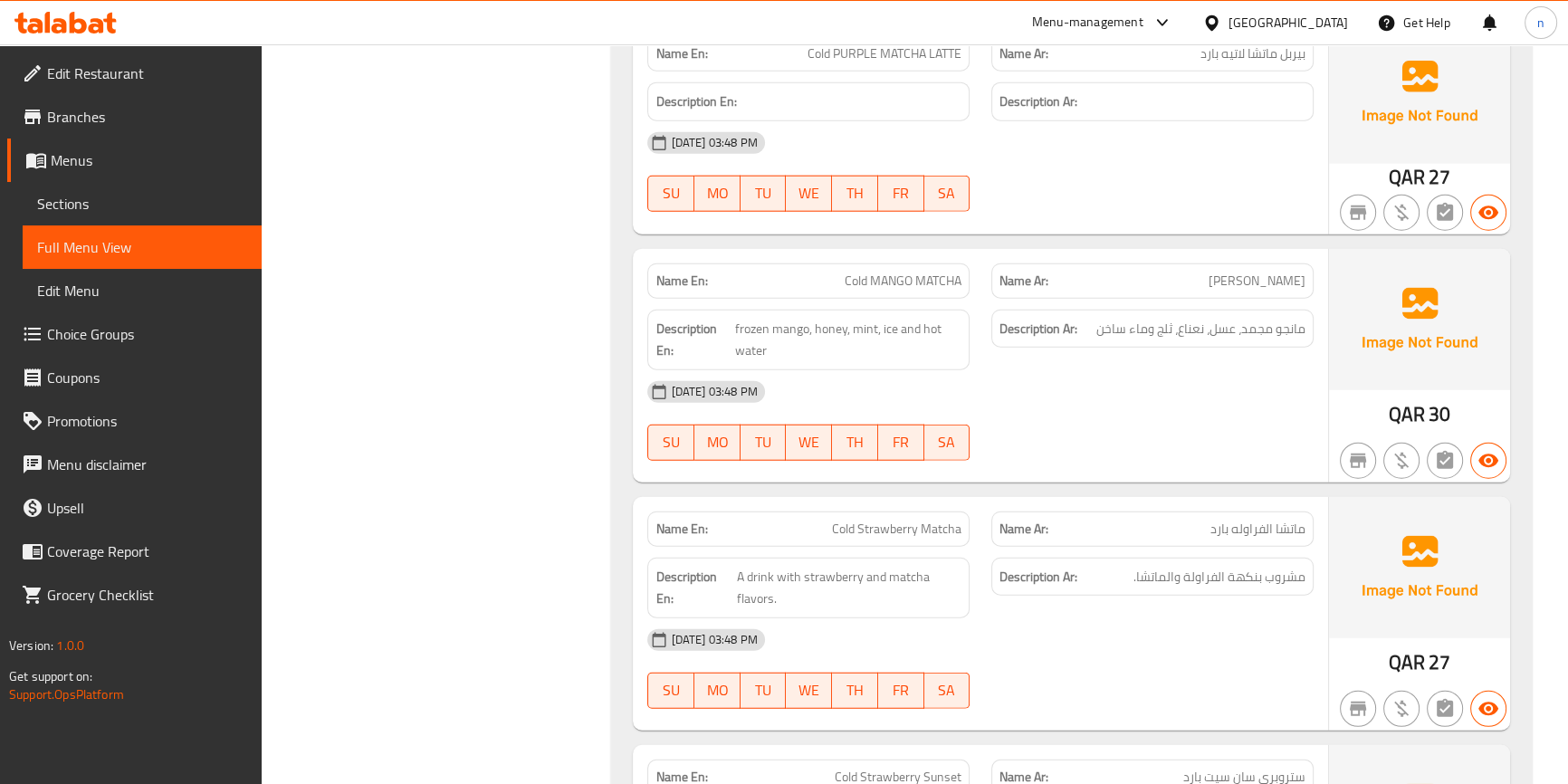
scroll to position [5776, 0]
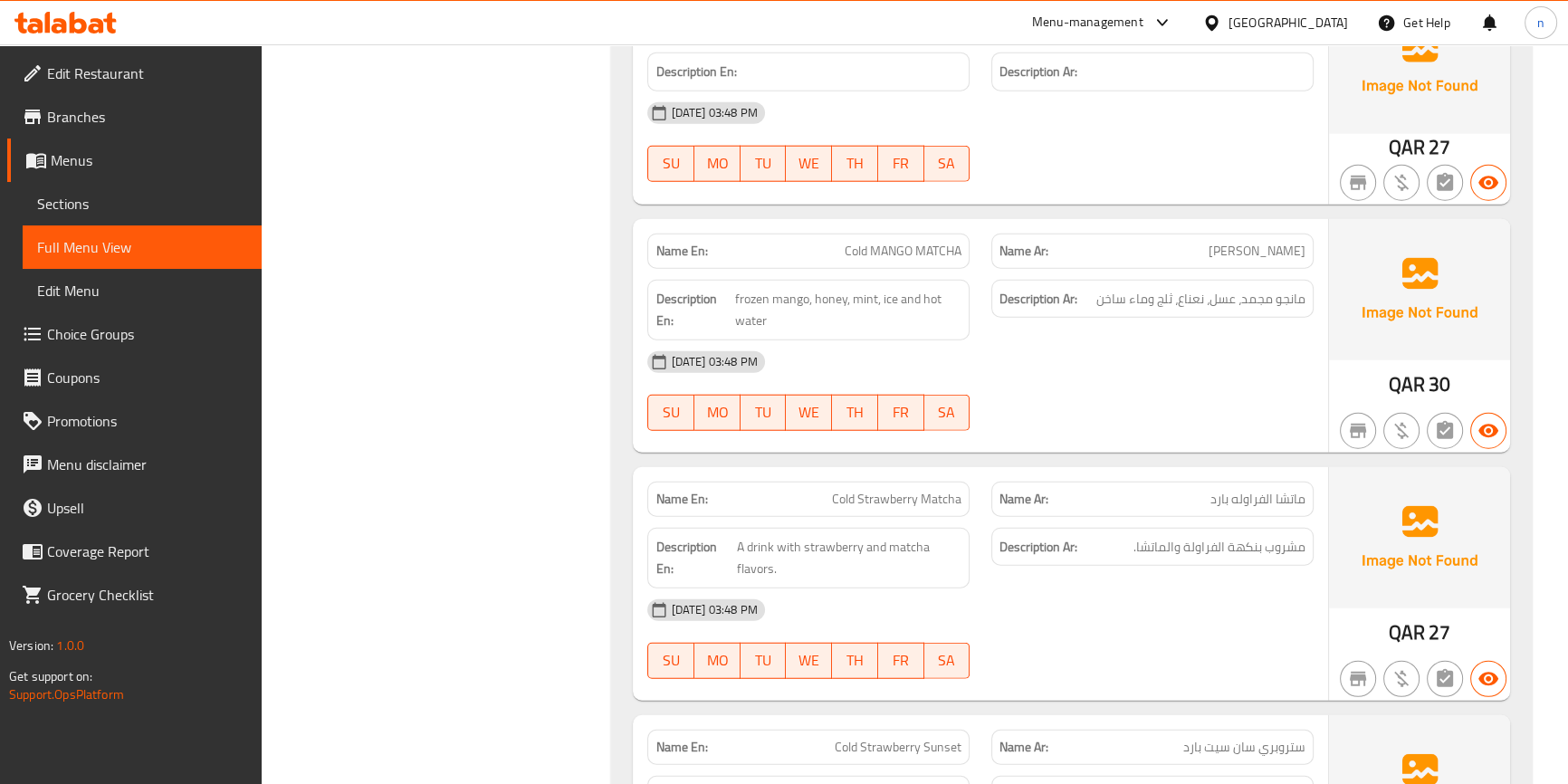
click at [1153, 579] on div "Description Ar: مشروب بنكهة الفراولة والماتشا." at bounding box center [1153, 558] width 344 height 83
click at [1069, 651] on div "04-09-2025 03:48 PM SU MO TU WE TH FR SA" at bounding box center [980, 640] width 687 height 101
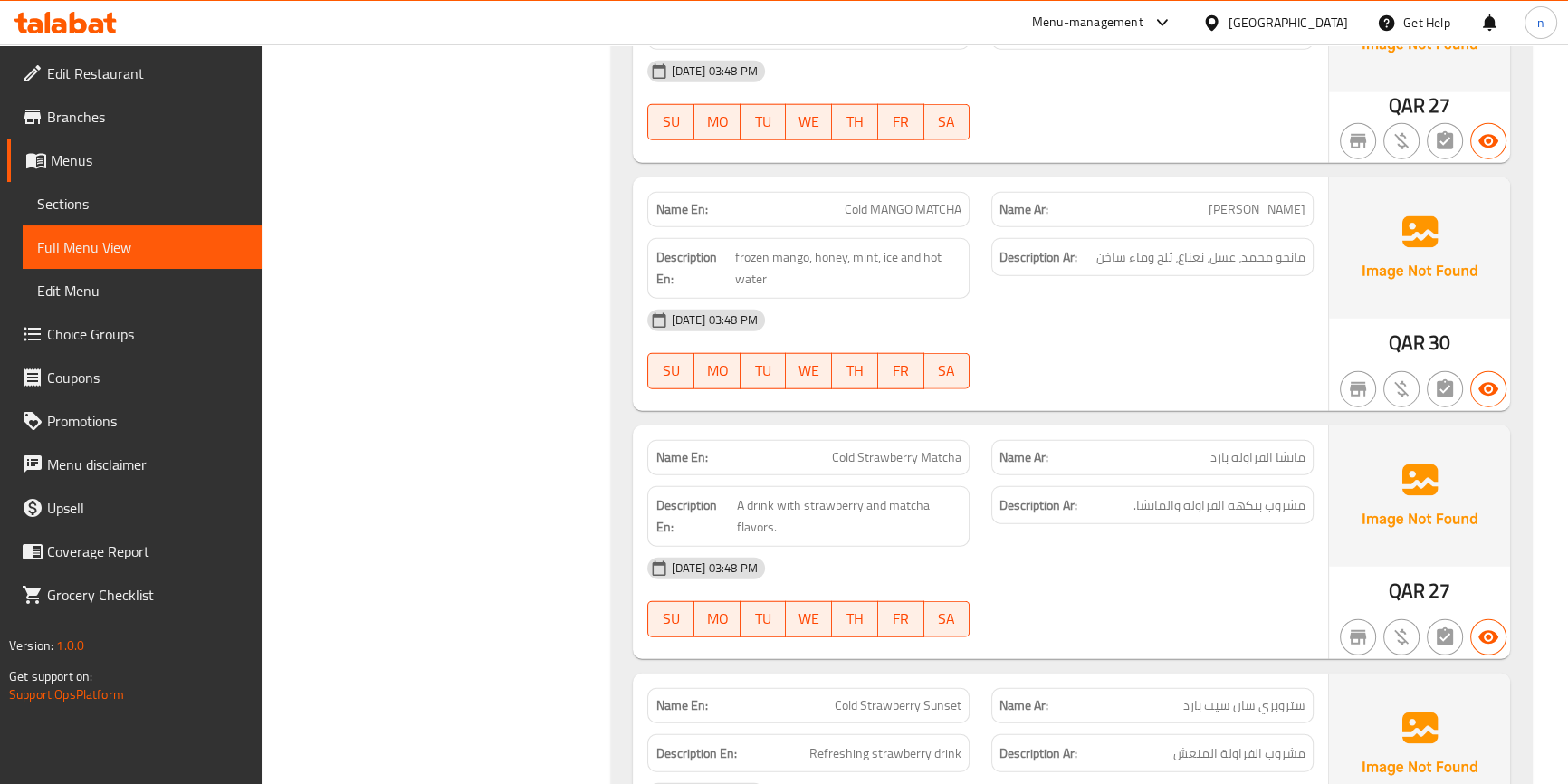
scroll to position [5940, 0]
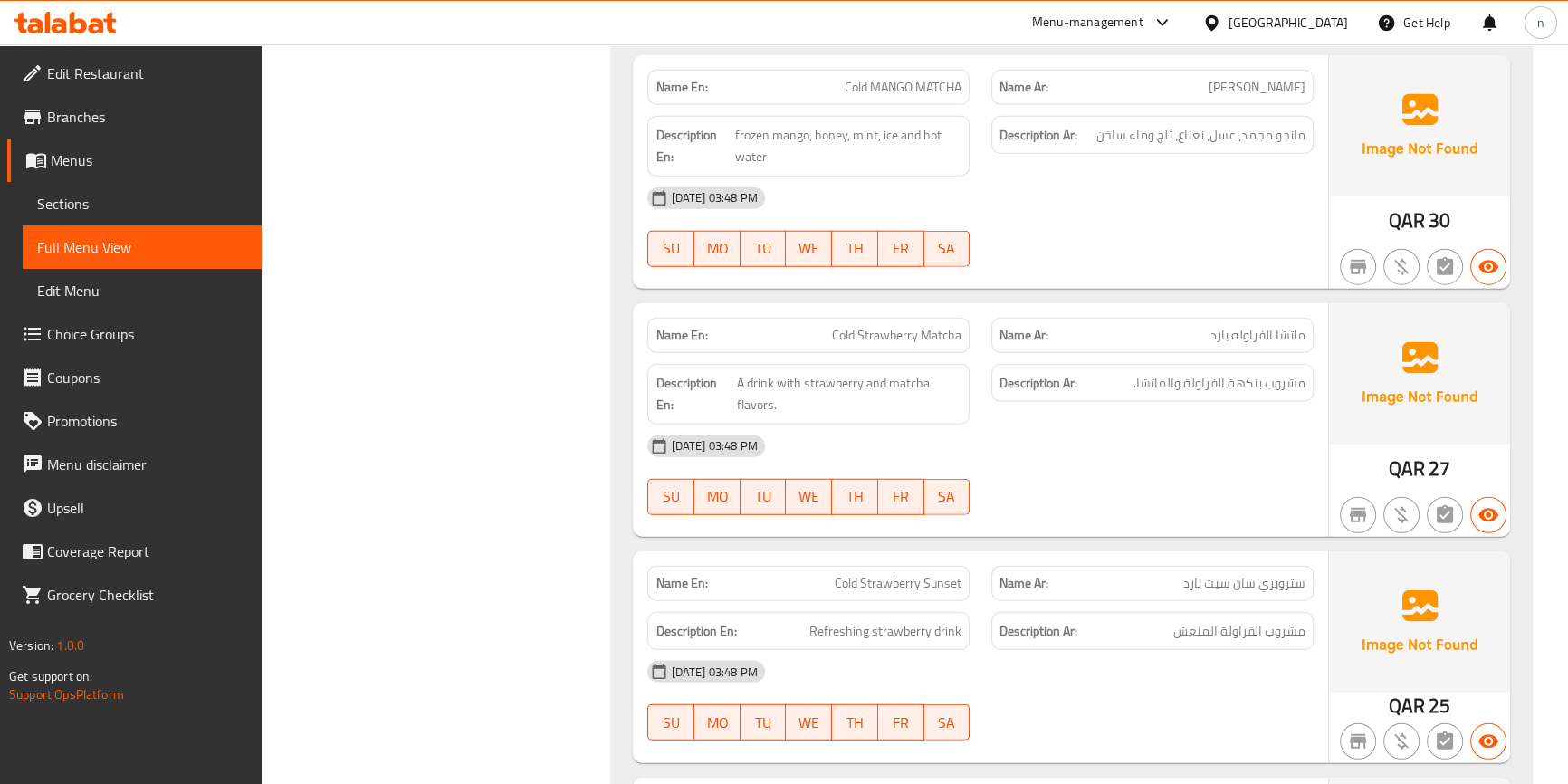
click at [1141, 442] on div "[DATE] 03:48 PM" at bounding box center [980, 447] width 687 height 44
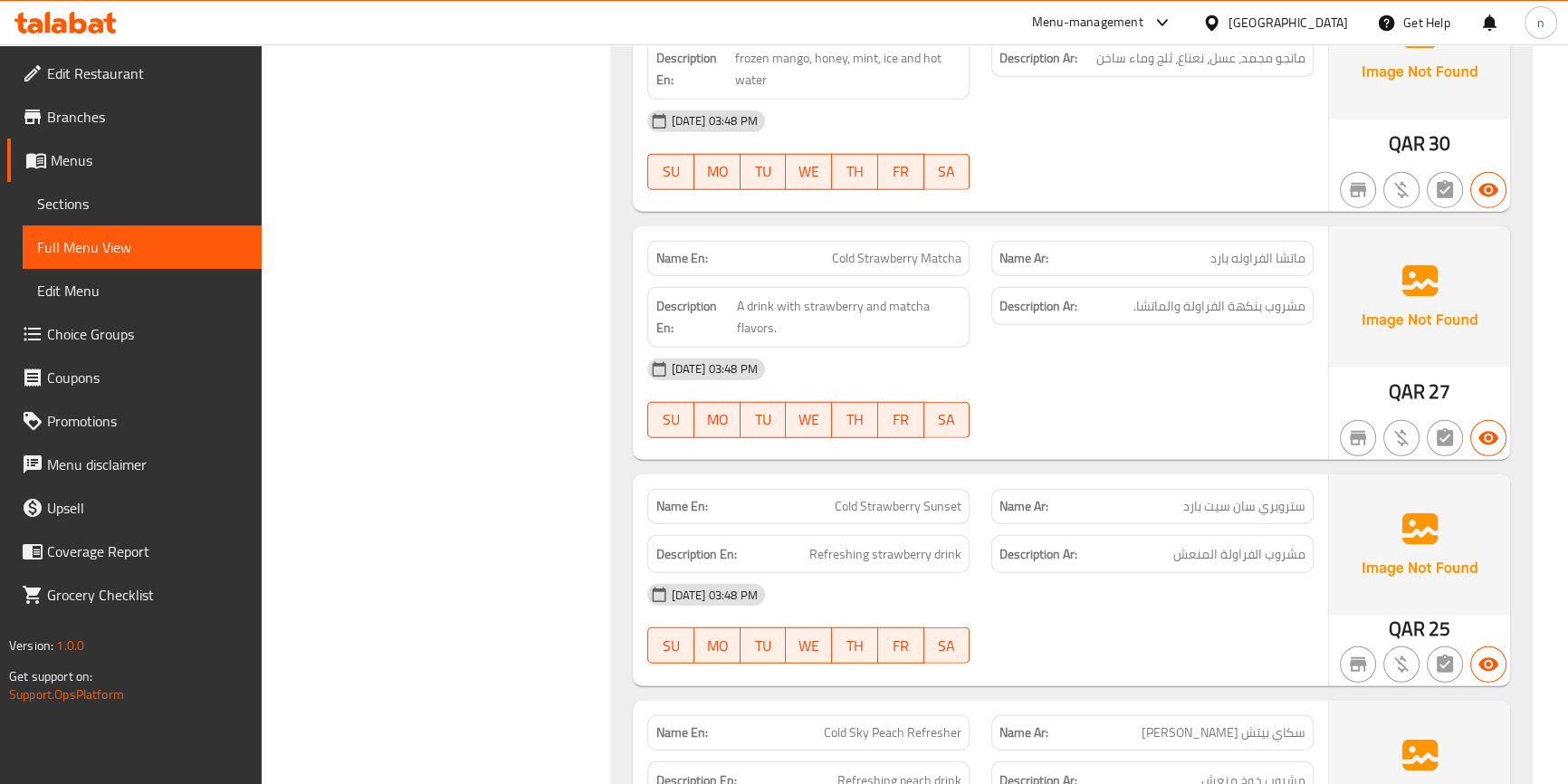
scroll to position [6187, 0]
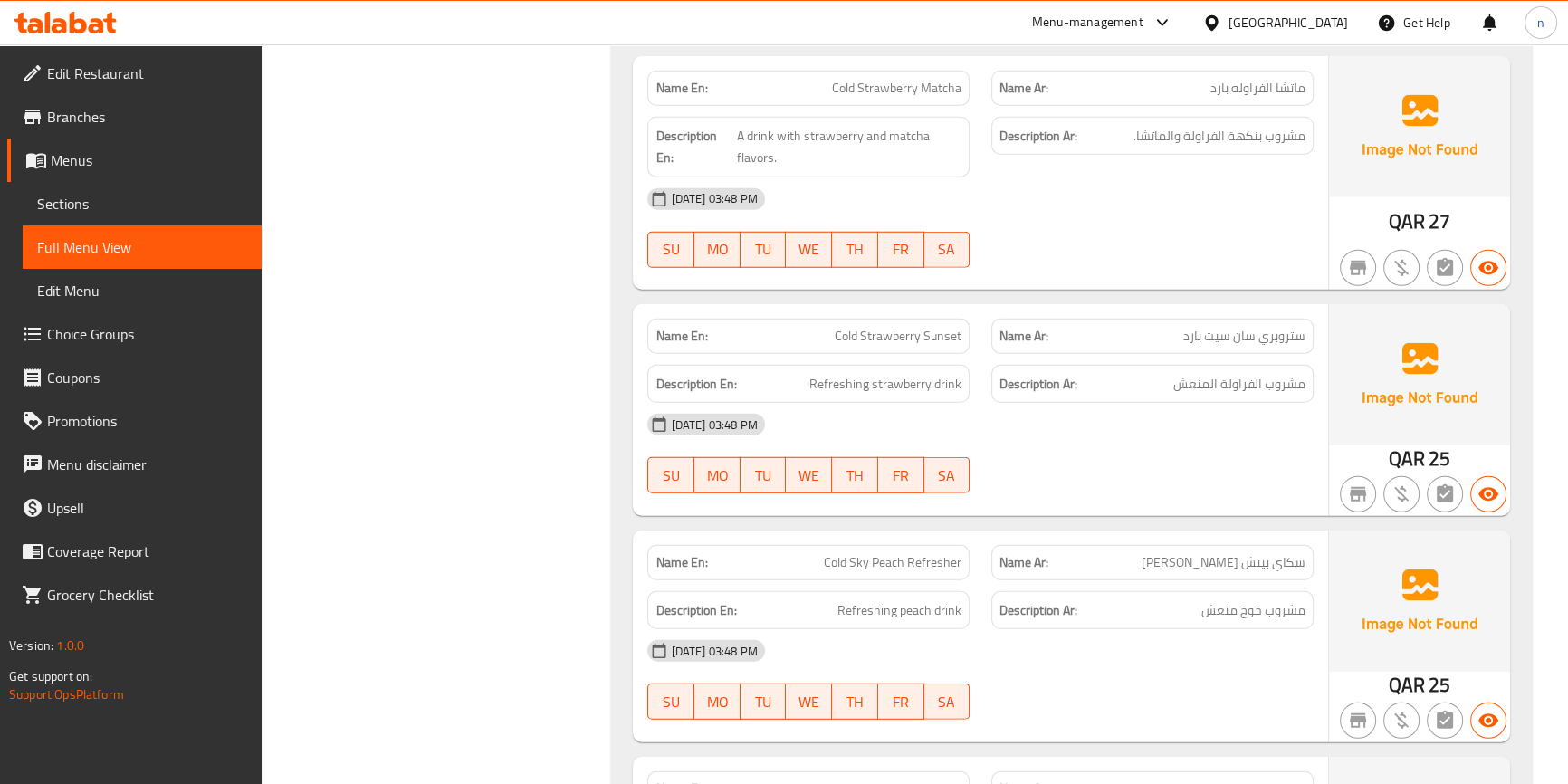
click at [1095, 477] on div "04-09-2025 03:48 PM SU MO TU WE TH FR SA" at bounding box center [980, 453] width 687 height 101
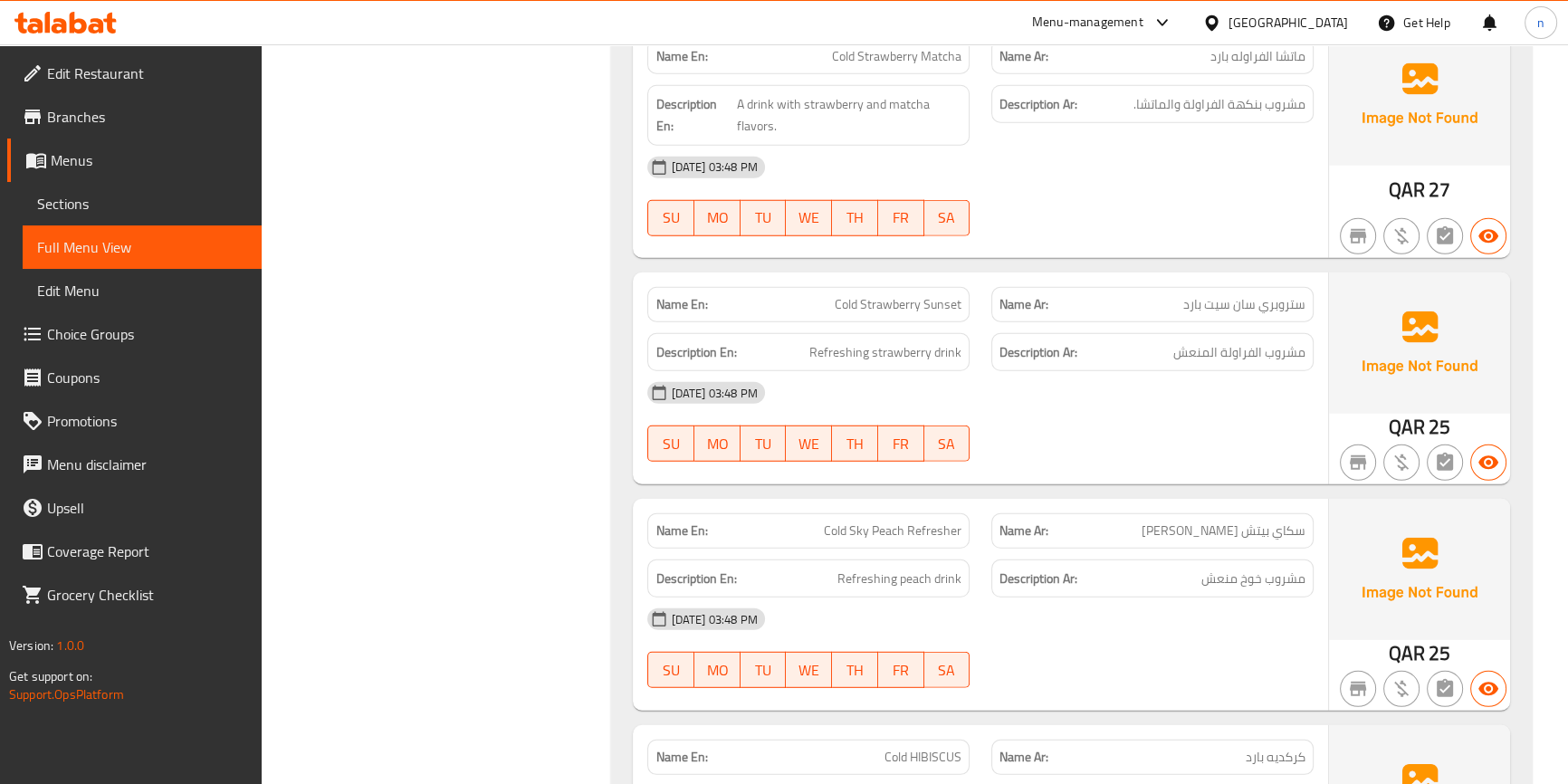
scroll to position [6352, 0]
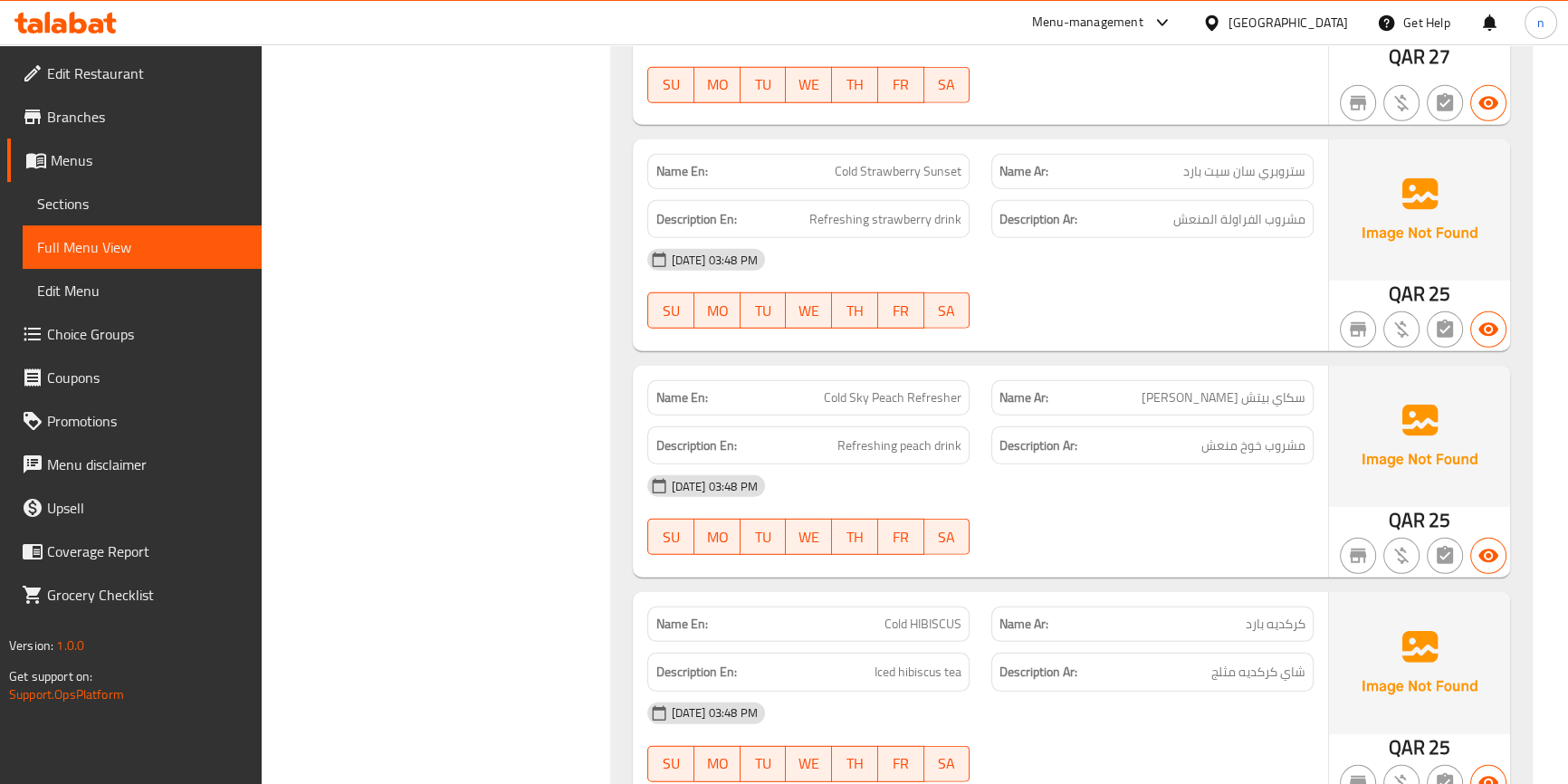
click at [1086, 496] on div "[DATE] 03:48 PM" at bounding box center [980, 486] width 687 height 44
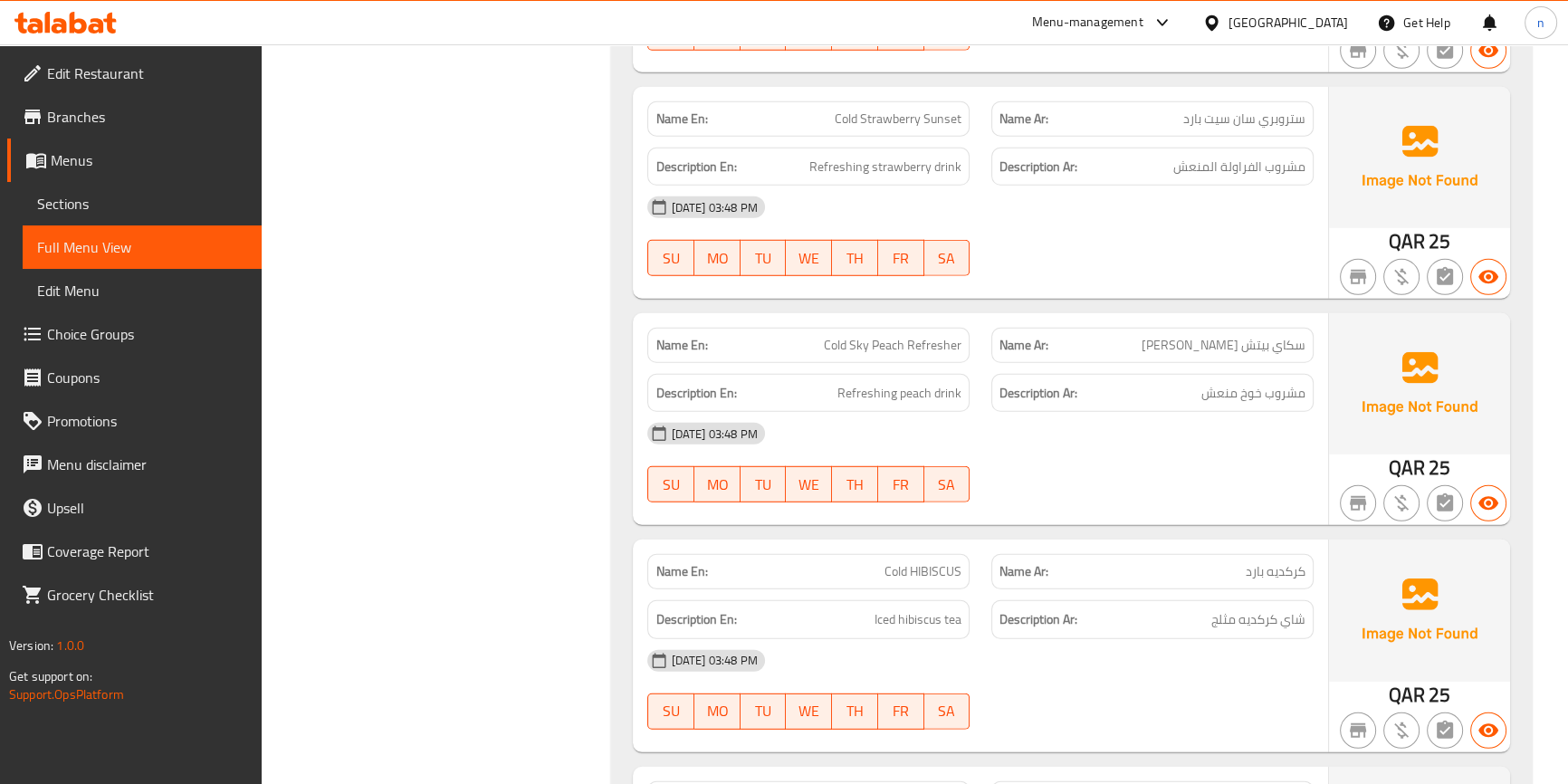
scroll to position [6682, 0]
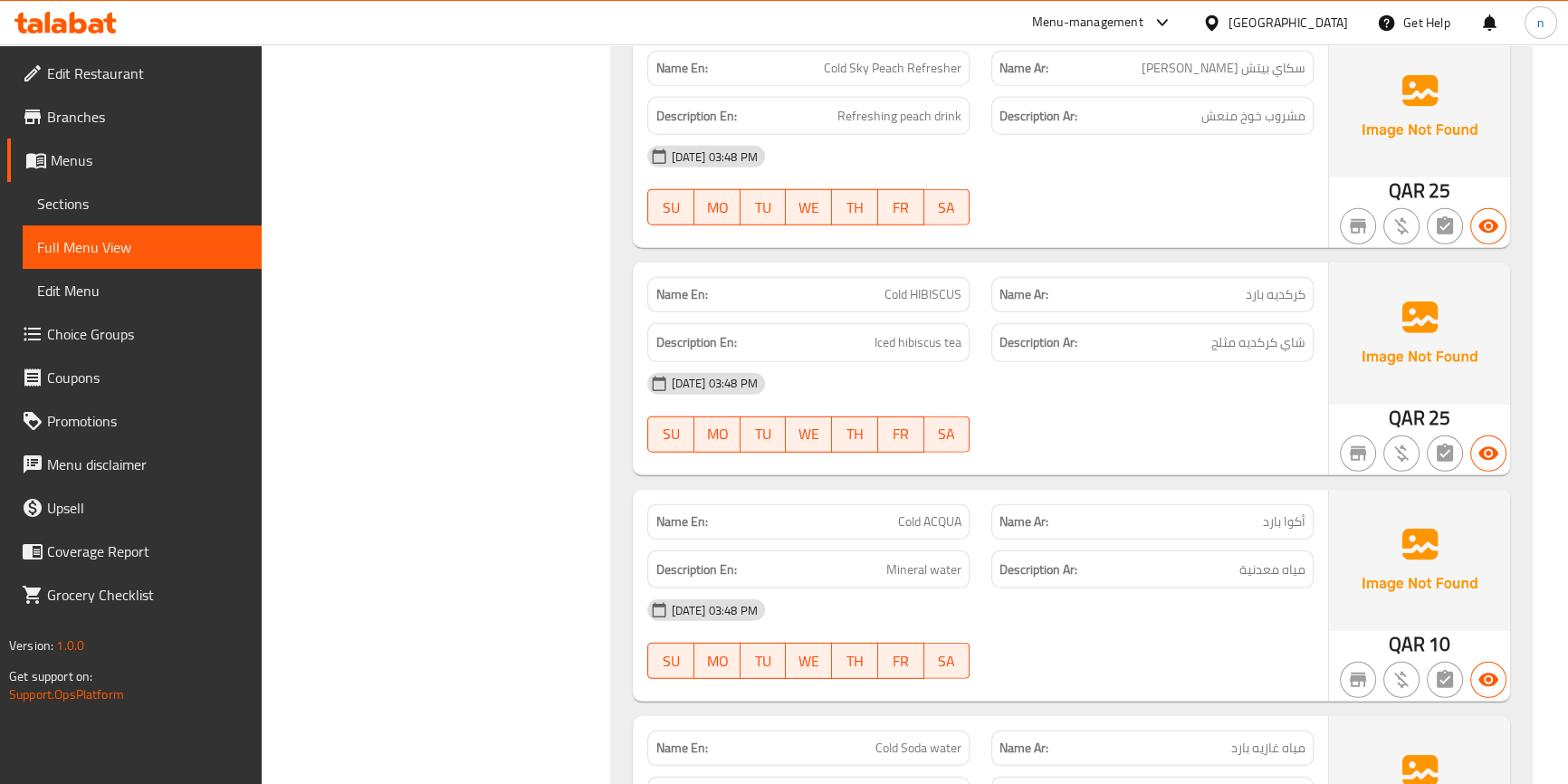
click at [1159, 396] on div "[DATE] 03:48 PM" at bounding box center [980, 383] width 687 height 44
click at [1249, 430] on div "04-09-2025 03:48 PM SU MO TU WE TH FR SA" at bounding box center [980, 412] width 687 height 101
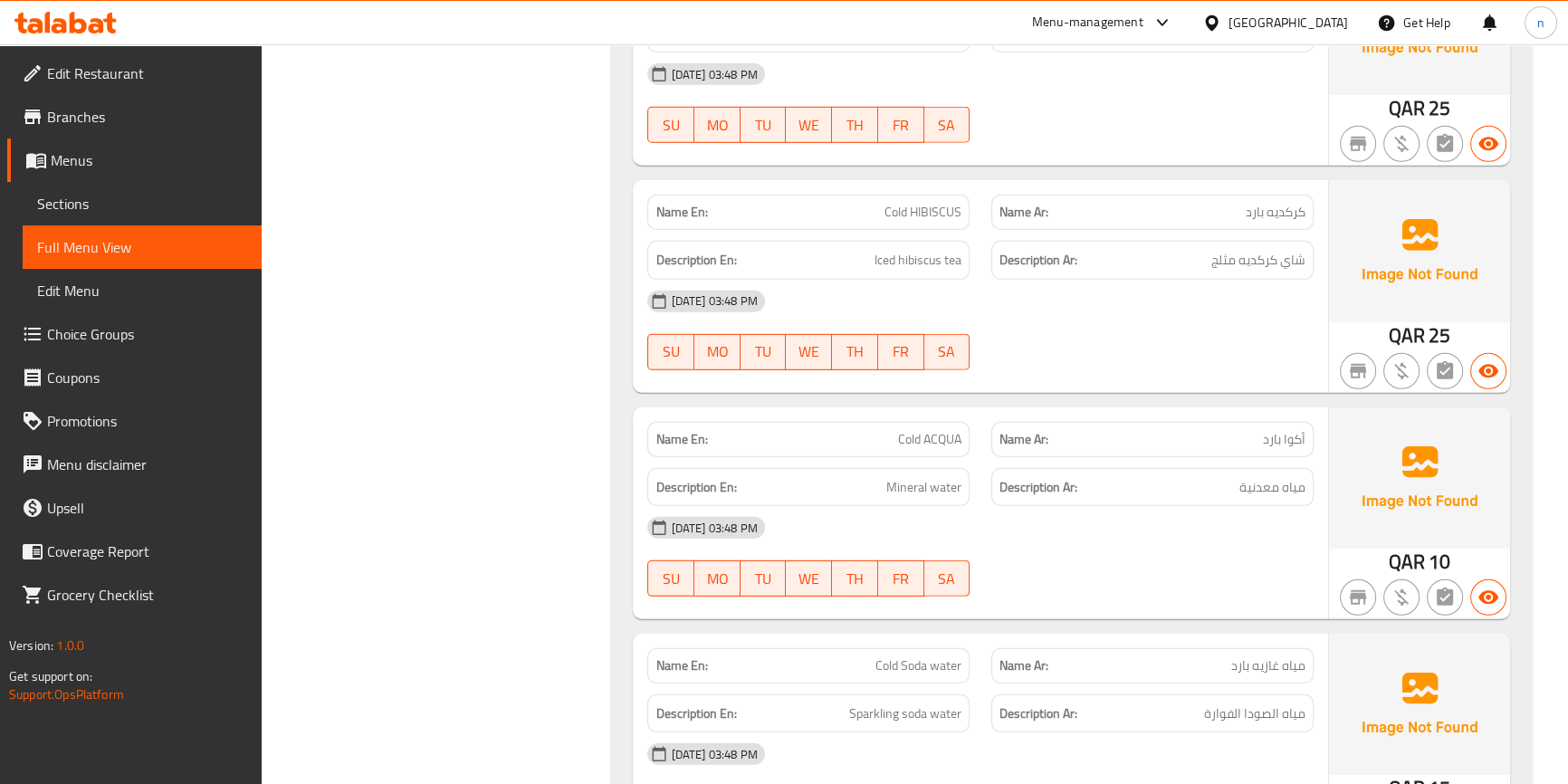
scroll to position [6928, 0]
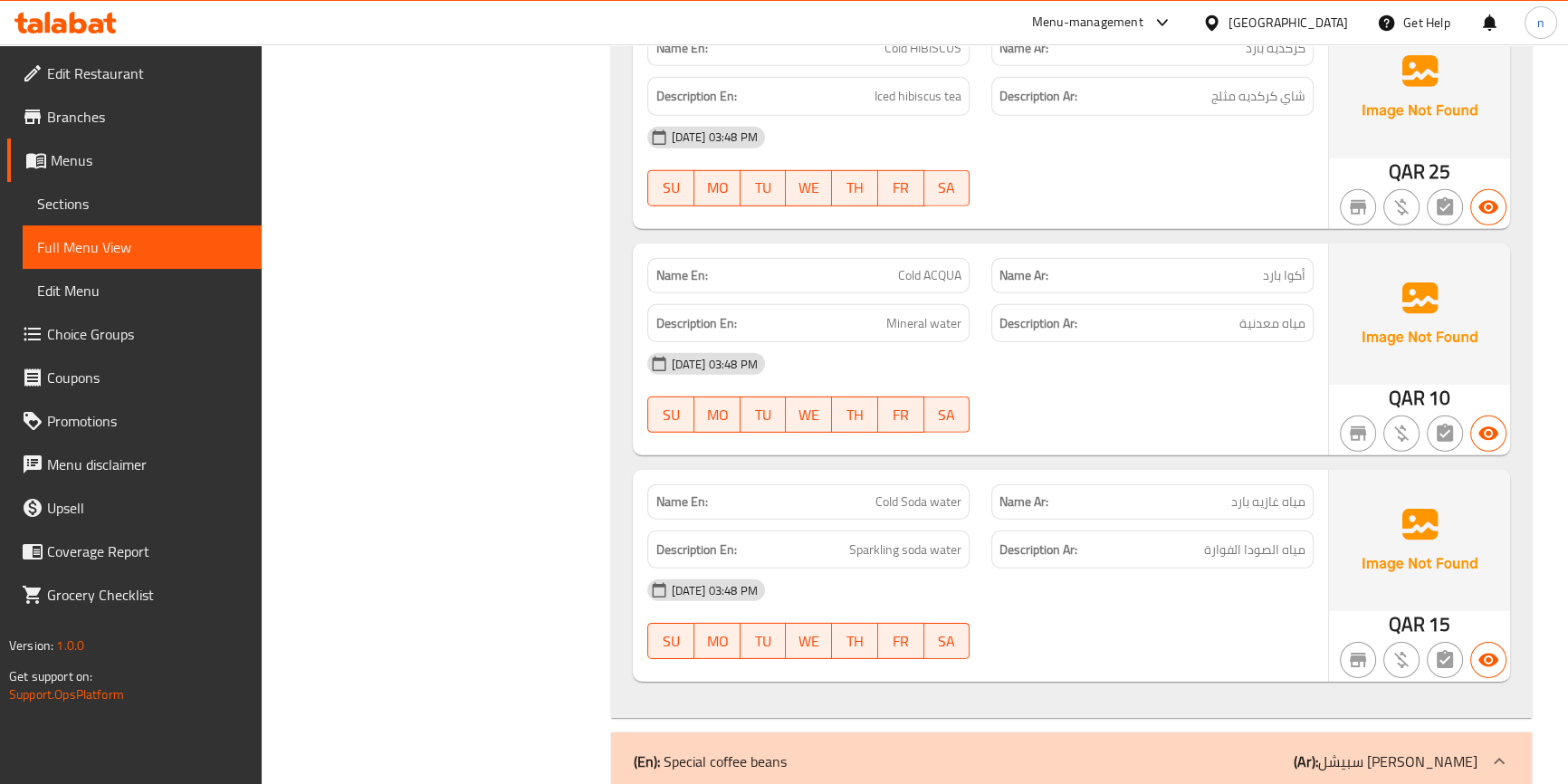
click at [1258, 407] on div "04-09-2025 03:48 PM SU MO TU WE TH FR SA" at bounding box center [980, 393] width 687 height 101
click at [1205, 410] on div "04-09-2025 03:48 PM SU MO TU WE TH FR SA" at bounding box center [980, 393] width 687 height 101
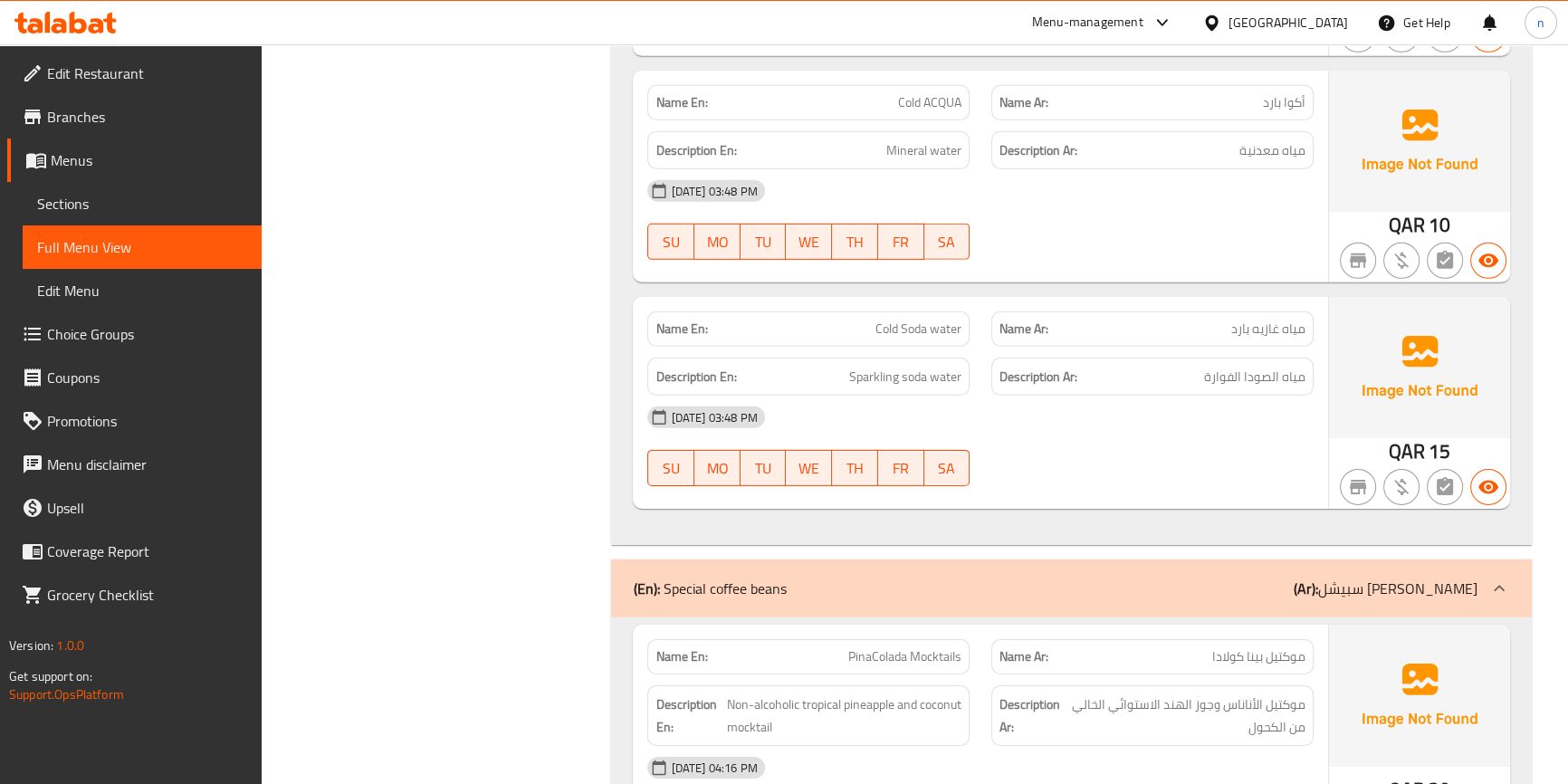
scroll to position [7175, 0]
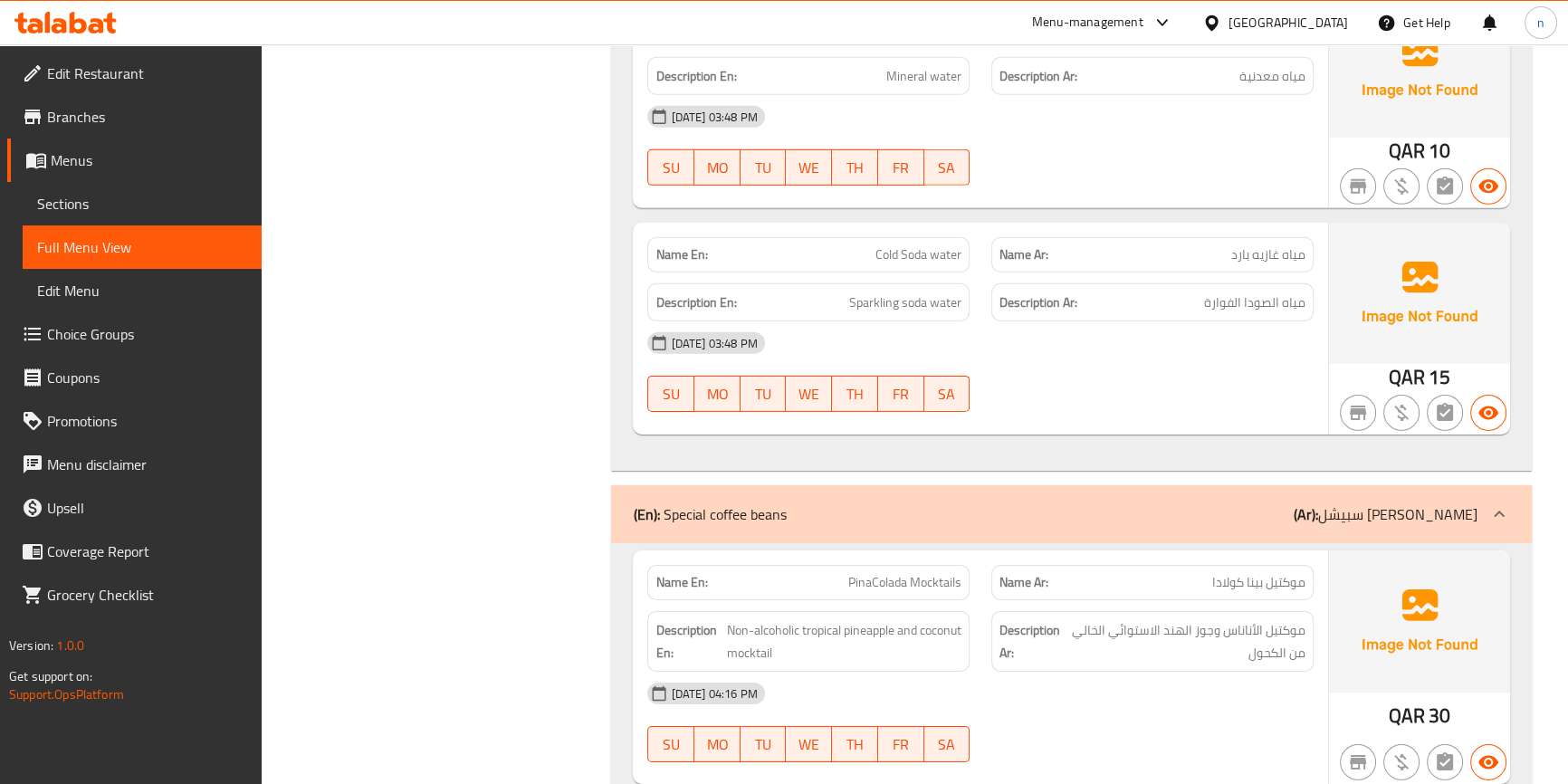
drag, startPoint x: 1055, startPoint y: 526, endPoint x: 1103, endPoint y: 534, distance: 48.7
click at [1055, 526] on div "(En): Special coffee beans (Ar): سبيشل كوفي بينس" at bounding box center [1071, 514] width 920 height 58
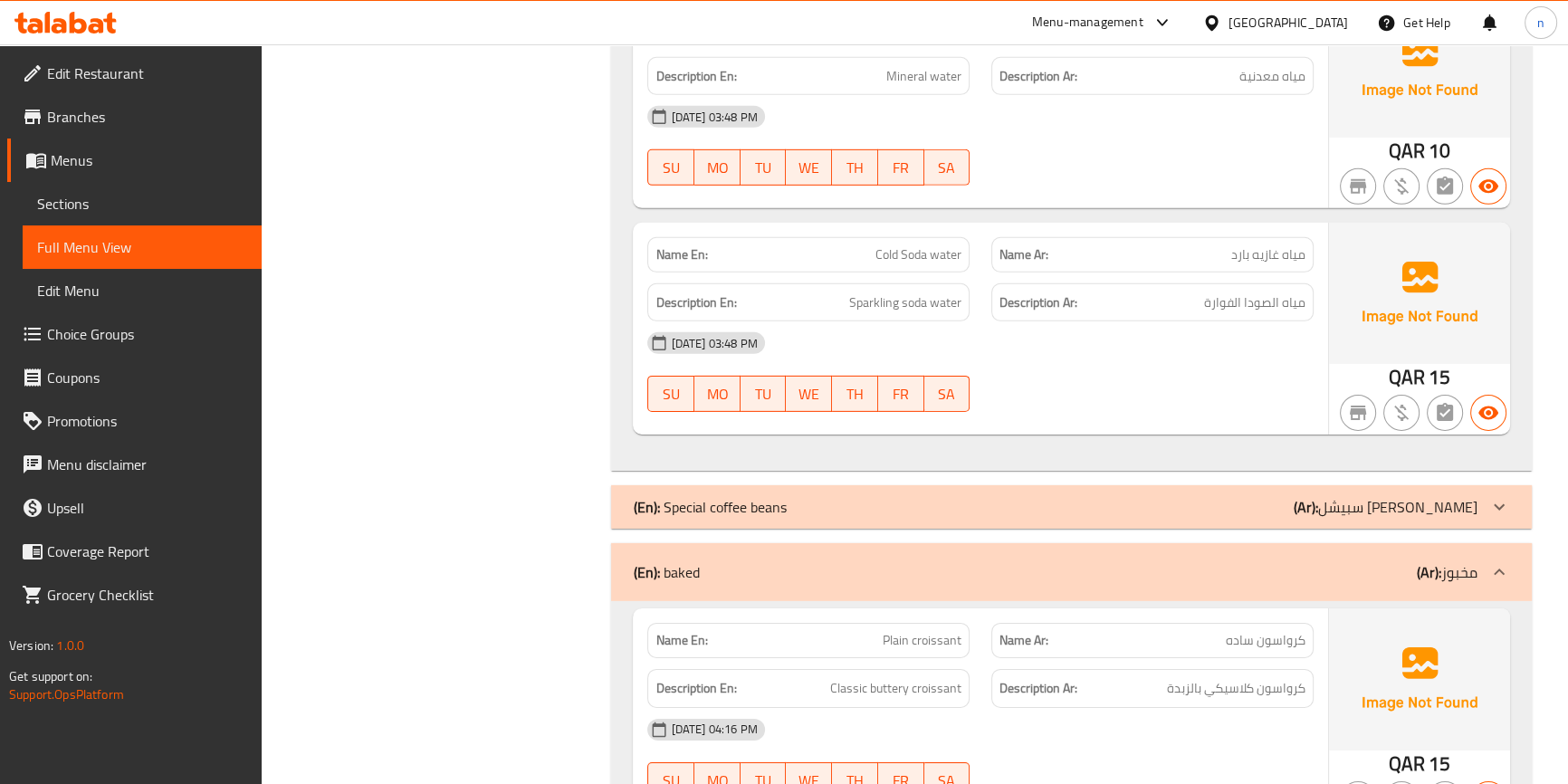
click at [1191, 573] on div "(En): baked (Ar): مخبوز" at bounding box center [1054, 572] width 843 height 21
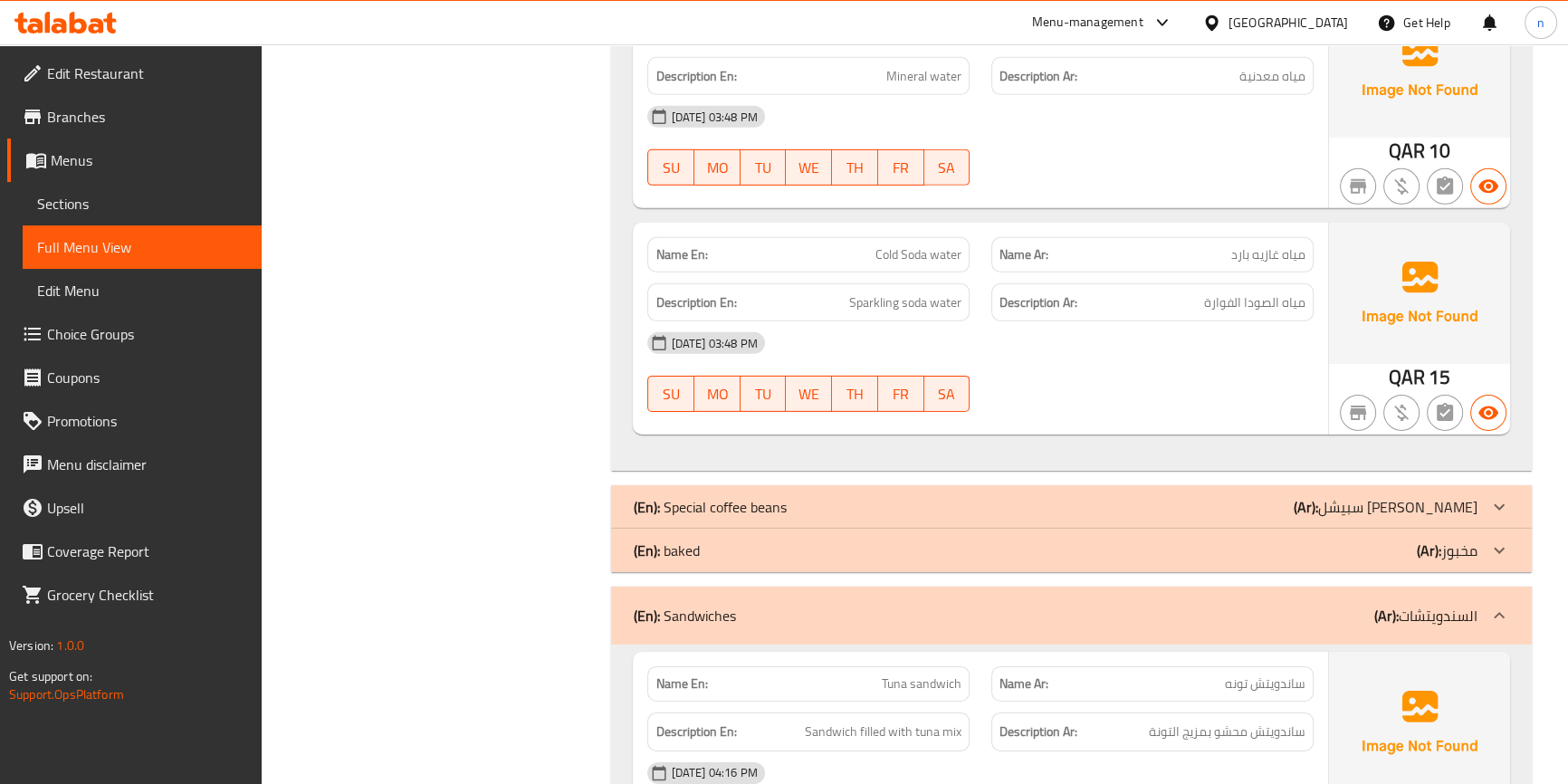
click at [1204, 612] on div "(En): Sandwiches (Ar): السندويتشات" at bounding box center [1054, 615] width 843 height 21
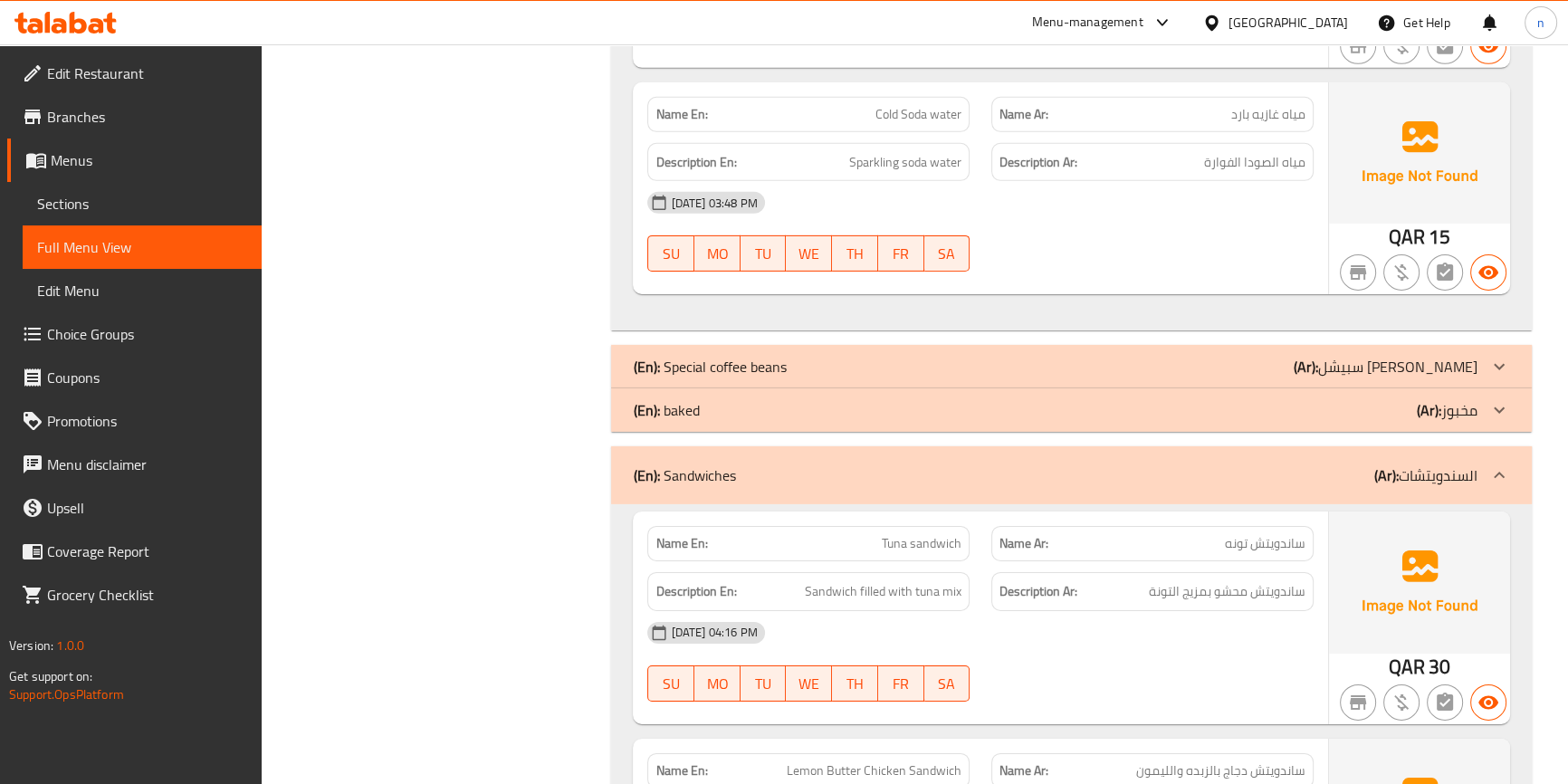
scroll to position [7340, 0]
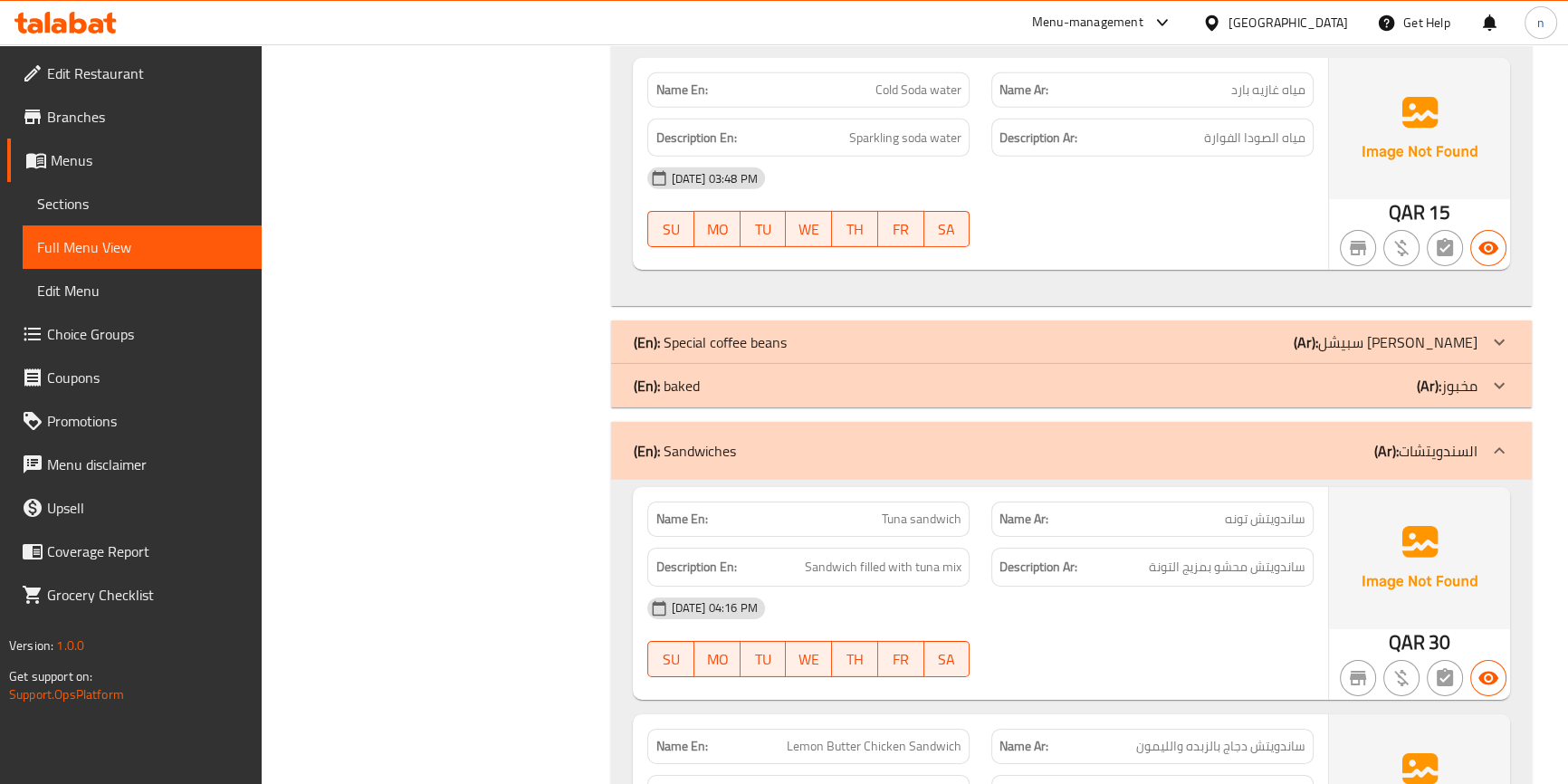
click at [1253, 431] on div "(En): Sandwiches (Ar): السندويتشات" at bounding box center [1071, 451] width 920 height 58
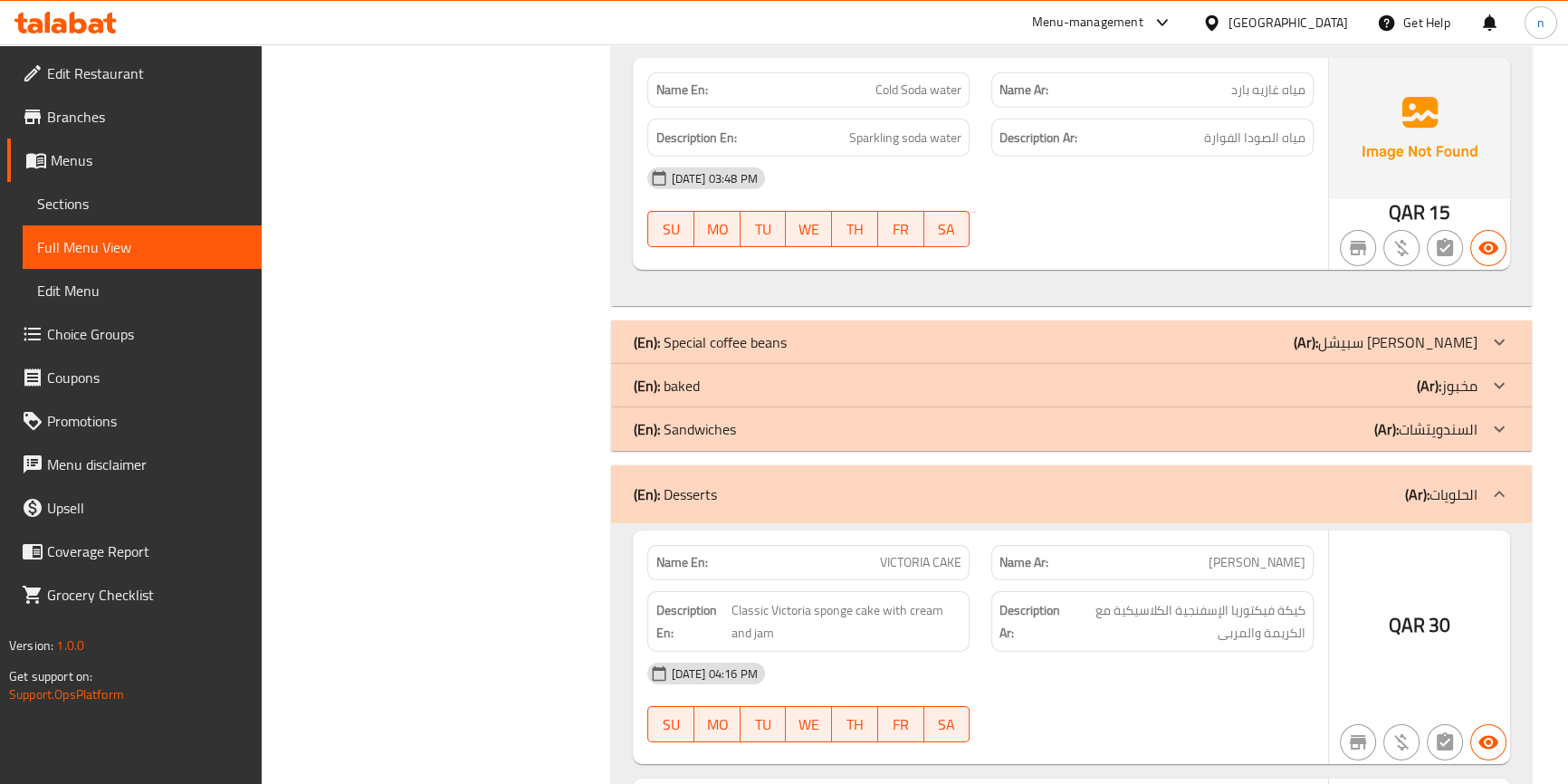
click at [1254, 505] on div "(En): Desserts (Ar): الحلويات" at bounding box center [1071, 493] width 920 height 58
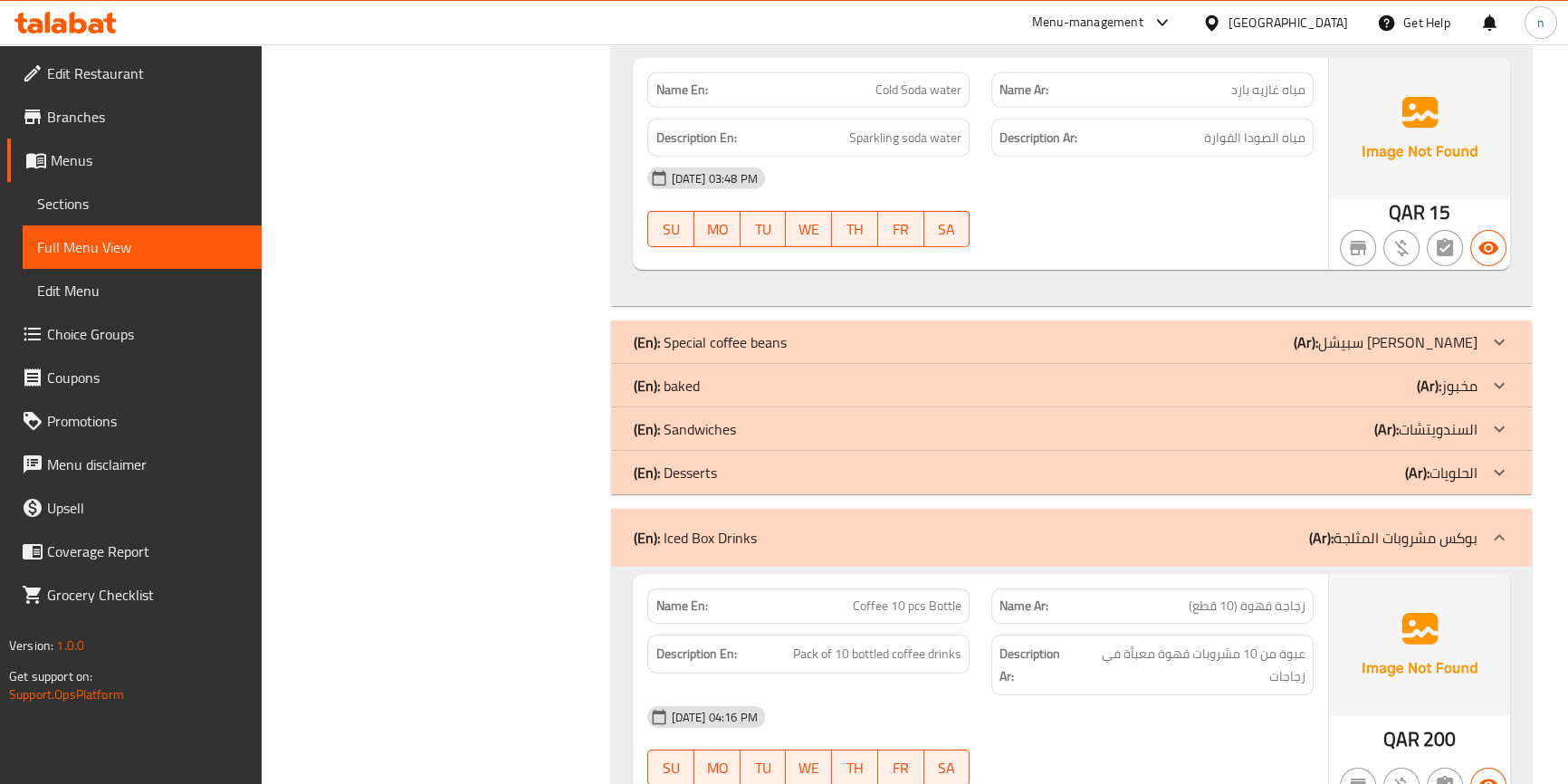
click at [1292, 531] on div "(En): Iced Box Drinks (Ar): بوكس مشروبات المثلجة" at bounding box center [1054, 537] width 843 height 21
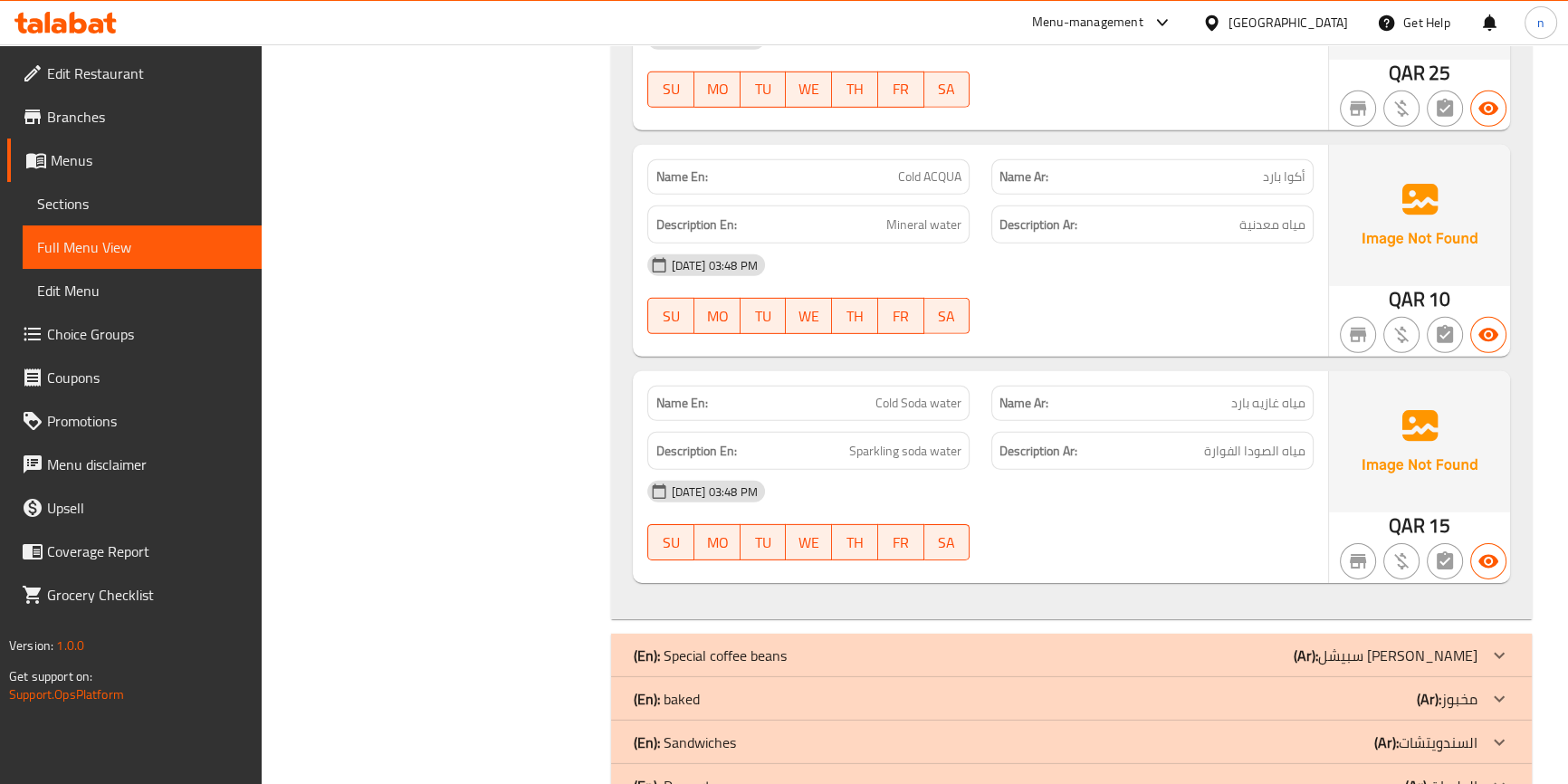
scroll to position [6880, 0]
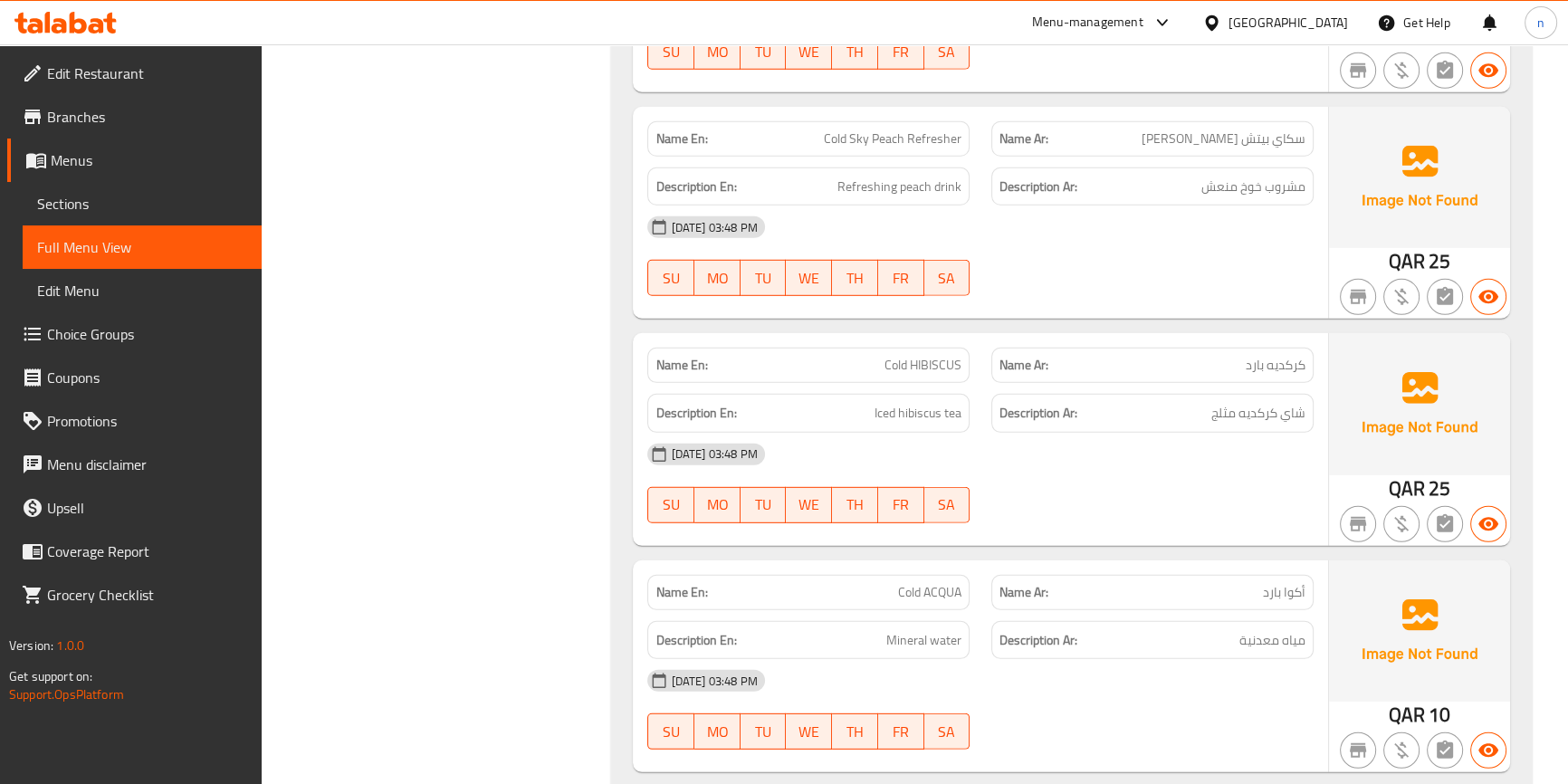
scroll to position [6304, 0]
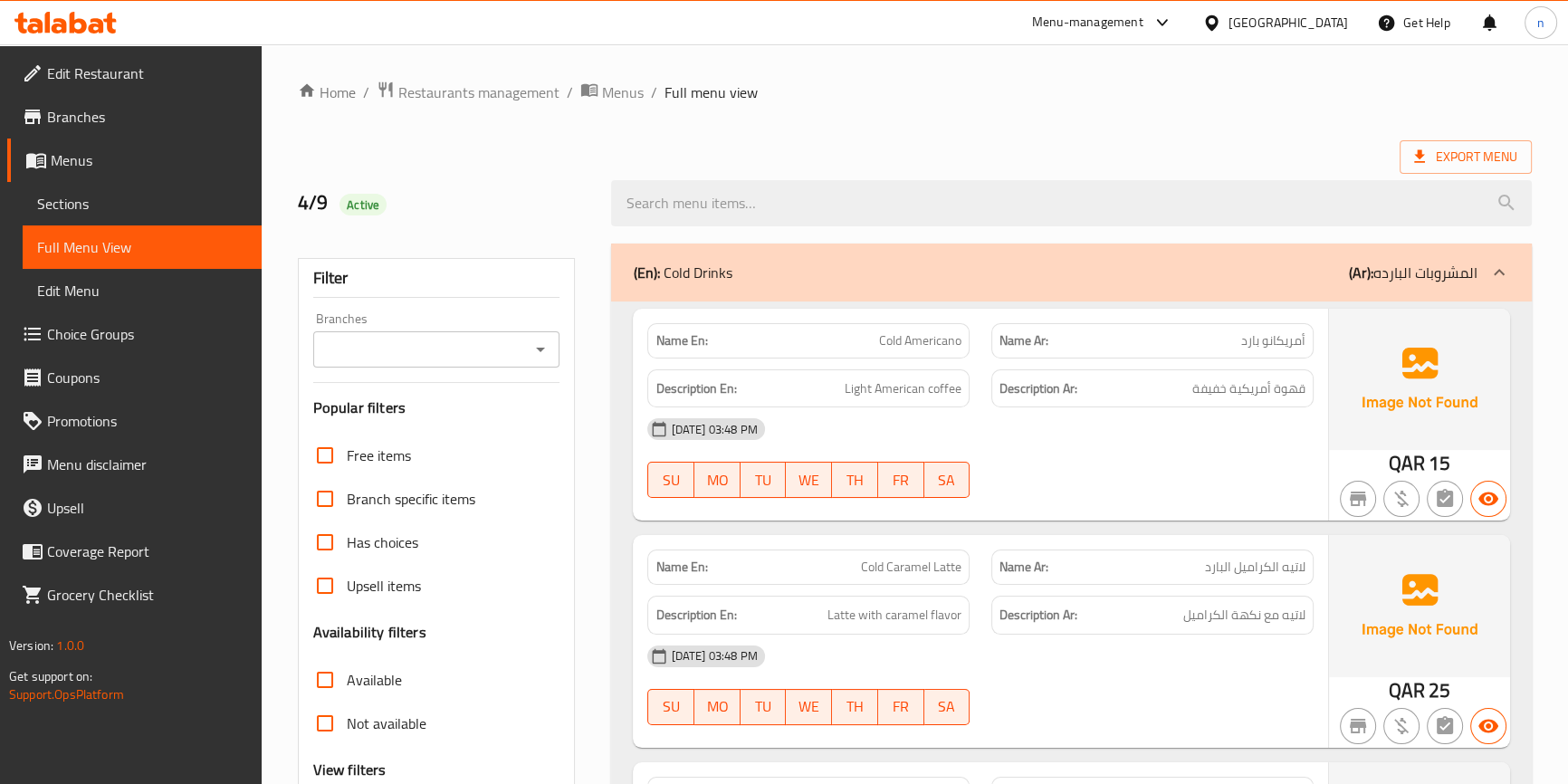
scroll to position [412, 0]
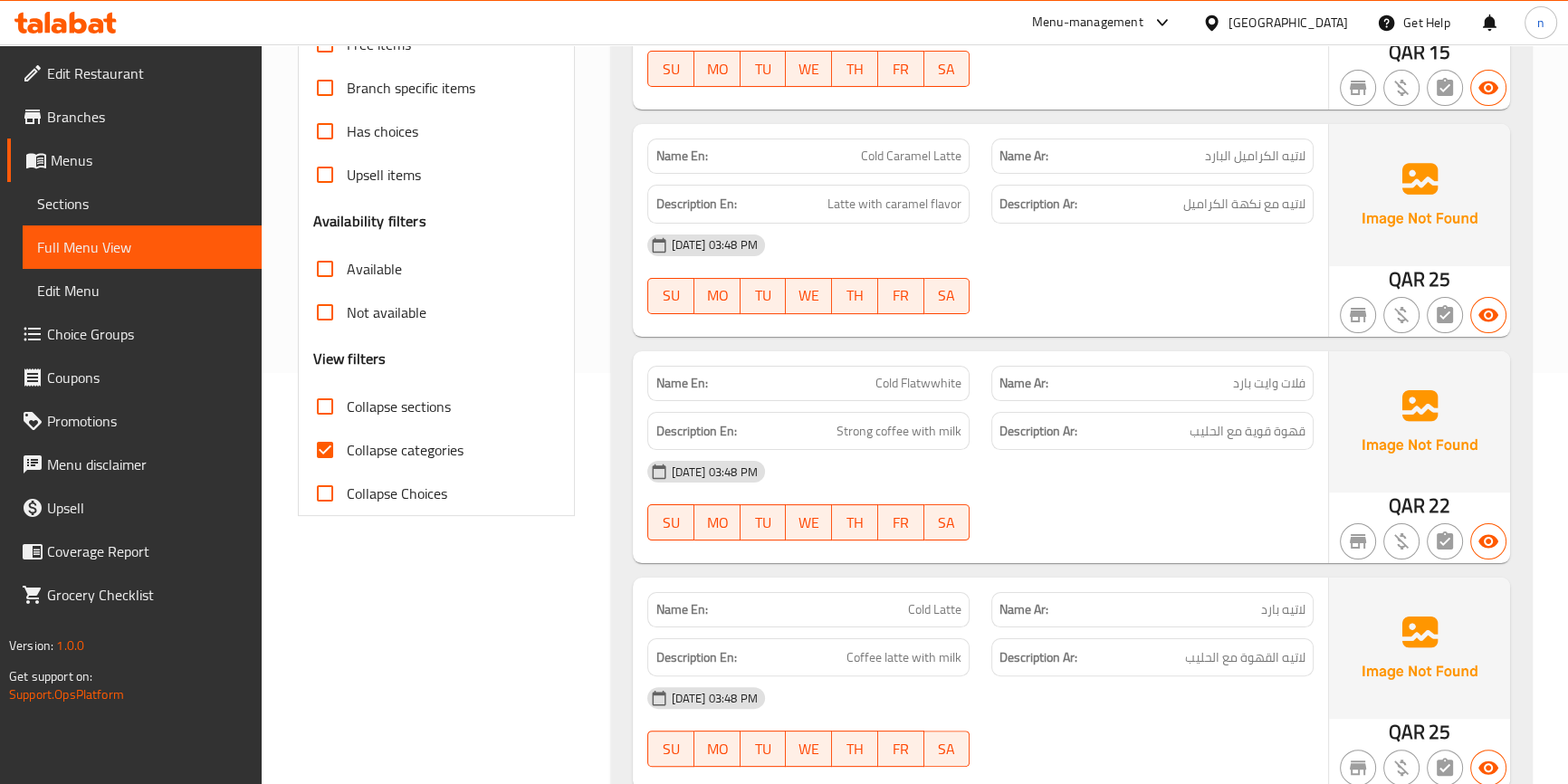
click at [323, 444] on input "Collapse categories" at bounding box center [325, 450] width 44 height 44
checkbox input "false"
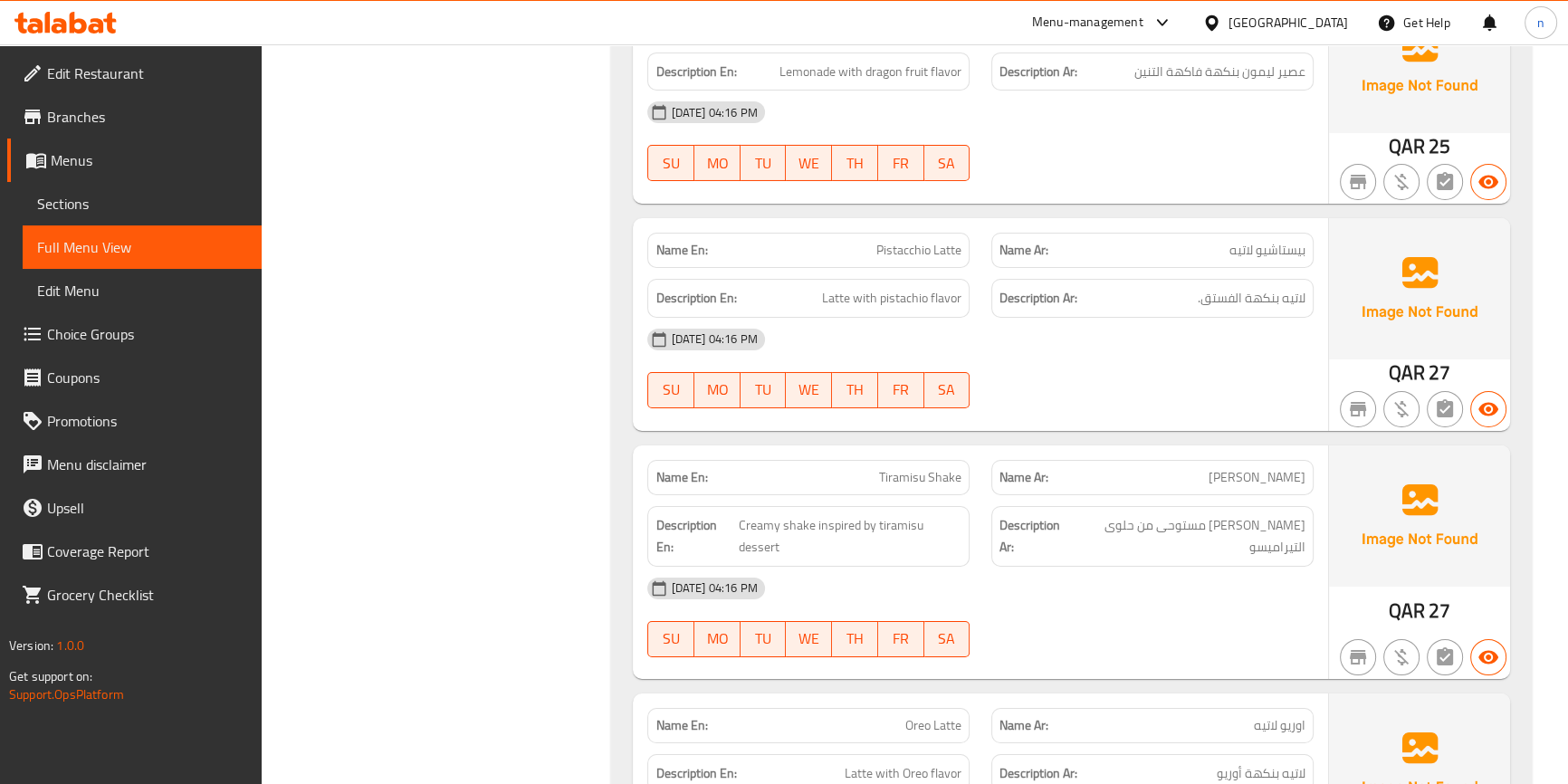
scroll to position [7408, 0]
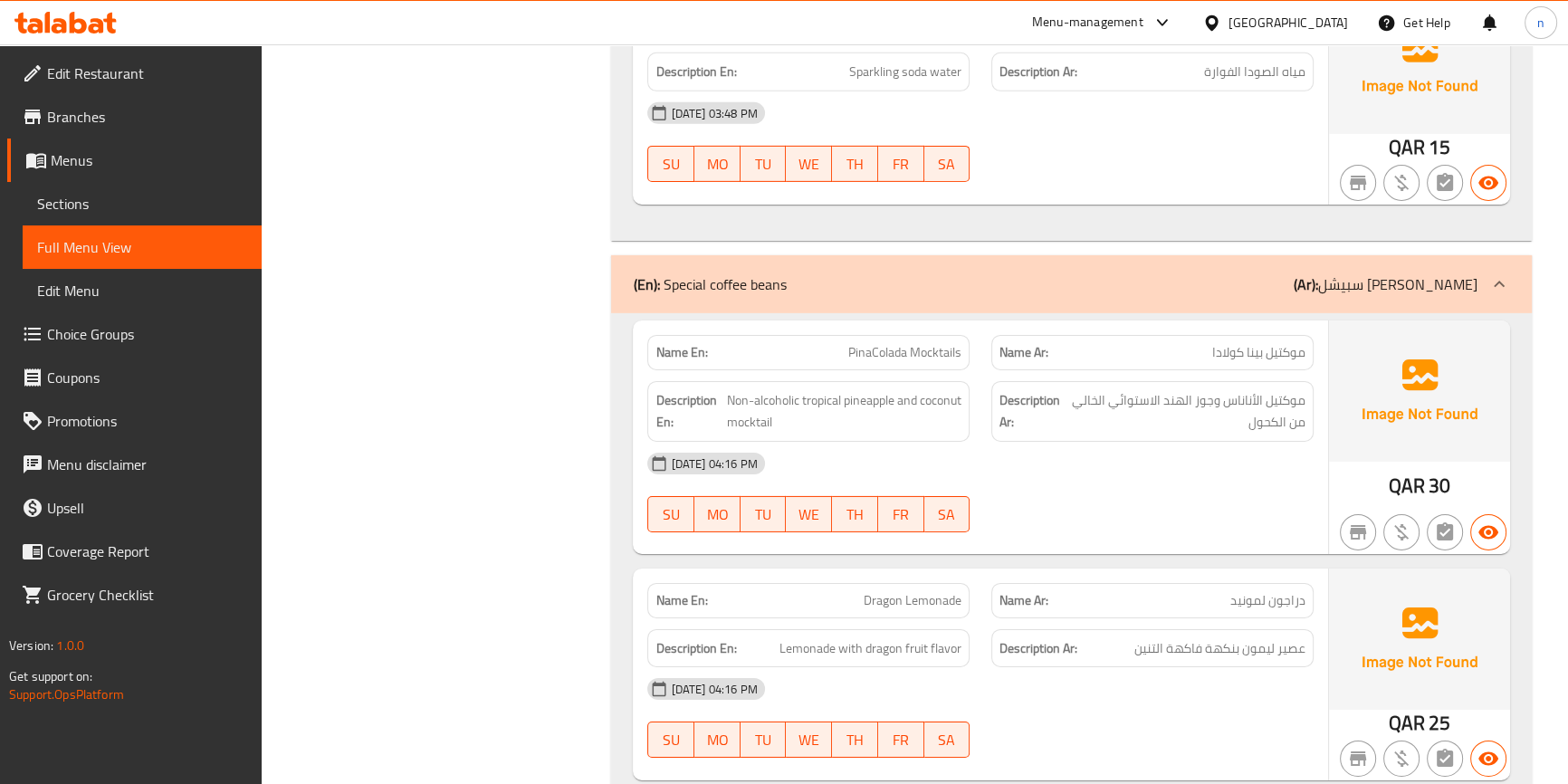
click at [1081, 269] on div "(En): Special coffee beans (Ar): سبيشل كوفي بينس" at bounding box center [1071, 284] width 920 height 58
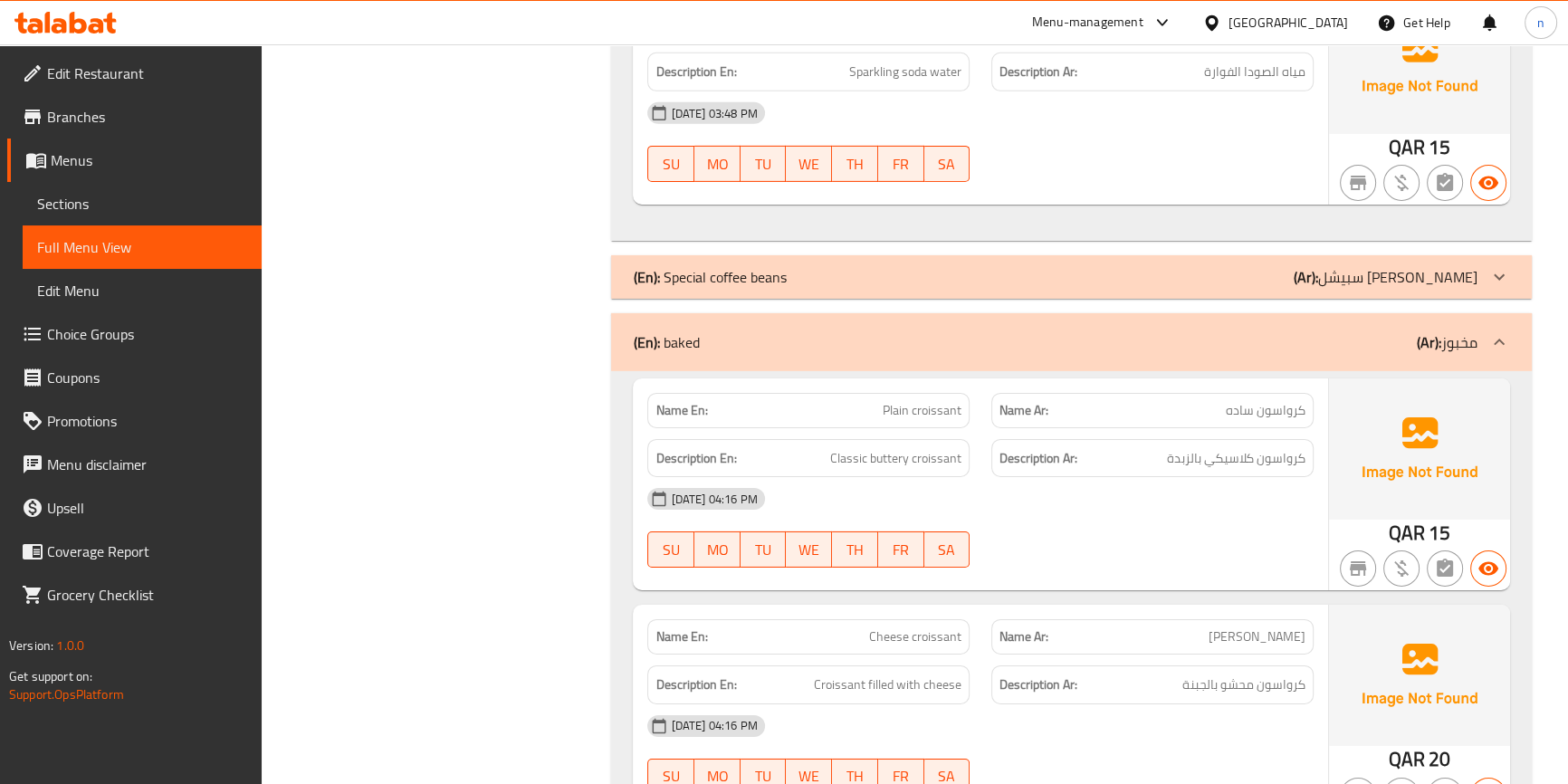
click at [1084, 315] on div "(En): baked (Ar): مخبوز" at bounding box center [1071, 341] width 920 height 58
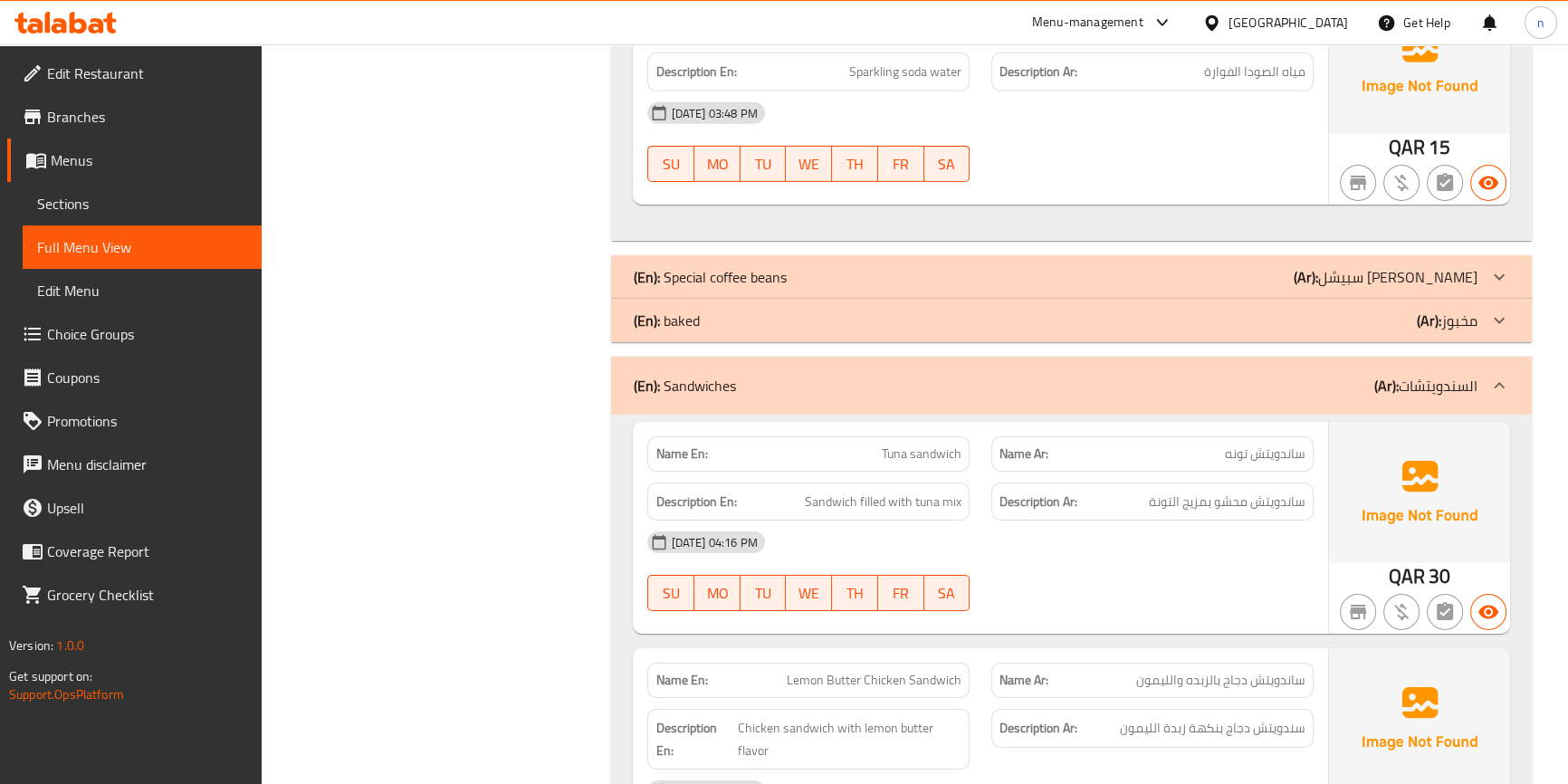
click at [1135, 385] on div "(En): Sandwiches (Ar): السندويتشات" at bounding box center [1054, 385] width 843 height 21
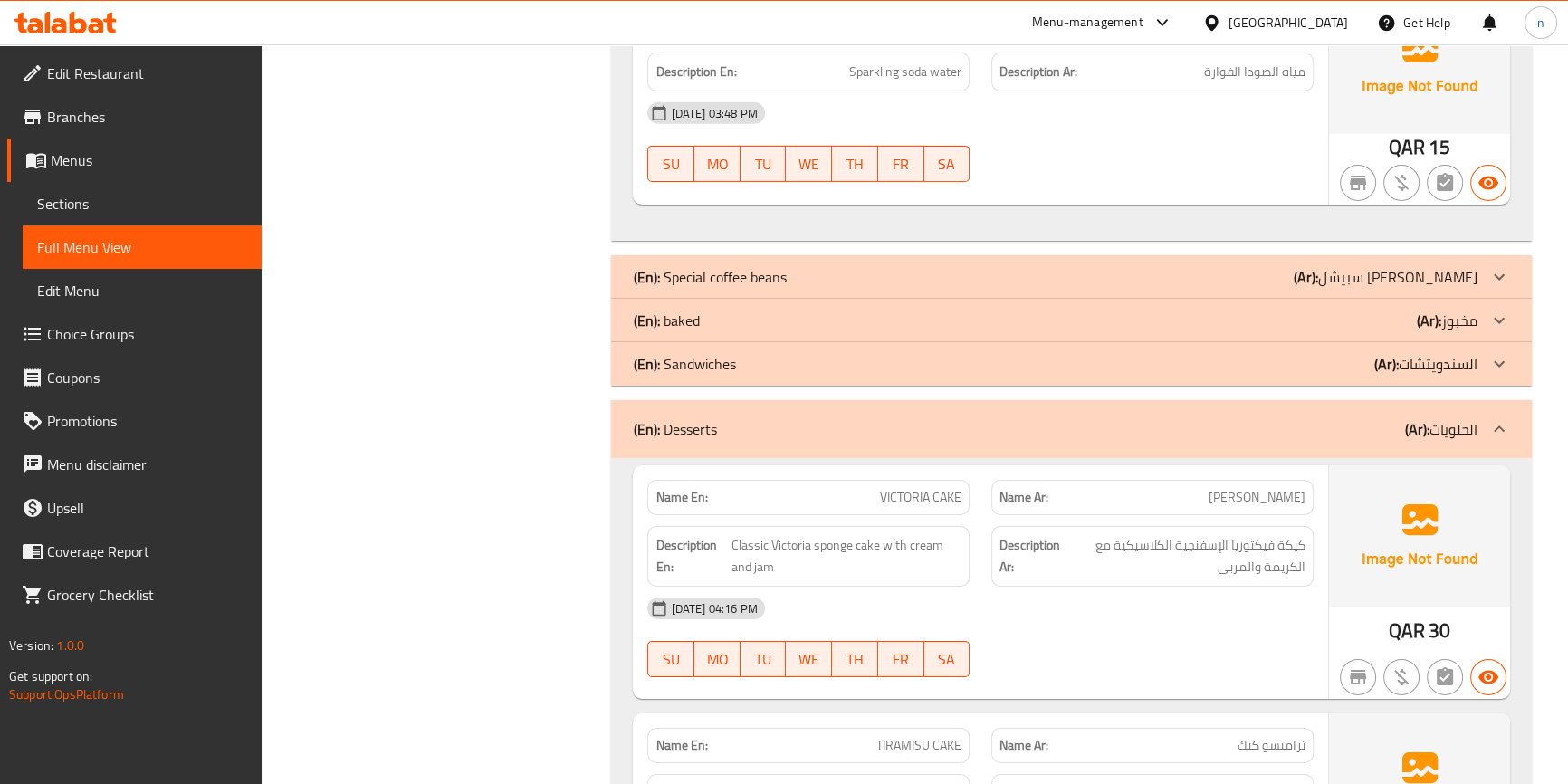
click at [1138, 409] on div "(En): Desserts (Ar): الحلويات" at bounding box center [1071, 428] width 920 height 58
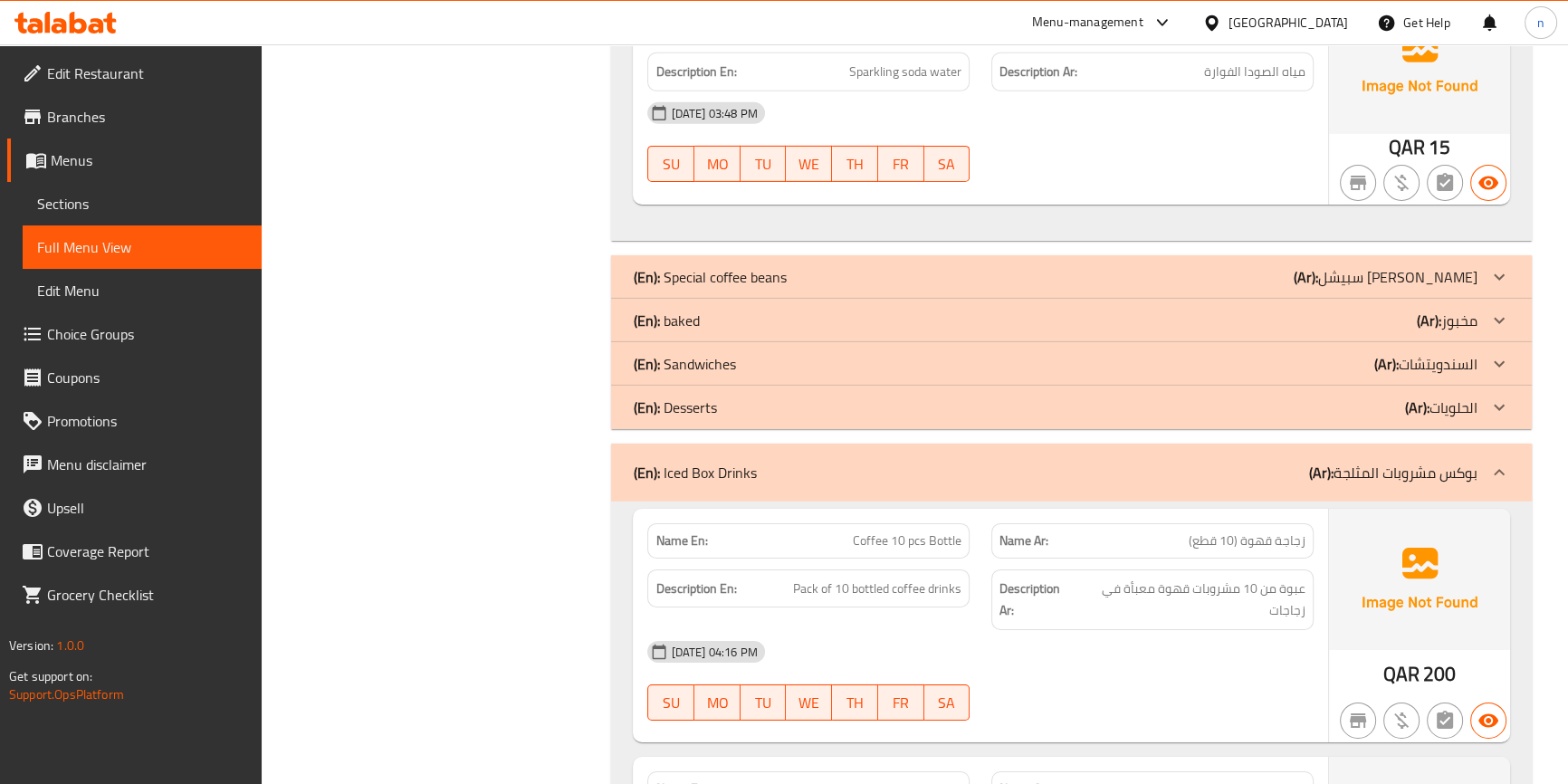
scroll to position [7490, 0]
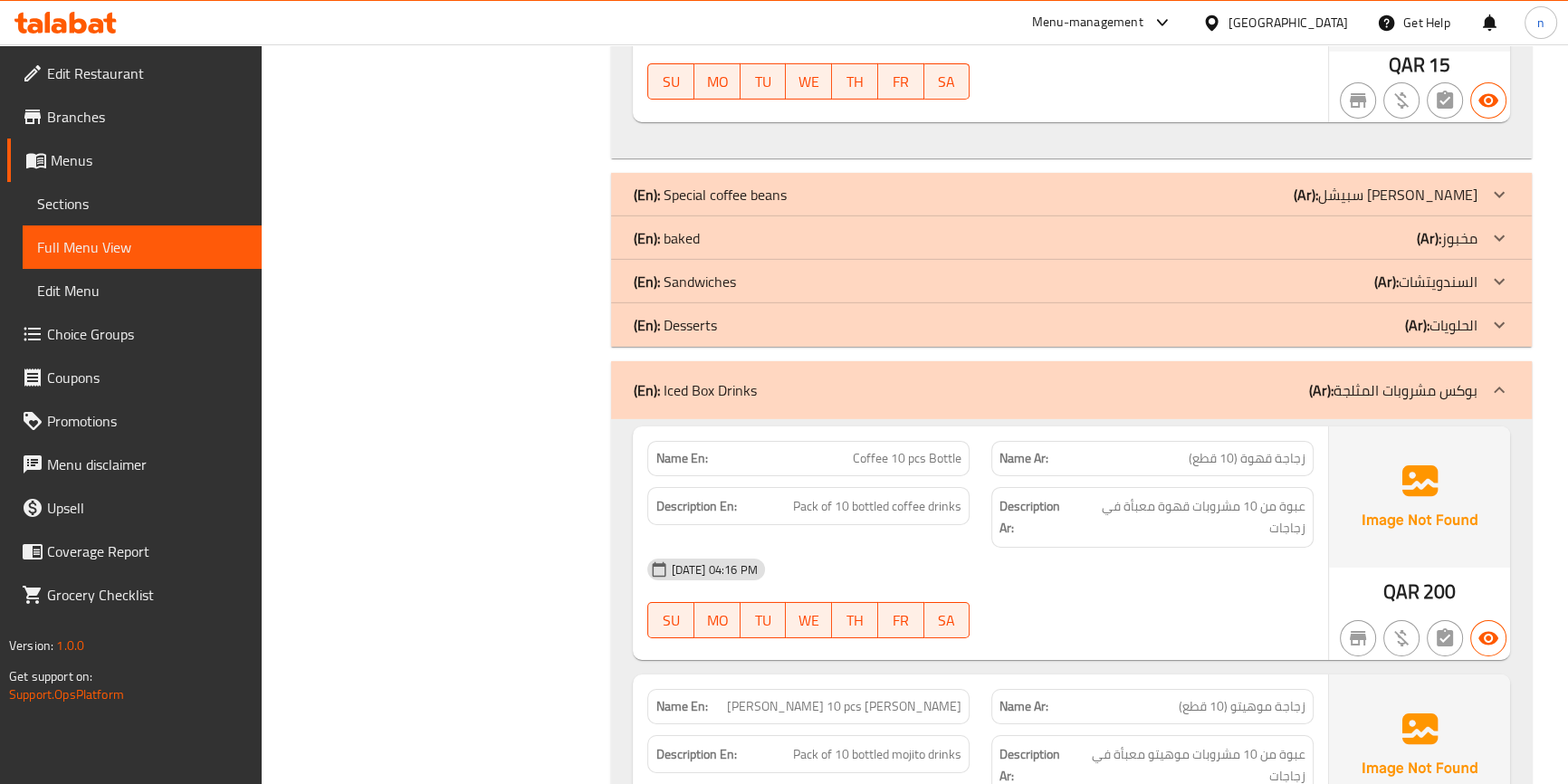
click at [1146, 388] on div "(En): Iced Box Drinks (Ar): بوكس مشروبات المثلجة" at bounding box center [1054, 390] width 843 height 21
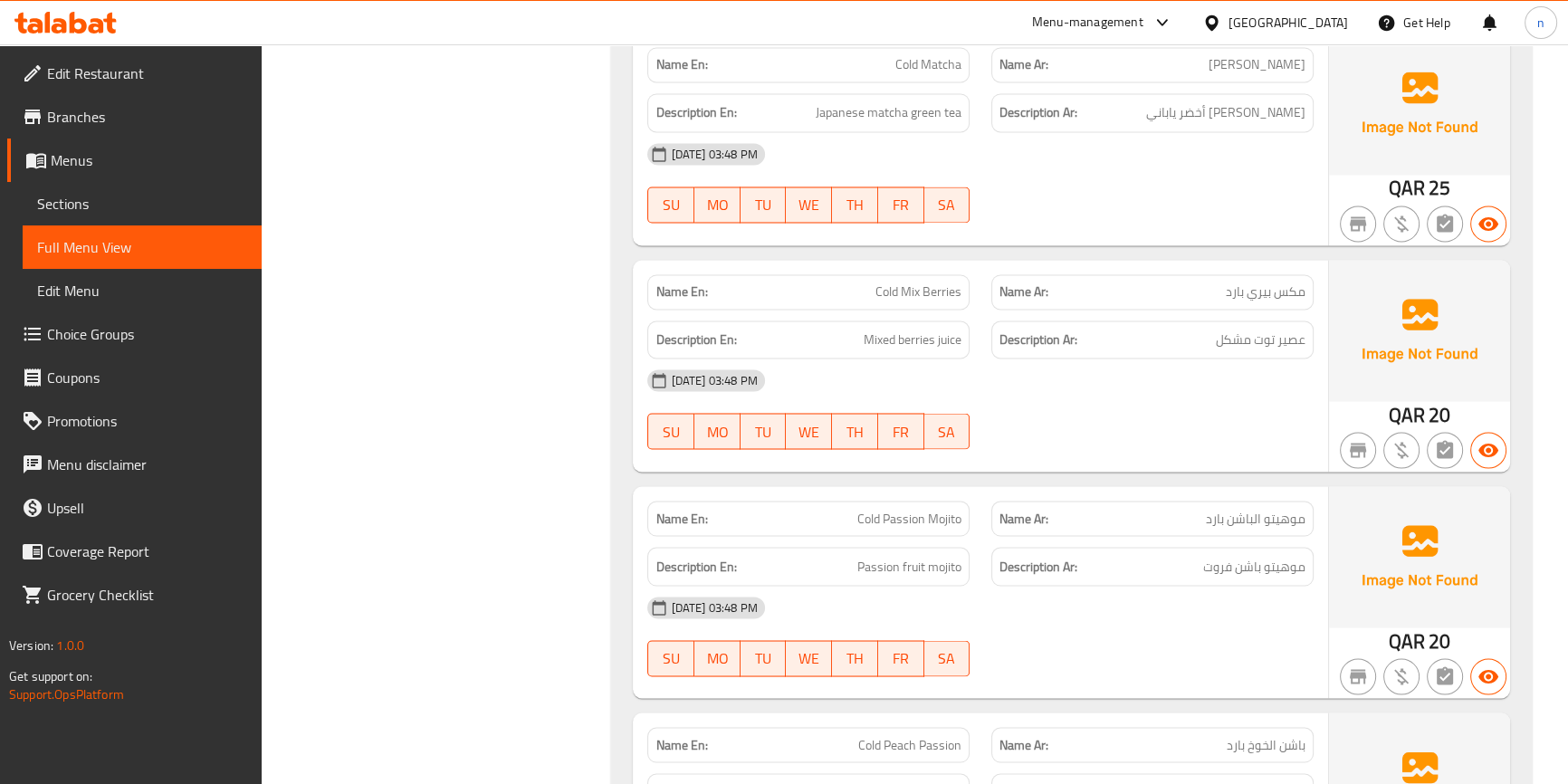
scroll to position [3673, 0]
click at [609, 192] on div "(En): Cold Drinks (Ar): المشروبات البارده Name En: Cold Americano Name Ar: أمري…" at bounding box center [1072, 388] width 942 height 7659
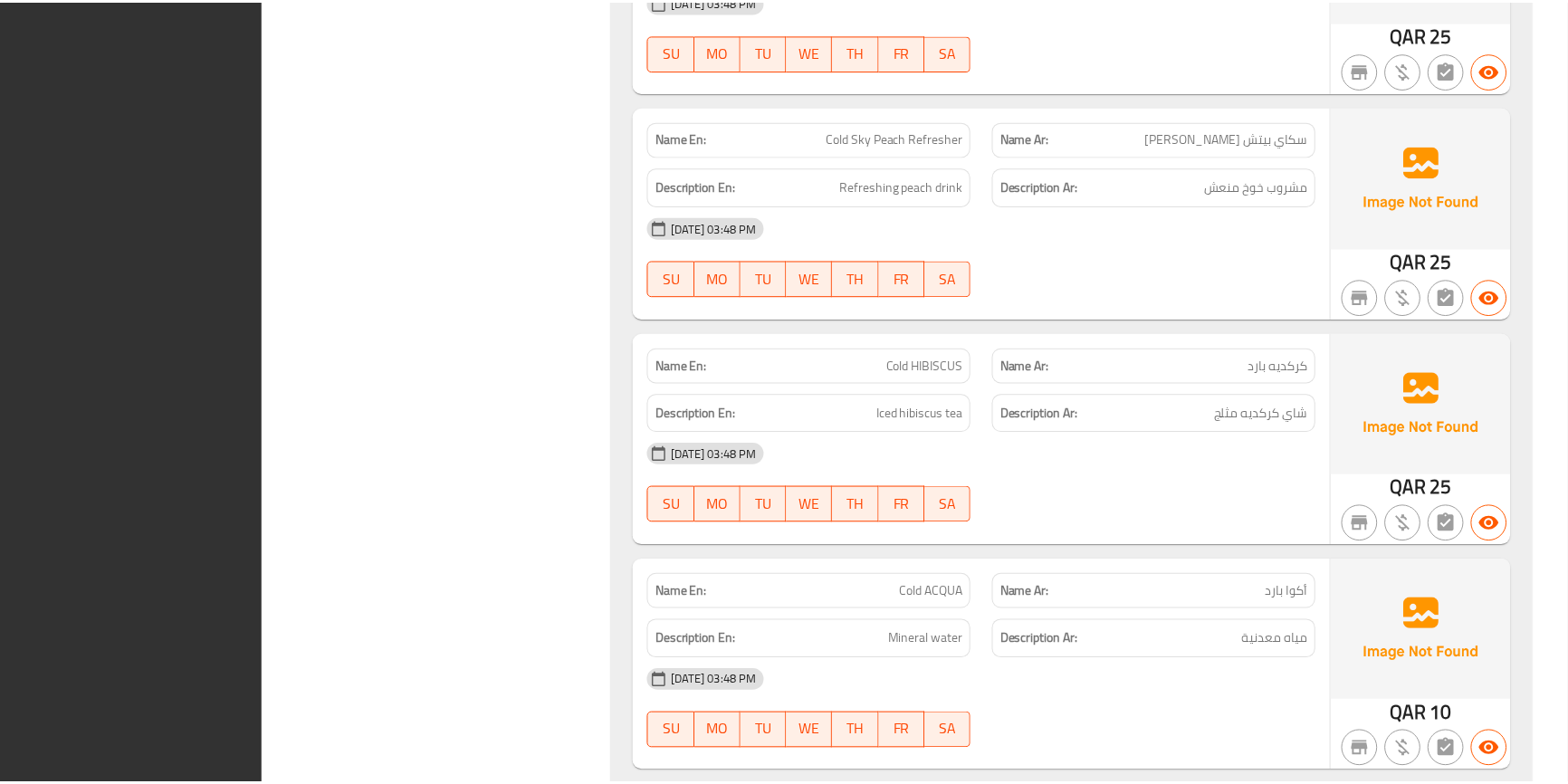
scroll to position [7131, 0]
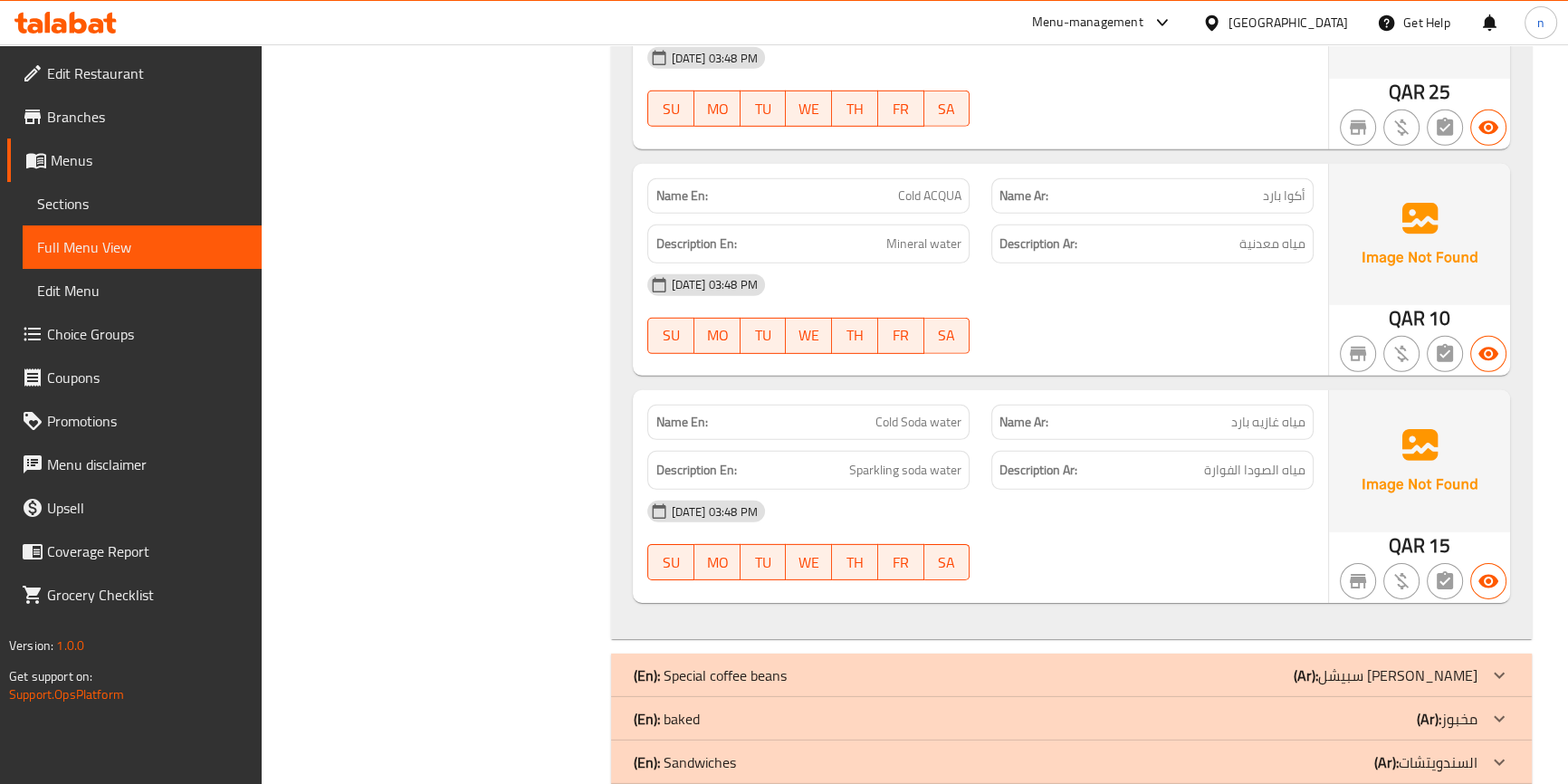
scroll to position [0, 0]
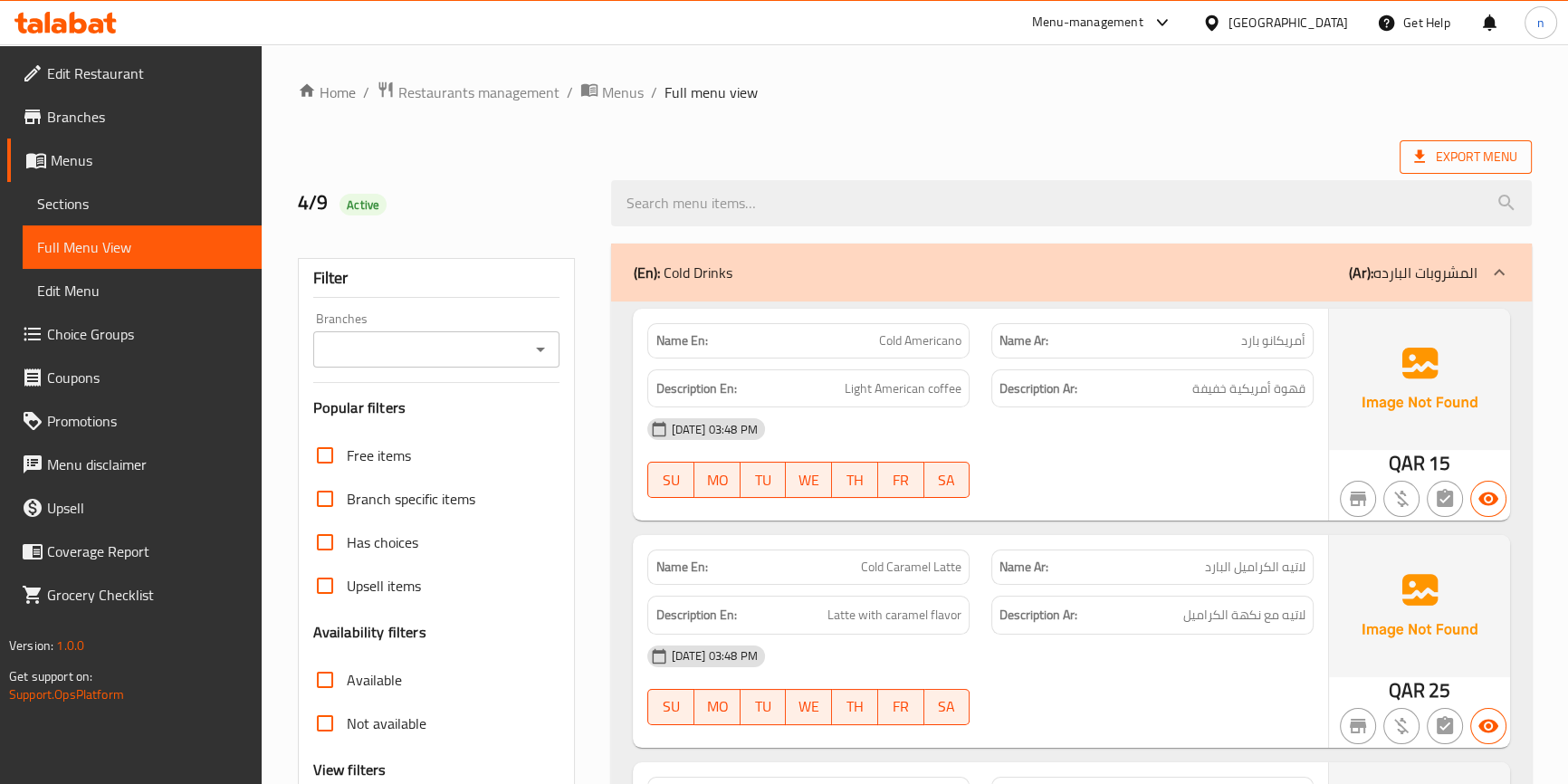
click at [1492, 157] on span "Export Menu" at bounding box center [1466, 157] width 103 height 22
click at [1445, 160] on span "Export Menu" at bounding box center [1466, 157] width 103 height 22
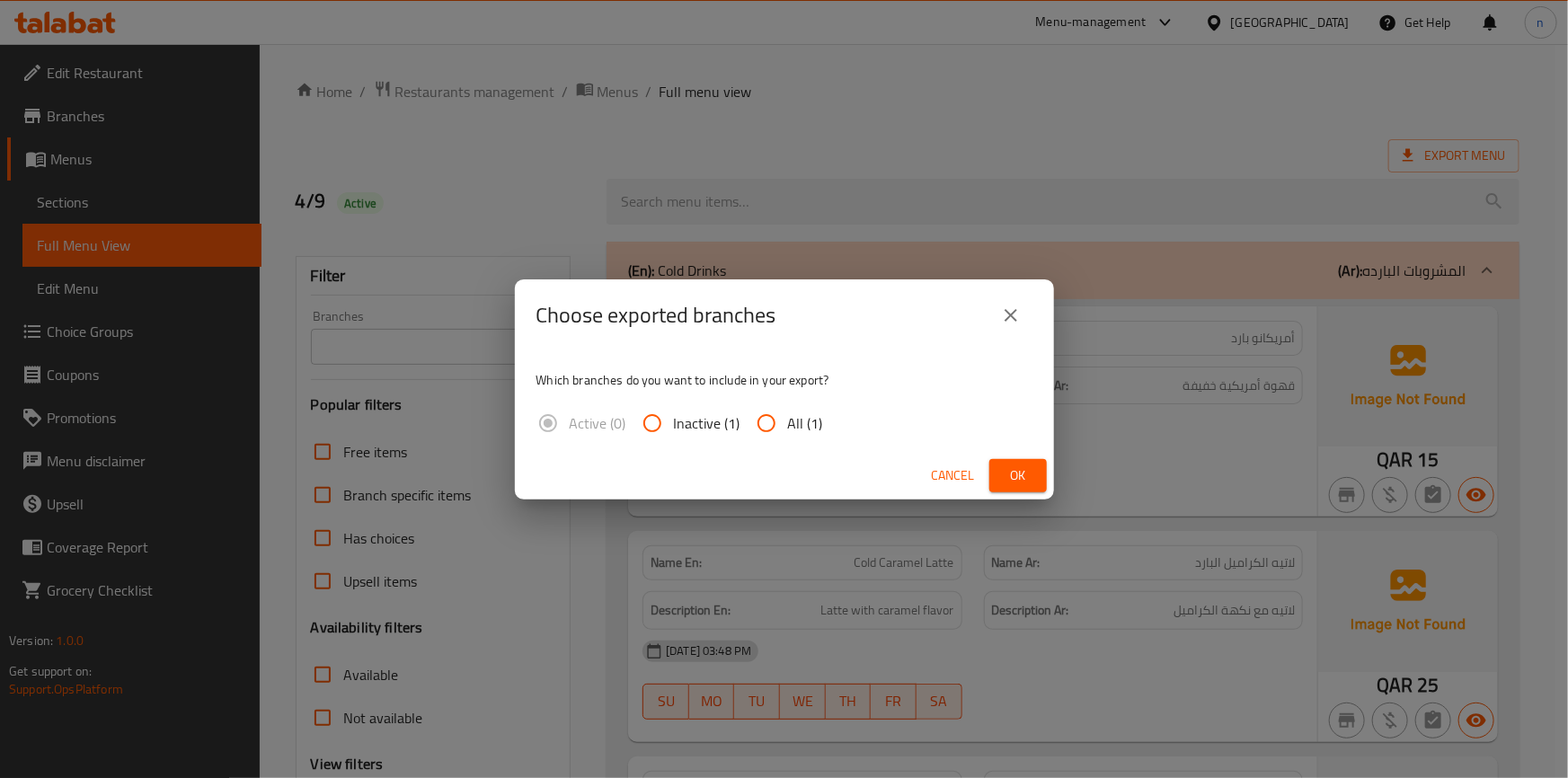
click at [763, 422] on input "All (1)" at bounding box center [767, 423] width 44 height 44
radio input "true"
click at [763, 422] on input "All (1)" at bounding box center [767, 423] width 44 height 44
click at [1025, 476] on span "Ok" at bounding box center [1018, 475] width 29 height 22
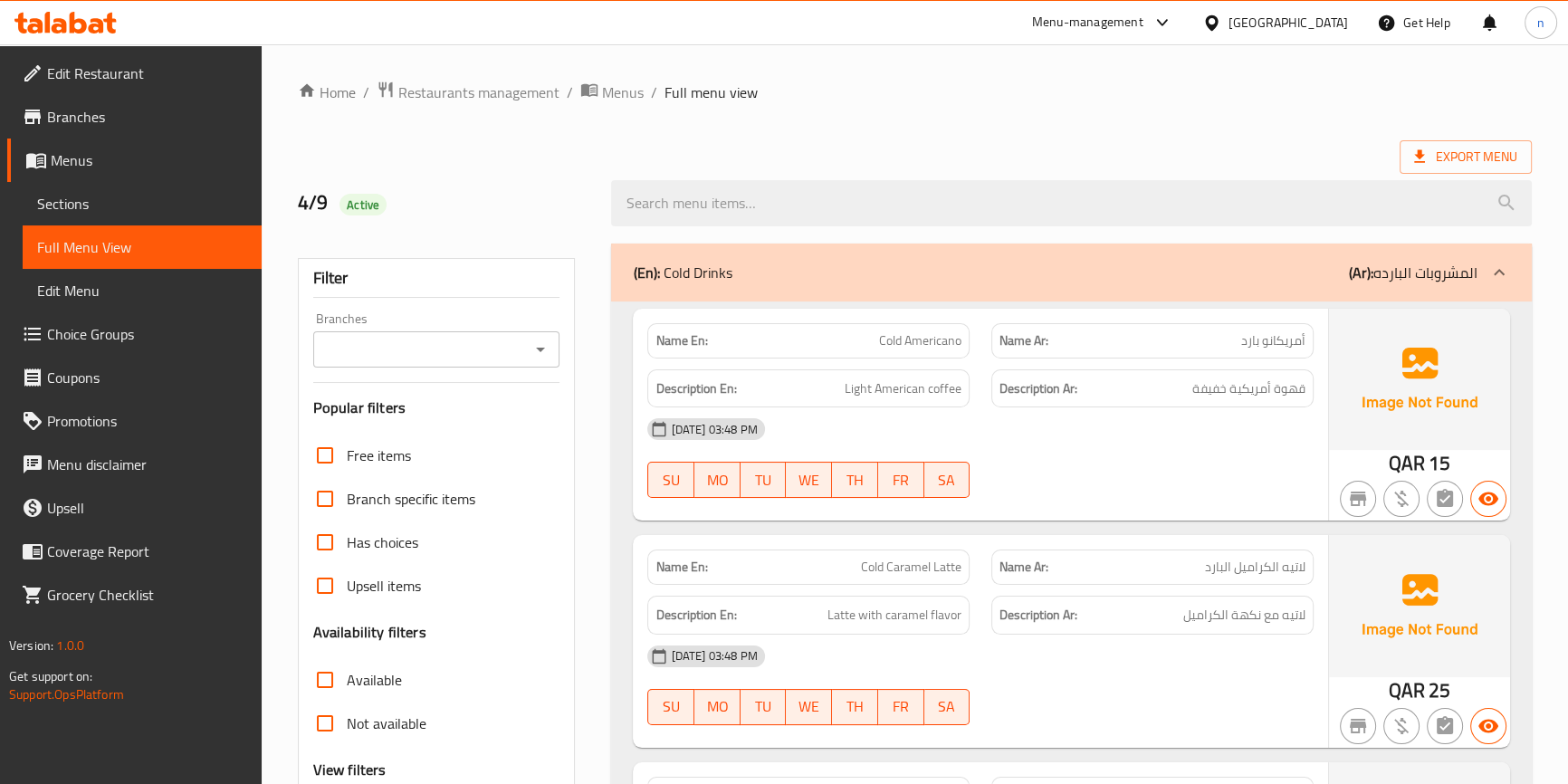
drag, startPoint x: 668, startPoint y: 264, endPoint x: 733, endPoint y: 281, distance: 67.2
click at [733, 281] on div "(En): Cold Drinks (Ar): المشروبات البارده" at bounding box center [1054, 272] width 843 height 21
